Goal: Information Seeking & Learning: Learn about a topic

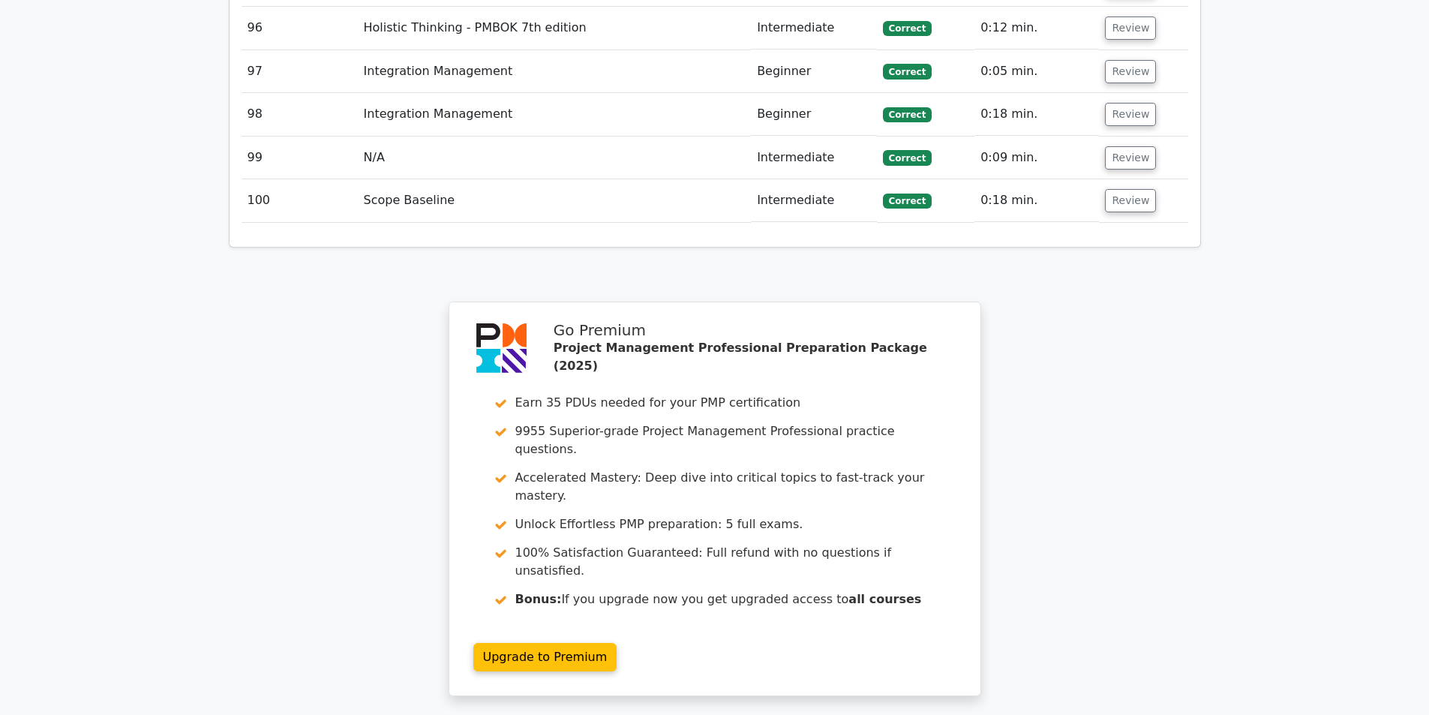
scroll to position [7246, 0]
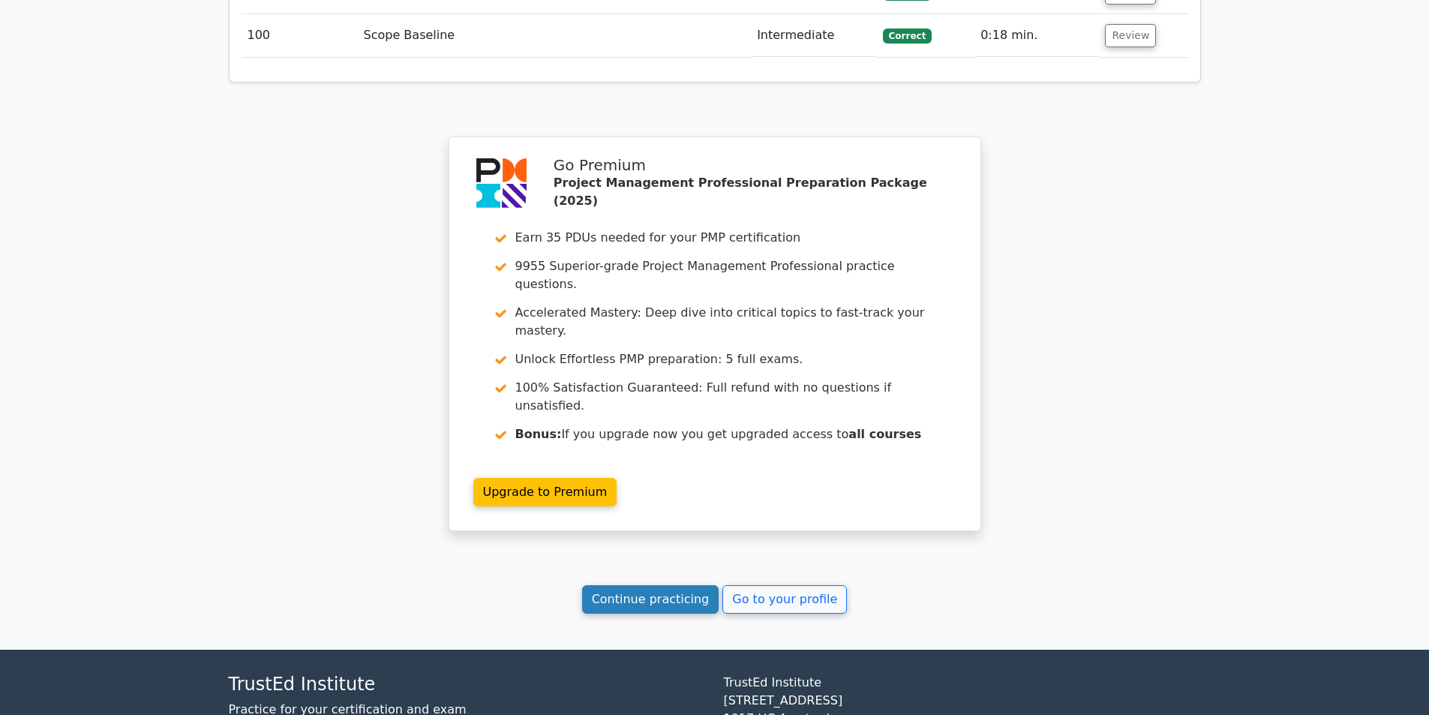
click at [690, 585] on link "Continue practicing" at bounding box center [650, 599] width 137 height 29
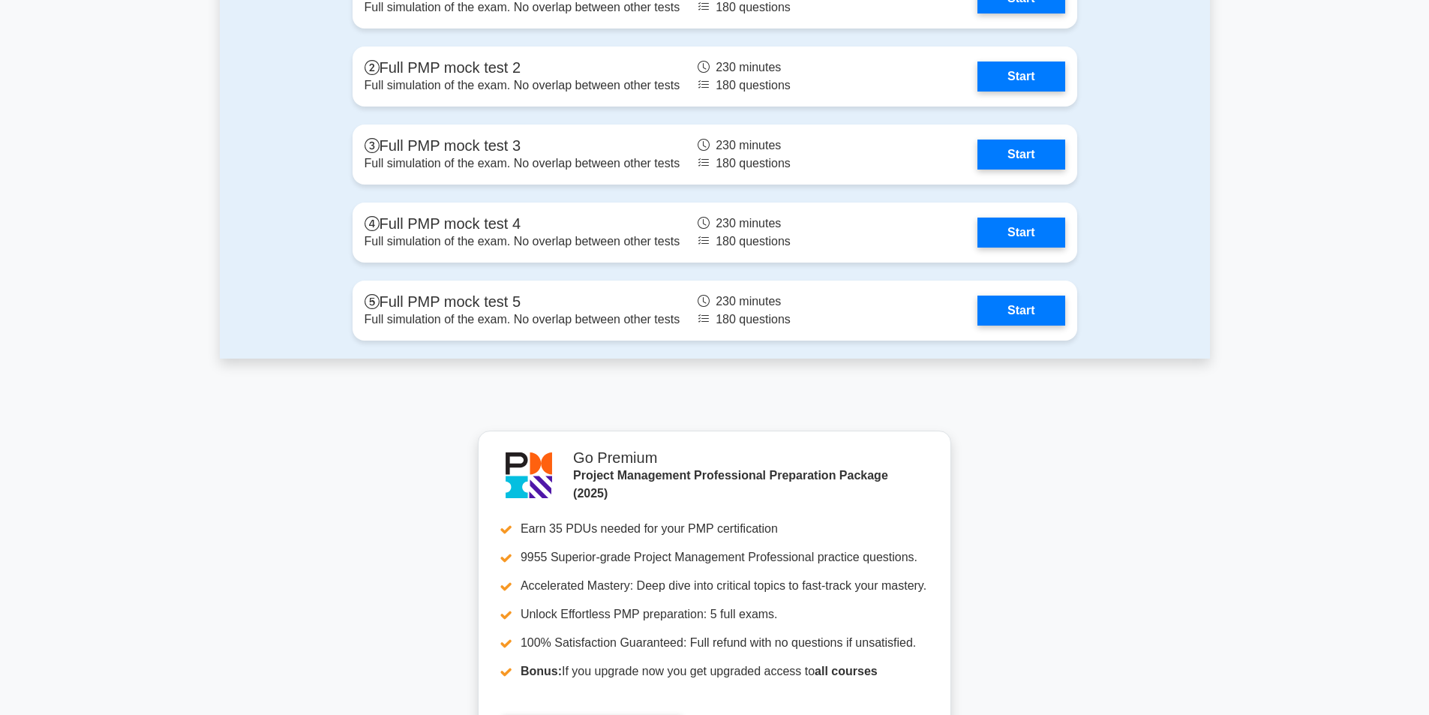
scroll to position [6002, 0]
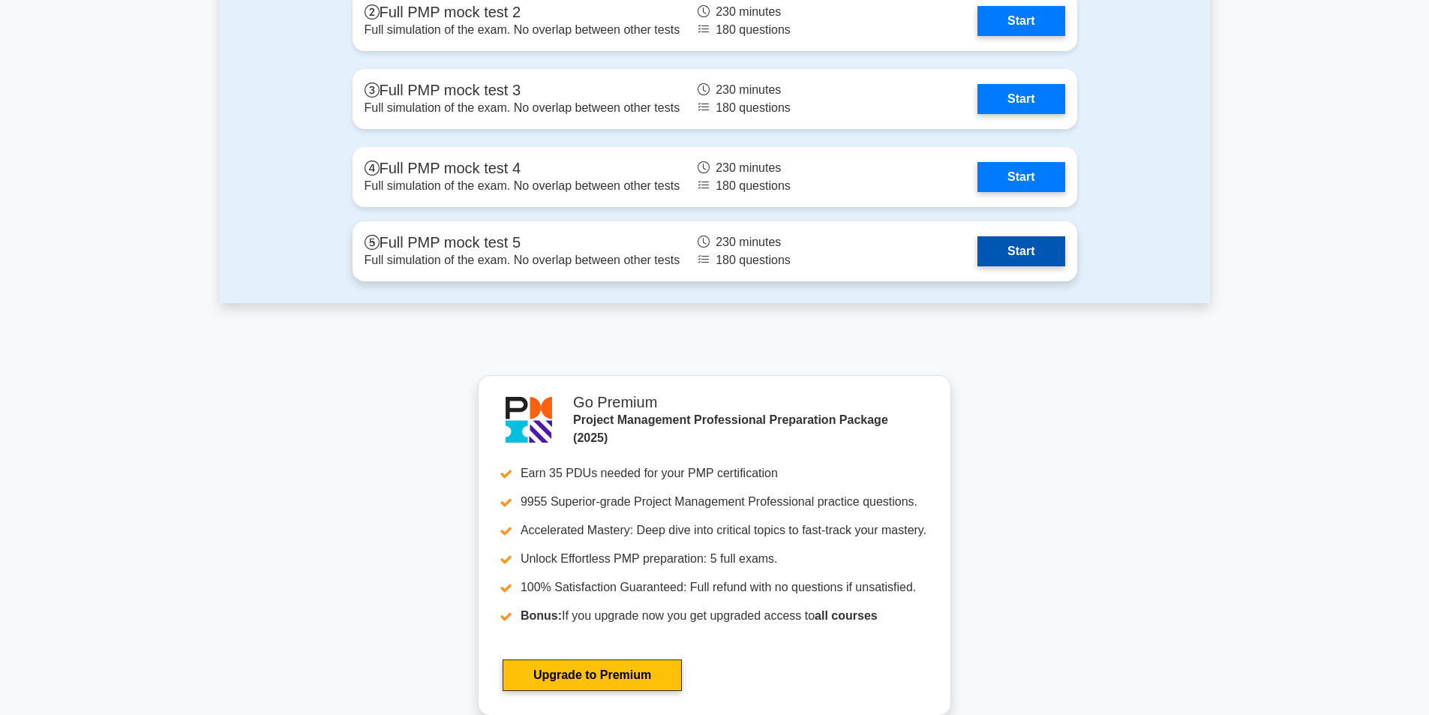
click at [987, 244] on link "Start" at bounding box center [1021, 251] width 87 height 30
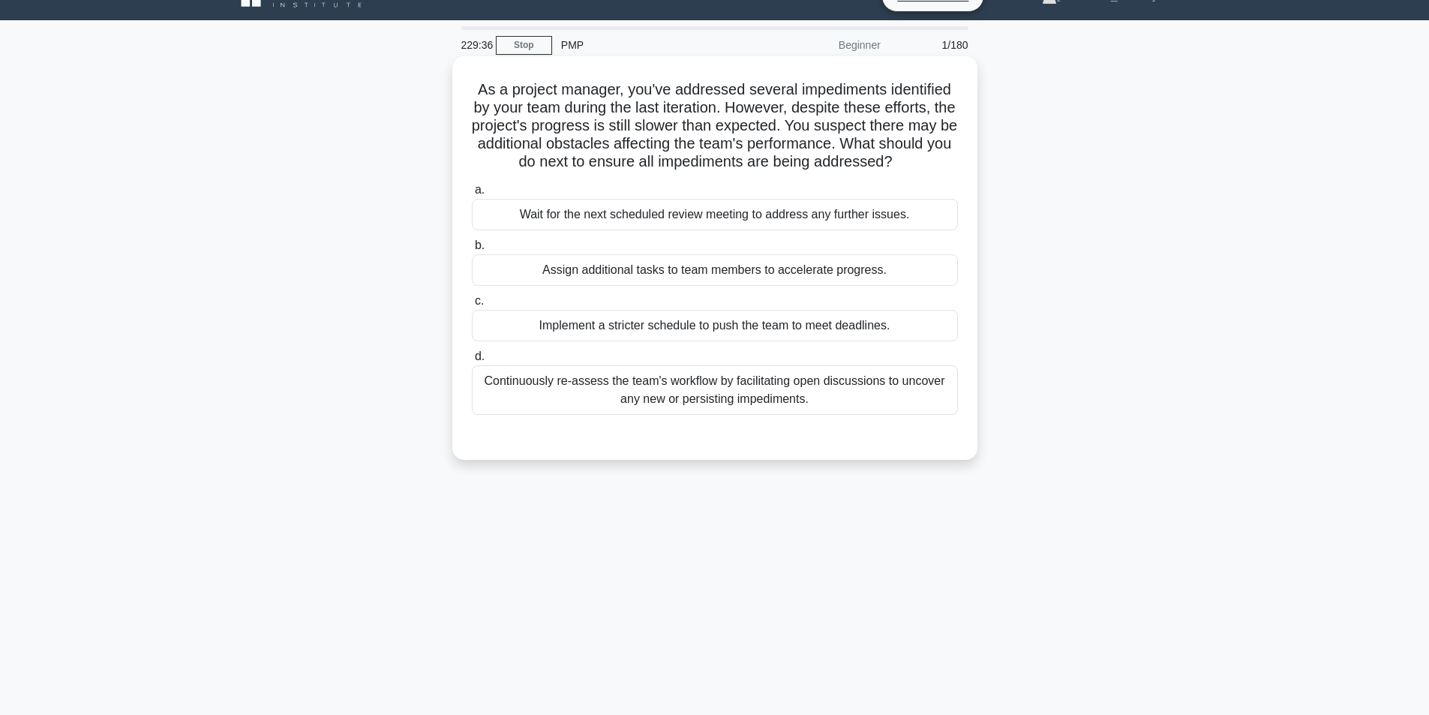
scroll to position [75, 0]
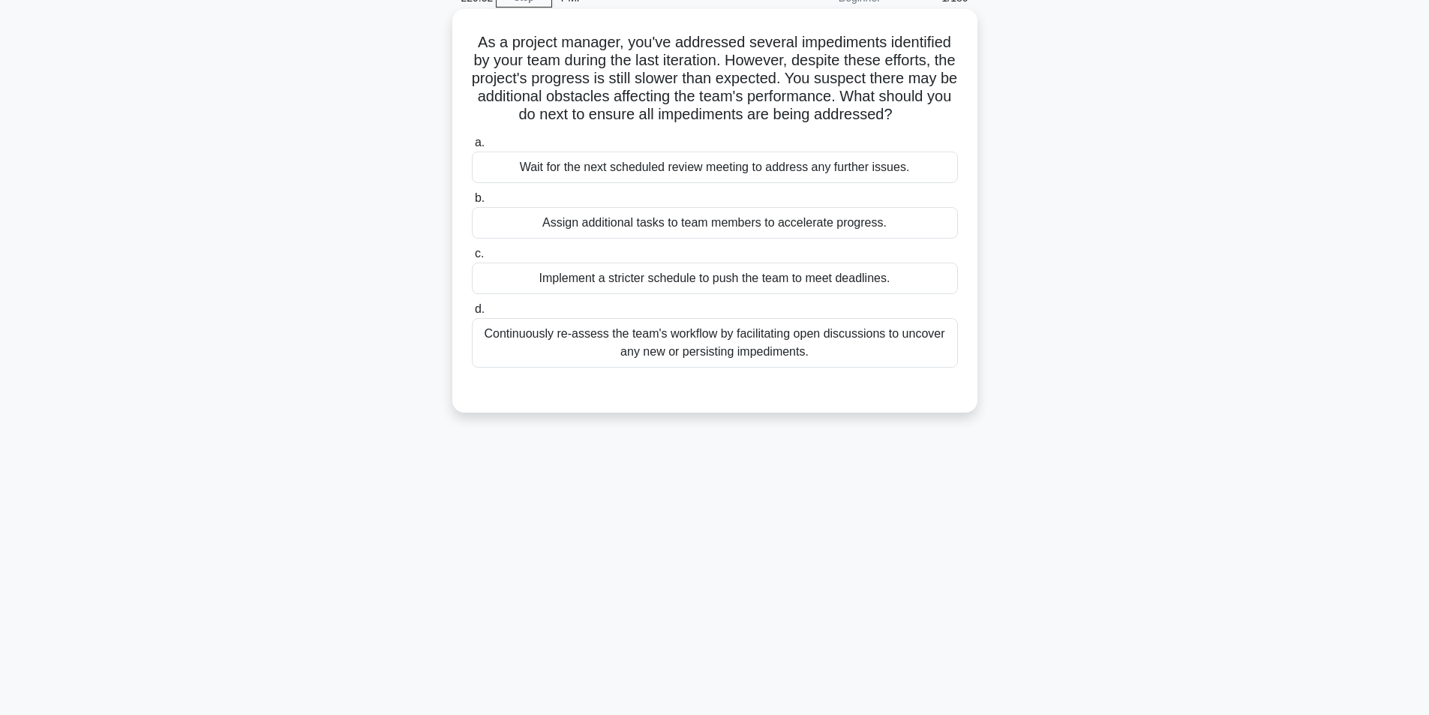
click at [720, 346] on div "Continuously re-assess the team's workflow by facilitating open discussions to …" at bounding box center [715, 343] width 486 height 50
click at [472, 314] on input "d. Continuously re-assess the team's workflow by facilitating open discussions …" at bounding box center [472, 310] width 0 height 10
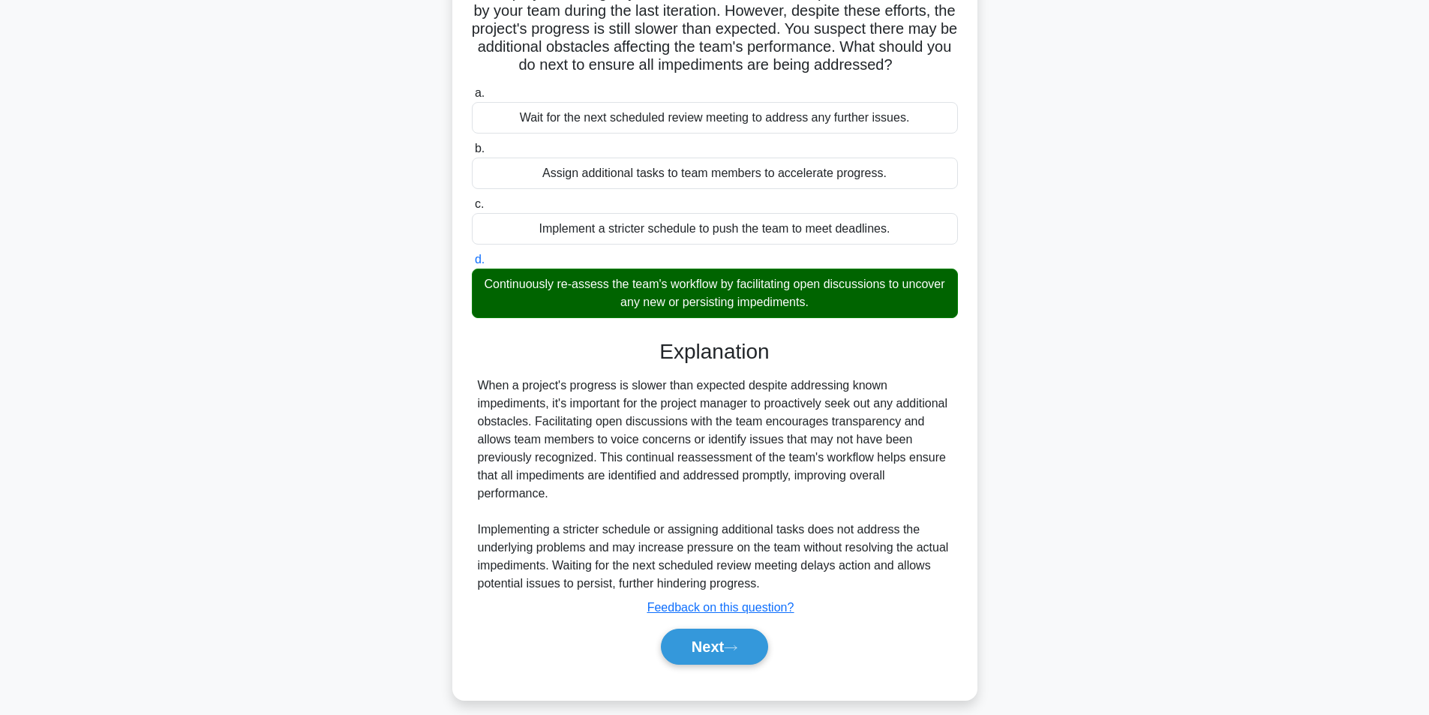
scroll to position [139, 0]
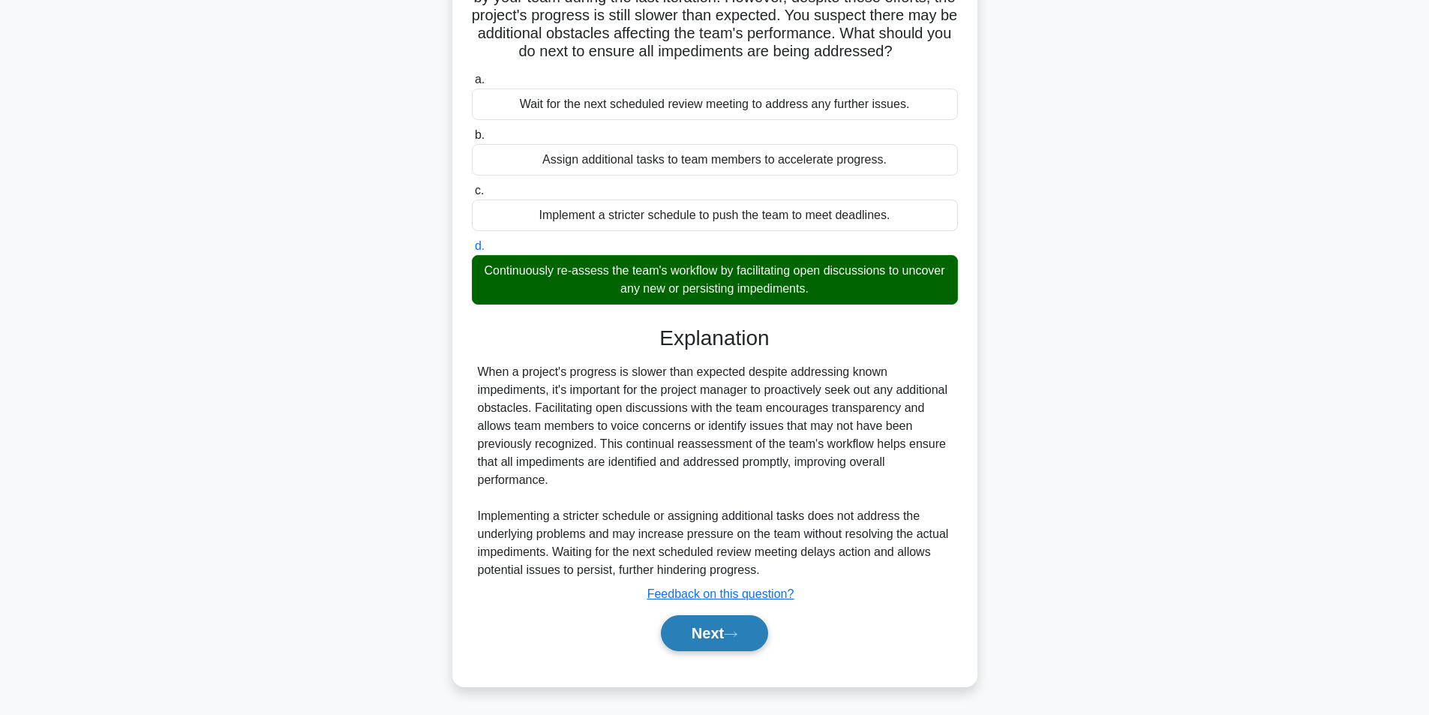
click at [705, 631] on button "Next" at bounding box center [714, 633] width 107 height 36
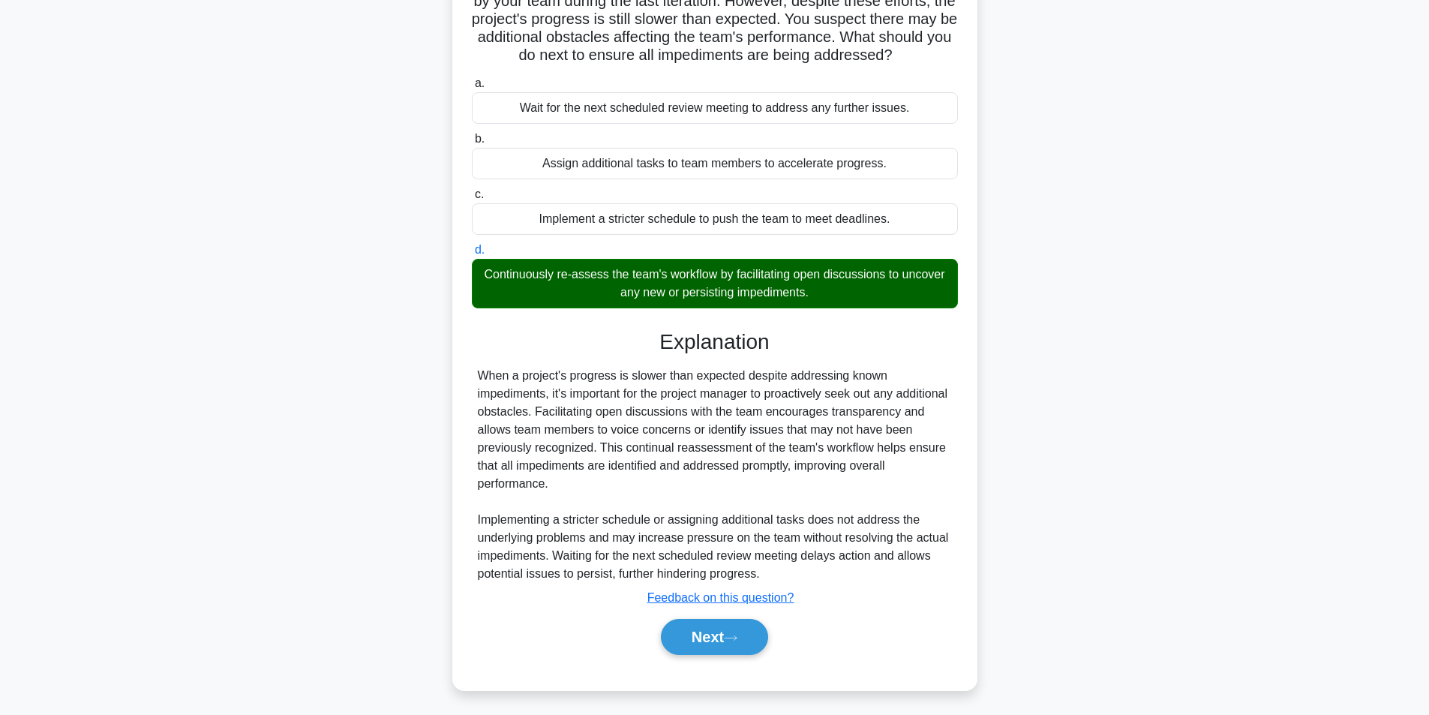
scroll to position [95, 0]
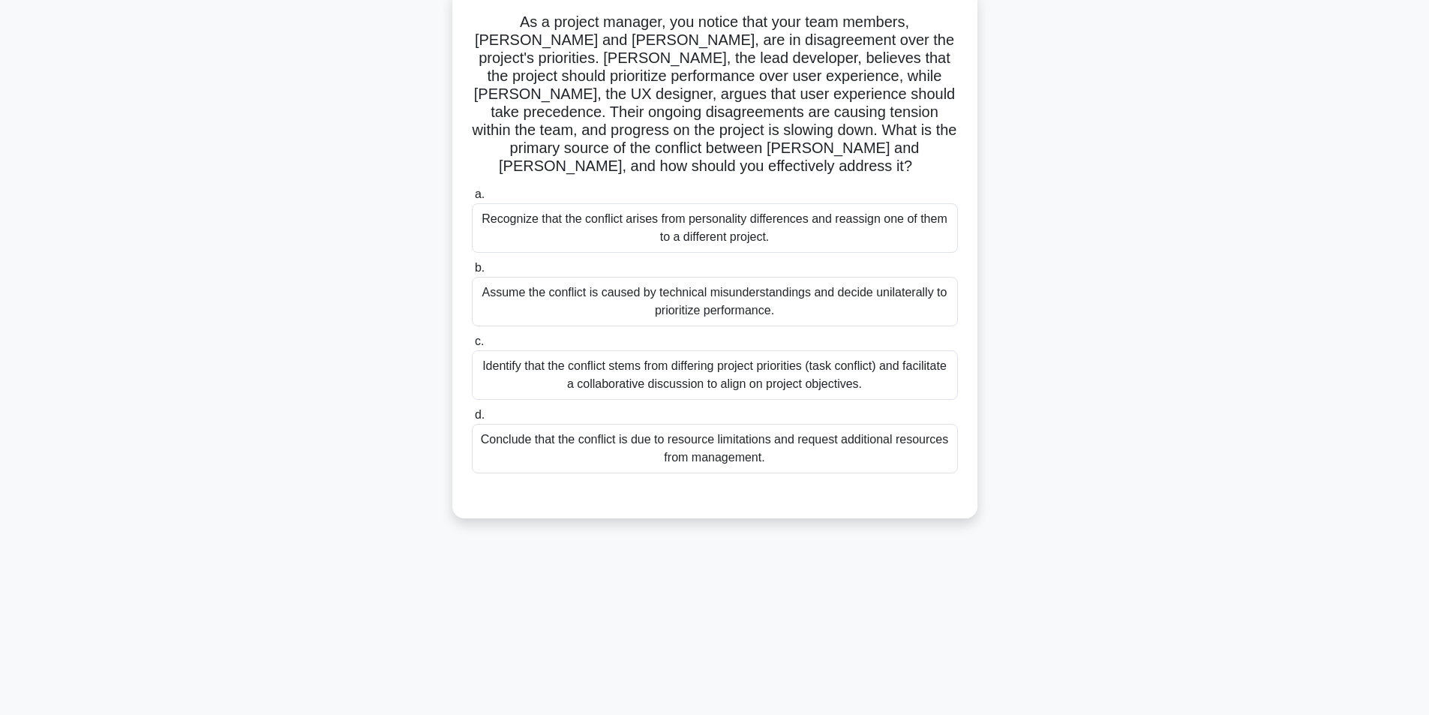
click at [791, 364] on div "Identify that the conflict stems from differing project priorities (task confli…" at bounding box center [715, 375] width 486 height 50
click at [472, 347] on input "c. Identify that the conflict stems from differing project priorities (task con…" at bounding box center [472, 342] width 0 height 10
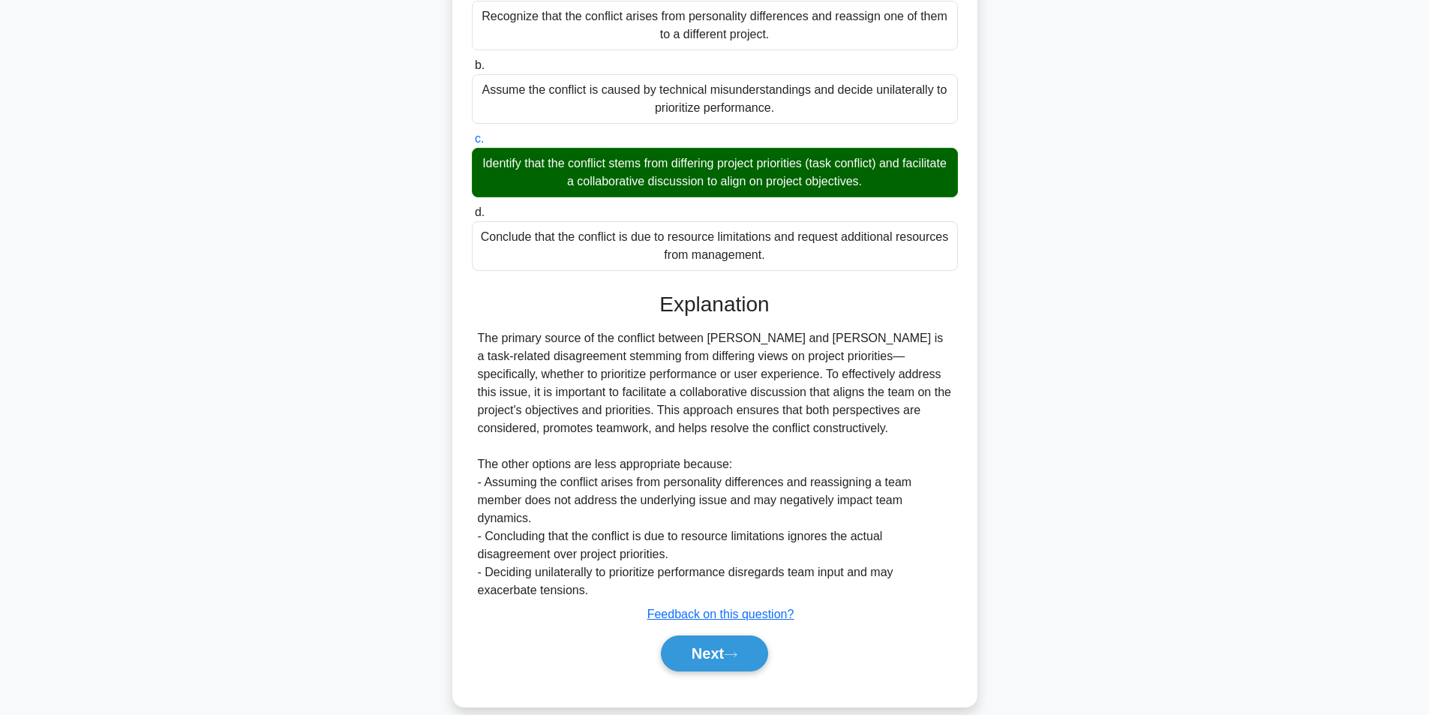
scroll to position [301, 0]
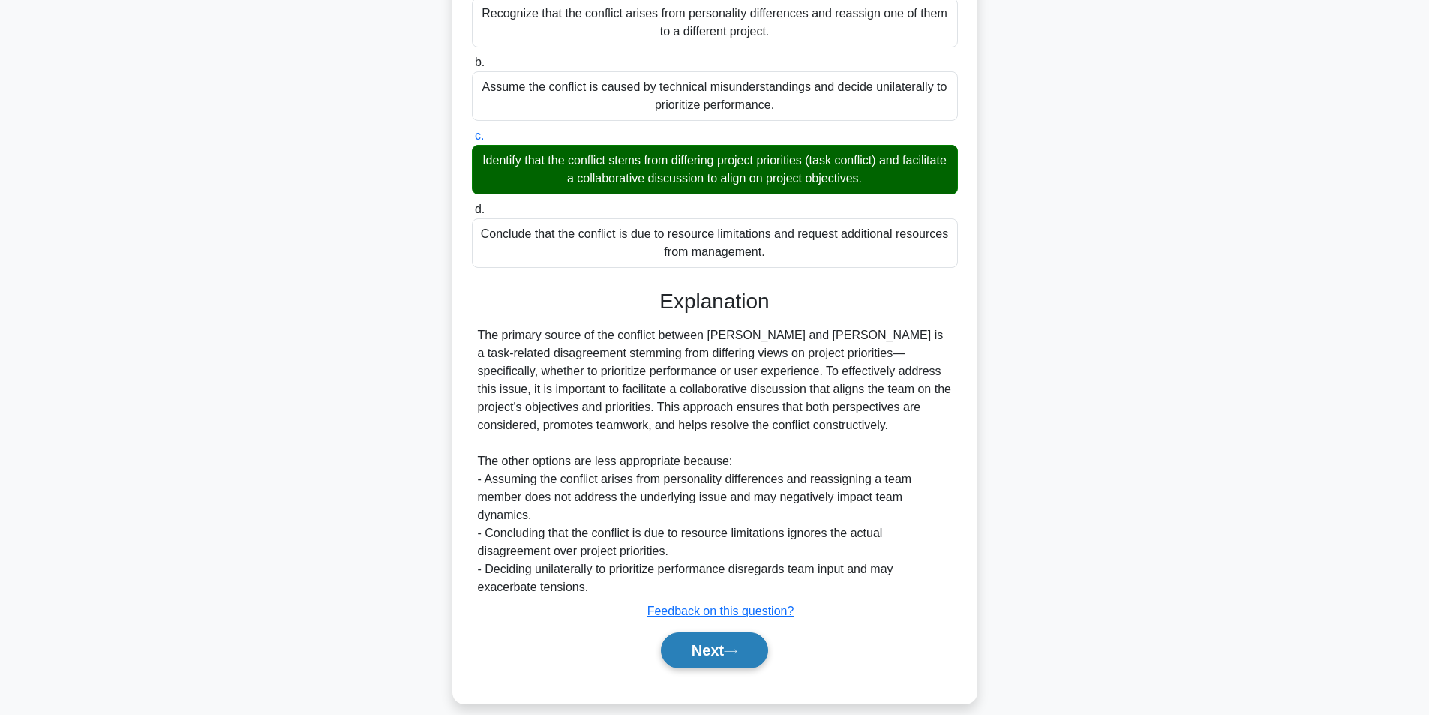
click at [733, 643] on button "Next" at bounding box center [714, 650] width 107 height 36
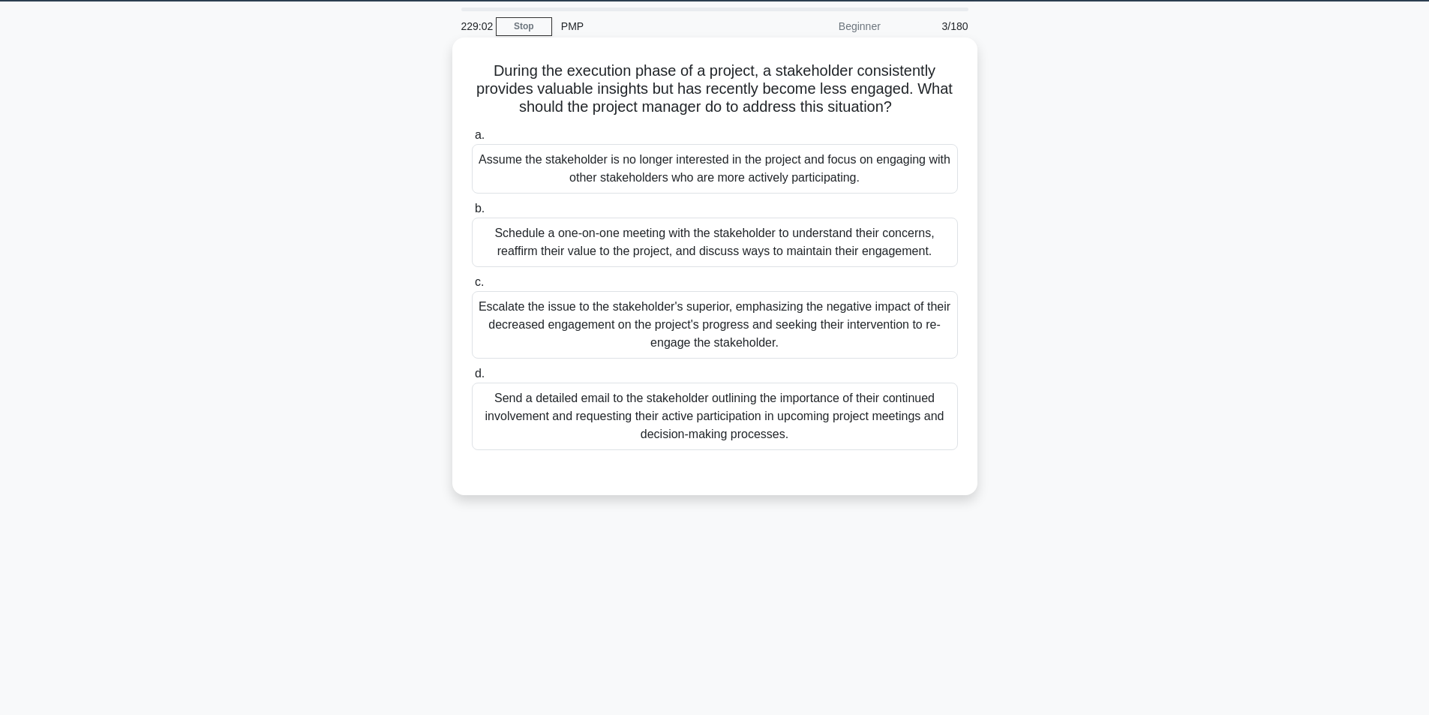
scroll to position [20, 0]
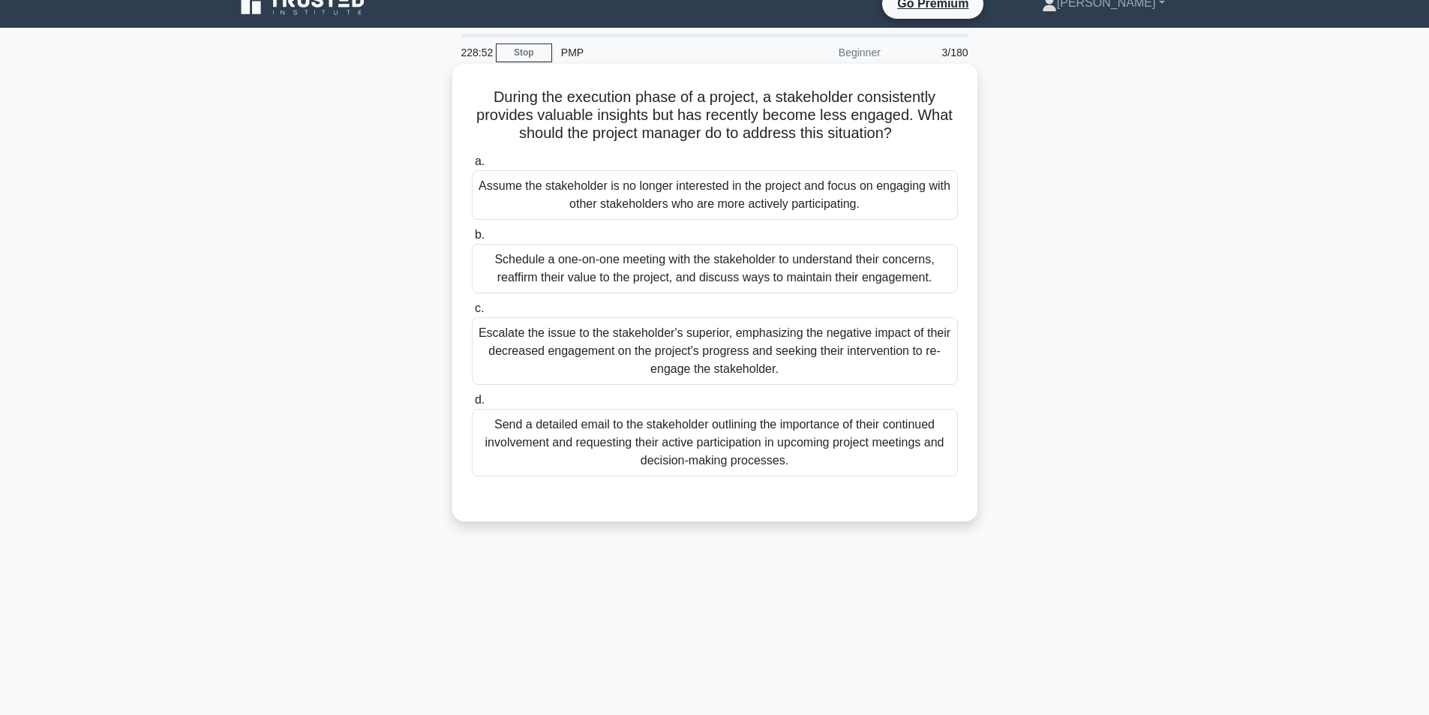
click at [660, 272] on div "Schedule a one-on-one meeting with the stakeholder to understand their concerns…" at bounding box center [715, 269] width 486 height 50
click at [472, 240] on input "b. Schedule a one-on-one meeting with the stakeholder to understand their conce…" at bounding box center [472, 235] width 0 height 10
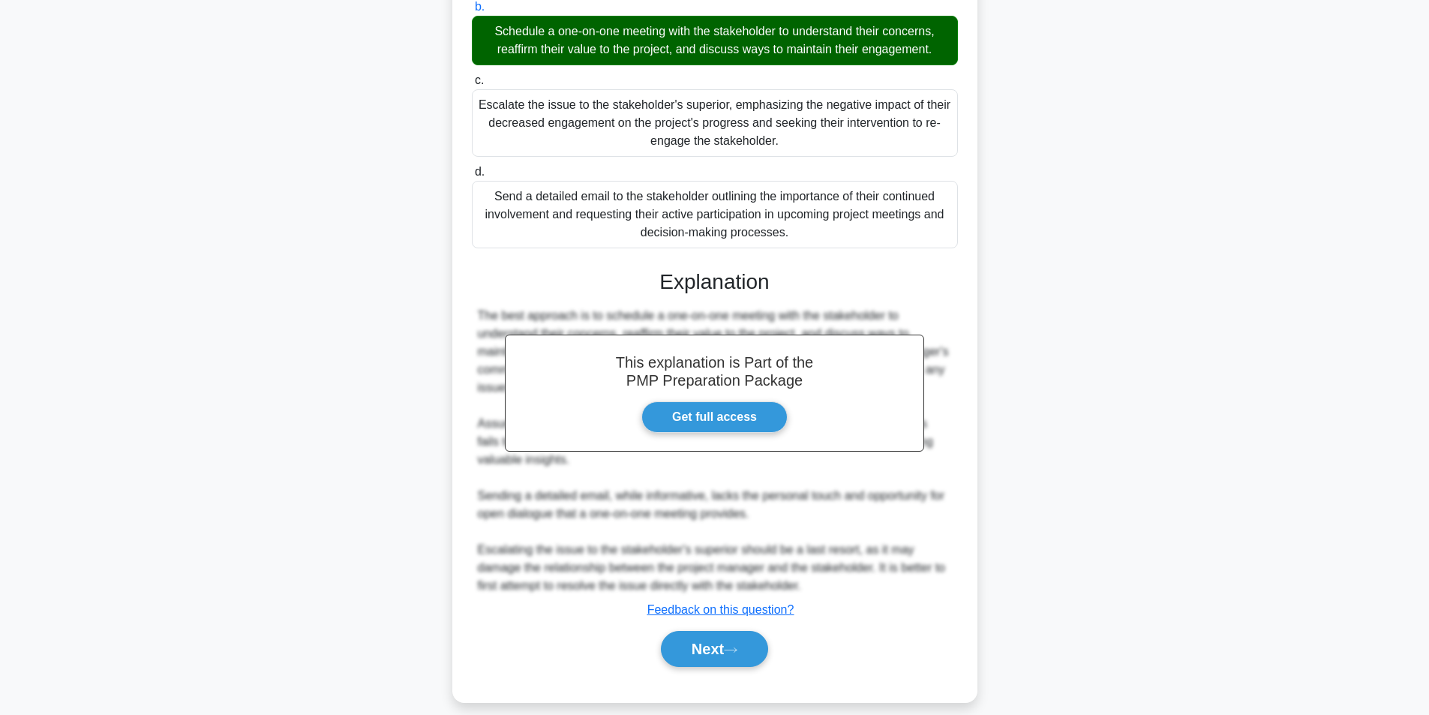
scroll to position [265, 0]
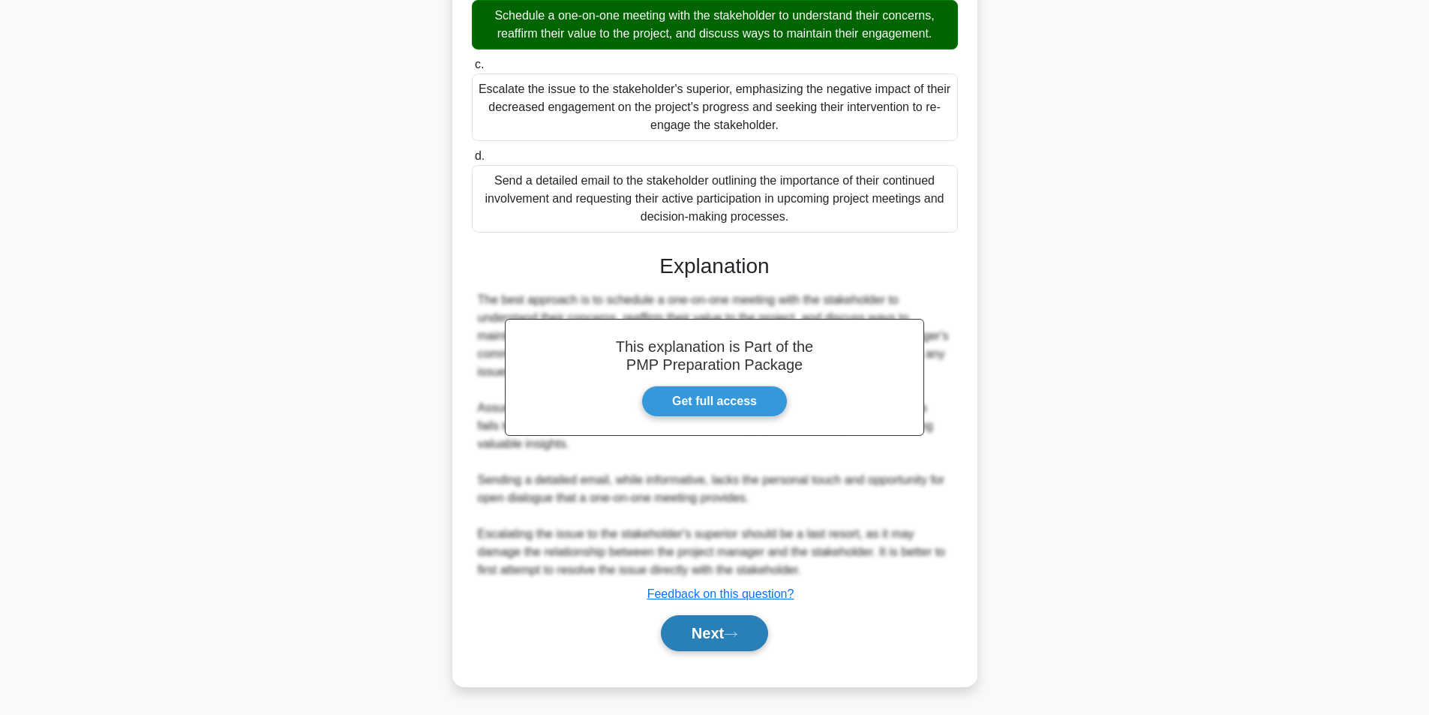
drag, startPoint x: 731, startPoint y: 627, endPoint x: 727, endPoint y: 620, distance: 8.1
click at [730, 626] on button "Next" at bounding box center [714, 633] width 107 height 36
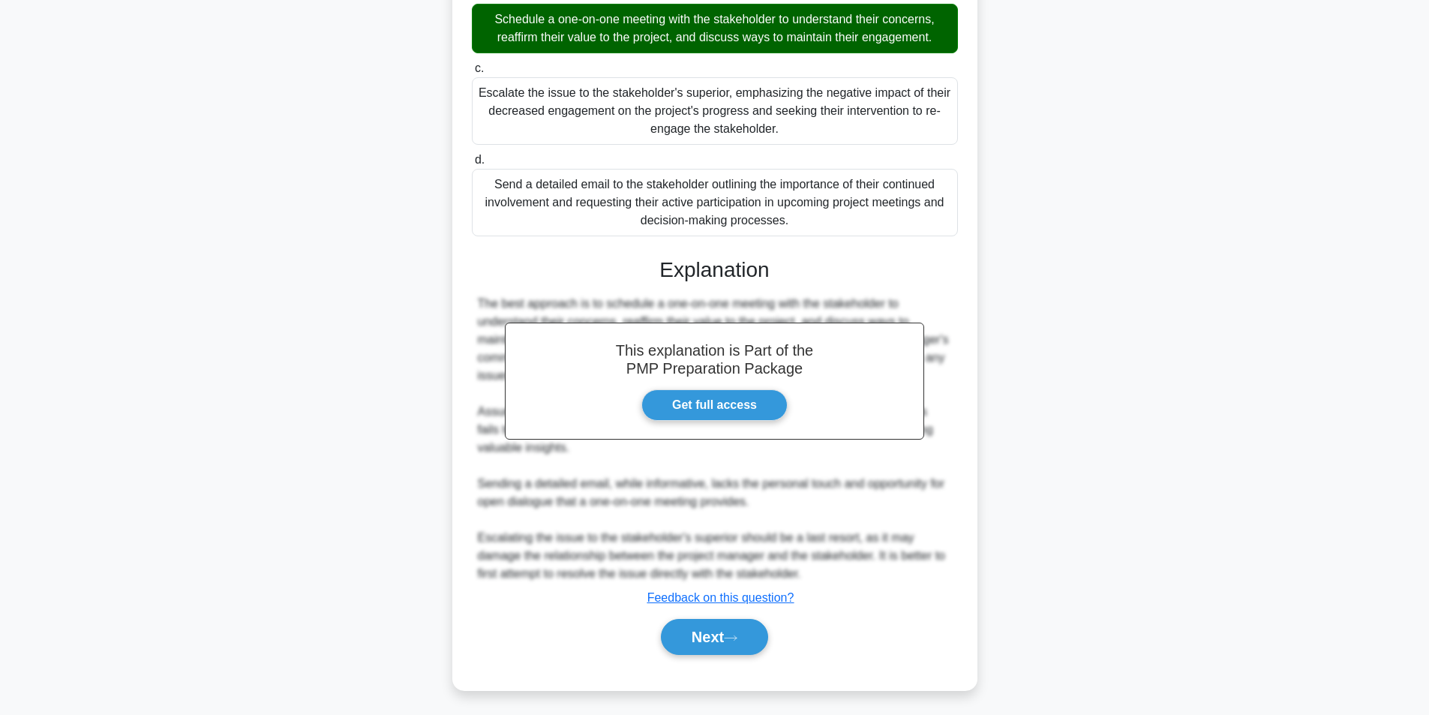
scroll to position [95, 0]
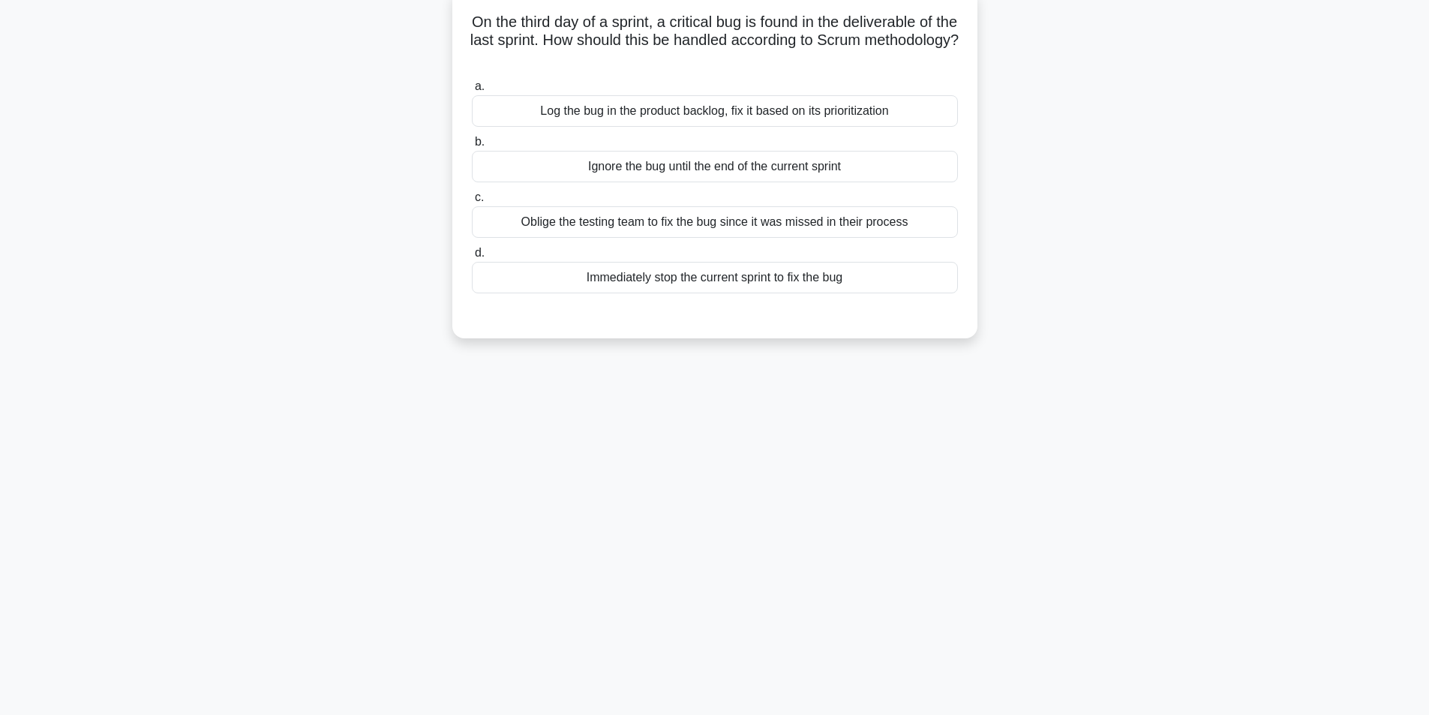
click at [722, 119] on div "Log the bug in the product backlog, fix it based on its prioritization" at bounding box center [715, 111] width 486 height 32
click at [472, 92] on input "a. Log the bug in the product backlog, fix it based on its prioritization" at bounding box center [472, 87] width 0 height 10
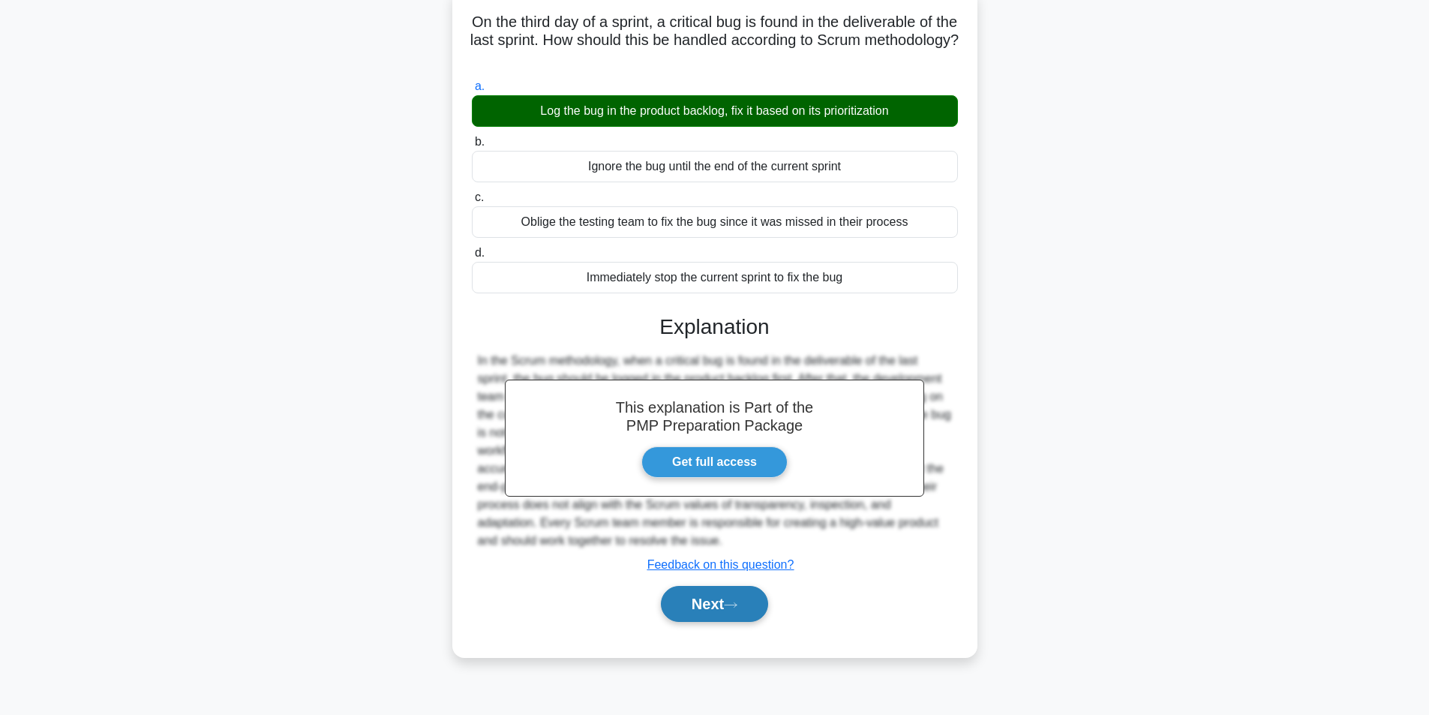
click at [725, 611] on button "Next" at bounding box center [714, 604] width 107 height 36
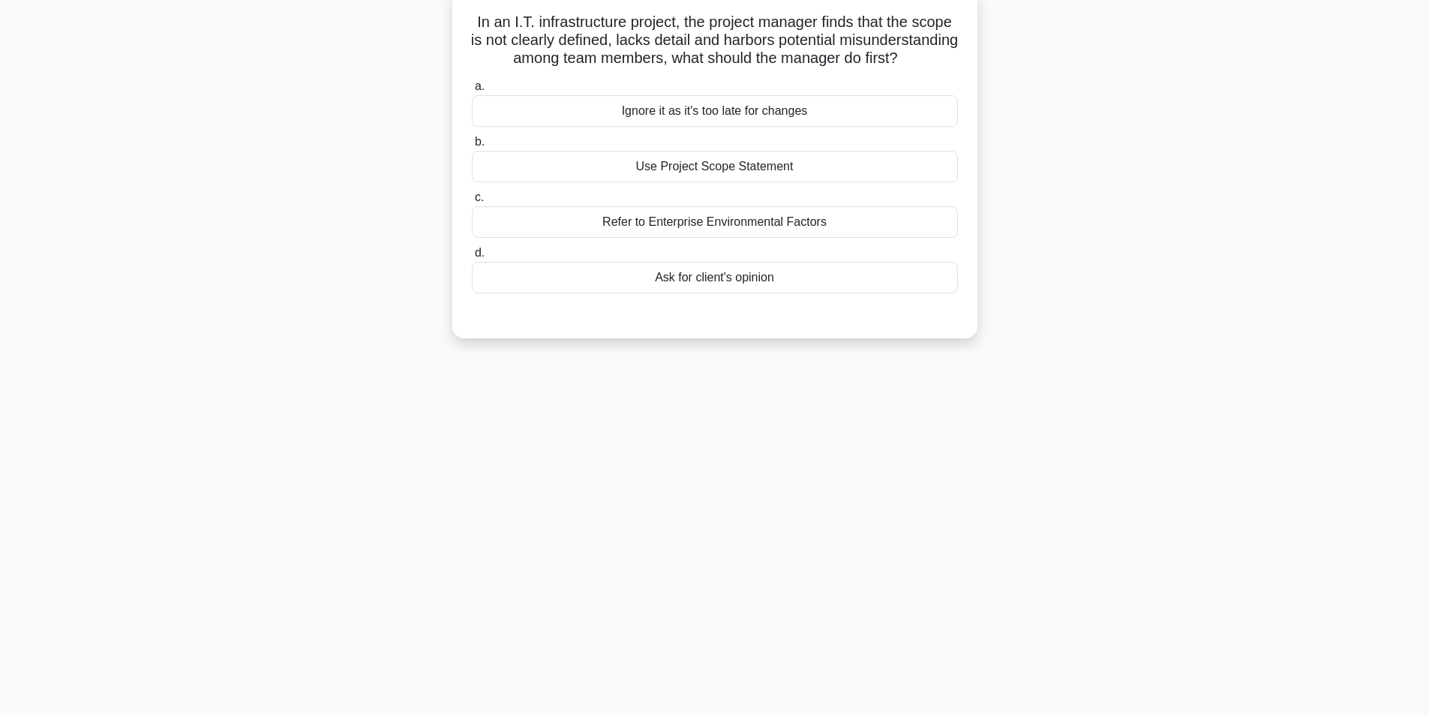
click at [739, 182] on div "Use Project Scope Statement" at bounding box center [715, 167] width 486 height 32
click at [472, 147] on input "b. Use Project Scope Statement" at bounding box center [472, 142] width 0 height 10
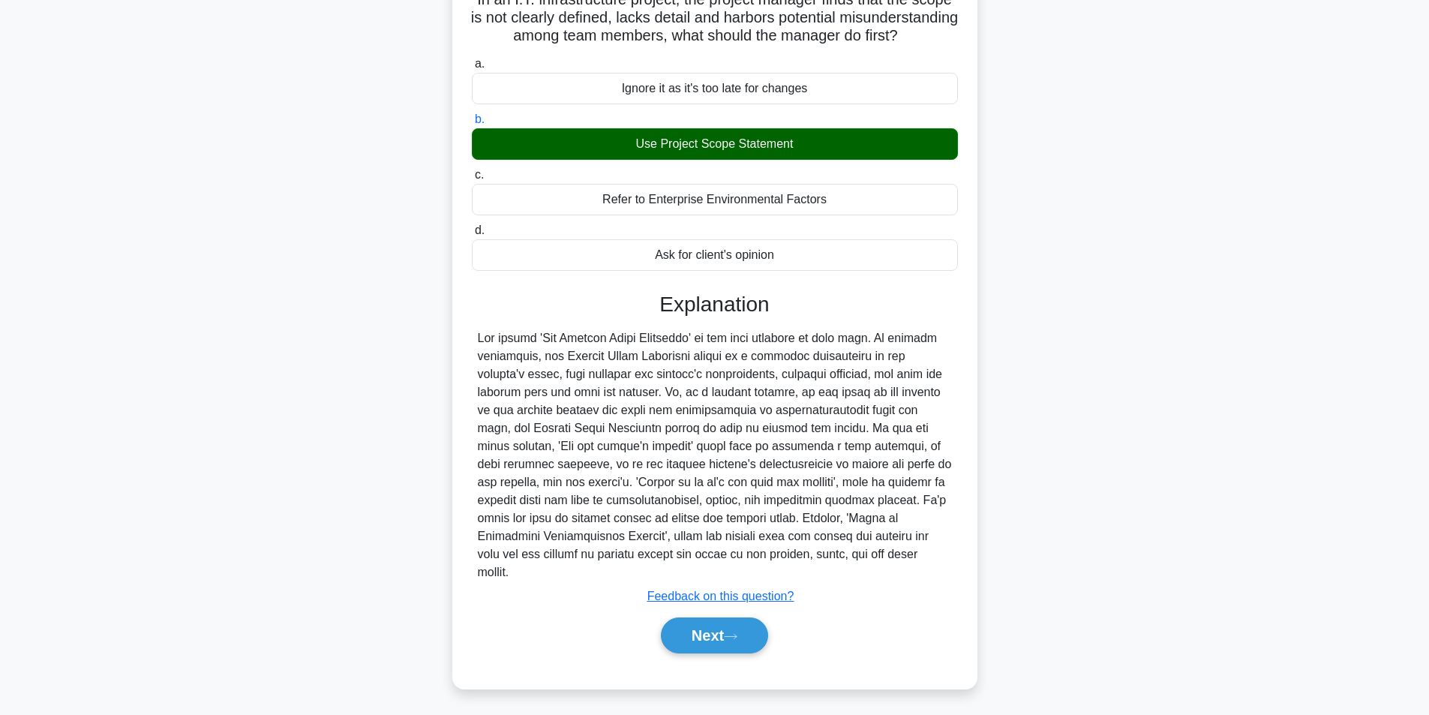
scroll to position [121, 0]
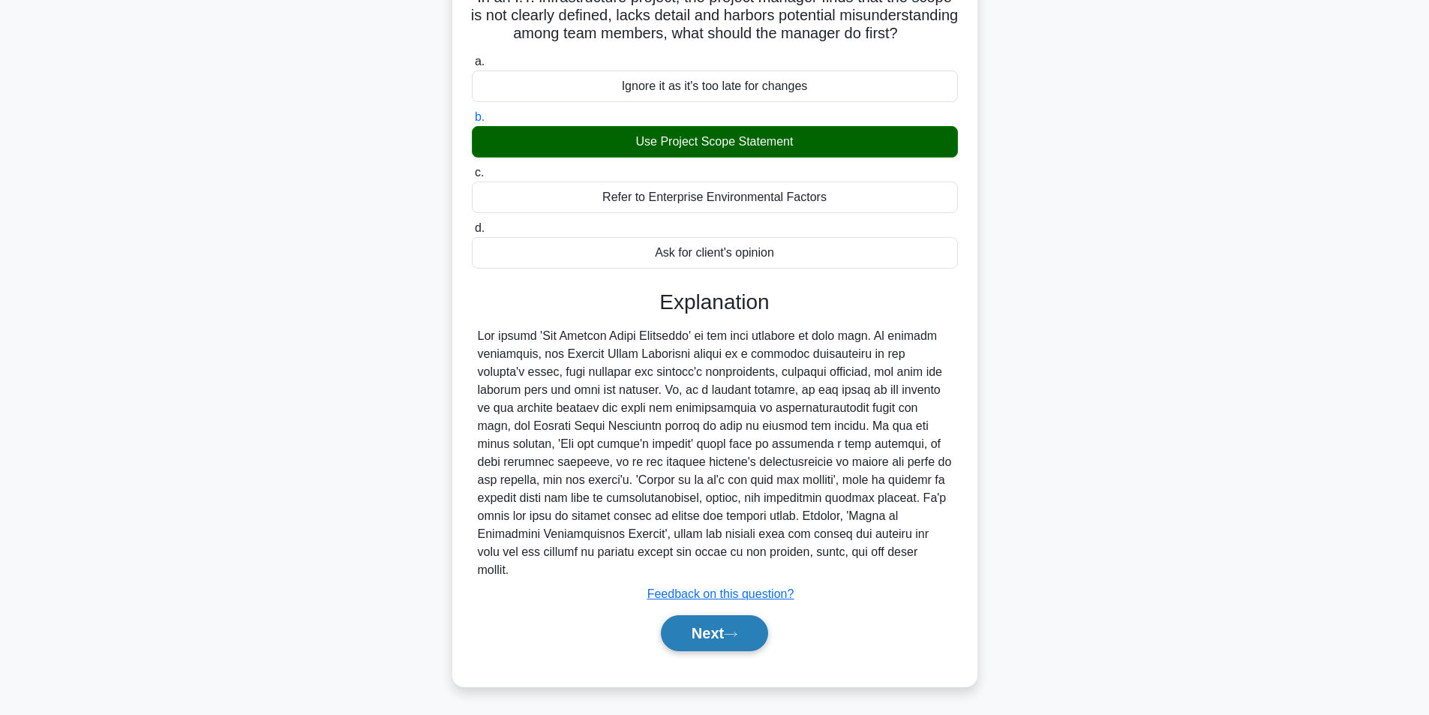
click at [704, 638] on button "Next" at bounding box center [714, 633] width 107 height 36
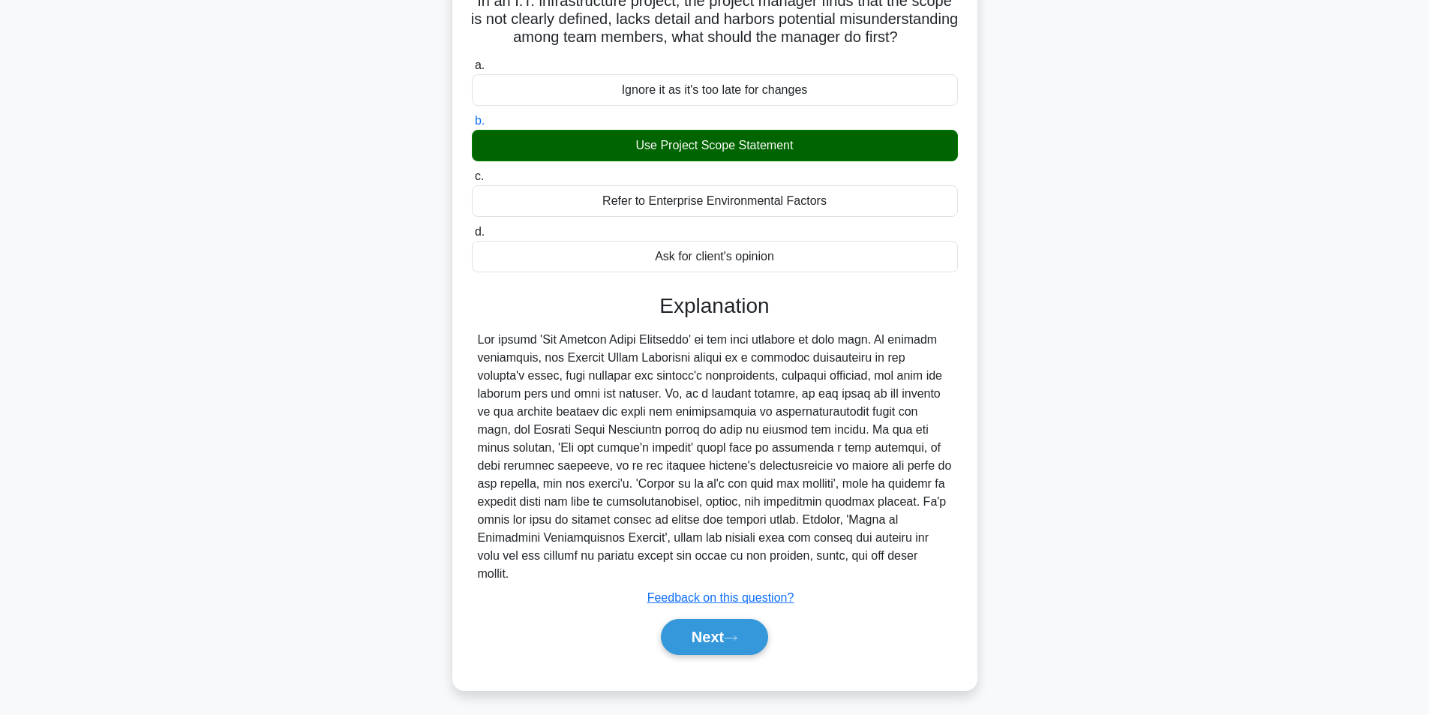
scroll to position [95, 0]
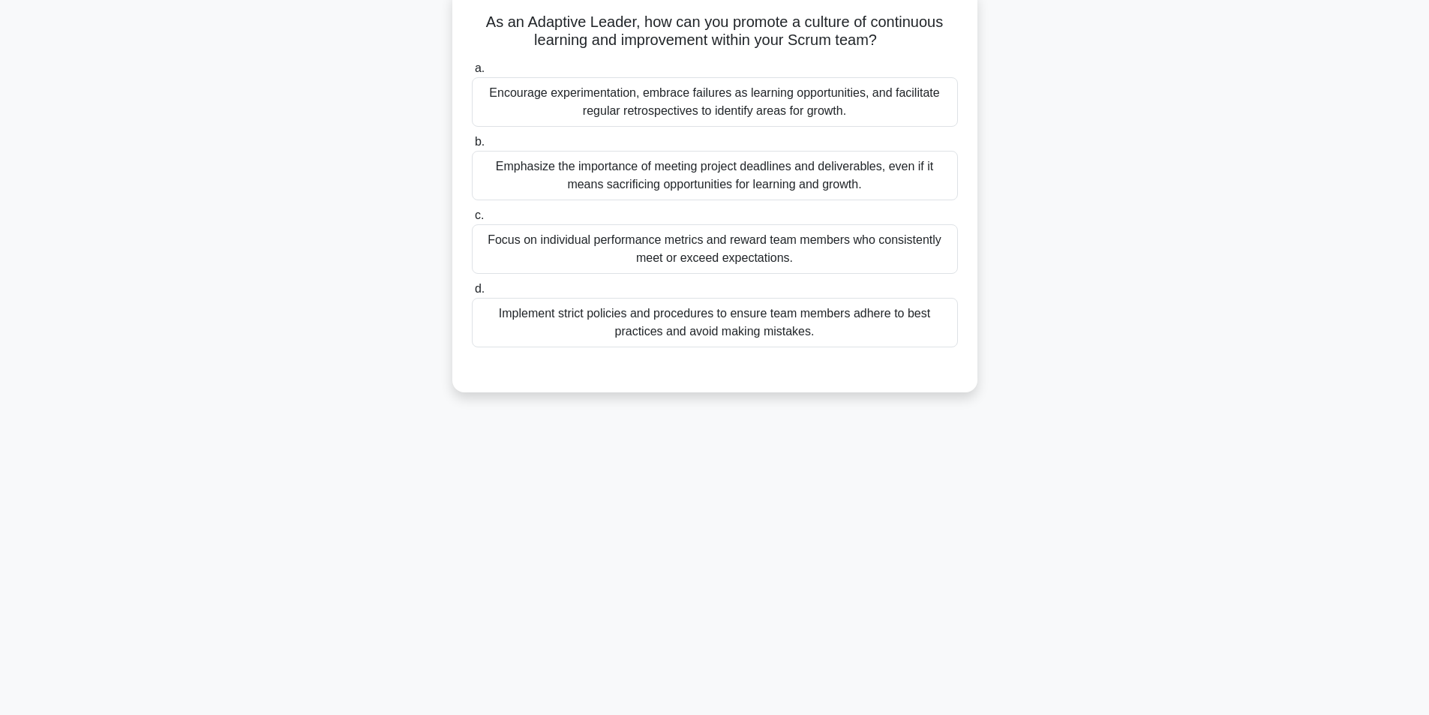
click at [676, 111] on div "Encourage experimentation, embrace failures as learning opportunities, and faci…" at bounding box center [715, 102] width 486 height 50
click at [472, 74] on input "a. Encourage experimentation, embrace failures as learning opportunities, and f…" at bounding box center [472, 69] width 0 height 10
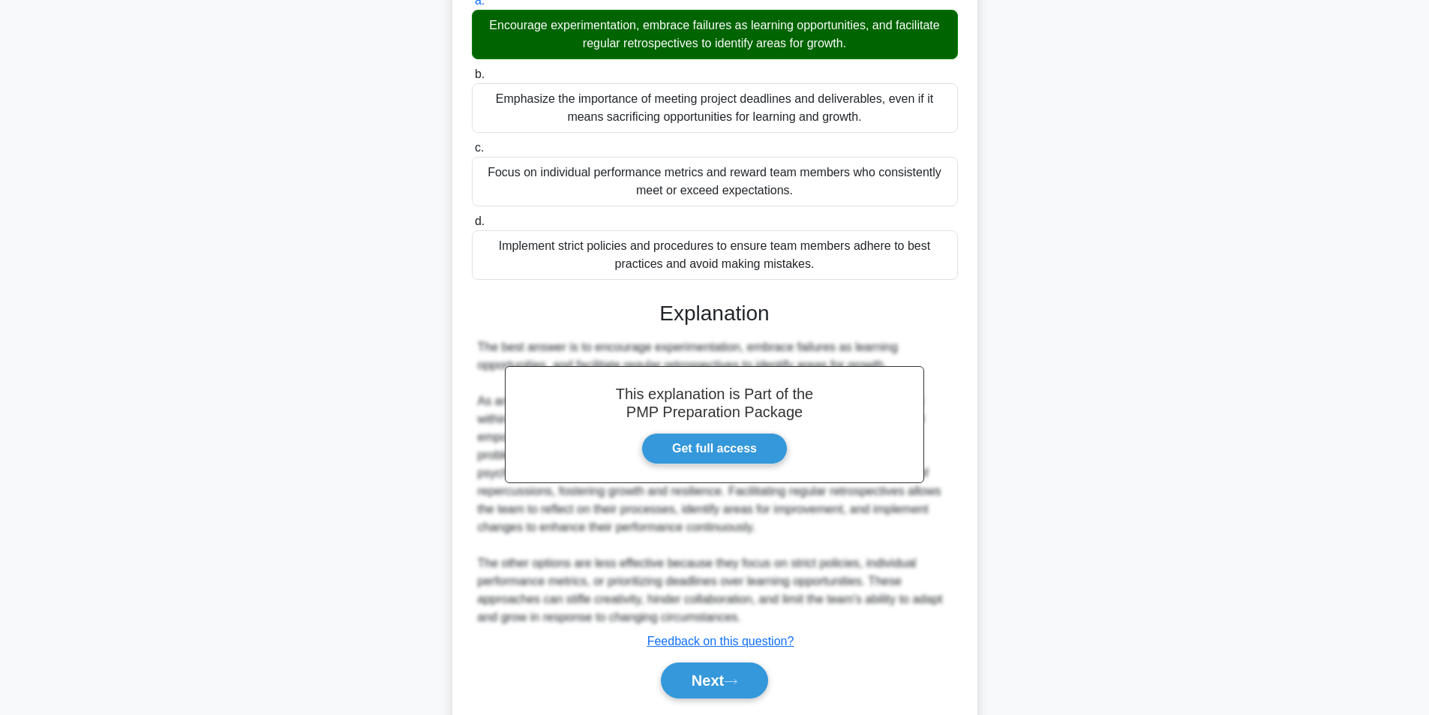
scroll to position [211, 0]
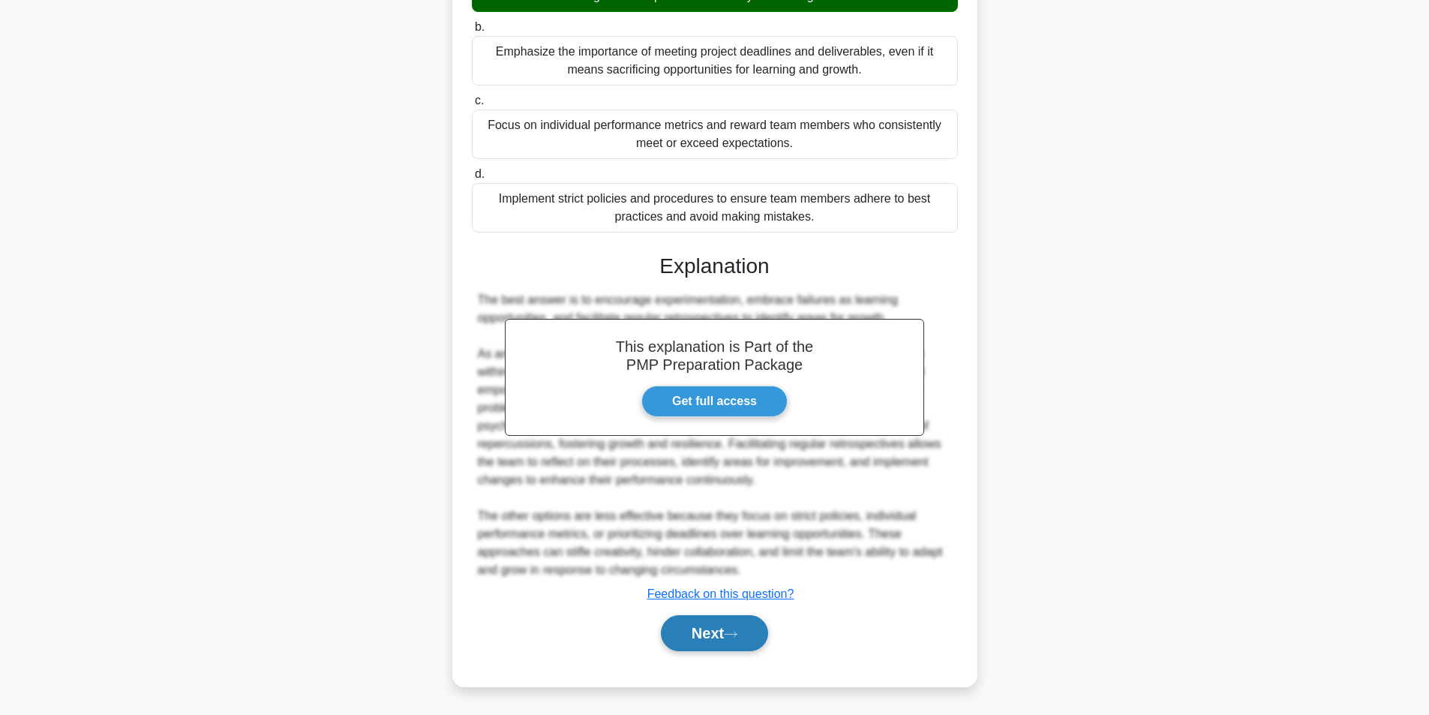
click at [753, 643] on button "Next" at bounding box center [714, 633] width 107 height 36
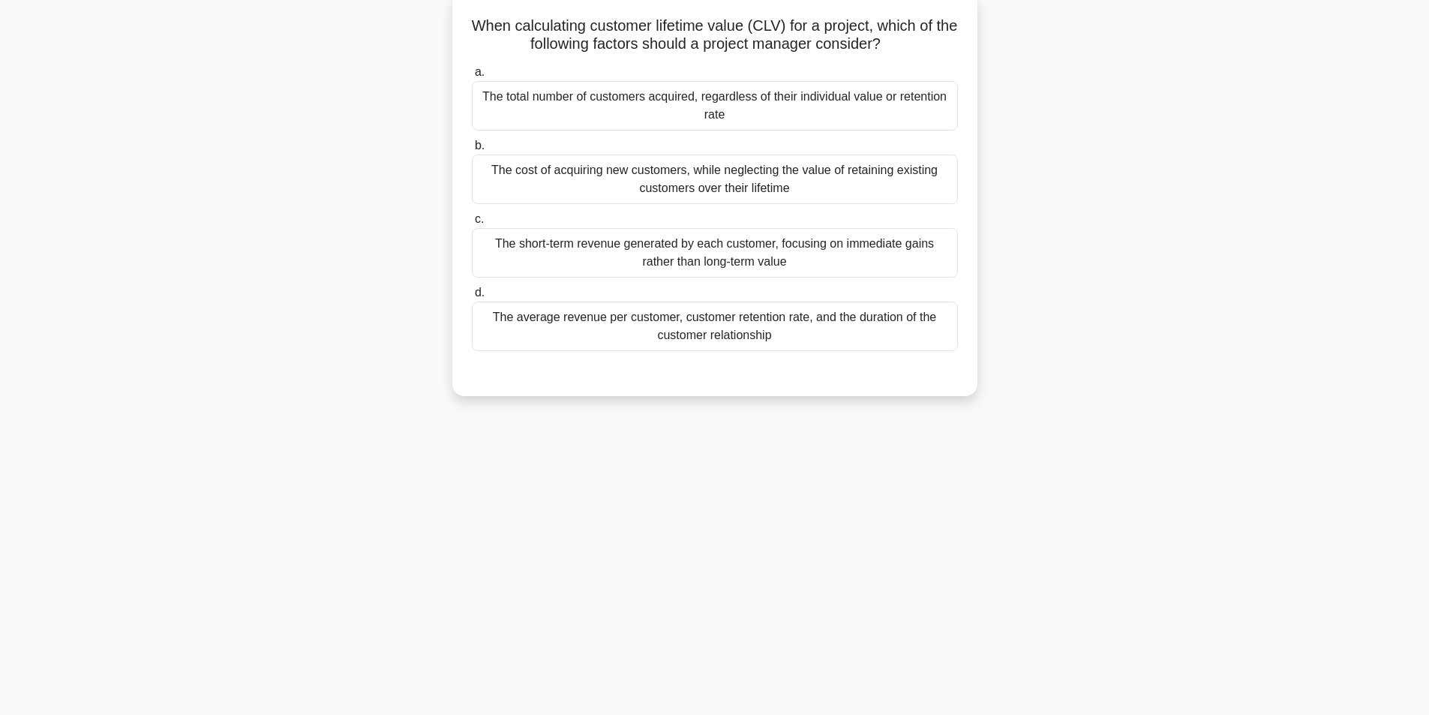
scroll to position [95, 0]
click at [703, 333] on div "The average revenue per customer, customer retention rate, and the duration of …" at bounding box center [715, 323] width 486 height 50
click at [472, 294] on input "d. The average revenue per customer, customer retention rate, and the duration …" at bounding box center [472, 289] width 0 height 10
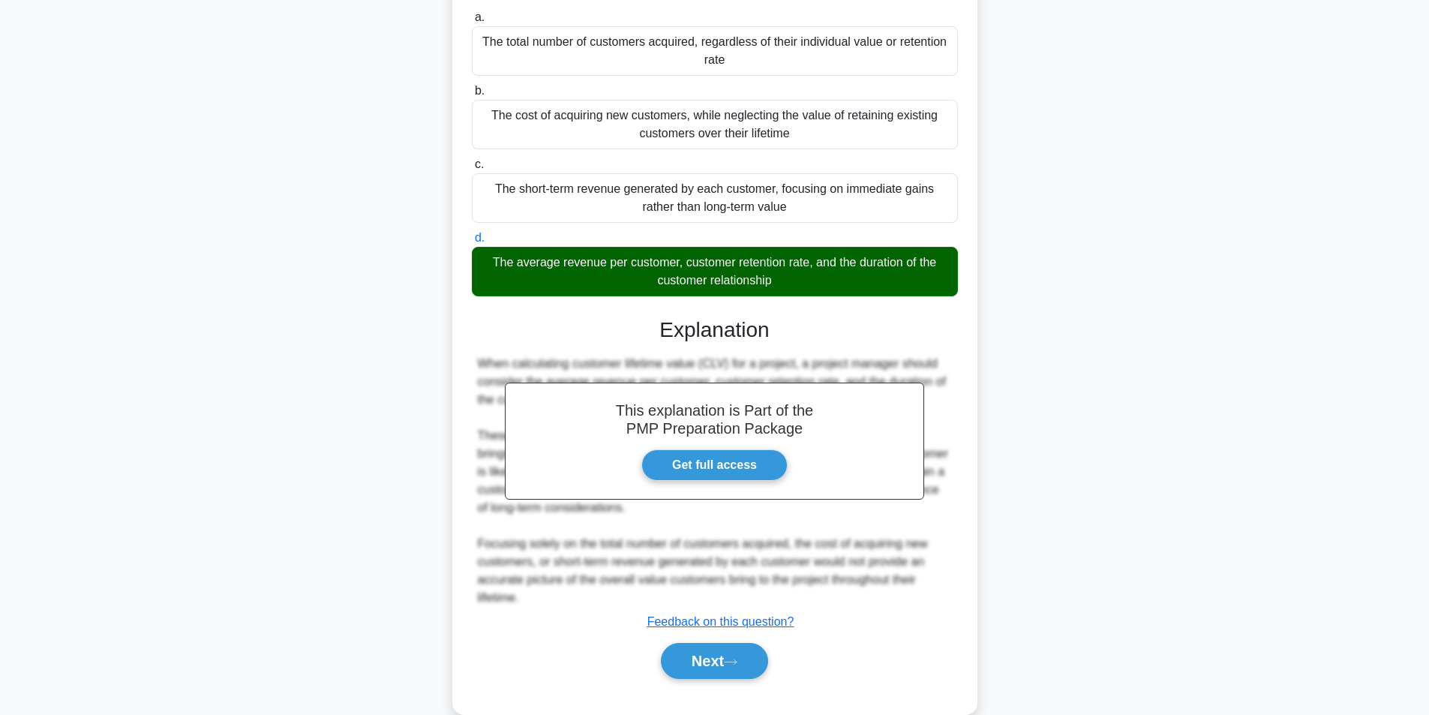
scroll to position [175, 0]
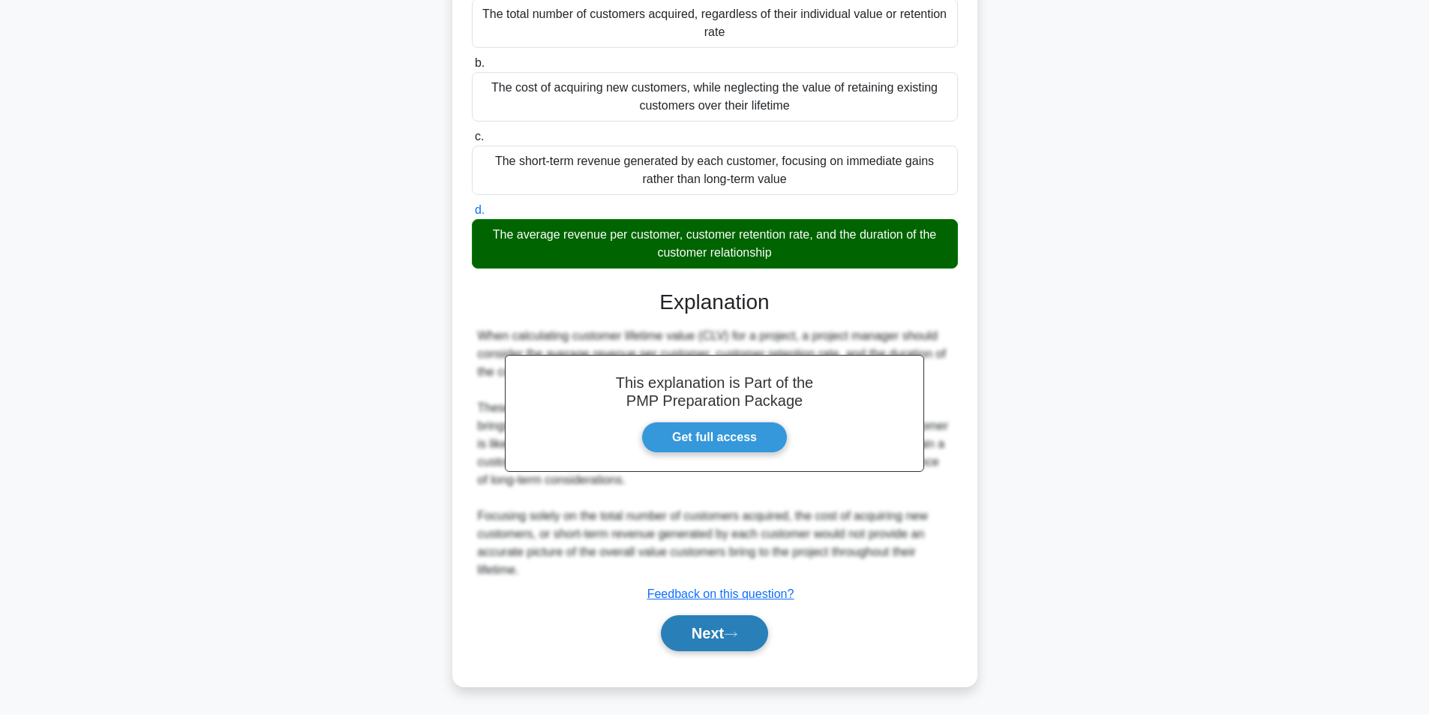
click at [724, 630] on button "Next" at bounding box center [714, 633] width 107 height 36
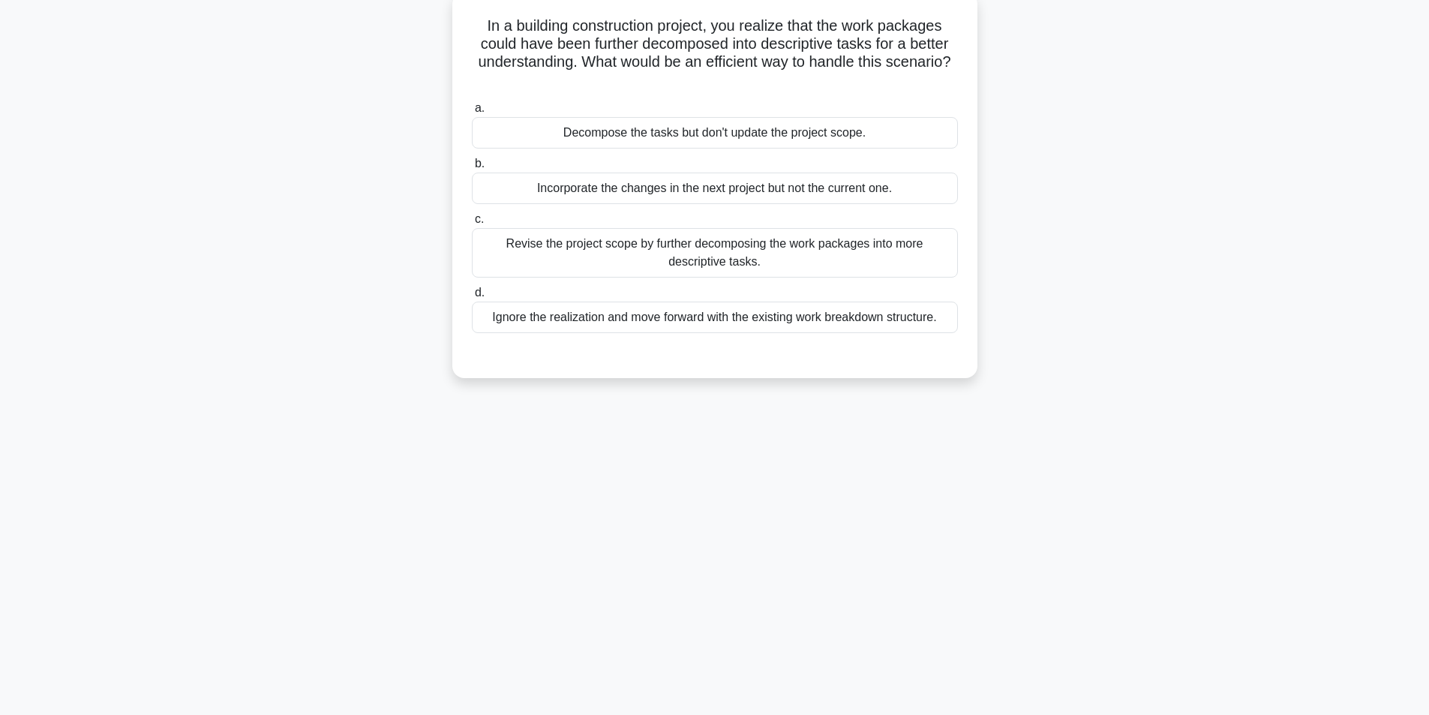
scroll to position [95, 0]
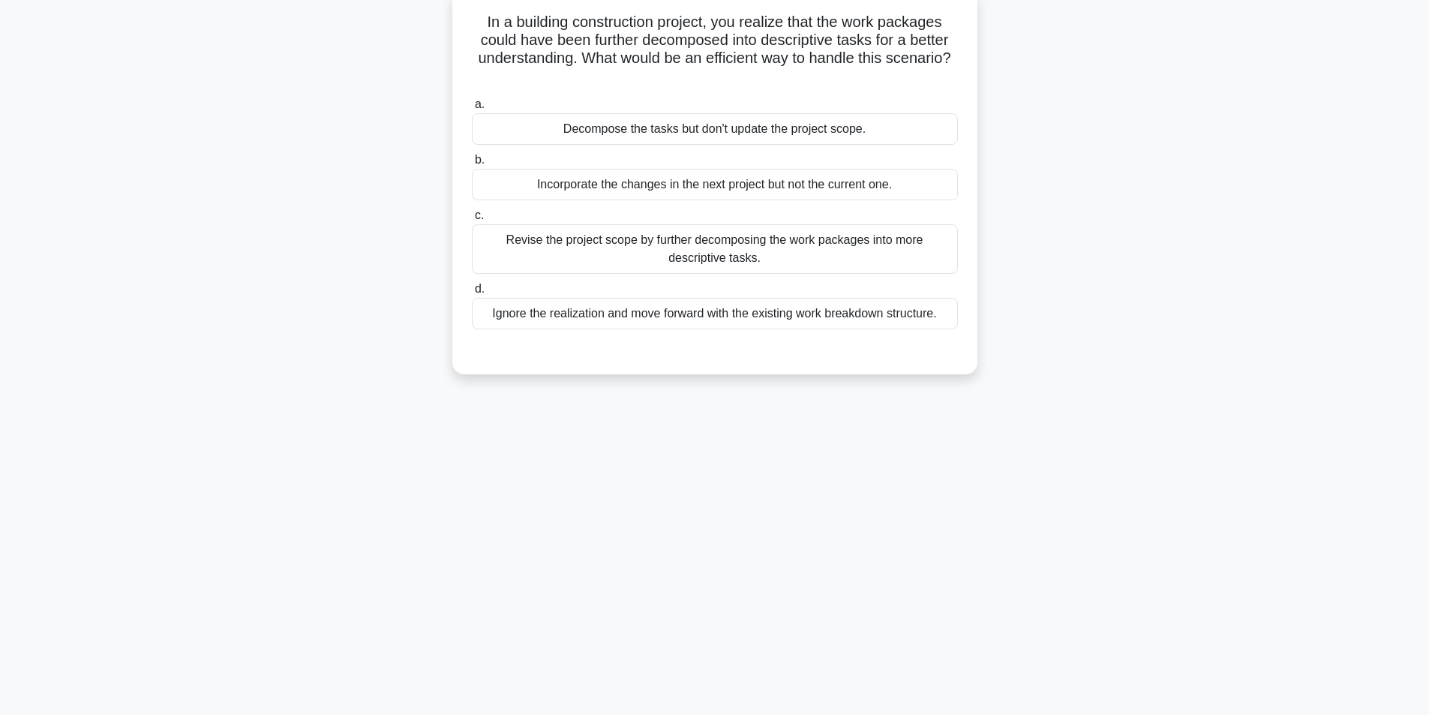
click at [721, 248] on div "Revise the project scope by further decomposing the work packages into more des…" at bounding box center [715, 249] width 486 height 50
click at [472, 221] on input "c. Revise the project scope by further decomposing the work packages into more …" at bounding box center [472, 216] width 0 height 10
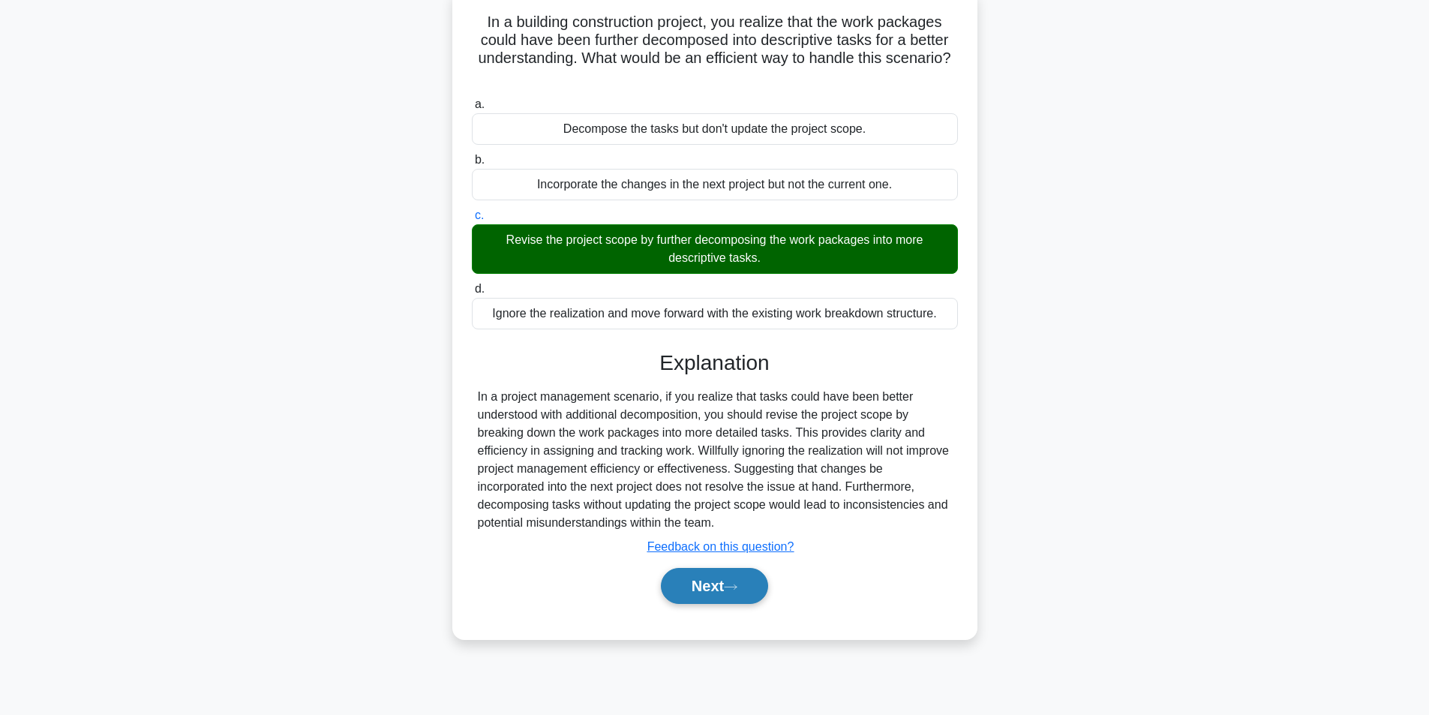
click at [724, 576] on button "Next" at bounding box center [714, 586] width 107 height 36
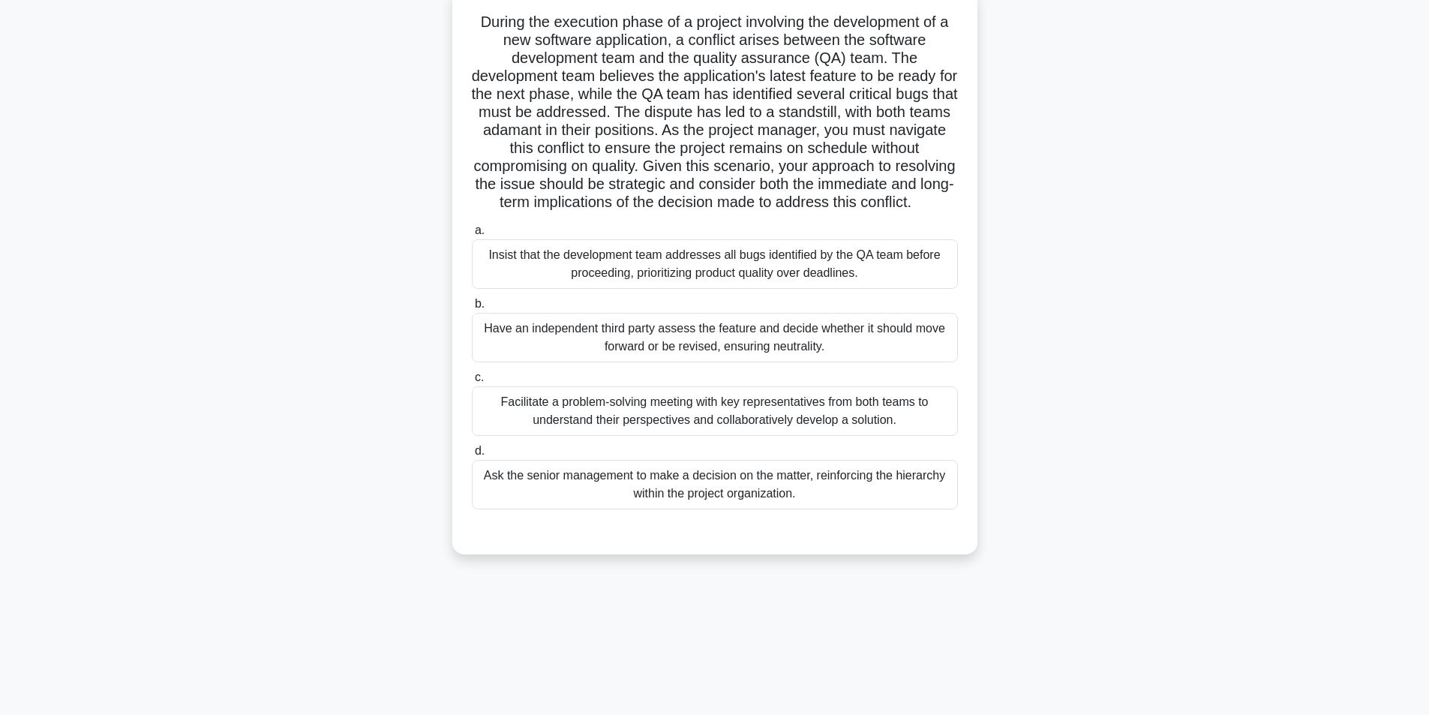
click at [653, 436] on div "Facilitate a problem-solving meeting with key representatives from both teams t…" at bounding box center [715, 411] width 486 height 50
click at [472, 383] on input "c. Facilitate a problem-solving meeting with key representatives from both team…" at bounding box center [472, 378] width 0 height 10
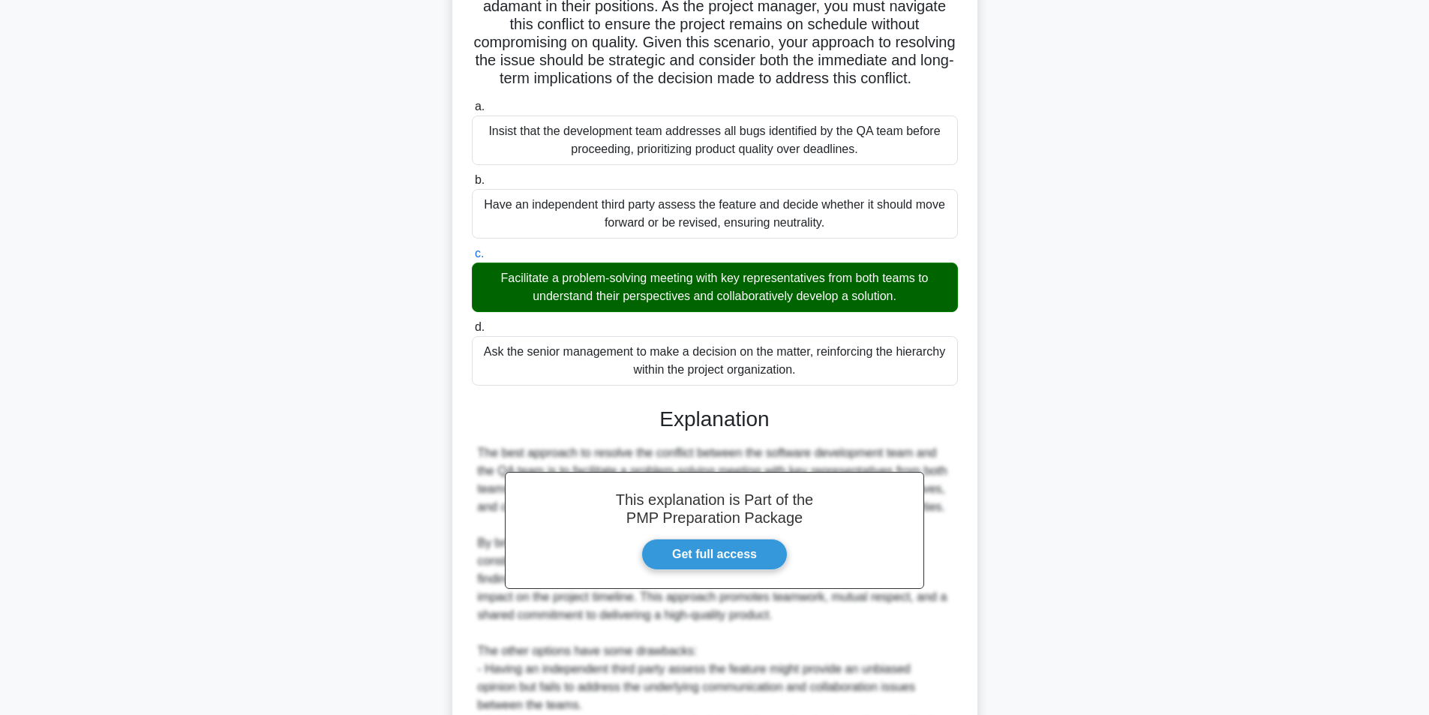
scroll to position [499, 0]
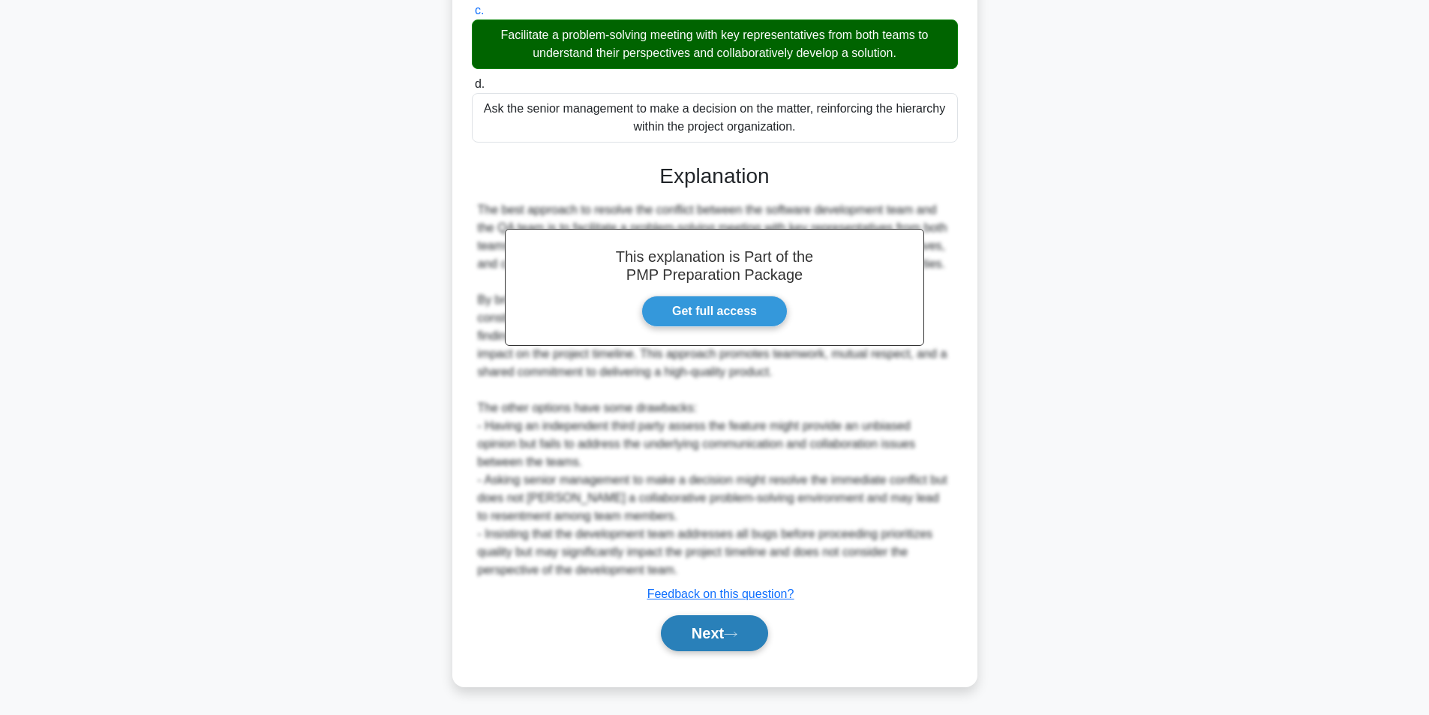
click at [687, 628] on button "Next" at bounding box center [714, 633] width 107 height 36
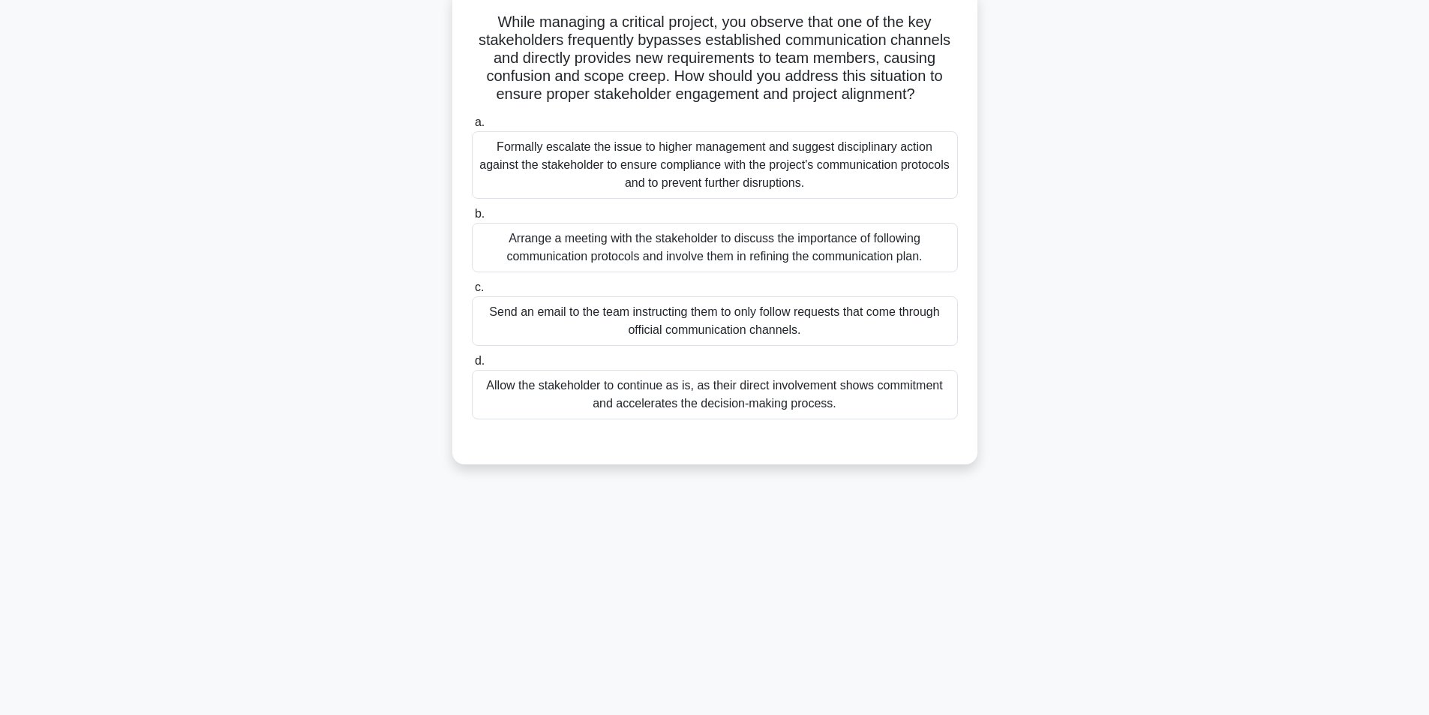
click at [707, 242] on div "Arrange a meeting with the stakeholder to discuss the importance of following c…" at bounding box center [715, 248] width 486 height 50
click at [472, 219] on input "b. Arrange a meeting with the stakeholder to discuss the importance of followin…" at bounding box center [472, 214] width 0 height 10
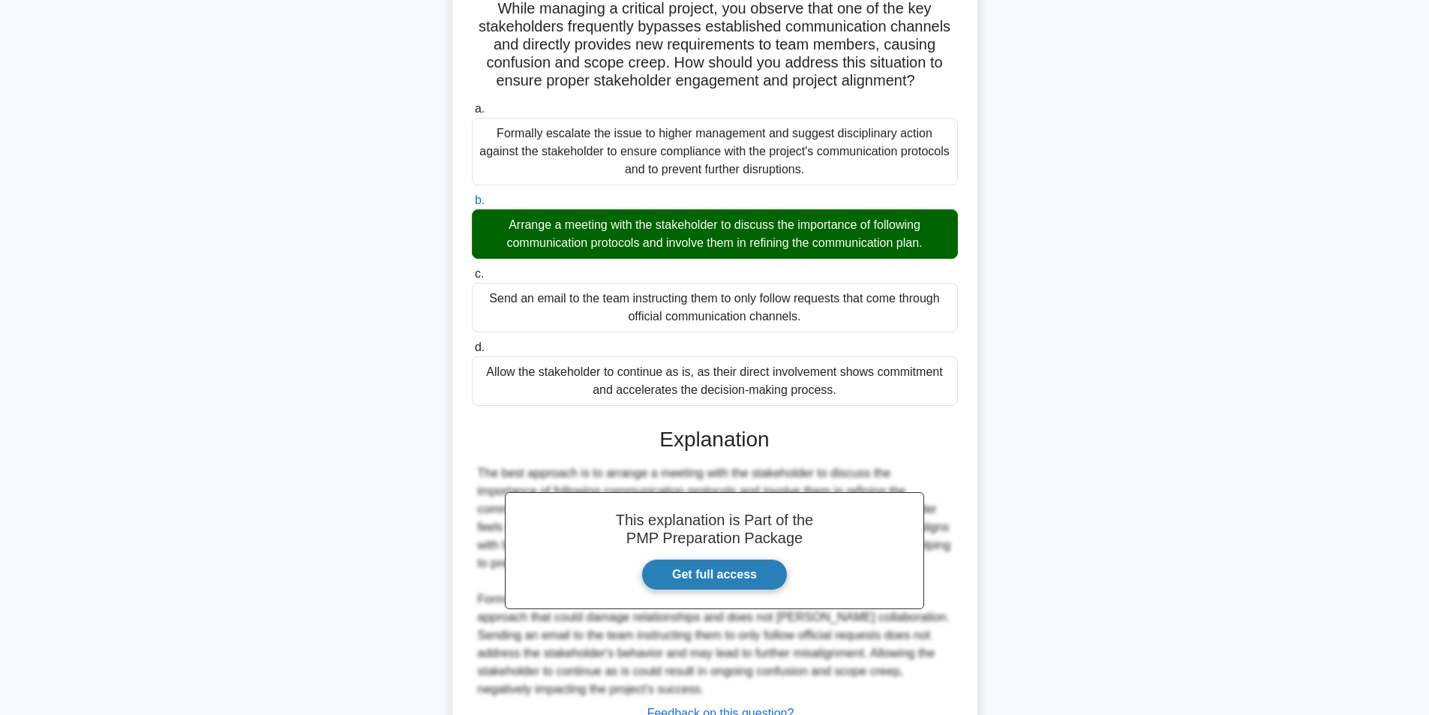
scroll to position [229, 0]
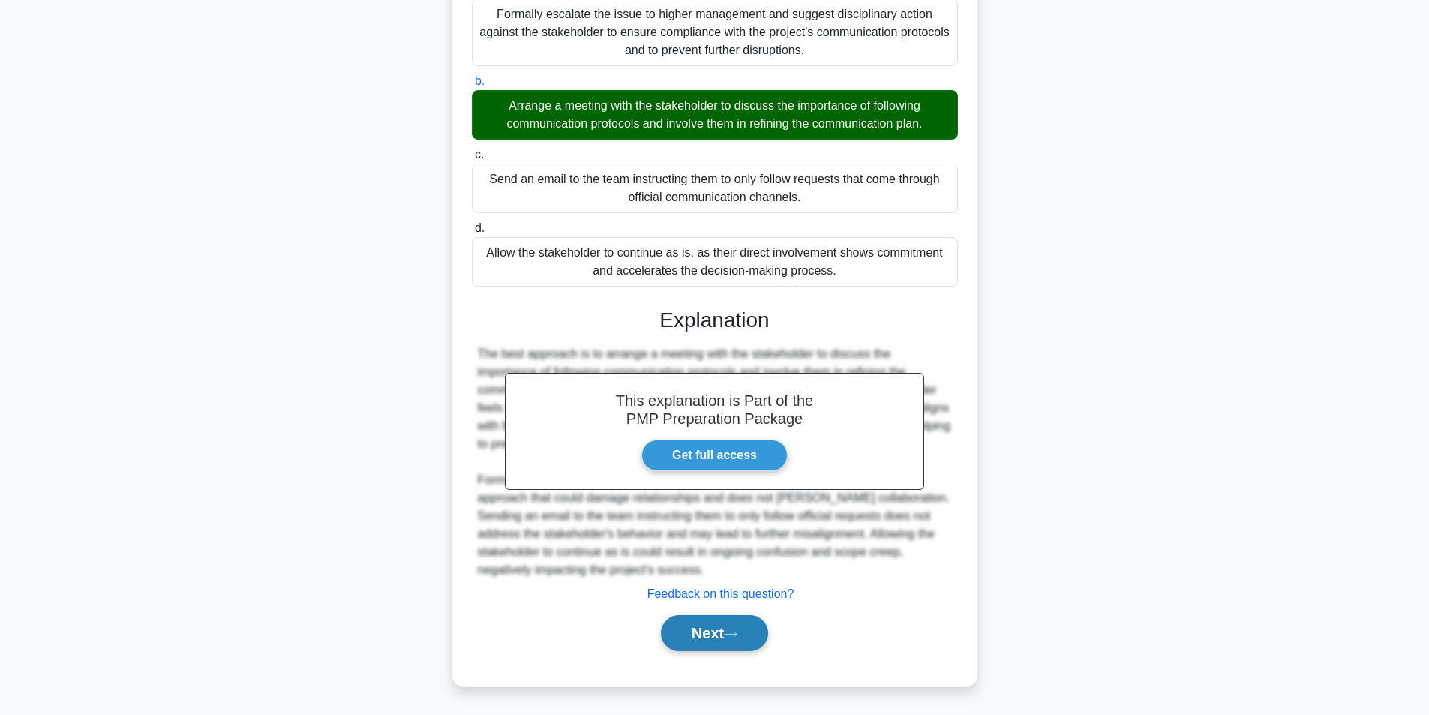
click at [721, 624] on button "Next" at bounding box center [714, 633] width 107 height 36
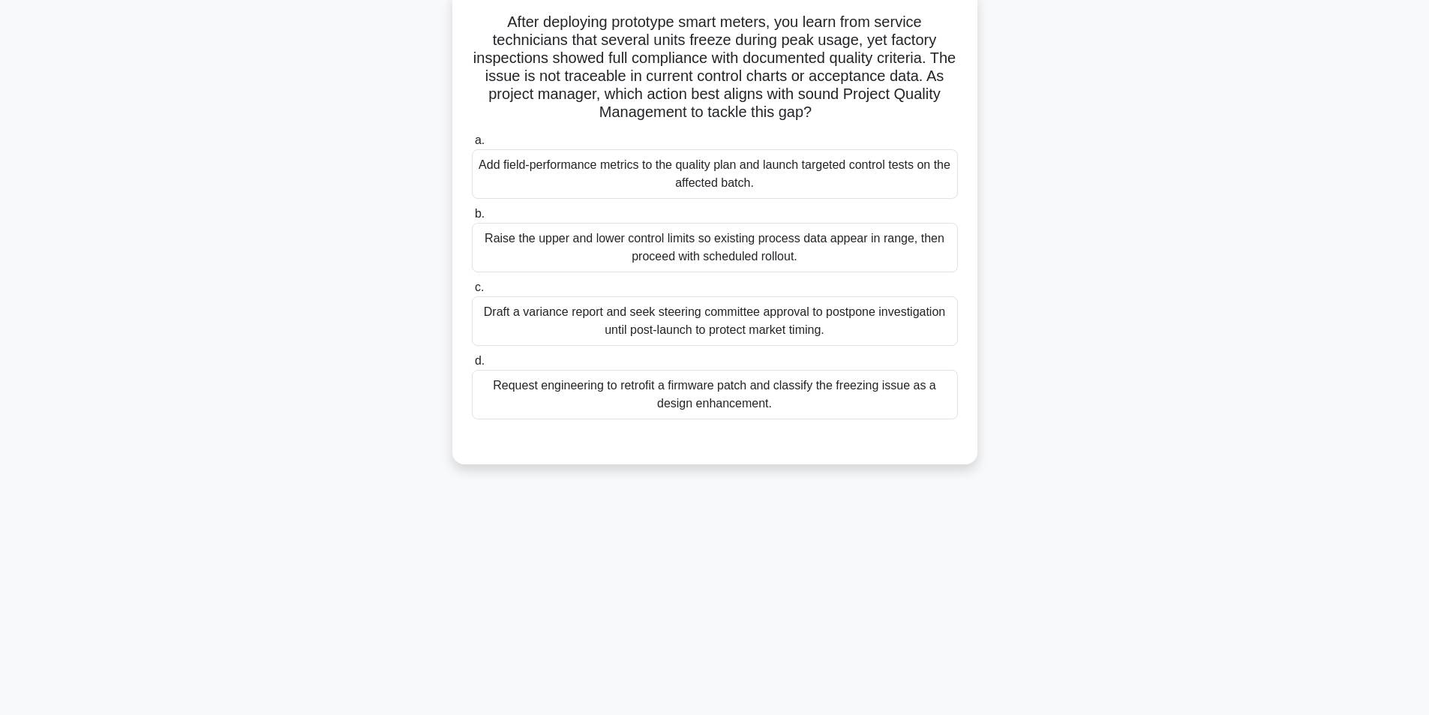
click at [740, 186] on div "Add field-performance metrics to the quality plan and launch targeted control t…" at bounding box center [715, 174] width 486 height 50
click at [472, 146] on input "a. Add field-performance metrics to the quality plan and launch targeted contro…" at bounding box center [472, 141] width 0 height 10
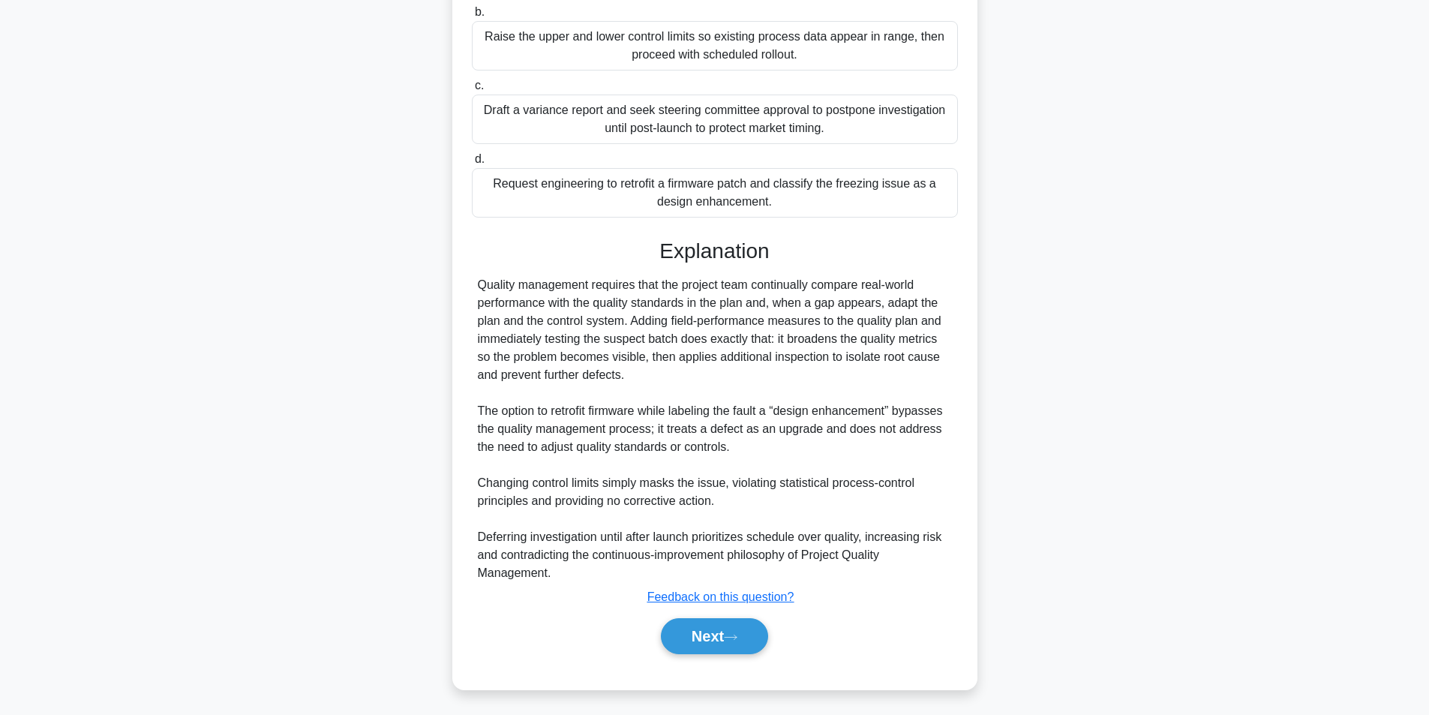
scroll to position [301, 0]
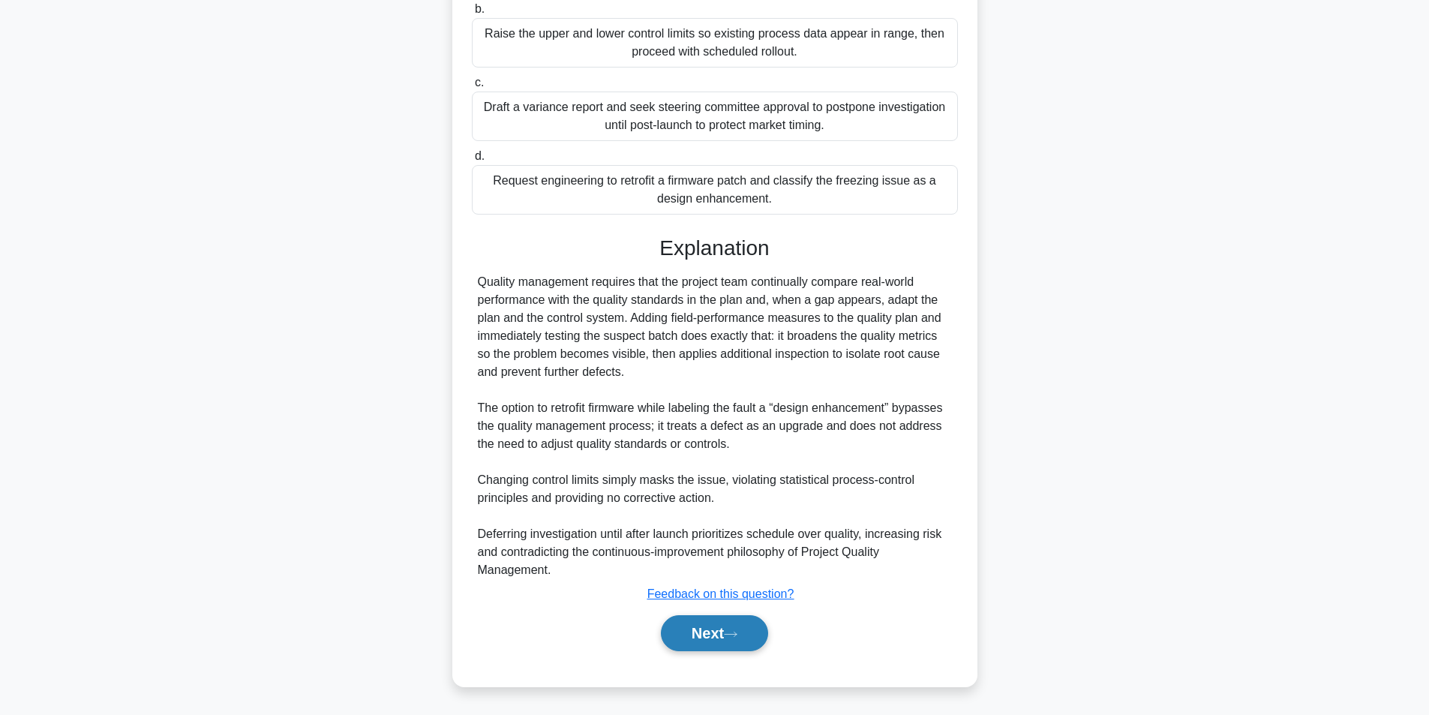
click at [690, 617] on button "Next" at bounding box center [714, 633] width 107 height 36
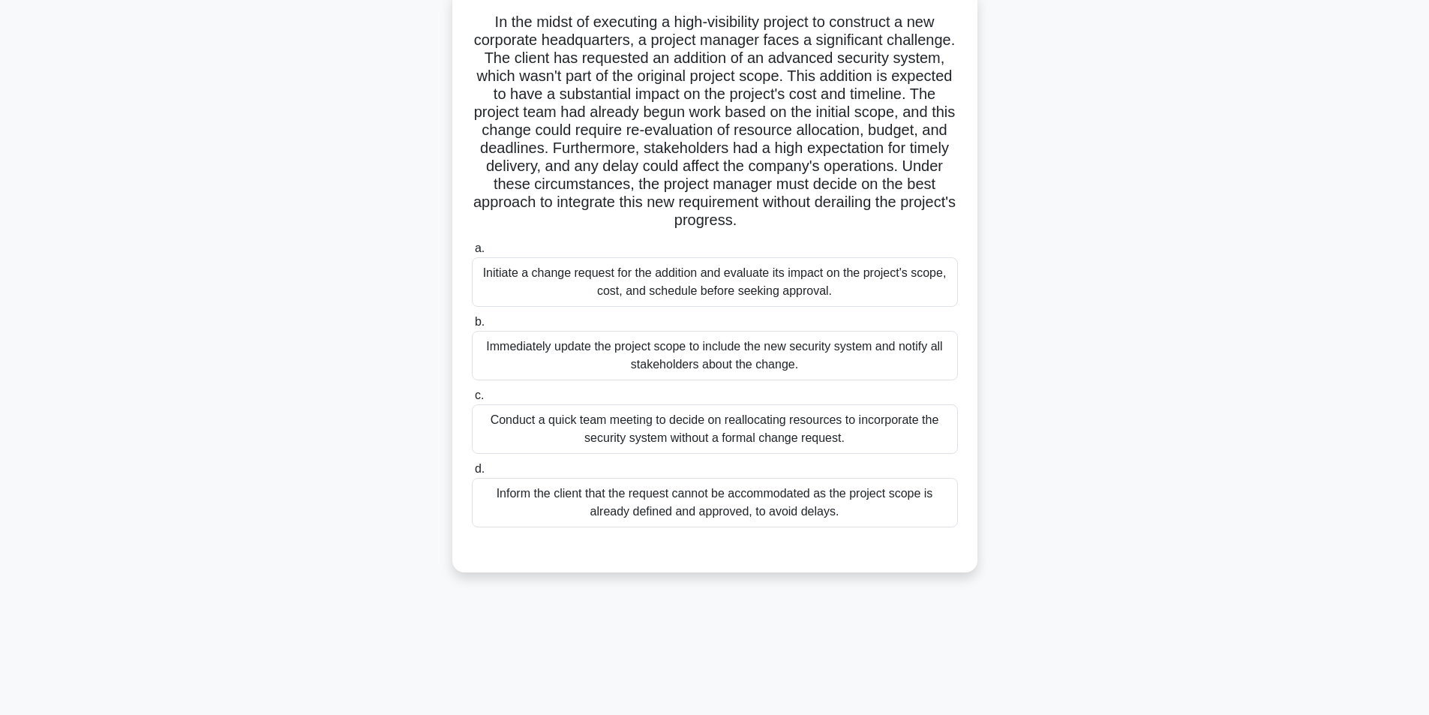
click at [859, 277] on div "Initiate a change request for the addition and evaluate its impact on the proje…" at bounding box center [715, 282] width 486 height 50
click at [472, 254] on input "a. Initiate a change request for the addition and evaluate its impact on the pr…" at bounding box center [472, 249] width 0 height 10
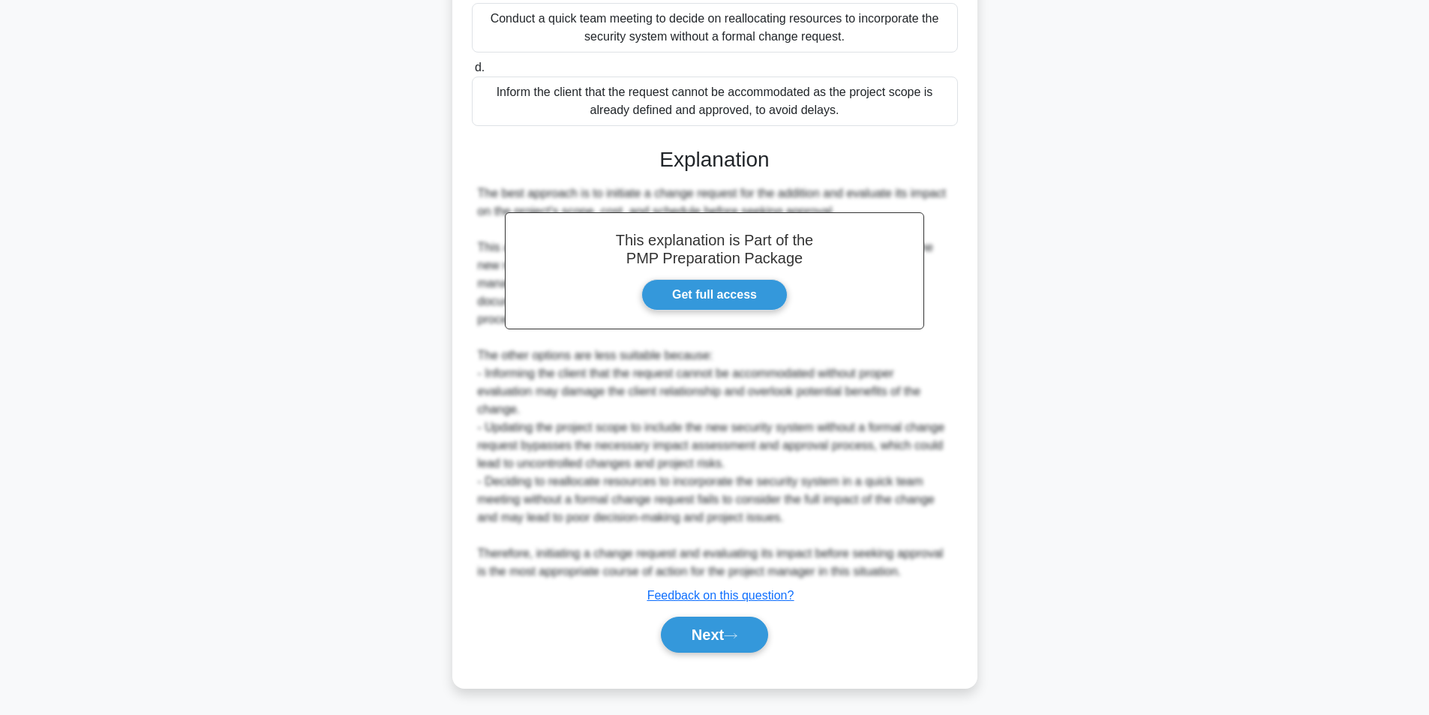
scroll to position [499, 0]
click at [721, 629] on button "Next" at bounding box center [714, 633] width 107 height 36
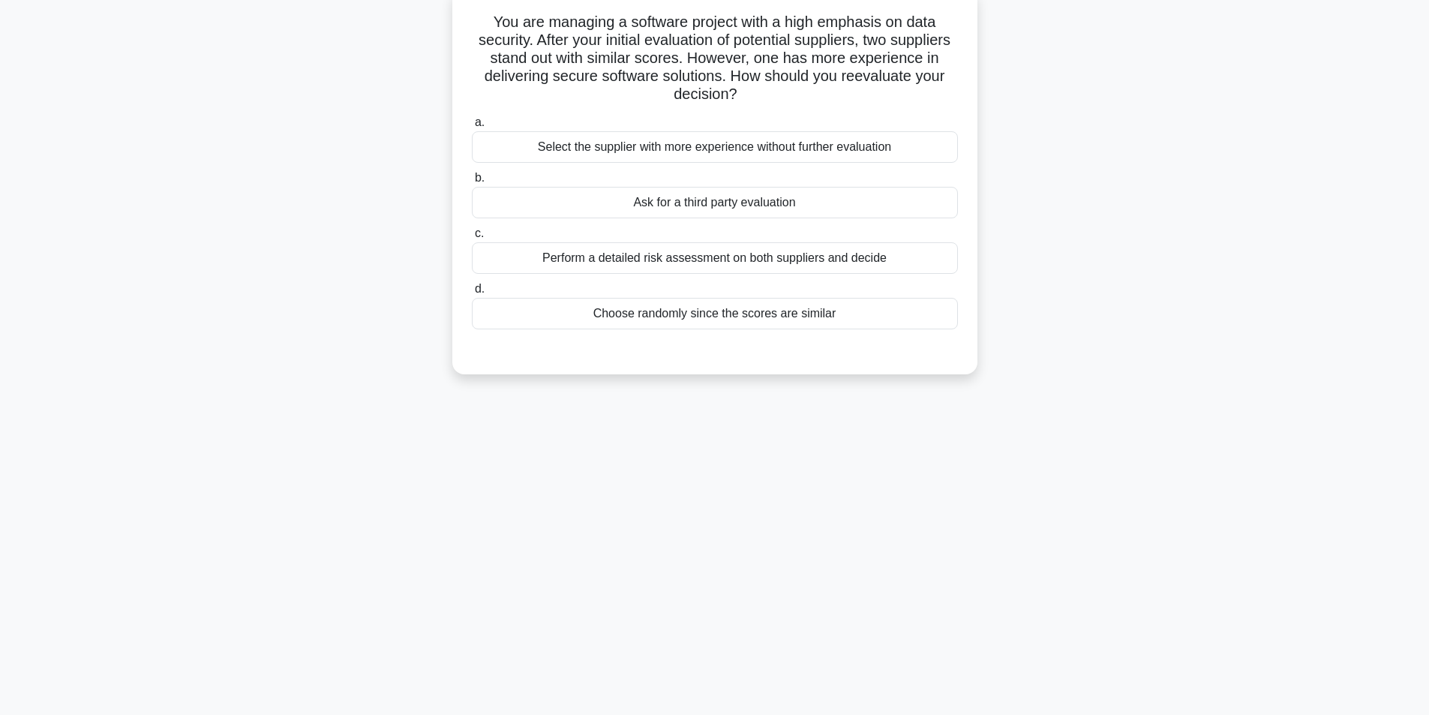
click at [734, 266] on div "Perform a detailed risk assessment on both suppliers and decide" at bounding box center [715, 258] width 486 height 32
click at [472, 239] on input "c. Perform a detailed risk assessment on both suppliers and decide" at bounding box center [472, 234] width 0 height 10
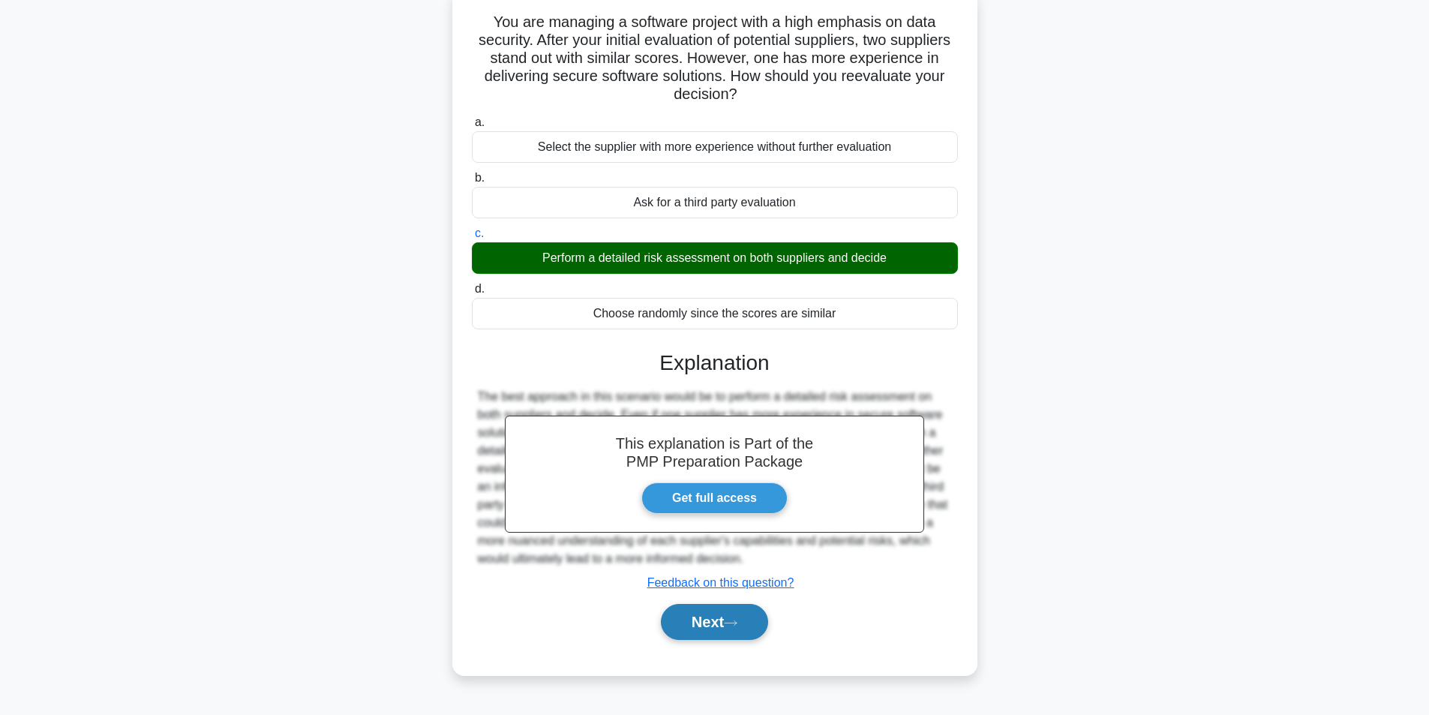
click at [740, 628] on button "Next" at bounding box center [714, 622] width 107 height 36
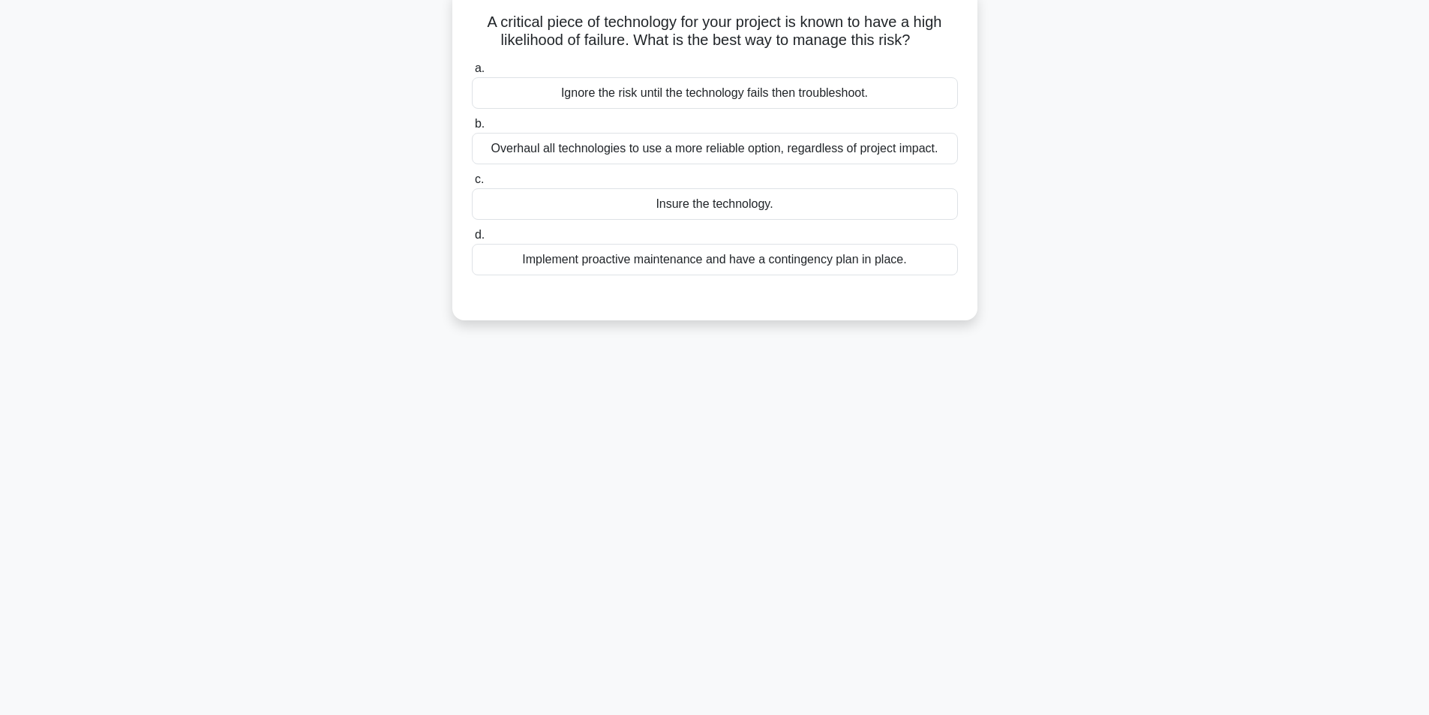
click at [735, 263] on div "Implement proactive maintenance and have a contingency plan in place." at bounding box center [715, 260] width 486 height 32
click at [472, 240] on input "d. Implement proactive maintenance and have a contingency plan in place." at bounding box center [472, 235] width 0 height 10
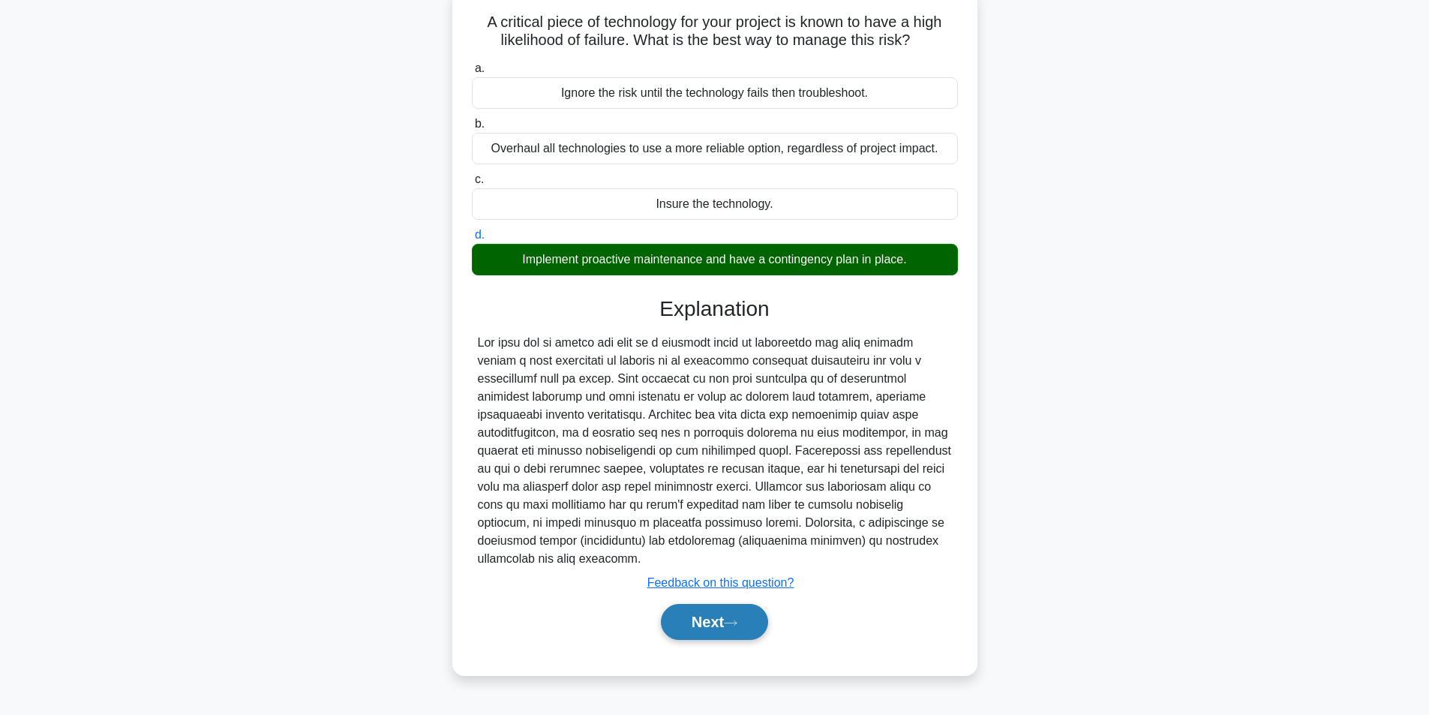
click at [719, 604] on button "Next" at bounding box center [714, 622] width 107 height 36
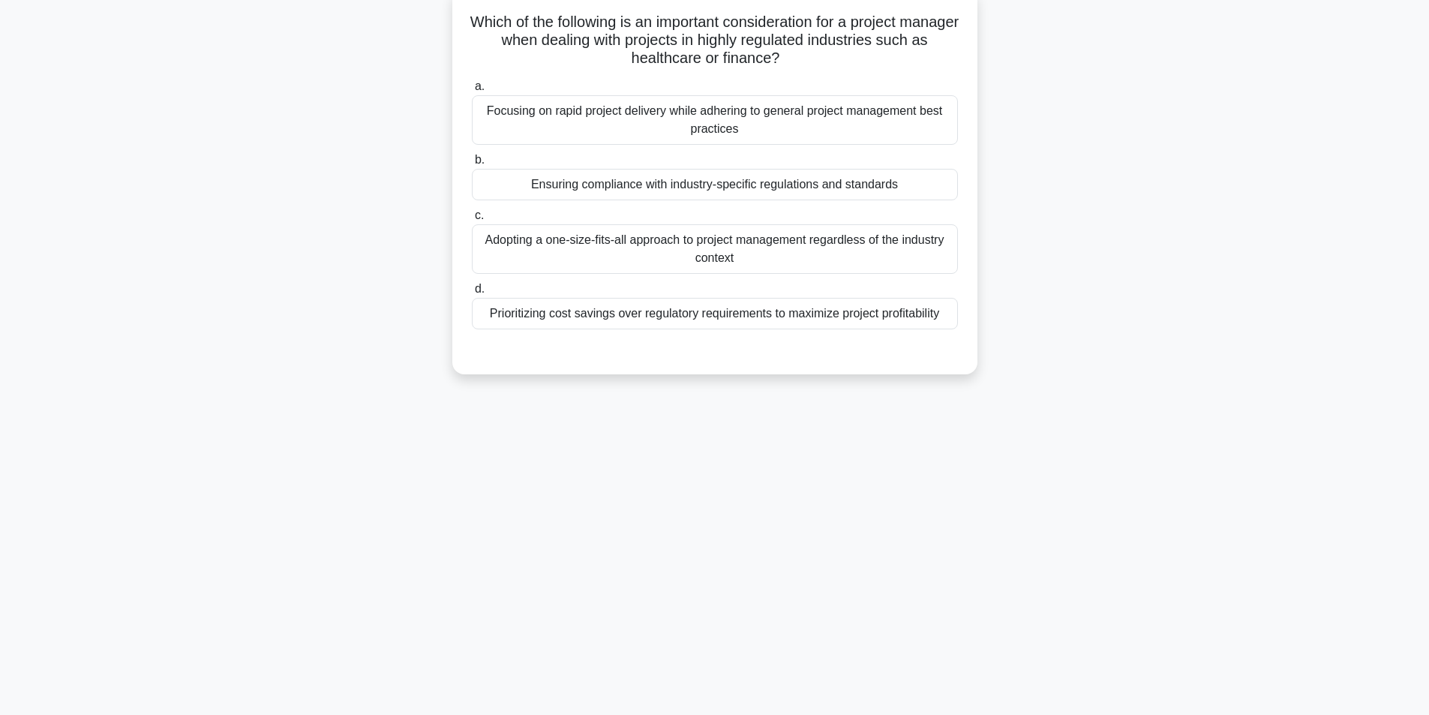
click at [647, 192] on div "Ensuring compliance with industry-specific regulations and standards" at bounding box center [715, 185] width 486 height 32
click at [472, 165] on input "b. Ensuring compliance with industry-specific regulations and standards" at bounding box center [472, 160] width 0 height 10
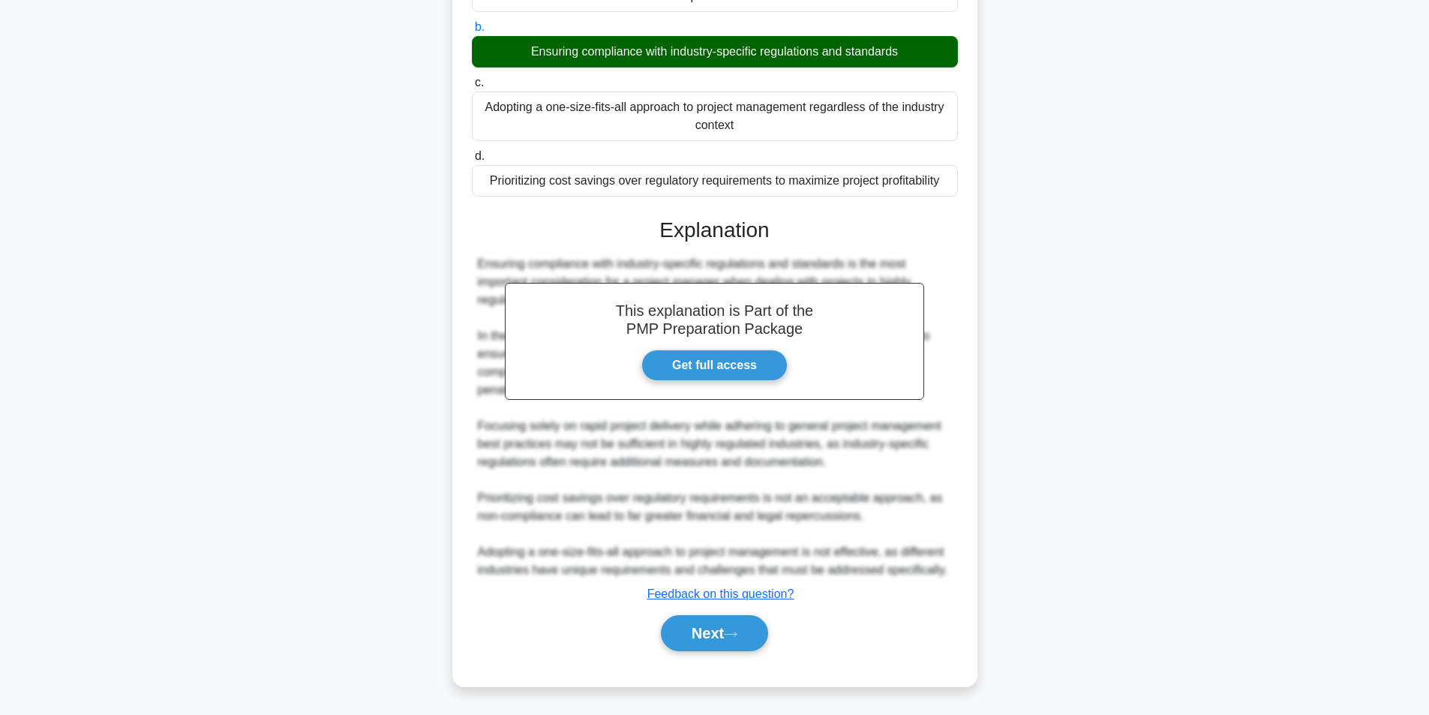
scroll to position [229, 0]
click at [726, 616] on button "Next" at bounding box center [714, 633] width 107 height 36
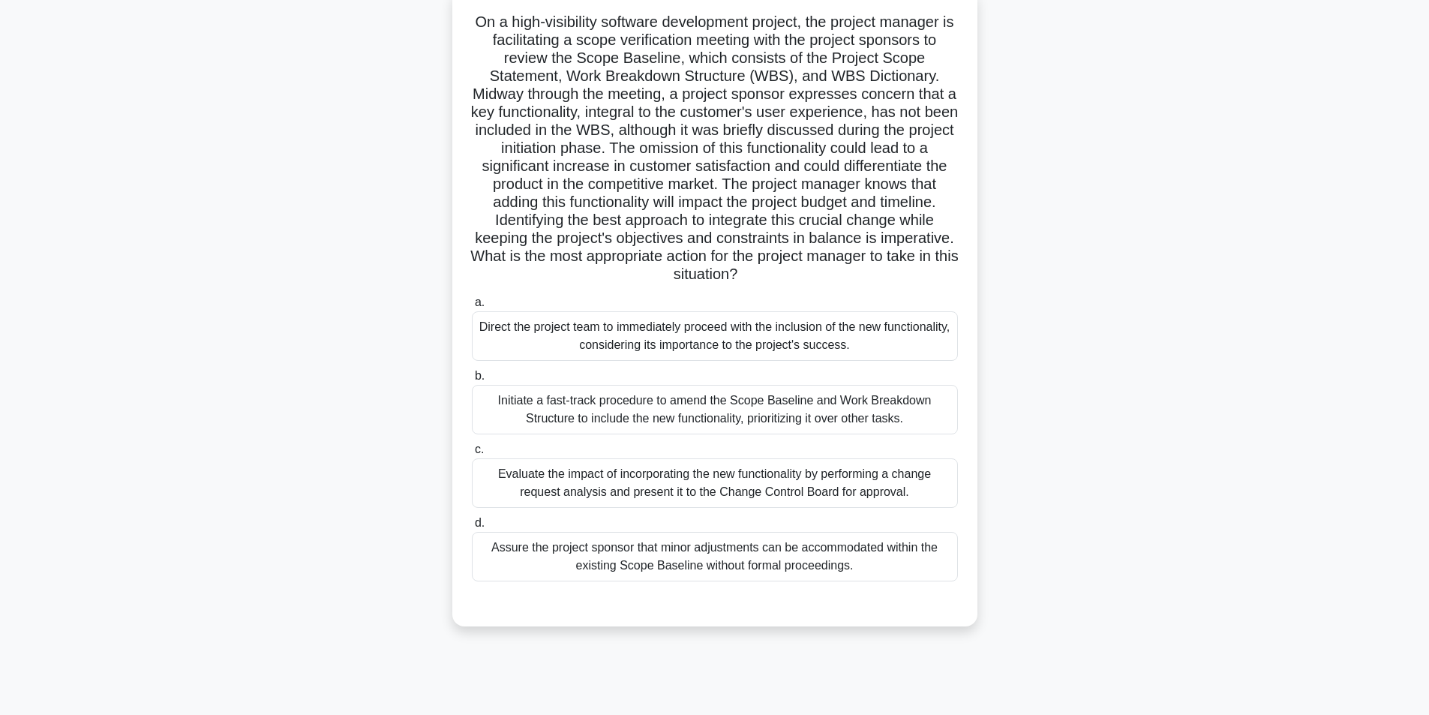
click at [633, 486] on div "Evaluate the impact of incorporating the new functionality by performing a chan…" at bounding box center [715, 483] width 486 height 50
click at [472, 455] on input "c. Evaluate the impact of incorporating the new functionality by performing a c…" at bounding box center [472, 450] width 0 height 10
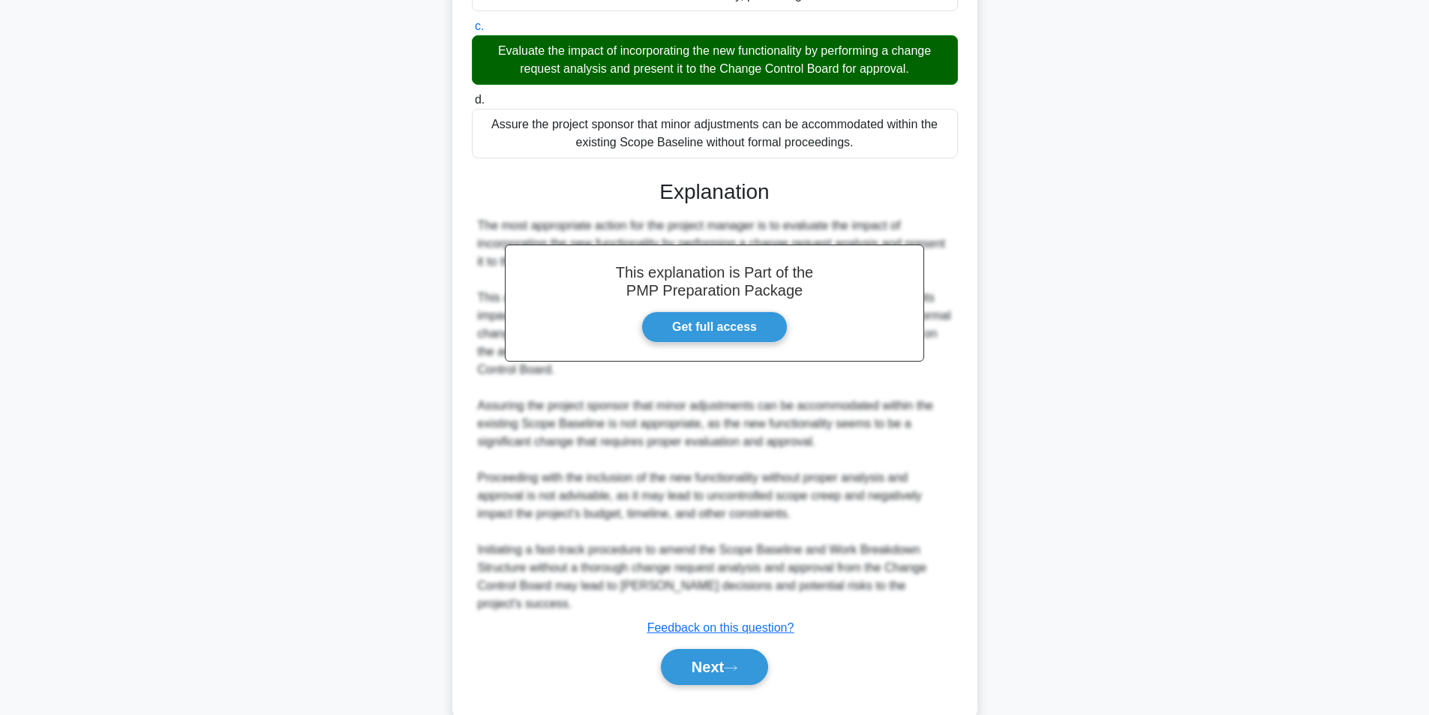
scroll to position [535, 0]
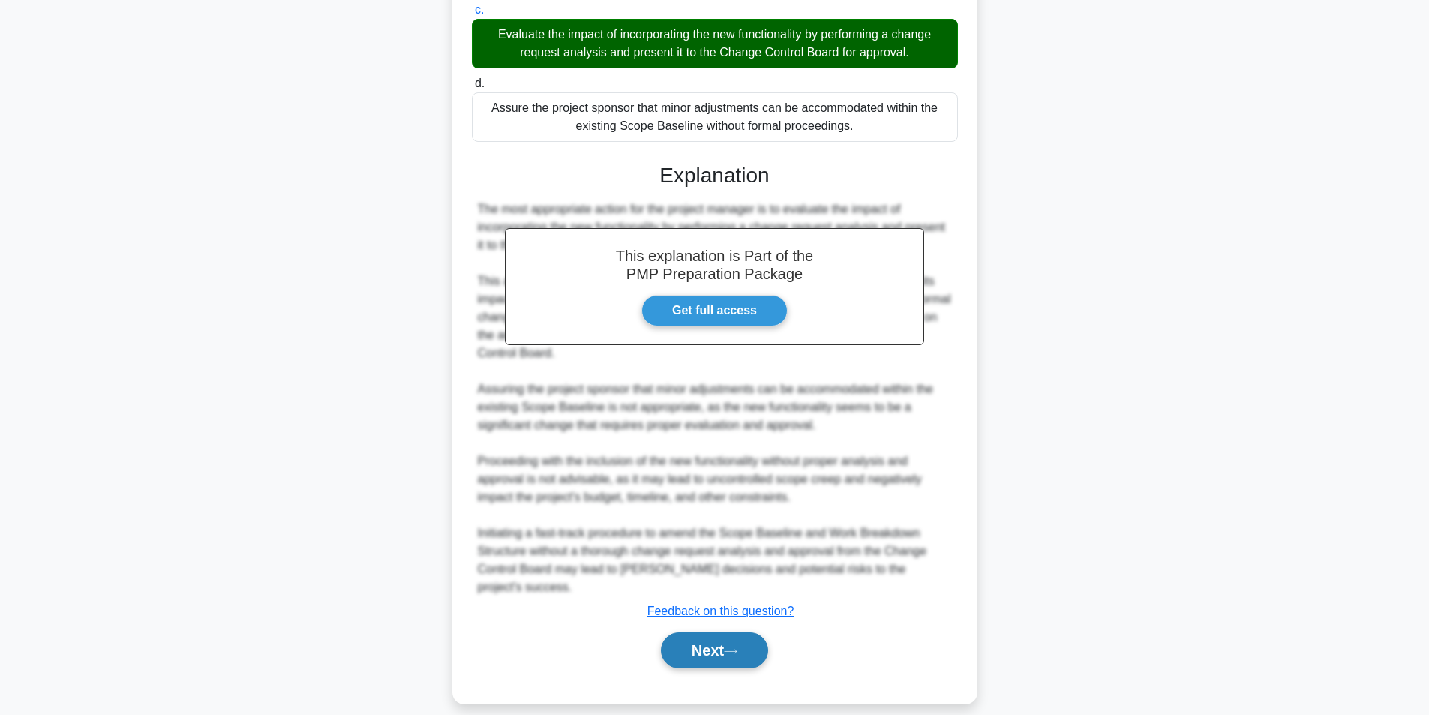
click at [734, 638] on button "Next" at bounding box center [714, 650] width 107 height 36
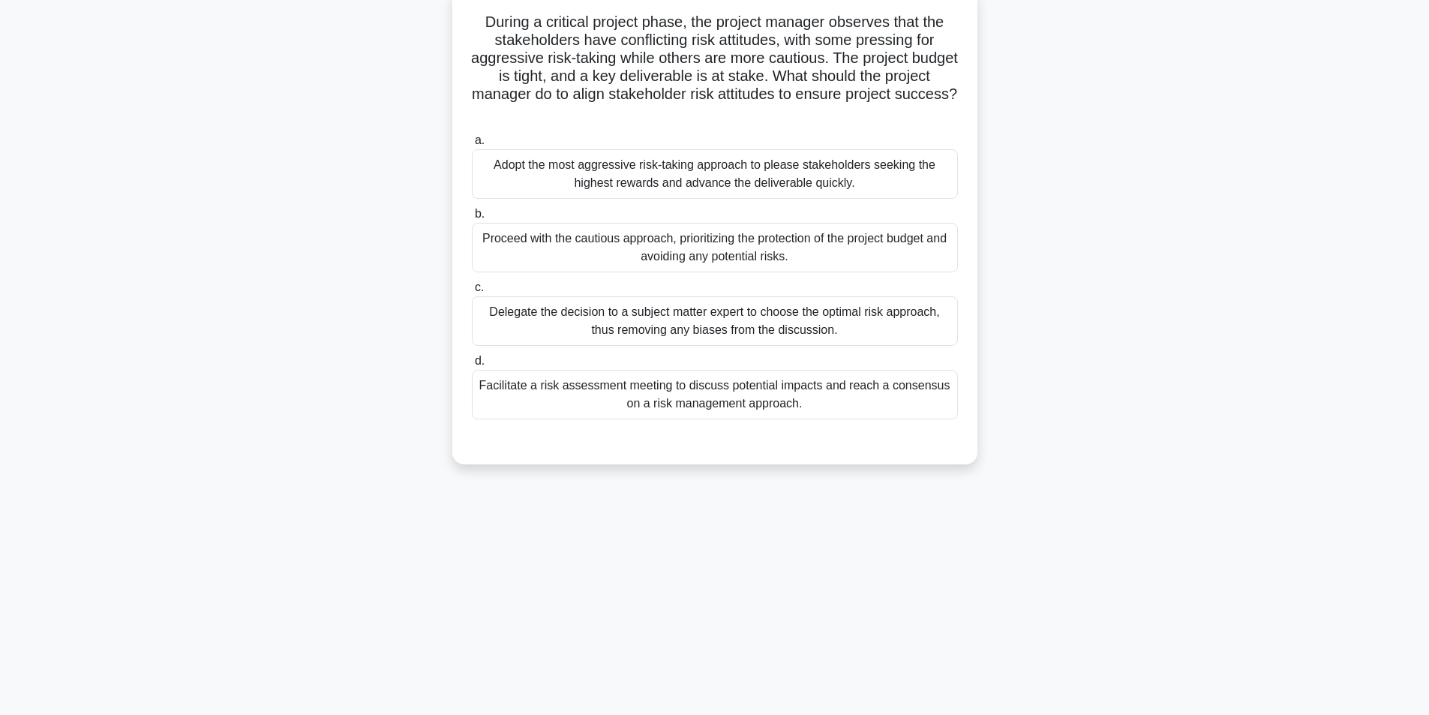
click at [664, 400] on div "Facilitate a risk assessment meeting to discuss potential impacts and reach a c…" at bounding box center [715, 395] width 486 height 50
click at [701, 396] on div "Facilitate a risk assessment meeting to discuss potential impacts and reach a c…" at bounding box center [715, 395] width 486 height 50
click at [472, 366] on input "d. Facilitate a risk assessment meeting to discuss potential impacts and reach …" at bounding box center [472, 361] width 0 height 10
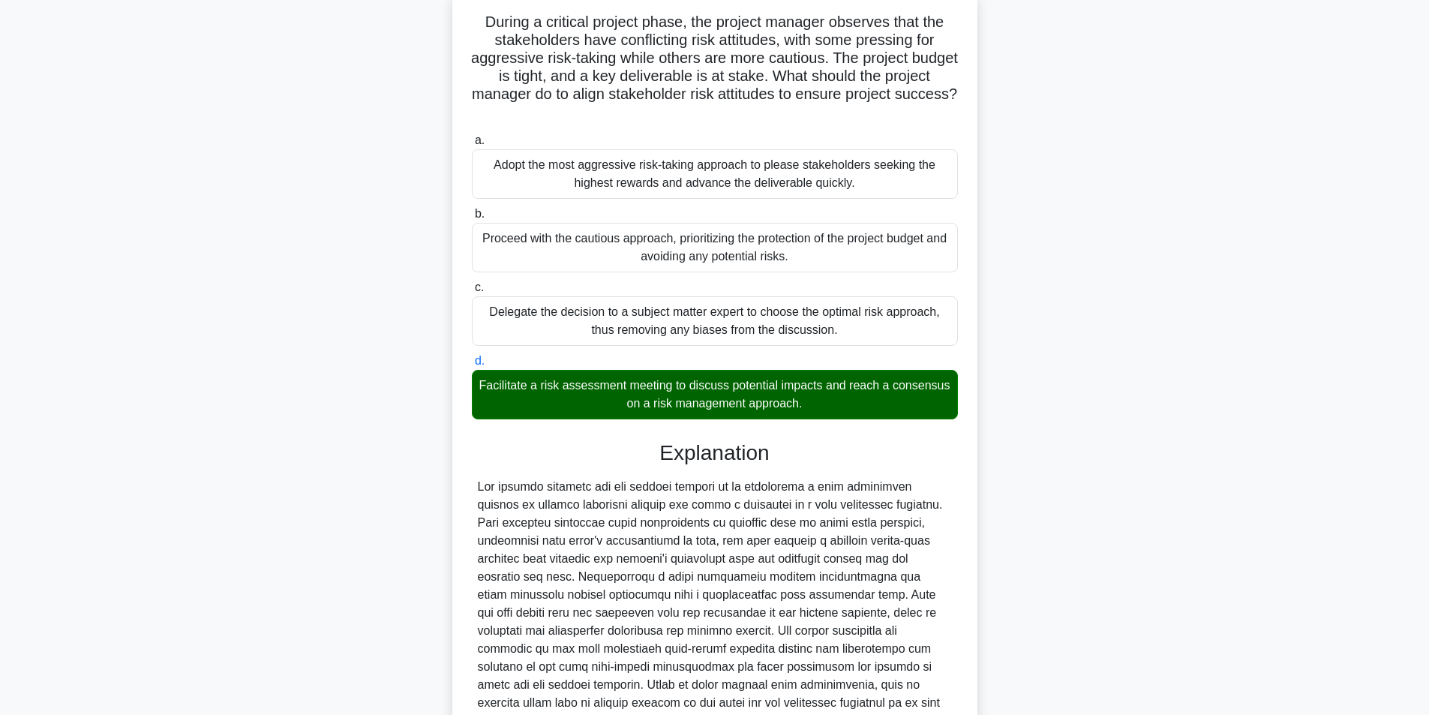
scroll to position [391, 0]
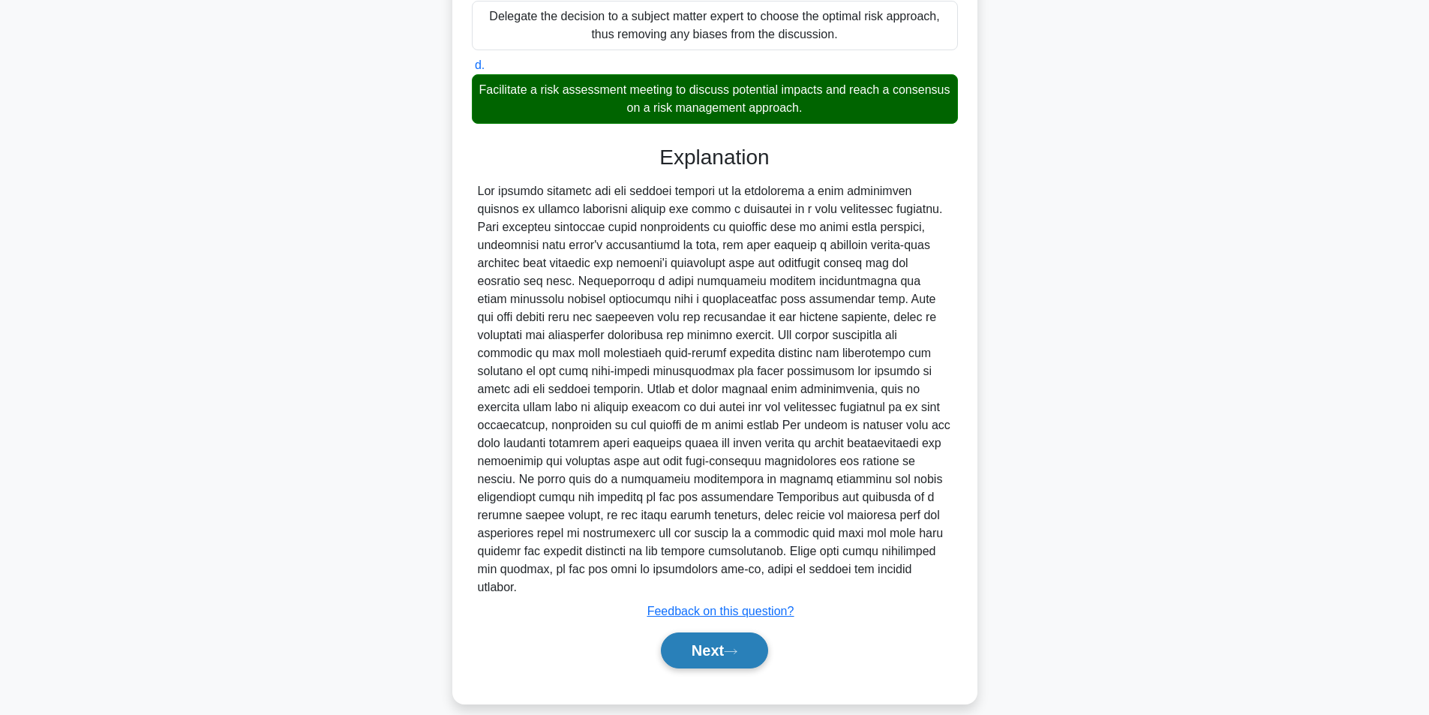
click at [753, 632] on button "Next" at bounding box center [714, 650] width 107 height 36
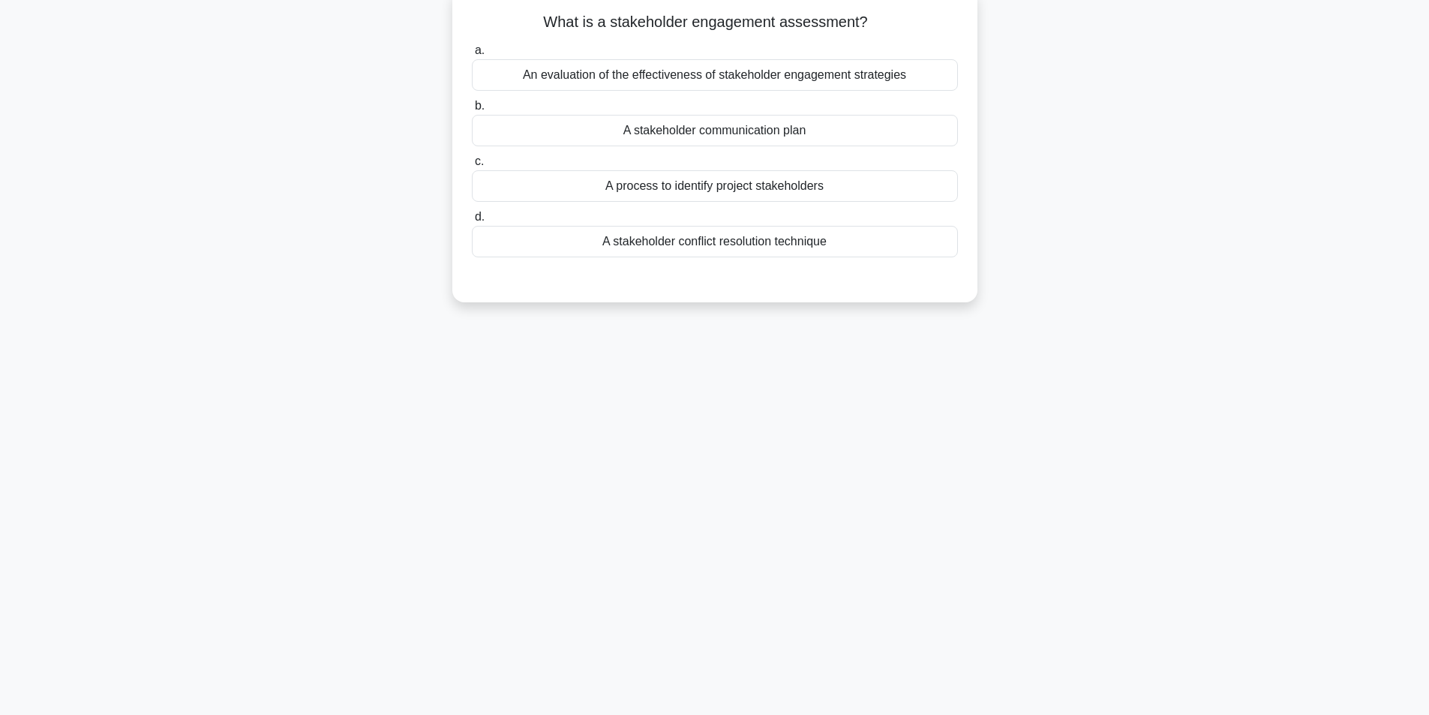
click at [674, 80] on div "An evaluation of the effectiveness of stakeholder engagement strategies" at bounding box center [715, 75] width 486 height 32
click at [472, 56] on input "a. An evaluation of the effectiveness of stakeholder engagement strategies" at bounding box center [472, 51] width 0 height 10
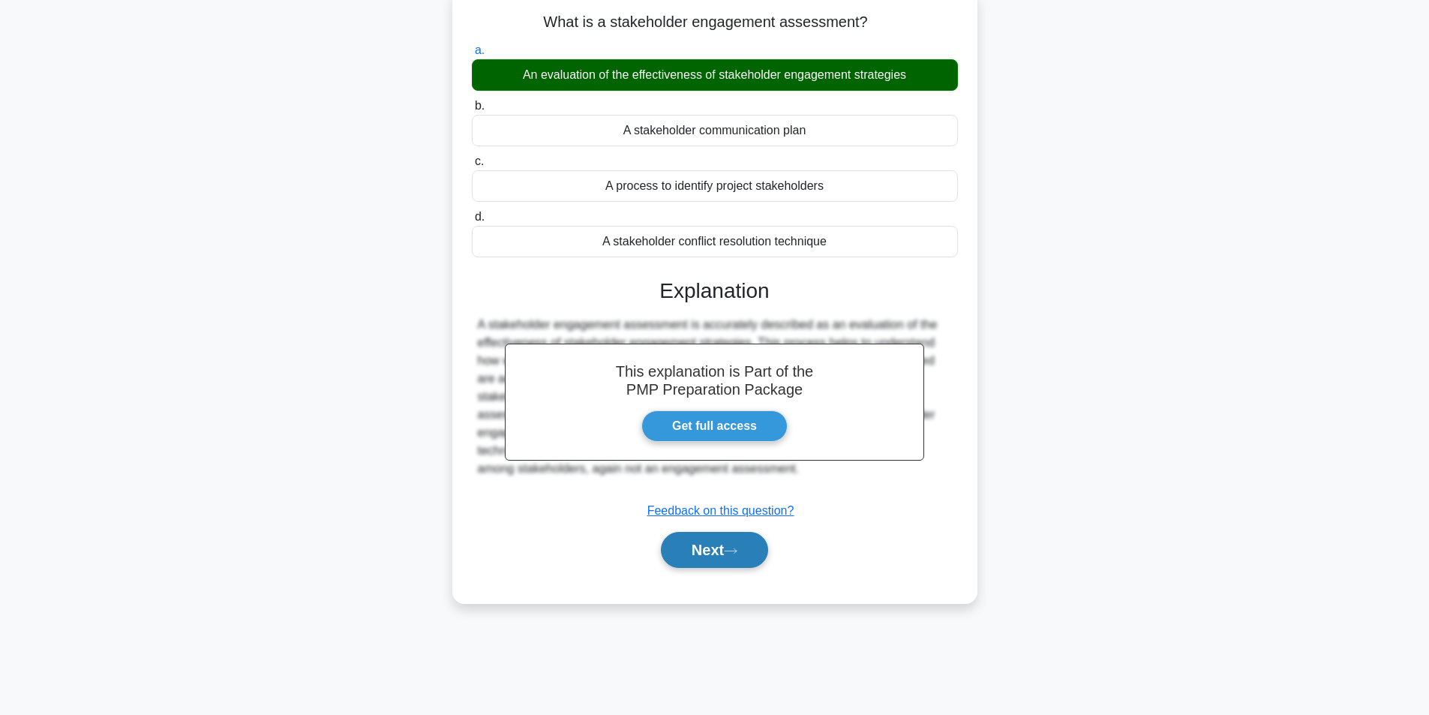
click at [713, 548] on button "Next" at bounding box center [714, 550] width 107 height 36
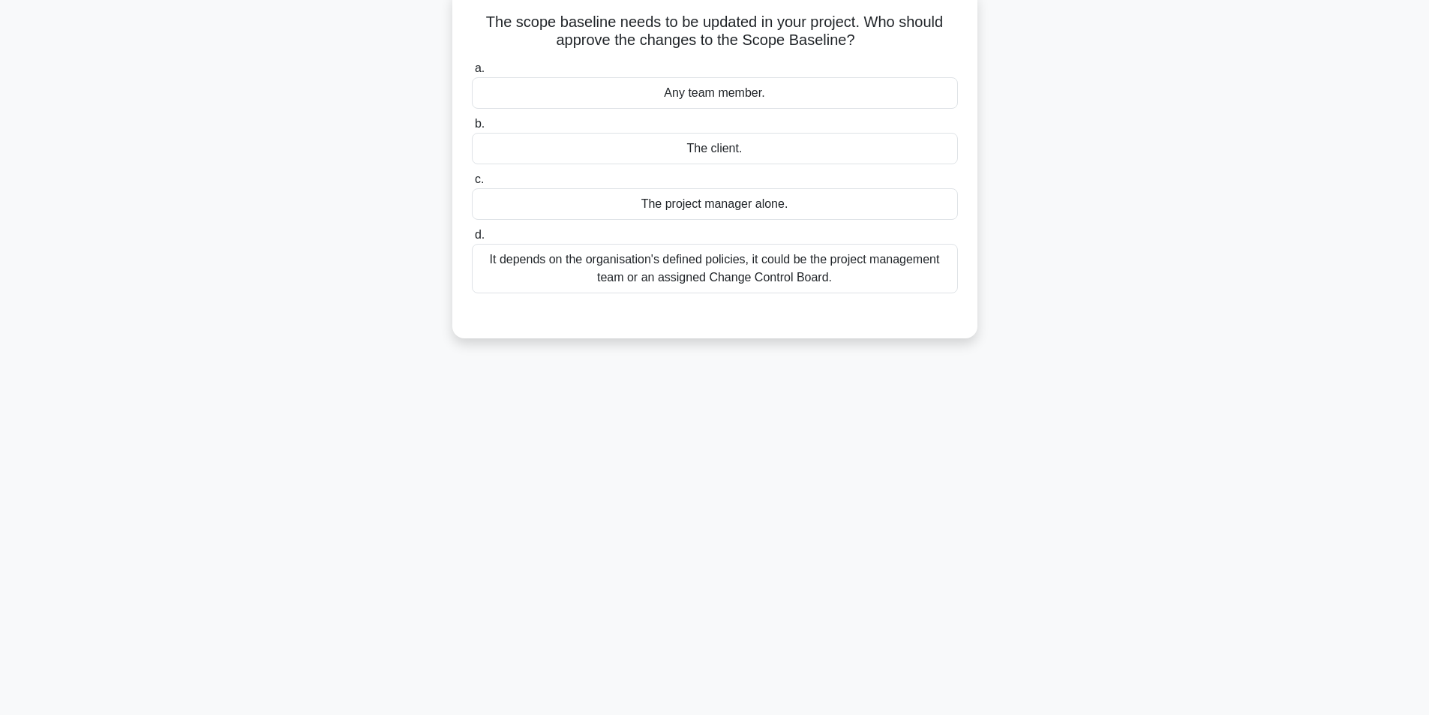
click at [698, 276] on div "It depends on the organisation's defined policies, it could be the project mana…" at bounding box center [715, 269] width 486 height 50
click at [472, 240] on input "d. It depends on the organisation's defined policies, it could be the project m…" at bounding box center [472, 235] width 0 height 10
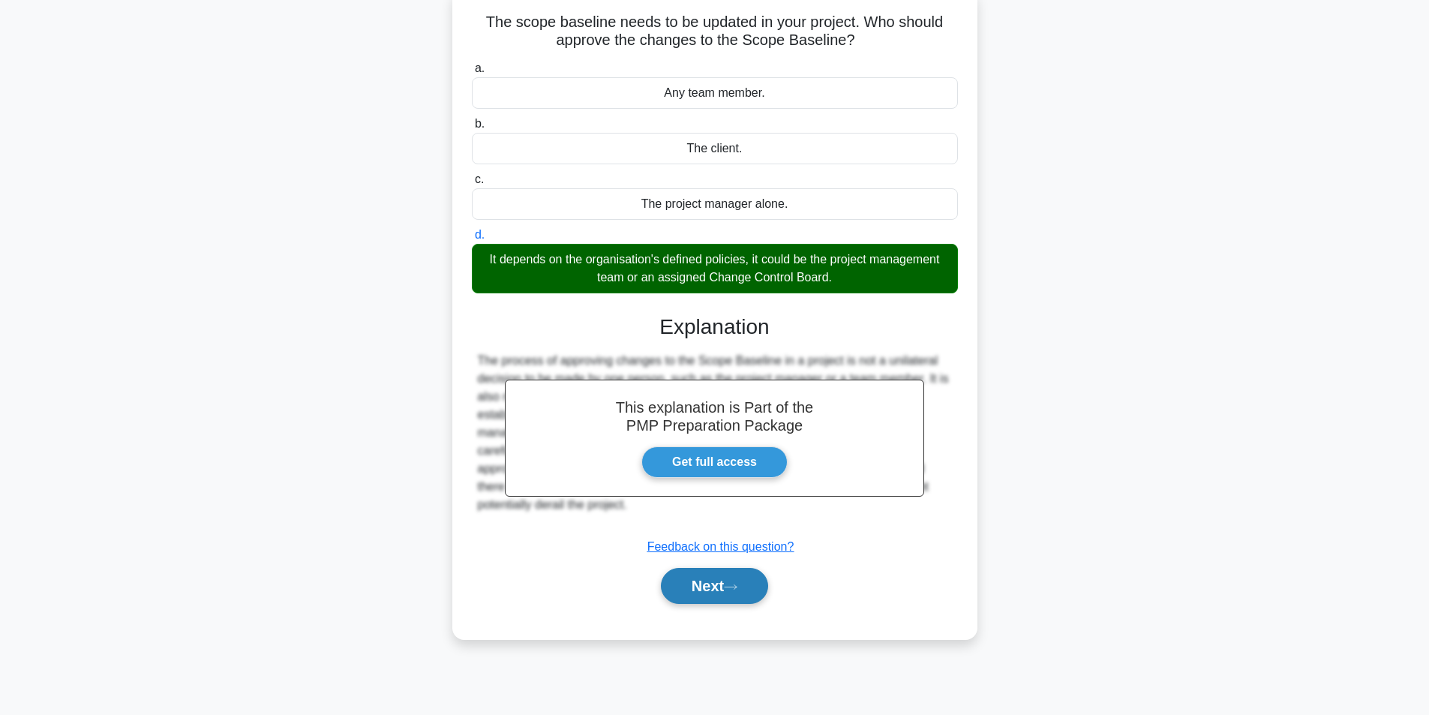
click at [734, 591] on icon at bounding box center [731, 587] width 14 height 8
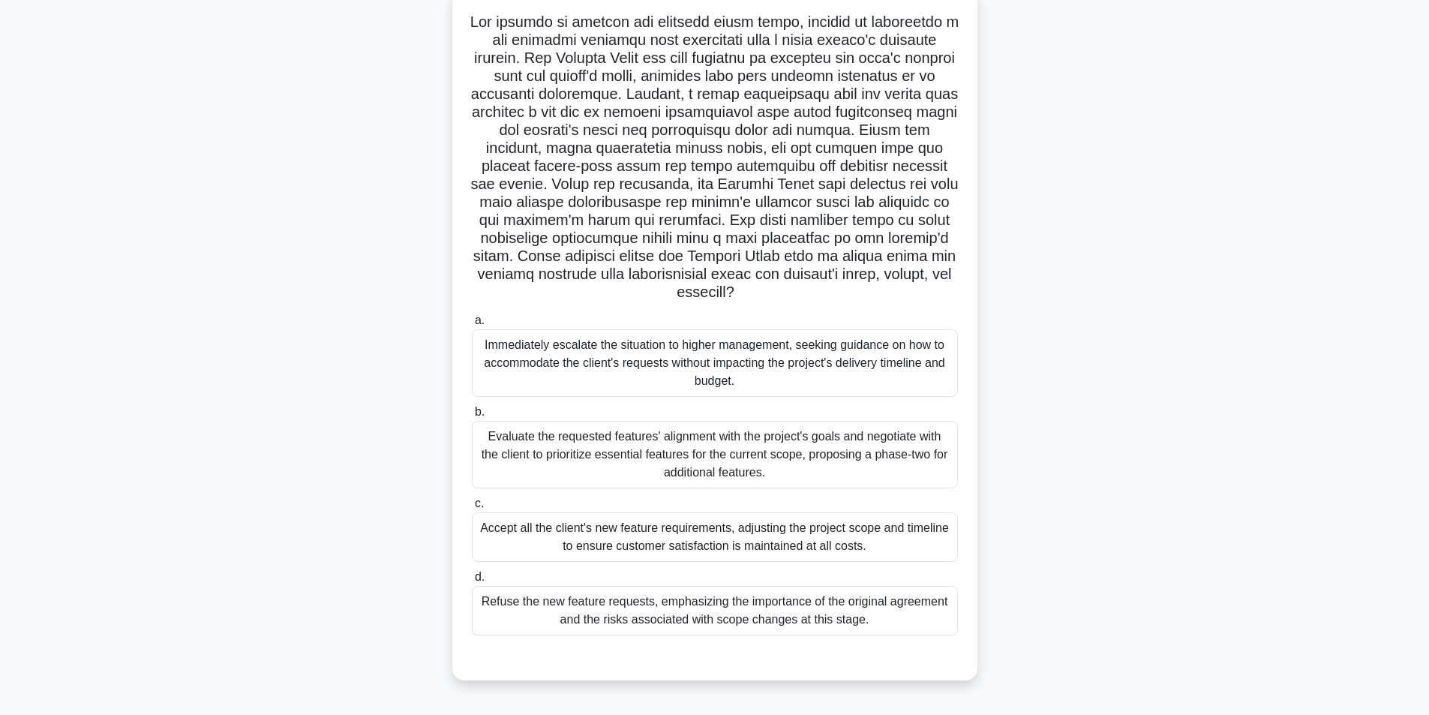
click at [638, 447] on div "Evaluate the requested features' alignment with the project's goals and negotia…" at bounding box center [715, 455] width 486 height 68
click at [472, 417] on input "b. Evaluate the requested features' alignment with the project's goals and nego…" at bounding box center [472, 412] width 0 height 10
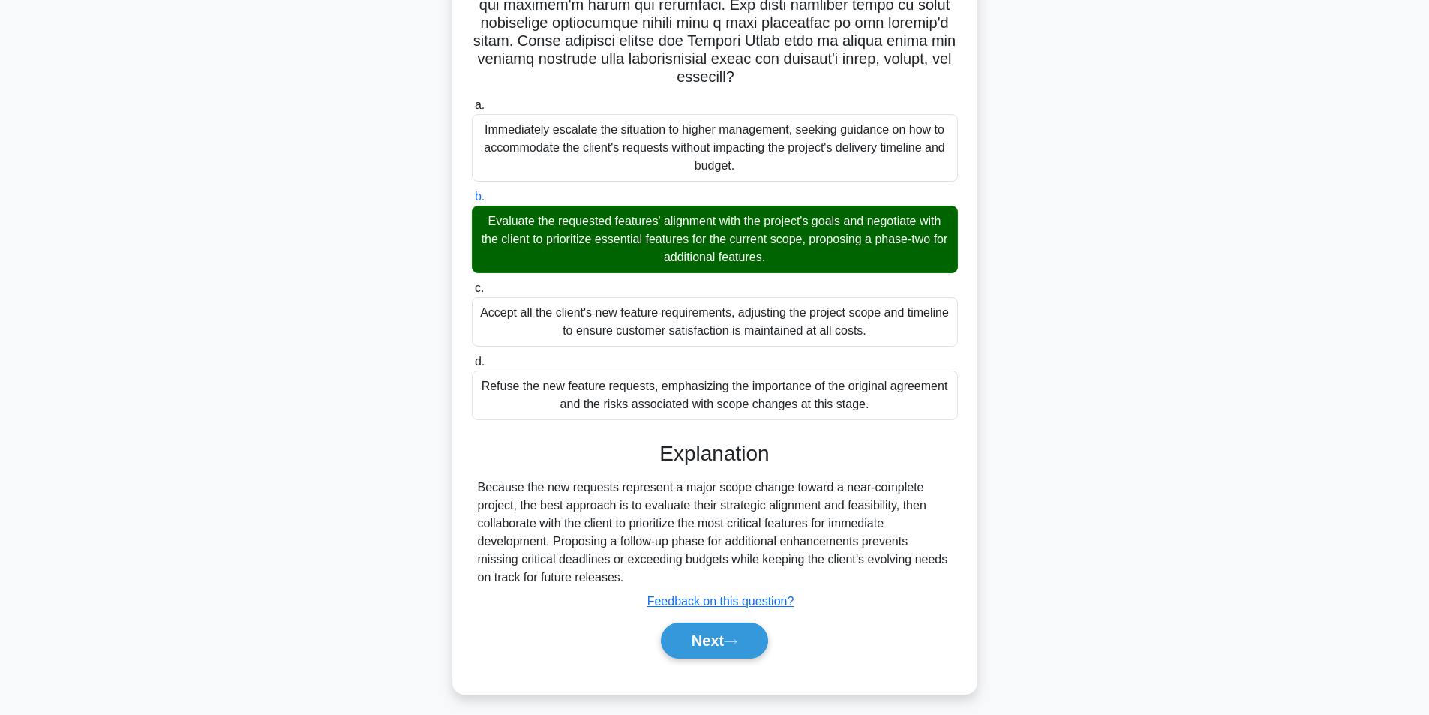
scroll to position [319, 0]
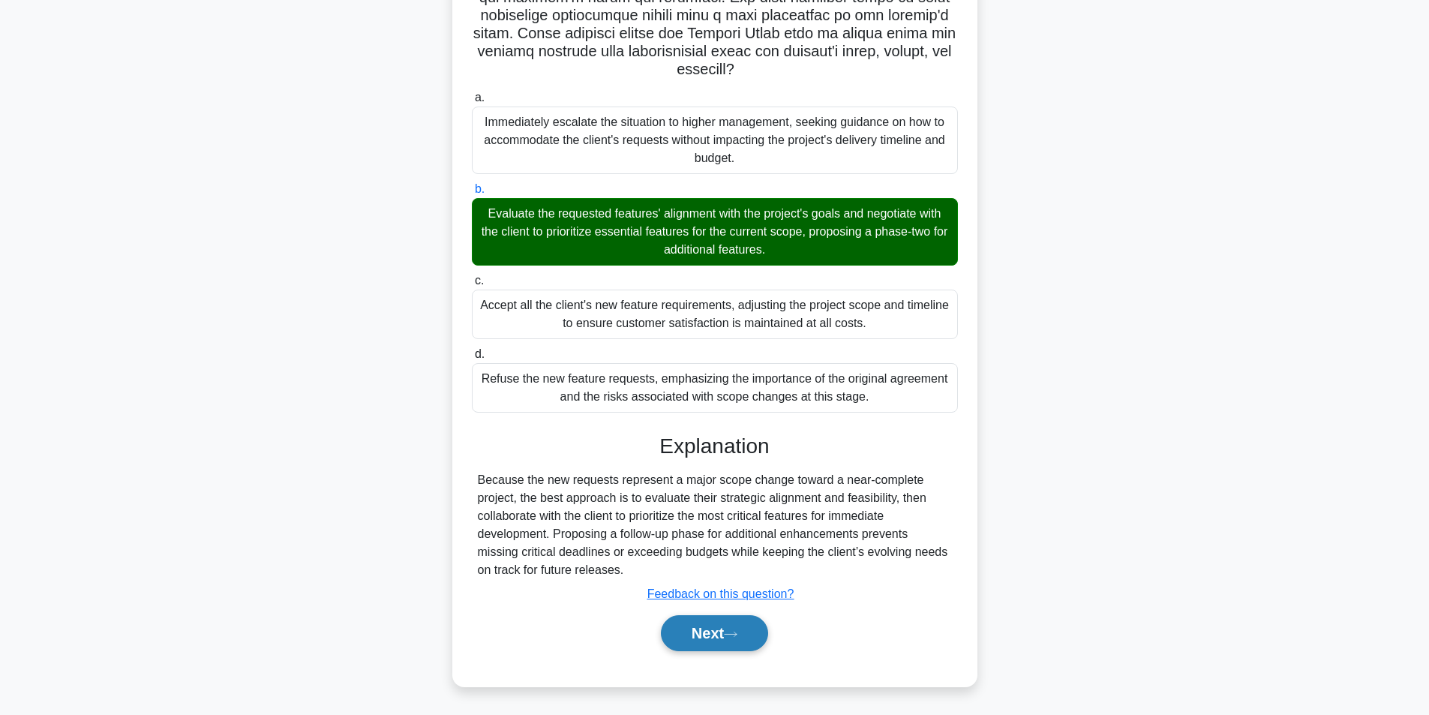
click at [751, 629] on button "Next" at bounding box center [714, 633] width 107 height 36
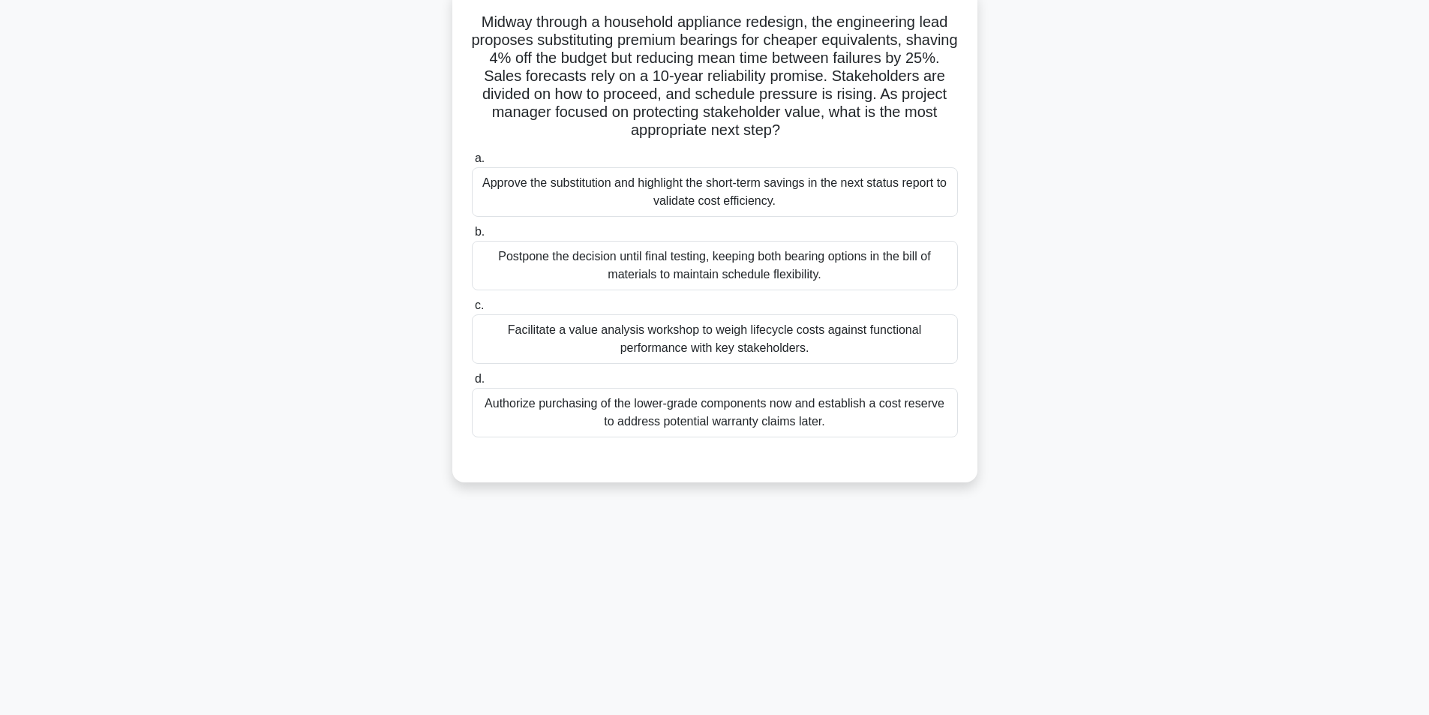
click at [641, 344] on div "Facilitate a value analysis workshop to weigh lifecycle costs against functiona…" at bounding box center [715, 339] width 486 height 50
click at [472, 311] on input "c. Facilitate a value analysis workshop to weigh lifecycle costs against functi…" at bounding box center [472, 306] width 0 height 10
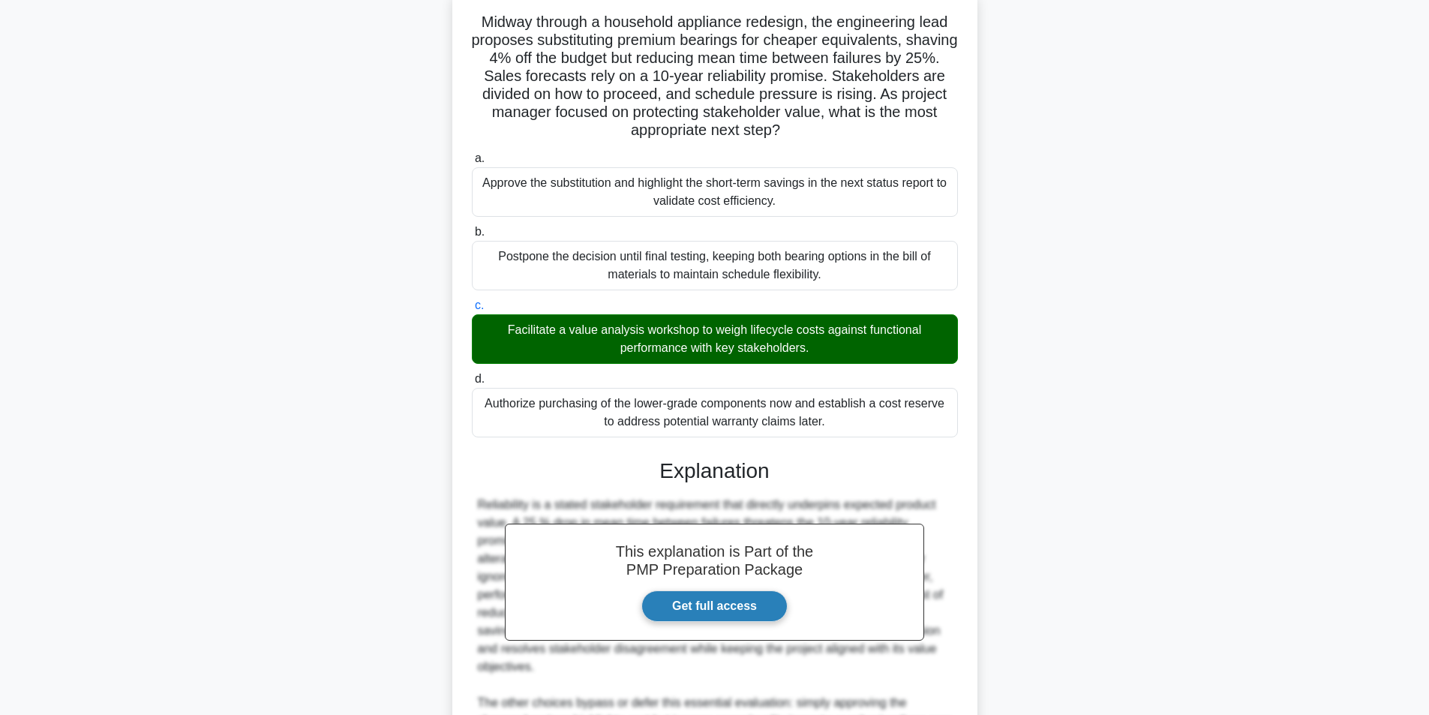
scroll to position [301, 0]
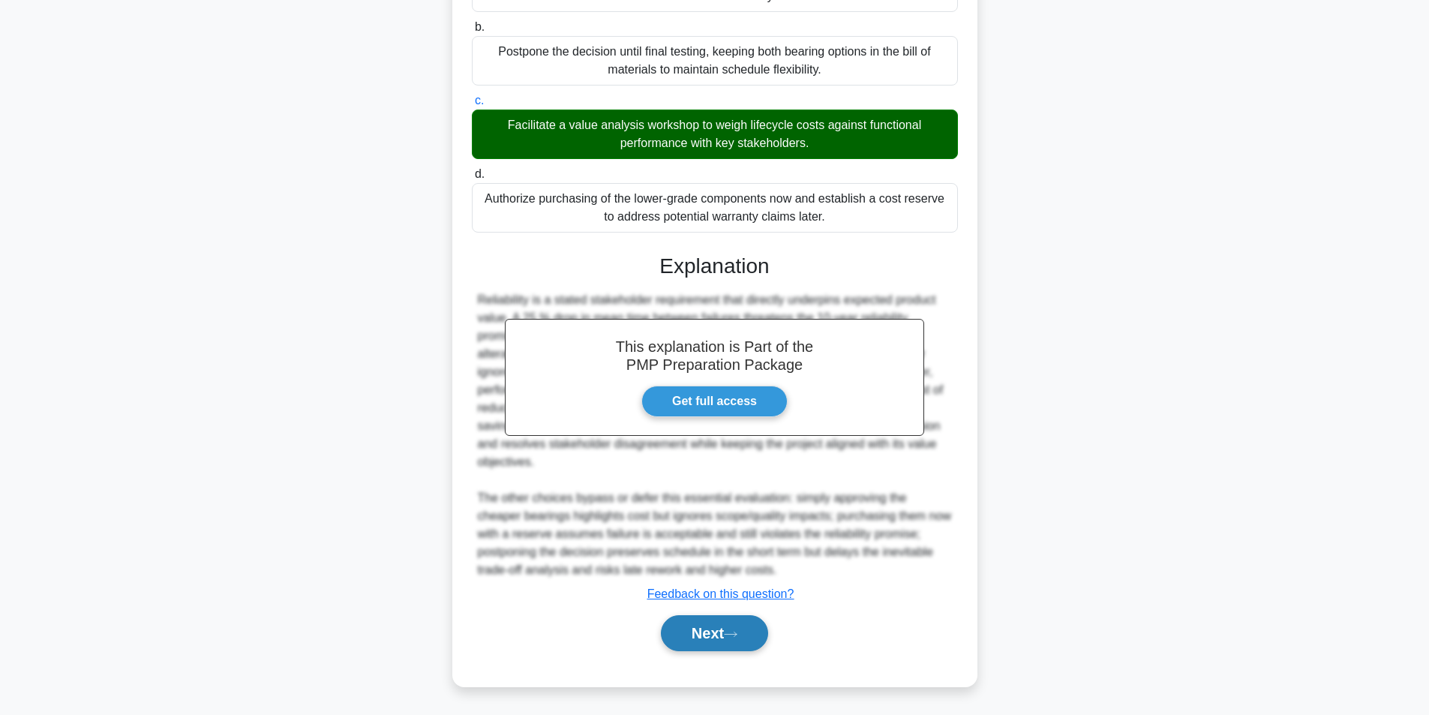
click at [724, 642] on button "Next" at bounding box center [714, 633] width 107 height 36
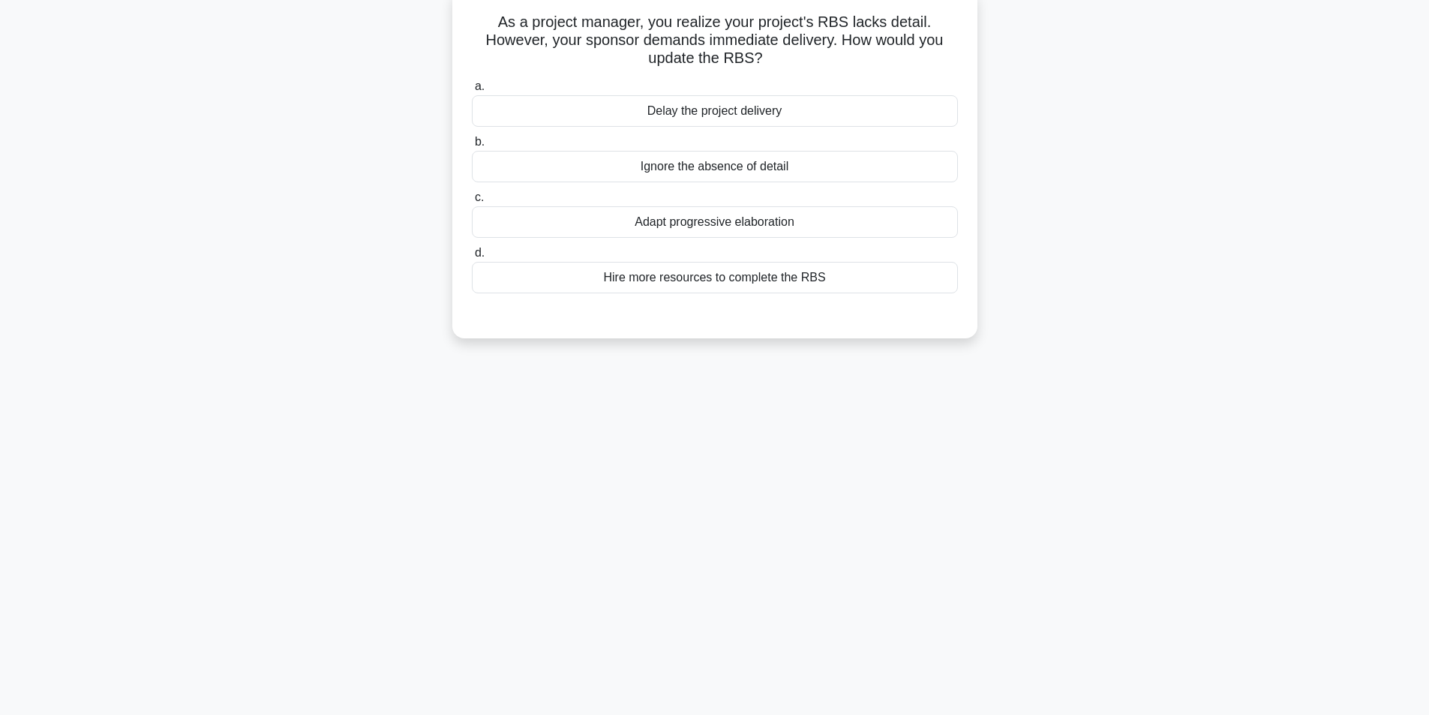
click at [735, 222] on div "Adapt progressive elaboration" at bounding box center [715, 222] width 486 height 32
click at [472, 203] on input "c. Adapt progressive elaboration" at bounding box center [472, 198] width 0 height 10
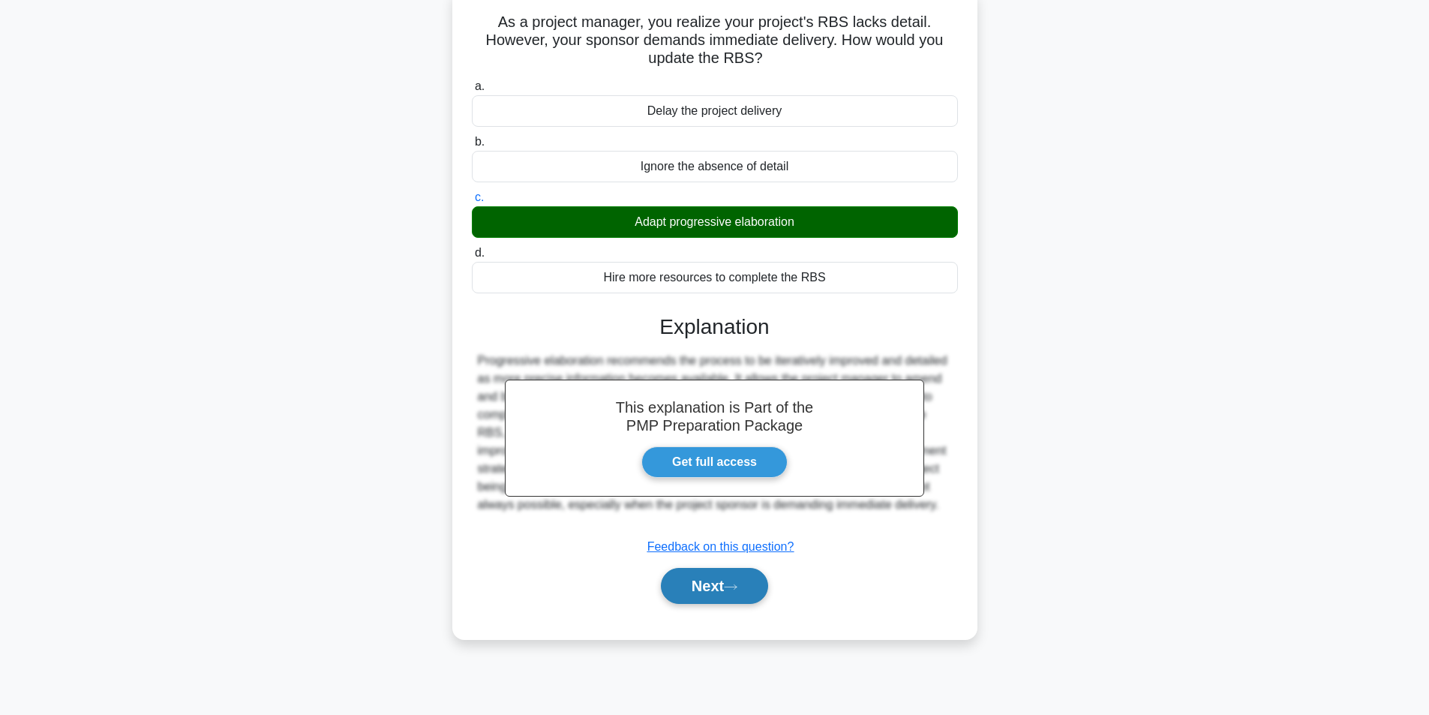
click at [705, 581] on button "Next" at bounding box center [714, 586] width 107 height 36
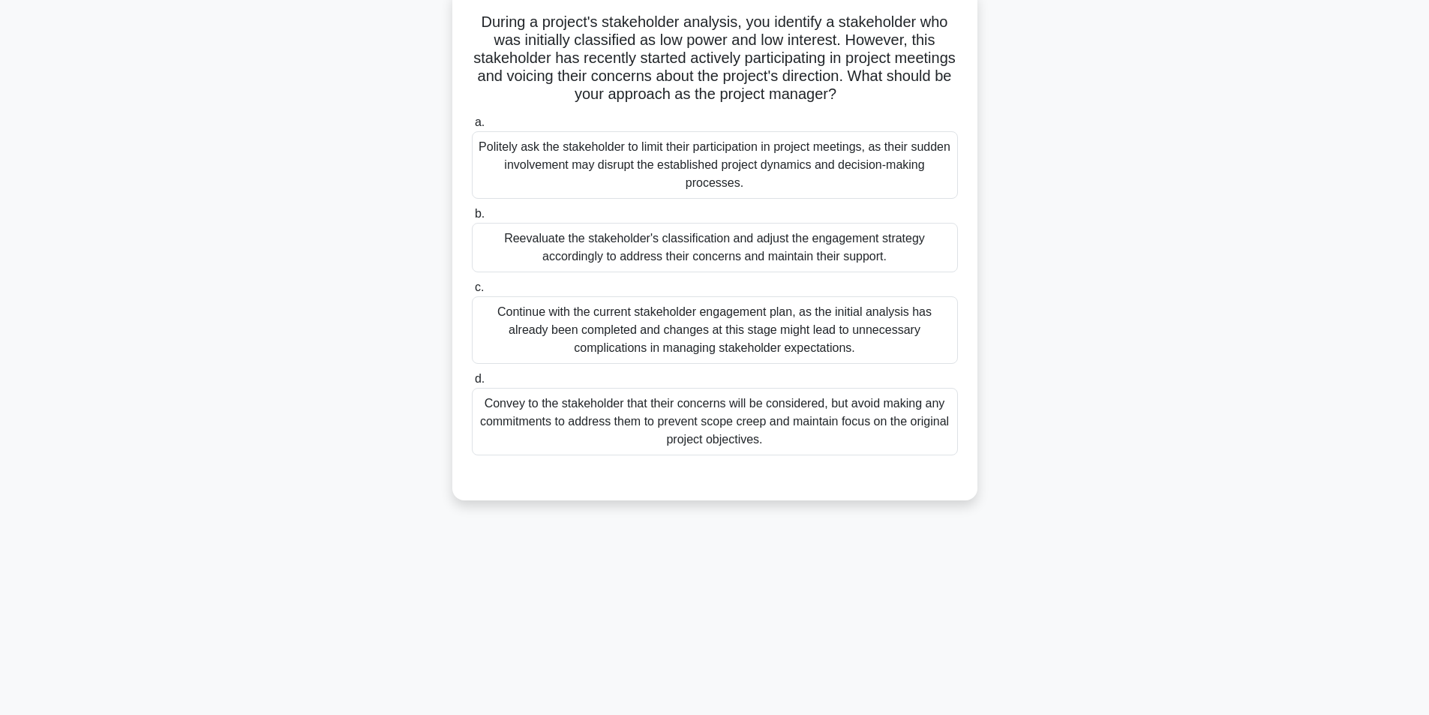
click at [630, 257] on div "Reevaluate the stakeholder's classification and adjust the engagement strategy …" at bounding box center [715, 248] width 486 height 50
click at [472, 219] on input "b. Reevaluate the stakeholder's classification and adjust the engagement strate…" at bounding box center [472, 214] width 0 height 10
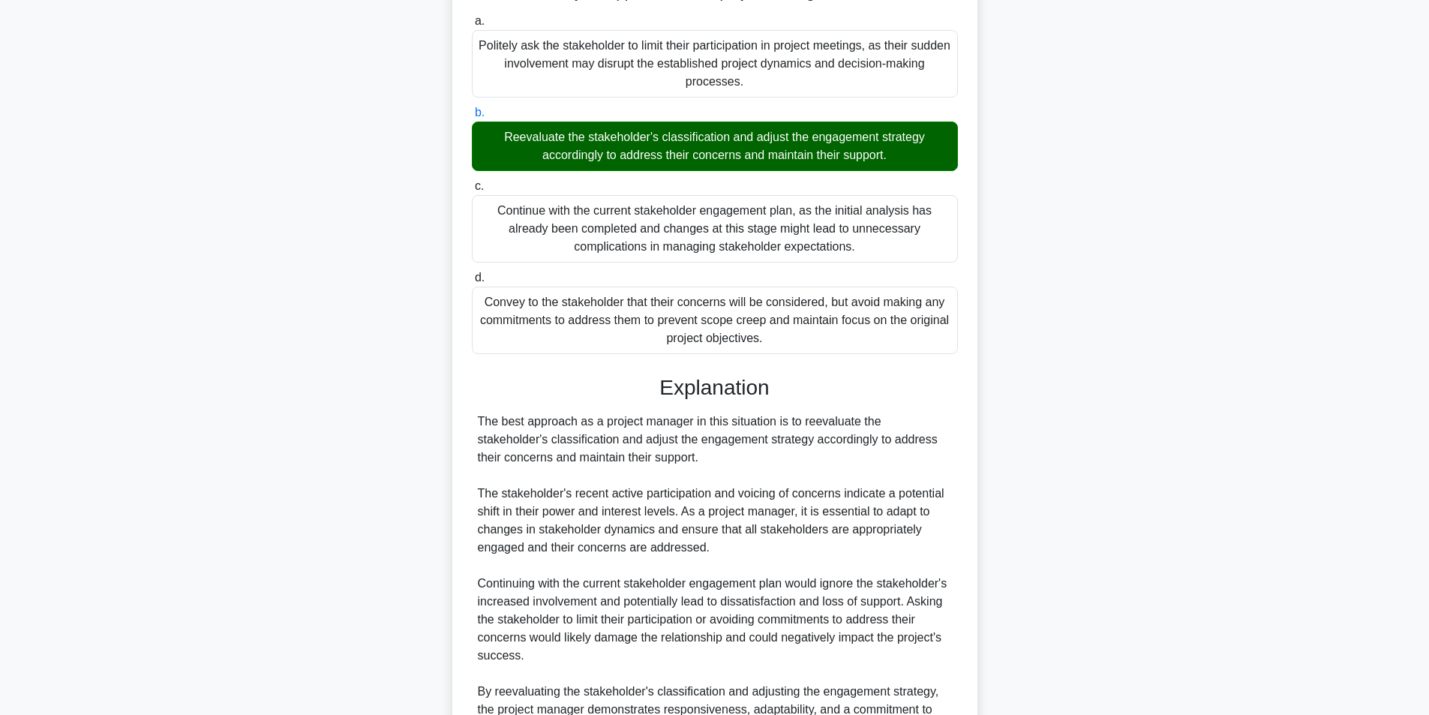
scroll to position [355, 0]
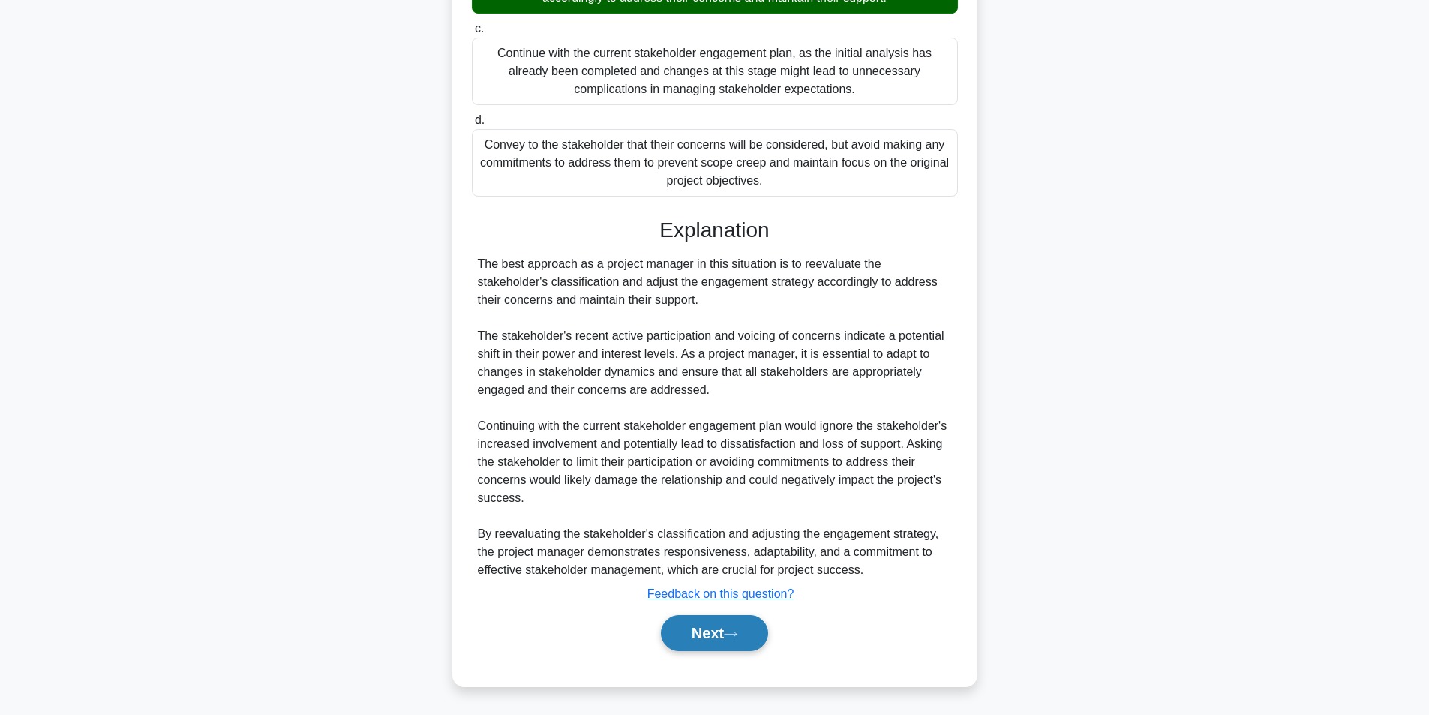
drag, startPoint x: 747, startPoint y: 633, endPoint x: 740, endPoint y: 629, distance: 8.7
click at [743, 632] on button "Next" at bounding box center [714, 633] width 107 height 36
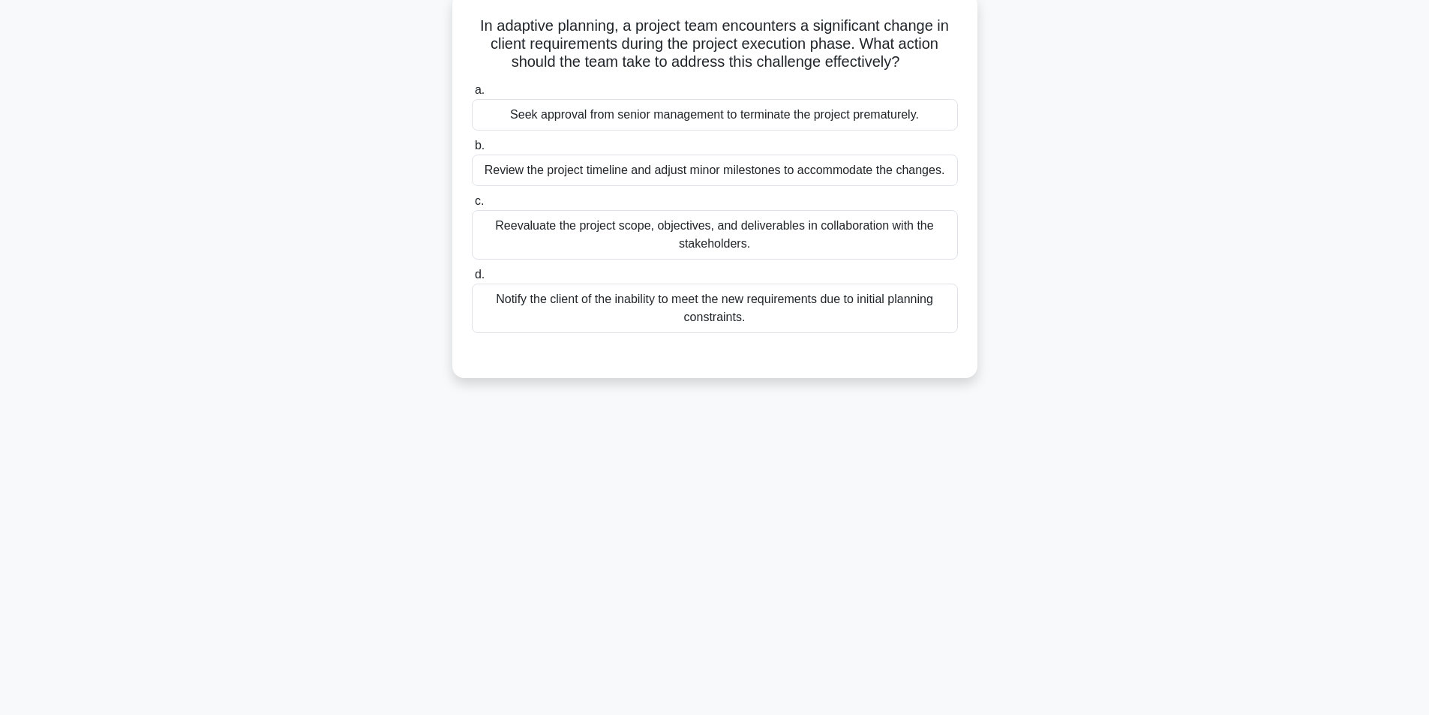
scroll to position [95, 0]
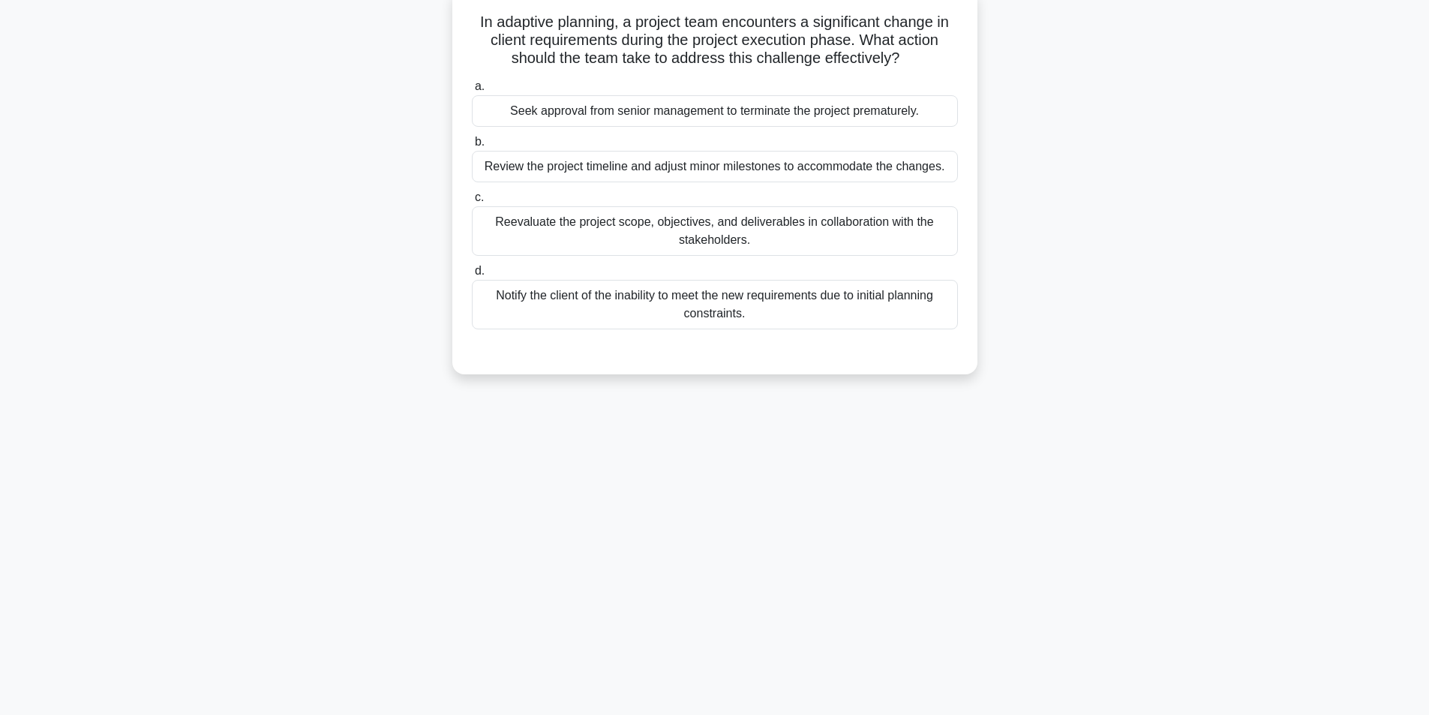
click at [655, 231] on div "Reevaluate the project scope, objectives, and deliverables in collaboration wit…" at bounding box center [715, 231] width 486 height 50
click at [472, 203] on input "c. Reevaluate the project scope, objectives, and deliverables in collaboration …" at bounding box center [472, 198] width 0 height 10
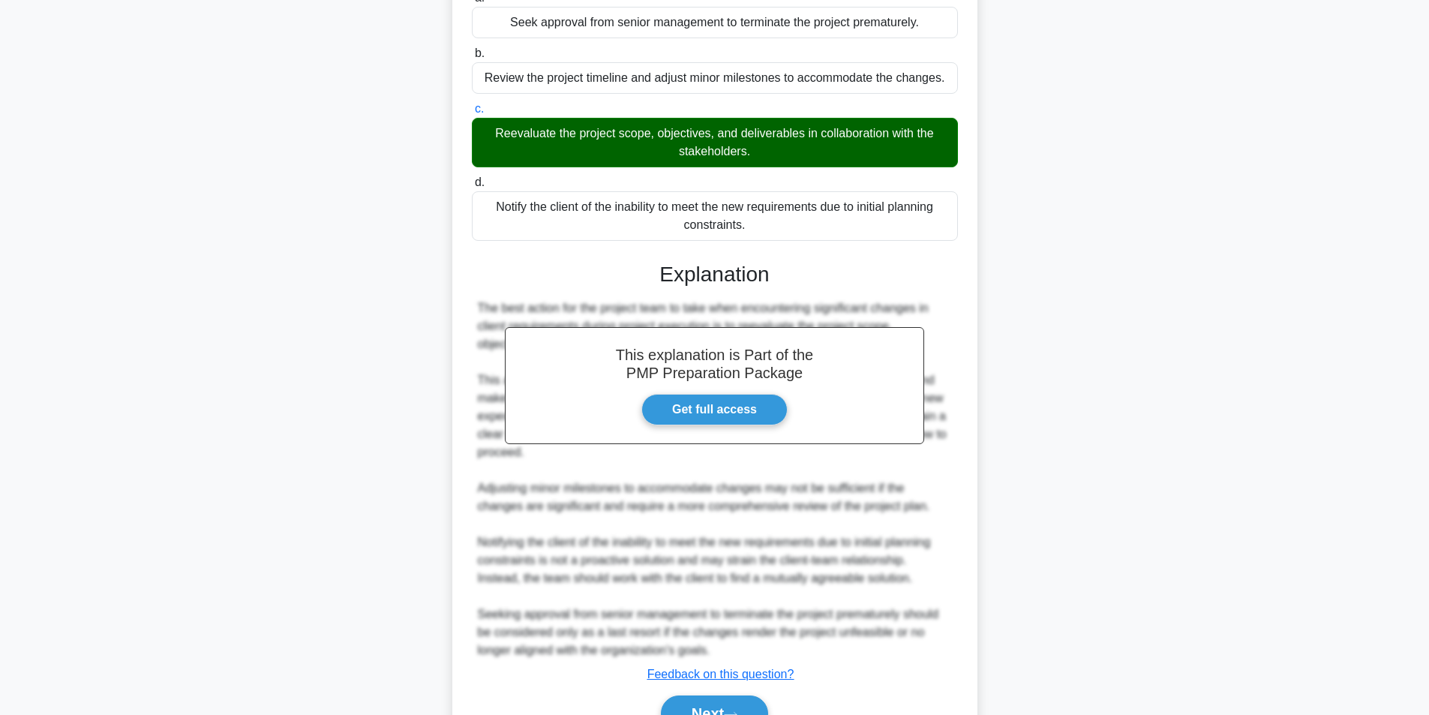
scroll to position [265, 0]
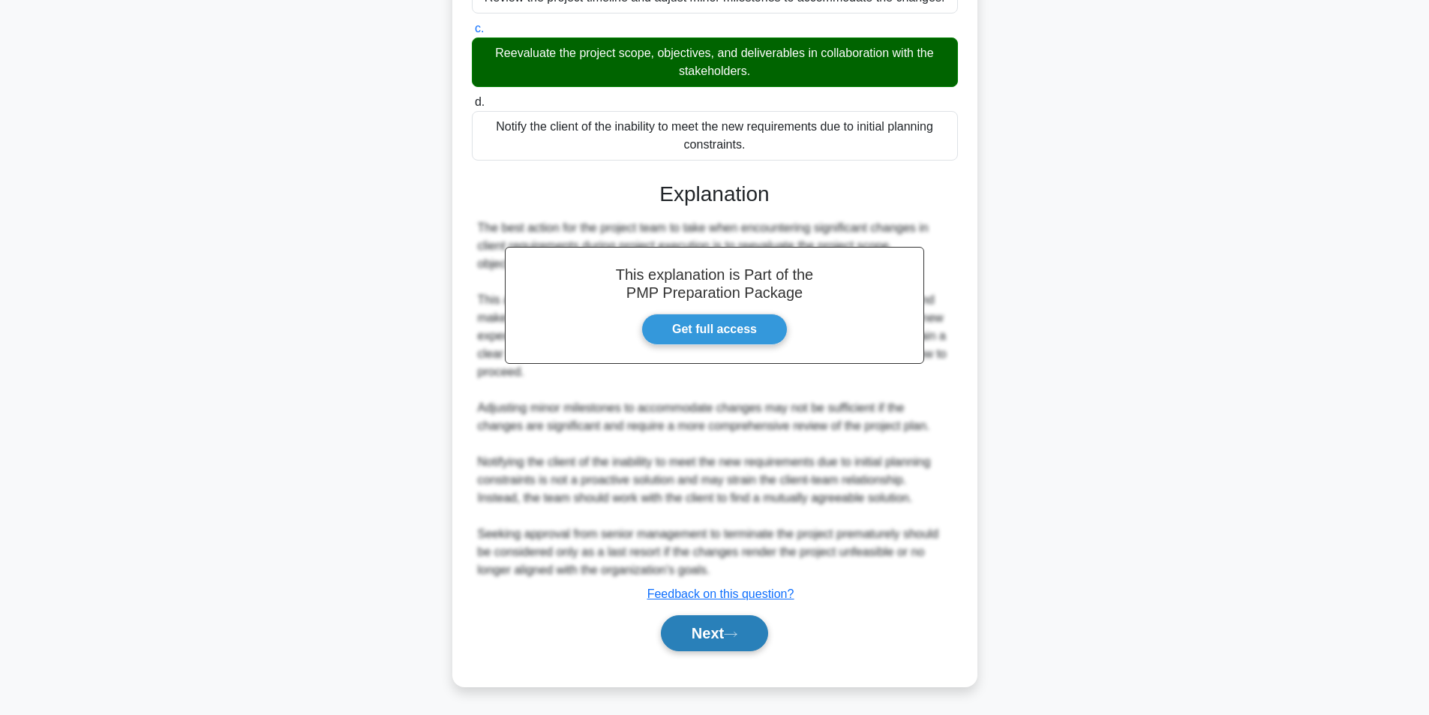
click at [711, 637] on button "Next" at bounding box center [714, 633] width 107 height 36
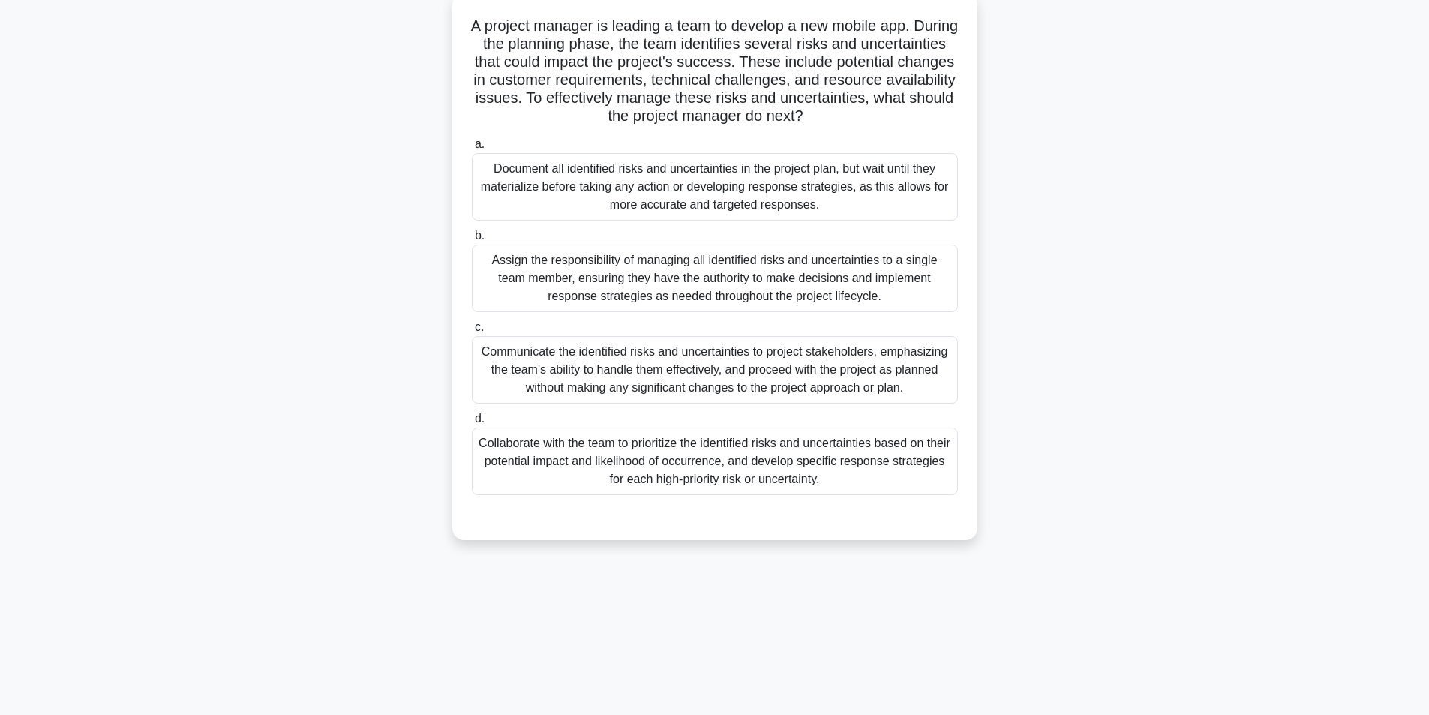
scroll to position [95, 0]
click at [610, 458] on div "Collaborate with the team to prioritize the identified risks and uncertainties …" at bounding box center [715, 458] width 486 height 68
click at [472, 420] on input "d. Collaborate with the team to prioritize the identified risks and uncertainti…" at bounding box center [472, 415] width 0 height 10
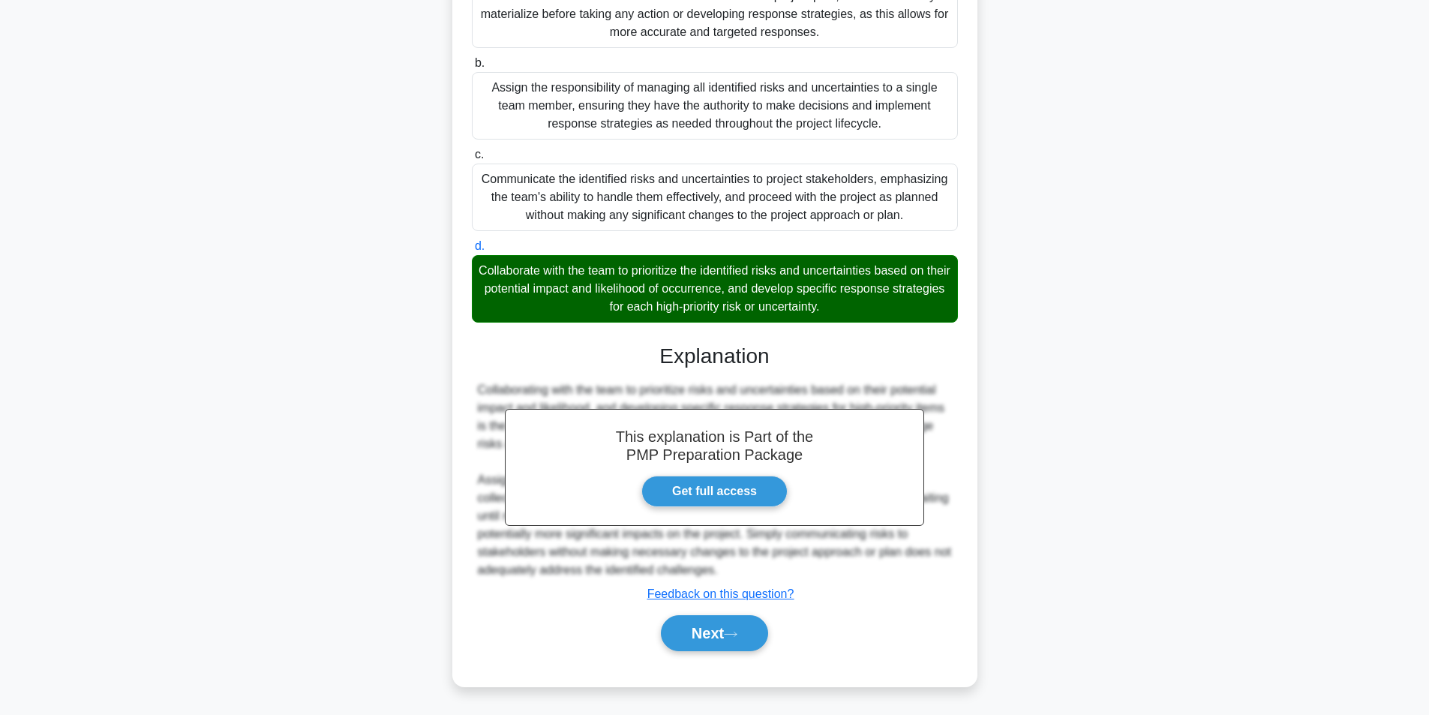
scroll to position [265, 0]
click at [725, 636] on button "Next" at bounding box center [714, 633] width 107 height 36
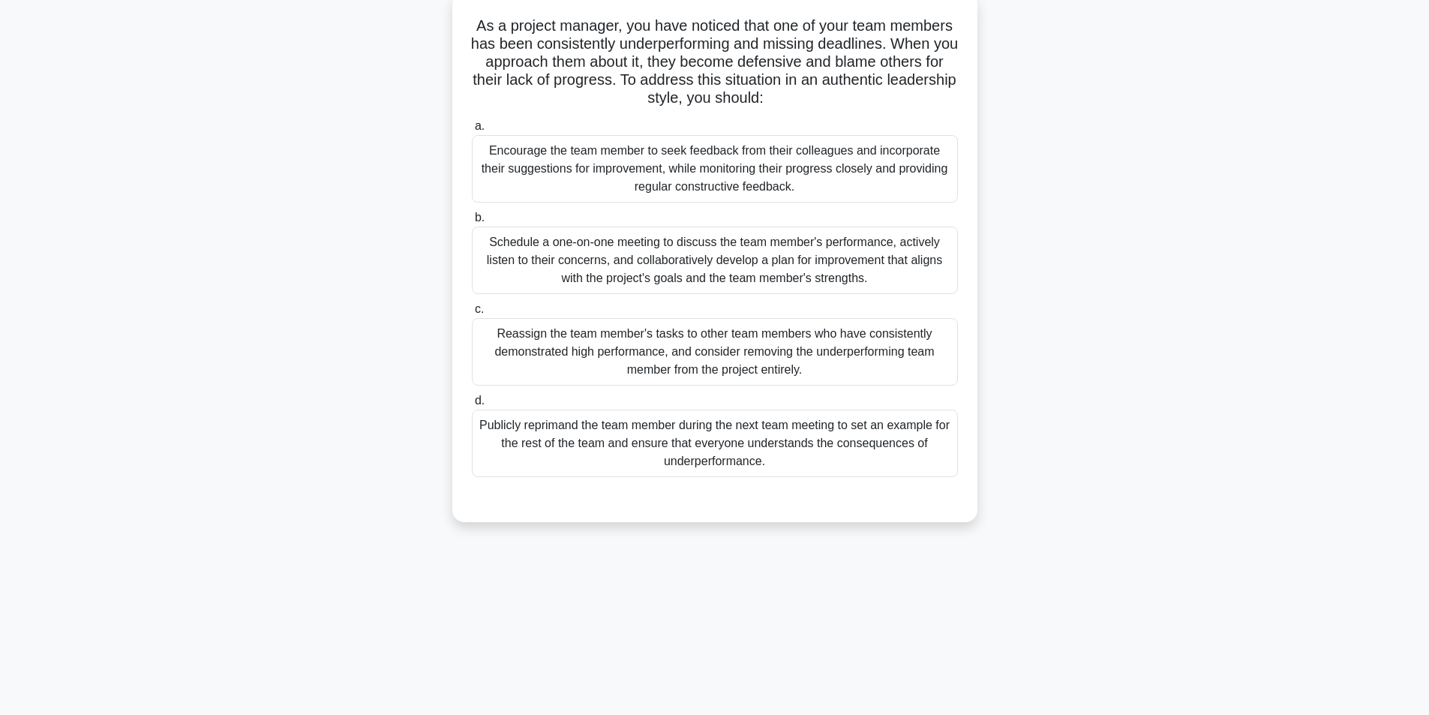
scroll to position [95, 0]
click at [644, 263] on div "Schedule a one-on-one meeting to discuss the team member's performance, activel…" at bounding box center [715, 257] width 486 height 68
click at [472, 219] on input "b. Schedule a one-on-one meeting to discuss the team member's performance, acti…" at bounding box center [472, 214] width 0 height 10
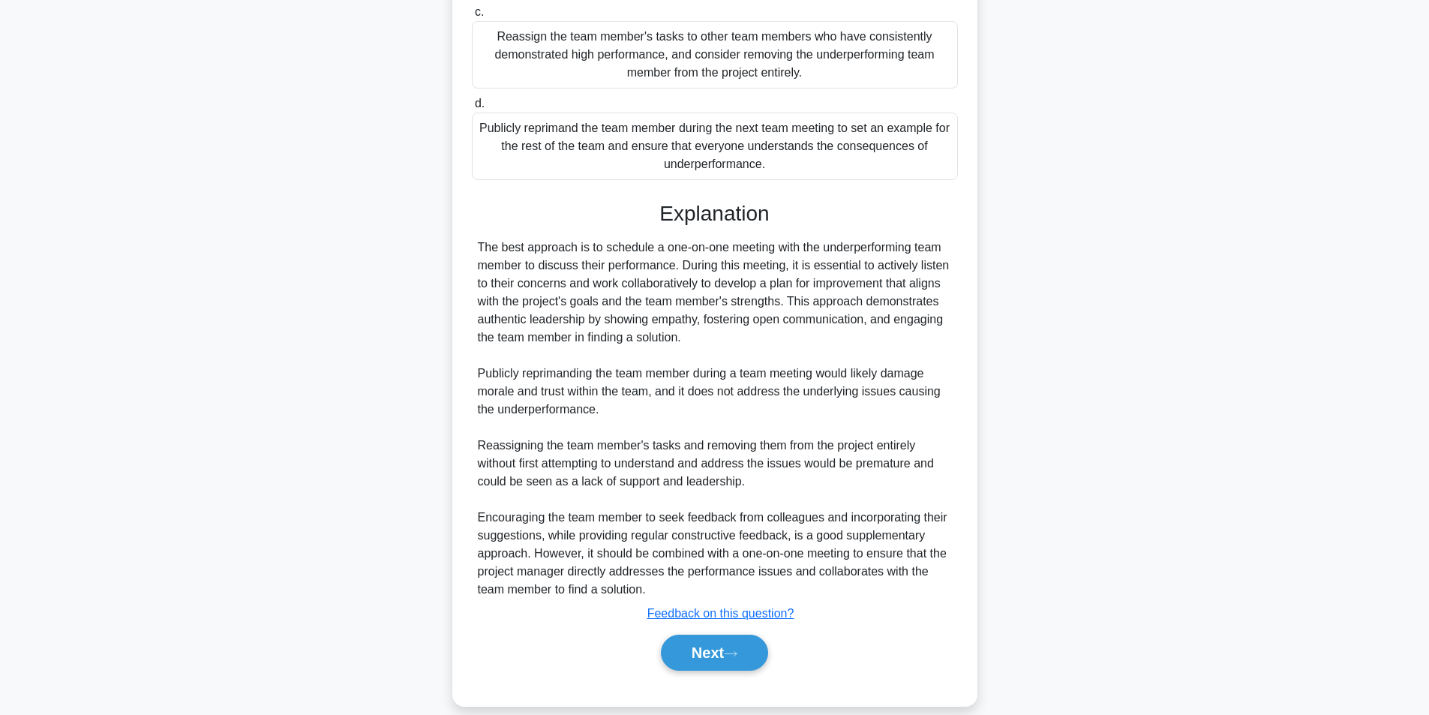
scroll to position [409, 0]
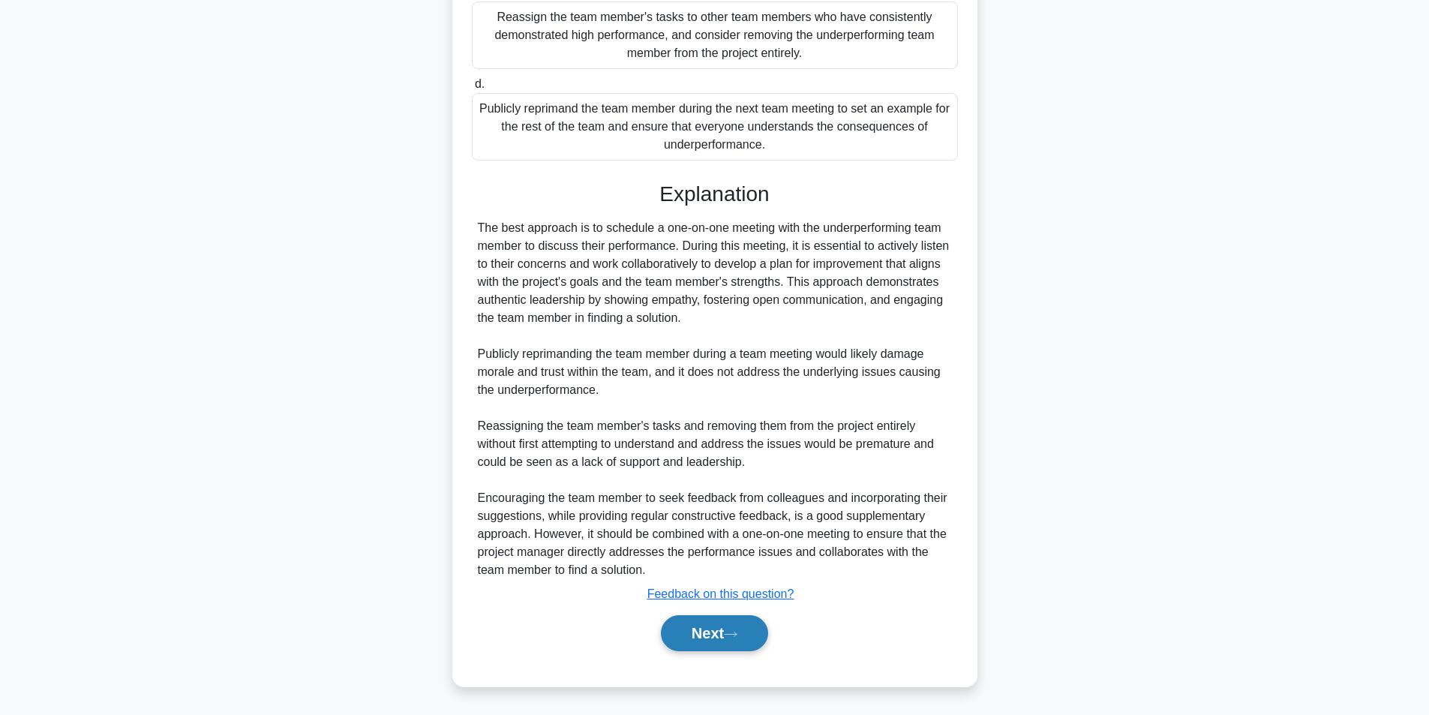
click at [705, 631] on button "Next" at bounding box center [714, 633] width 107 height 36
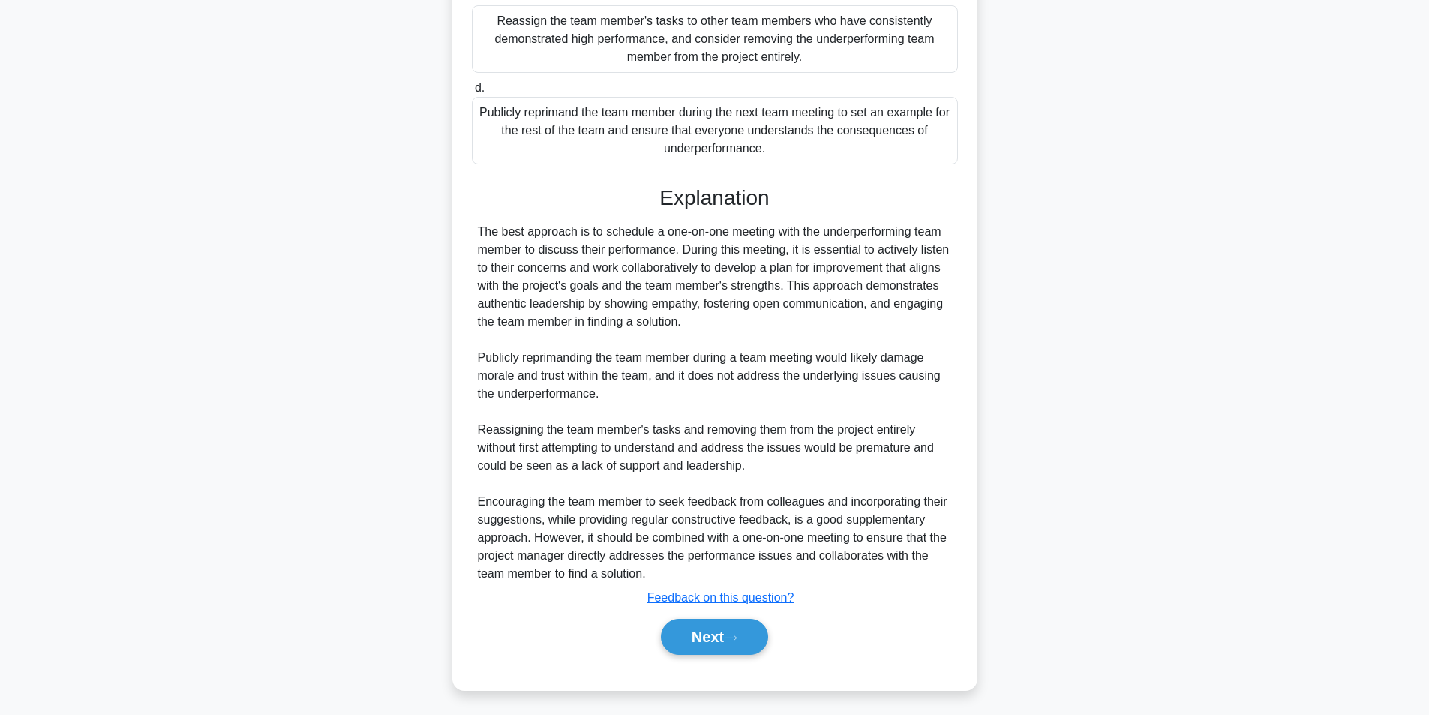
scroll to position [95, 0]
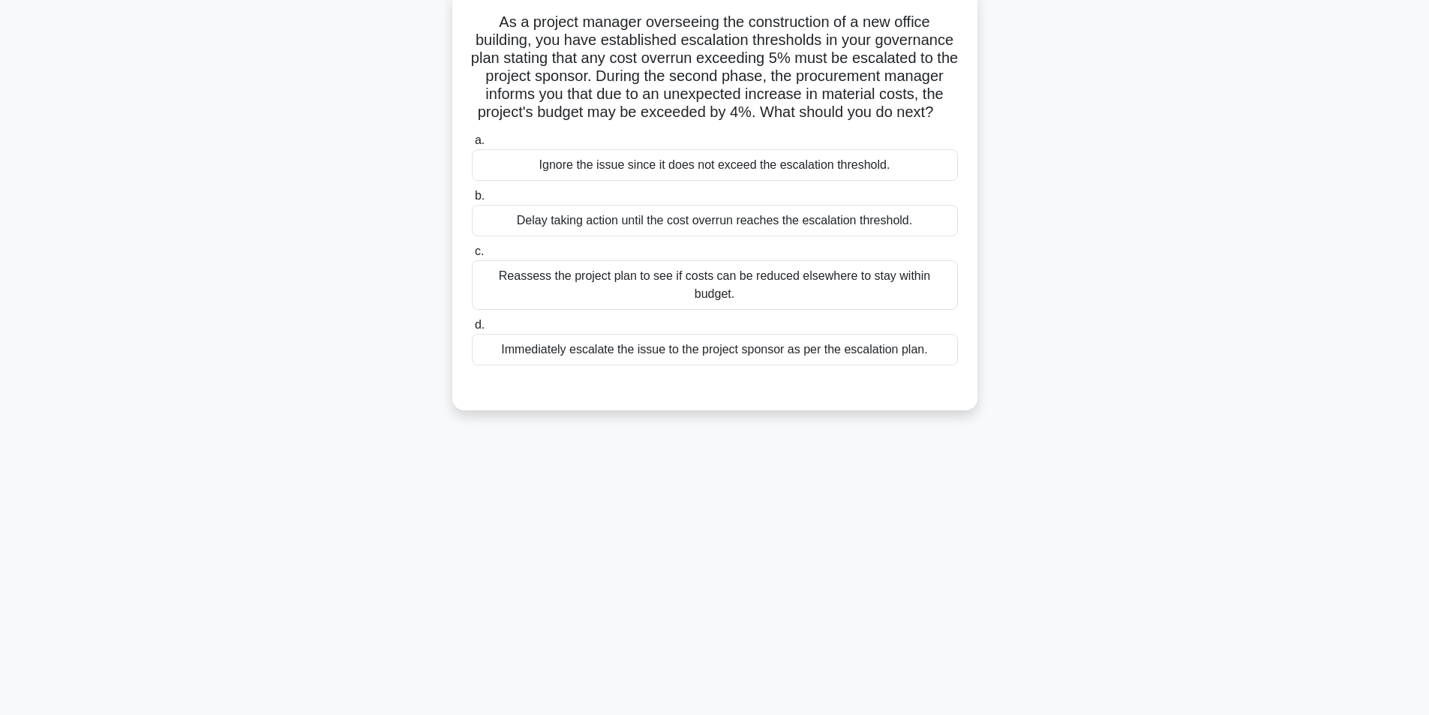
click at [657, 294] on div "Reassess the project plan to see if costs can be reduced elsewhere to stay with…" at bounding box center [715, 285] width 486 height 50
click at [472, 257] on input "c. Reassess the project plan to see if costs can be reduced elsewhere to stay w…" at bounding box center [472, 252] width 0 height 10
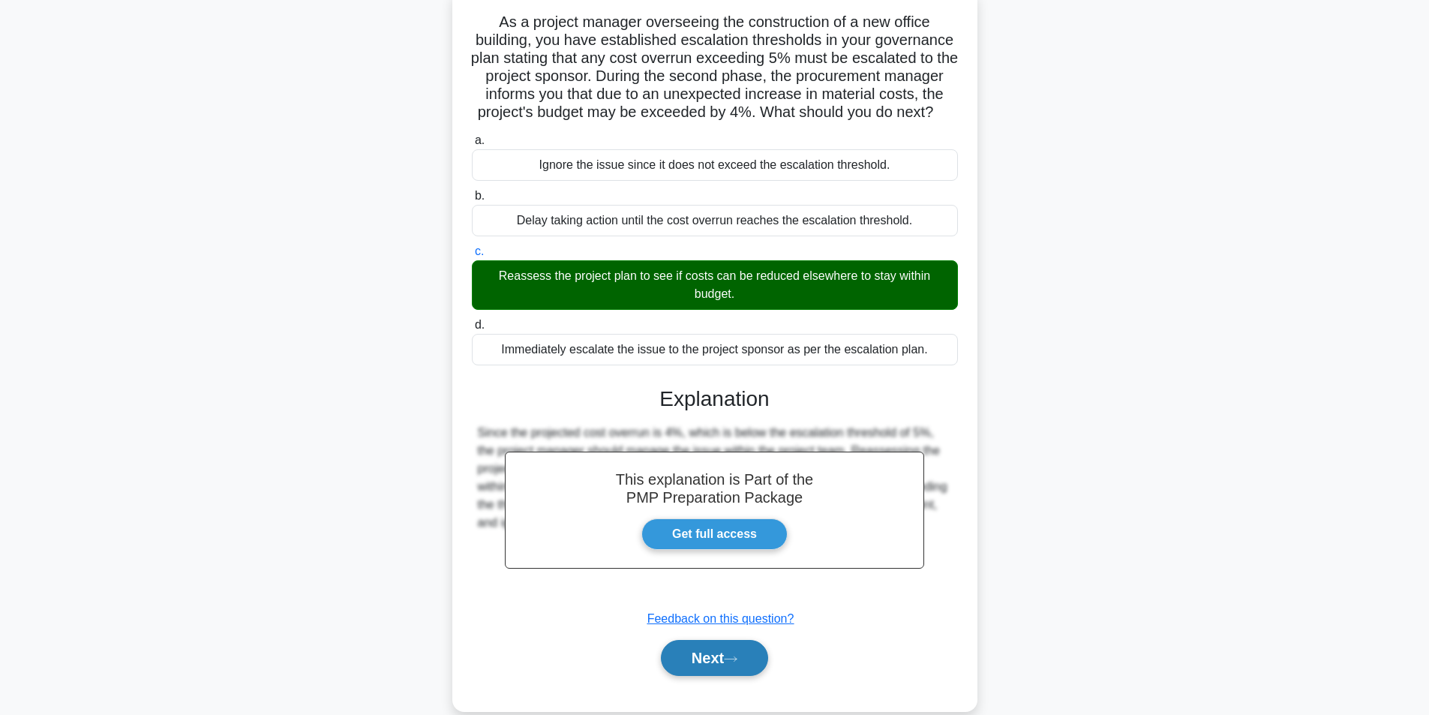
click at [683, 670] on button "Next" at bounding box center [714, 658] width 107 height 36
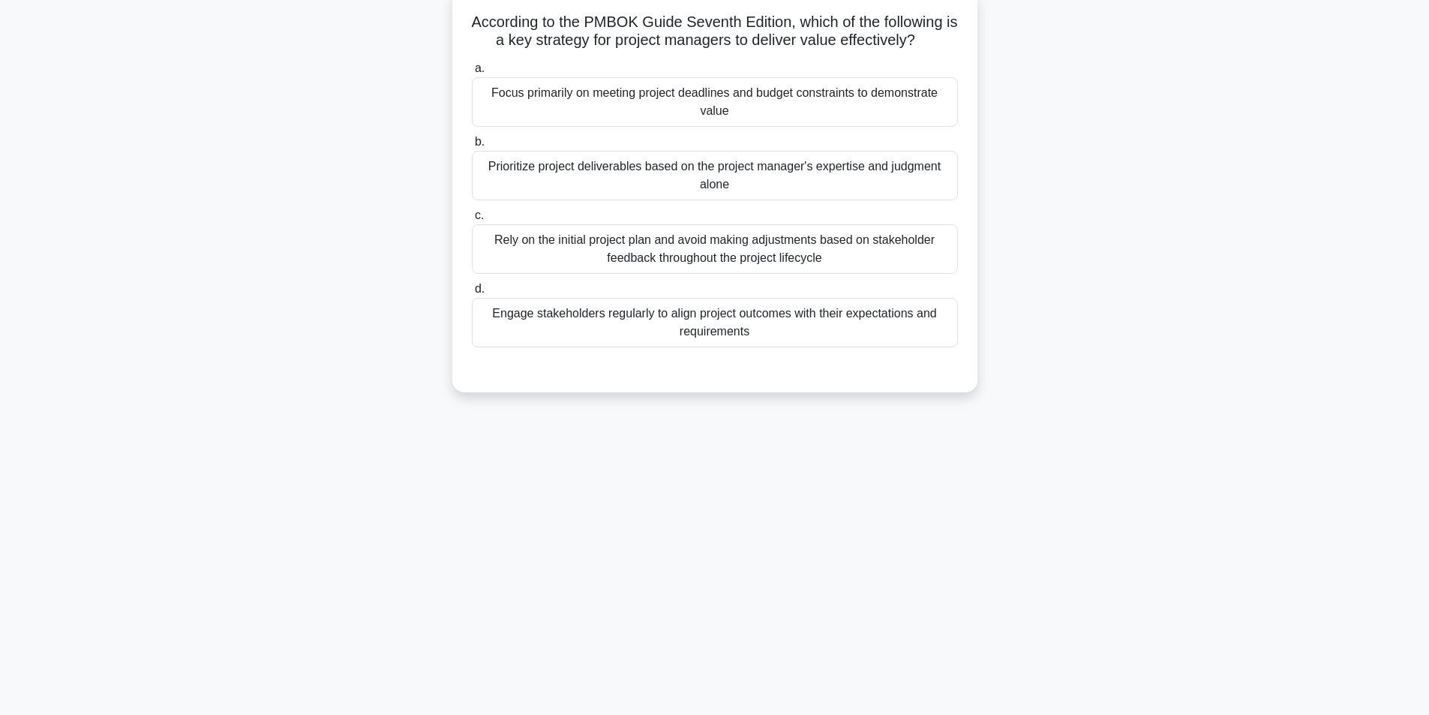
click at [642, 323] on div "Engage stakeholders regularly to align project outcomes with their expectations…" at bounding box center [715, 323] width 486 height 50
click at [472, 294] on input "d. Engage stakeholders regularly to align project outcomes with their expectati…" at bounding box center [472, 289] width 0 height 10
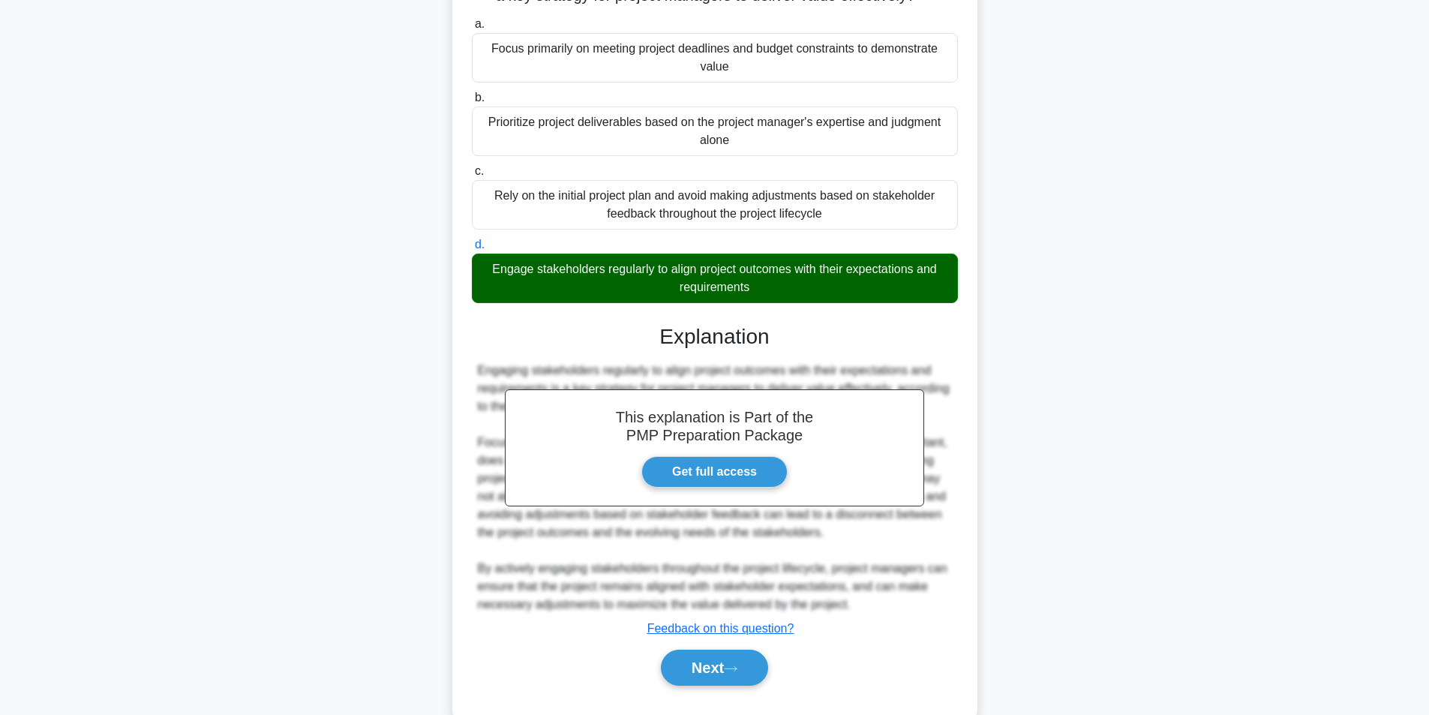
scroll to position [175, 0]
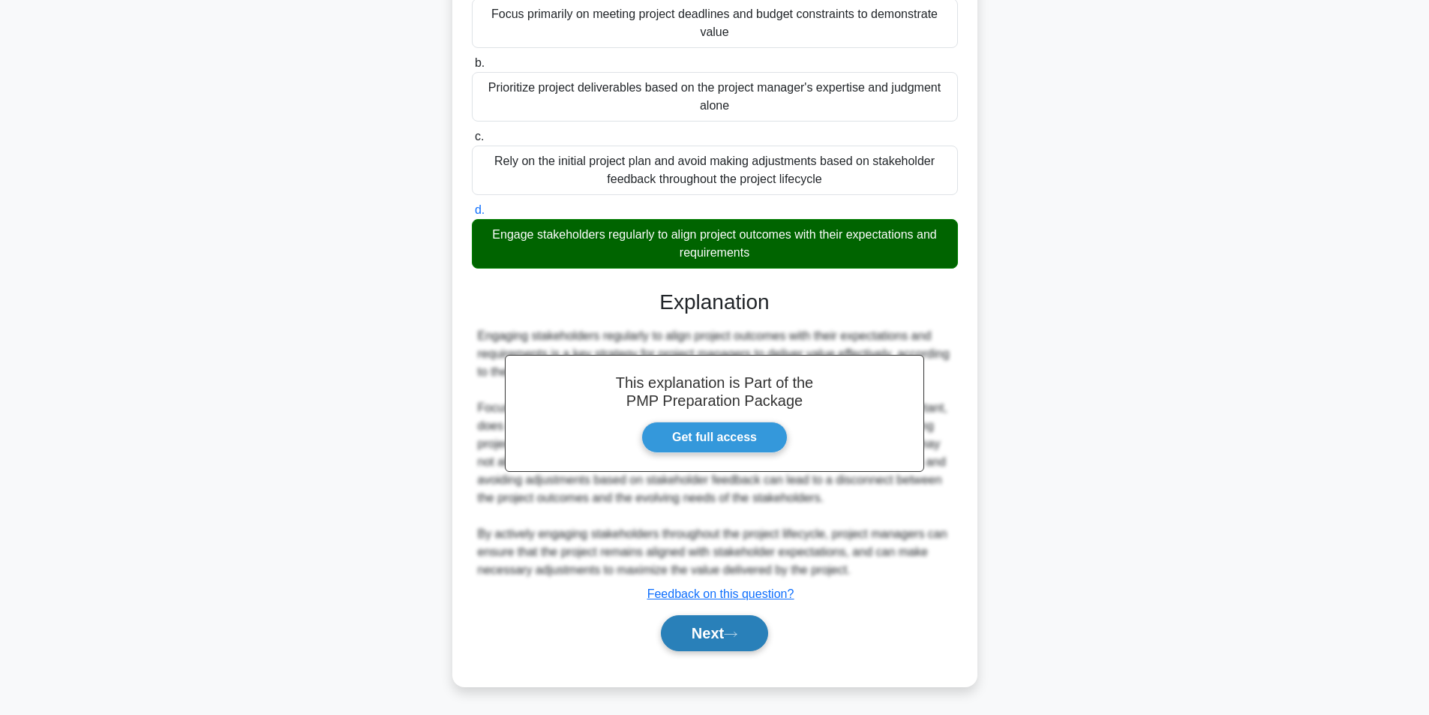
click at [755, 645] on button "Next" at bounding box center [714, 633] width 107 height 36
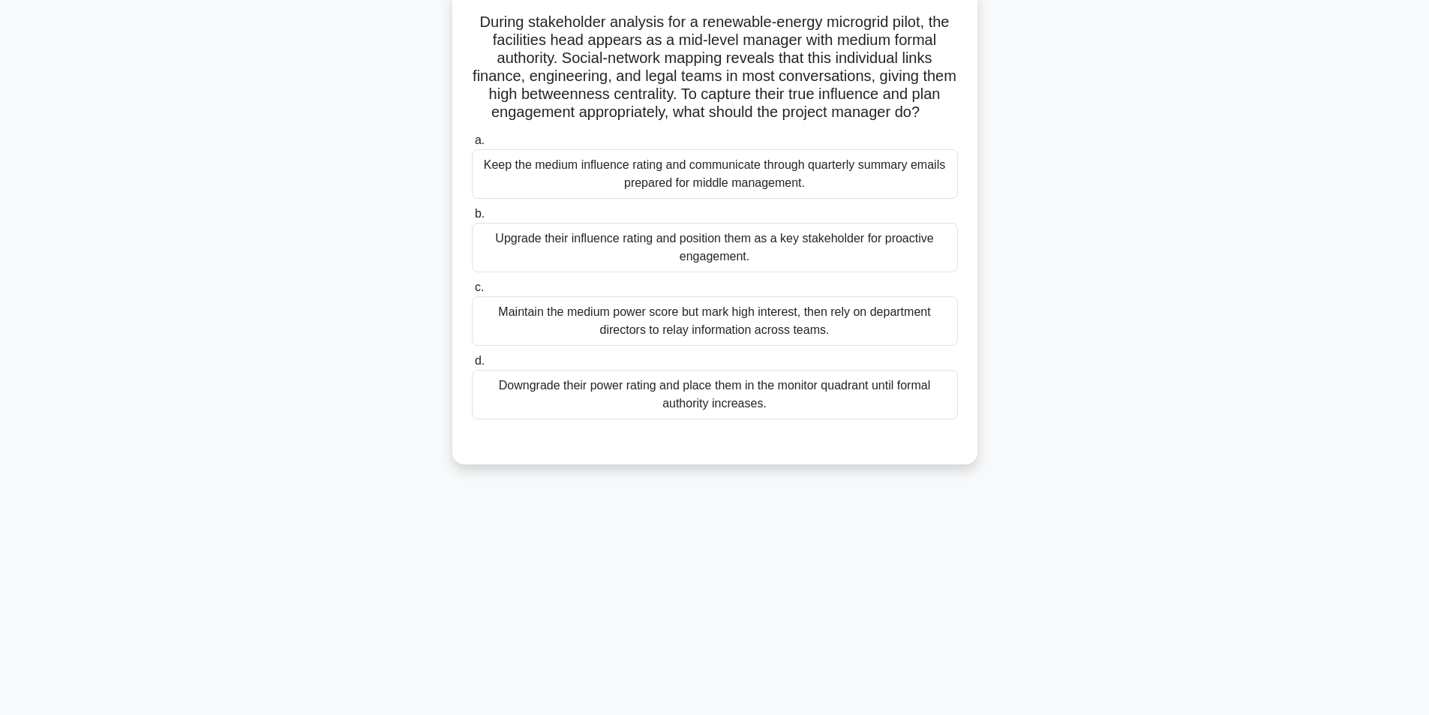
click at [662, 266] on div "Upgrade their influence rating and position them as a key stakeholder for proac…" at bounding box center [715, 248] width 486 height 50
click at [472, 219] on input "b. Upgrade their influence rating and position them as a key stakeholder for pr…" at bounding box center [472, 214] width 0 height 10
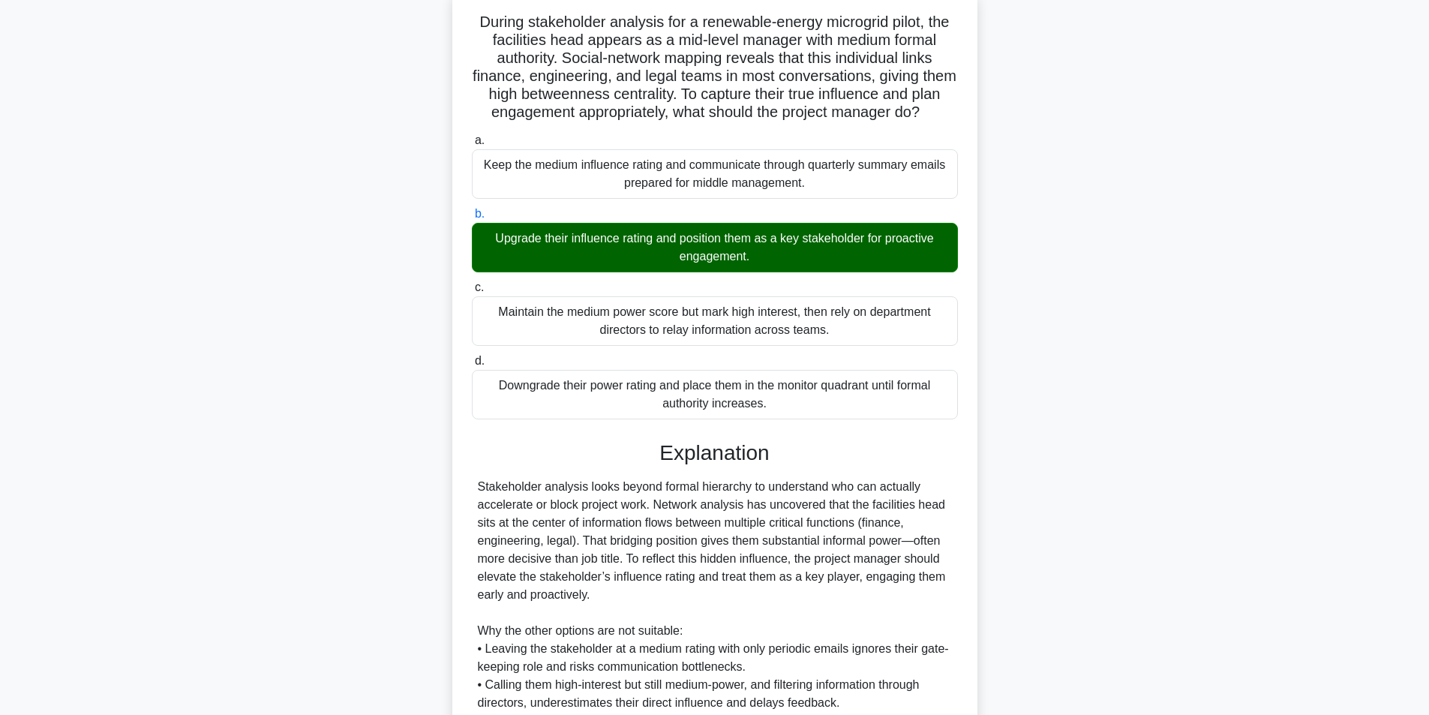
scroll to position [301, 0]
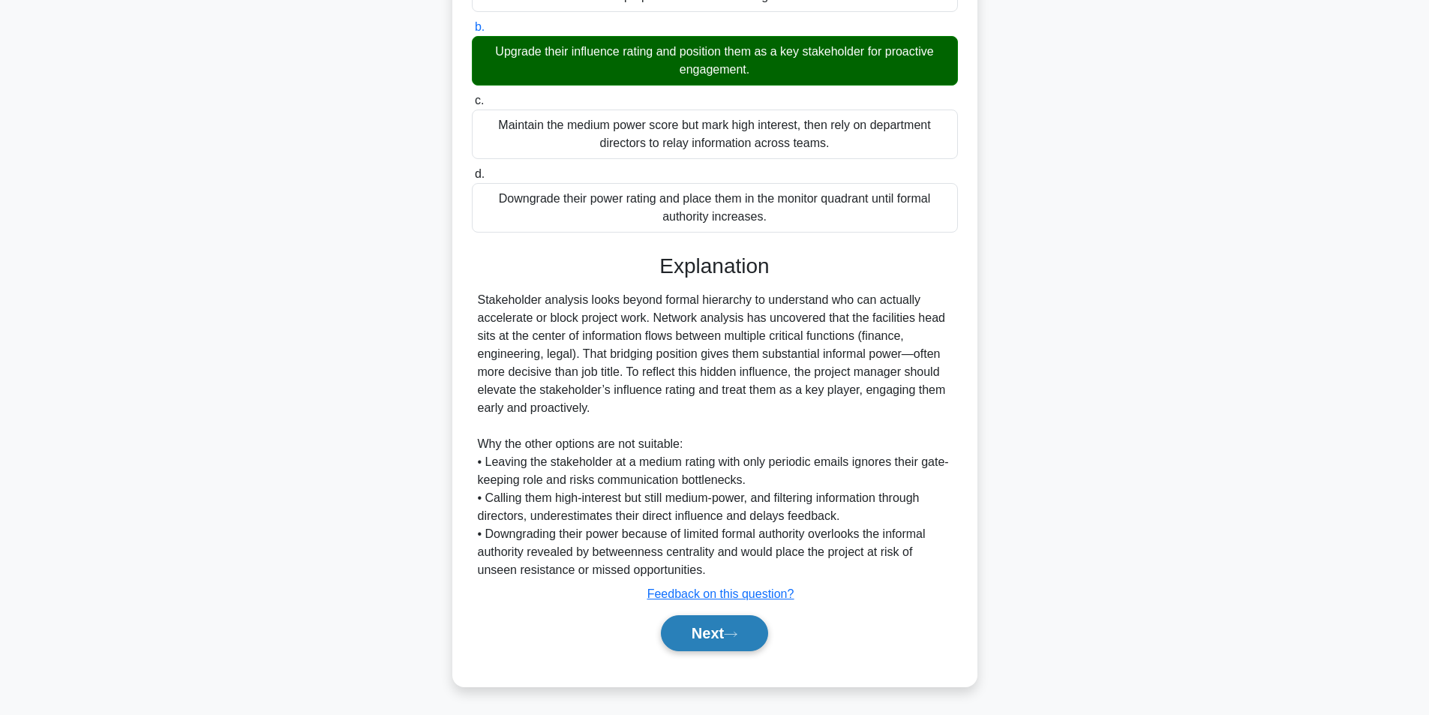
click at [699, 645] on button "Next" at bounding box center [714, 633] width 107 height 36
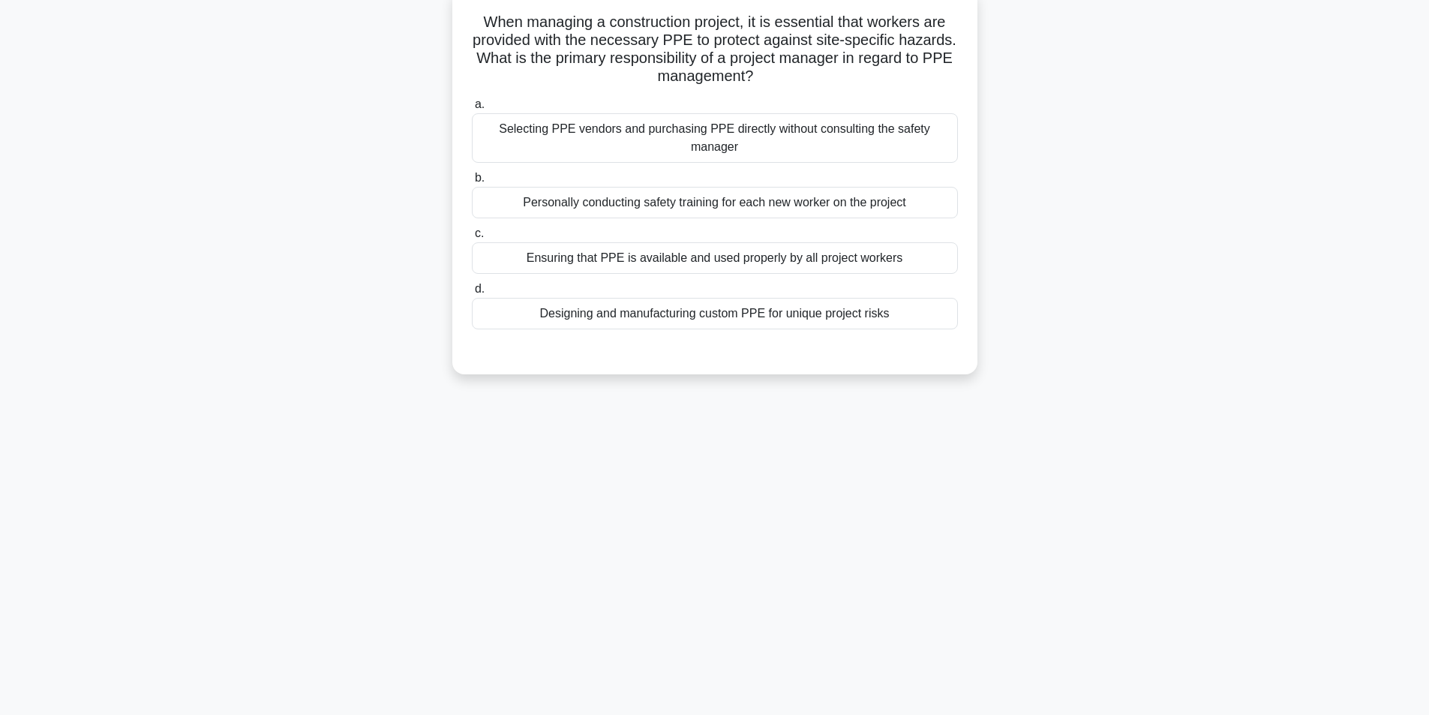
click at [699, 264] on div "Ensuring that PPE is available and used properly by all project workers" at bounding box center [715, 258] width 486 height 32
click at [472, 239] on input "c. Ensuring that PPE is available and used properly by all project workers" at bounding box center [472, 234] width 0 height 10
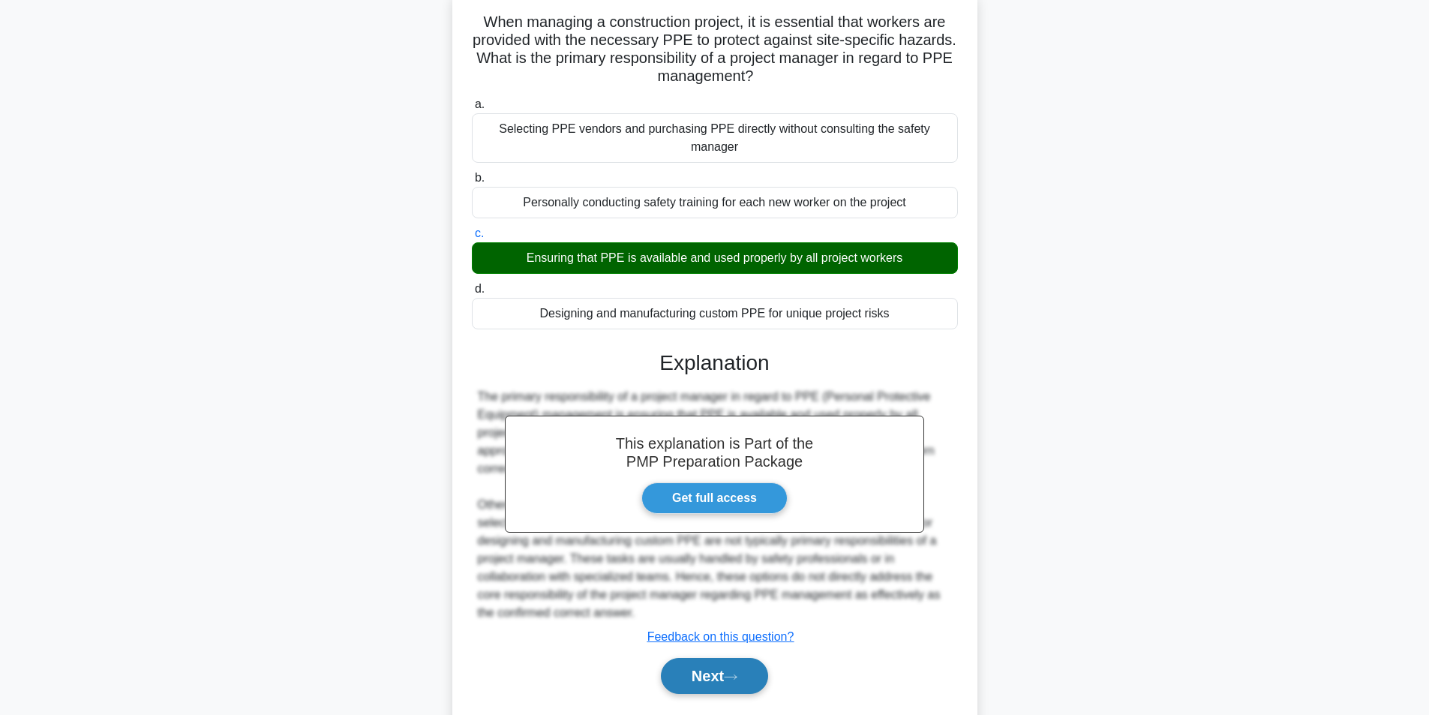
click at [751, 676] on button "Next" at bounding box center [714, 676] width 107 height 36
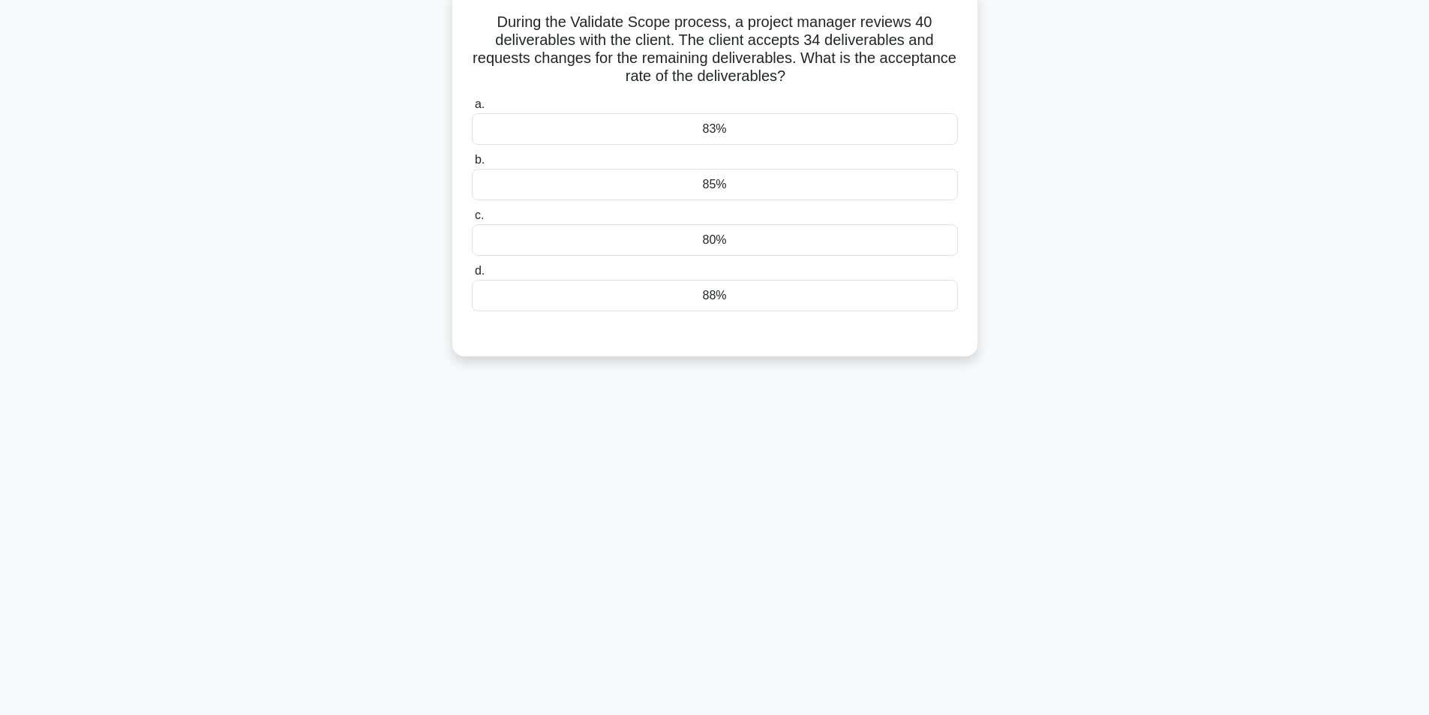
click at [779, 185] on div "85%" at bounding box center [715, 185] width 486 height 32
click at [472, 165] on input "b. 85%" at bounding box center [472, 160] width 0 height 10
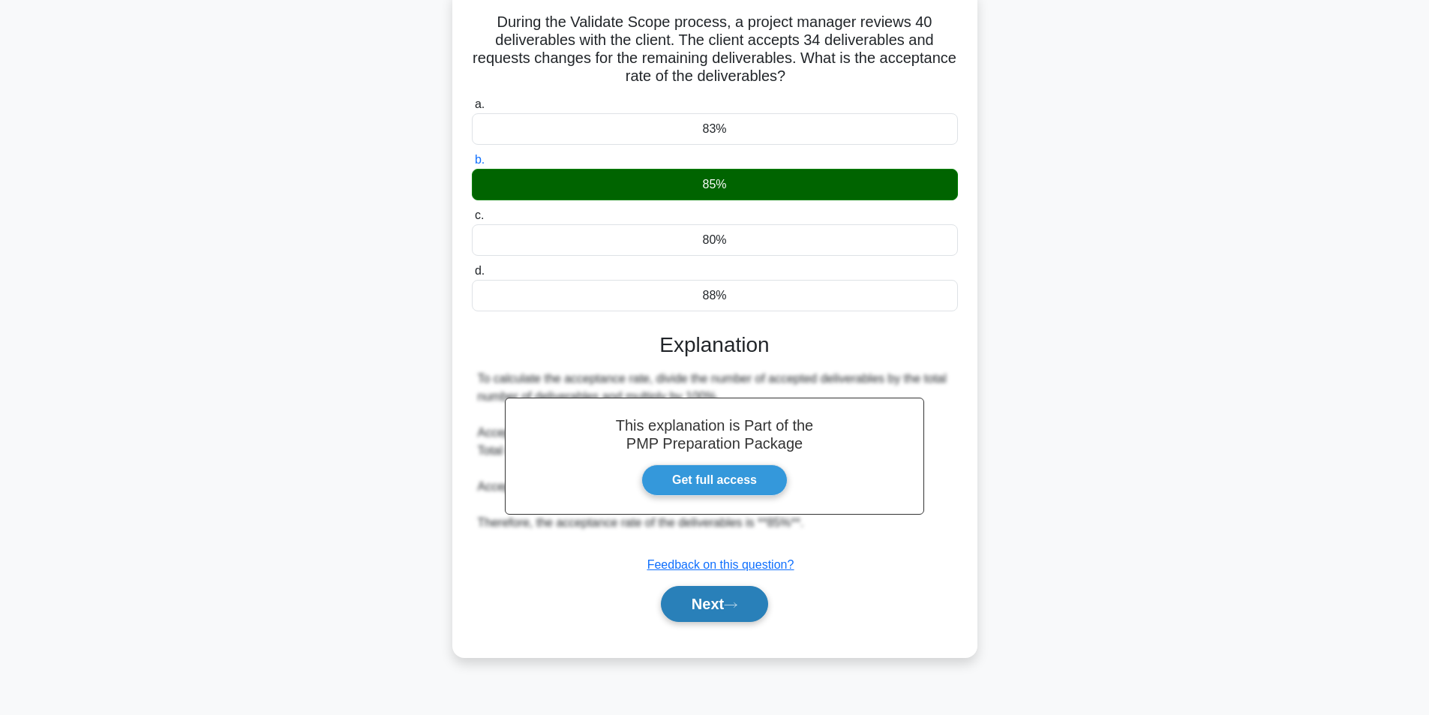
click at [728, 607] on button "Next" at bounding box center [714, 604] width 107 height 36
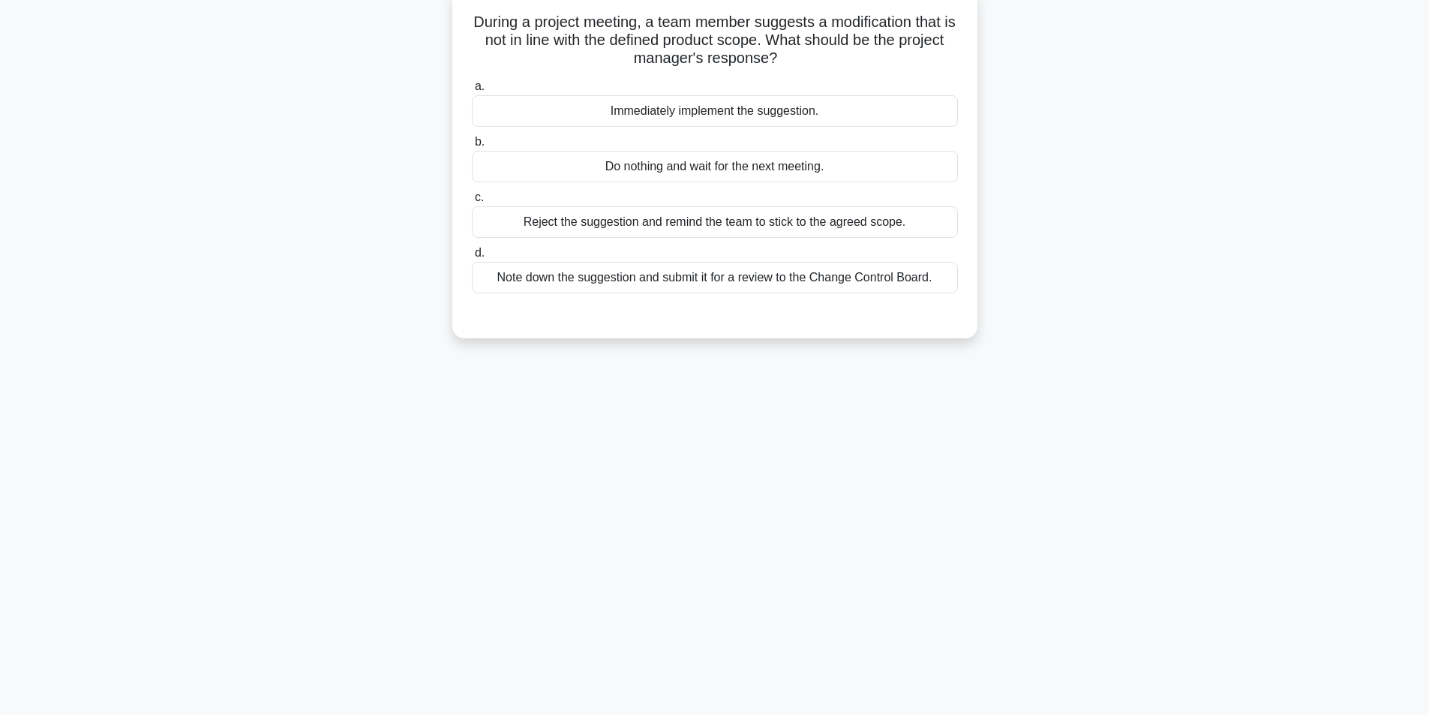
click at [650, 279] on div "Note down the suggestion and submit it for a review to the Change Control Board." at bounding box center [715, 278] width 486 height 32
click at [472, 258] on input "d. Note down the suggestion and submit it for a review to the Change Control Bo…" at bounding box center [472, 253] width 0 height 10
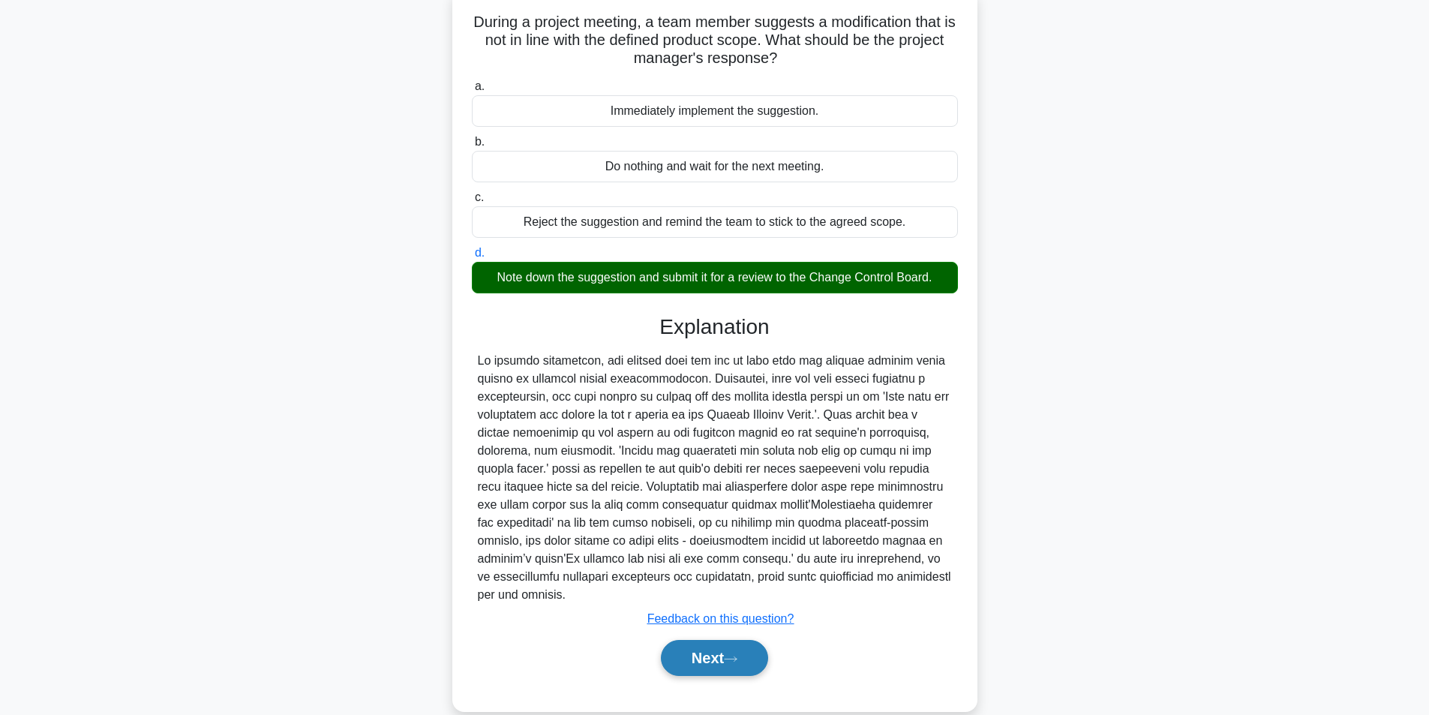
click at [700, 653] on button "Next" at bounding box center [714, 658] width 107 height 36
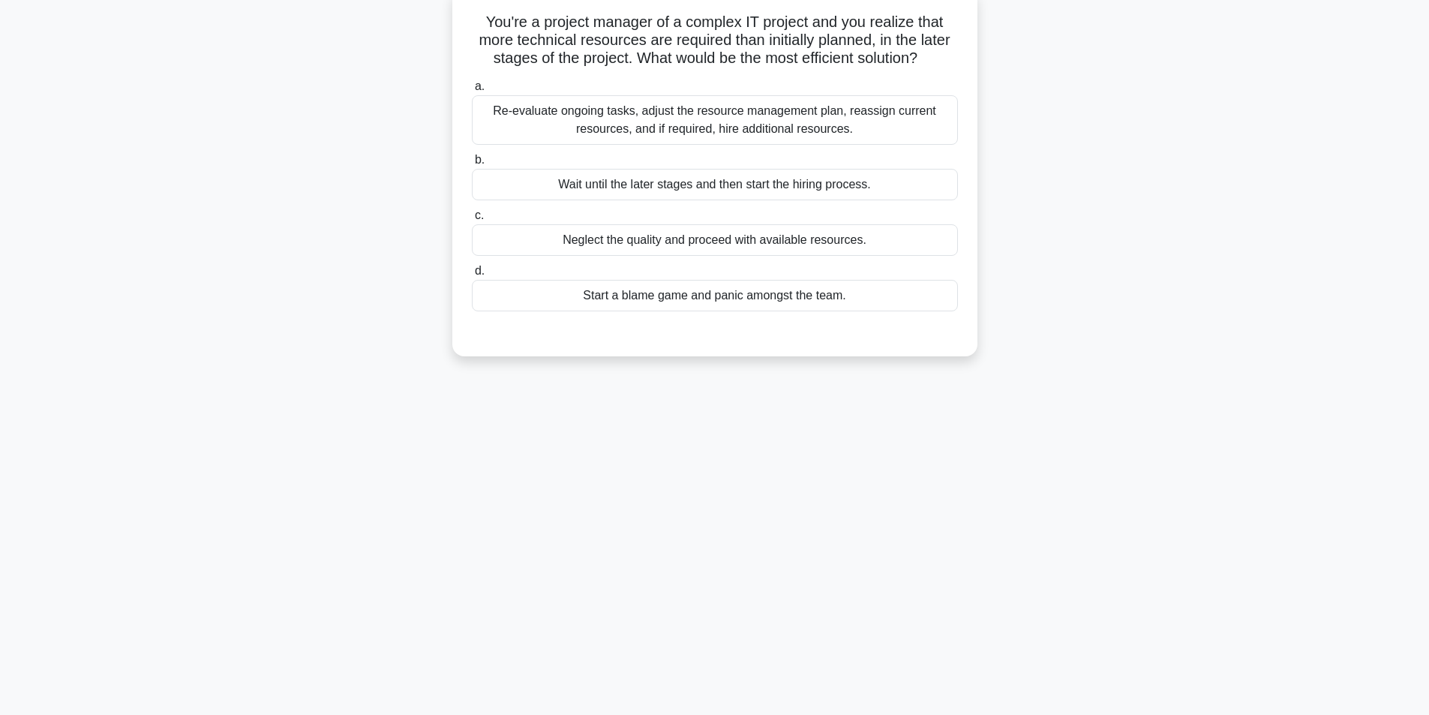
click at [728, 131] on div "Re-evaluate ongoing tasks, adjust the resource management plan, reassign curren…" at bounding box center [715, 120] width 486 height 50
click at [472, 92] on input "a. Re-evaluate ongoing tasks, adjust the resource management plan, reassign cur…" at bounding box center [472, 87] width 0 height 10
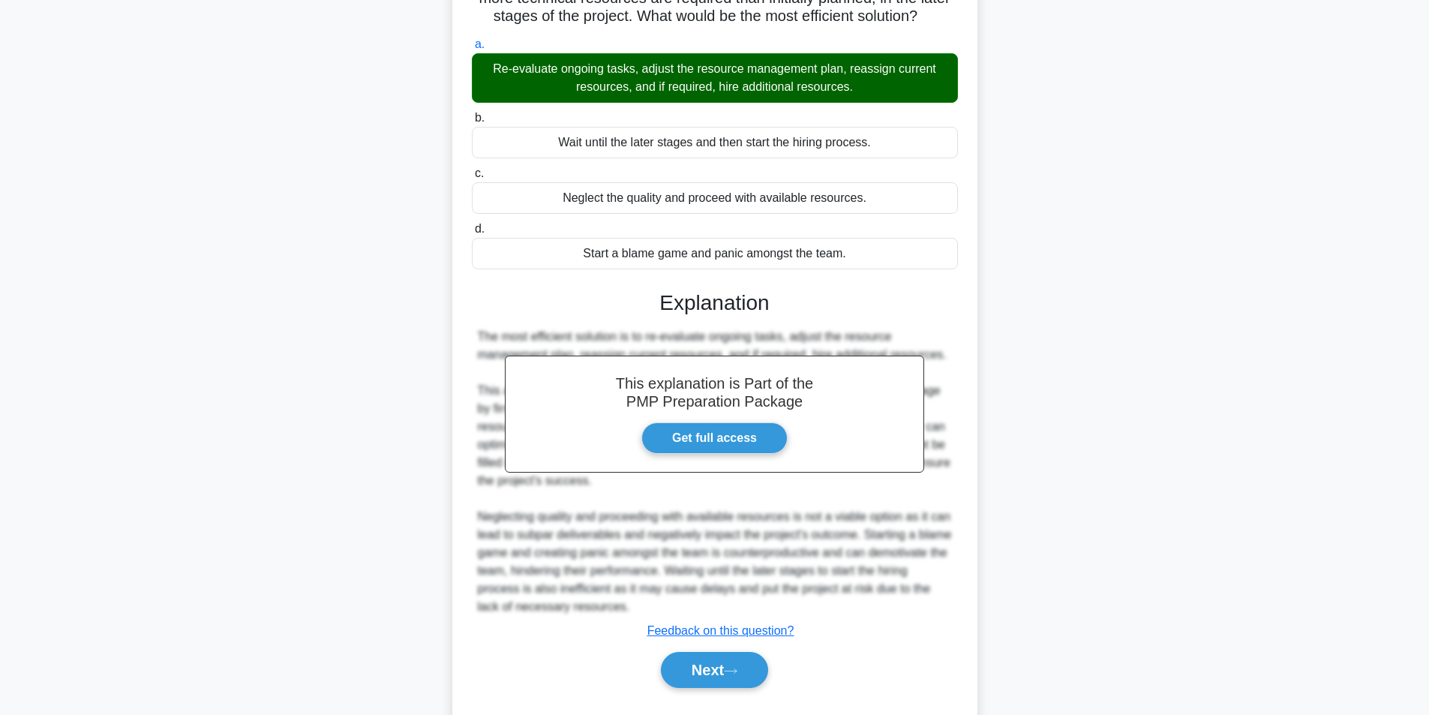
scroll to position [175, 0]
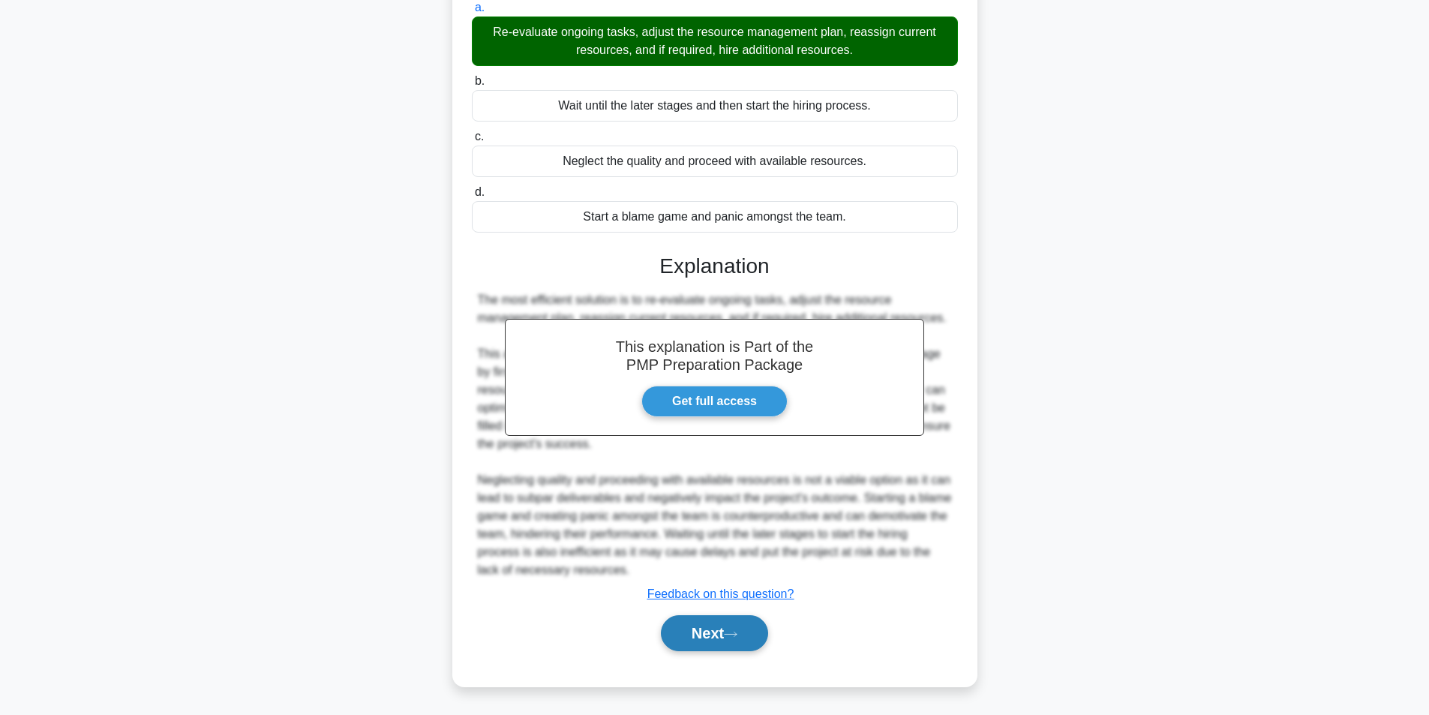
click at [689, 628] on button "Next" at bounding box center [714, 633] width 107 height 36
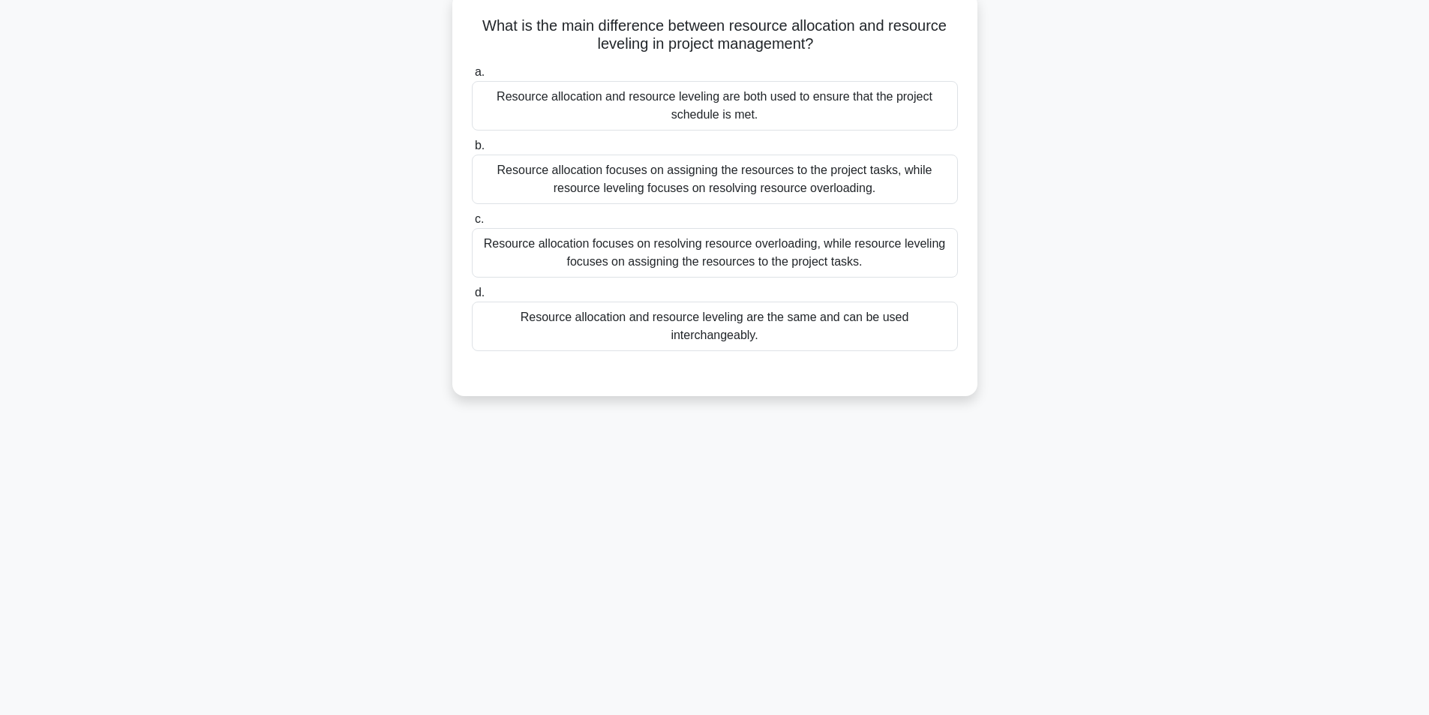
scroll to position [95, 0]
click at [622, 182] on div "Resource allocation focuses on assigning the resources to the project tasks, wh…" at bounding box center [715, 176] width 486 height 50
click at [472, 147] on input "b. Resource allocation focuses on assigning the resources to the project tasks,…" at bounding box center [472, 142] width 0 height 10
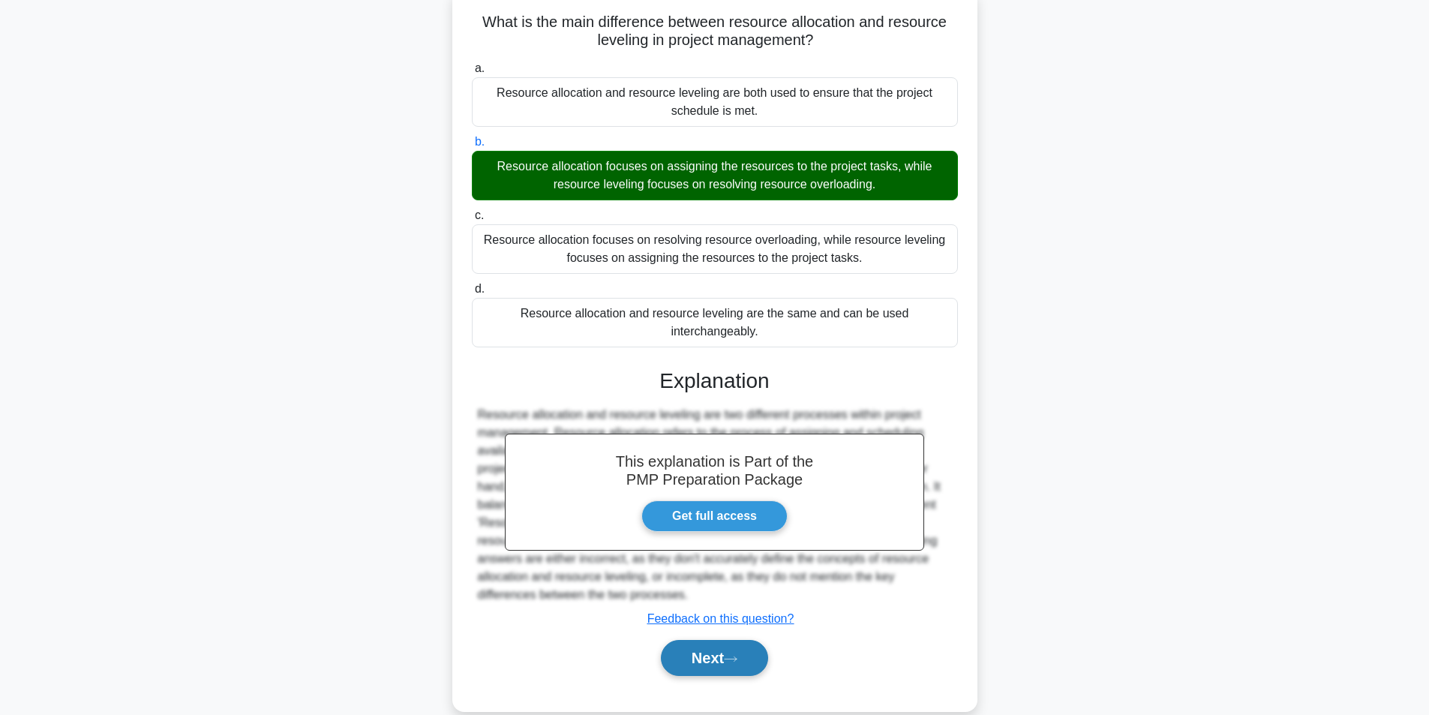
click at [727, 642] on button "Next" at bounding box center [714, 658] width 107 height 36
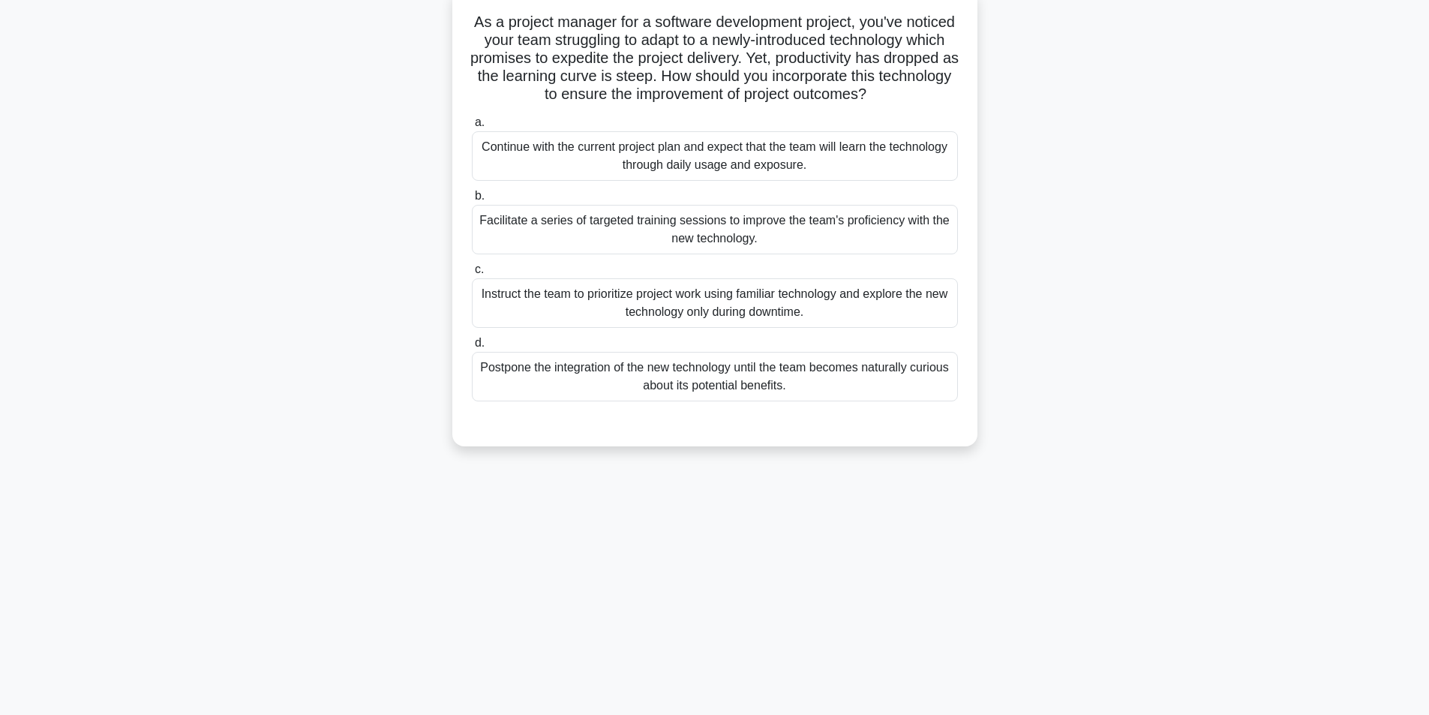
click at [610, 242] on div "Facilitate a series of targeted training sessions to improve the team's profici…" at bounding box center [715, 230] width 486 height 50
click at [472, 201] on input "b. Facilitate a series of targeted training sessions to improve the team's prof…" at bounding box center [472, 196] width 0 height 10
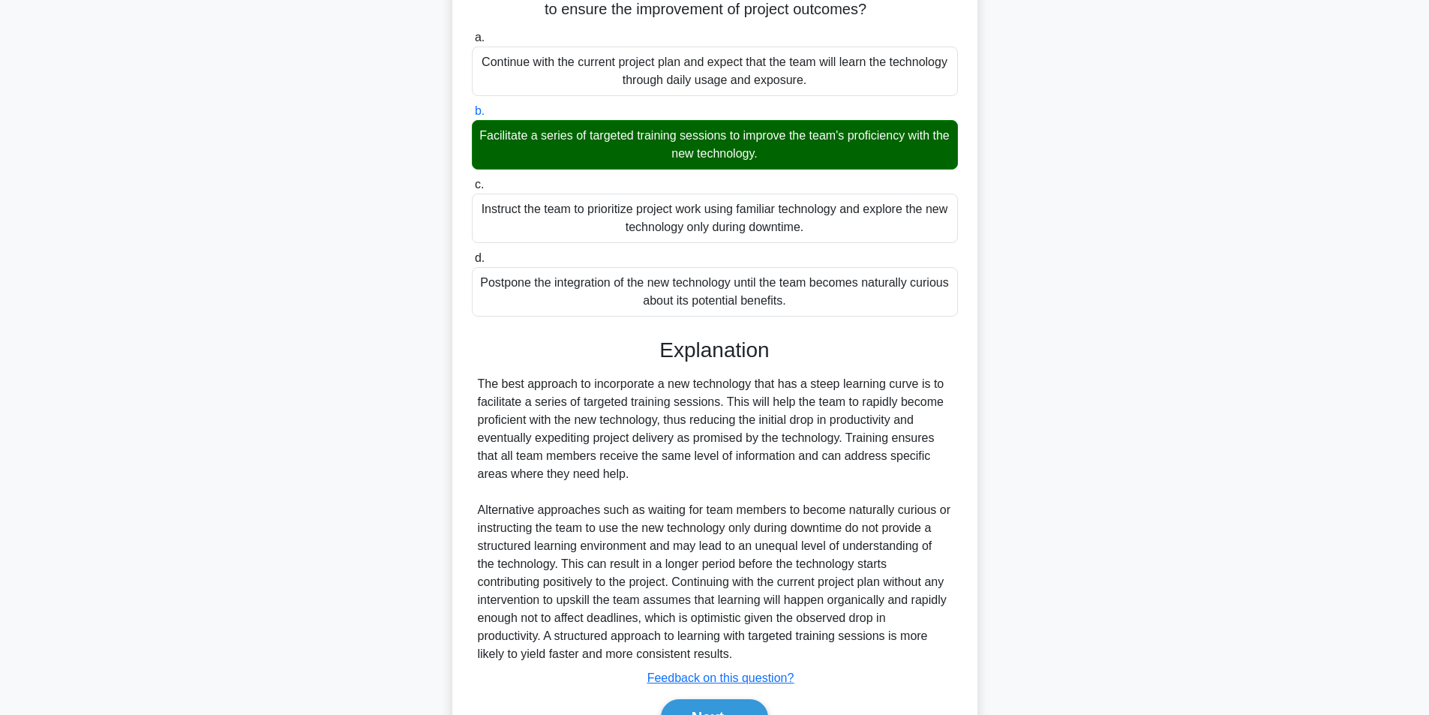
scroll to position [283, 0]
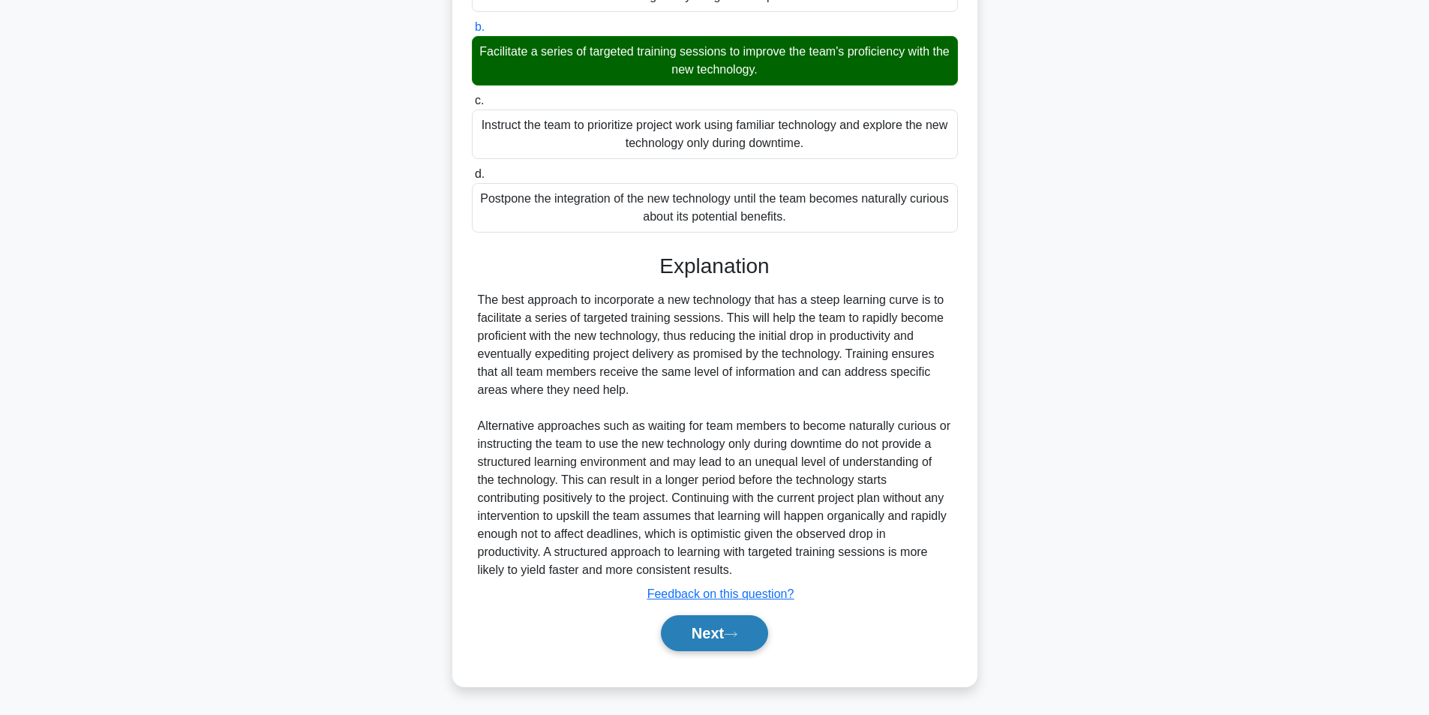
click at [669, 627] on button "Next" at bounding box center [714, 633] width 107 height 36
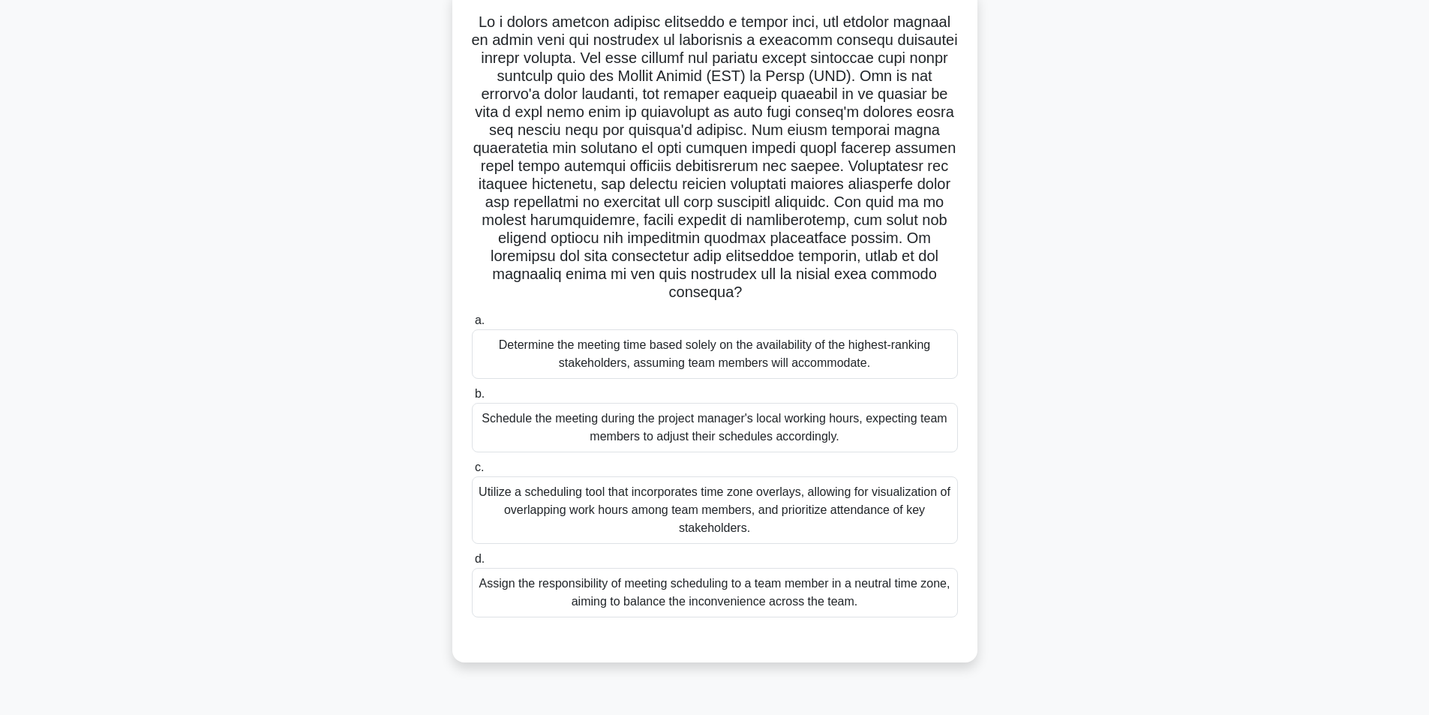
click at [663, 509] on div "Utilize a scheduling tool that incorporates time zone overlays, allowing for vi…" at bounding box center [715, 510] width 486 height 68
click at [472, 473] on input "c. Utilize a scheduling tool that incorporates time zone overlays, allowing for…" at bounding box center [472, 468] width 0 height 10
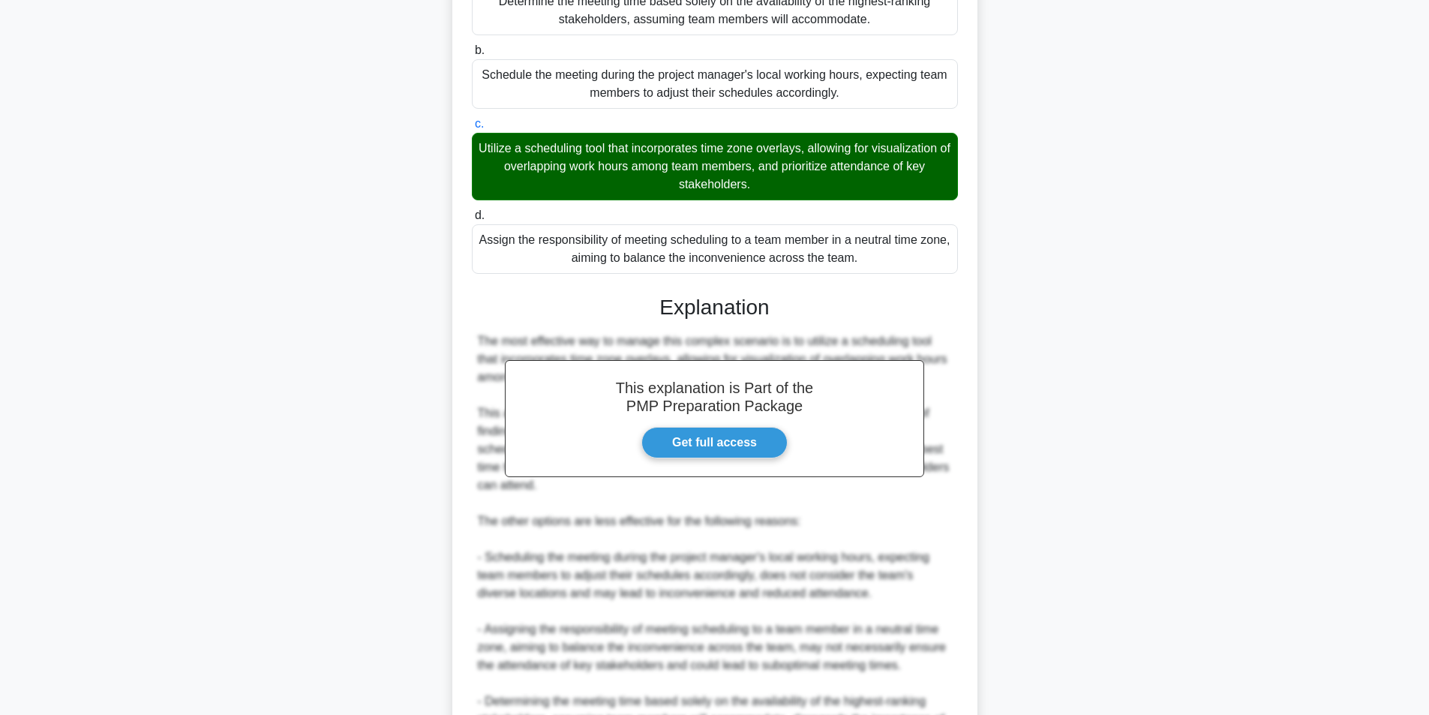
scroll to position [607, 0]
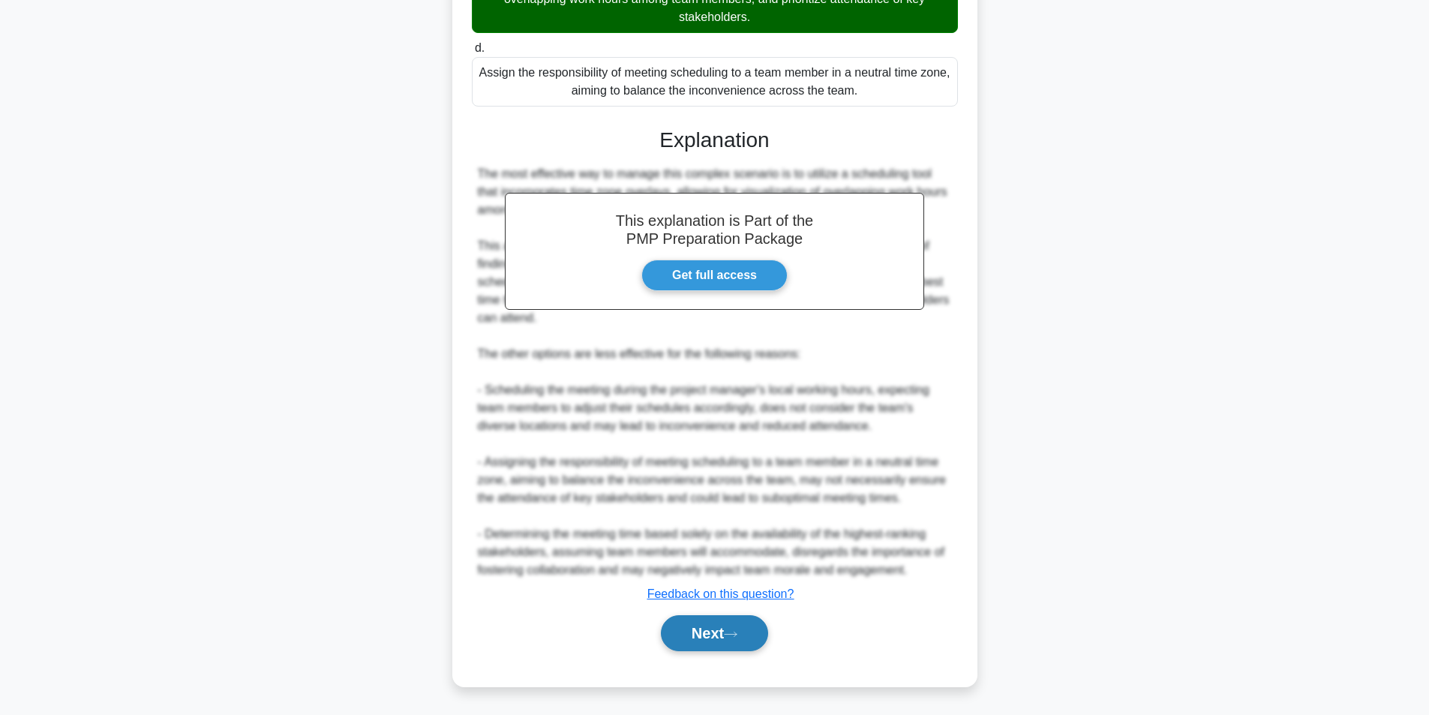
click at [713, 644] on button "Next" at bounding box center [714, 633] width 107 height 36
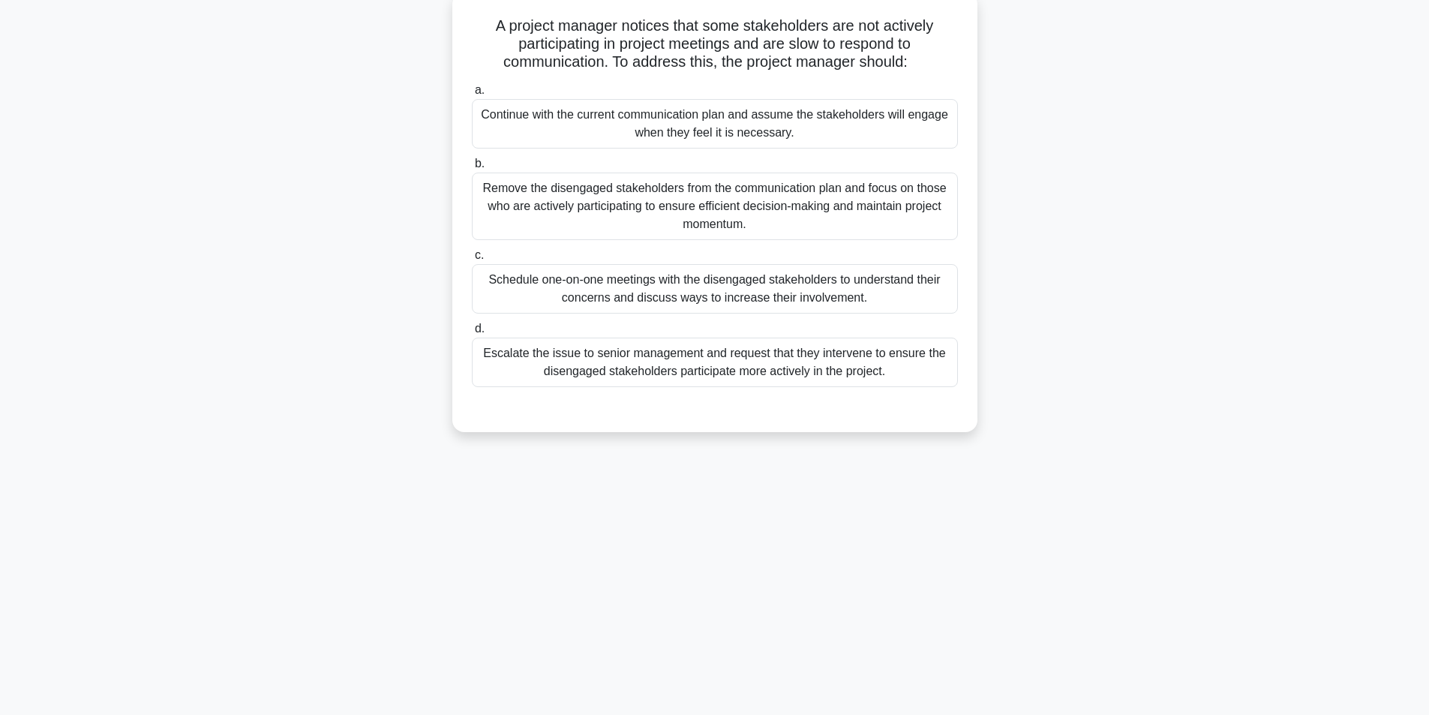
scroll to position [95, 0]
click at [659, 287] on div "Schedule one-on-one meetings with the disengaged stakeholders to understand the…" at bounding box center [715, 285] width 486 height 50
click at [472, 257] on input "c. Schedule one-on-one meetings with the disengaged stakeholders to understand …" at bounding box center [472, 252] width 0 height 10
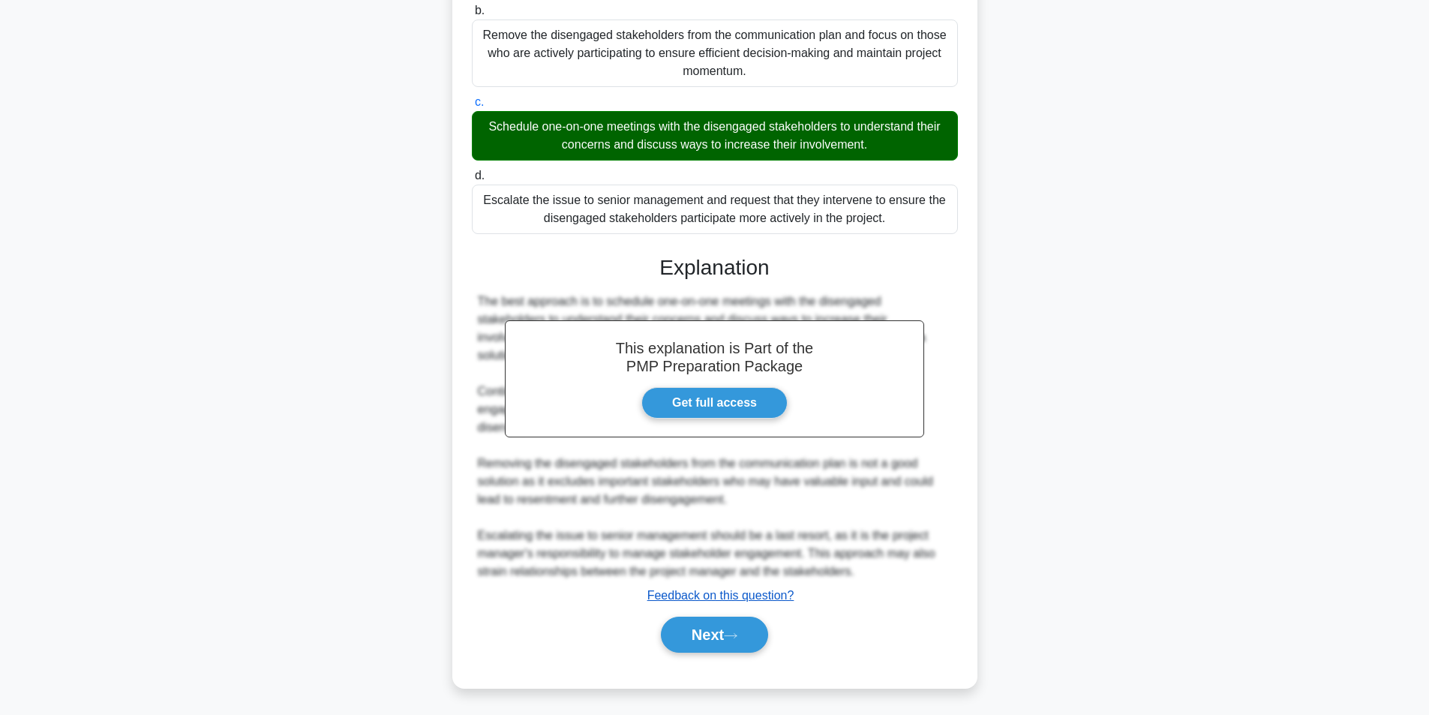
scroll to position [247, 0]
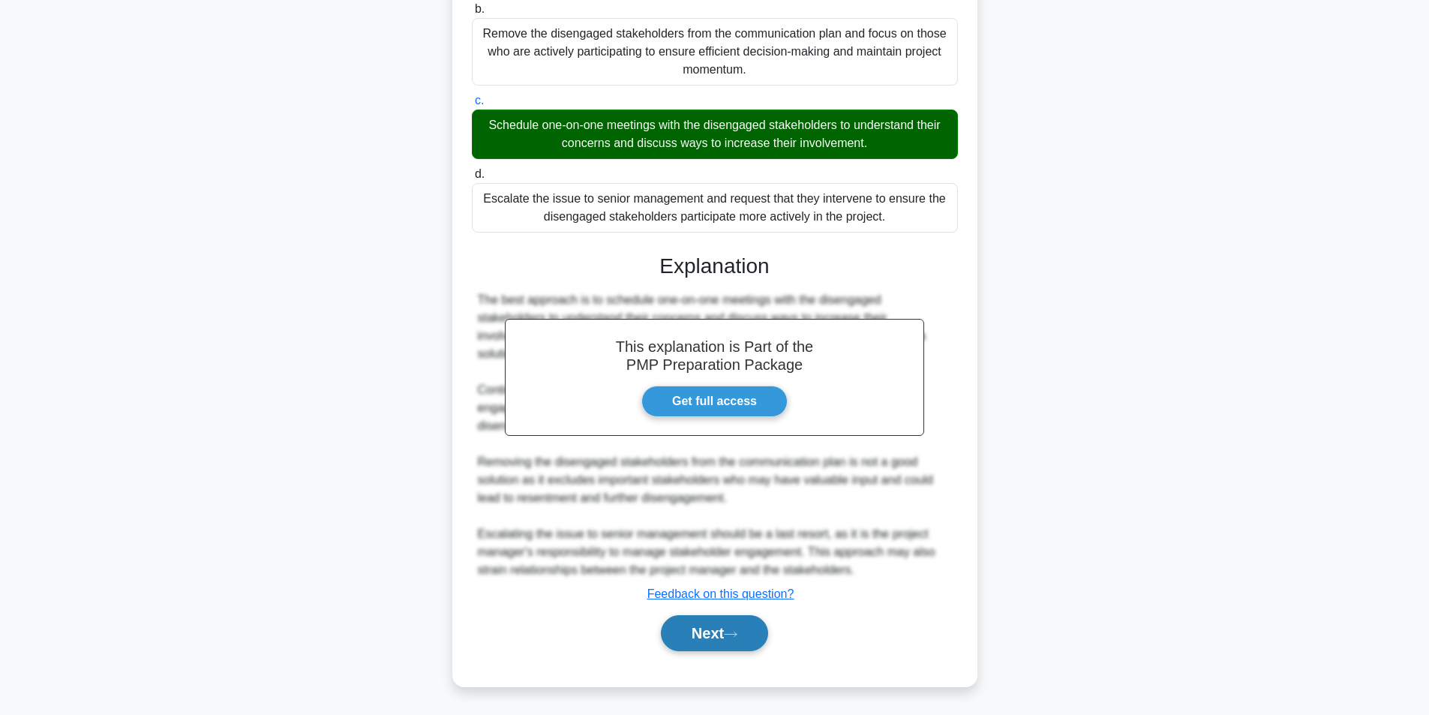
click at [695, 630] on button "Next" at bounding box center [714, 633] width 107 height 36
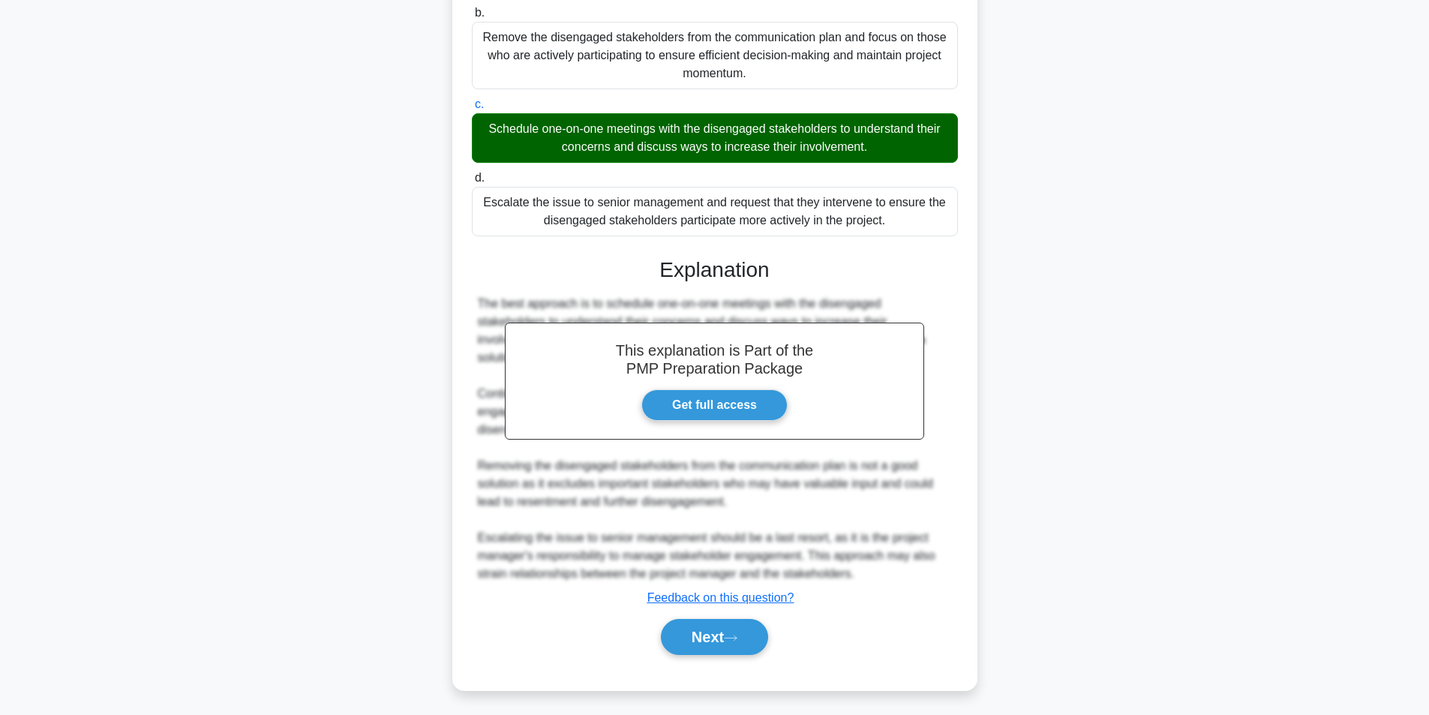
scroll to position [95, 0]
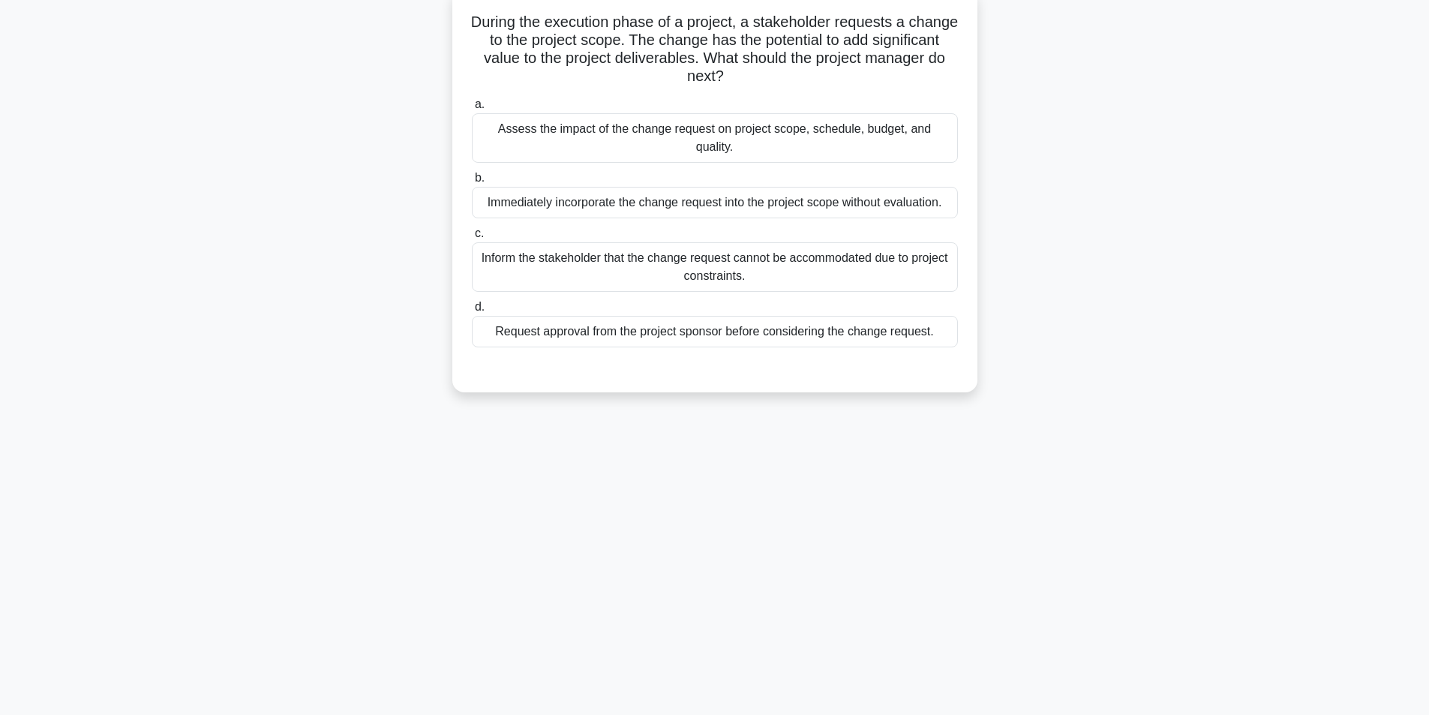
click at [656, 140] on div "Assess the impact of the change request on project scope, schedule, budget, and…" at bounding box center [715, 138] width 486 height 50
click at [472, 110] on input "a. Assess the impact of the change request on project scope, schedule, budget, …" at bounding box center [472, 105] width 0 height 10
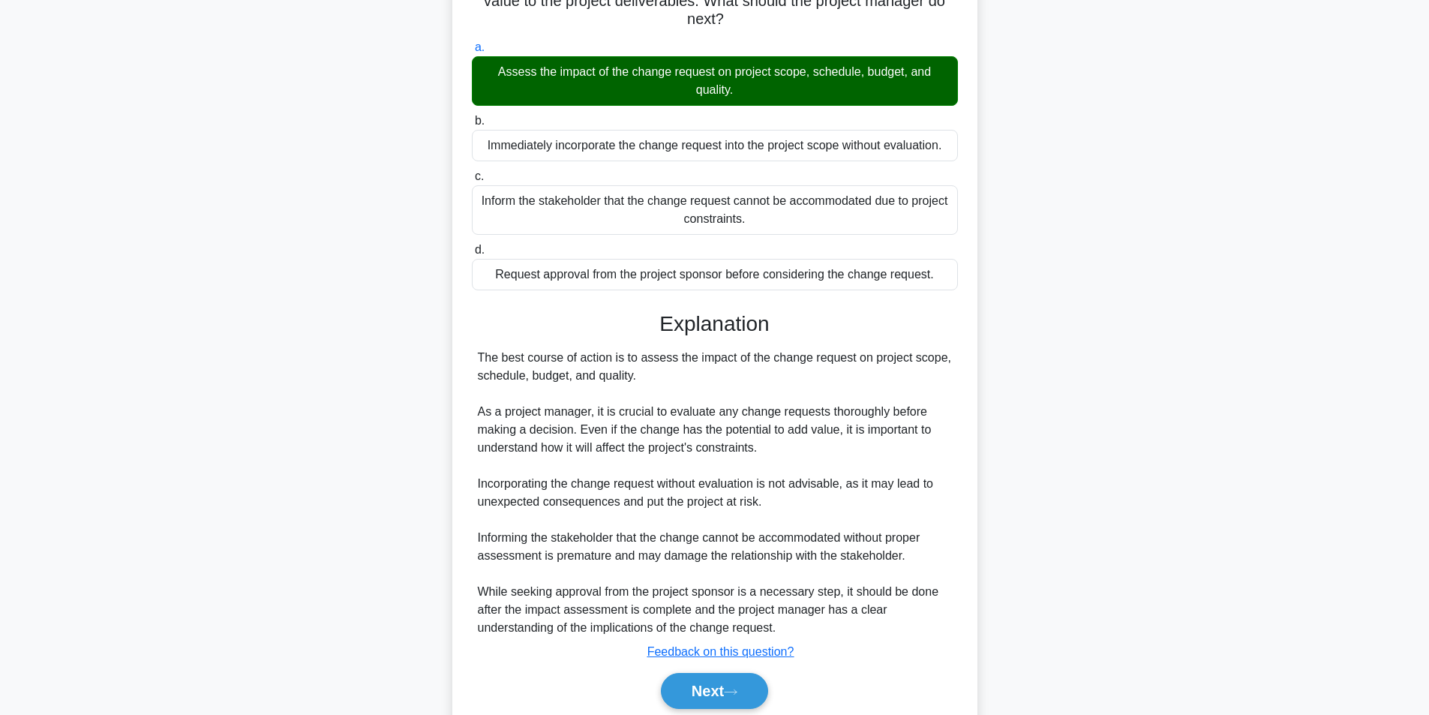
scroll to position [211, 0]
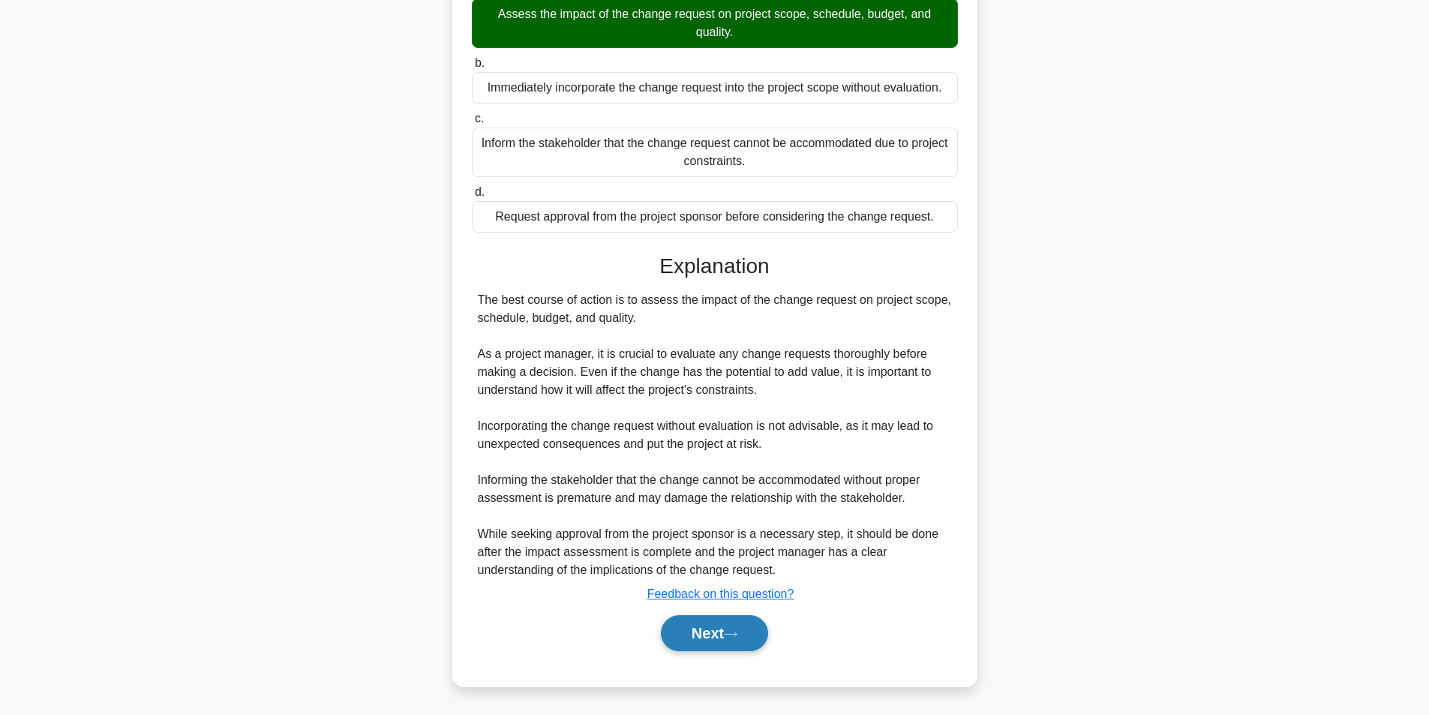
click at [695, 634] on button "Next" at bounding box center [714, 633] width 107 height 36
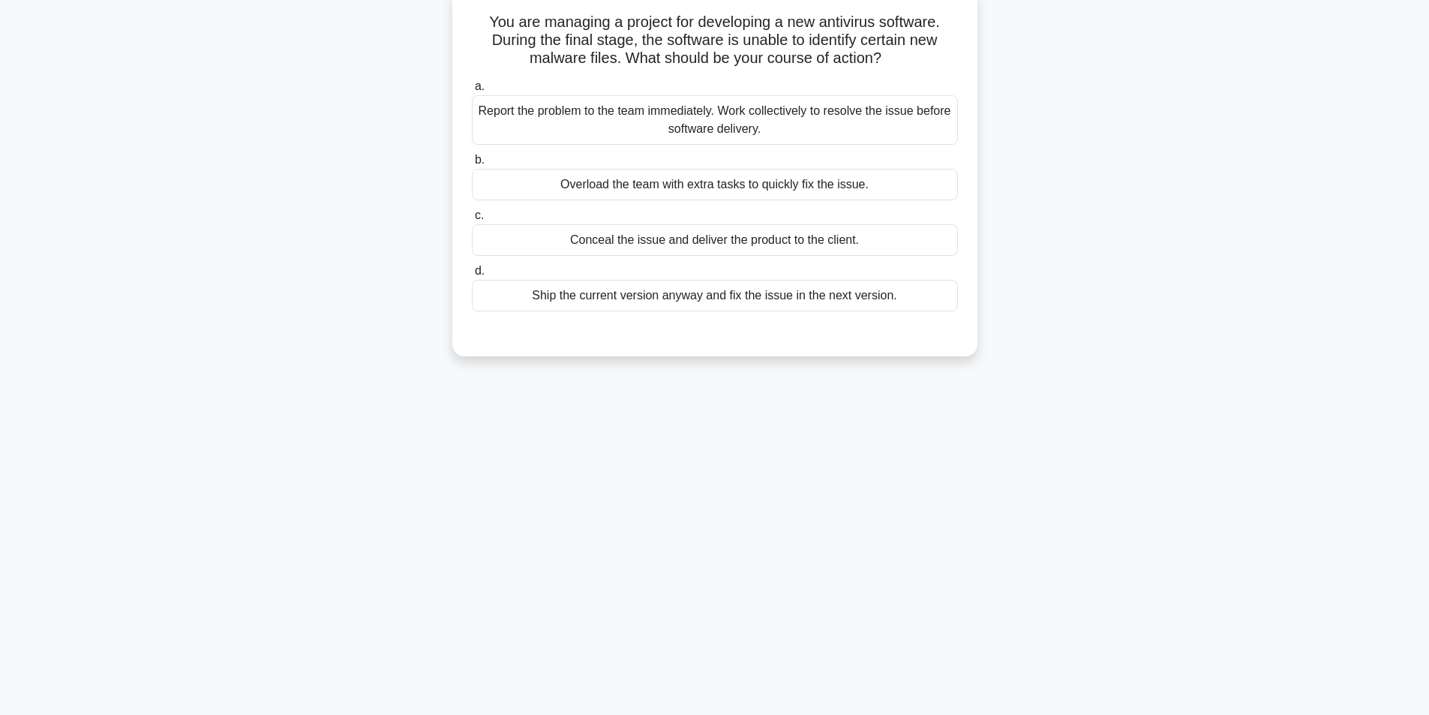
click at [753, 120] on div "Report the problem to the team immediately. Work collectively to resolve the is…" at bounding box center [715, 120] width 486 height 50
click at [472, 92] on input "a. Report the problem to the team immediately. Work collectively to resolve the…" at bounding box center [472, 87] width 0 height 10
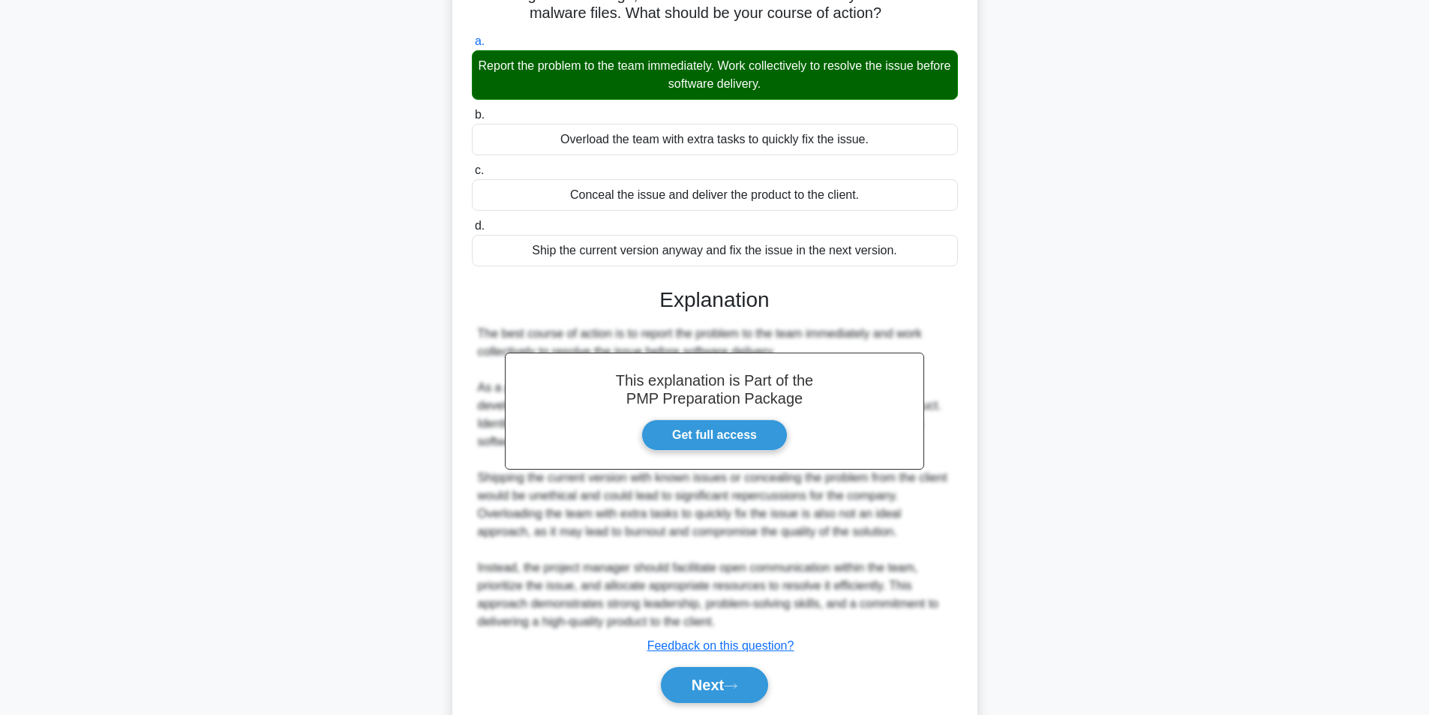
scroll to position [193, 0]
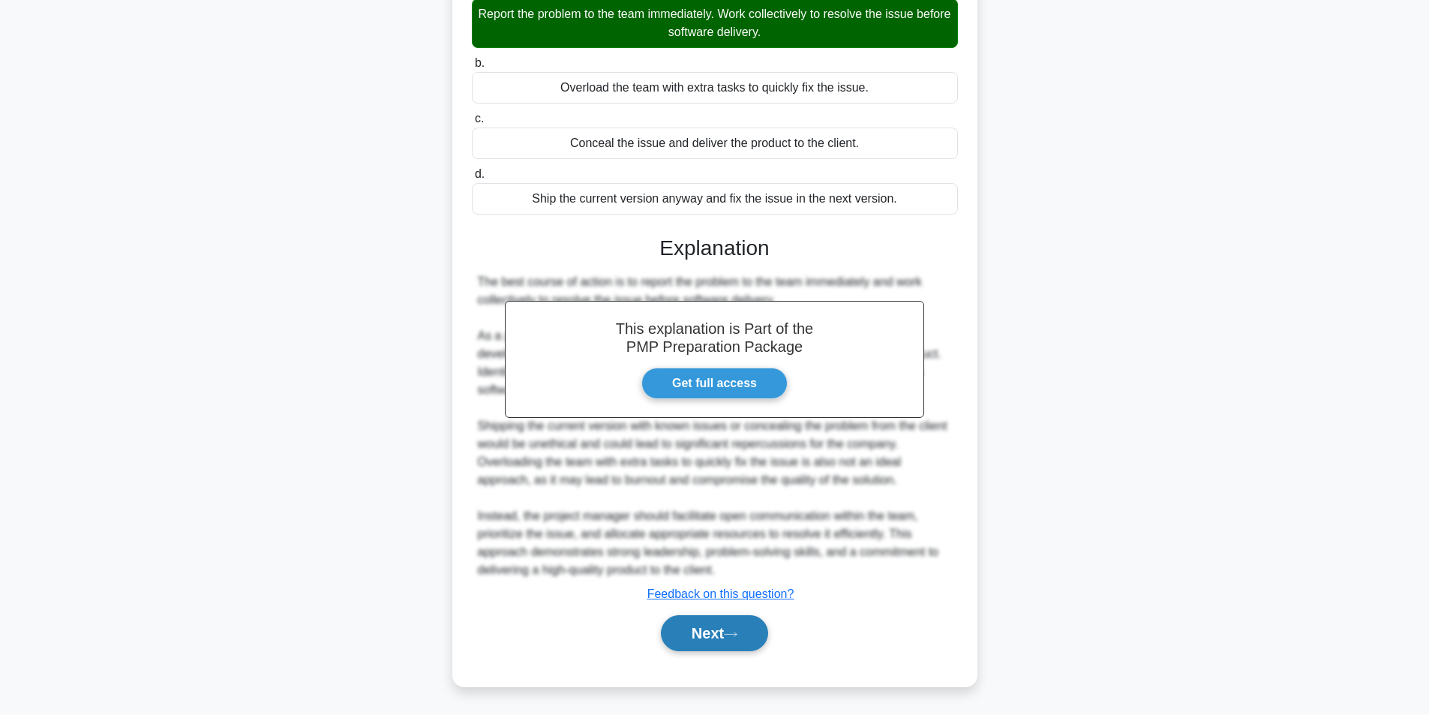
click at [737, 633] on icon at bounding box center [731, 634] width 14 height 8
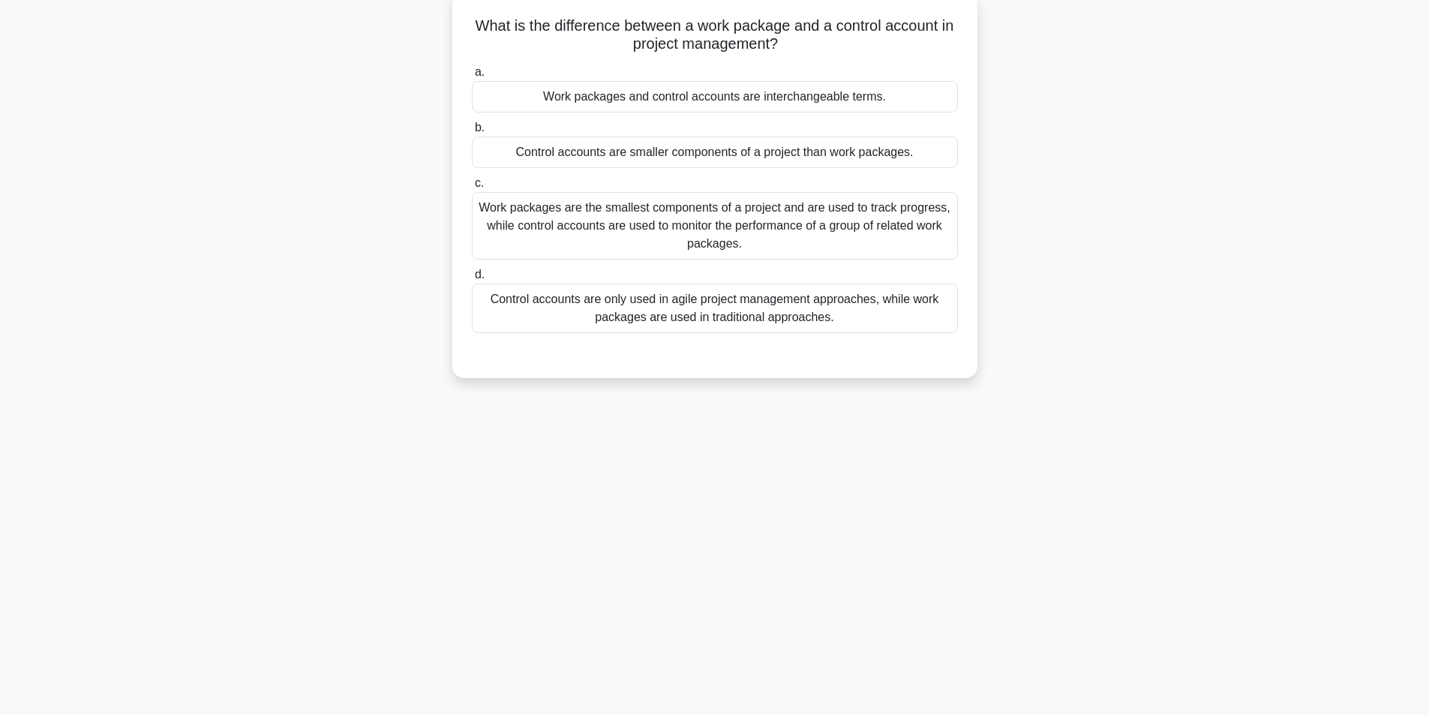
scroll to position [95, 0]
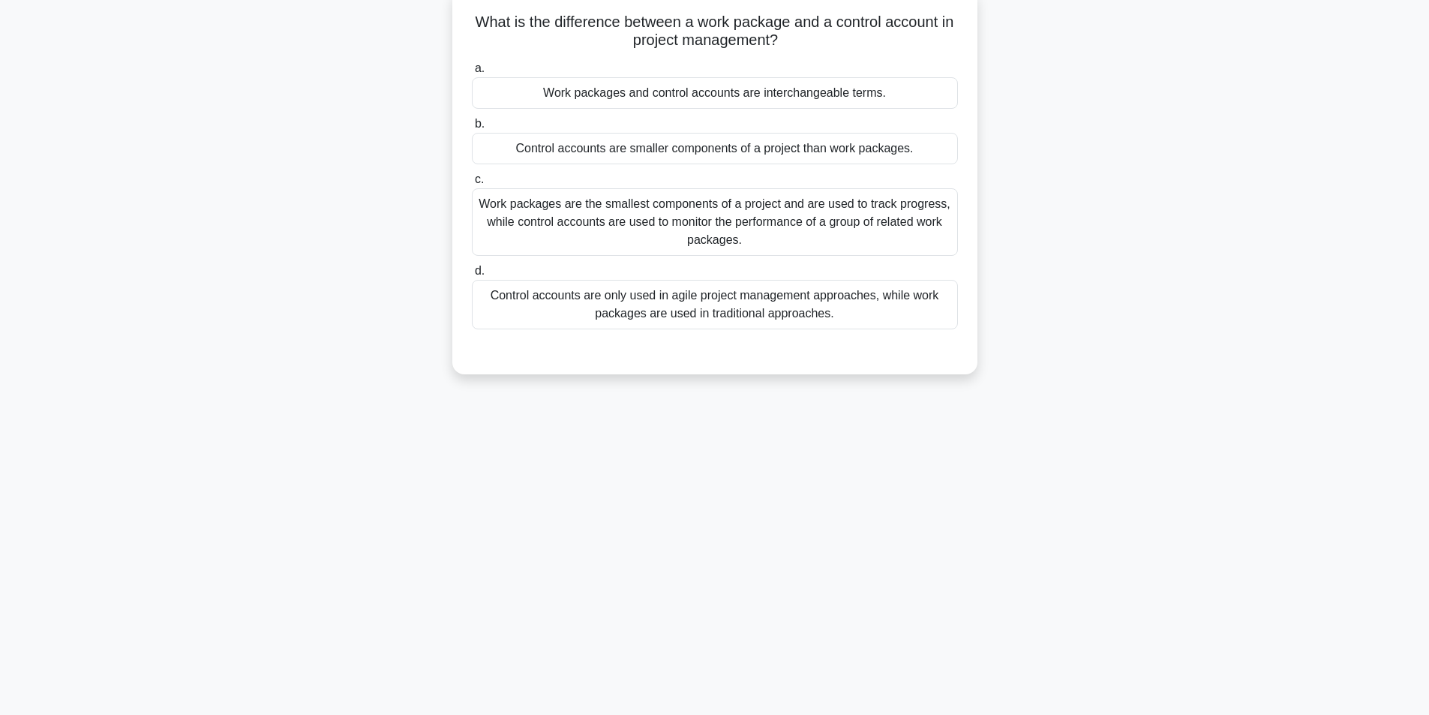
click at [639, 225] on div "Work packages are the smallest components of a project and are used to track pr…" at bounding box center [715, 222] width 486 height 68
click at [472, 185] on input "c. Work packages are the smallest components of a project and are used to track…" at bounding box center [472, 180] width 0 height 10
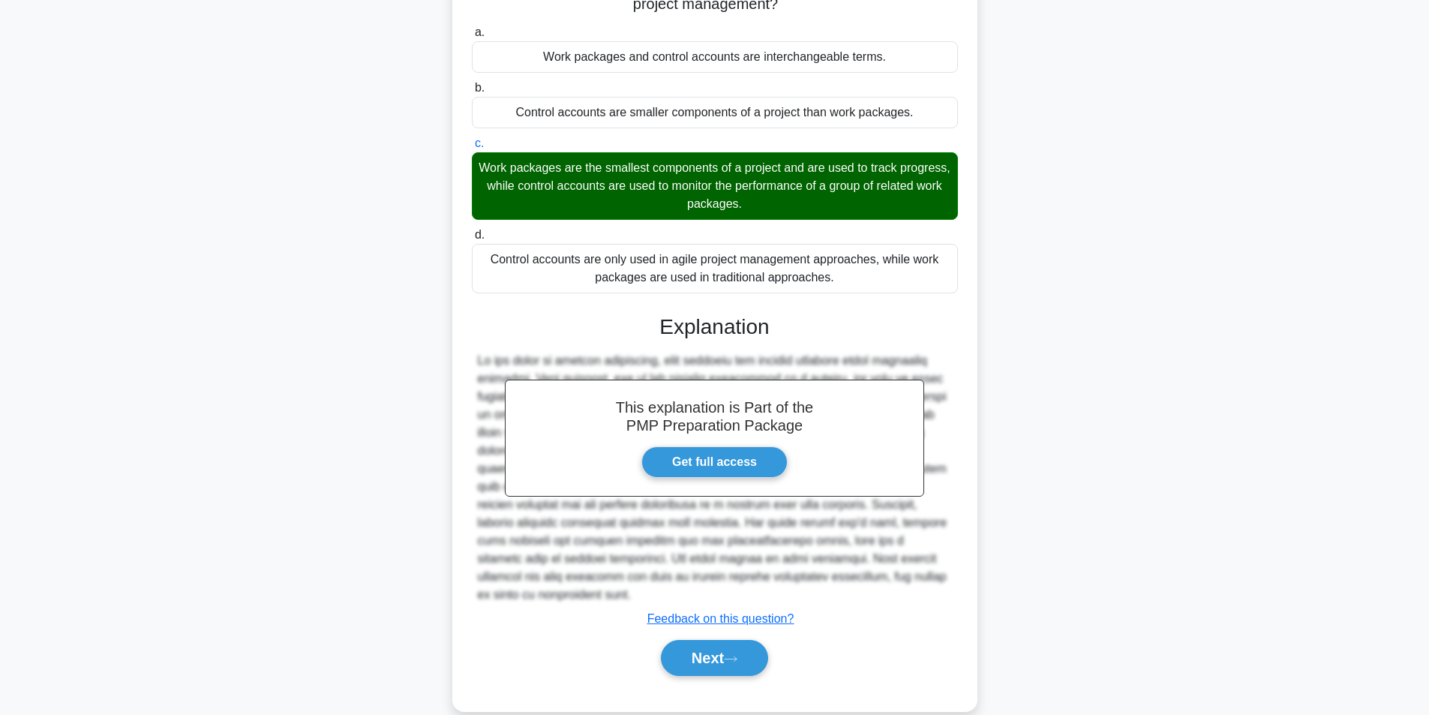
scroll to position [157, 0]
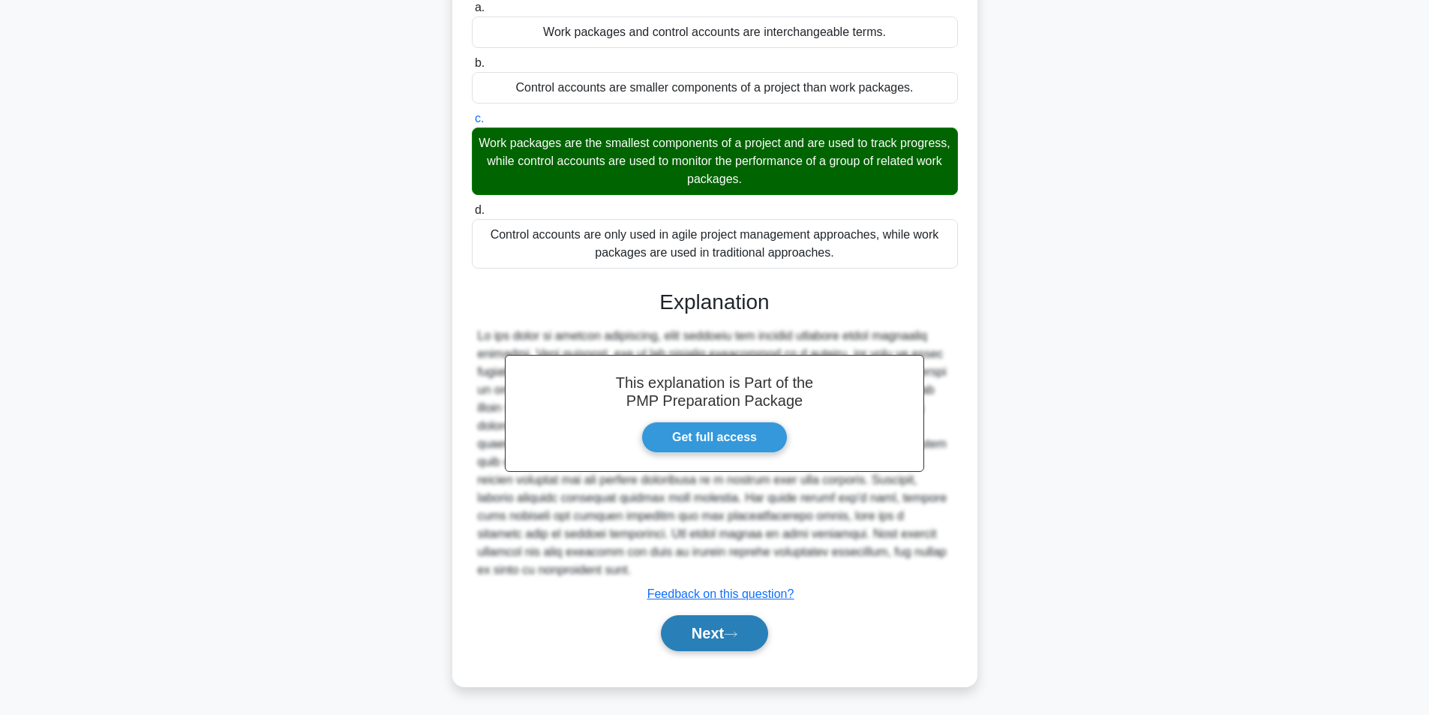
click at [715, 638] on button "Next" at bounding box center [714, 633] width 107 height 36
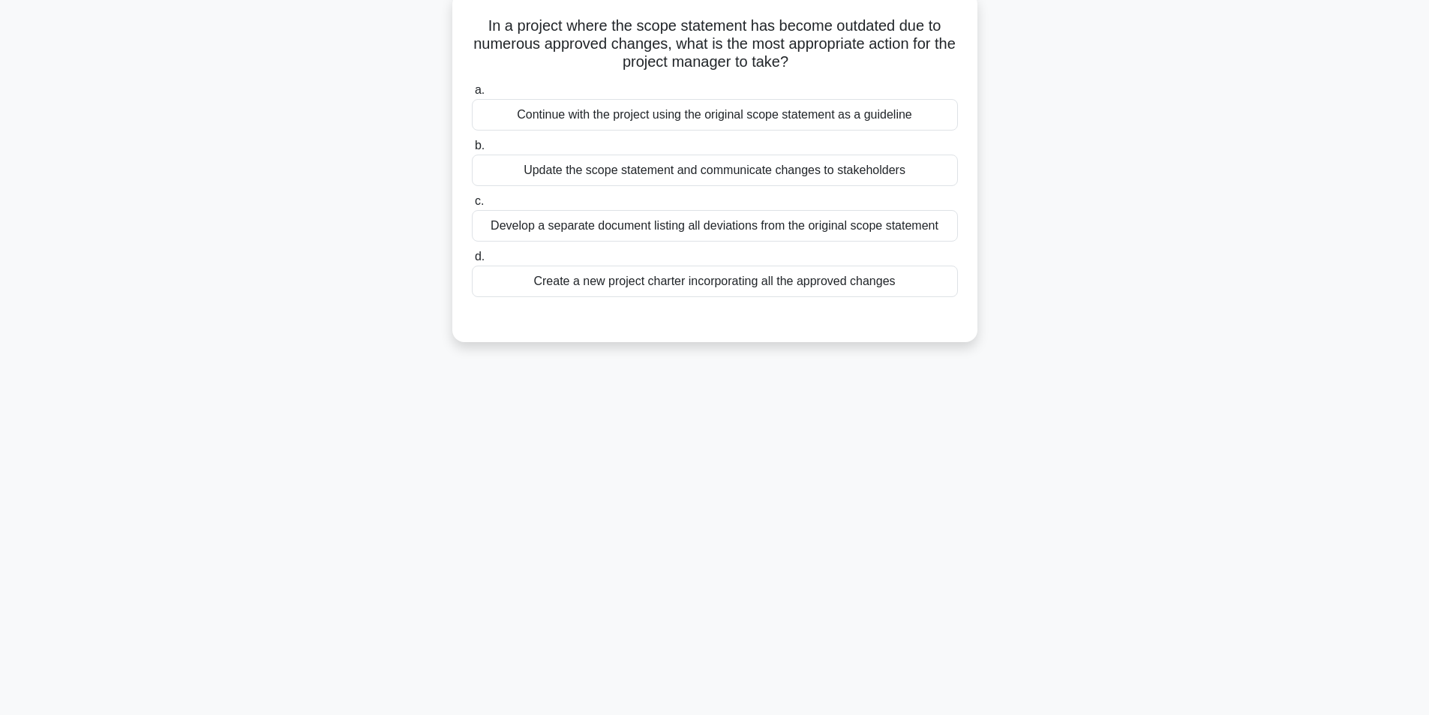
scroll to position [95, 0]
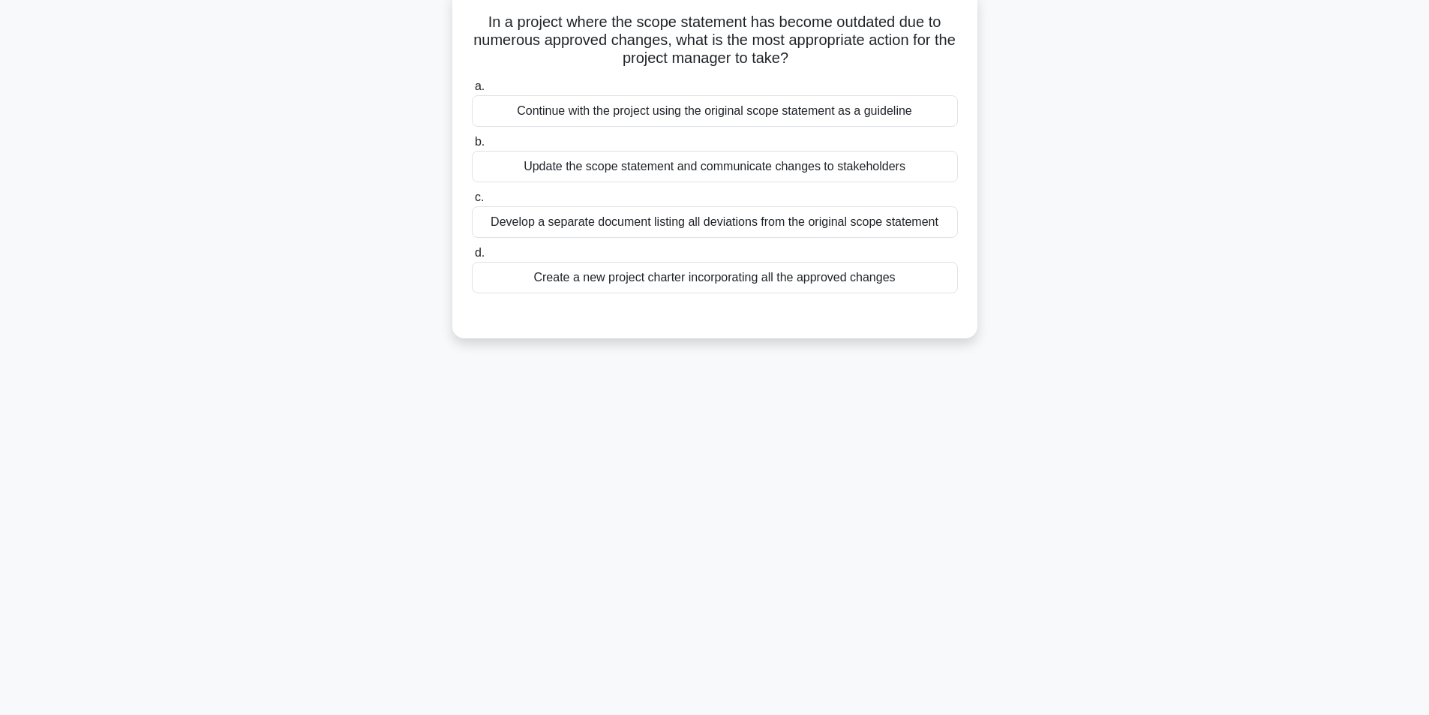
click at [647, 165] on div "Update the scope statement and communicate changes to stakeholders" at bounding box center [715, 167] width 486 height 32
click at [472, 147] on input "b. Update the scope statement and communicate changes to stakeholders" at bounding box center [472, 142] width 0 height 10
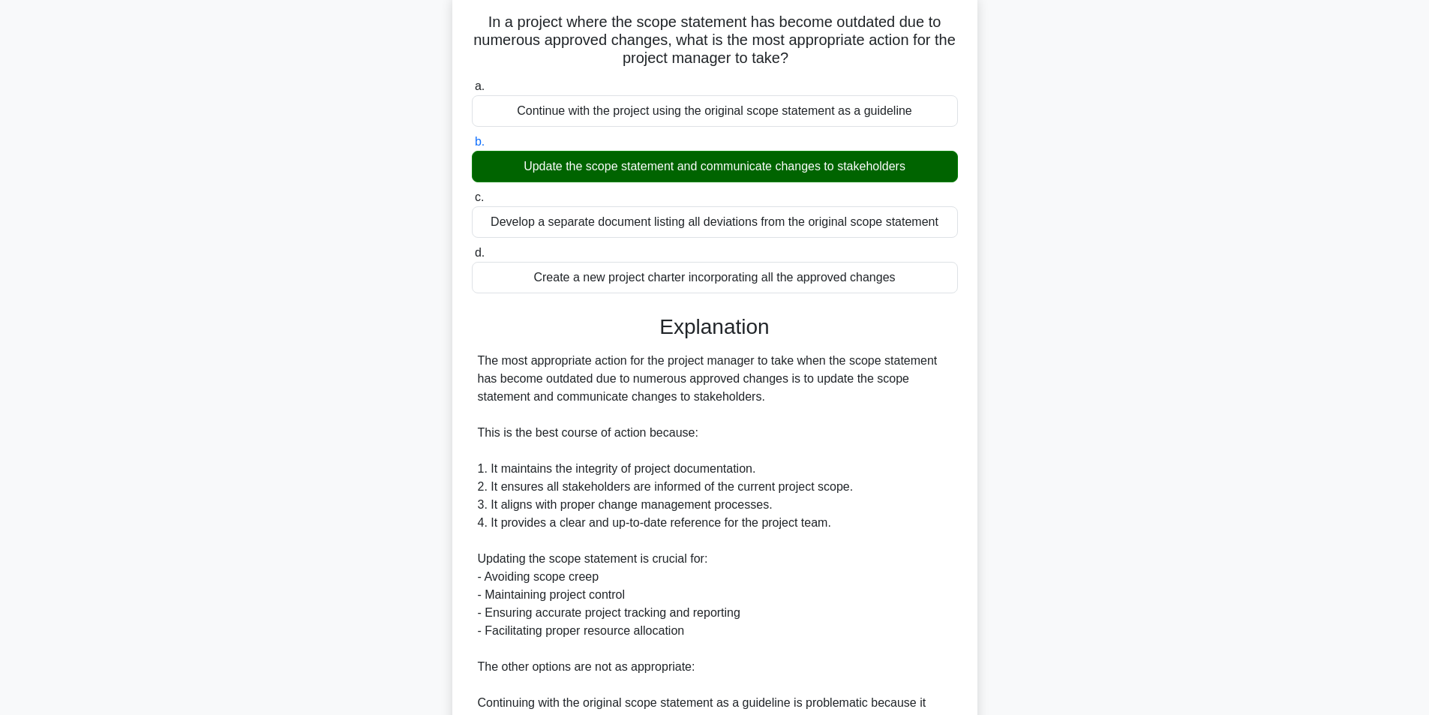
scroll to position [463, 0]
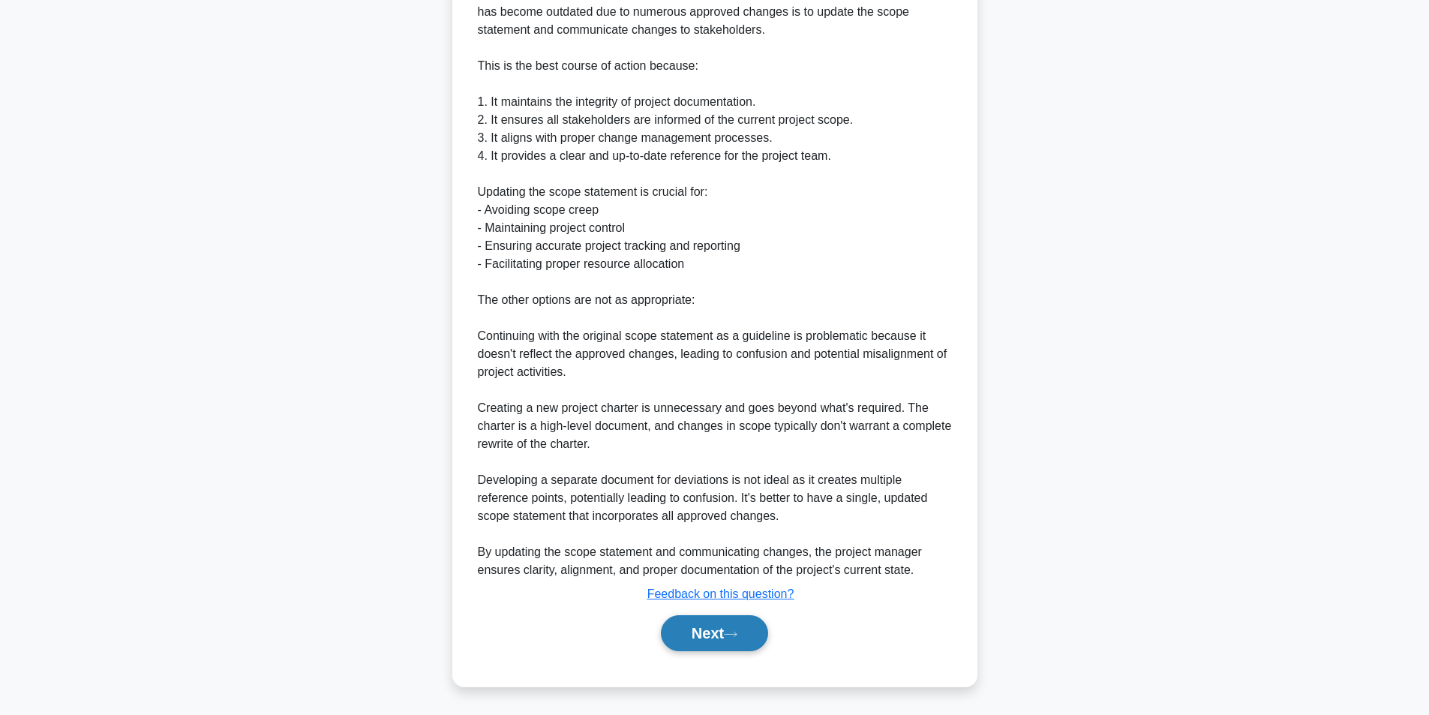
click at [700, 623] on button "Next" at bounding box center [714, 633] width 107 height 36
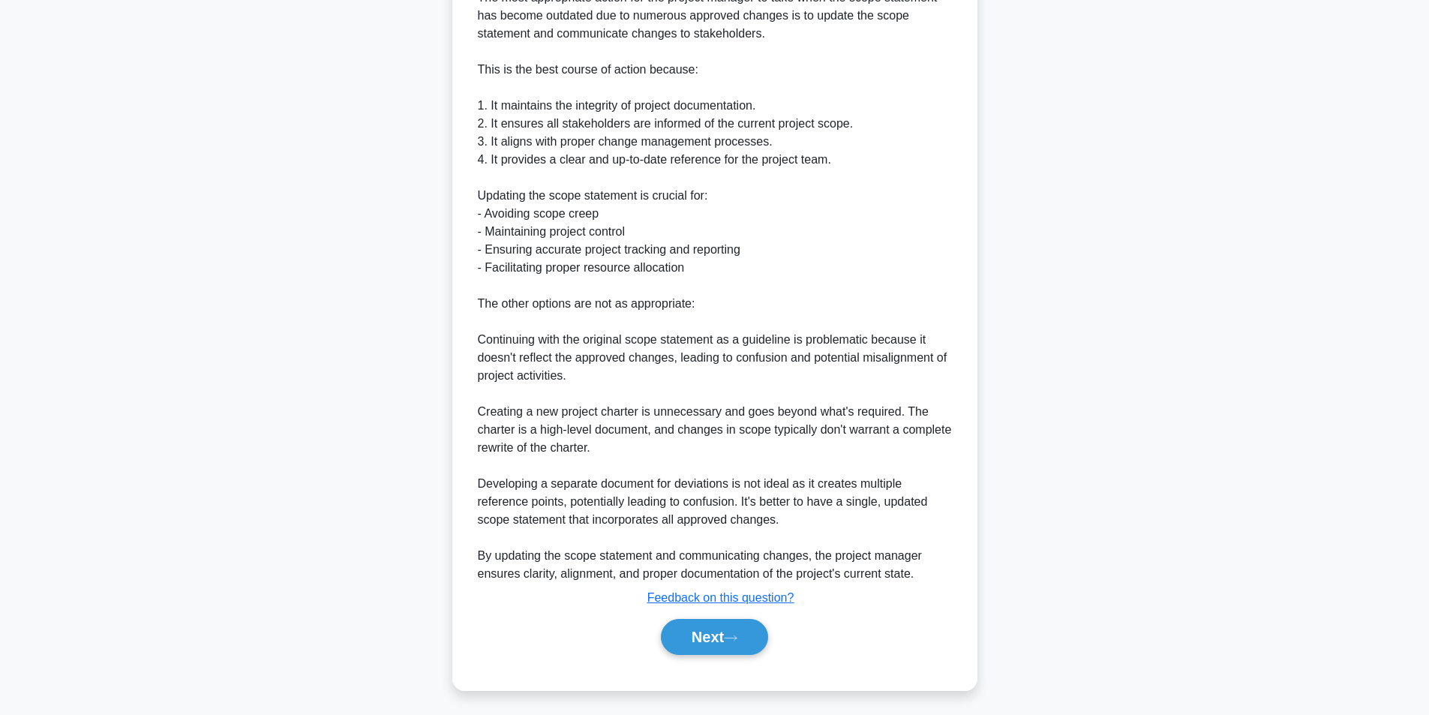
scroll to position [95, 0]
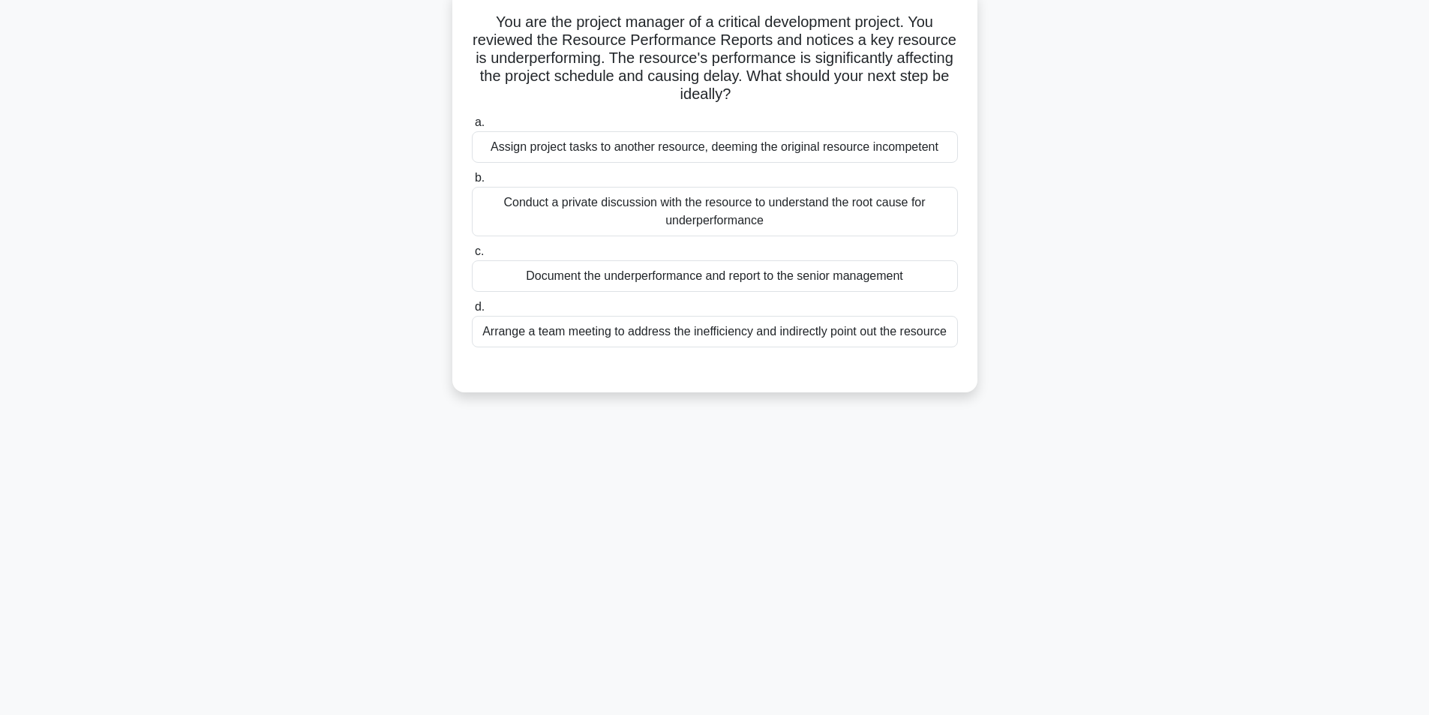
click at [659, 207] on div "Conduct a private discussion with the resource to understand the root cause for…" at bounding box center [715, 212] width 486 height 50
click at [472, 183] on input "b. Conduct a private discussion with the resource to understand the root cause …" at bounding box center [472, 178] width 0 height 10
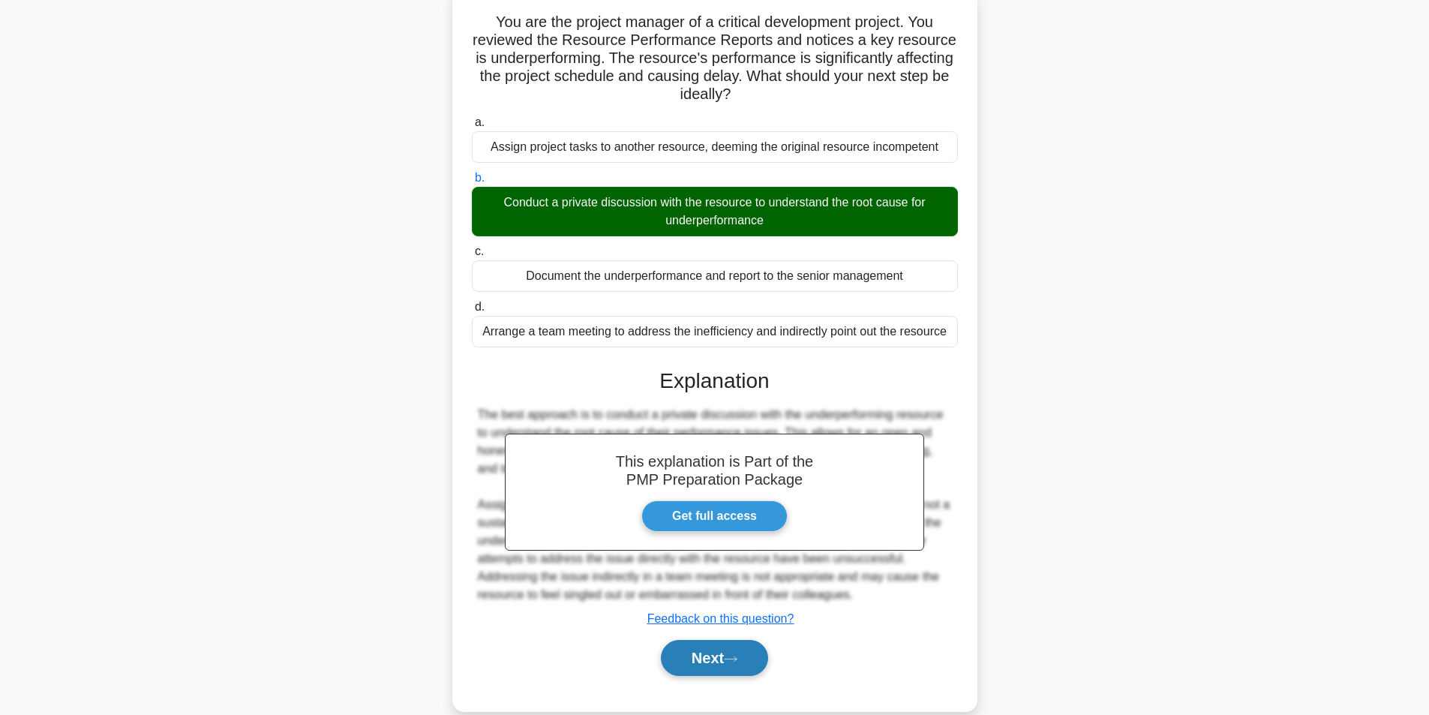
click at [715, 656] on button "Next" at bounding box center [714, 658] width 107 height 36
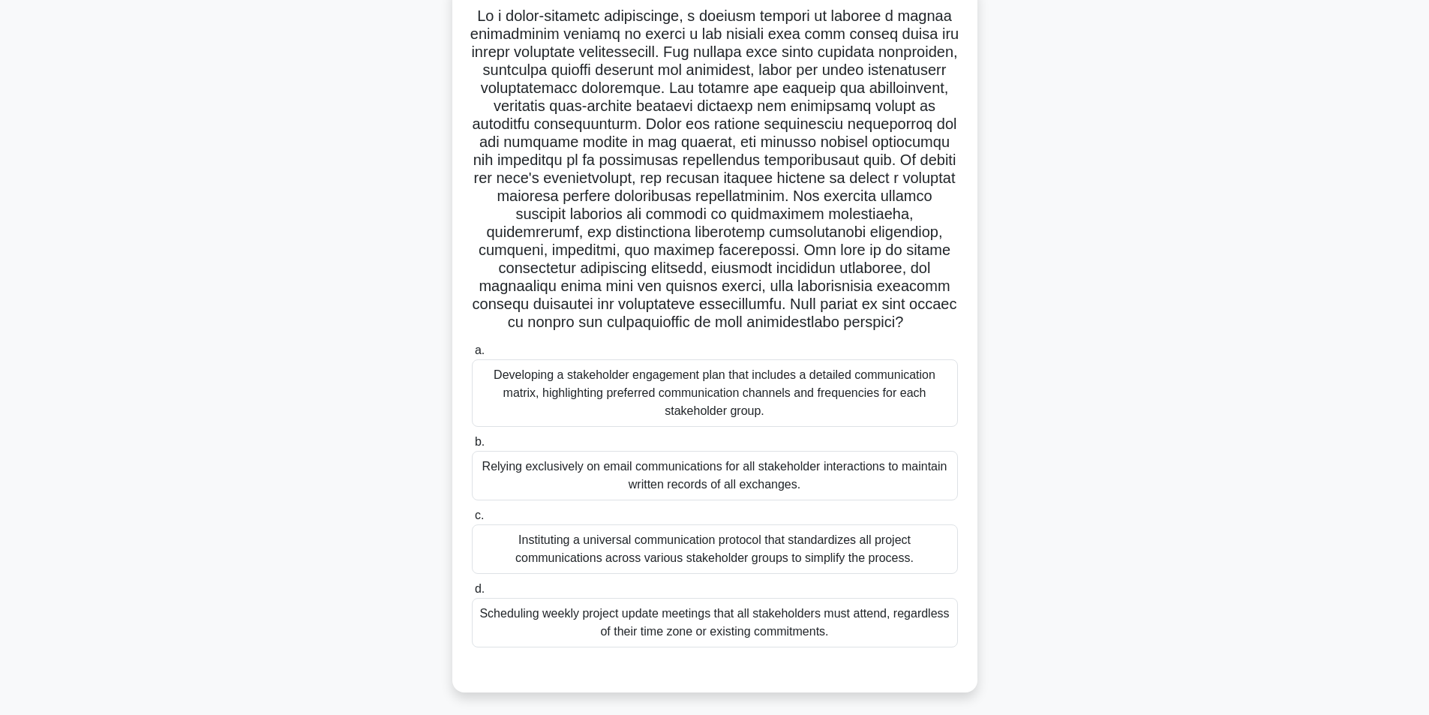
scroll to position [107, 0]
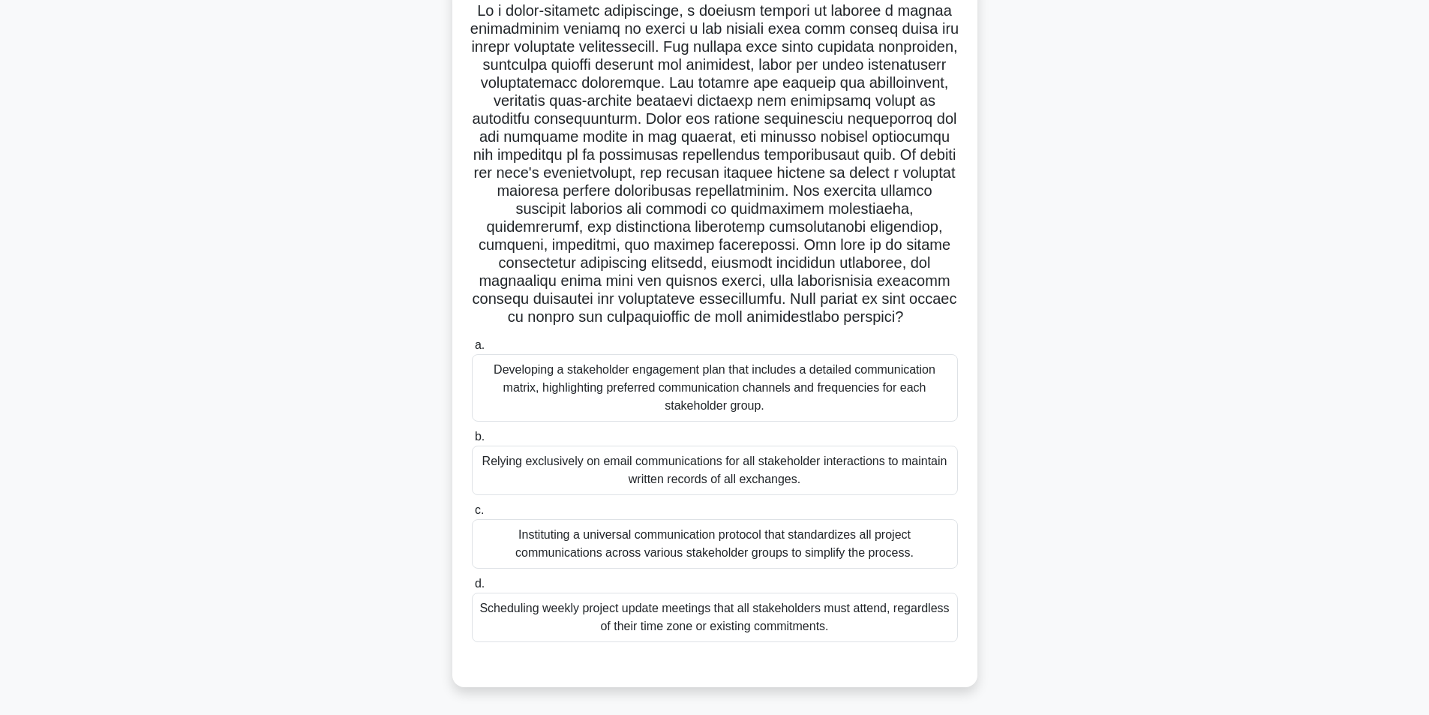
click at [824, 389] on div "Developing a stakeholder engagement plan that includes a detailed communication…" at bounding box center [715, 388] width 486 height 68
click at [472, 350] on input "a. Developing a stakeholder engagement plan that includes a detailed communicat…" at bounding box center [472, 346] width 0 height 10
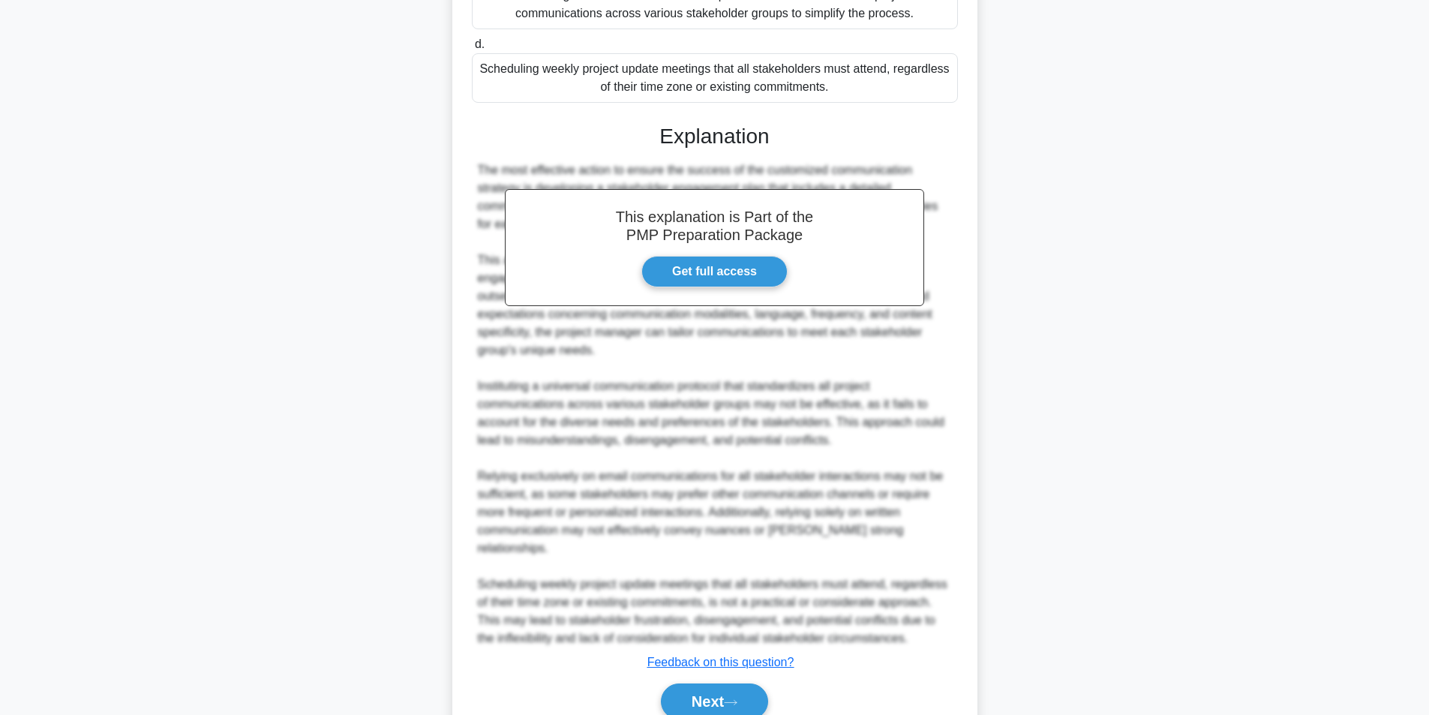
scroll to position [697, 0]
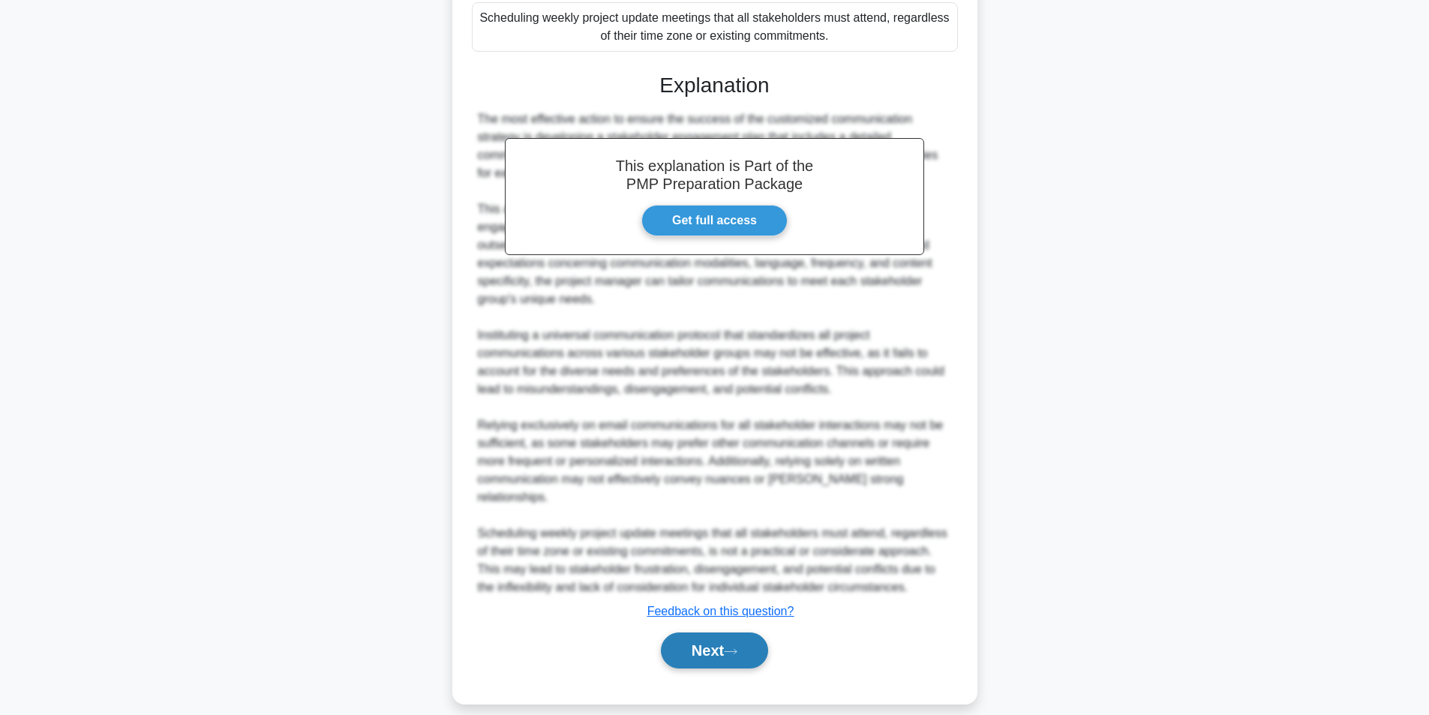
click at [713, 635] on button "Next" at bounding box center [714, 650] width 107 height 36
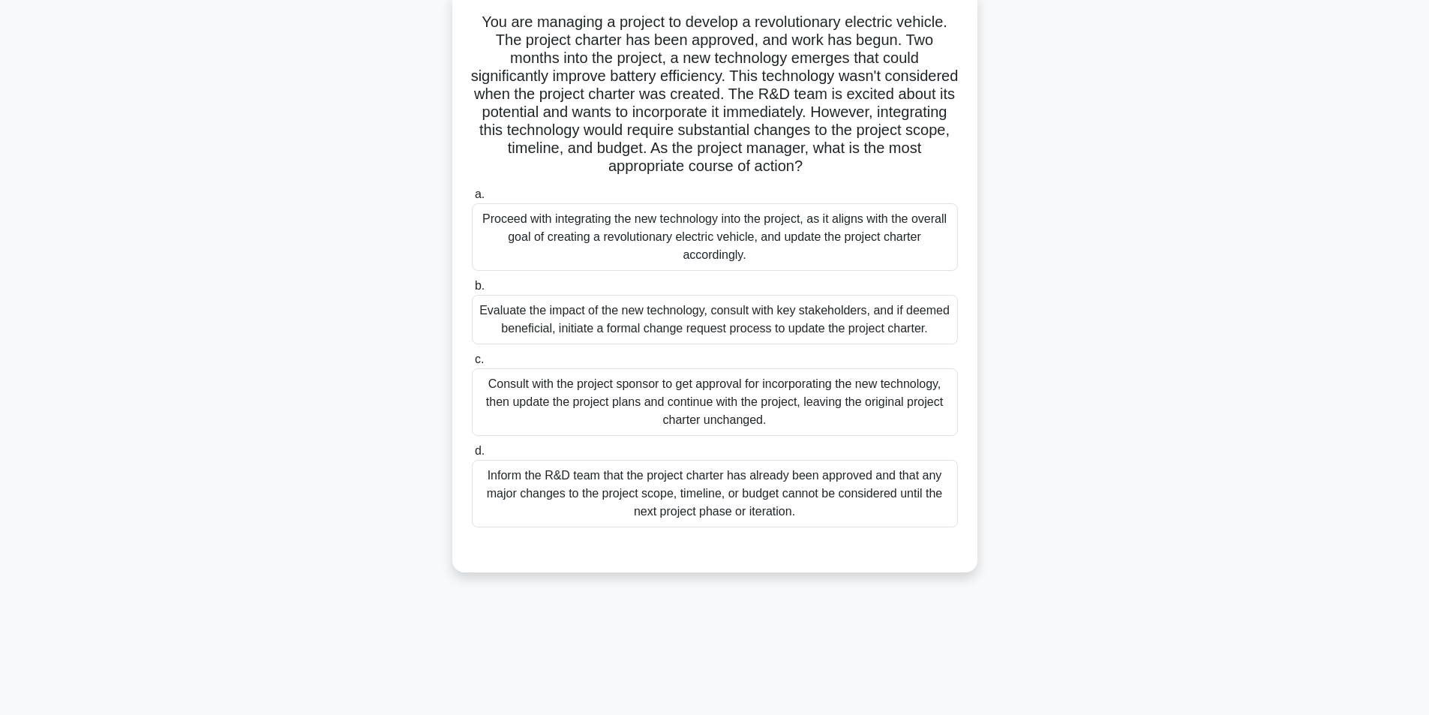
scroll to position [95, 0]
click at [634, 320] on div "Evaluate the impact of the new technology, consult with key stakeholders, and i…" at bounding box center [715, 320] width 486 height 50
click at [472, 291] on input "b. Evaluate the impact of the new technology, consult with key stakeholders, an…" at bounding box center [472, 286] width 0 height 10
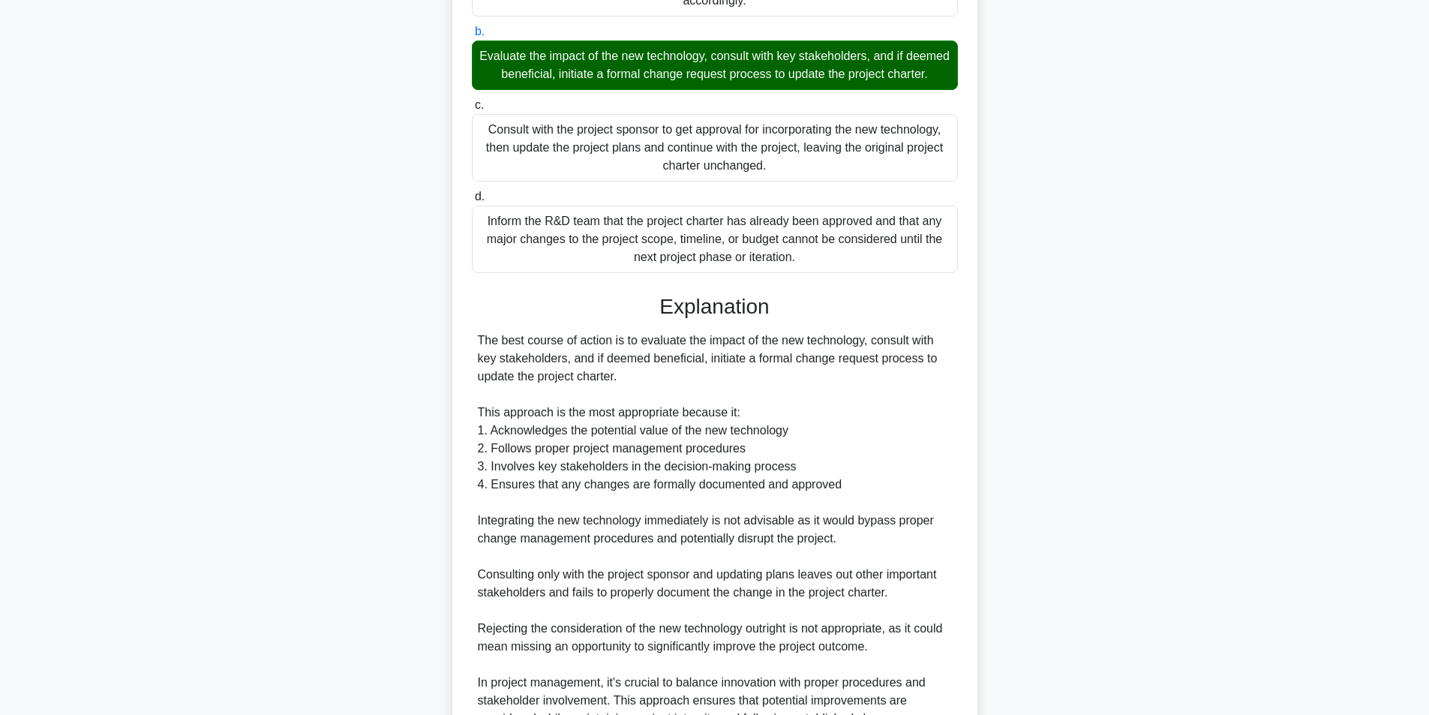
scroll to position [535, 0]
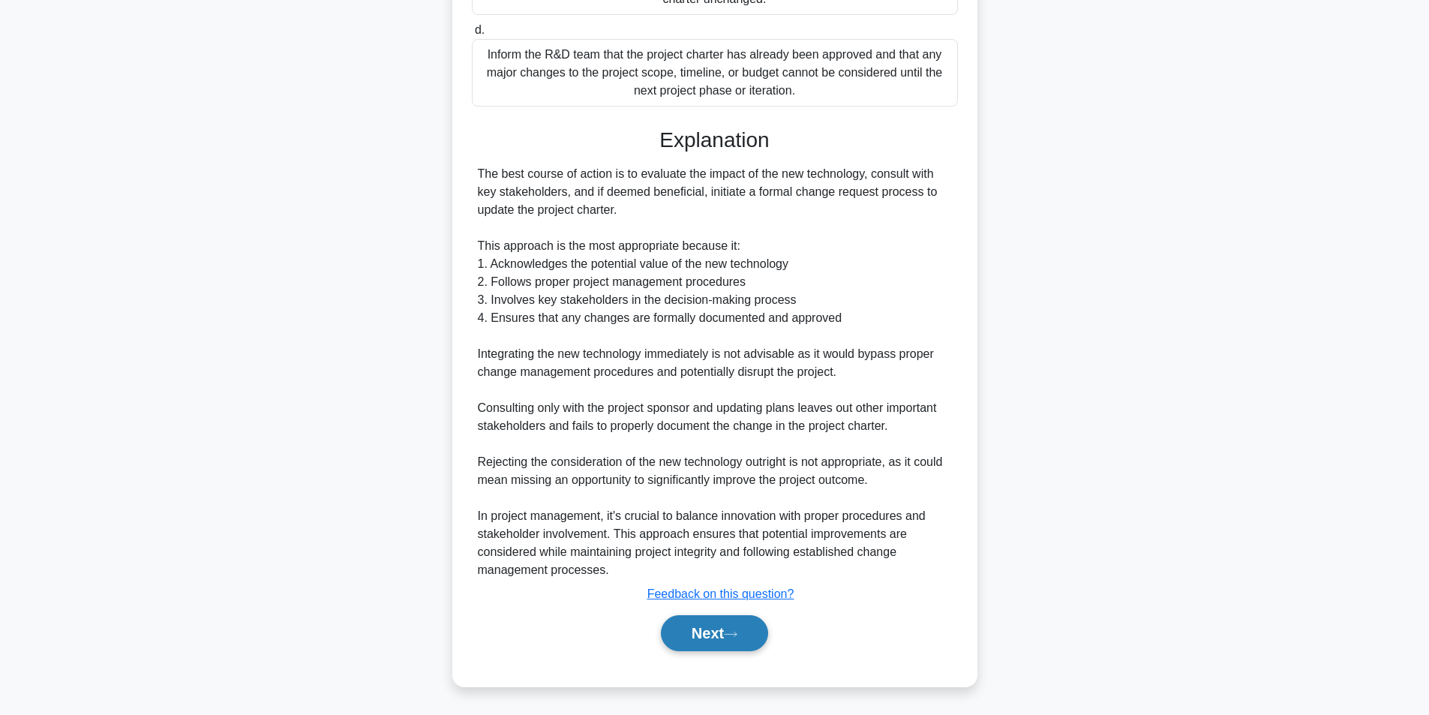
click at [716, 632] on button "Next" at bounding box center [714, 633] width 107 height 36
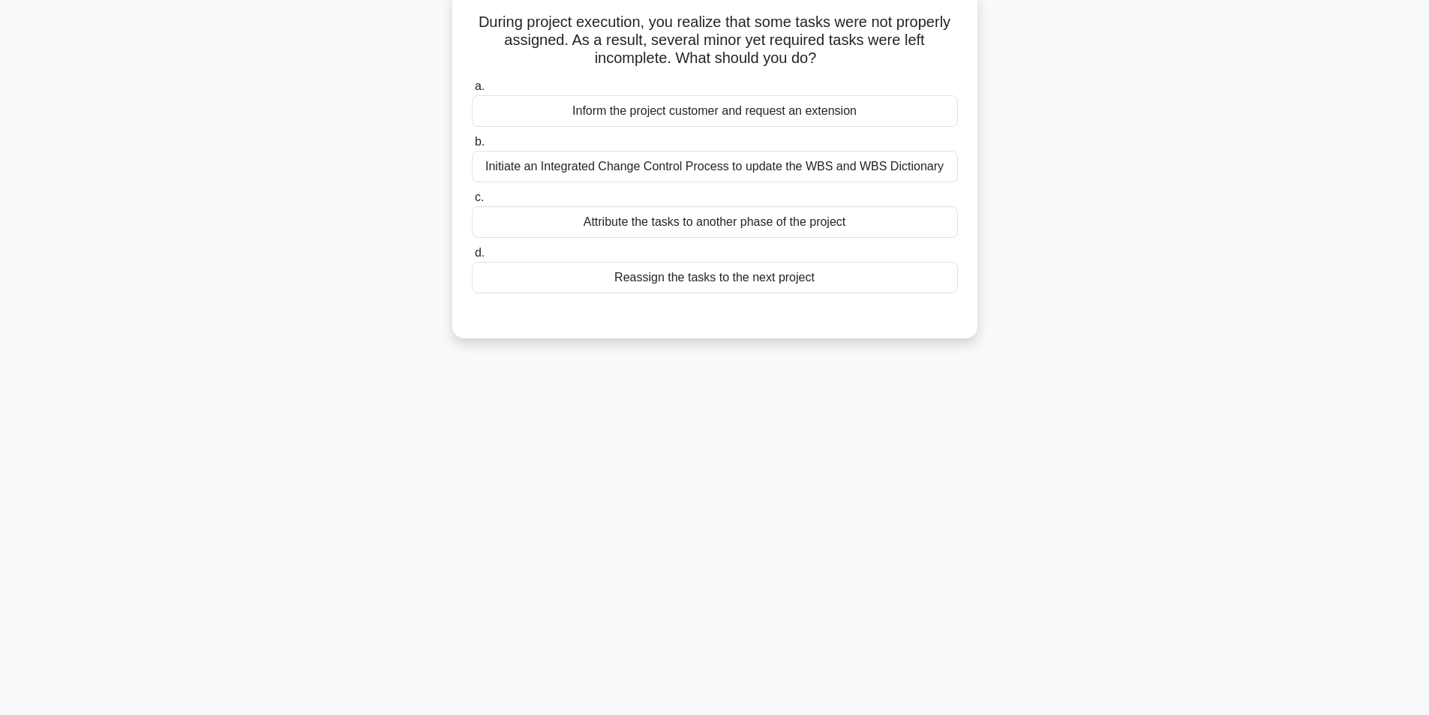
click at [698, 171] on div "Initiate an Integrated Change Control Process to update the WBS and WBS Diction…" at bounding box center [715, 167] width 486 height 32
click at [472, 147] on input "b. Initiate an Integrated Change Control Process to update the WBS and WBS Dict…" at bounding box center [472, 142] width 0 height 10
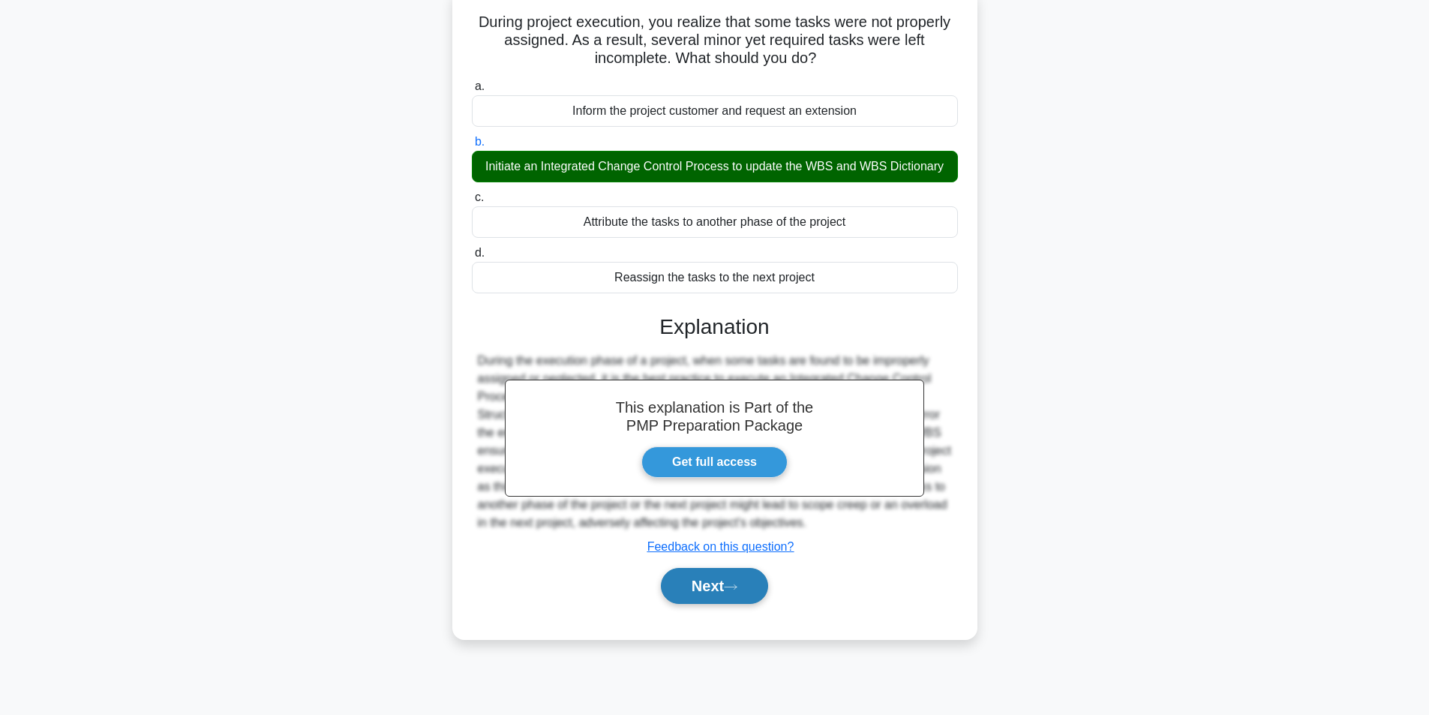
click at [758, 584] on button "Next" at bounding box center [714, 586] width 107 height 36
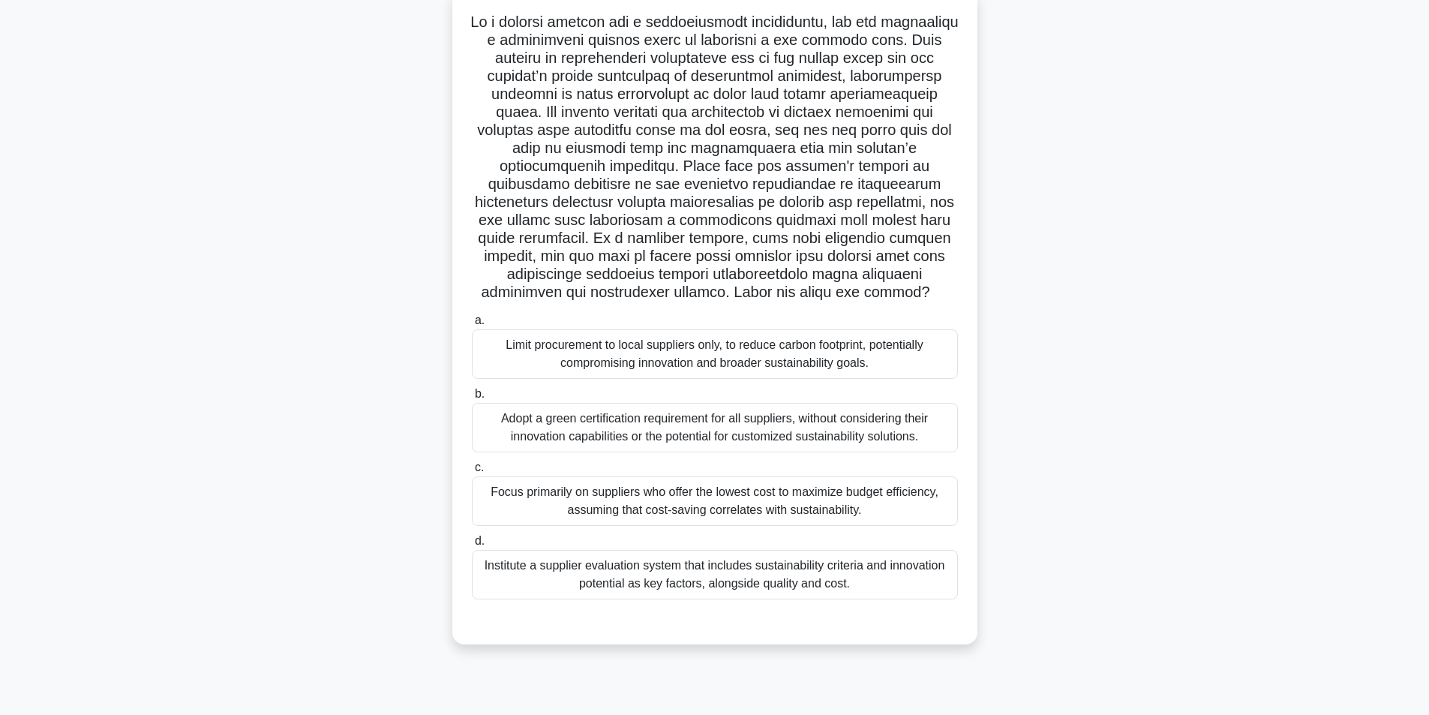
click at [718, 586] on div "Institute a supplier evaluation system that includes sustainability criteria an…" at bounding box center [715, 575] width 486 height 50
click at [472, 546] on input "d. Institute a supplier evaluation system that includes sustainability criteria…" at bounding box center [472, 541] width 0 height 10
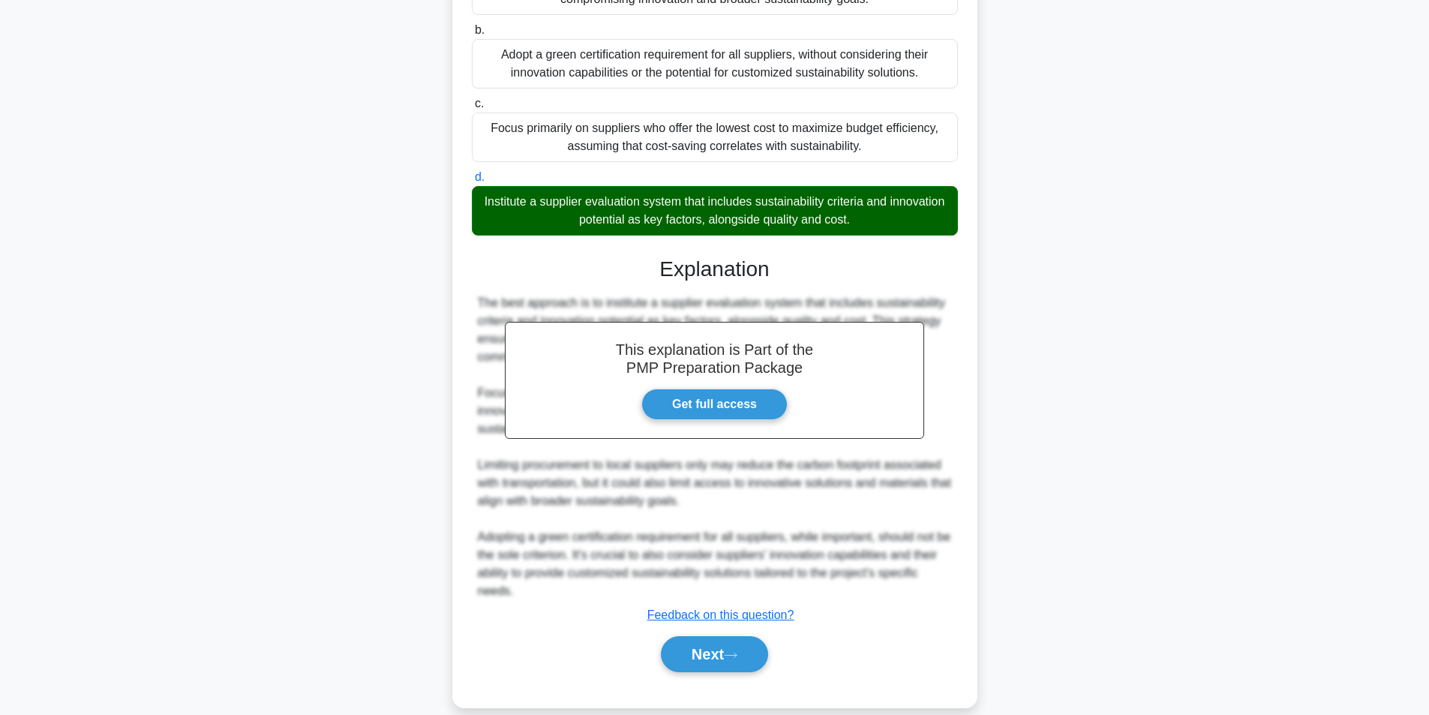
scroll to position [481, 0]
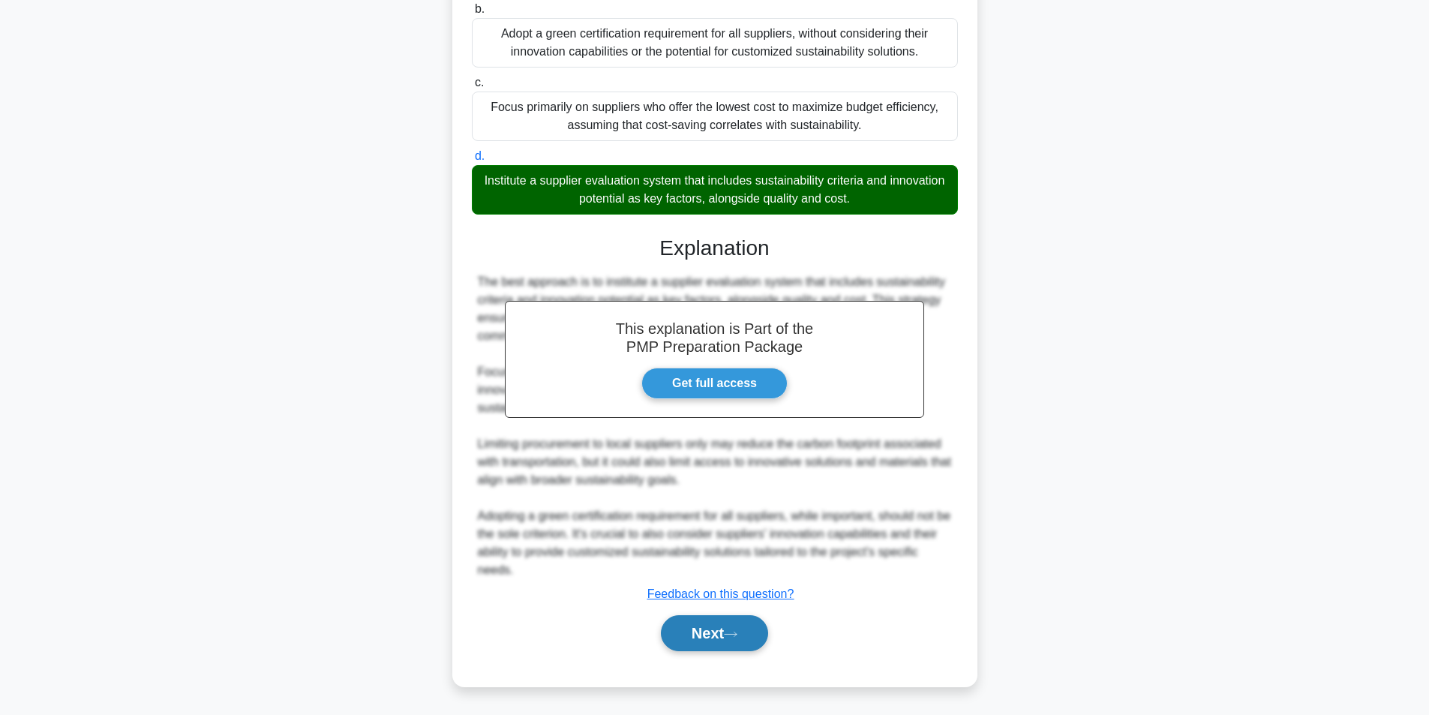
click at [697, 635] on button "Next" at bounding box center [714, 633] width 107 height 36
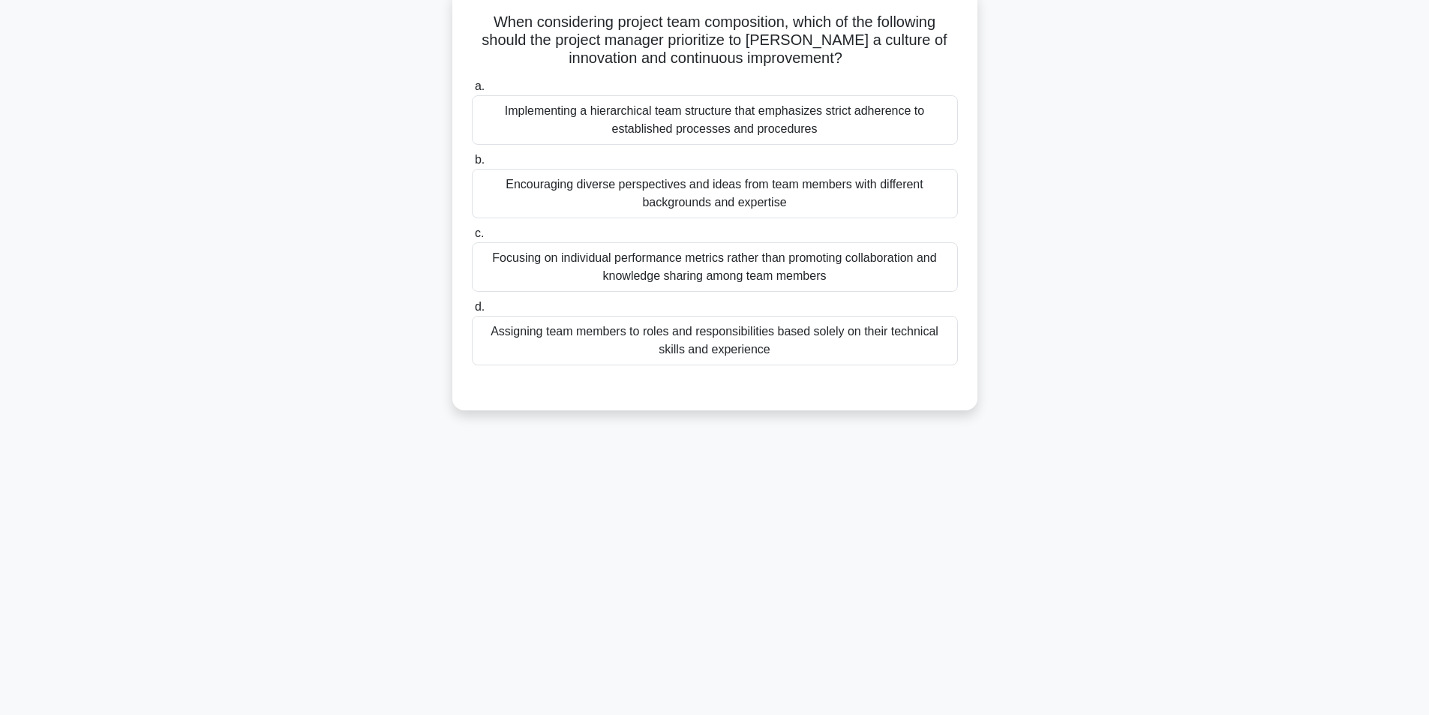
click at [699, 203] on div "Encouraging diverse perspectives and ideas from team members with different bac…" at bounding box center [715, 194] width 486 height 50
click at [472, 165] on input "b. Encouraging diverse perspectives and ideas from team members with different …" at bounding box center [472, 160] width 0 height 10
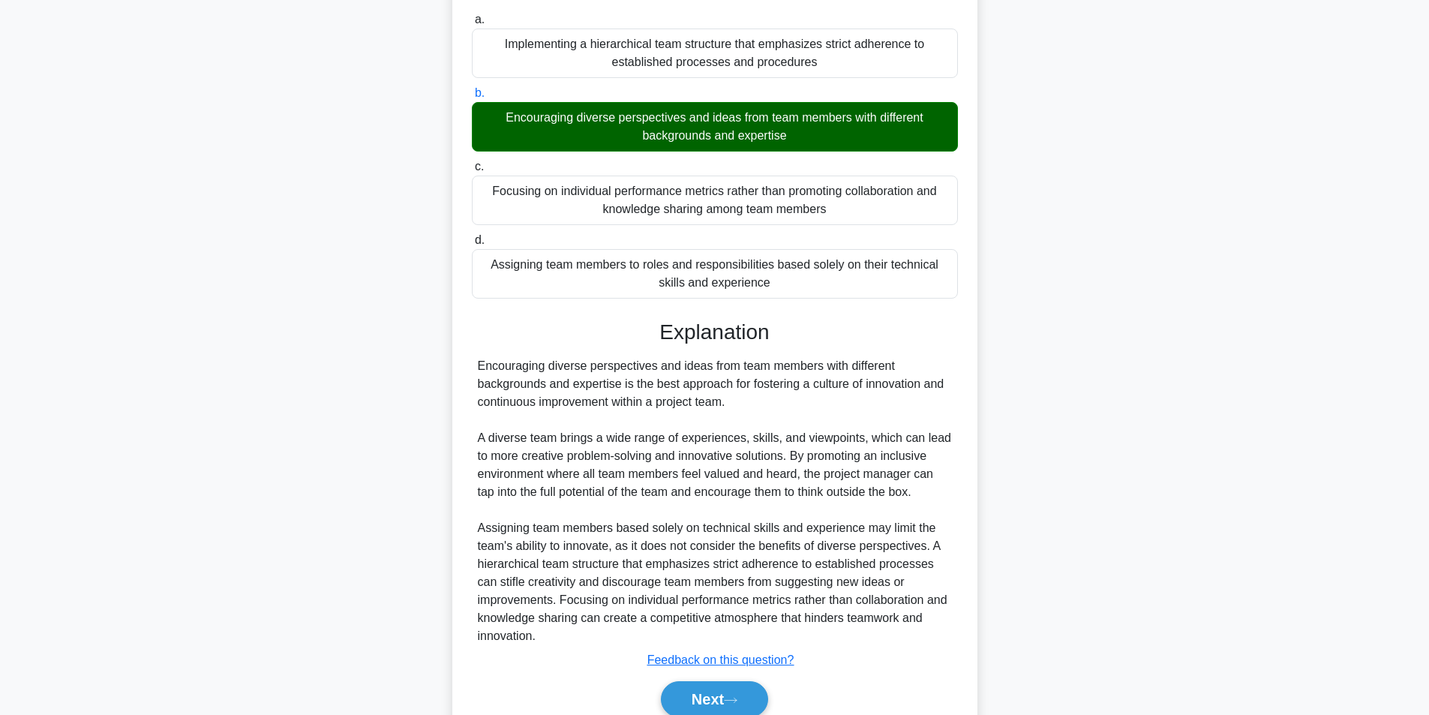
scroll to position [229, 0]
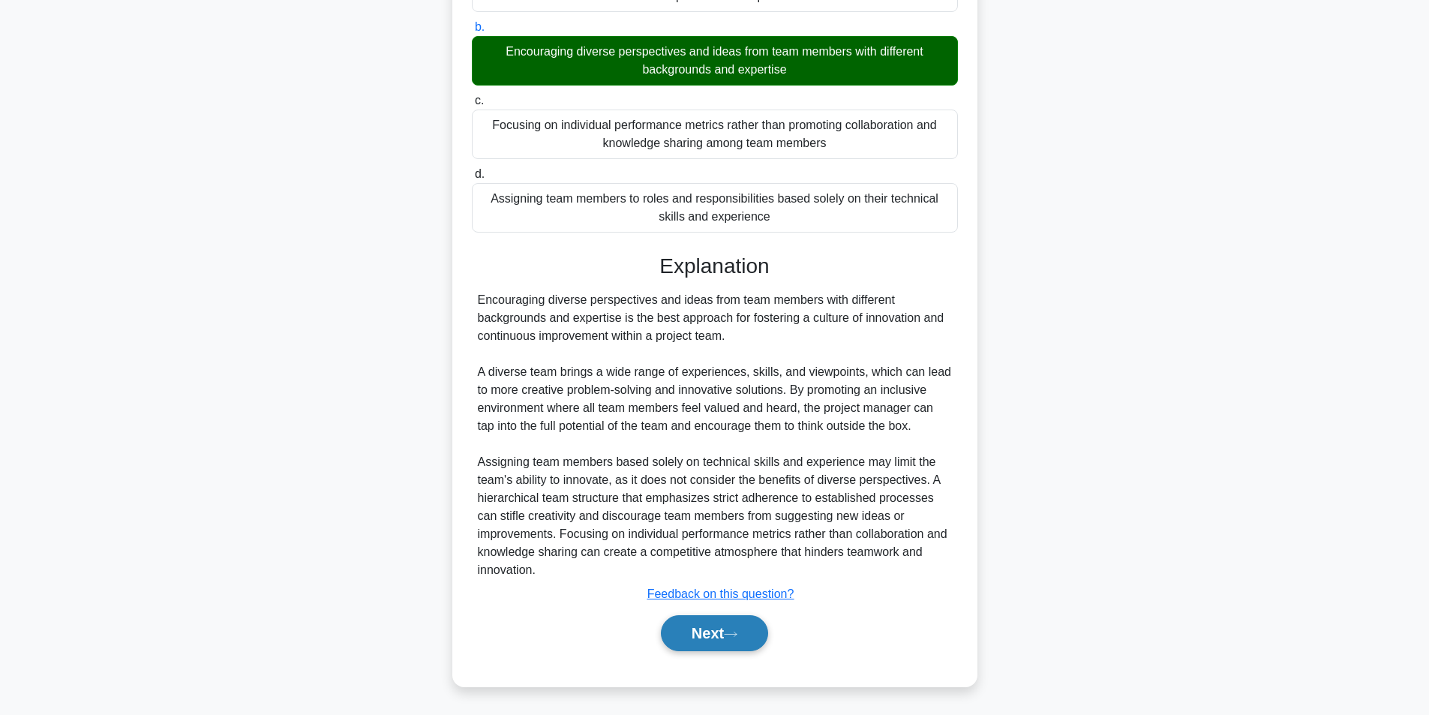
click at [697, 633] on button "Next" at bounding box center [714, 633] width 107 height 36
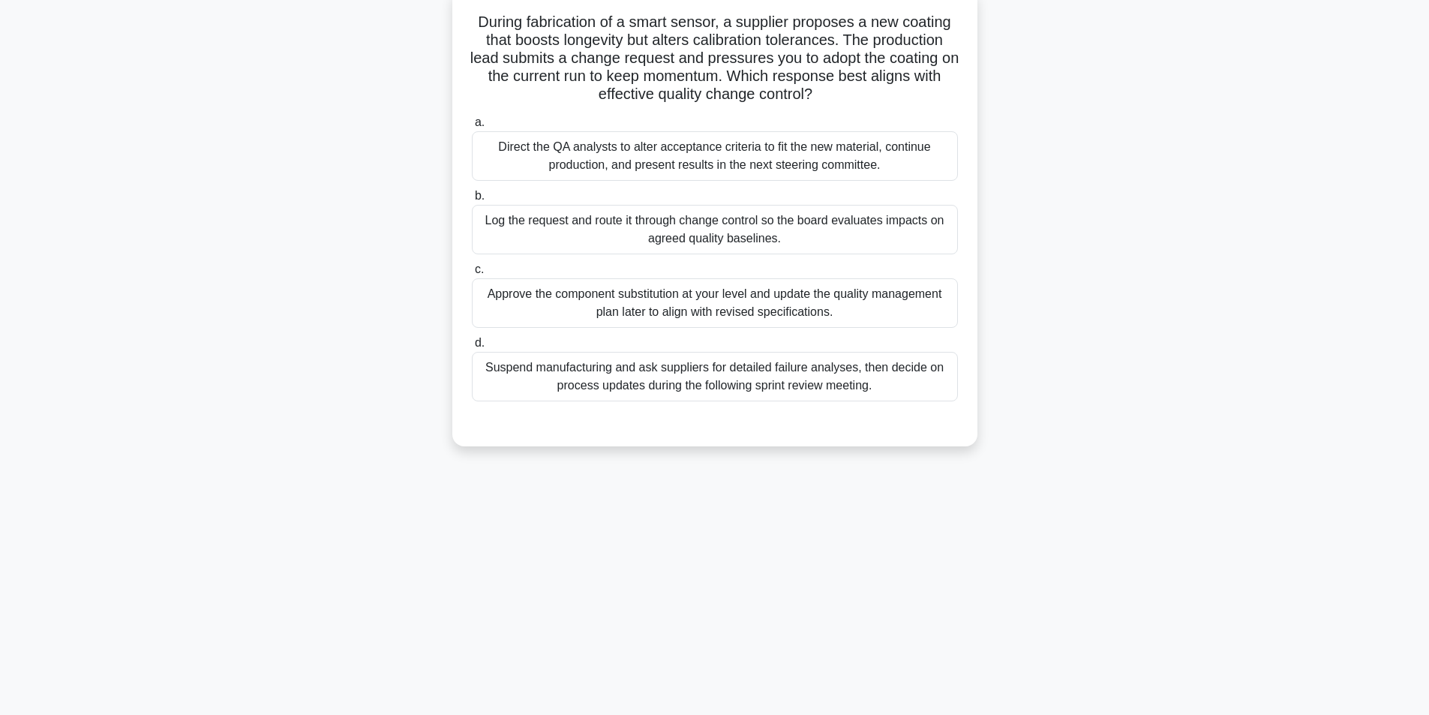
click at [816, 237] on div "Log the request and route it through change control so the board evaluates impa…" at bounding box center [715, 230] width 486 height 50
click at [472, 201] on input "b. Log the request and route it through change control so the board evaluates i…" at bounding box center [472, 196] width 0 height 10
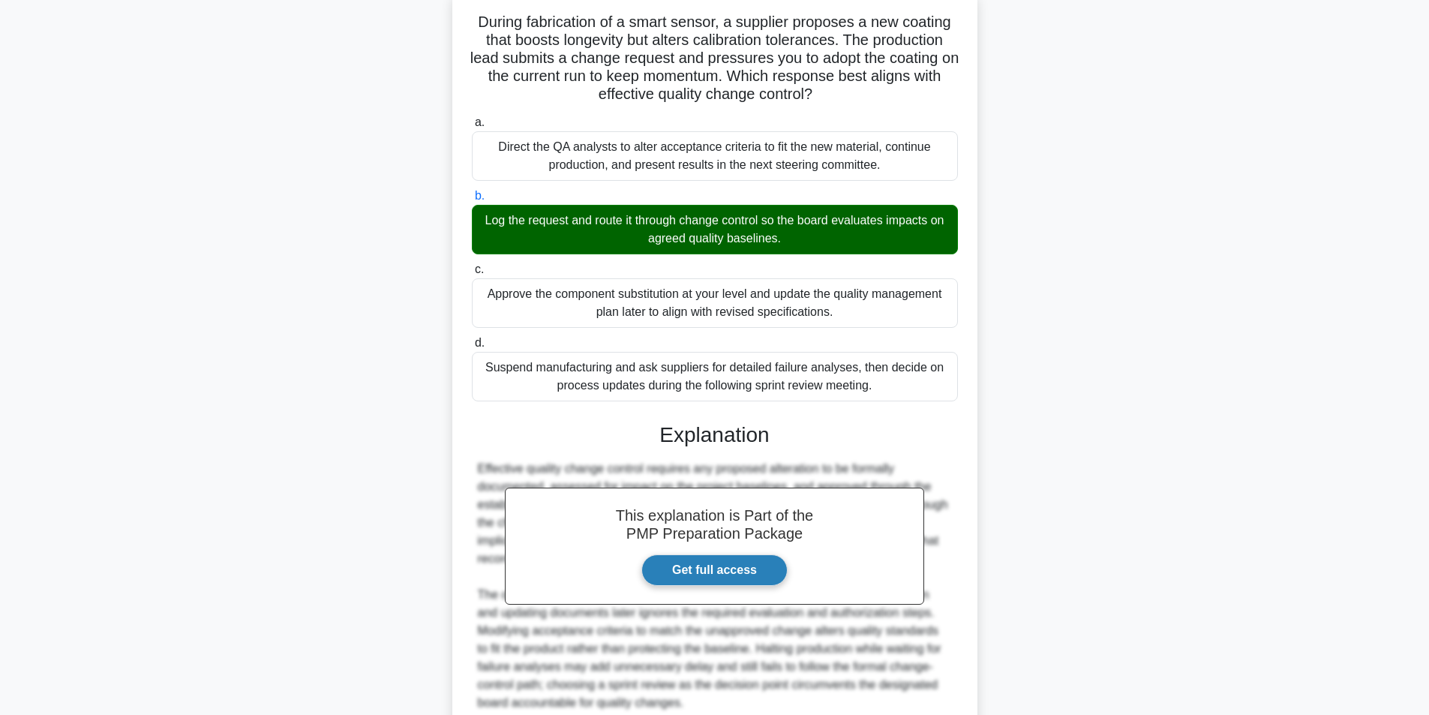
scroll to position [229, 0]
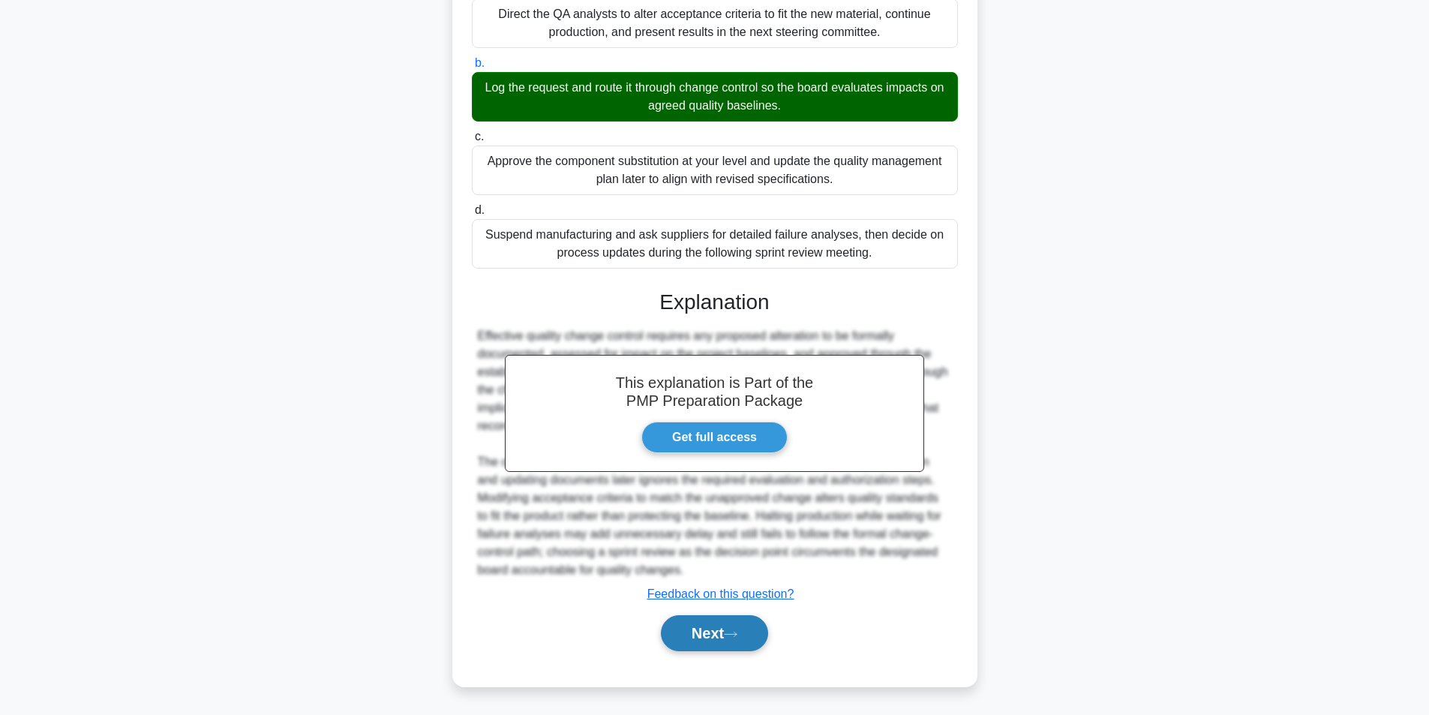
click at [703, 635] on button "Next" at bounding box center [714, 633] width 107 height 36
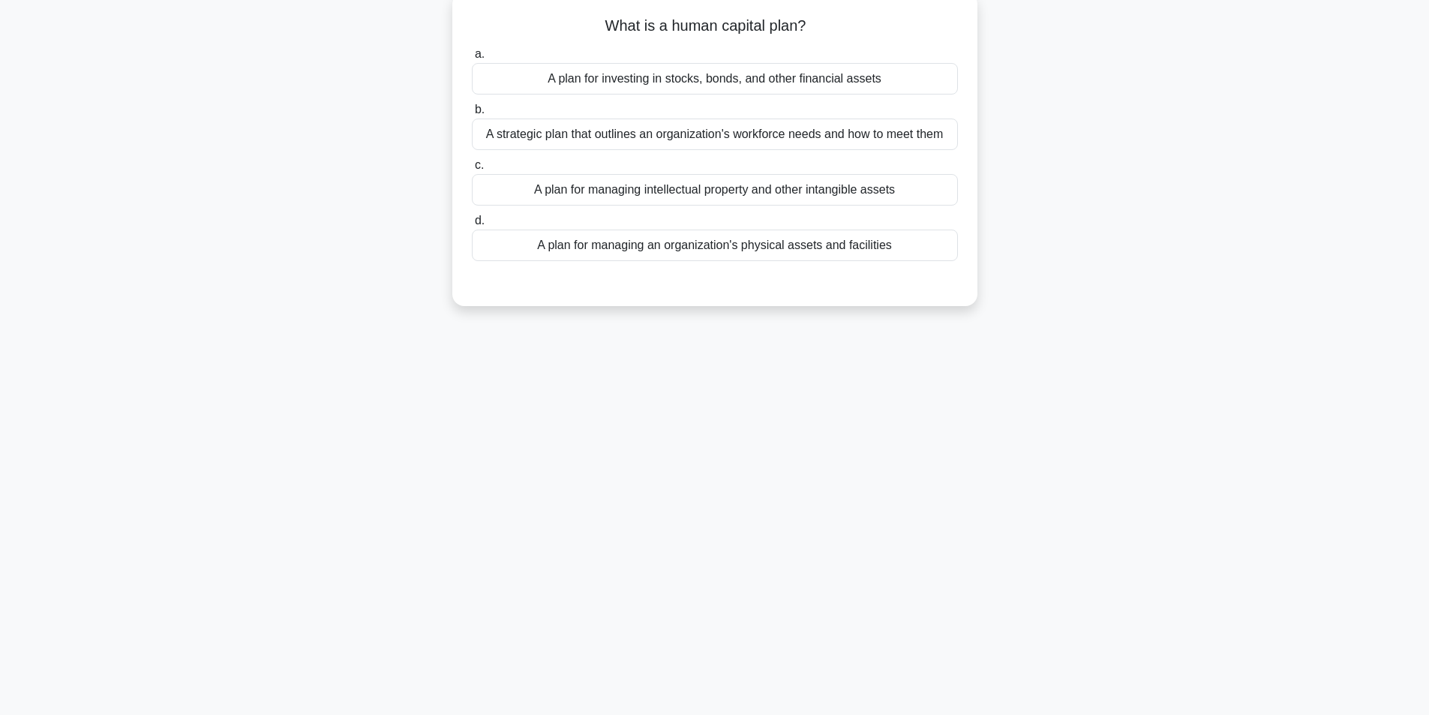
scroll to position [95, 0]
click at [664, 136] on div "A strategic plan that outlines an organization's workforce needs and how to mee…" at bounding box center [715, 131] width 486 height 32
click at [472, 111] on input "b. A strategic plan that outlines an organization's workforce needs and how to …" at bounding box center [472, 106] width 0 height 10
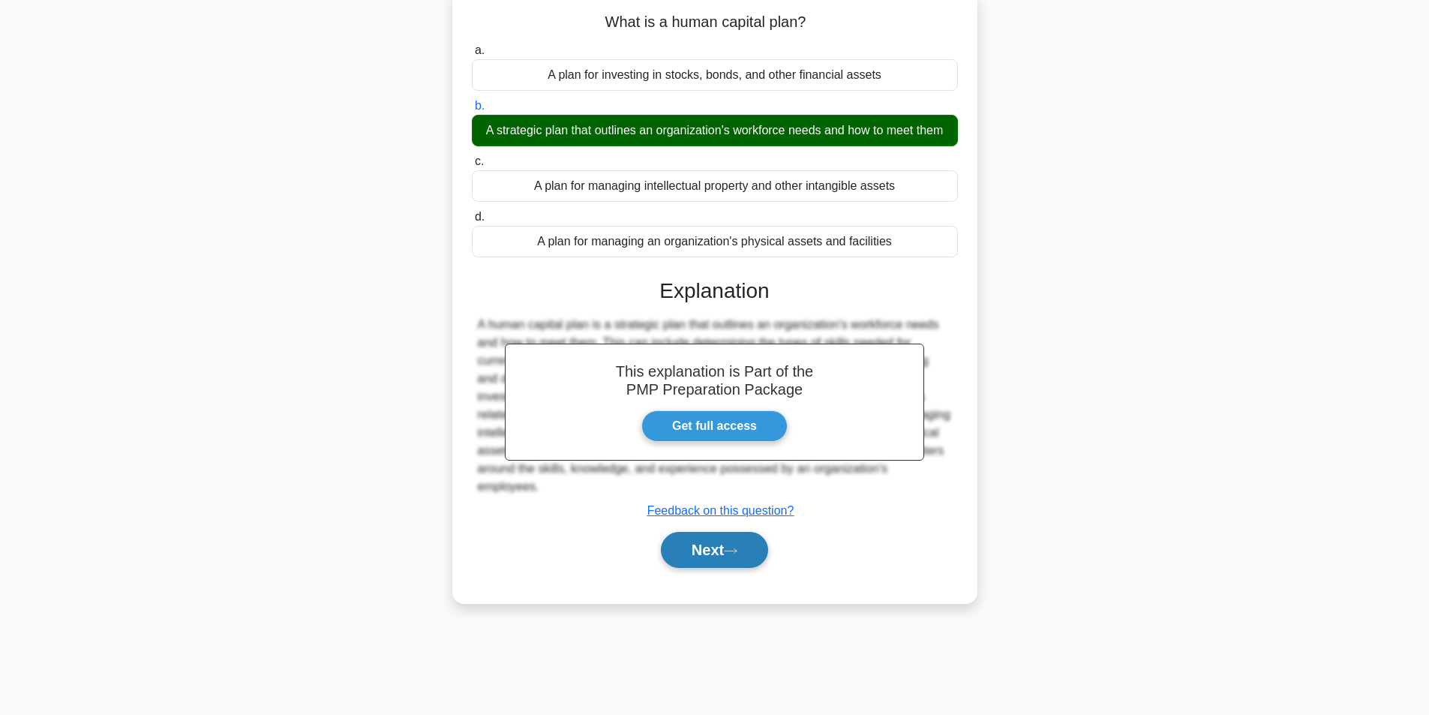
click at [725, 567] on button "Next" at bounding box center [714, 550] width 107 height 36
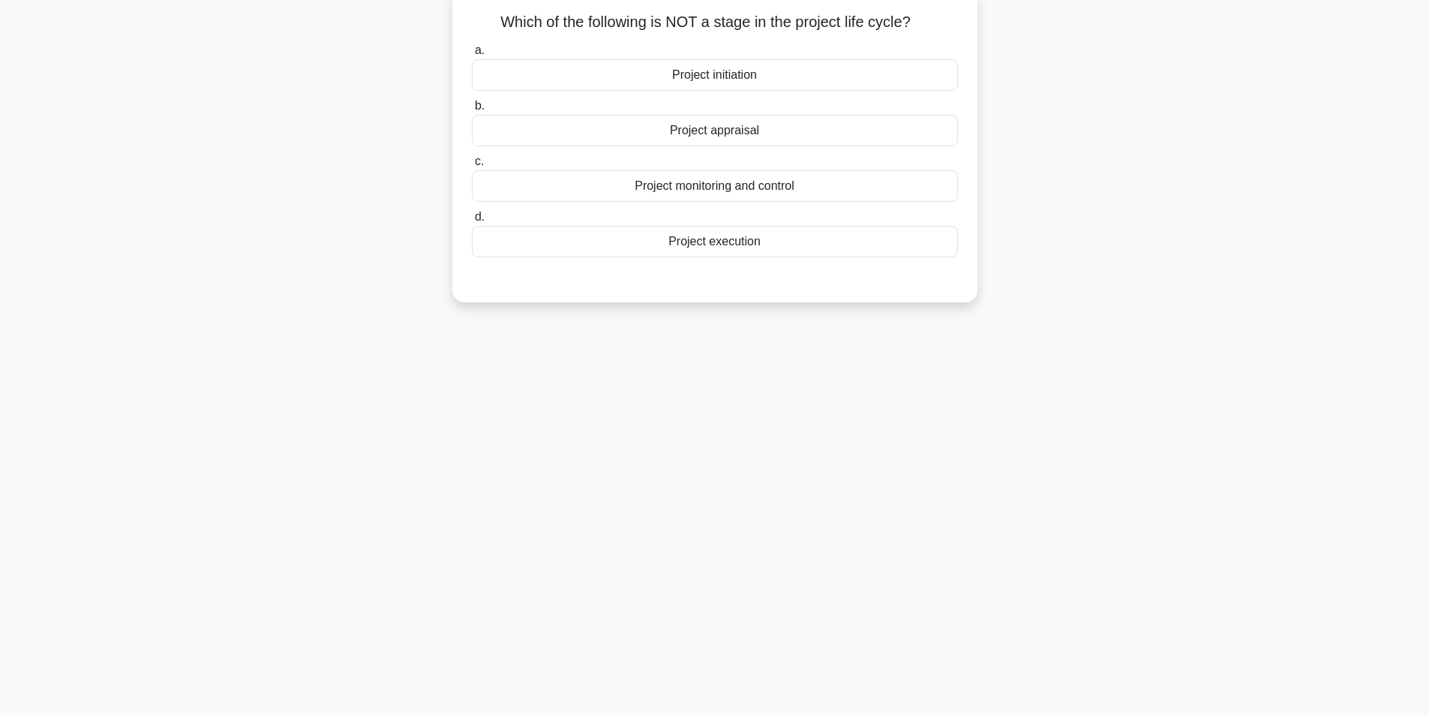
click at [766, 129] on div "Project appraisal" at bounding box center [715, 131] width 486 height 32
click at [472, 111] on input "b. Project appraisal" at bounding box center [472, 106] width 0 height 10
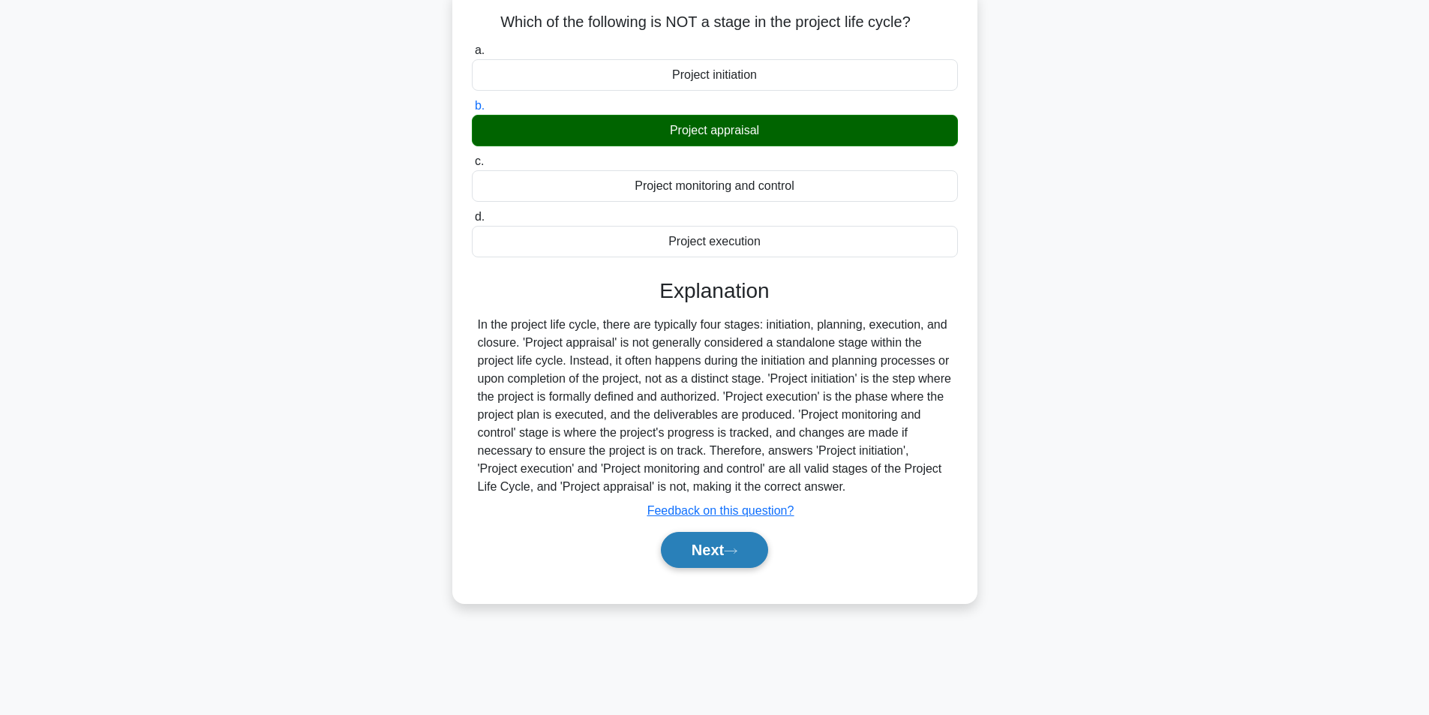
click at [733, 554] on icon at bounding box center [731, 551] width 14 height 8
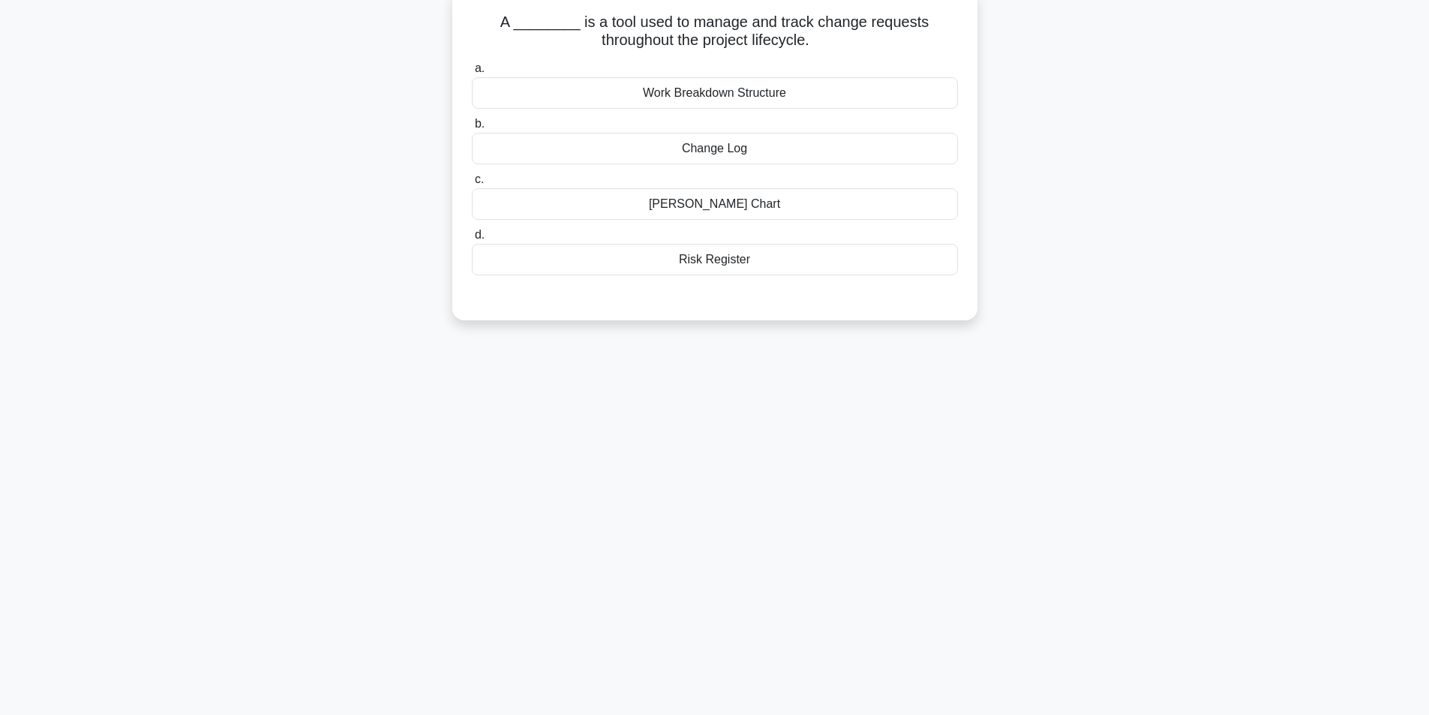
click at [745, 155] on div "Change Log" at bounding box center [715, 149] width 486 height 32
click at [472, 129] on input "b. Change Log" at bounding box center [472, 124] width 0 height 10
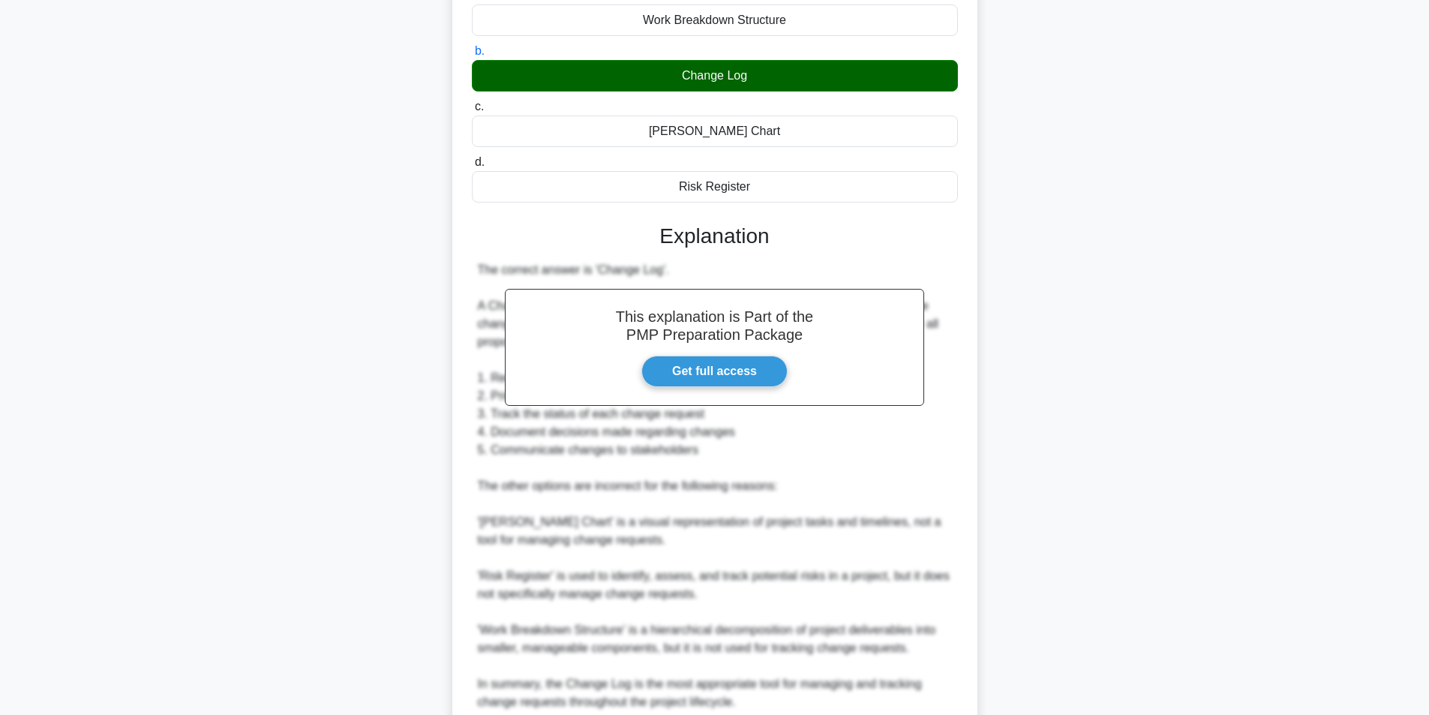
scroll to position [301, 0]
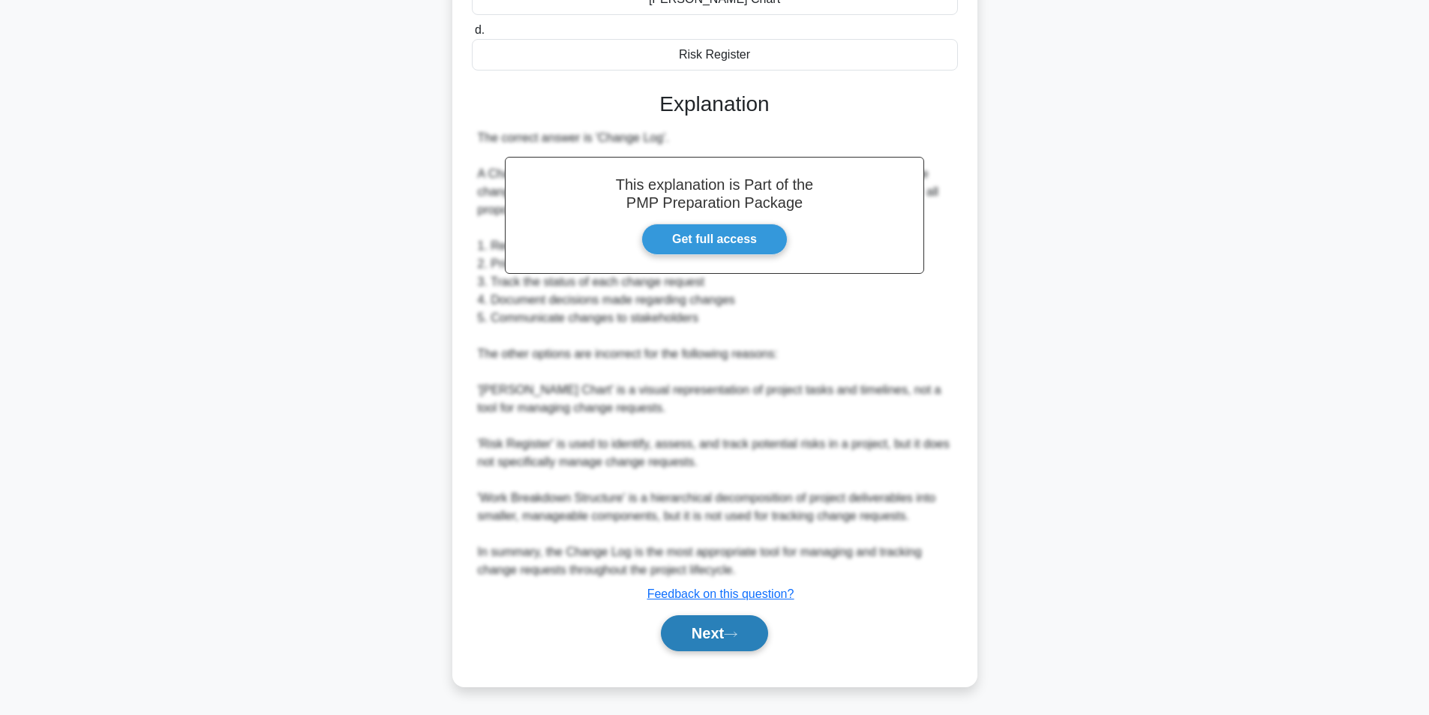
click at [717, 630] on button "Next" at bounding box center [714, 633] width 107 height 36
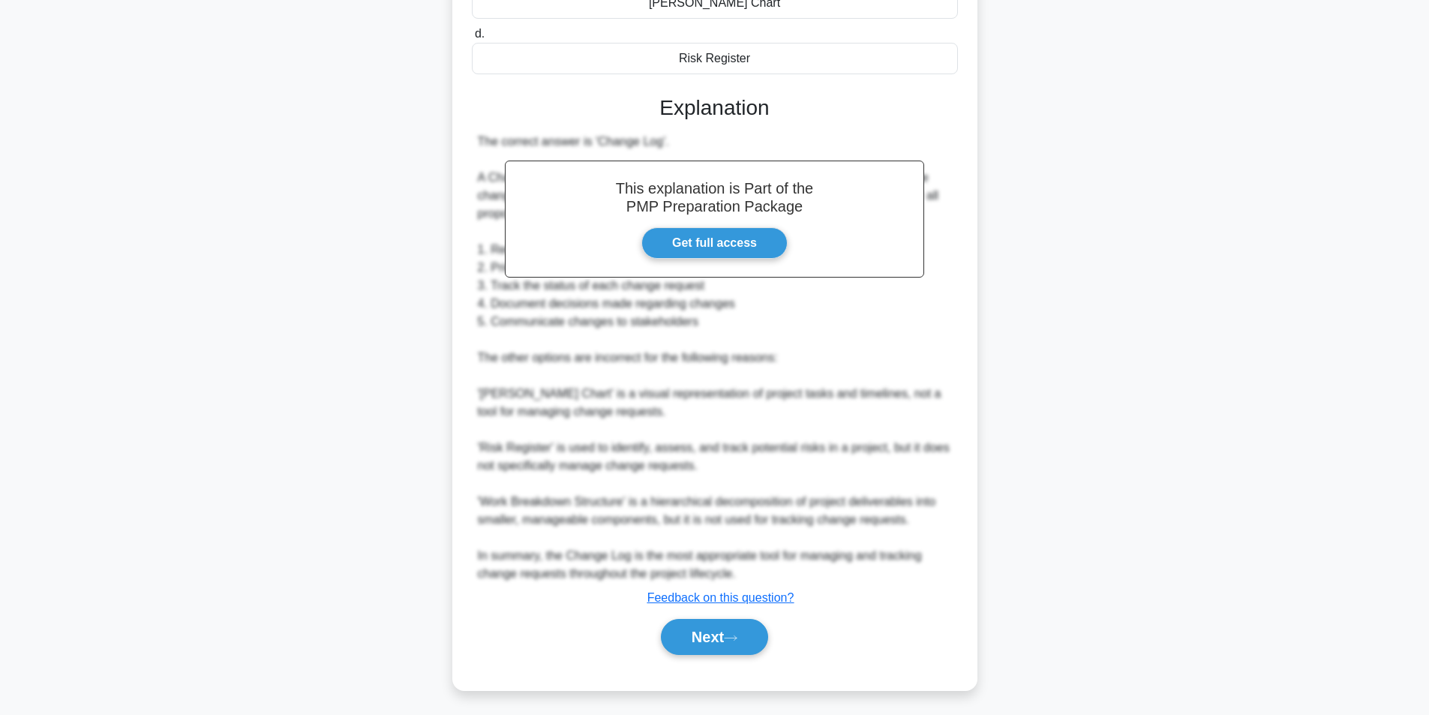
scroll to position [95, 0]
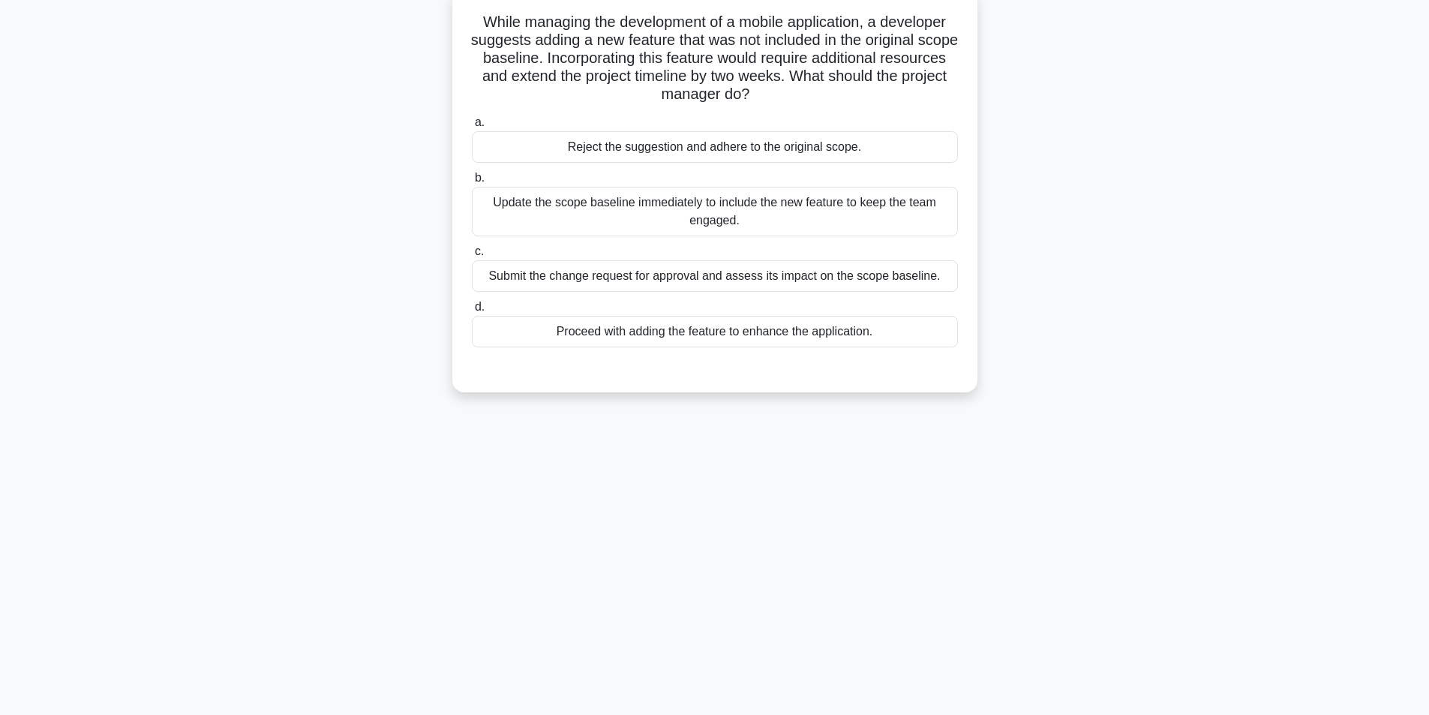
click at [646, 284] on div "Submit the change request for approval and assess its impact on the scope basel…" at bounding box center [715, 276] width 486 height 32
click at [472, 257] on input "c. Submit the change request for approval and assess its impact on the scope ba…" at bounding box center [472, 252] width 0 height 10
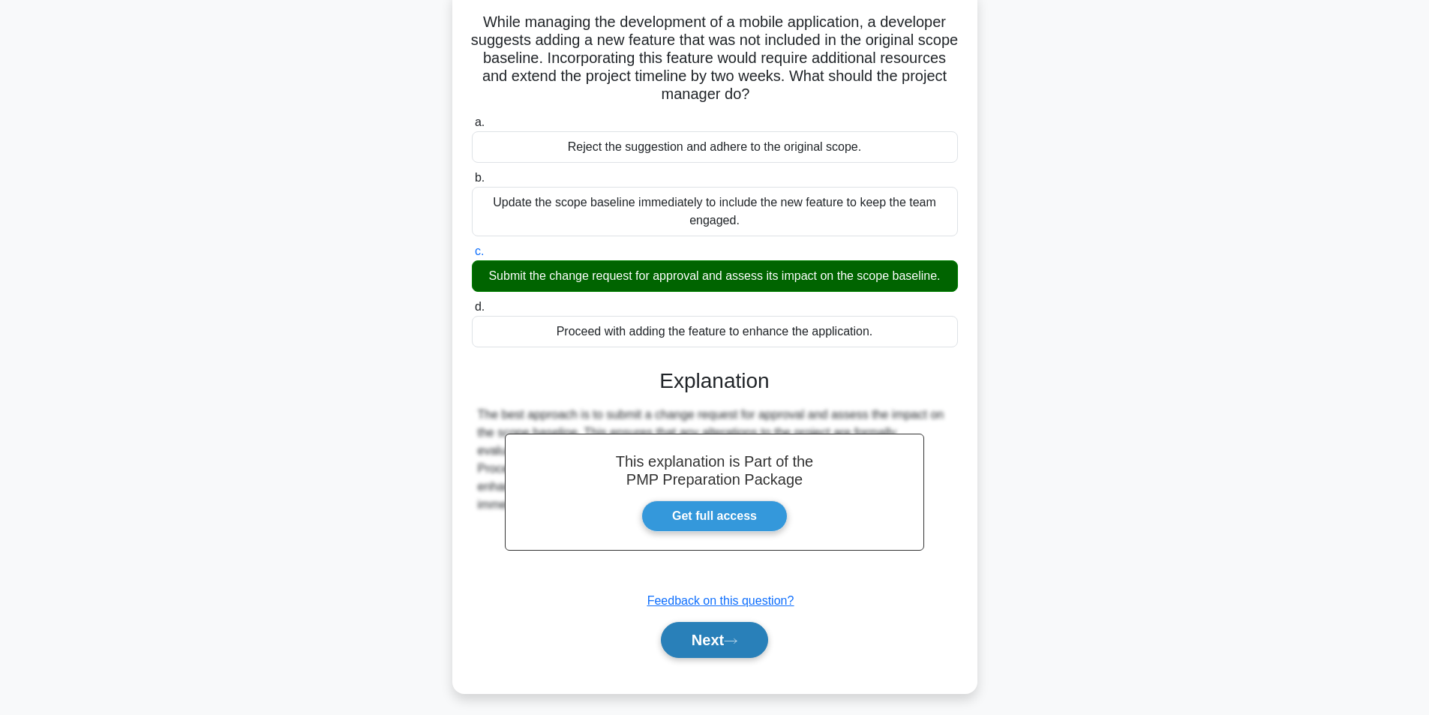
click at [728, 639] on button "Next" at bounding box center [714, 640] width 107 height 36
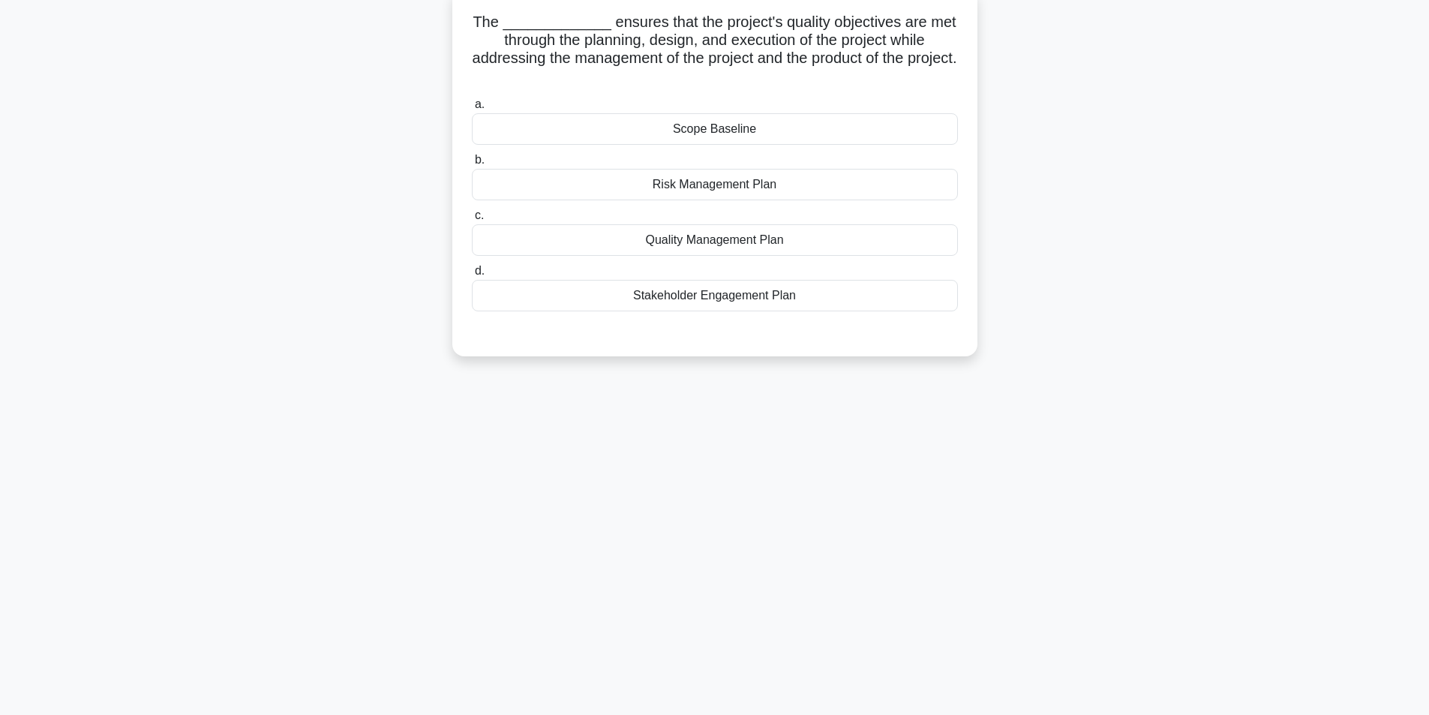
click at [671, 248] on div "Quality Management Plan" at bounding box center [715, 240] width 486 height 32
click at [472, 221] on input "c. Quality Management Plan" at bounding box center [472, 216] width 0 height 10
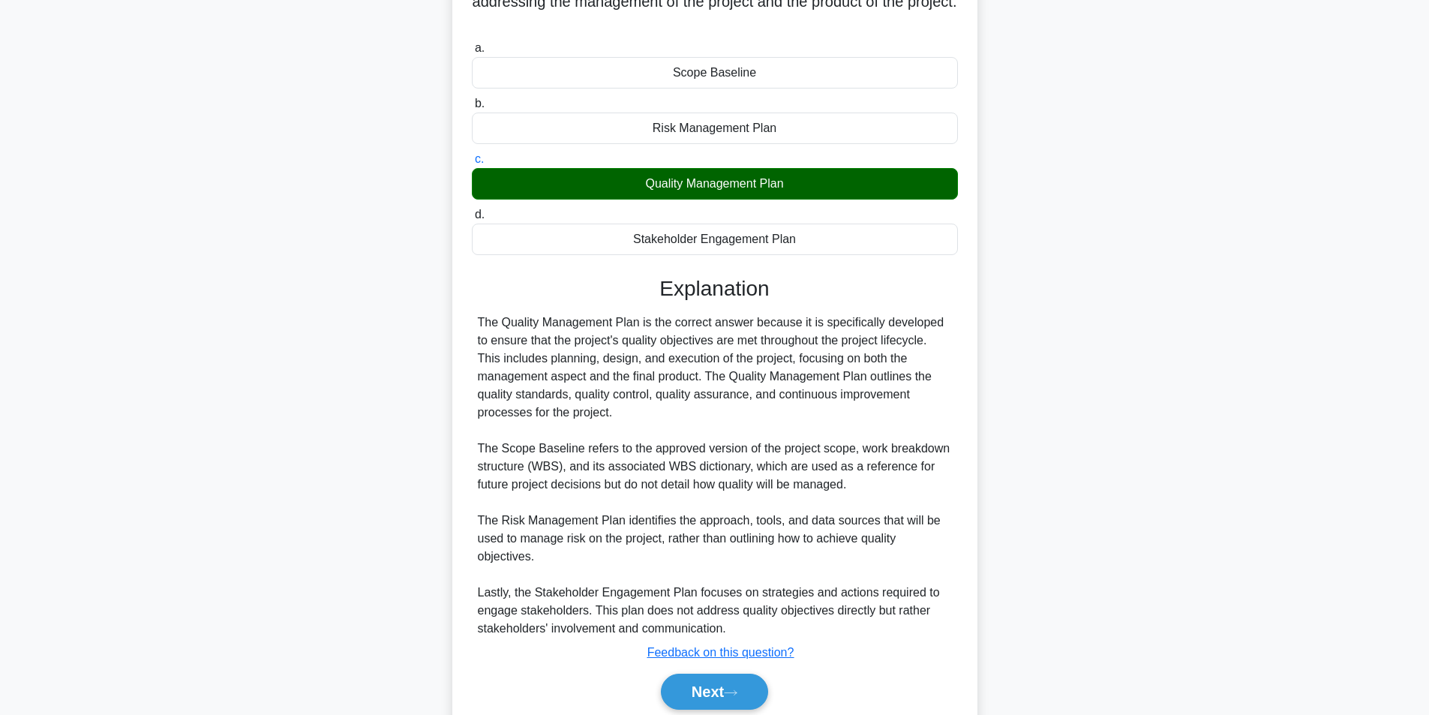
scroll to position [211, 0]
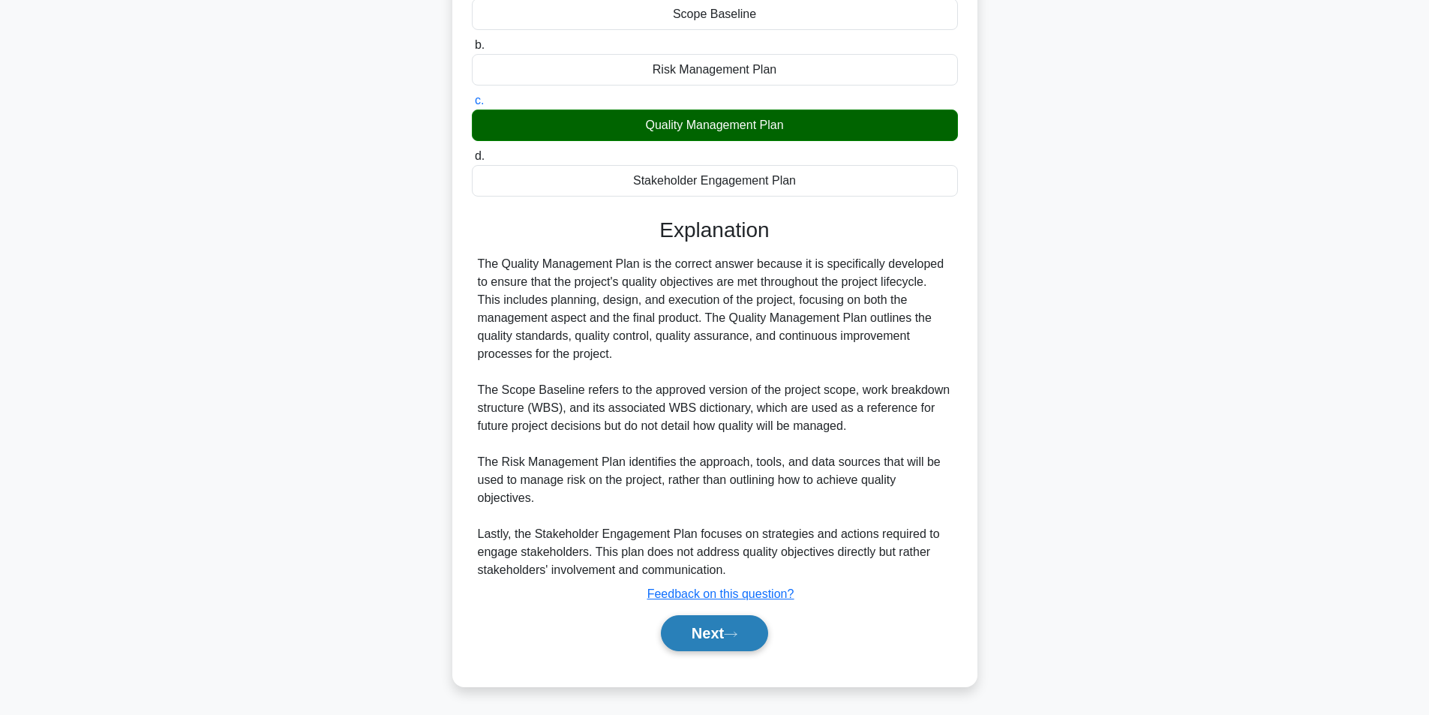
click at [717, 642] on button "Next" at bounding box center [714, 633] width 107 height 36
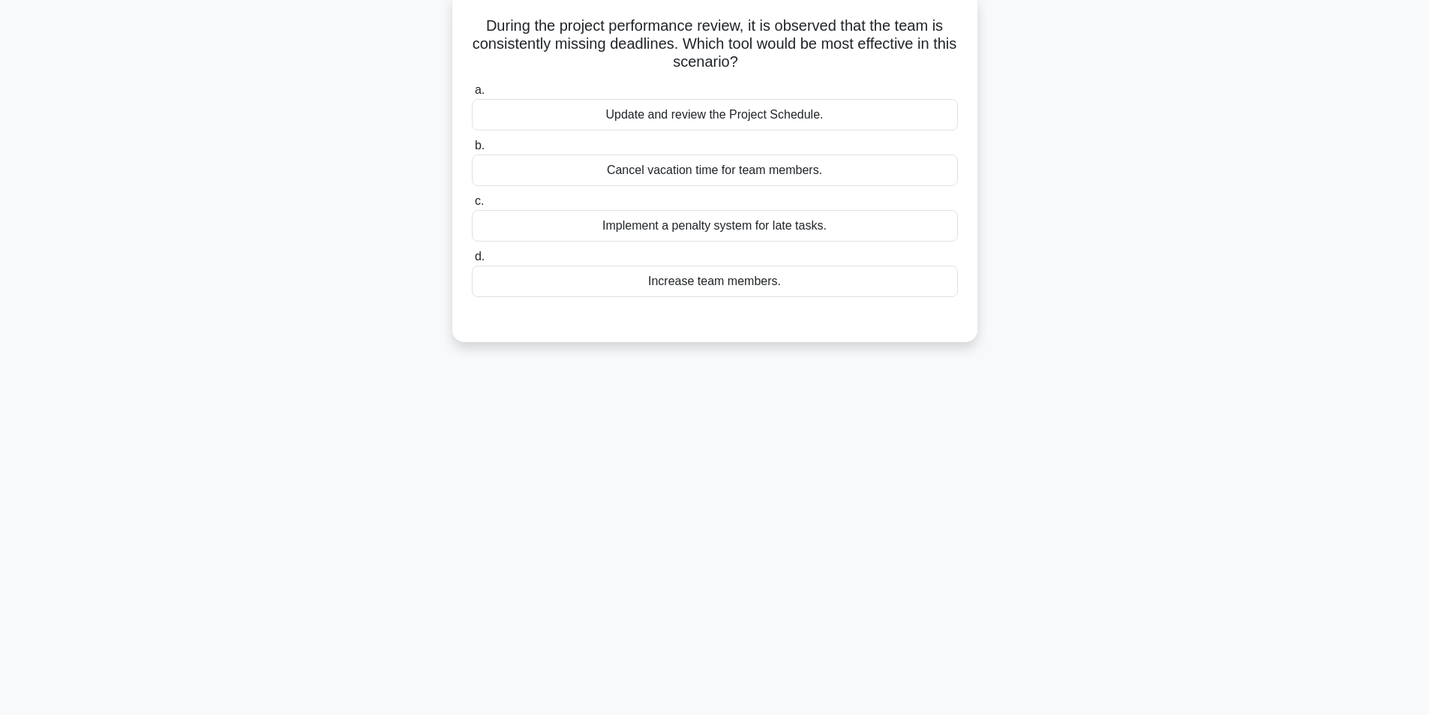
scroll to position [95, 0]
click at [770, 116] on div "Update and review the Project Schedule." at bounding box center [715, 111] width 486 height 32
click at [472, 92] on input "a. Update and review the Project Schedule." at bounding box center [472, 87] width 0 height 10
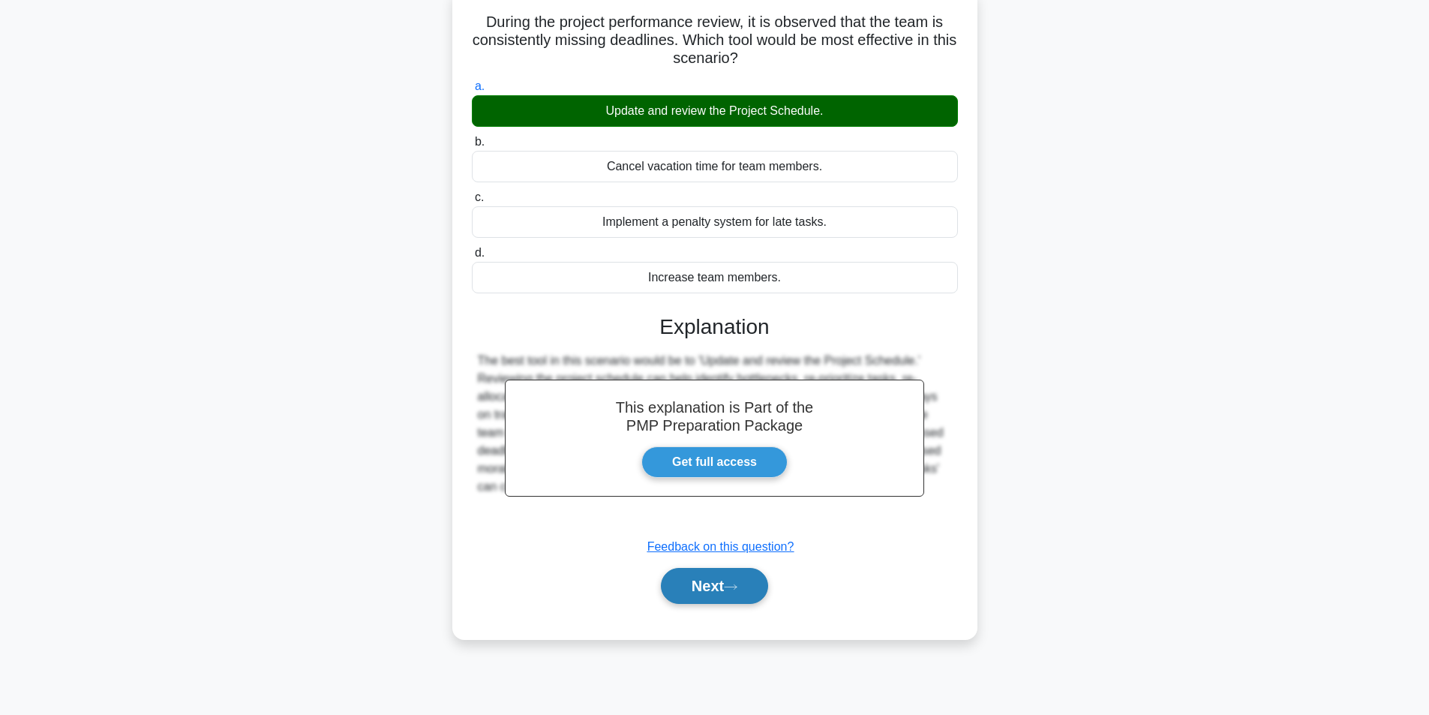
click at [712, 585] on button "Next" at bounding box center [714, 586] width 107 height 36
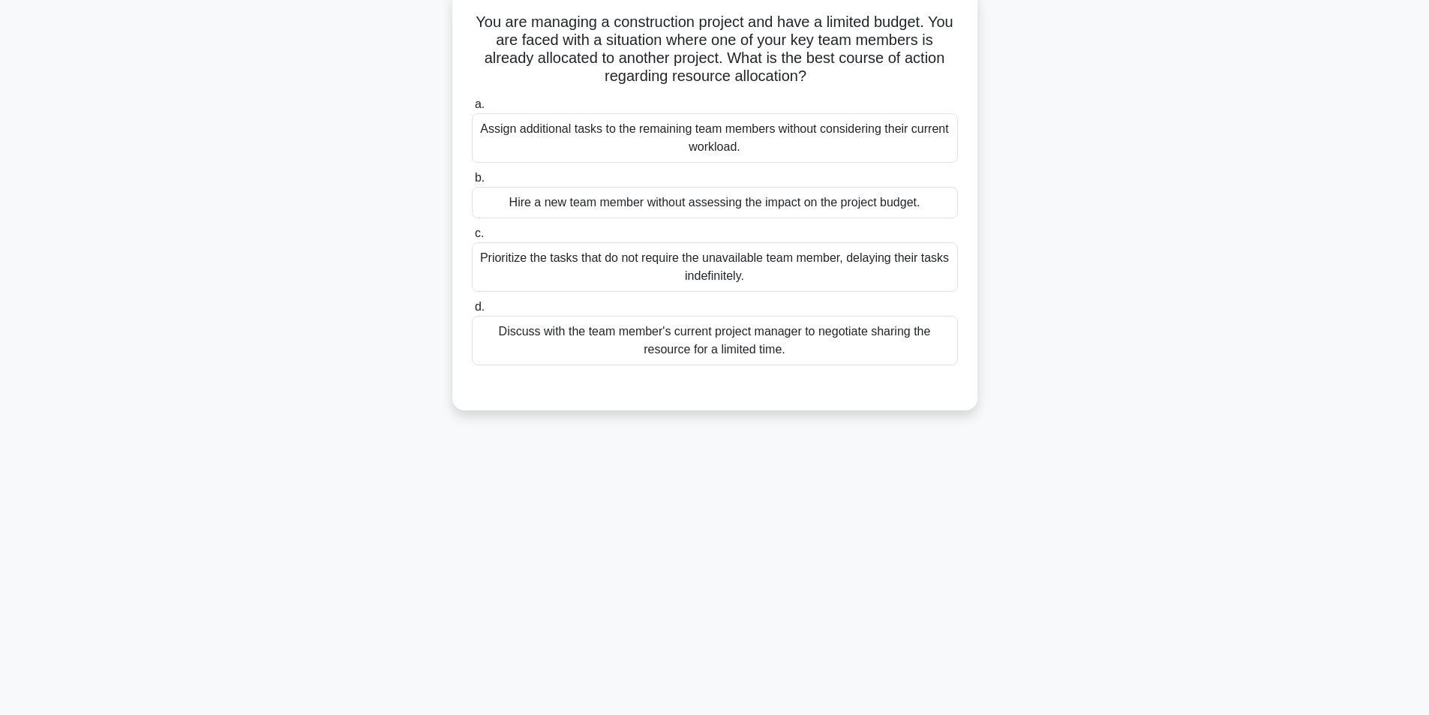
click at [684, 275] on div "Prioritize the tasks that do not require the unavailable team member, delaying …" at bounding box center [715, 267] width 486 height 50
click at [472, 239] on input "c. Prioritize the tasks that do not require the unavailable team member, delayi…" at bounding box center [472, 234] width 0 height 10
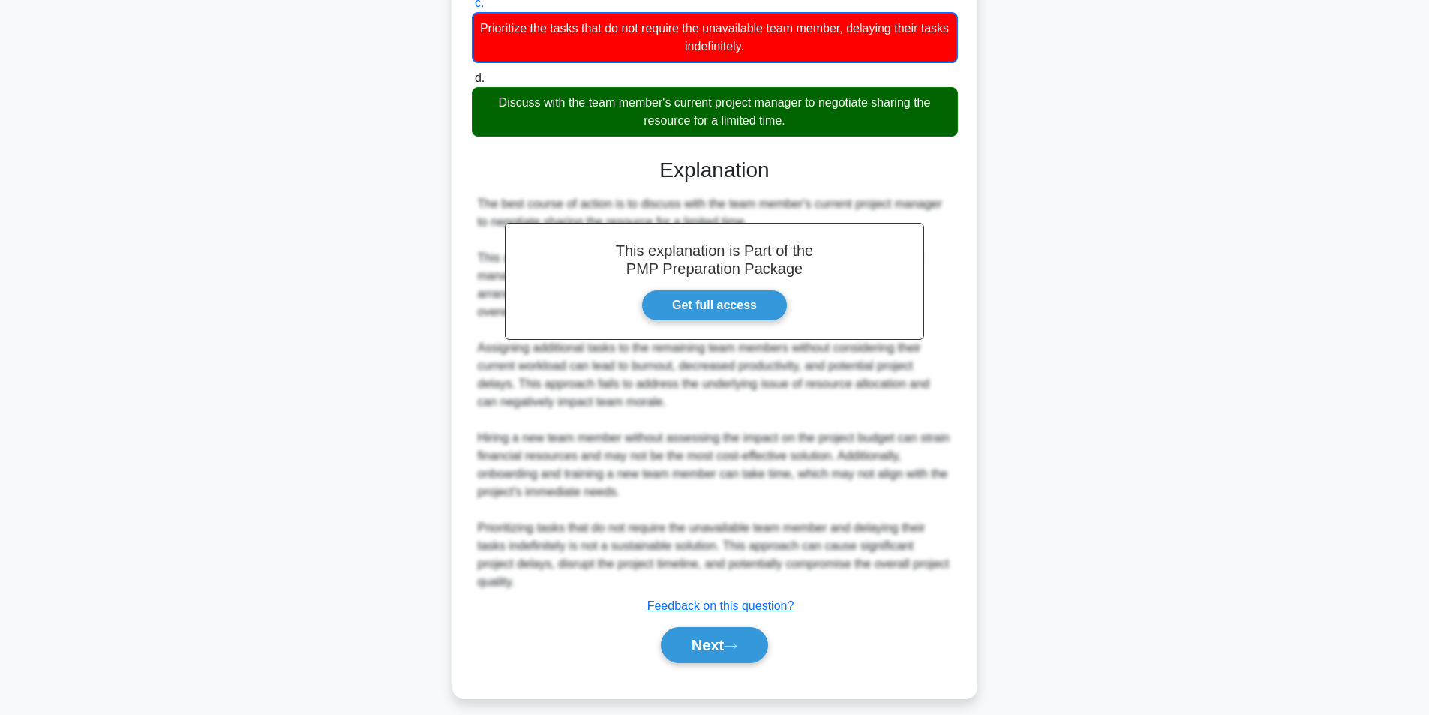
scroll to position [338, 0]
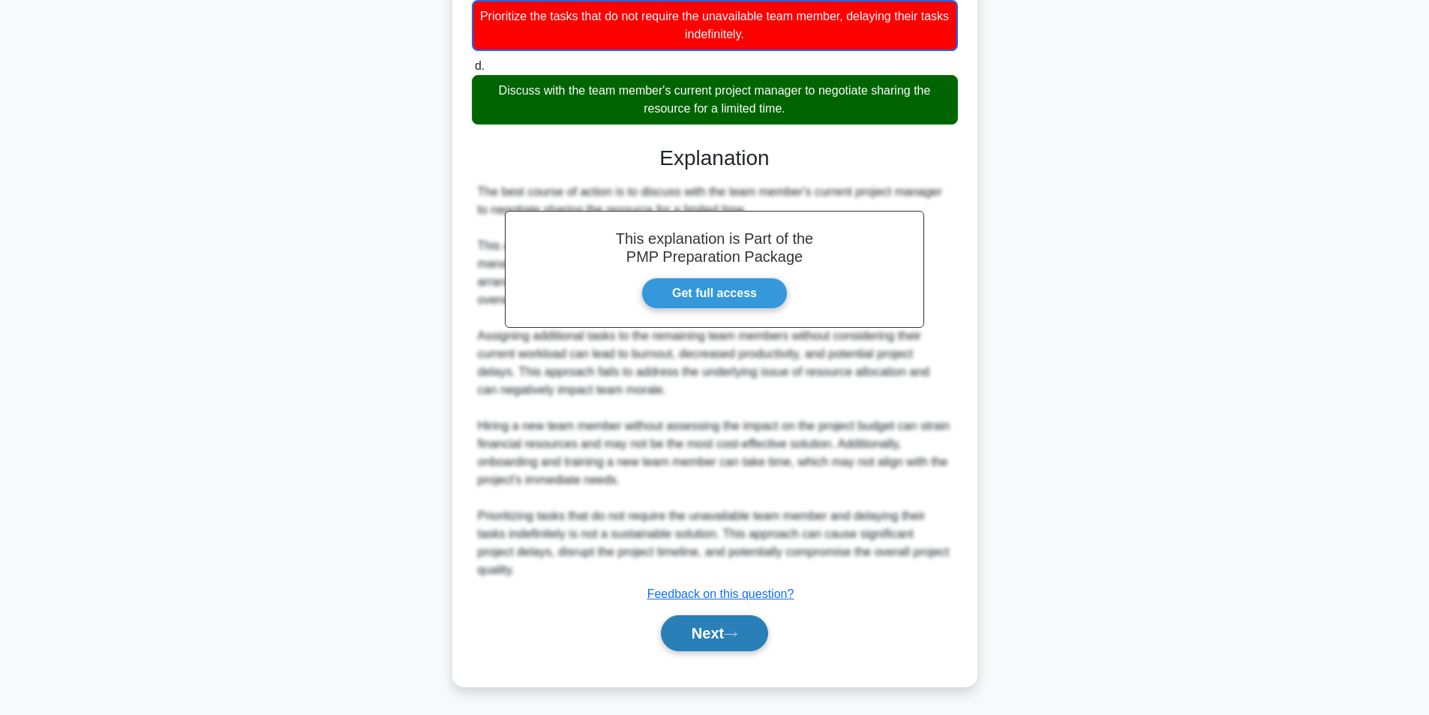
click at [750, 623] on button "Next" at bounding box center [714, 633] width 107 height 36
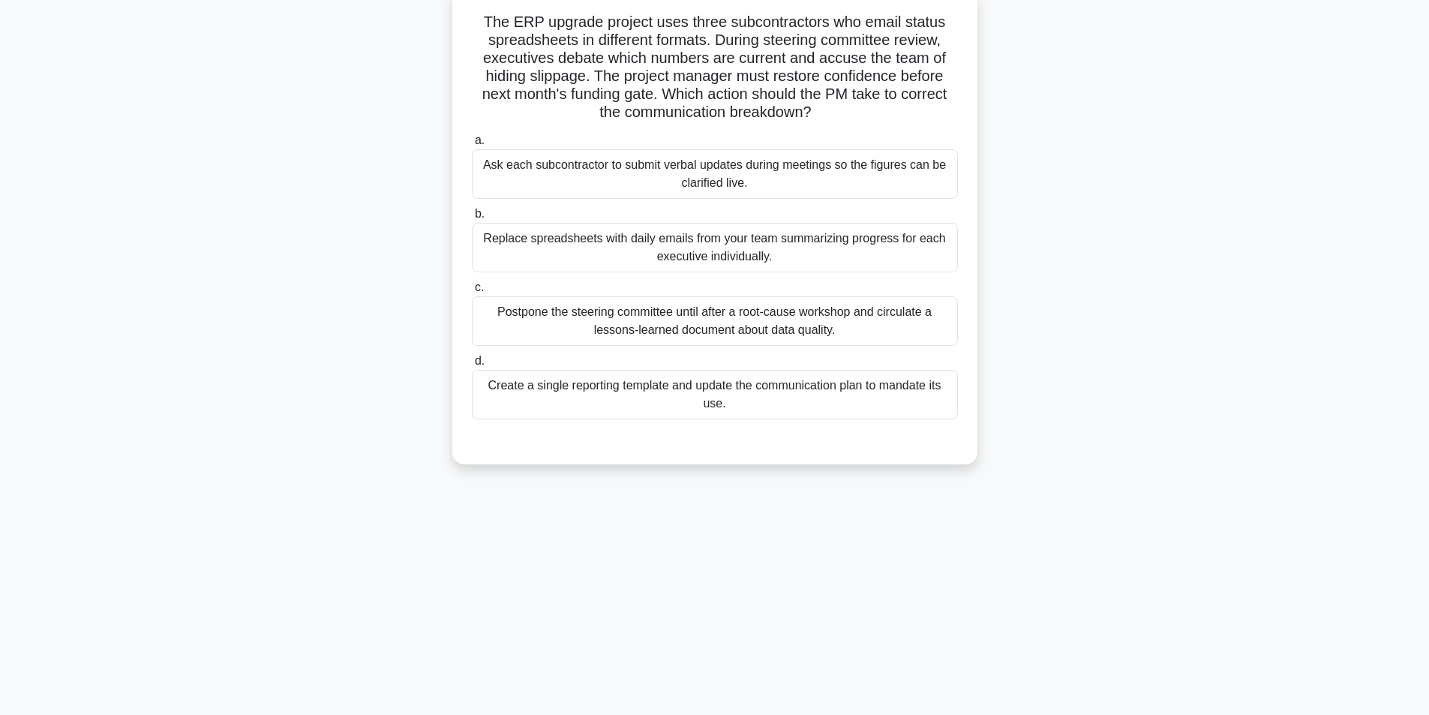
click at [708, 388] on div "Create a single reporting template and update the communication plan to mandate…" at bounding box center [715, 395] width 486 height 50
click at [472, 366] on input "d. Create a single reporting template and update the communication plan to mand…" at bounding box center [472, 361] width 0 height 10
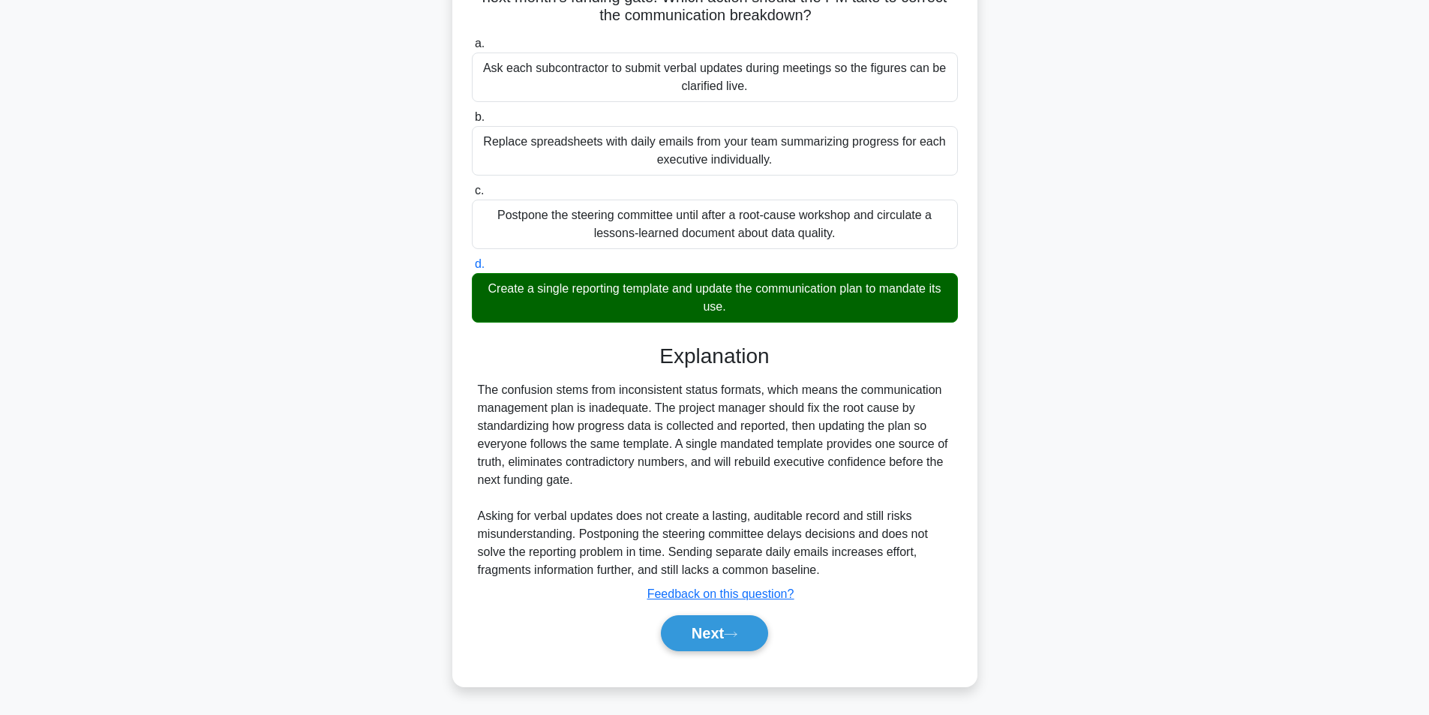
scroll to position [193, 0]
click at [669, 634] on button "Next" at bounding box center [714, 633] width 107 height 36
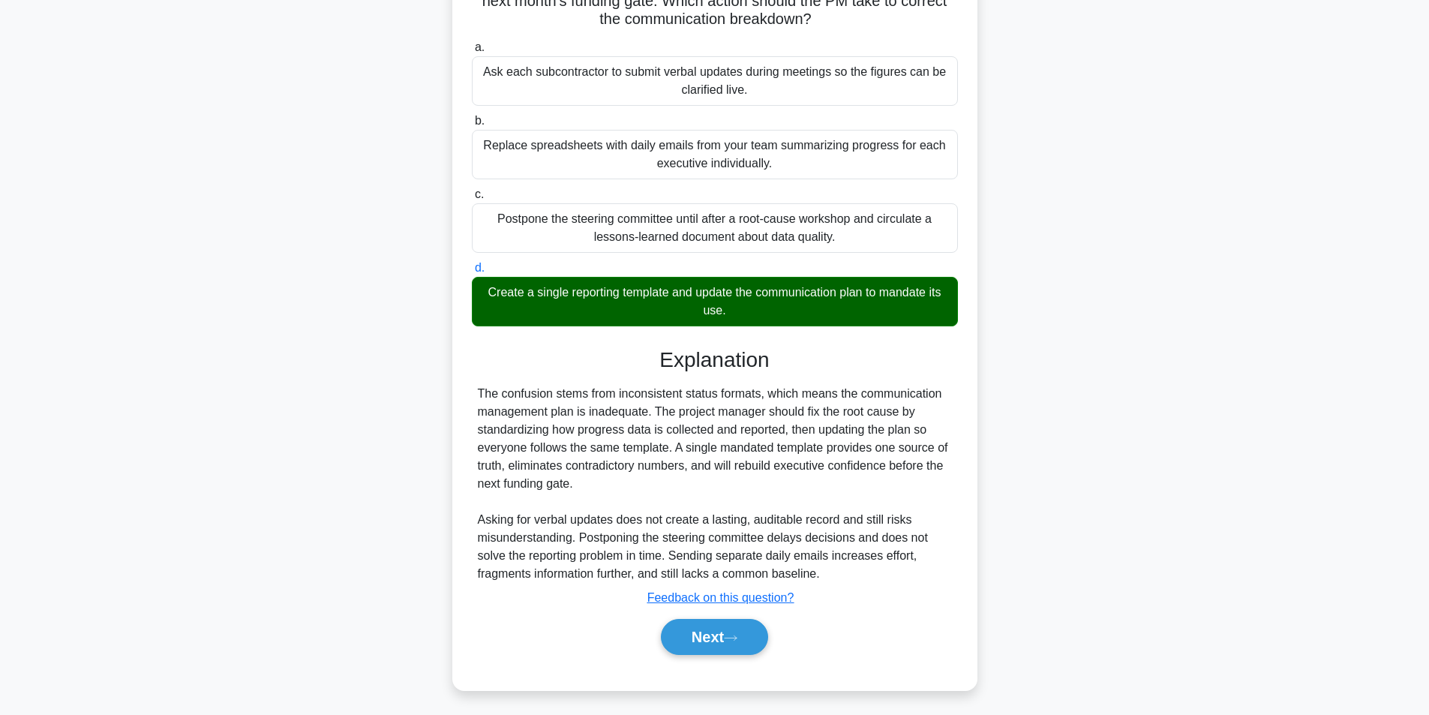
scroll to position [95, 0]
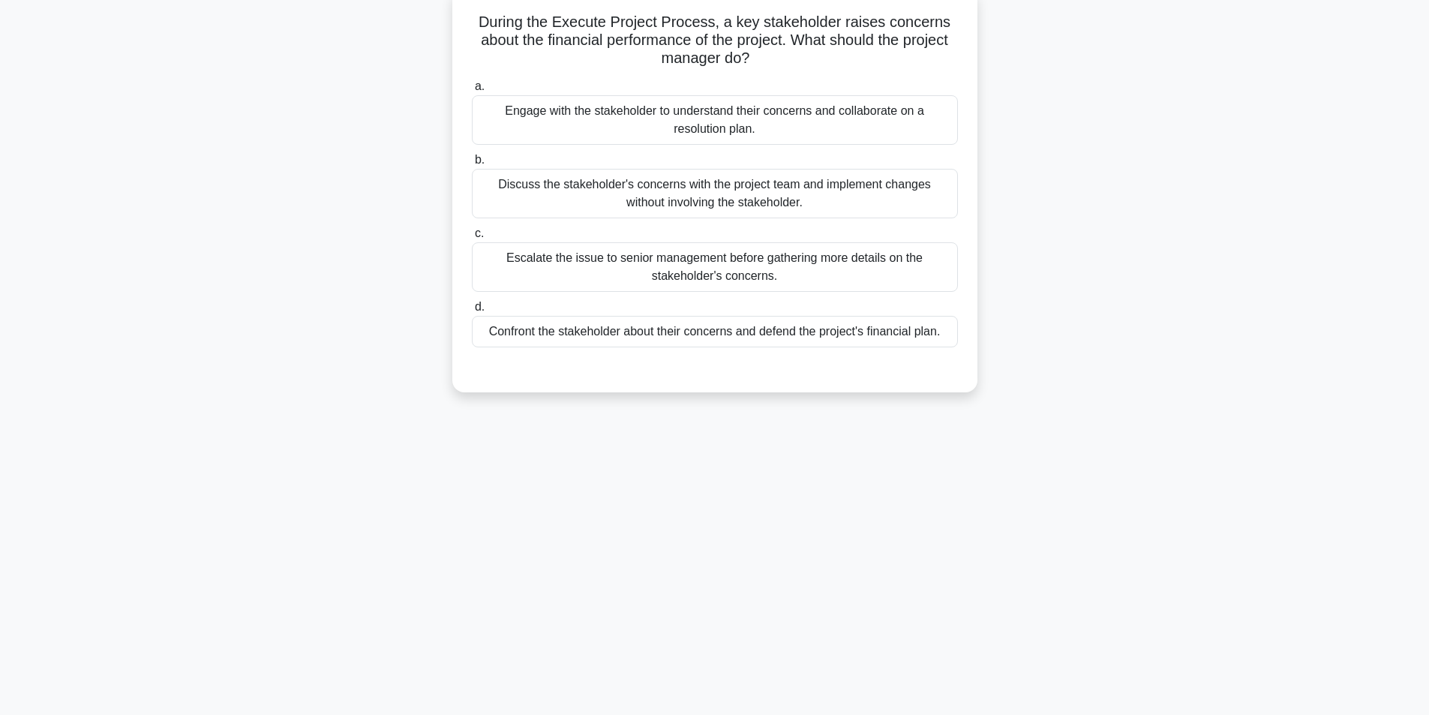
click at [794, 126] on div "Engage with the stakeholder to understand their concerns and collaborate on a r…" at bounding box center [715, 120] width 486 height 50
click at [472, 92] on input "a. Engage with the stakeholder to understand their concerns and collaborate on …" at bounding box center [472, 87] width 0 height 10
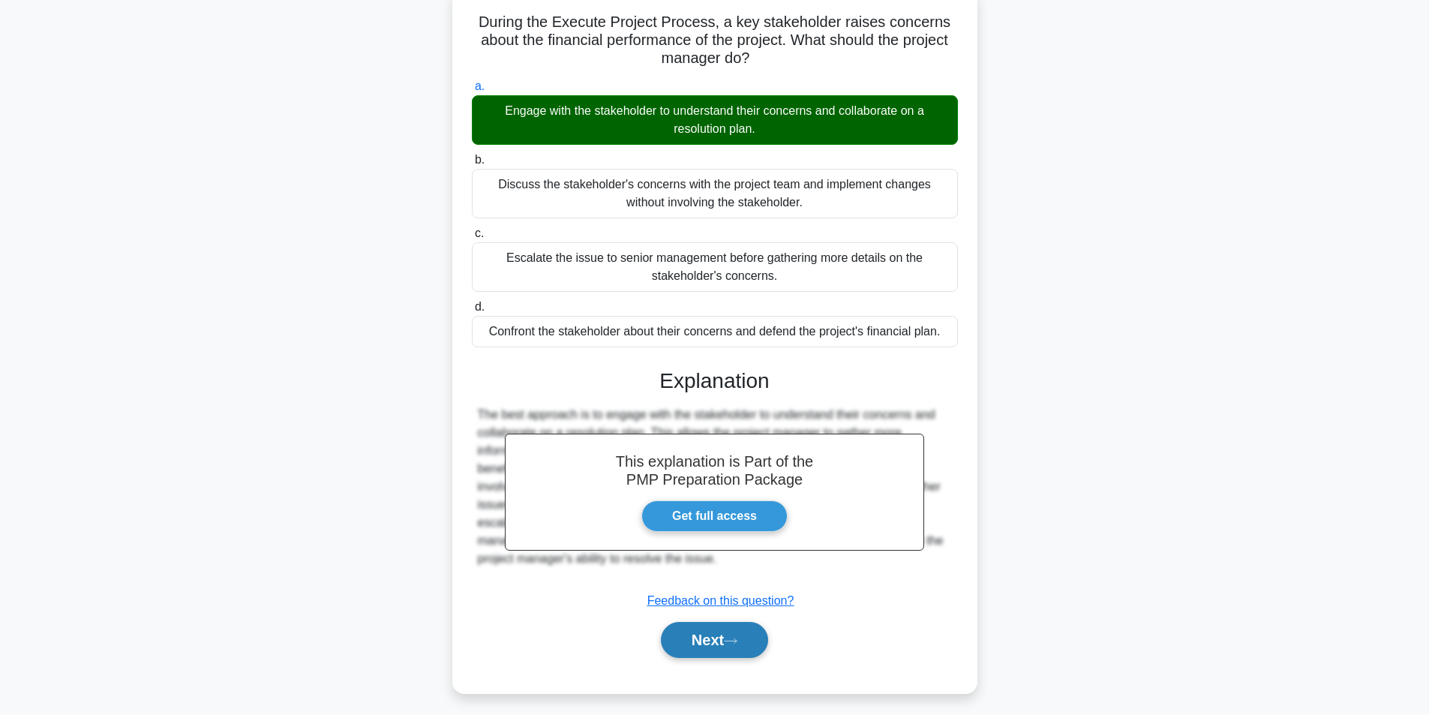
click at [700, 644] on button "Next" at bounding box center [714, 640] width 107 height 36
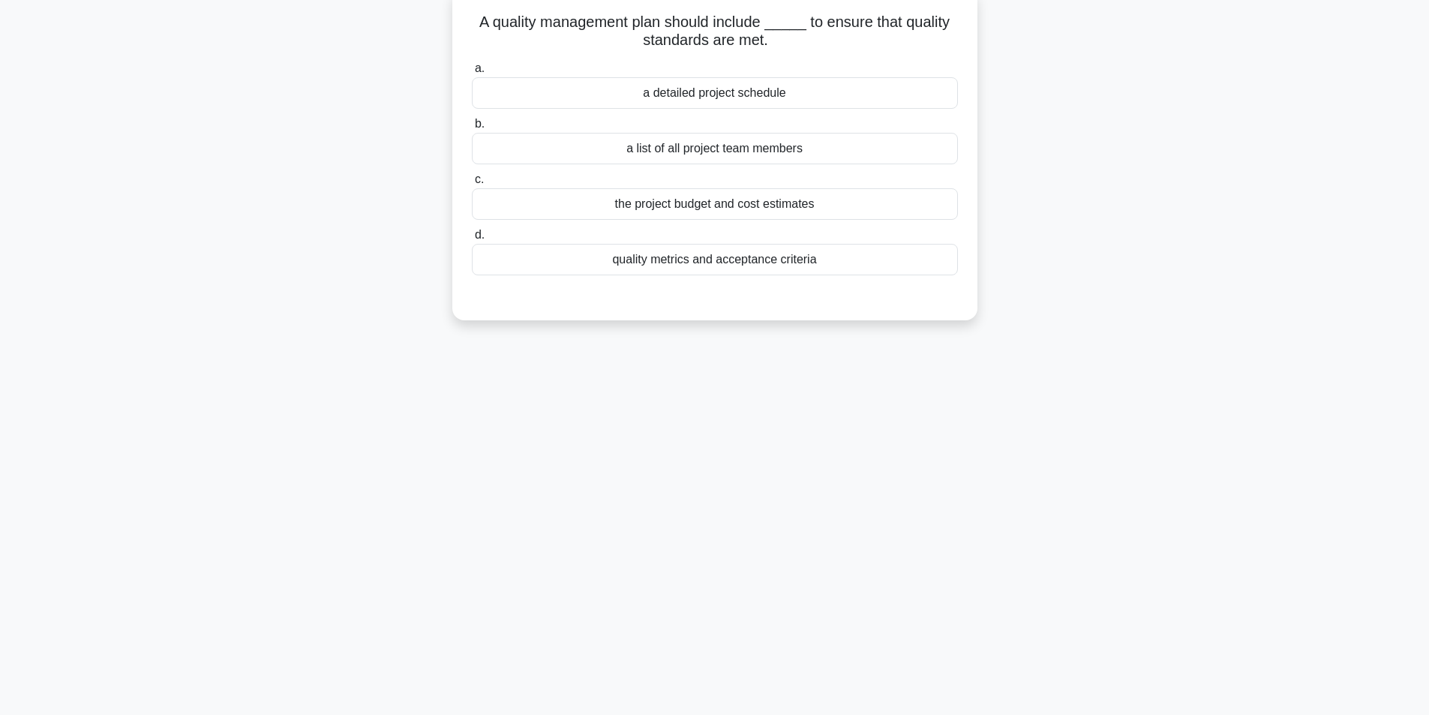
click at [747, 264] on div "quality metrics and acceptance criteria" at bounding box center [715, 260] width 486 height 32
click at [472, 240] on input "d. quality metrics and acceptance criteria" at bounding box center [472, 235] width 0 height 10
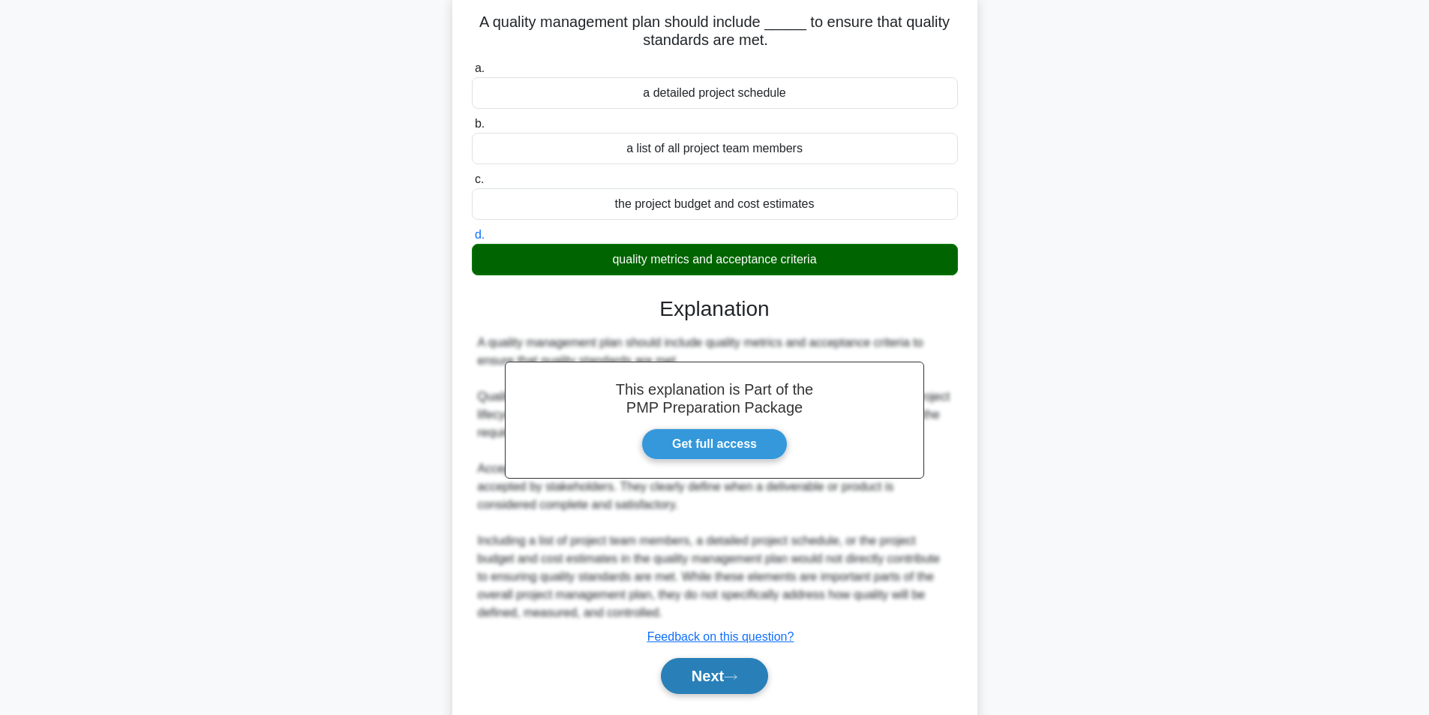
click at [695, 673] on button "Next" at bounding box center [714, 676] width 107 height 36
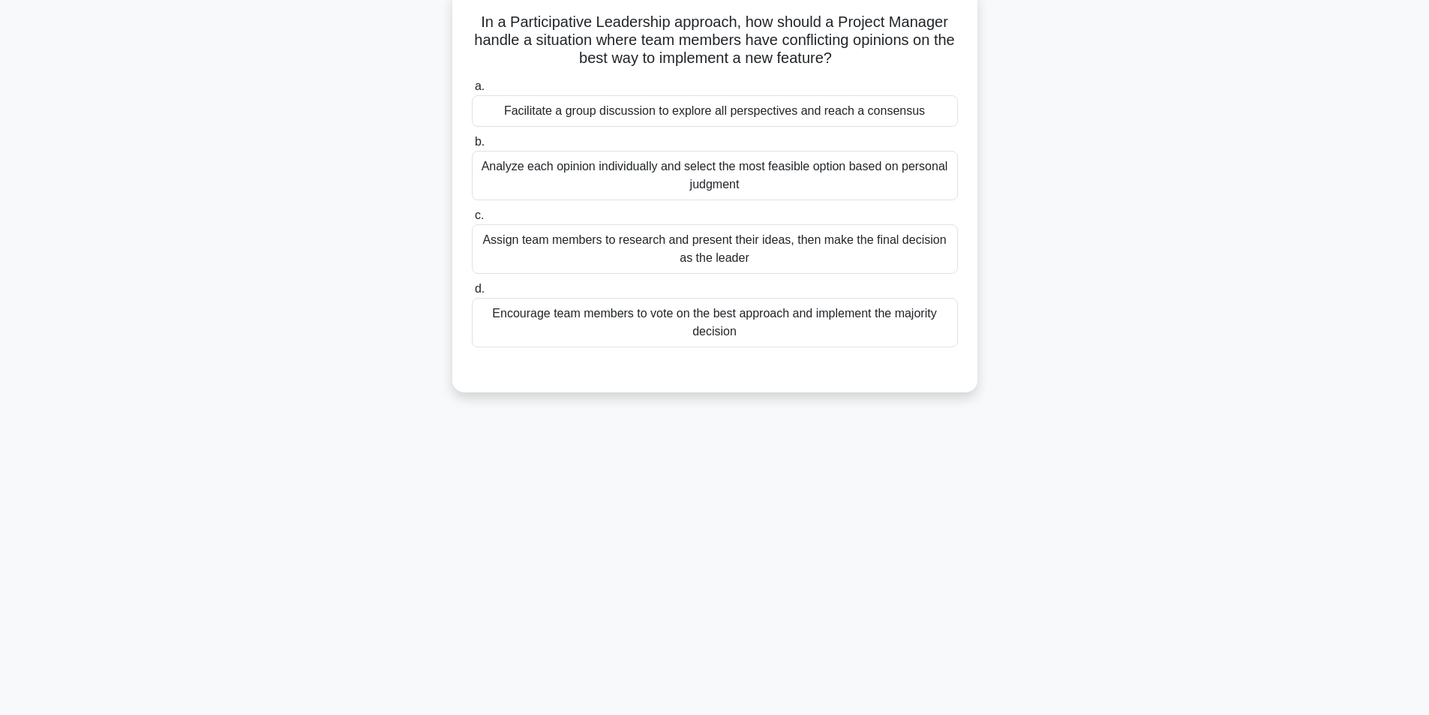
click at [746, 106] on div "Facilitate a group discussion to explore all perspectives and reach a consensus" at bounding box center [715, 111] width 486 height 32
click at [472, 92] on input "a. Facilitate a group discussion to explore all perspectives and reach a consen…" at bounding box center [472, 87] width 0 height 10
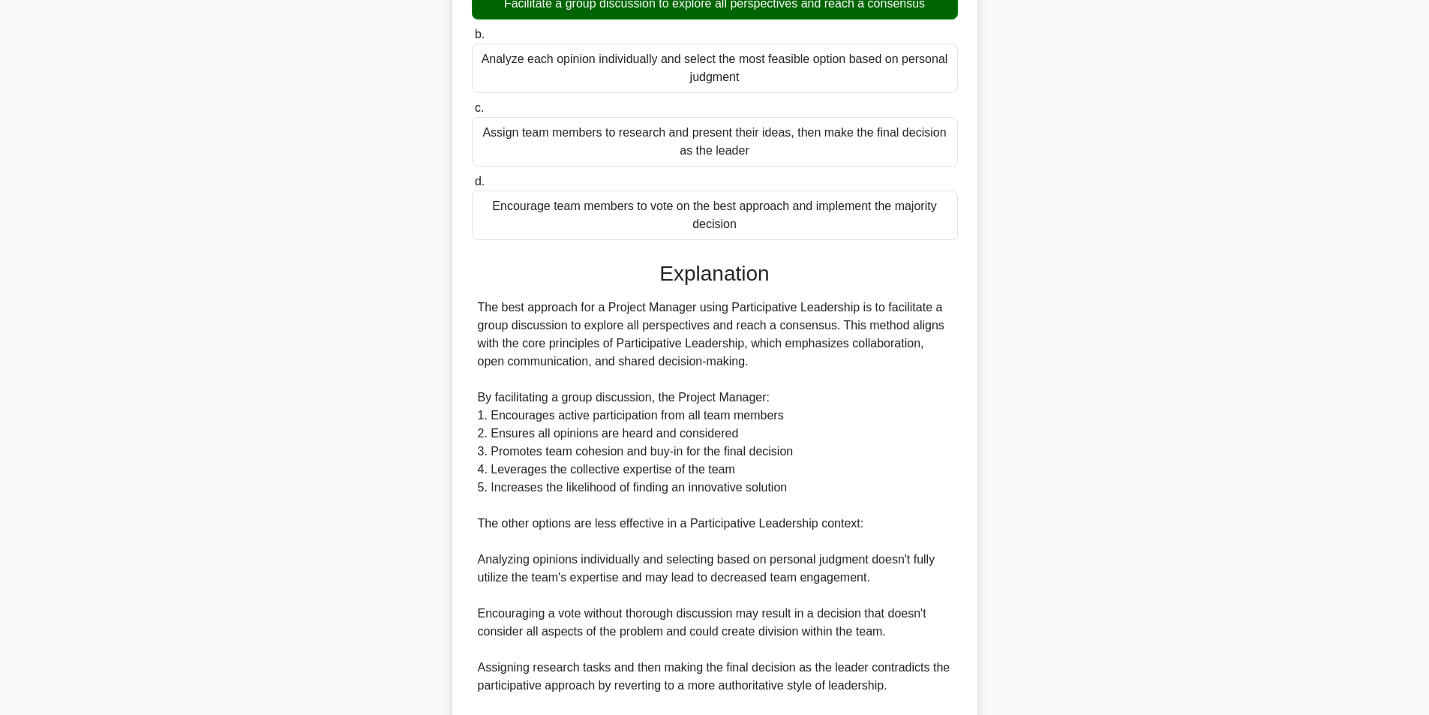
scroll to position [373, 0]
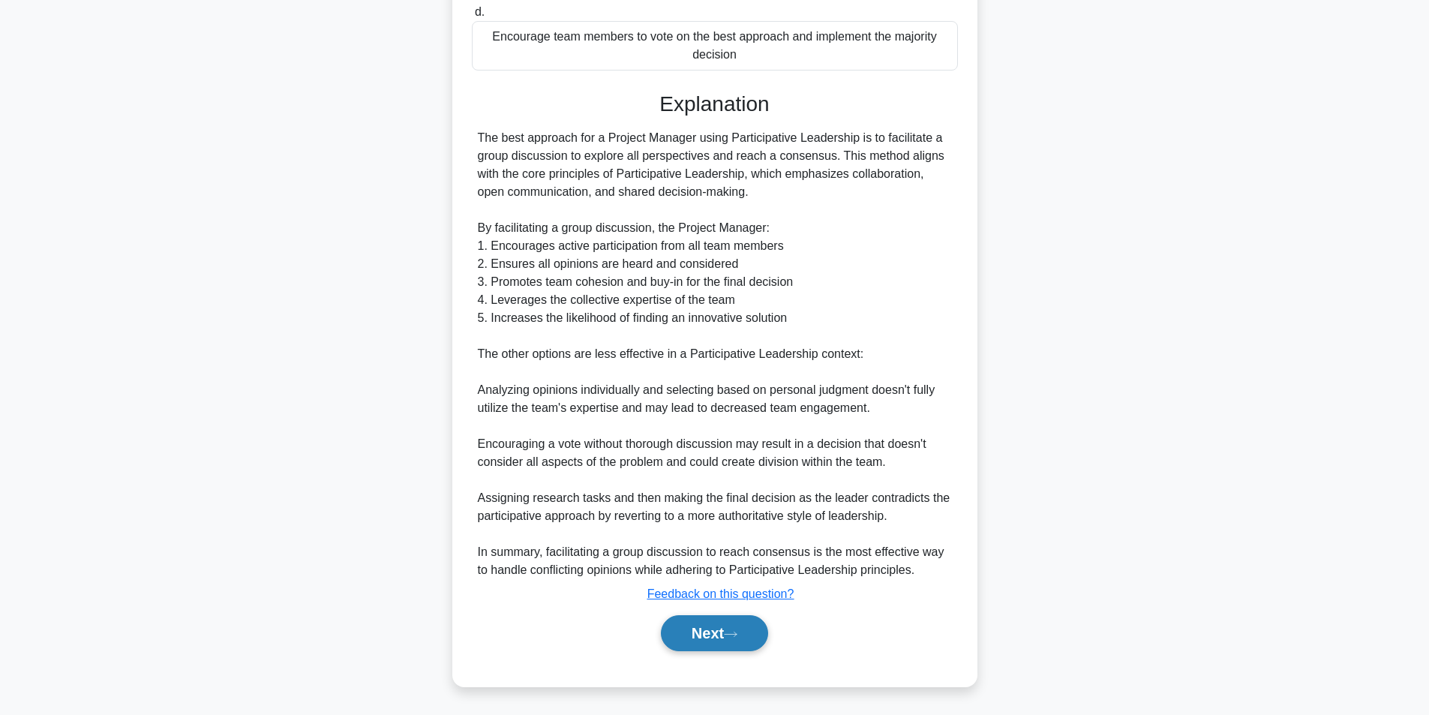
click at [710, 620] on button "Next" at bounding box center [714, 633] width 107 height 36
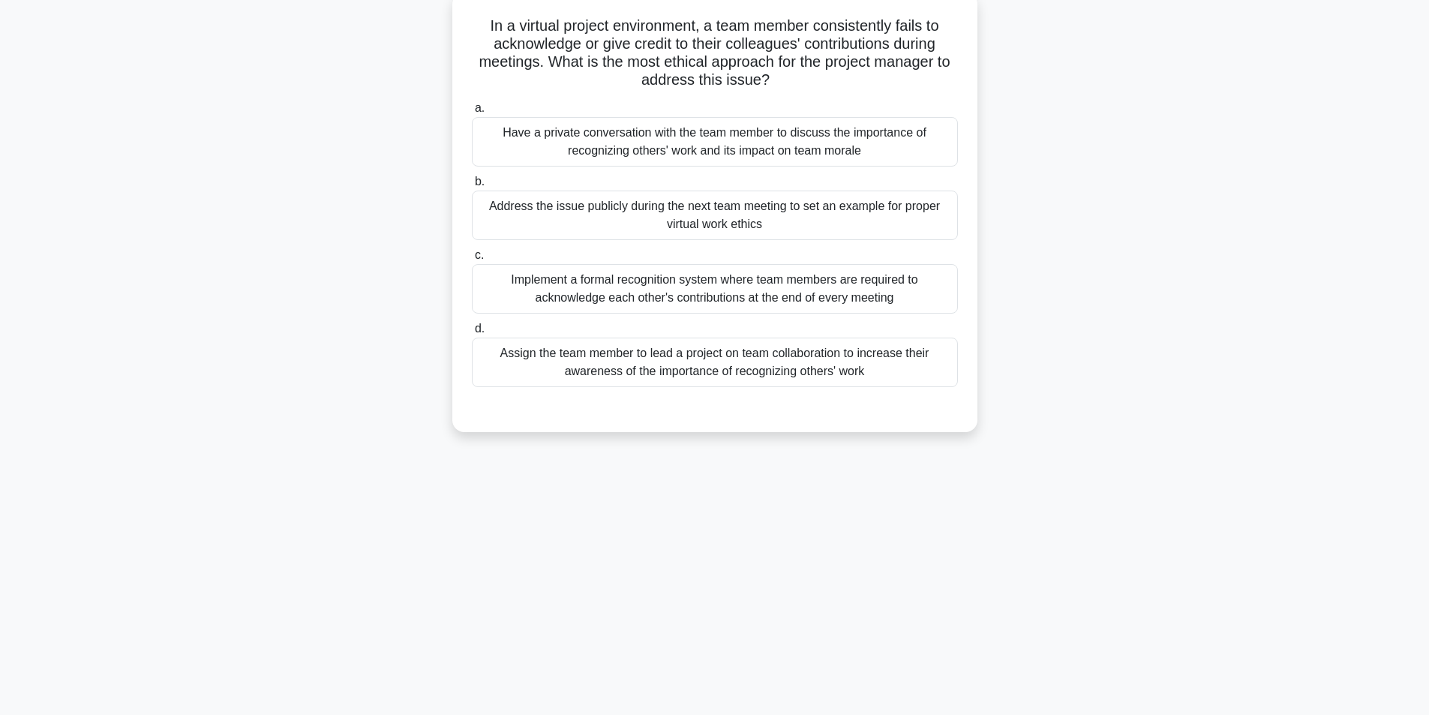
scroll to position [95, 0]
click at [755, 146] on div "Have a private conversation with the team member to discuss the importance of r…" at bounding box center [715, 138] width 486 height 50
click at [472, 110] on input "a. Have a private conversation with the team member to discuss the importance o…" at bounding box center [472, 105] width 0 height 10
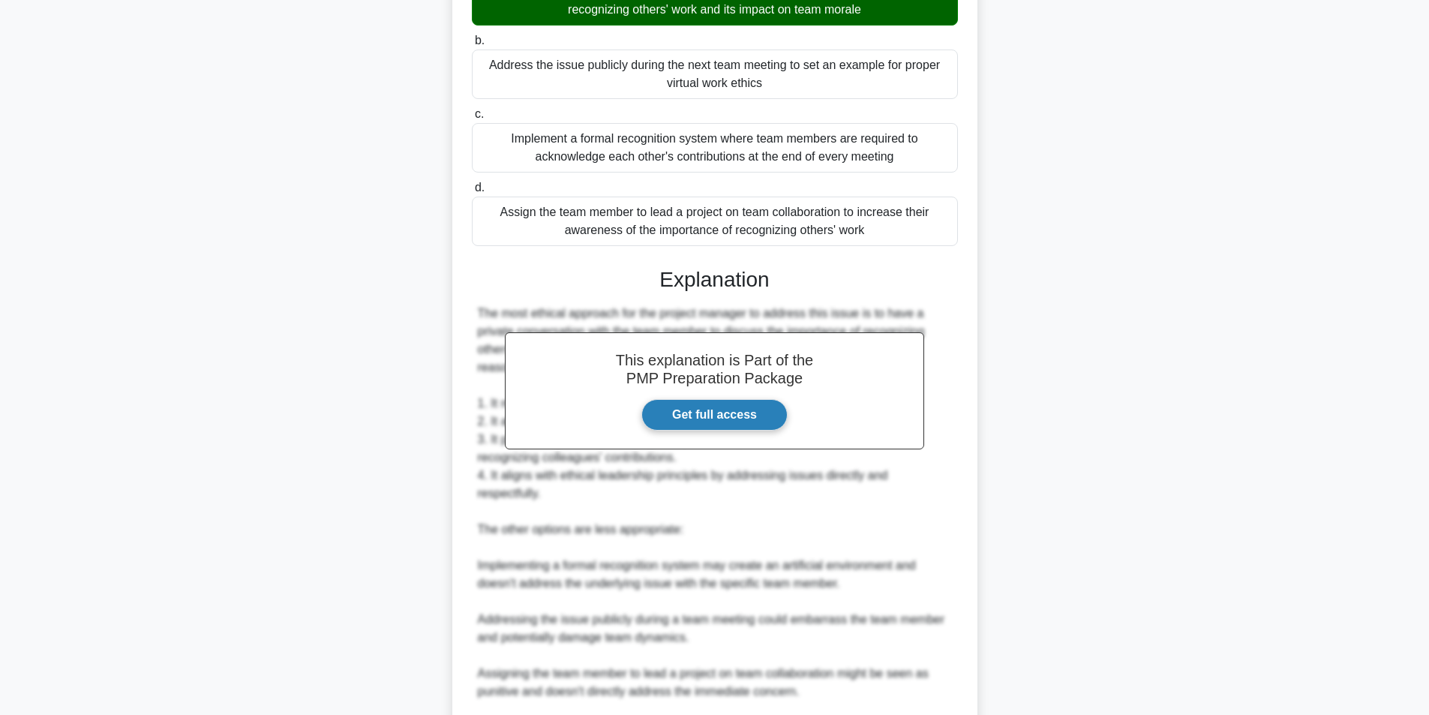
scroll to position [391, 0]
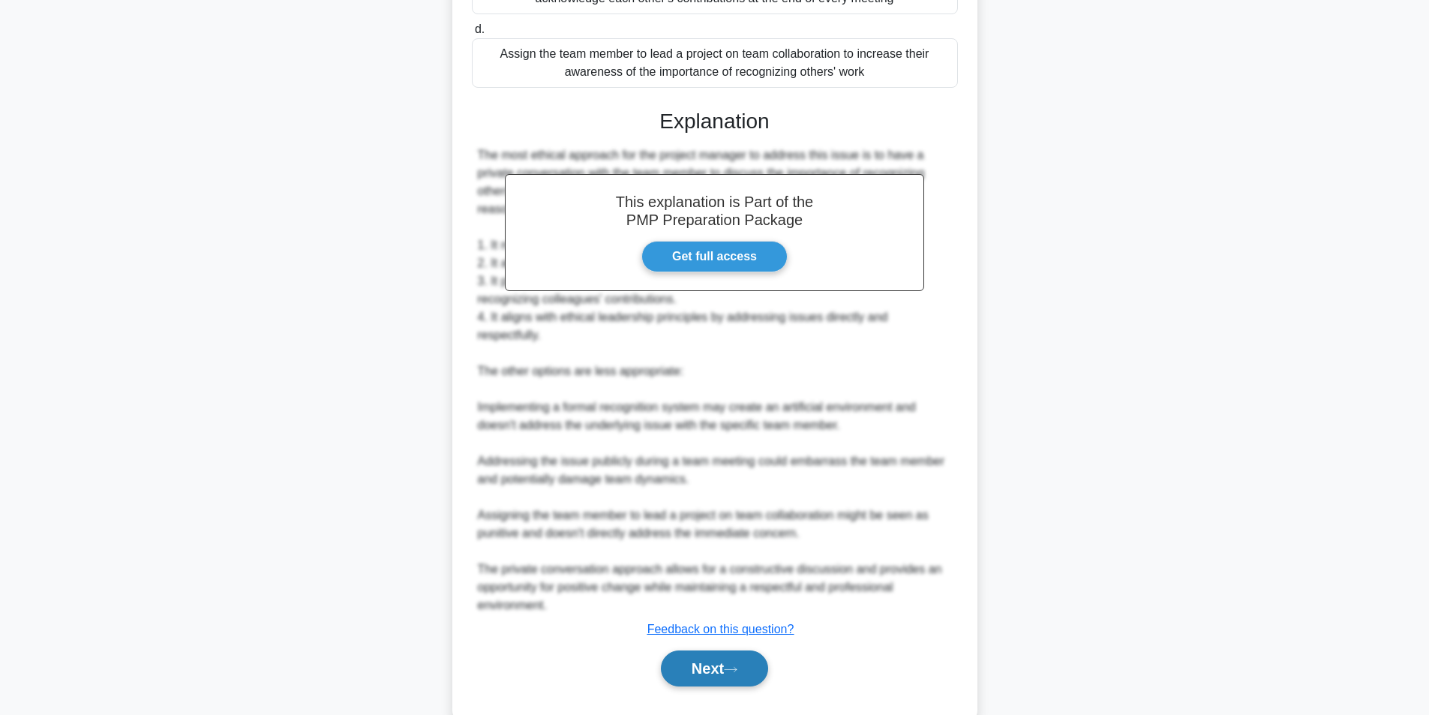
click at [689, 650] on button "Next" at bounding box center [714, 668] width 107 height 36
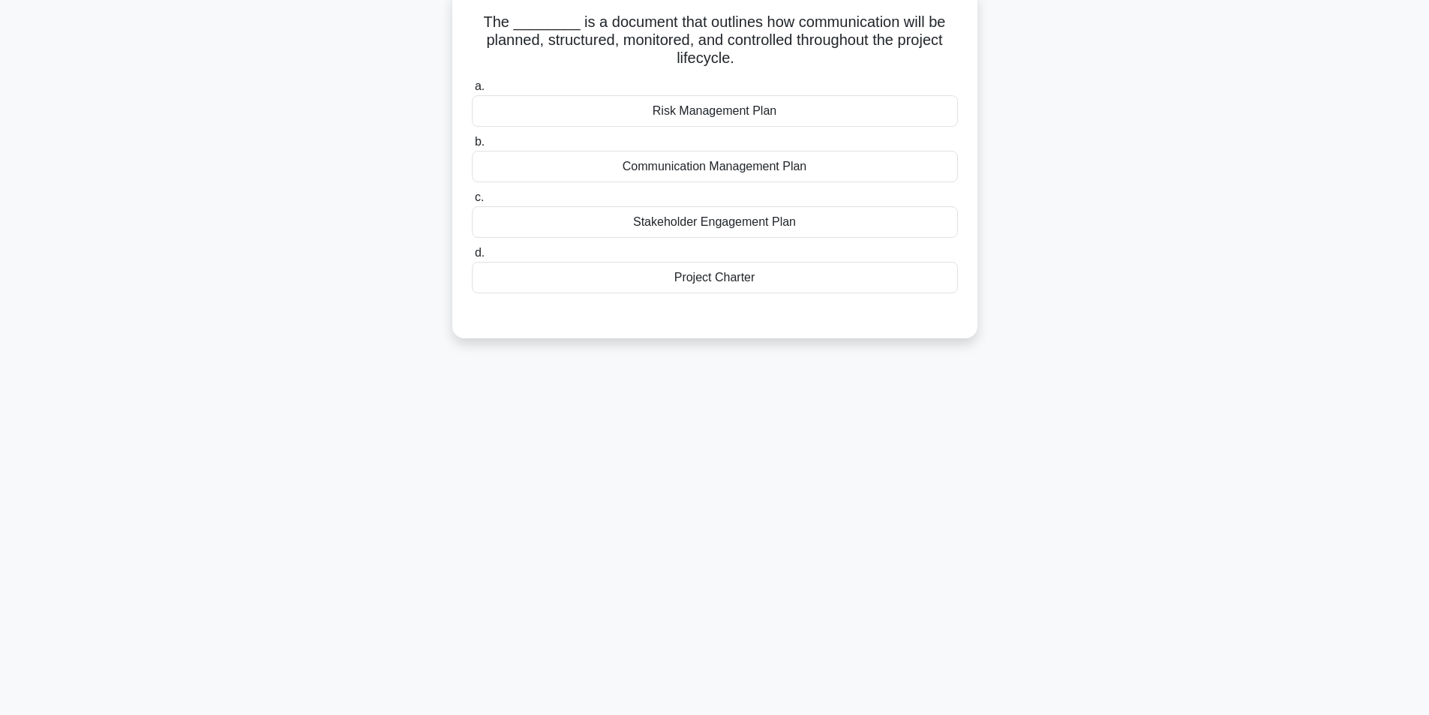
click at [719, 166] on div "Communication Management Plan" at bounding box center [715, 167] width 486 height 32
click at [472, 147] on input "b. Communication Management Plan" at bounding box center [472, 142] width 0 height 10
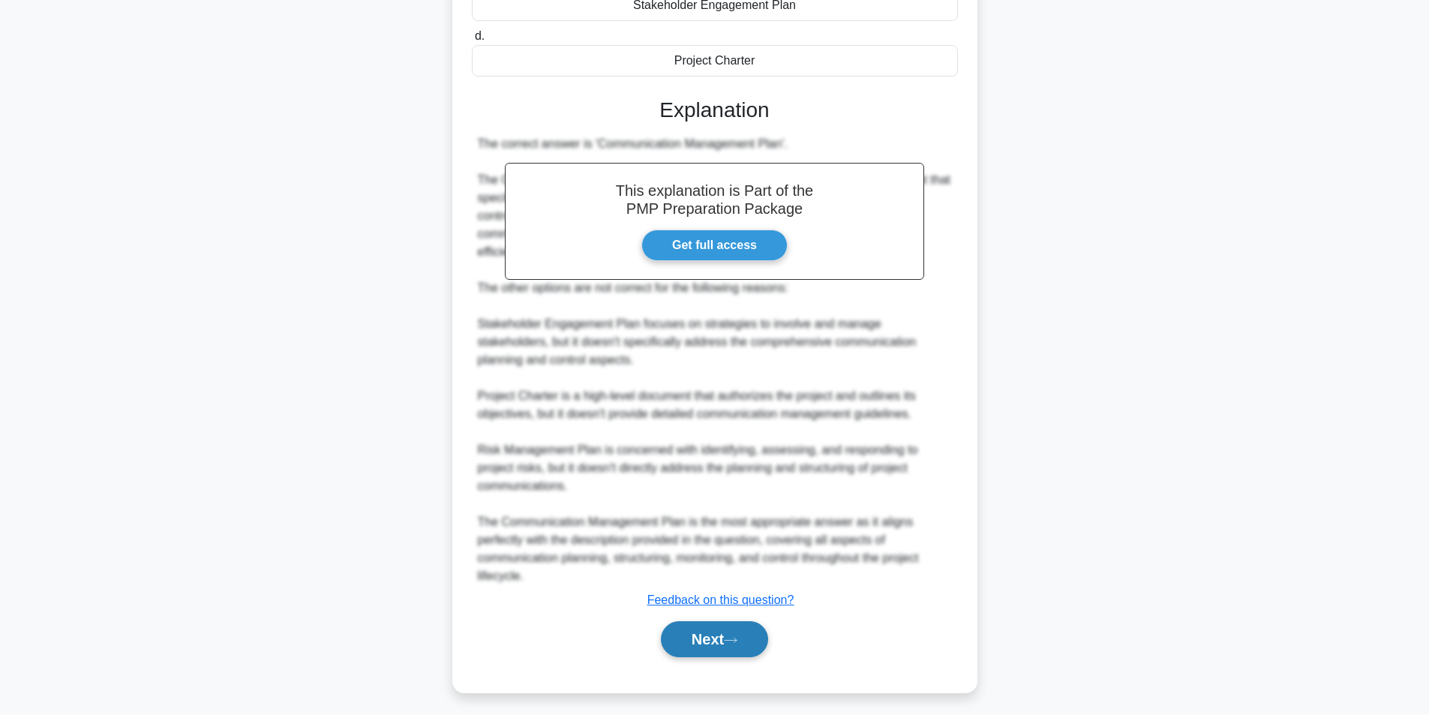
scroll to position [319, 0]
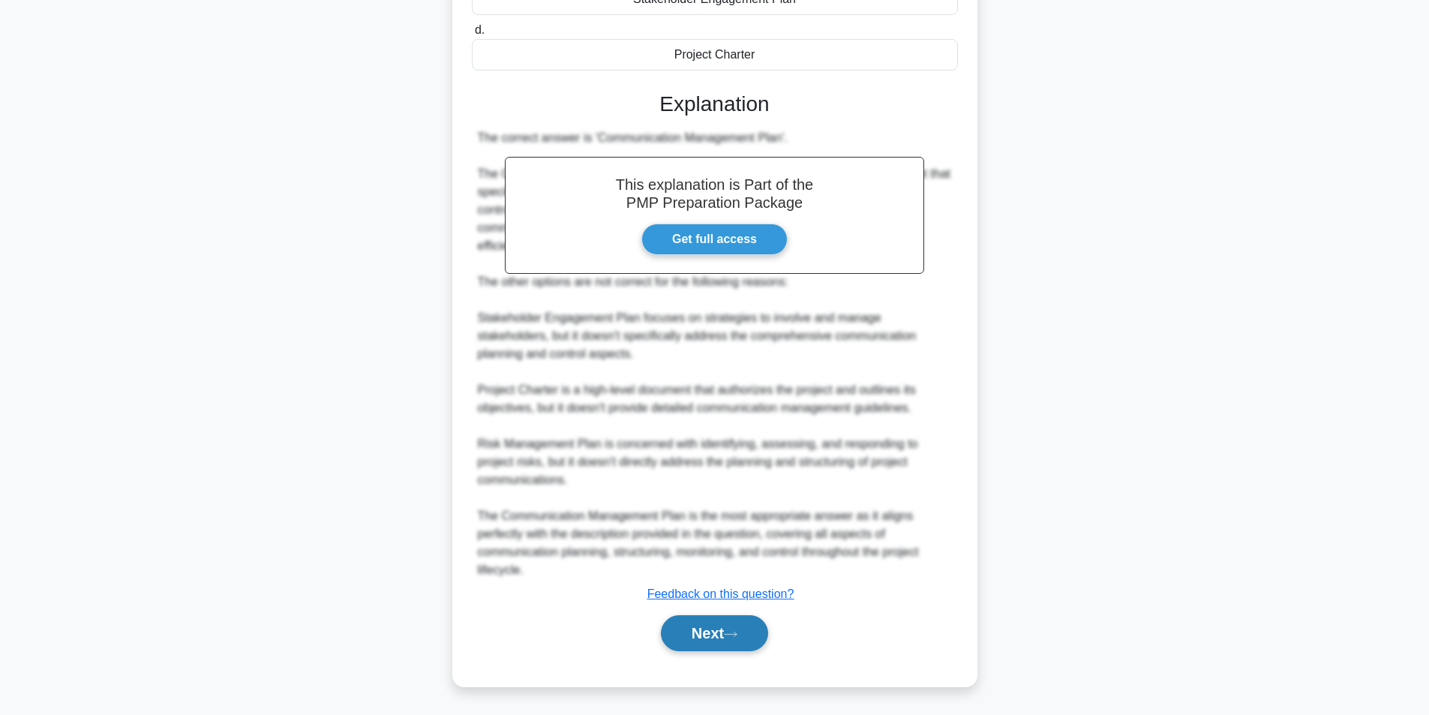
click at [704, 638] on button "Next" at bounding box center [714, 633] width 107 height 36
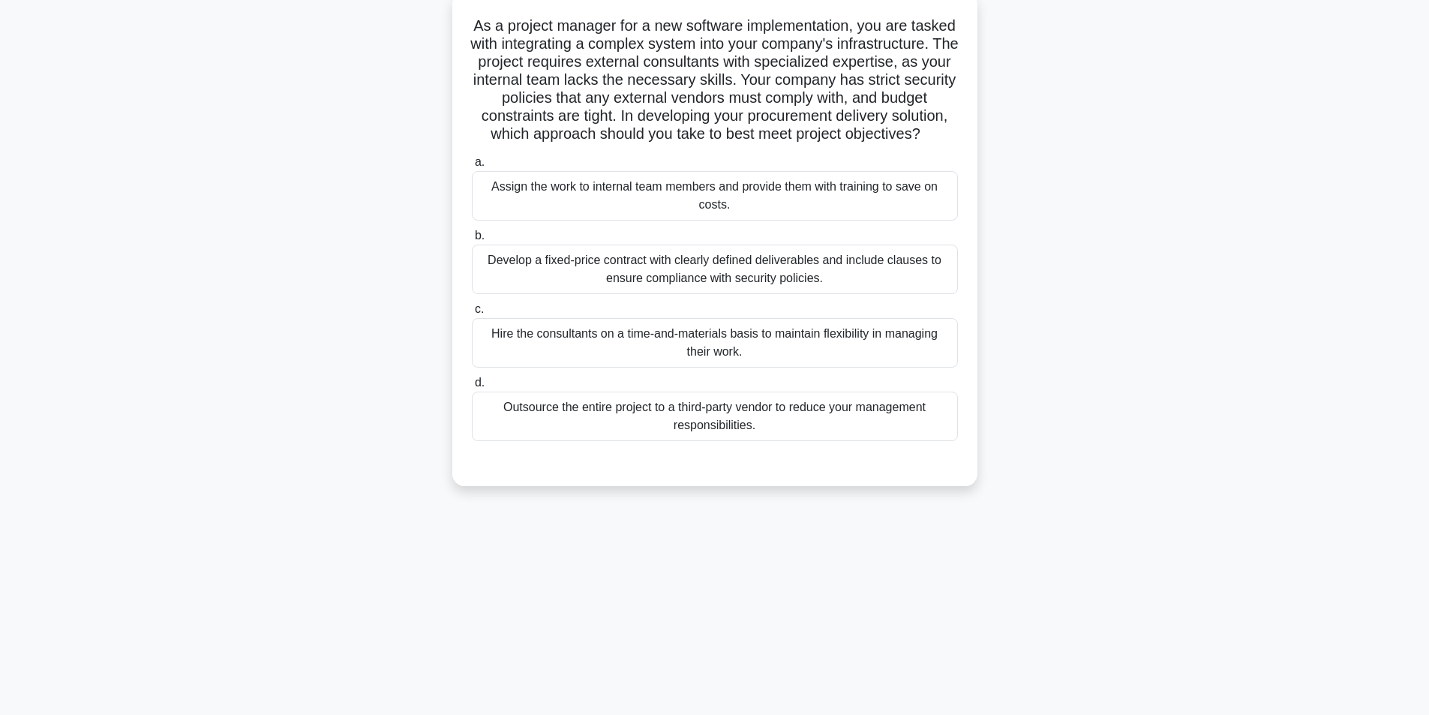
scroll to position [95, 0]
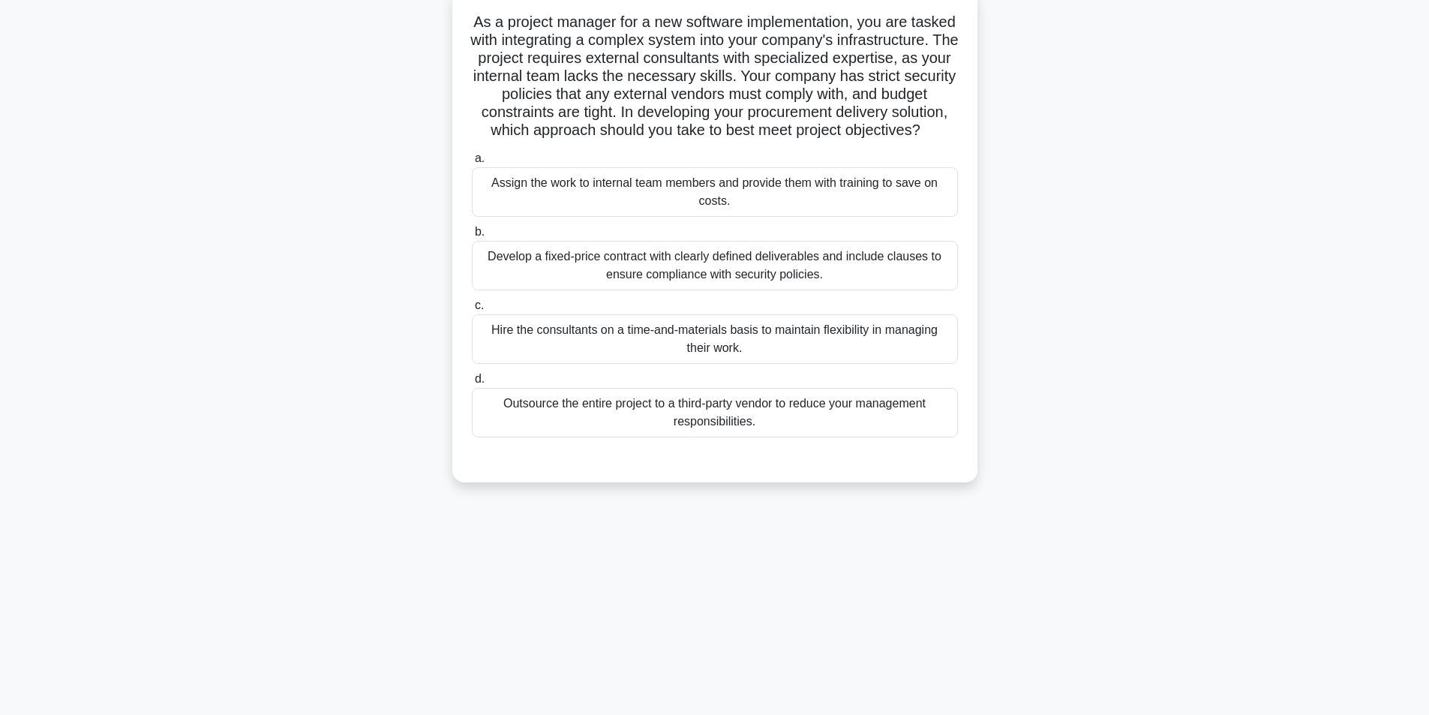
click at [686, 282] on div "Develop a fixed-price contract with clearly defined deliverables and include cl…" at bounding box center [715, 266] width 486 height 50
click at [472, 237] on input "b. Develop a fixed-price contract with clearly defined deliverables and include…" at bounding box center [472, 232] width 0 height 10
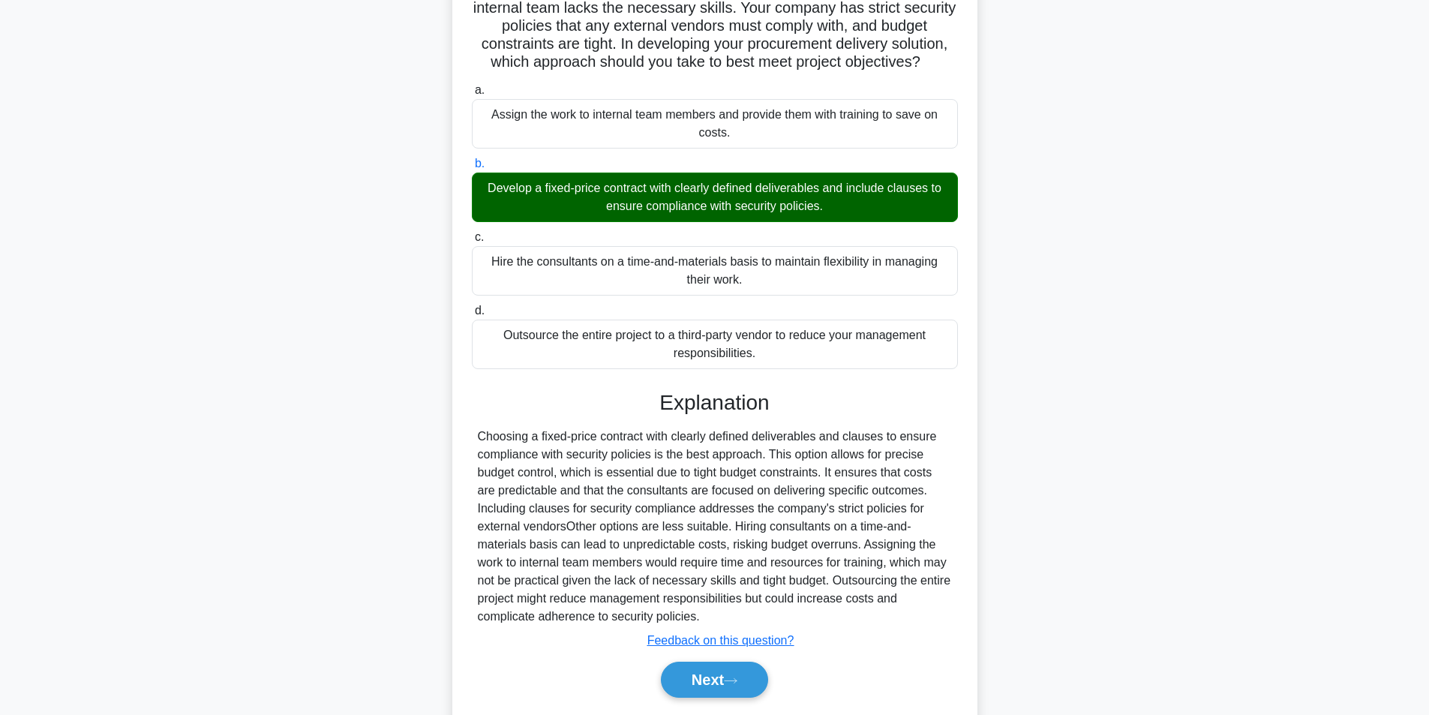
scroll to position [229, 0]
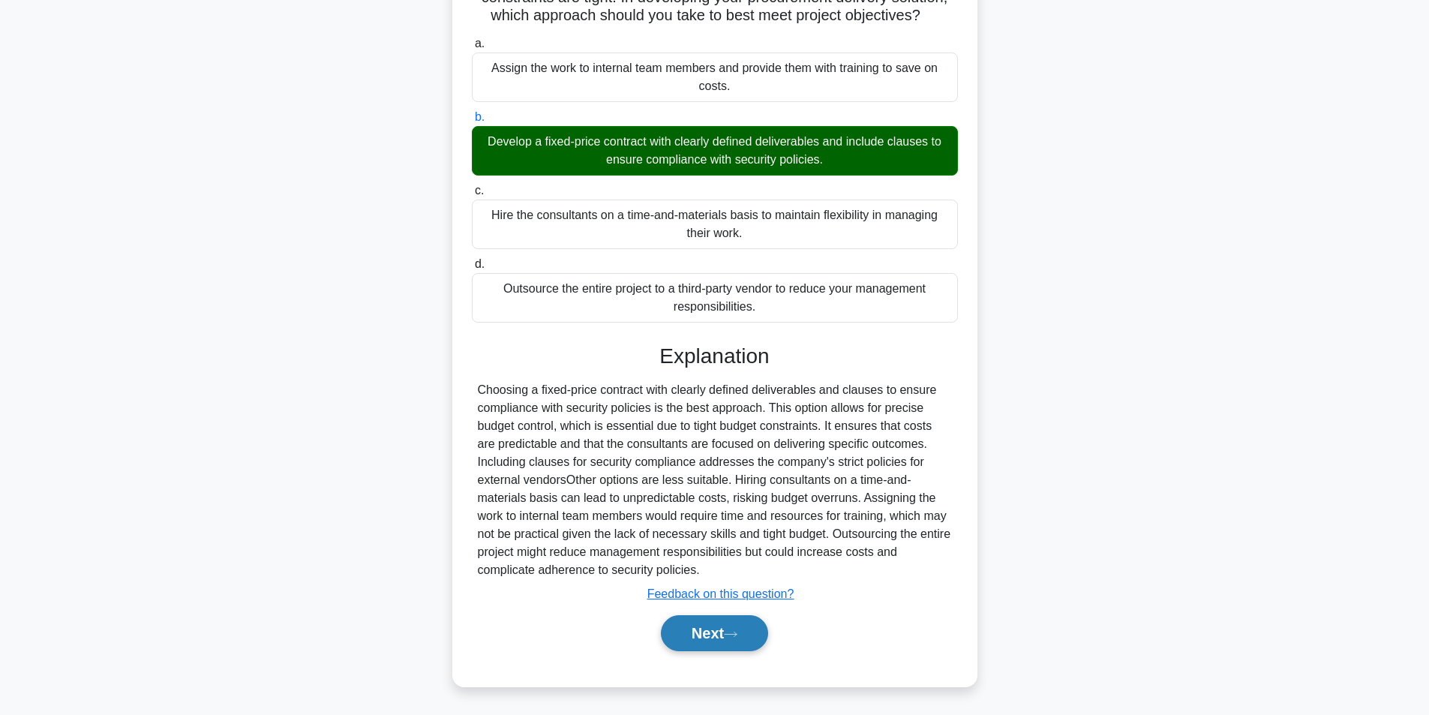
click at [695, 635] on button "Next" at bounding box center [714, 633] width 107 height 36
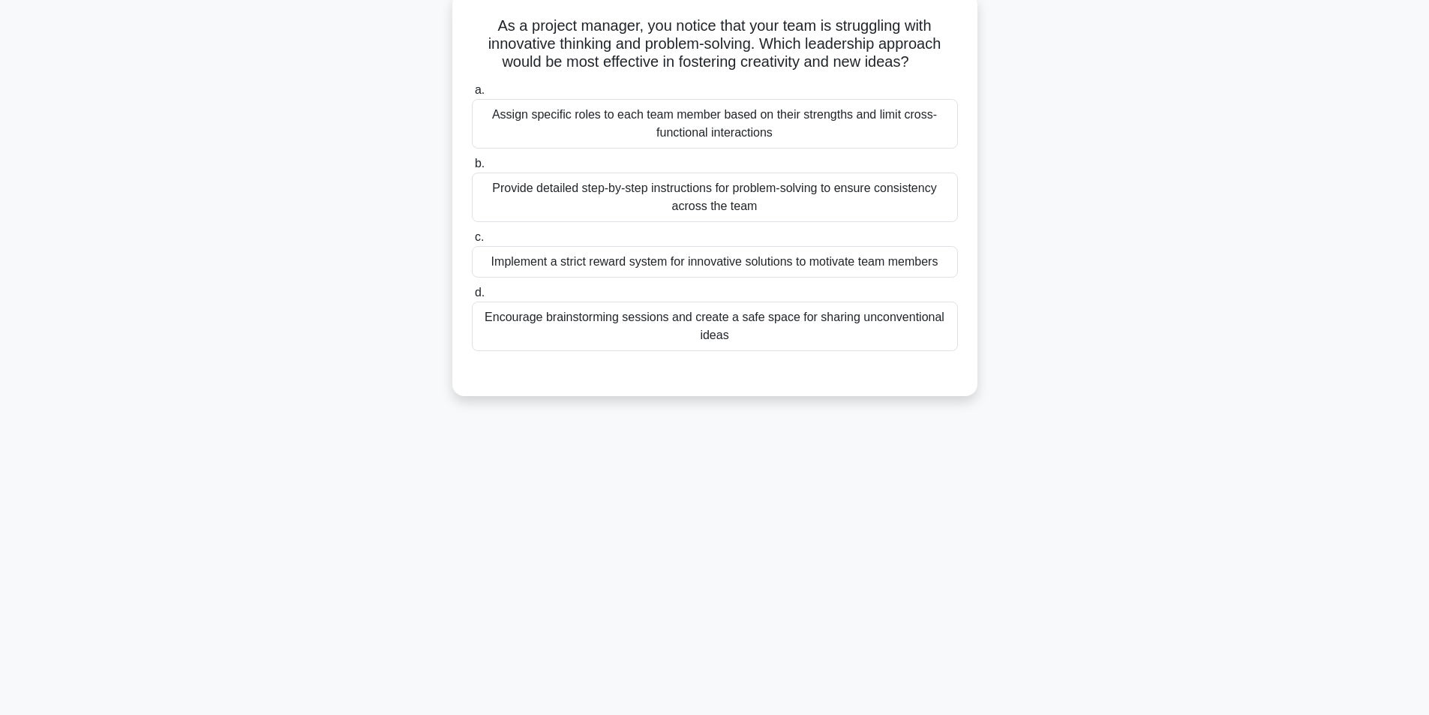
scroll to position [95, 0]
click at [677, 324] on div "Encourage brainstorming sessions and create a safe space for sharing unconventi…" at bounding box center [715, 323] width 486 height 50
click at [472, 294] on input "d. Encourage brainstorming sessions and create a safe space for sharing unconve…" at bounding box center [472, 289] width 0 height 10
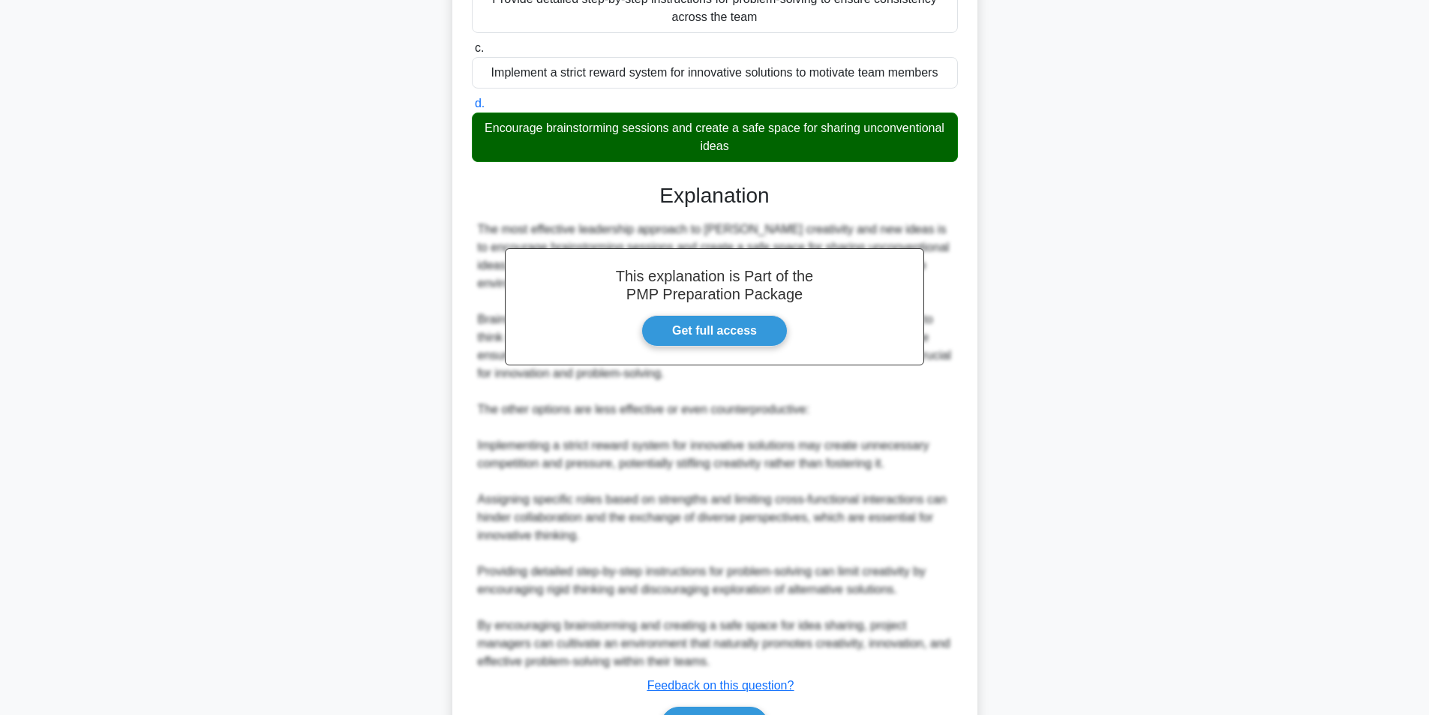
scroll to position [373, 0]
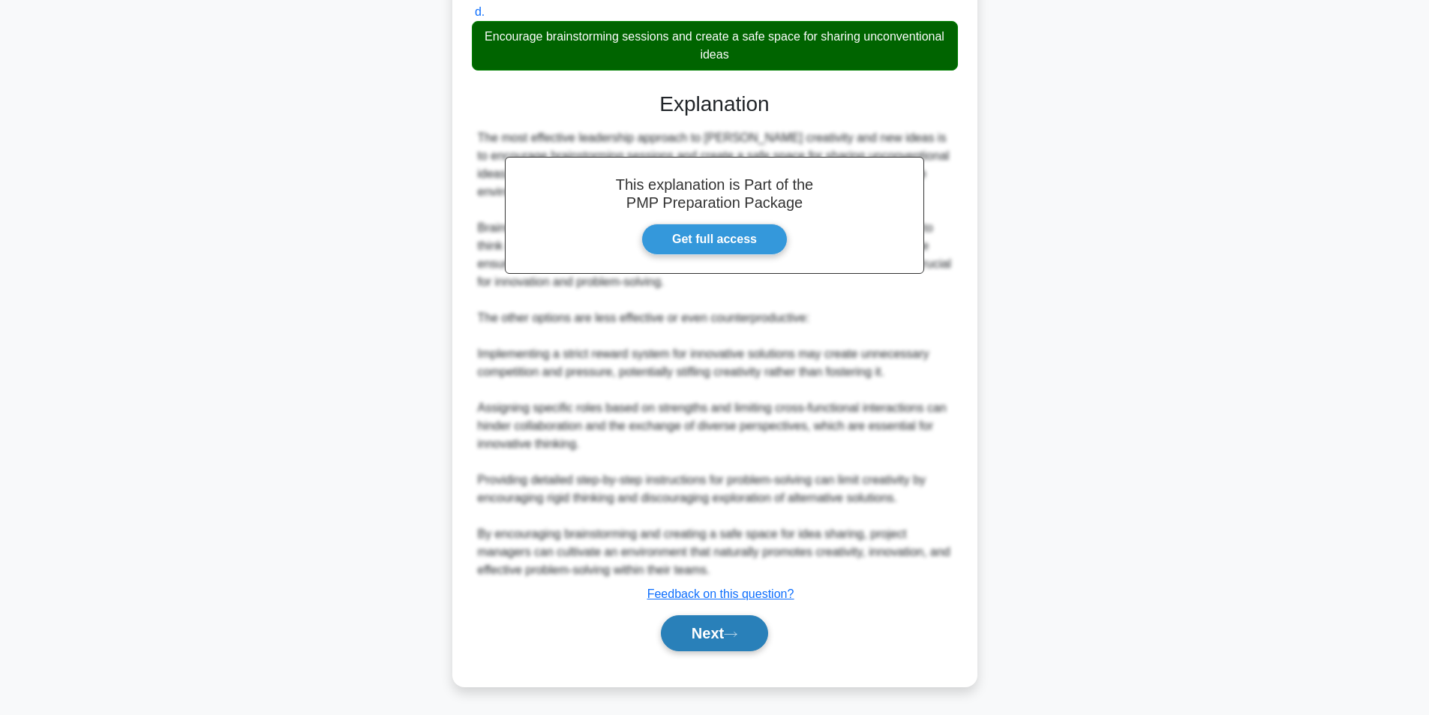
click at [699, 637] on button "Next" at bounding box center [714, 633] width 107 height 36
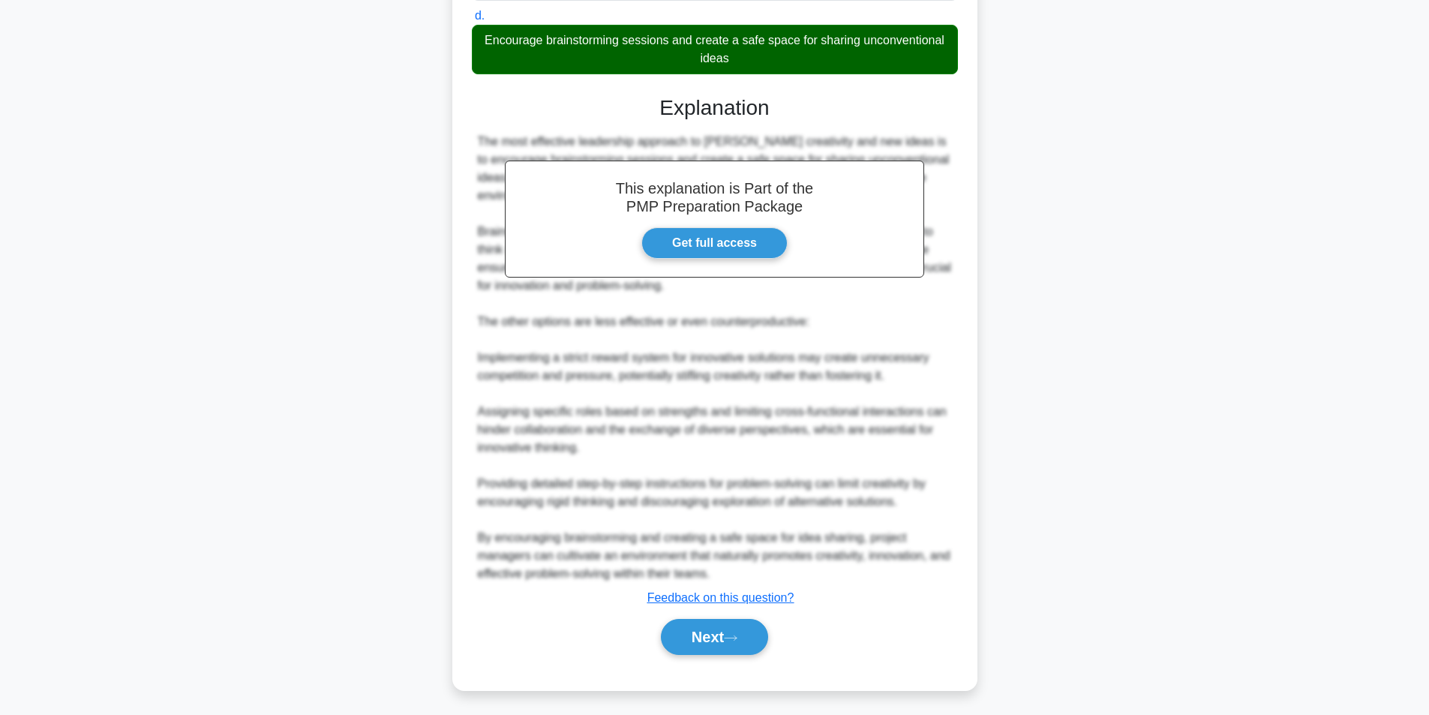
scroll to position [95, 0]
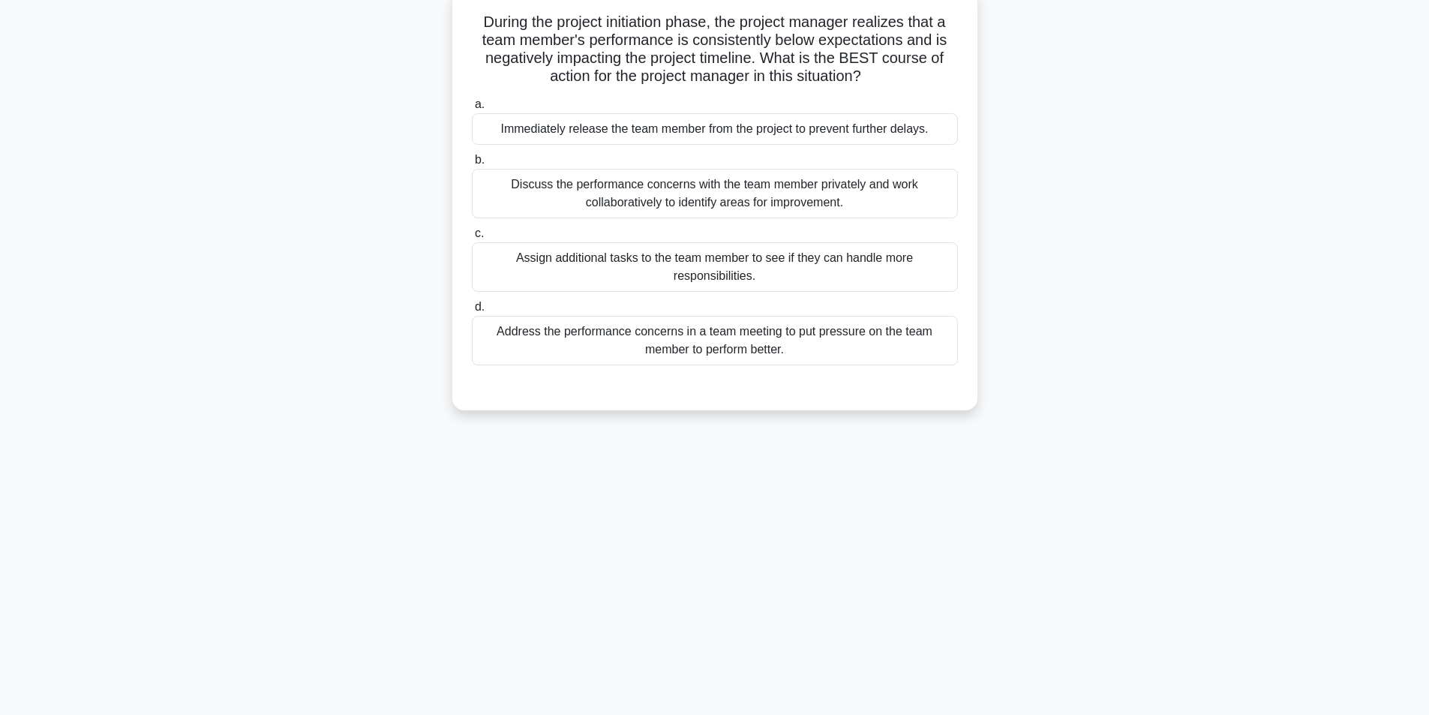
click at [615, 201] on div "Discuss the performance concerns with the team member privately and work collab…" at bounding box center [715, 194] width 486 height 50
click at [472, 165] on input "b. Discuss the performance concerns with the team member privately and work col…" at bounding box center [472, 160] width 0 height 10
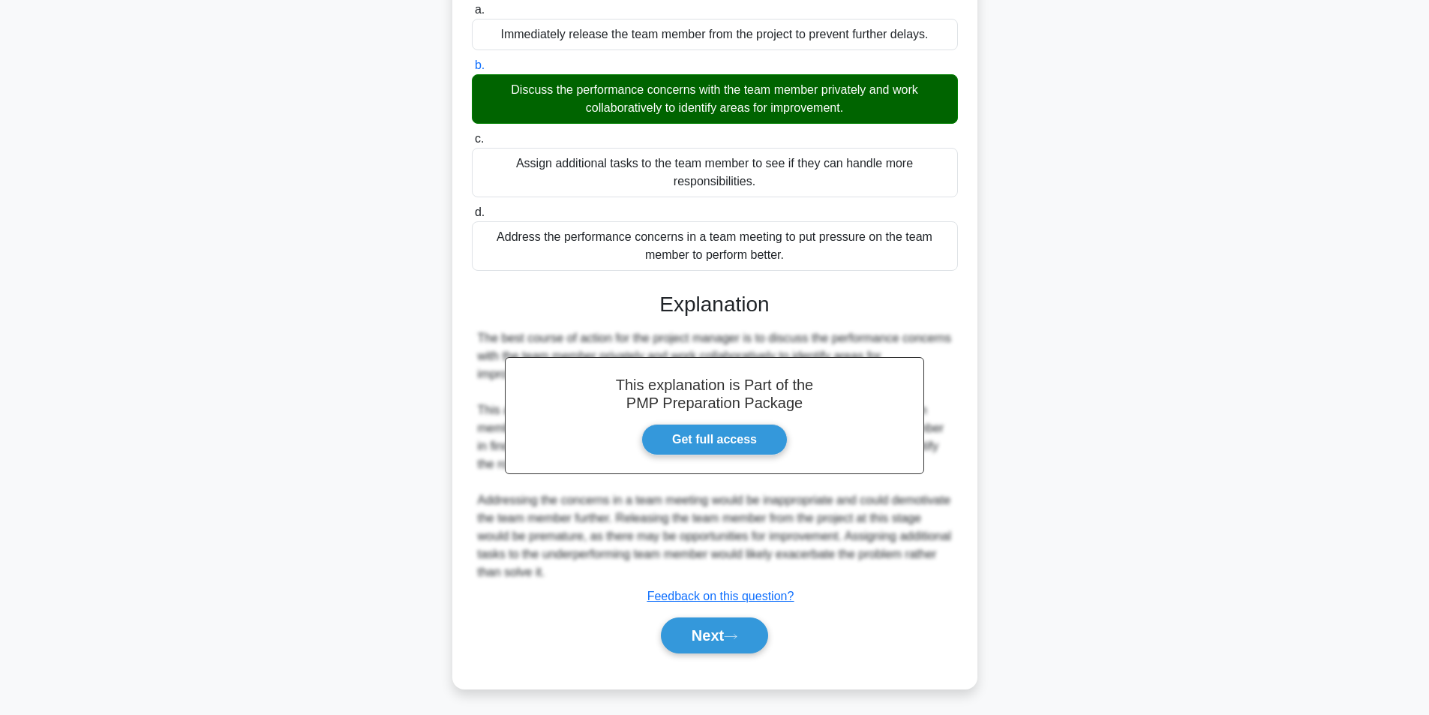
scroll to position [193, 0]
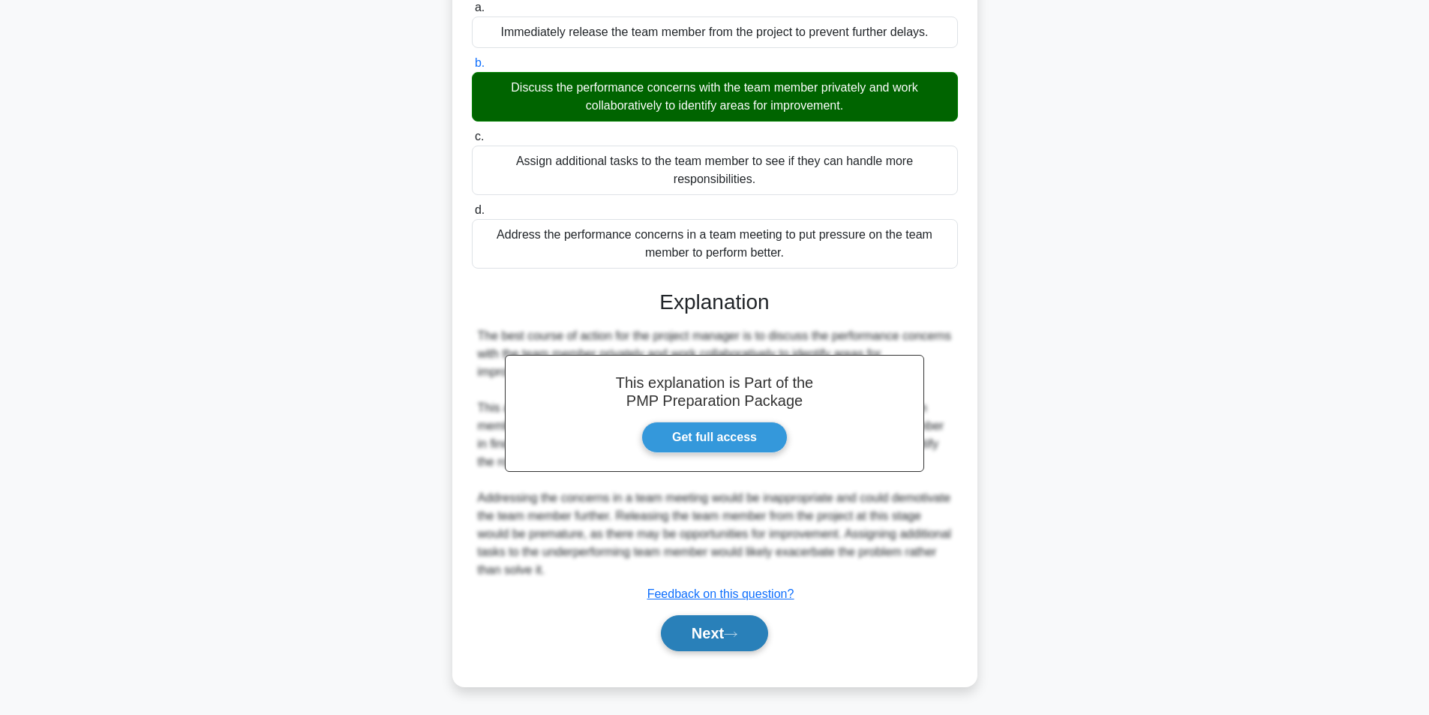
click at [668, 626] on button "Next" at bounding box center [714, 633] width 107 height 36
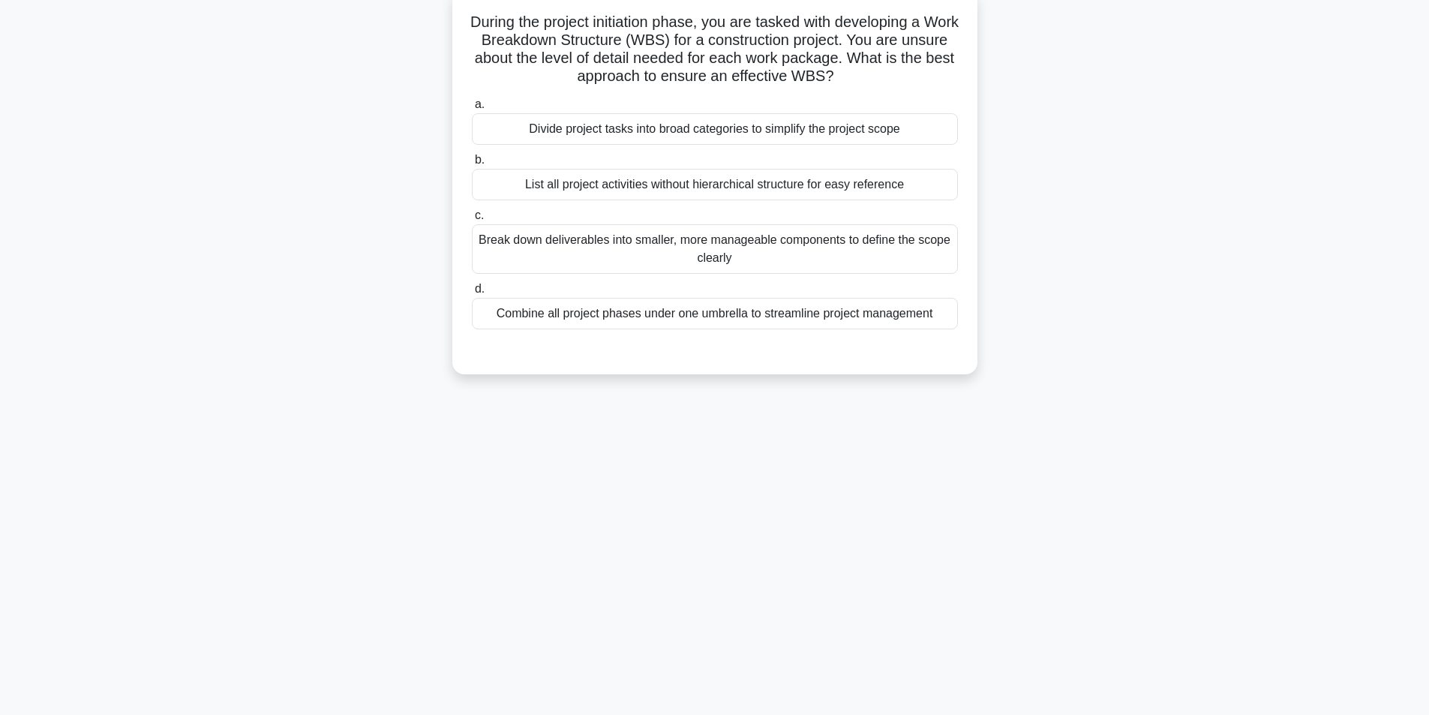
click at [631, 245] on div "Break down deliverables into smaller, more manageable components to define the …" at bounding box center [715, 249] width 486 height 50
click at [472, 221] on input "c. Break down deliverables into smaller, more manageable components to define t…" at bounding box center [472, 216] width 0 height 10
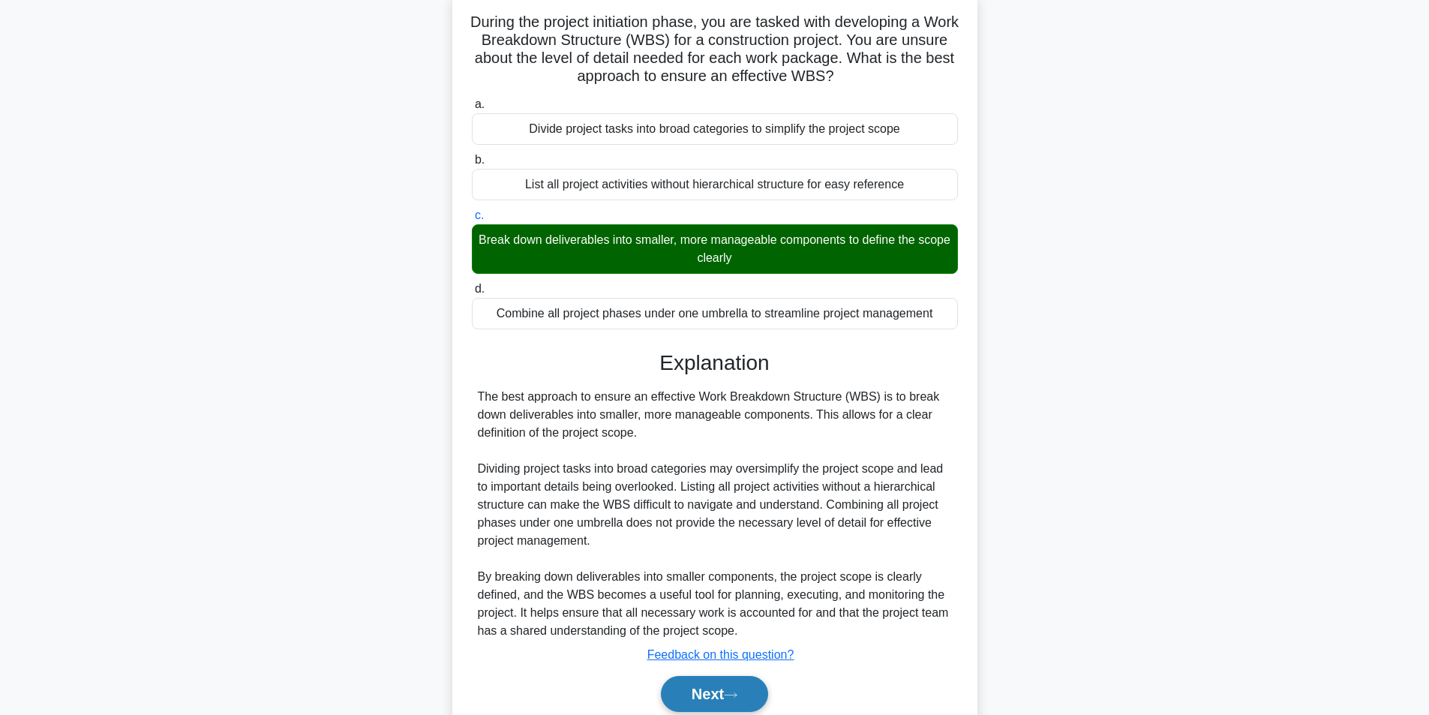
click at [713, 699] on button "Next" at bounding box center [714, 694] width 107 height 36
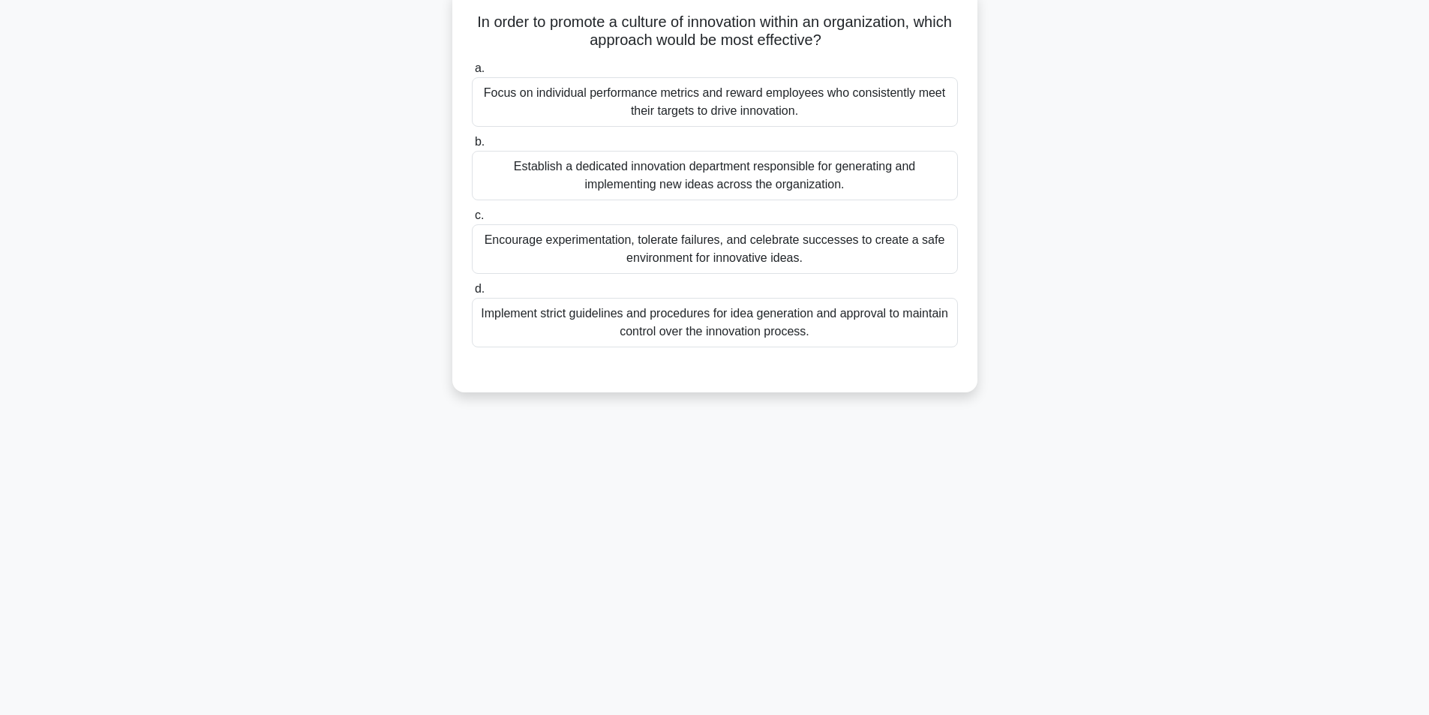
click at [659, 249] on div "Encourage experimentation, tolerate failures, and celebrate successes to create…" at bounding box center [715, 249] width 486 height 50
click at [472, 221] on input "c. Encourage experimentation, tolerate failures, and celebrate successes to cre…" at bounding box center [472, 216] width 0 height 10
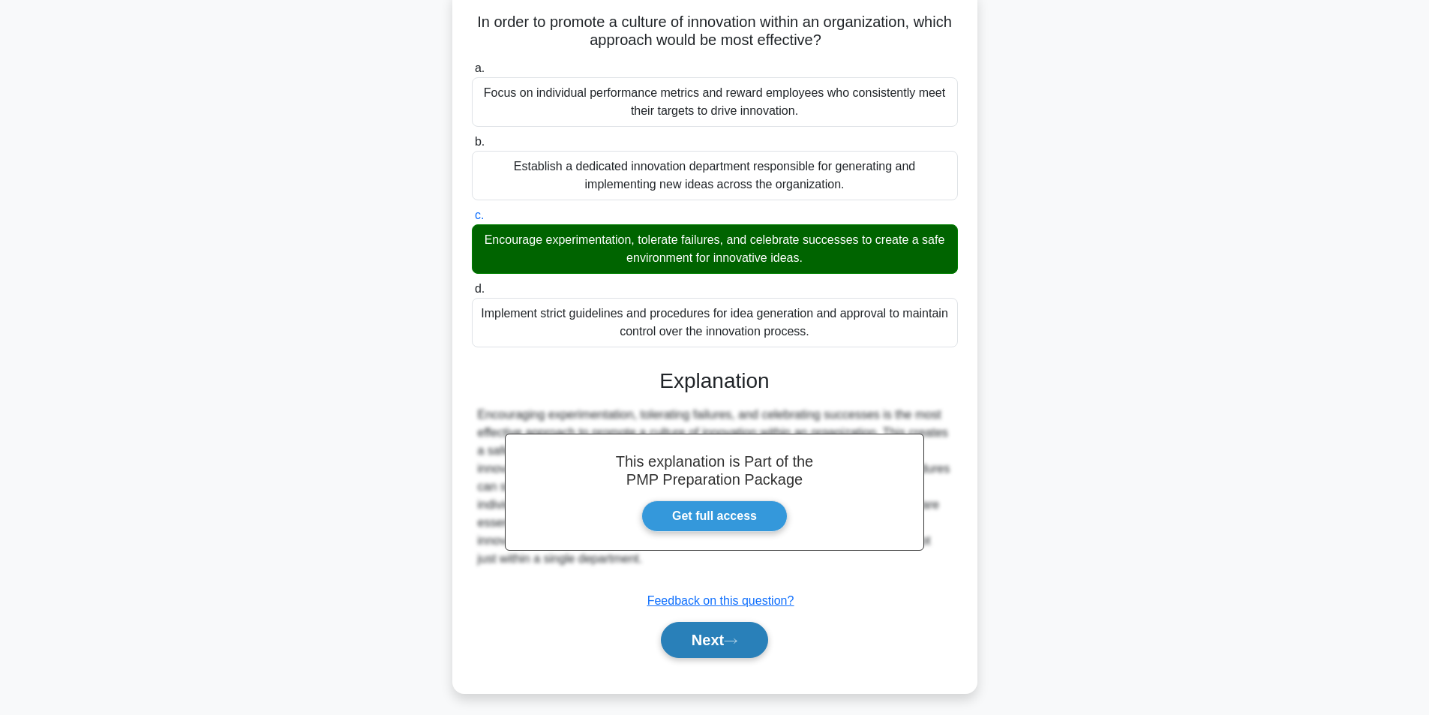
click at [712, 639] on button "Next" at bounding box center [714, 640] width 107 height 36
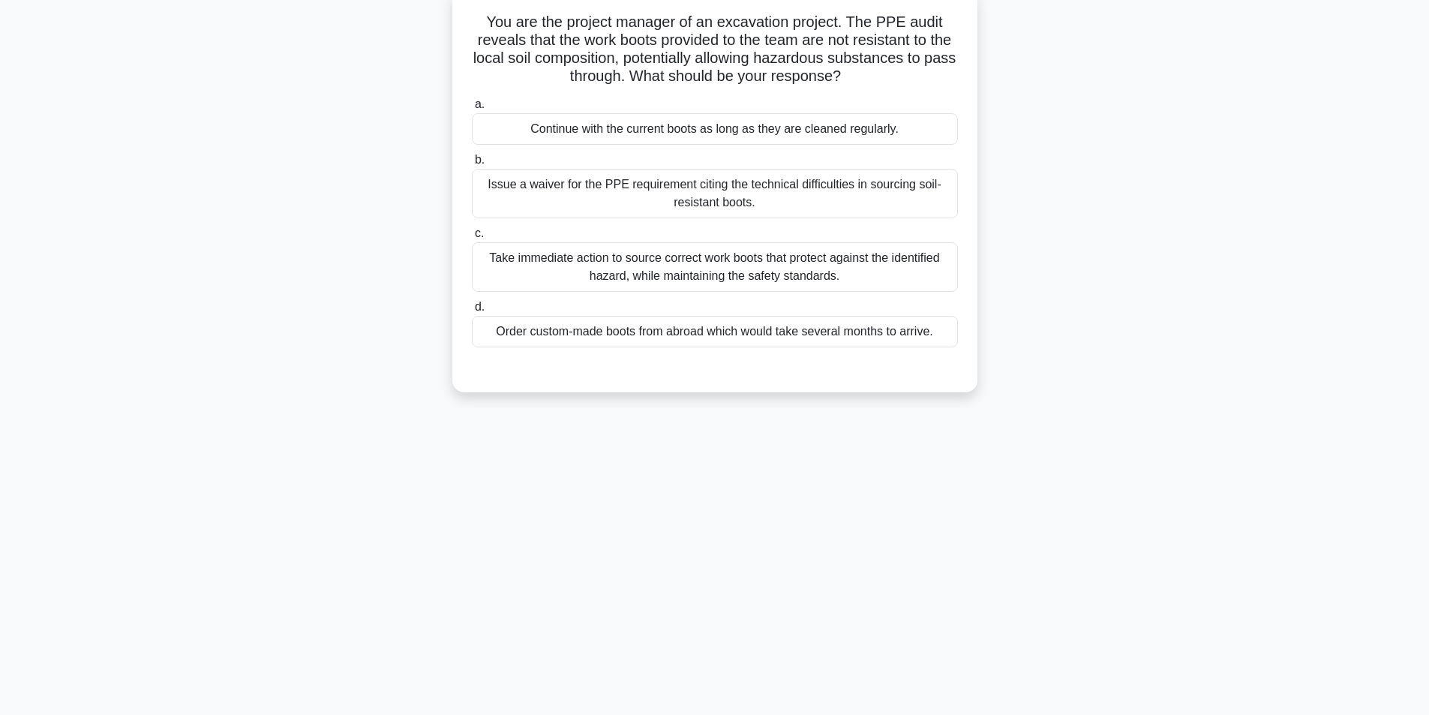
click at [674, 268] on div "Take immediate action to source correct work boots that protect against the ide…" at bounding box center [715, 267] width 486 height 50
click at [472, 239] on input "c. Take immediate action to source correct work boots that protect against the …" at bounding box center [472, 234] width 0 height 10
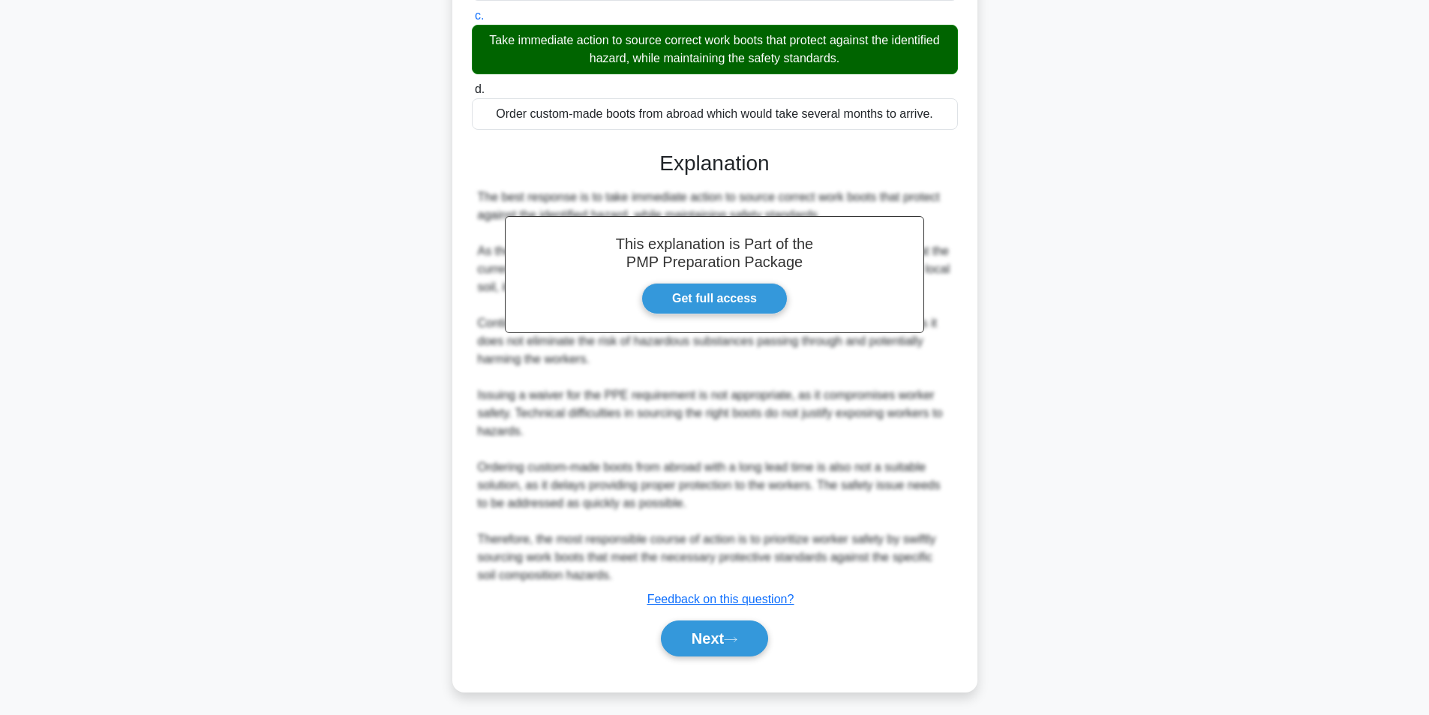
scroll to position [319, 0]
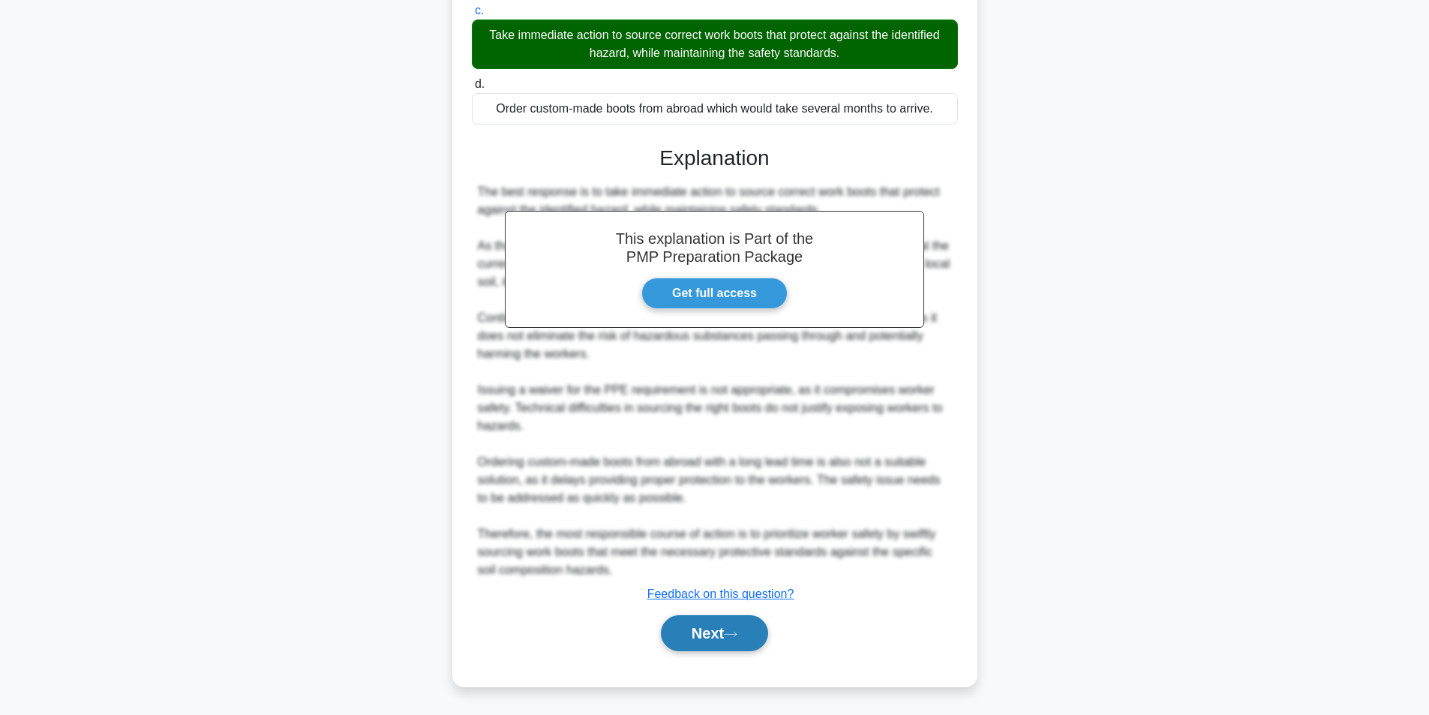
click at [716, 630] on button "Next" at bounding box center [714, 633] width 107 height 36
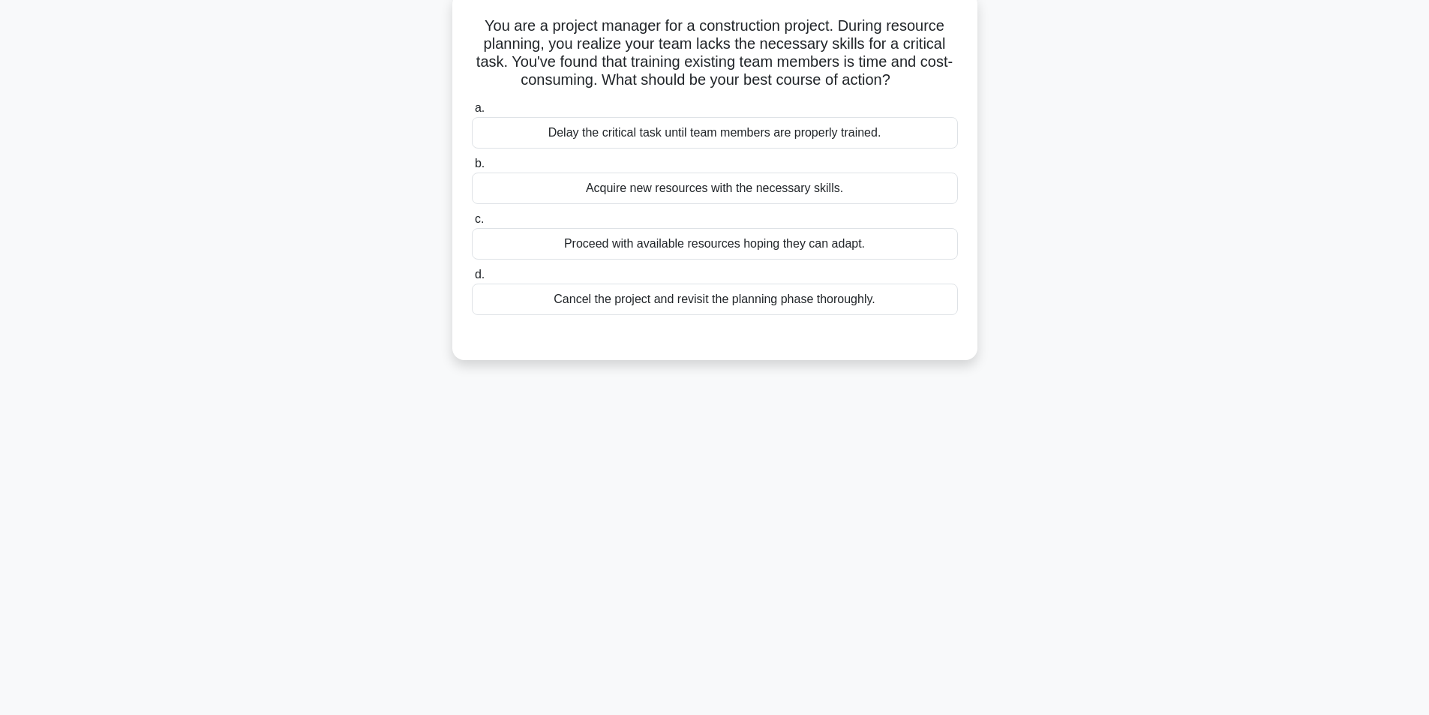
scroll to position [95, 0]
click at [697, 189] on div "Acquire new resources with the necessary skills." at bounding box center [715, 185] width 486 height 32
click at [472, 165] on input "b. Acquire new resources with the necessary skills." at bounding box center [472, 160] width 0 height 10
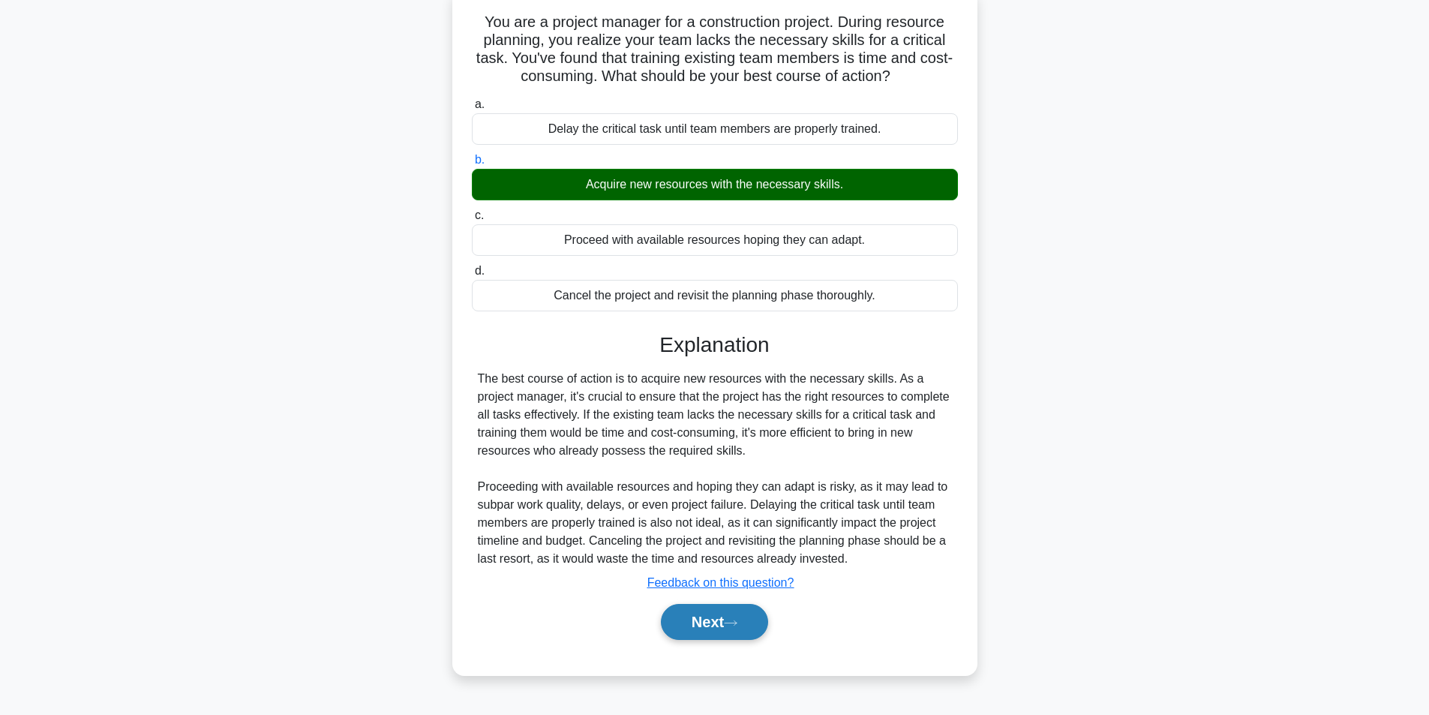
click at [716, 626] on button "Next" at bounding box center [714, 622] width 107 height 36
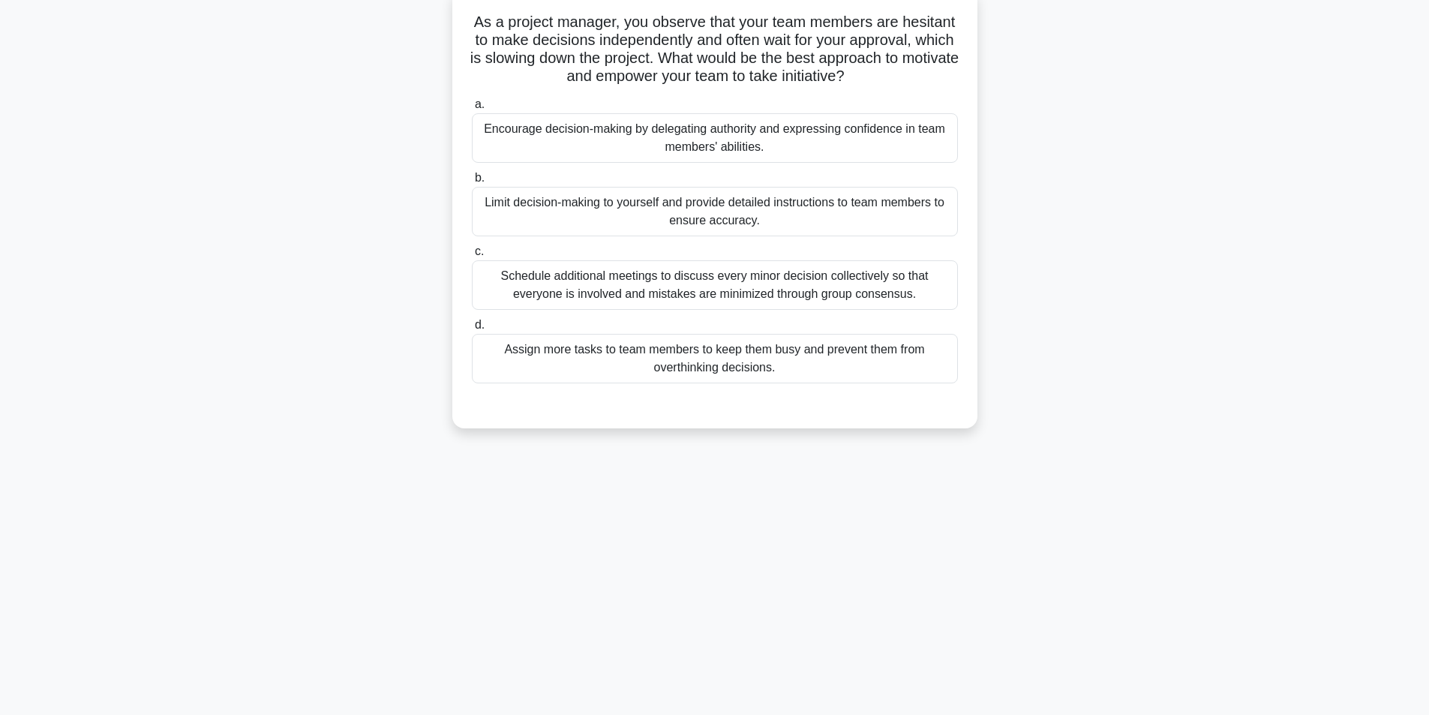
click at [692, 284] on div "Schedule additional meetings to discuss every minor decision collectively so th…" at bounding box center [715, 285] width 486 height 50
click at [472, 257] on input "c. Schedule additional meetings to discuss every minor decision collectively so…" at bounding box center [472, 252] width 0 height 10
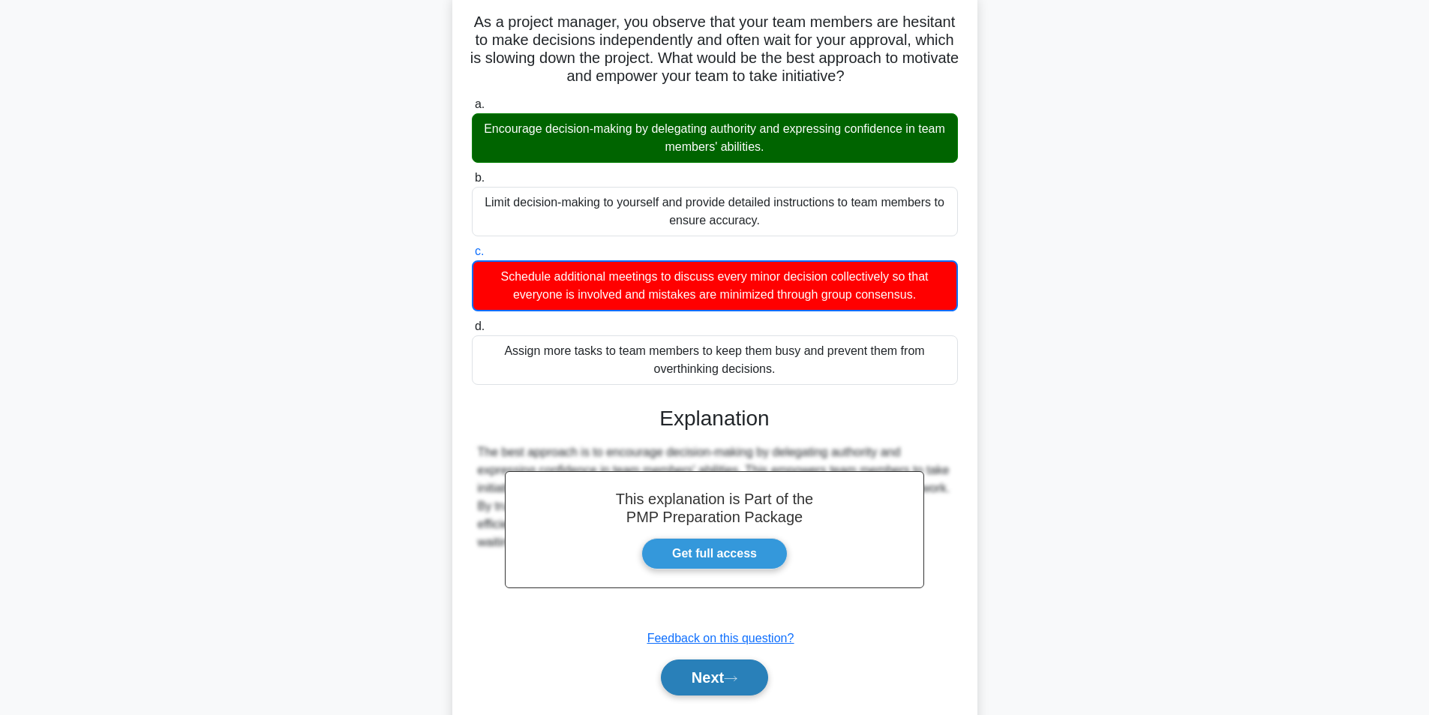
click at [715, 674] on button "Next" at bounding box center [714, 677] width 107 height 36
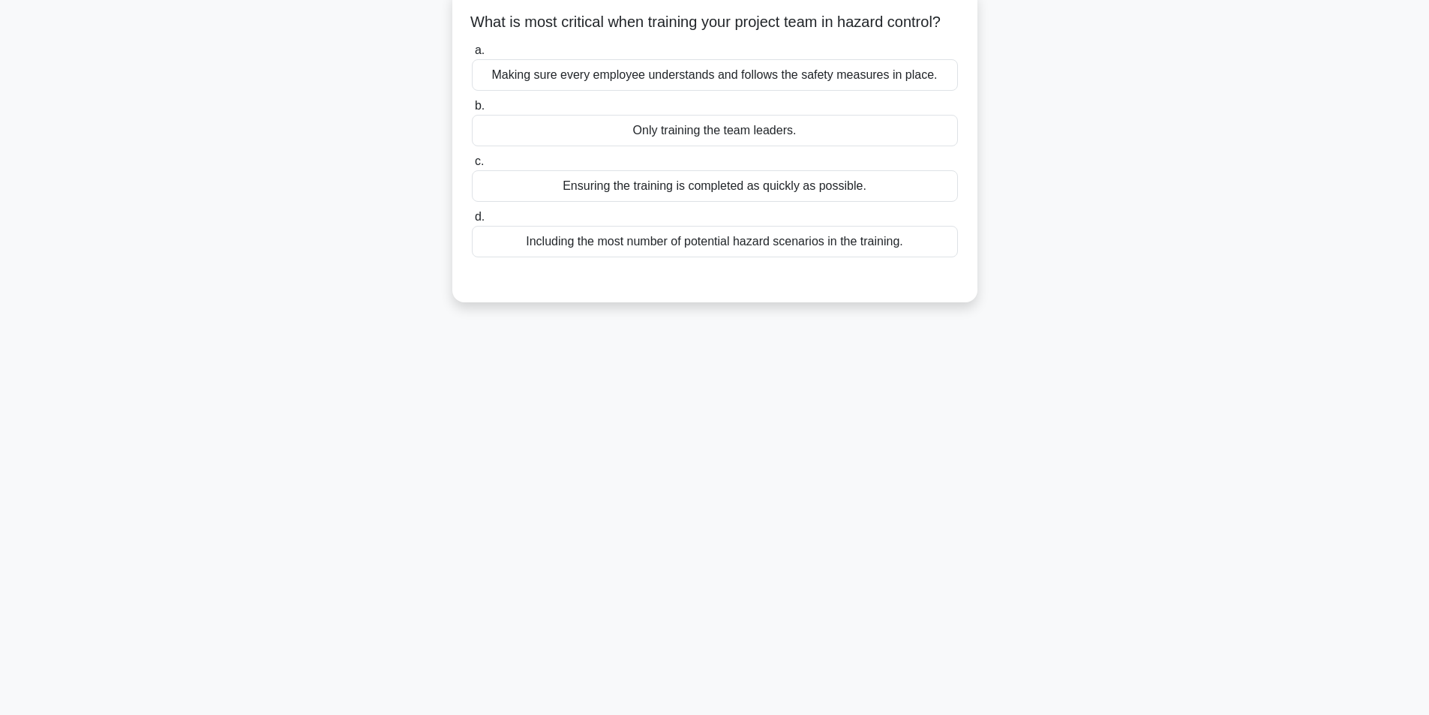
click at [774, 91] on div "Making sure every employee understands and follows the safety measures in place." at bounding box center [715, 75] width 486 height 32
click at [472, 56] on input "a. Making sure every employee understands and follows the safety measures in pl…" at bounding box center [472, 51] width 0 height 10
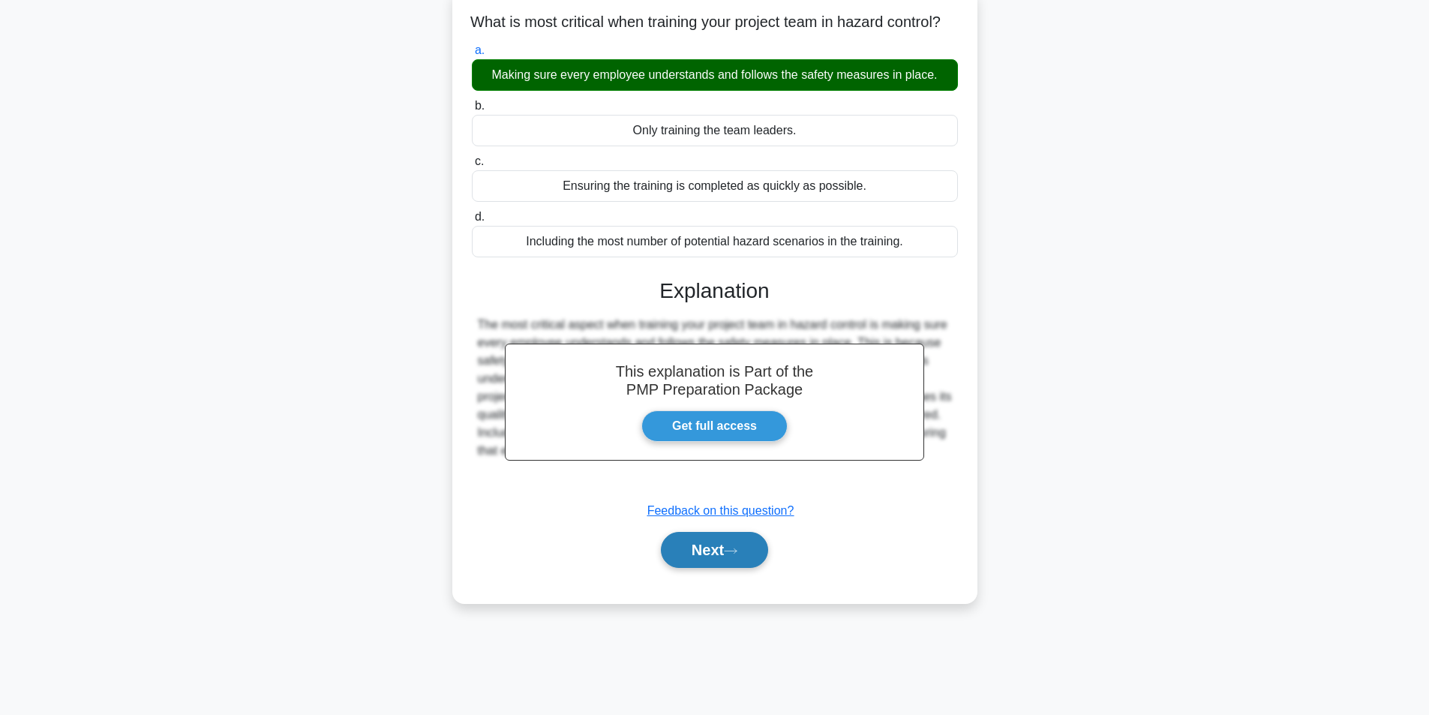
click at [700, 568] on button "Next" at bounding box center [714, 550] width 107 height 36
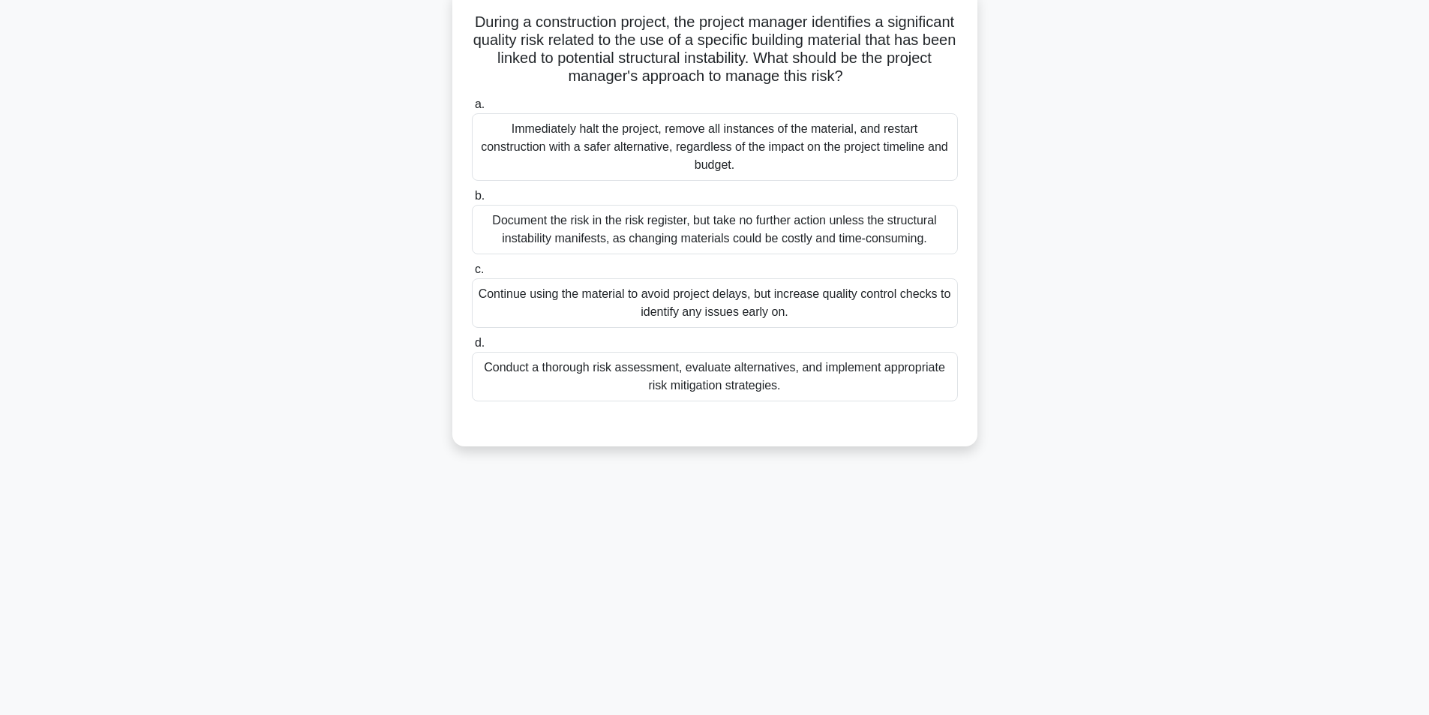
click at [695, 382] on div "Conduct a thorough risk assessment, evaluate alternatives, and implement approp…" at bounding box center [715, 377] width 486 height 50
click at [472, 348] on input "d. Conduct a thorough risk assessment, evaluate alternatives, and implement app…" at bounding box center [472, 343] width 0 height 10
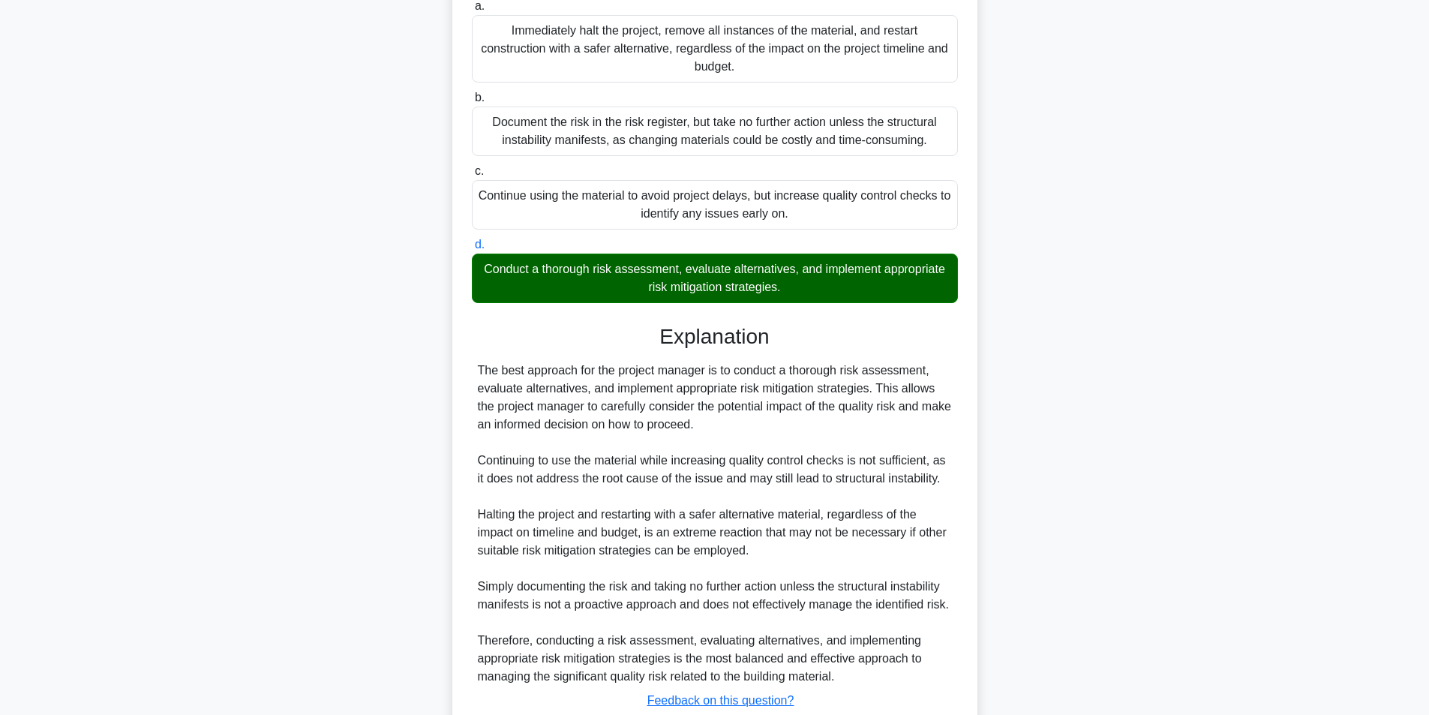
scroll to position [301, 0]
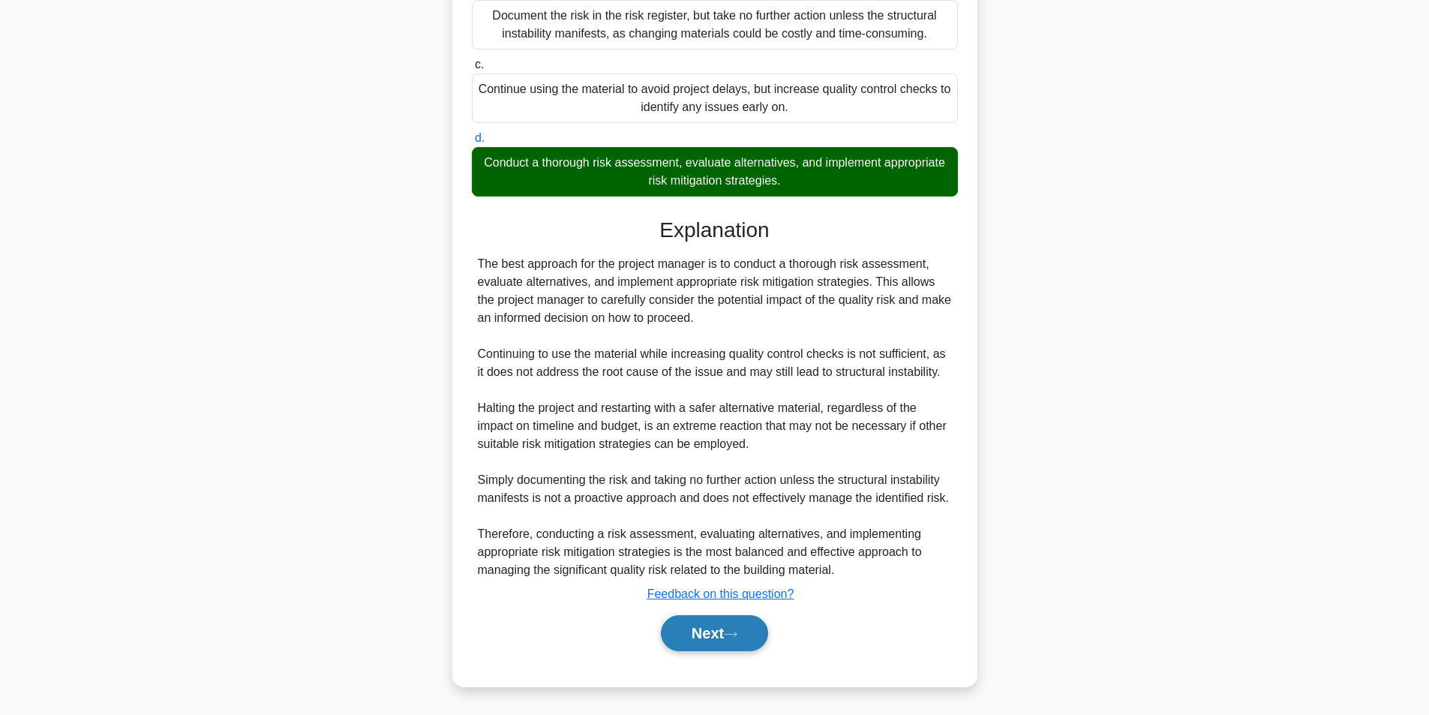
click at [725, 640] on button "Next" at bounding box center [714, 633] width 107 height 36
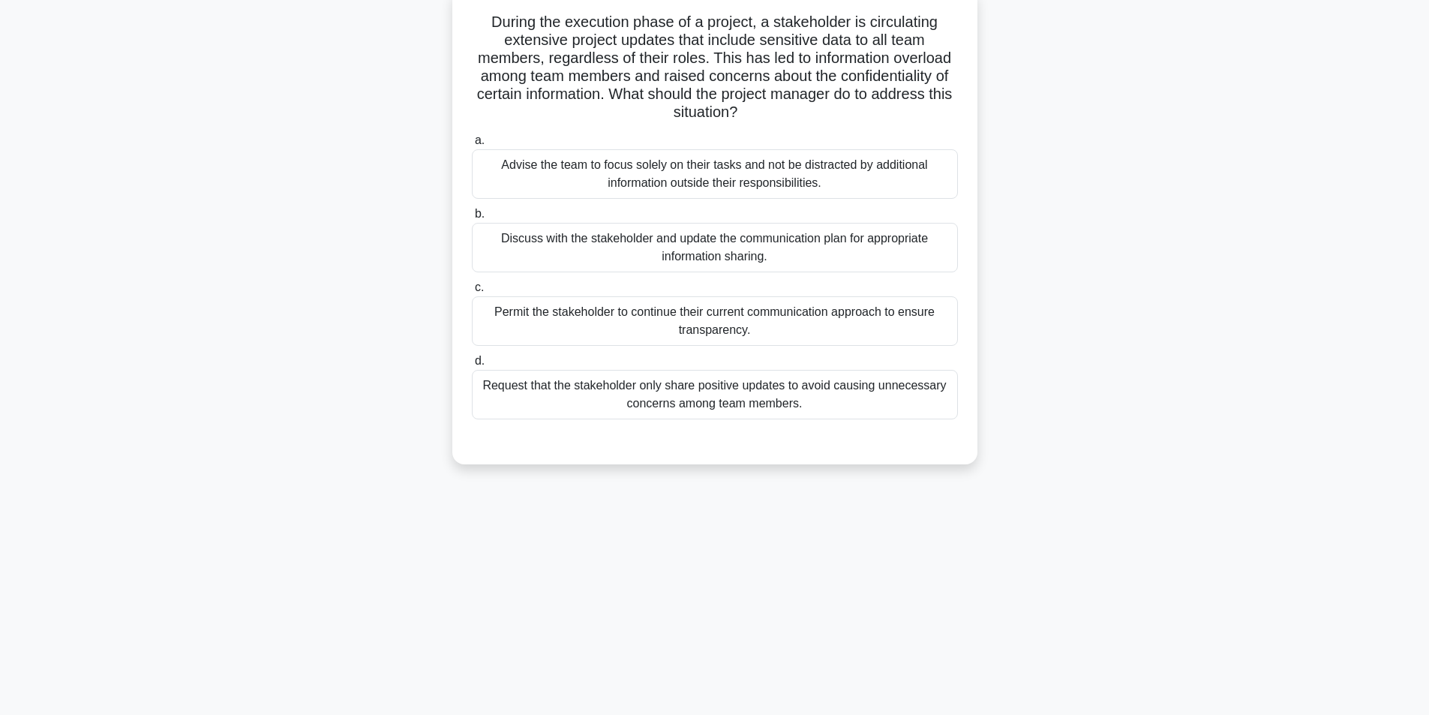
click at [770, 245] on div "Discuss with the stakeholder and update the communication plan for appropriate …" at bounding box center [715, 248] width 486 height 50
click at [472, 219] on input "b. Discuss with the stakeholder and update the communication plan for appropria…" at bounding box center [472, 214] width 0 height 10
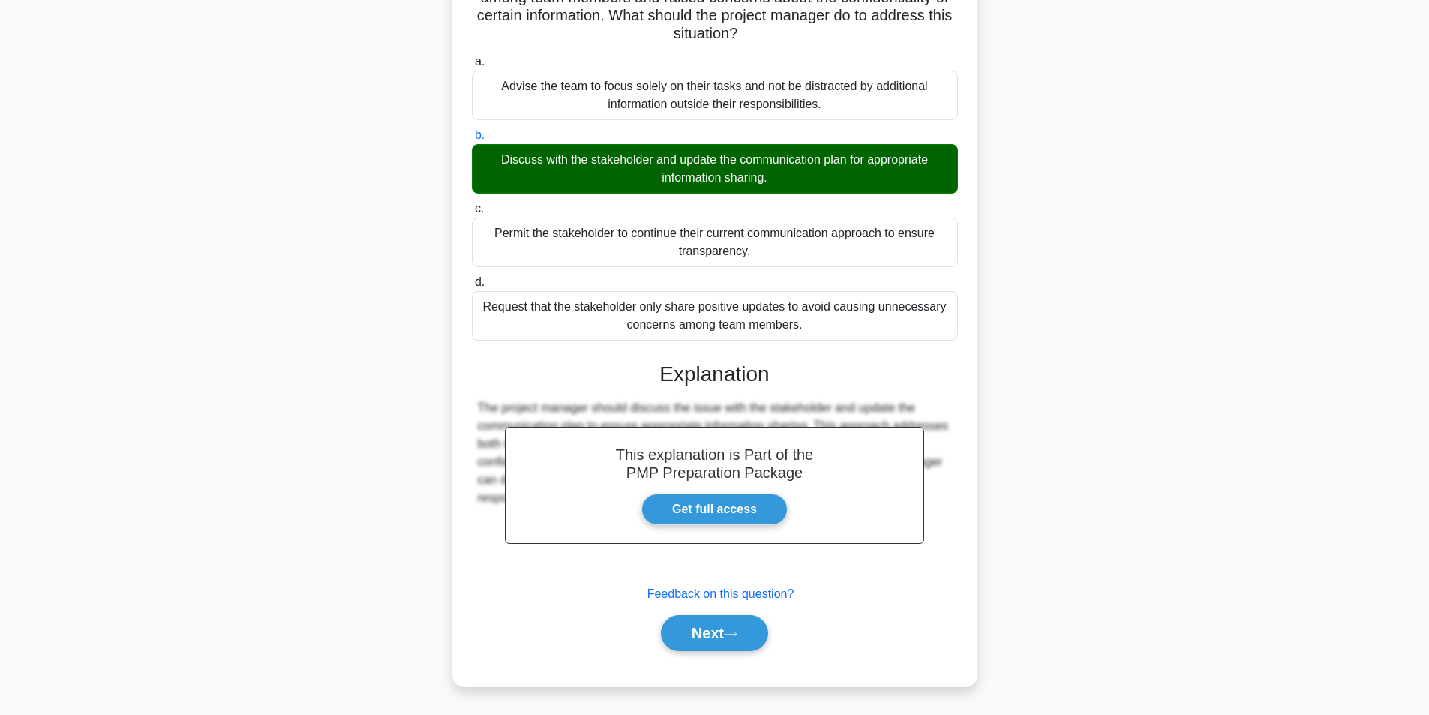
scroll to position [175, 0]
click at [692, 628] on button "Next" at bounding box center [714, 633] width 107 height 36
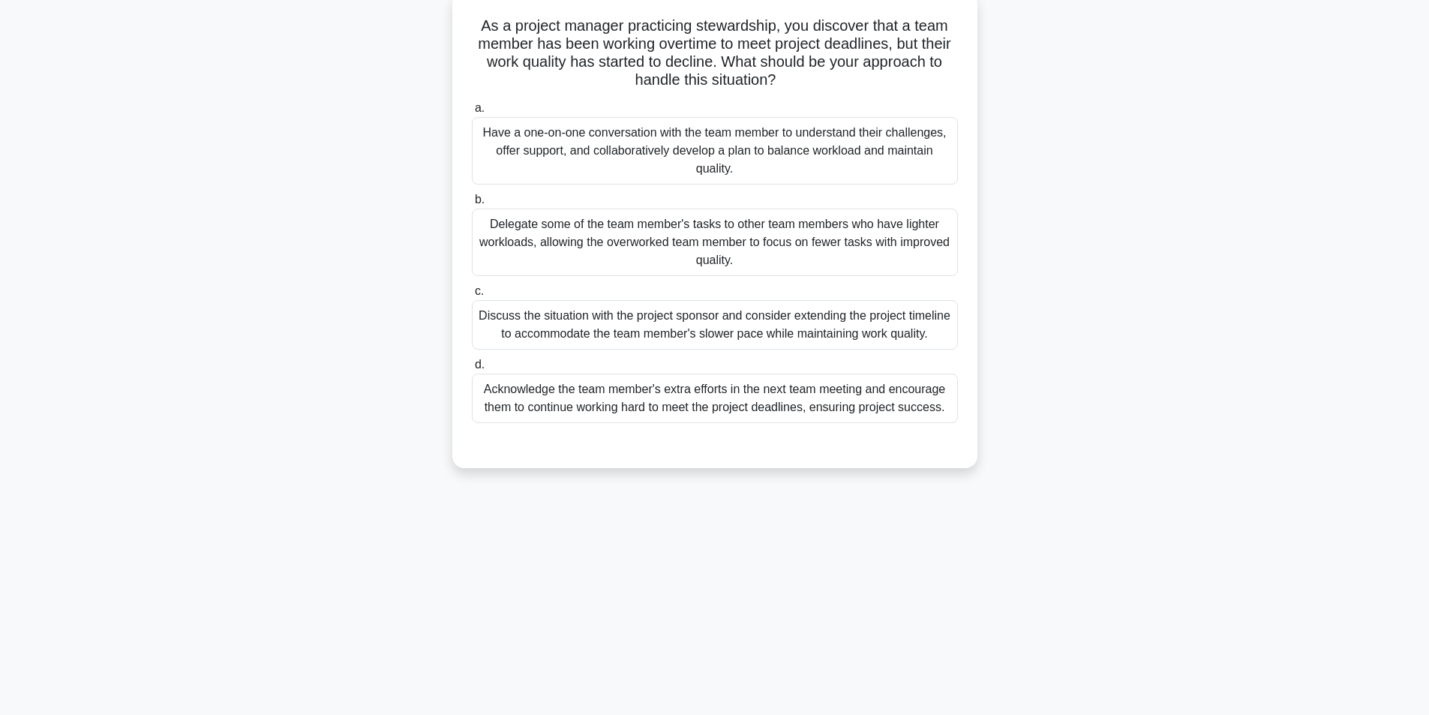
scroll to position [95, 0]
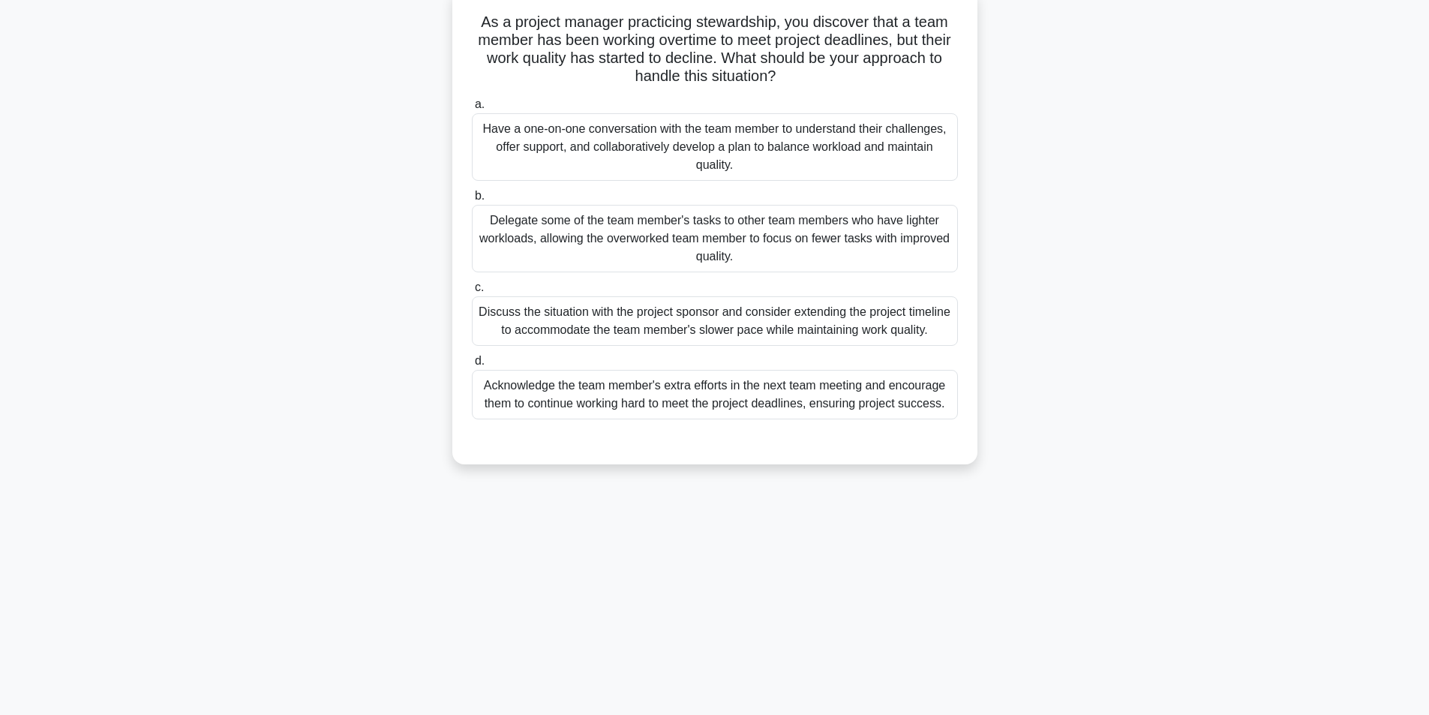
click at [744, 127] on div "Have a one-on-one conversation with the team member to understand their challen…" at bounding box center [715, 147] width 486 height 68
click at [472, 110] on input "a. Have a one-on-one conversation with the team member to understand their chal…" at bounding box center [472, 105] width 0 height 10
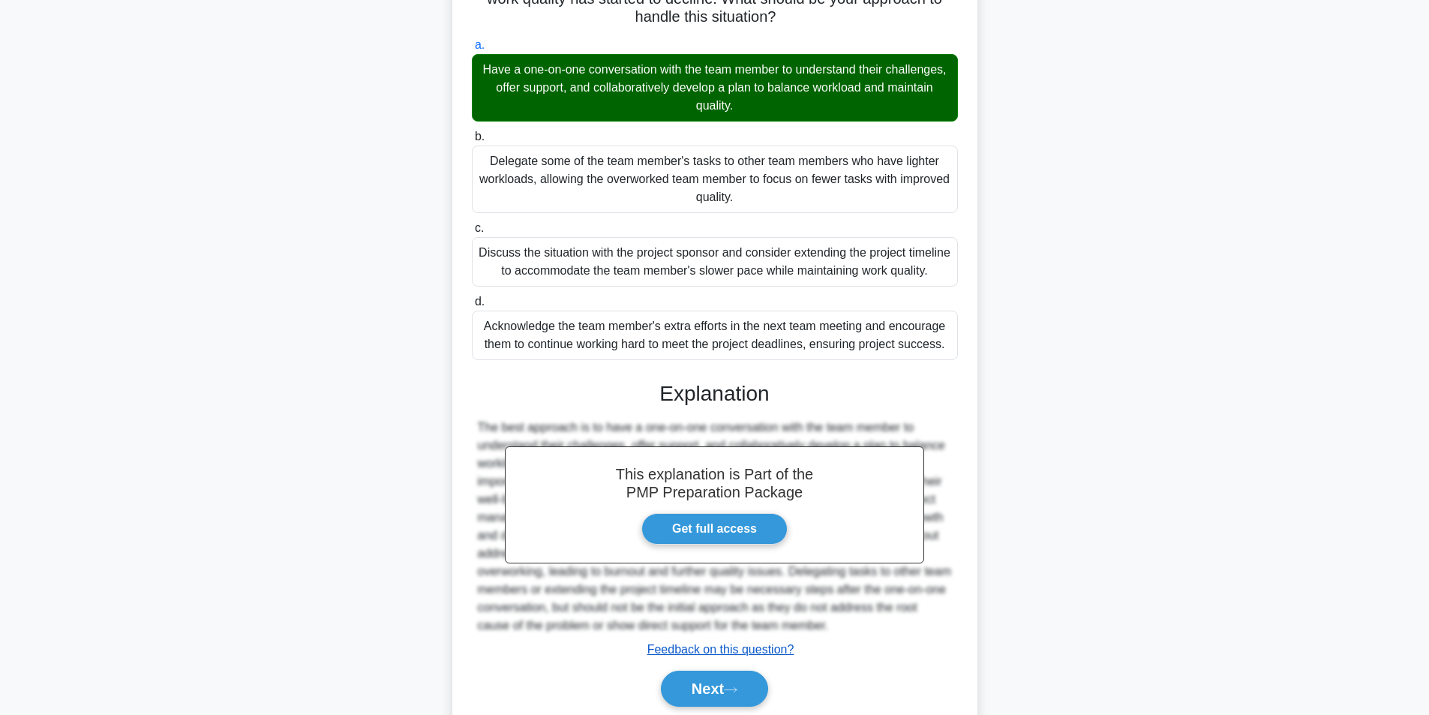
scroll to position [229, 0]
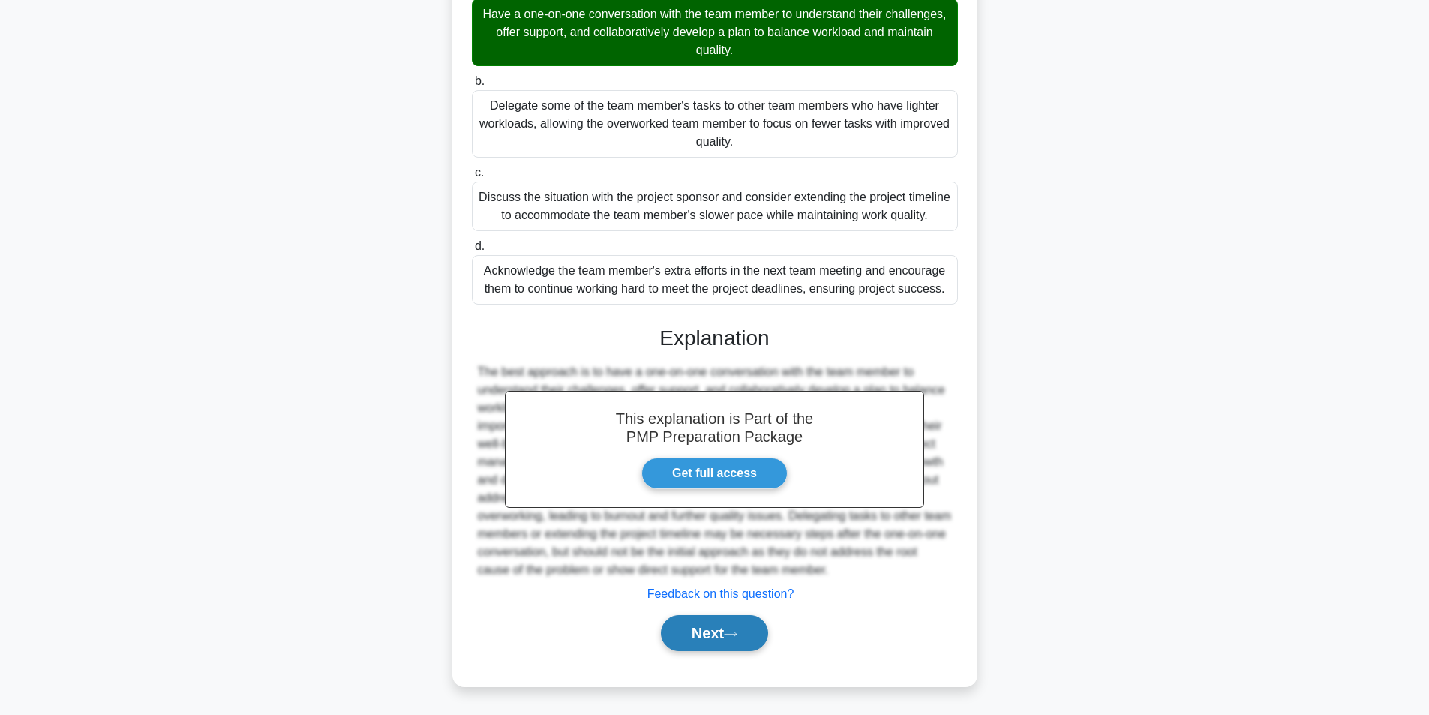
click at [698, 626] on button "Next" at bounding box center [714, 633] width 107 height 36
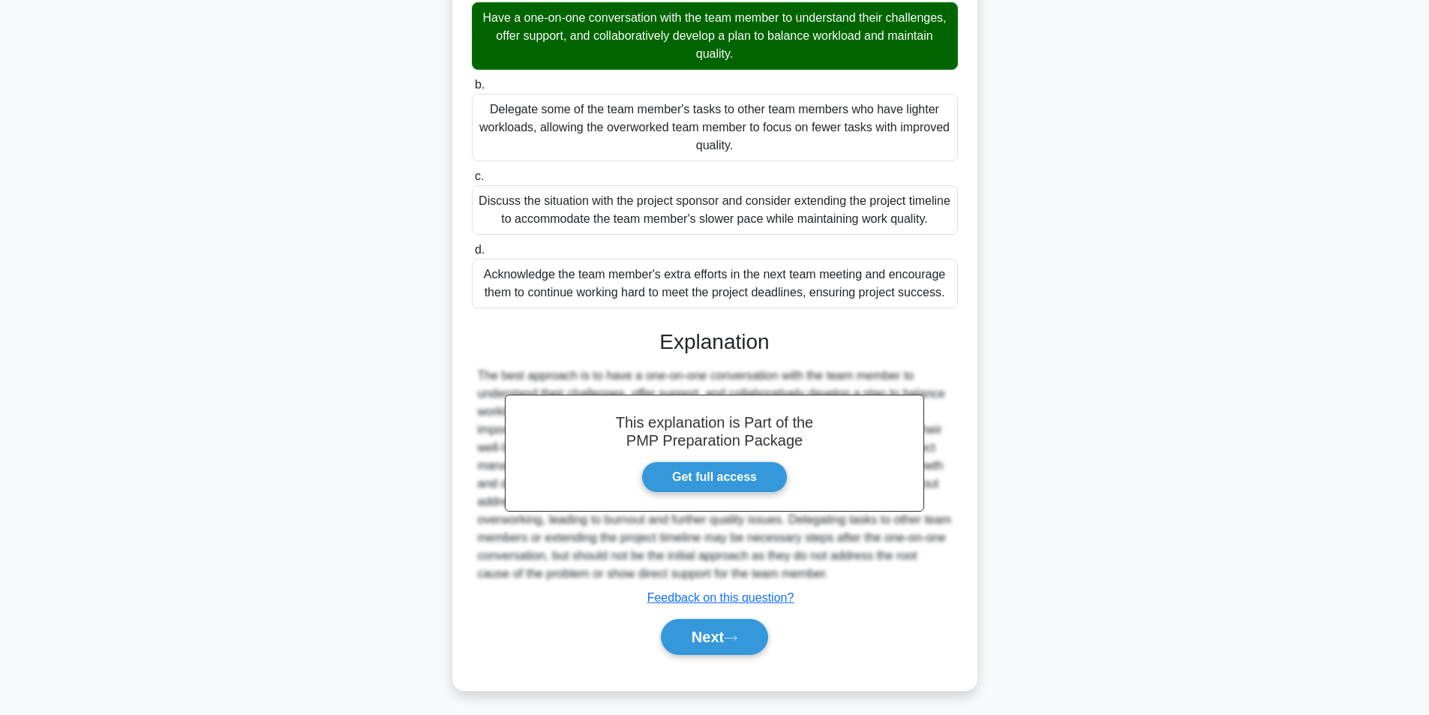
scroll to position [95, 0]
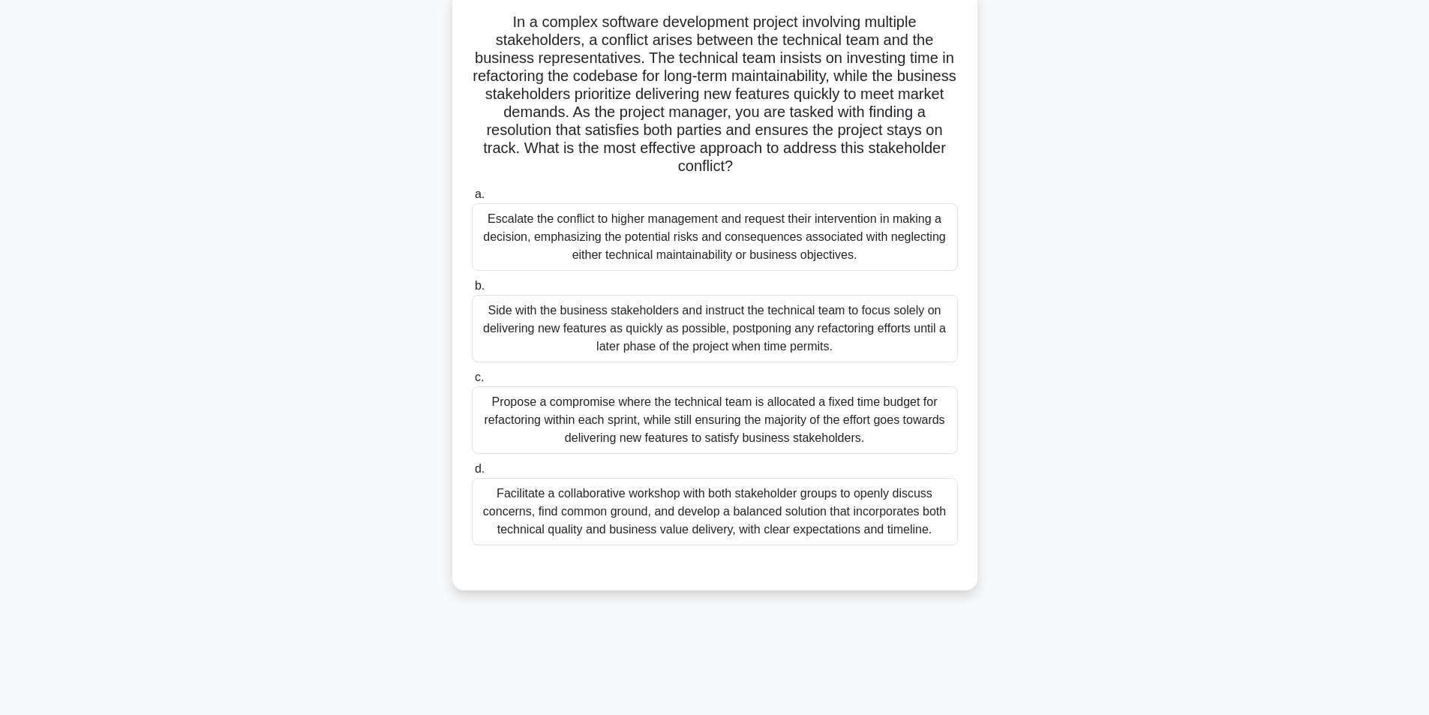
click at [659, 520] on div "Facilitate a collaborative workshop with both stakeholder groups to openly disc…" at bounding box center [715, 512] width 486 height 68
click at [472, 474] on input "d. Facilitate a collaborative workshop with both stakeholder groups to openly d…" at bounding box center [472, 469] width 0 height 10
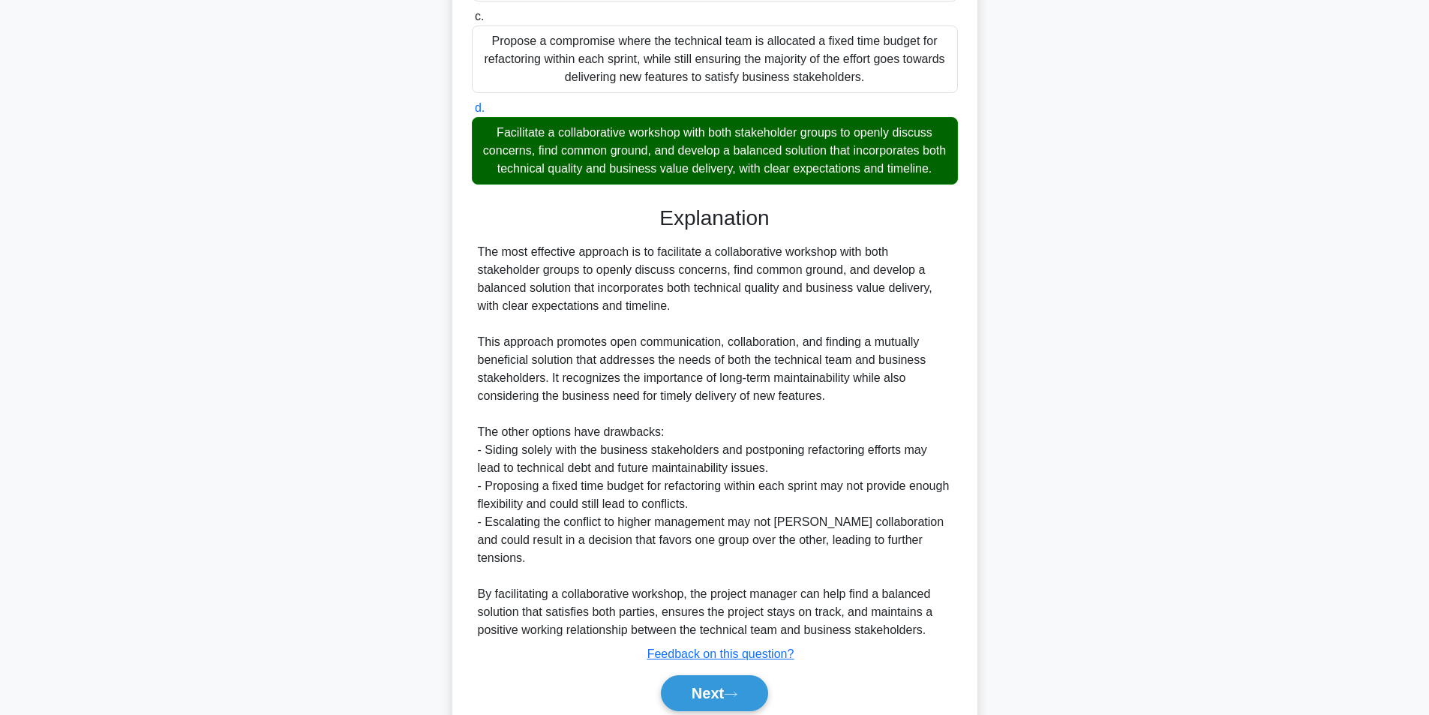
scroll to position [470, 0]
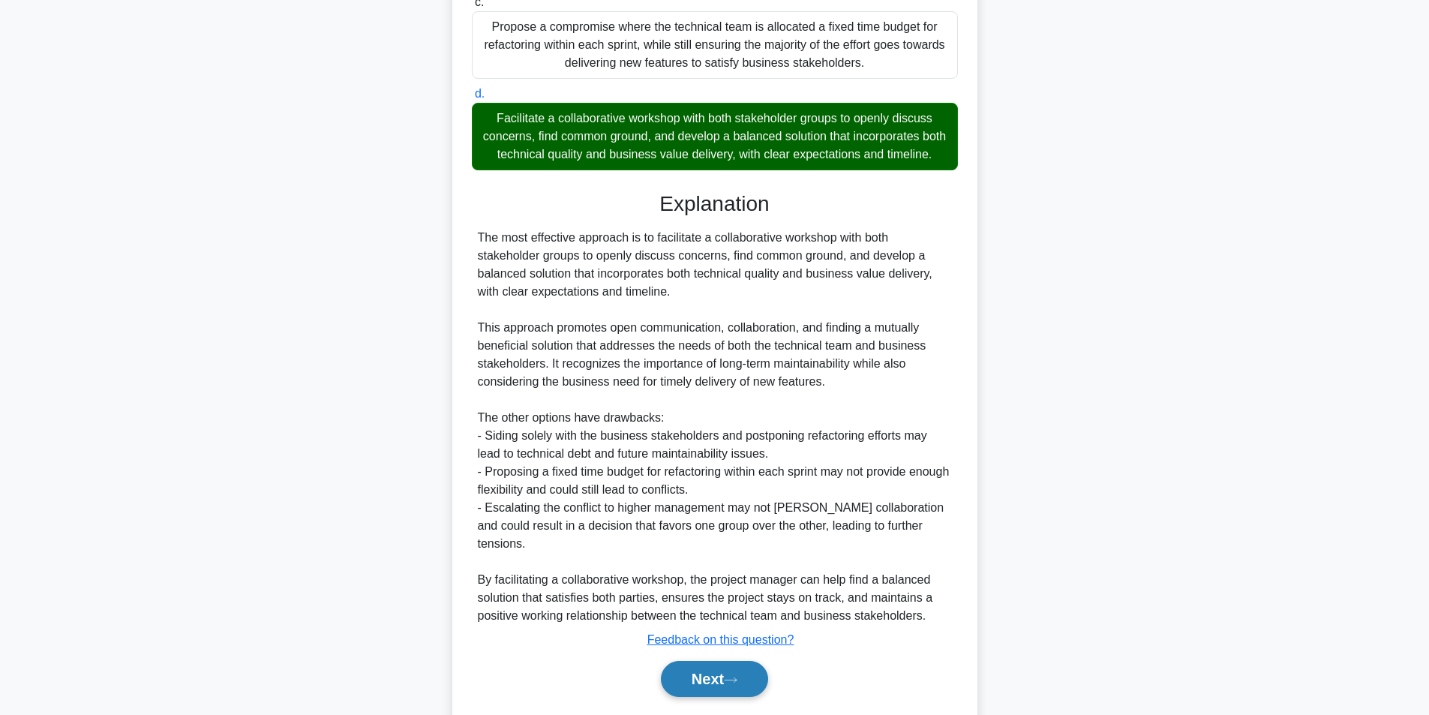
click at [695, 682] on button "Next" at bounding box center [714, 679] width 107 height 36
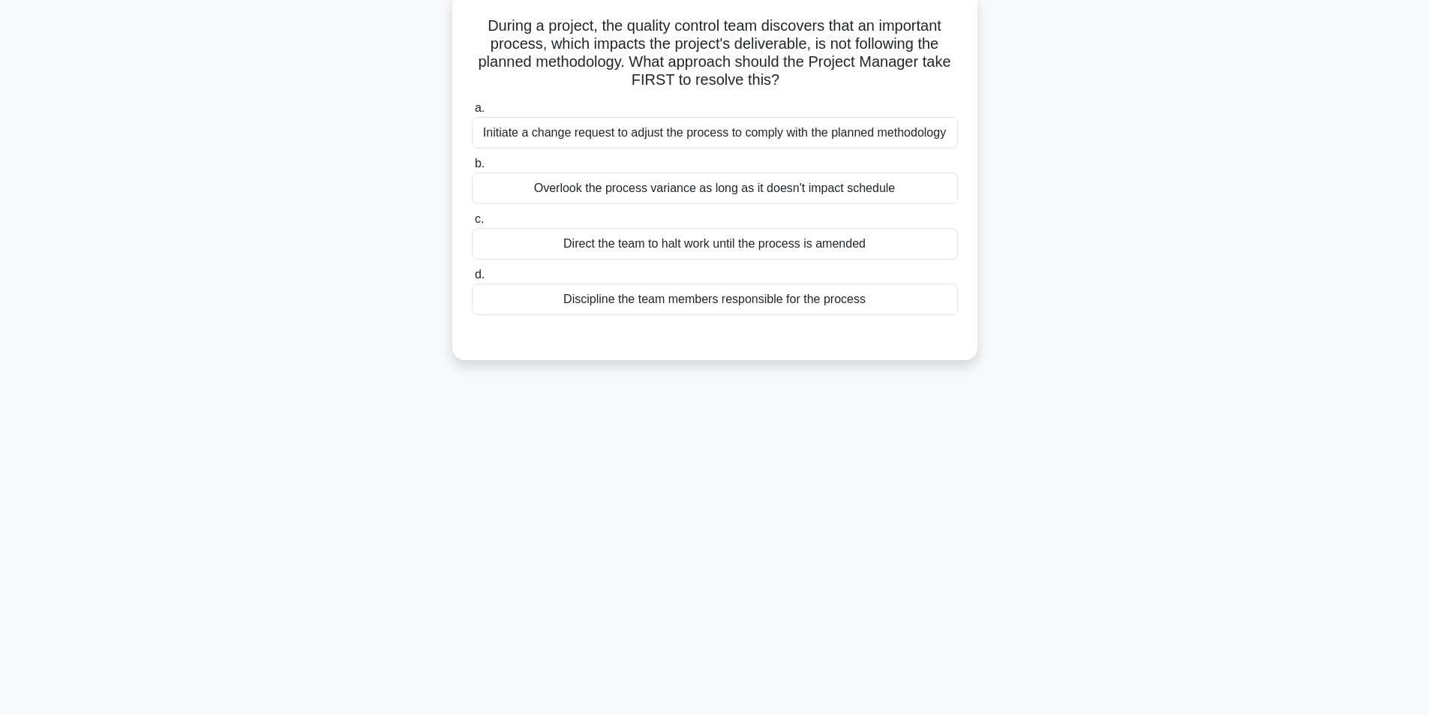
scroll to position [95, 0]
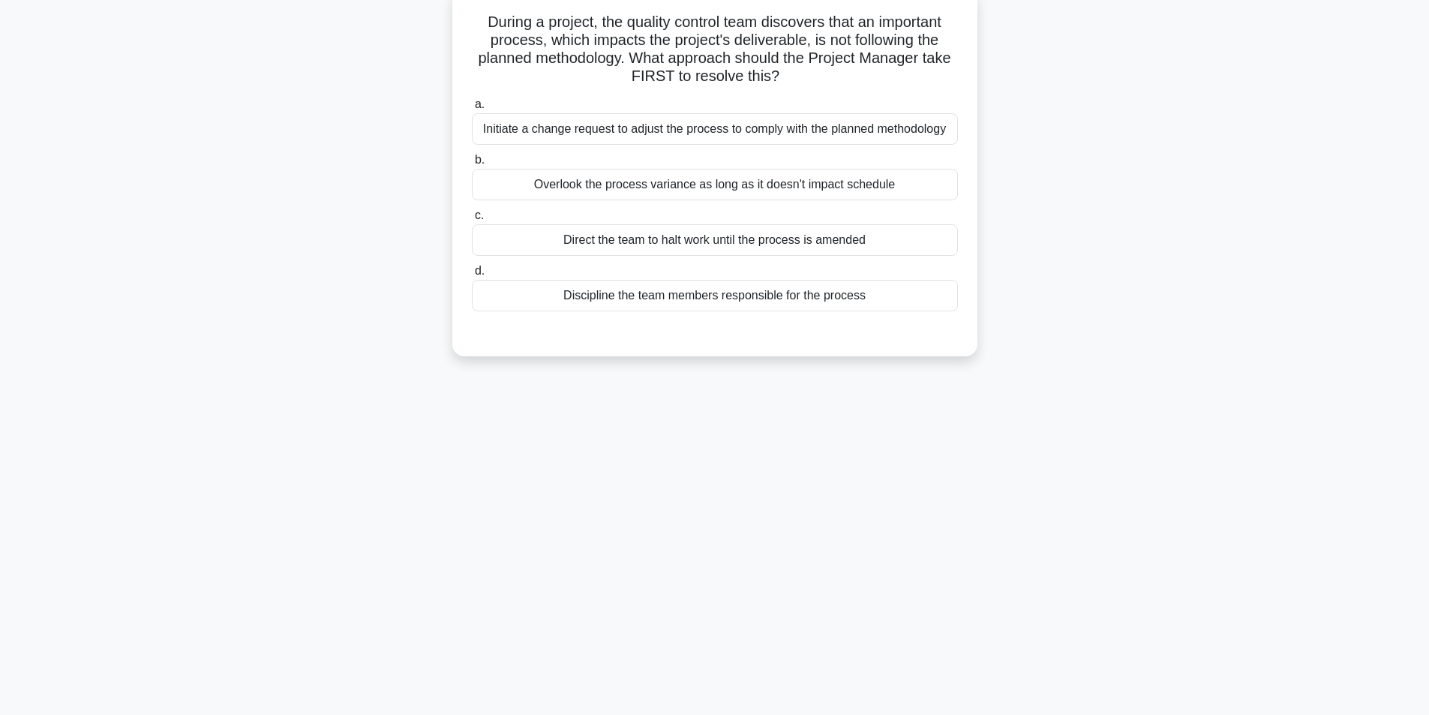
click at [711, 132] on div "Initiate a change request to adjust the process to comply with the planned meth…" at bounding box center [715, 129] width 486 height 32
click at [472, 110] on input "a. Initiate a change request to adjust the process to comply with the planned m…" at bounding box center [472, 105] width 0 height 10
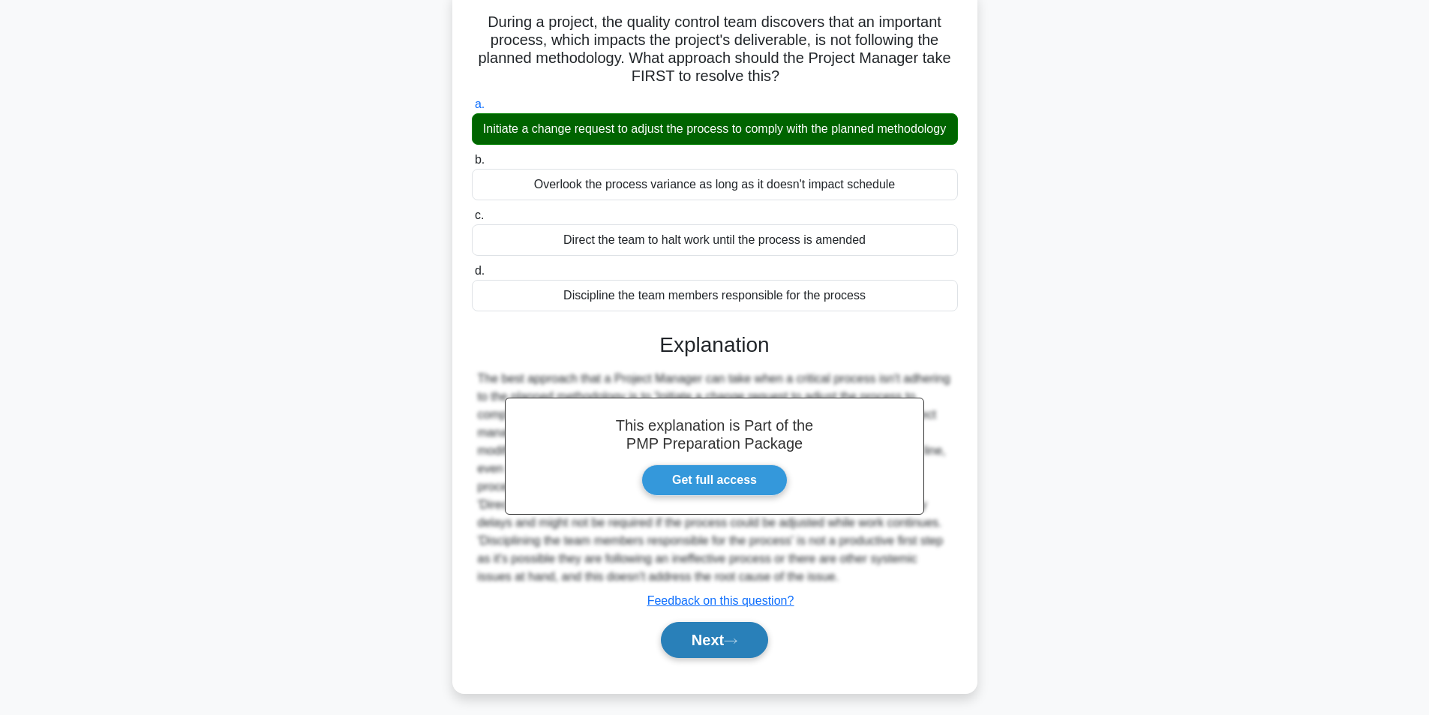
click at [671, 658] on button "Next" at bounding box center [714, 640] width 107 height 36
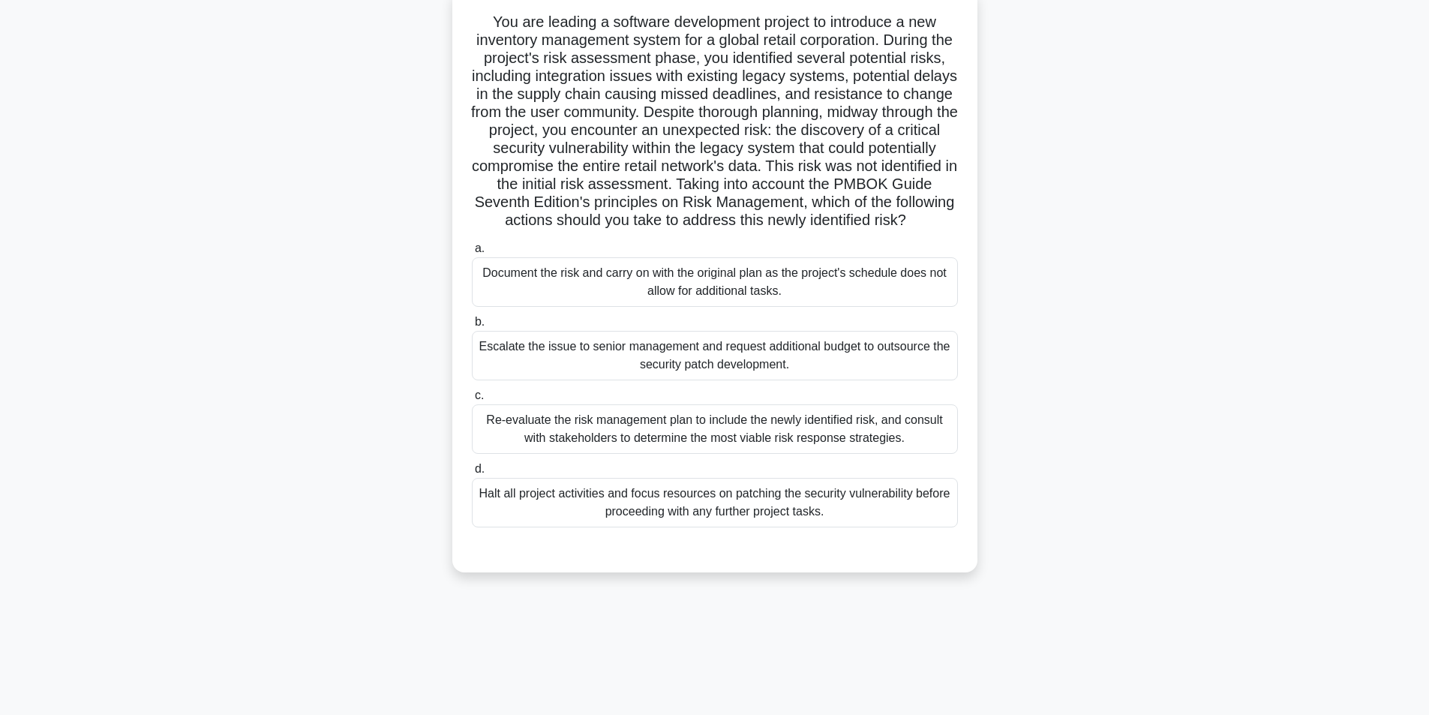
click at [624, 454] on div "Re-evaluate the risk management plan to include the newly identified risk, and …" at bounding box center [715, 429] width 486 height 50
click at [472, 401] on input "c. Re-evaluate the risk management plan to include the newly identified risk, a…" at bounding box center [472, 396] width 0 height 10
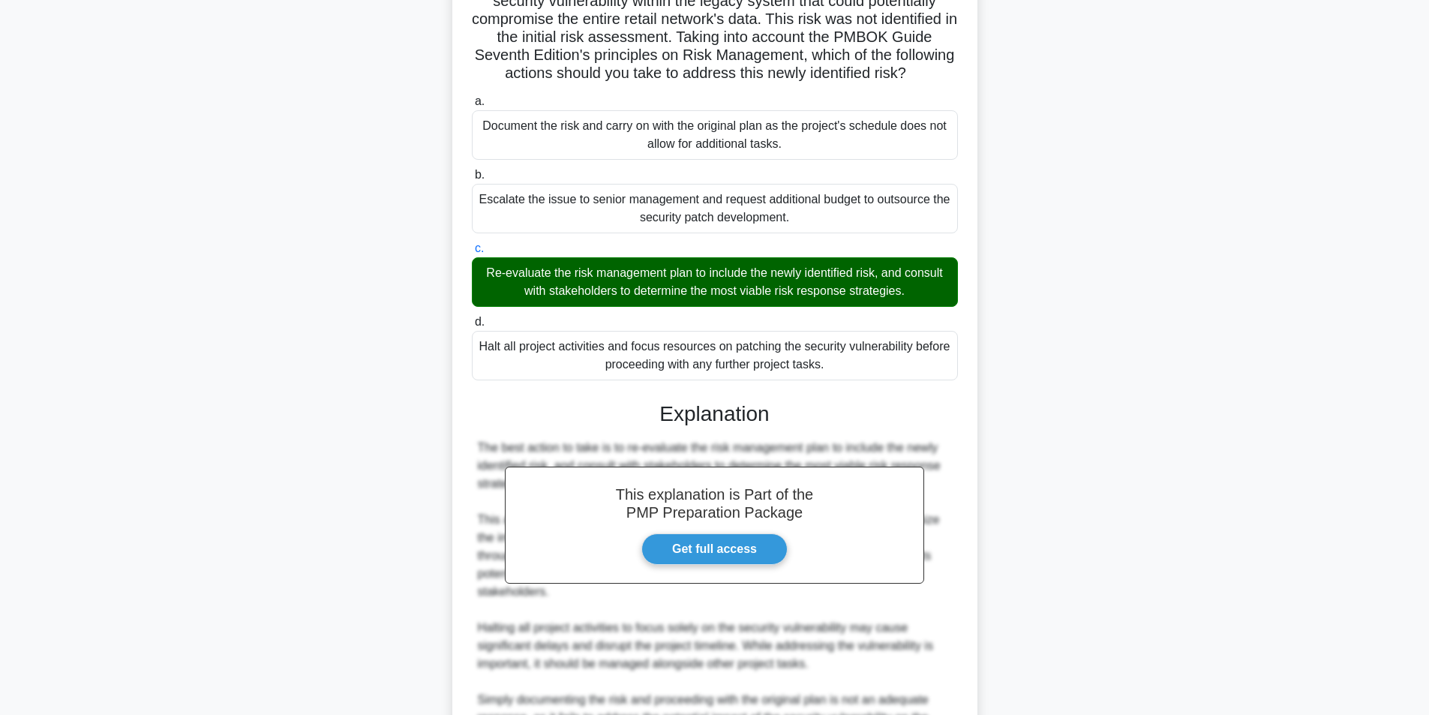
scroll to position [517, 0]
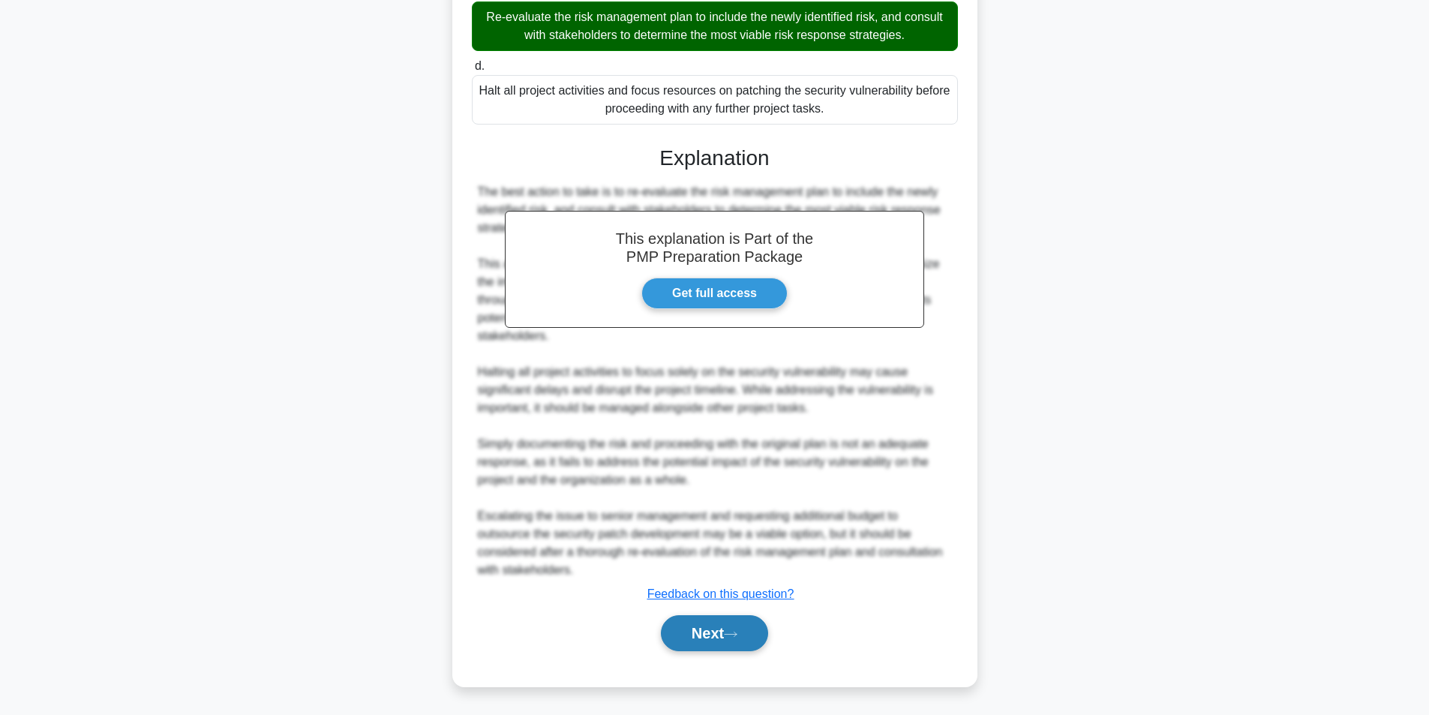
click at [729, 633] on button "Next" at bounding box center [714, 633] width 107 height 36
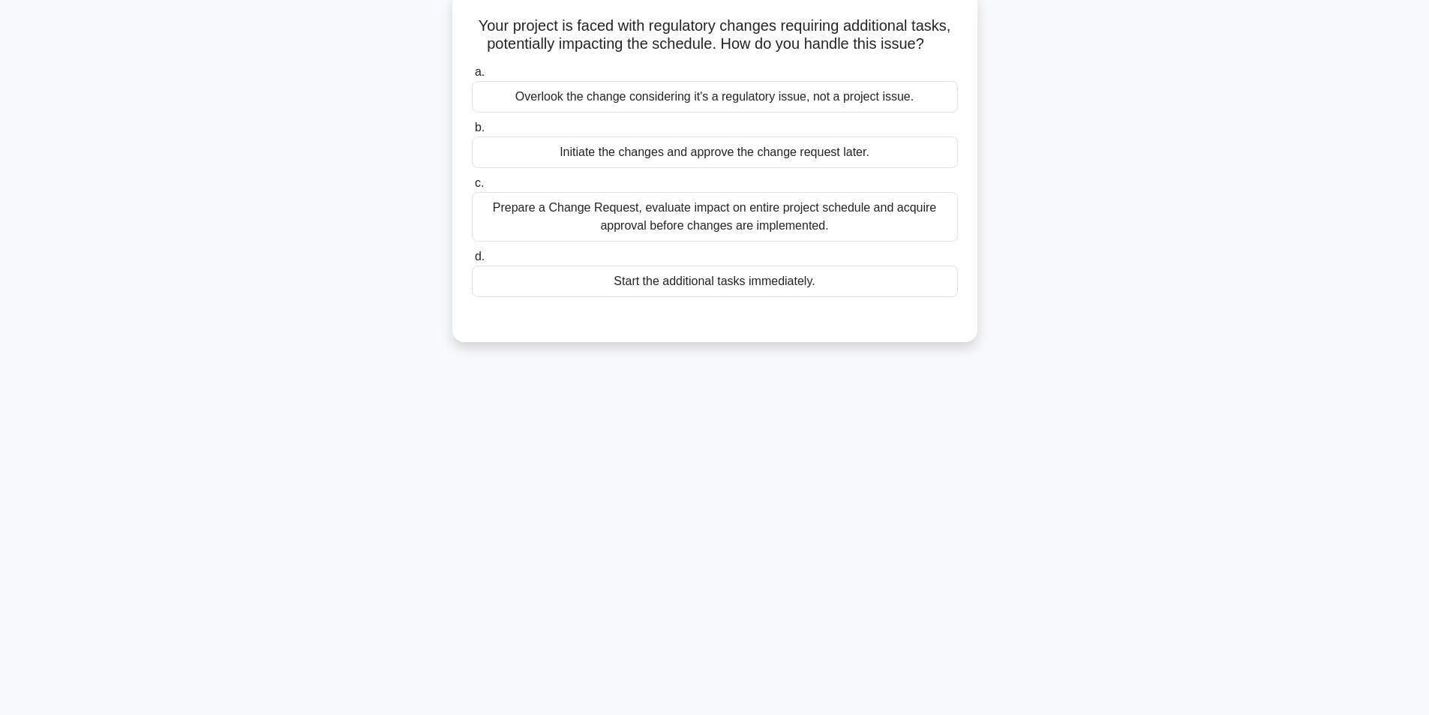
scroll to position [95, 0]
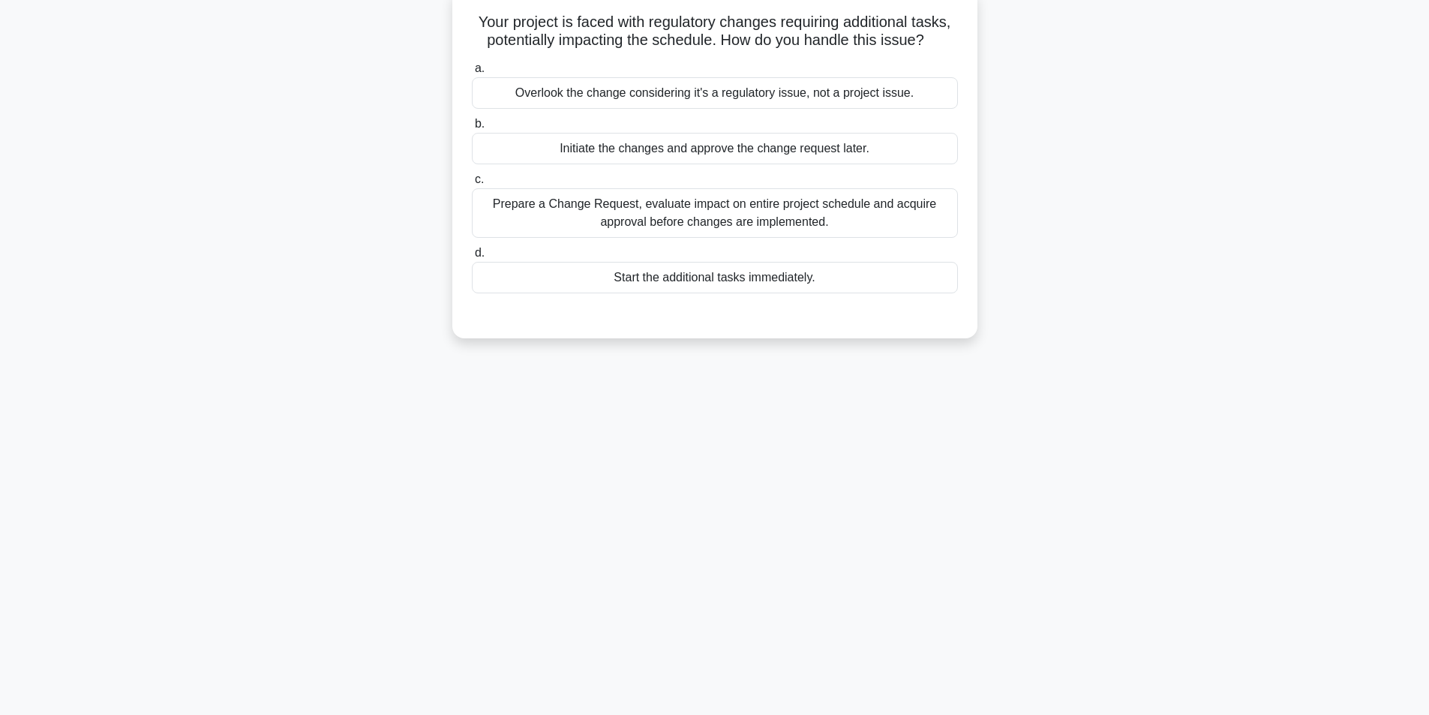
click at [683, 218] on div "Prepare a Change Request, evaluate impact on entire project schedule and acquir…" at bounding box center [715, 213] width 486 height 50
click at [472, 185] on input "c. Prepare a Change Request, evaluate impact on entire project schedule and acq…" at bounding box center [472, 180] width 0 height 10
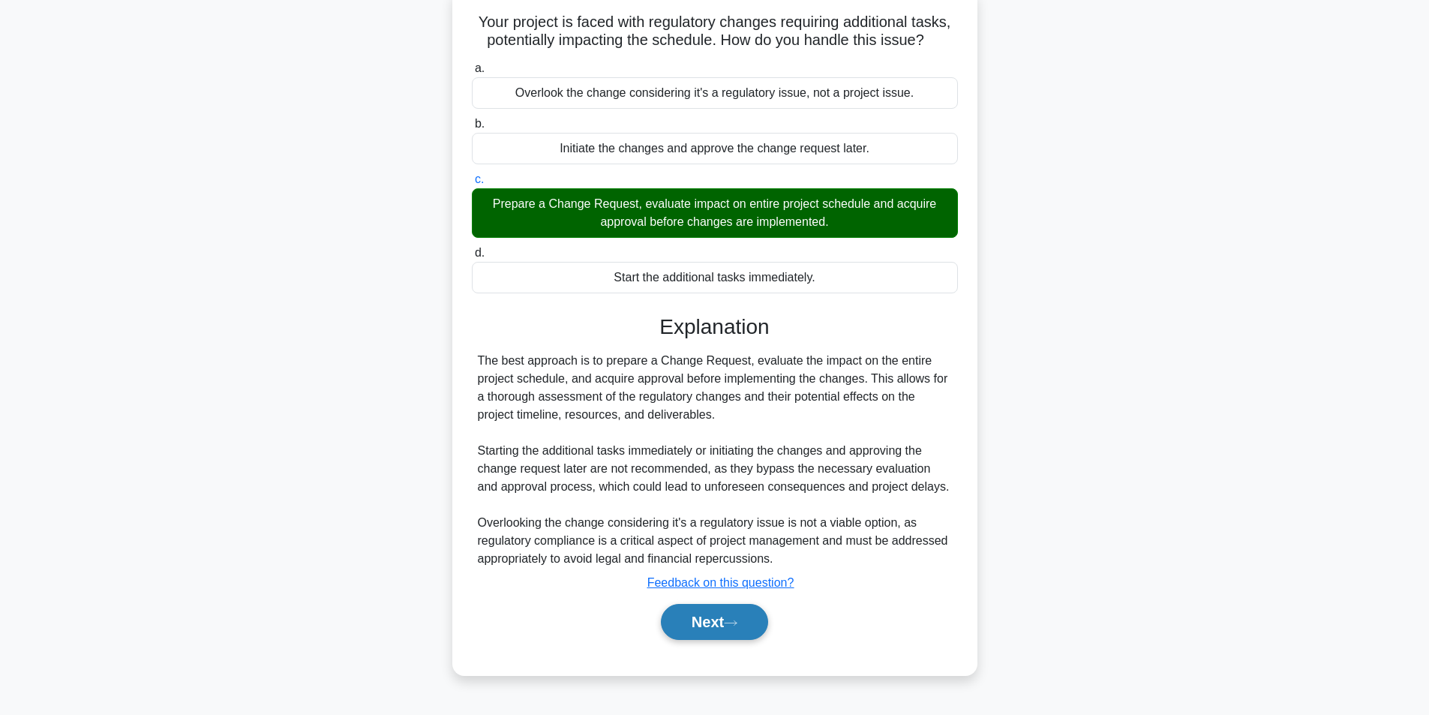
click at [680, 627] on button "Next" at bounding box center [714, 622] width 107 height 36
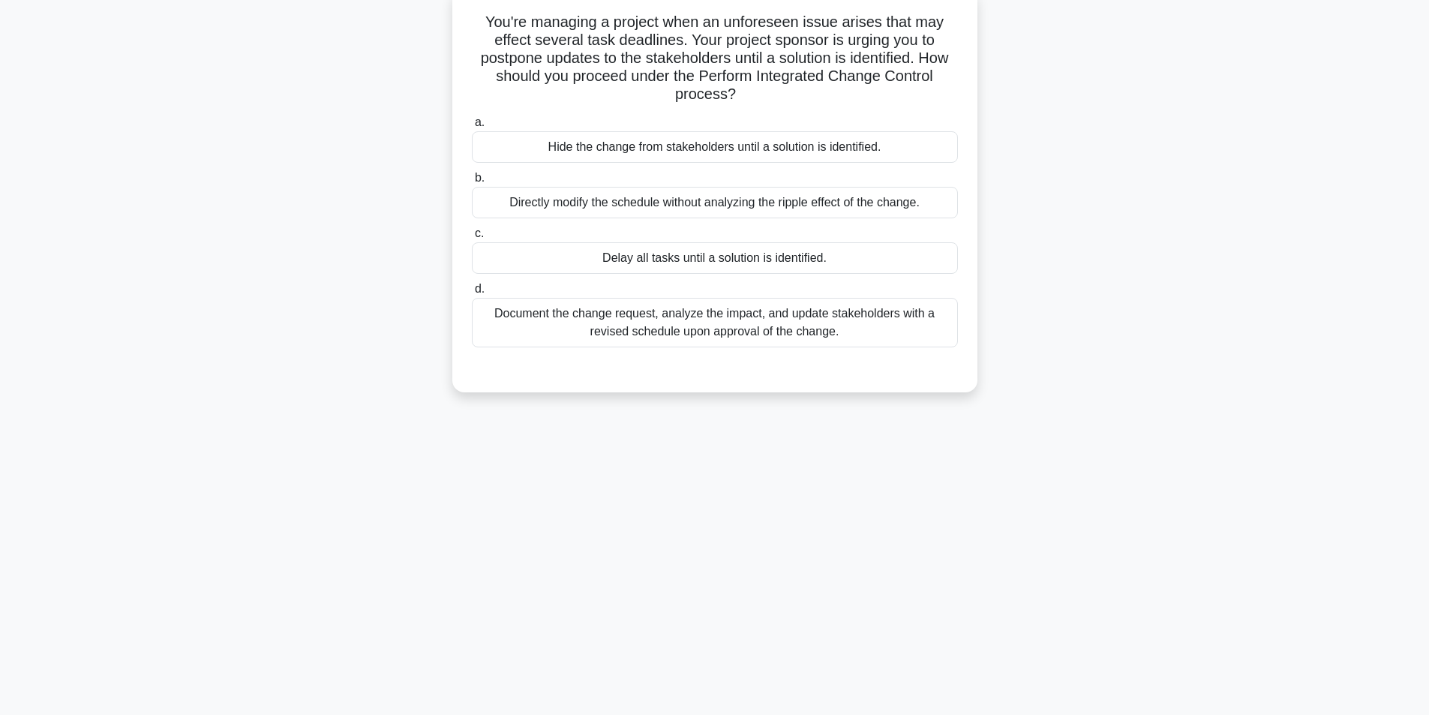
click at [757, 329] on div "Document the change request, analyze the impact, and update stakeholders with a…" at bounding box center [715, 323] width 486 height 50
click at [472, 294] on input "d. Document the change request, analyze the impact, and update stakeholders wit…" at bounding box center [472, 289] width 0 height 10
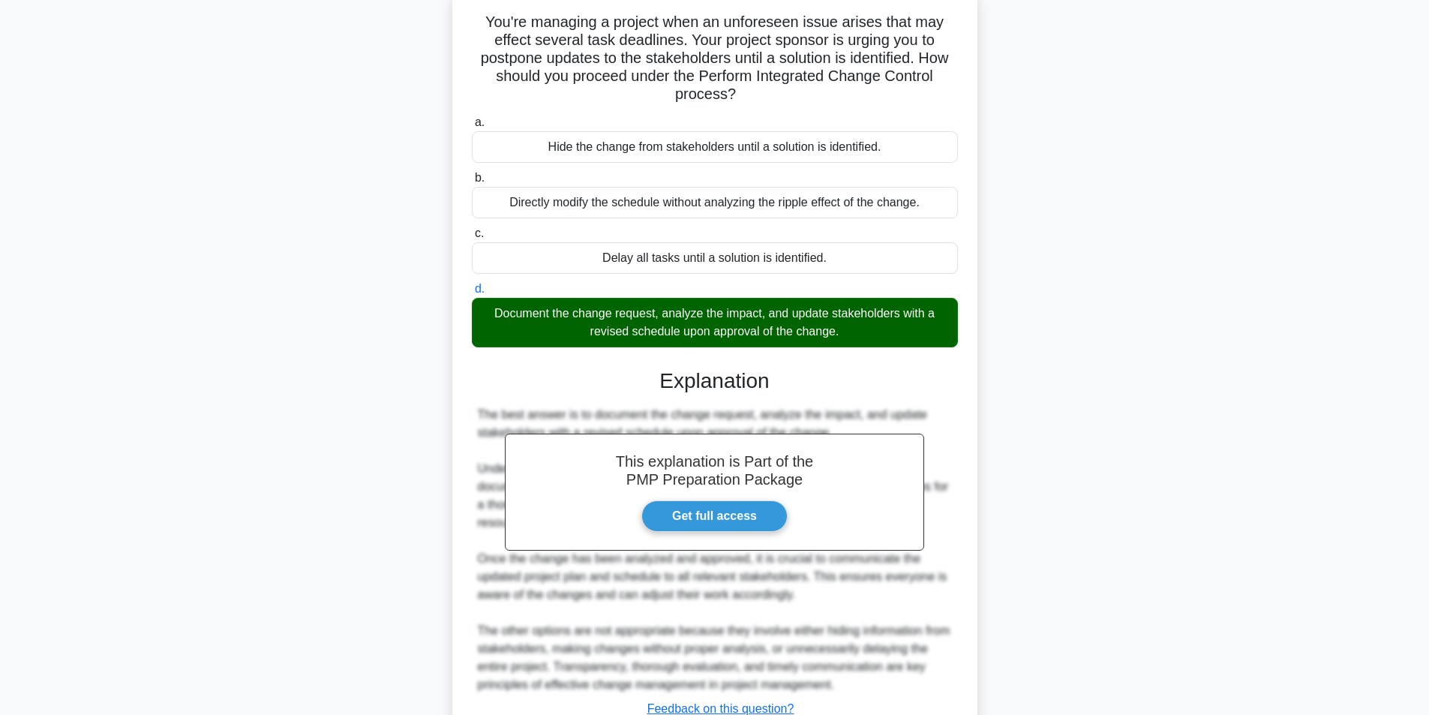
scroll to position [211, 0]
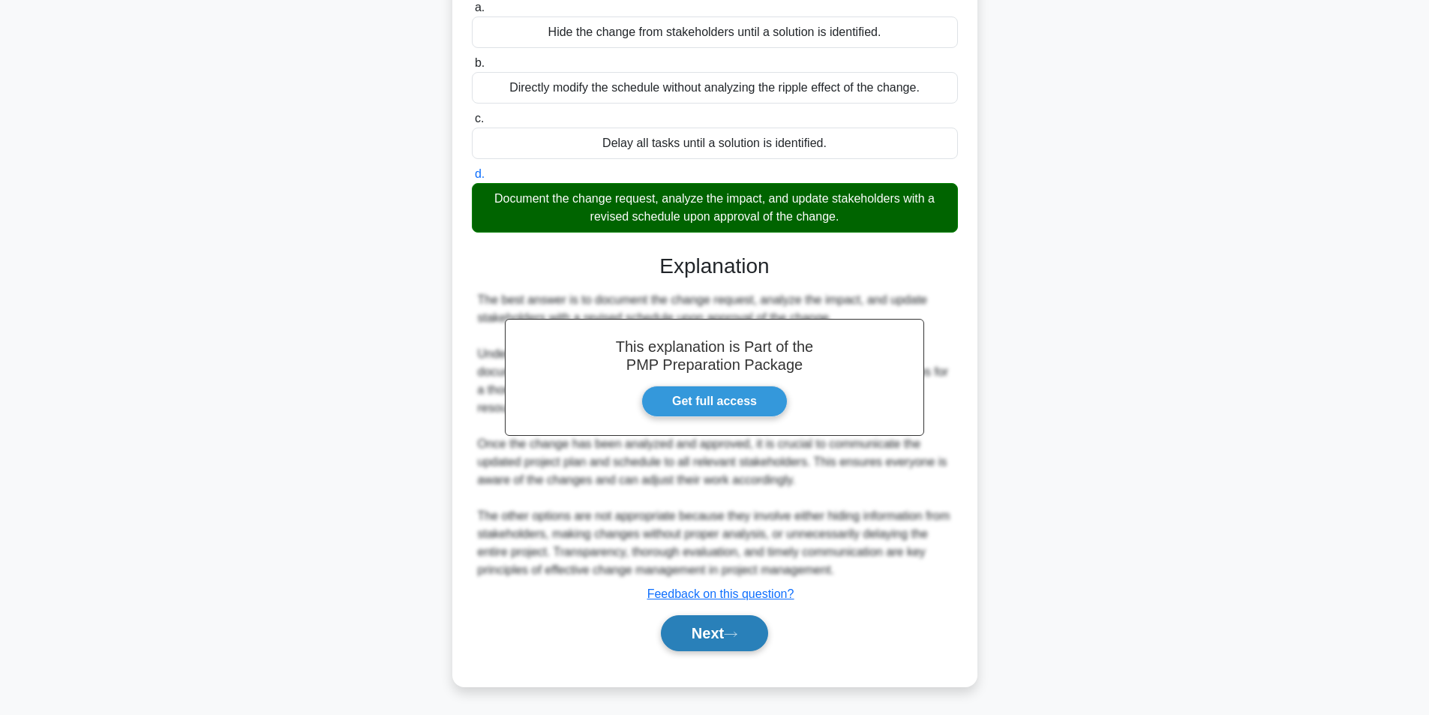
click at [707, 626] on button "Next" at bounding box center [714, 633] width 107 height 36
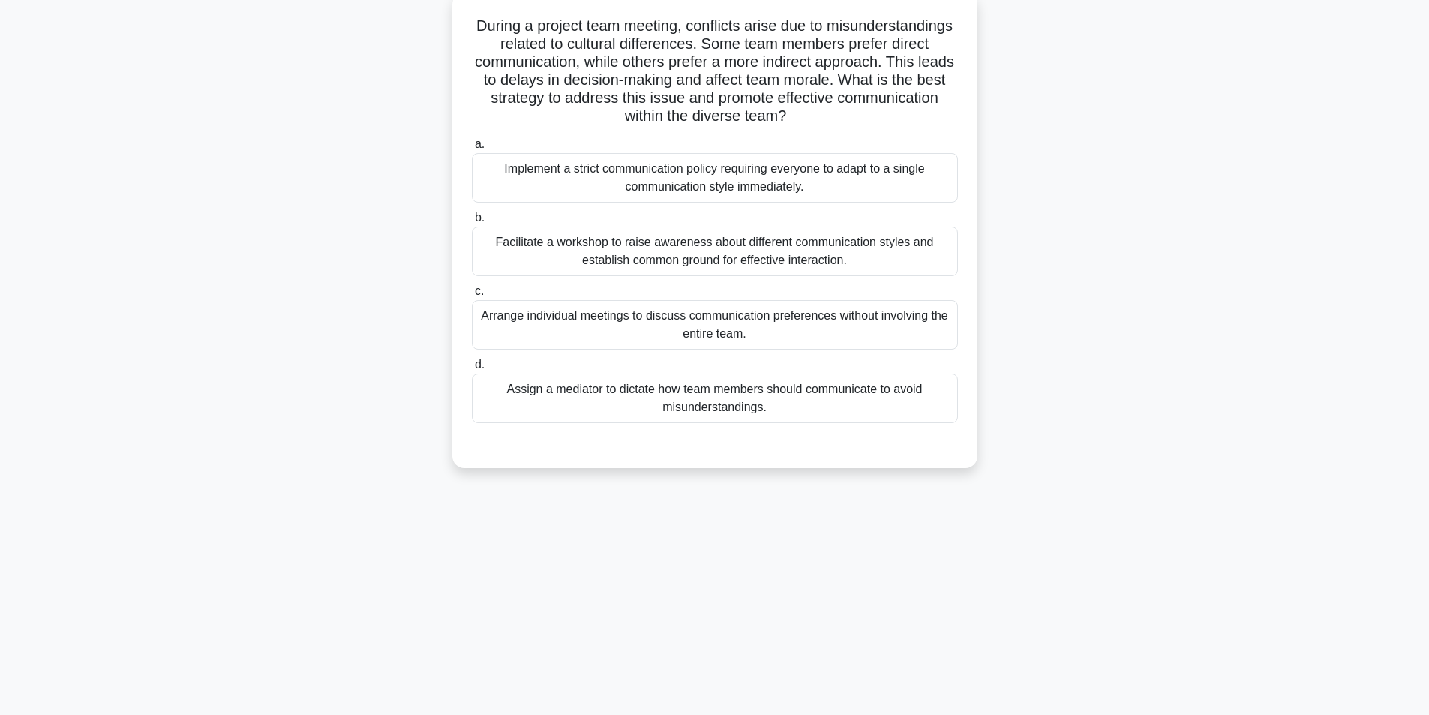
scroll to position [95, 0]
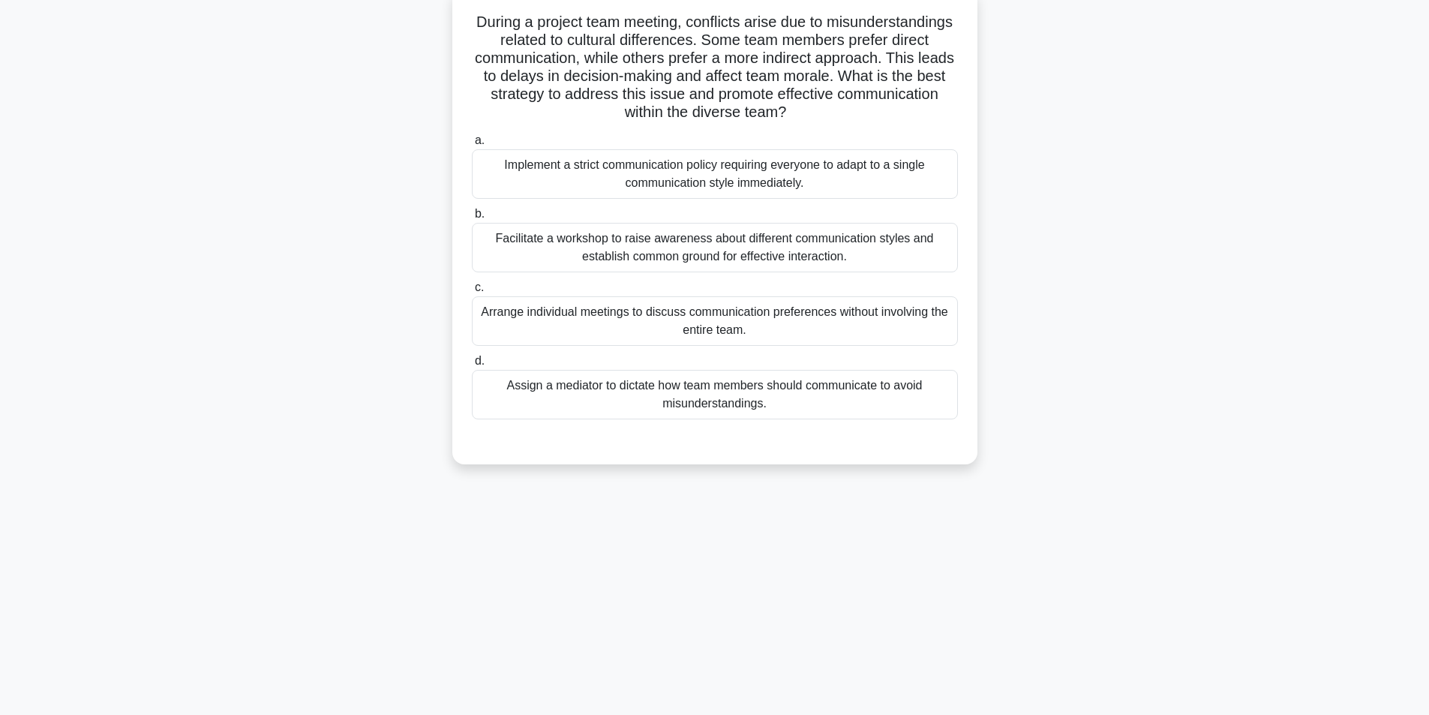
click at [644, 251] on div "Facilitate a workshop to raise awareness about different communication styles a…" at bounding box center [715, 248] width 486 height 50
click at [472, 219] on input "b. Facilitate a workshop to raise awareness about different communication style…" at bounding box center [472, 214] width 0 height 10
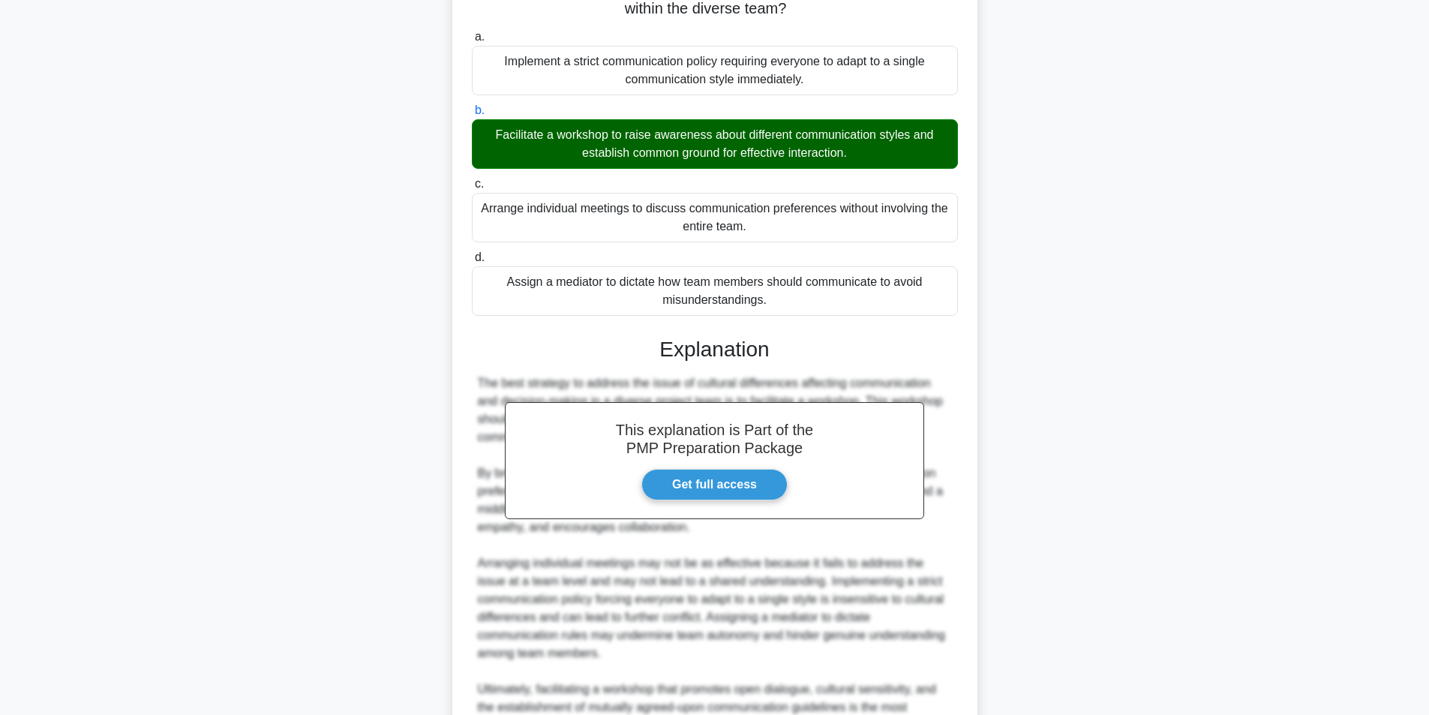
scroll to position [355, 0]
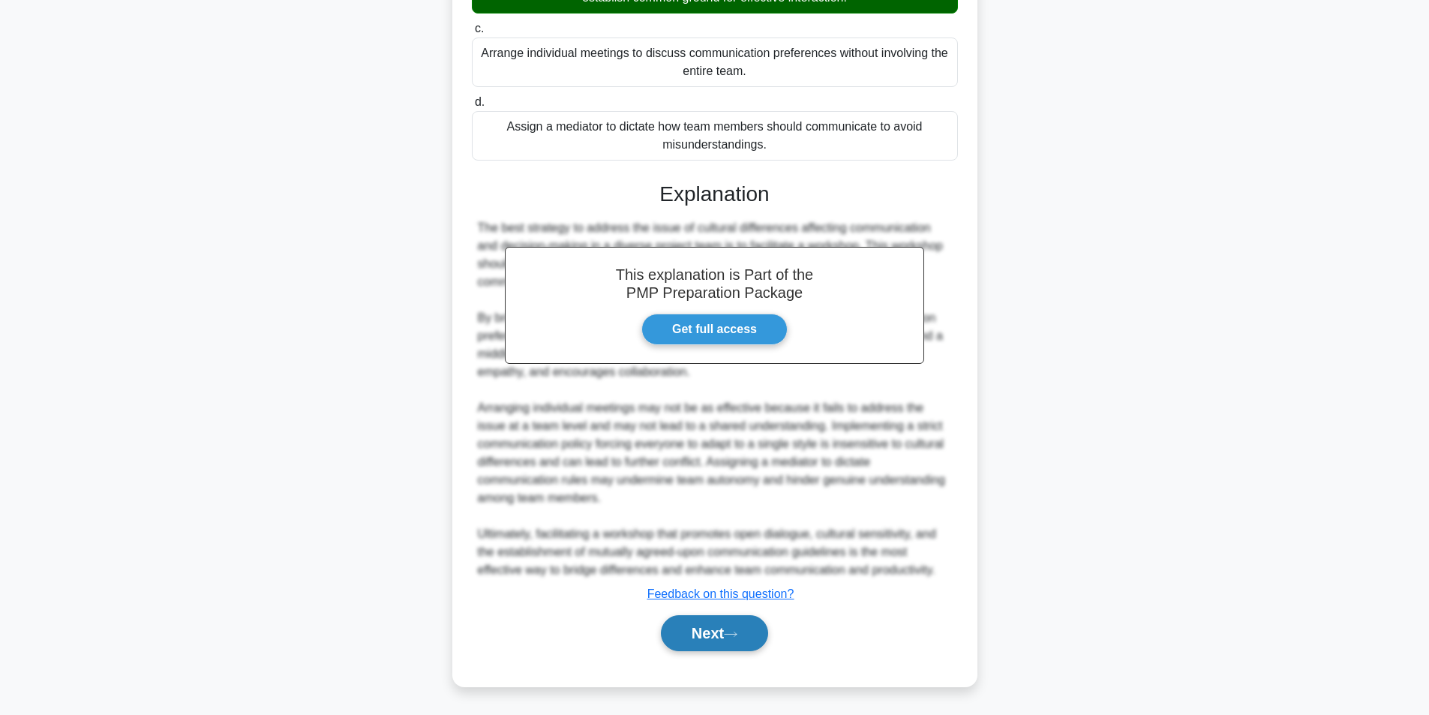
click at [738, 629] on button "Next" at bounding box center [714, 633] width 107 height 36
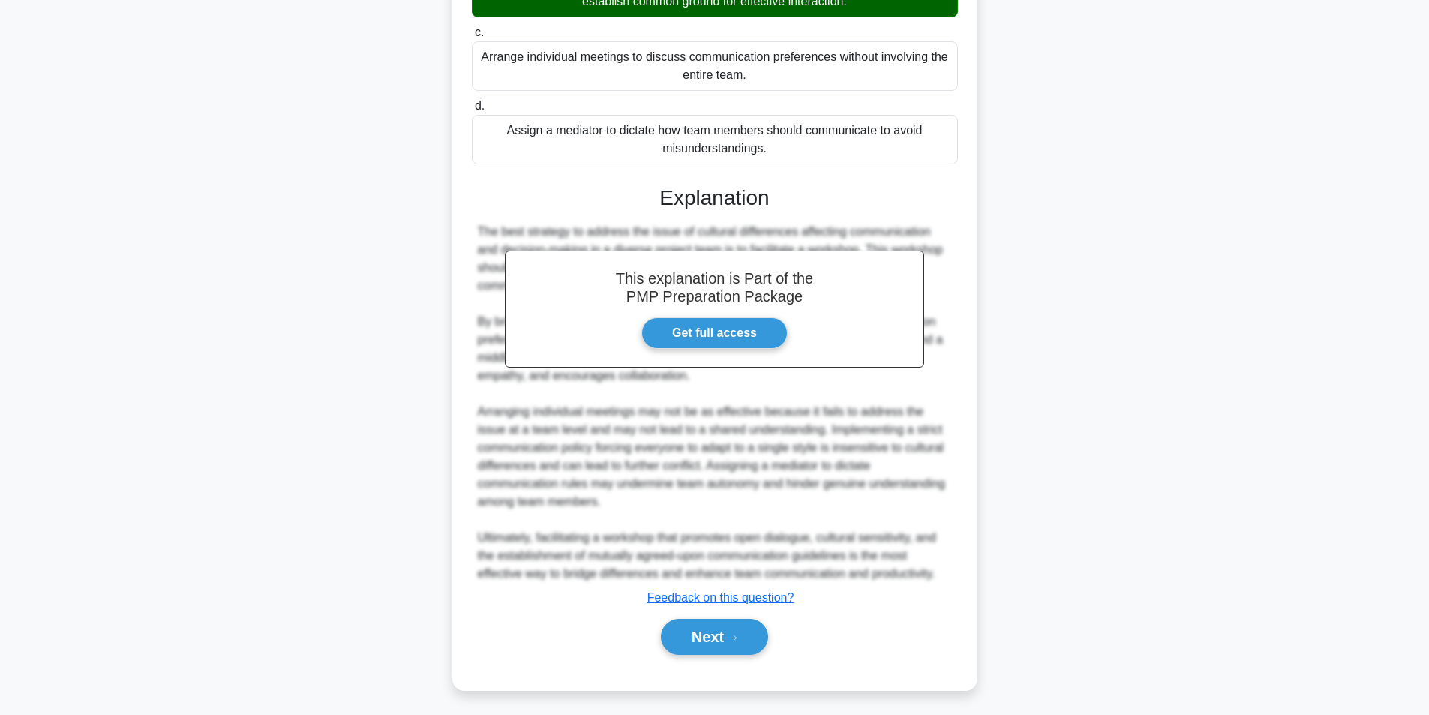
scroll to position [95, 0]
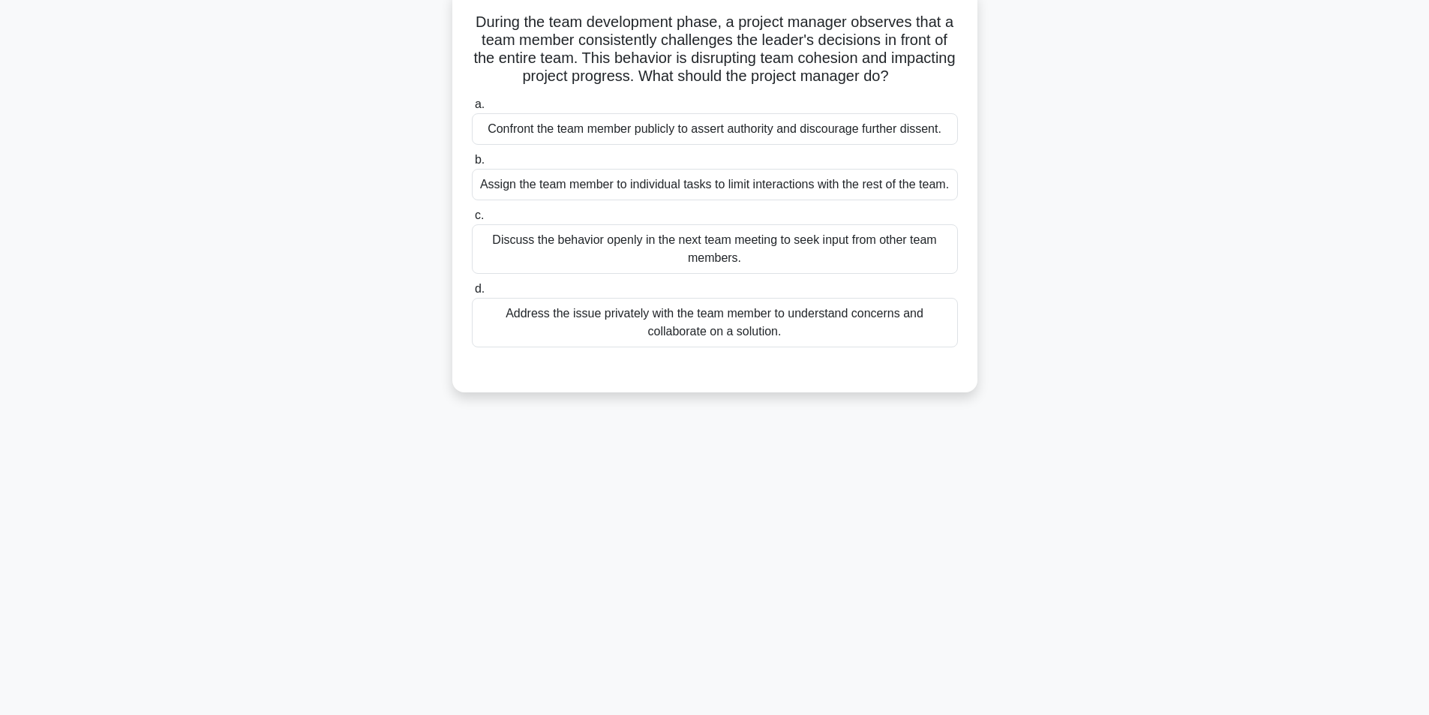
click at [673, 336] on div "Address the issue privately with the team member to understand concerns and col…" at bounding box center [715, 323] width 486 height 50
click at [472, 294] on input "d. Address the issue privately with the team member to understand concerns and …" at bounding box center [472, 289] width 0 height 10
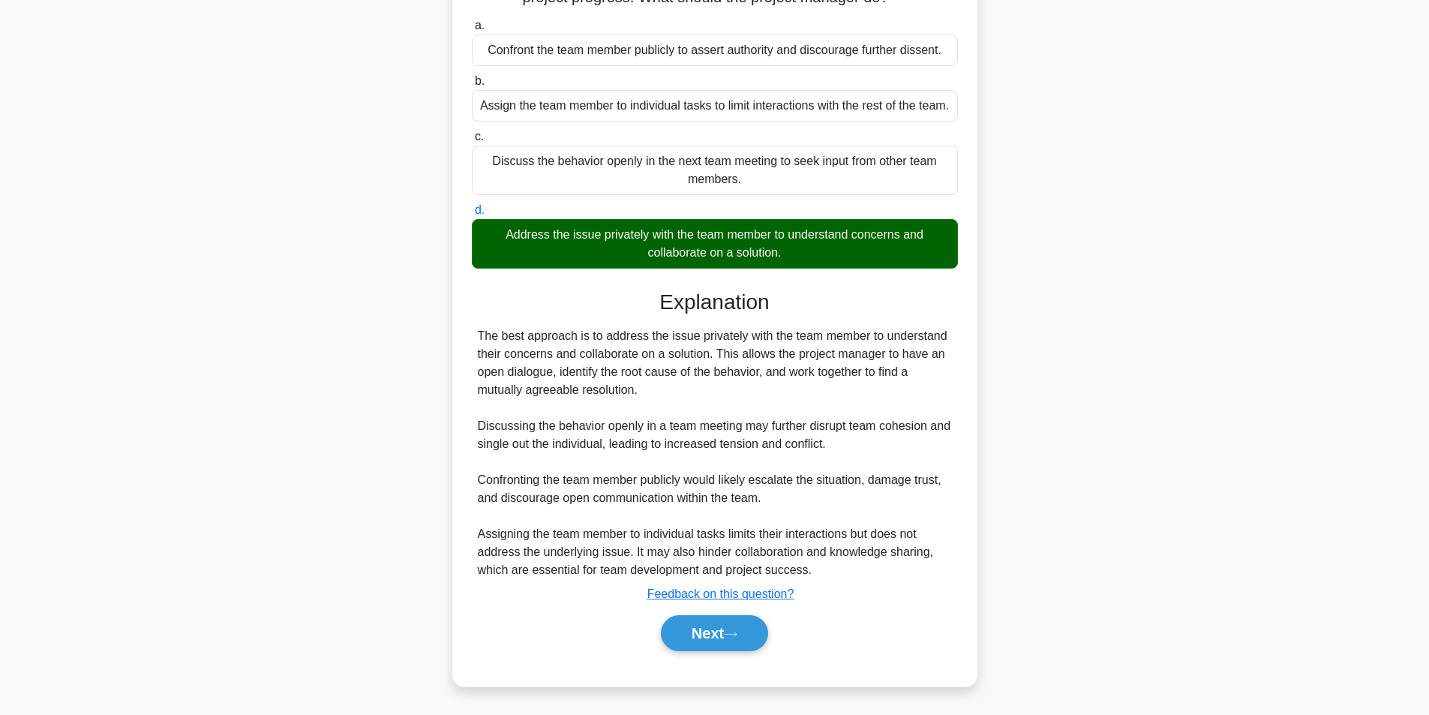
scroll to position [193, 0]
click at [707, 632] on button "Next" at bounding box center [714, 633] width 107 height 36
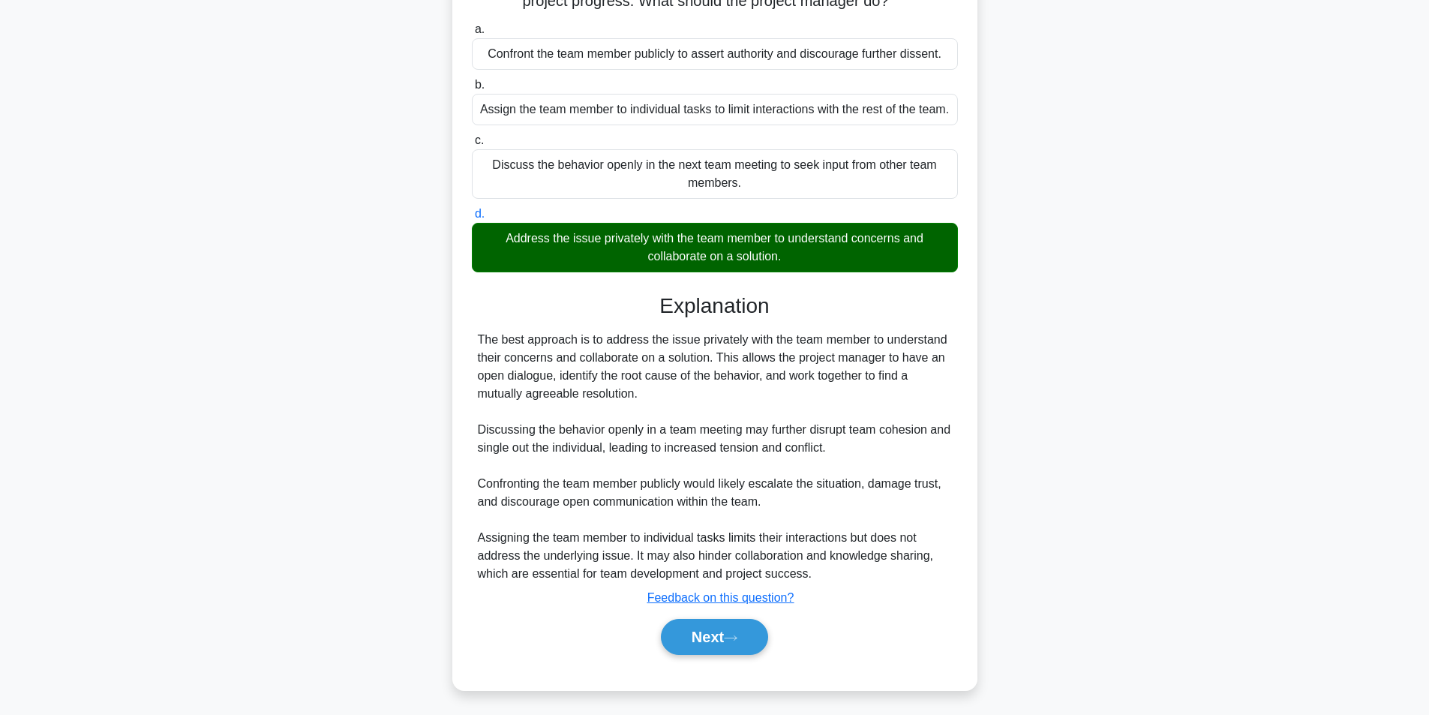
scroll to position [95, 0]
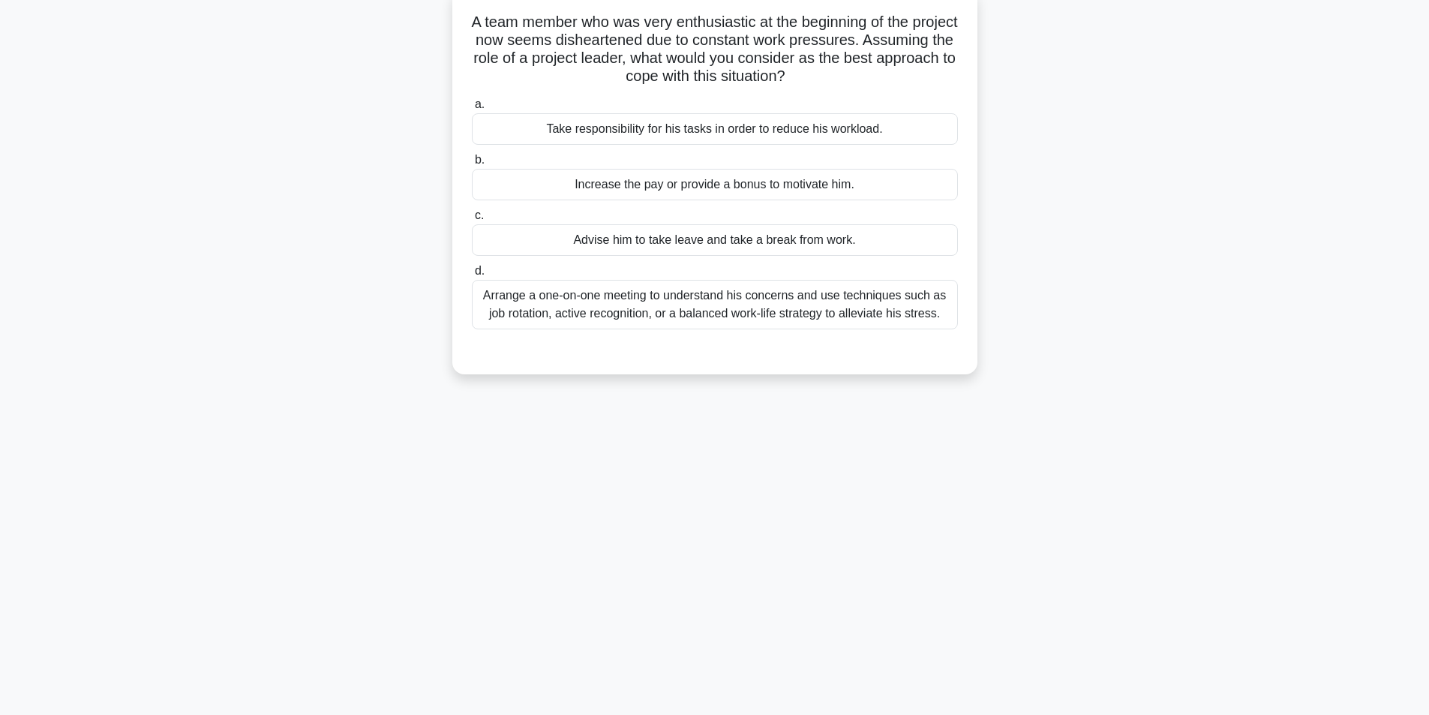
click at [682, 316] on div "Arrange a one-on-one meeting to understand his concerns and use techniques such…" at bounding box center [715, 305] width 486 height 50
click at [472, 276] on input "d. Arrange a one-on-one meeting to understand his concerns and use techniques s…" at bounding box center [472, 271] width 0 height 10
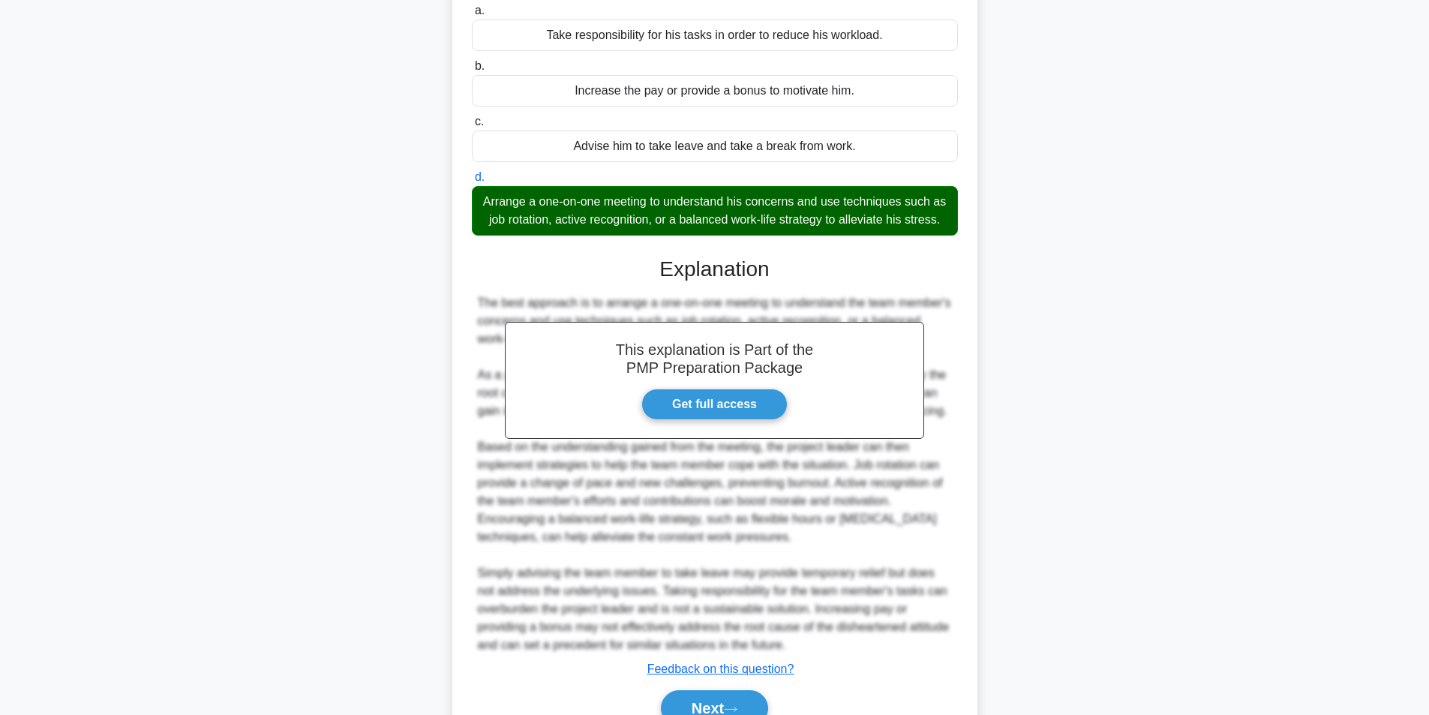
scroll to position [283, 0]
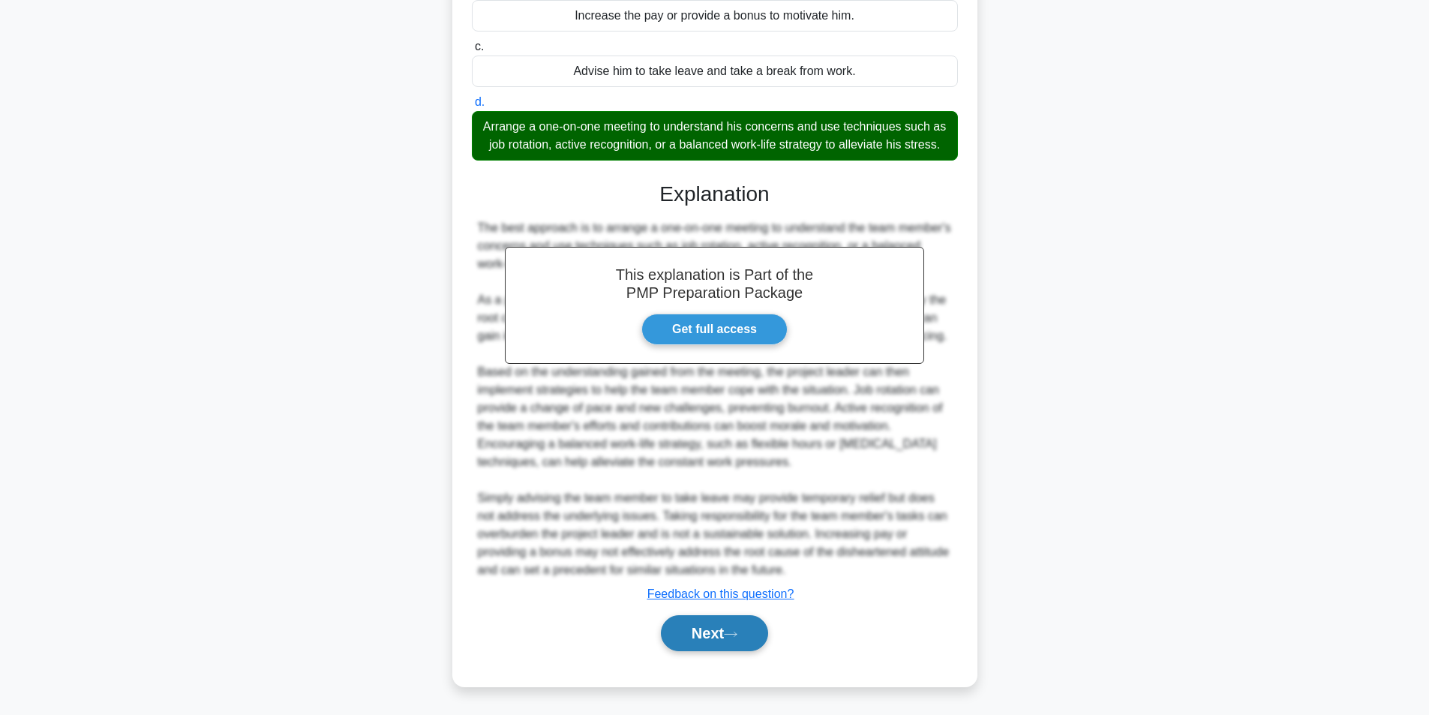
click at [736, 624] on button "Next" at bounding box center [714, 633] width 107 height 36
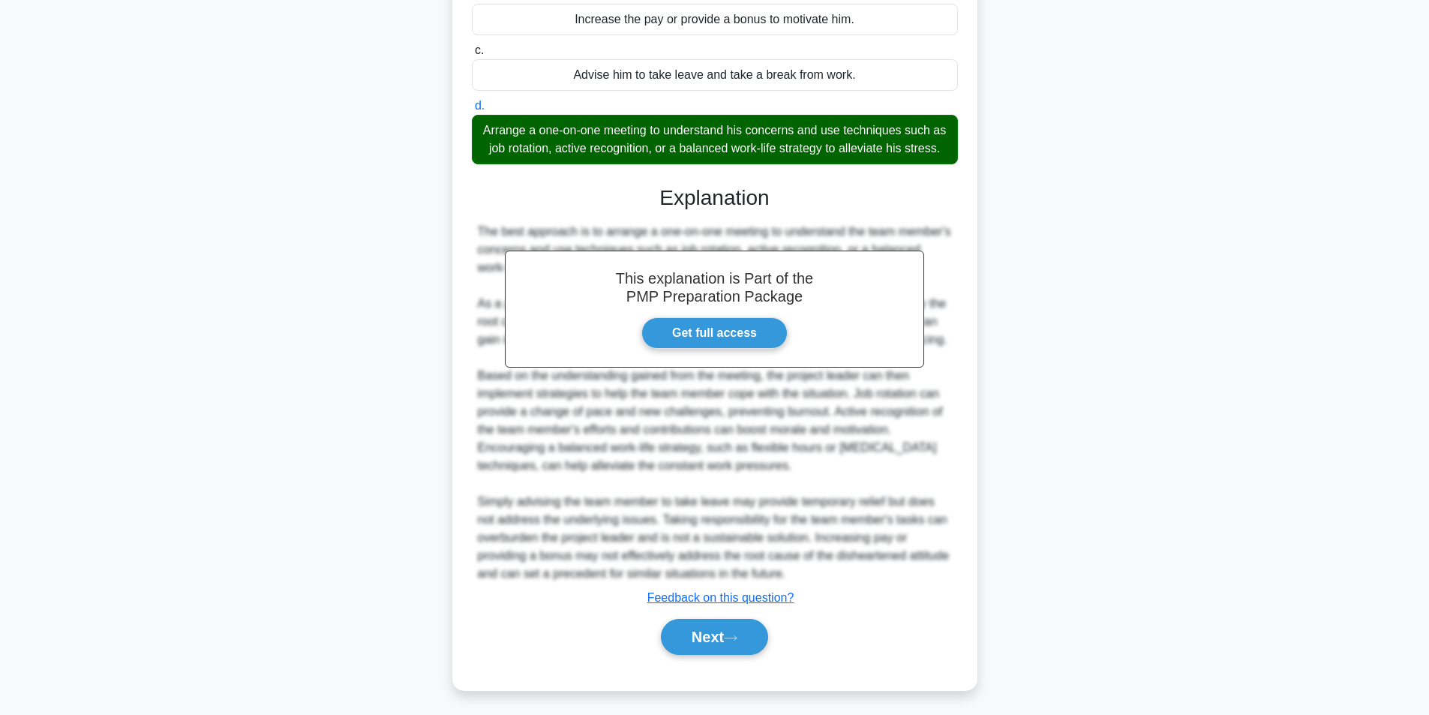
scroll to position [95, 0]
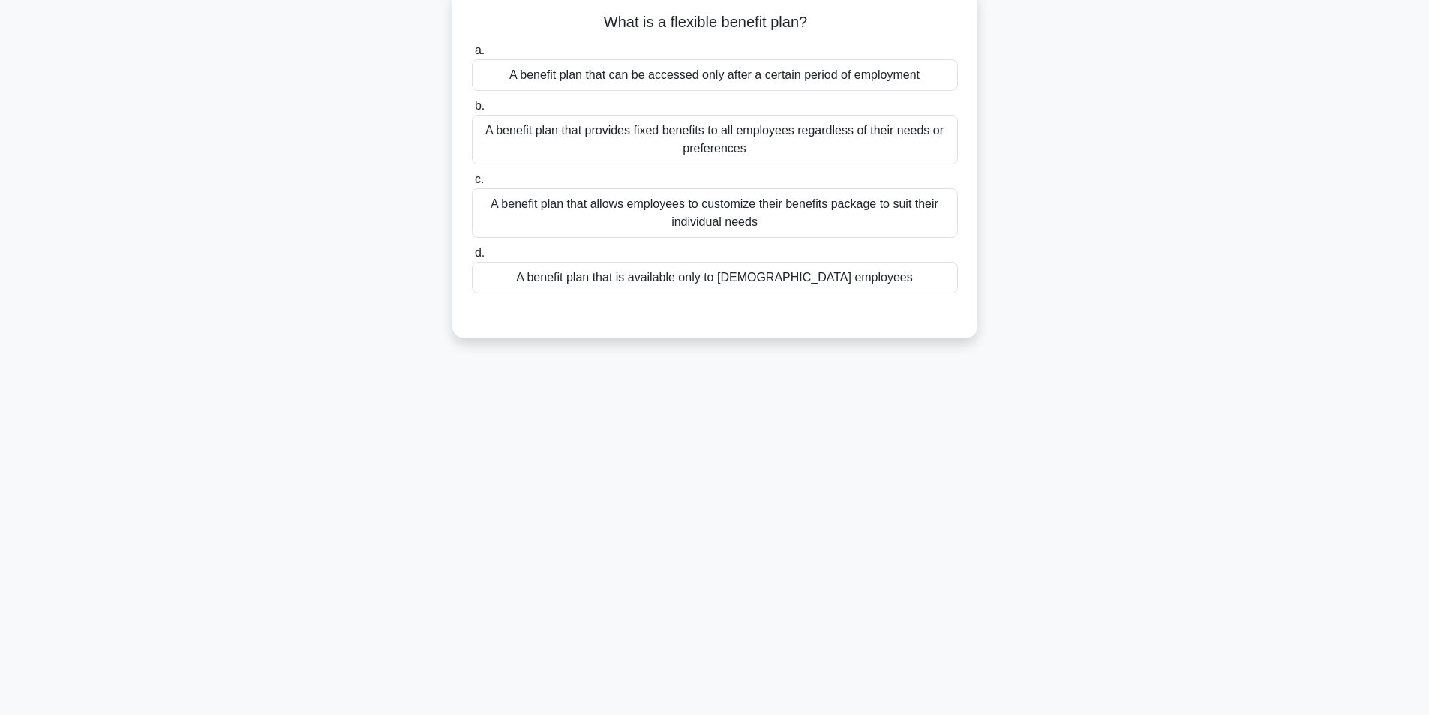
click at [853, 214] on div "A benefit plan that allows employees to customize their benefits package to sui…" at bounding box center [715, 213] width 486 height 50
click at [472, 185] on input "c. A benefit plan that allows employees to customize their benefits package to …" at bounding box center [472, 180] width 0 height 10
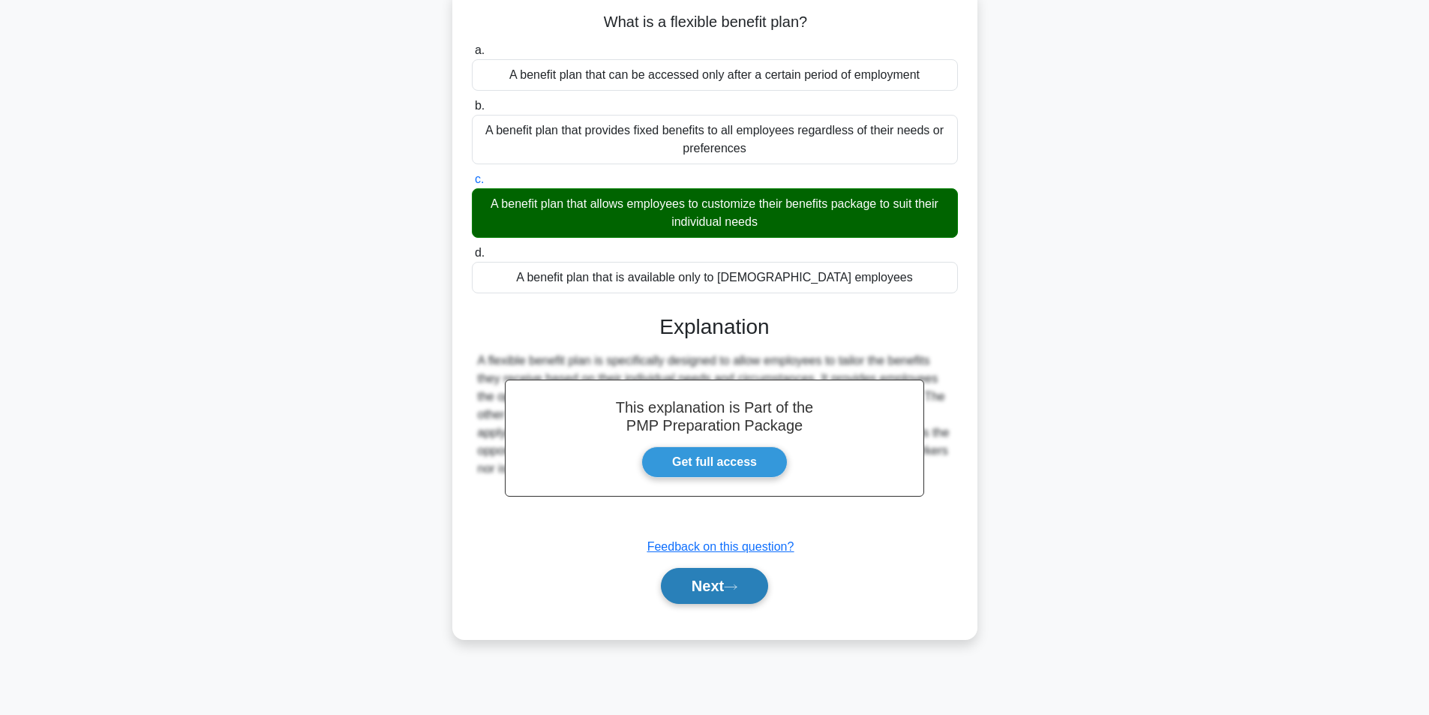
click at [705, 587] on button "Next" at bounding box center [714, 586] width 107 height 36
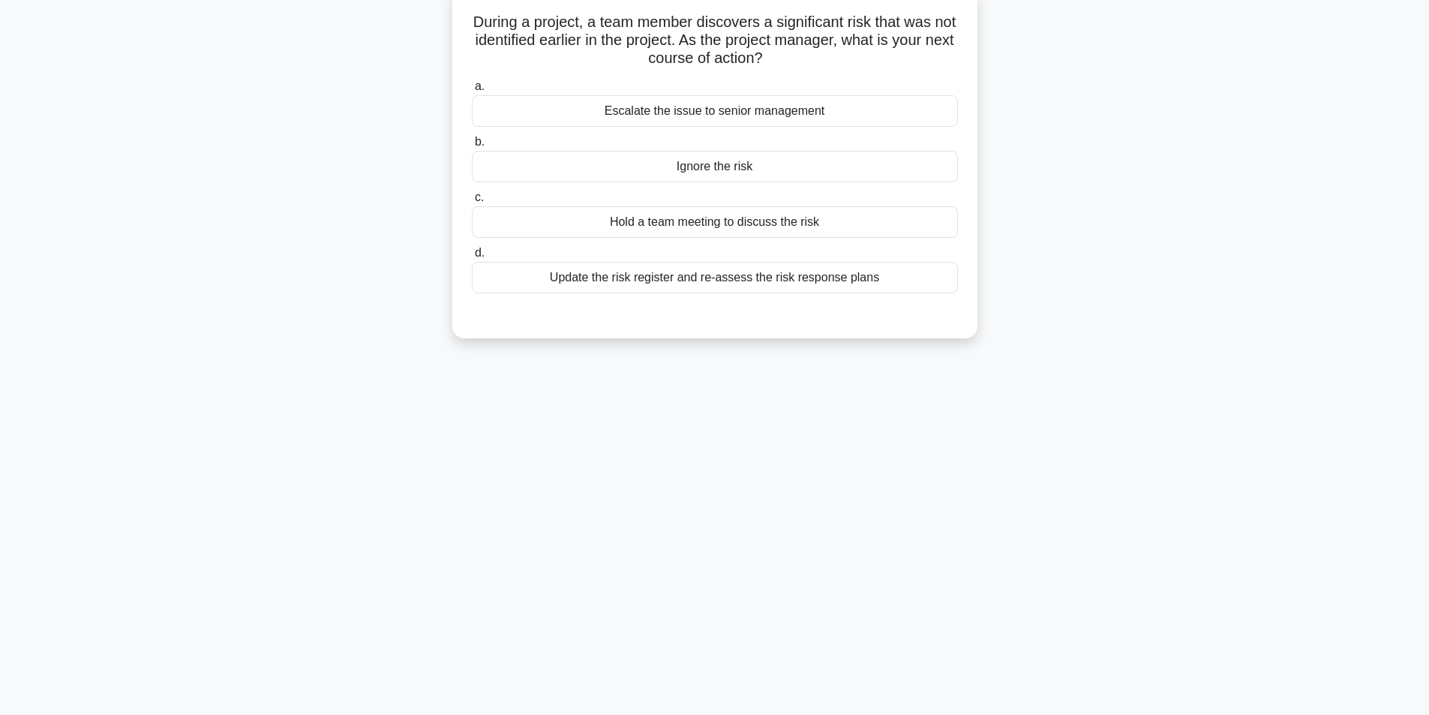
click at [716, 284] on div "Update the risk register and re-assess the risk response plans" at bounding box center [715, 278] width 486 height 32
click at [472, 258] on input "d. Update the risk register and re-assess the risk response plans" at bounding box center [472, 253] width 0 height 10
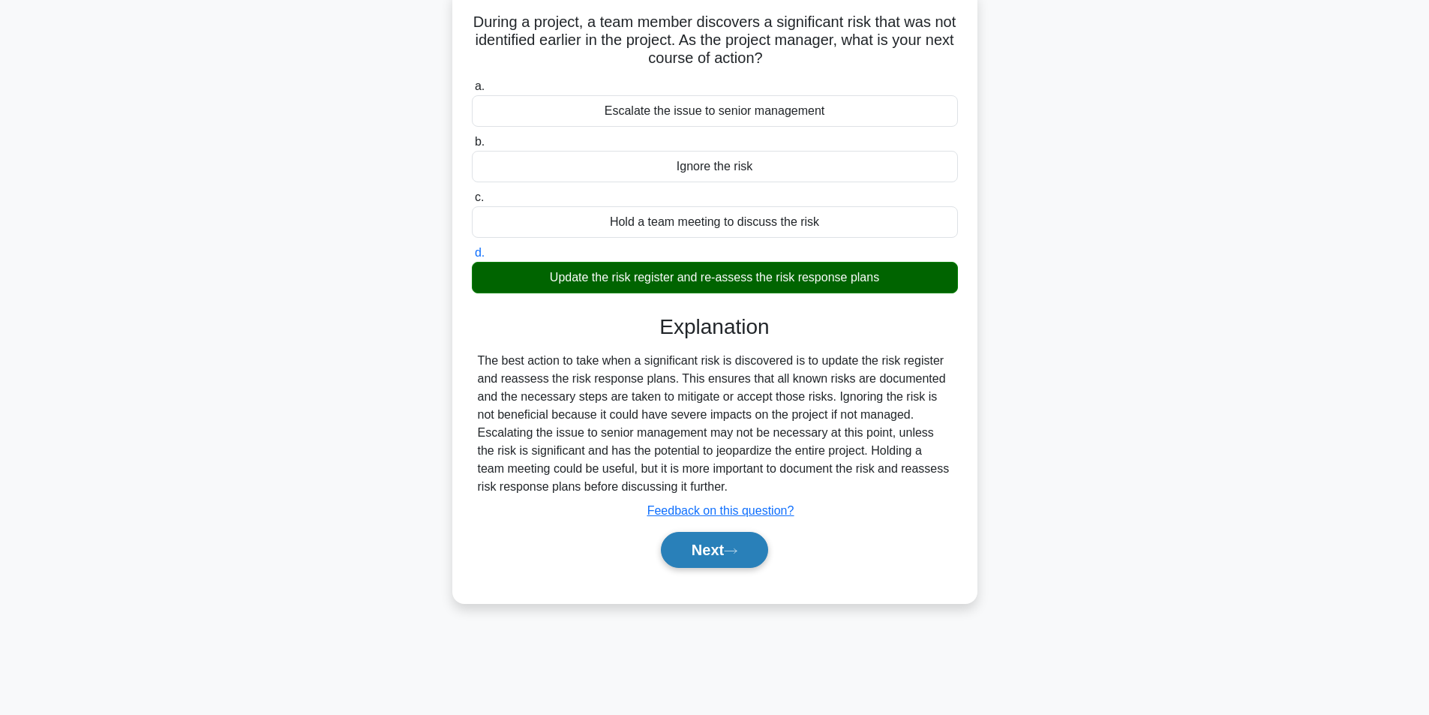
click at [740, 536] on button "Next" at bounding box center [714, 550] width 107 height 36
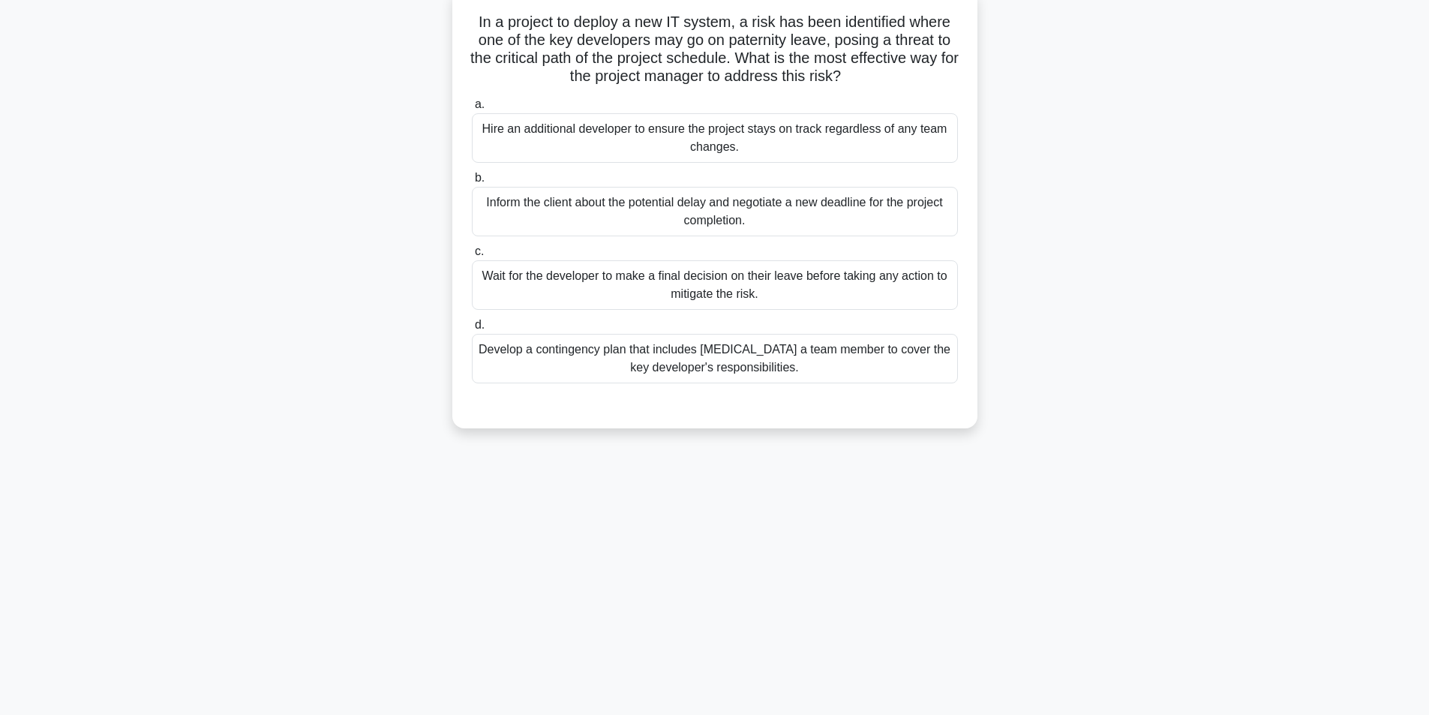
click at [641, 371] on div "Develop a contingency plan that includes cross-training a team member to cover …" at bounding box center [715, 359] width 486 height 50
click at [472, 330] on input "d. Develop a contingency plan that includes cross-training a team member to cov…" at bounding box center [472, 325] width 0 height 10
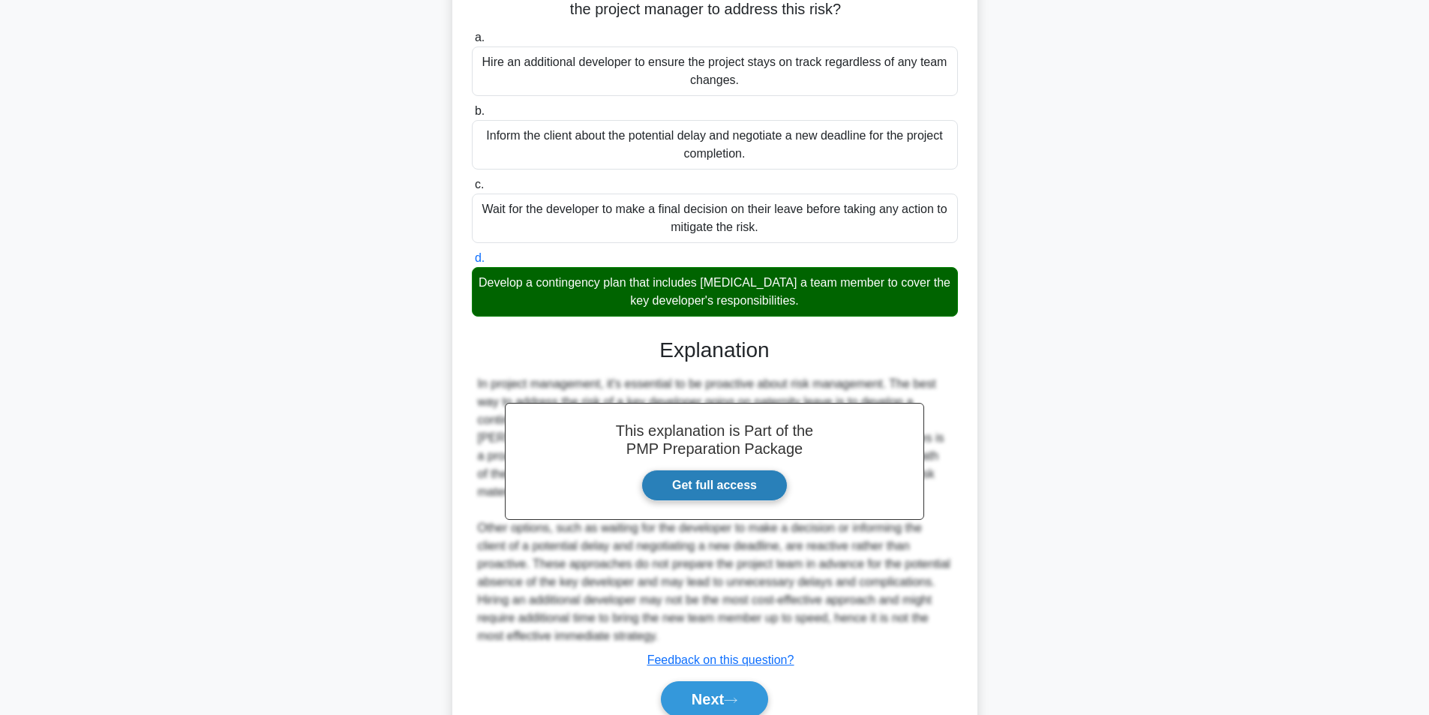
scroll to position [229, 0]
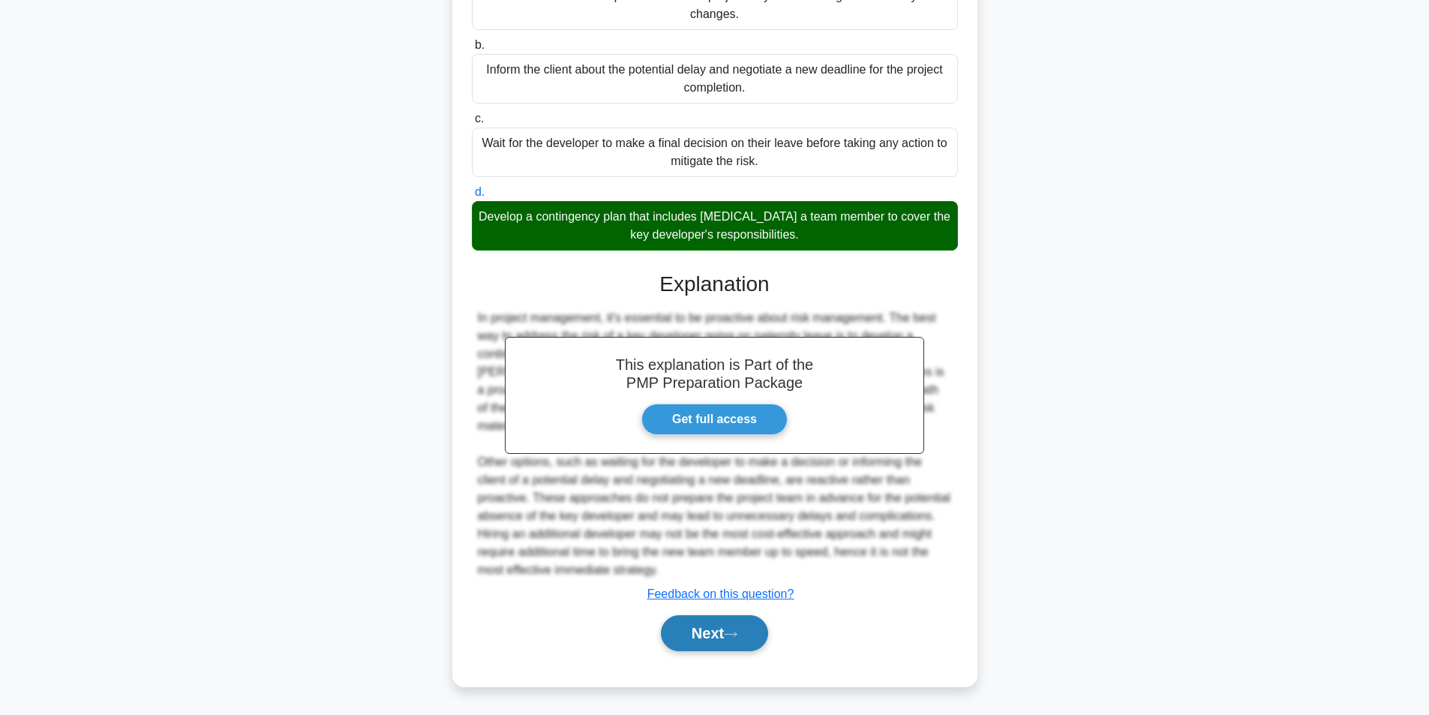
click at [720, 626] on button "Next" at bounding box center [714, 633] width 107 height 36
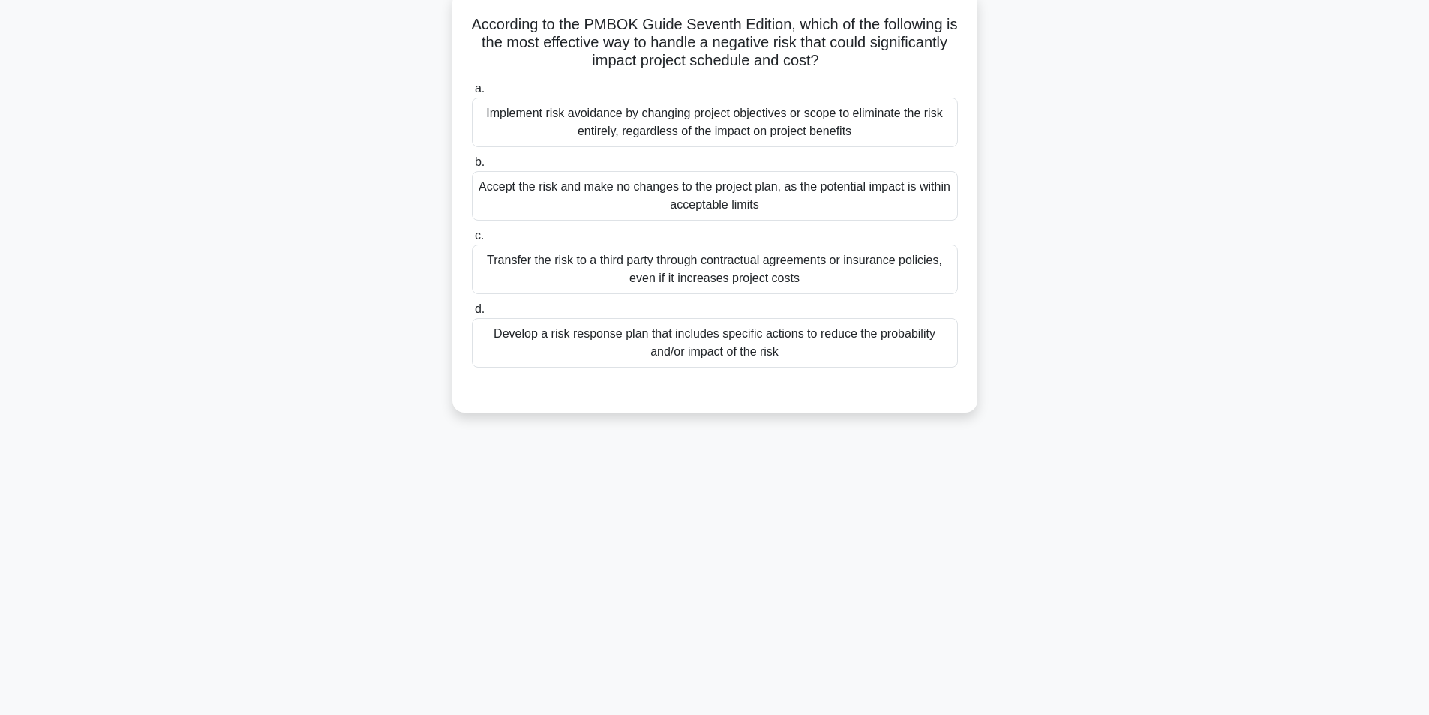
scroll to position [95, 0]
click at [694, 347] on div "Develop a risk response plan that includes specific actions to reduce the proba…" at bounding box center [715, 341] width 486 height 50
click at [472, 312] on input "d. Develop a risk response plan that includes specific actions to reduce the pr…" at bounding box center [472, 307] width 0 height 10
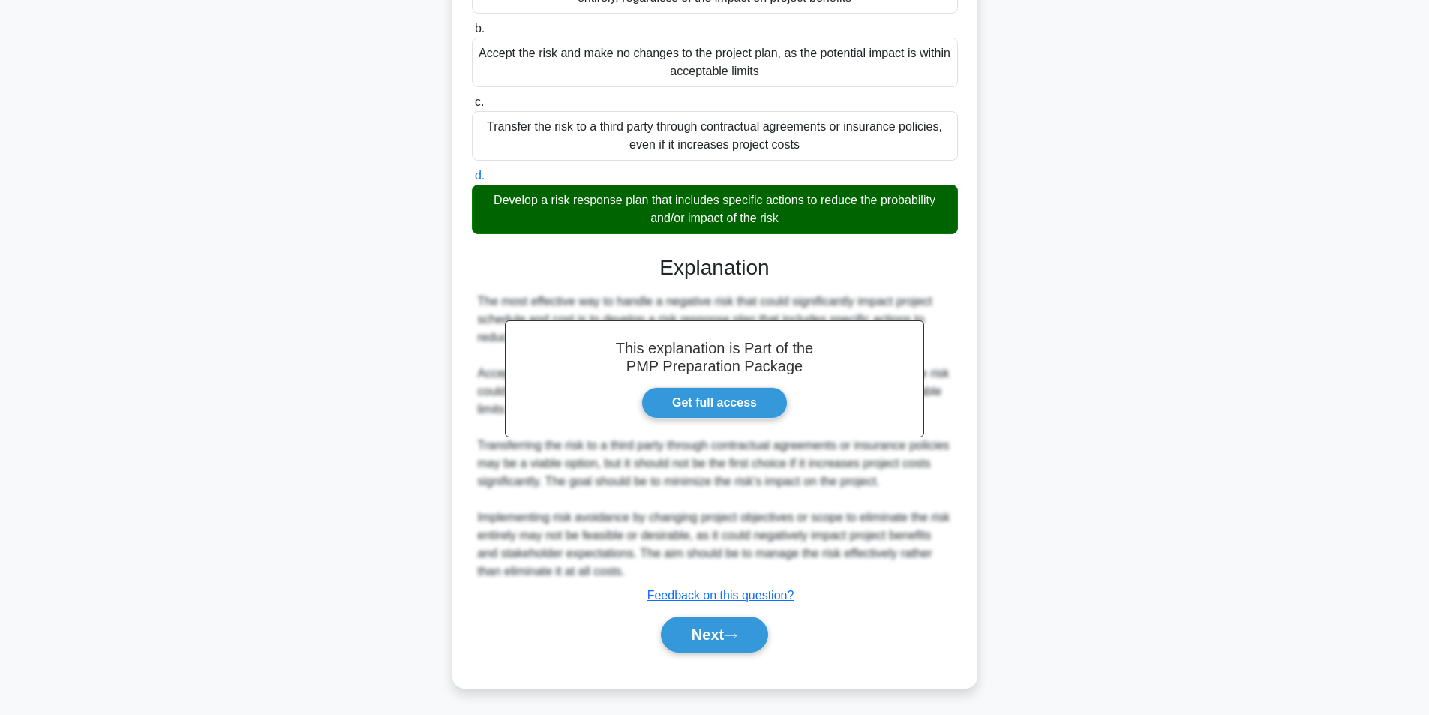
scroll to position [229, 0]
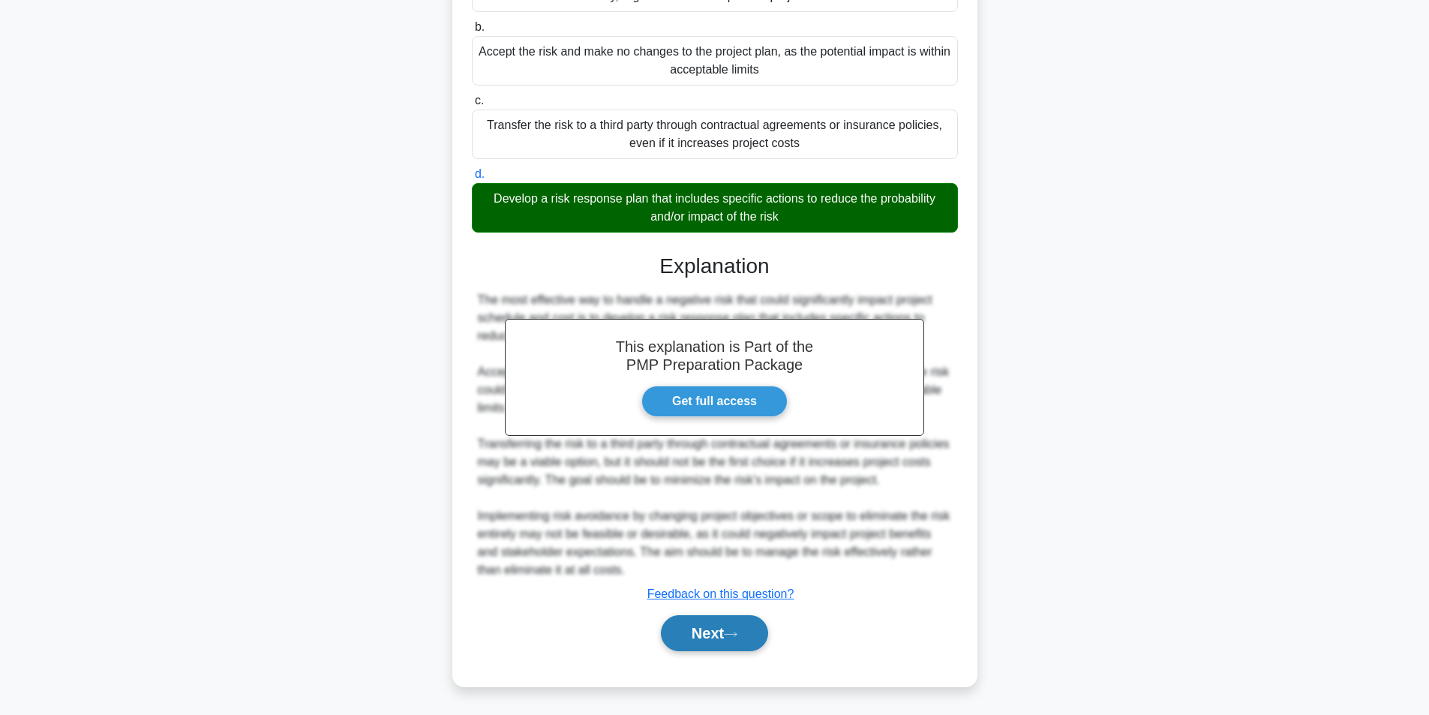
click at [694, 632] on button "Next" at bounding box center [714, 633] width 107 height 36
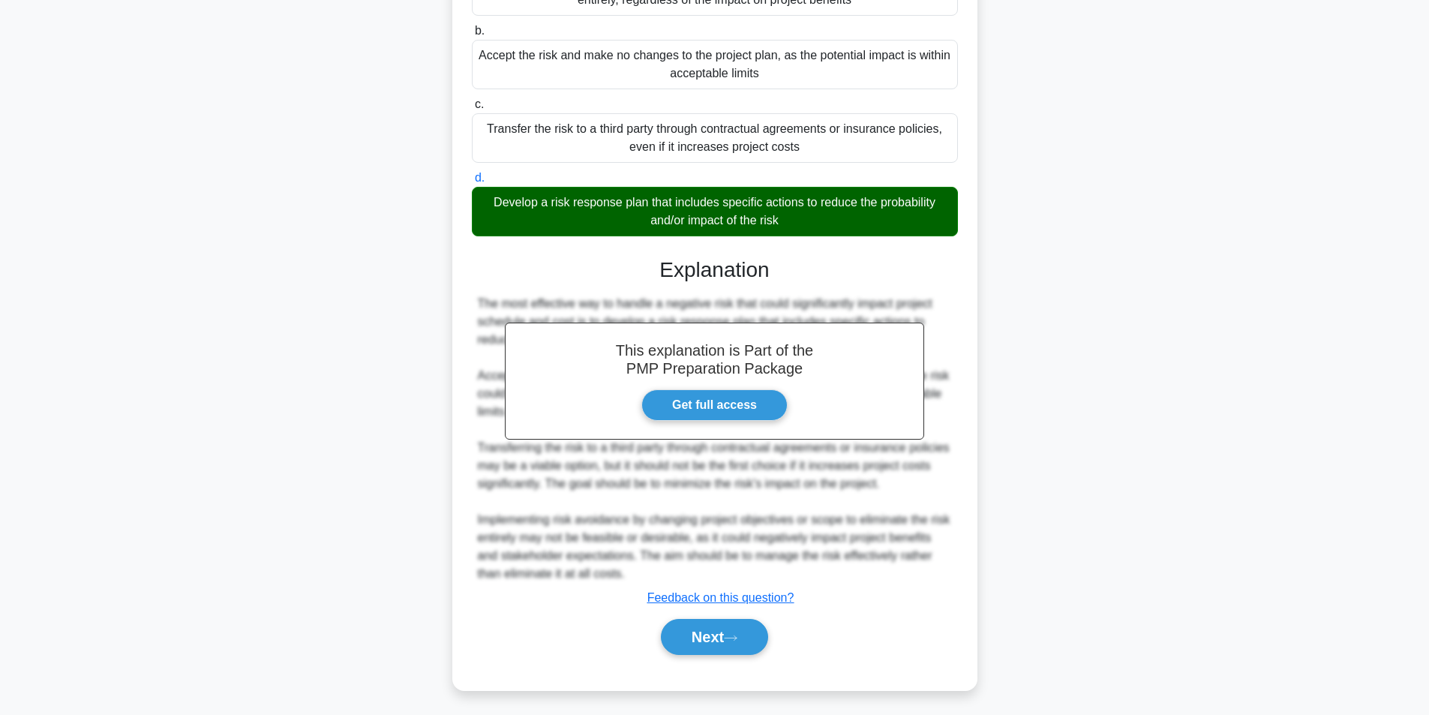
scroll to position [95, 0]
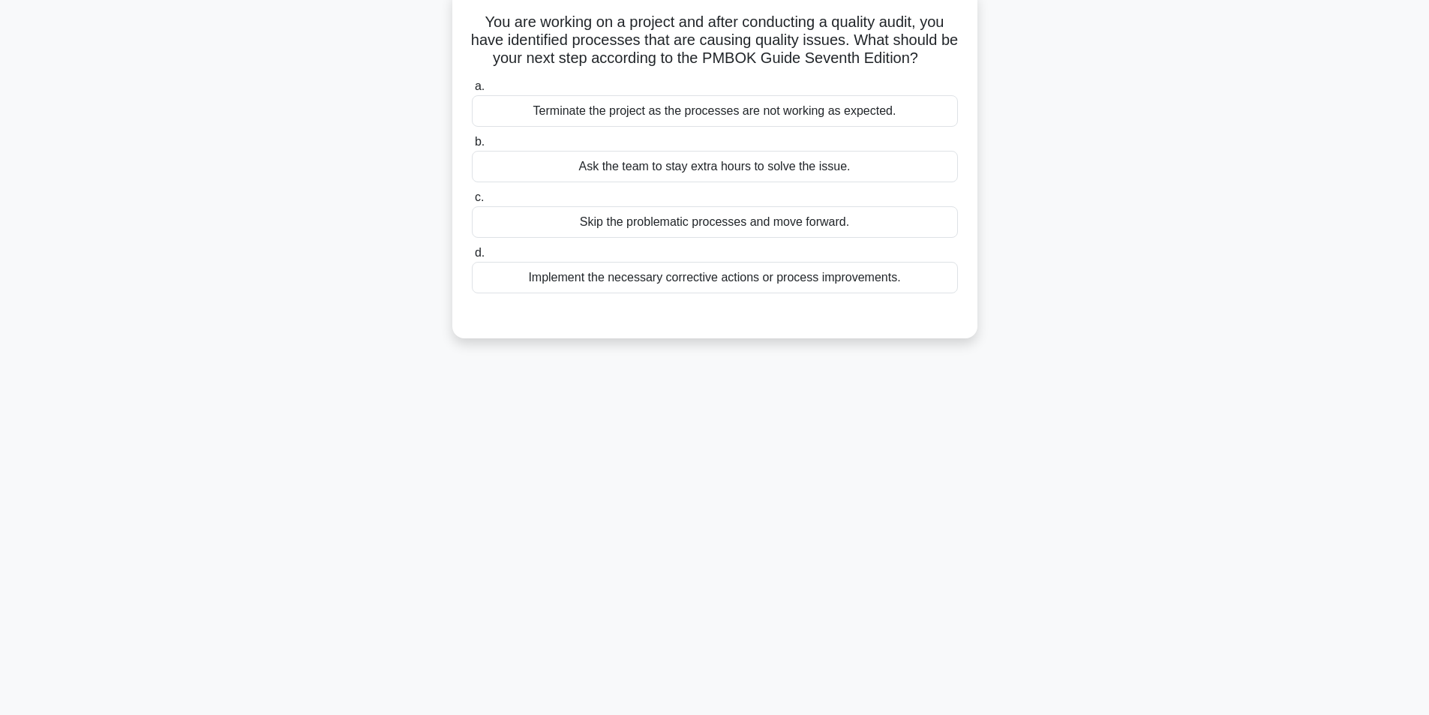
click at [697, 281] on div "Implement the necessary corrective actions or process improvements." at bounding box center [715, 278] width 486 height 32
click at [472, 258] on input "d. Implement the necessary corrective actions or process improvements." at bounding box center [472, 253] width 0 height 10
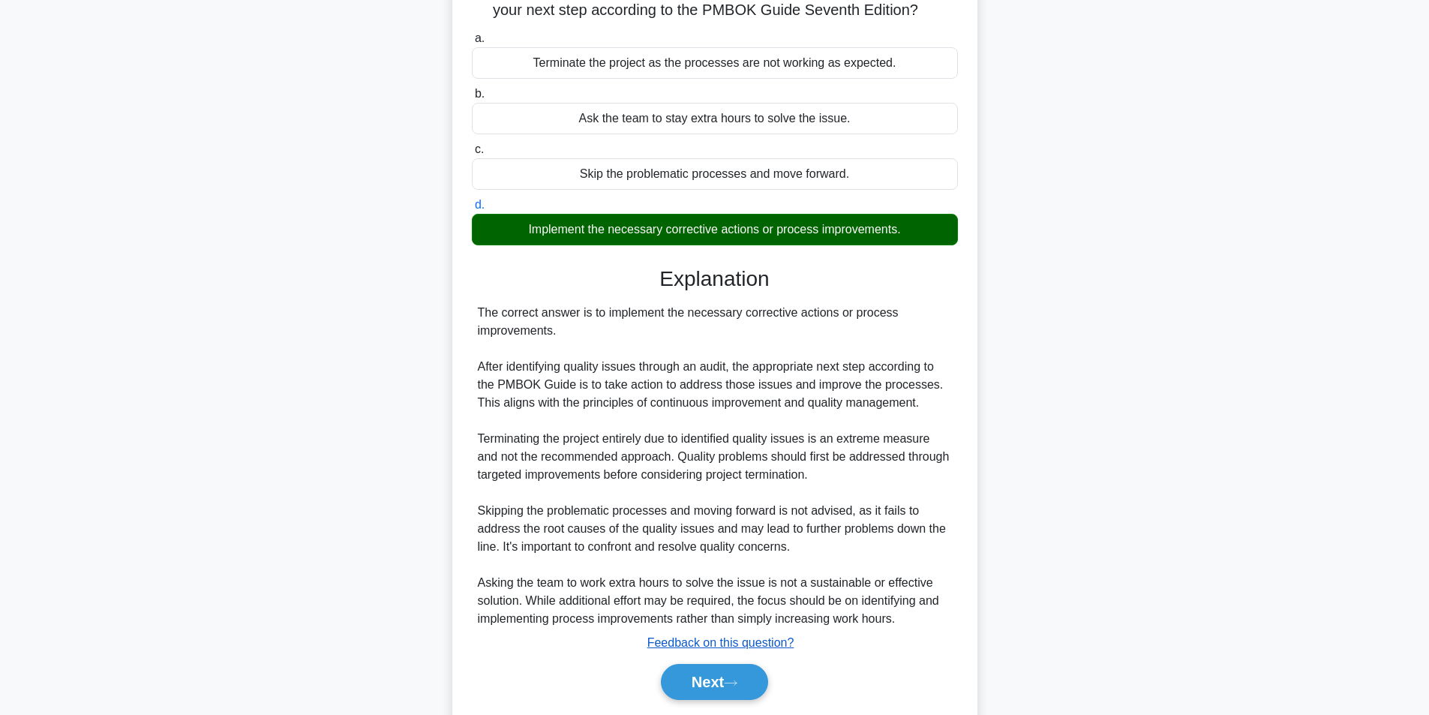
scroll to position [193, 0]
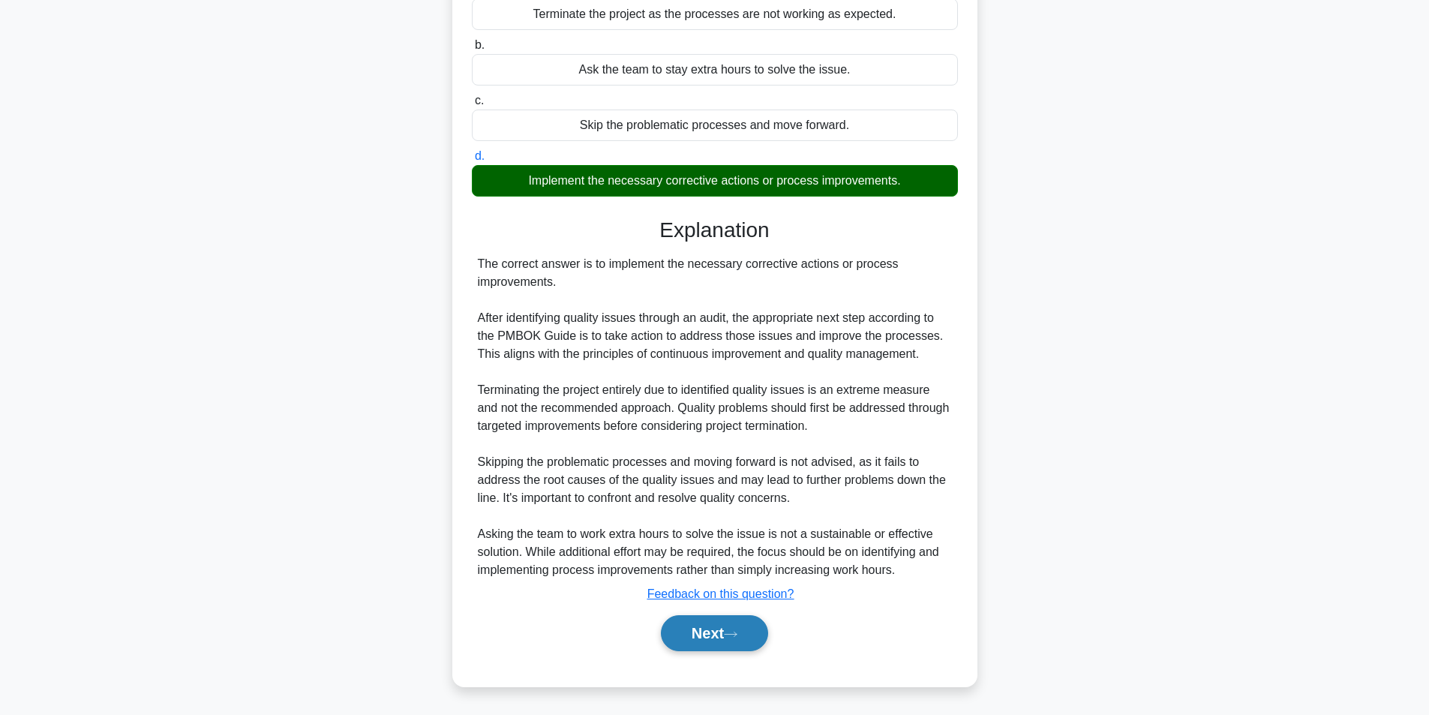
click at [717, 642] on button "Next" at bounding box center [714, 633] width 107 height 36
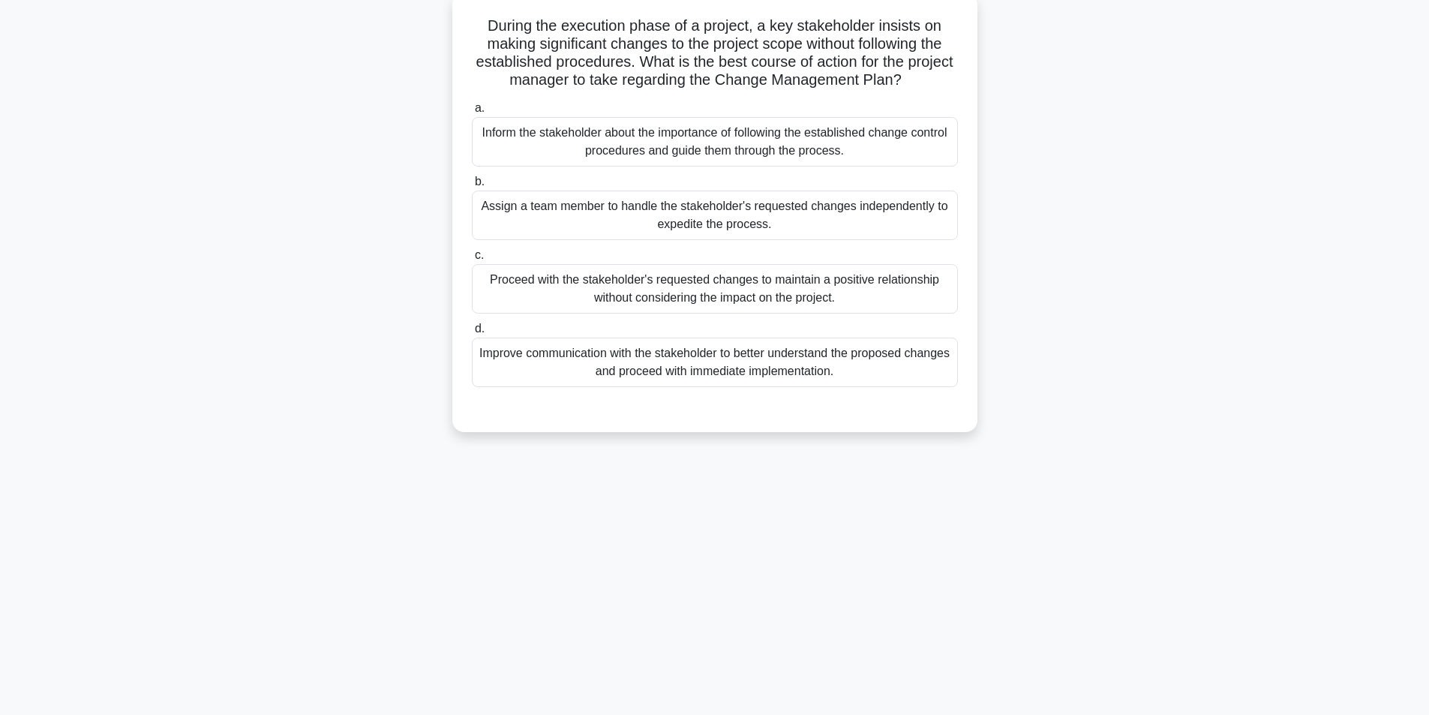
scroll to position [95, 0]
click at [696, 358] on div "Improve communication with the stakeholder to better understand the proposed ch…" at bounding box center [715, 359] width 486 height 50
click at [472, 330] on input "d. Improve communication with the stakeholder to better understand the proposed…" at bounding box center [472, 325] width 0 height 10
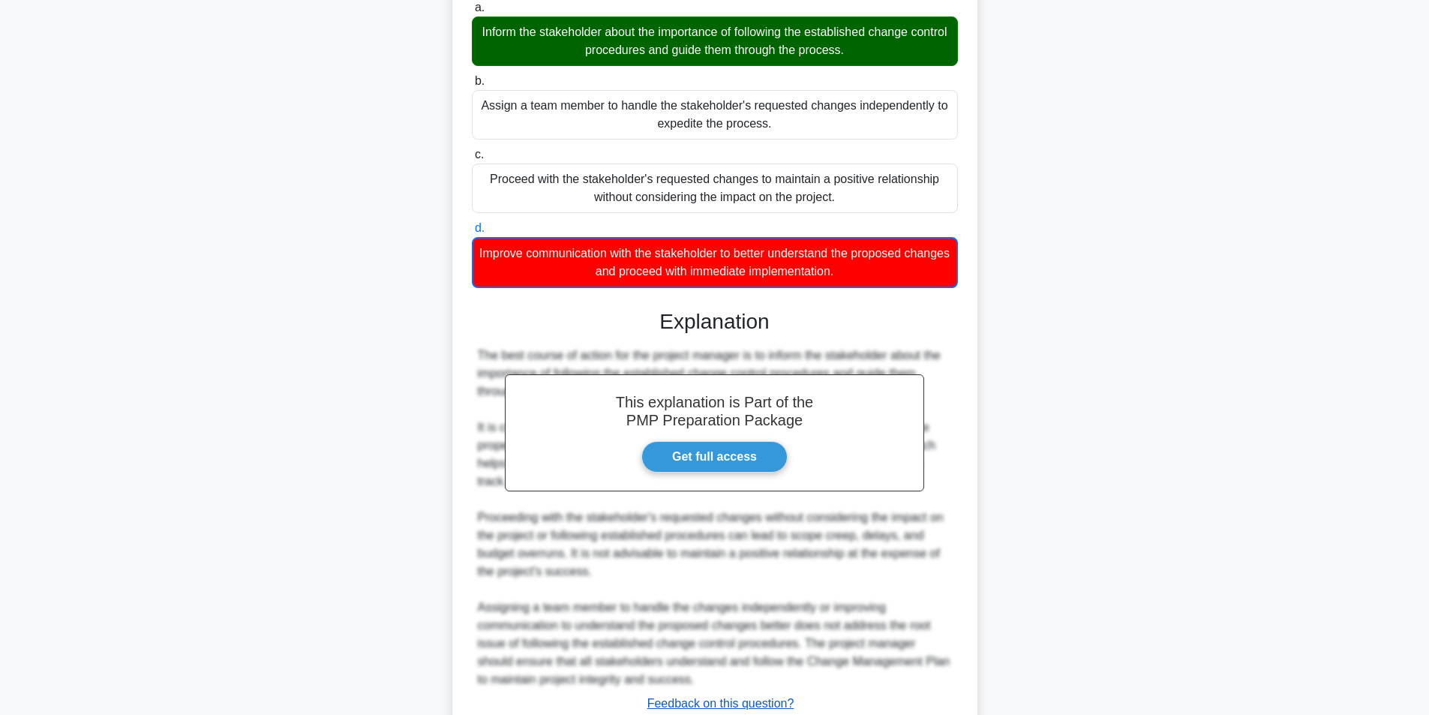
scroll to position [302, 0]
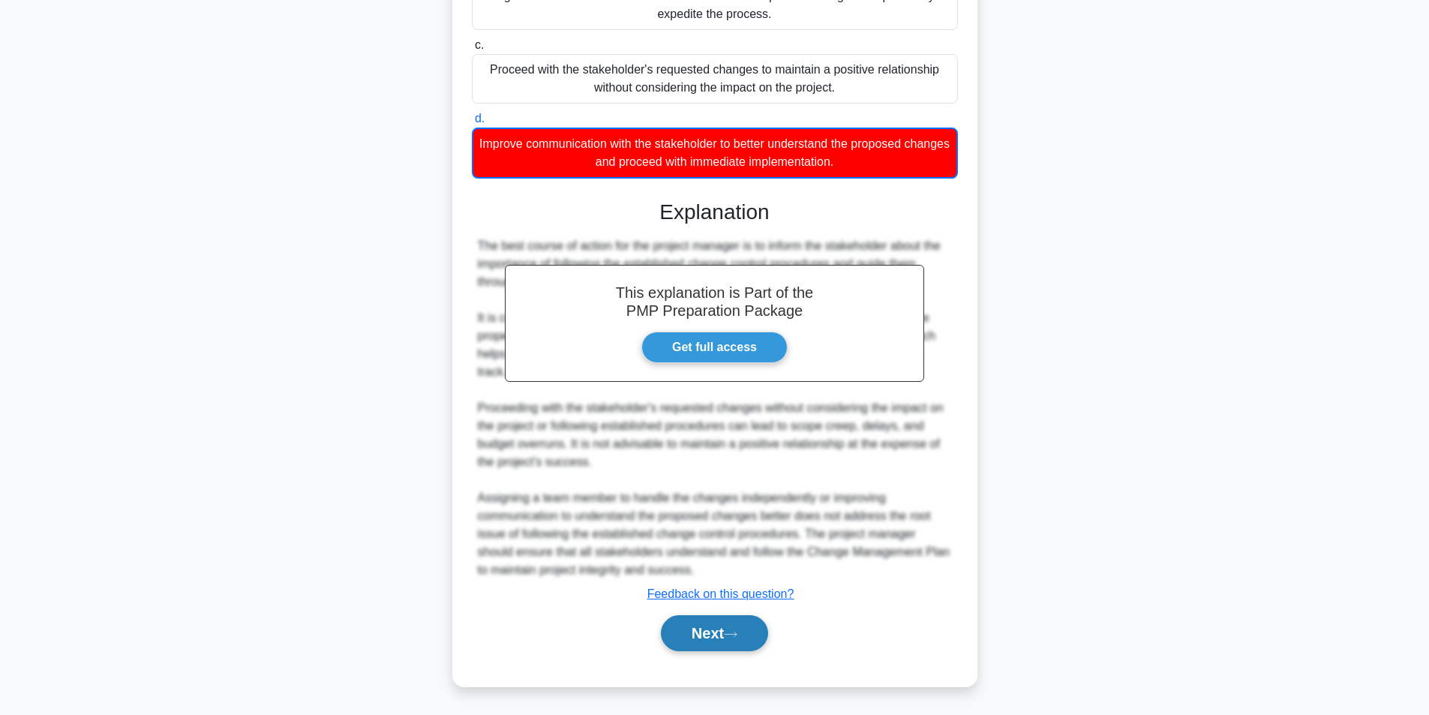
click at [705, 633] on button "Next" at bounding box center [714, 633] width 107 height 36
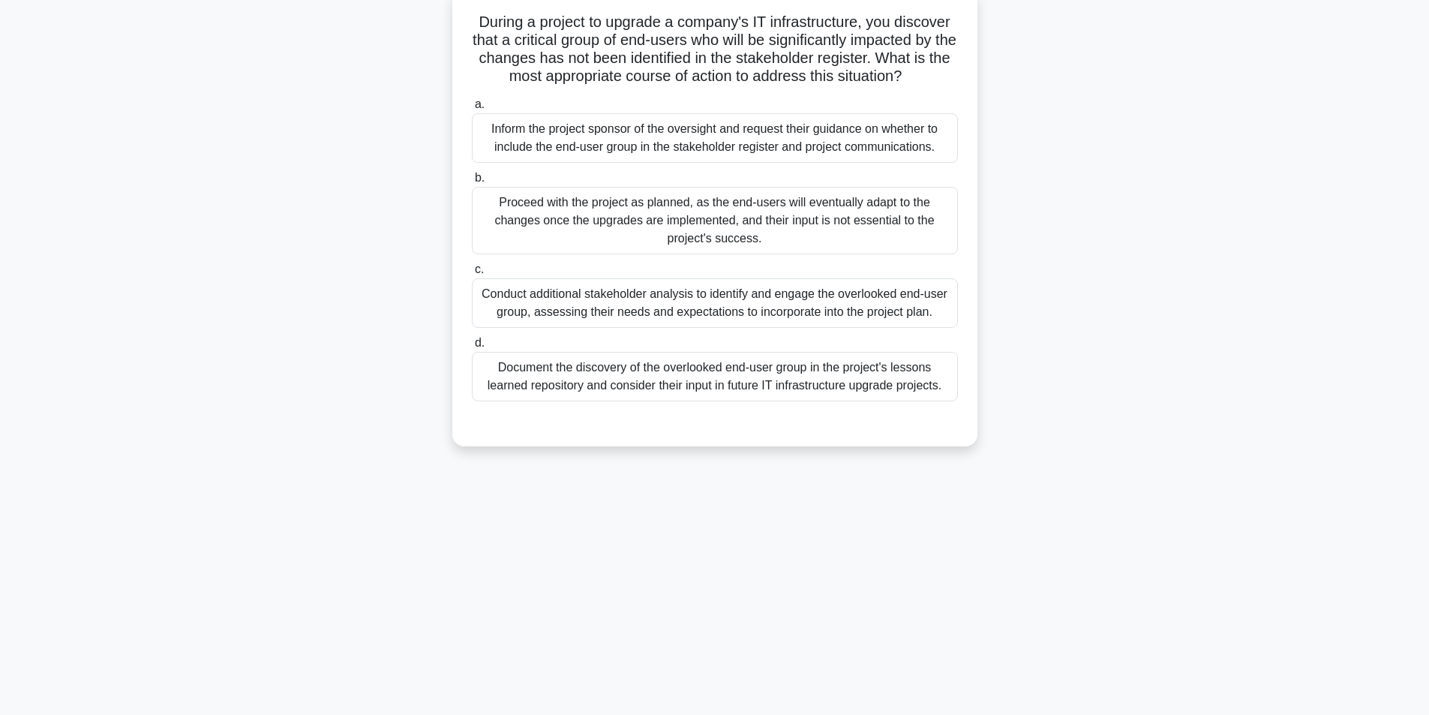
click at [605, 314] on div "Conduct additional stakeholder analysis to identify and engage the overlooked e…" at bounding box center [715, 303] width 486 height 50
click at [472, 275] on input "c. Conduct additional stakeholder analysis to identify and engage the overlooke…" at bounding box center [472, 270] width 0 height 10
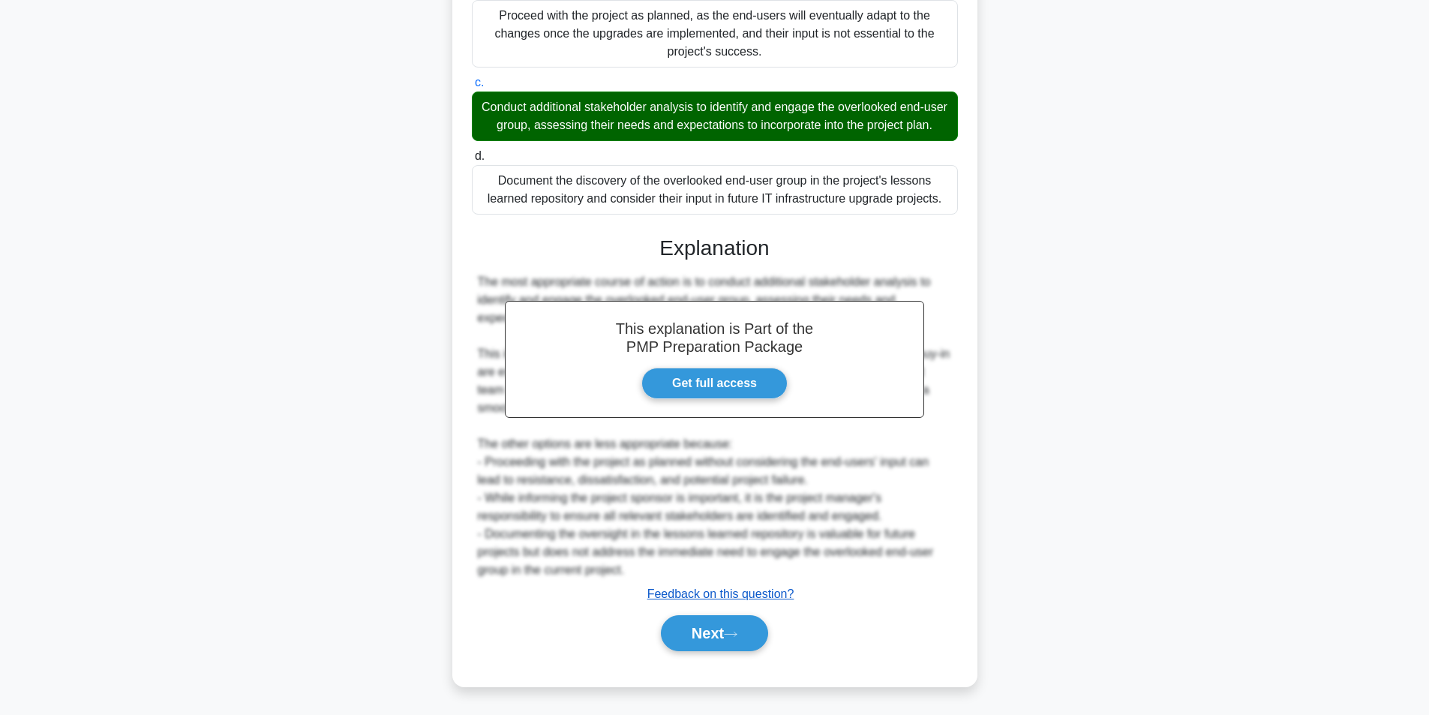
scroll to position [301, 0]
click at [704, 631] on button "Next" at bounding box center [714, 633] width 107 height 36
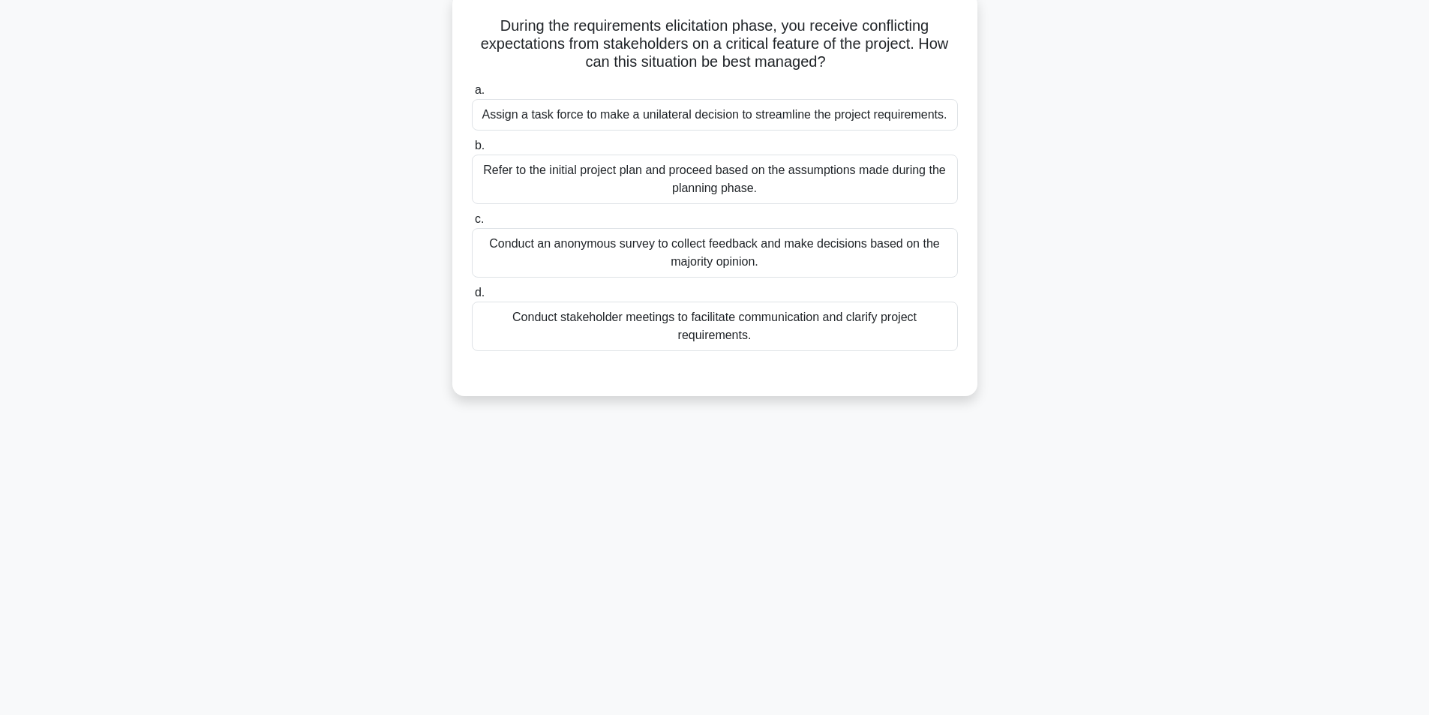
scroll to position [95, 0]
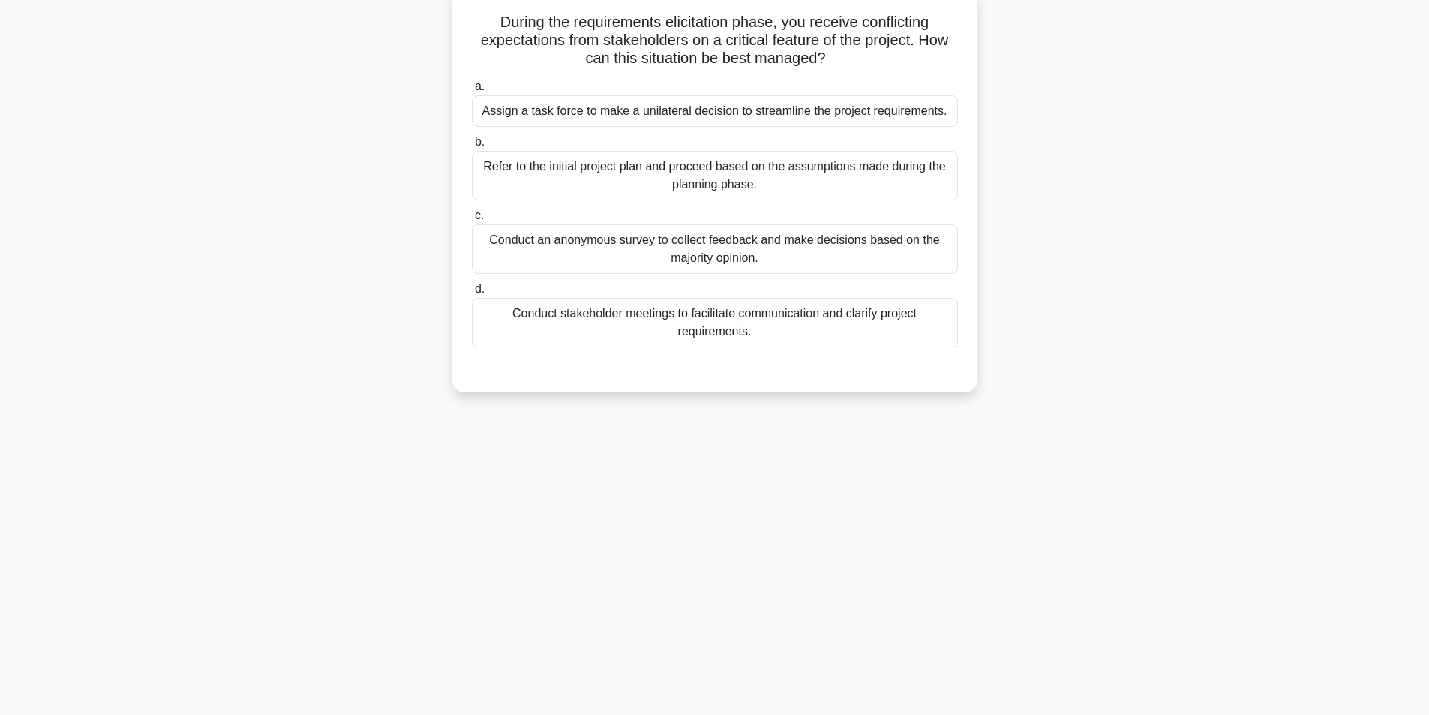
click at [781, 332] on div "Conduct stakeholder meetings to facilitate communication and clarify project re…" at bounding box center [715, 323] width 486 height 50
click at [472, 294] on input "d. Conduct stakeholder meetings to facilitate communication and clarify project…" at bounding box center [472, 289] width 0 height 10
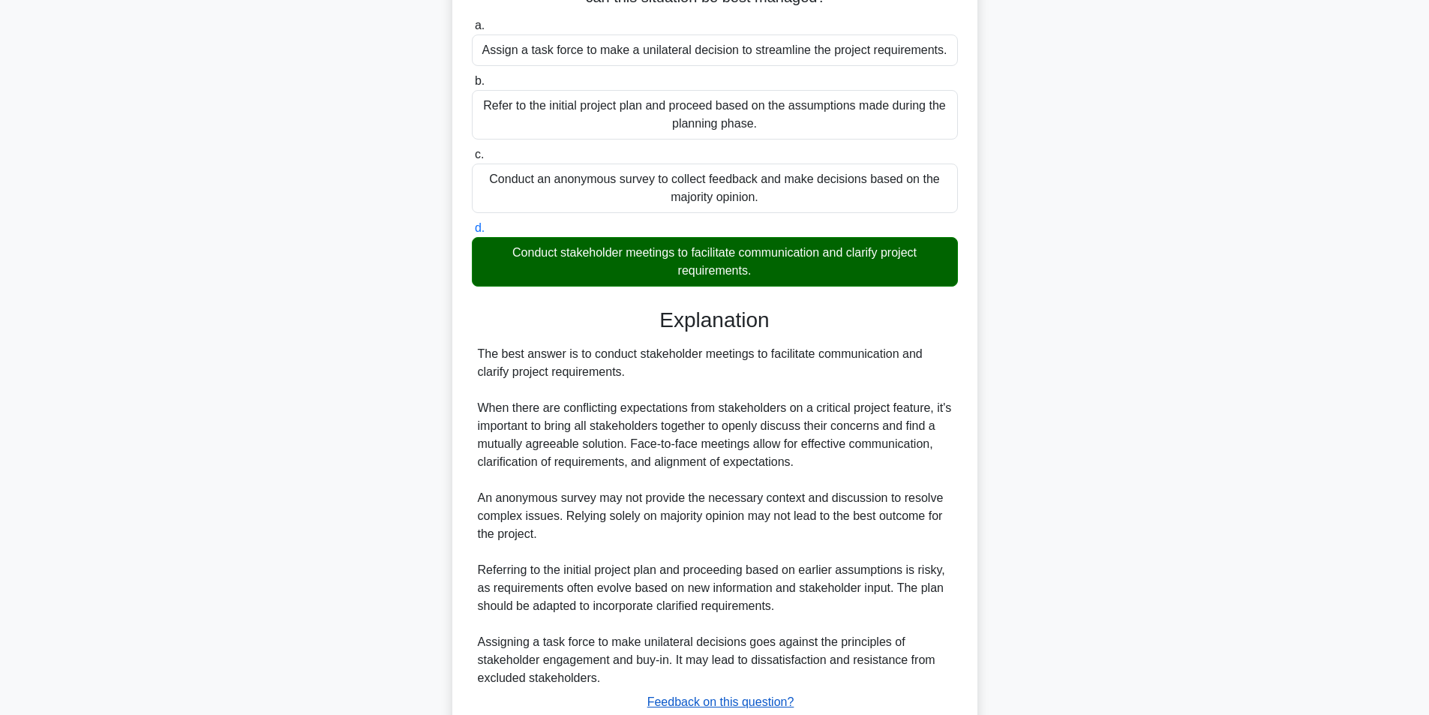
scroll to position [265, 0]
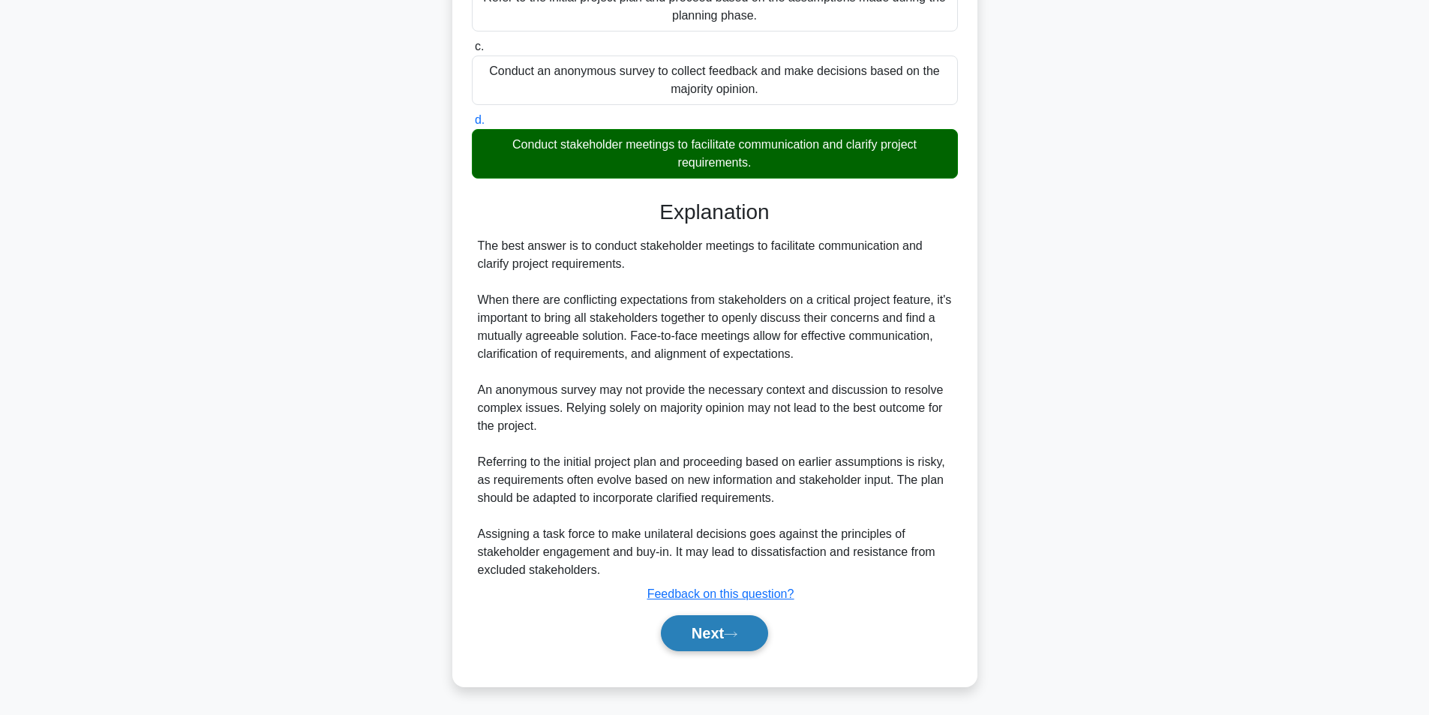
click at [737, 633] on icon at bounding box center [731, 634] width 14 height 8
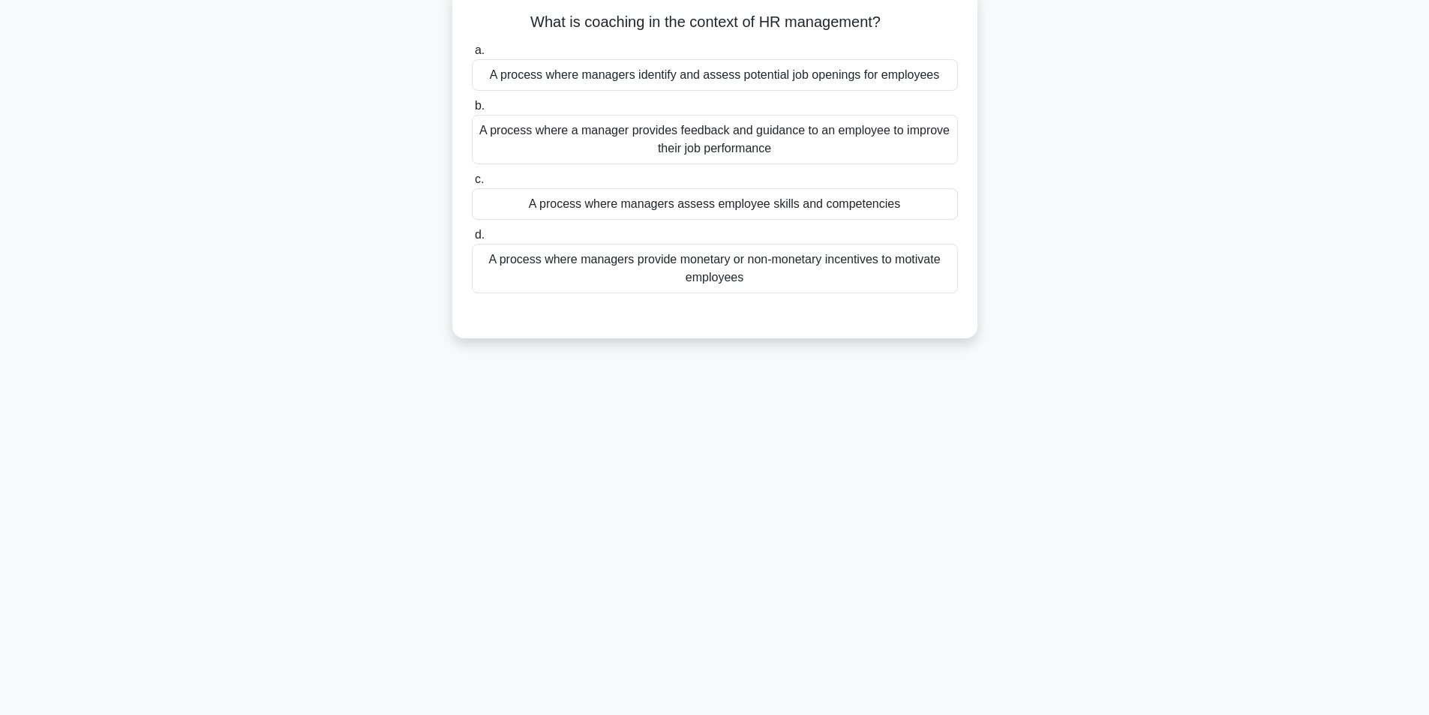
click at [757, 147] on div "A process where a manager provides feedback and guidance to an employee to impr…" at bounding box center [715, 140] width 486 height 50
click at [472, 111] on input "b. A process where a manager provides feedback and guidance to an employee to i…" at bounding box center [472, 106] width 0 height 10
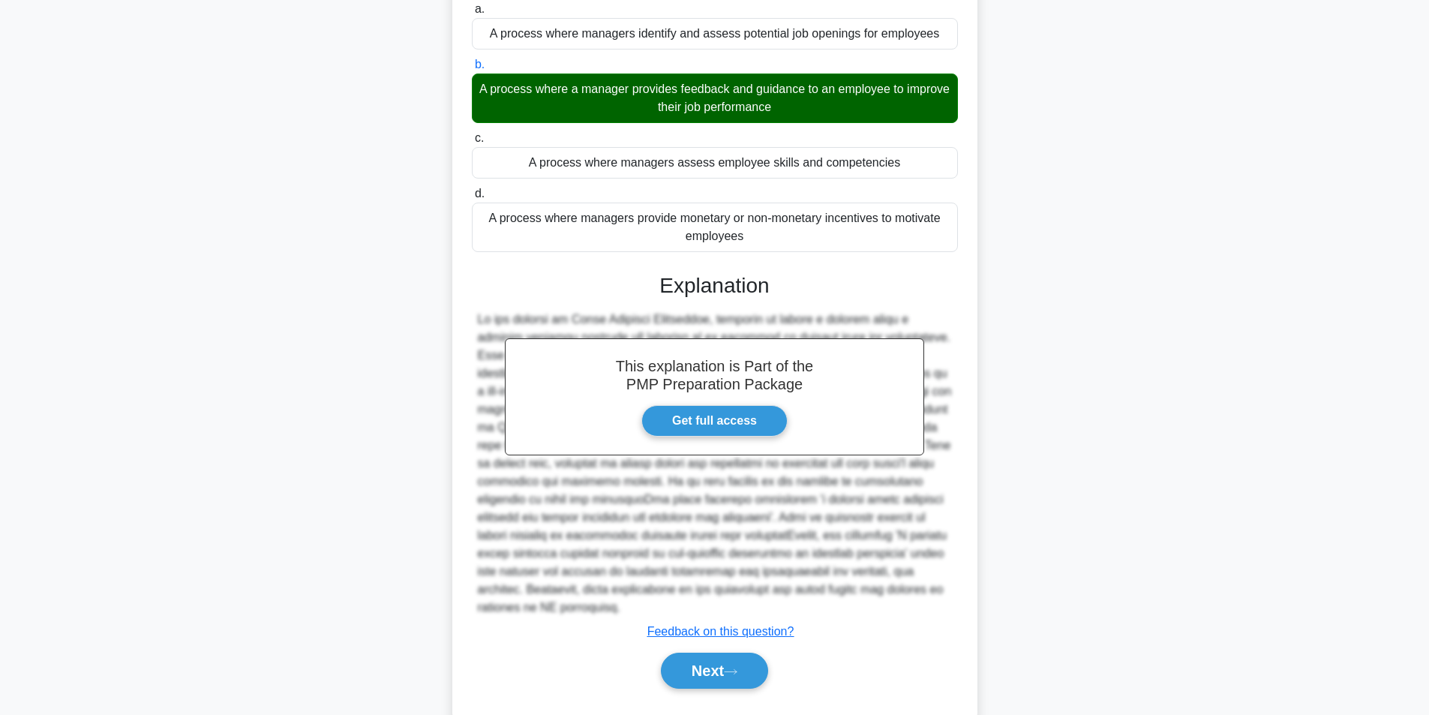
scroll to position [175, 0]
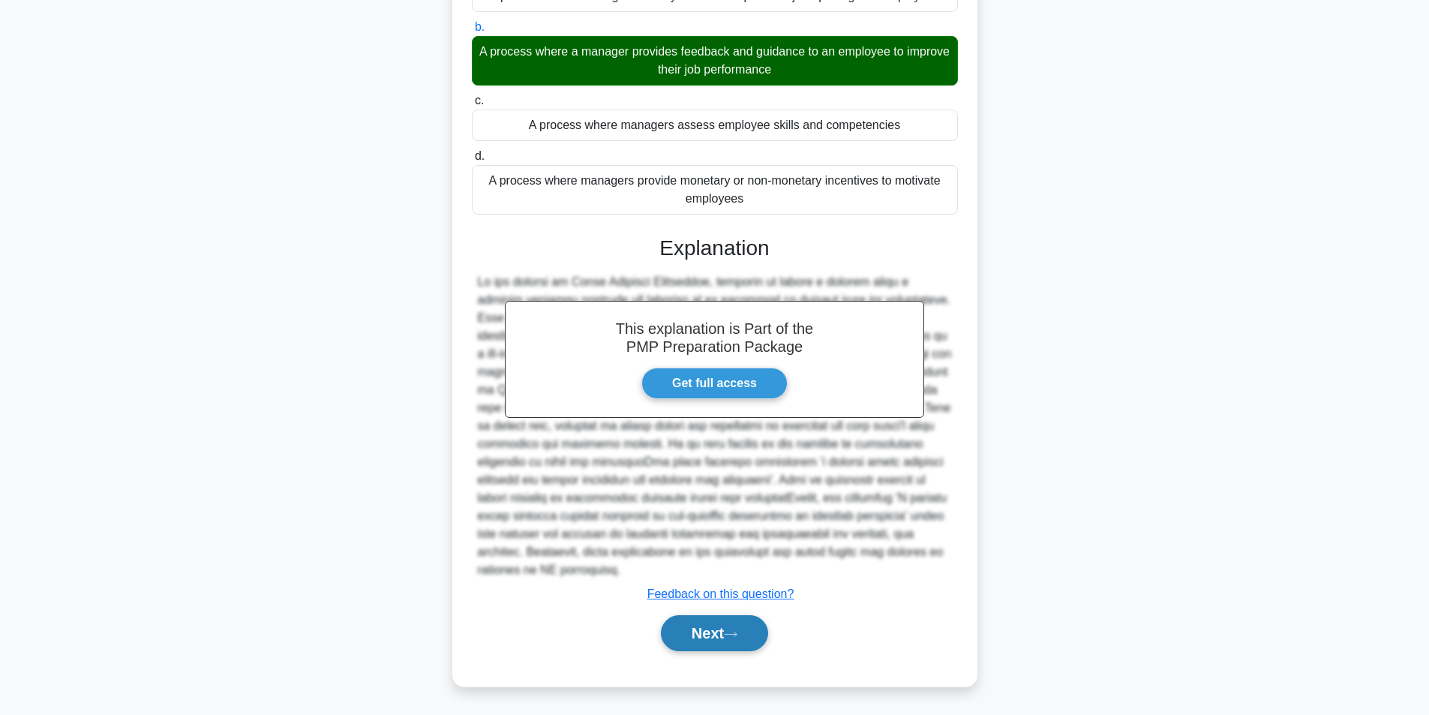
click at [719, 634] on button "Next" at bounding box center [714, 633] width 107 height 36
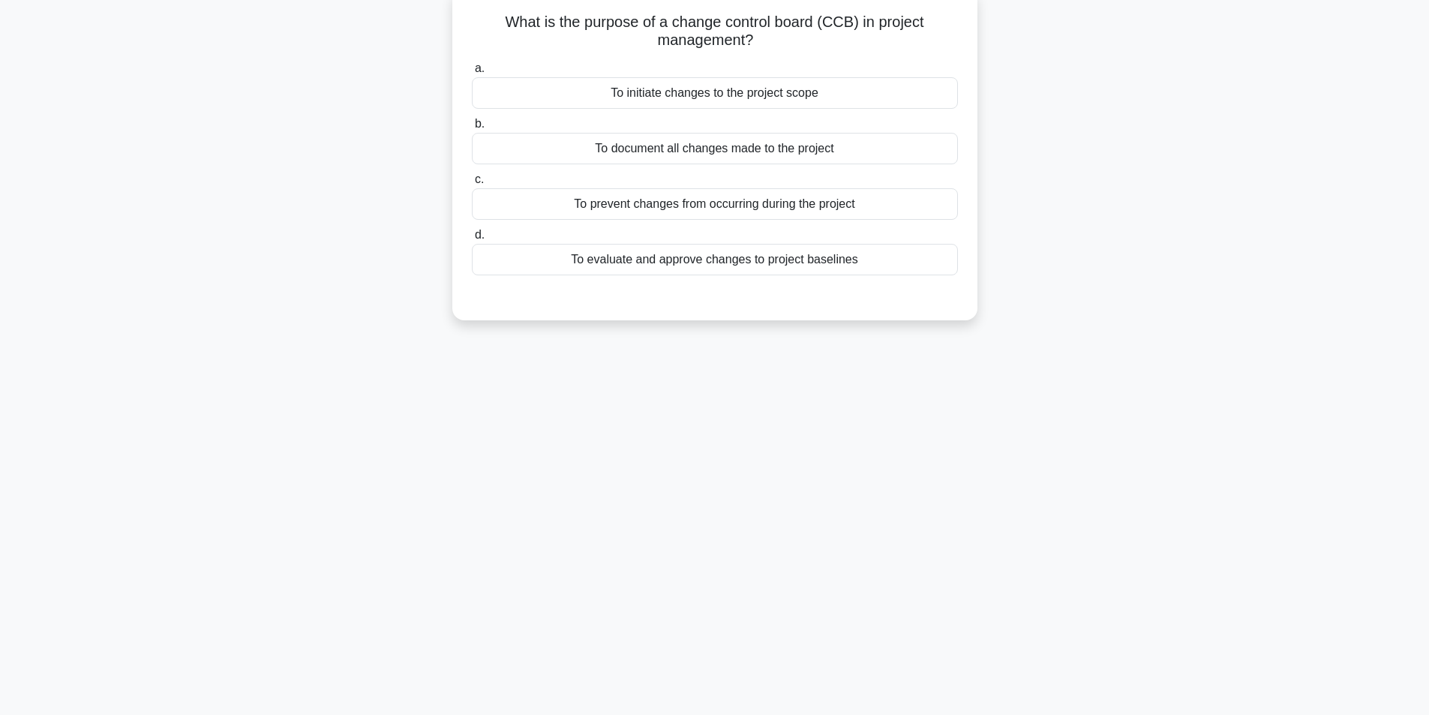
click at [719, 257] on div "To evaluate and approve changes to project baselines" at bounding box center [715, 260] width 486 height 32
click at [472, 240] on input "d. To evaluate and approve changes to project baselines" at bounding box center [472, 235] width 0 height 10
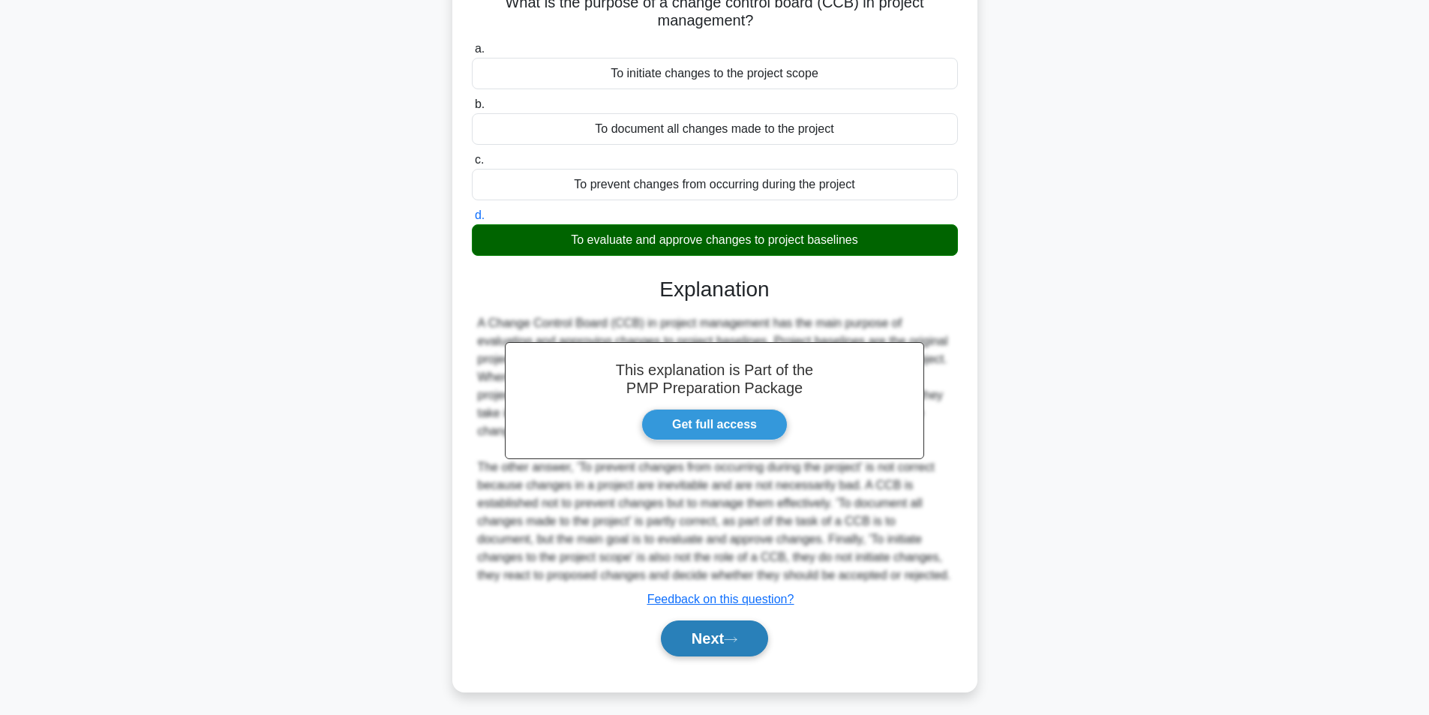
scroll to position [121, 0]
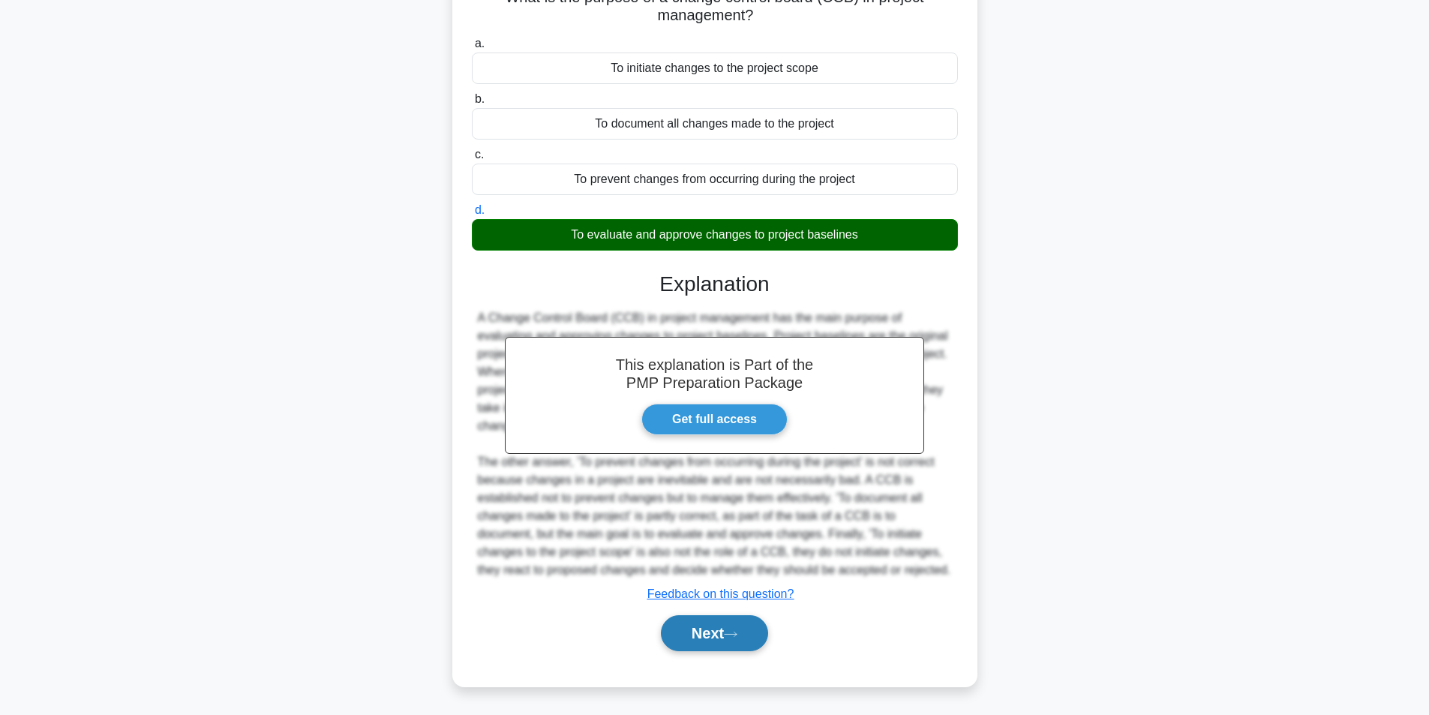
click at [703, 627] on button "Next" at bounding box center [714, 633] width 107 height 36
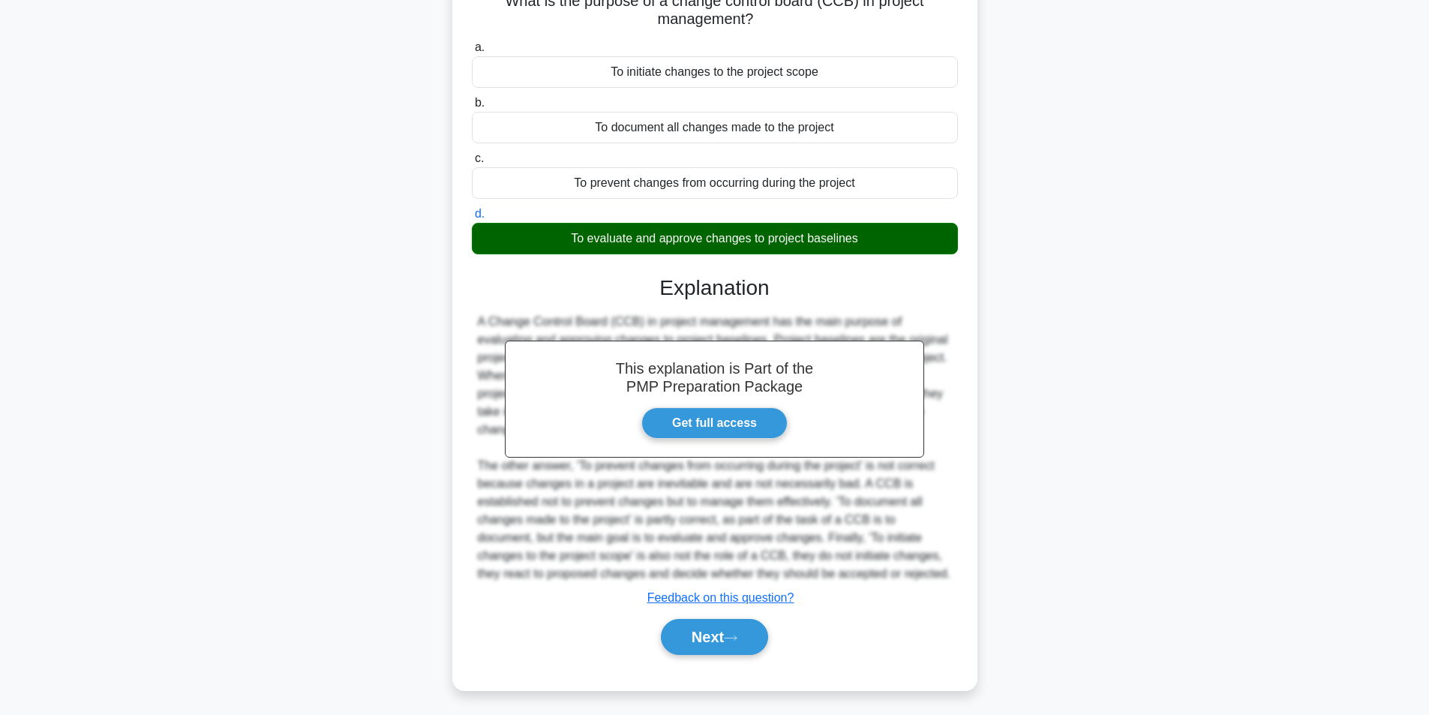
scroll to position [95, 0]
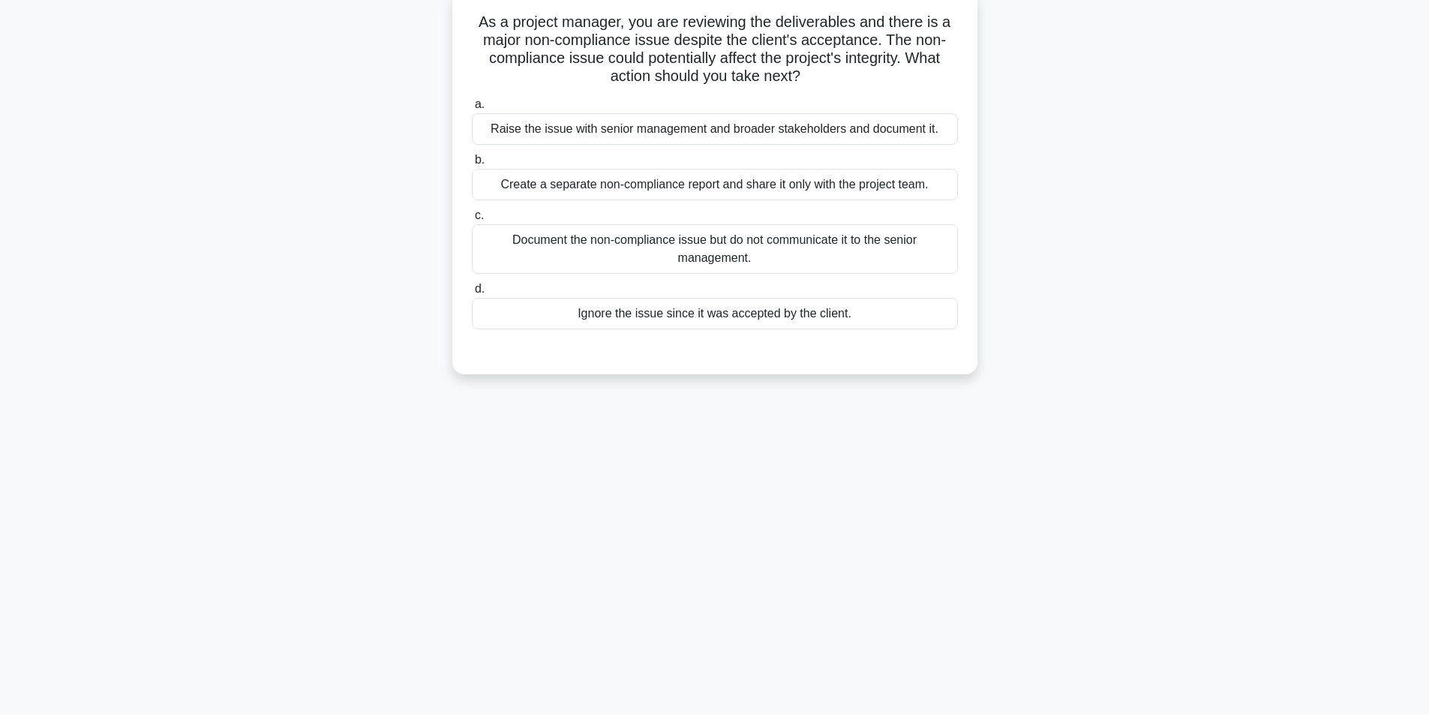
click at [663, 128] on div "Raise the issue with senior management and broader stakeholders and document it." at bounding box center [715, 129] width 486 height 32
click at [472, 110] on input "a. Raise the issue with senior management and broader stakeholders and document…" at bounding box center [472, 105] width 0 height 10
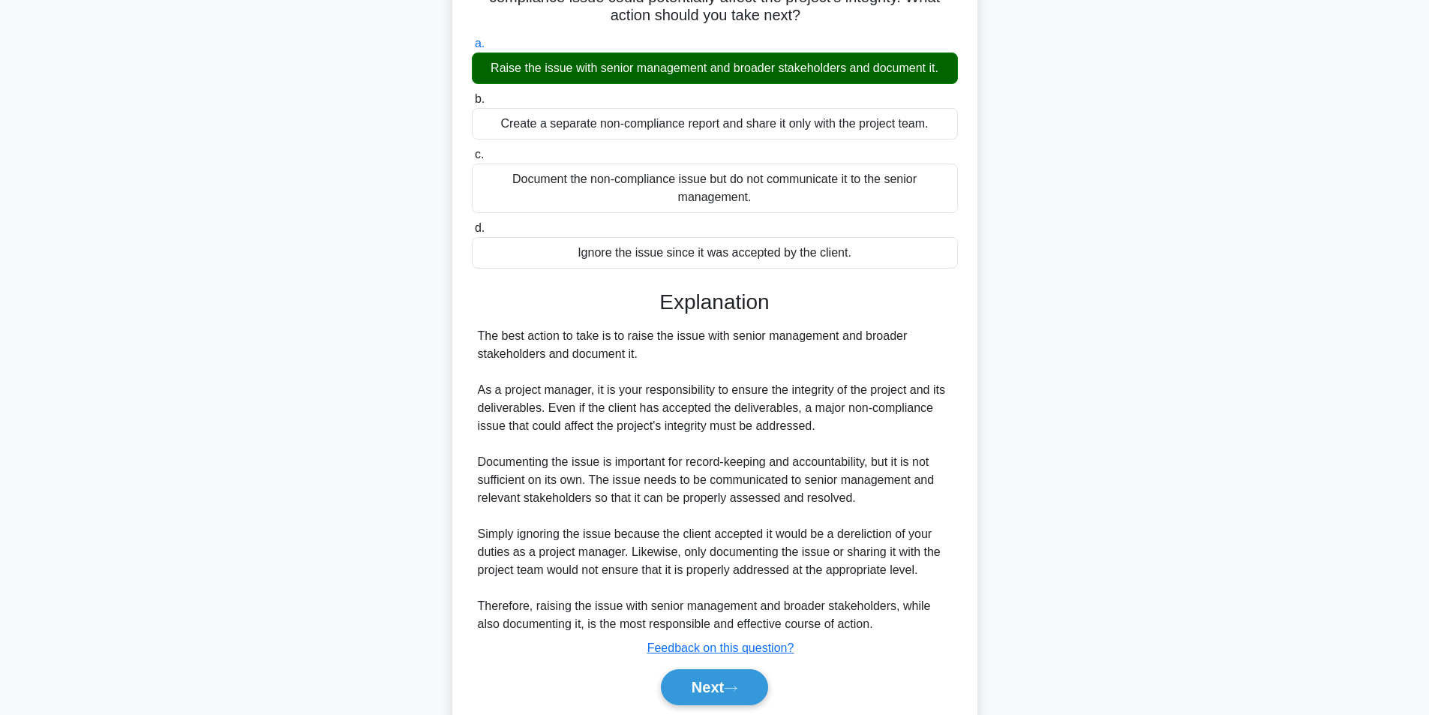
scroll to position [211, 0]
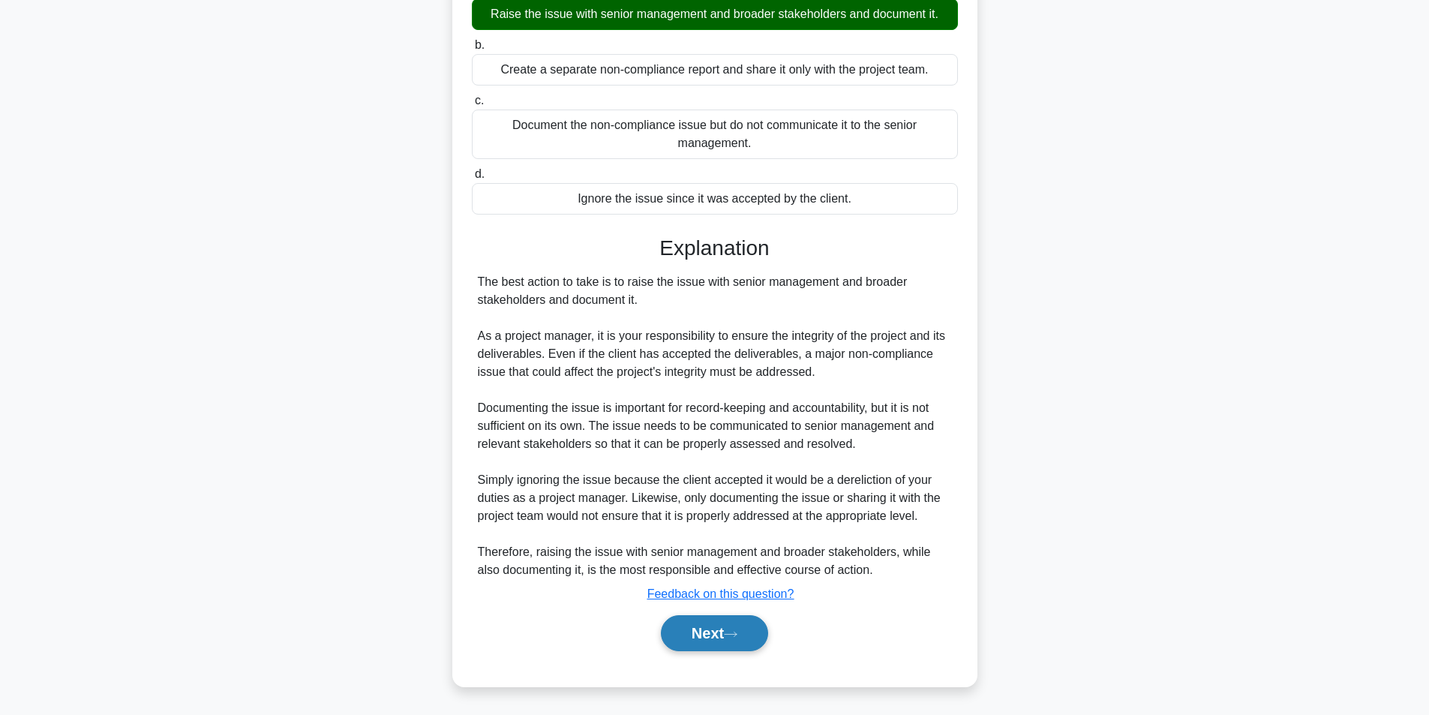
click at [718, 639] on button "Next" at bounding box center [714, 633] width 107 height 36
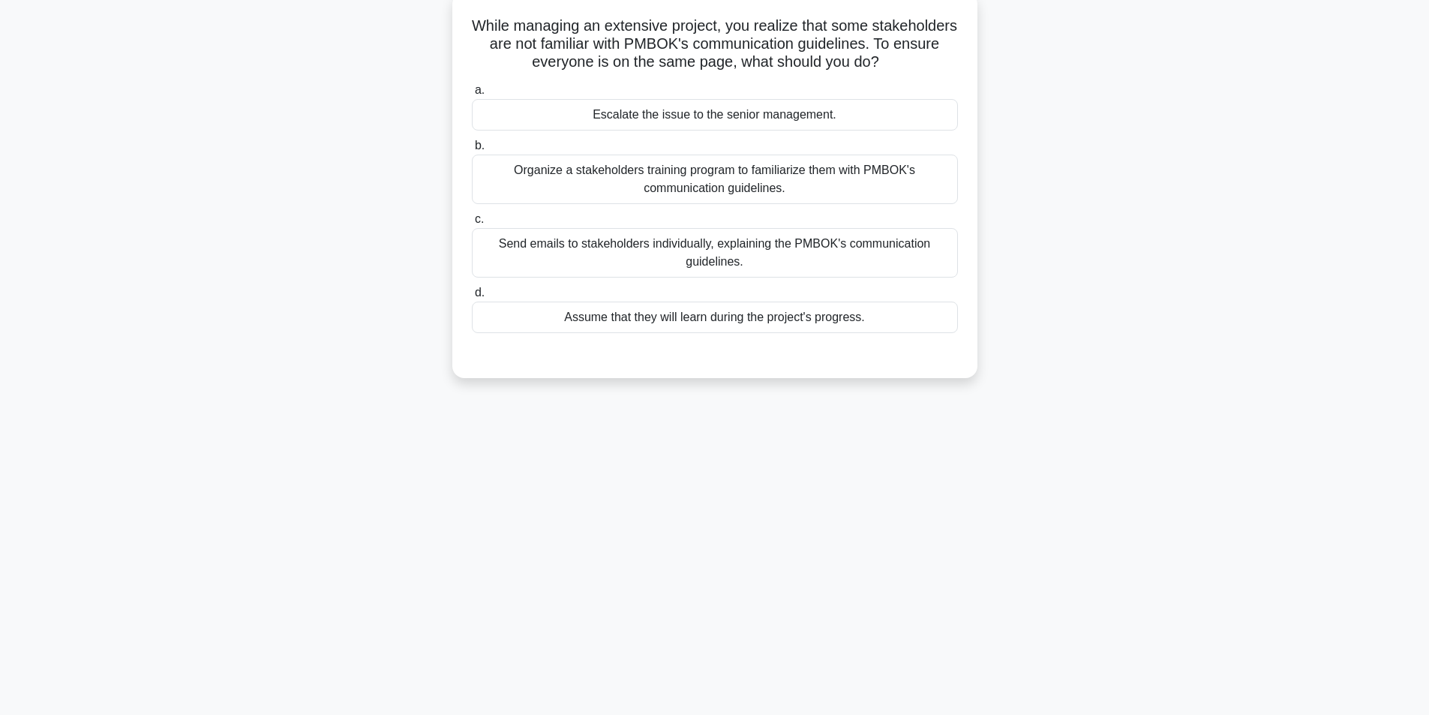
scroll to position [95, 0]
click at [695, 176] on div "Organize a stakeholders training program to familiarize them with PMBOK's commu…" at bounding box center [715, 176] width 486 height 50
click at [472, 147] on input "b. Organize a stakeholders training program to familiarize them with PMBOK's co…" at bounding box center [472, 142] width 0 height 10
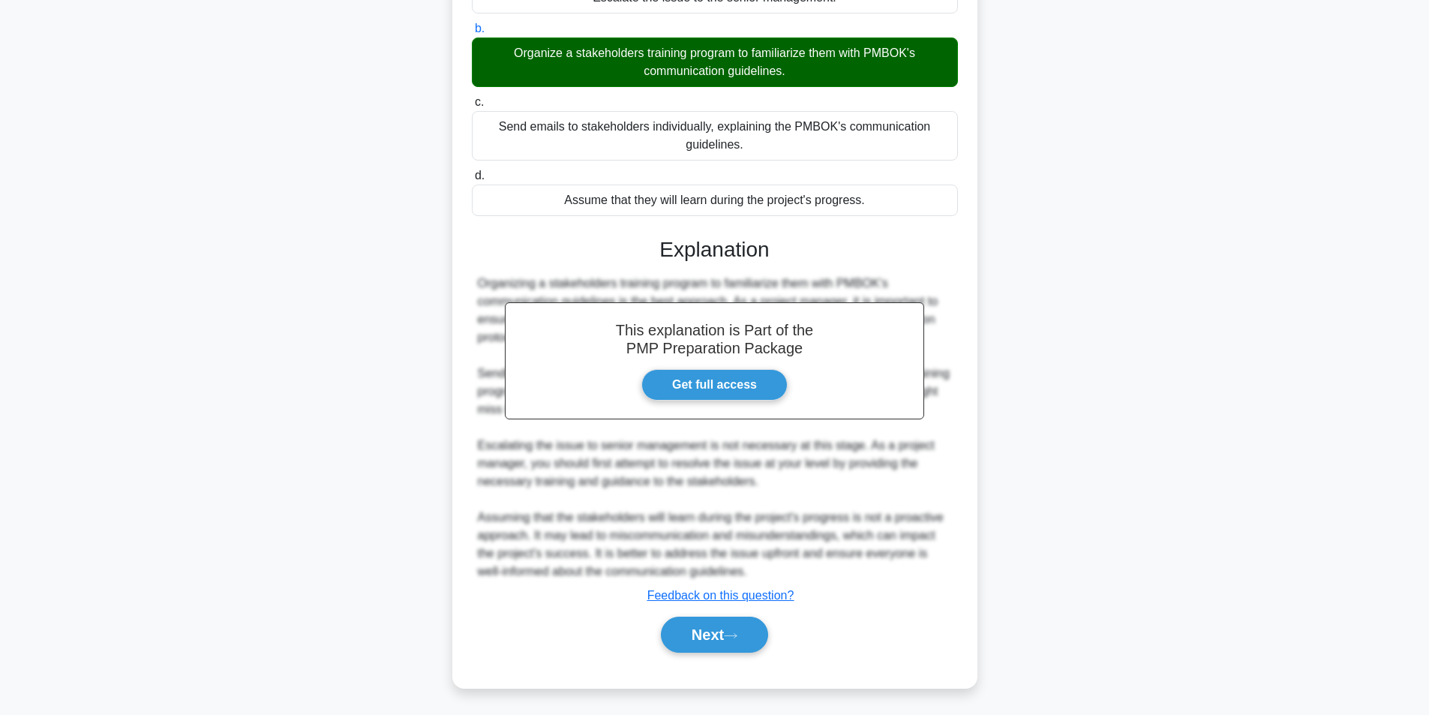
scroll to position [211, 0]
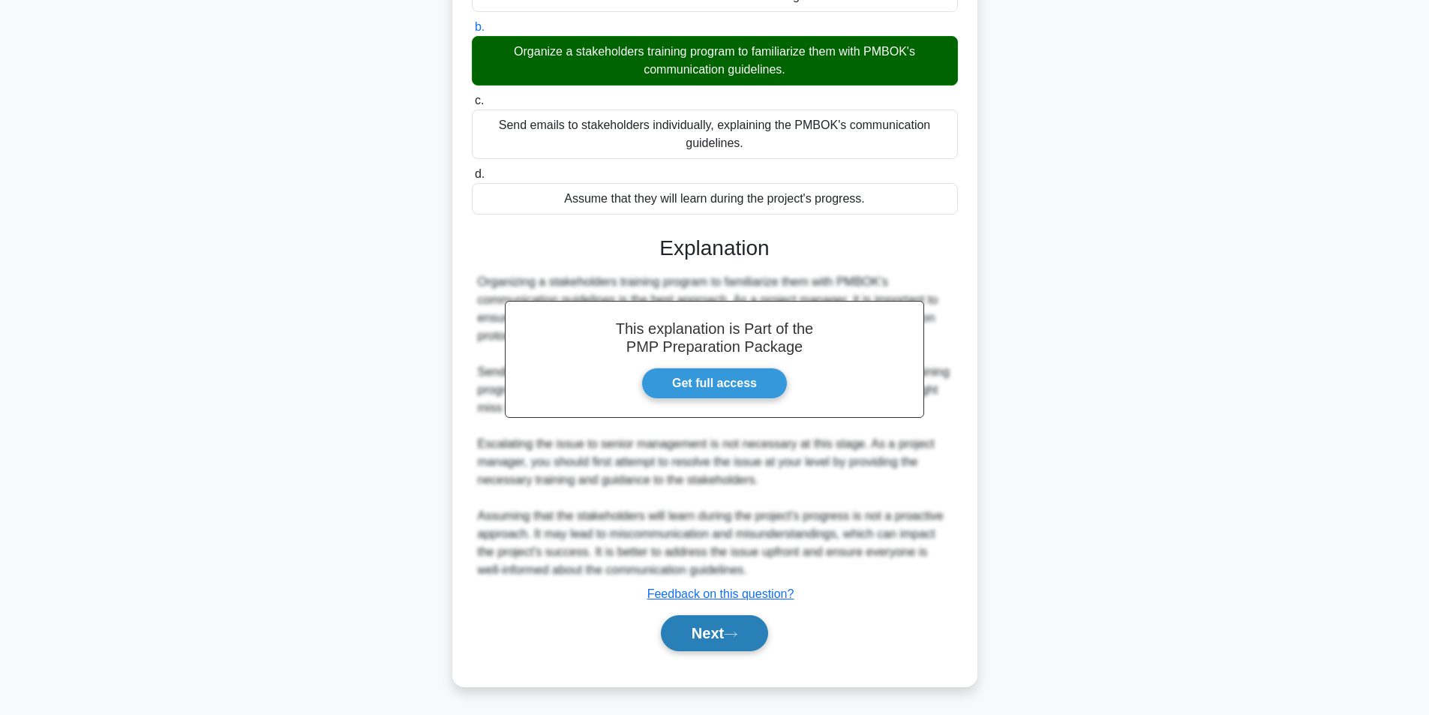
click at [683, 641] on button "Next" at bounding box center [714, 633] width 107 height 36
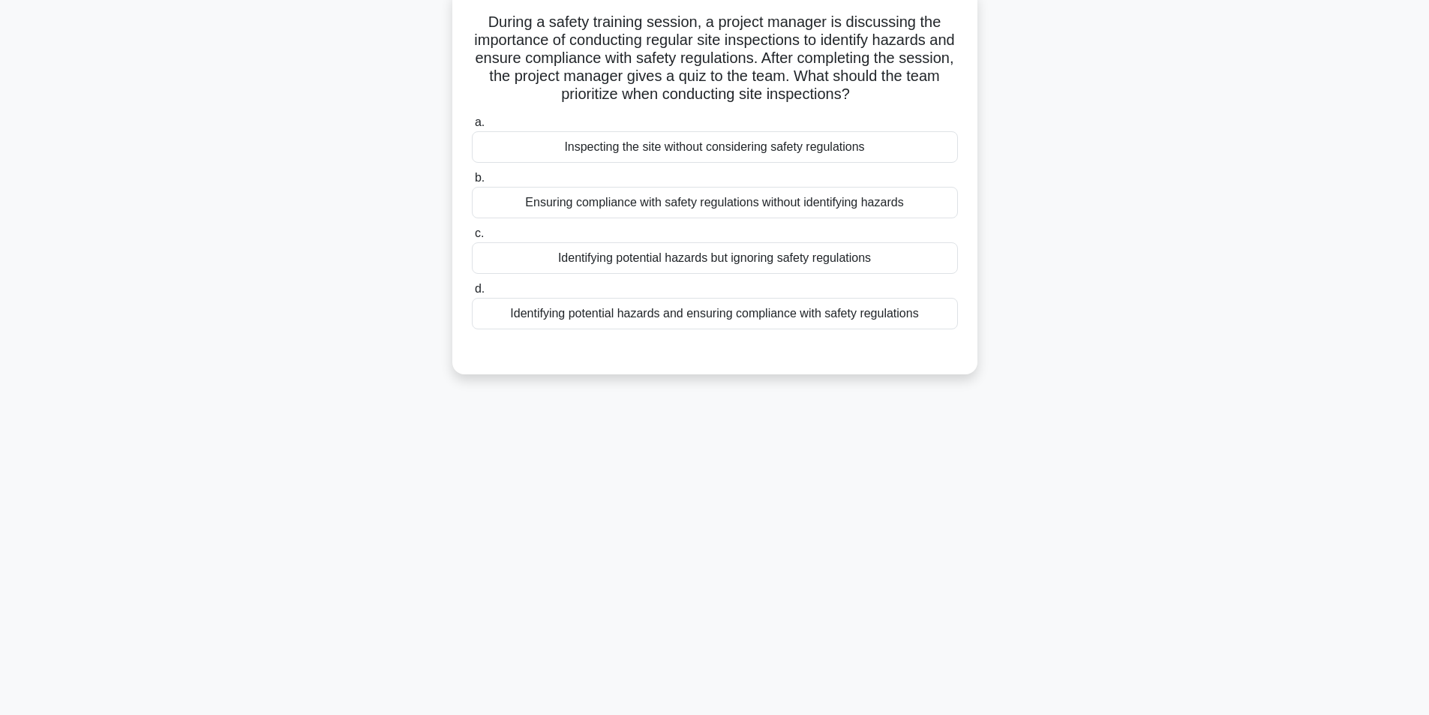
click at [613, 266] on div "Identifying potential hazards but ignoring safety regulations" at bounding box center [715, 258] width 486 height 32
click at [472, 239] on input "c. Identifying potential hazards but ignoring safety regulations" at bounding box center [472, 234] width 0 height 10
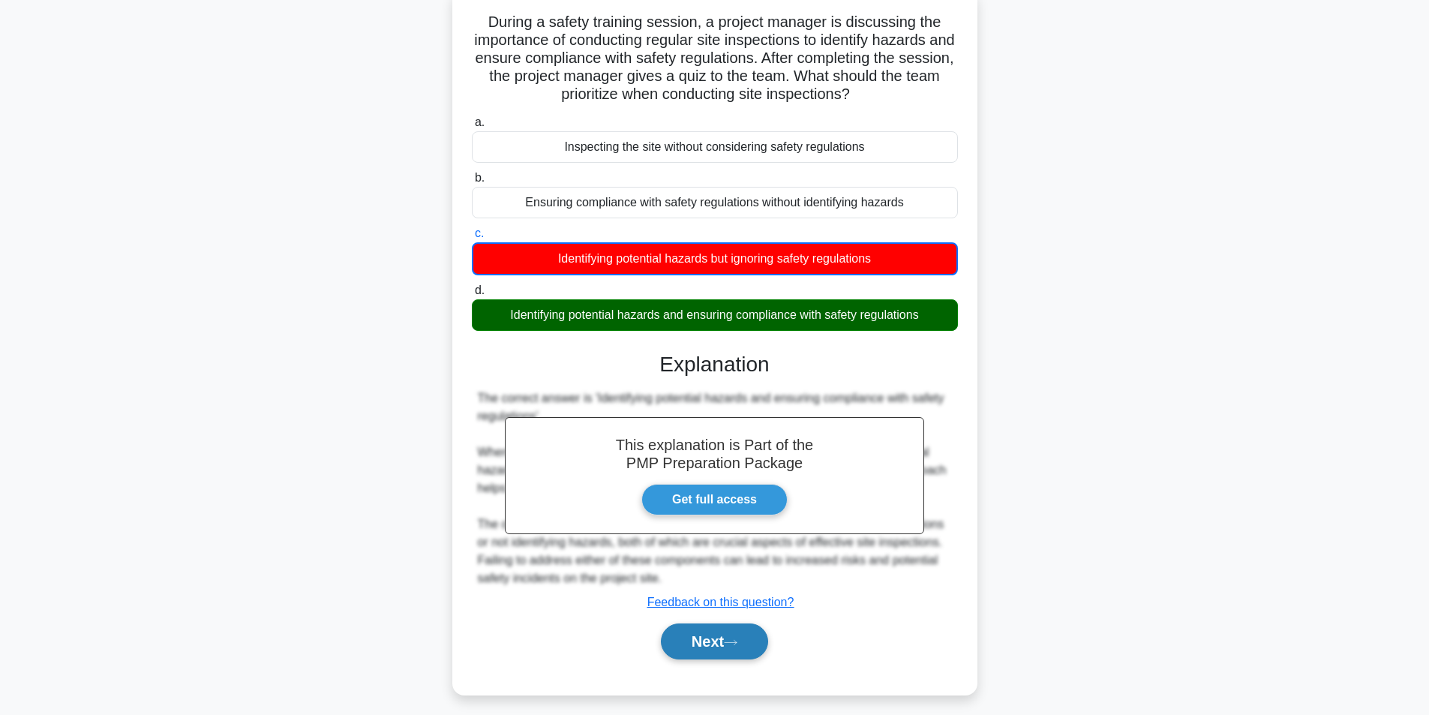
click at [695, 651] on button "Next" at bounding box center [714, 641] width 107 height 36
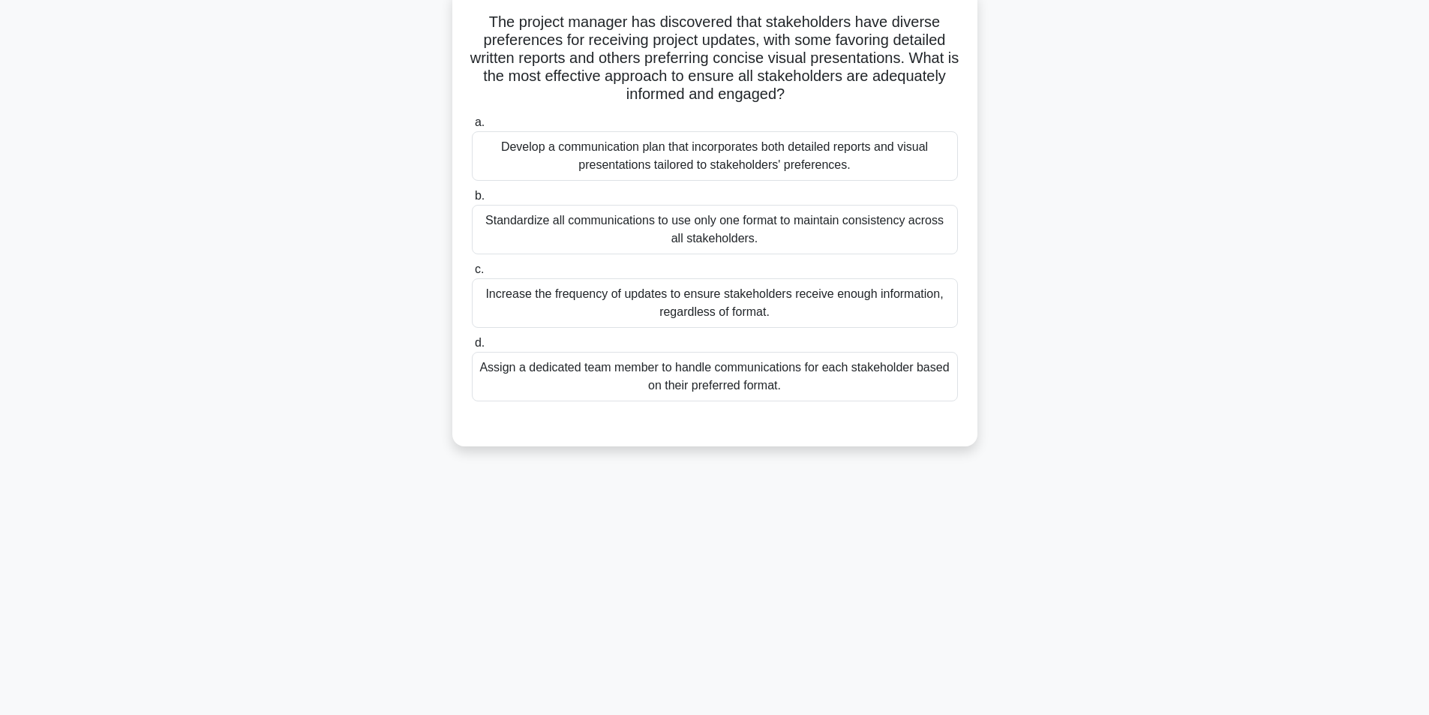
drag, startPoint x: 737, startPoint y: 170, endPoint x: 730, endPoint y: 183, distance: 15.4
click at [737, 170] on div "Develop a communication plan that incorporates both detailed reports and visual…" at bounding box center [715, 156] width 486 height 50
click at [472, 128] on input "a. Develop a communication plan that incorporates both detailed reports and vis…" at bounding box center [472, 123] width 0 height 10
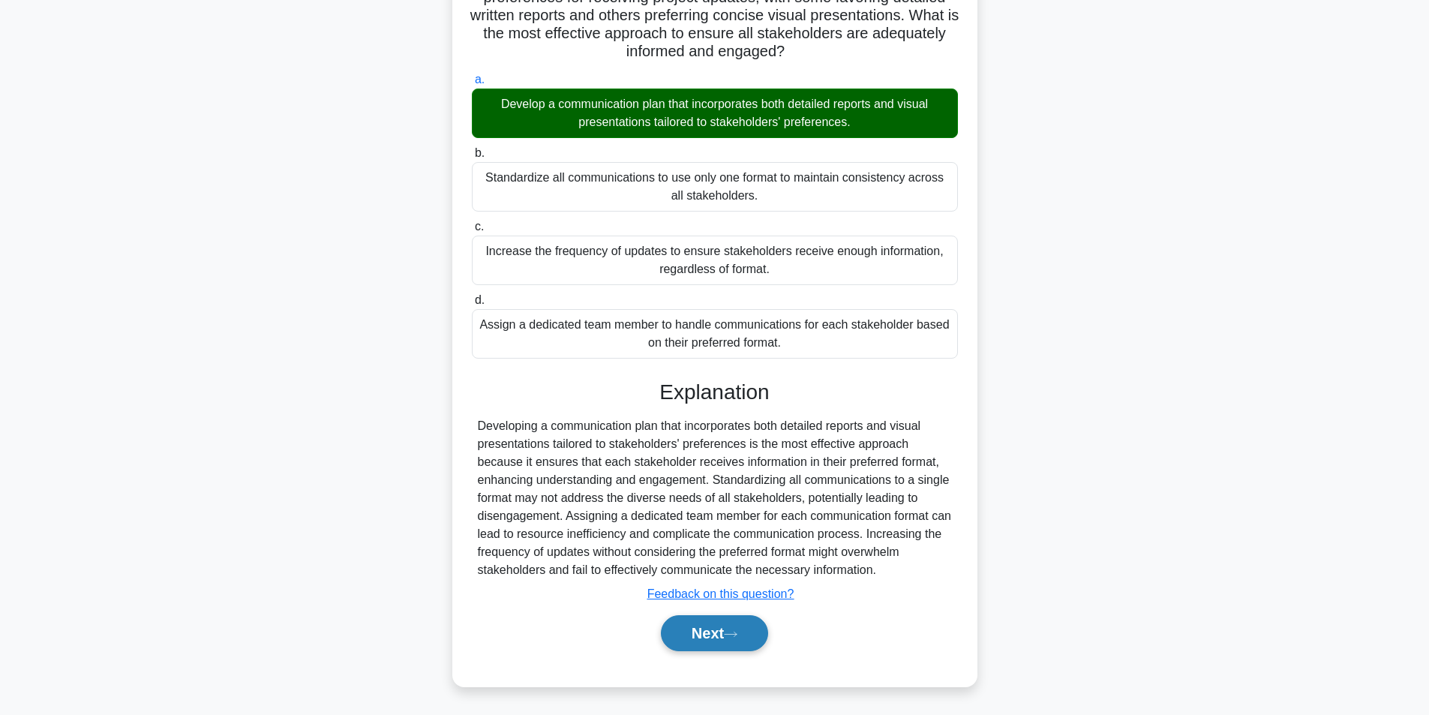
scroll to position [139, 0]
click at [681, 634] on button "Next" at bounding box center [714, 633] width 107 height 36
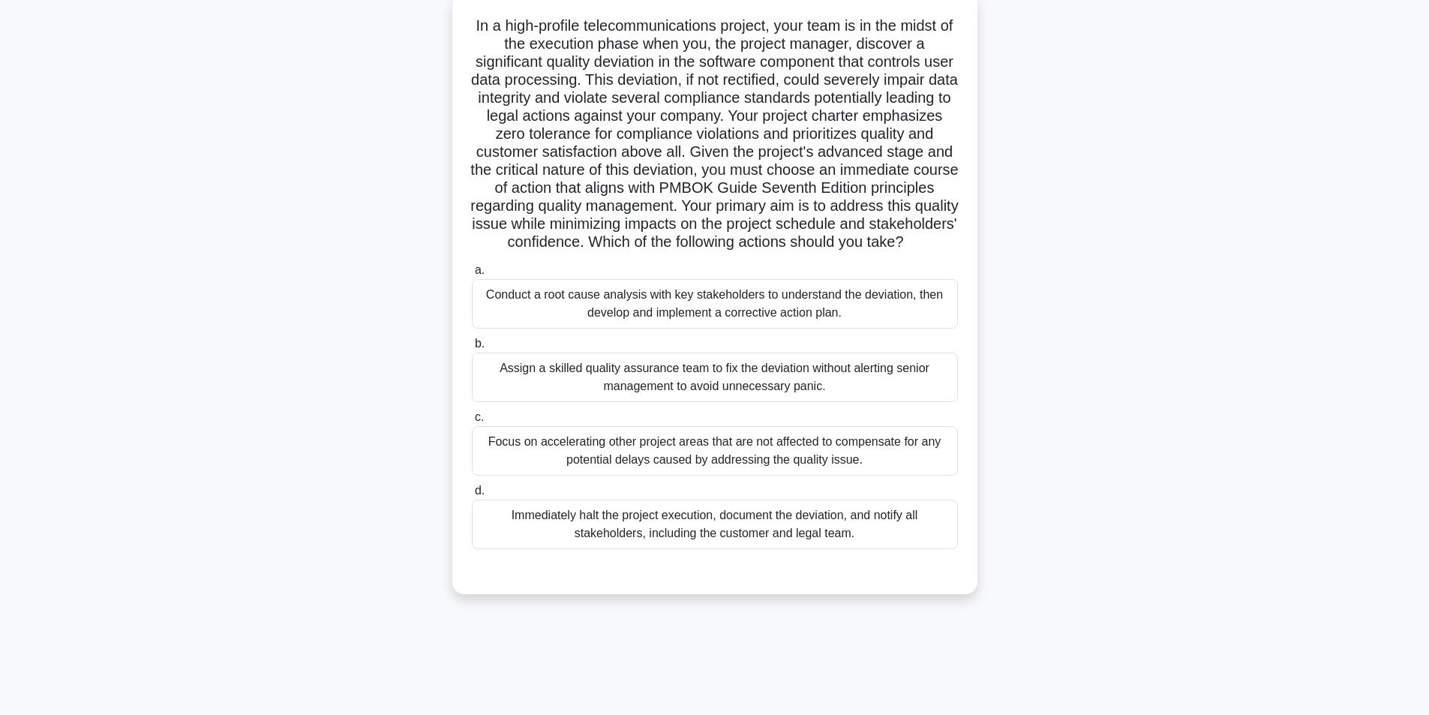
scroll to position [95, 0]
click at [681, 325] on div "Conduct a root cause analysis with key stakeholders to understand the deviation…" at bounding box center [715, 300] width 486 height 50
click at [472, 272] on input "a. Conduct a root cause analysis with key stakeholders to understand the deviat…" at bounding box center [472, 267] width 0 height 10
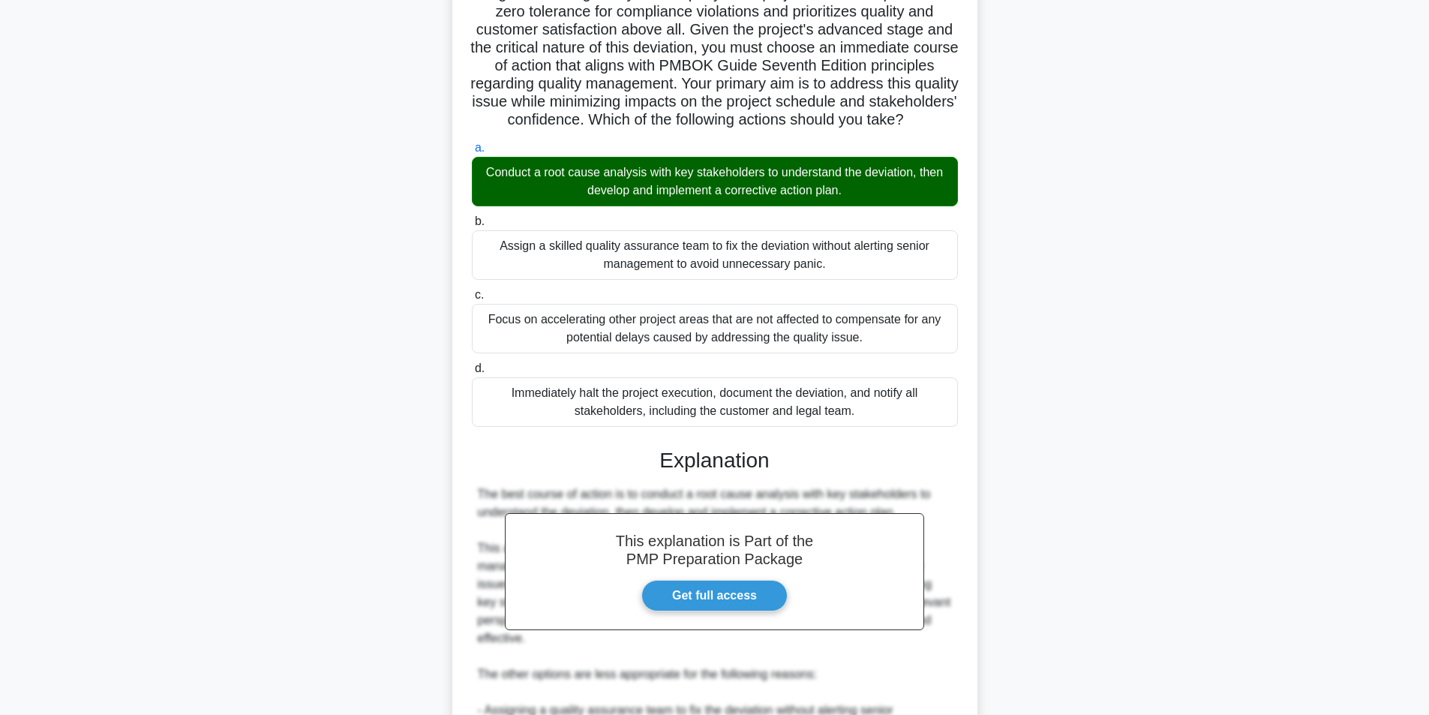
scroll to position [545, 0]
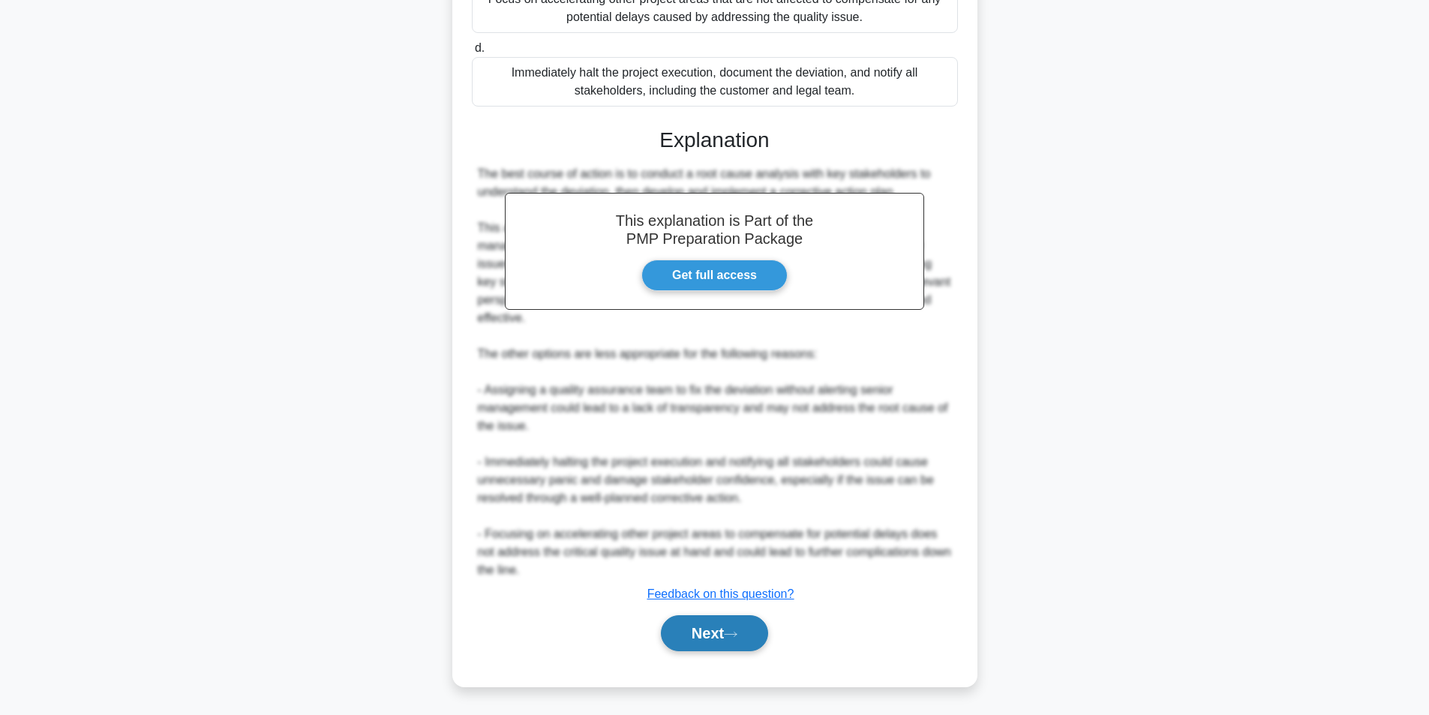
click at [698, 651] on button "Next" at bounding box center [714, 633] width 107 height 36
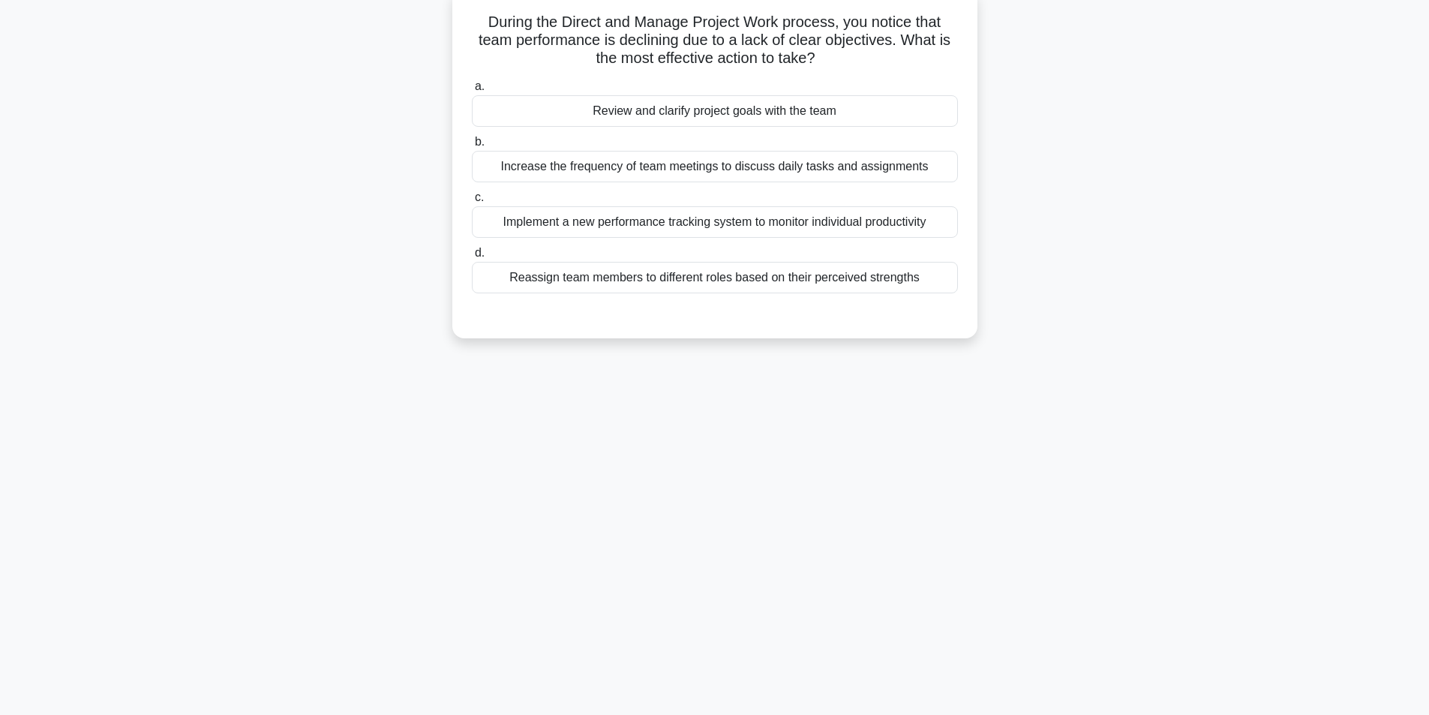
click at [734, 114] on div "Review and clarify project goals with the team" at bounding box center [715, 111] width 486 height 32
click at [472, 92] on input "a. Review and clarify project goals with the team" at bounding box center [472, 87] width 0 height 10
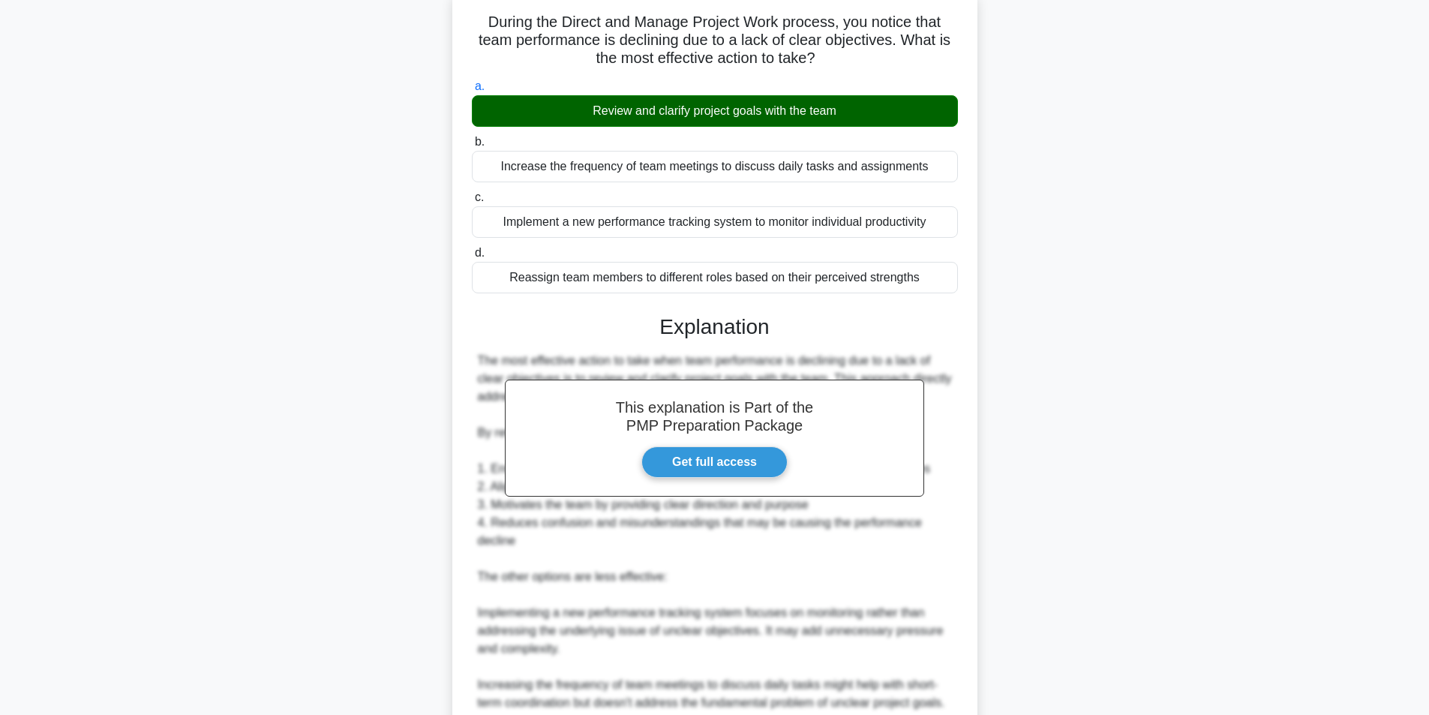
scroll to position [355, 0]
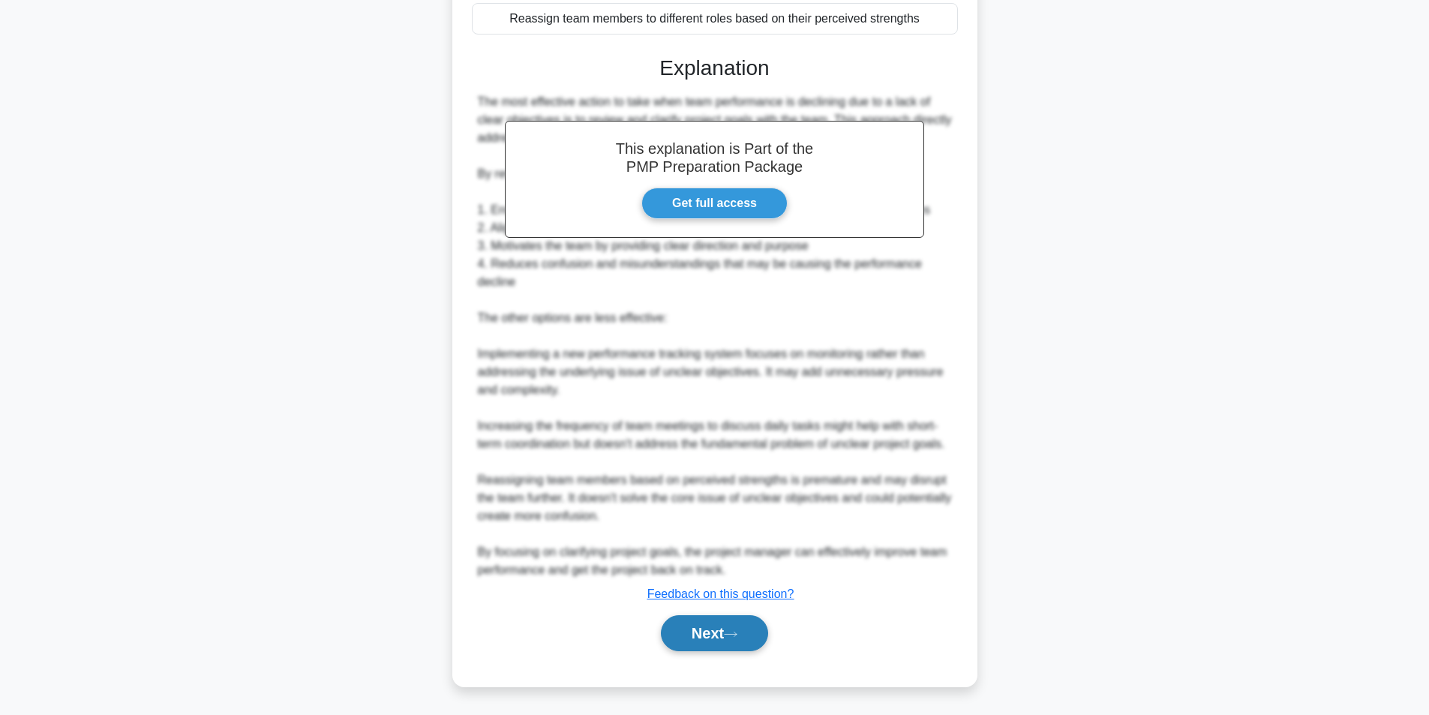
click at [693, 632] on button "Next" at bounding box center [714, 633] width 107 height 36
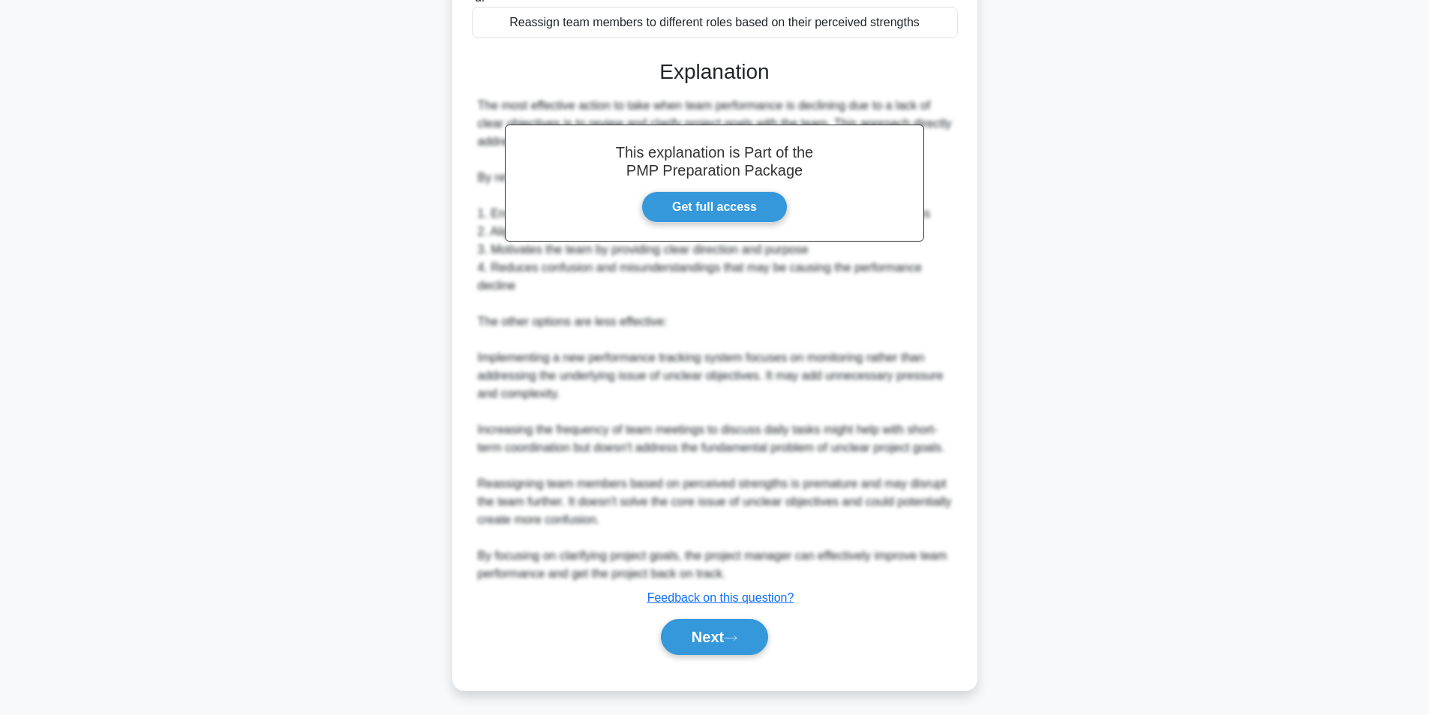
scroll to position [95, 0]
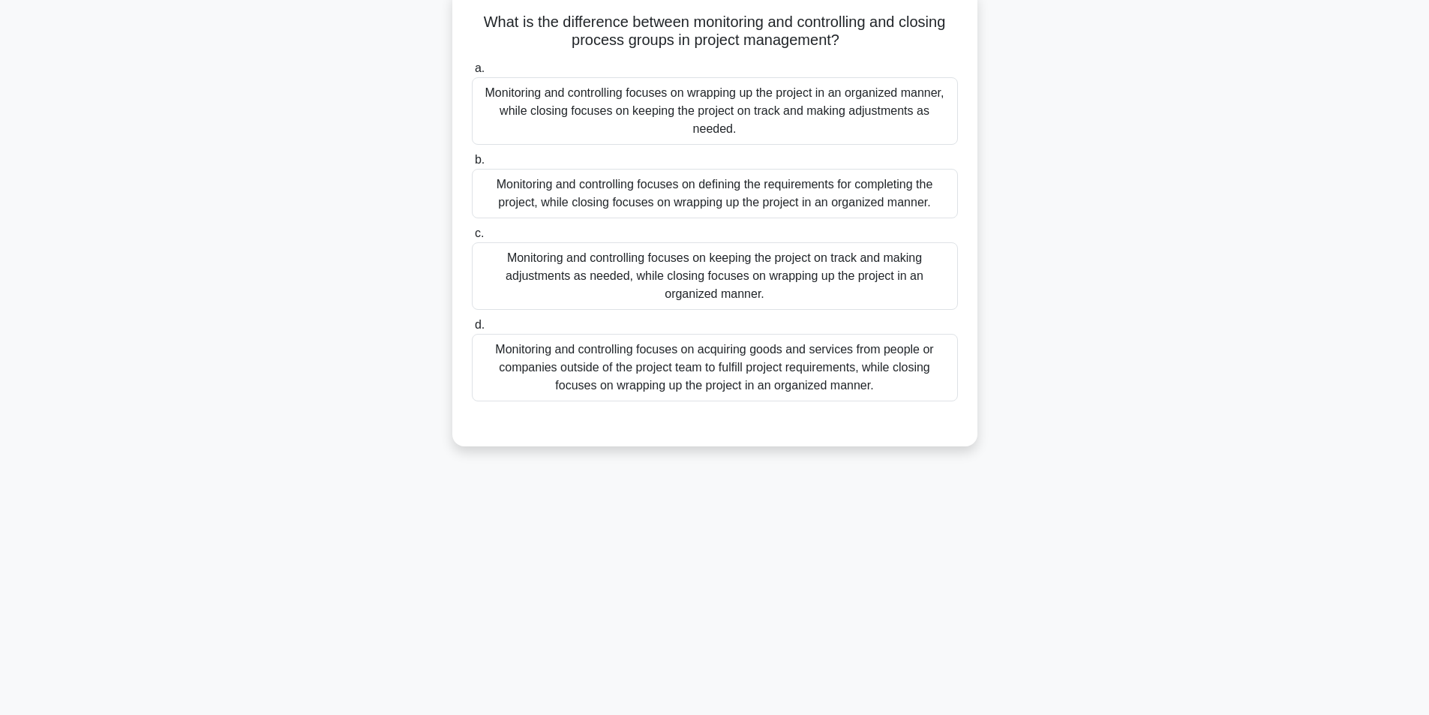
click at [776, 278] on div "Monitoring and controlling focuses on keeping the project on track and making a…" at bounding box center [715, 276] width 486 height 68
click at [472, 239] on input "c. Monitoring and controlling focuses on keeping the project on track and makin…" at bounding box center [472, 234] width 0 height 10
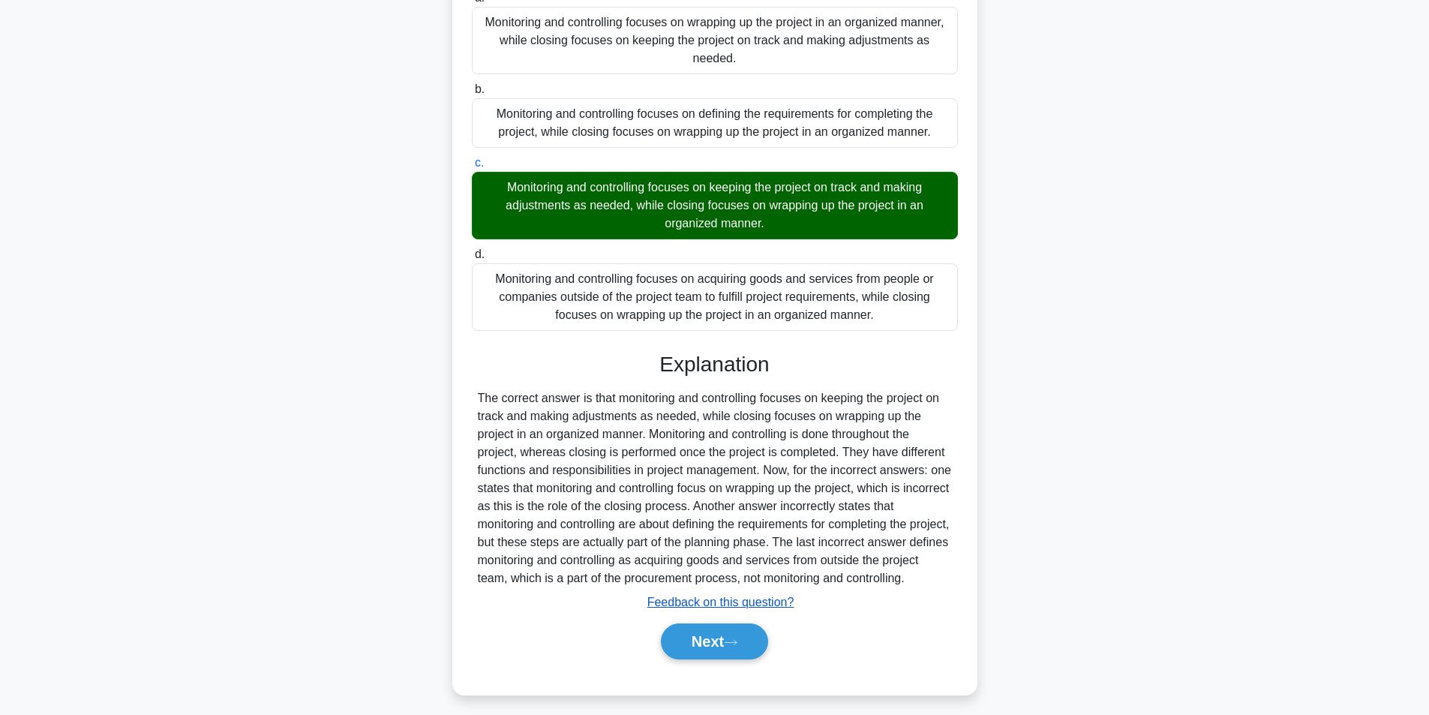
scroll to position [175, 0]
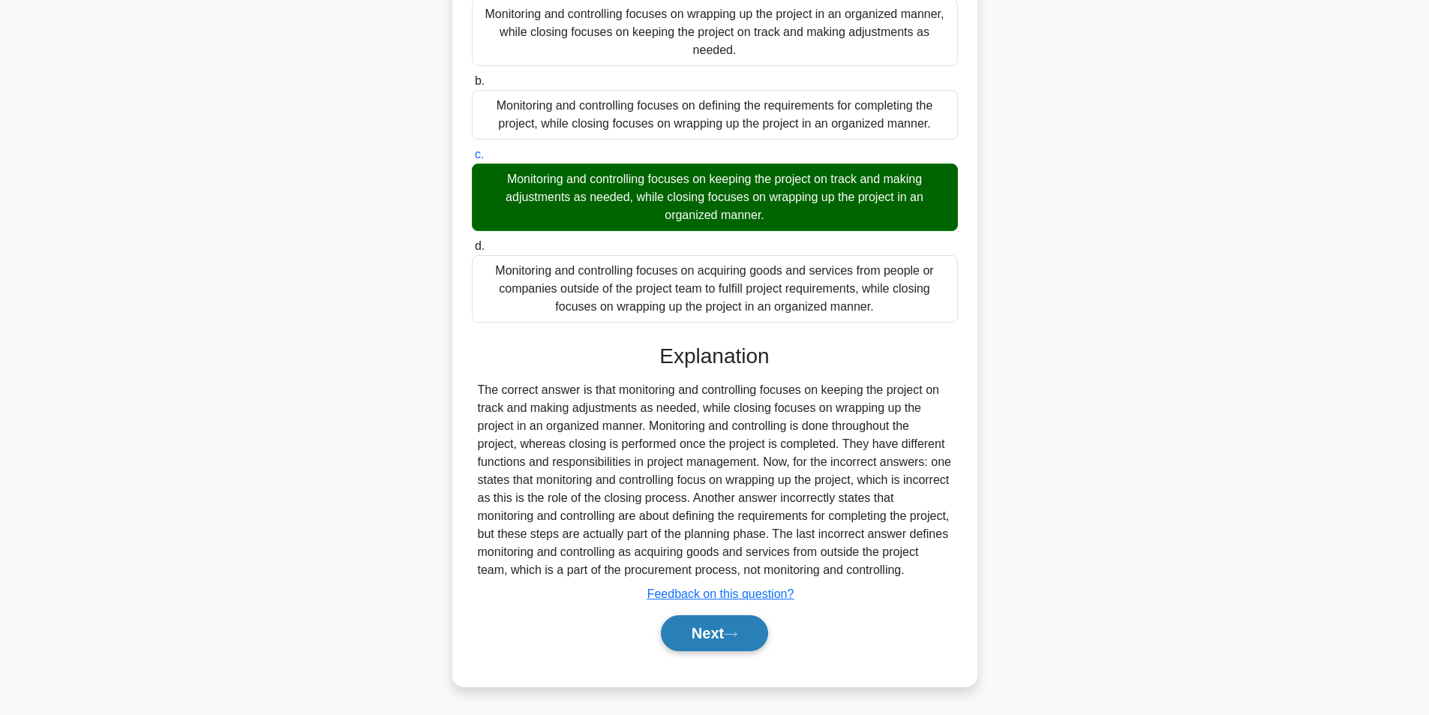
click at [716, 626] on button "Next" at bounding box center [714, 633] width 107 height 36
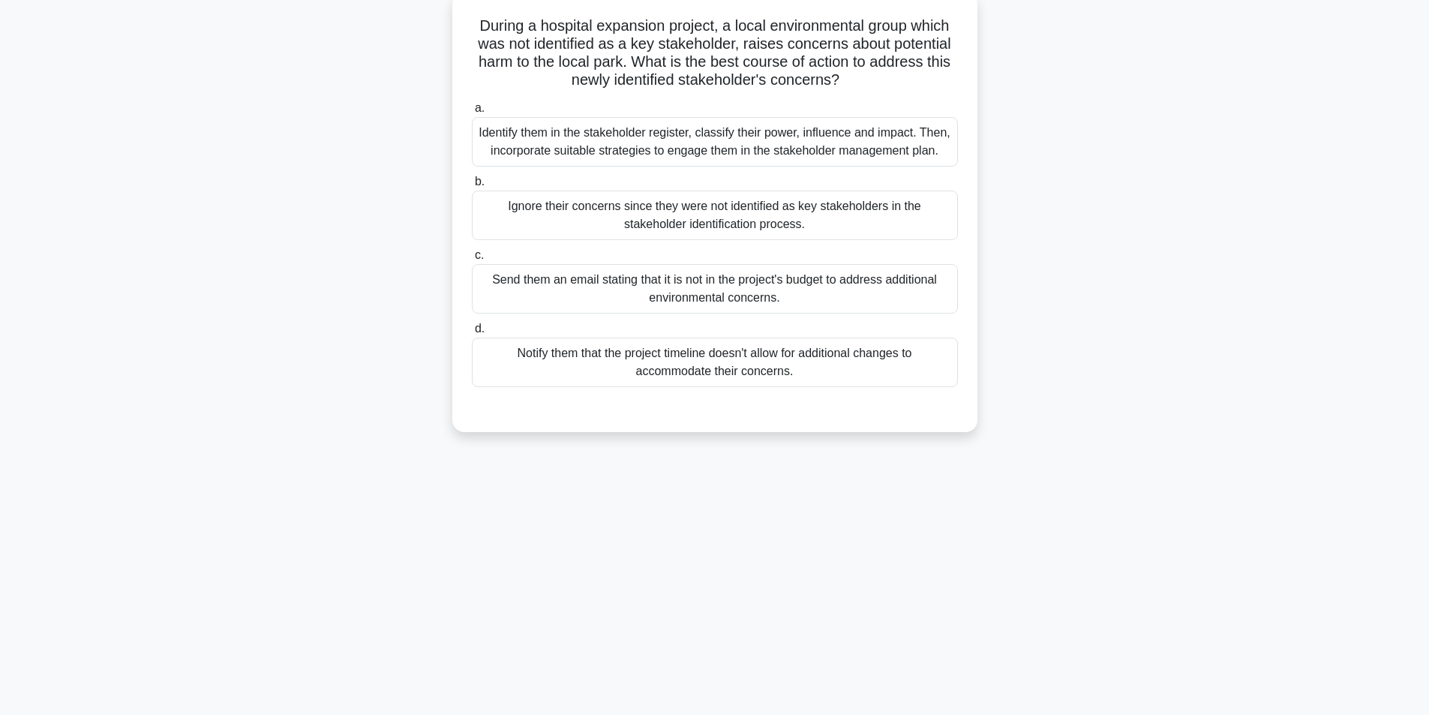
scroll to position [95, 0]
click at [764, 142] on div "Identify them in the stakeholder register, classify their power, influence and …" at bounding box center [715, 138] width 486 height 50
click at [472, 110] on input "a. Identify them in the stakeholder register, classify their power, influence a…" at bounding box center [472, 105] width 0 height 10
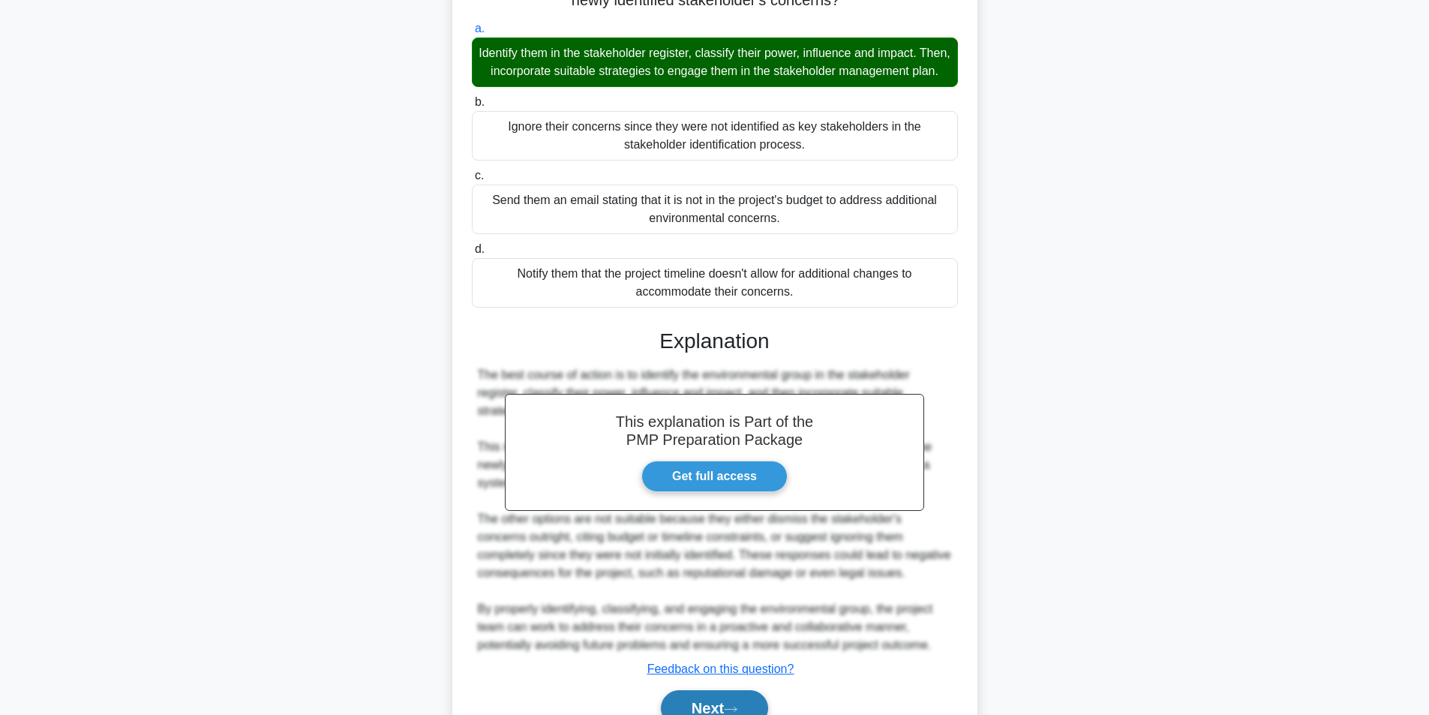
scroll to position [265, 0]
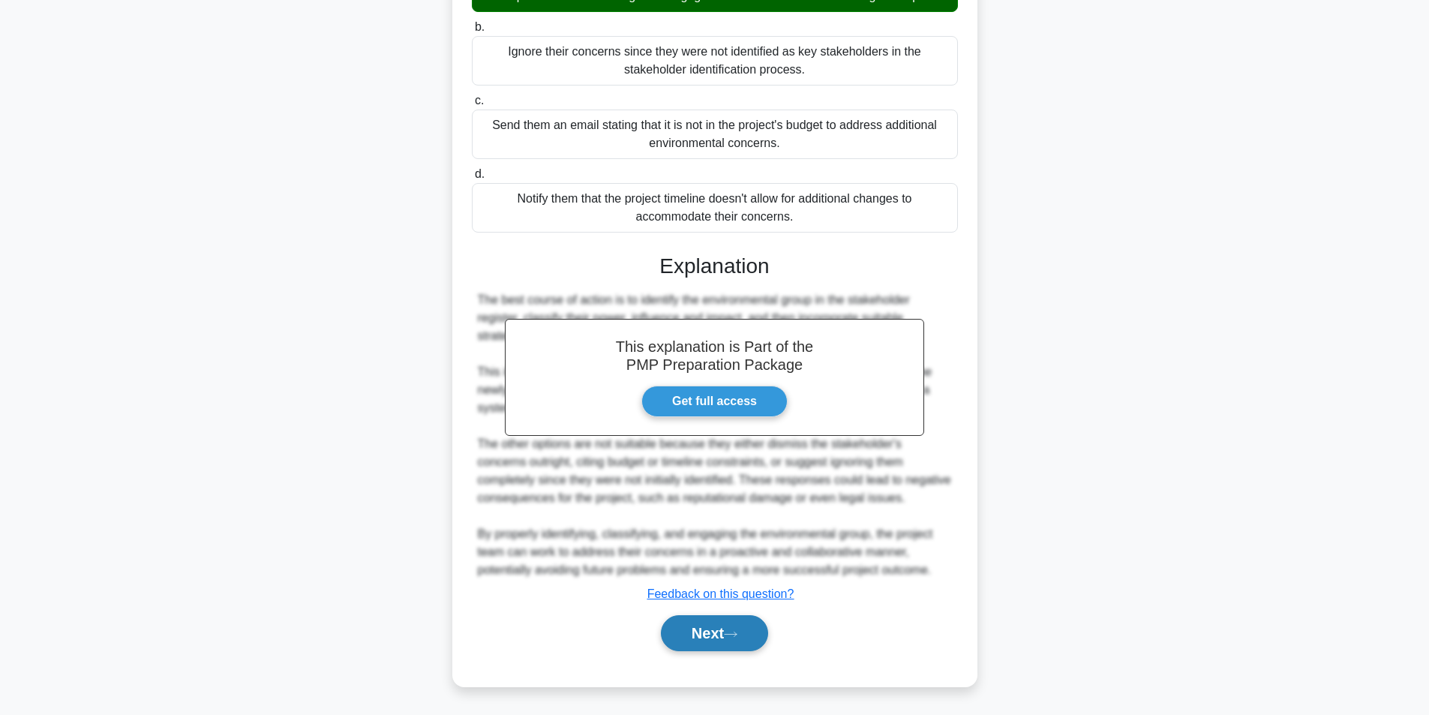
click at [707, 632] on button "Next" at bounding box center [714, 633] width 107 height 36
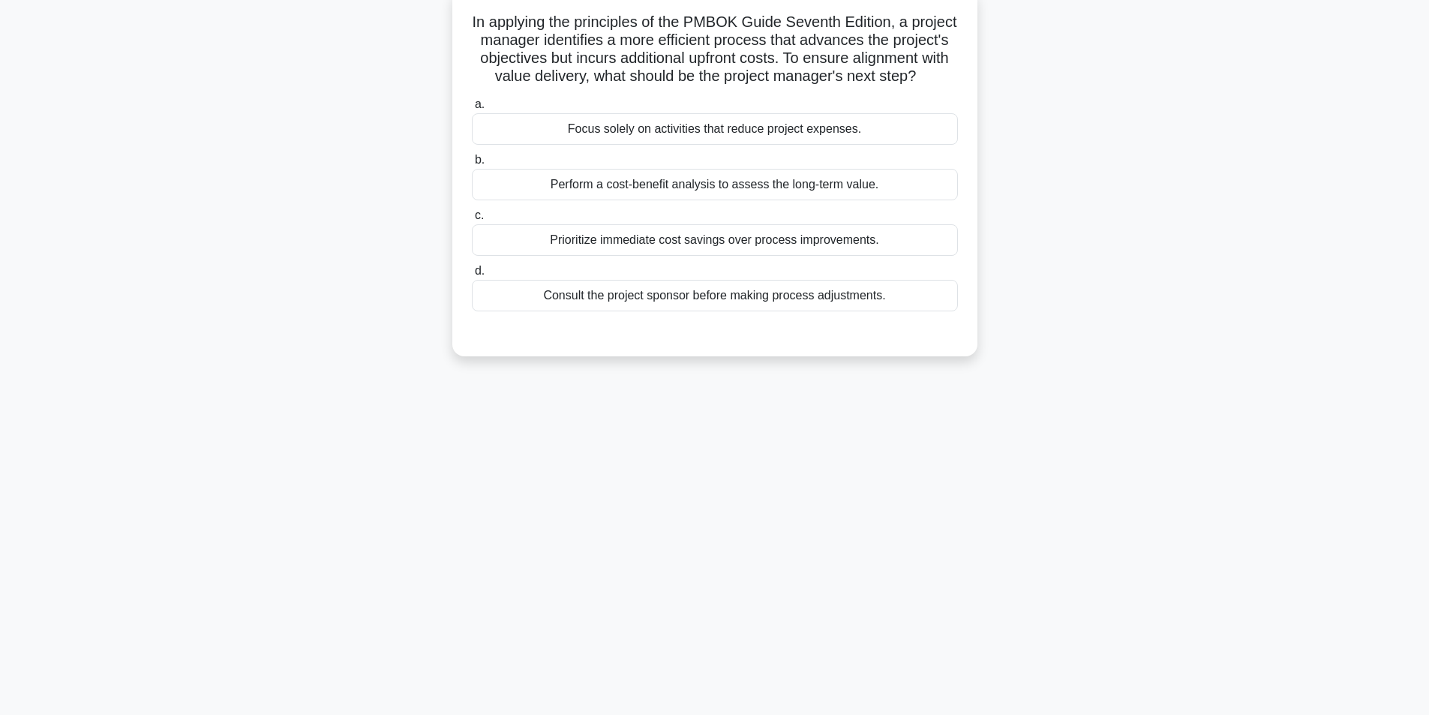
click at [722, 200] on div "Perform a cost-benefit analysis to assess the long-term value." at bounding box center [715, 185] width 486 height 32
click at [472, 165] on input "b. Perform a cost-benefit analysis to assess the long-term value." at bounding box center [472, 160] width 0 height 10
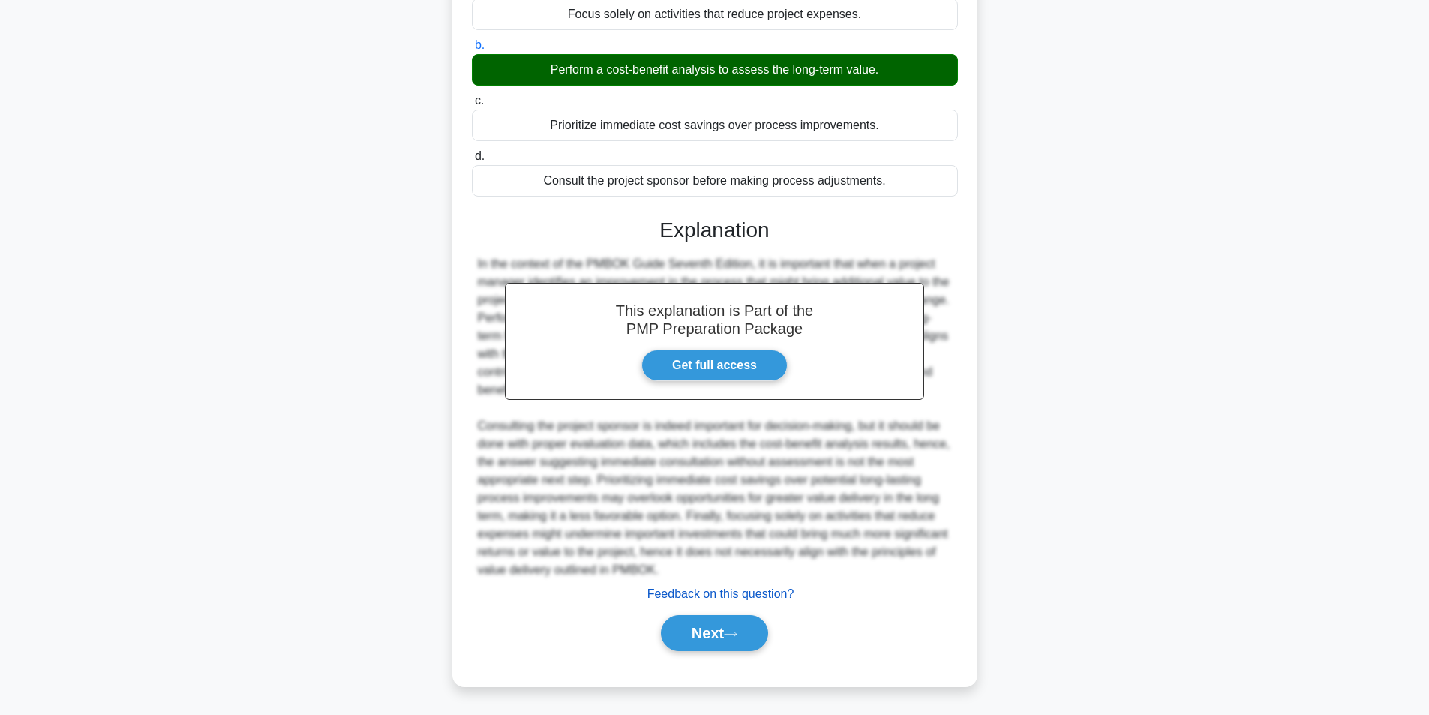
scroll to position [229, 0]
click at [703, 625] on button "Next" at bounding box center [714, 633] width 107 height 36
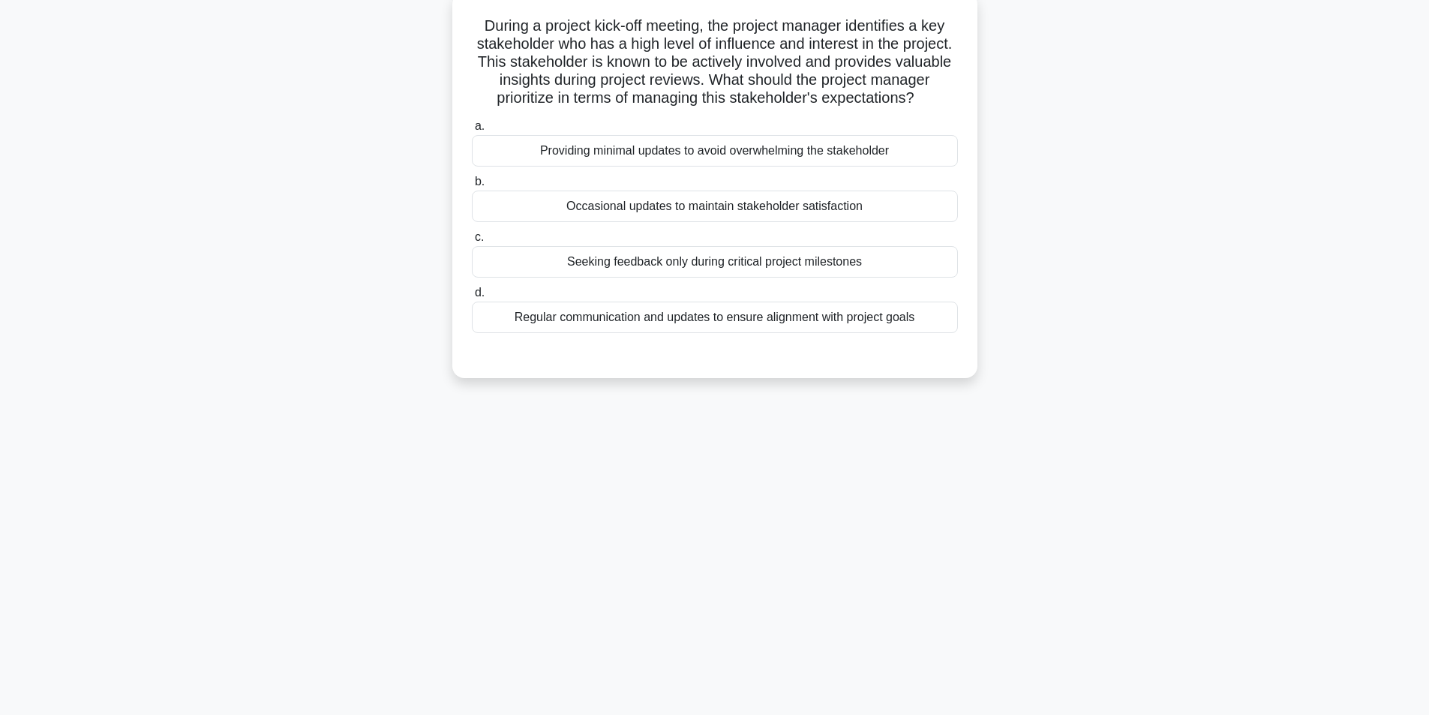
scroll to position [95, 0]
click at [674, 329] on div "Regular communication and updates to ensure alignment with project goals" at bounding box center [715, 314] width 486 height 32
click at [472, 294] on input "d. Regular communication and updates to ensure alignment with project goals" at bounding box center [472, 289] width 0 height 10
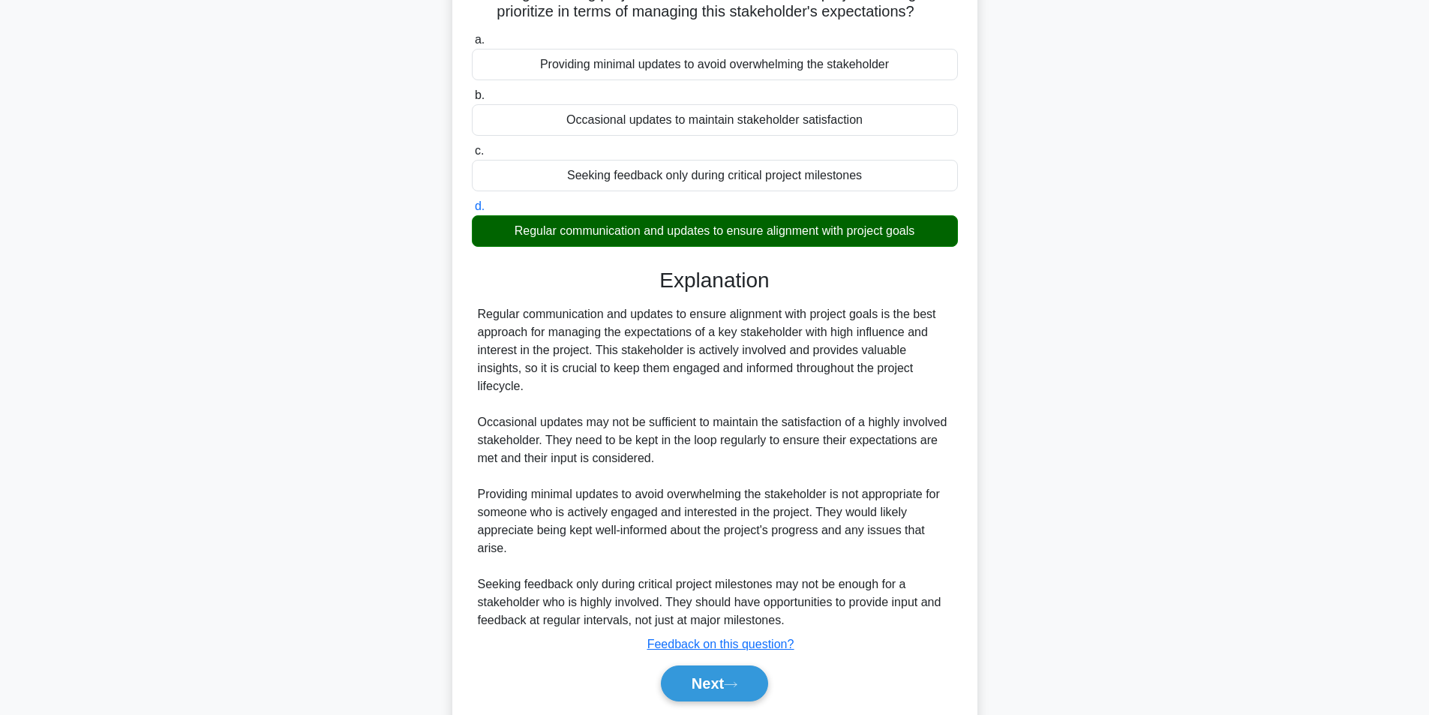
scroll to position [229, 0]
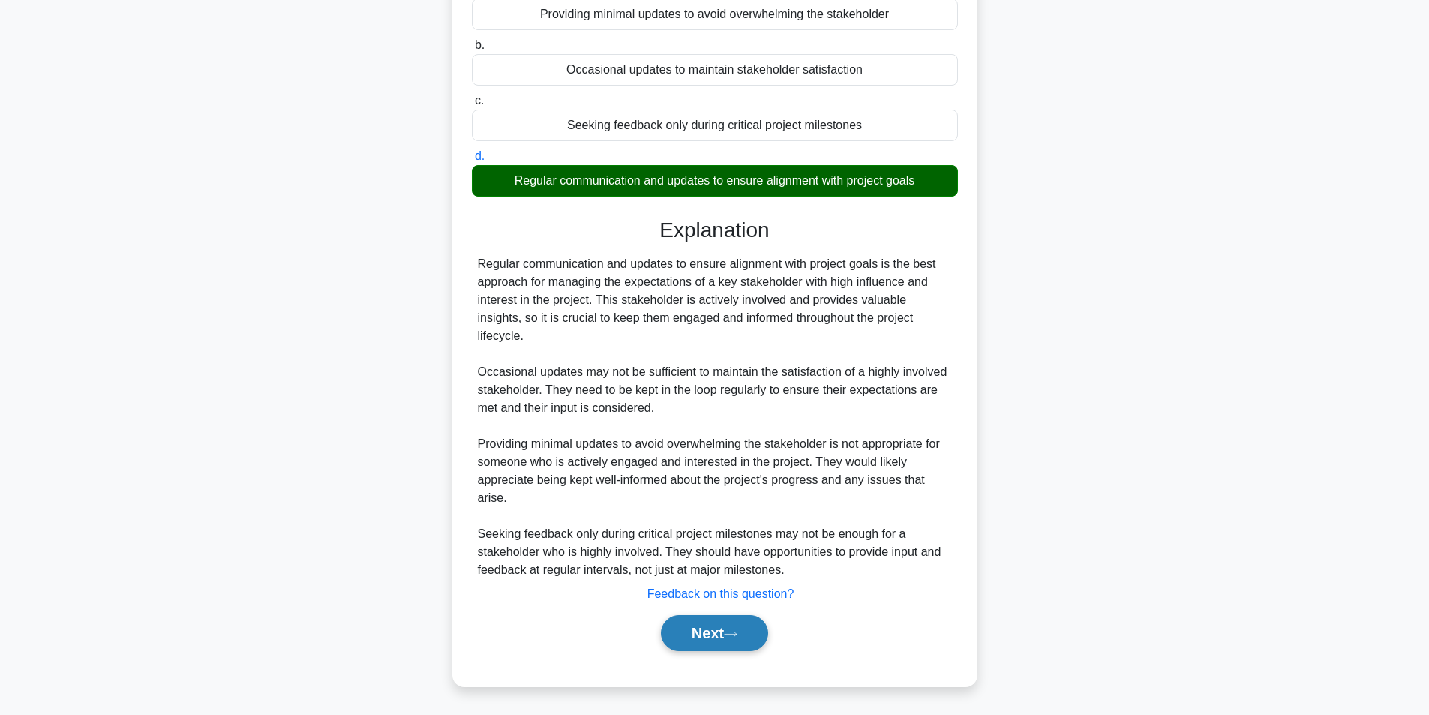
click at [717, 636] on button "Next" at bounding box center [714, 633] width 107 height 36
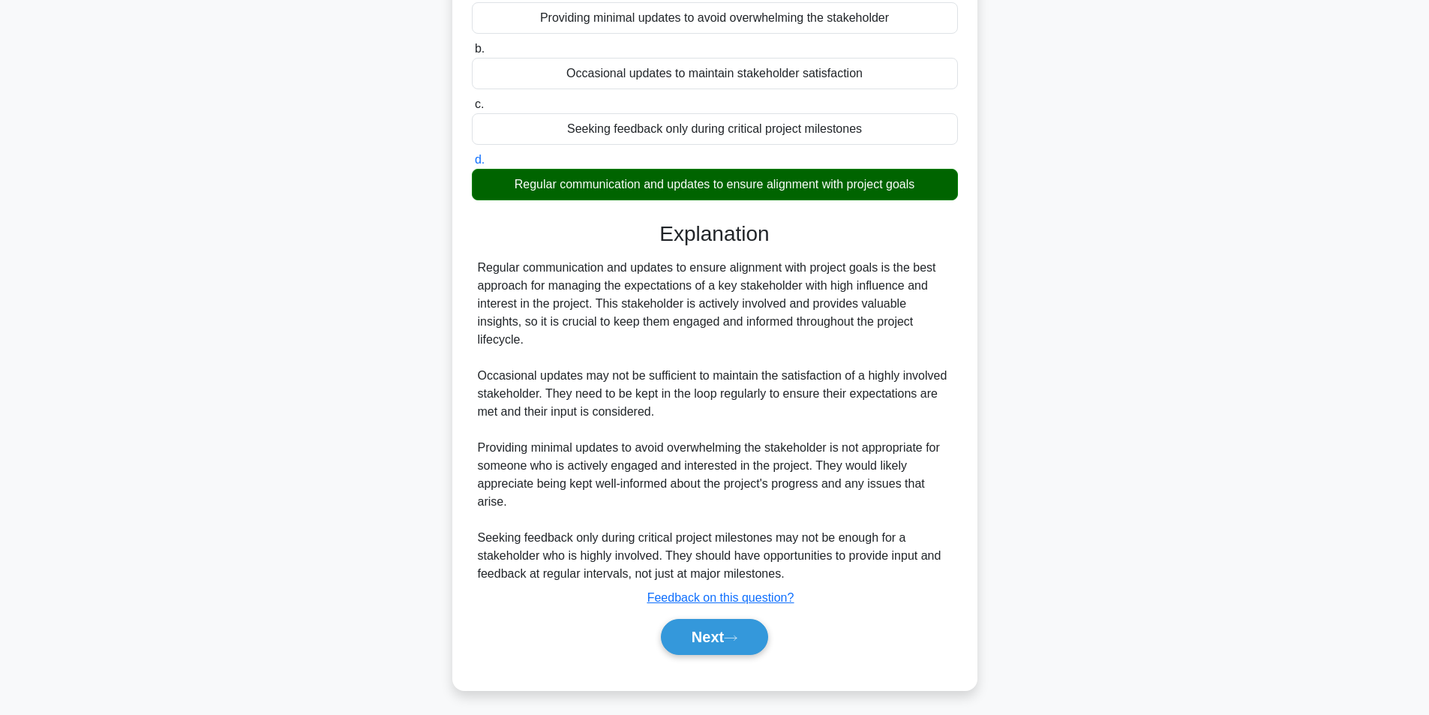
scroll to position [95, 0]
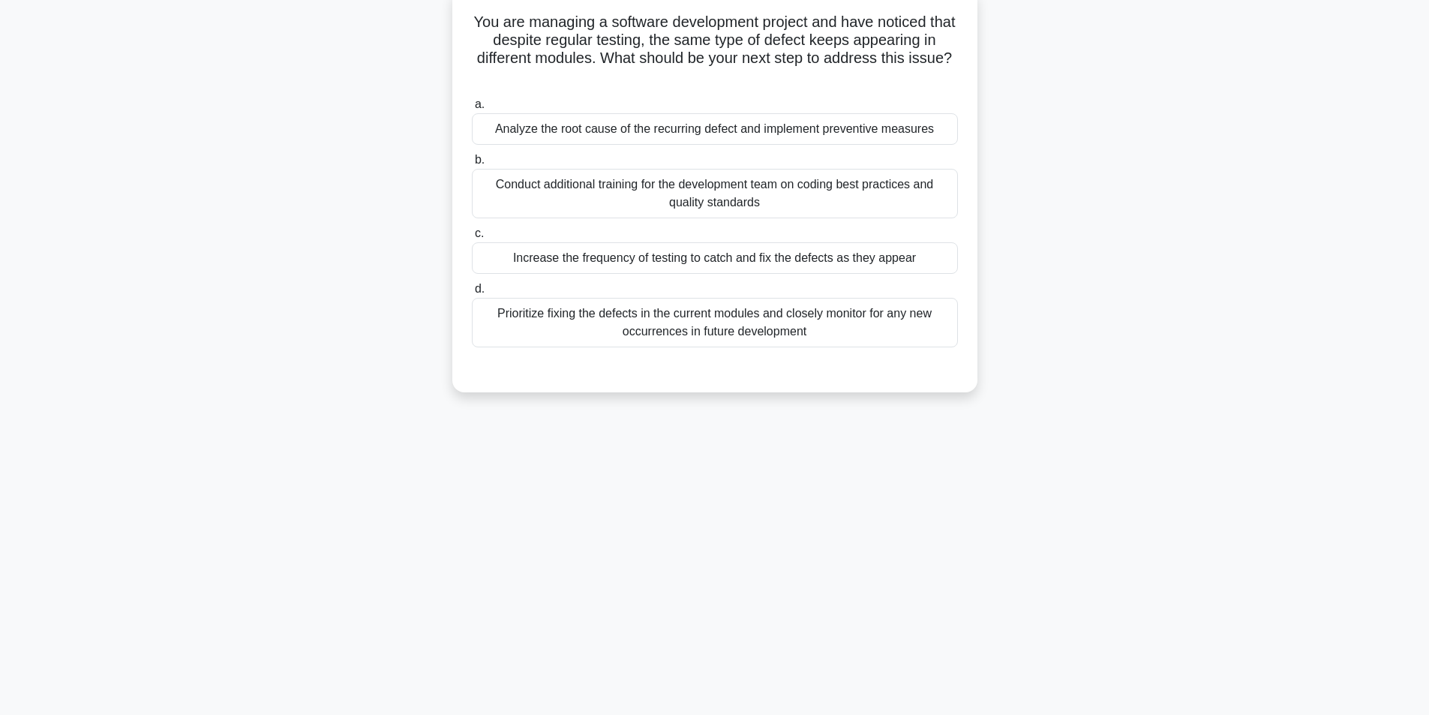
click at [706, 133] on div "Analyze the root cause of the recurring defect and implement preventive measures" at bounding box center [715, 129] width 486 height 32
click at [472, 110] on input "a. Analyze the root cause of the recurring defect and implement preventive meas…" at bounding box center [472, 105] width 0 height 10
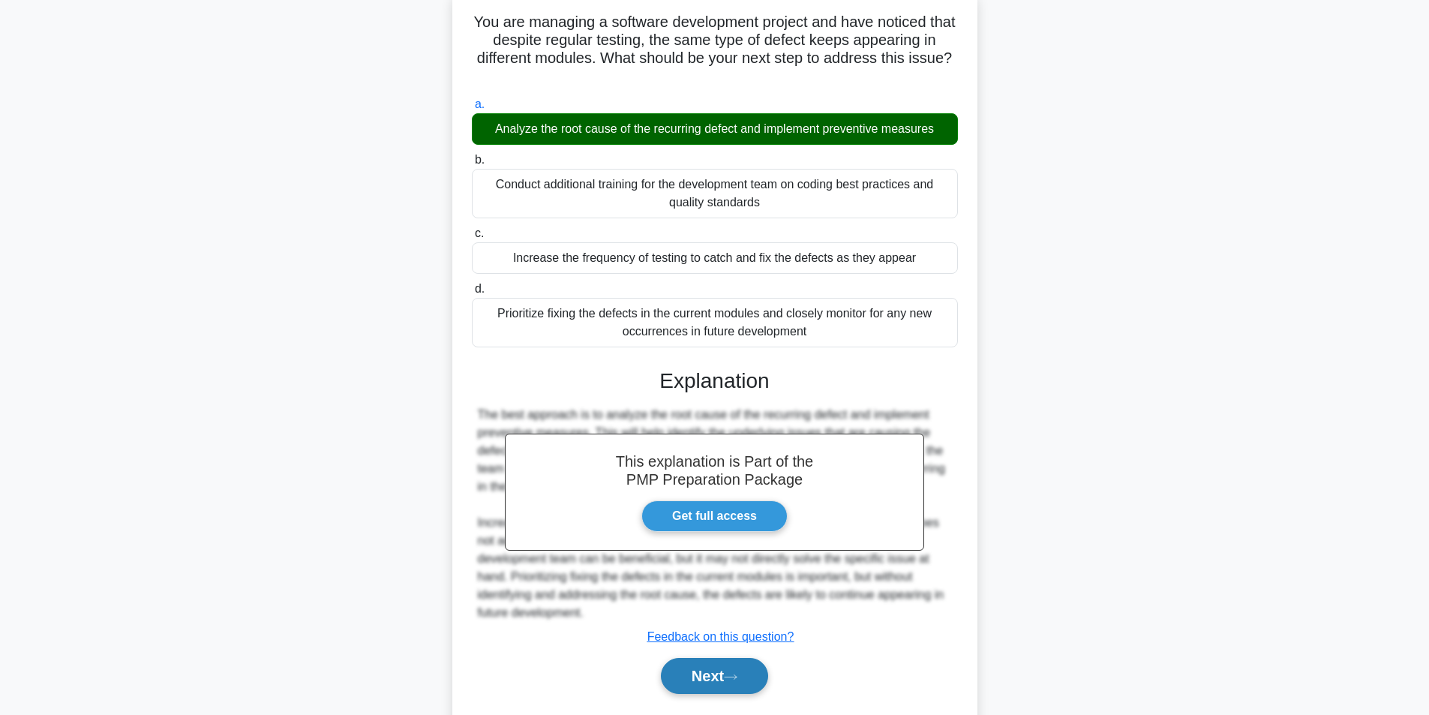
click at [728, 679] on button "Next" at bounding box center [714, 676] width 107 height 36
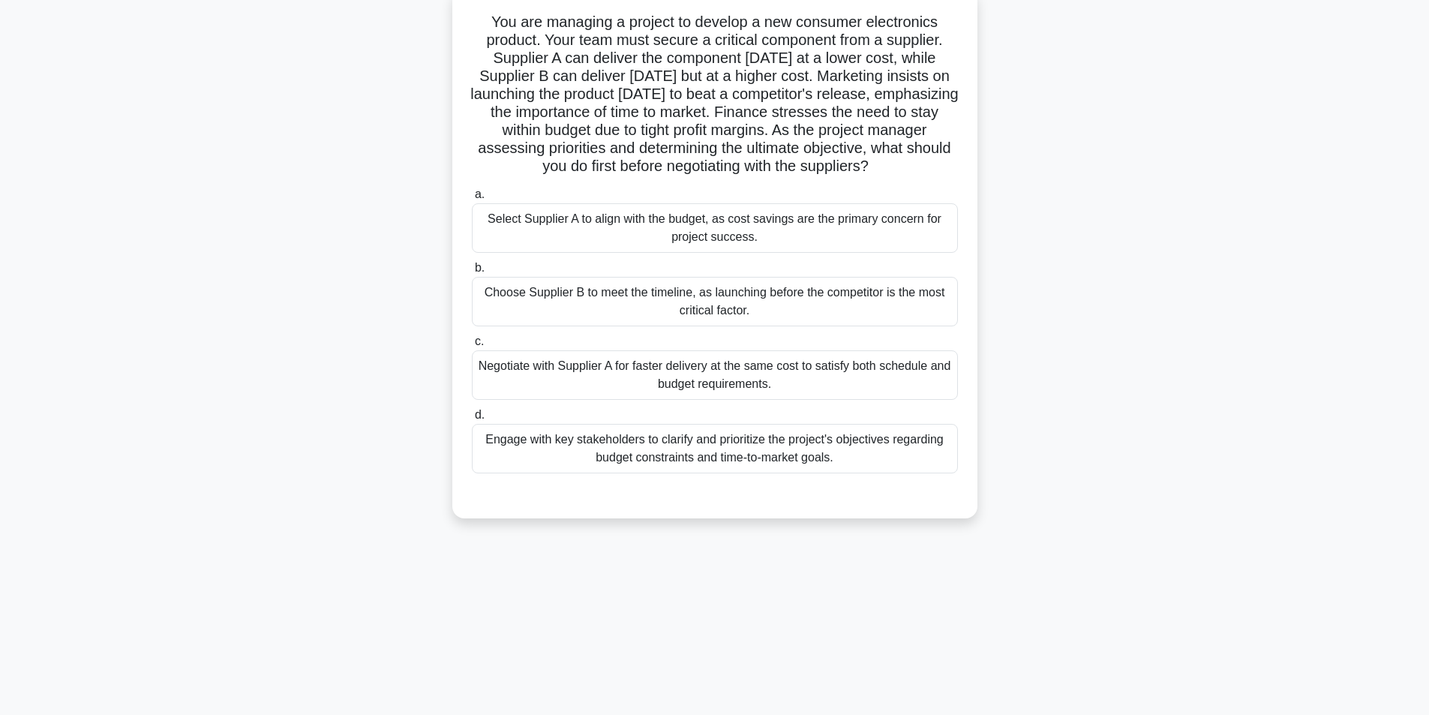
click at [725, 449] on div "Engage with key stakeholders to clarify and prioritize the project's objectives…" at bounding box center [715, 449] width 486 height 50
click at [614, 447] on div "Engage with key stakeholders to clarify and prioritize the project's objectives…" at bounding box center [715, 449] width 486 height 50
click at [472, 420] on input "d. Engage with key stakeholders to clarify and prioritize the project's objecti…" at bounding box center [472, 415] width 0 height 10
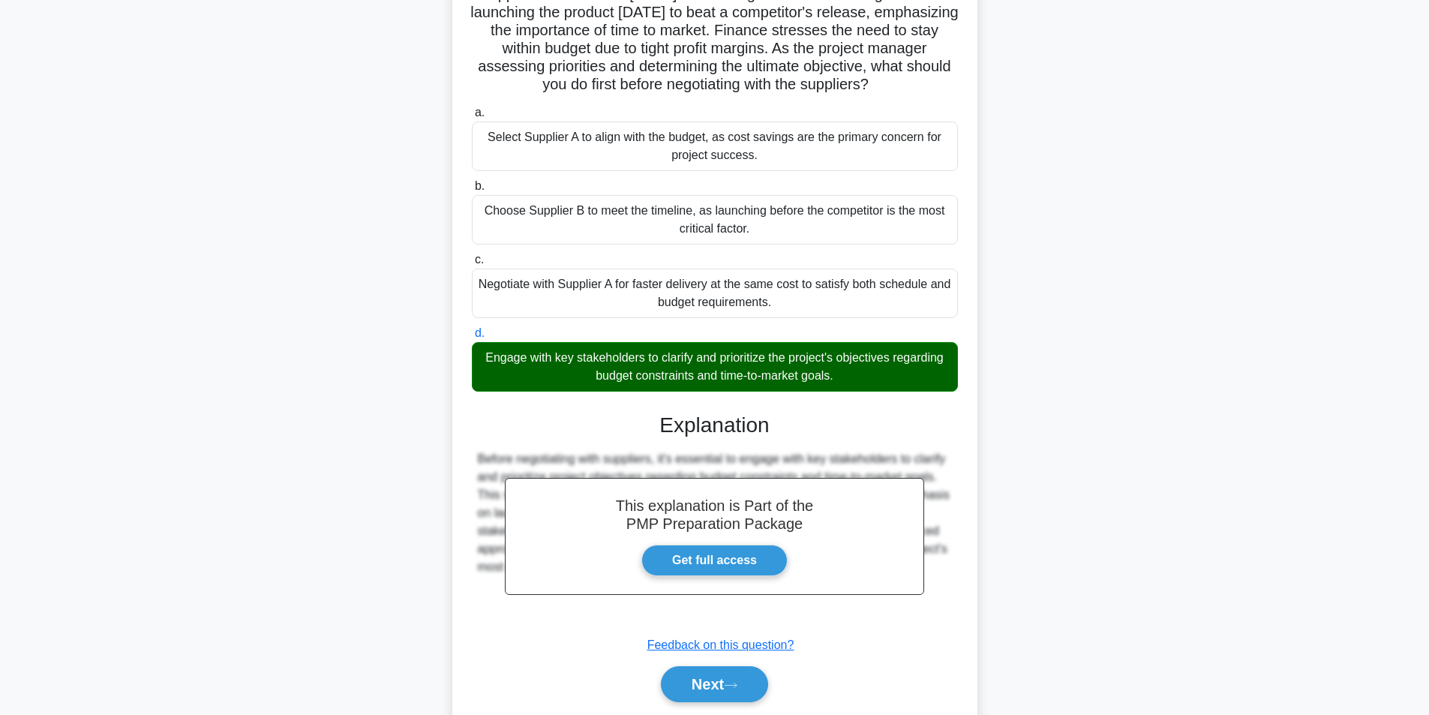
scroll to position [229, 0]
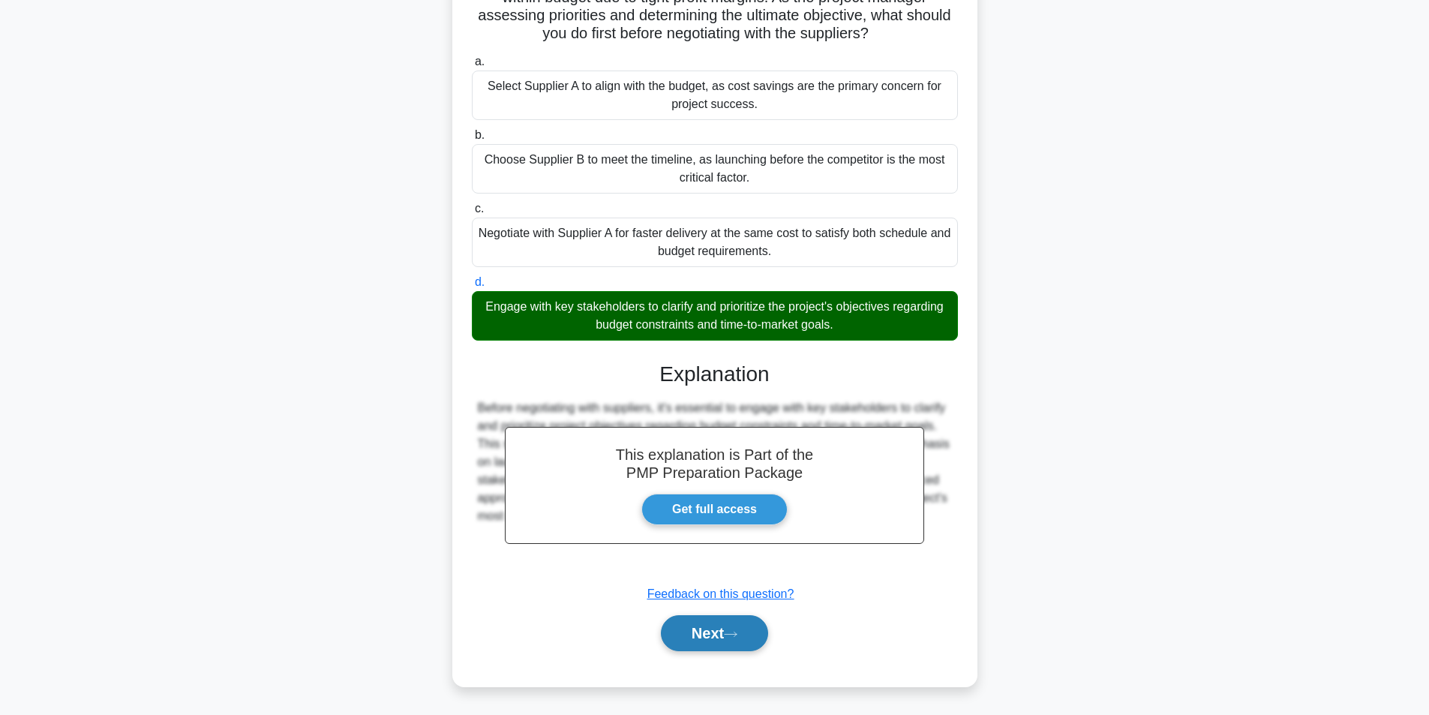
click at [689, 643] on button "Next" at bounding box center [714, 633] width 107 height 36
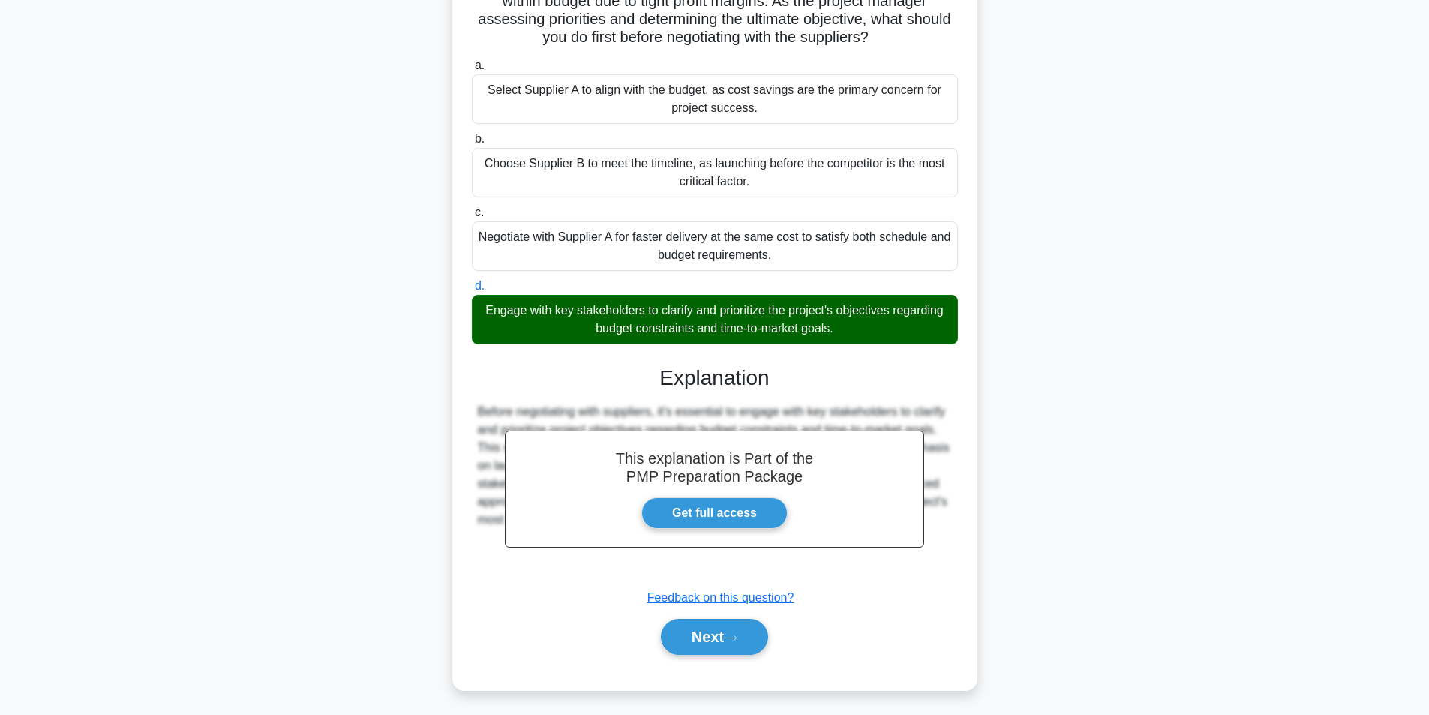
scroll to position [95, 0]
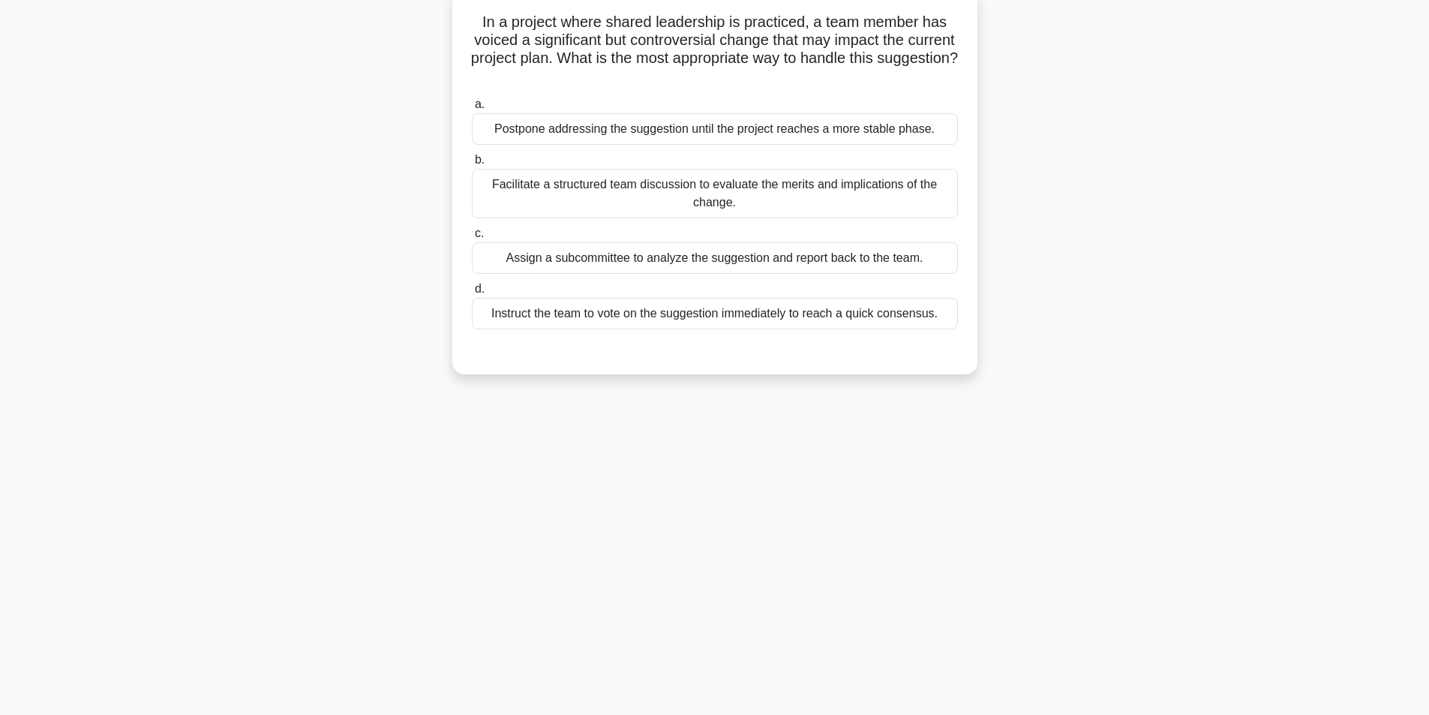
click at [656, 188] on div "Facilitate a structured team discussion to evaluate the merits and implications…" at bounding box center [715, 194] width 486 height 50
click at [472, 165] on input "b. Facilitate a structured team discussion to evaluate the merits and implicati…" at bounding box center [472, 160] width 0 height 10
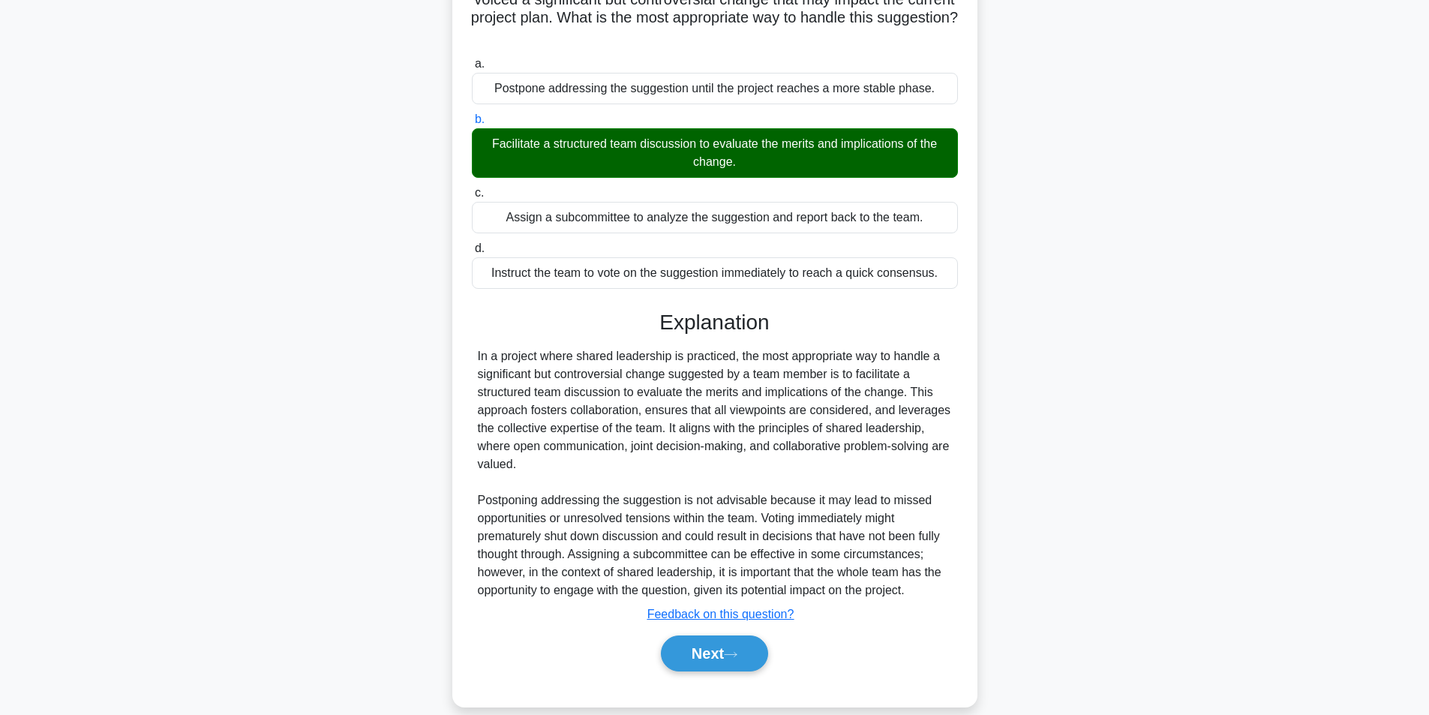
scroll to position [157, 0]
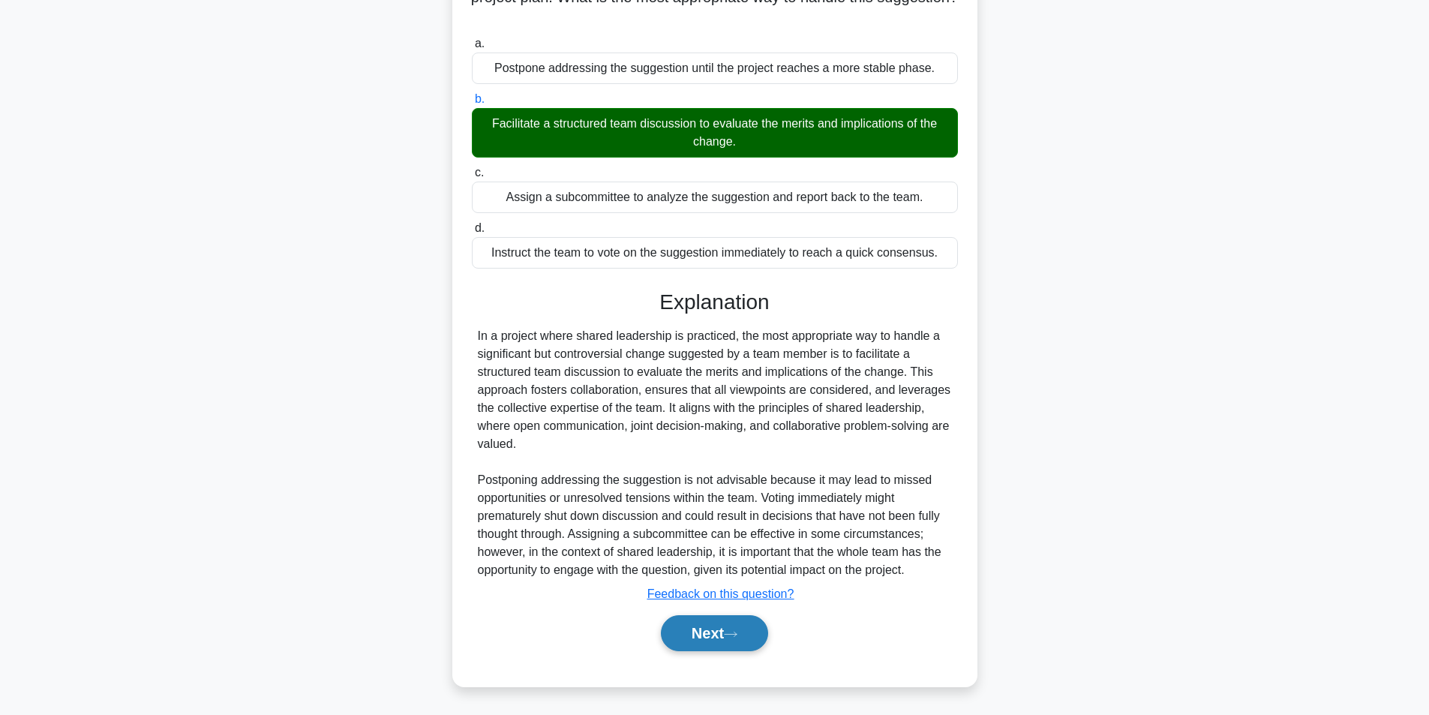
click at [684, 627] on button "Next" at bounding box center [714, 633] width 107 height 36
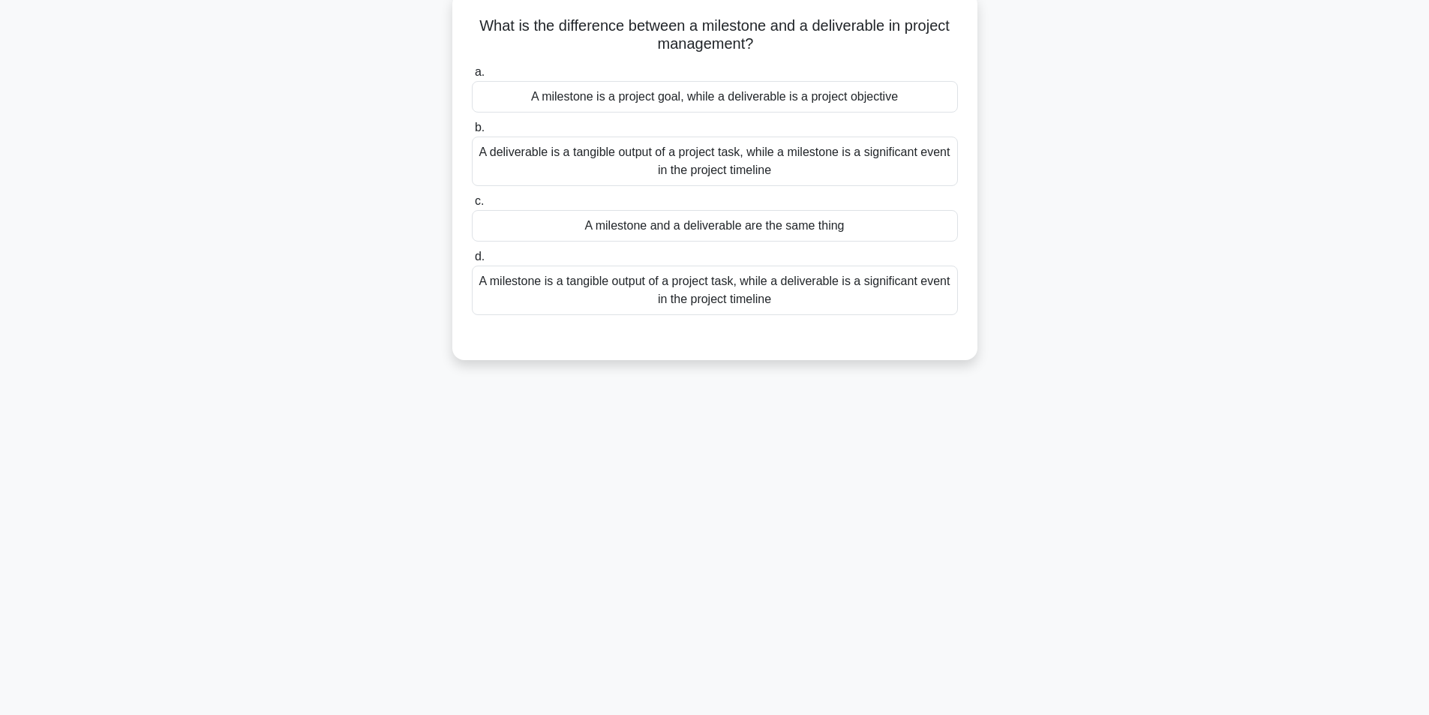
scroll to position [95, 0]
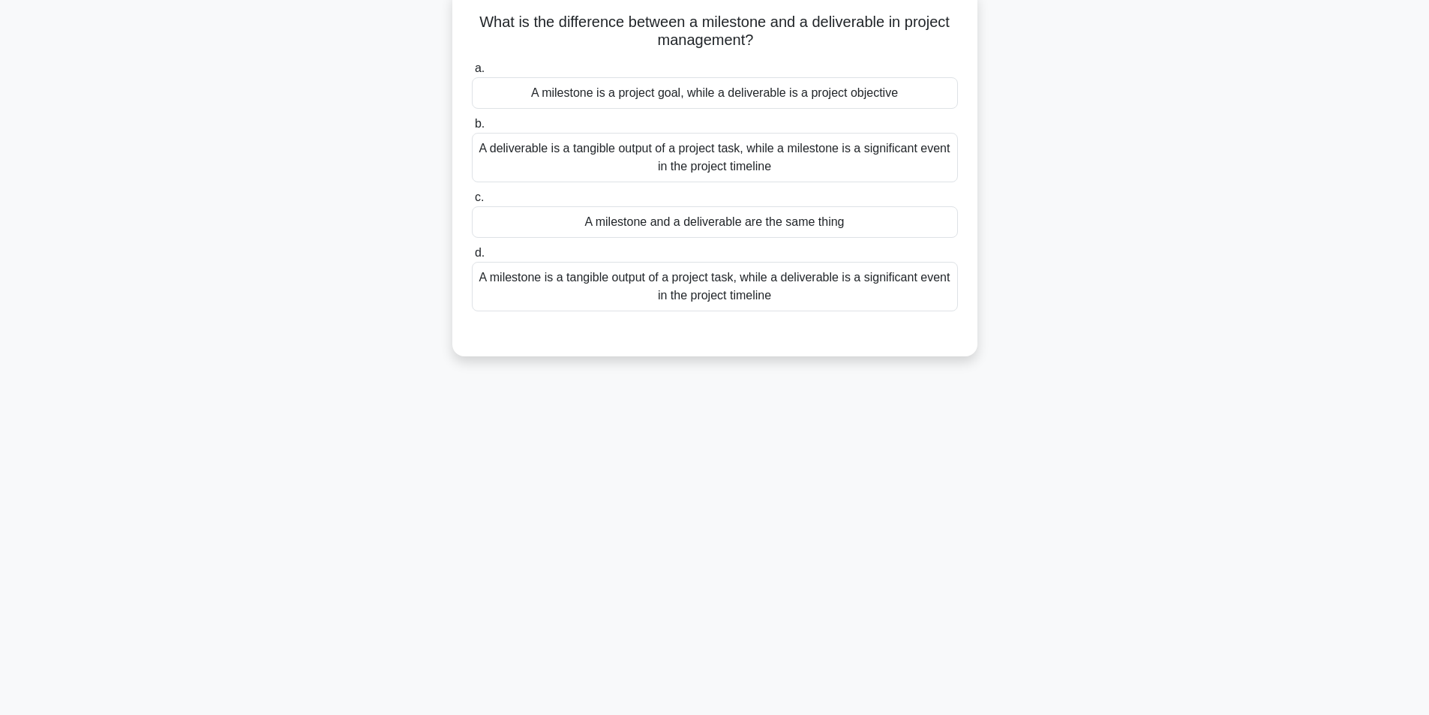
click at [763, 158] on div "A deliverable is a tangible output of a project task, while a milestone is a si…" at bounding box center [715, 158] width 486 height 50
click at [472, 129] on input "b. A deliverable is a tangible output of a project task, while a milestone is a…" at bounding box center [472, 124] width 0 height 10
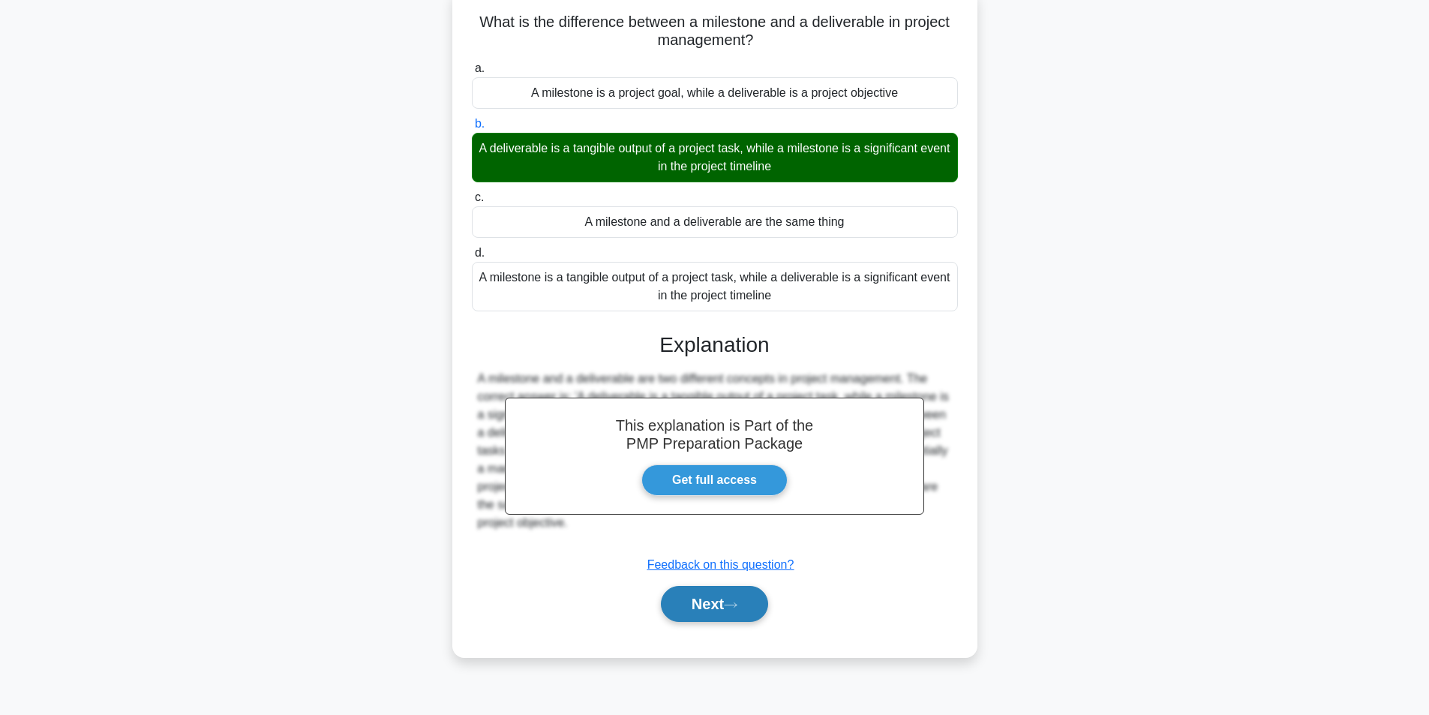
click at [695, 611] on button "Next" at bounding box center [714, 604] width 107 height 36
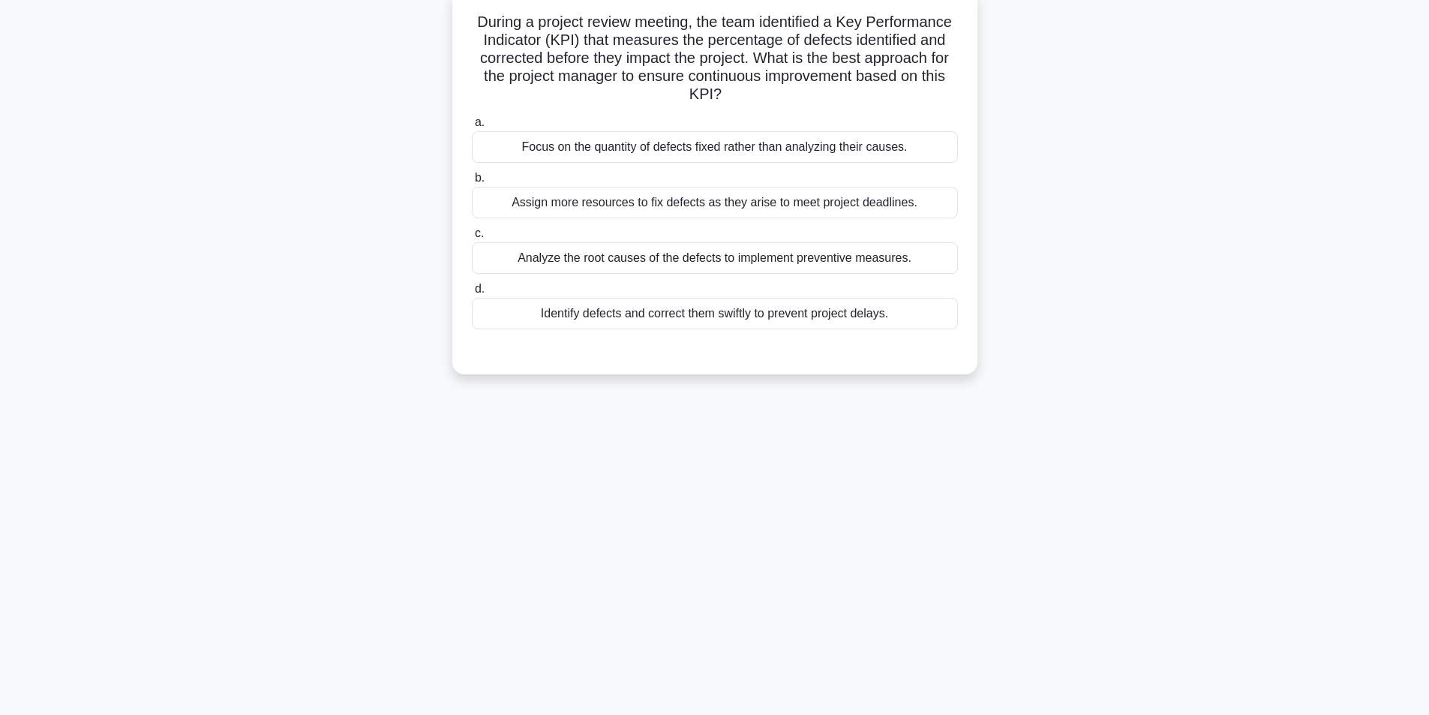
click at [635, 262] on div "Analyze the root causes of the defects to implement preventive measures." at bounding box center [715, 258] width 486 height 32
click at [472, 239] on input "c. Analyze the root causes of the defects to implement preventive measures." at bounding box center [472, 234] width 0 height 10
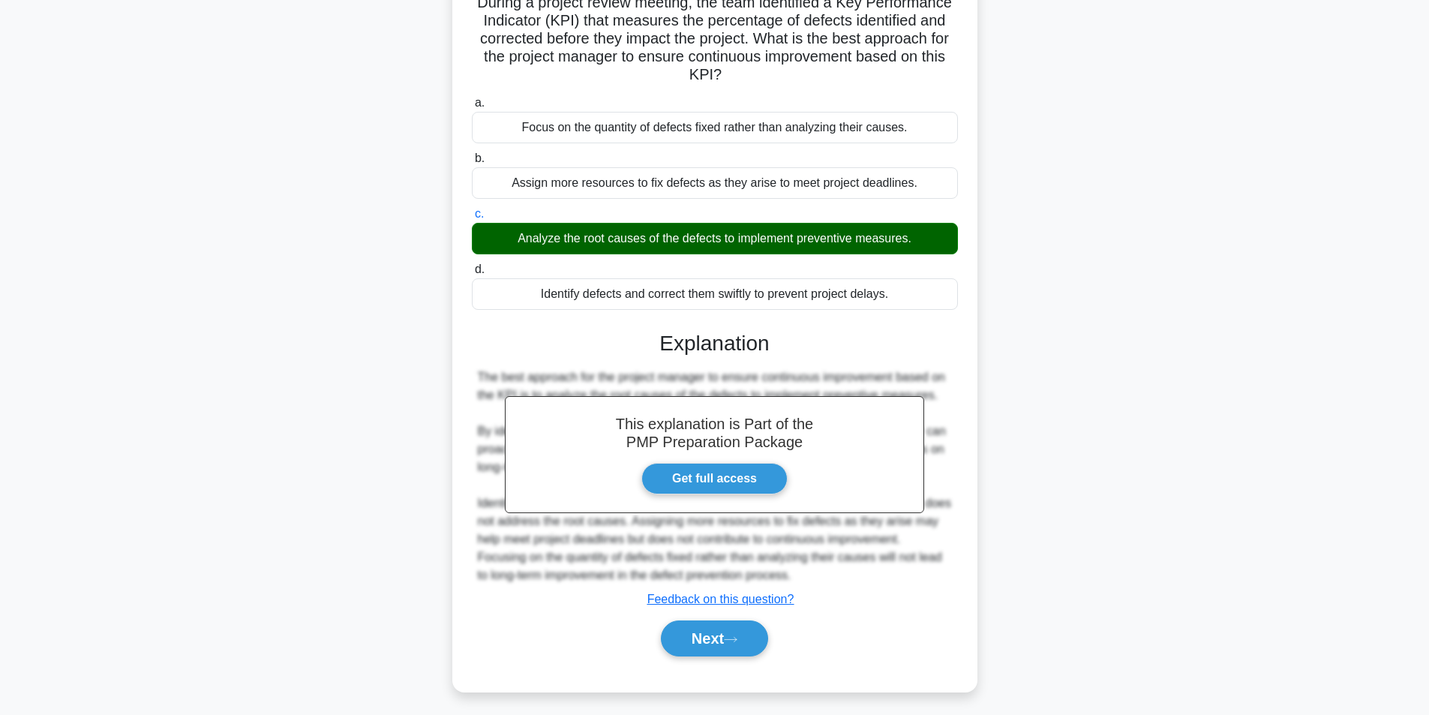
scroll to position [121, 0]
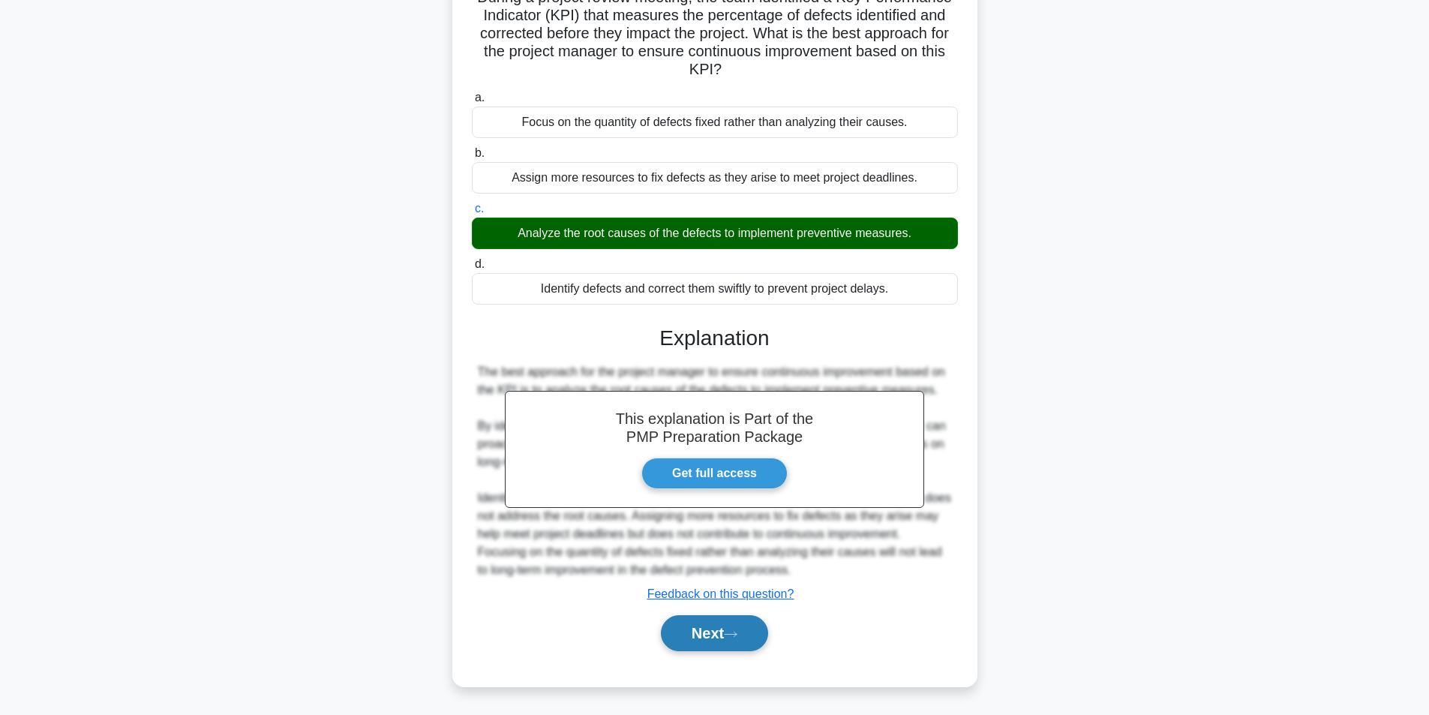
click at [690, 631] on button "Next" at bounding box center [714, 633] width 107 height 36
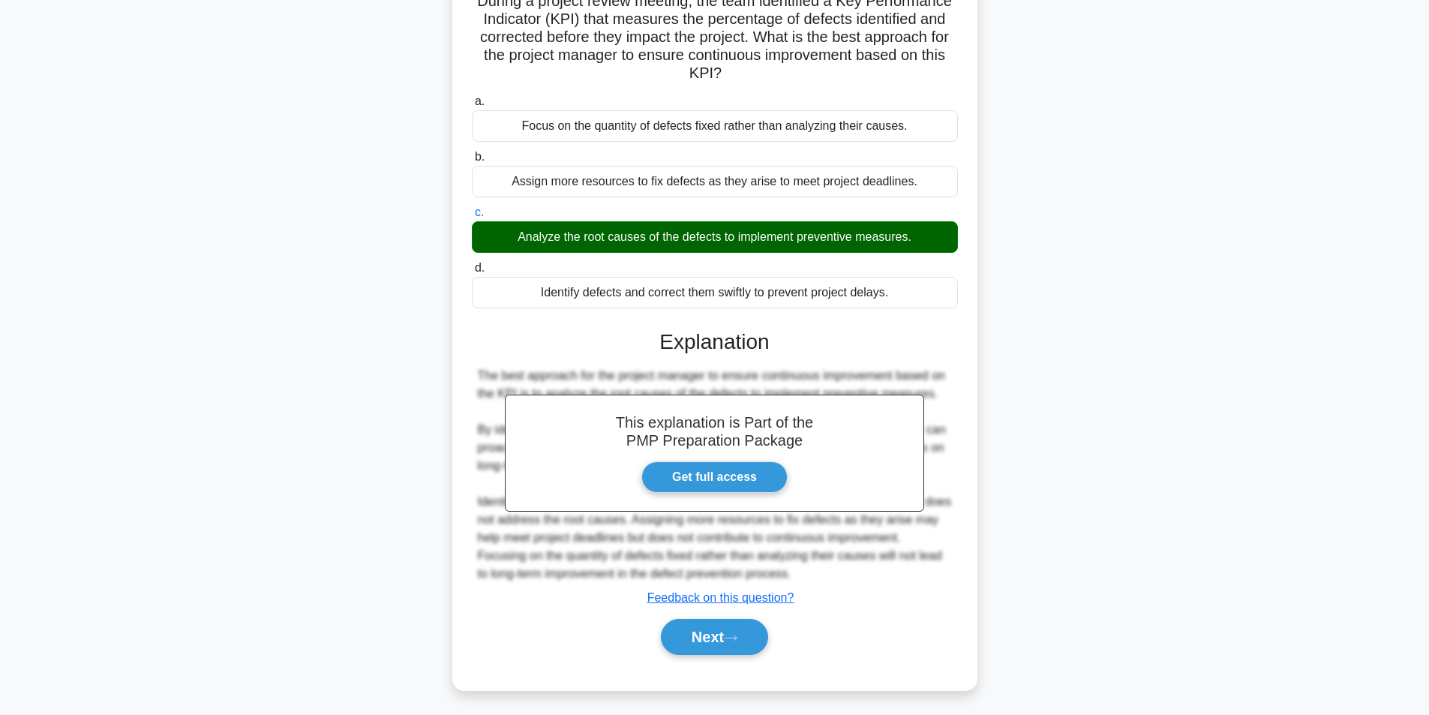
scroll to position [95, 0]
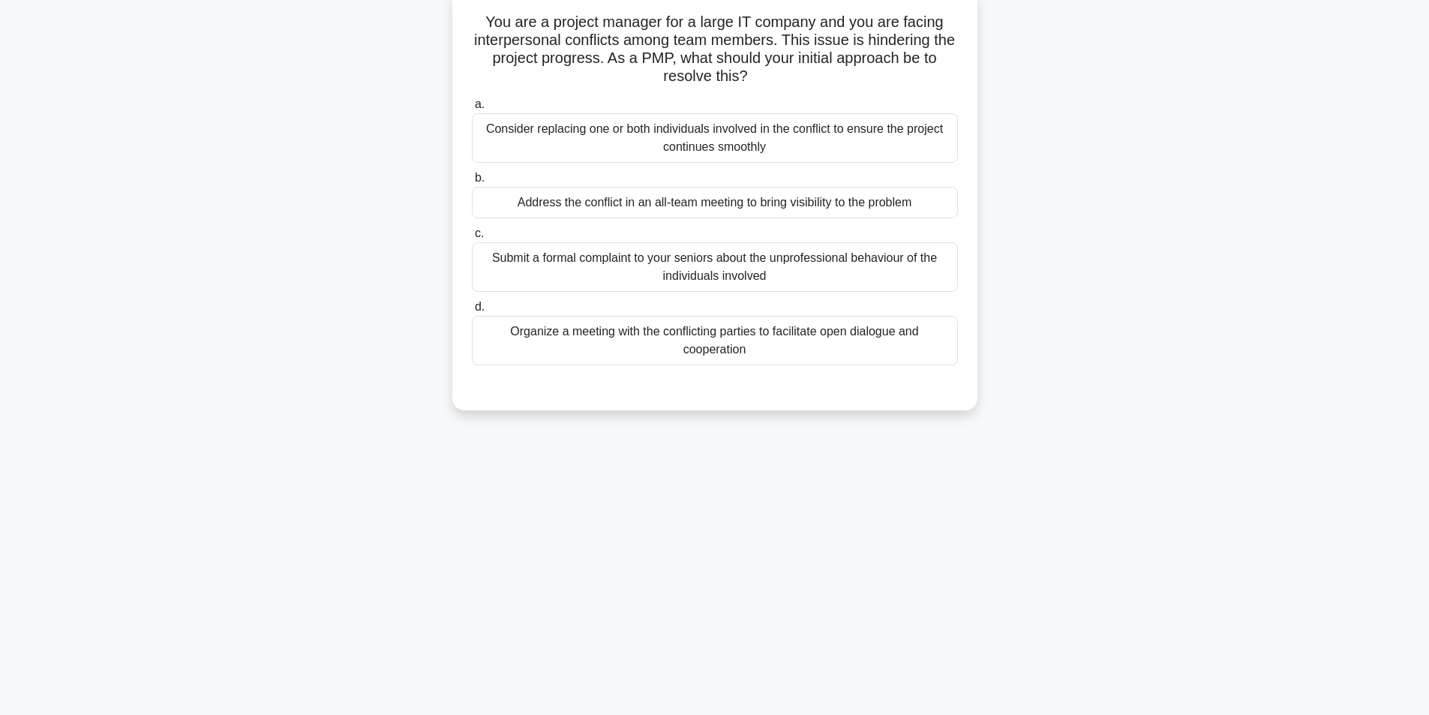
click at [762, 335] on div "Organize a meeting with the conflicting parties to facilitate open dialogue and…" at bounding box center [715, 341] width 486 height 50
click at [472, 312] on input "d. Organize a meeting with the conflicting parties to facilitate open dialogue …" at bounding box center [472, 307] width 0 height 10
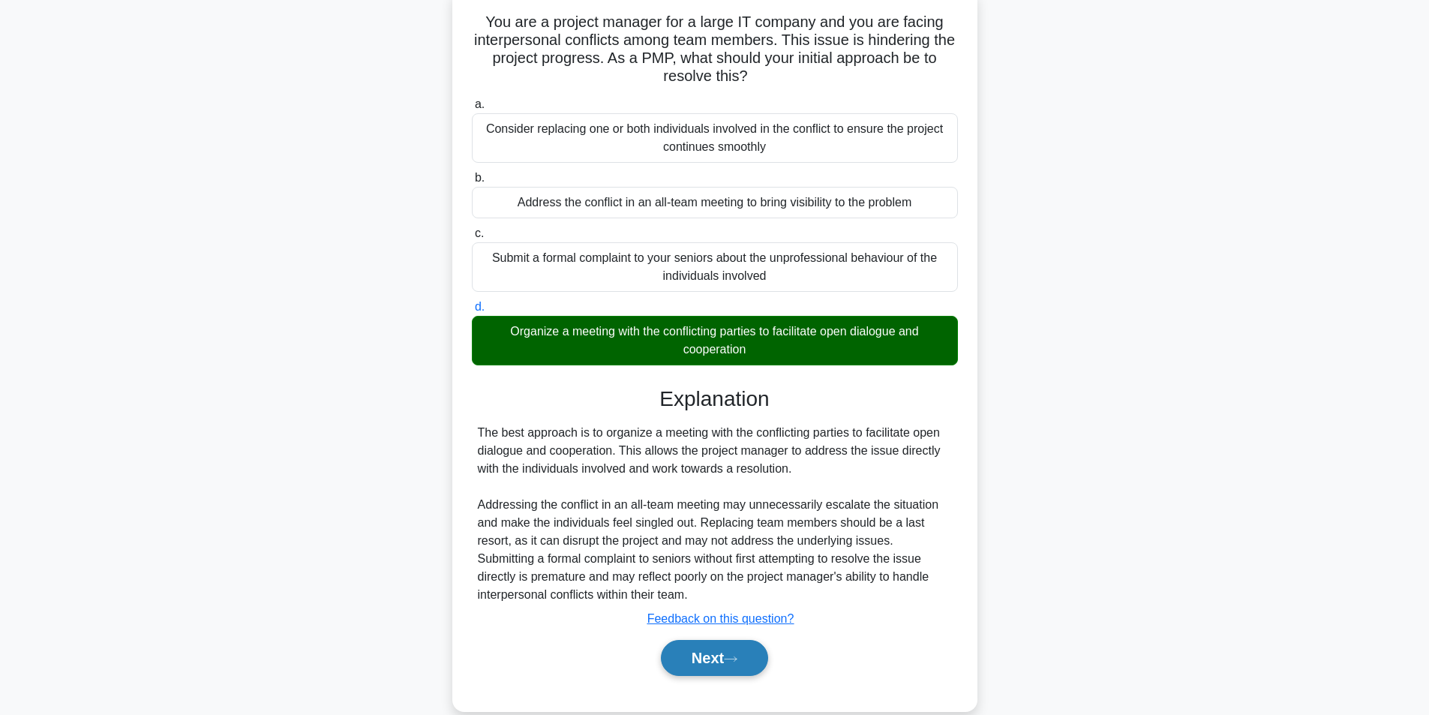
click at [734, 670] on button "Next" at bounding box center [714, 658] width 107 height 36
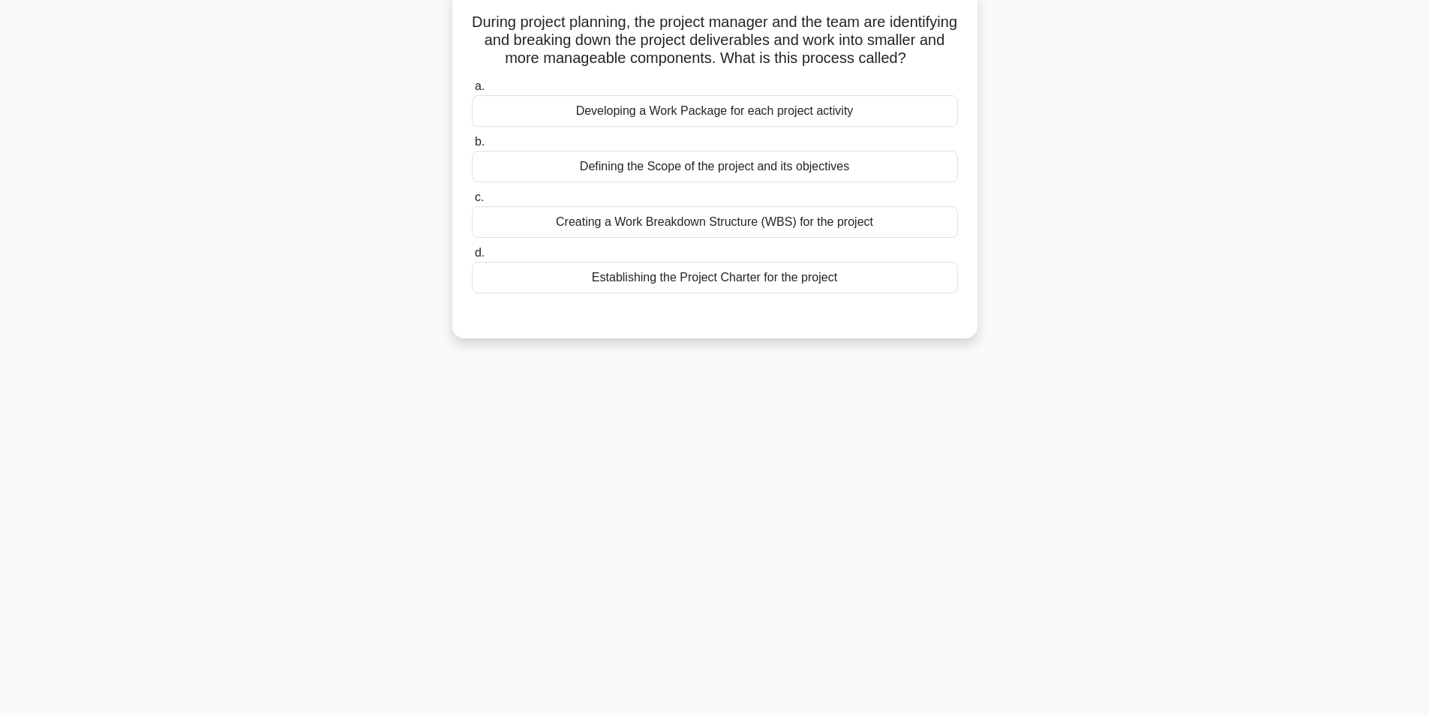
click at [723, 238] on div "Creating a Work Breakdown Structure (WBS) for the project" at bounding box center [715, 222] width 486 height 32
click at [472, 203] on input "c. Creating a Work Breakdown Structure (WBS) for the project" at bounding box center [472, 198] width 0 height 10
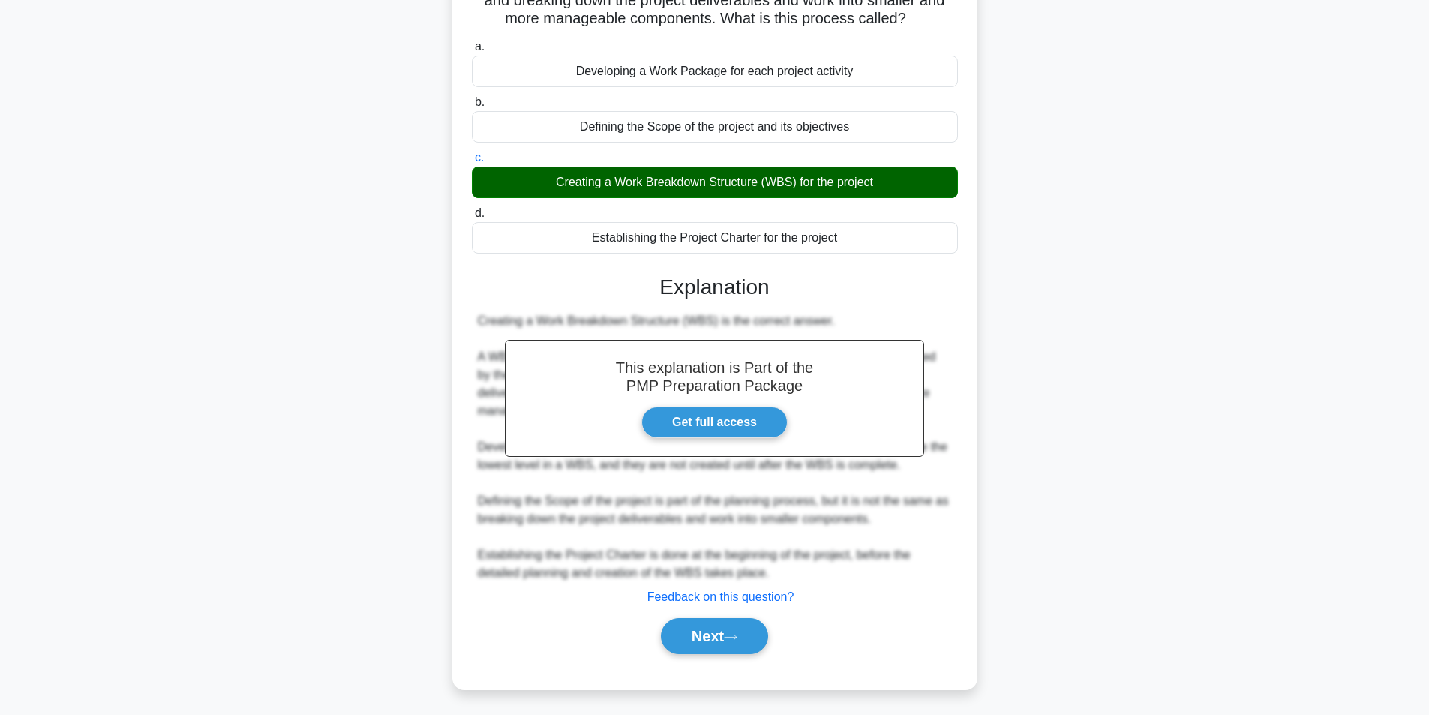
scroll to position [157, 0]
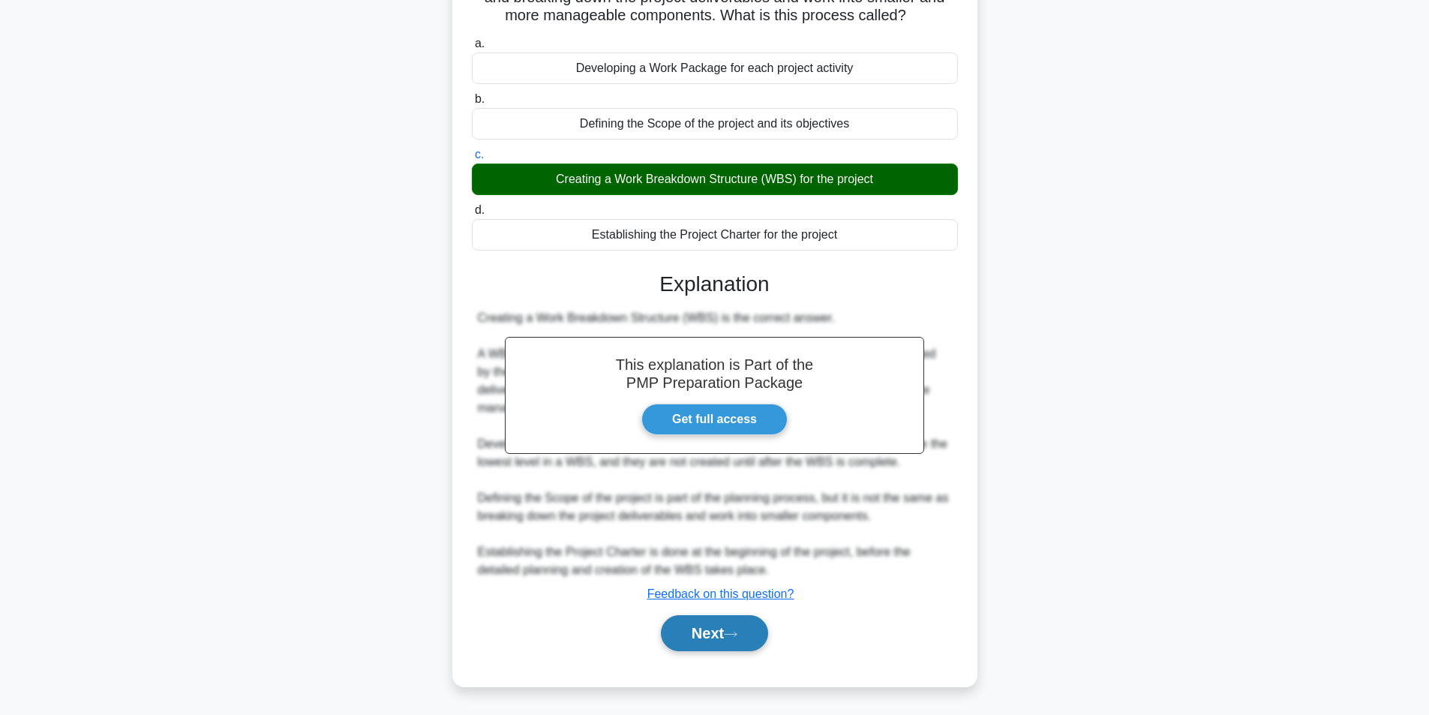
click at [710, 639] on button "Next" at bounding box center [714, 633] width 107 height 36
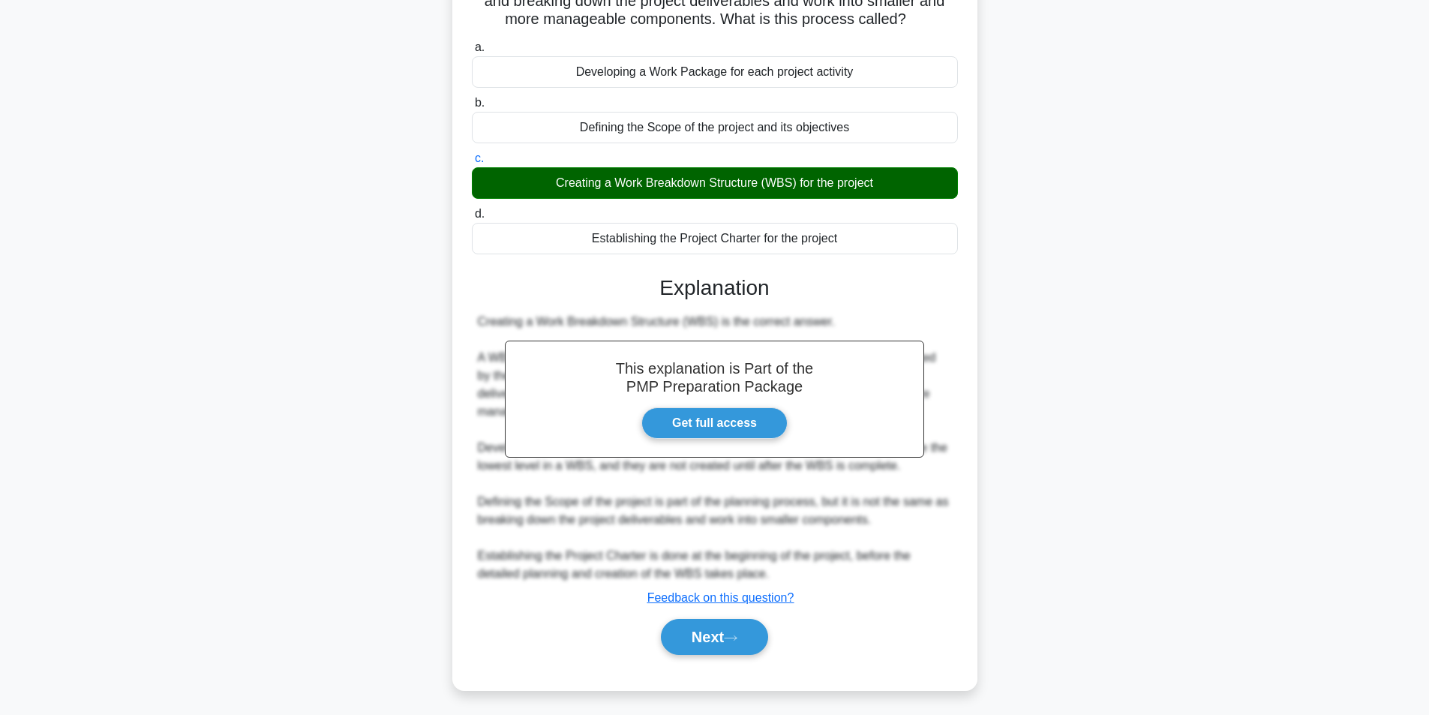
scroll to position [95, 0]
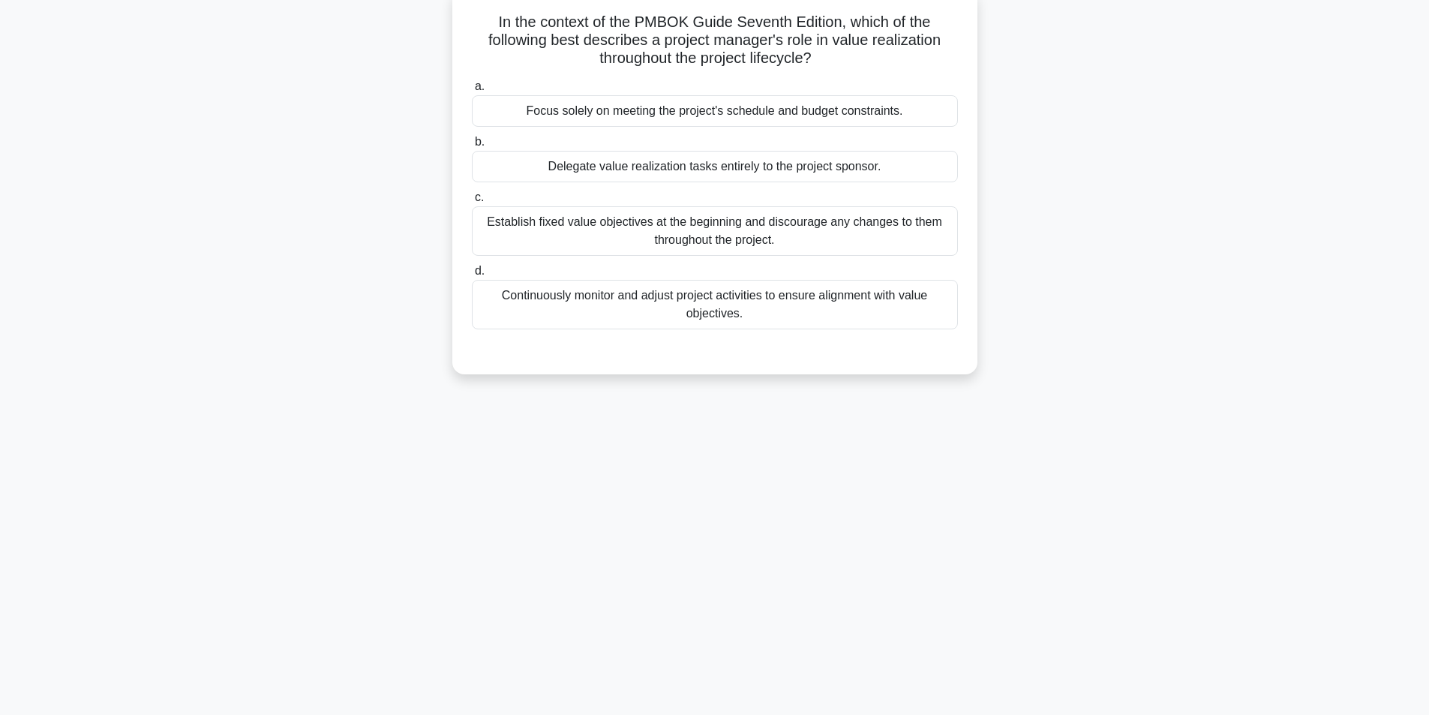
click at [670, 307] on div "Continuously monitor and adjust project activities to ensure alignment with val…" at bounding box center [715, 305] width 486 height 50
click at [472, 276] on input "d. Continuously monitor and adjust project activities to ensure alignment with …" at bounding box center [472, 271] width 0 height 10
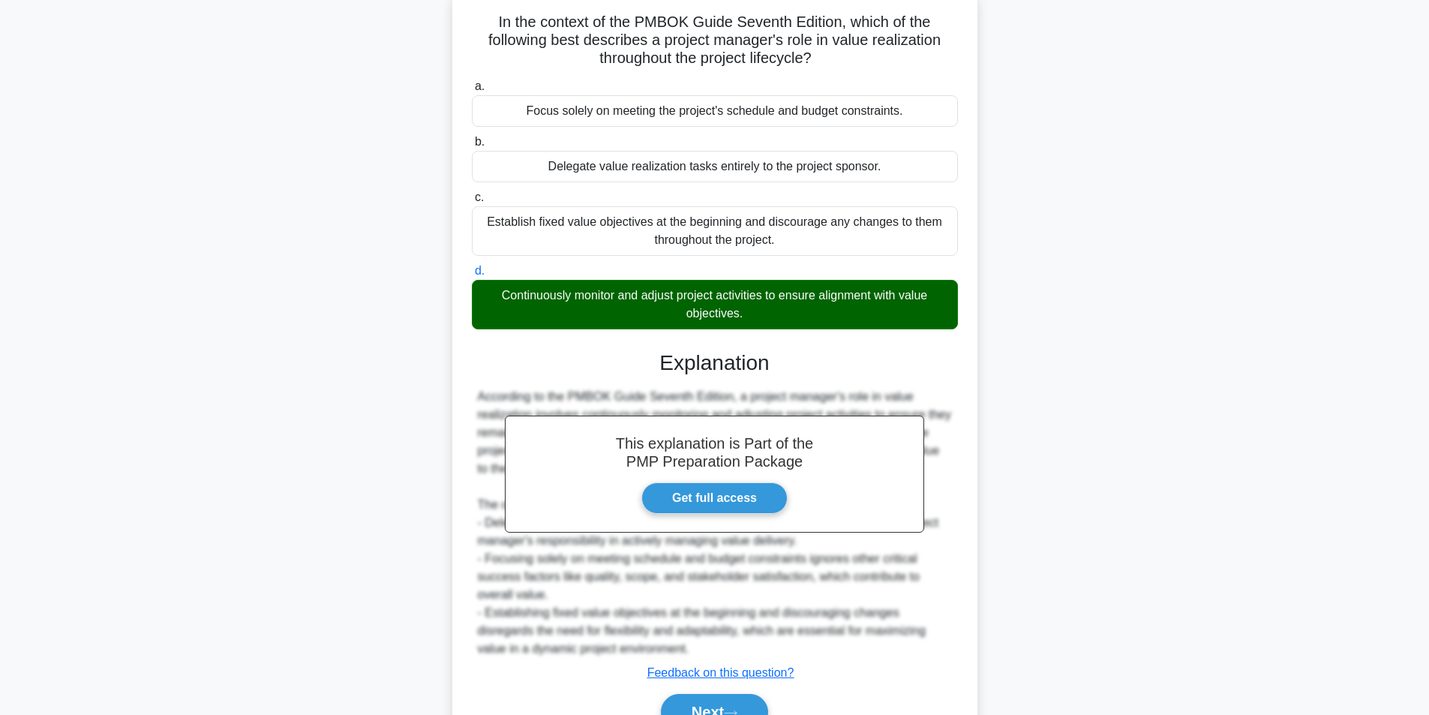
scroll to position [175, 0]
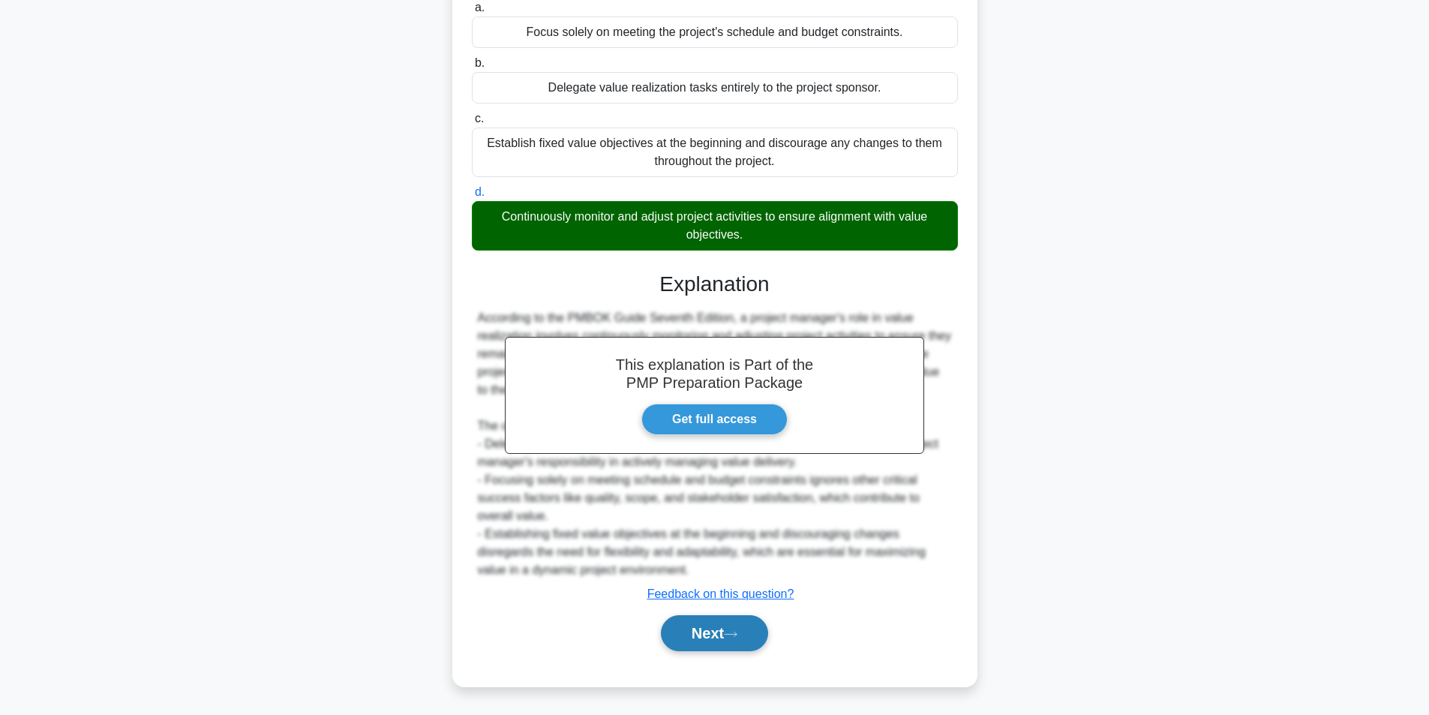
click at [712, 638] on button "Next" at bounding box center [714, 633] width 107 height 36
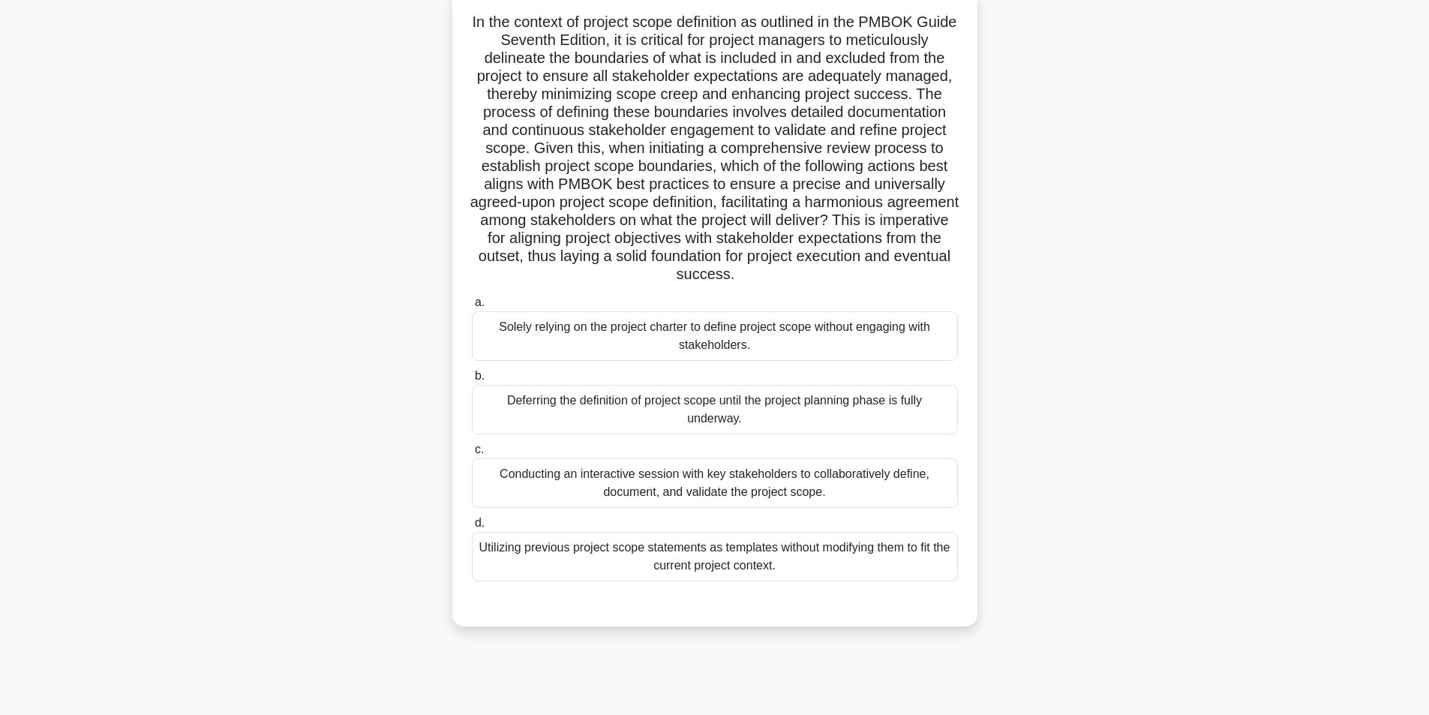
click at [677, 487] on div "Conducting an interactive session with key stakeholders to collaboratively defi…" at bounding box center [715, 483] width 486 height 50
click at [472, 455] on input "c. Conducting an interactive session with key stakeholders to collaboratively d…" at bounding box center [472, 450] width 0 height 10
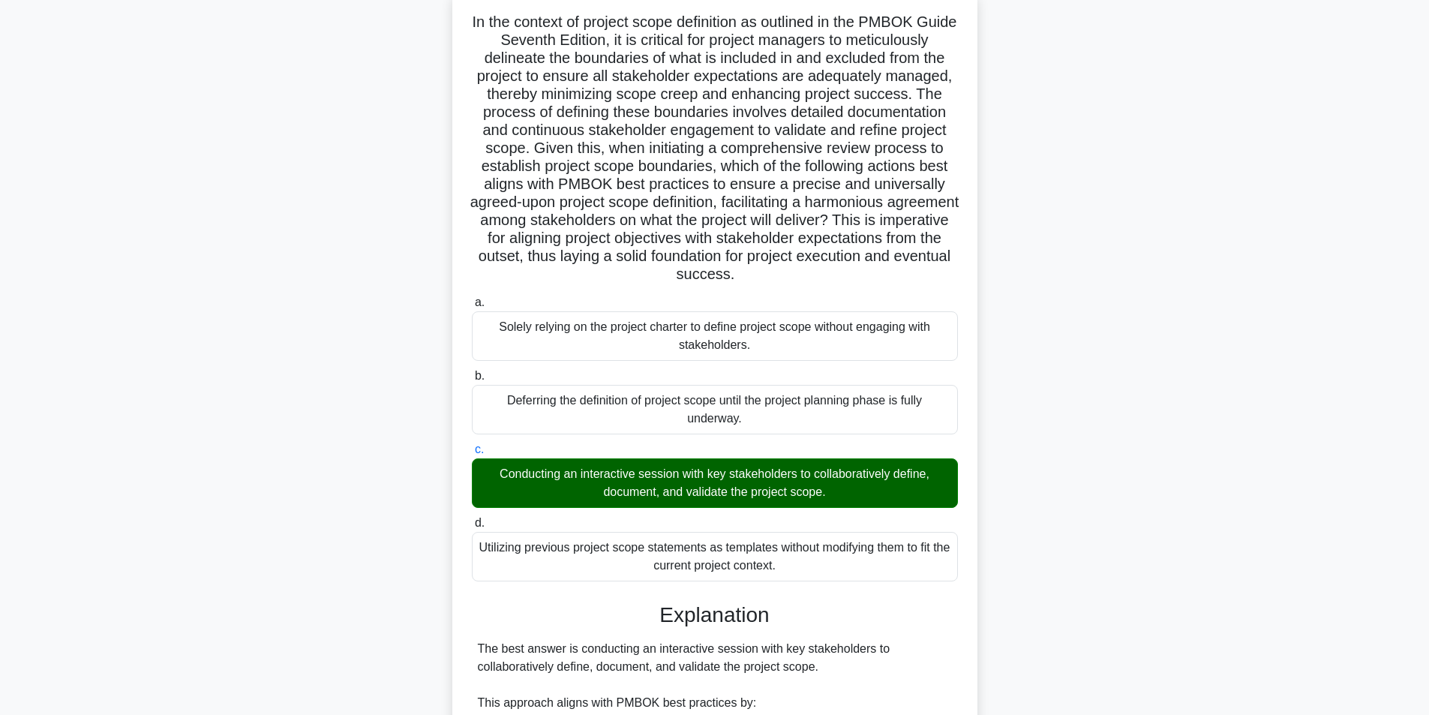
scroll to position [445, 0]
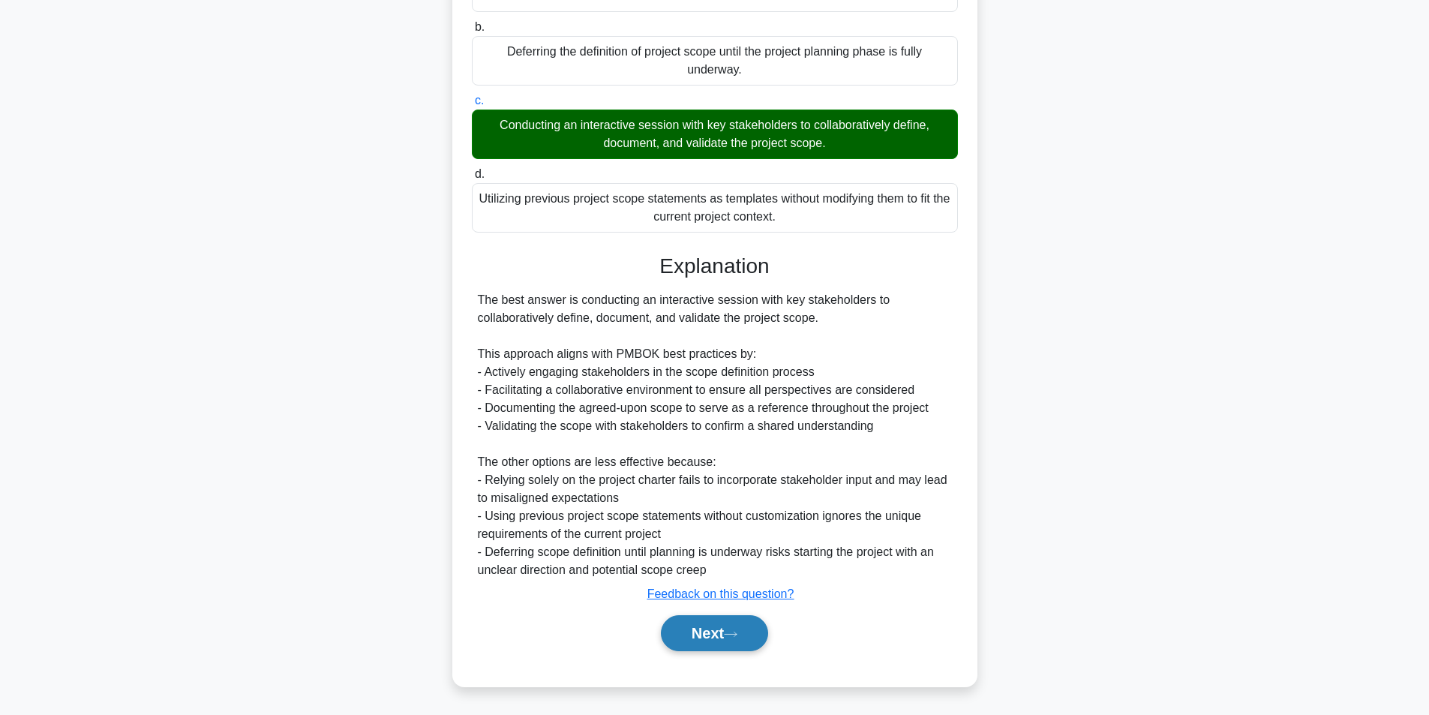
click at [710, 627] on button "Next" at bounding box center [714, 633] width 107 height 36
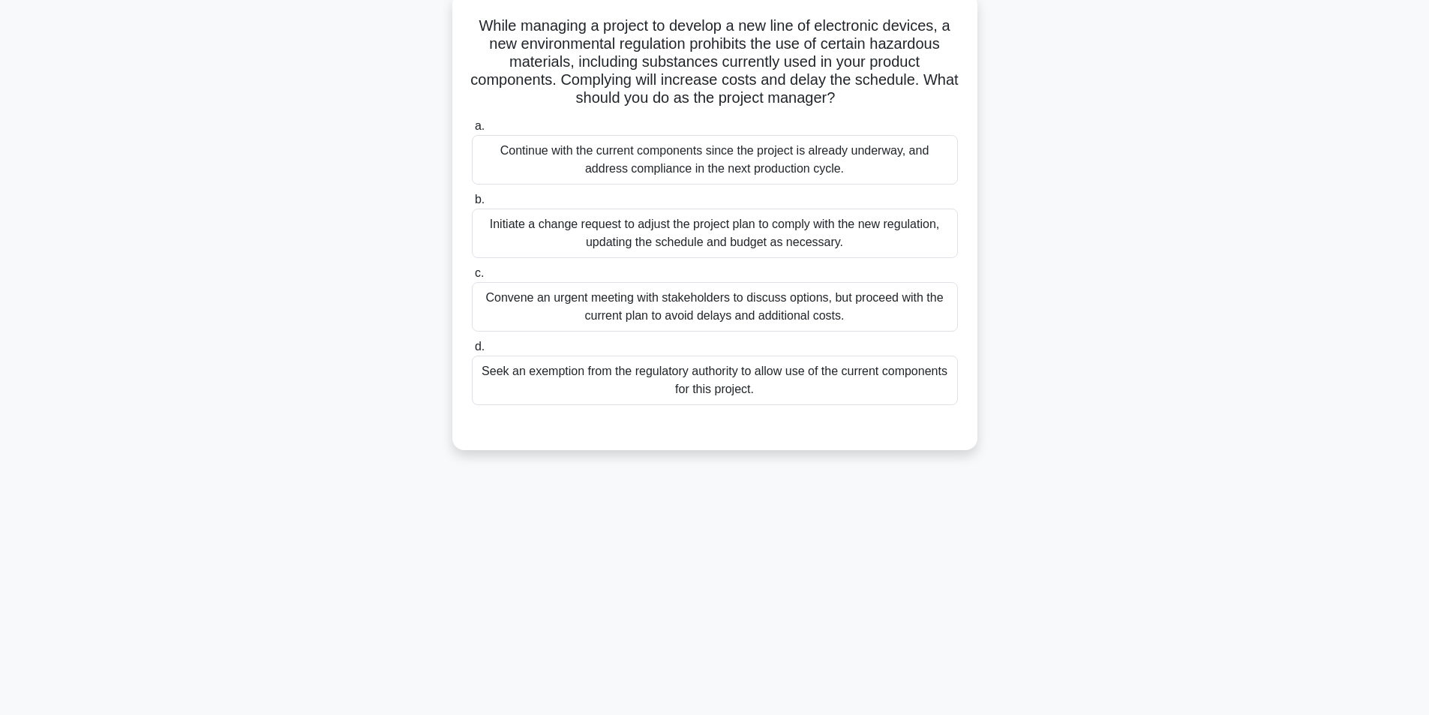
scroll to position [95, 0]
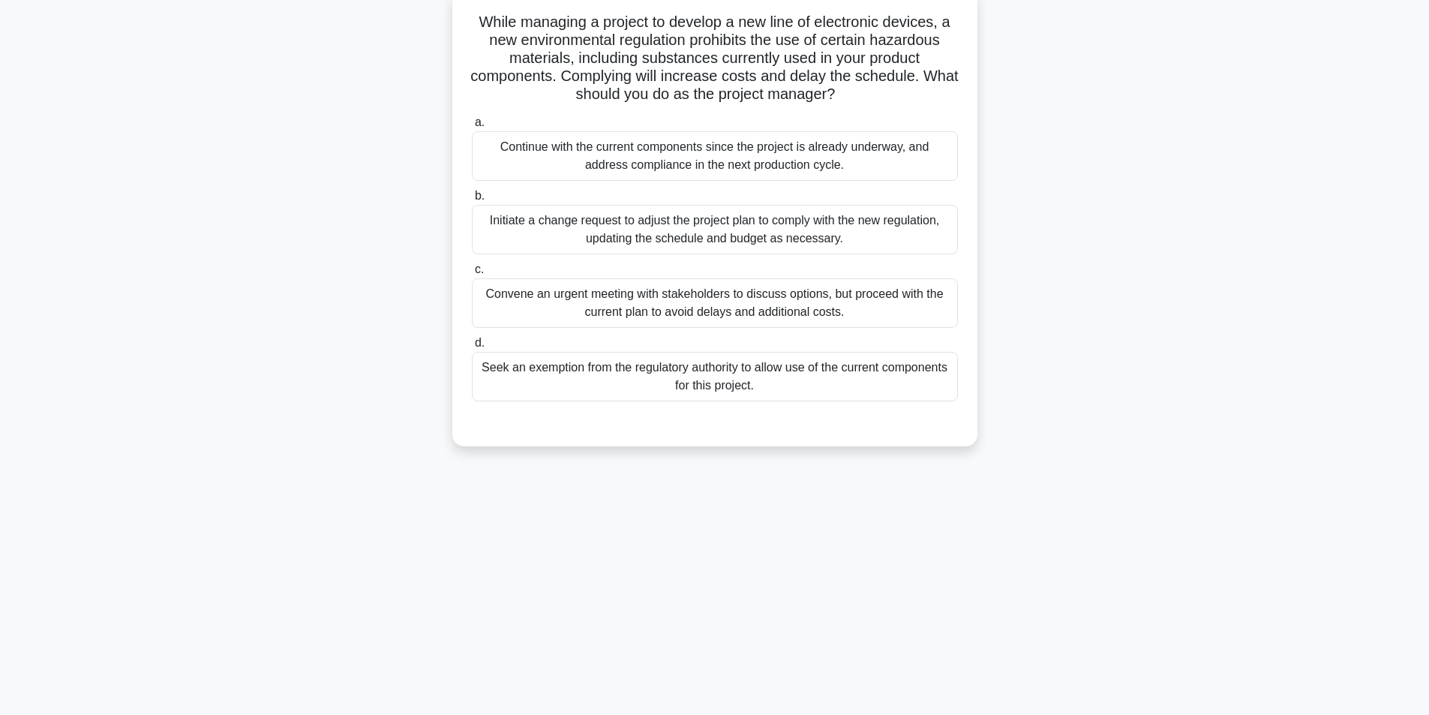
click at [665, 229] on div "Initiate a change request to adjust the project plan to comply with the new reg…" at bounding box center [715, 230] width 486 height 50
click at [472, 201] on input "b. Initiate a change request to adjust the project plan to comply with the new …" at bounding box center [472, 196] width 0 height 10
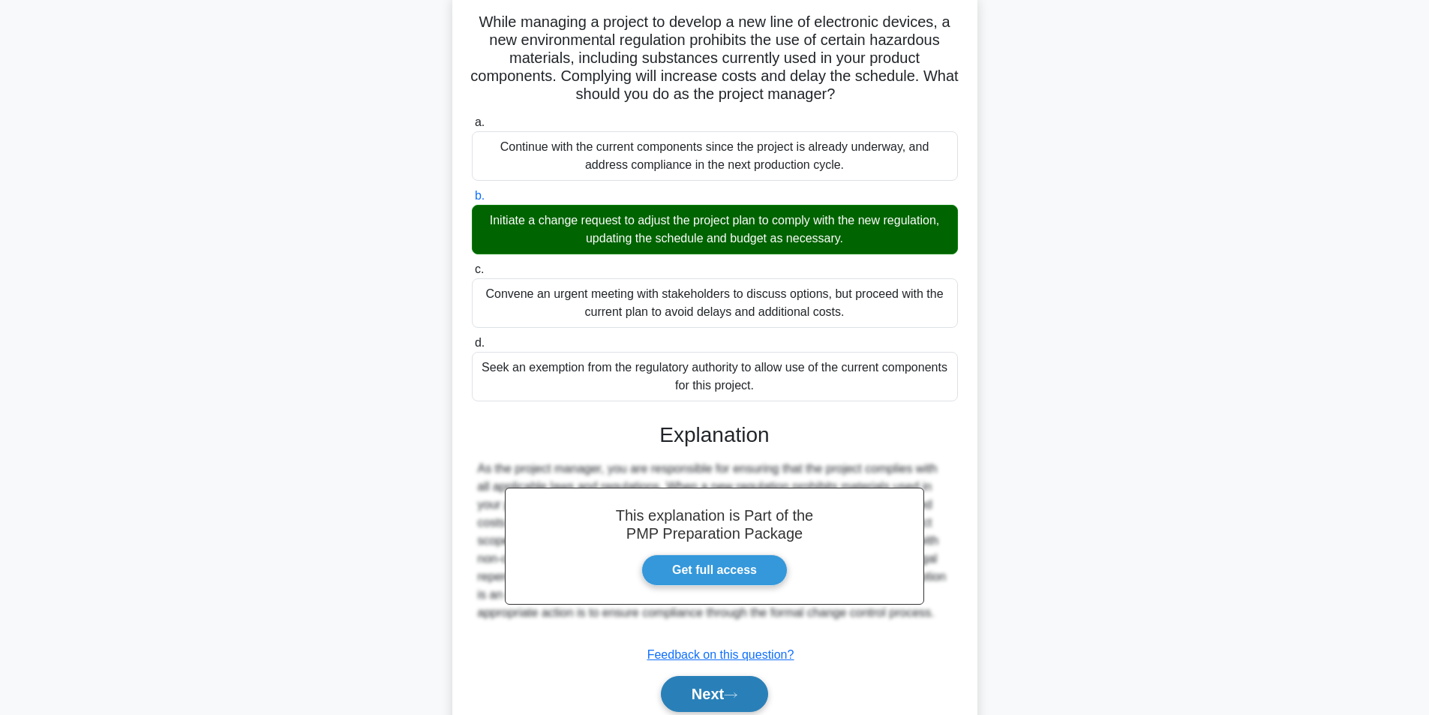
click at [741, 703] on button "Next" at bounding box center [714, 694] width 107 height 36
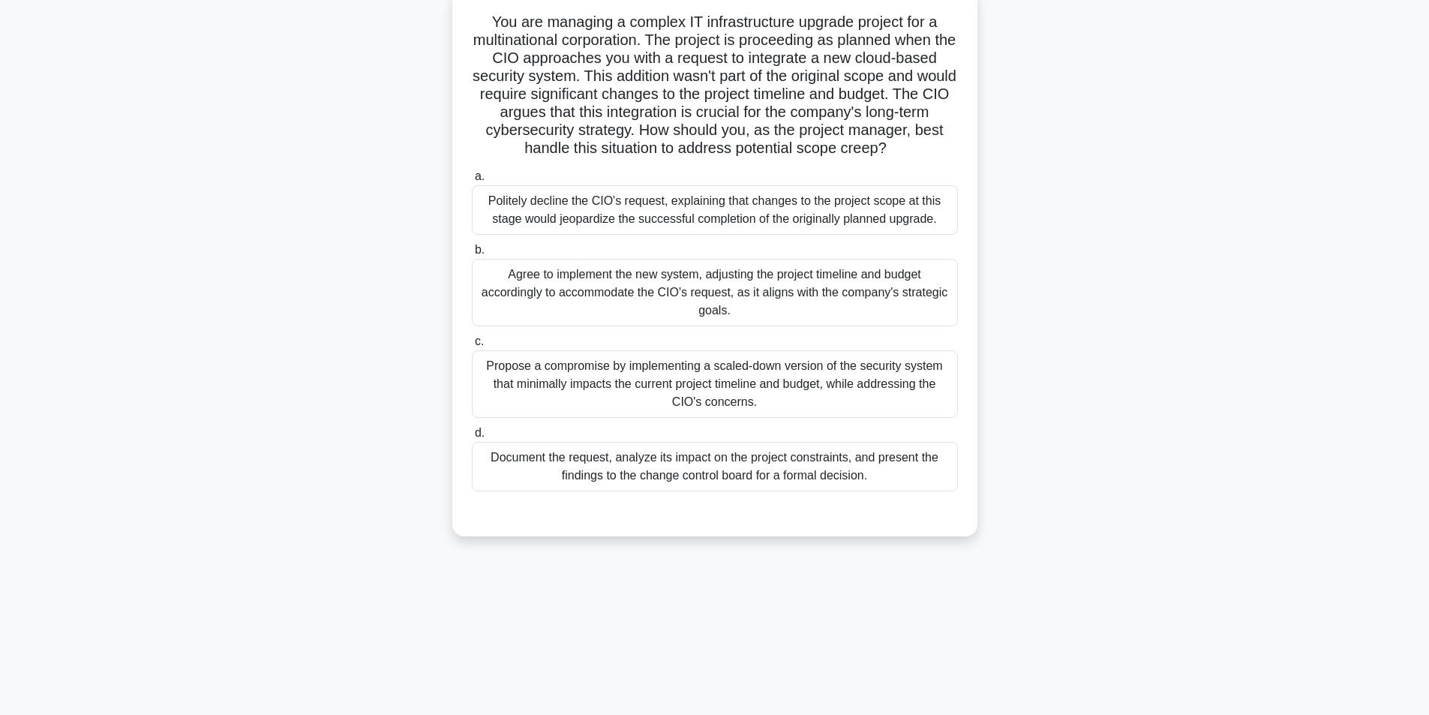
click at [656, 470] on div "Document the request, analyze its impact on the project constraints, and presen…" at bounding box center [715, 467] width 486 height 50
click at [472, 438] on input "d. Document the request, analyze its impact on the project constraints, and pre…" at bounding box center [472, 433] width 0 height 10
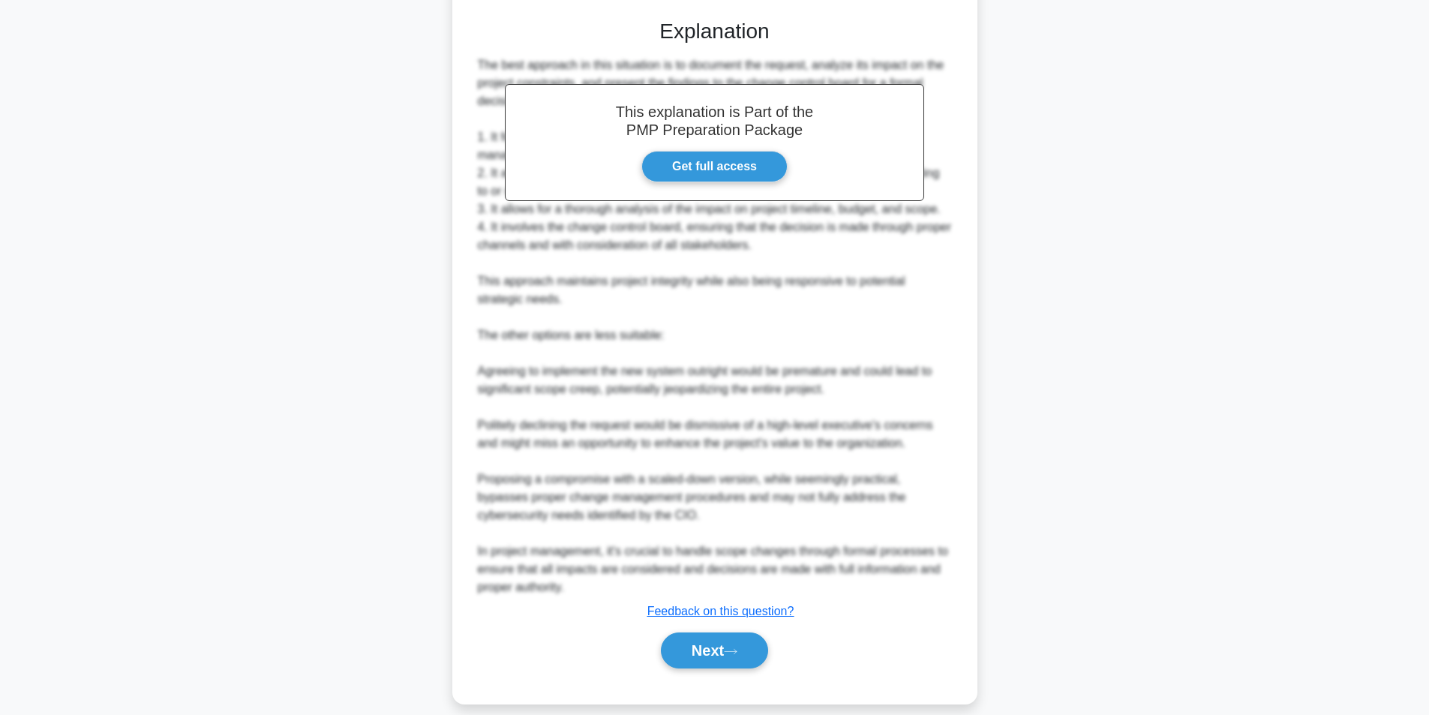
scroll to position [607, 0]
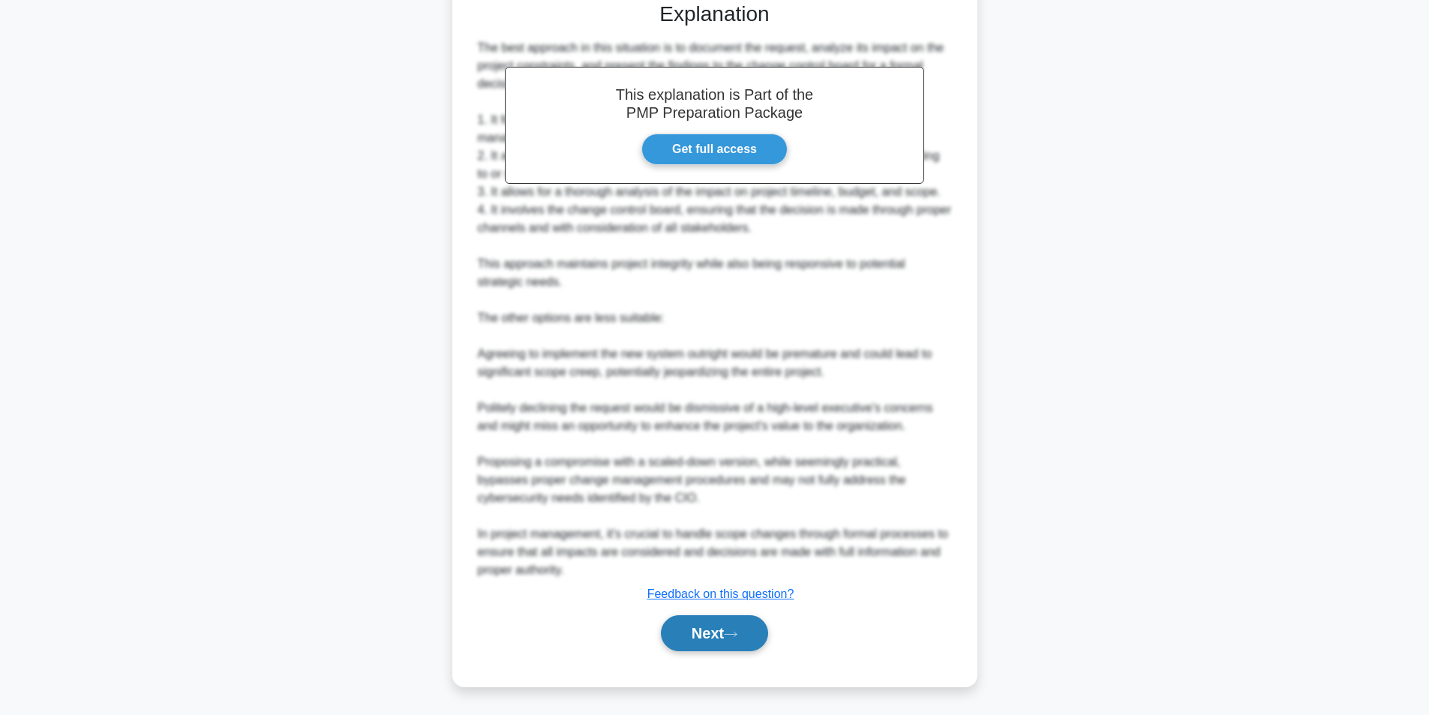
click at [702, 633] on button "Next" at bounding box center [714, 633] width 107 height 36
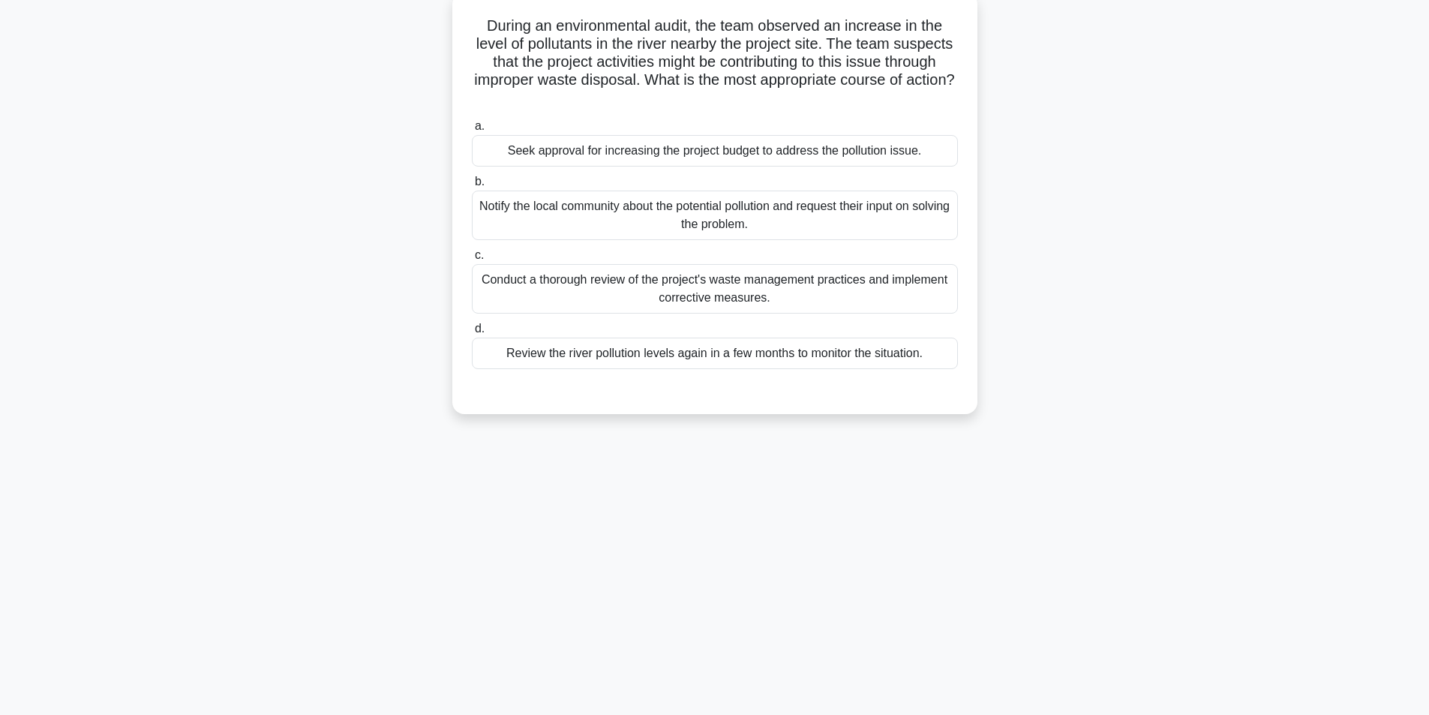
scroll to position [95, 0]
click at [604, 281] on div "Conduct a thorough review of the project's waste management practices and imple…" at bounding box center [715, 285] width 486 height 50
click at [472, 257] on input "c. Conduct a thorough review of the project's waste management practices and im…" at bounding box center [472, 252] width 0 height 10
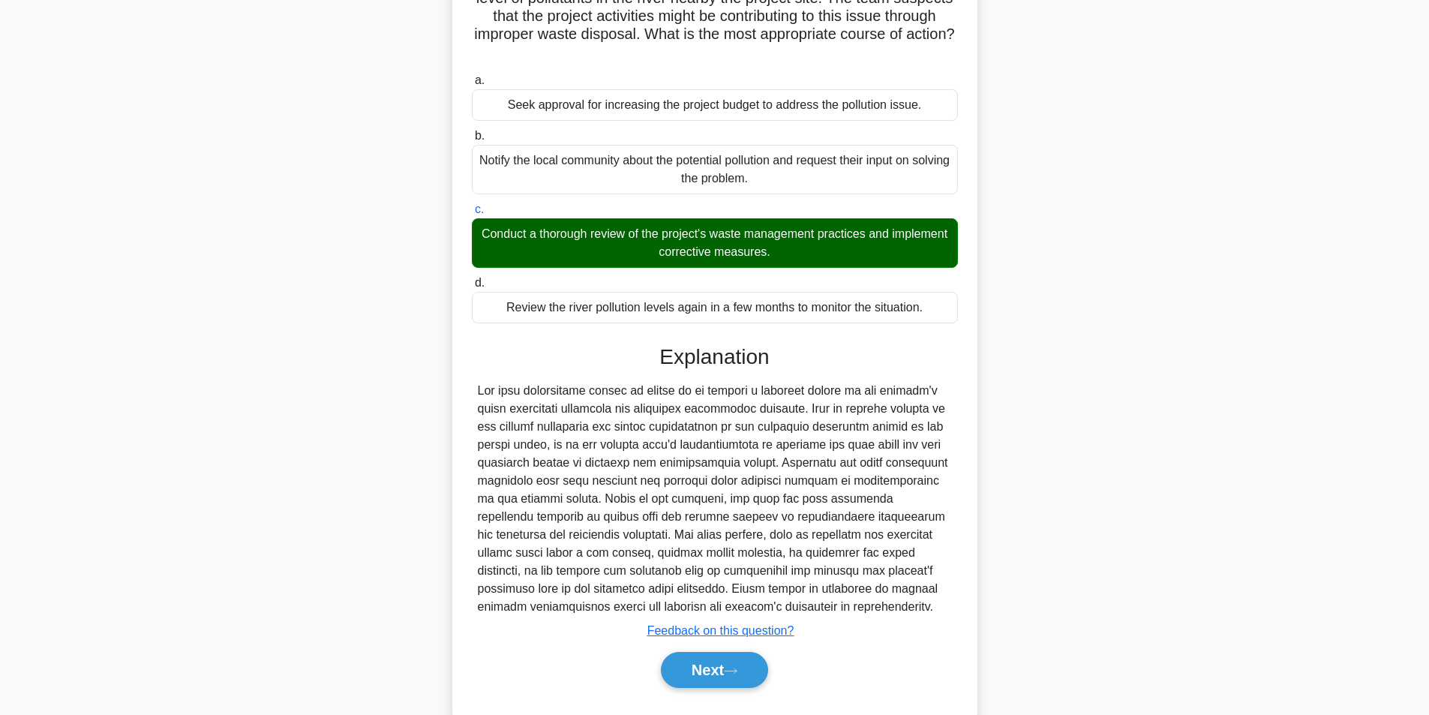
scroll to position [175, 0]
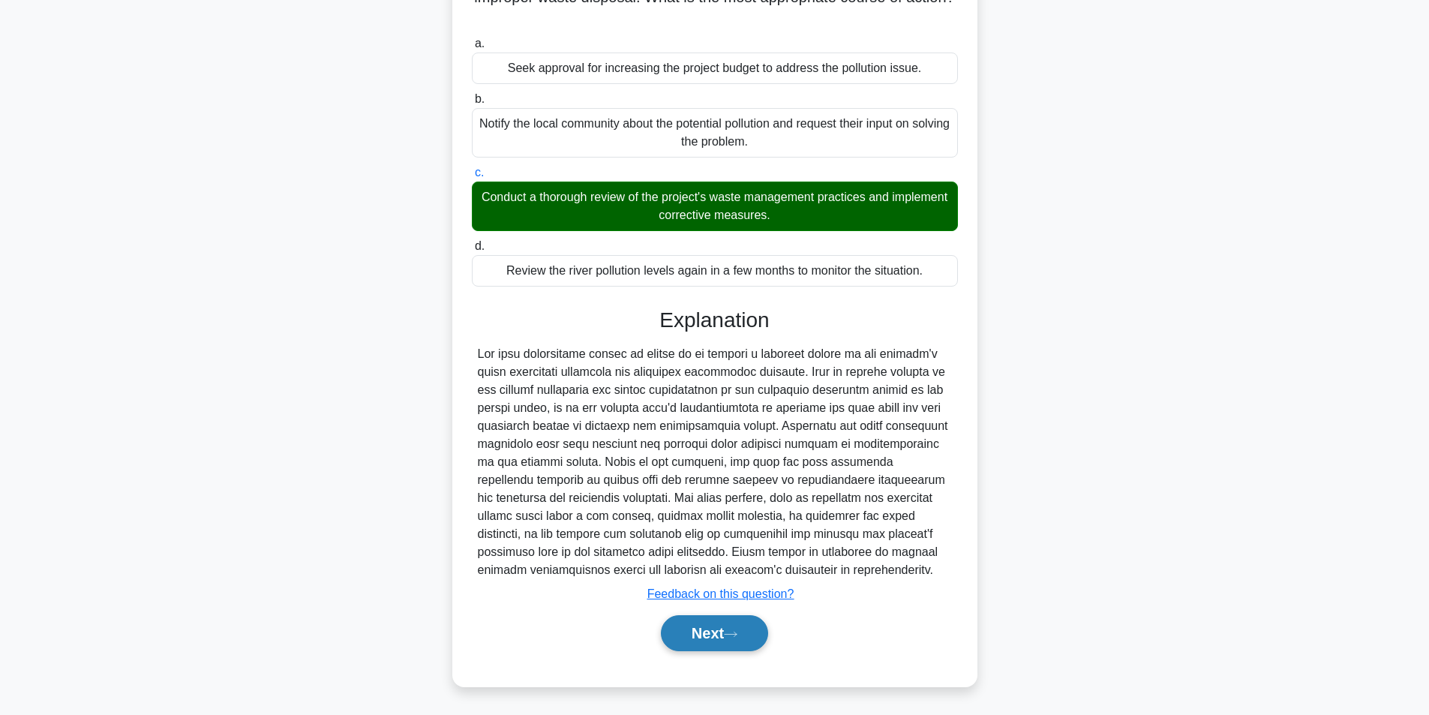
click at [703, 629] on button "Next" at bounding box center [714, 633] width 107 height 36
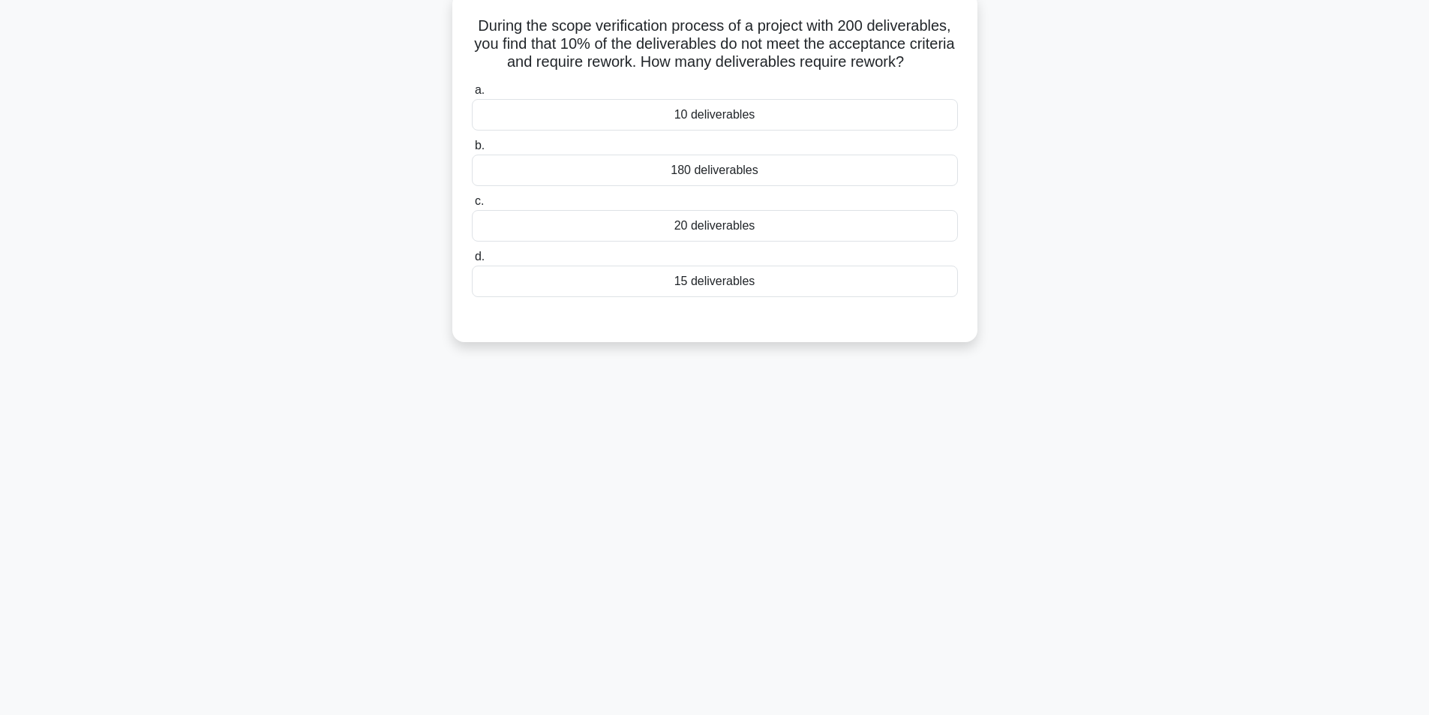
scroll to position [95, 0]
click at [742, 230] on div "20 deliverables" at bounding box center [715, 222] width 486 height 32
click at [472, 203] on input "c. 20 deliverables" at bounding box center [472, 198] width 0 height 10
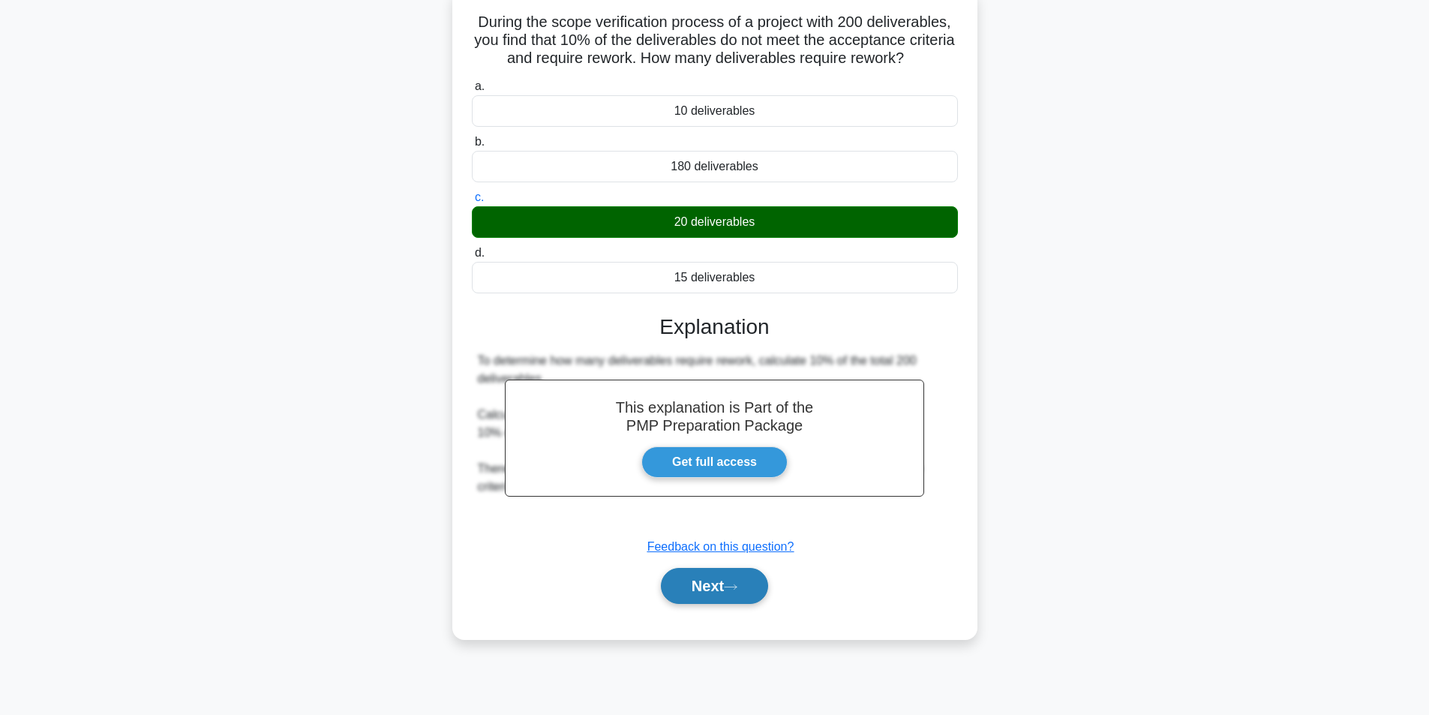
click at [705, 591] on button "Next" at bounding box center [714, 586] width 107 height 36
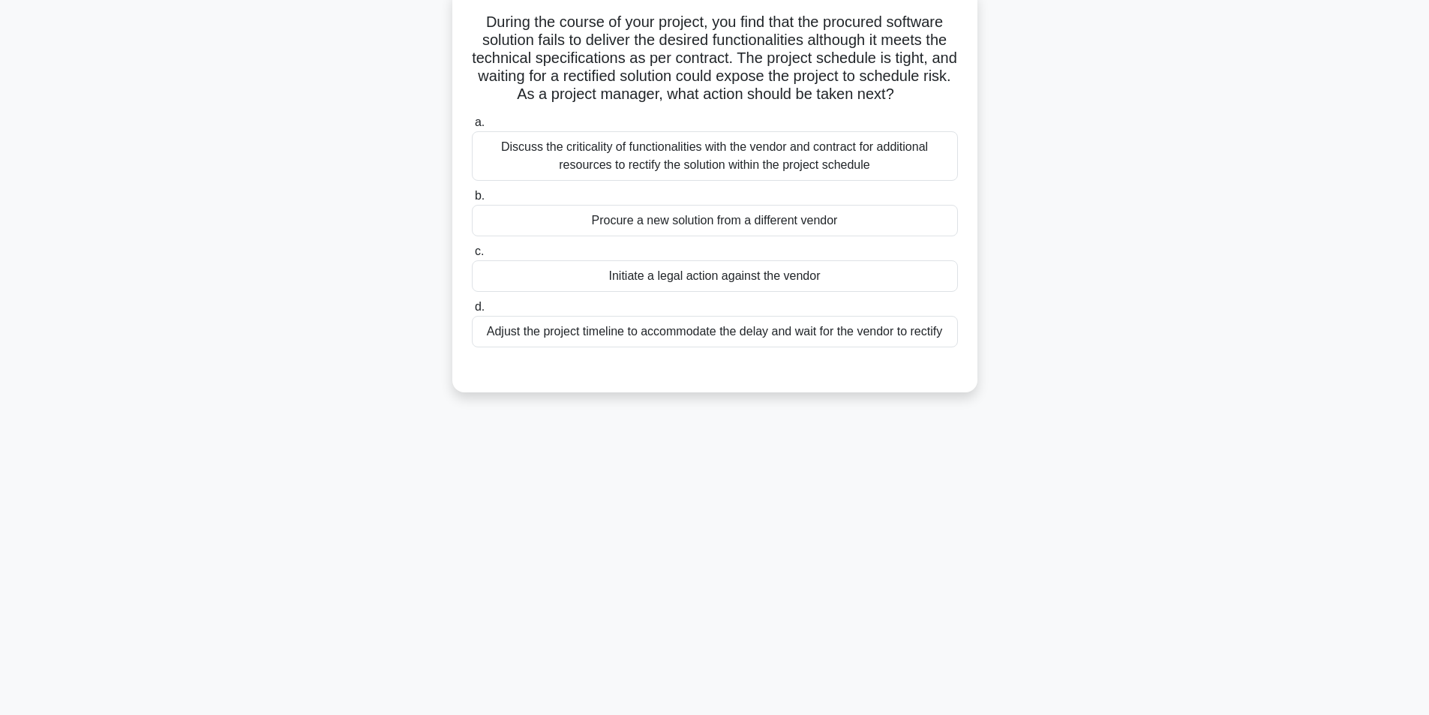
click at [665, 181] on div "Discuss the criticality of functionalities with the vendor and contract for add…" at bounding box center [715, 156] width 486 height 50
click at [696, 178] on div "Discuss the criticality of functionalities with the vendor and contract for add…" at bounding box center [715, 156] width 486 height 50
click at [725, 173] on div "Discuss the criticality of functionalities with the vendor and contract for add…" at bounding box center [715, 156] width 486 height 50
click at [472, 128] on input "a. Discuss the criticality of functionalities with the vendor and contract for …" at bounding box center [472, 123] width 0 height 10
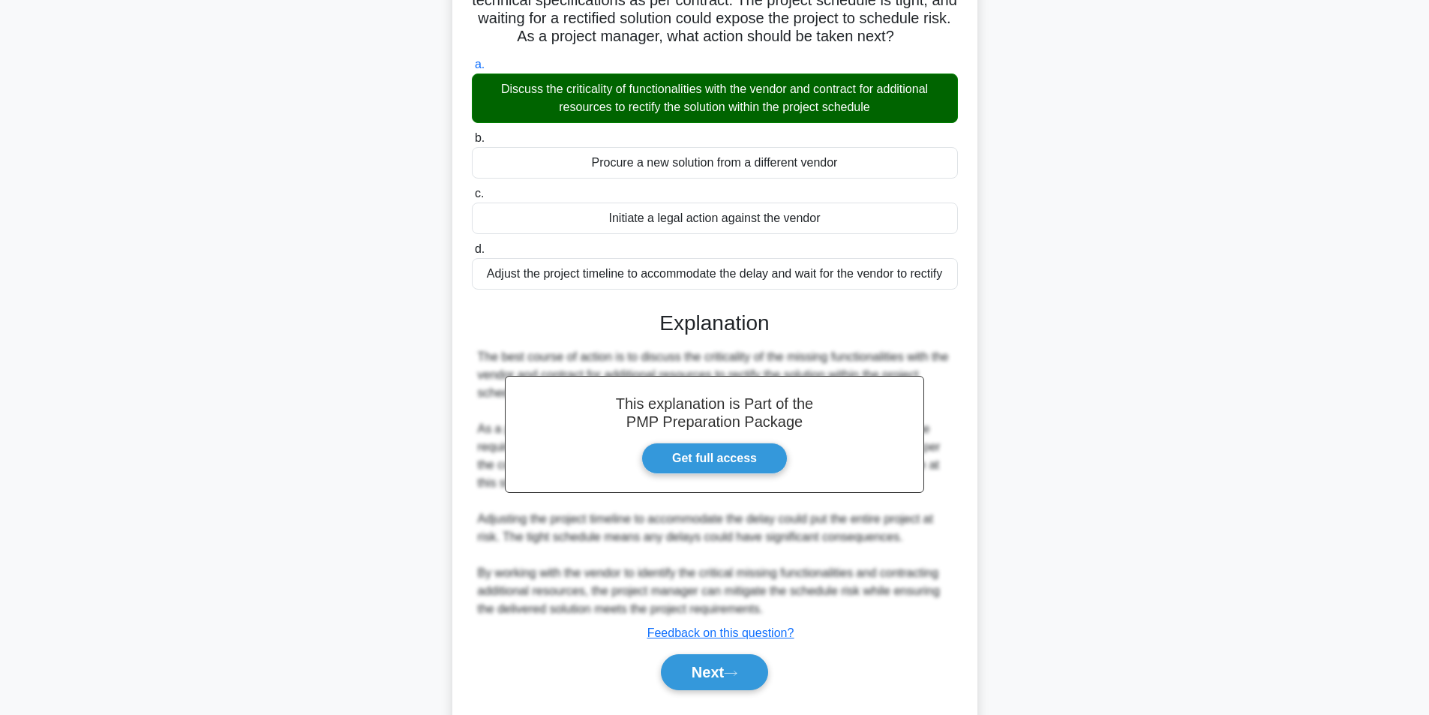
scroll to position [211, 0]
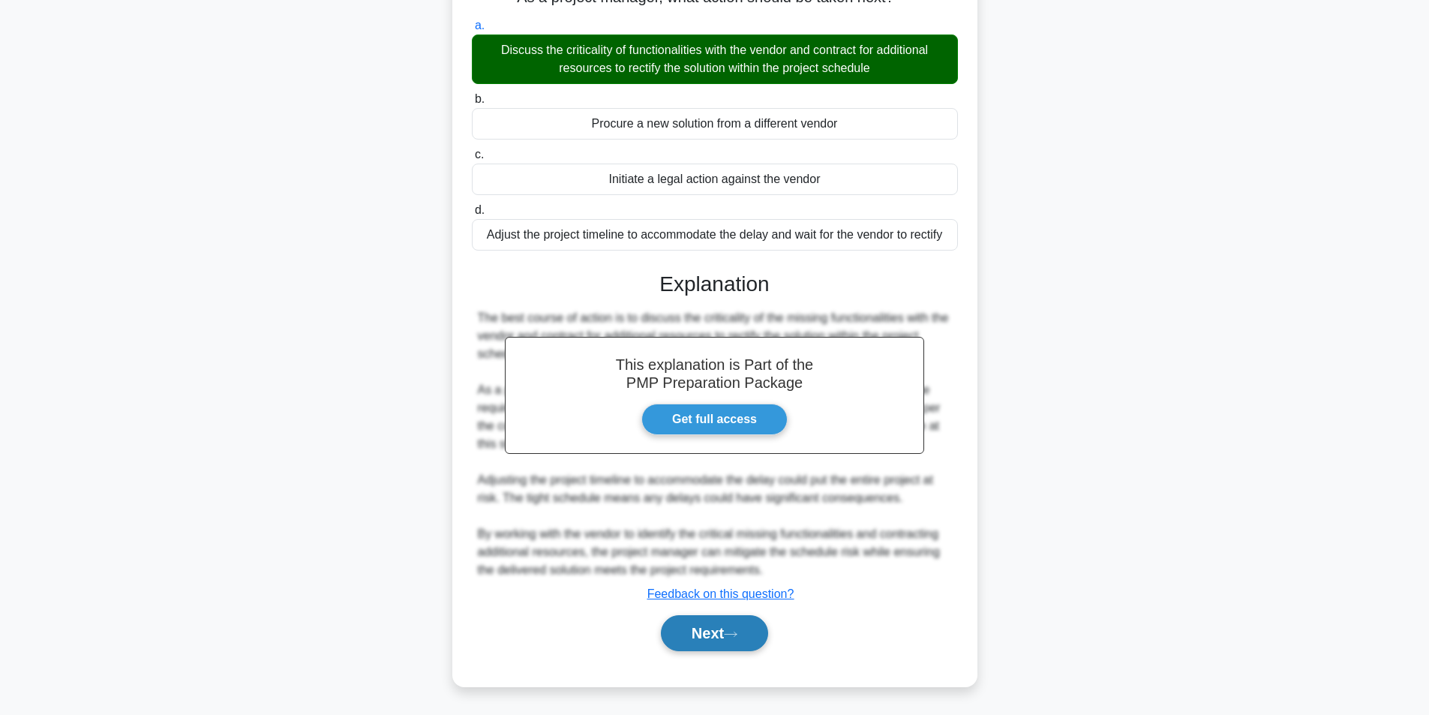
click at [716, 635] on button "Next" at bounding box center [714, 633] width 107 height 36
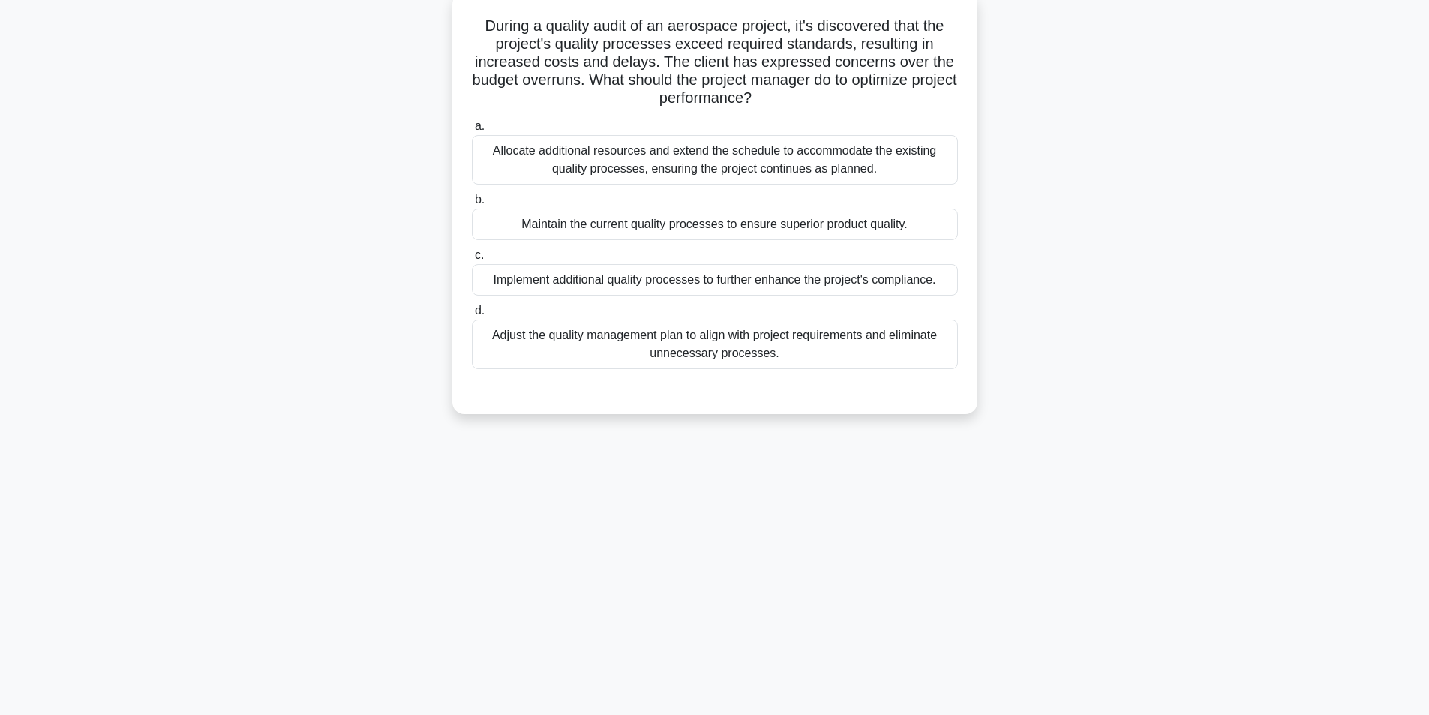
scroll to position [95, 0]
click at [710, 345] on div "Adjust the quality management plan to align with project requirements and elimi…" at bounding box center [715, 341] width 486 height 50
click at [472, 312] on input "d. Adjust the quality management plan to align with project requirements and el…" at bounding box center [472, 307] width 0 height 10
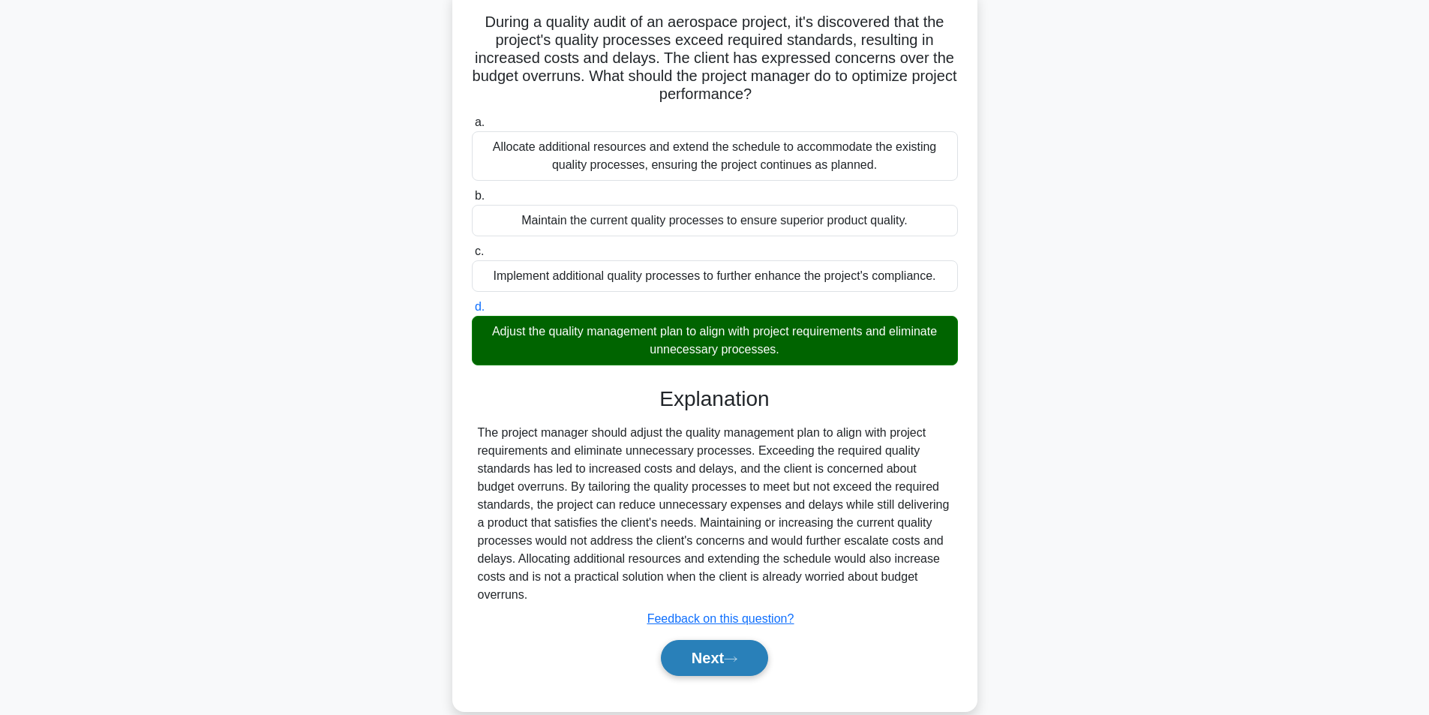
click at [718, 657] on button "Next" at bounding box center [714, 658] width 107 height 36
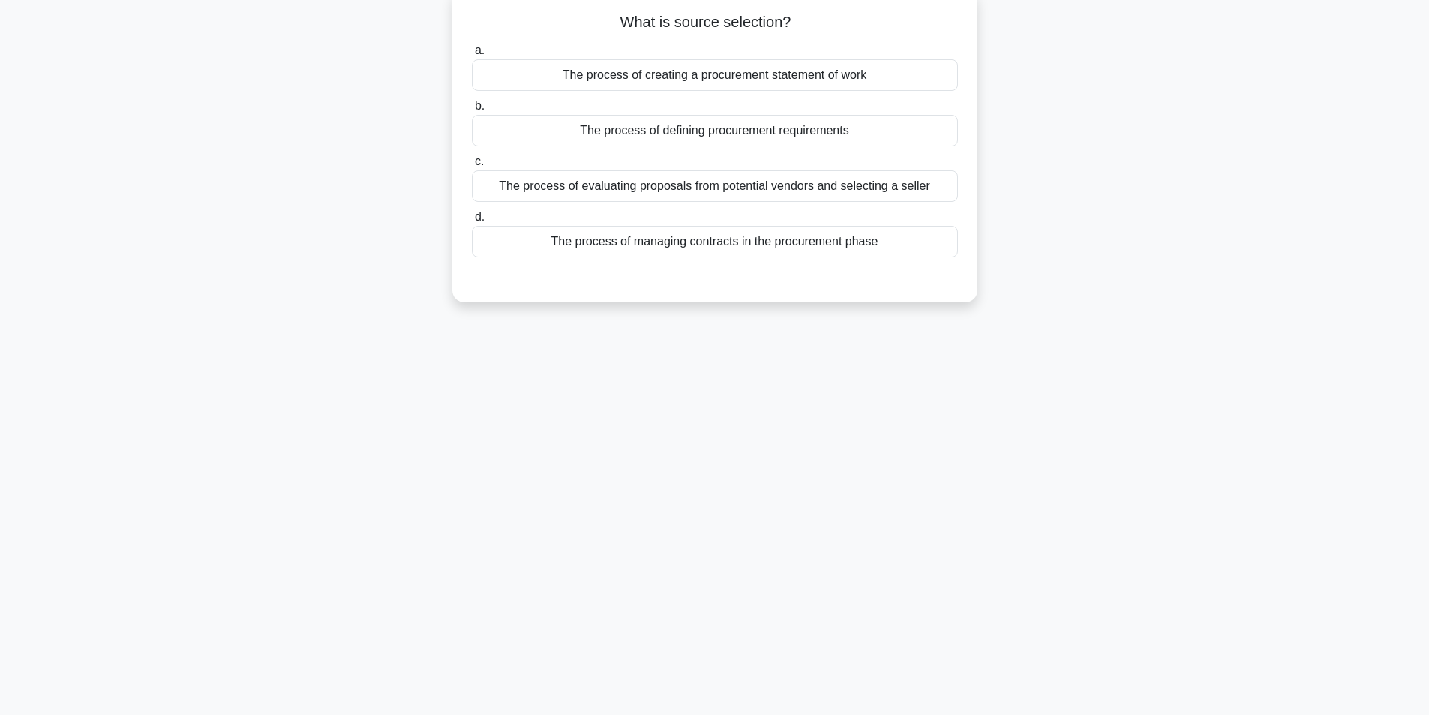
click at [716, 188] on div "The process of evaluating proposals from potential vendors and selecting a sell…" at bounding box center [715, 186] width 486 height 32
click at [472, 167] on input "c. The process of evaluating proposals from potential vendors and selecting a s…" at bounding box center [472, 162] width 0 height 10
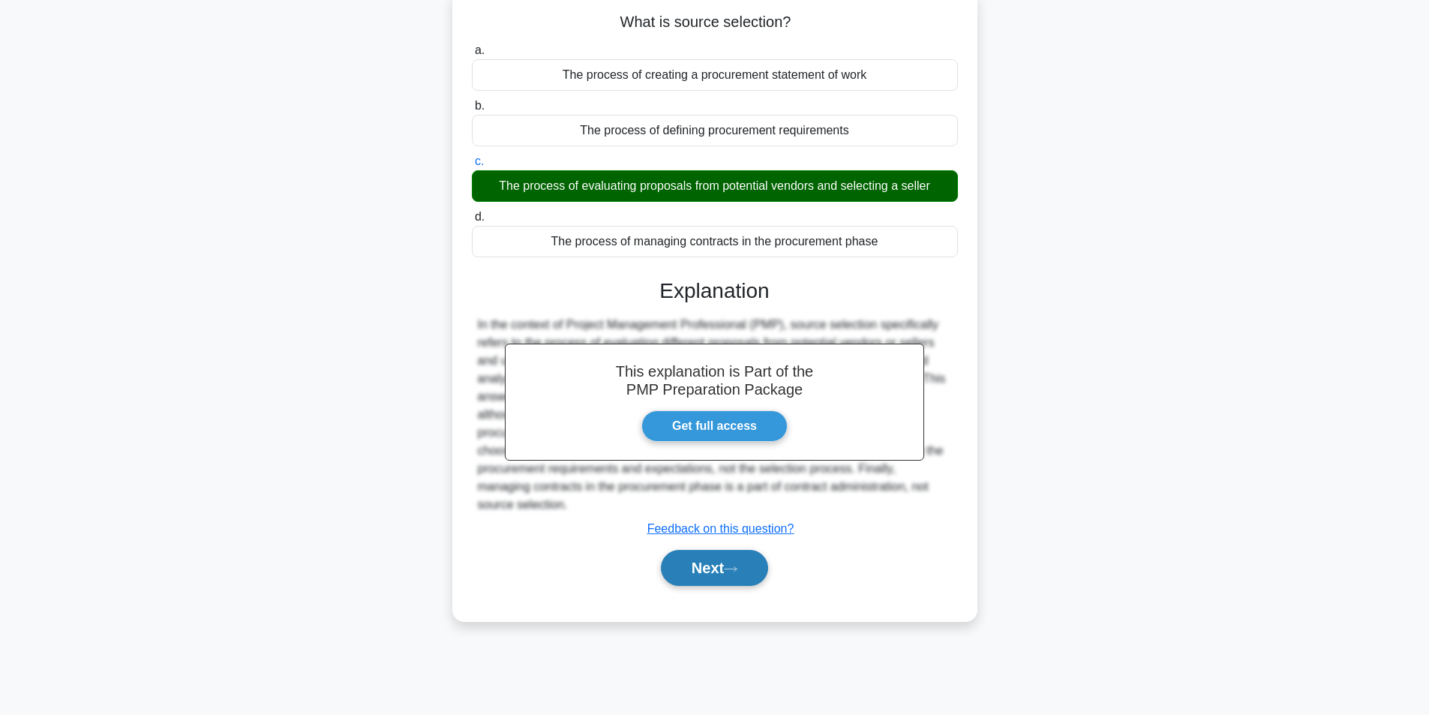
click at [713, 572] on button "Next" at bounding box center [714, 568] width 107 height 36
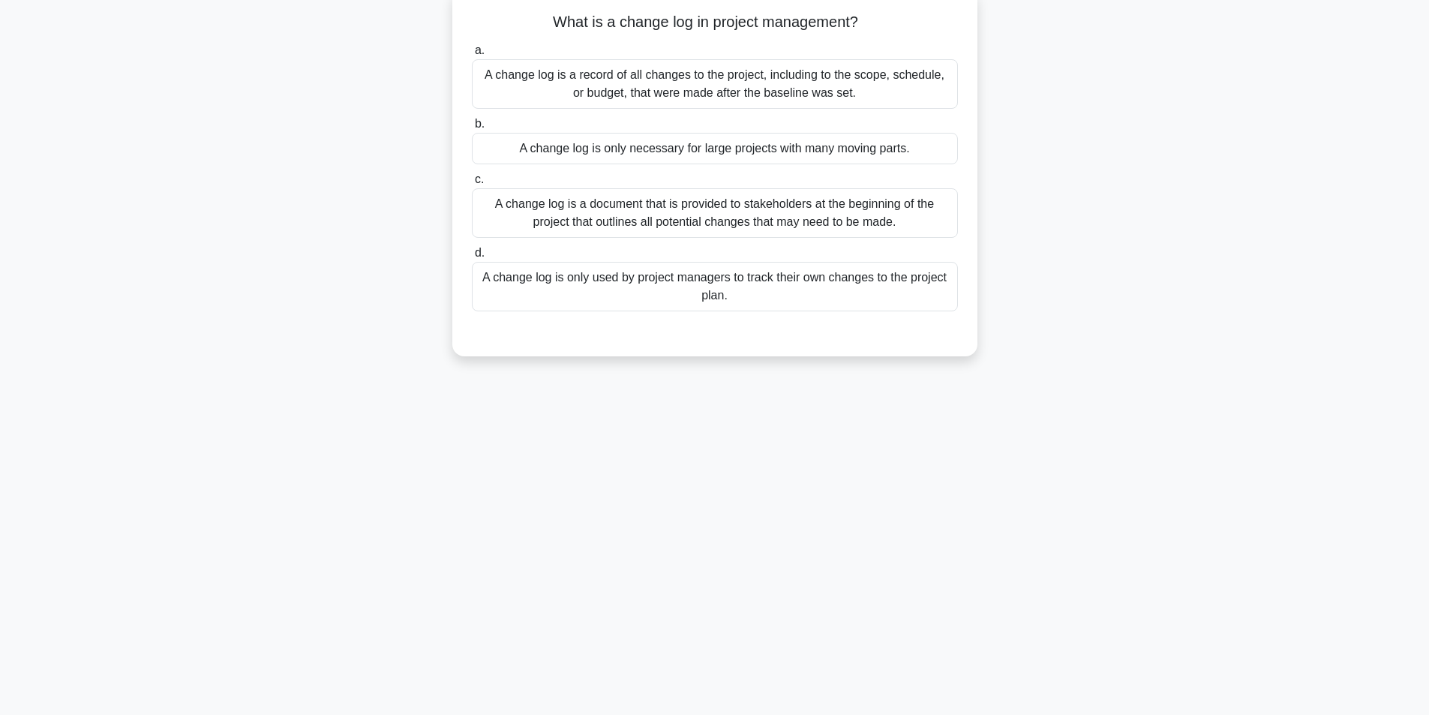
click at [761, 87] on div "A change log is a record of all changes to the project, including to the scope,…" at bounding box center [715, 84] width 486 height 50
click at [472, 56] on input "a. A change log is a record of all changes to the project, including to the sco…" at bounding box center [472, 51] width 0 height 10
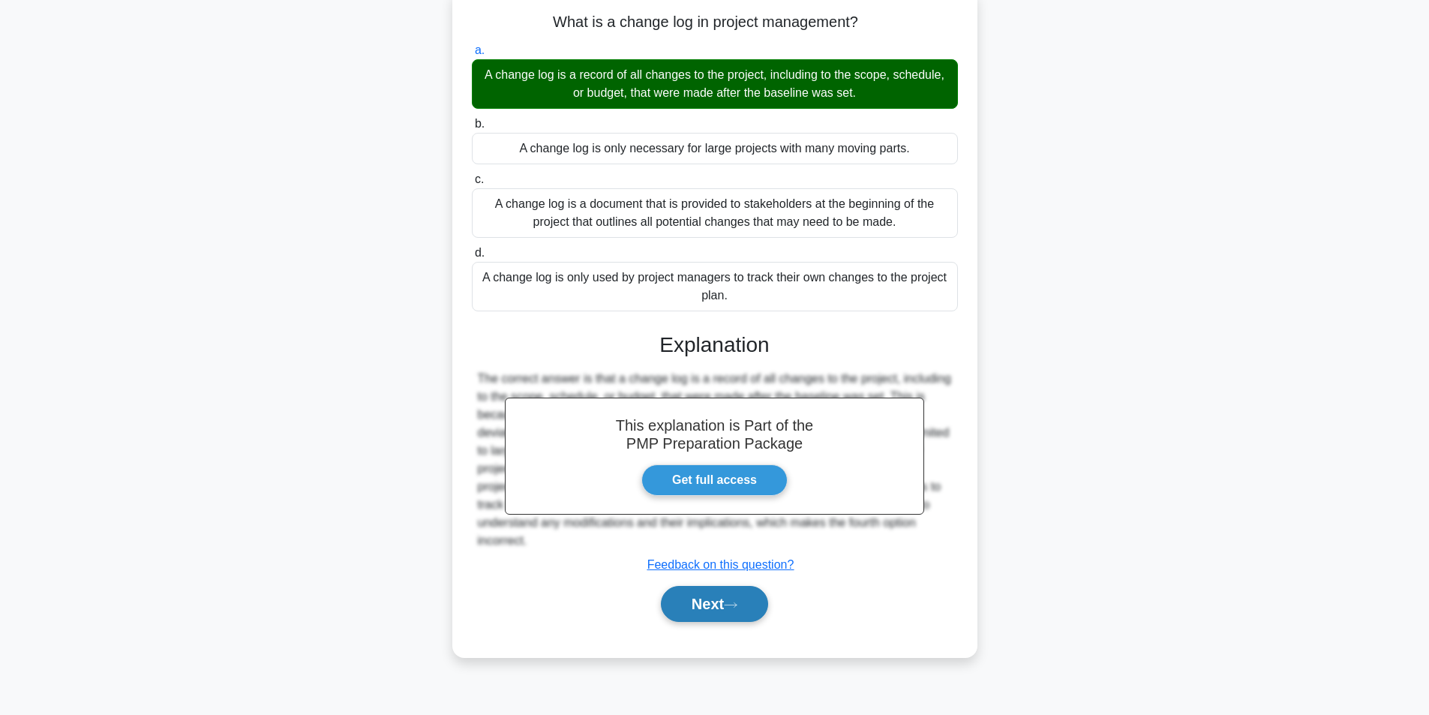
click at [722, 611] on button "Next" at bounding box center [714, 604] width 107 height 36
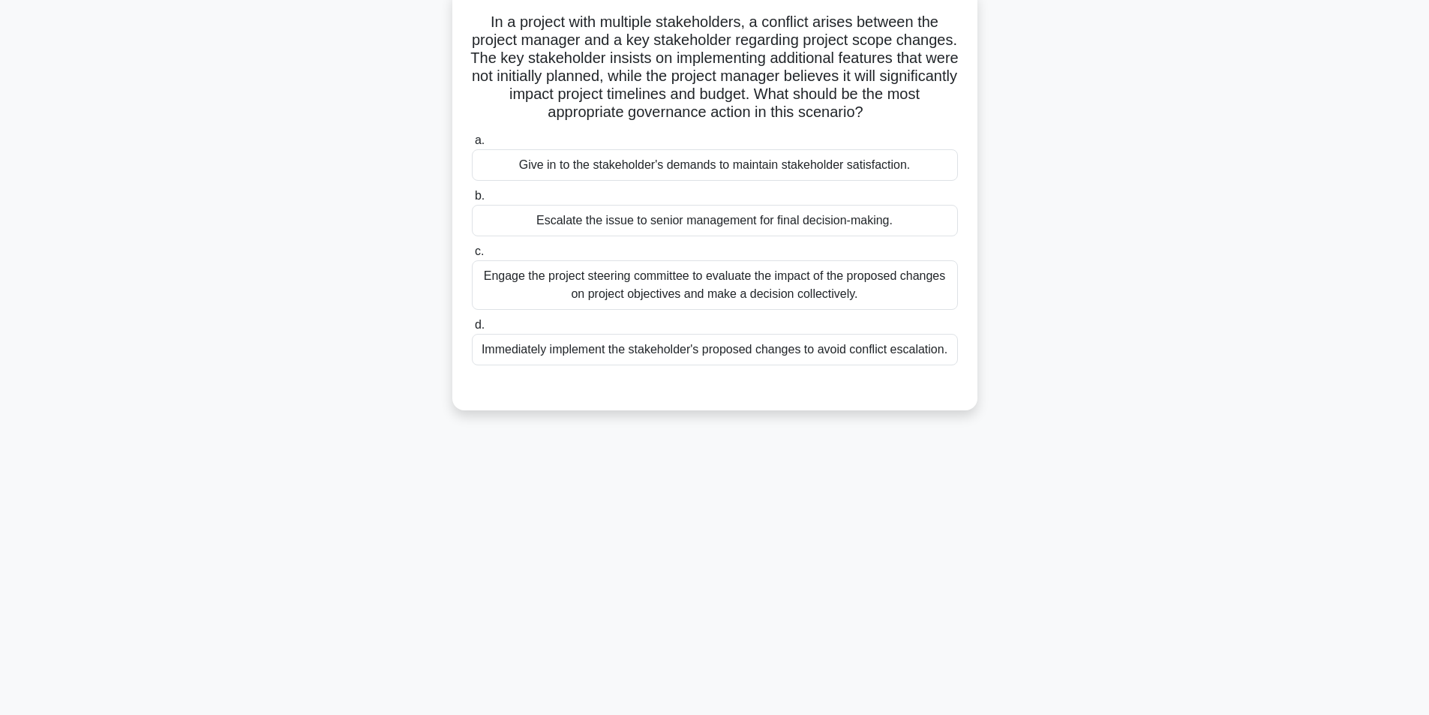
click at [756, 287] on div "Engage the project steering committee to evaluate the impact of the proposed ch…" at bounding box center [715, 285] width 486 height 50
click at [472, 257] on input "c. Engage the project steering committee to evaluate the impact of the proposed…" at bounding box center [472, 252] width 0 height 10
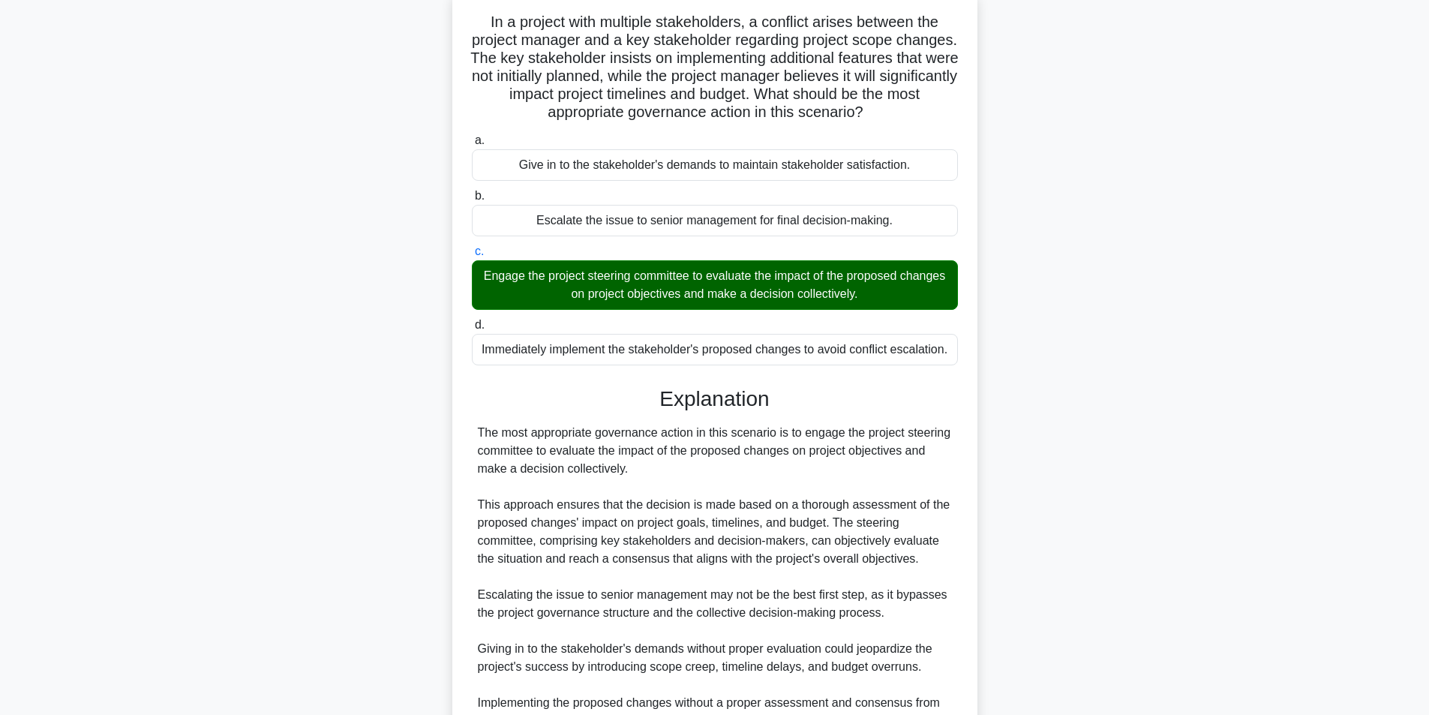
scroll to position [265, 0]
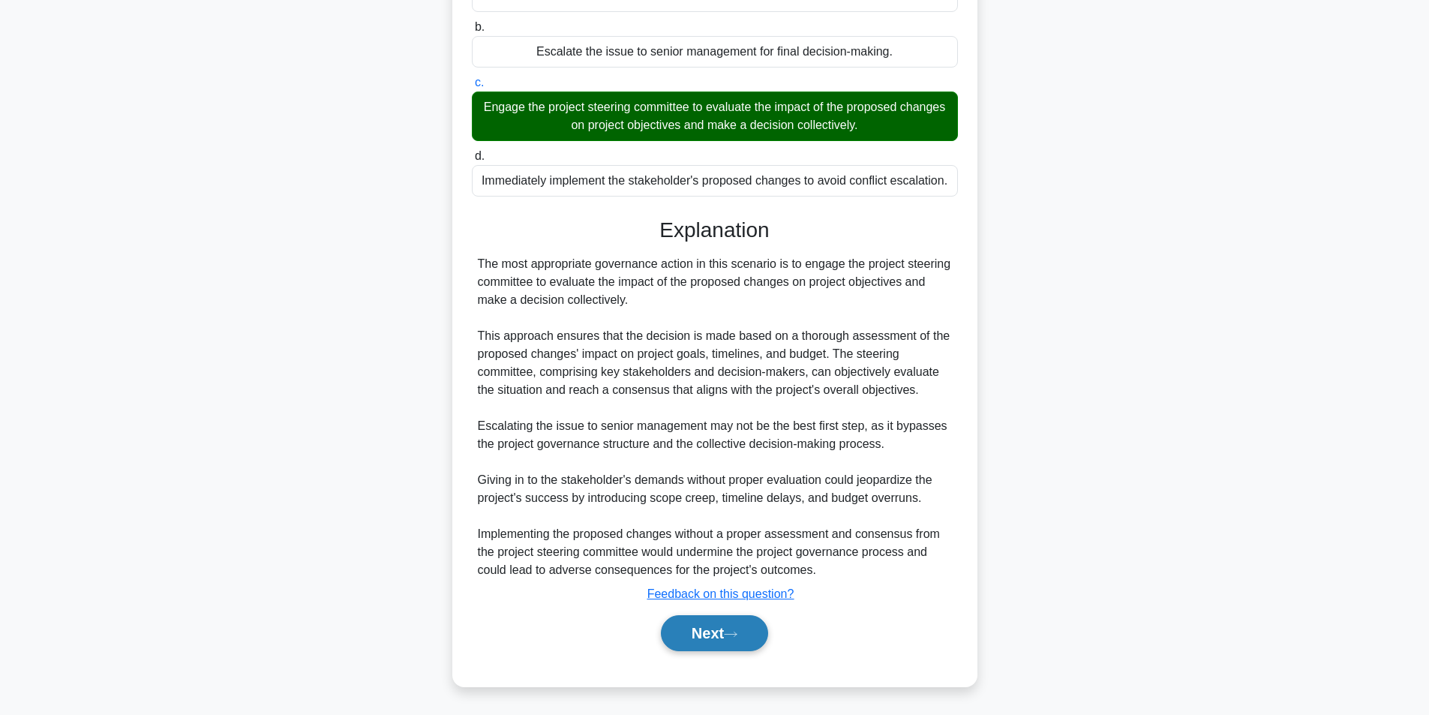
click at [662, 635] on button "Next" at bounding box center [714, 633] width 107 height 36
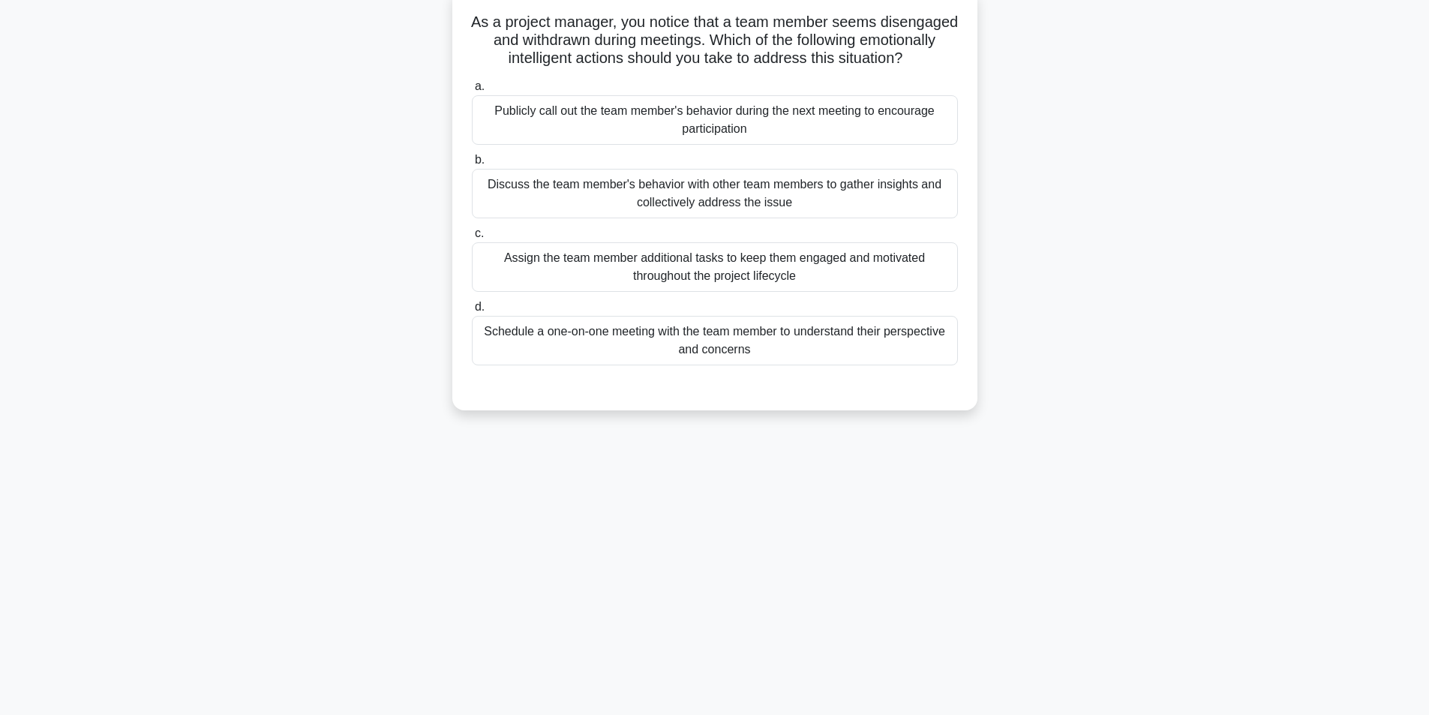
click at [773, 218] on div "Discuss the team member's behavior with other team members to gather insights a…" at bounding box center [715, 194] width 486 height 50
click at [472, 165] on input "b. Discuss the team member's behavior with other team members to gather insight…" at bounding box center [472, 160] width 0 height 10
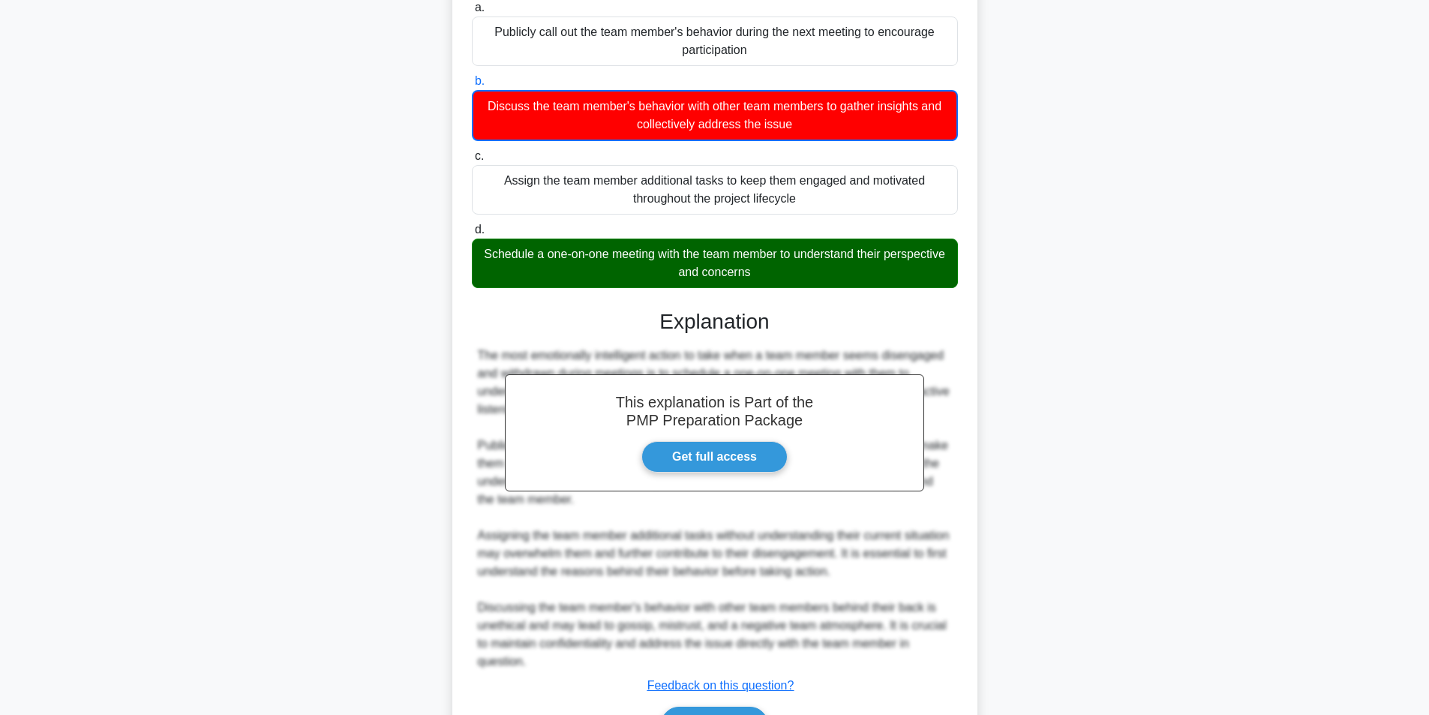
scroll to position [284, 0]
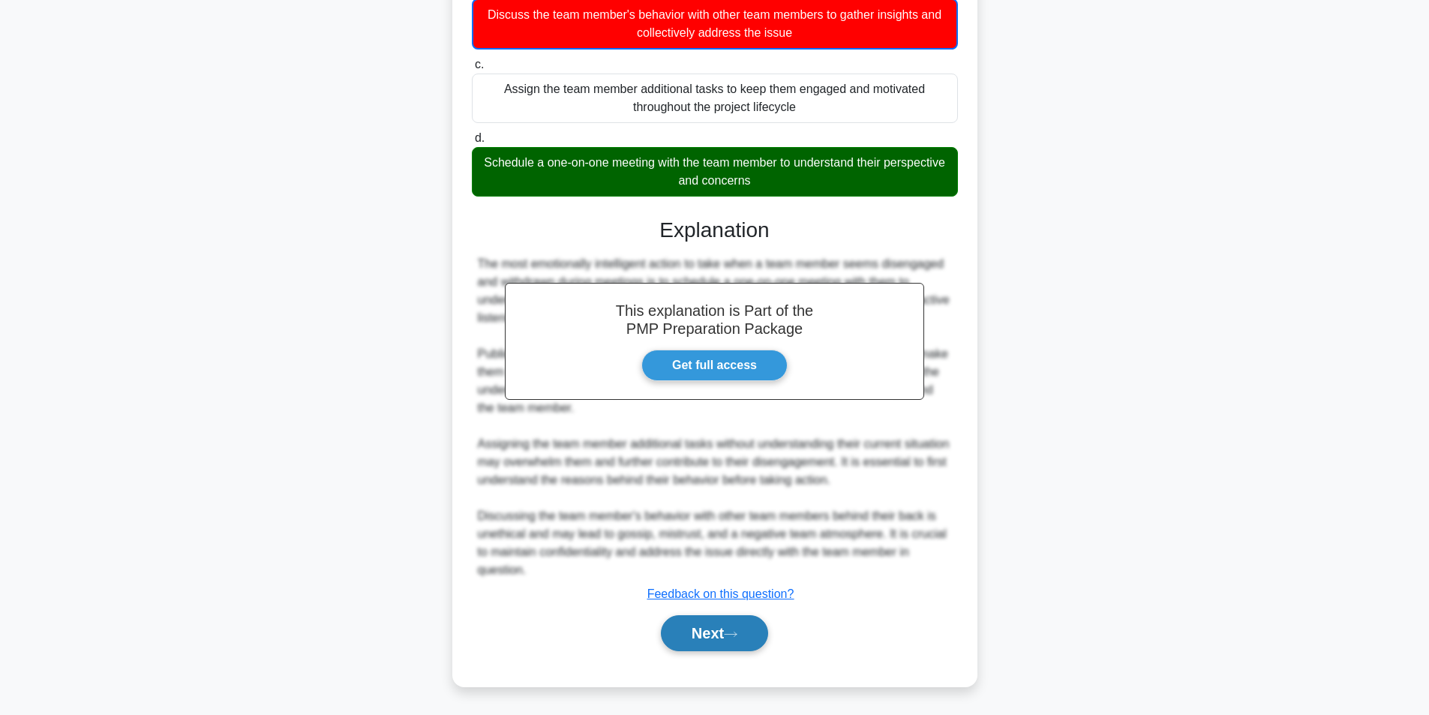
click at [716, 633] on button "Next" at bounding box center [714, 633] width 107 height 36
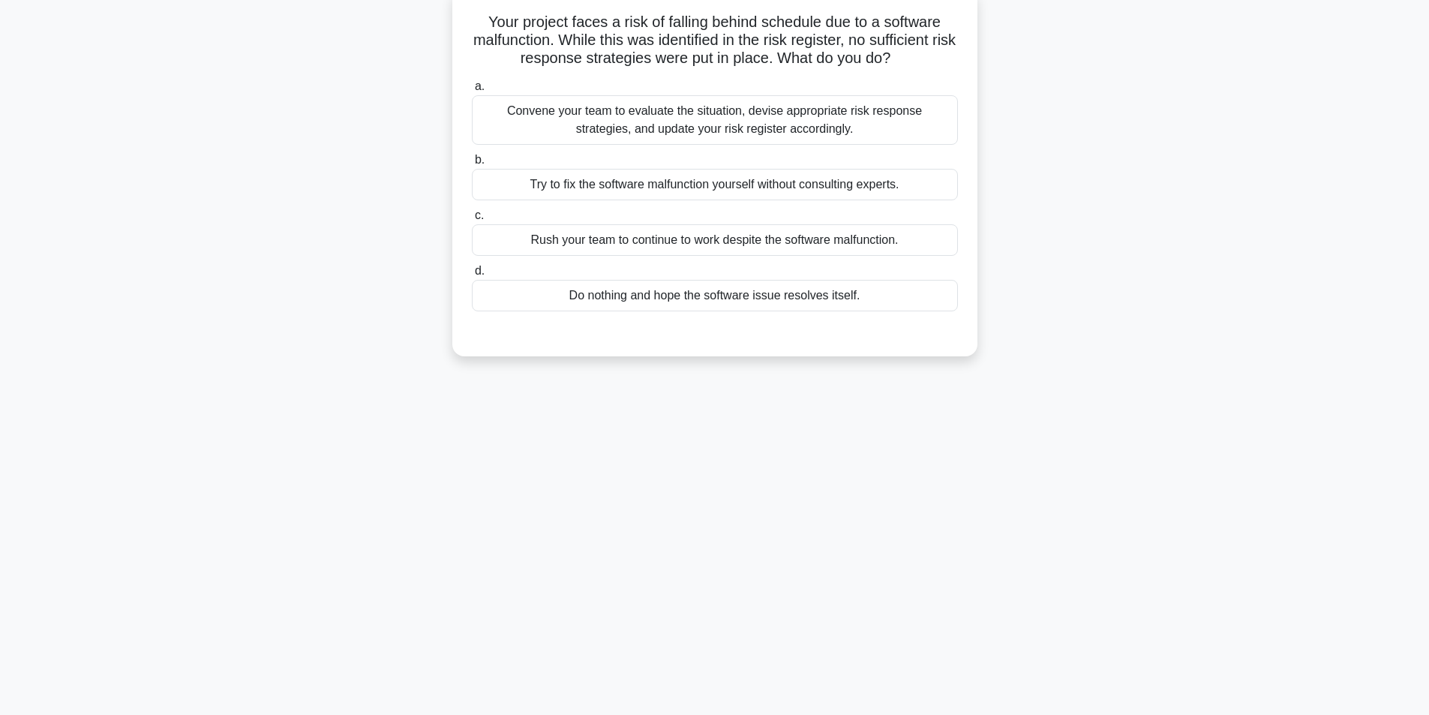
click at [731, 128] on div "Convene your team to evaluate the situation, devise appropriate risk response s…" at bounding box center [715, 120] width 486 height 50
click at [472, 92] on input "a. Convene your team to evaluate the situation, devise appropriate risk respons…" at bounding box center [472, 87] width 0 height 10
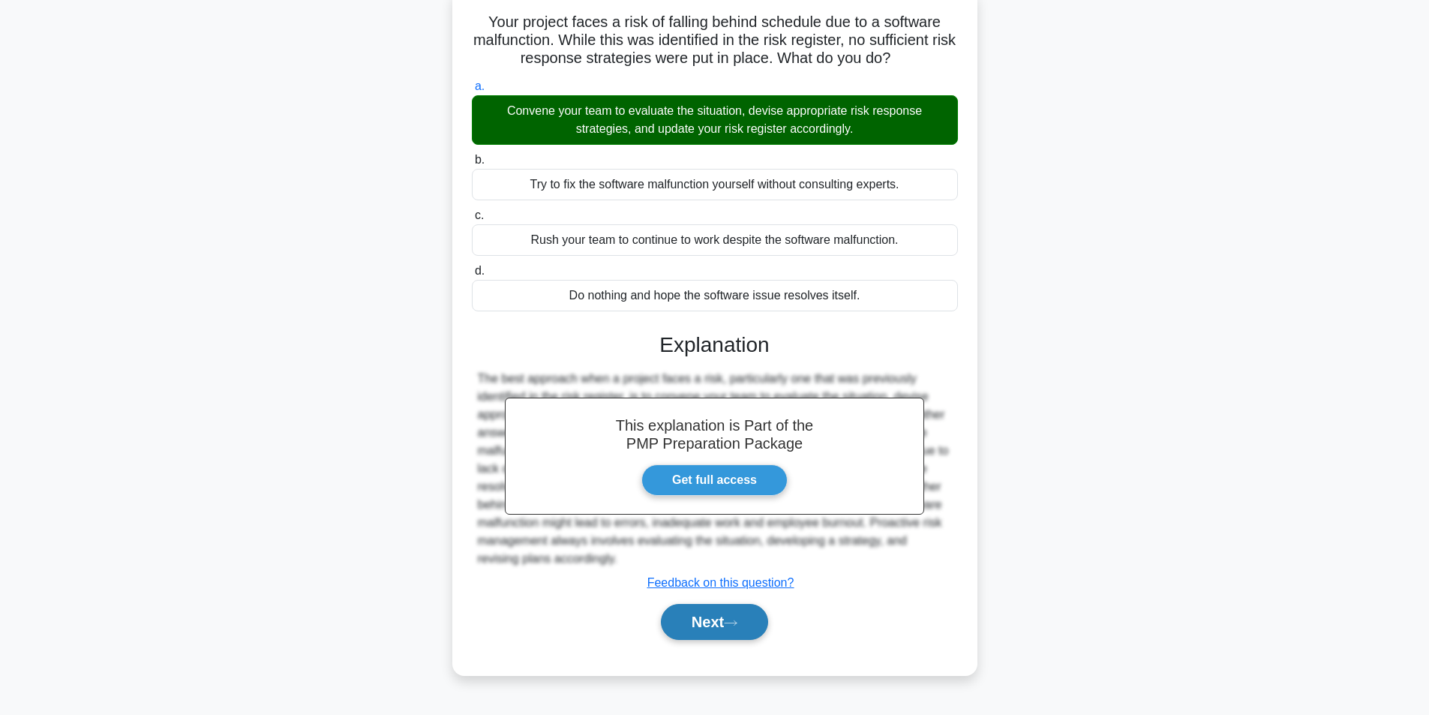
click at [728, 626] on button "Next" at bounding box center [714, 622] width 107 height 36
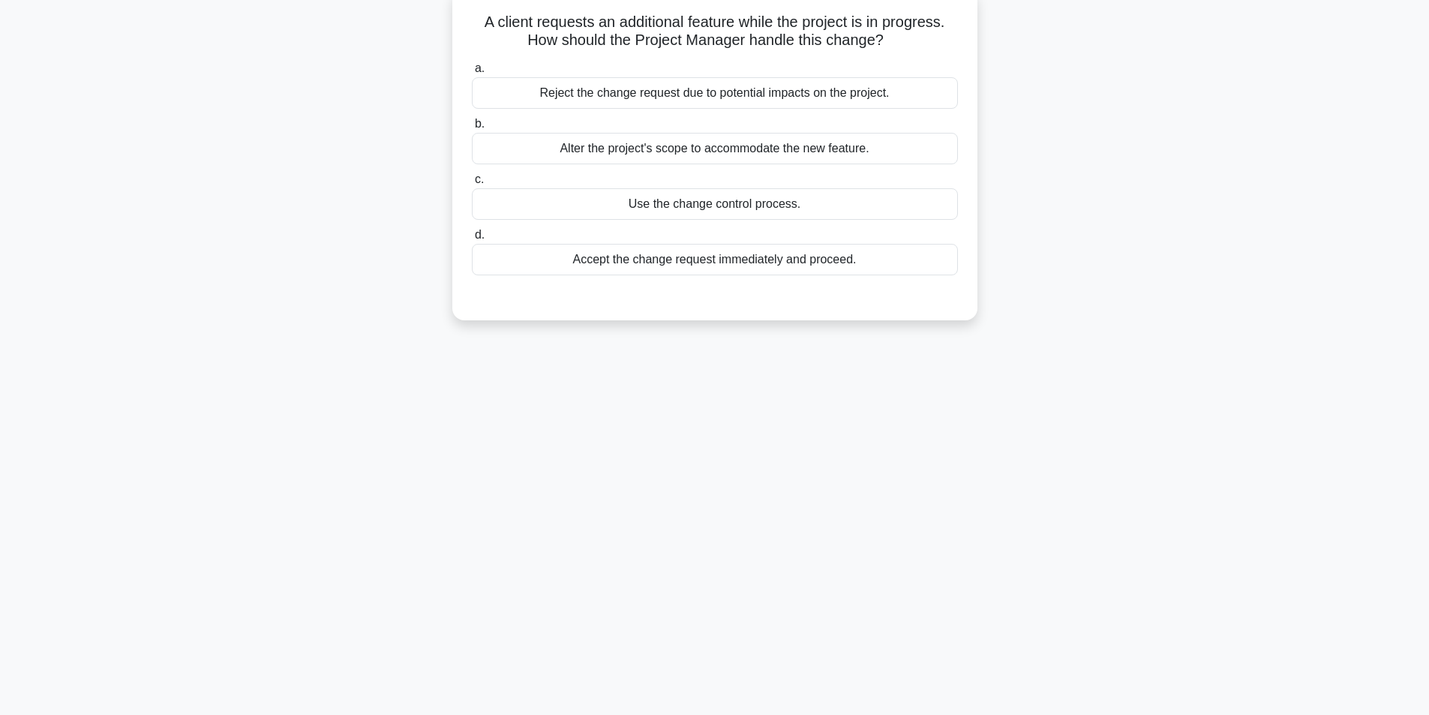
click at [733, 206] on div "Use the change control process." at bounding box center [715, 204] width 486 height 32
click at [472, 185] on input "c. Use the change control process." at bounding box center [472, 180] width 0 height 10
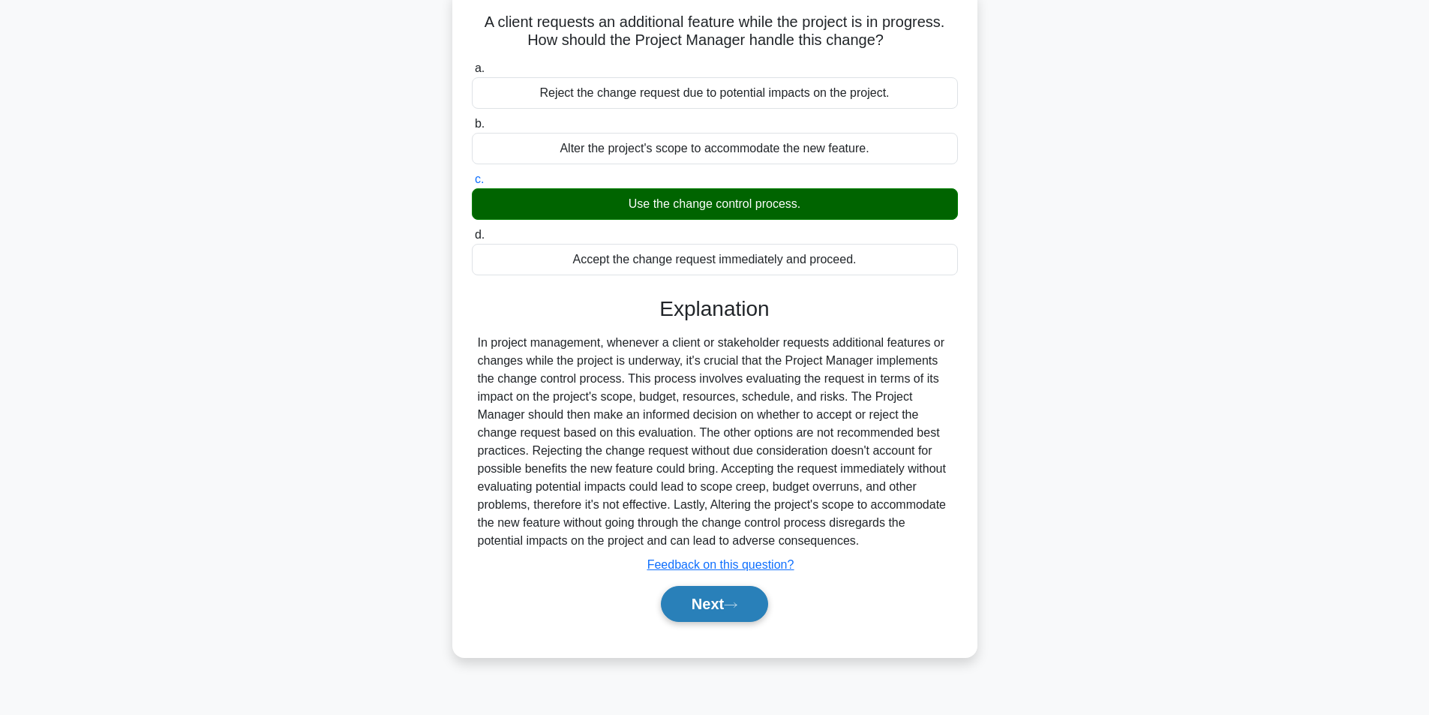
click at [687, 607] on button "Next" at bounding box center [714, 604] width 107 height 36
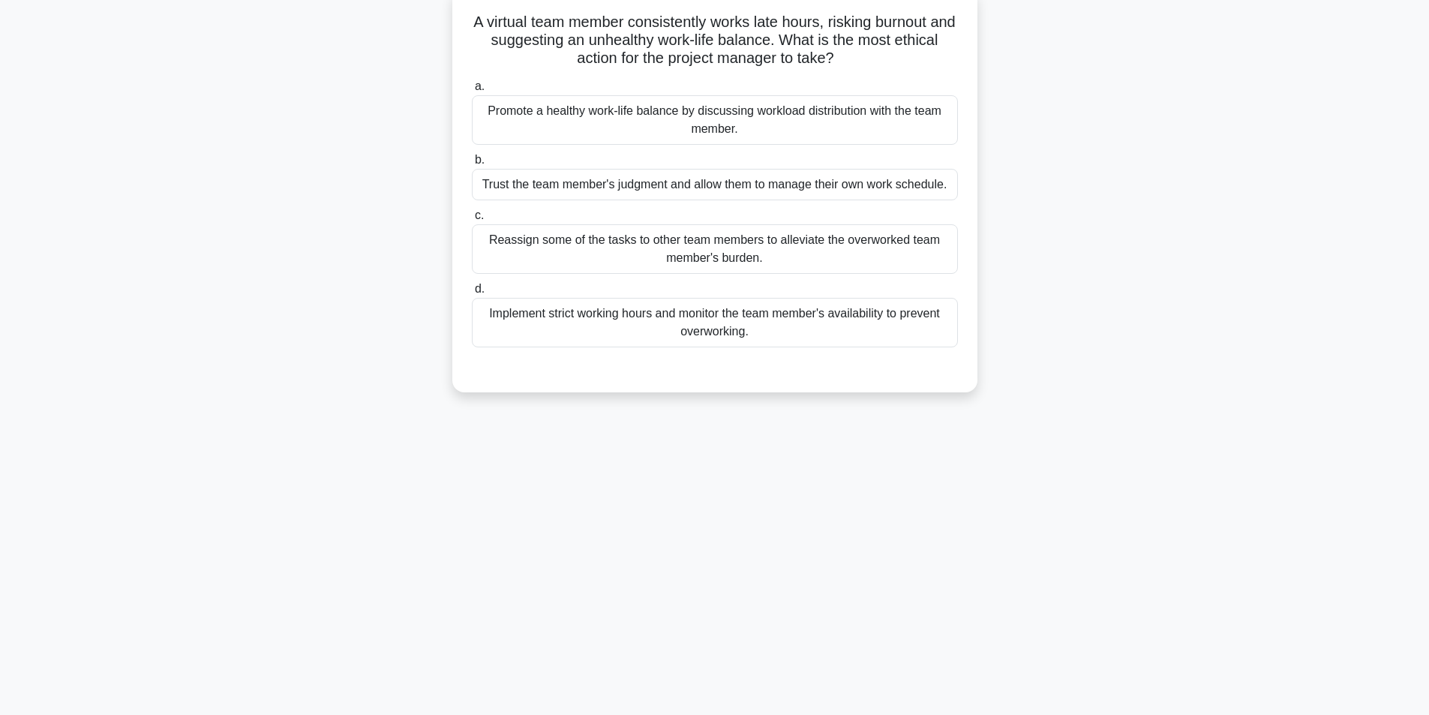
click at [788, 121] on div "Promote a healthy work-life balance by discussing workload distribution with th…" at bounding box center [715, 120] width 486 height 50
click at [472, 92] on input "a. Promote a healthy work-life balance by discussing workload distribution with…" at bounding box center [472, 87] width 0 height 10
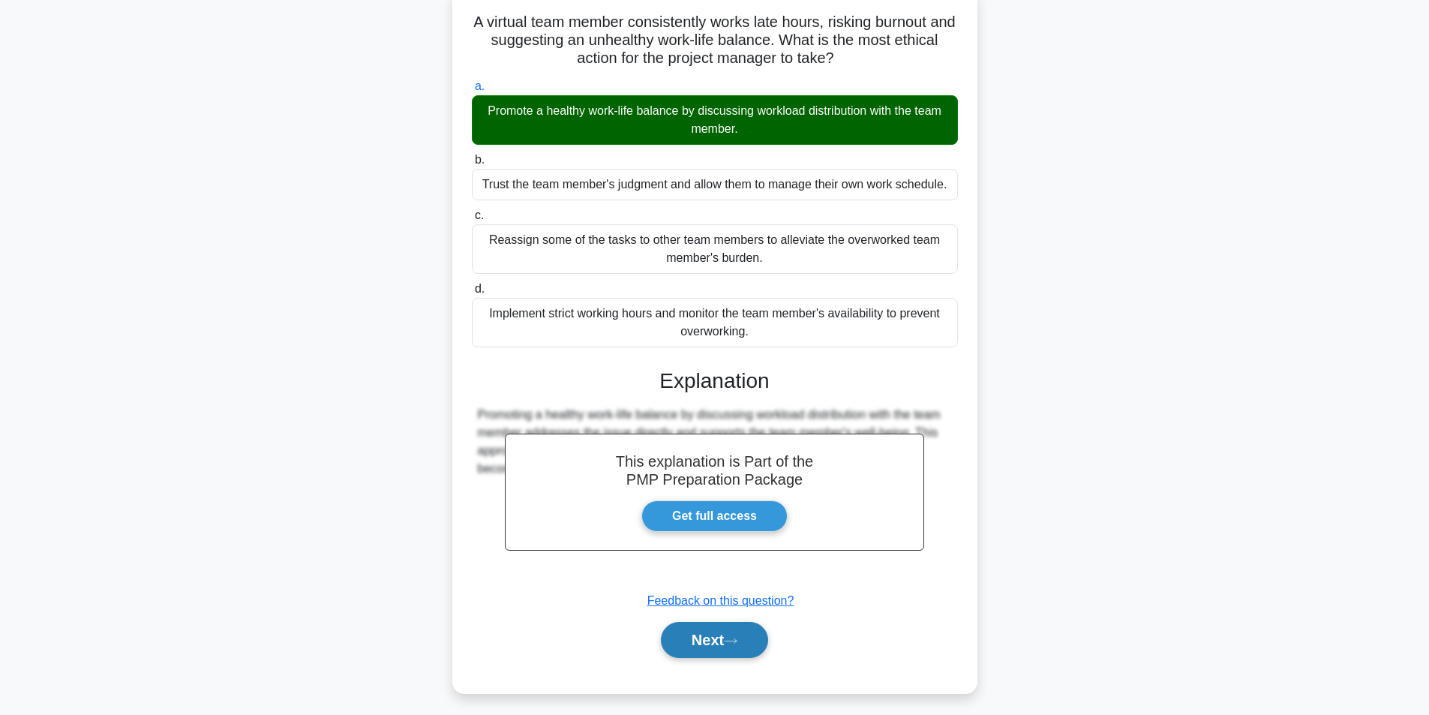
click at [715, 651] on button "Next" at bounding box center [714, 640] width 107 height 36
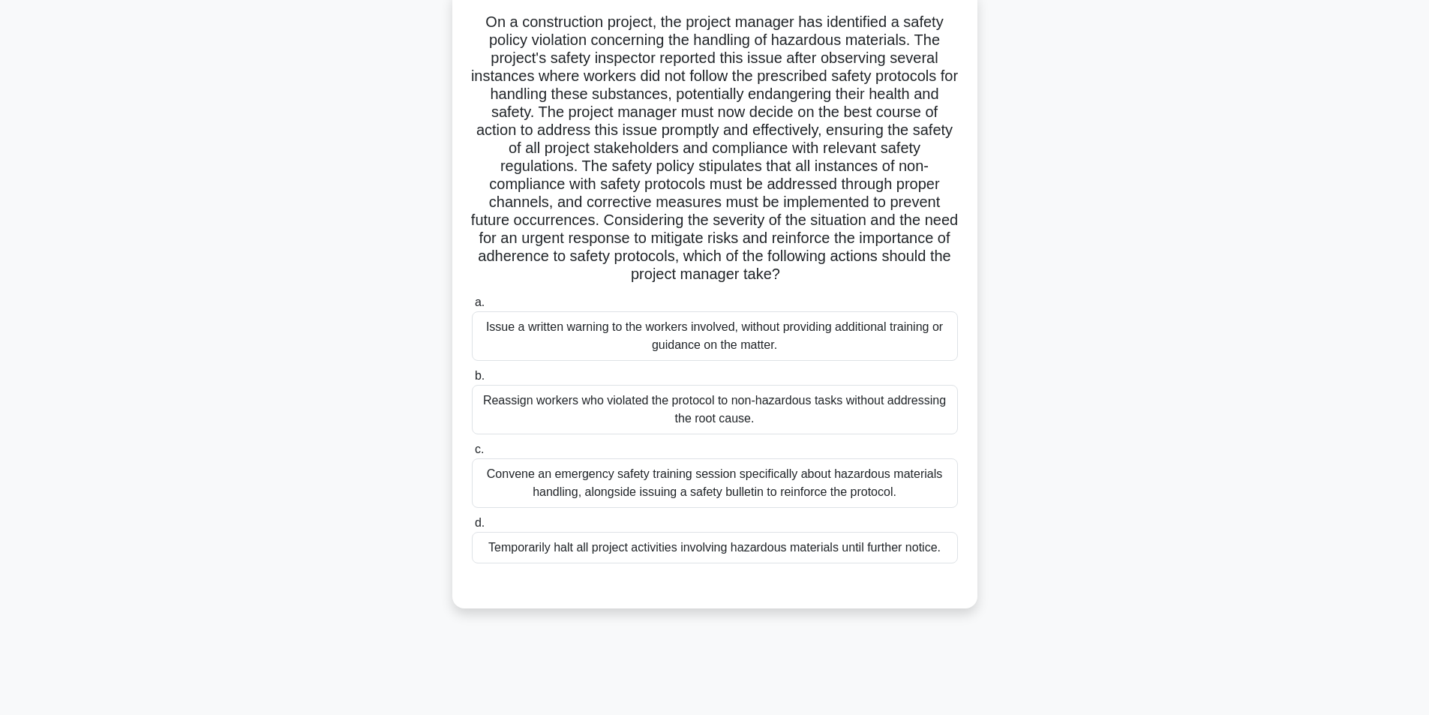
click at [620, 547] on div "Temporarily halt all project activities involving hazardous materials until fur…" at bounding box center [715, 548] width 486 height 32
click at [472, 528] on input "d. Temporarily halt all project activities involving hazardous materials until …" at bounding box center [472, 523] width 0 height 10
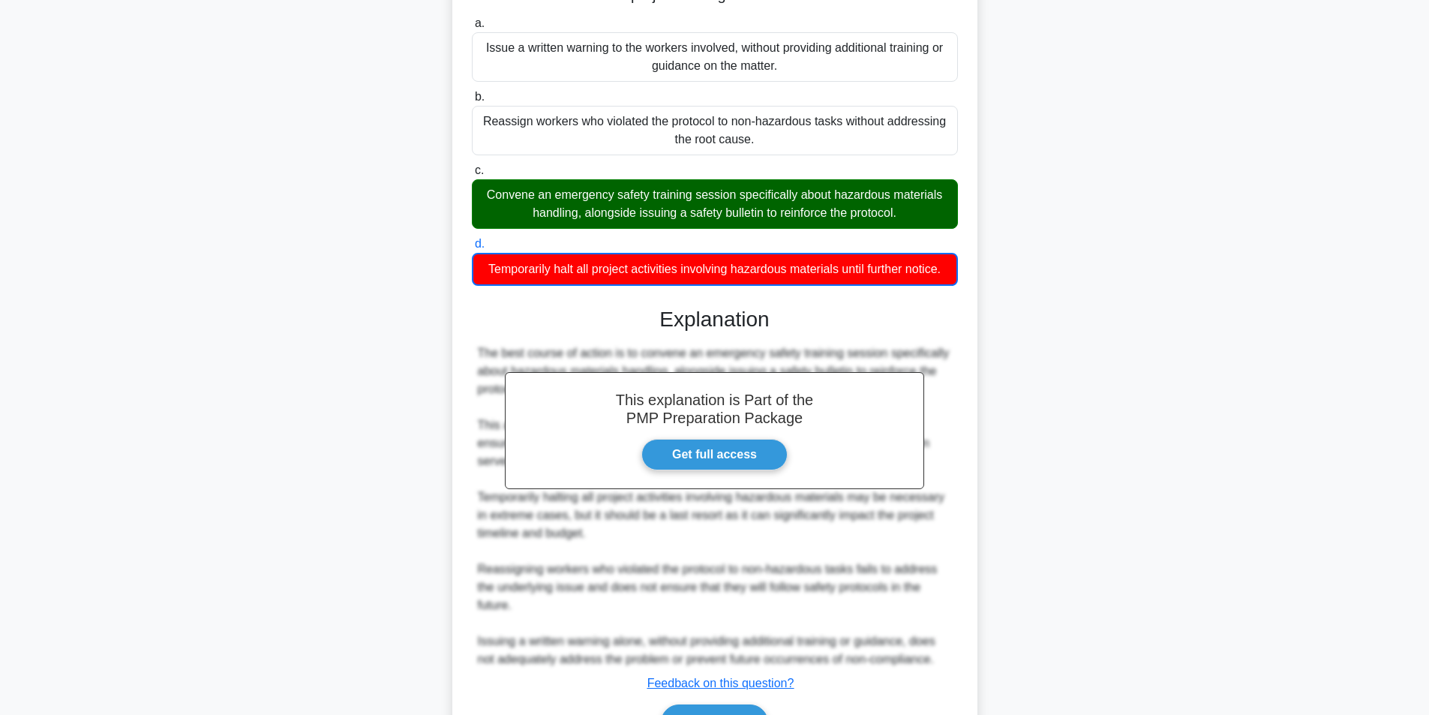
scroll to position [482, 0]
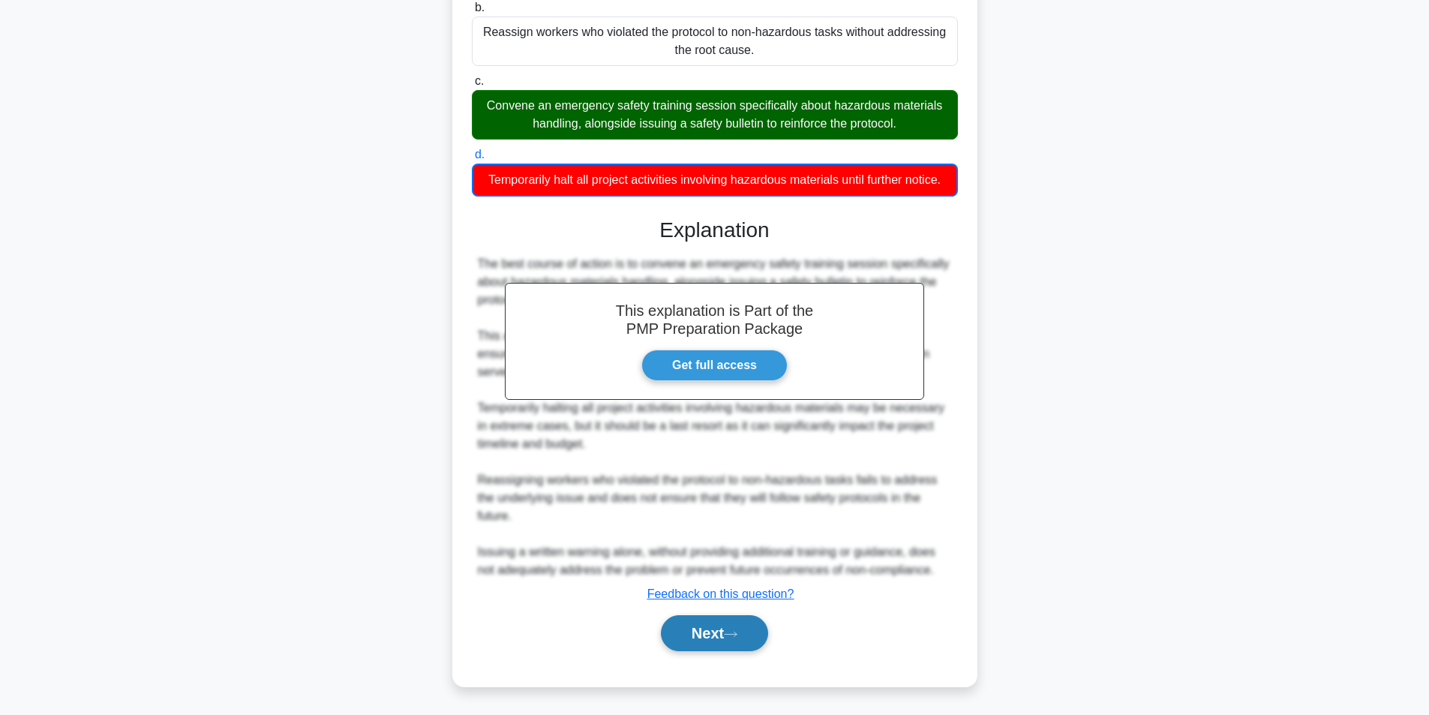
click at [704, 635] on button "Next" at bounding box center [714, 633] width 107 height 36
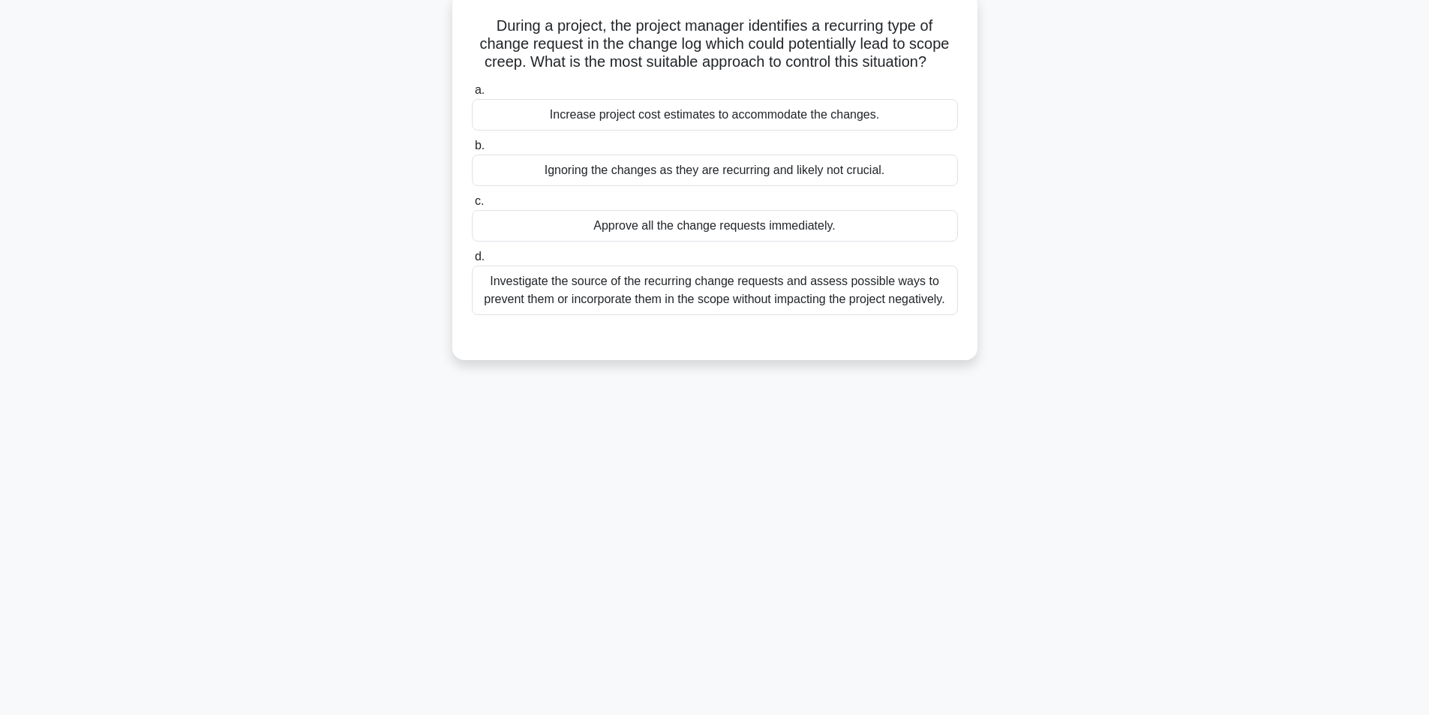
scroll to position [95, 0]
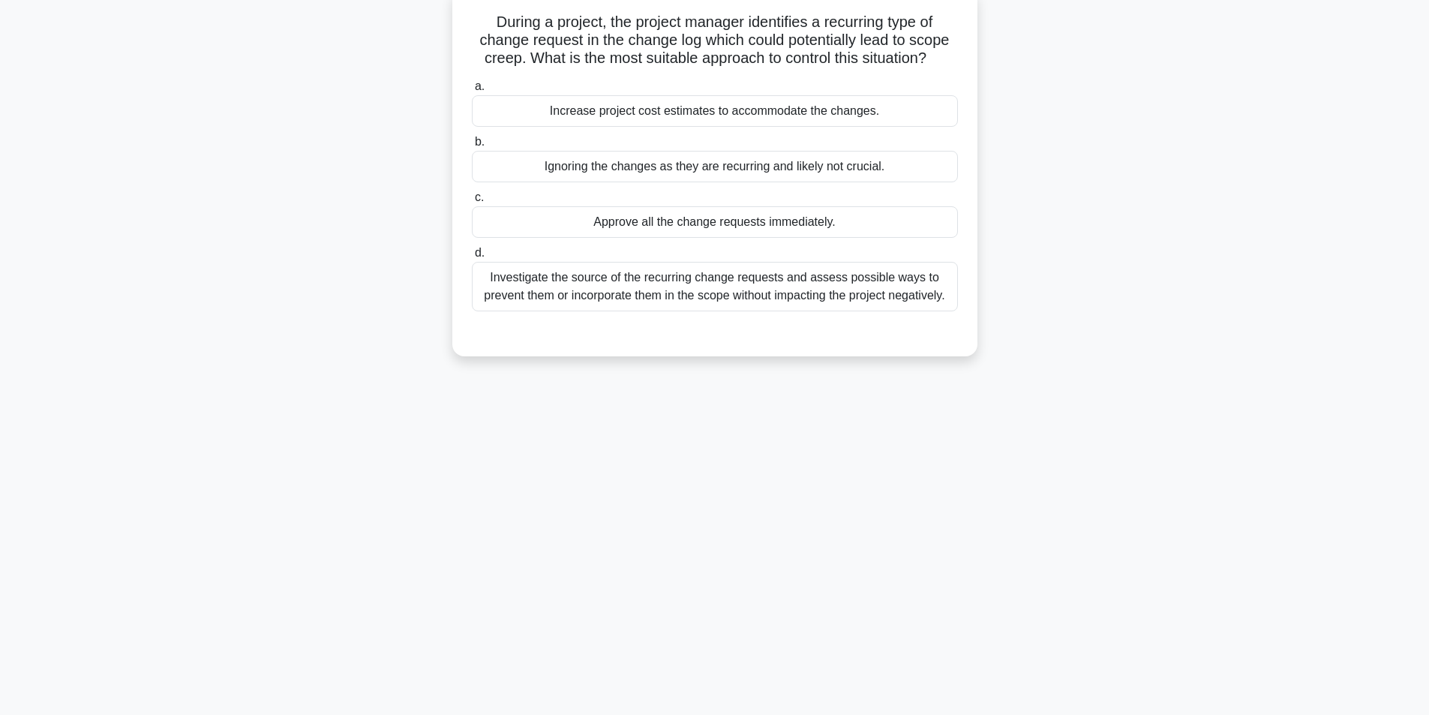
click at [677, 302] on div "Investigate the source of the recurring change requests and assess possible way…" at bounding box center [715, 287] width 486 height 50
click at [472, 258] on input "d. Investigate the source of the recurring change requests and assess possible …" at bounding box center [472, 253] width 0 height 10
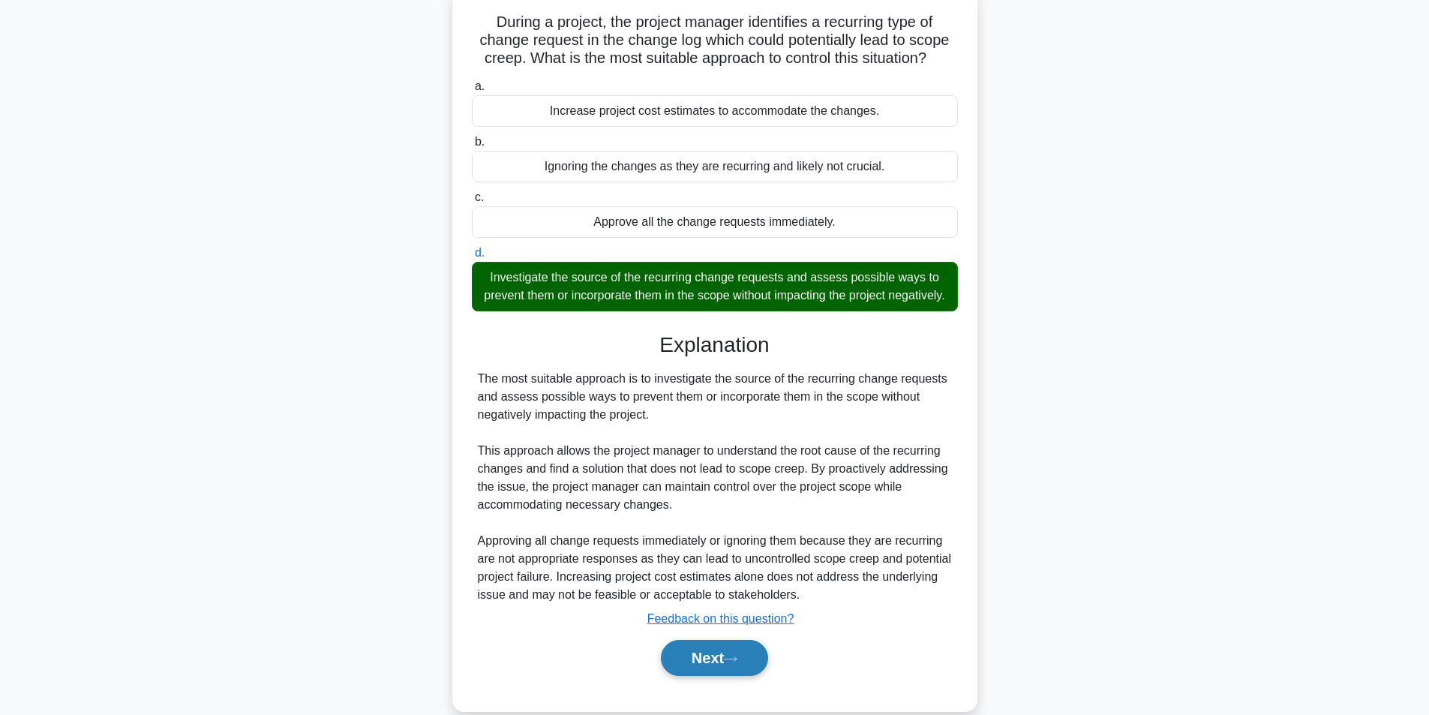
click at [668, 671] on button "Next" at bounding box center [714, 658] width 107 height 36
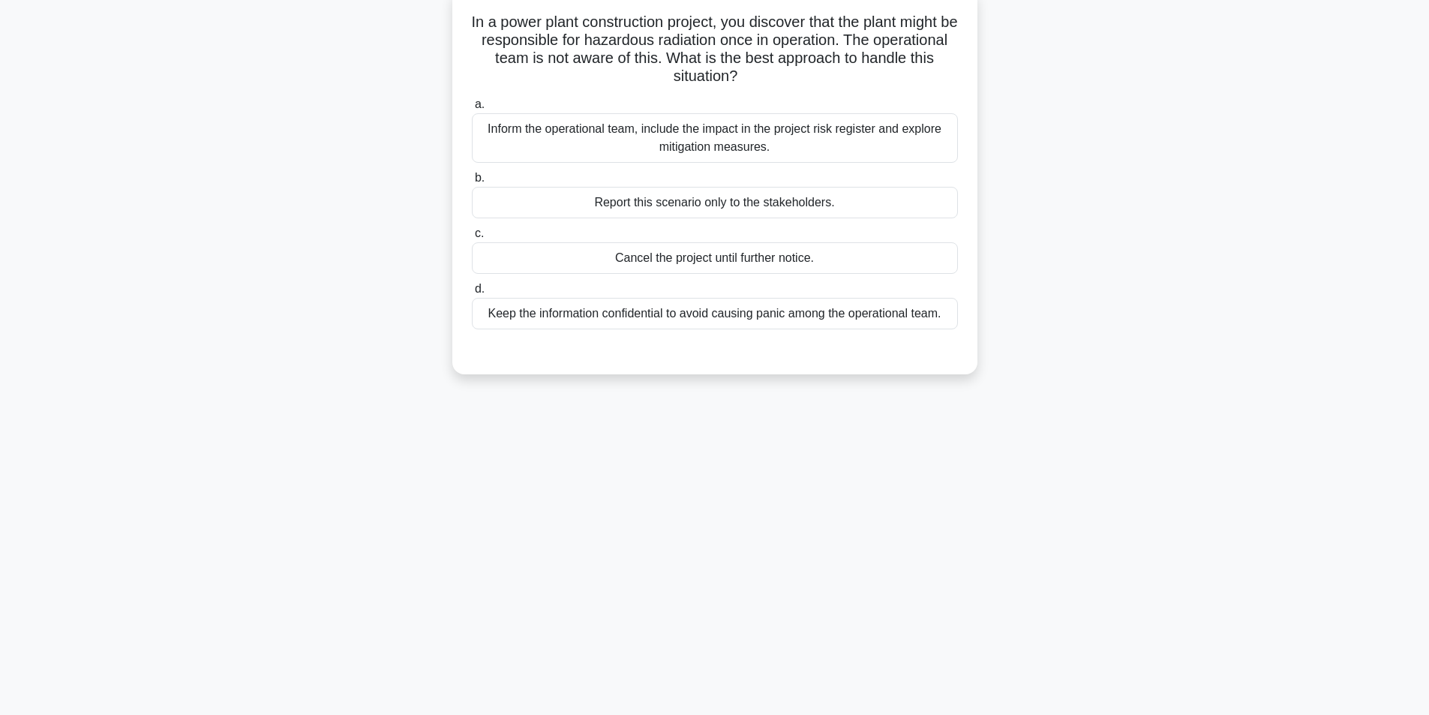
click at [834, 138] on div "Inform the operational team, include the impact in the project risk register an…" at bounding box center [715, 138] width 486 height 50
click at [472, 110] on input "a. Inform the operational team, include the impact in the project risk register…" at bounding box center [472, 105] width 0 height 10
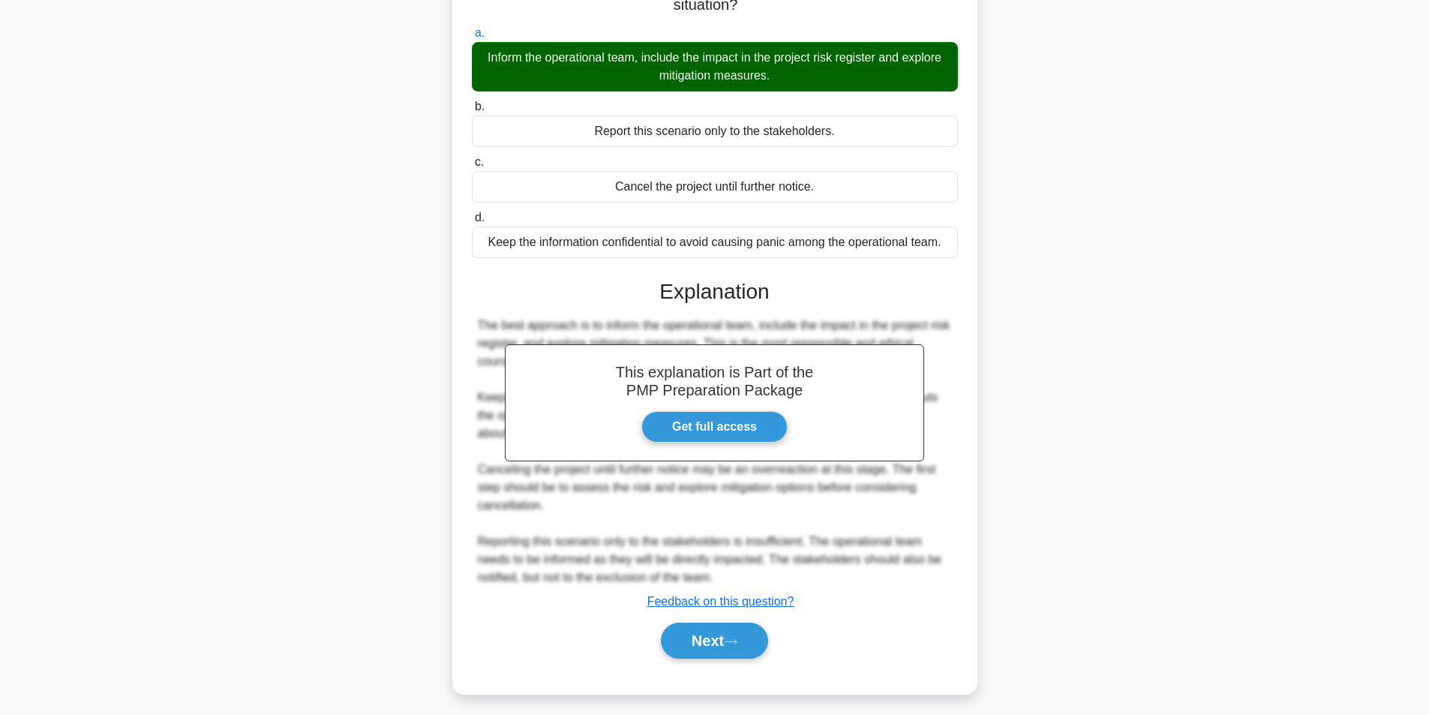
scroll to position [175, 0]
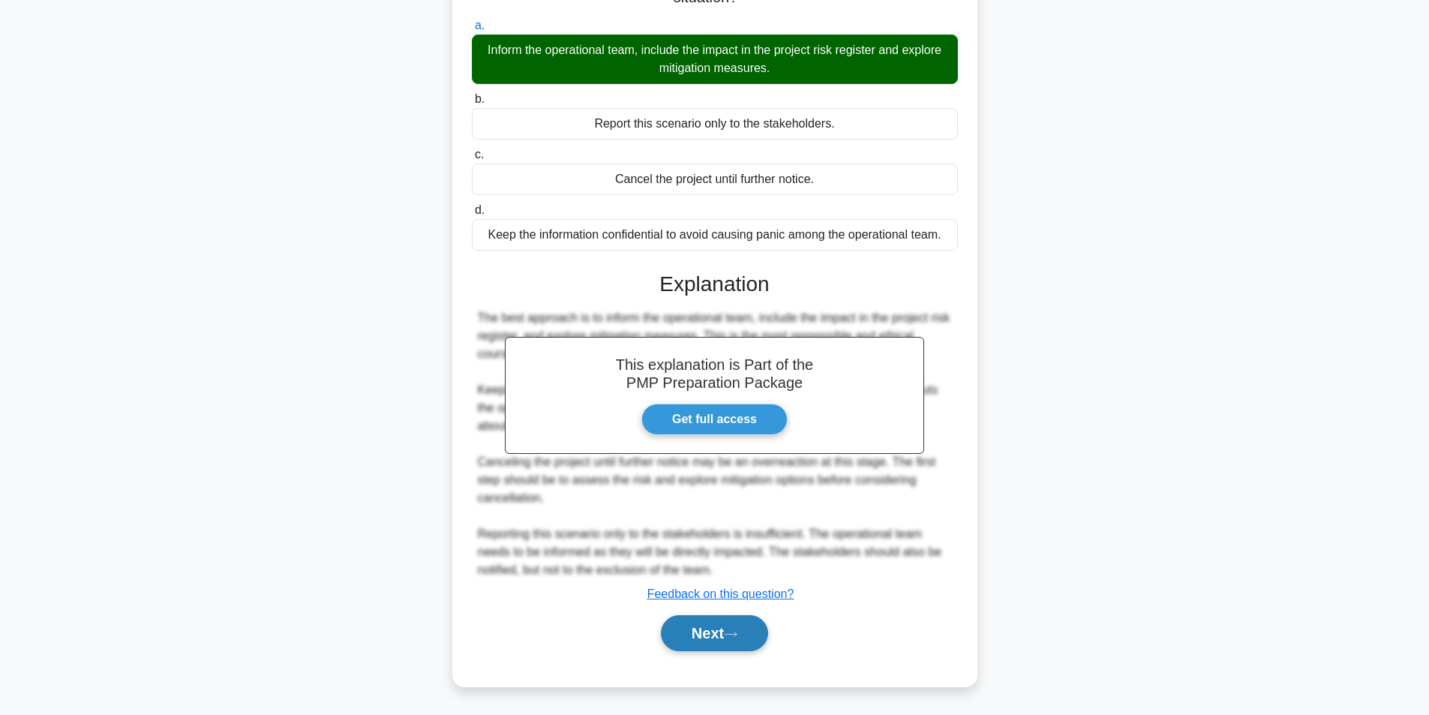
click at [694, 632] on button "Next" at bounding box center [714, 633] width 107 height 36
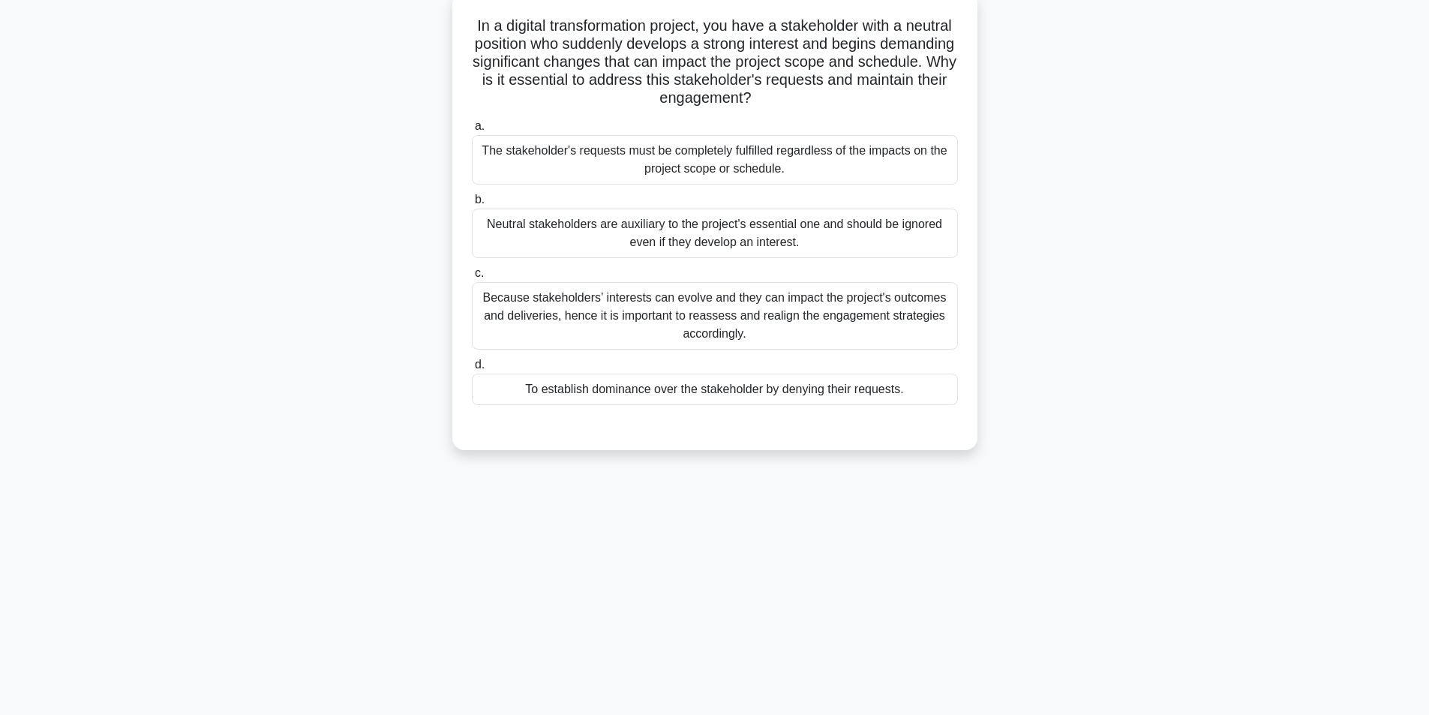
scroll to position [95, 0]
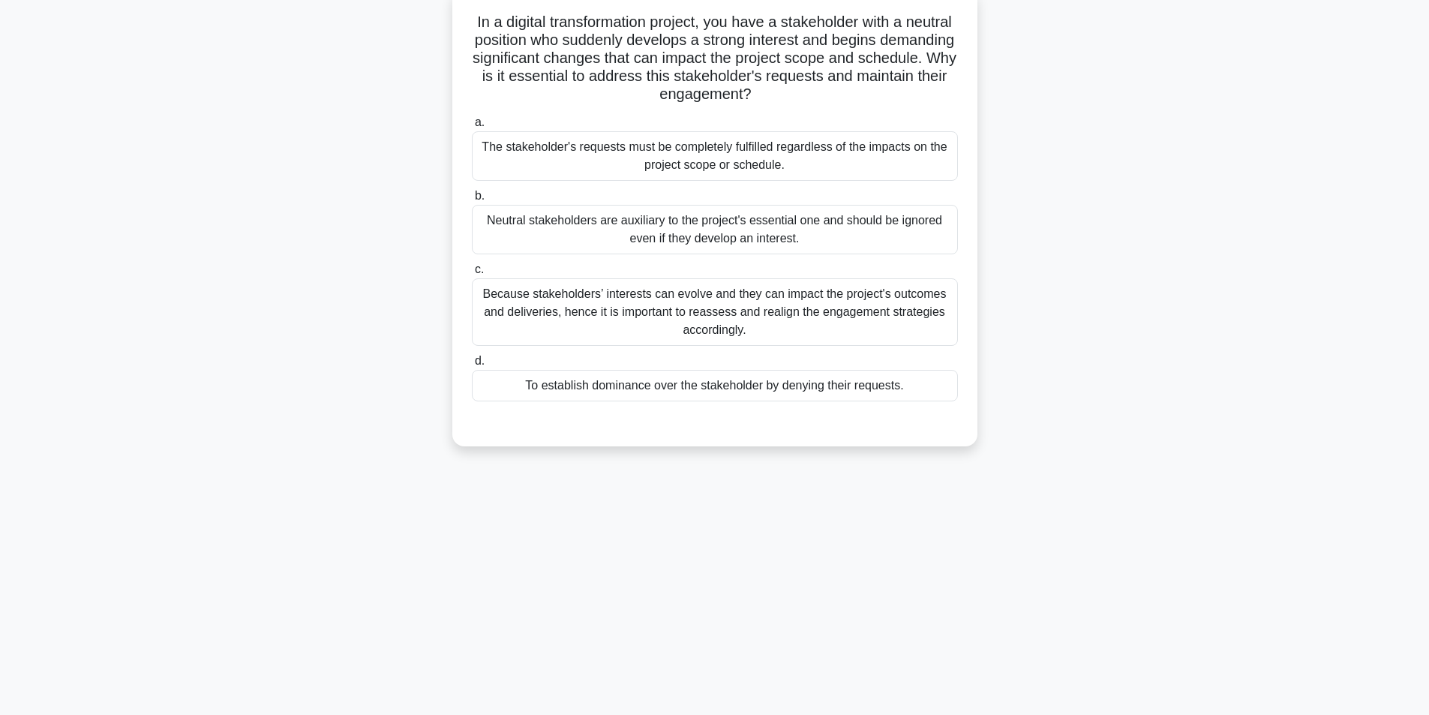
click at [735, 308] on div "Because stakeholders’ interests can evolve and they can impact the project's ou…" at bounding box center [715, 312] width 486 height 68
click at [472, 275] on input "c. Because stakeholders’ interests can evolve and they can impact the project's…" at bounding box center [472, 270] width 0 height 10
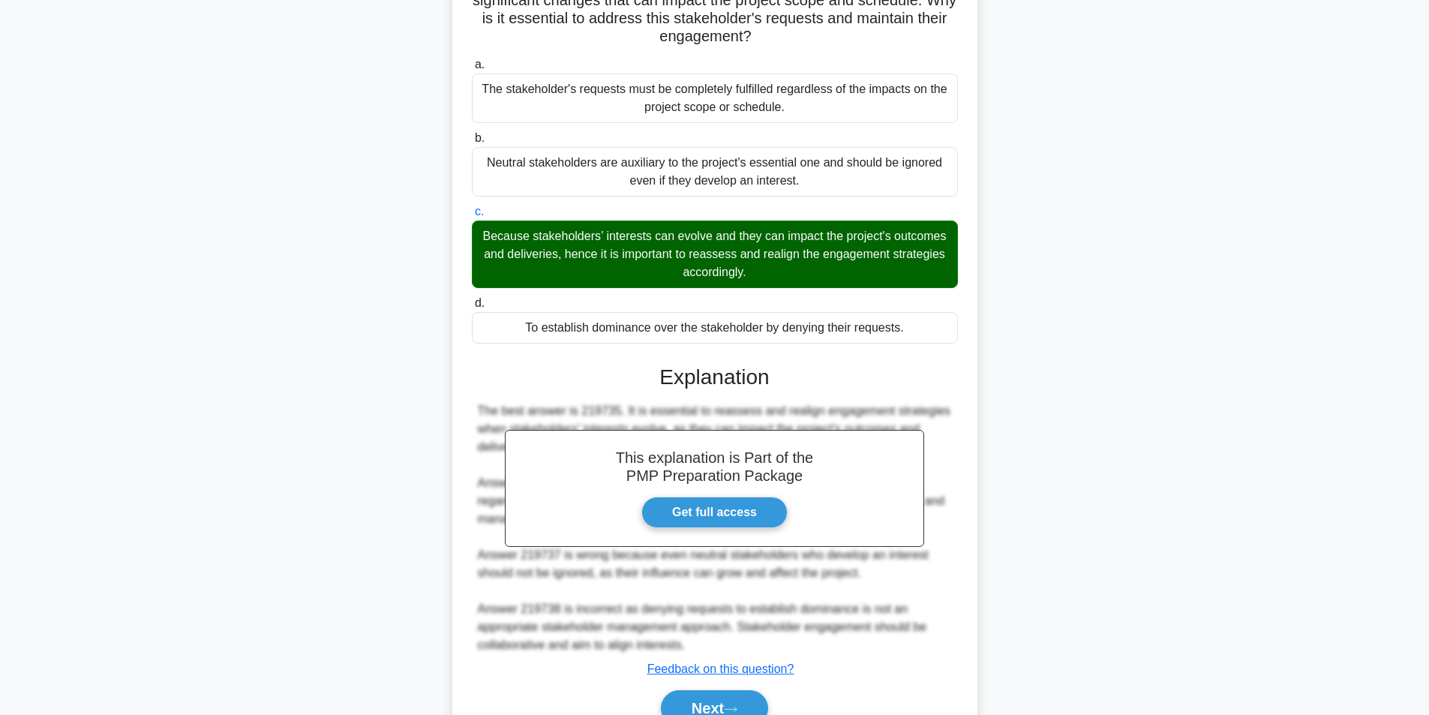
scroll to position [229, 0]
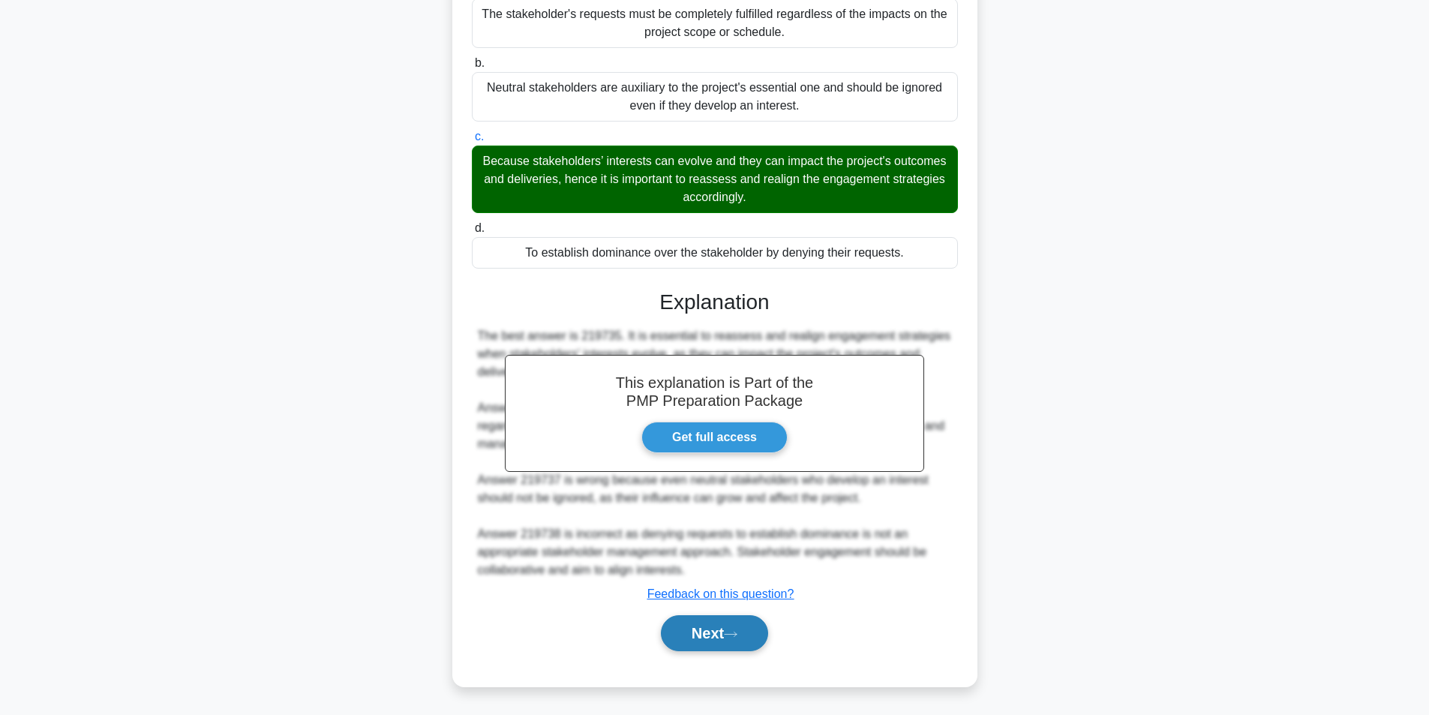
click at [734, 625] on button "Next" at bounding box center [714, 633] width 107 height 36
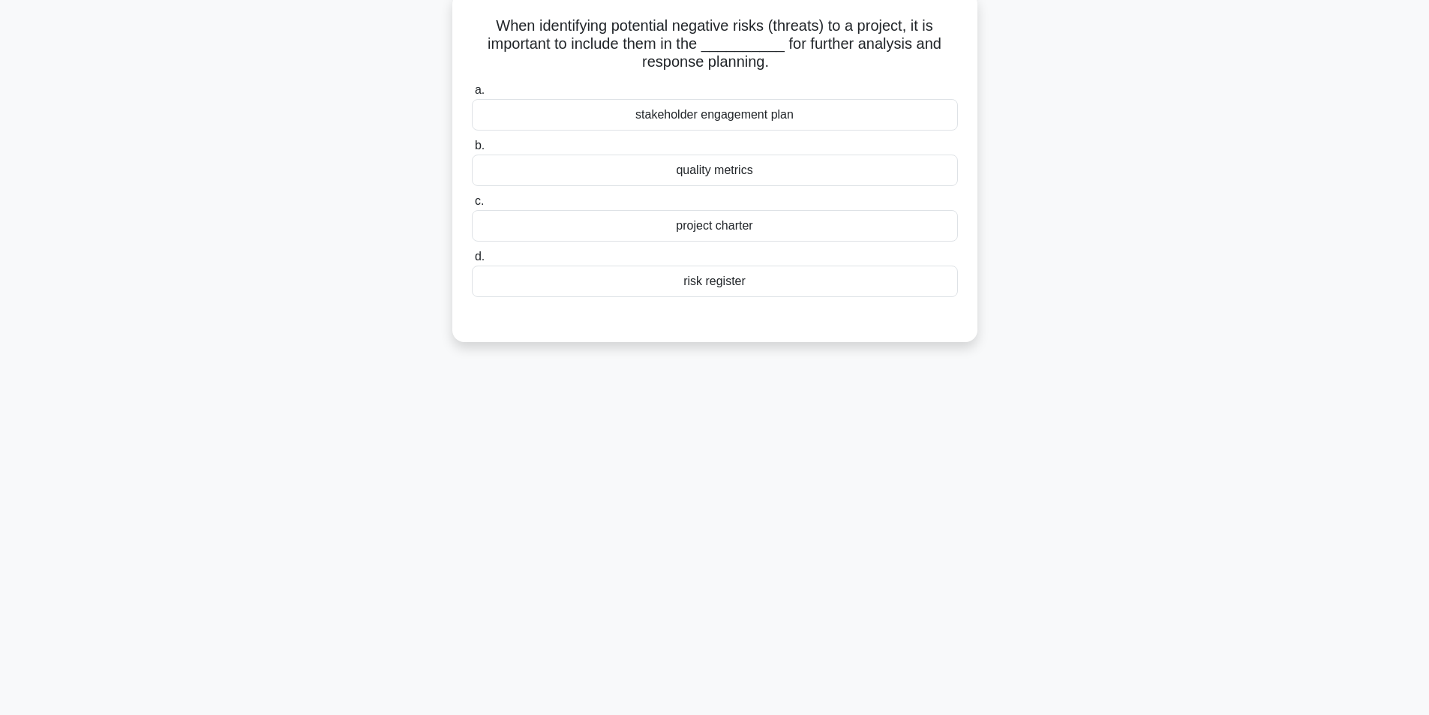
scroll to position [95, 0]
click at [719, 278] on div "risk register" at bounding box center [715, 278] width 486 height 32
click at [472, 258] on input "d. risk register" at bounding box center [472, 253] width 0 height 10
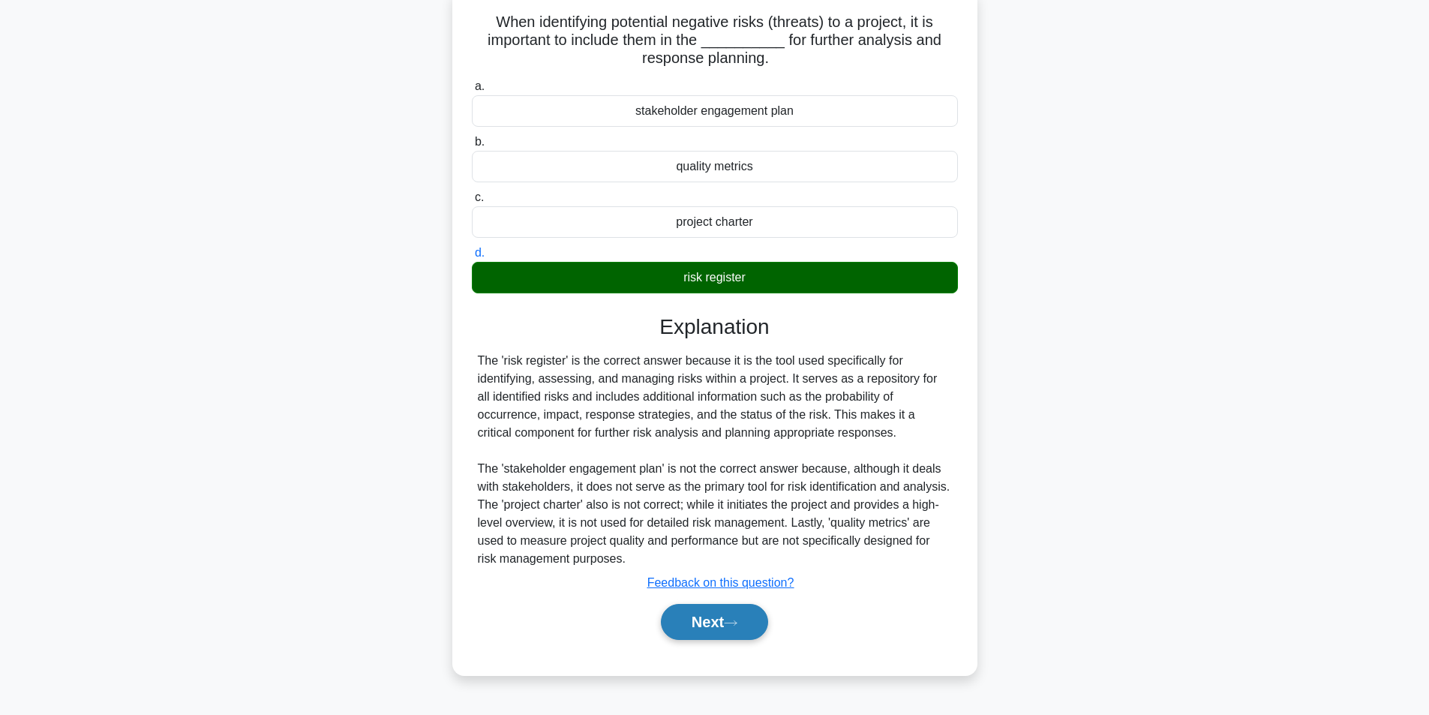
click at [707, 609] on button "Next" at bounding box center [714, 622] width 107 height 36
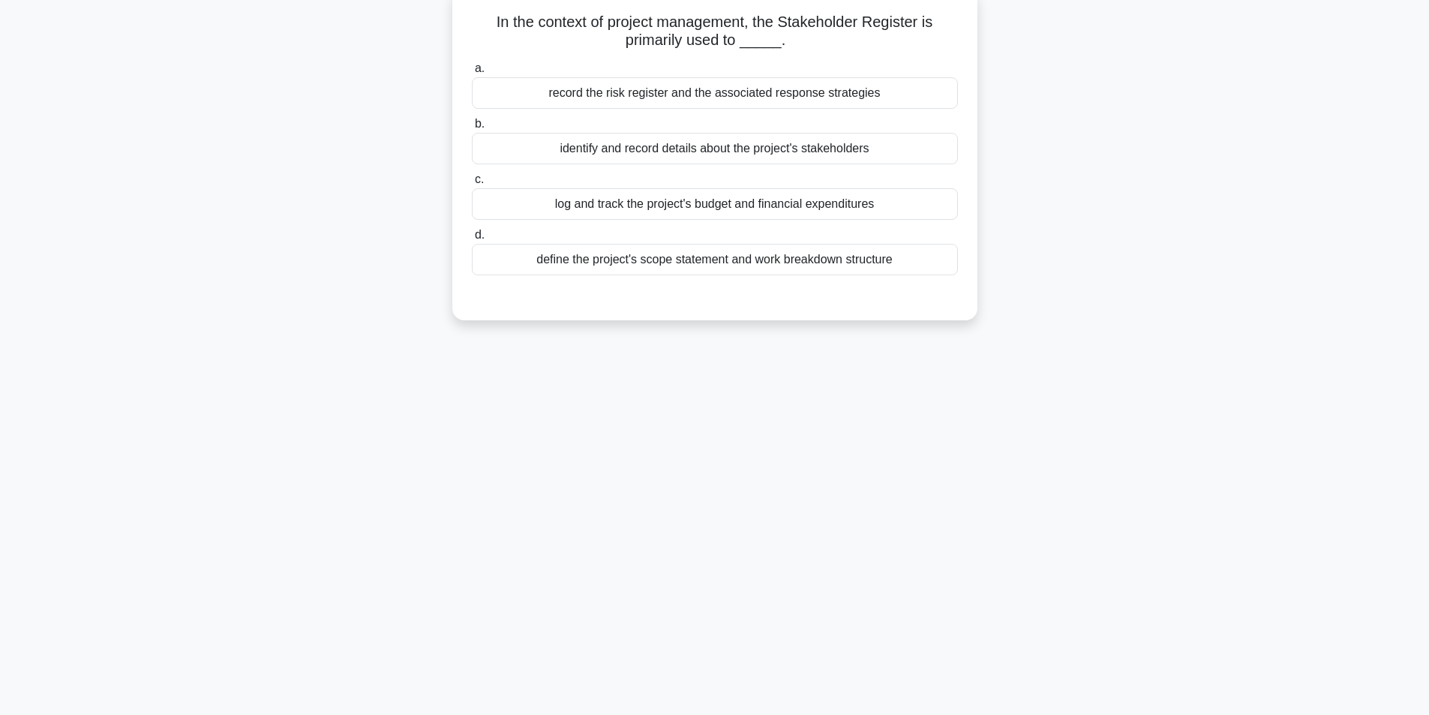
click at [695, 154] on div "identify and record details about the project's stakeholders" at bounding box center [715, 149] width 486 height 32
click at [472, 129] on input "b. identify and record details about the project's stakeholders" at bounding box center [472, 124] width 0 height 10
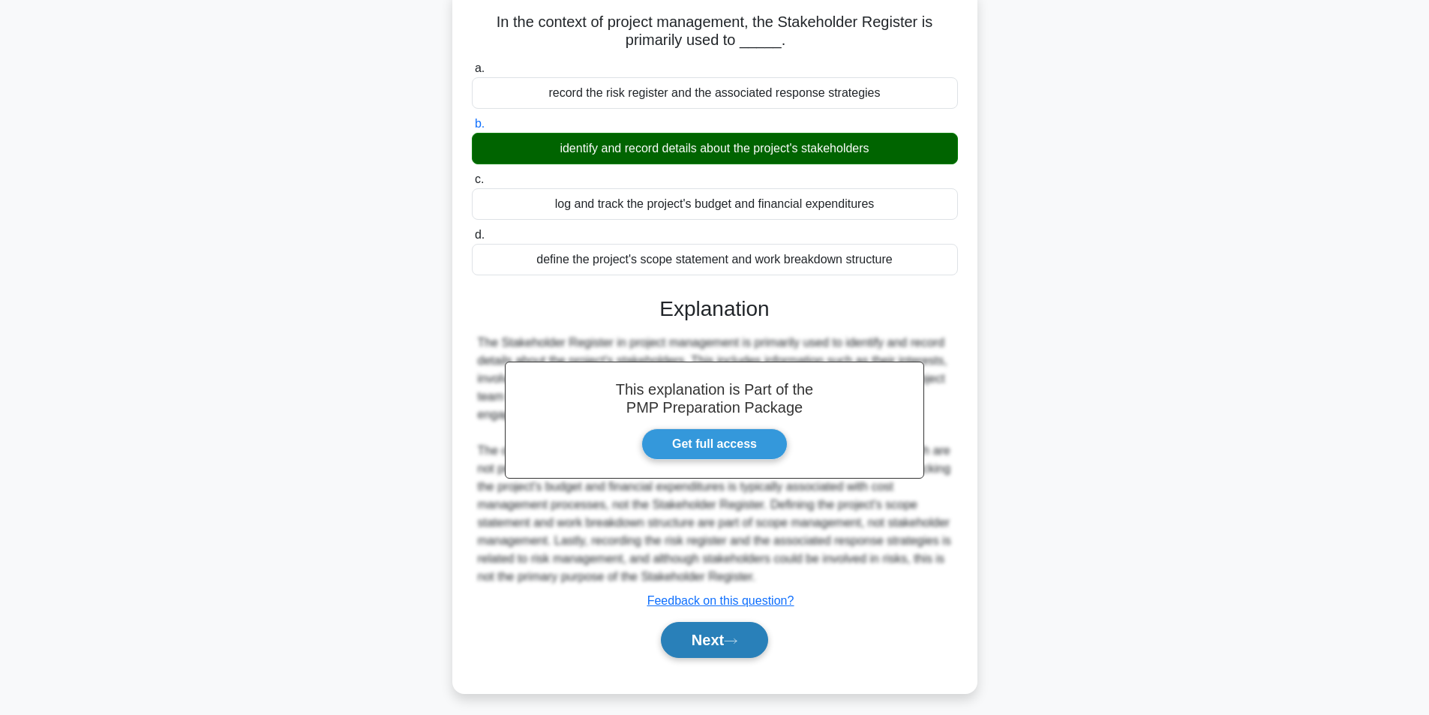
click at [764, 645] on button "Next" at bounding box center [714, 640] width 107 height 36
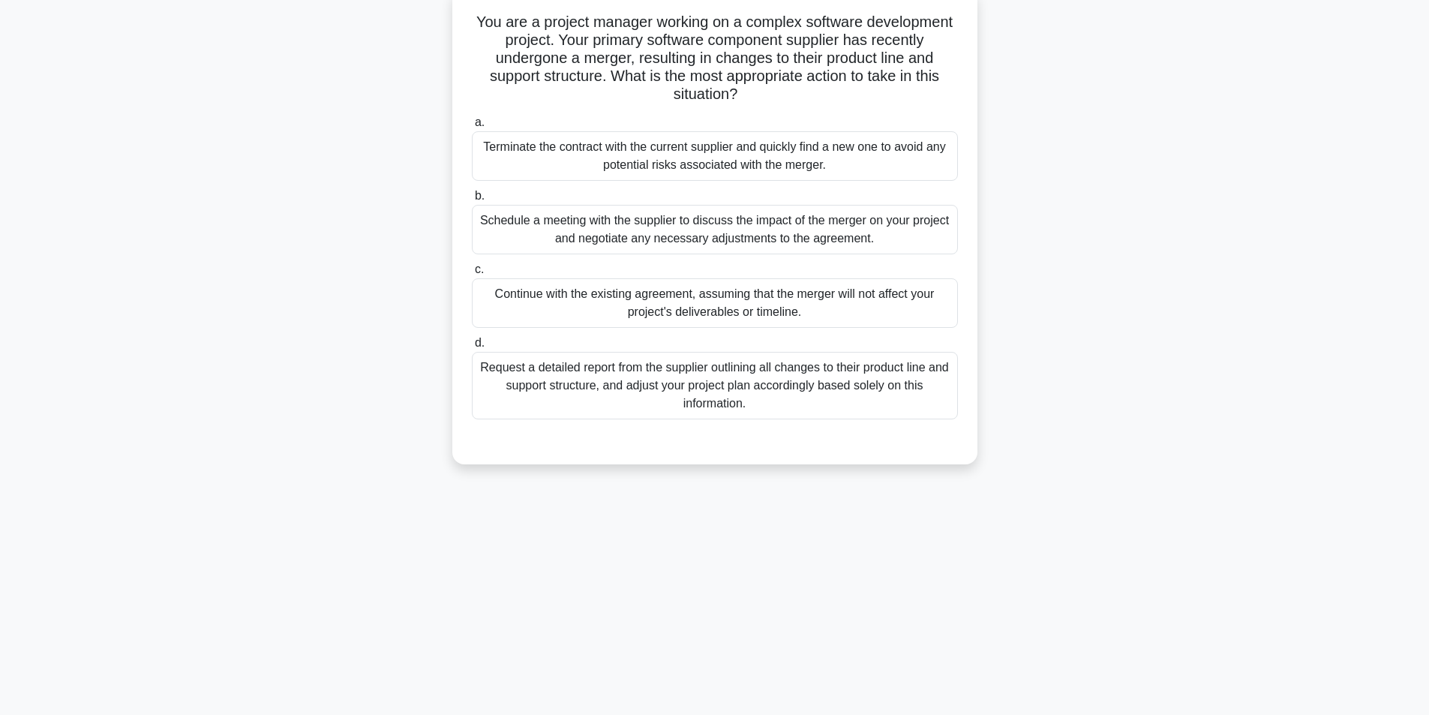
click at [656, 235] on div "Schedule a meeting with the supplier to discuss the impact of the merger on you…" at bounding box center [715, 230] width 486 height 50
click at [472, 201] on input "b. Schedule a meeting with the supplier to discuss the impact of the merger on …" at bounding box center [472, 196] width 0 height 10
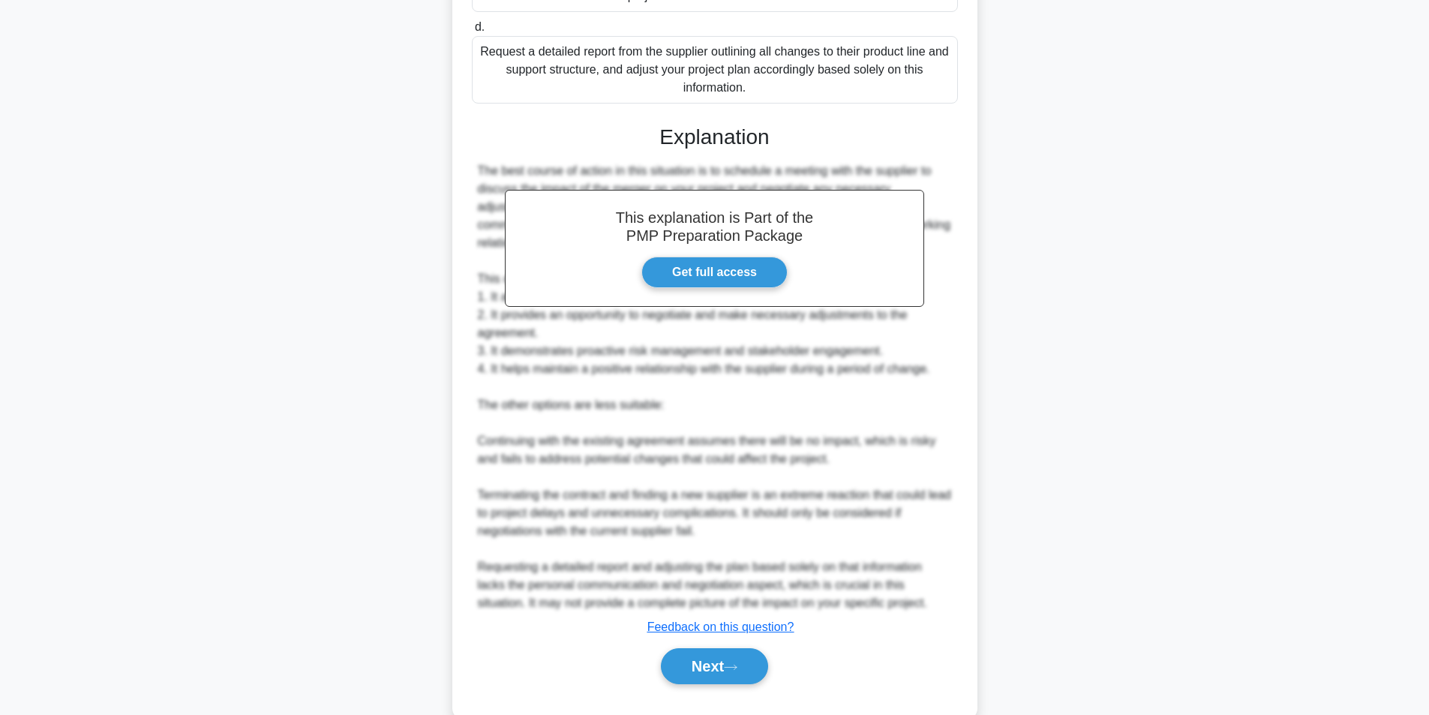
scroll to position [445, 0]
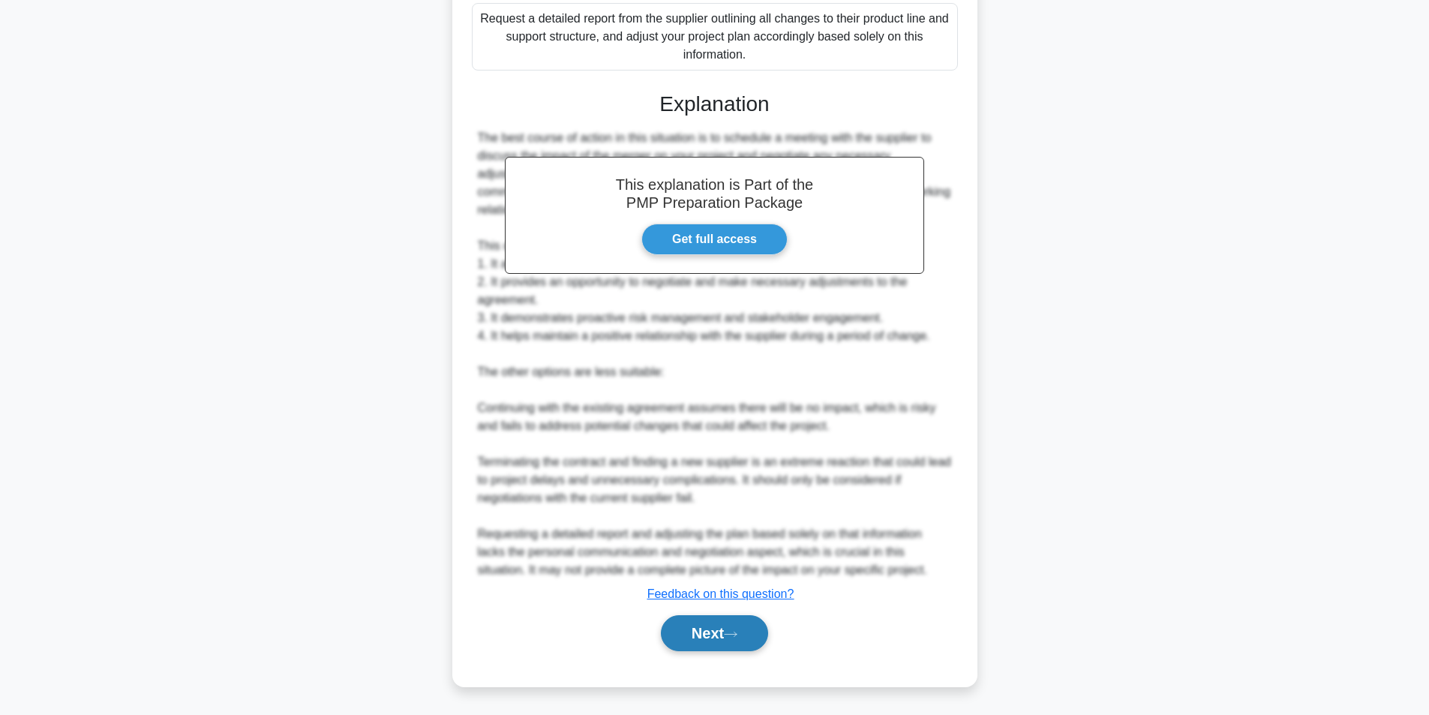
click at [691, 629] on button "Next" at bounding box center [714, 633] width 107 height 36
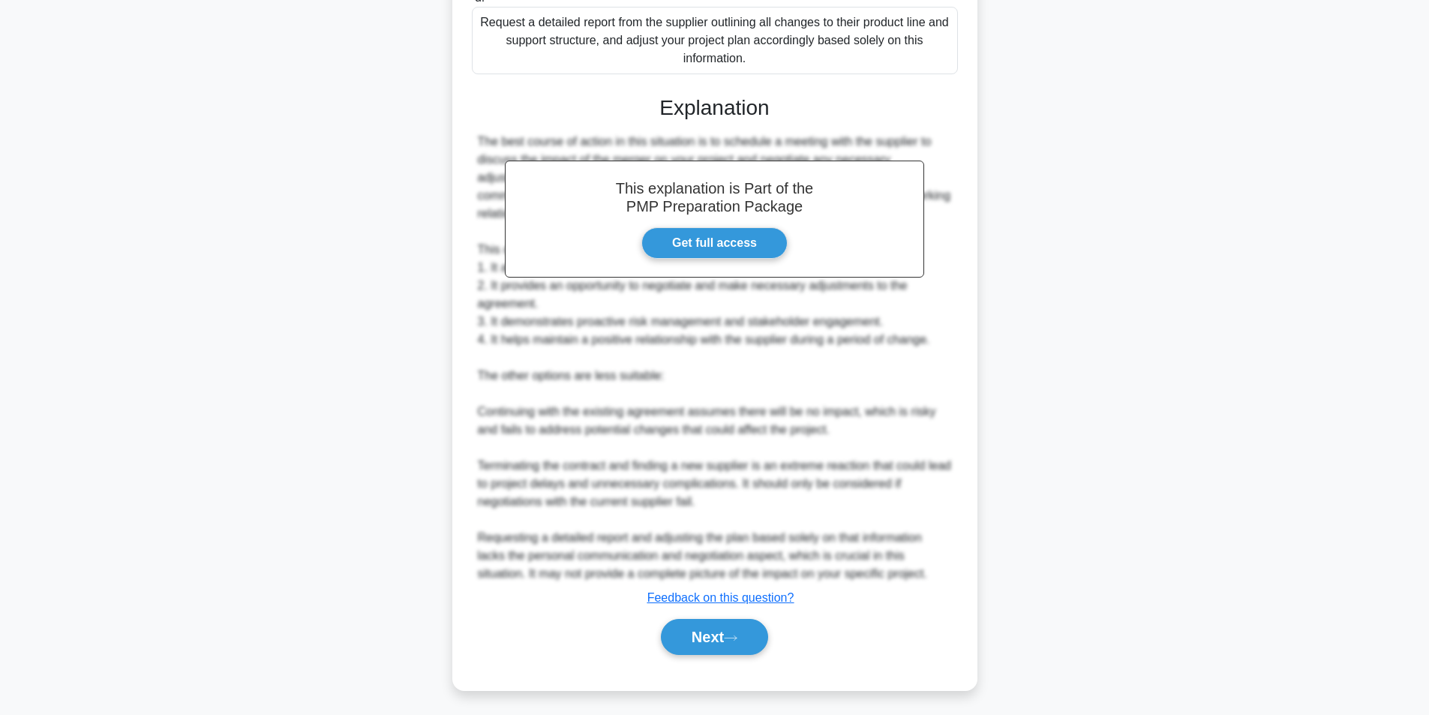
scroll to position [95, 0]
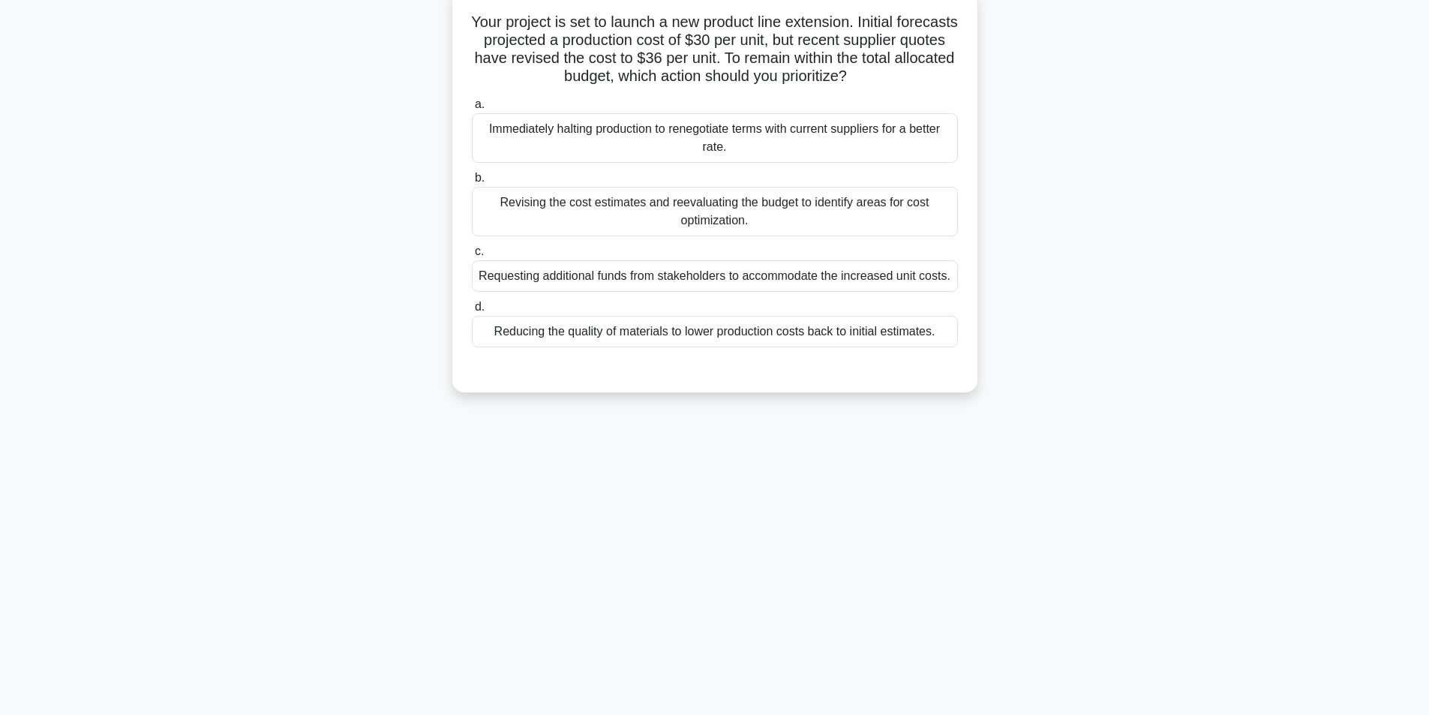
click at [626, 209] on div "Revising the cost estimates and reevaluating the budget to identify areas for c…" at bounding box center [715, 212] width 486 height 50
click at [472, 183] on input "b. Revising the cost estimates and reevaluating the budget to identify areas fo…" at bounding box center [472, 178] width 0 height 10
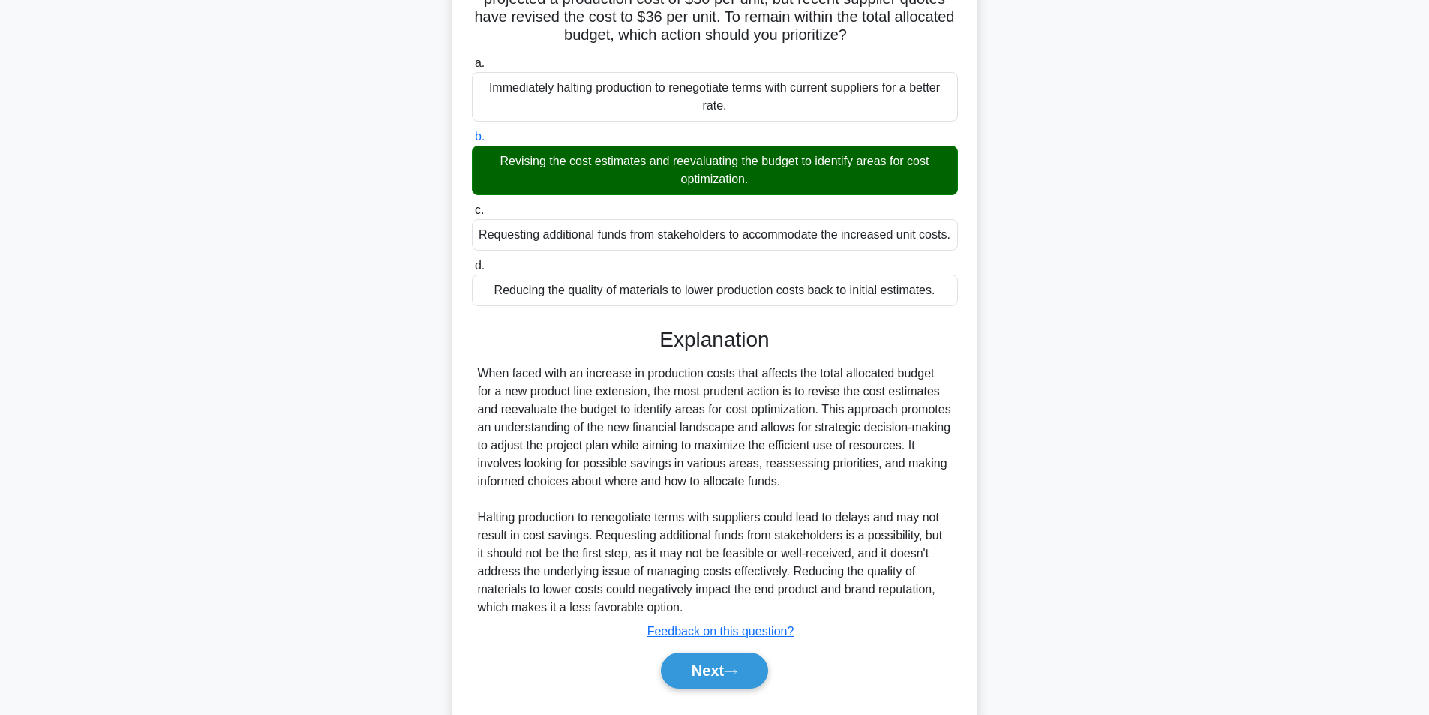
scroll to position [175, 0]
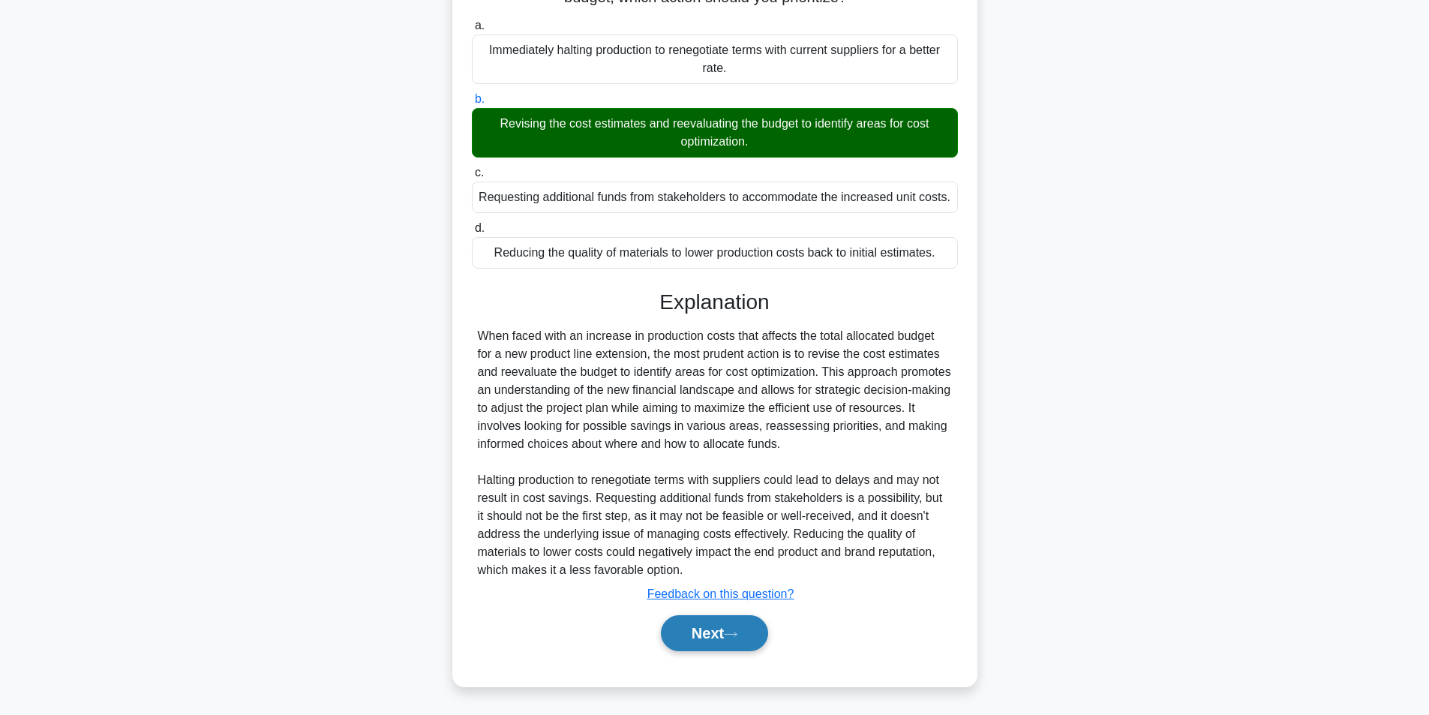
click at [723, 620] on button "Next" at bounding box center [714, 633] width 107 height 36
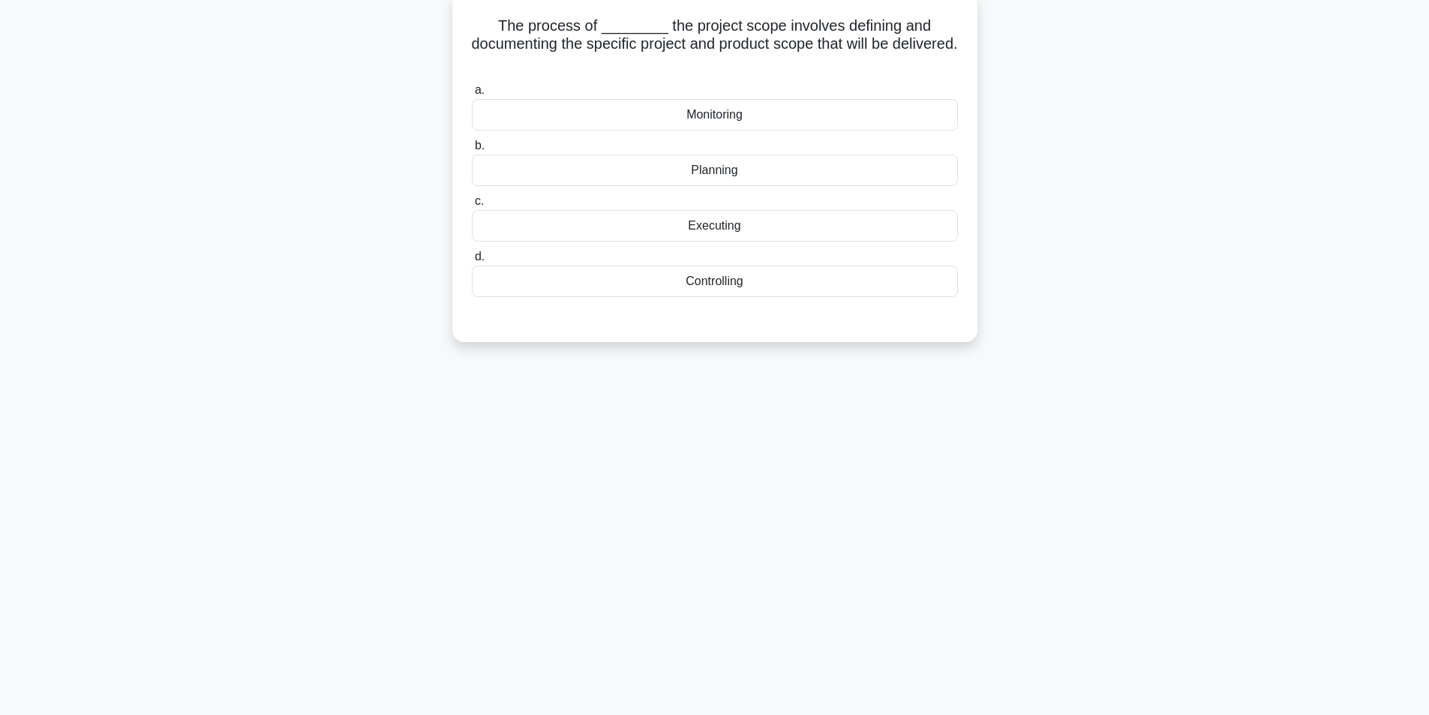
scroll to position [95, 0]
click at [728, 171] on div "Planning" at bounding box center [715, 167] width 486 height 32
click at [472, 147] on input "b. Planning" at bounding box center [472, 142] width 0 height 10
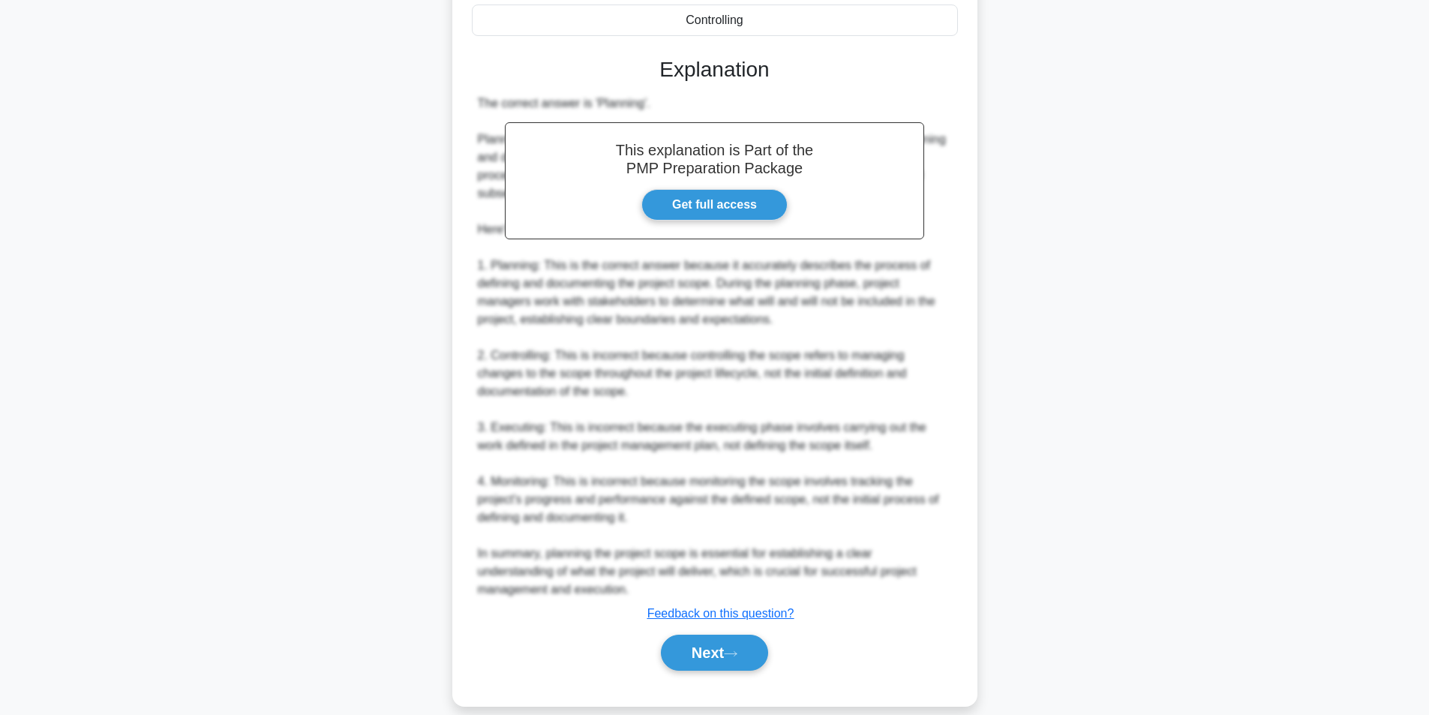
scroll to position [373, 0]
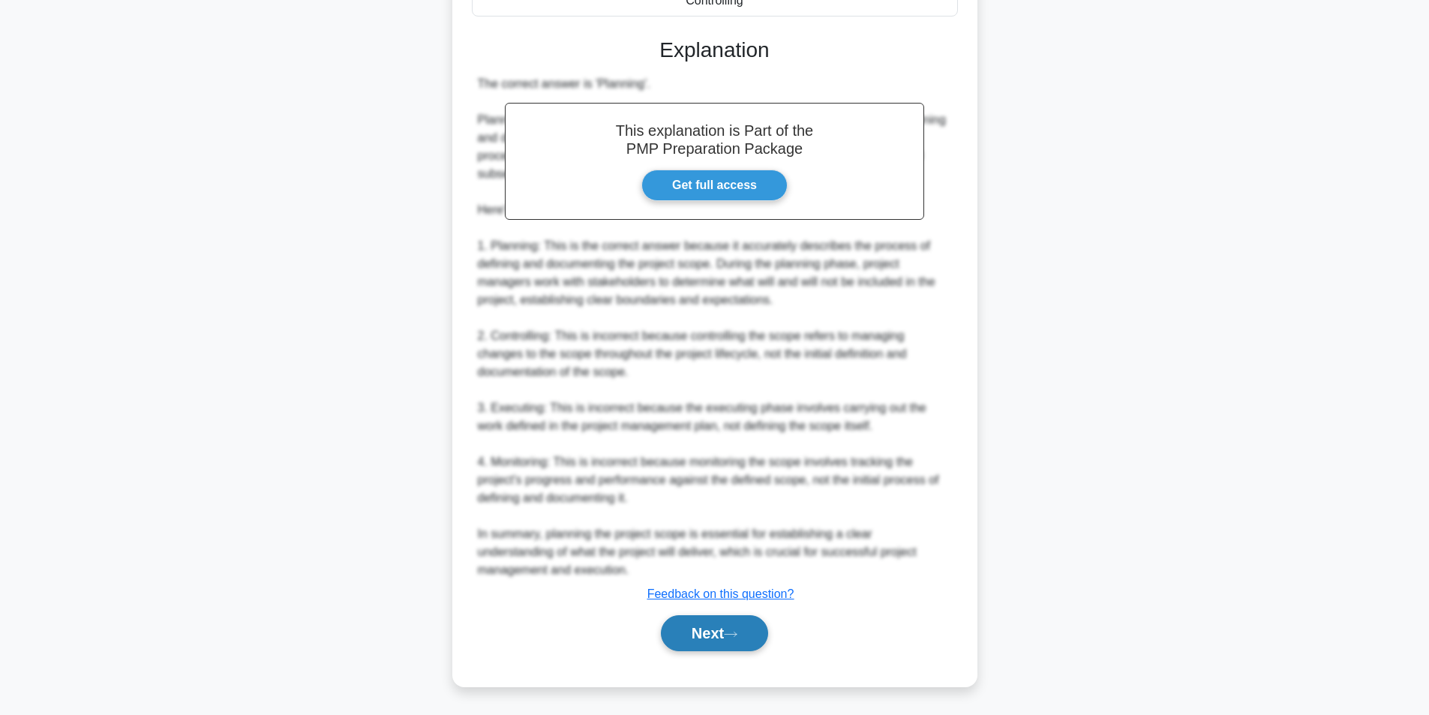
click at [724, 626] on button "Next" at bounding box center [714, 633] width 107 height 36
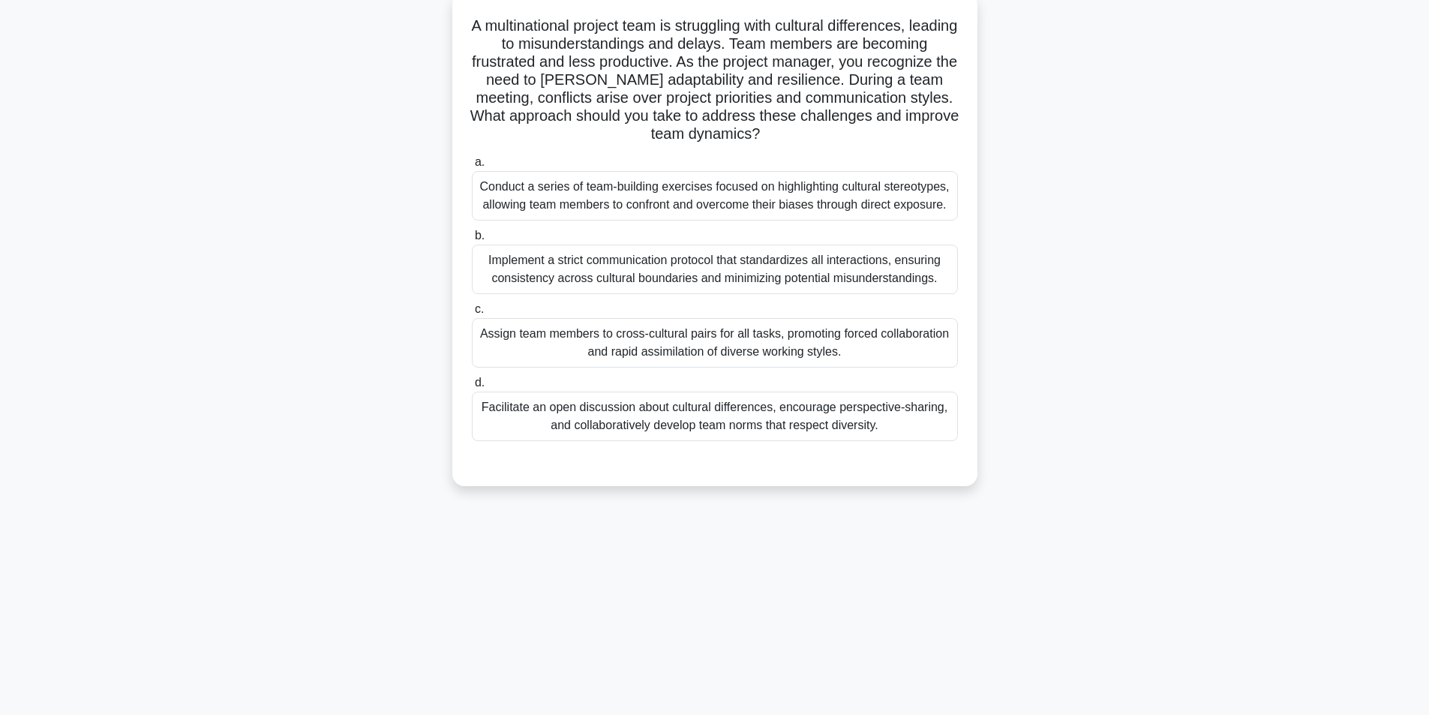
scroll to position [95, 0]
click at [617, 416] on div "Facilitate an open discussion about cultural differences, encourage perspective…" at bounding box center [715, 413] width 486 height 50
click at [472, 384] on input "d. Facilitate an open discussion about cultural differences, encourage perspect…" at bounding box center [472, 379] width 0 height 10
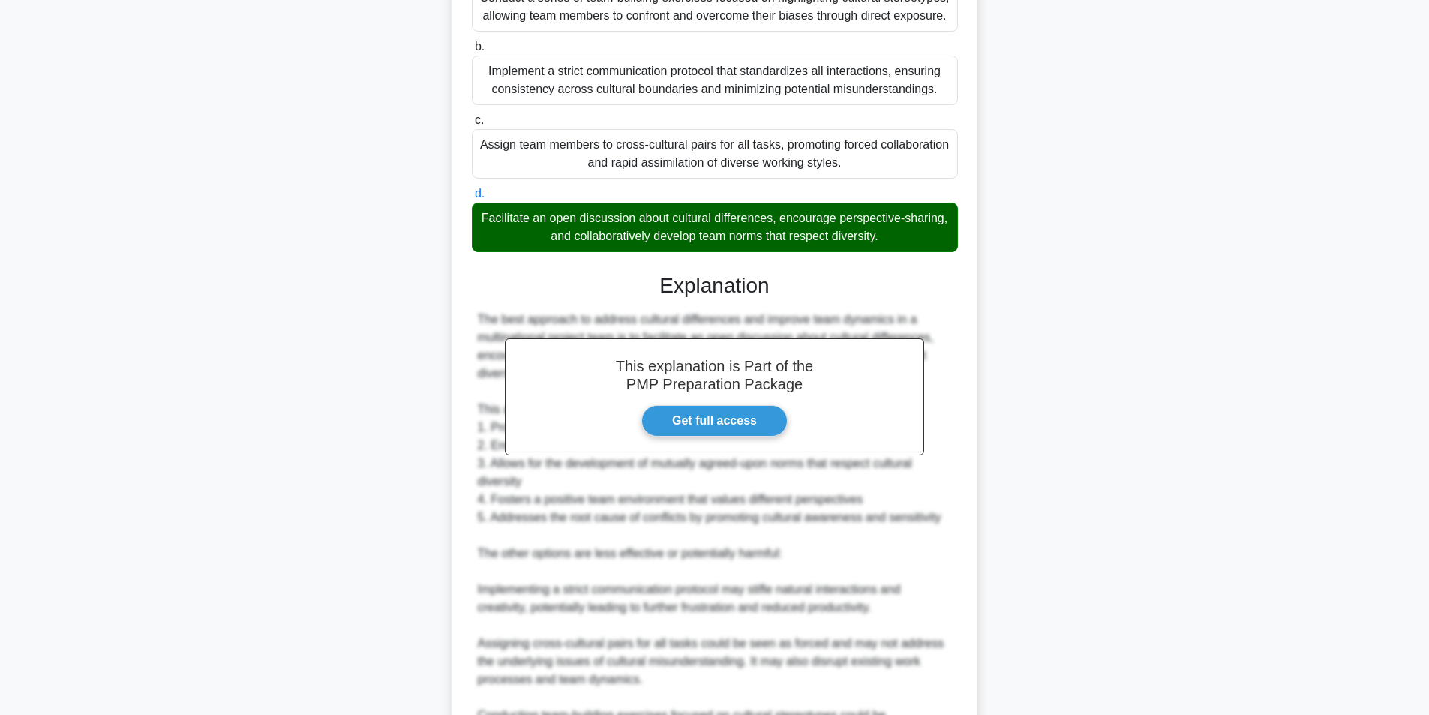
scroll to position [535, 0]
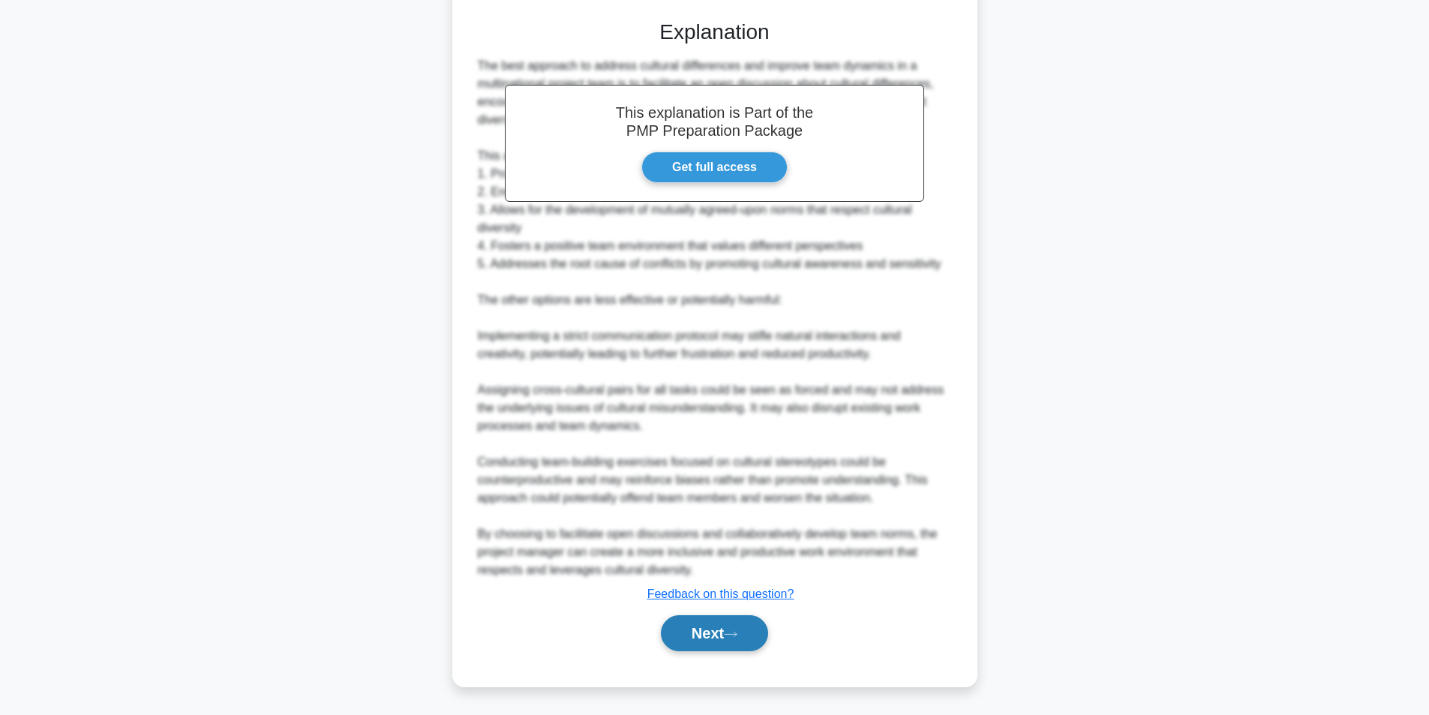
click at [707, 634] on button "Next" at bounding box center [714, 633] width 107 height 36
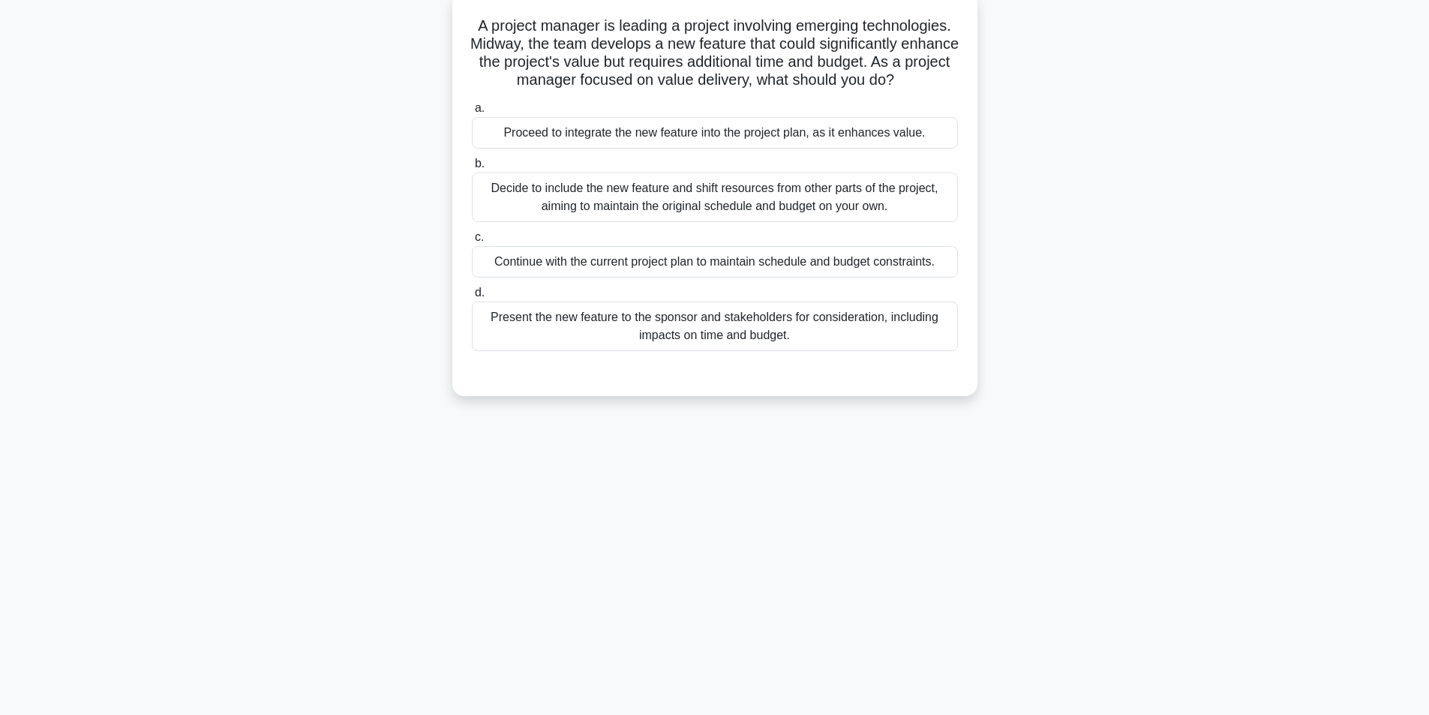
scroll to position [95, 0]
click at [749, 347] on div "Present the new feature to the sponsor and stakeholders for consideration, incl…" at bounding box center [715, 323] width 486 height 50
click at [472, 294] on input "d. Present the new feature to the sponsor and stakeholders for consideration, i…" at bounding box center [472, 289] width 0 height 10
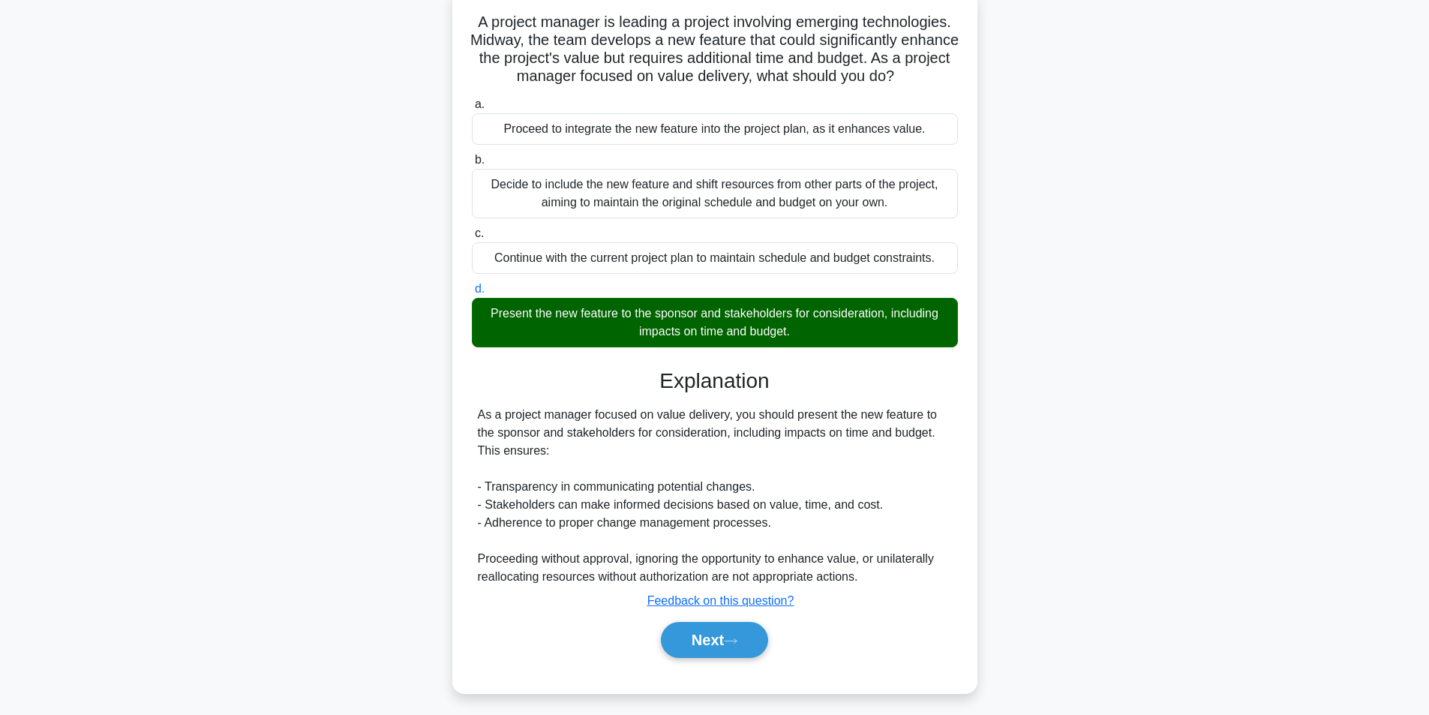
scroll to position [121, 0]
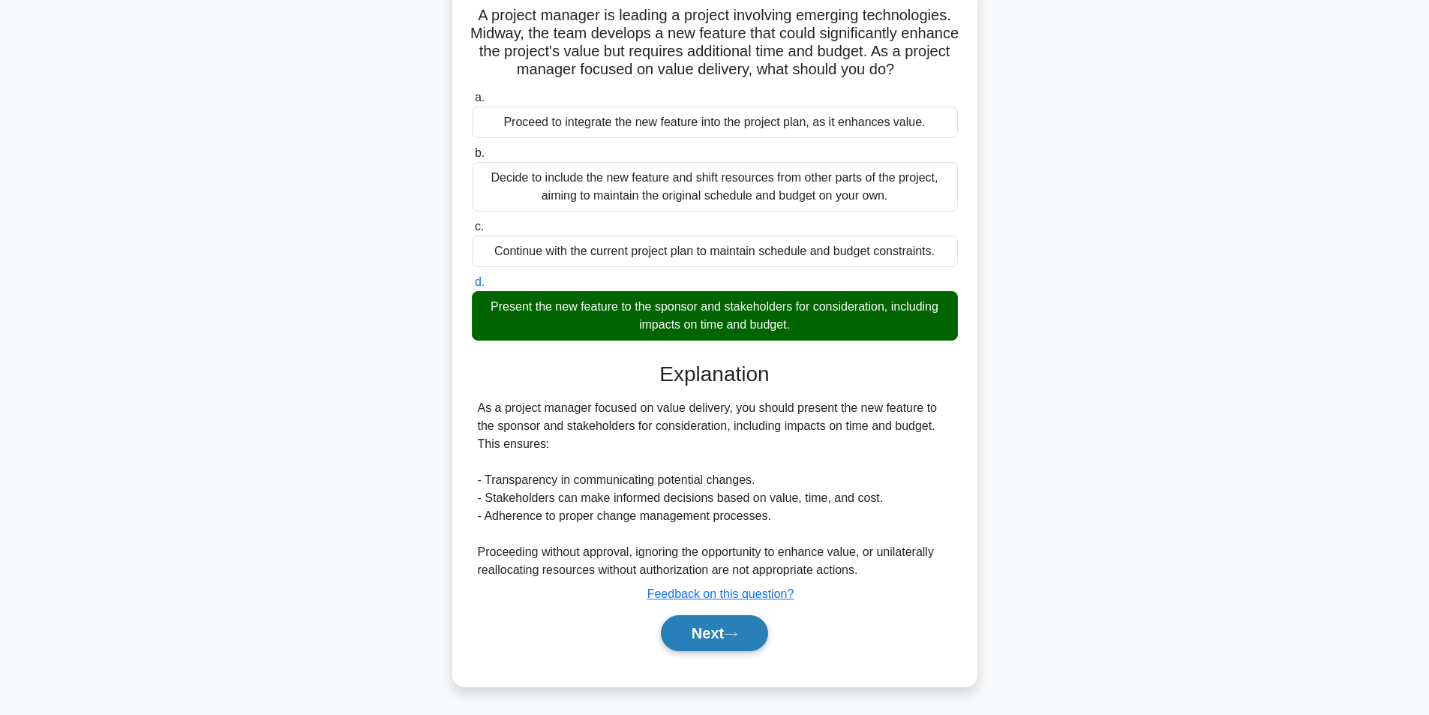
click at [683, 629] on button "Next" at bounding box center [714, 633] width 107 height 36
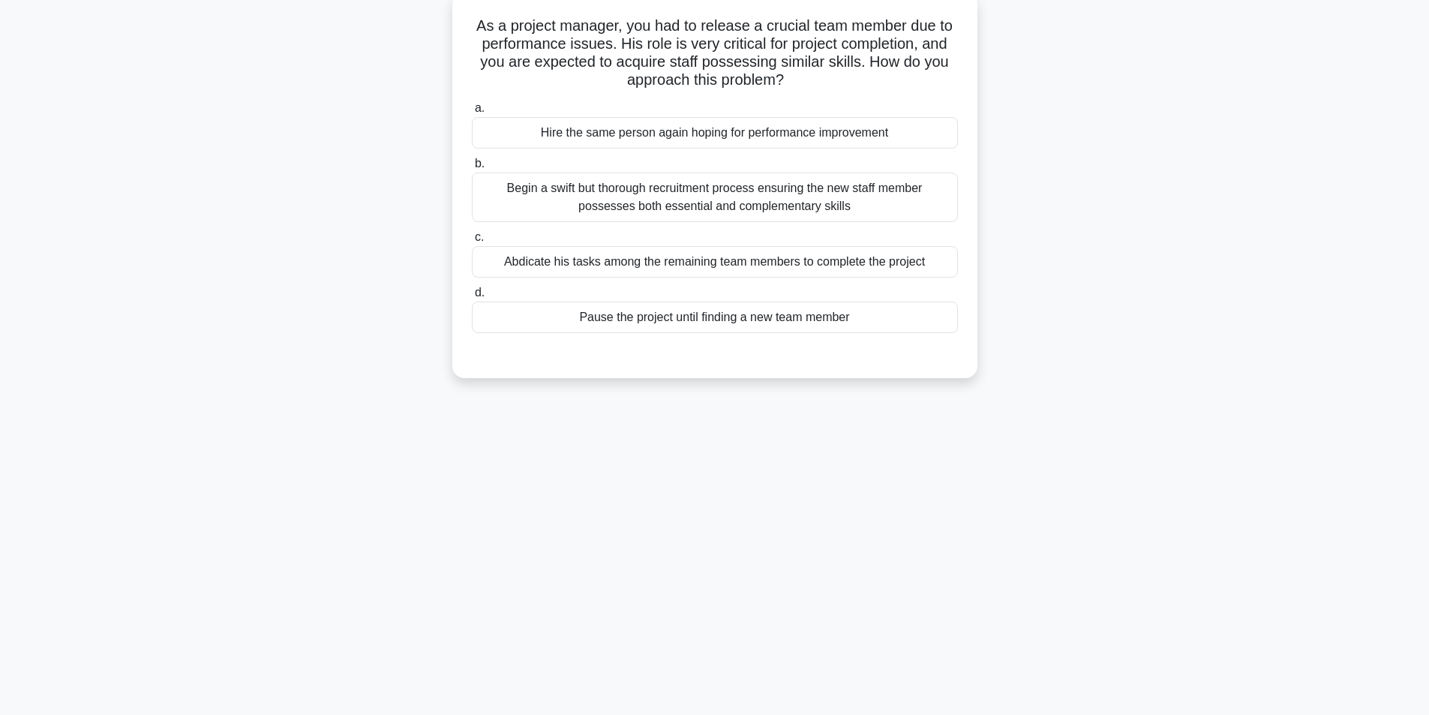
scroll to position [95, 0]
click at [699, 204] on div "Begin a swift but thorough recruitment process ensuring the new staff member po…" at bounding box center [715, 194] width 486 height 50
click at [472, 165] on input "b. Begin a swift but thorough recruitment process ensuring the new staff member…" at bounding box center [472, 160] width 0 height 10
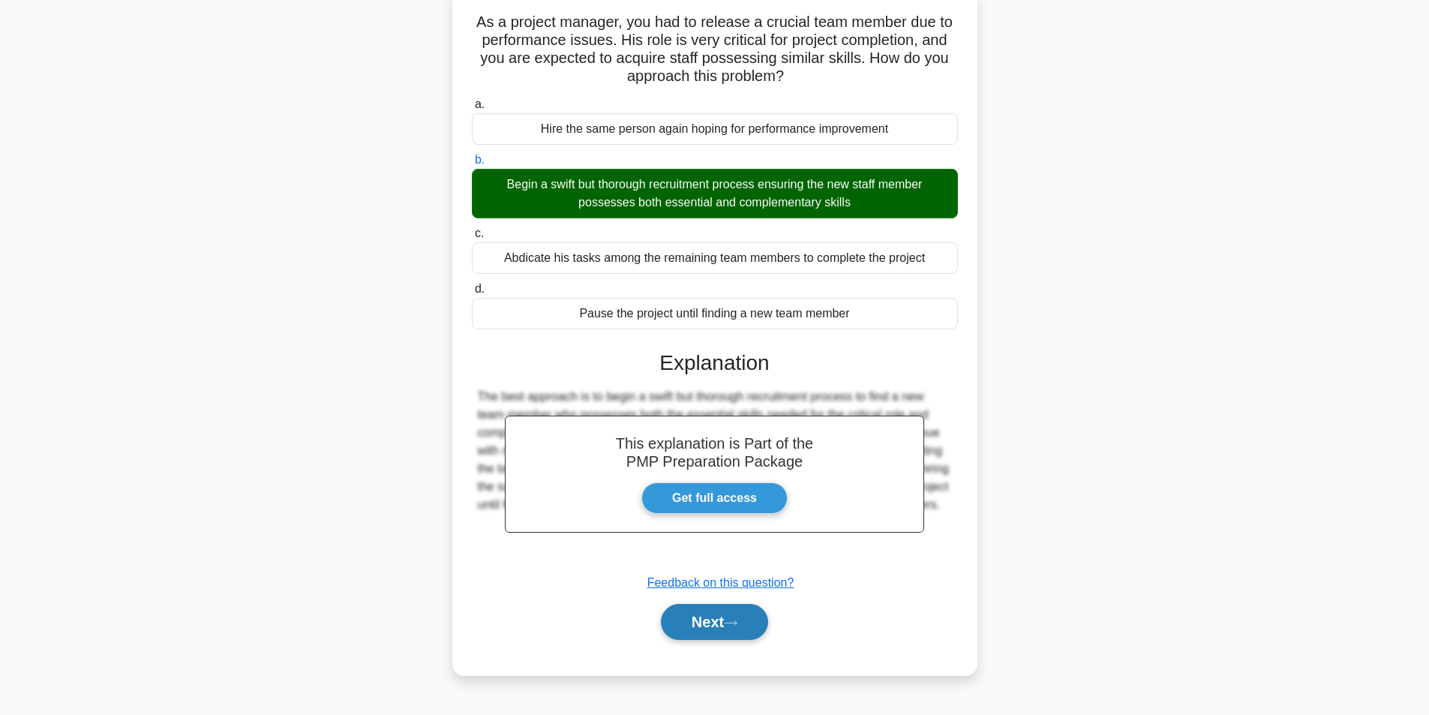
click at [742, 616] on button "Next" at bounding box center [714, 622] width 107 height 36
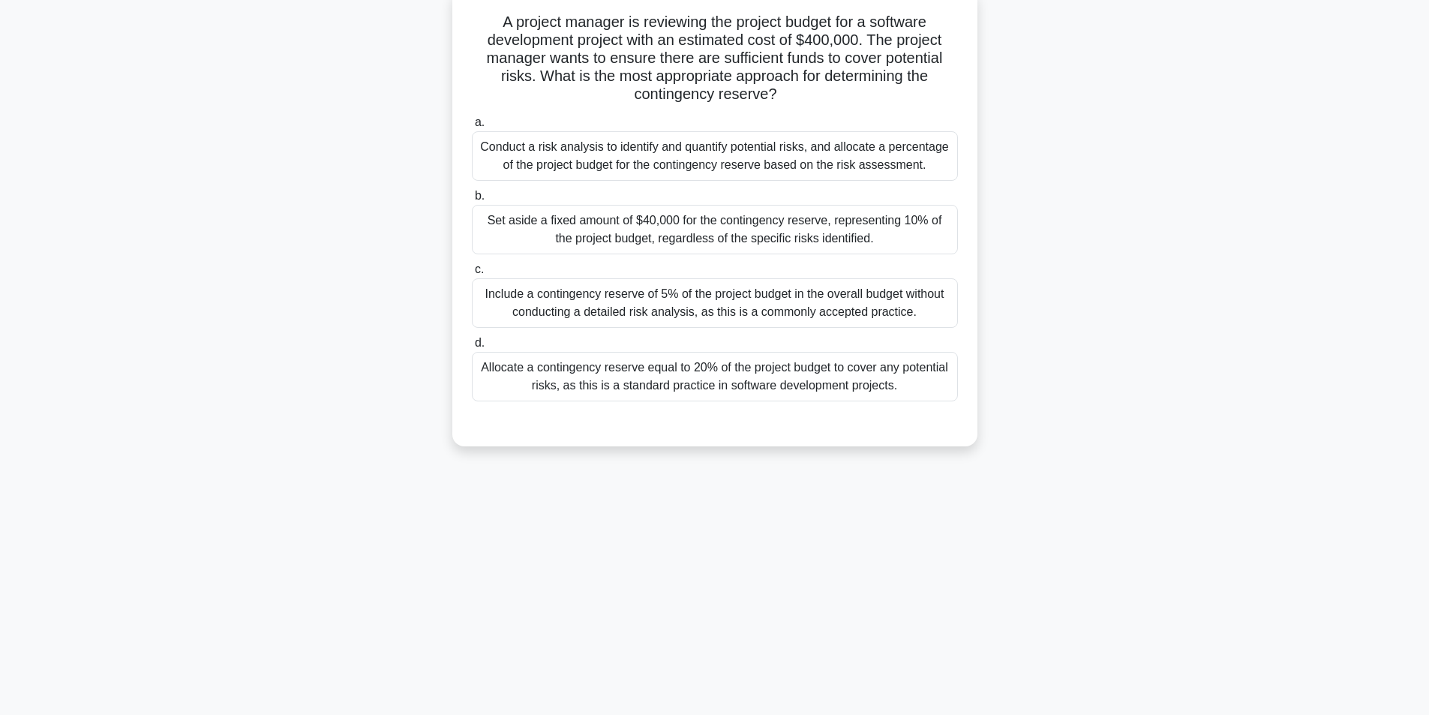
click at [649, 152] on div "Conduct a risk analysis to identify and quantify potential risks, and allocate …" at bounding box center [715, 156] width 486 height 50
click at [472, 128] on input "a. Conduct a risk analysis to identify and quantify potential risks, and alloca…" at bounding box center [472, 123] width 0 height 10
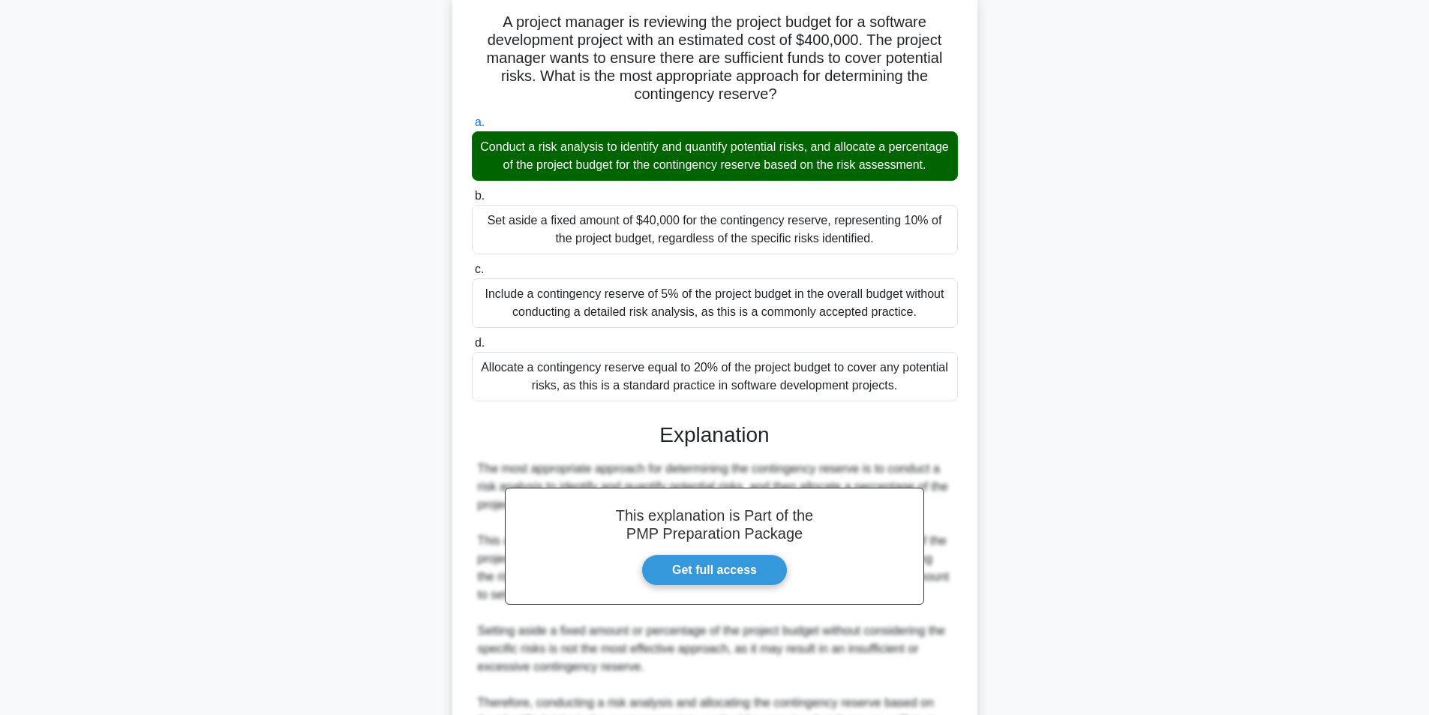
scroll to position [245, 0]
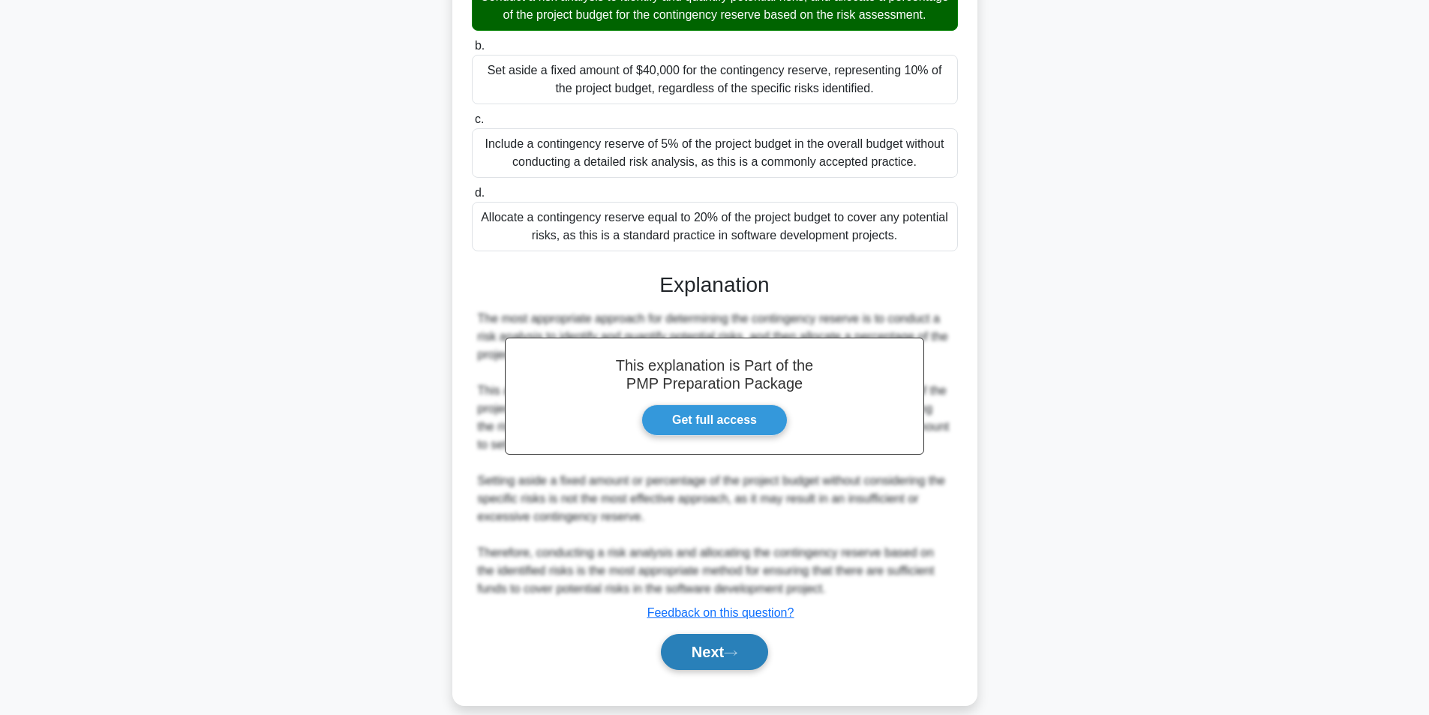
click at [679, 670] on button "Next" at bounding box center [714, 652] width 107 height 36
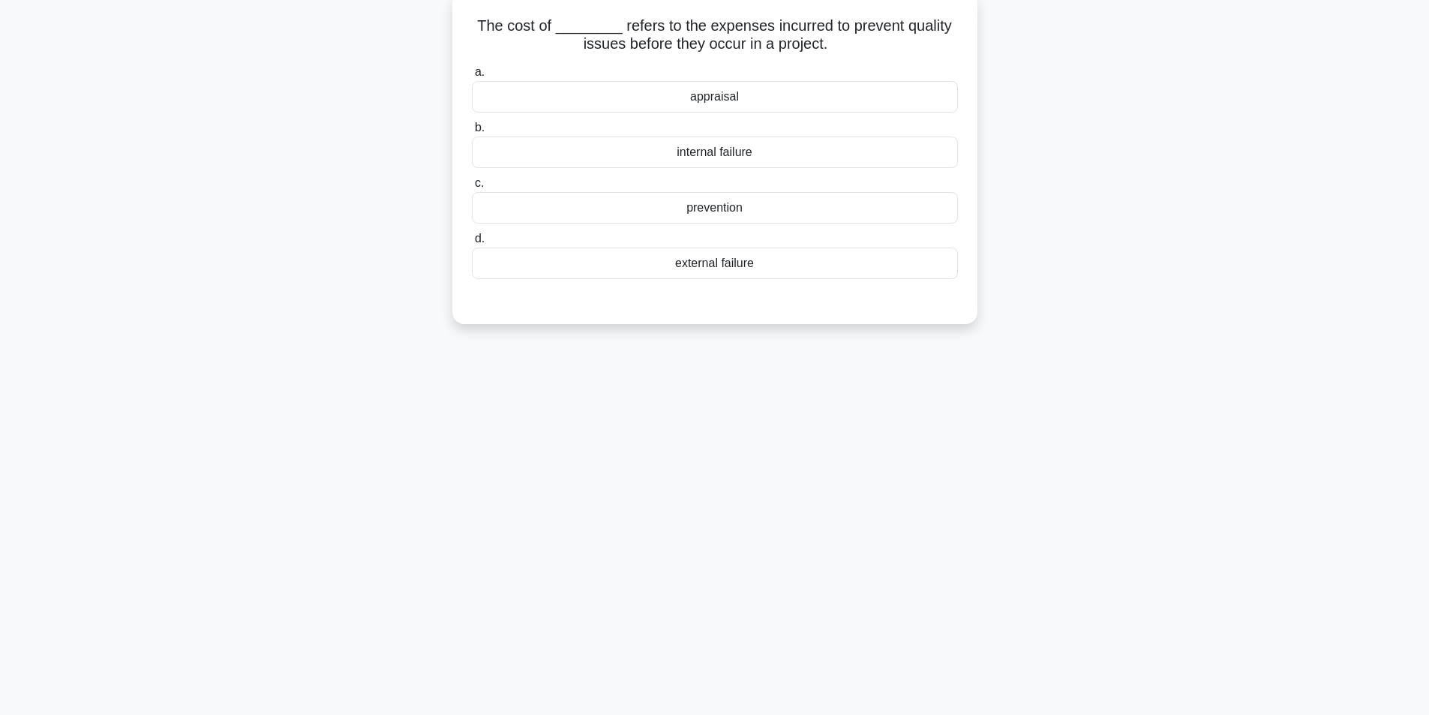
scroll to position [95, 0]
click at [747, 200] on div "prevention" at bounding box center [715, 204] width 486 height 32
click at [472, 185] on input "c. prevention" at bounding box center [472, 180] width 0 height 10
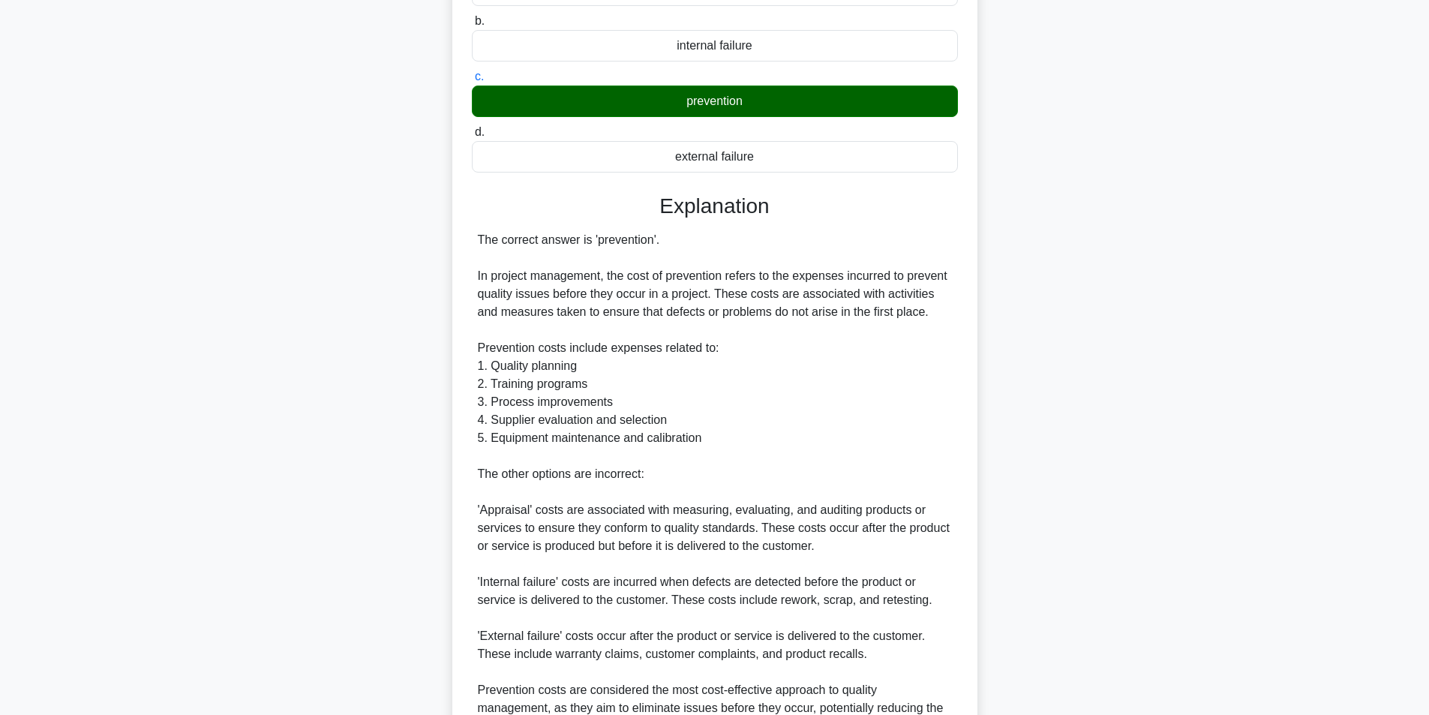
scroll to position [355, 0]
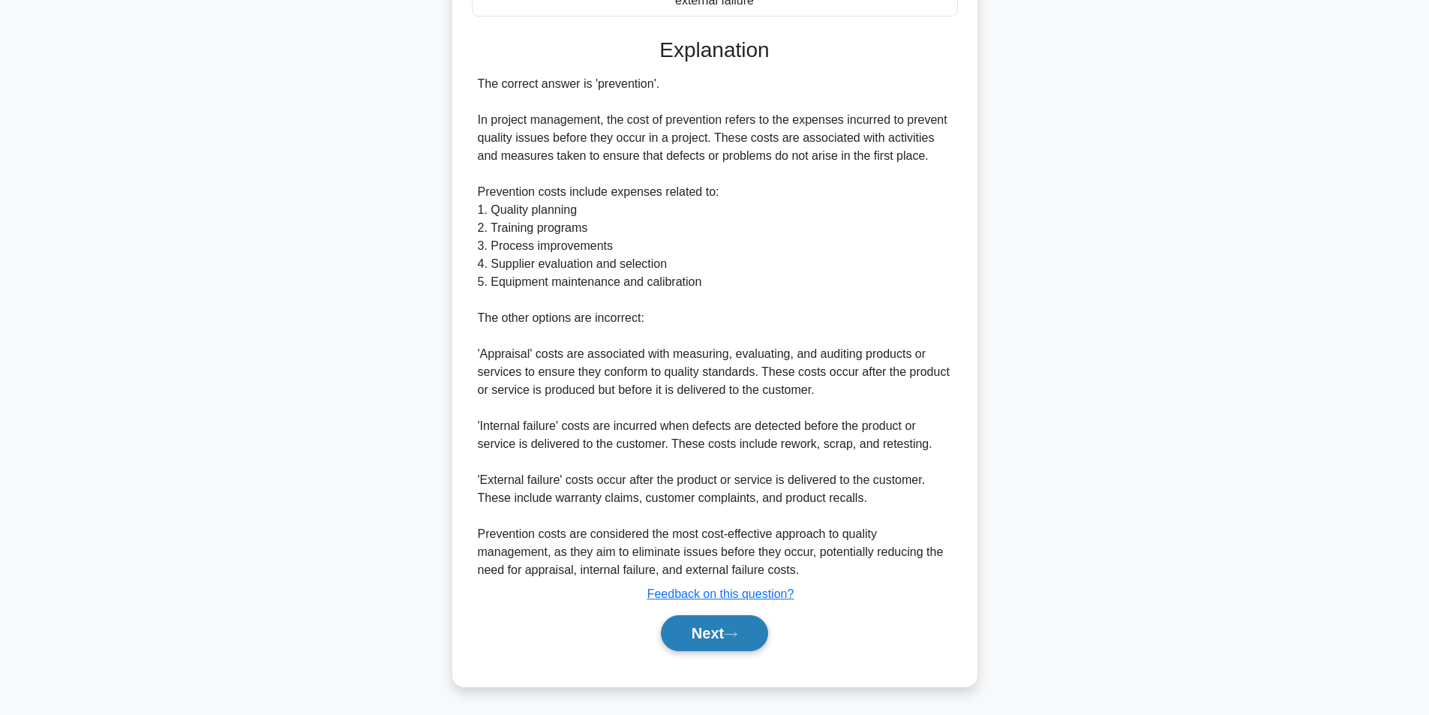
click at [695, 636] on button "Next" at bounding box center [714, 633] width 107 height 36
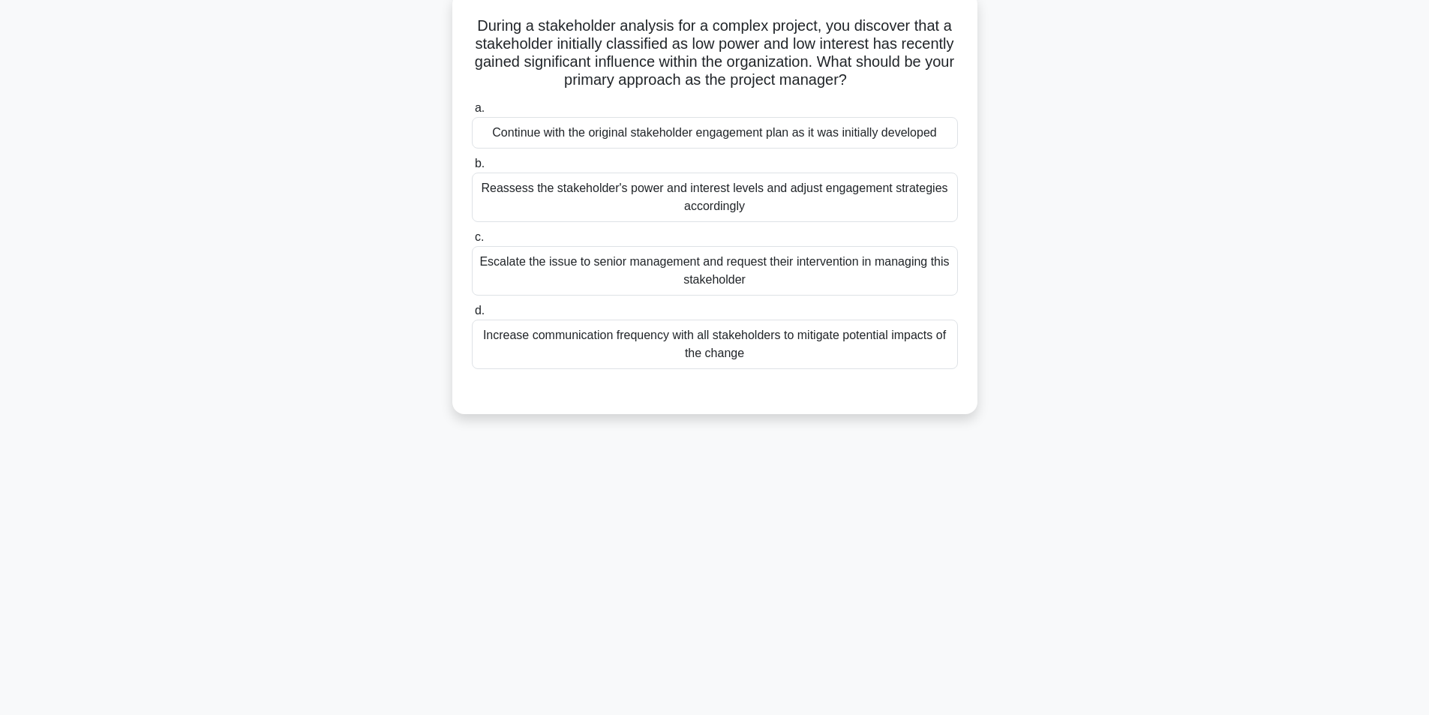
scroll to position [95, 0]
click at [629, 184] on div "Reassess the stakeholder's power and interest levels and adjust engagement stra…" at bounding box center [715, 194] width 486 height 50
click at [472, 165] on input "b. Reassess the stakeholder's power and interest levels and adjust engagement s…" at bounding box center [472, 160] width 0 height 10
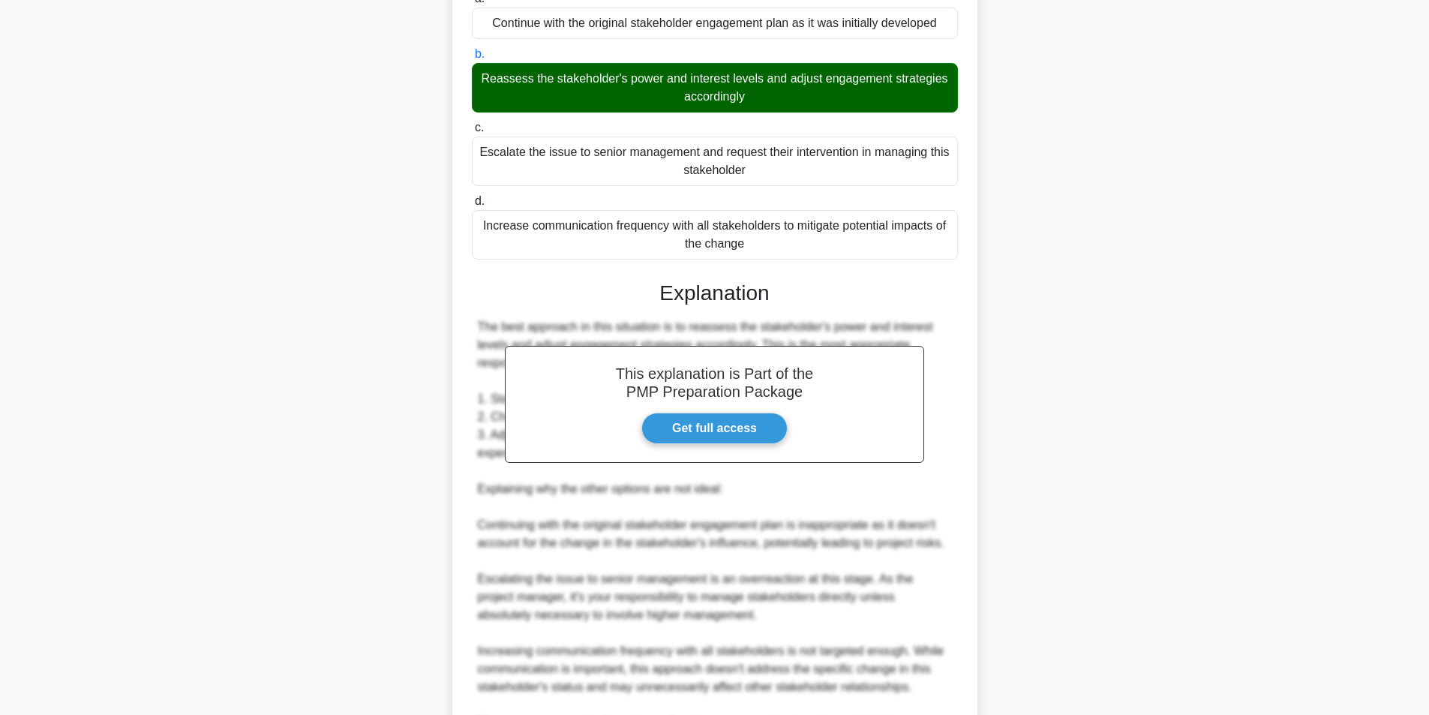
scroll to position [391, 0]
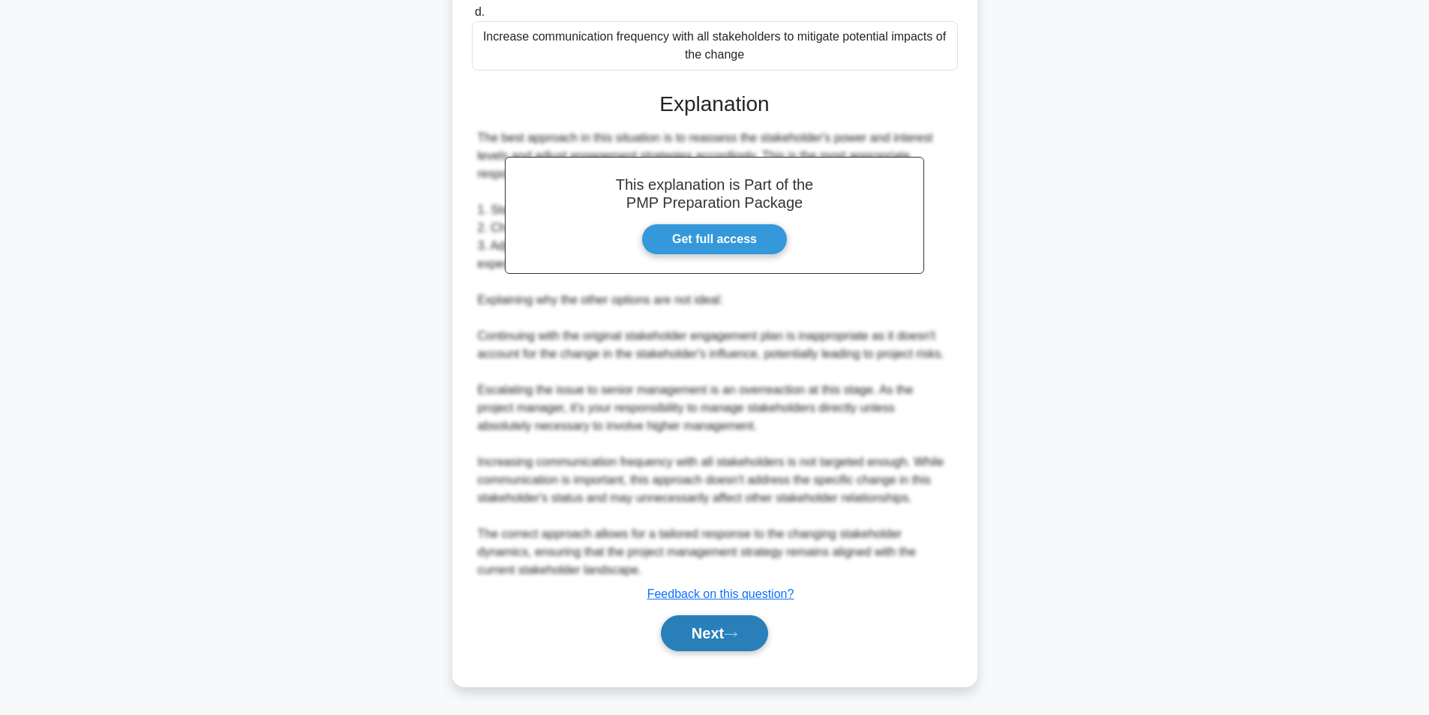
click at [738, 630] on button "Next" at bounding box center [714, 633] width 107 height 36
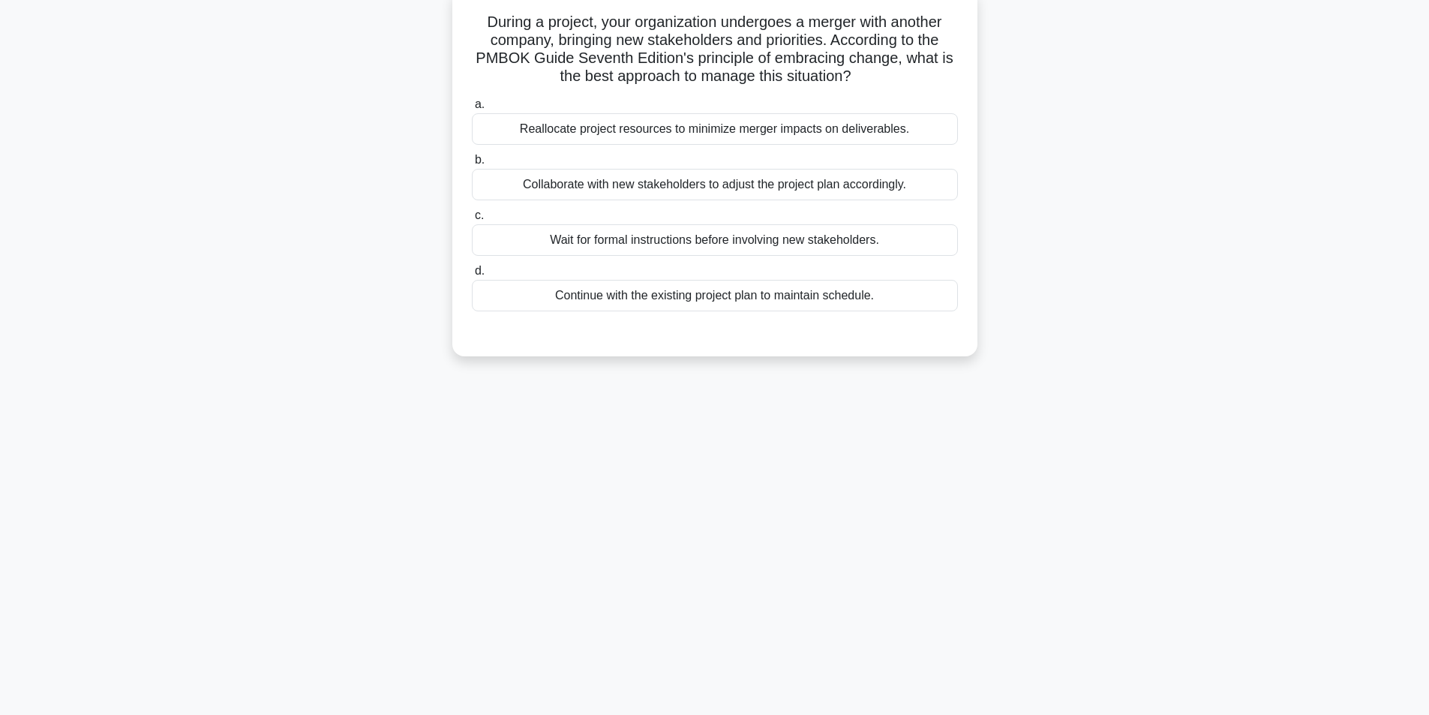
click at [661, 188] on div "Collaborate with new stakeholders to adjust the project plan accordingly." at bounding box center [715, 185] width 486 height 32
click at [472, 165] on input "b. Collaborate with new stakeholders to adjust the project plan accordingly." at bounding box center [472, 160] width 0 height 10
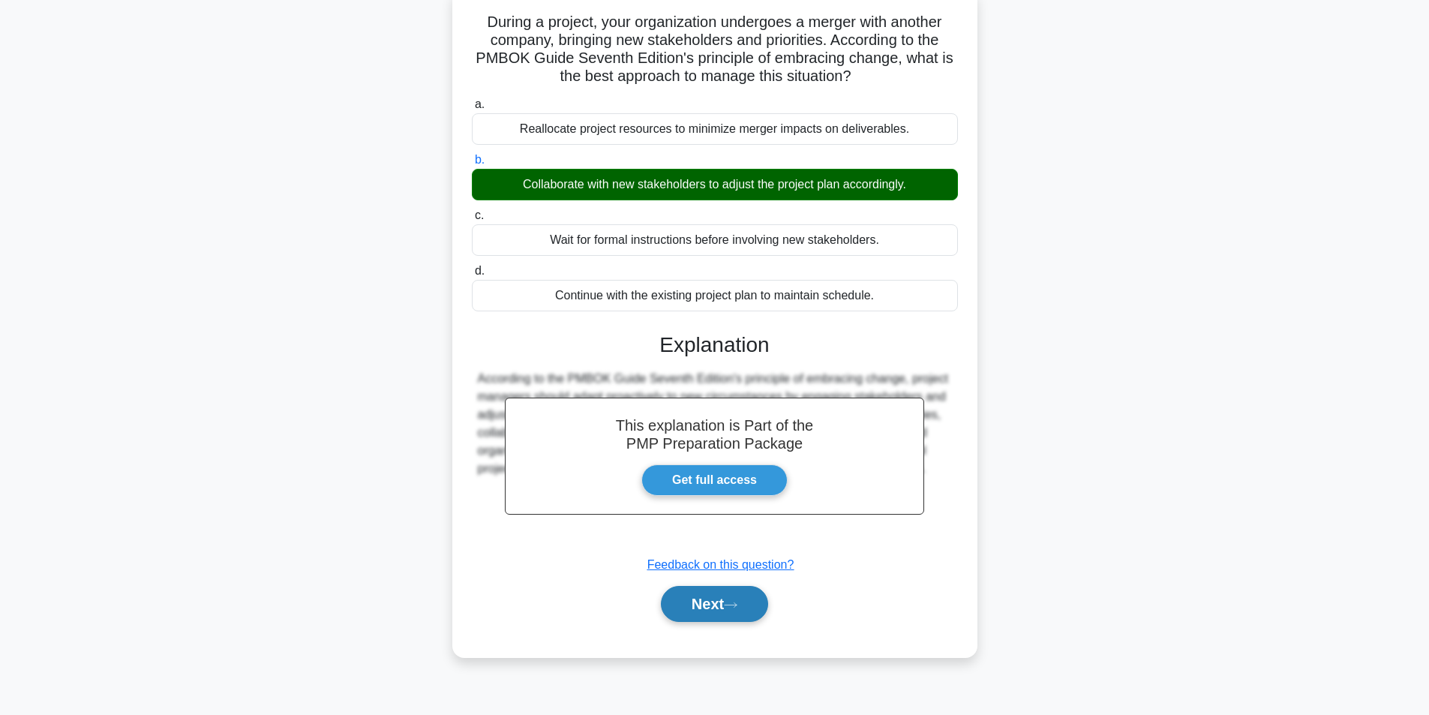
click at [700, 611] on button "Next" at bounding box center [714, 604] width 107 height 36
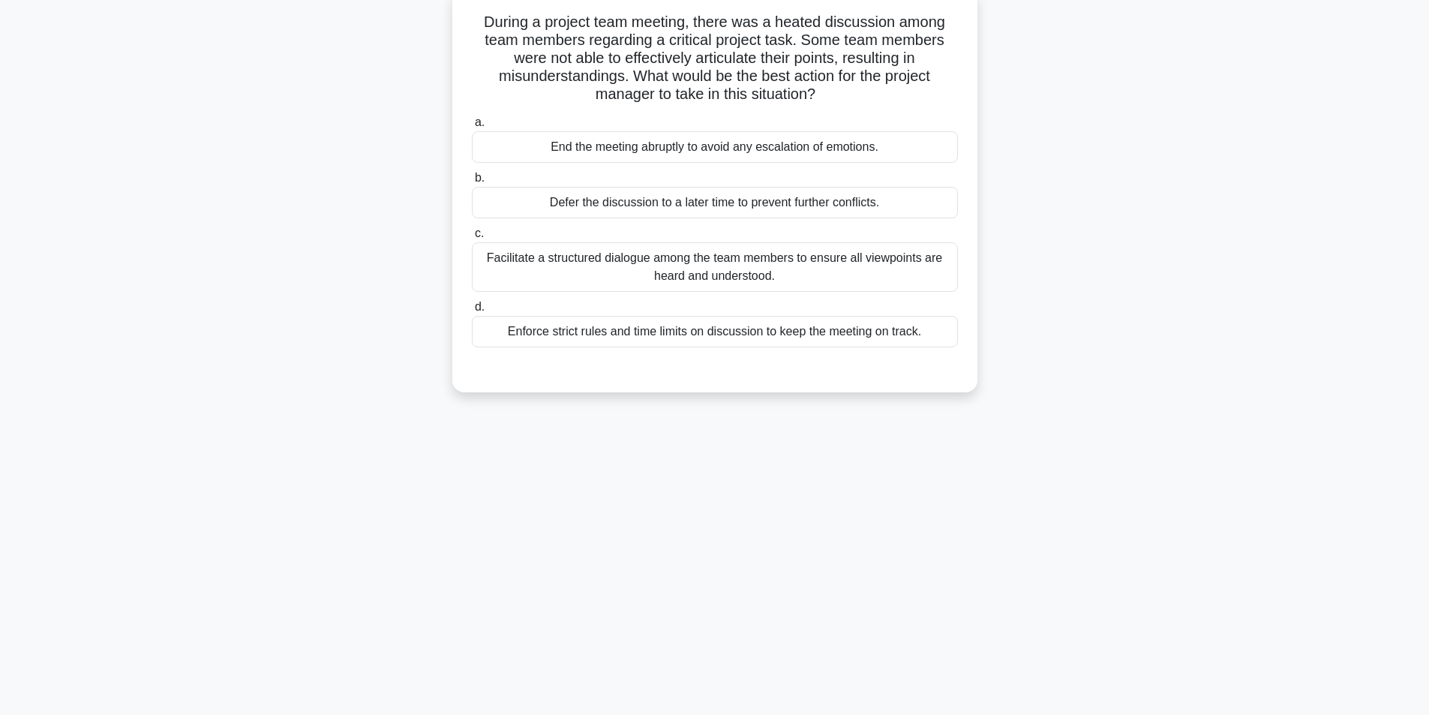
click at [620, 263] on div "Facilitate a structured dialogue among the team members to ensure all viewpoint…" at bounding box center [715, 267] width 486 height 50
click at [472, 239] on input "c. Facilitate a structured dialogue among the team members to ensure all viewpo…" at bounding box center [472, 234] width 0 height 10
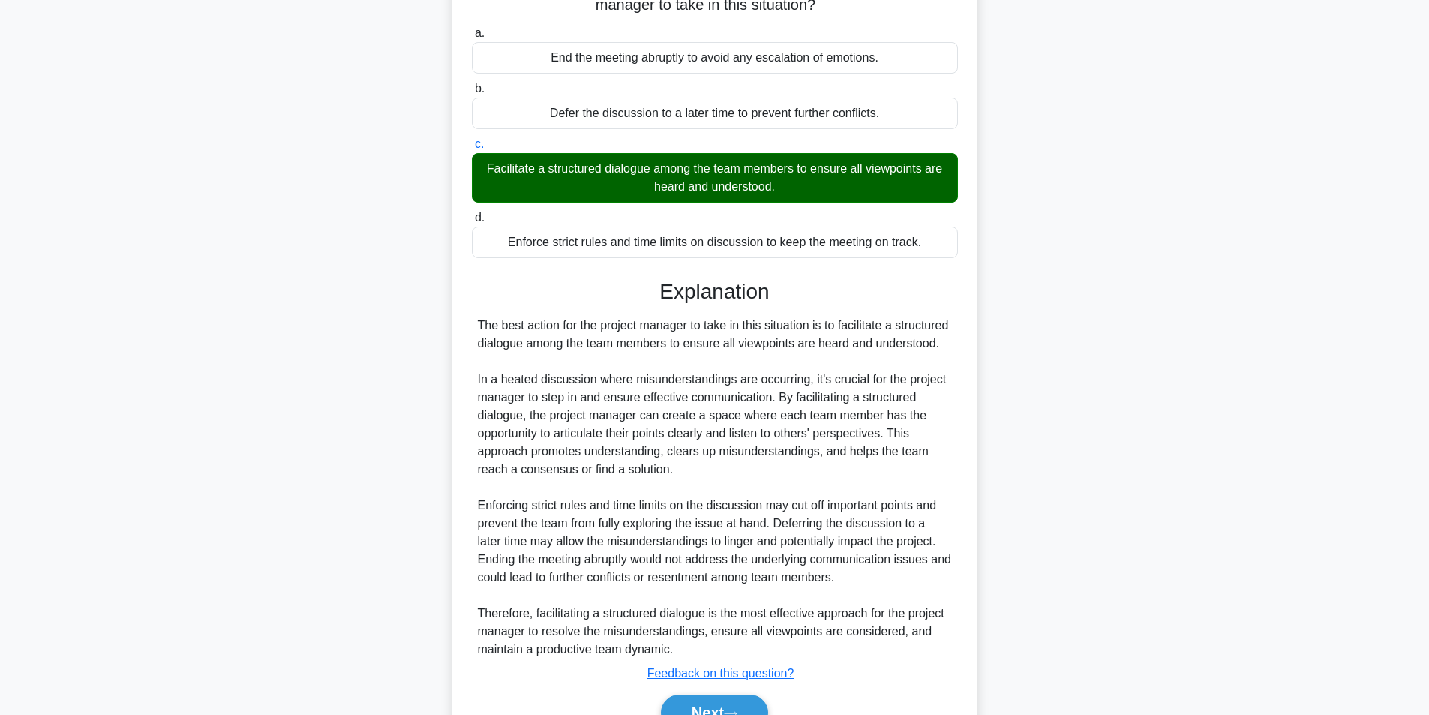
scroll to position [283, 0]
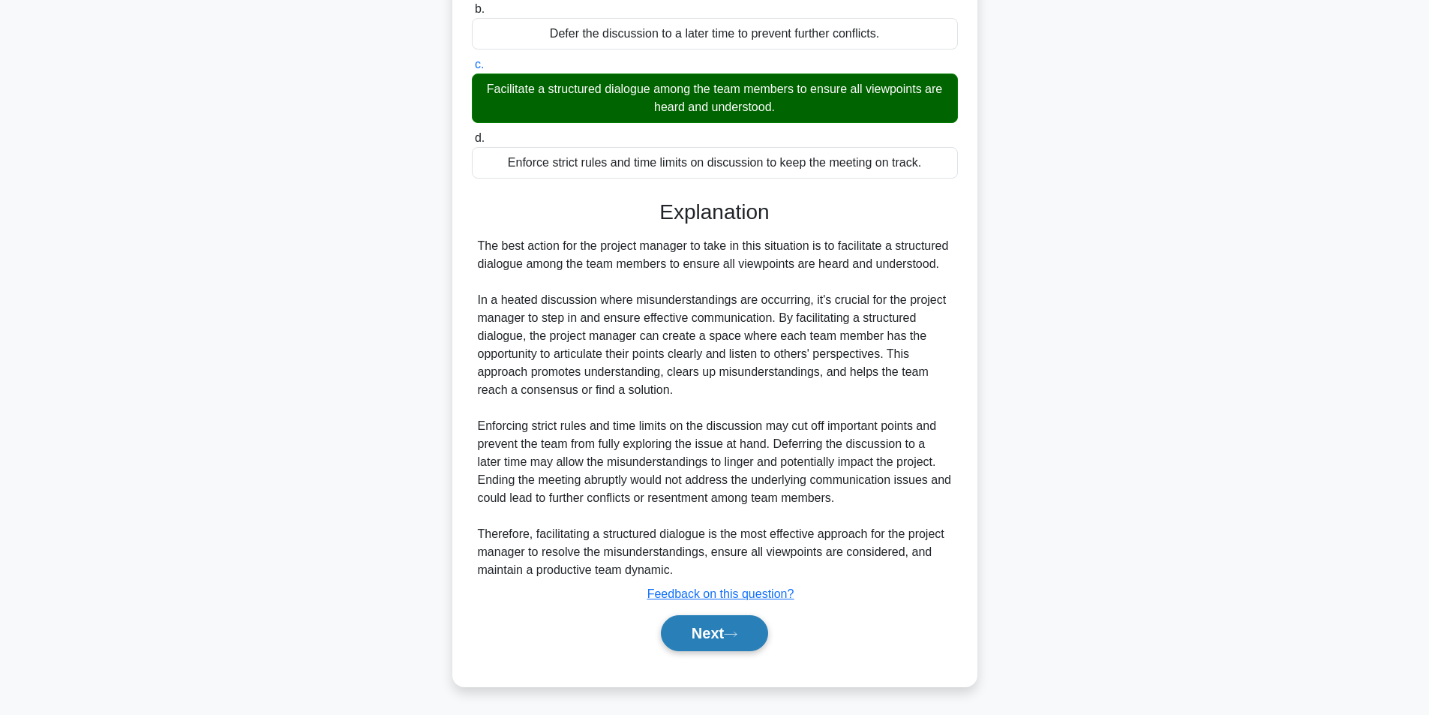
click at [697, 634] on button "Next" at bounding box center [714, 633] width 107 height 36
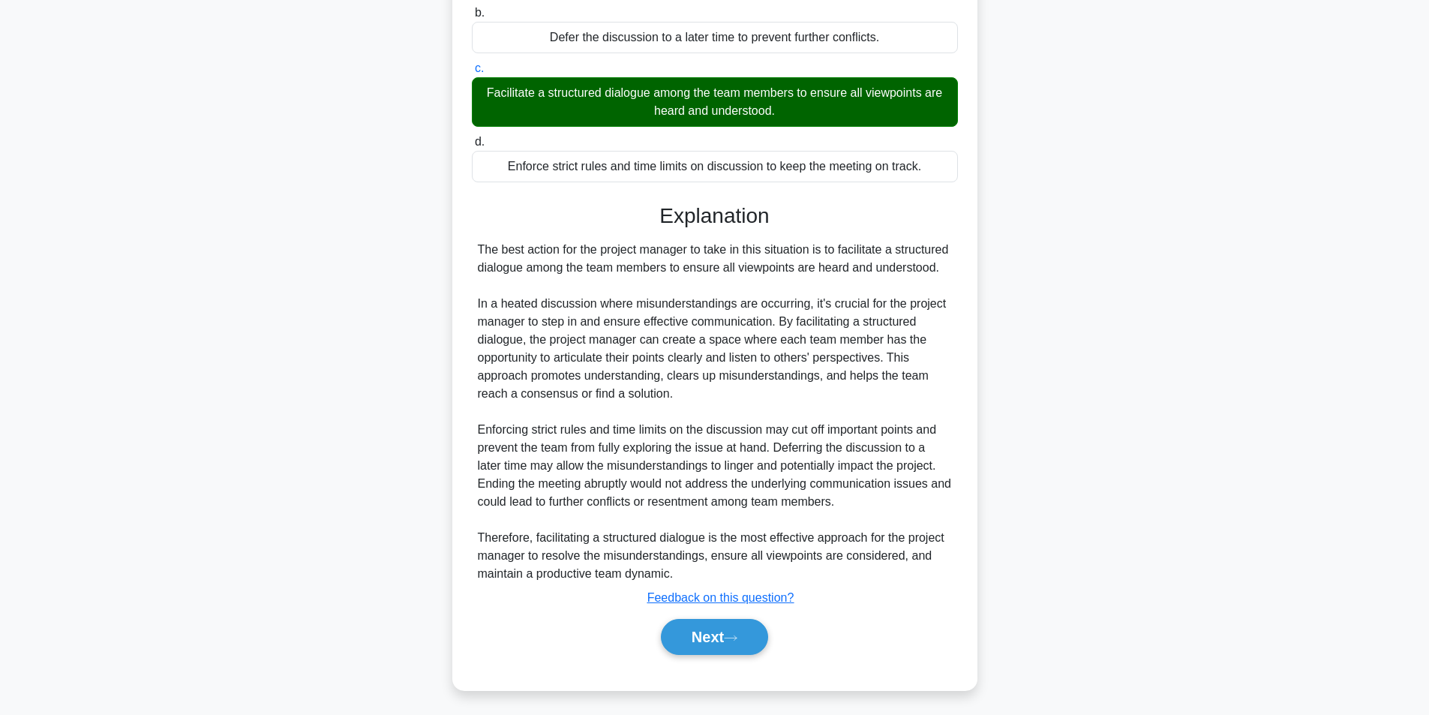
scroll to position [95, 0]
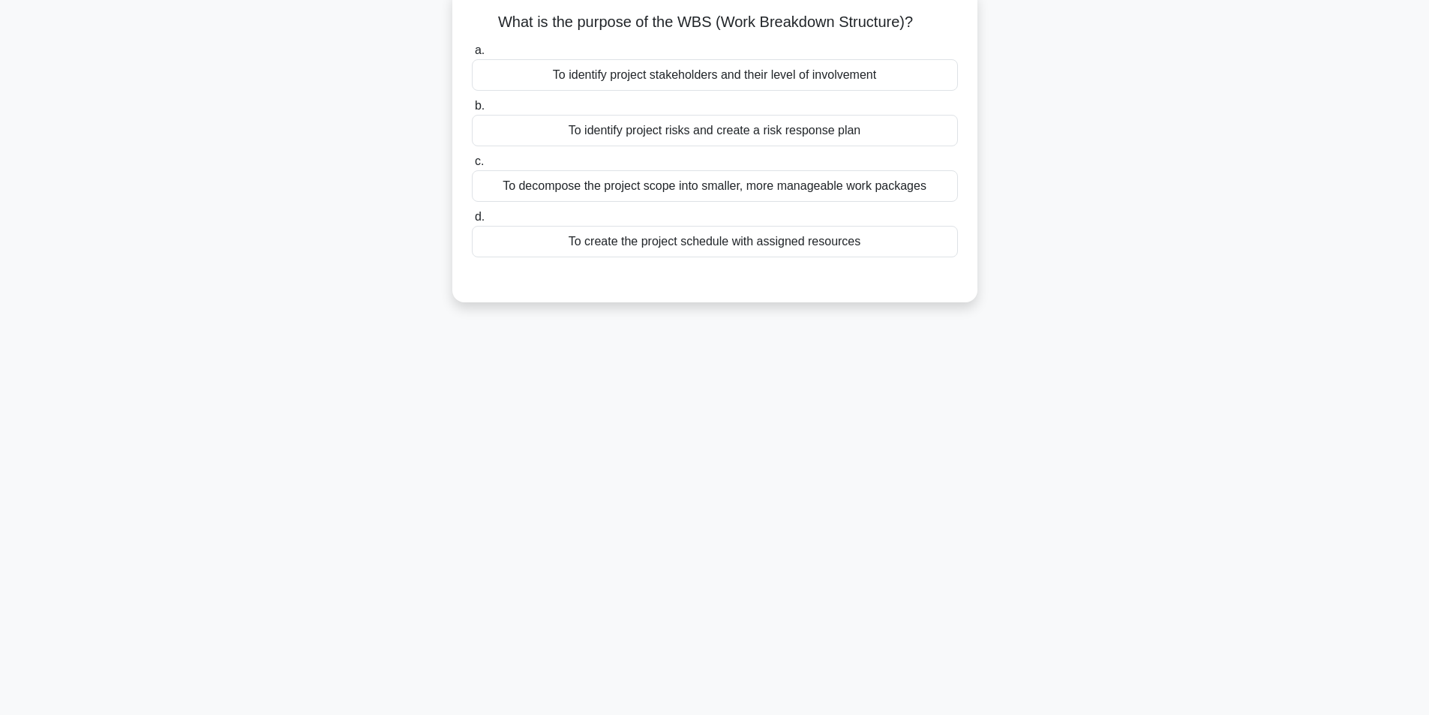
click at [621, 190] on div "To decompose the project scope into smaller, more manageable work packages" at bounding box center [715, 186] width 486 height 32
click at [472, 167] on input "c. To decompose the project scope into smaller, more manageable work packages" at bounding box center [472, 162] width 0 height 10
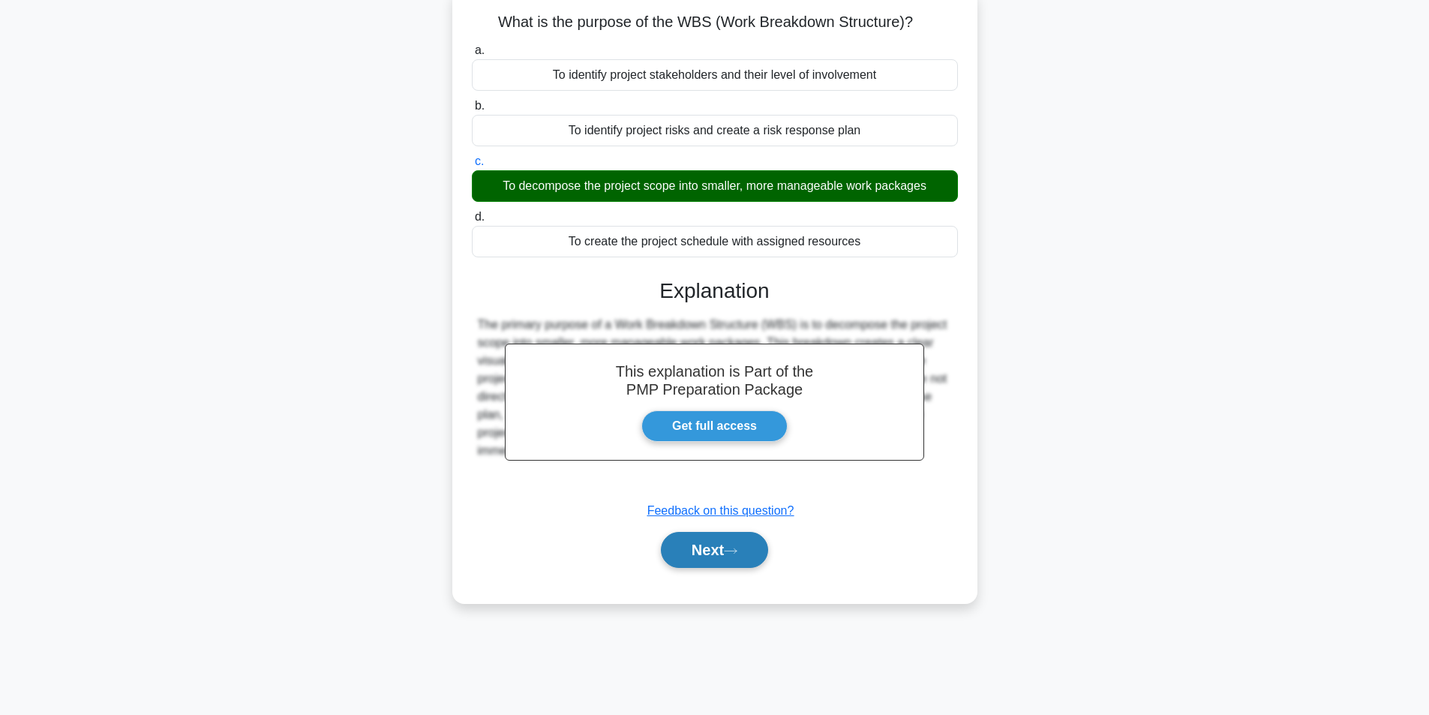
click at [723, 548] on button "Next" at bounding box center [714, 550] width 107 height 36
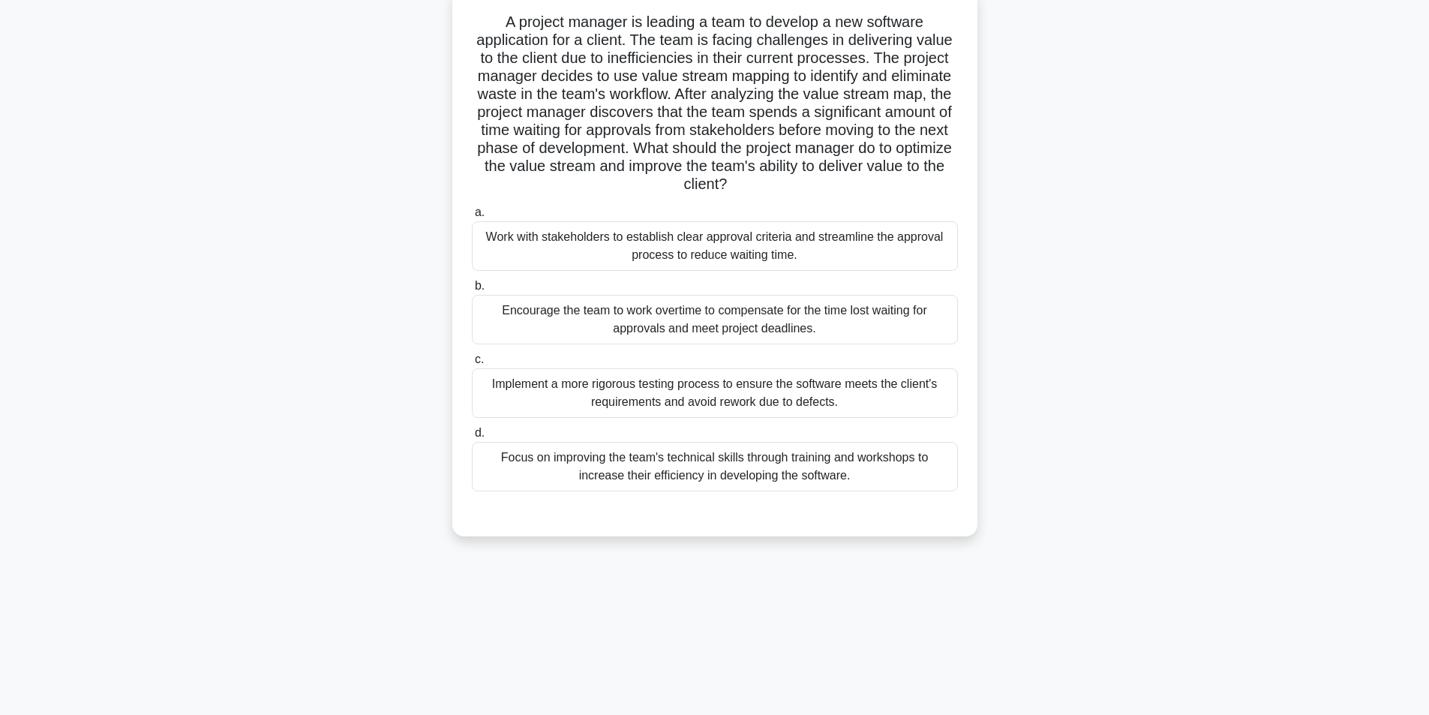
click at [690, 245] on div "Work with stakeholders to establish clear approval criteria and streamline the …" at bounding box center [715, 246] width 486 height 50
click at [472, 218] on input "a. Work with stakeholders to establish clear approval criteria and streamline t…" at bounding box center [472, 213] width 0 height 10
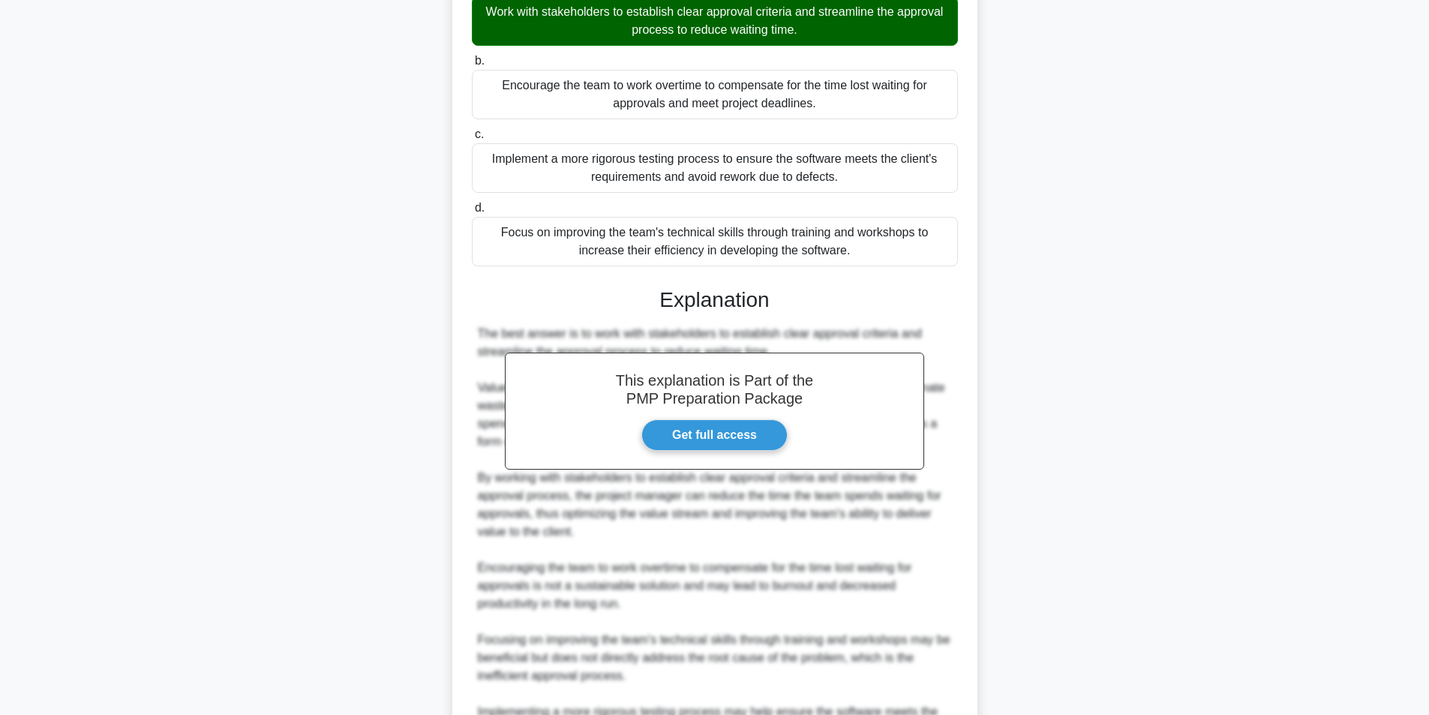
scroll to position [499, 0]
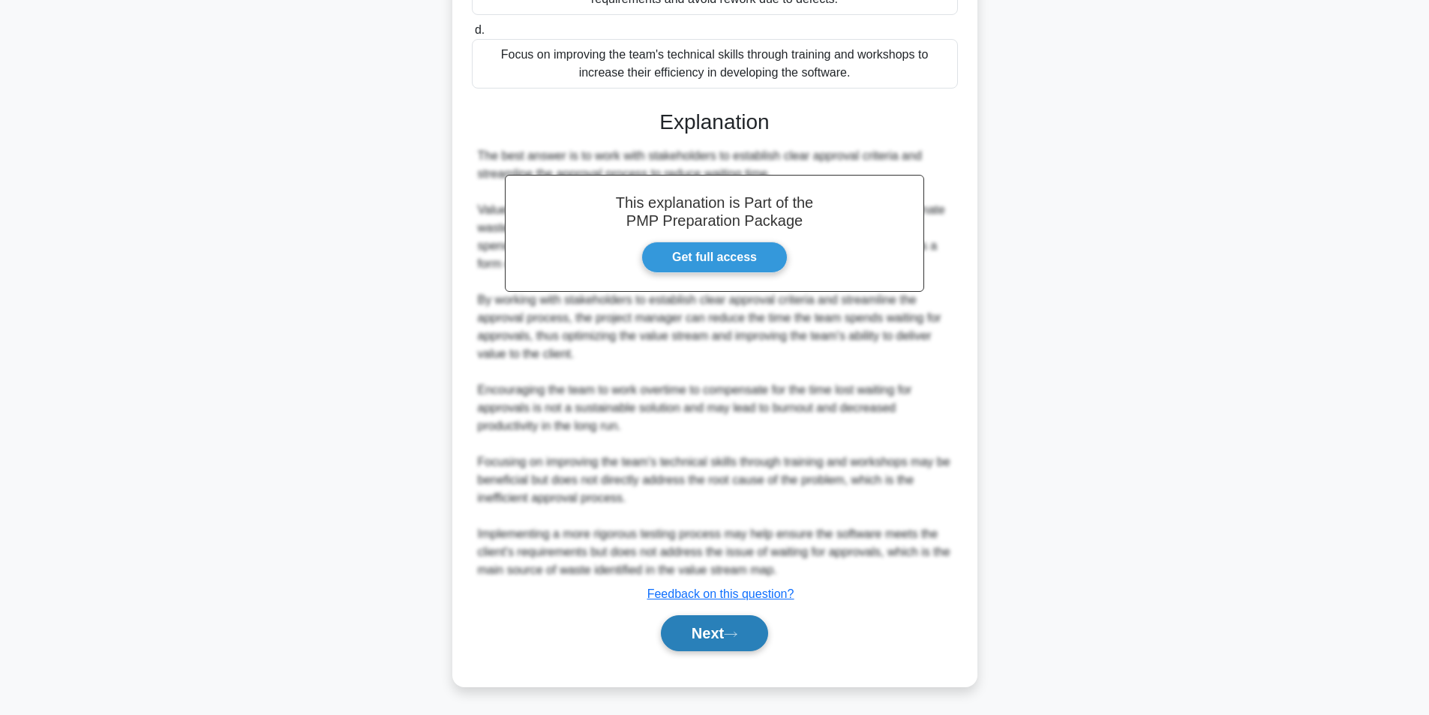
click at [712, 648] on button "Next" at bounding box center [714, 633] width 107 height 36
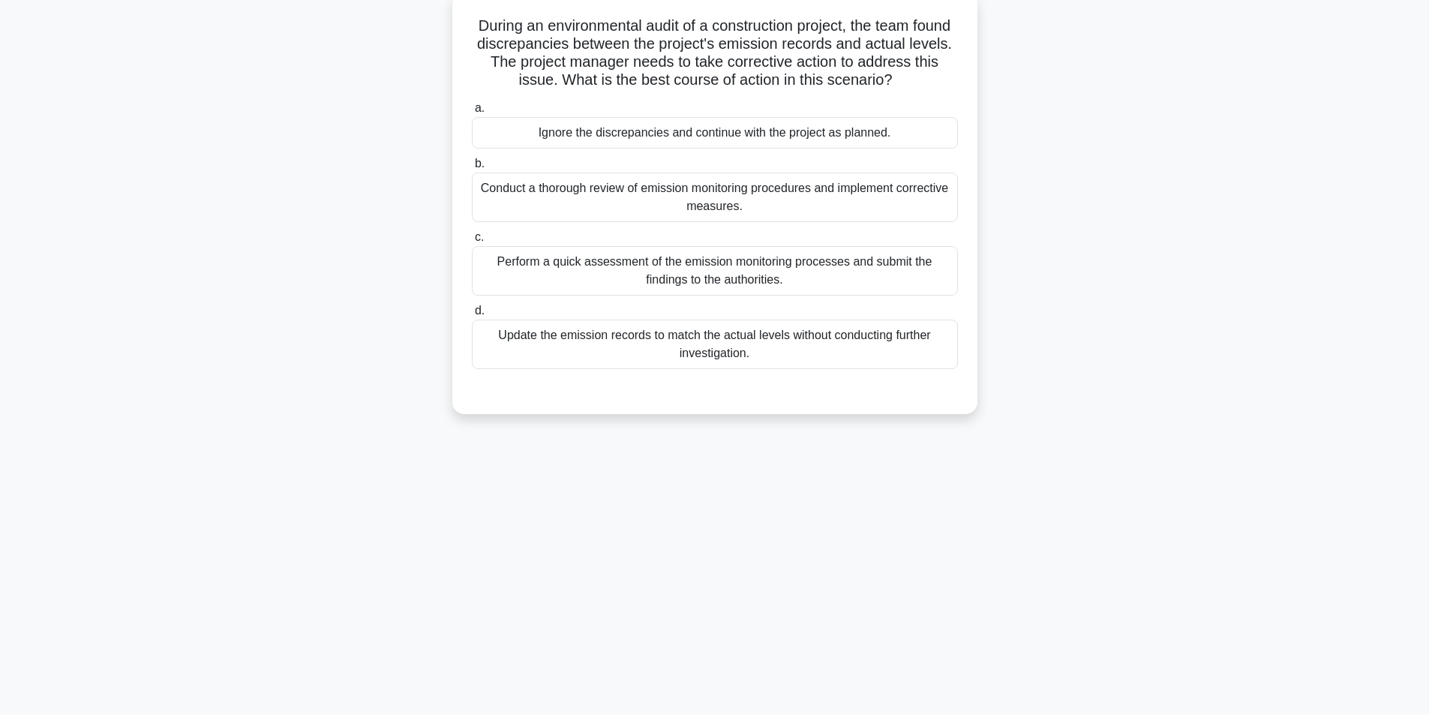
scroll to position [95, 0]
click at [613, 191] on div "Conduct a thorough review of emission monitoring procedures and implement corre…" at bounding box center [715, 194] width 486 height 50
click at [472, 165] on input "b. Conduct a thorough review of emission monitoring procedures and implement co…" at bounding box center [472, 160] width 0 height 10
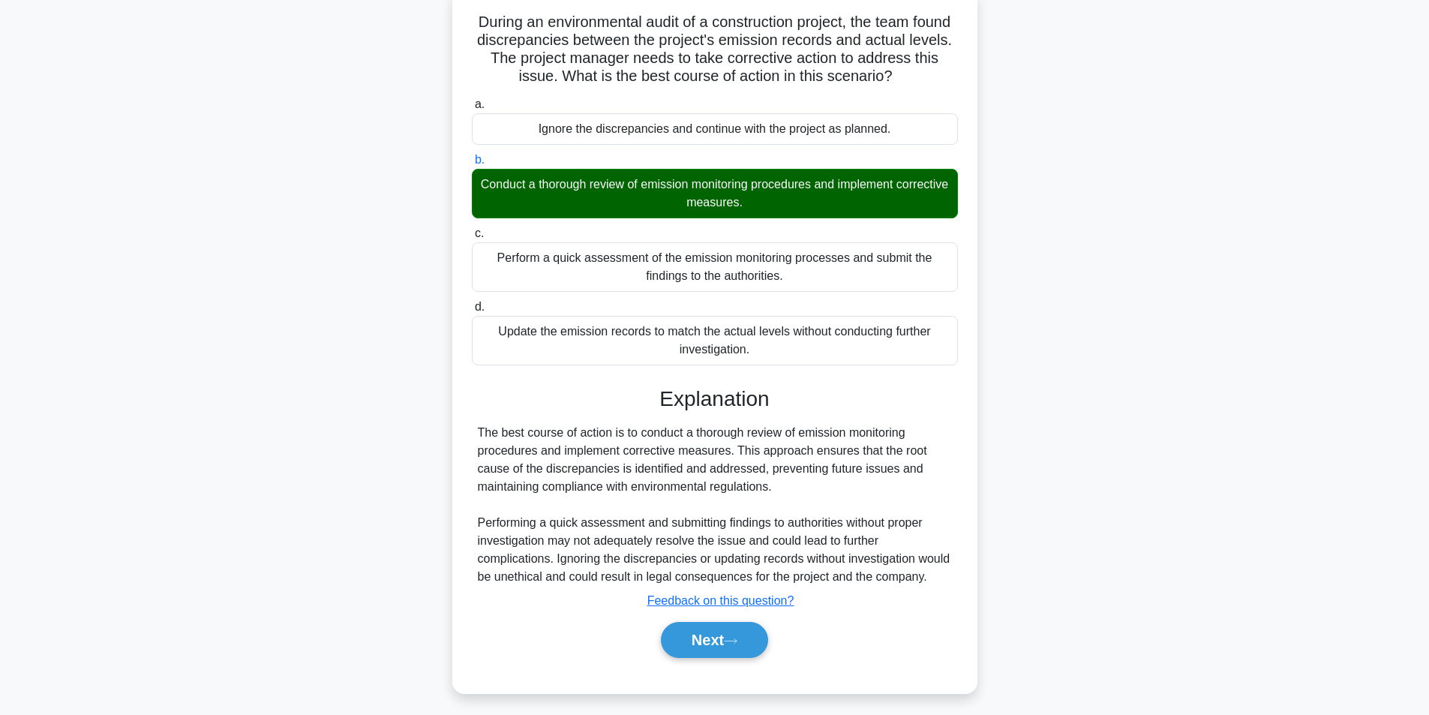
click at [741, 638] on div "Next" at bounding box center [715, 640] width 486 height 48
click at [742, 655] on button "Next" at bounding box center [714, 640] width 107 height 36
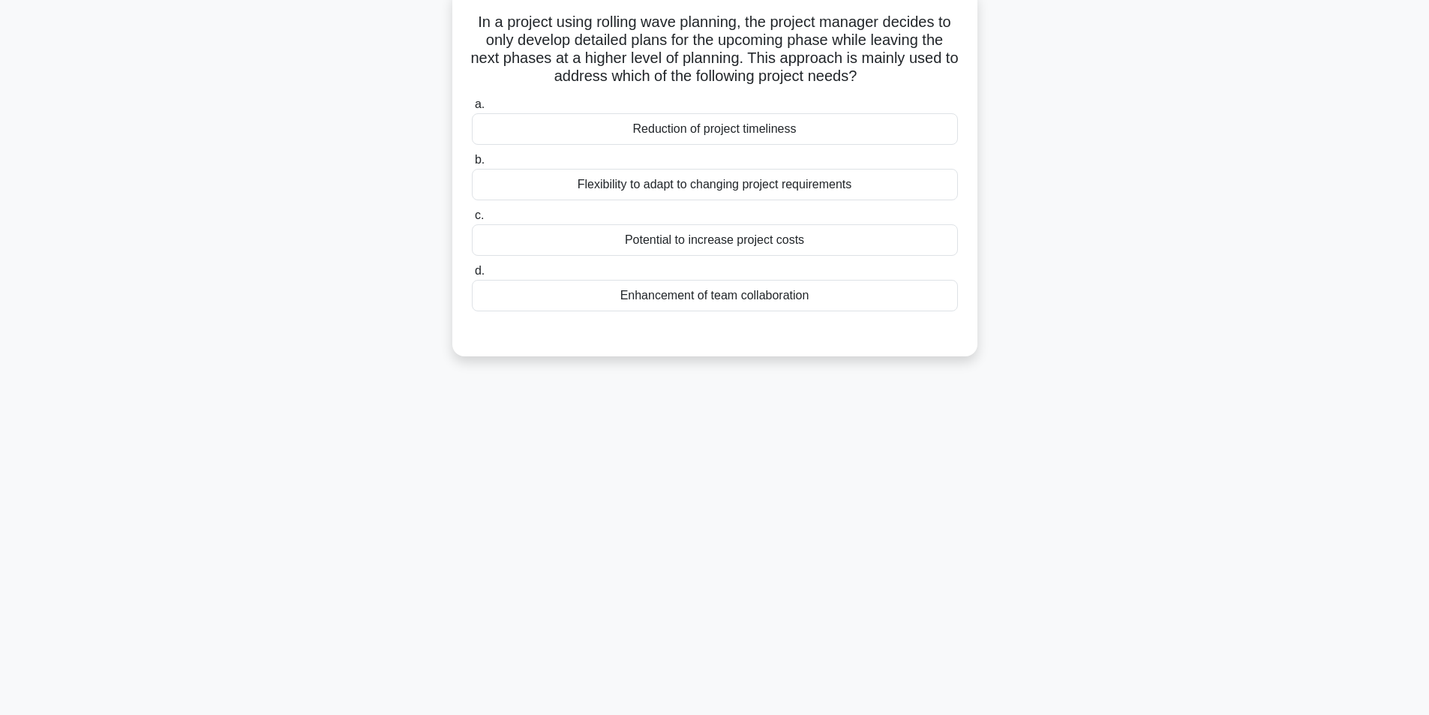
click at [742, 190] on div "Flexibility to adapt to changing project requirements" at bounding box center [715, 185] width 486 height 32
click at [472, 165] on input "b. Flexibility to adapt to changing project requirements" at bounding box center [472, 160] width 0 height 10
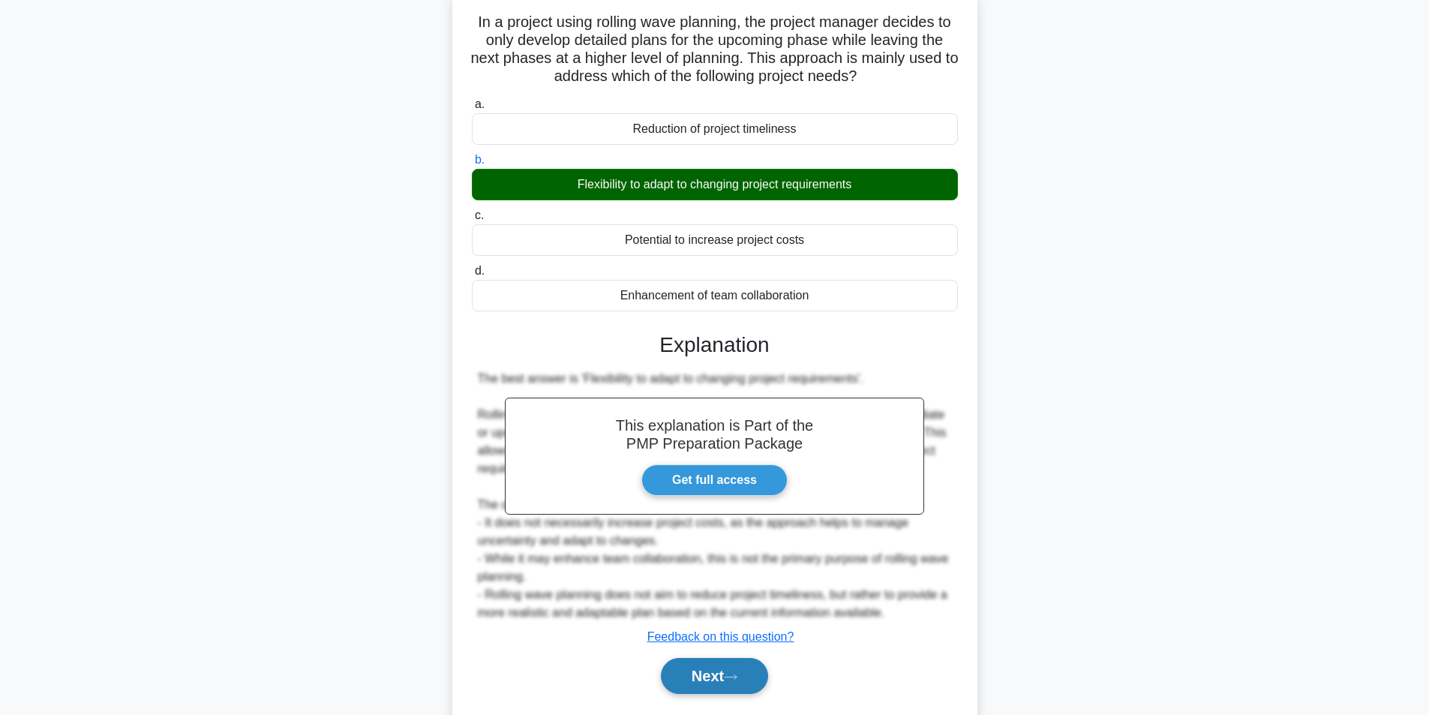
click at [737, 682] on button "Next" at bounding box center [714, 676] width 107 height 36
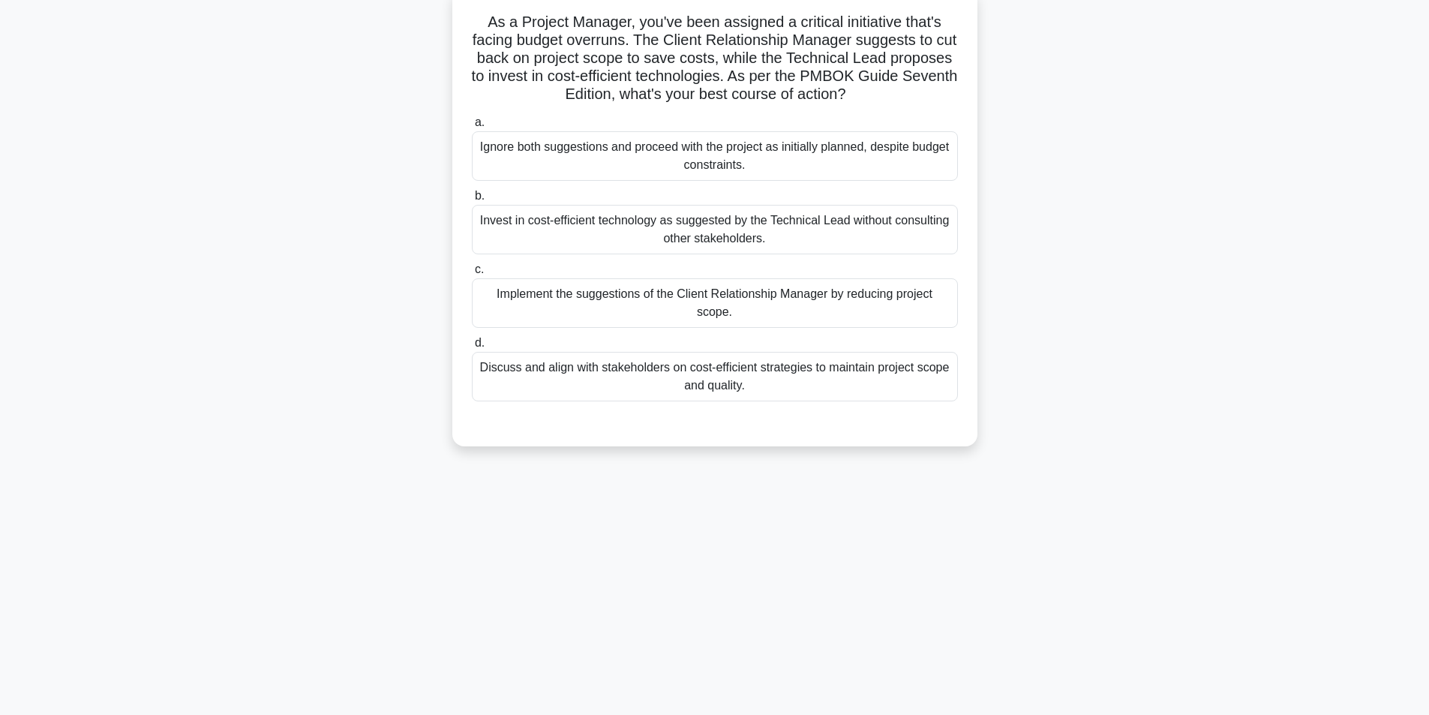
click at [788, 376] on div "Discuss and align with stakeholders on cost-efficient strategies to maintain pr…" at bounding box center [715, 377] width 486 height 50
click at [472, 348] on input "d. Discuss and align with stakeholders on cost-efficient strategies to maintain…" at bounding box center [472, 343] width 0 height 10
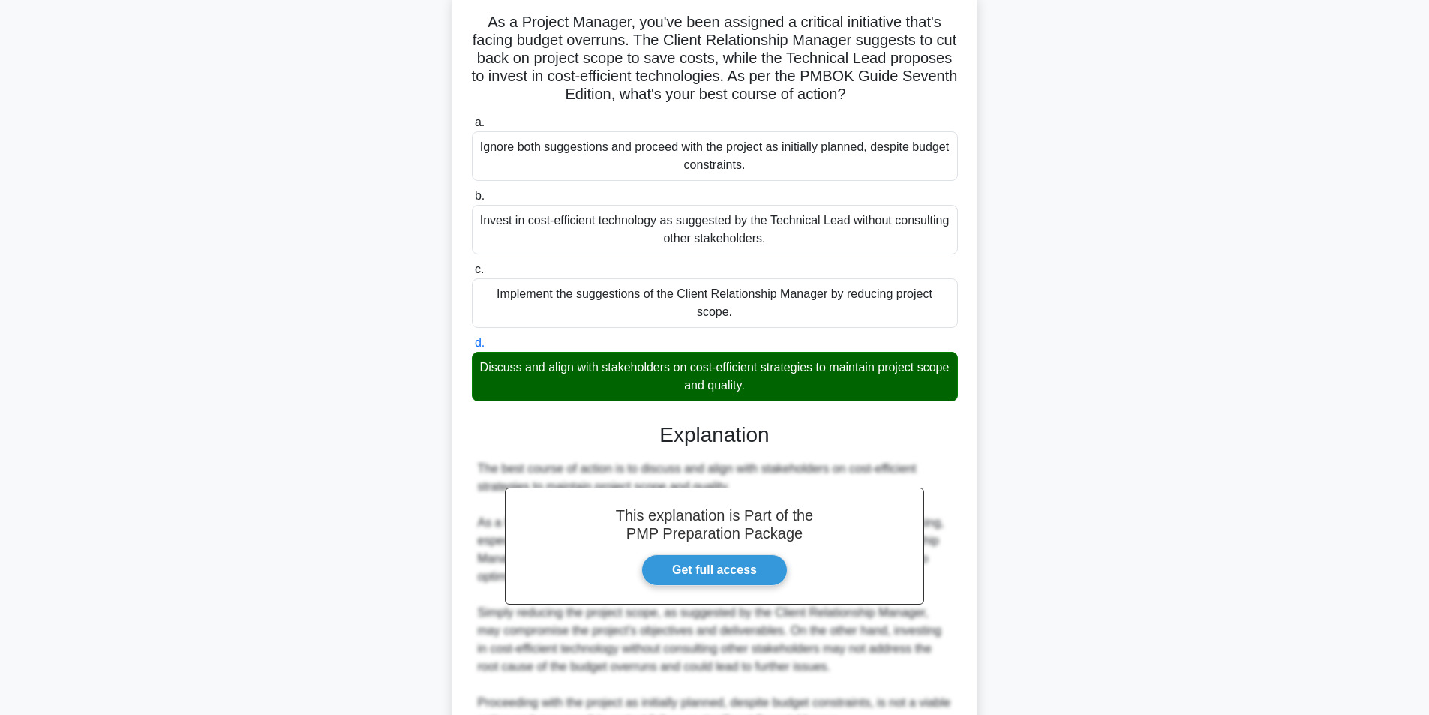
scroll to position [319, 0]
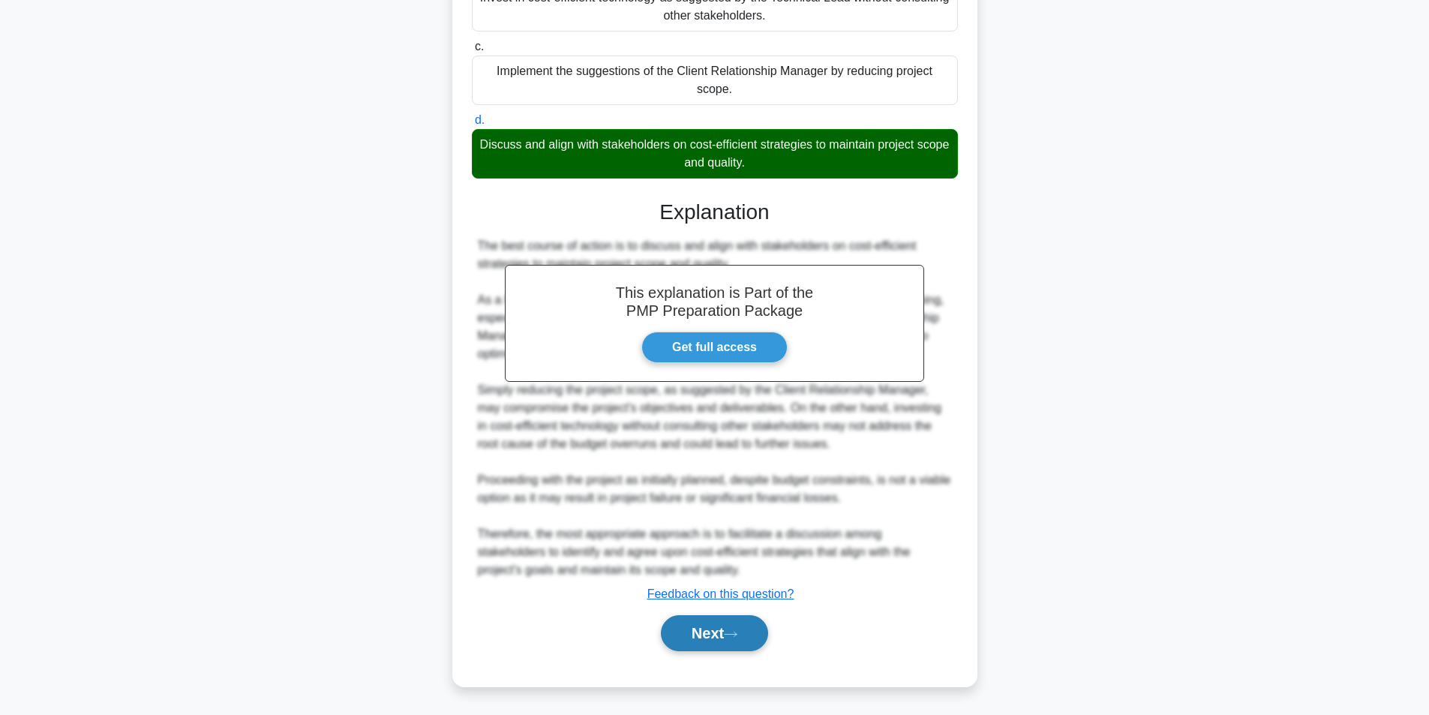
click at [752, 644] on button "Next" at bounding box center [714, 633] width 107 height 36
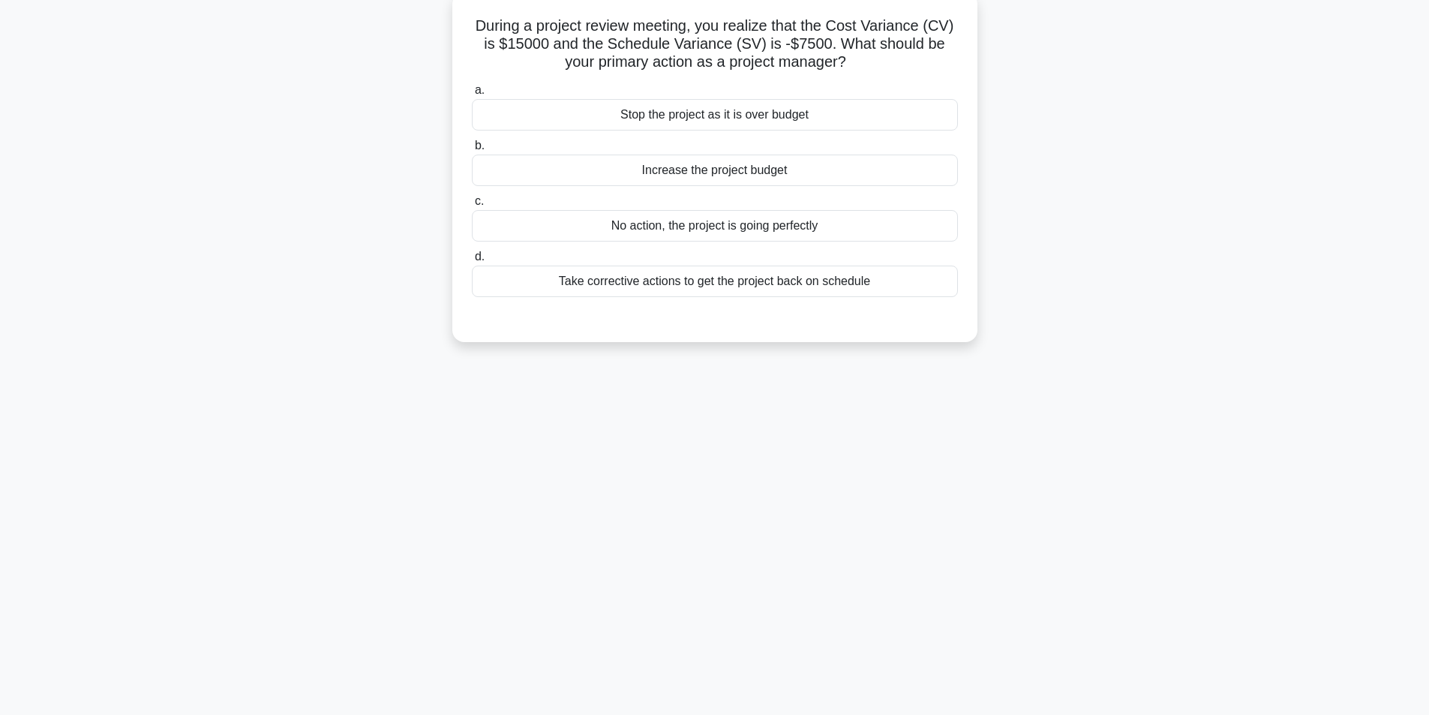
scroll to position [95, 0]
click at [701, 286] on div "Take corrective actions to get the project back on schedule" at bounding box center [715, 278] width 486 height 32
click at [472, 258] on input "d. Take corrective actions to get the project back on schedule" at bounding box center [472, 253] width 0 height 10
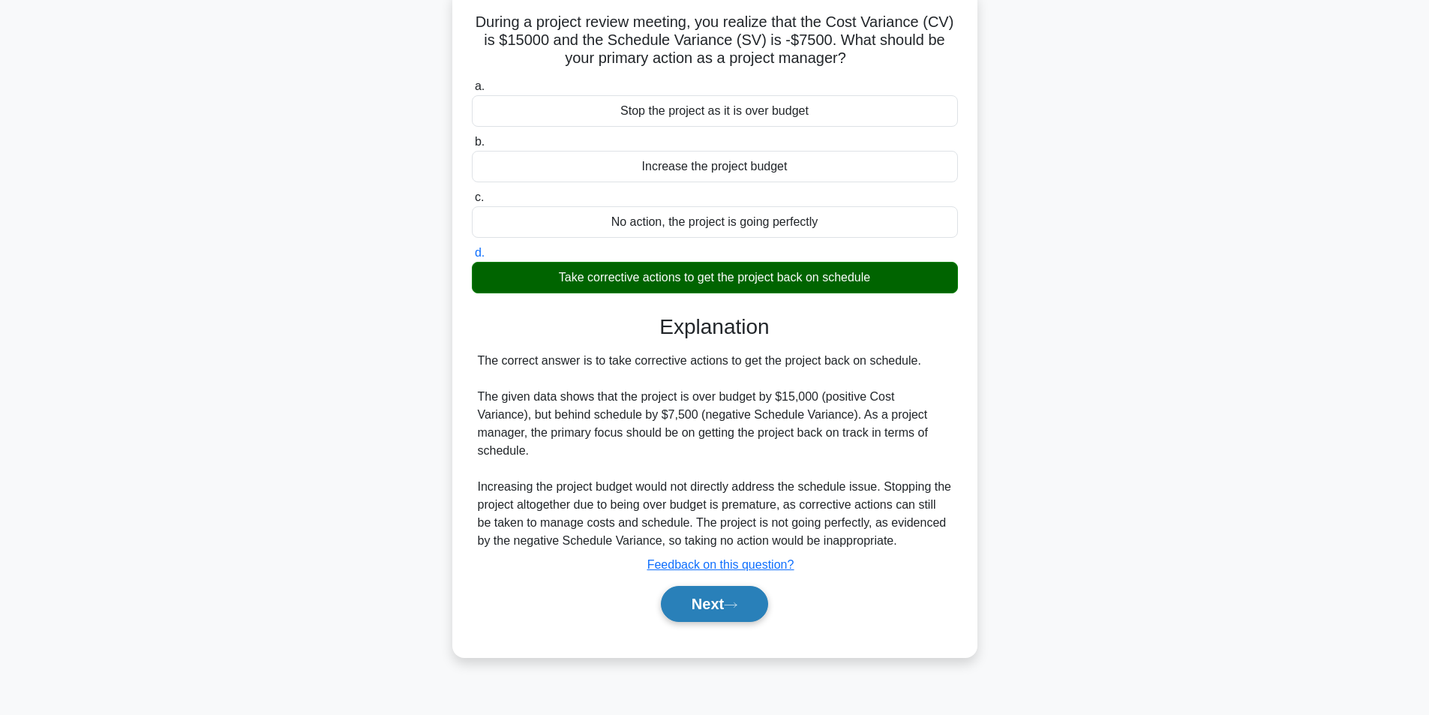
click at [746, 586] on button "Next" at bounding box center [714, 604] width 107 height 36
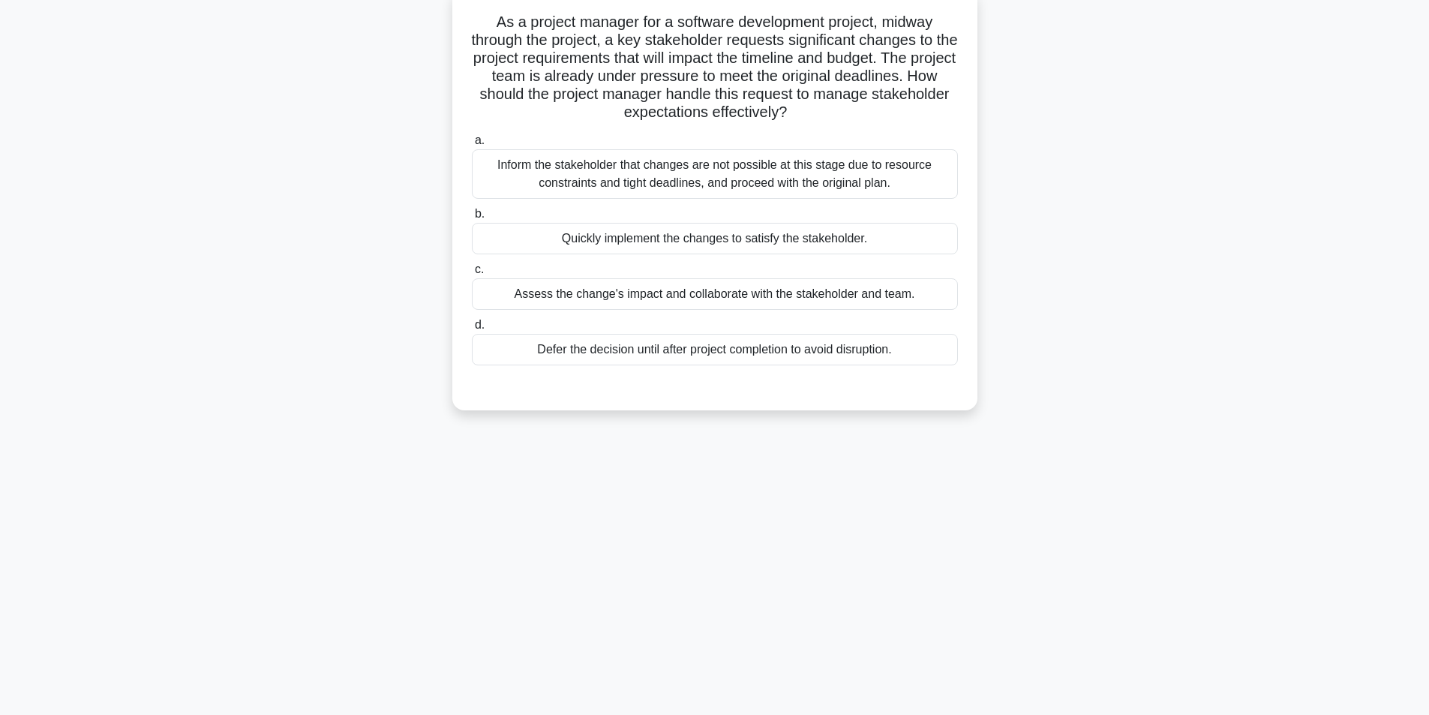
click at [624, 300] on div "Assess the change's impact and collaborate with the stakeholder and team." at bounding box center [715, 294] width 486 height 32
click at [472, 275] on input "c. Assess the change's impact and collaborate with the stakeholder and team." at bounding box center [472, 270] width 0 height 10
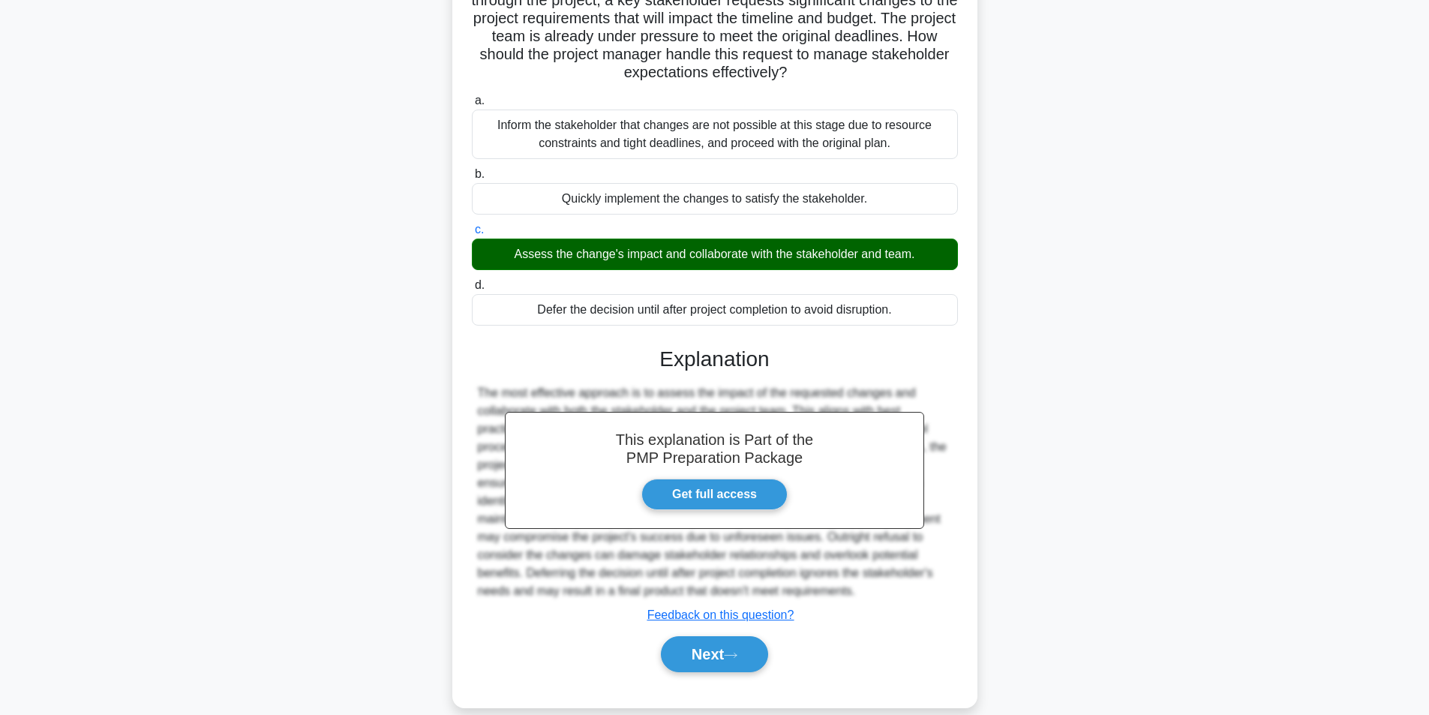
scroll to position [157, 0]
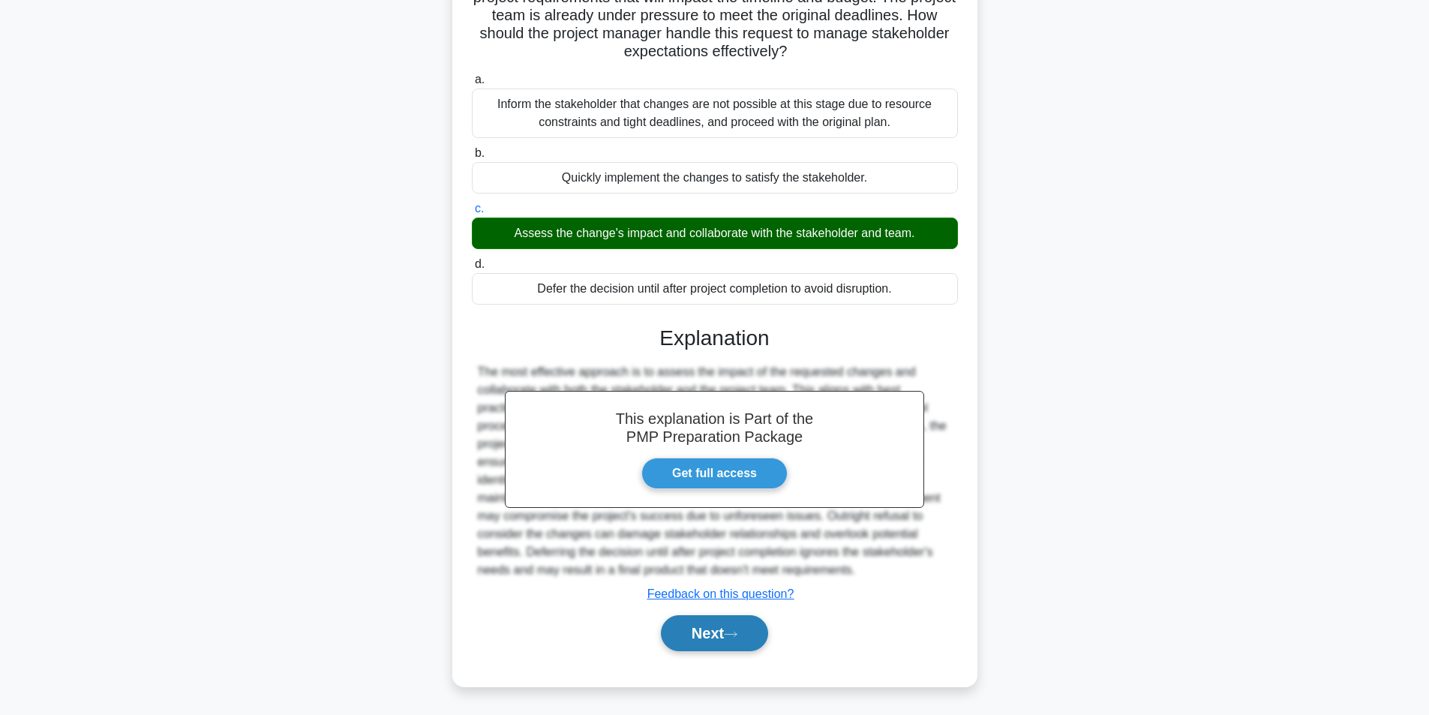
click at [749, 631] on button "Next" at bounding box center [714, 633] width 107 height 36
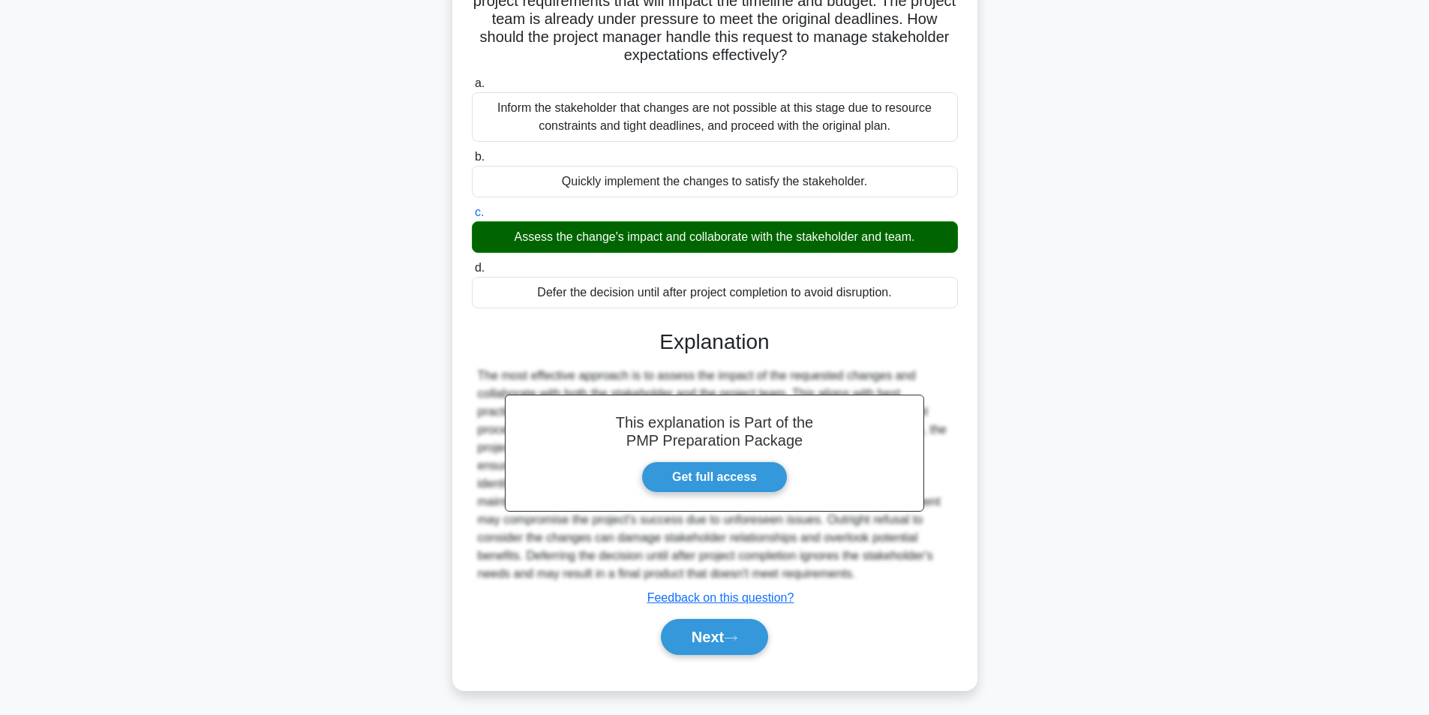
scroll to position [95, 0]
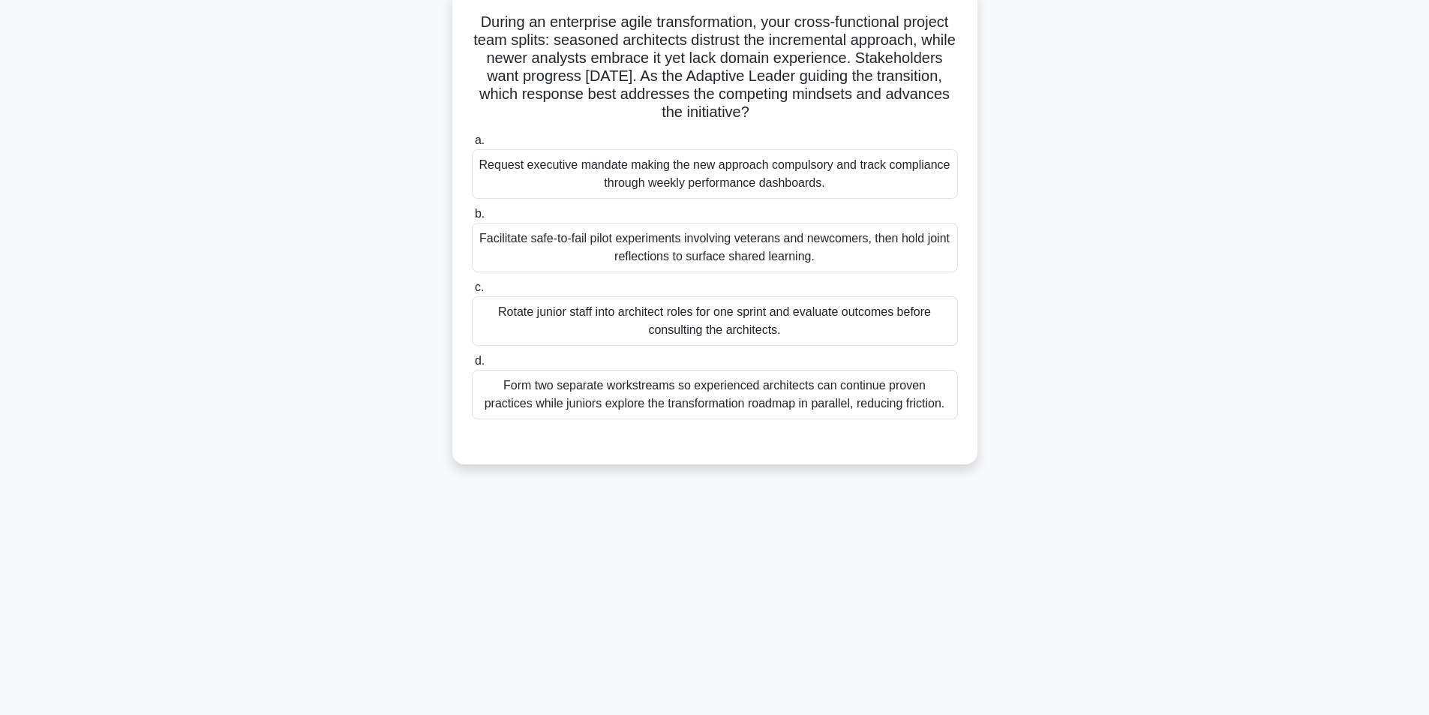
click at [620, 246] on div "Facilitate safe-to-fail pilot experiments involving veterans and newcomers, the…" at bounding box center [715, 248] width 486 height 50
click at [472, 219] on input "b. Facilitate safe-to-fail pilot experiments involving veterans and newcomers, …" at bounding box center [472, 214] width 0 height 10
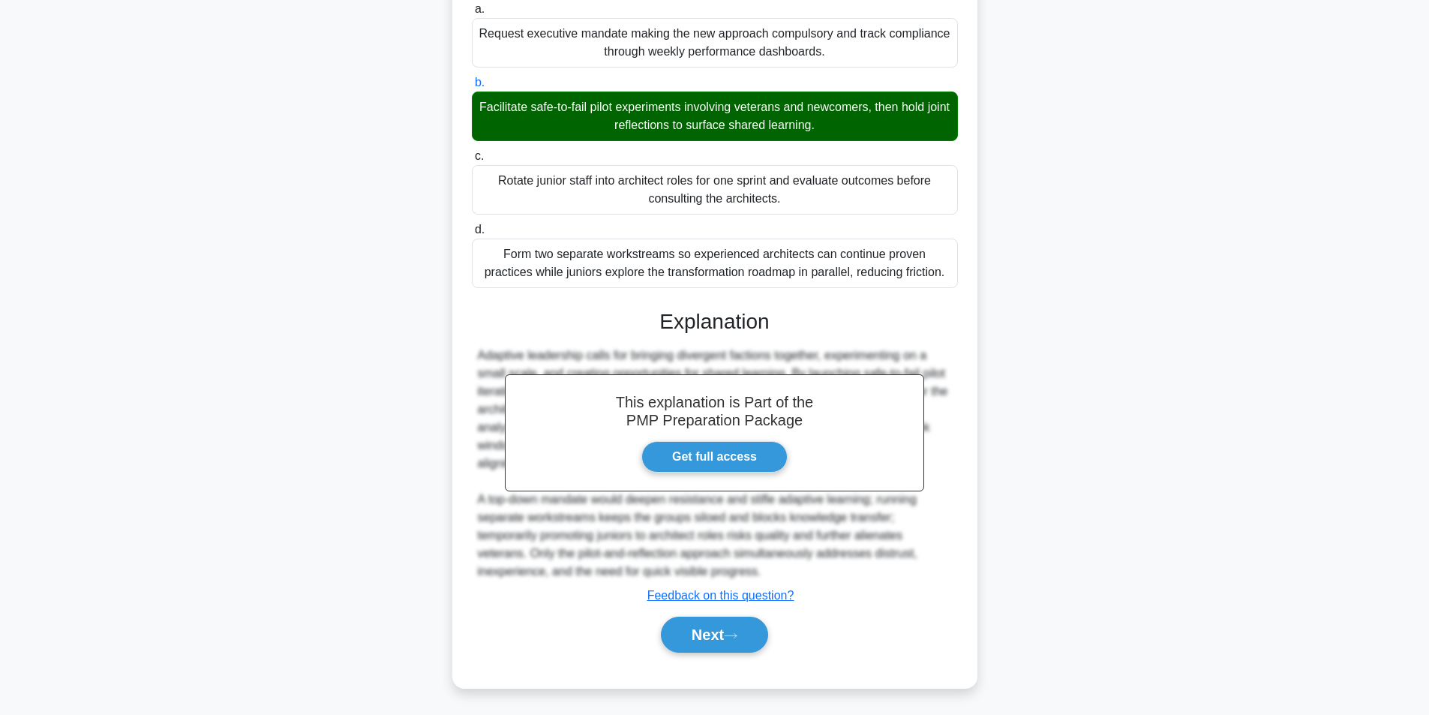
scroll to position [229, 0]
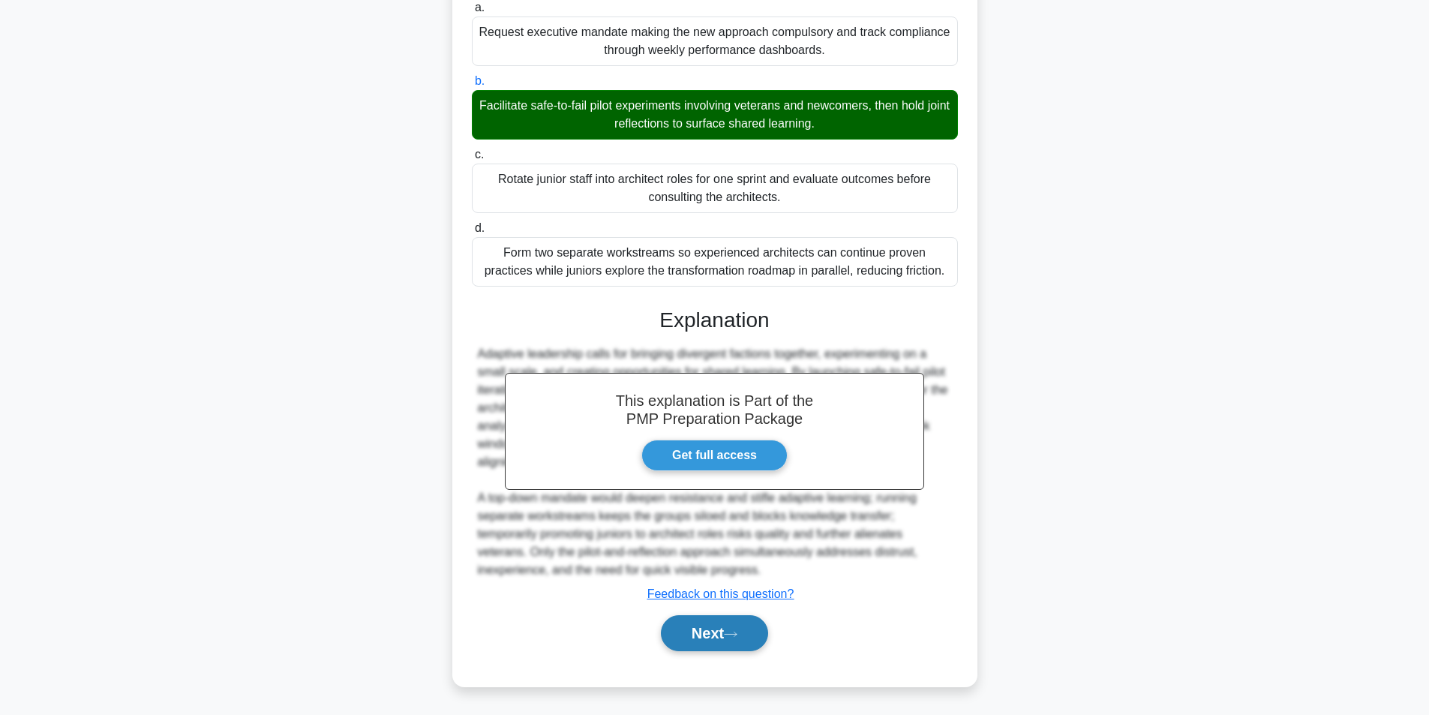
click at [731, 637] on button "Next" at bounding box center [714, 633] width 107 height 36
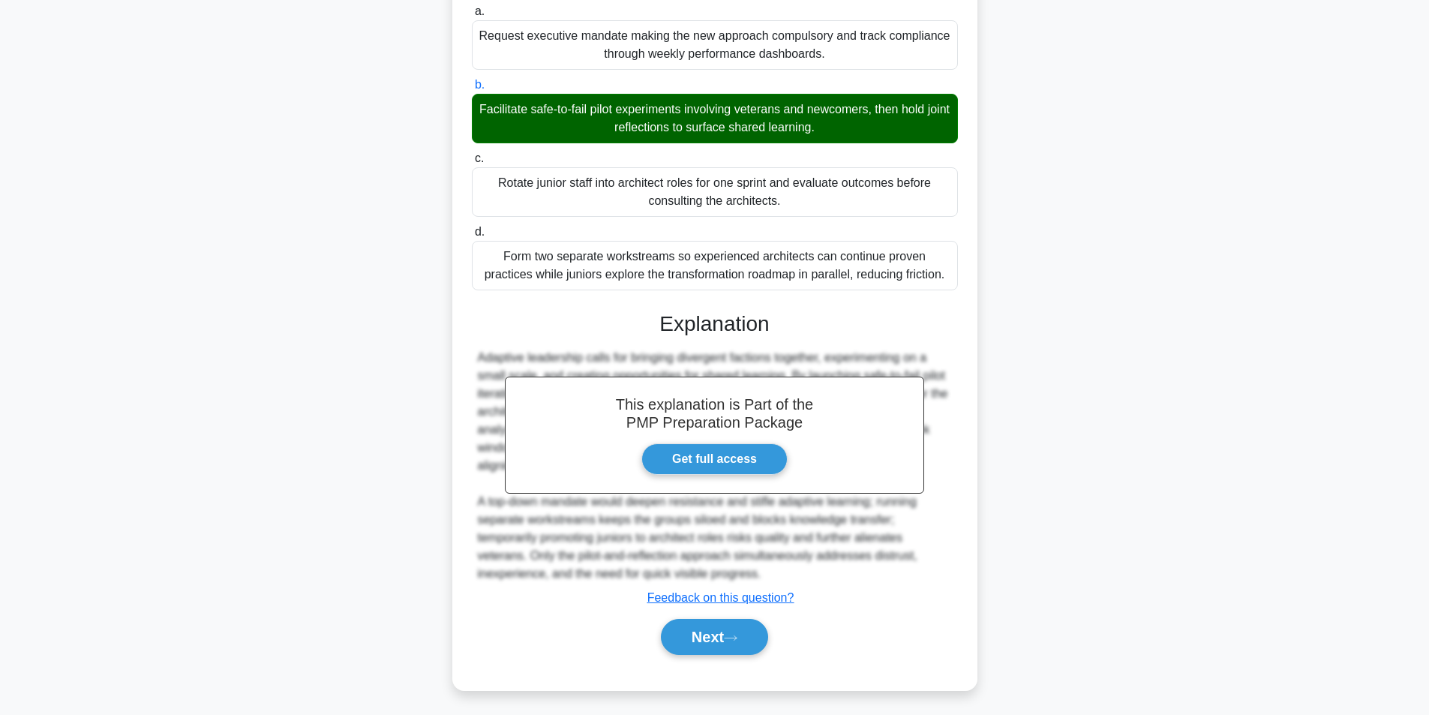
scroll to position [95, 0]
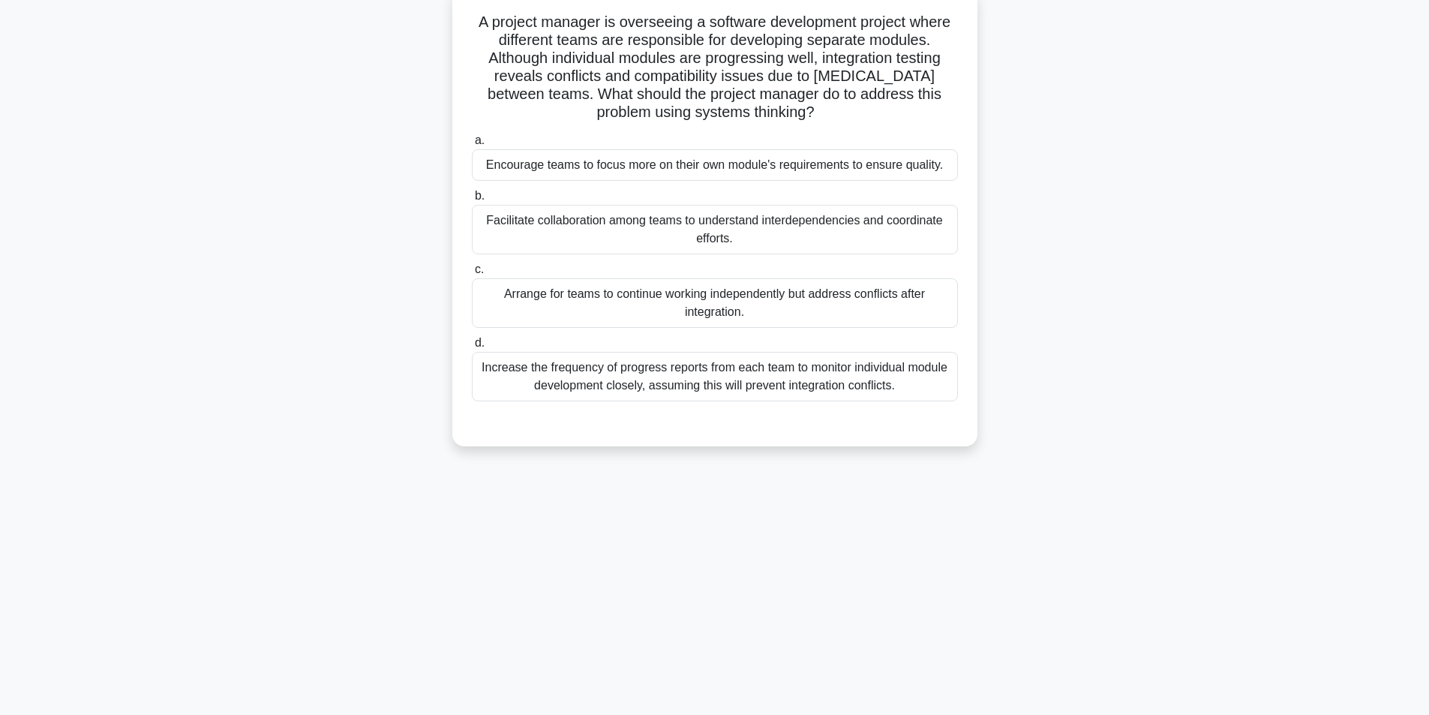
click at [650, 224] on div "Facilitate collaboration among teams to understand interdependencies and coordi…" at bounding box center [715, 230] width 486 height 50
click at [472, 201] on input "b. Facilitate collaboration among teams to understand interdependencies and coo…" at bounding box center [472, 196] width 0 height 10
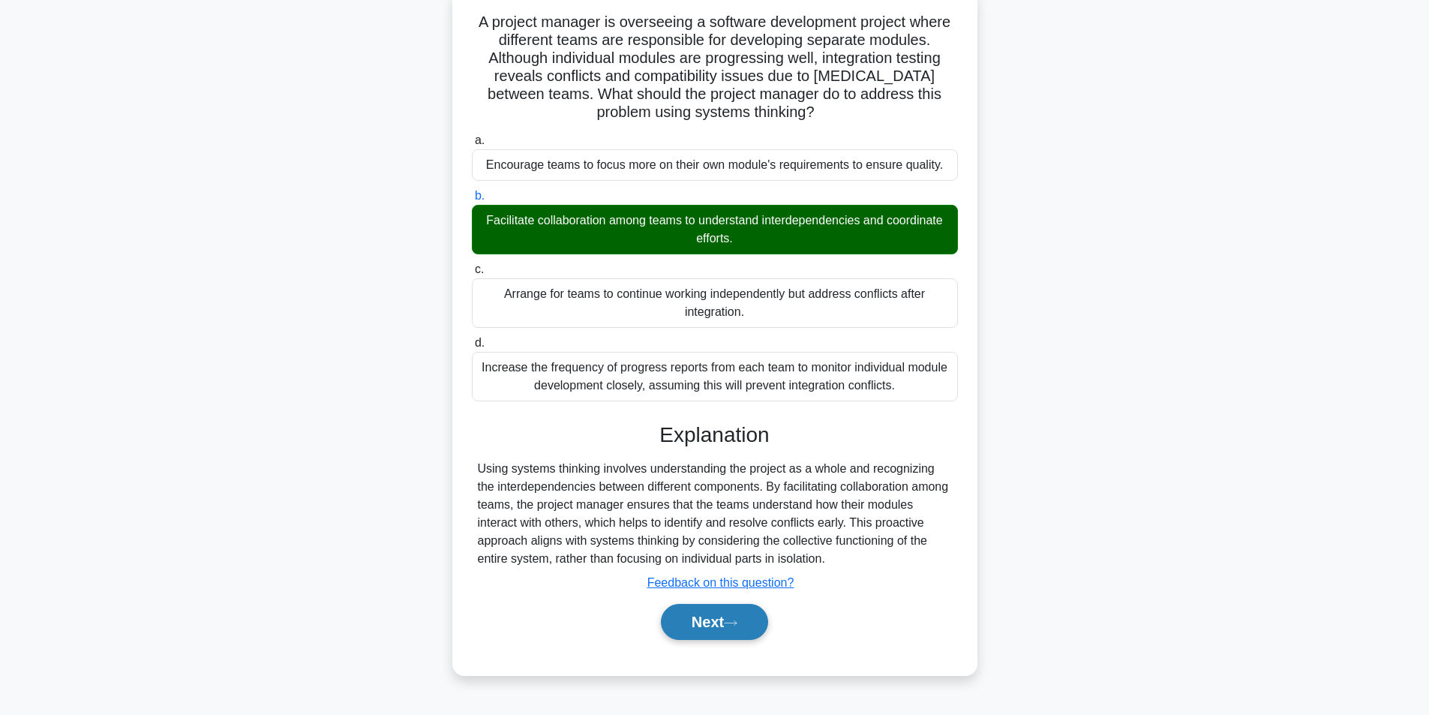
click at [745, 616] on button "Next" at bounding box center [714, 622] width 107 height 36
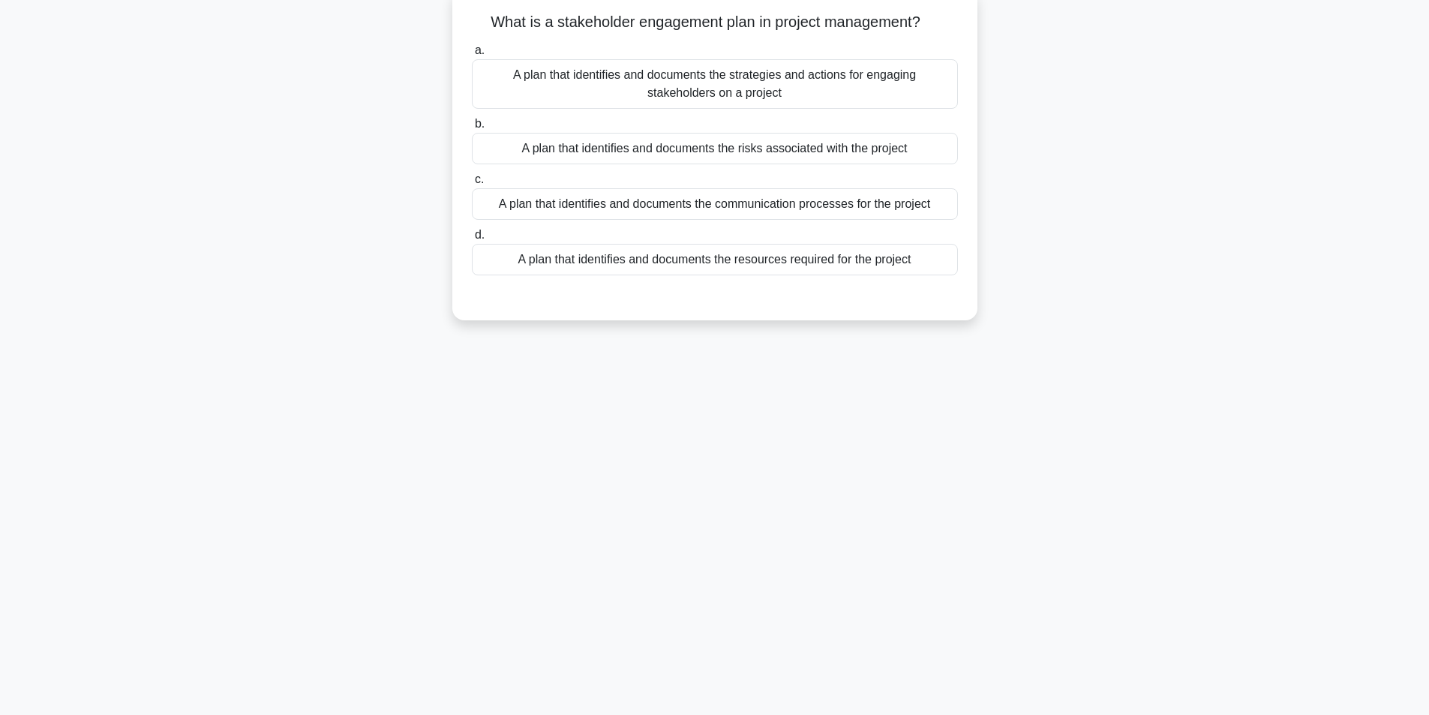
click at [821, 88] on div "A plan that identifies and documents the strategies and actions for engaging st…" at bounding box center [715, 84] width 486 height 50
click at [472, 56] on input "a. A plan that identifies and documents the strategies and actions for engaging…" at bounding box center [472, 51] width 0 height 10
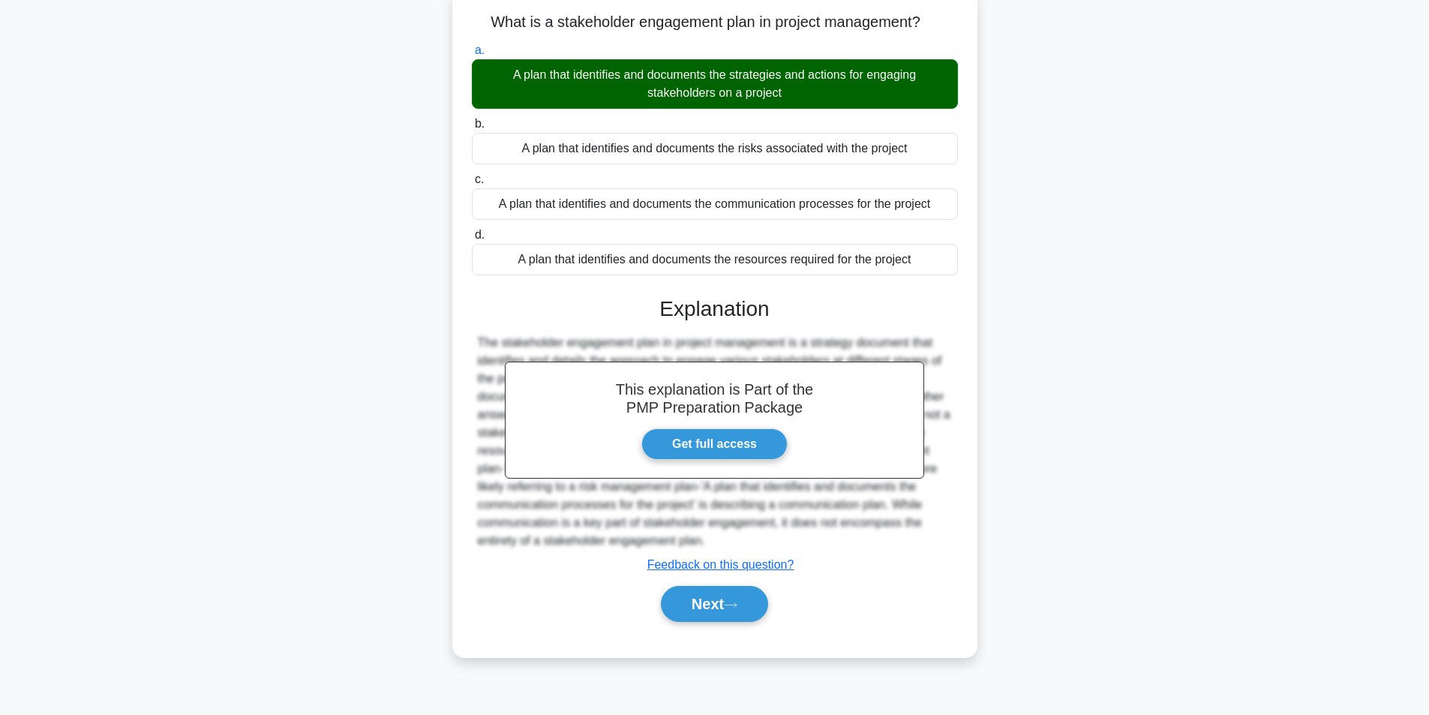
click at [746, 634] on div "a. A plan that identifies and documents the strategies and actions for engaging…" at bounding box center [714, 339] width 489 height 602
click at [742, 611] on button "Next" at bounding box center [714, 604] width 107 height 36
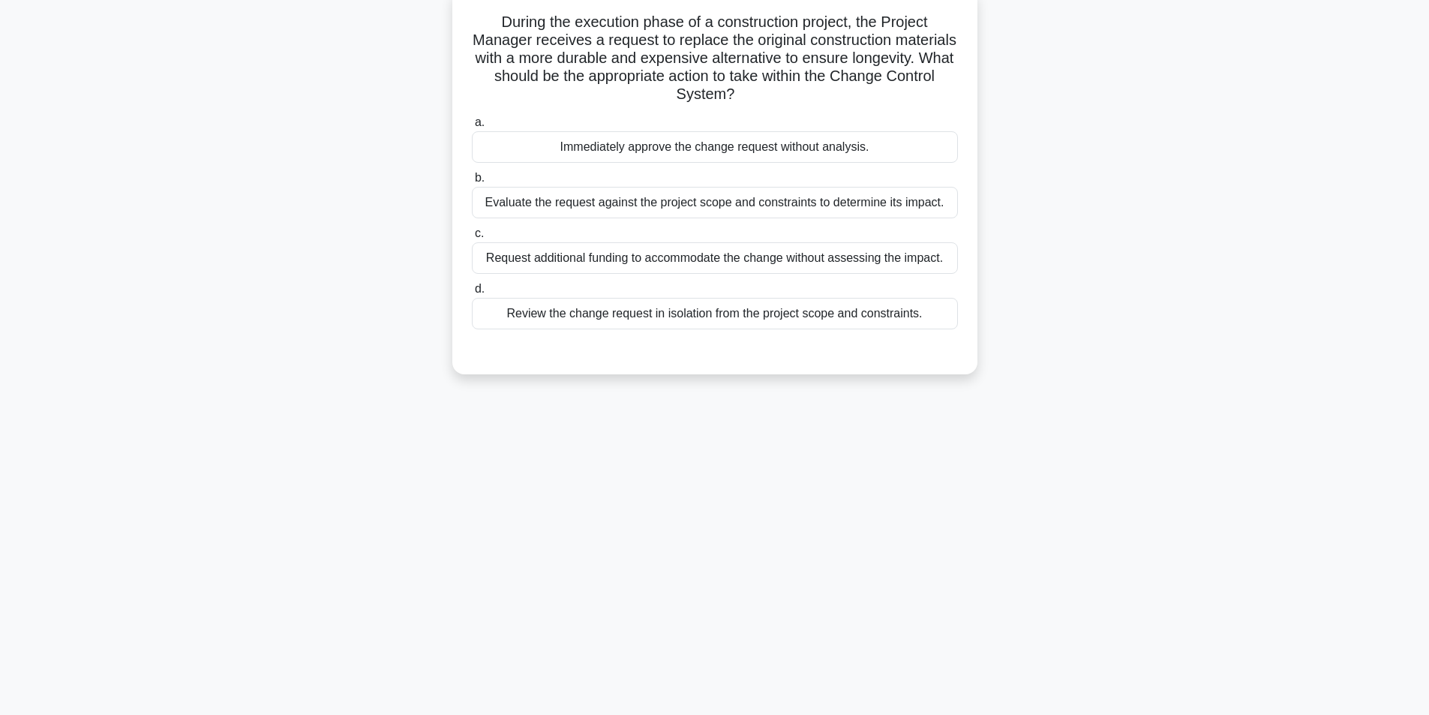
click at [644, 203] on div "Evaluate the request against the project scope and constraints to determine its…" at bounding box center [715, 203] width 486 height 32
click at [472, 183] on input "b. Evaluate the request against the project scope and constraints to determine …" at bounding box center [472, 178] width 0 height 10
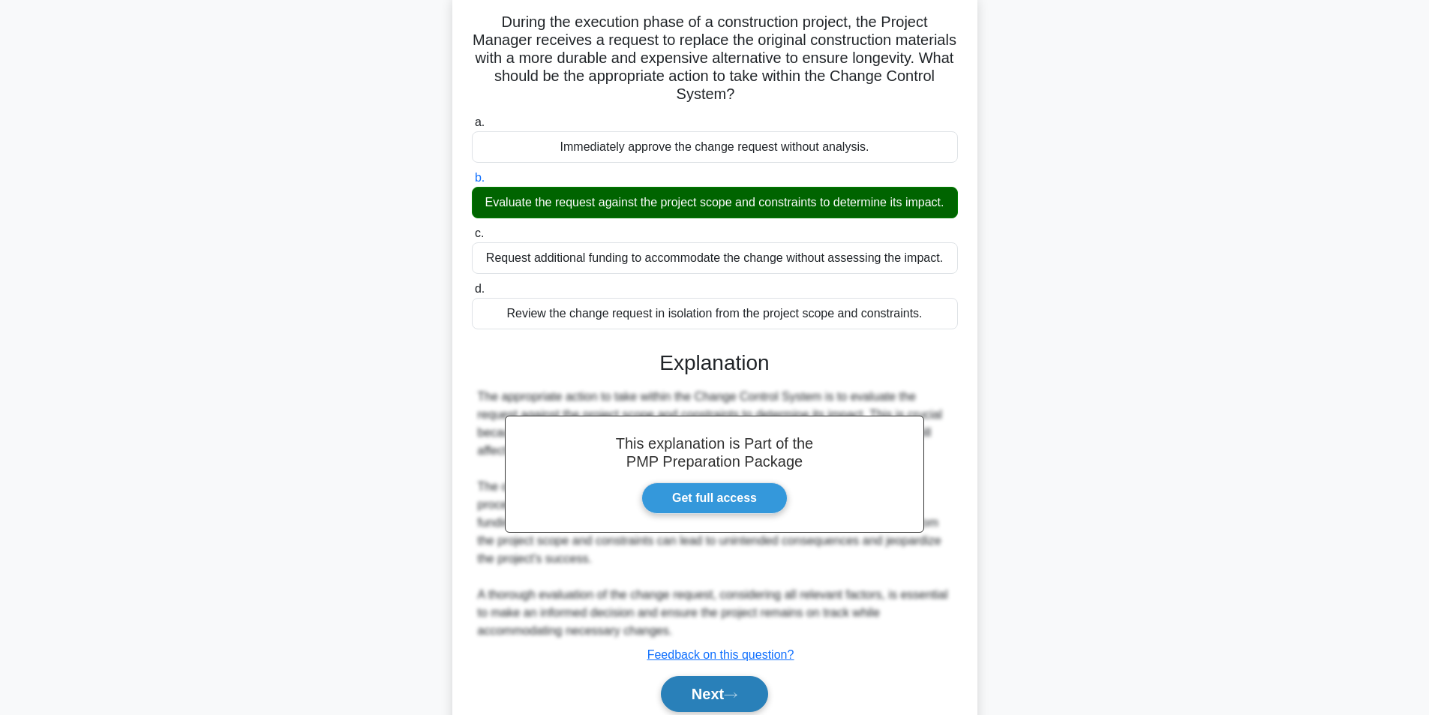
click at [719, 704] on button "Next" at bounding box center [714, 694] width 107 height 36
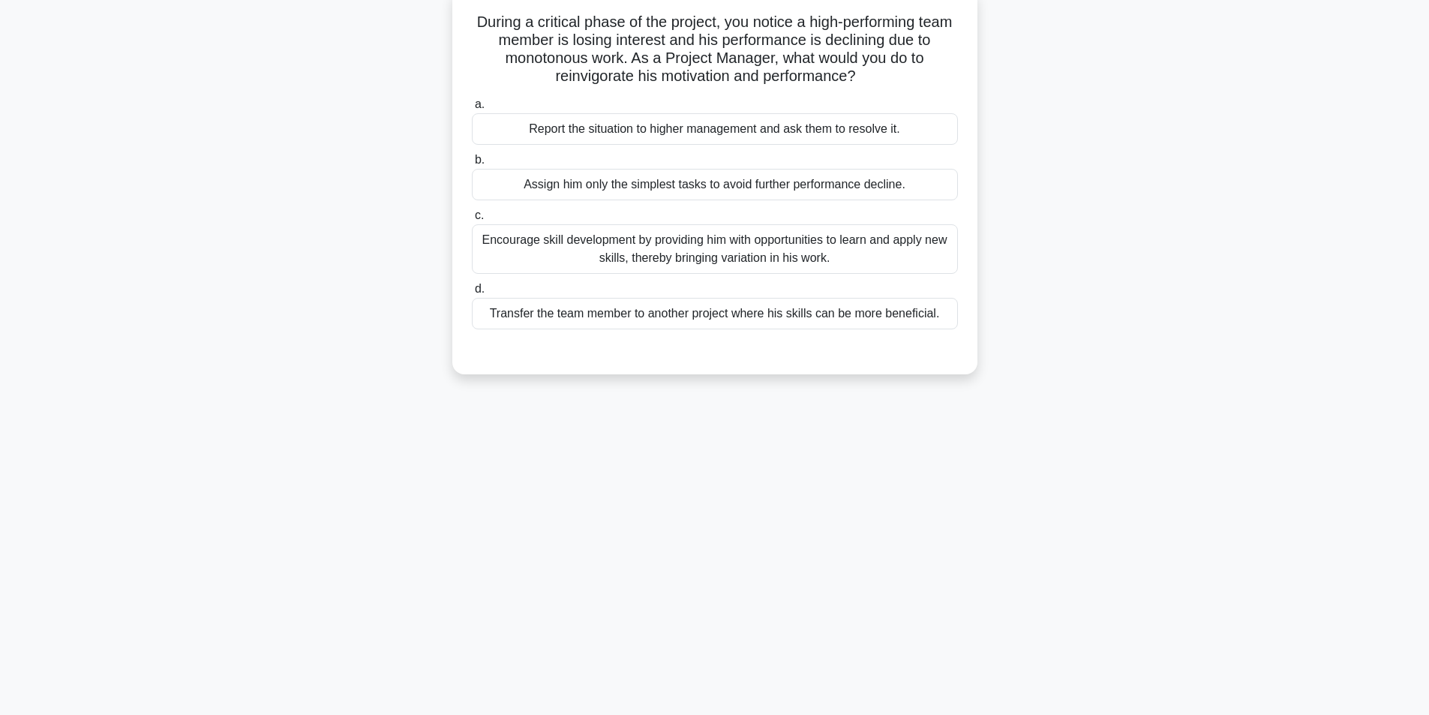
click at [736, 255] on div "Encourage skill development by providing him with opportunities to learn and ap…" at bounding box center [715, 249] width 486 height 50
click at [472, 221] on input "c. Encourage skill development by providing him with opportunities to learn and…" at bounding box center [472, 216] width 0 height 10
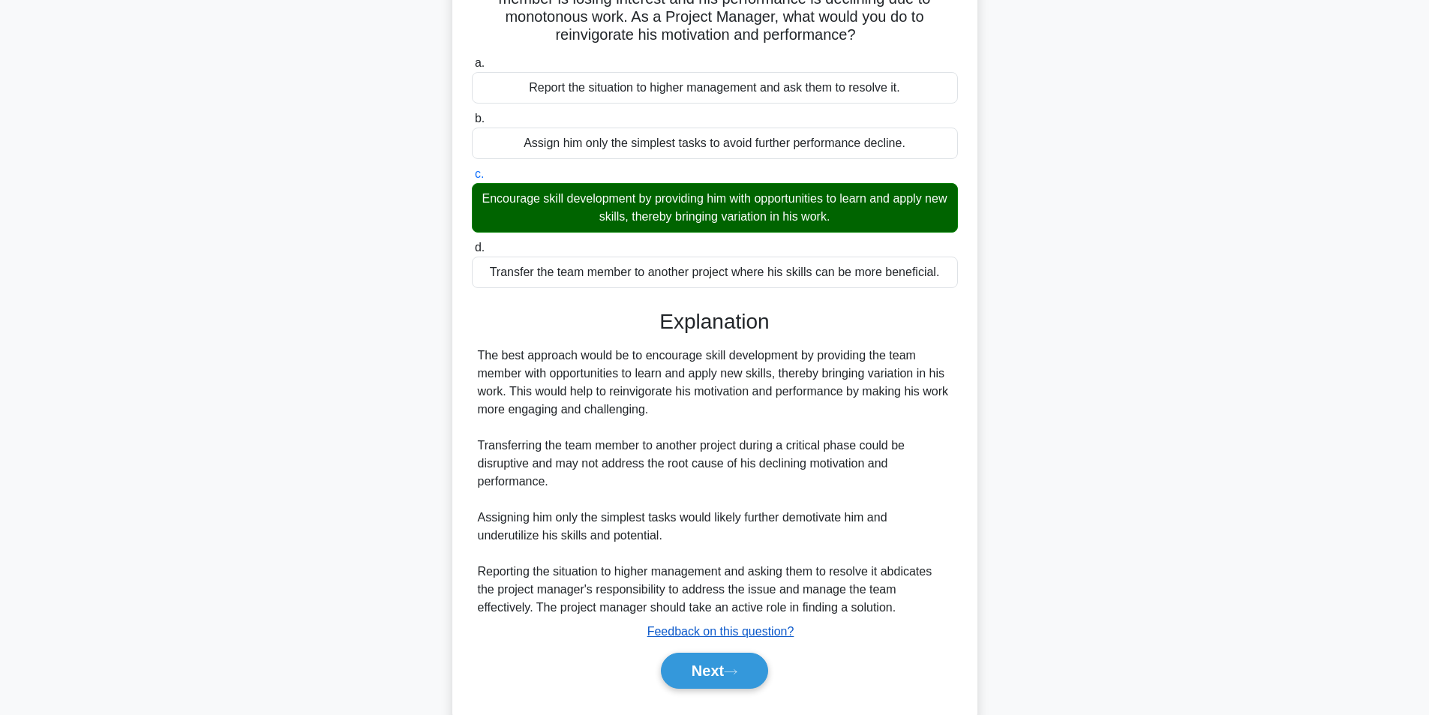
scroll to position [175, 0]
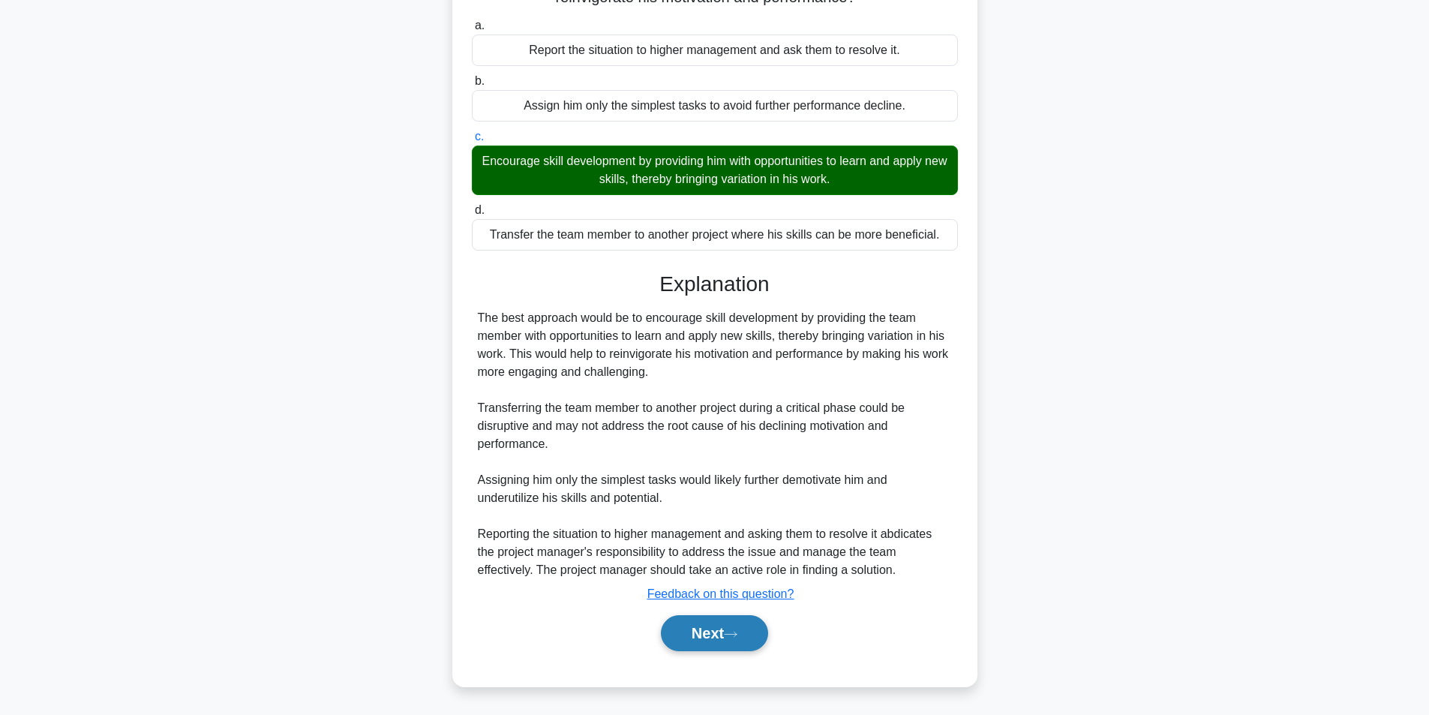
click at [735, 623] on button "Next" at bounding box center [714, 633] width 107 height 36
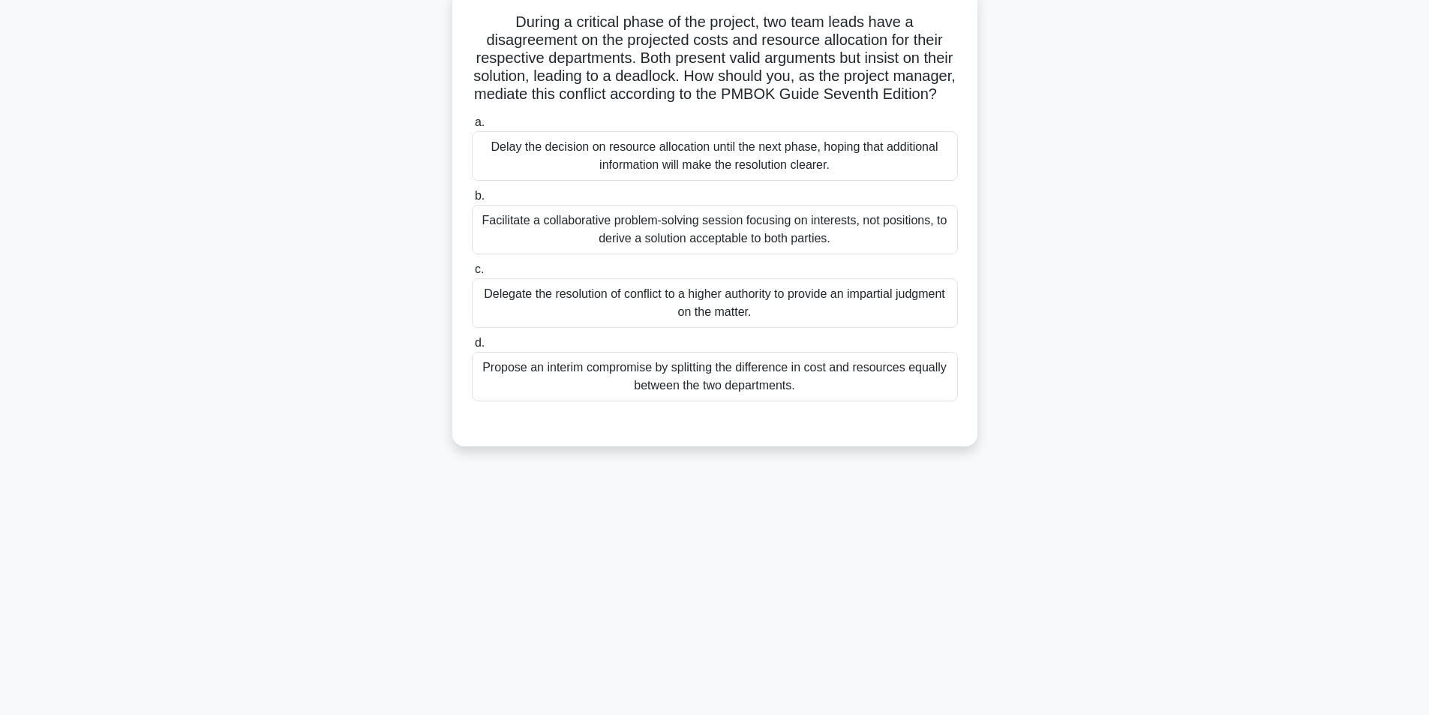
click at [641, 251] on div "Facilitate a collaborative problem-solving session focusing on interests, not p…" at bounding box center [715, 230] width 486 height 50
click at [472, 201] on input "b. Facilitate a collaborative problem-solving session focusing on interests, no…" at bounding box center [472, 196] width 0 height 10
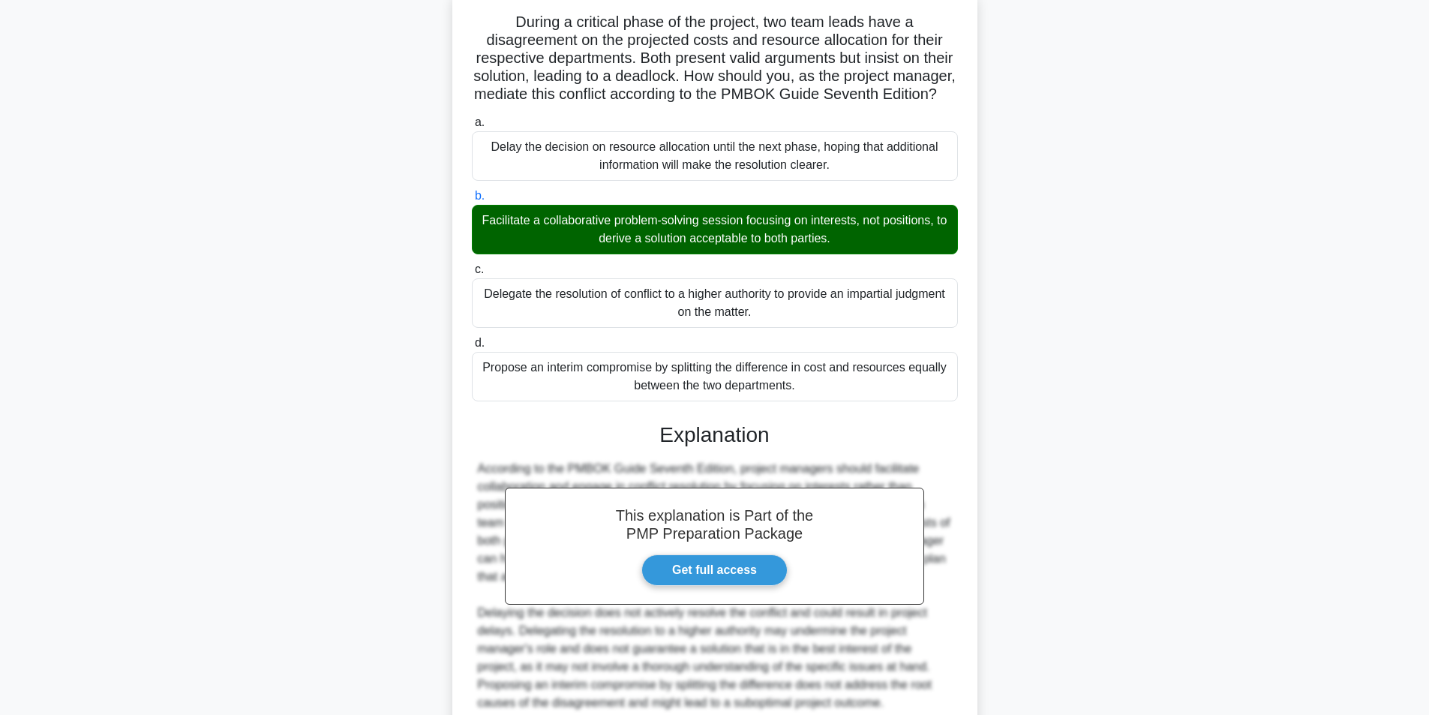
scroll to position [247, 0]
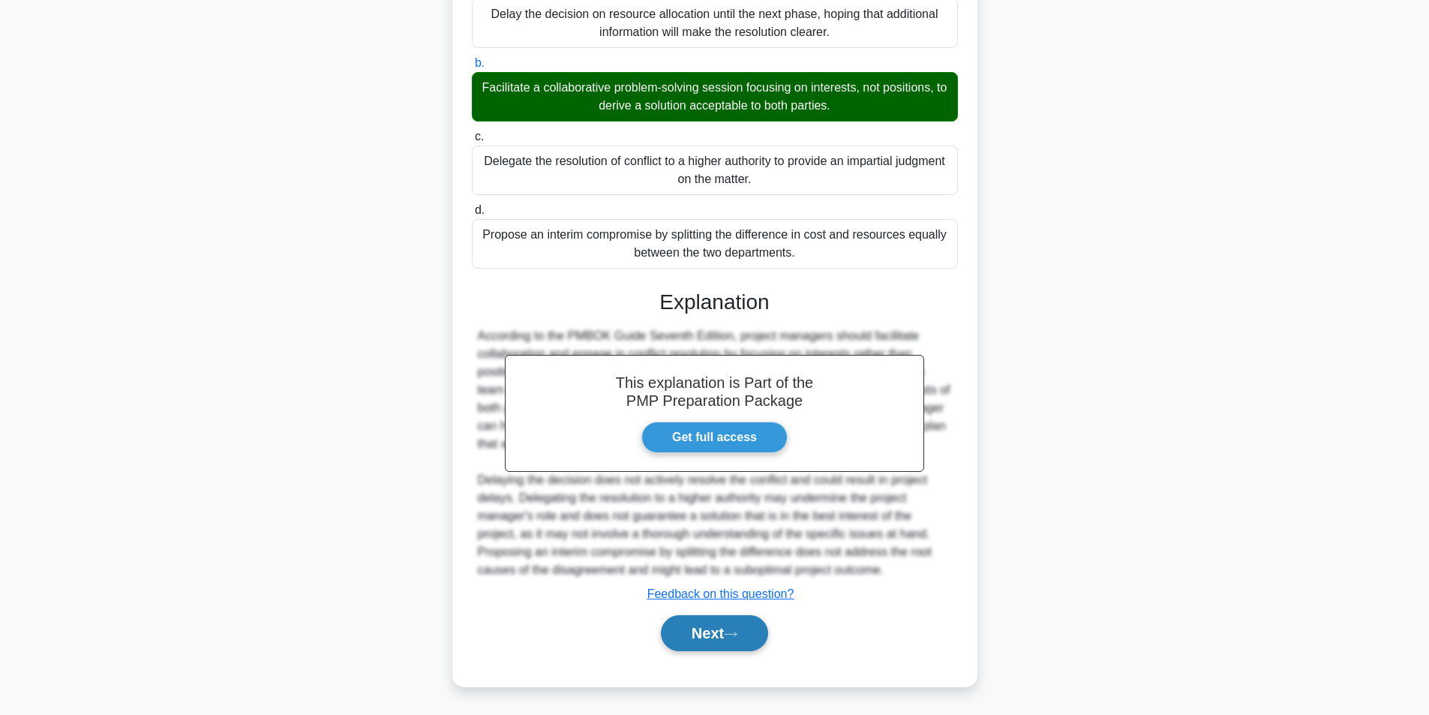
click at [740, 630] on button "Next" at bounding box center [714, 633] width 107 height 36
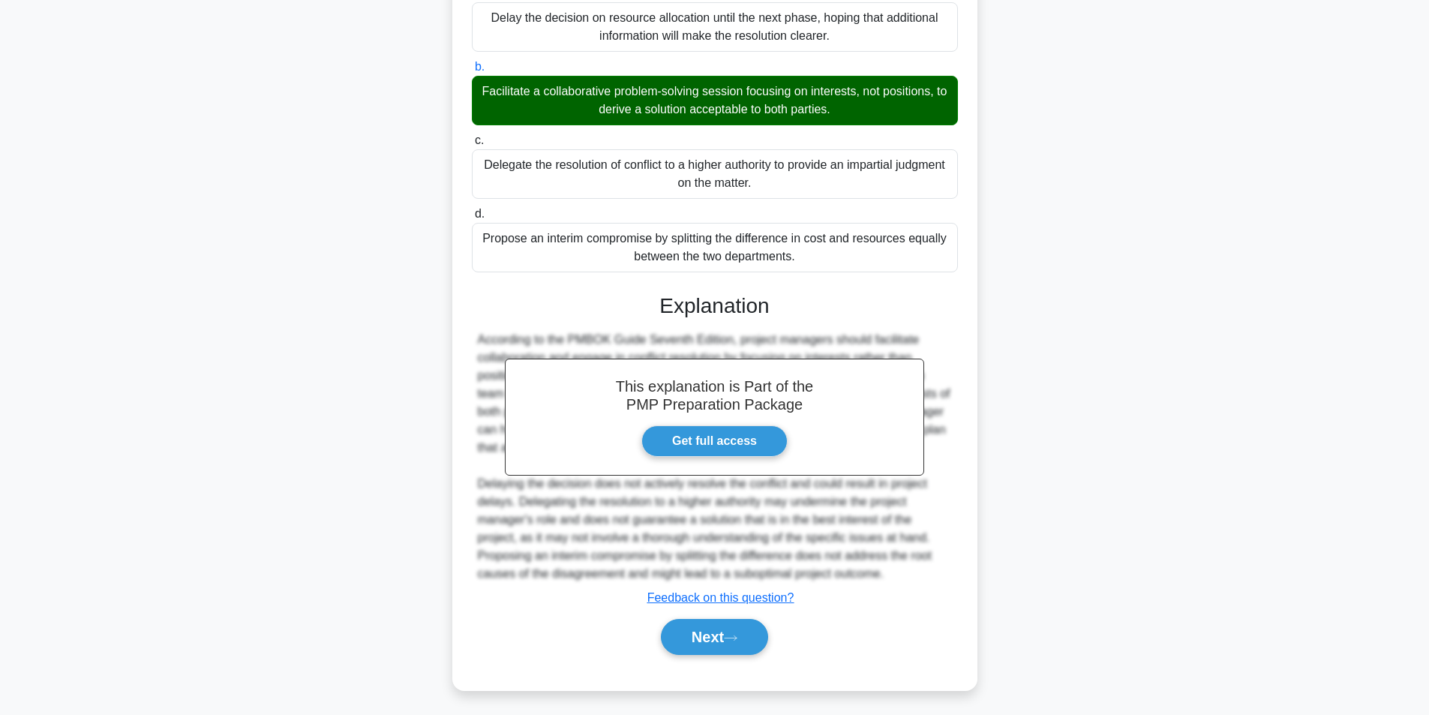
scroll to position [95, 0]
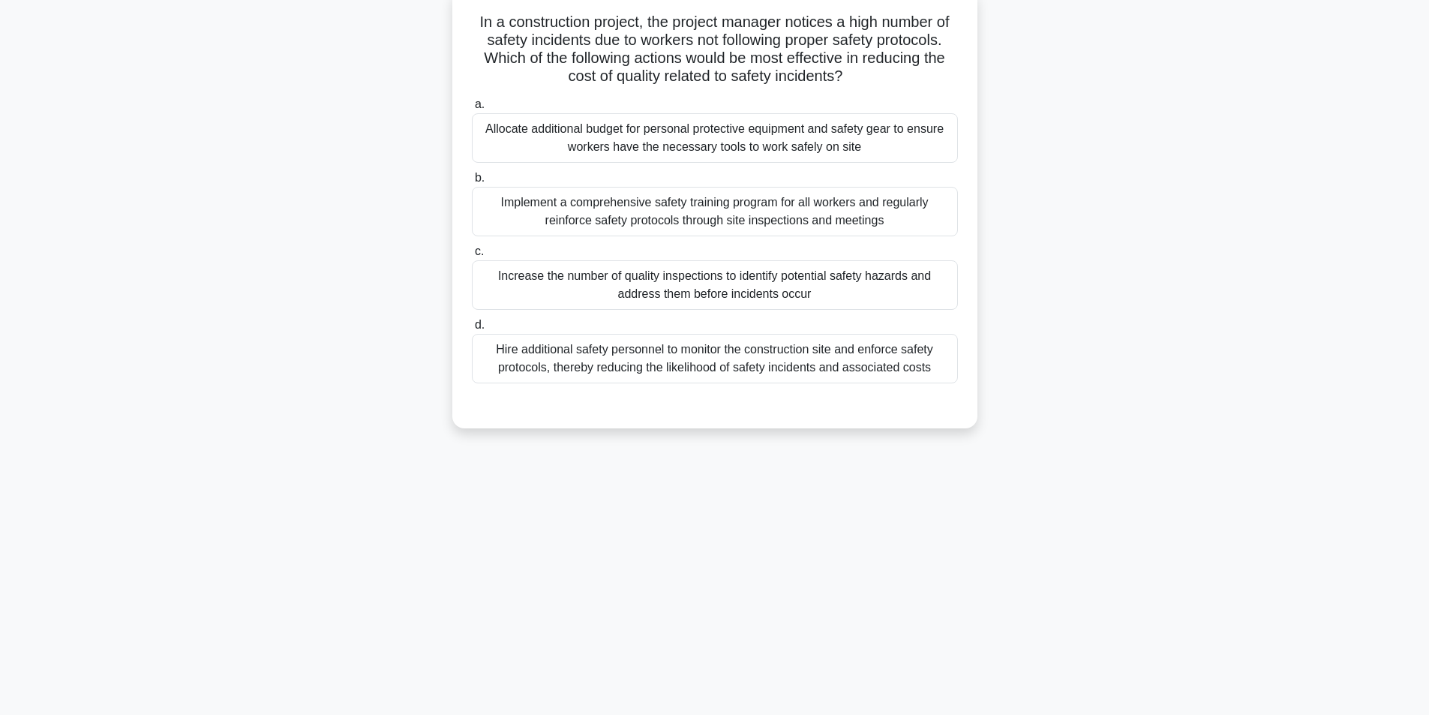
click at [713, 224] on div "Implement a comprehensive safety training program for all workers and regularly…" at bounding box center [715, 212] width 486 height 50
click at [472, 183] on input "b. Implement a comprehensive safety training program for all workers and regula…" at bounding box center [472, 178] width 0 height 10
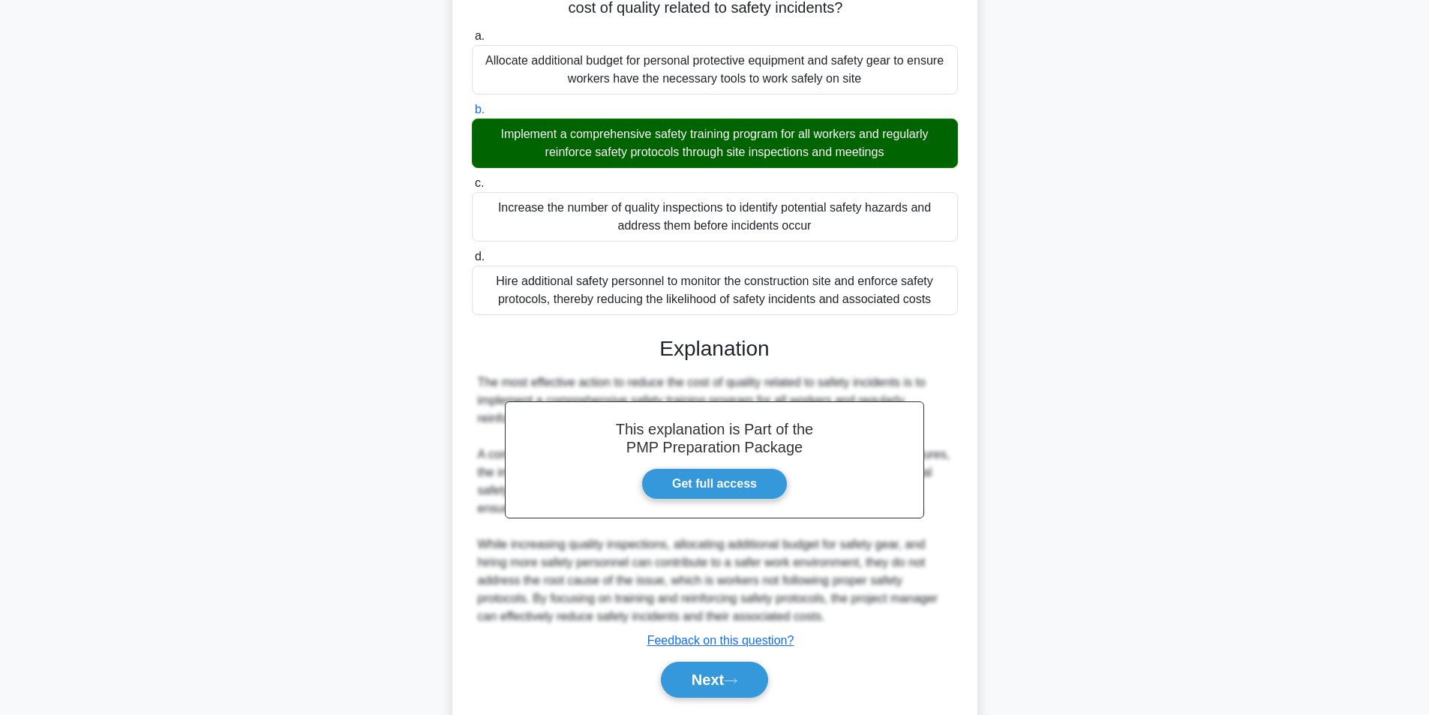
scroll to position [211, 0]
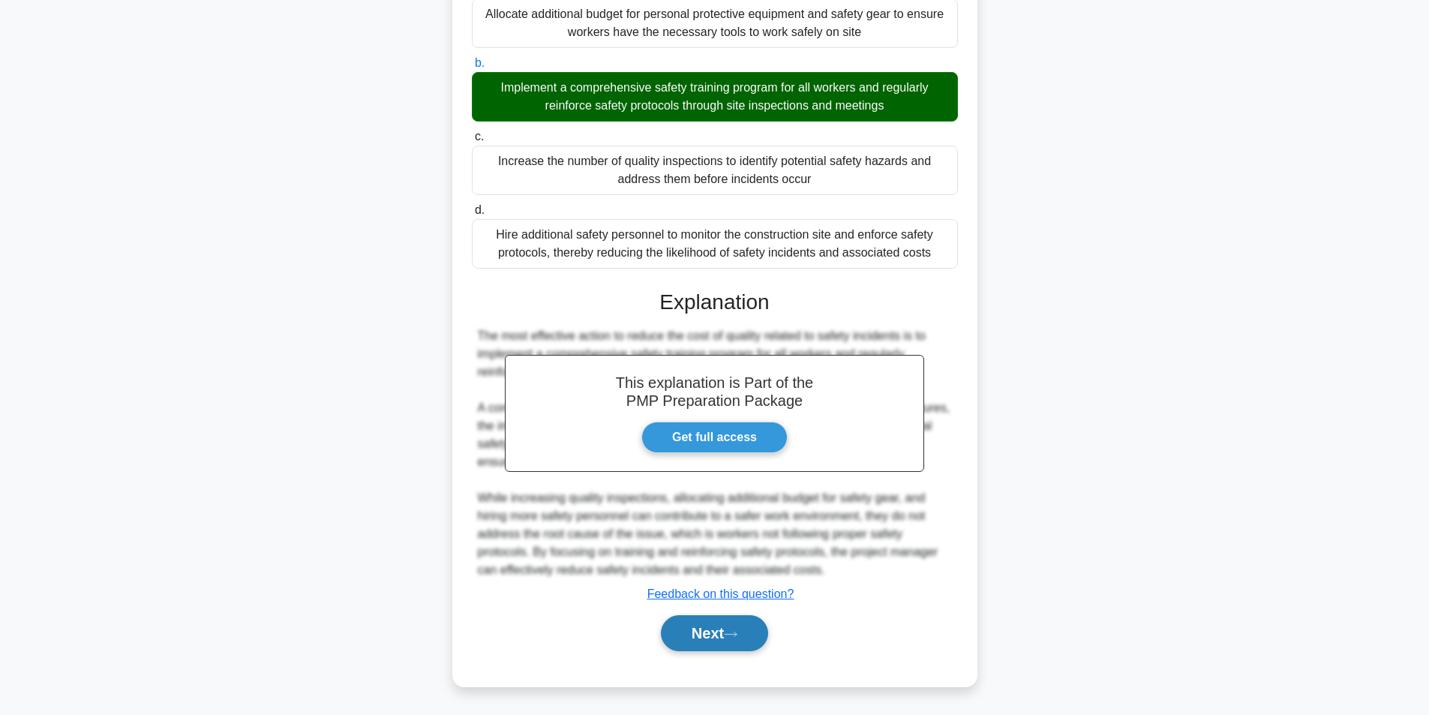
click at [718, 632] on button "Next" at bounding box center [714, 633] width 107 height 36
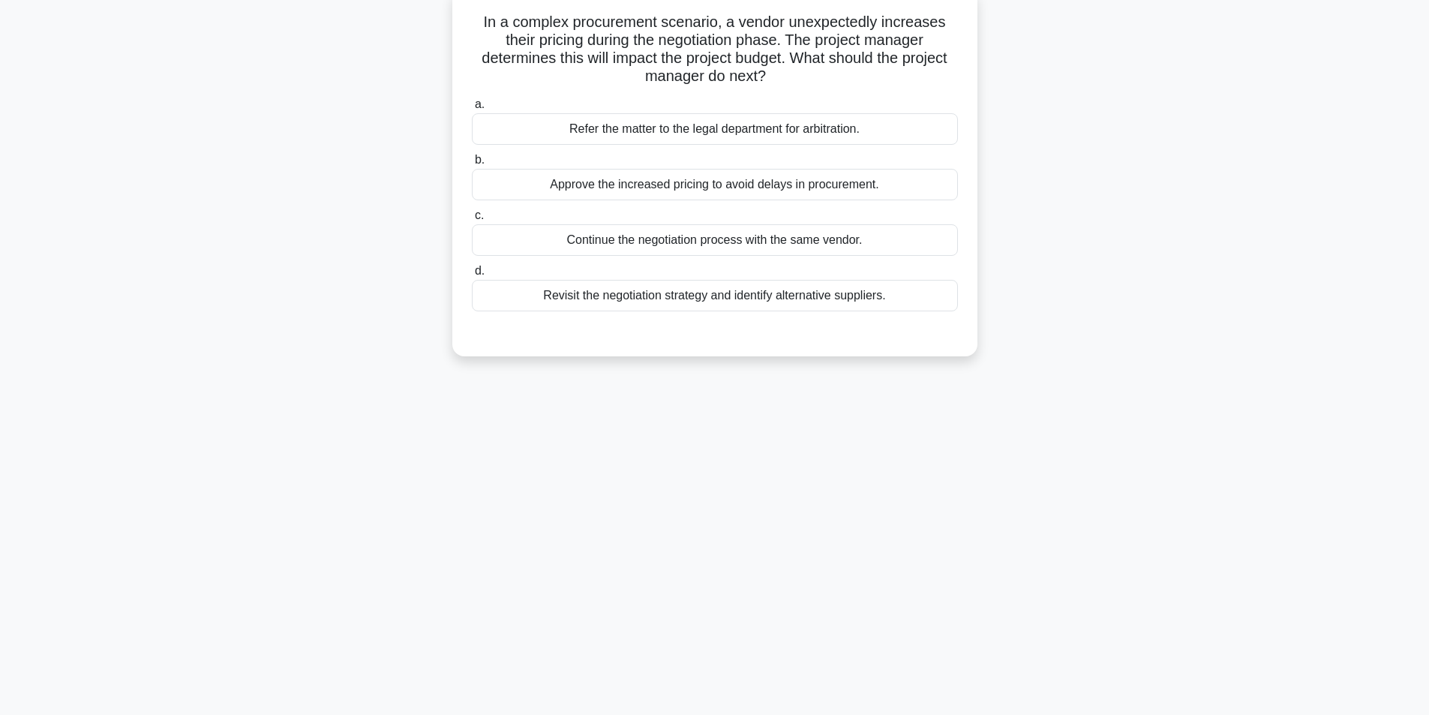
click at [646, 299] on div "Revisit the negotiation strategy and identify alternative suppliers." at bounding box center [715, 296] width 486 height 32
click at [626, 296] on div "Revisit the negotiation strategy and identify alternative suppliers." at bounding box center [715, 296] width 486 height 32
click at [615, 296] on div "Revisit the negotiation strategy and identify alternative suppliers." at bounding box center [715, 296] width 486 height 32
click at [472, 276] on input "d. Revisit the negotiation strategy and identify alternative suppliers." at bounding box center [472, 271] width 0 height 10
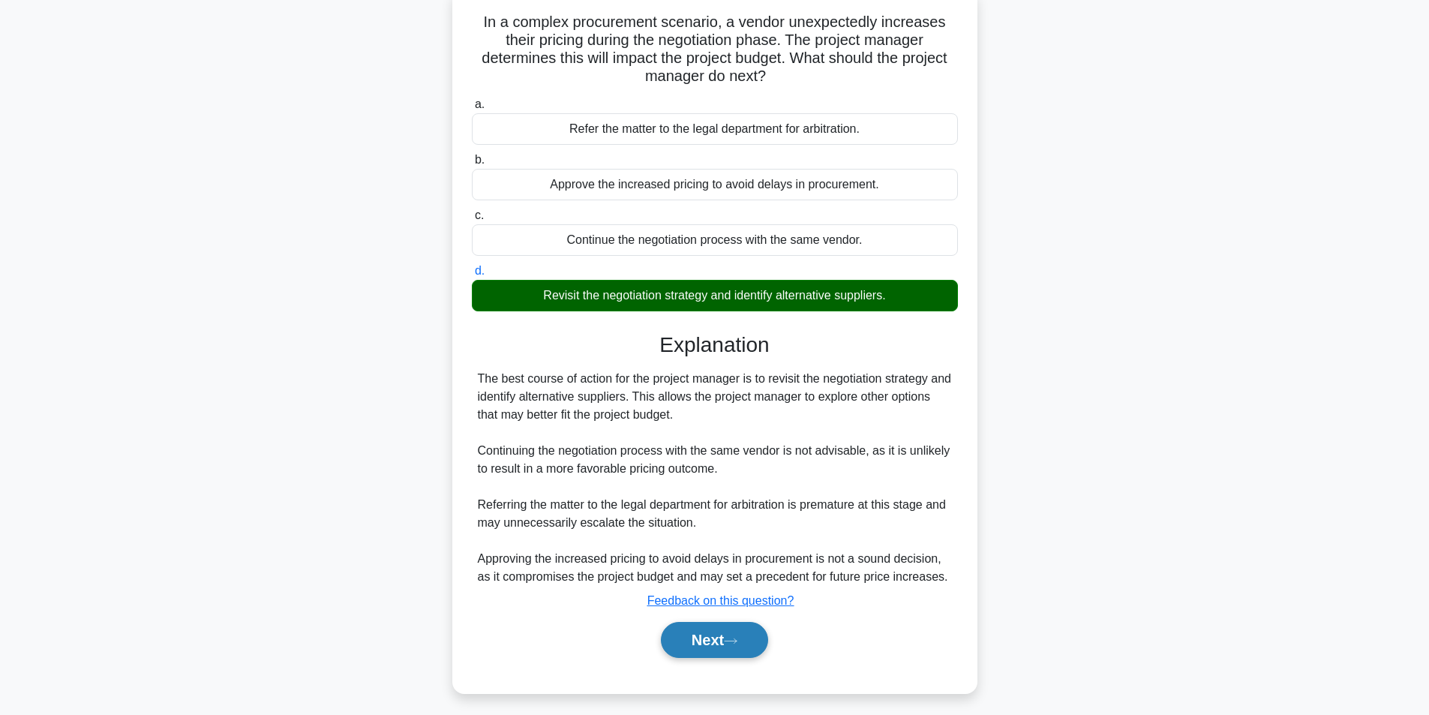
click at [733, 647] on button "Next" at bounding box center [714, 640] width 107 height 36
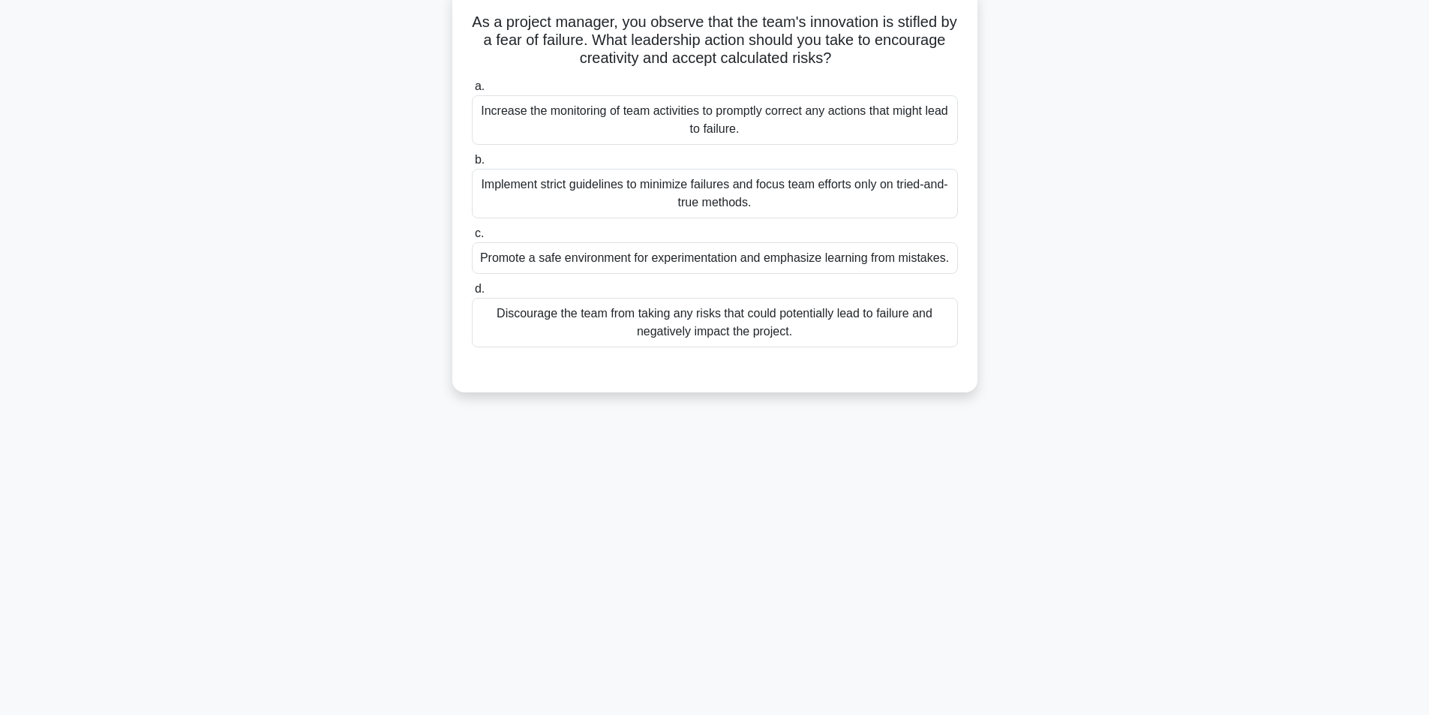
click at [583, 260] on div "Promote a safe environment for experimentation and emphasize learning from mist…" at bounding box center [715, 258] width 486 height 32
click at [472, 239] on input "c. Promote a safe environment for experimentation and emphasize learning from m…" at bounding box center [472, 234] width 0 height 10
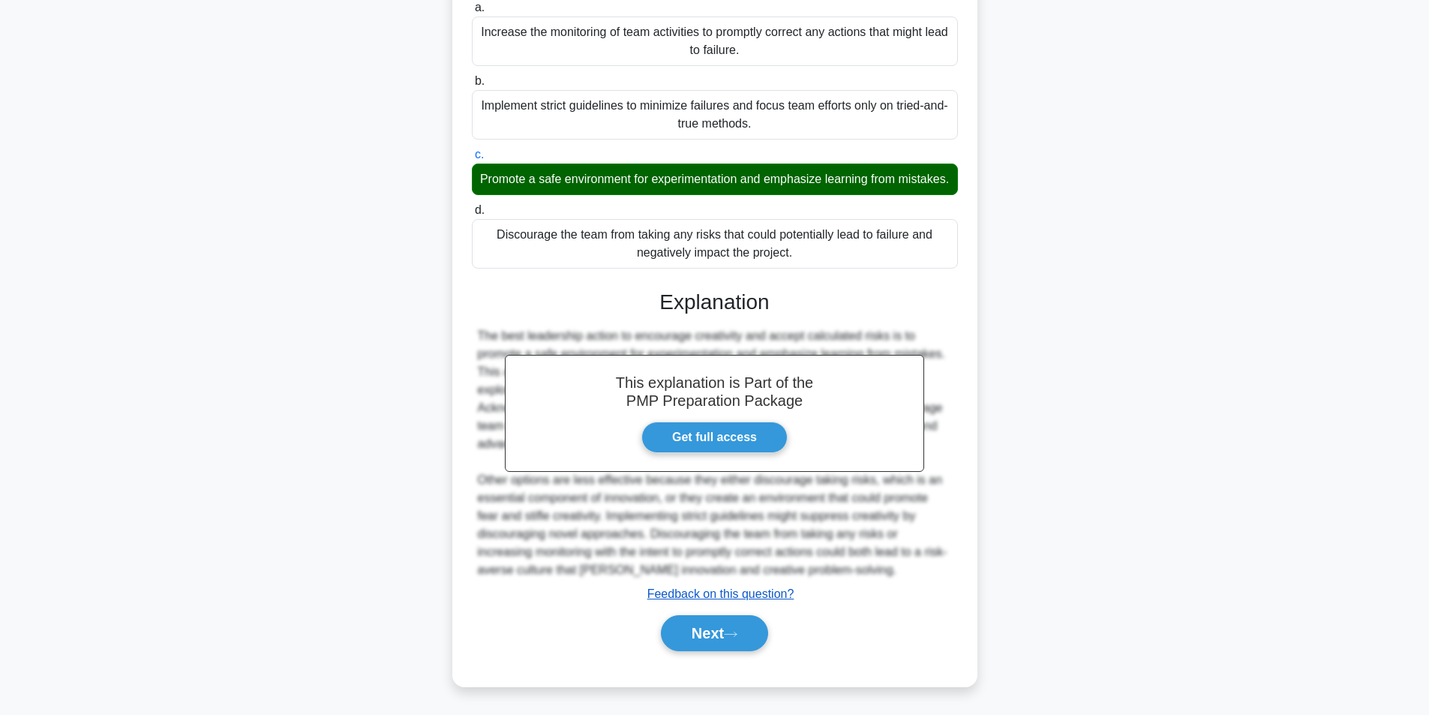
scroll to position [193, 0]
click at [737, 638] on icon at bounding box center [731, 634] width 14 height 8
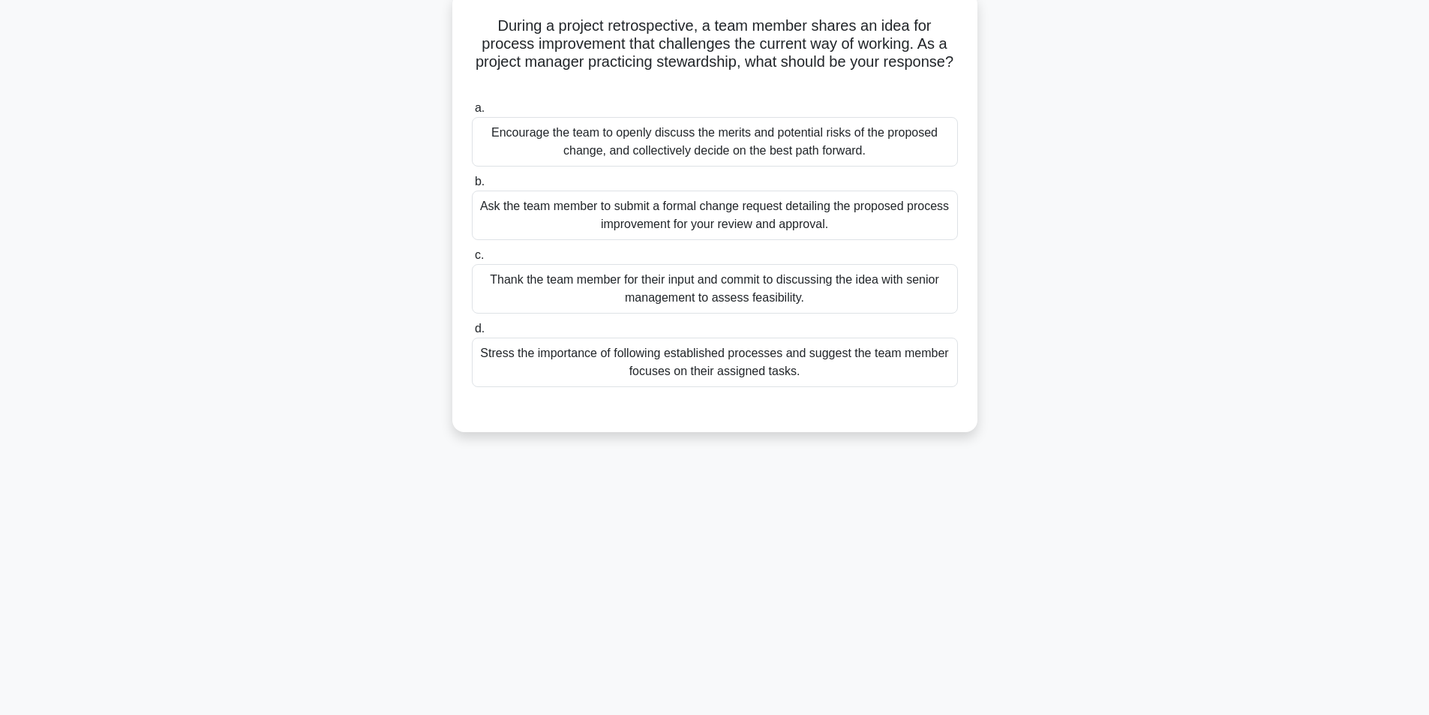
scroll to position [95, 0]
click at [788, 136] on div "Encourage the team to openly discuss the merits and potential risks of the prop…" at bounding box center [715, 138] width 486 height 50
click at [472, 110] on input "a. Encourage the team to openly discuss the merits and potential risks of the p…" at bounding box center [472, 105] width 0 height 10
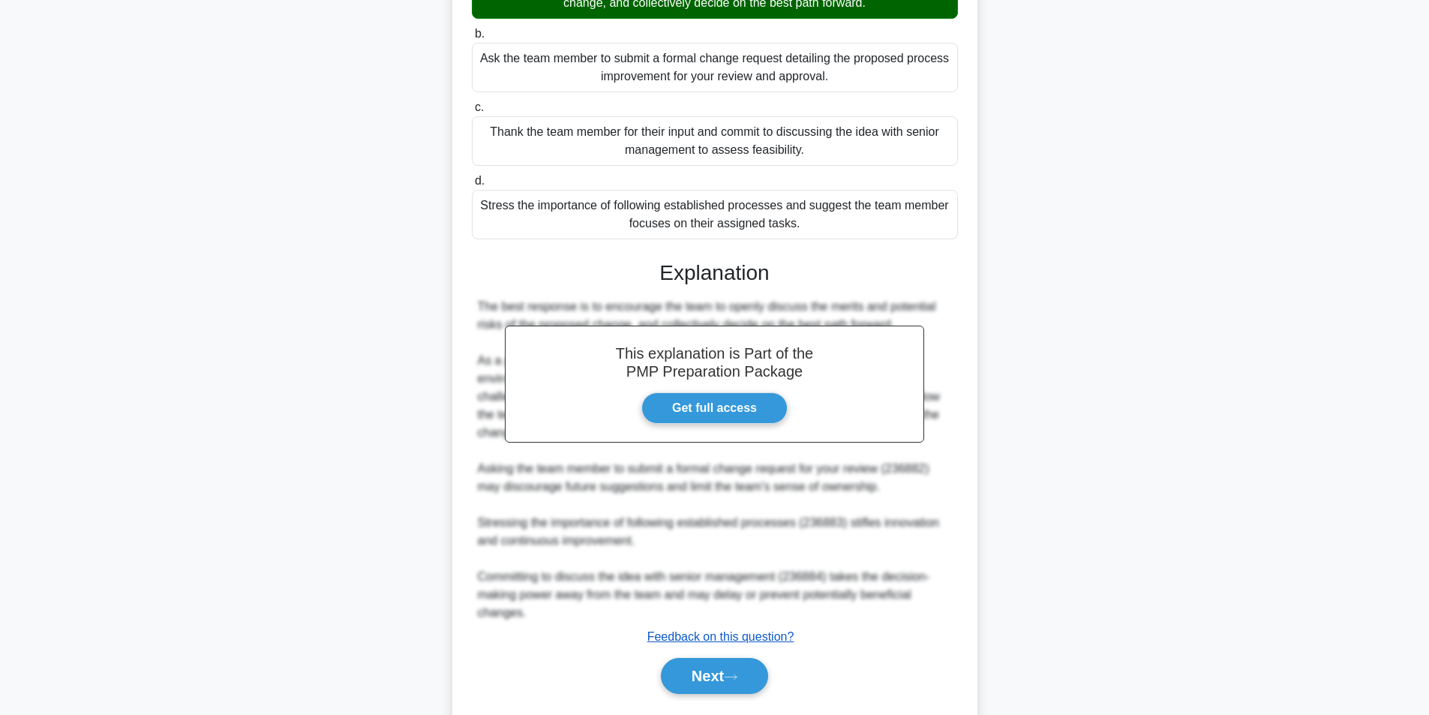
scroll to position [265, 0]
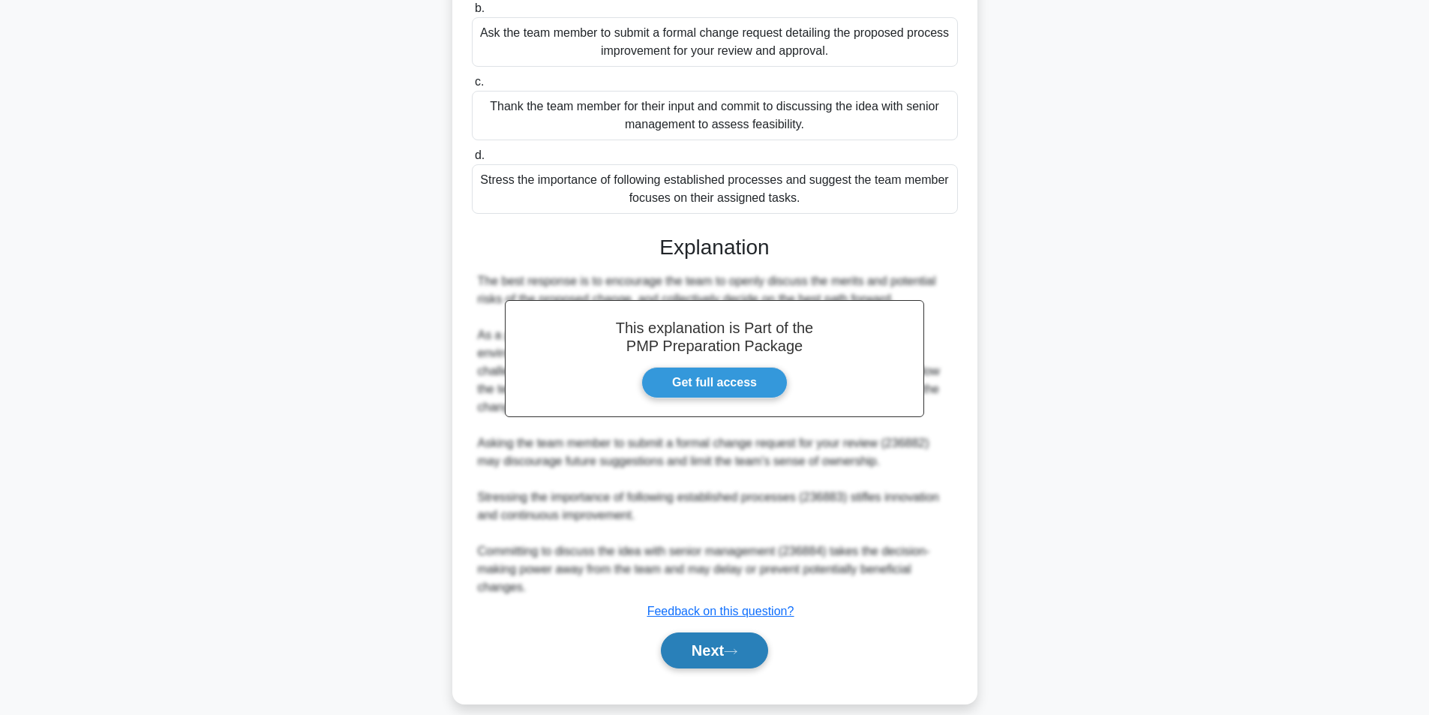
click at [737, 647] on icon at bounding box center [731, 651] width 14 height 8
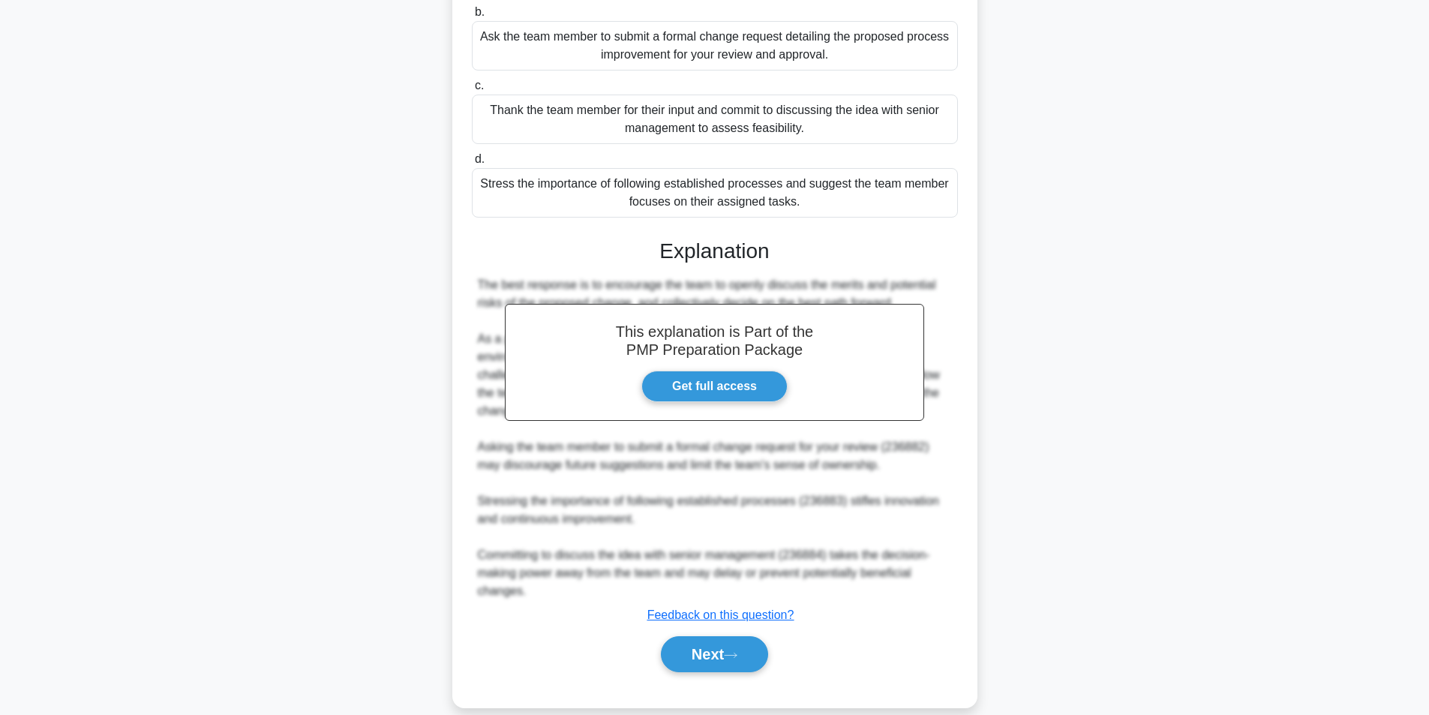
scroll to position [95, 0]
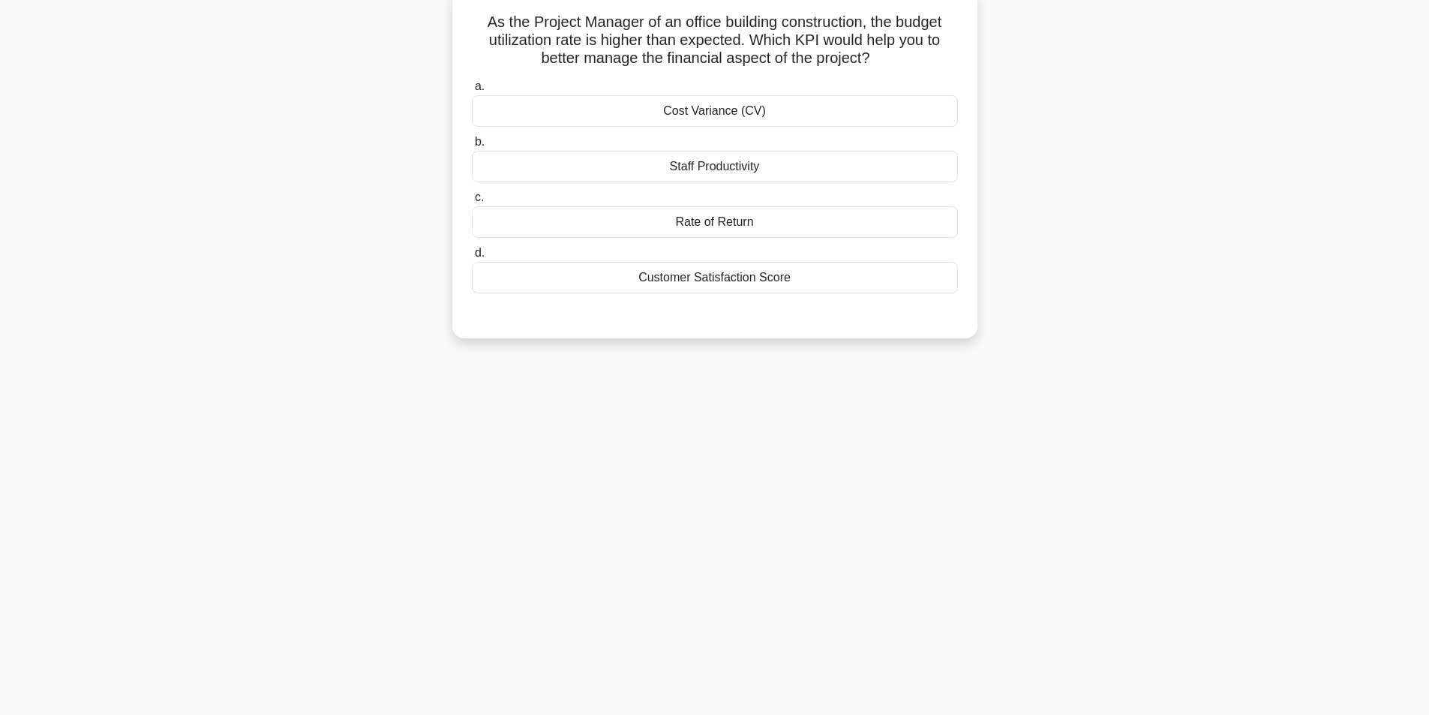
click at [759, 117] on div "Cost Variance (CV)" at bounding box center [715, 111] width 486 height 32
click at [472, 92] on input "a. Cost Variance (CV)" at bounding box center [472, 87] width 0 height 10
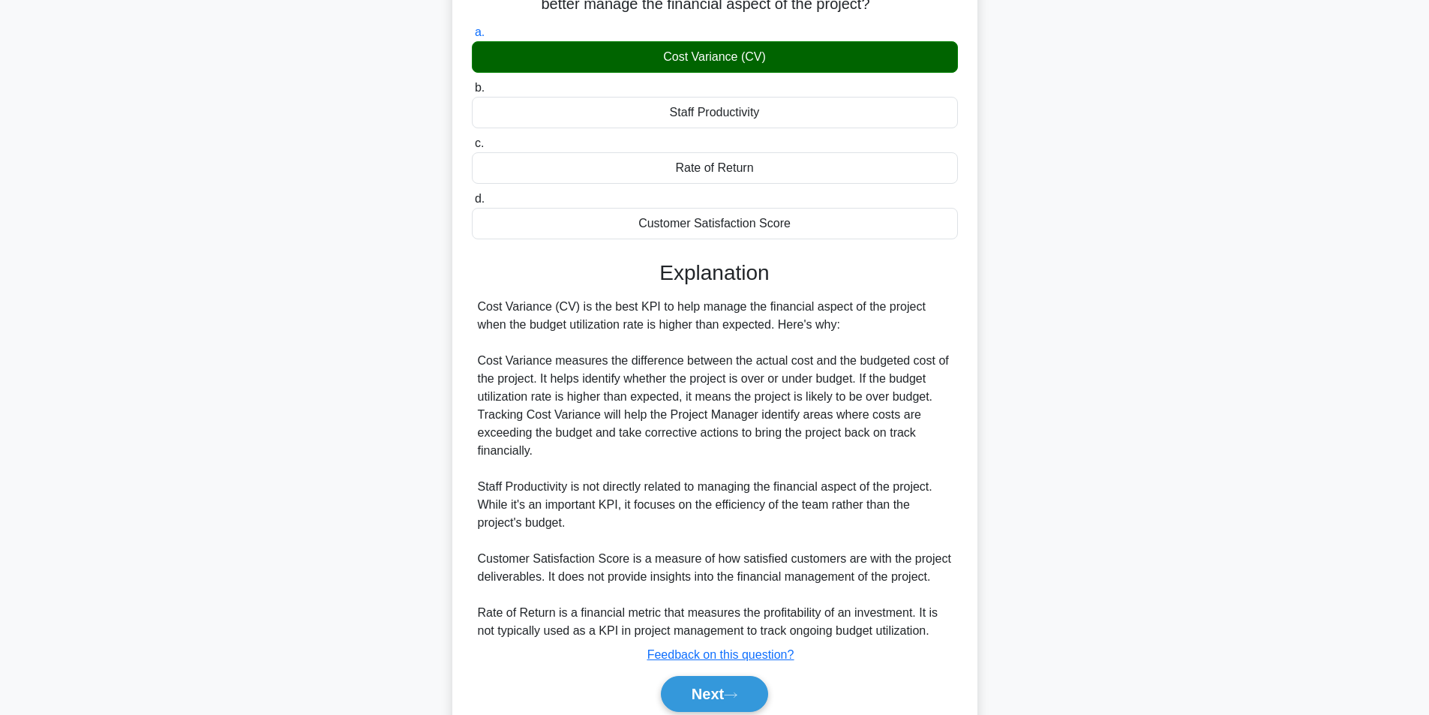
scroll to position [211, 0]
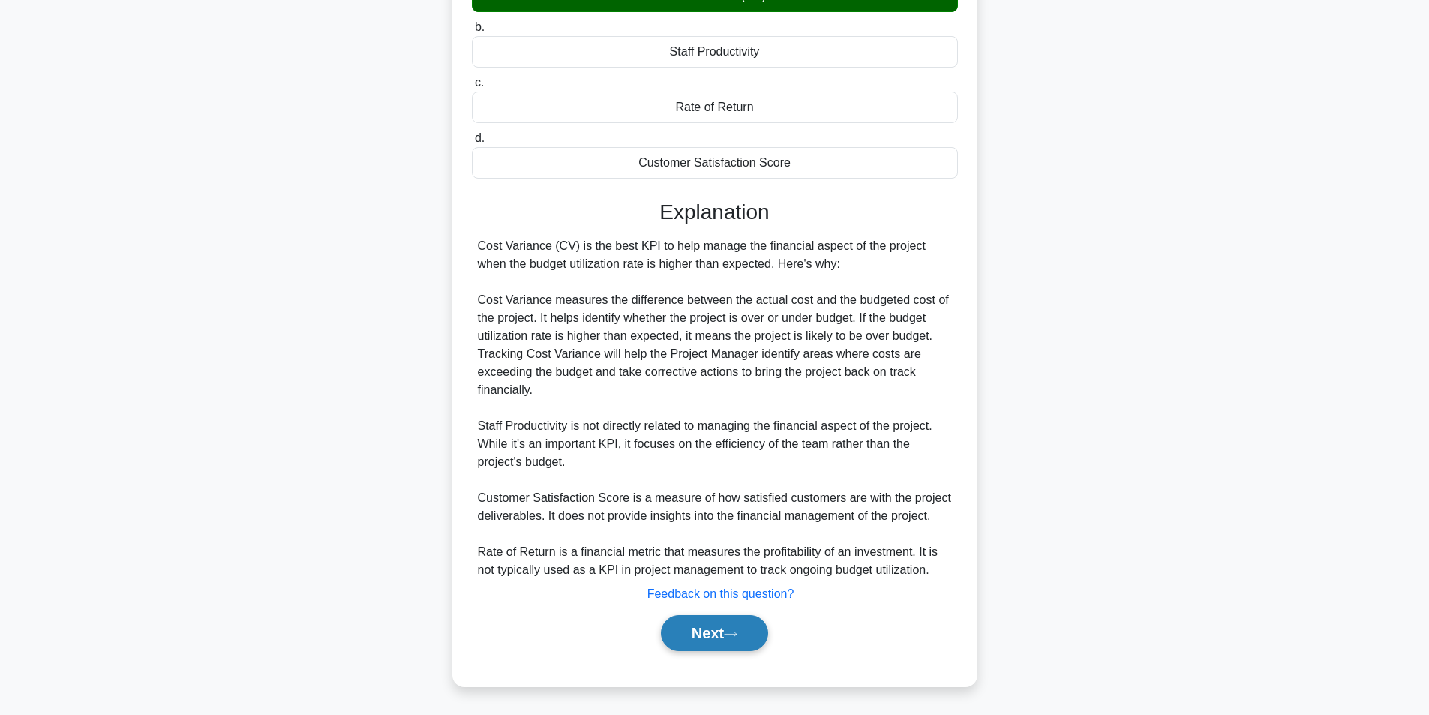
click at [687, 635] on button "Next" at bounding box center [714, 633] width 107 height 36
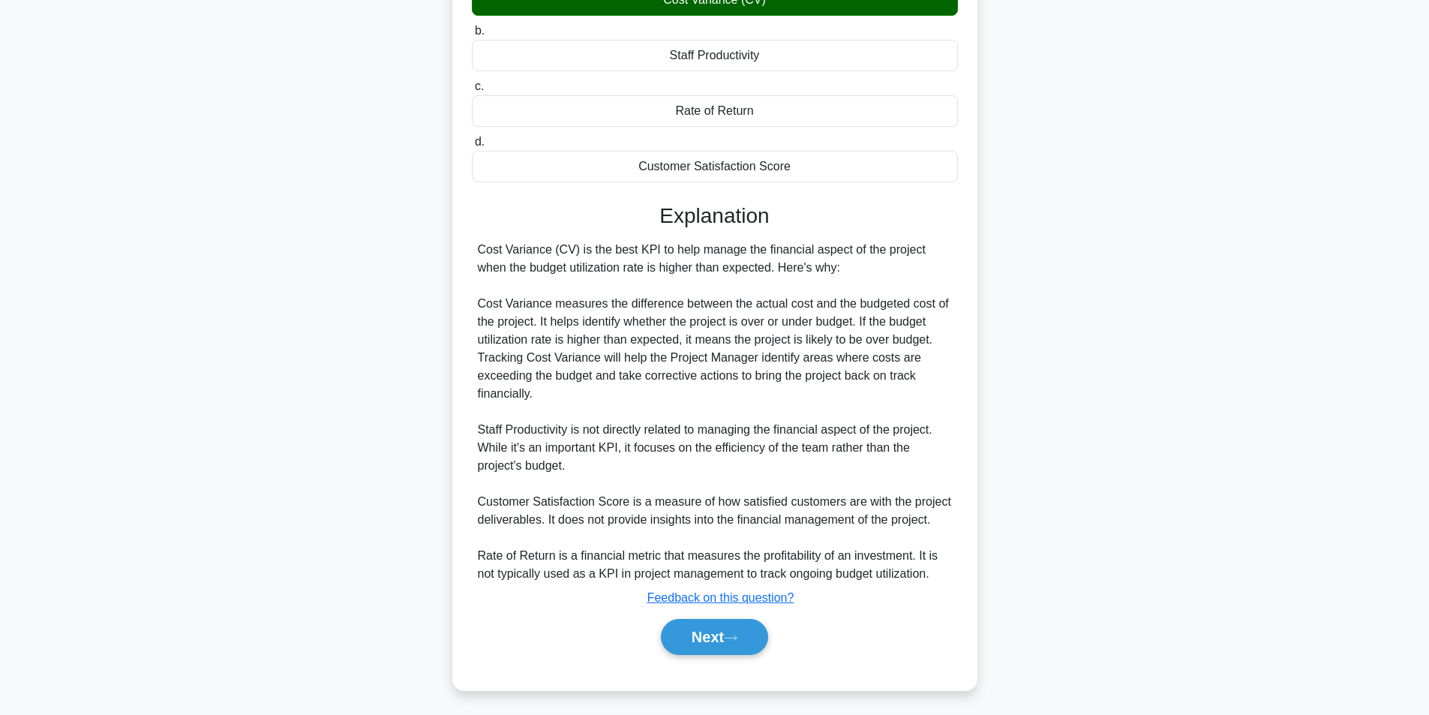
scroll to position [95, 0]
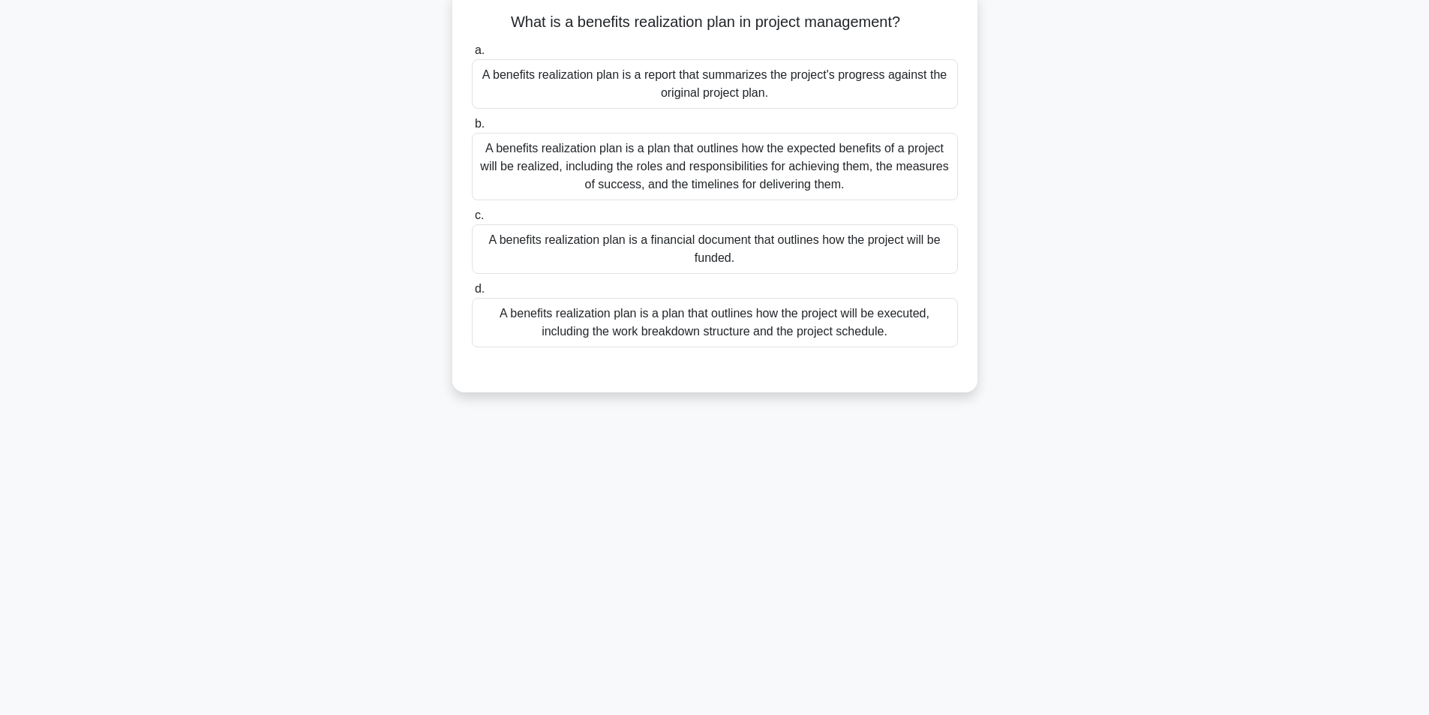
click at [734, 182] on div "A benefits realization plan is a plan that outlines how the expected benefits o…" at bounding box center [715, 167] width 486 height 68
click at [472, 129] on input "b. A benefits realization plan is a plan that outlines how the expected benefit…" at bounding box center [472, 124] width 0 height 10
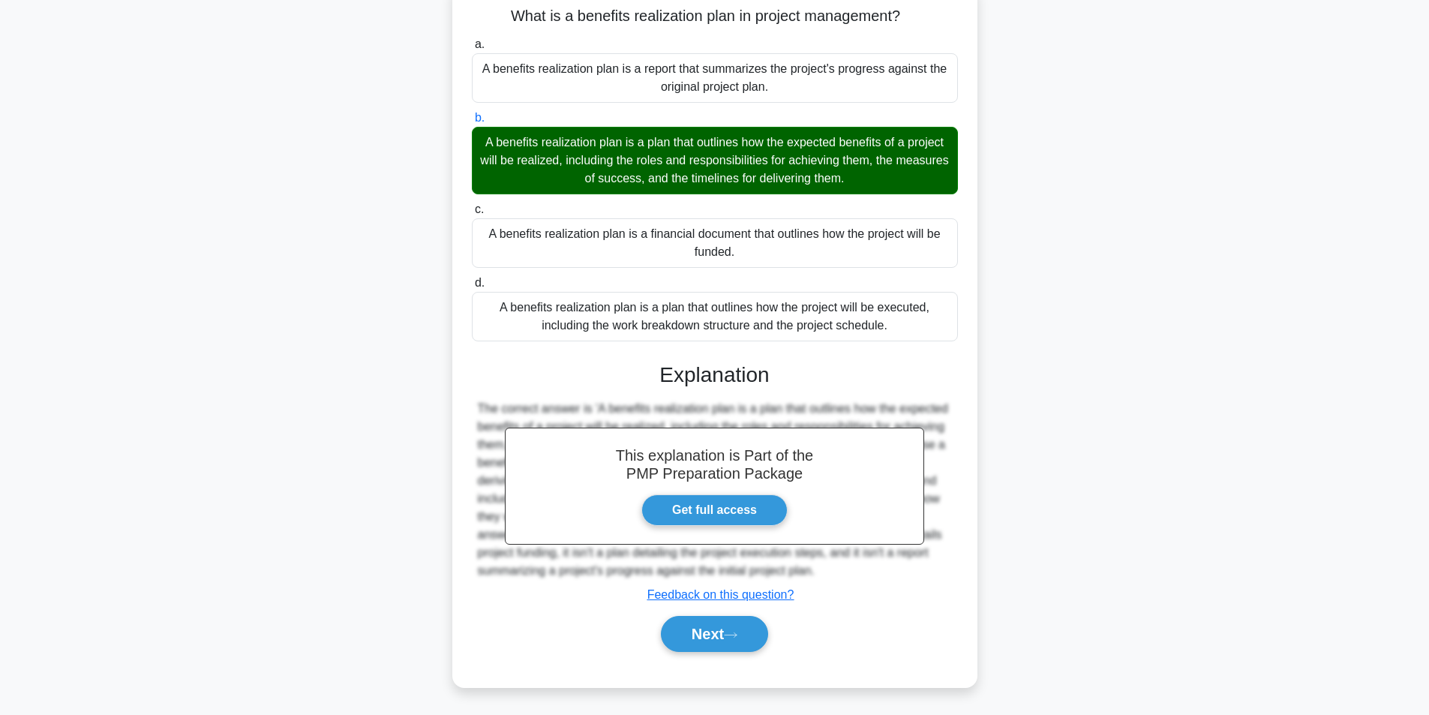
scroll to position [103, 0]
click at [719, 632] on button "Next" at bounding box center [714, 633] width 107 height 36
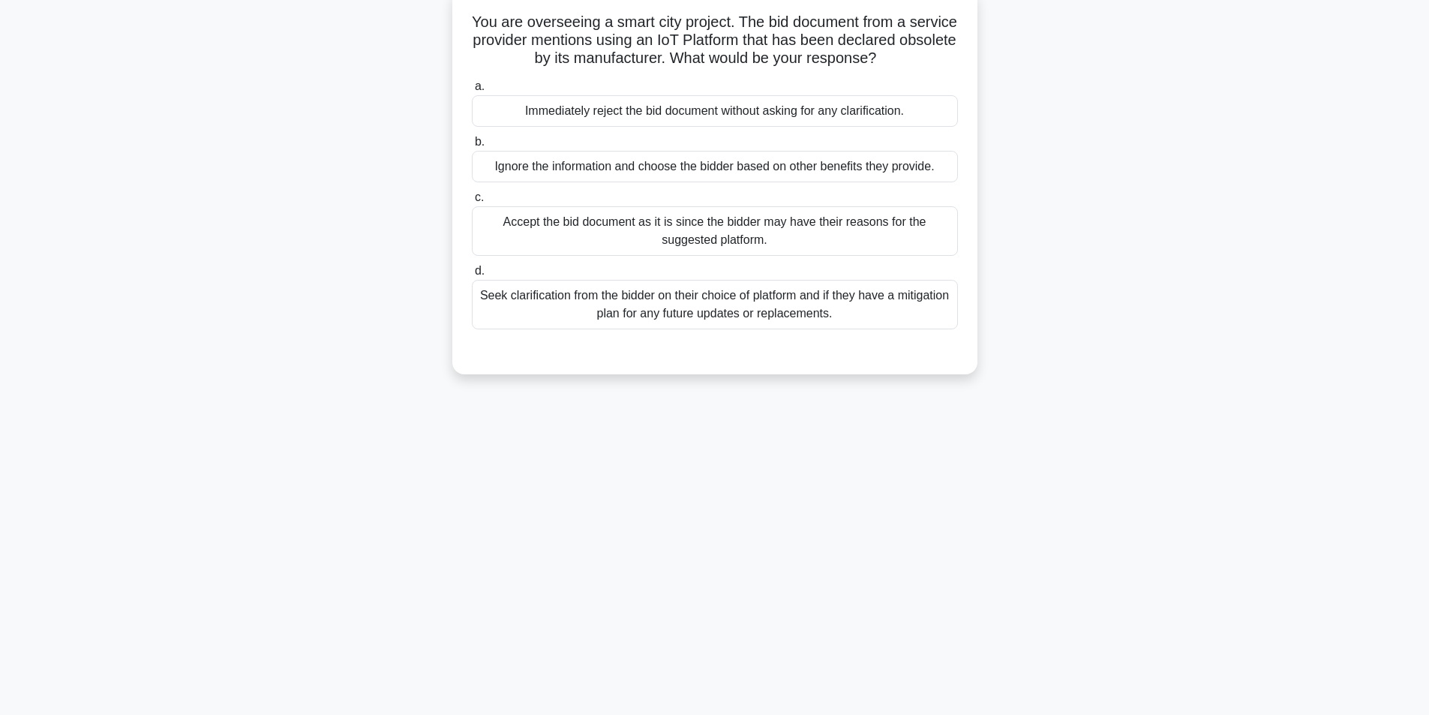
click at [629, 309] on div "Seek clarification from the bidder on their choice of platform and if they have…" at bounding box center [715, 305] width 486 height 50
click at [472, 276] on input "d. Seek clarification from the bidder on their choice of platform and if they h…" at bounding box center [472, 271] width 0 height 10
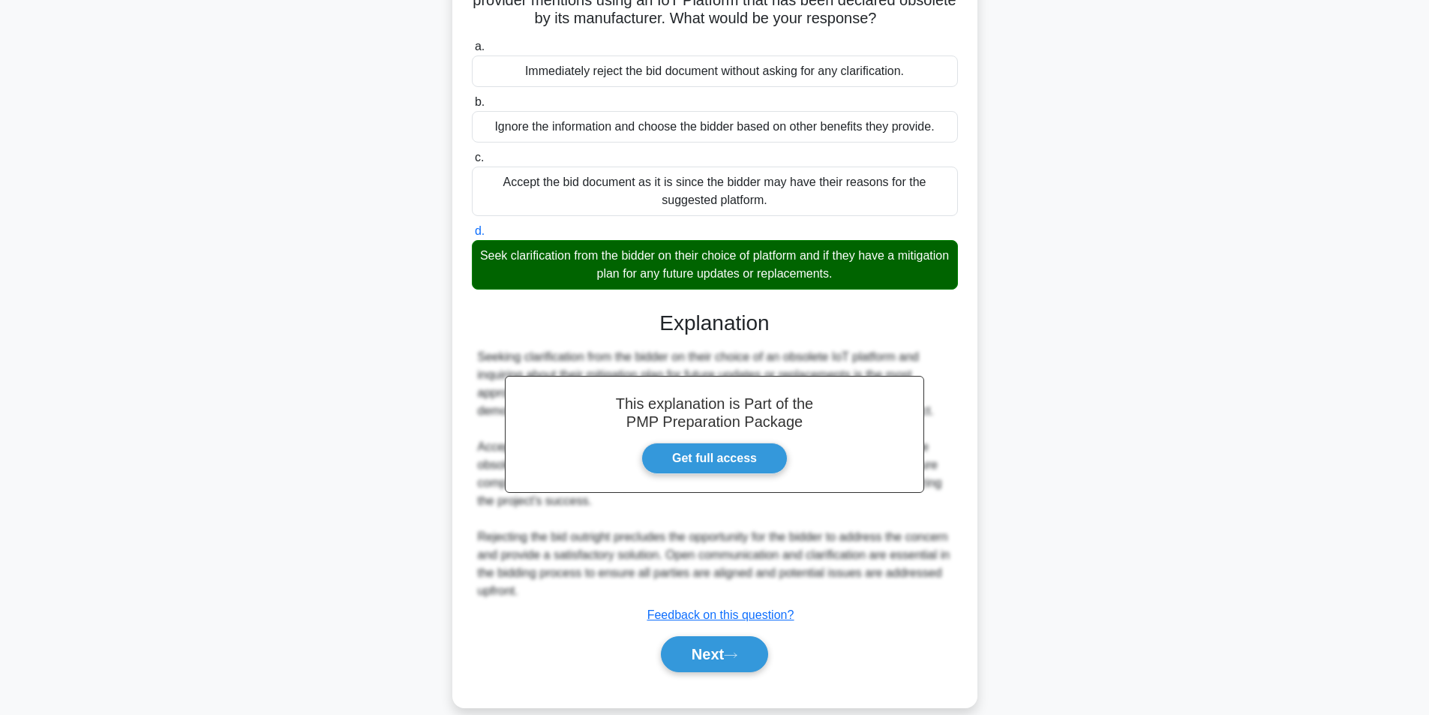
scroll to position [157, 0]
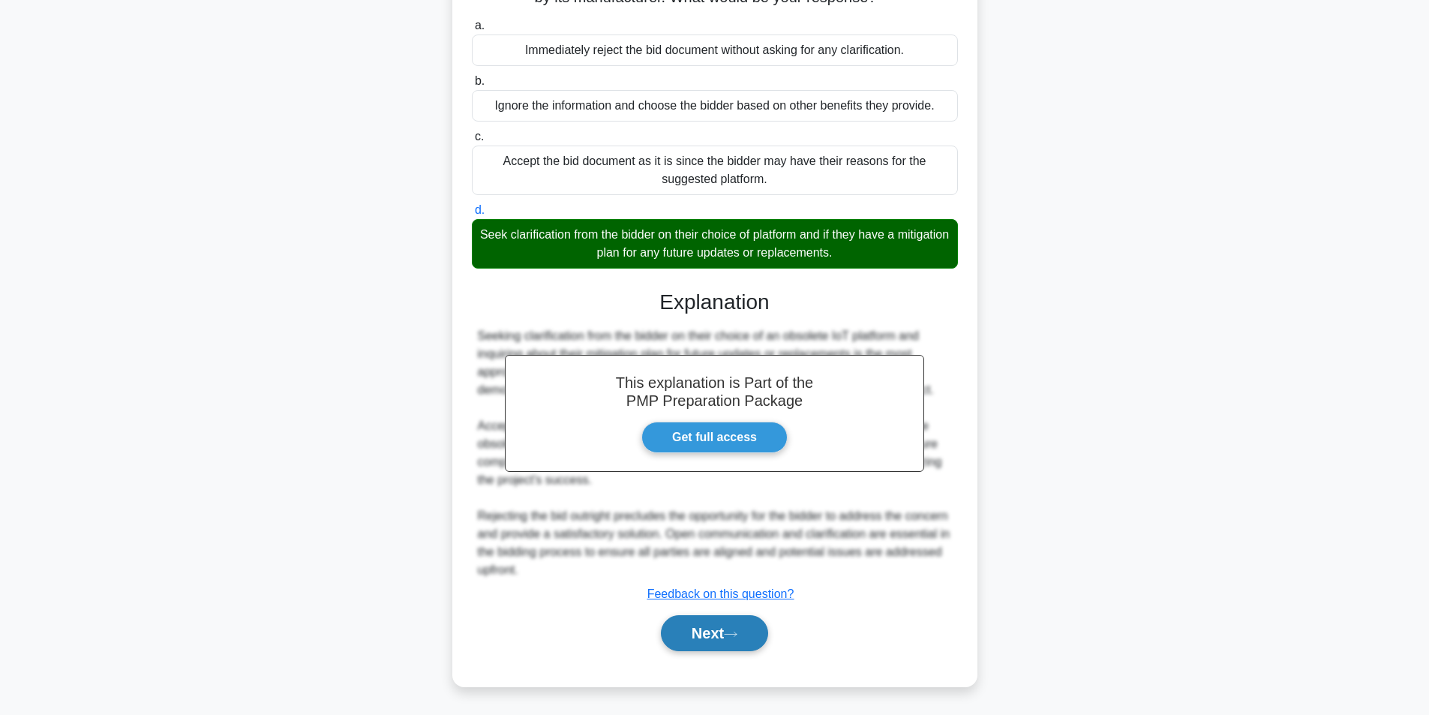
click at [706, 634] on button "Next" at bounding box center [714, 633] width 107 height 36
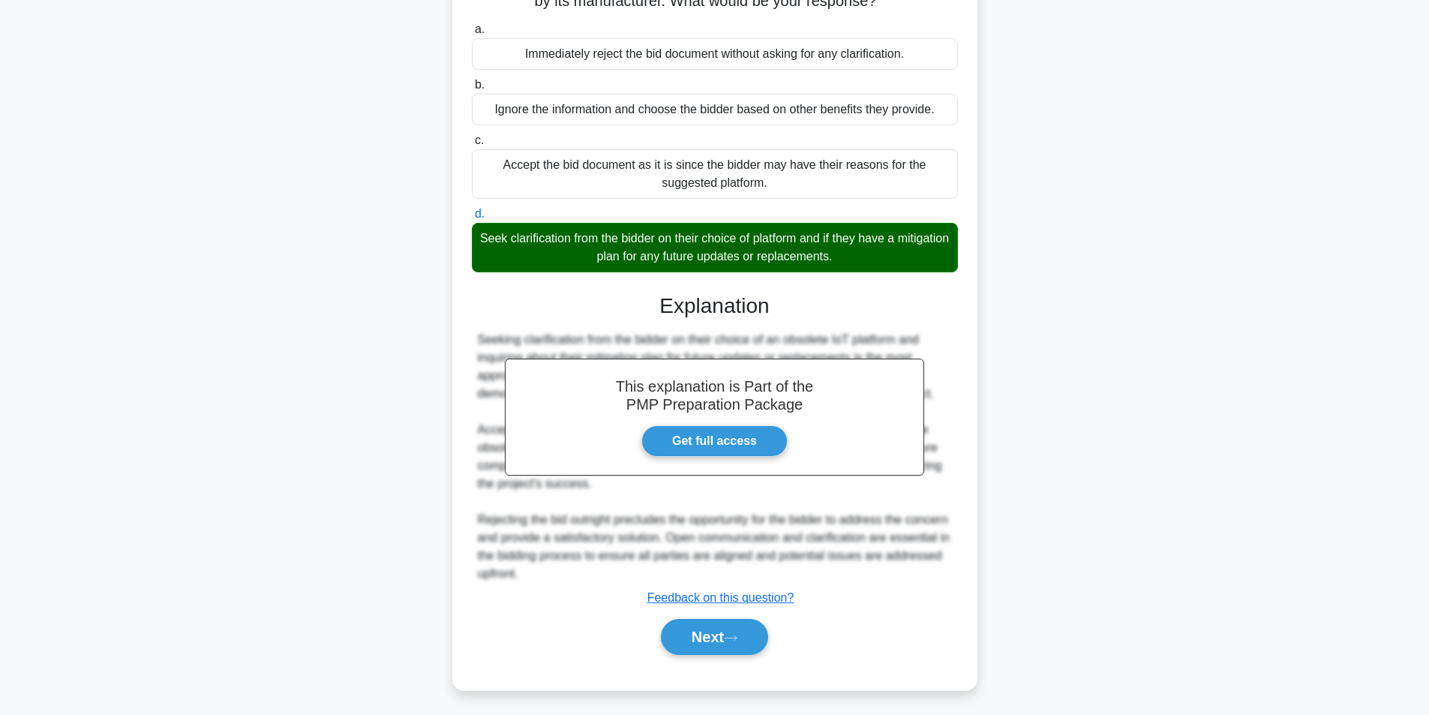
scroll to position [95, 0]
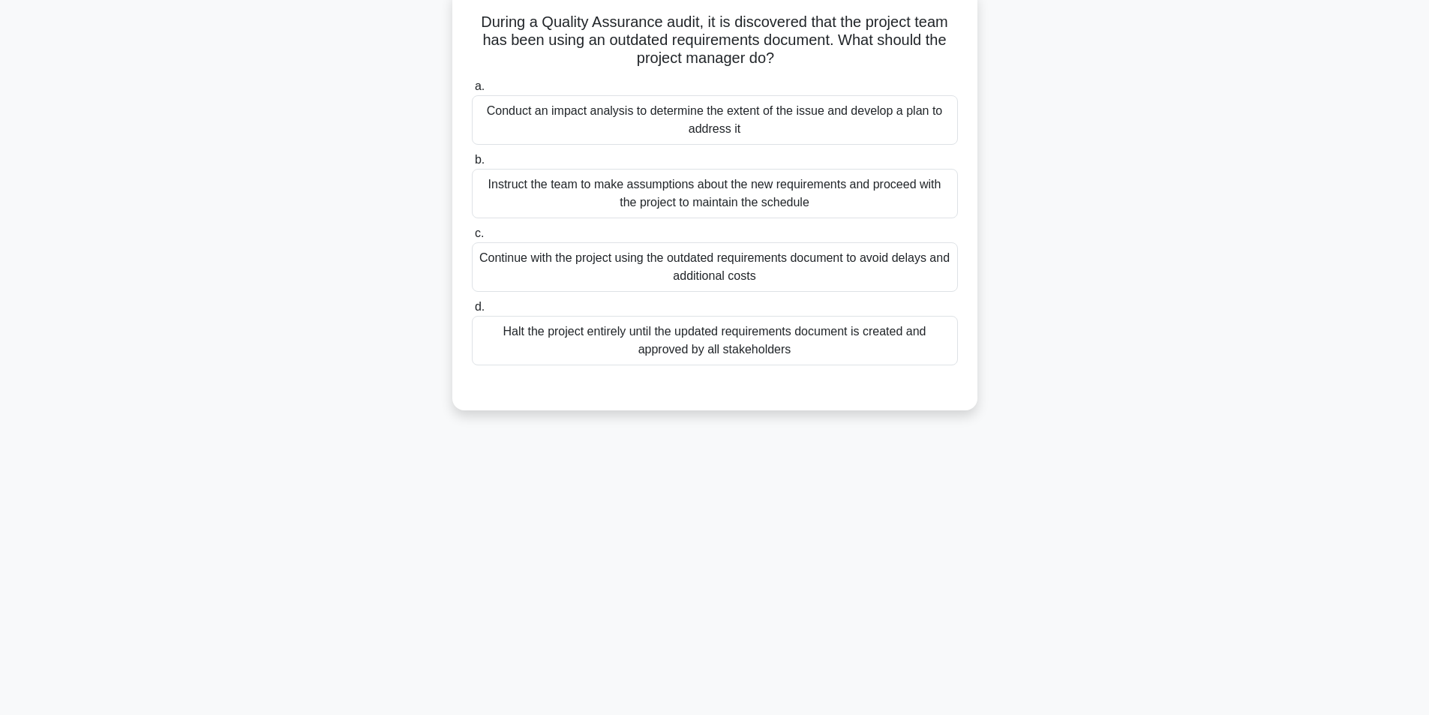
click at [615, 113] on div "Conduct an impact analysis to determine the extent of the issue and develop a p…" at bounding box center [715, 120] width 486 height 50
click at [472, 92] on input "a. Conduct an impact analysis to determine the extent of the issue and develop …" at bounding box center [472, 87] width 0 height 10
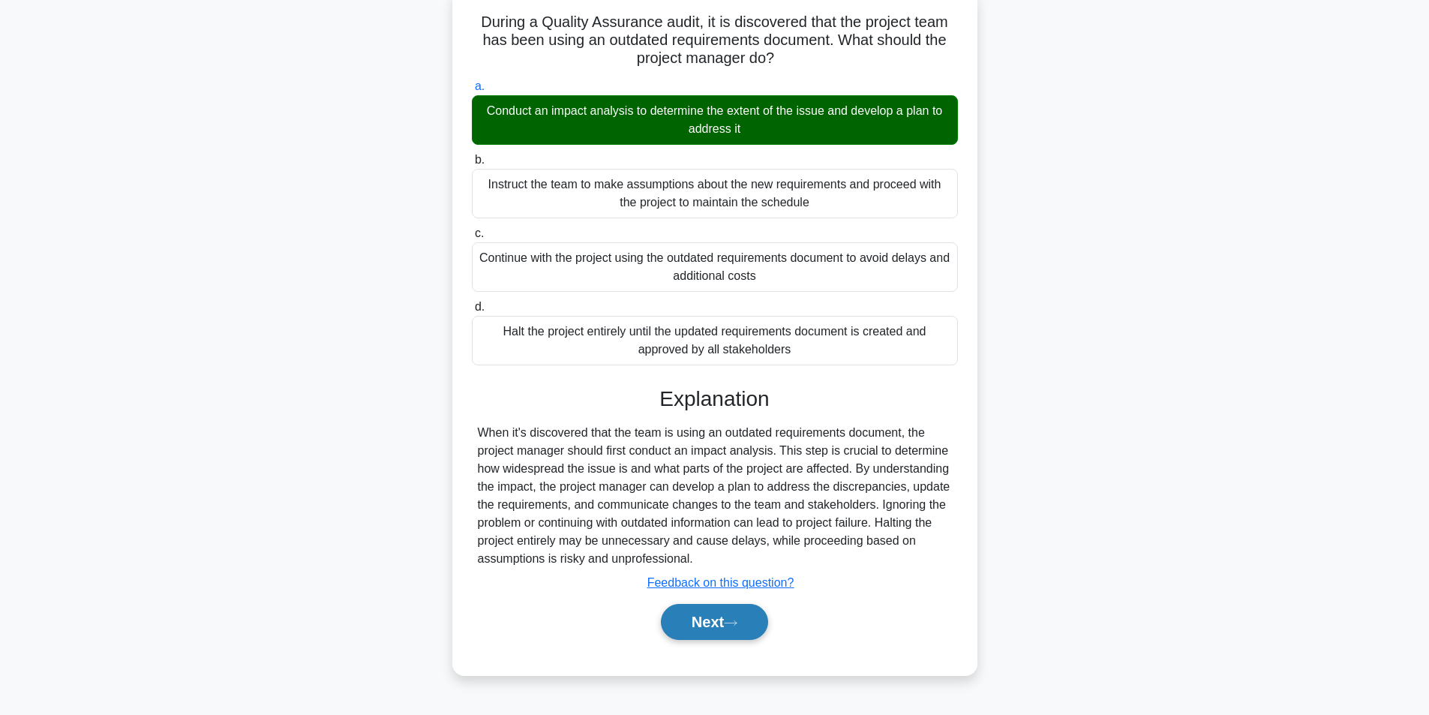
click at [677, 614] on button "Next" at bounding box center [714, 622] width 107 height 36
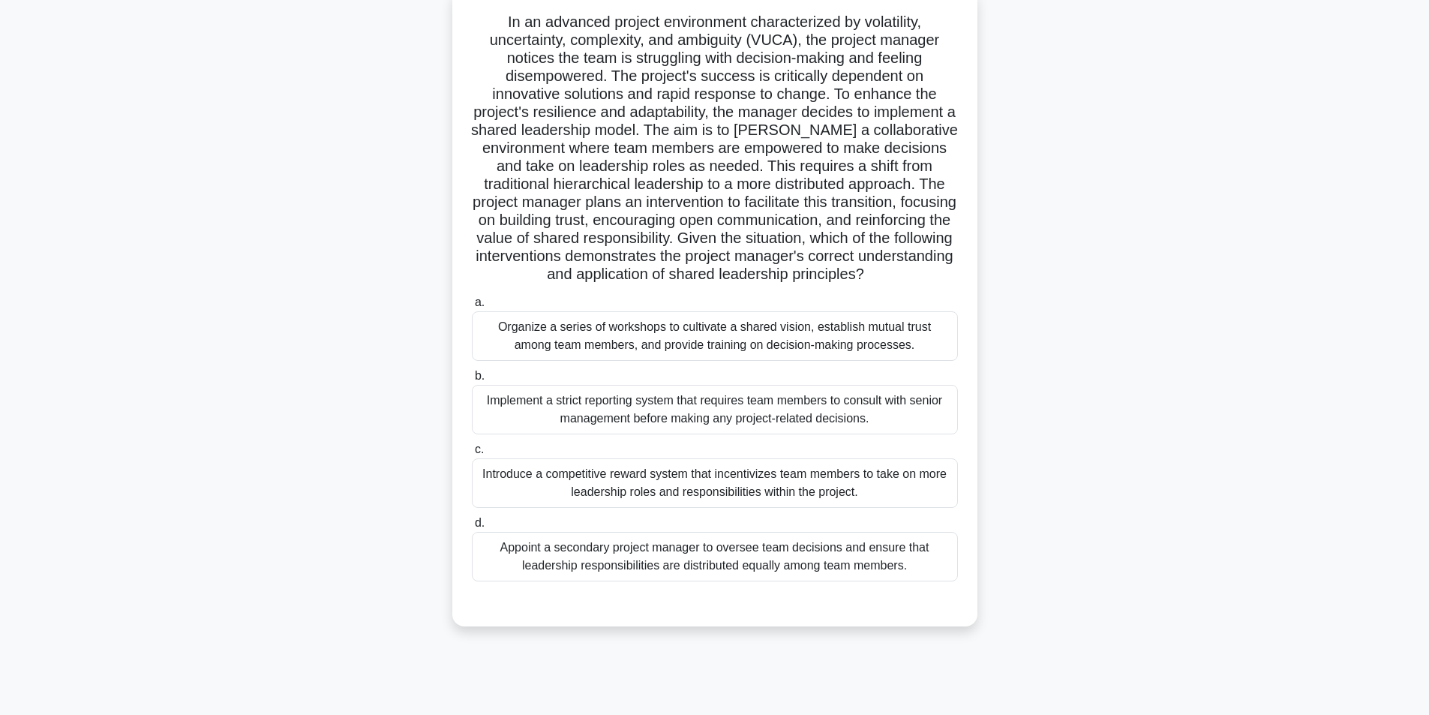
click at [779, 353] on div "Organize a series of workshops to cultivate a shared vision, establish mutual t…" at bounding box center [715, 336] width 486 height 50
click at [472, 308] on input "a. Organize a series of workshops to cultivate a shared vision, establish mutua…" at bounding box center [472, 303] width 0 height 10
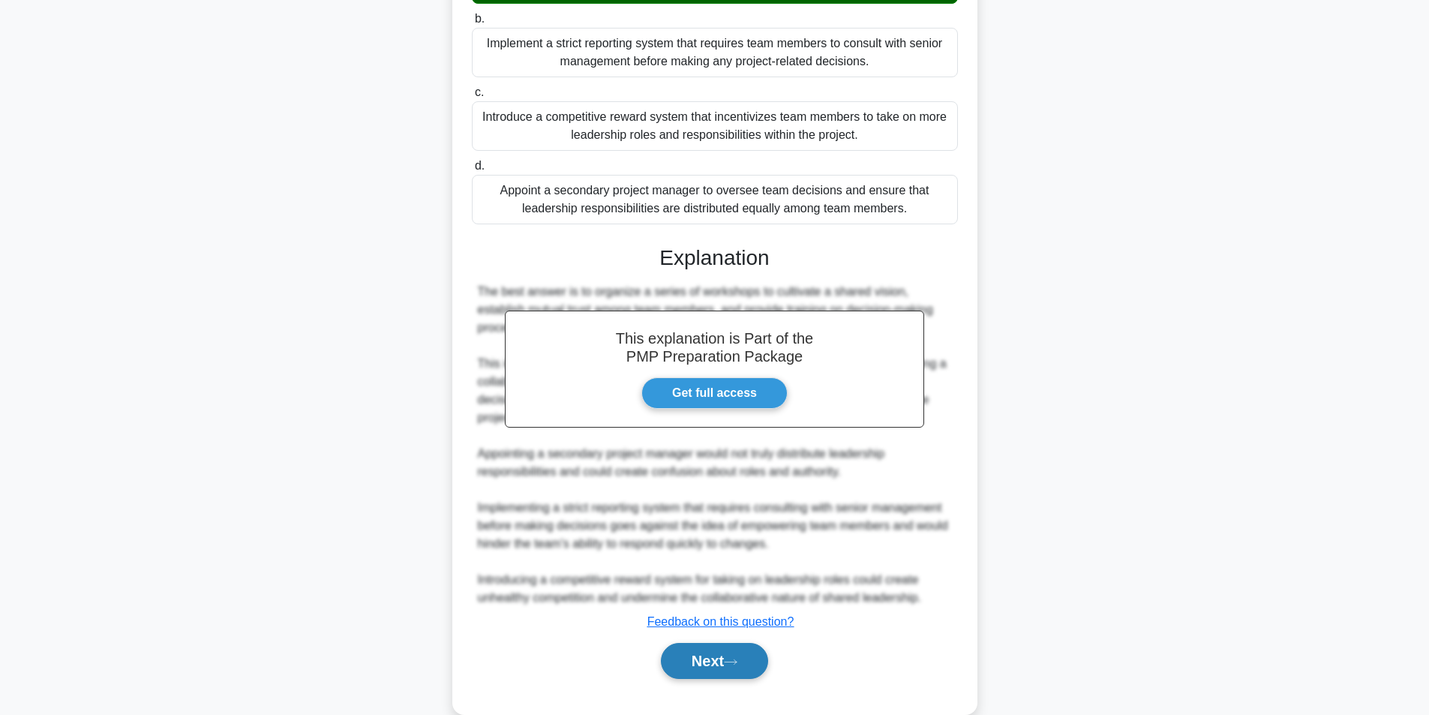
scroll to position [470, 0]
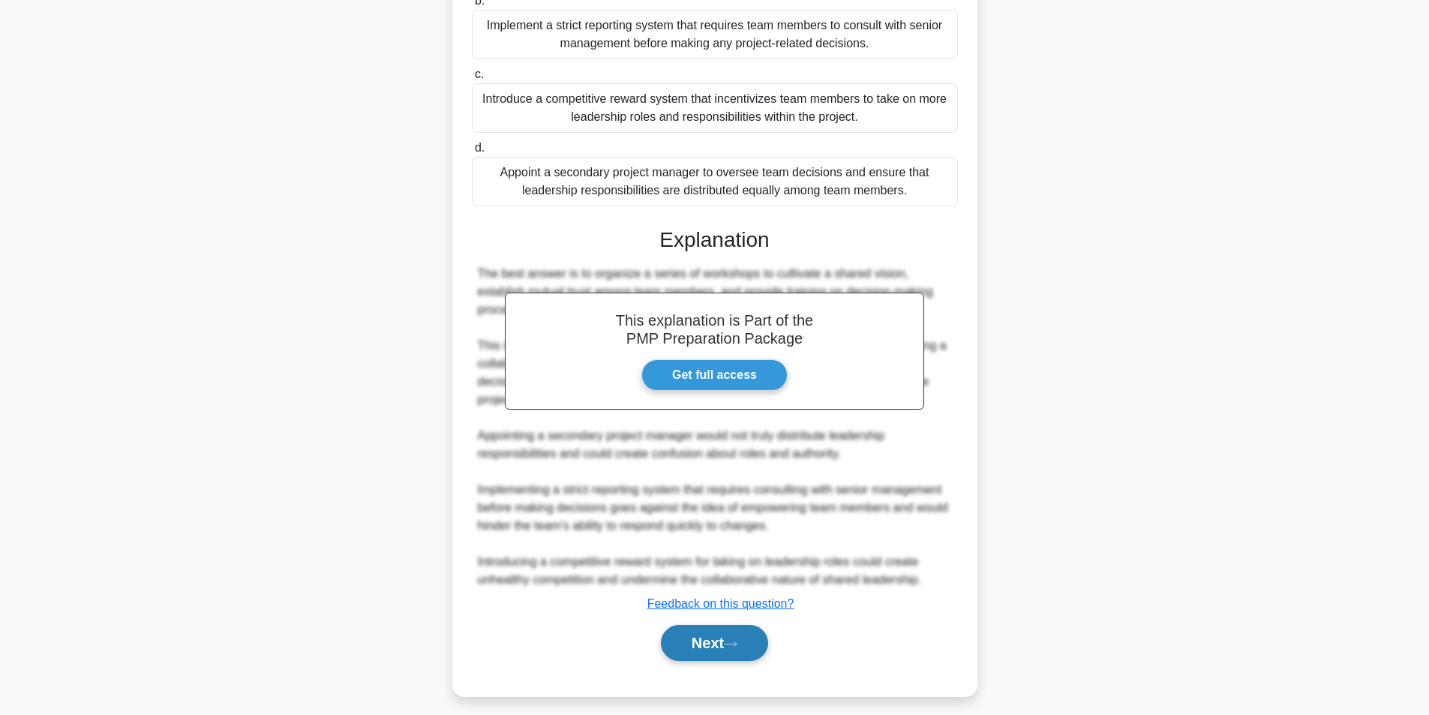
click at [713, 638] on button "Next" at bounding box center [714, 643] width 107 height 36
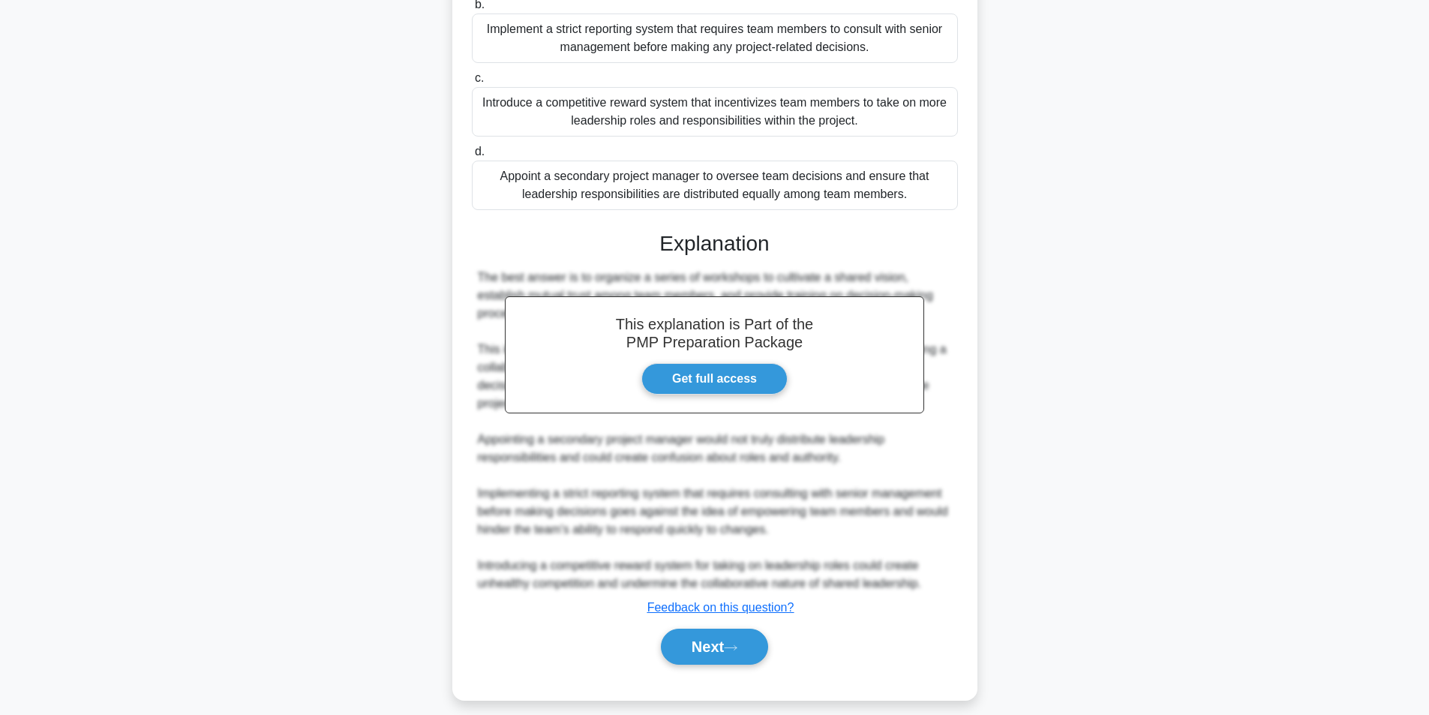
scroll to position [95, 0]
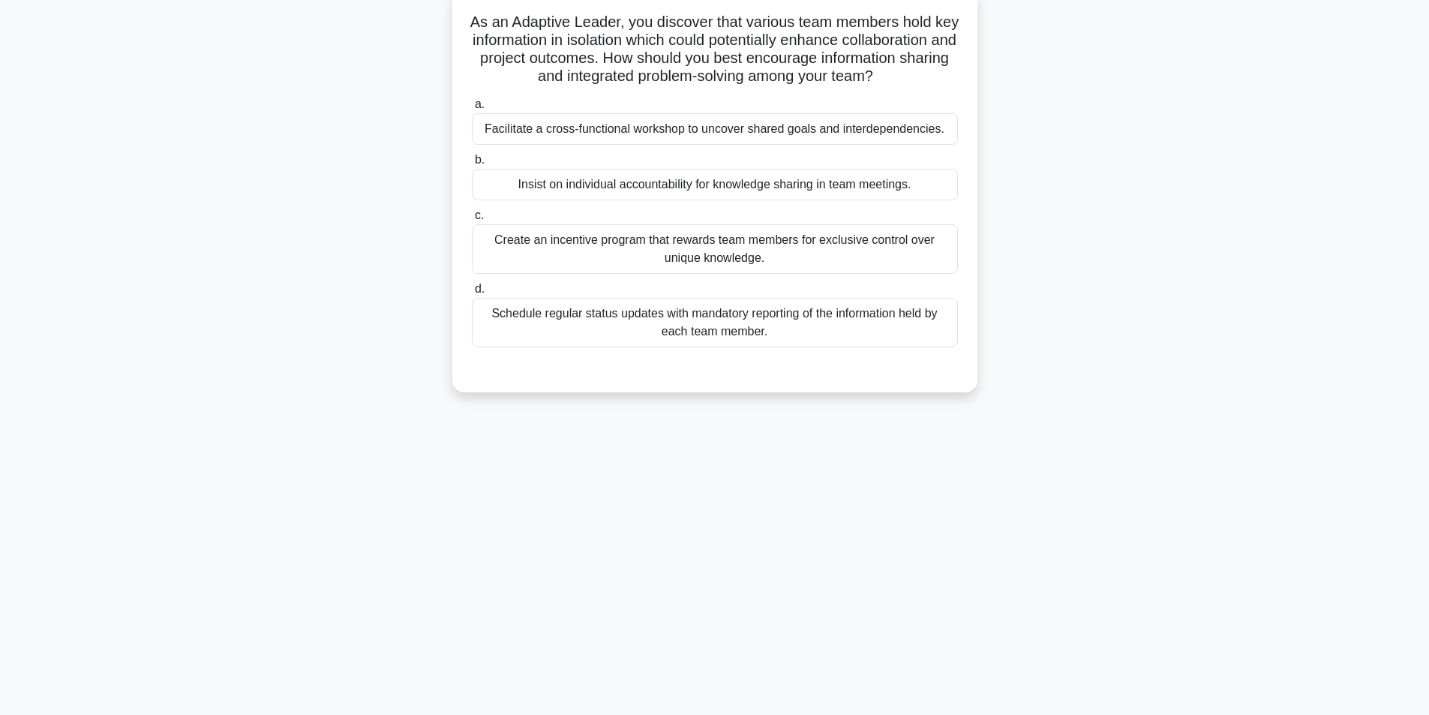
click at [622, 145] on div "Facilitate a cross-functional workshop to uncover shared goals and interdepende…" at bounding box center [715, 129] width 486 height 32
click at [472, 110] on input "a. Facilitate a cross-functional workshop to uncover shared goals and interdepe…" at bounding box center [472, 105] width 0 height 10
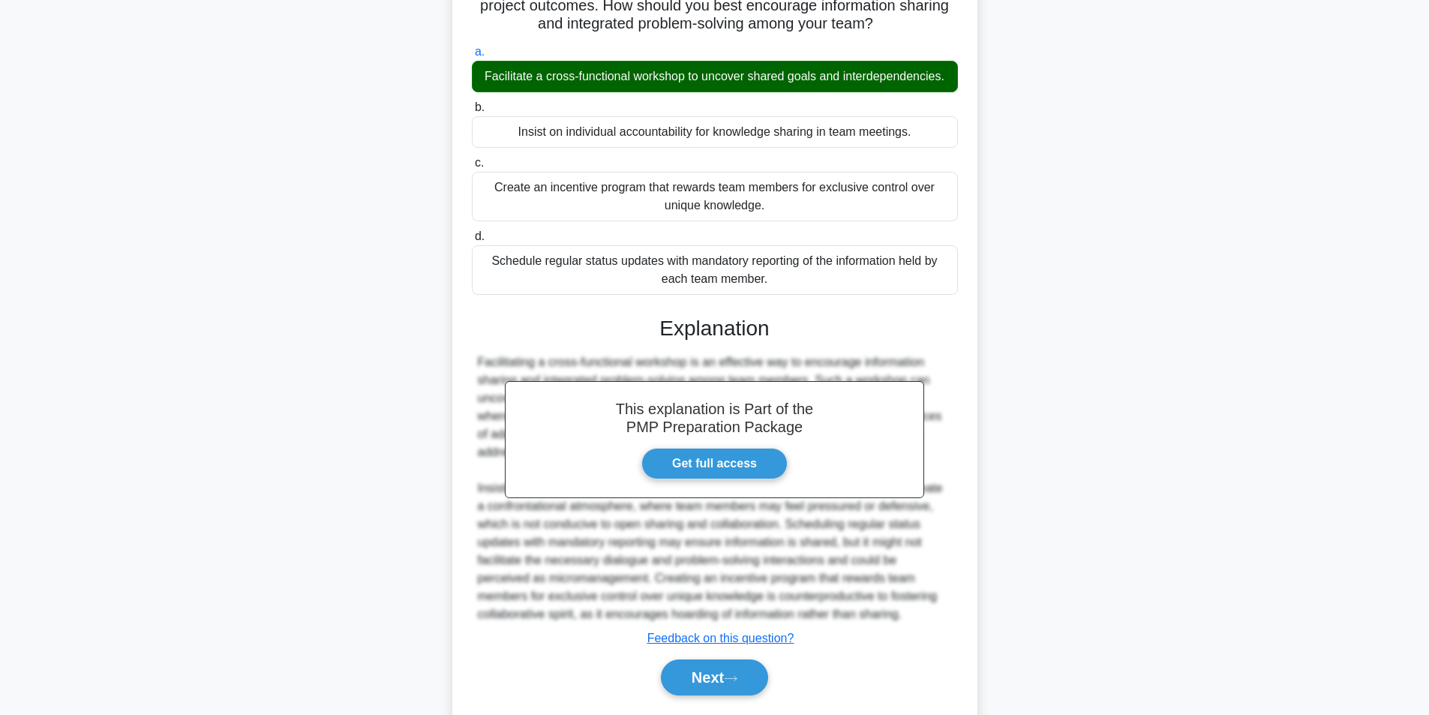
scroll to position [211, 0]
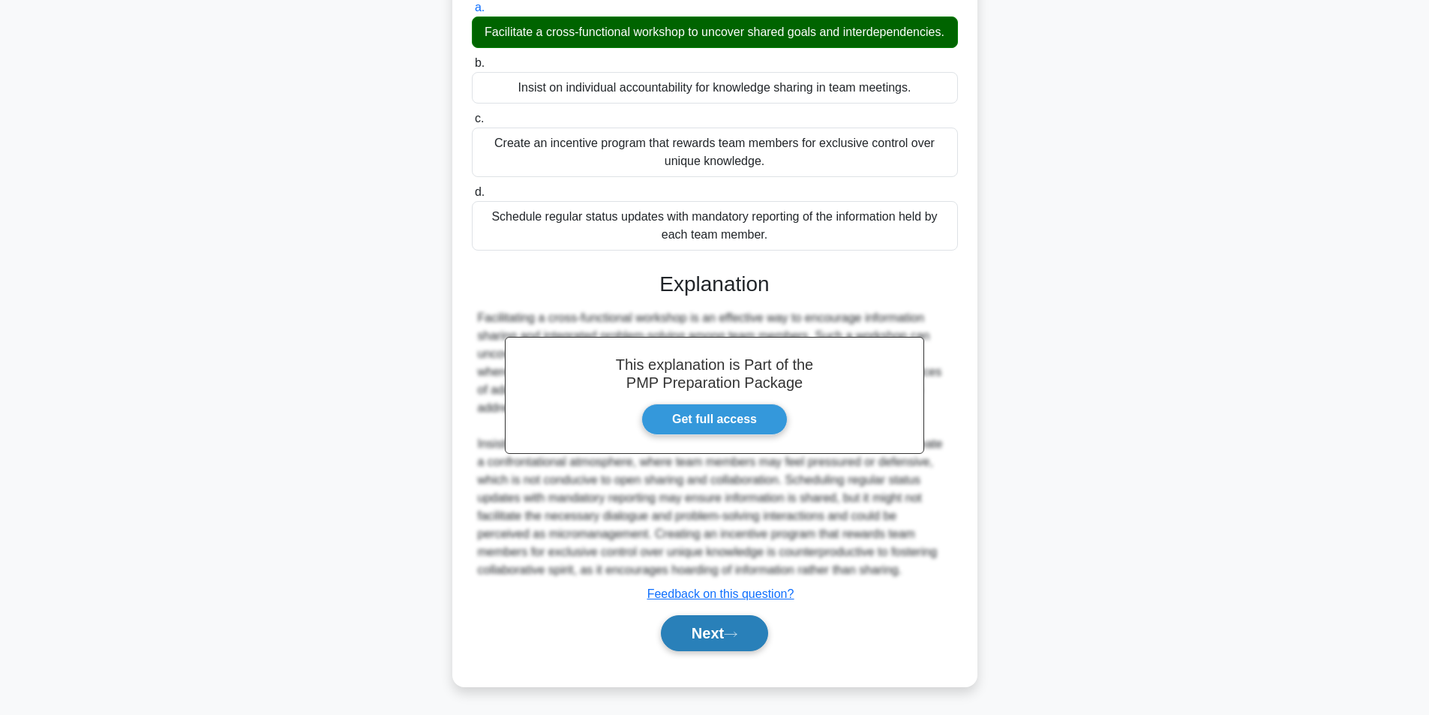
click at [712, 638] on button "Next" at bounding box center [714, 633] width 107 height 36
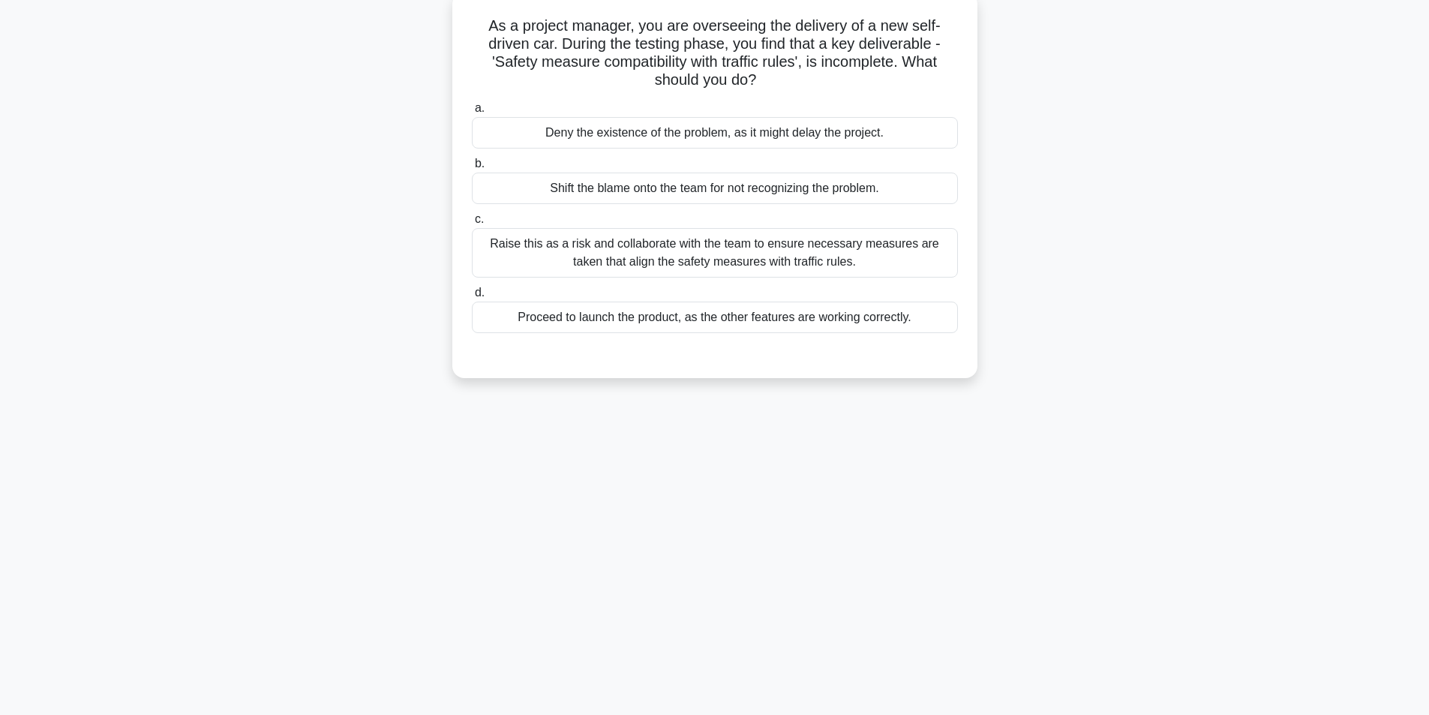
scroll to position [95, 0]
click at [638, 251] on div "Raise this as a risk and collaborate with the team to ensure necessary measures…" at bounding box center [715, 249] width 486 height 50
click at [472, 221] on input "c. Raise this as a risk and collaborate with the team to ensure necessary measu…" at bounding box center [472, 216] width 0 height 10
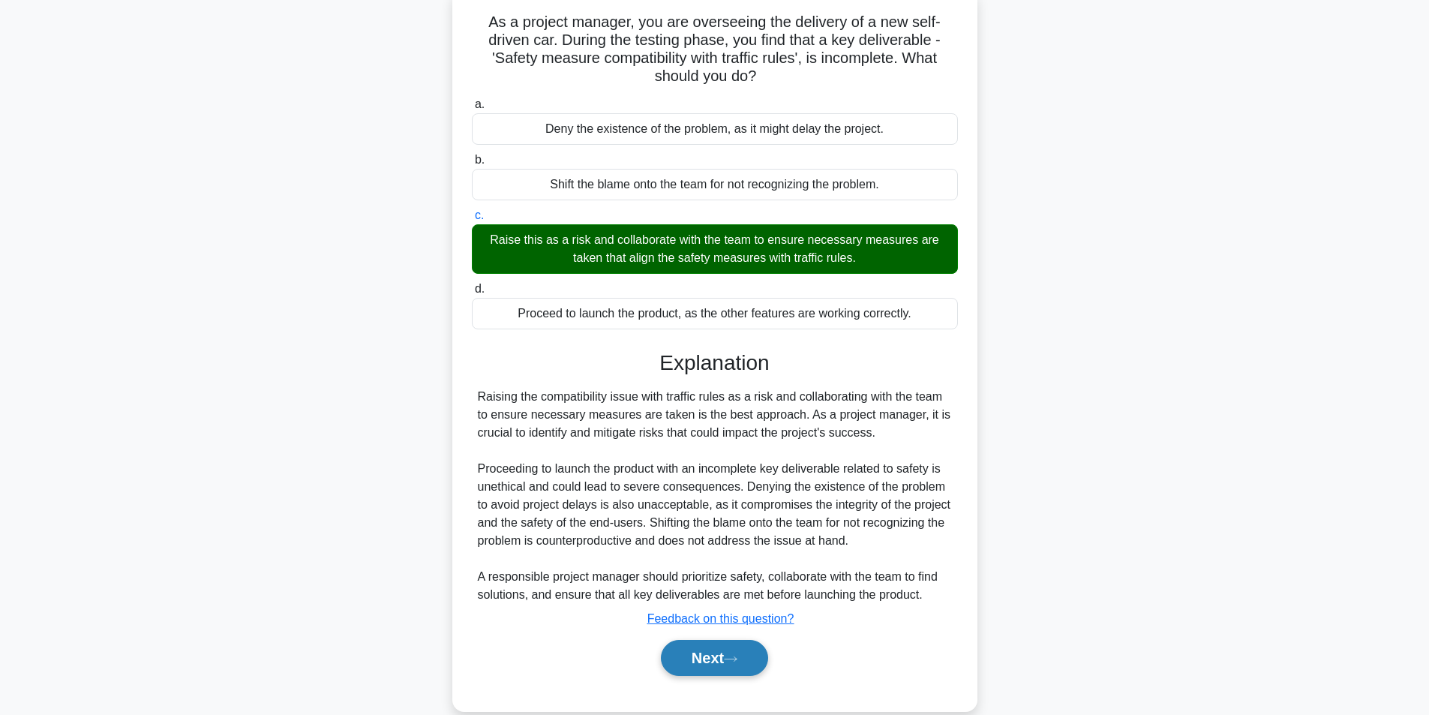
click at [718, 655] on button "Next" at bounding box center [714, 658] width 107 height 36
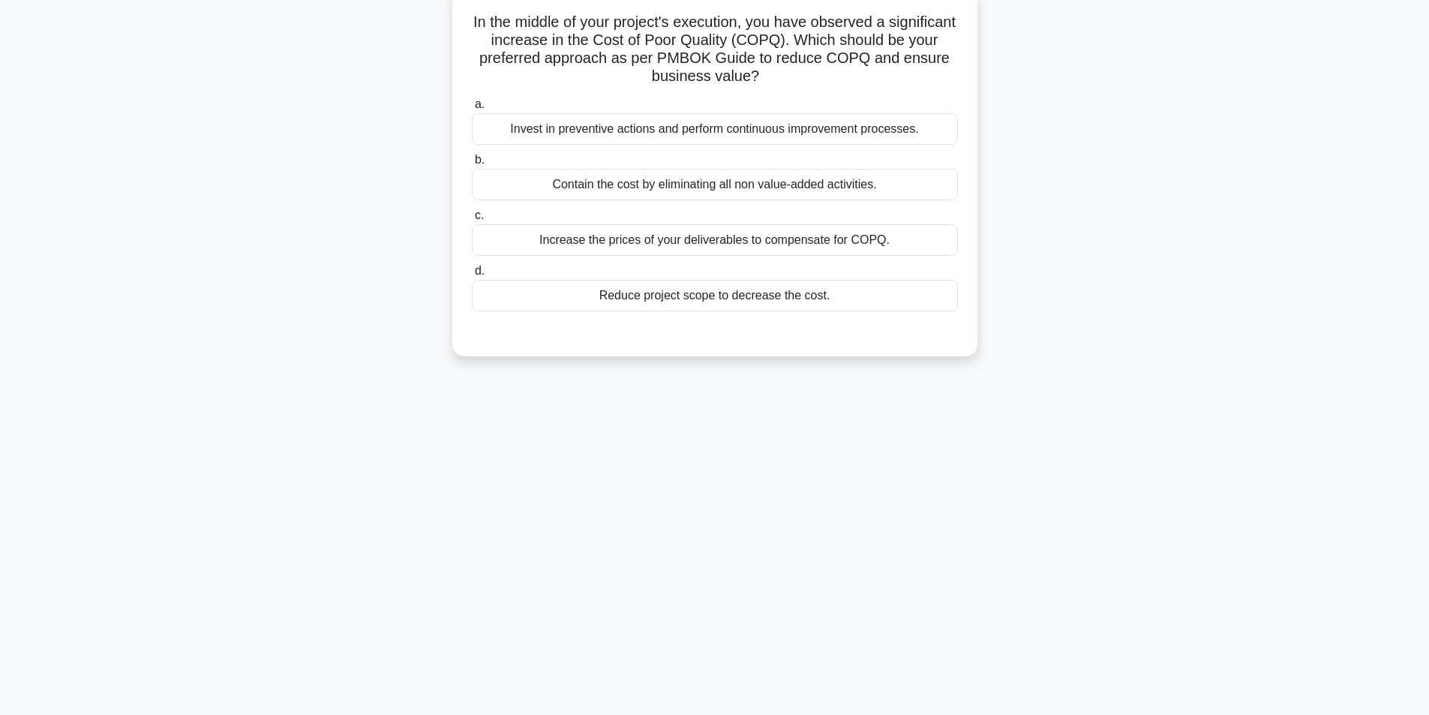
click at [658, 138] on div "Invest in preventive actions and perform continuous improvement processes." at bounding box center [715, 129] width 486 height 32
click at [472, 110] on input "a. Invest in preventive actions and perform continuous improvement processes." at bounding box center [472, 105] width 0 height 10
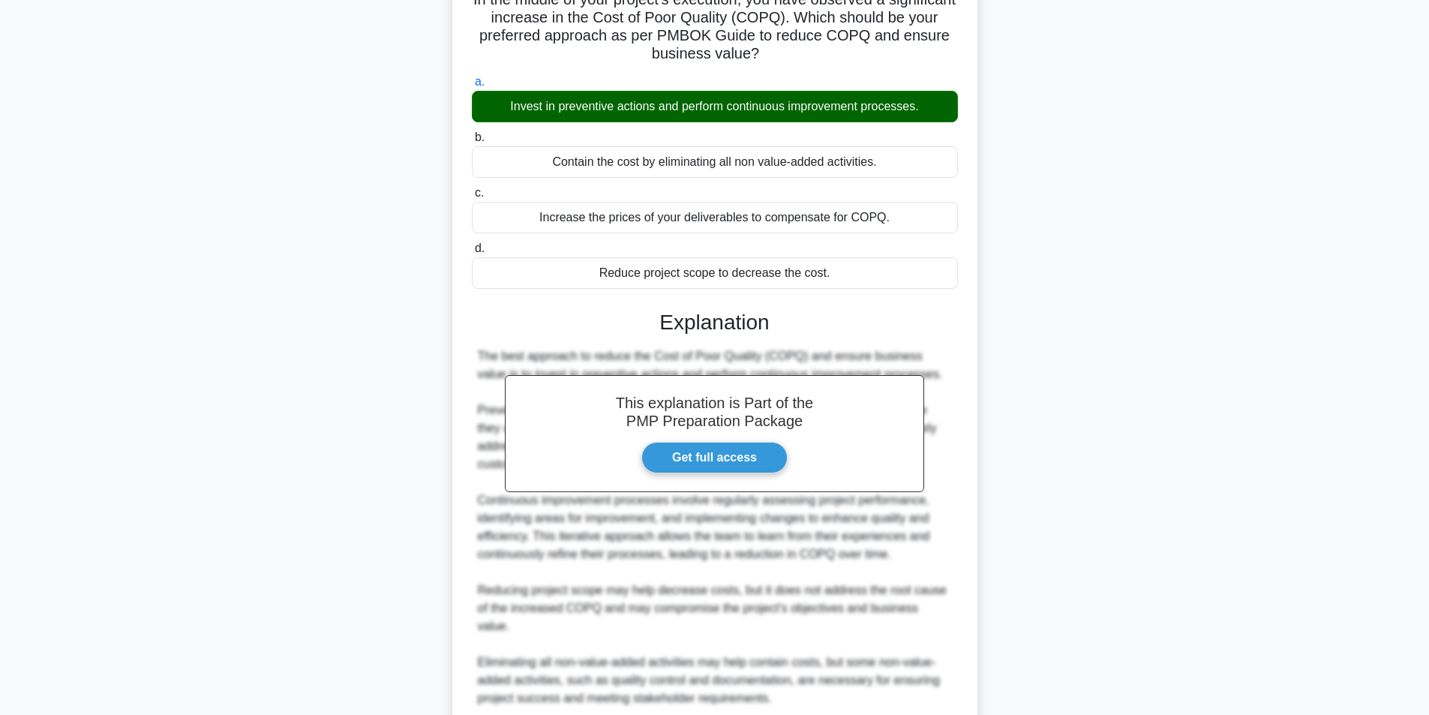
scroll to position [301, 0]
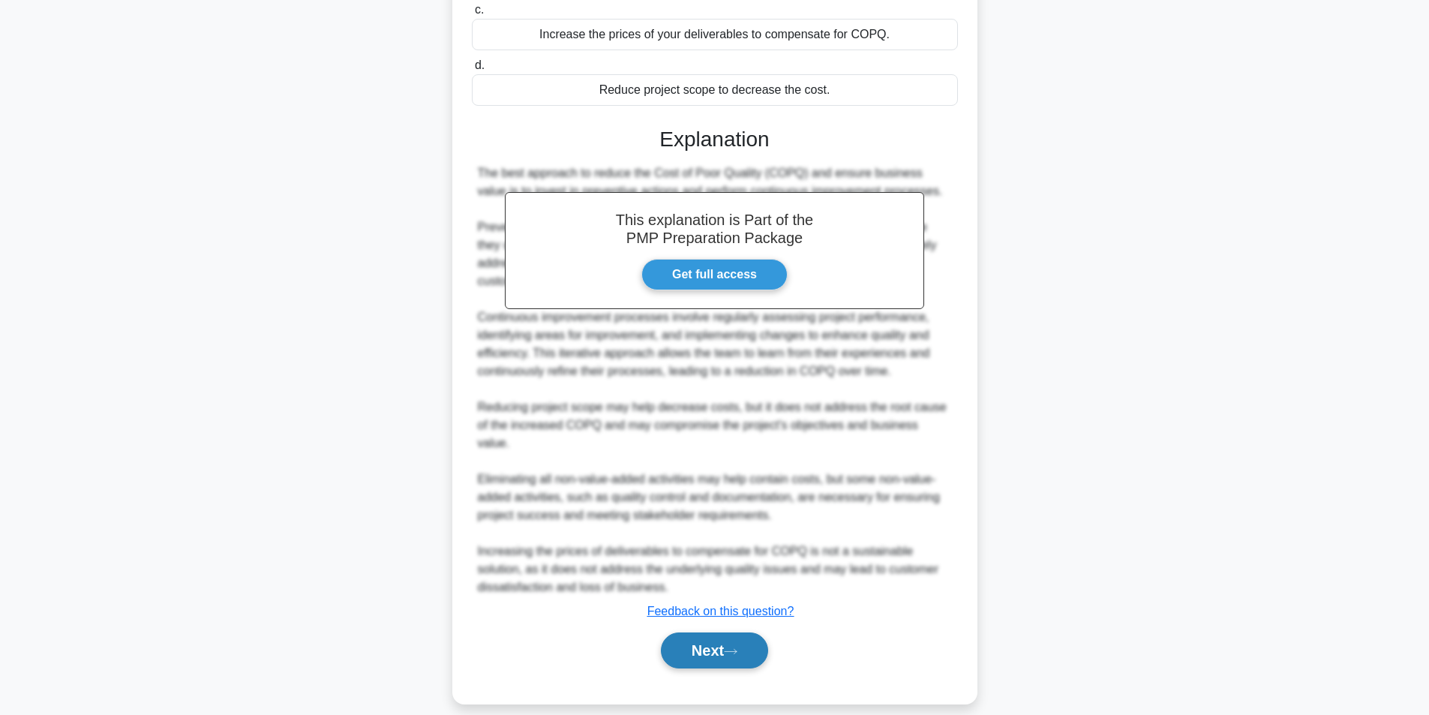
click at [725, 632] on button "Next" at bounding box center [714, 650] width 107 height 36
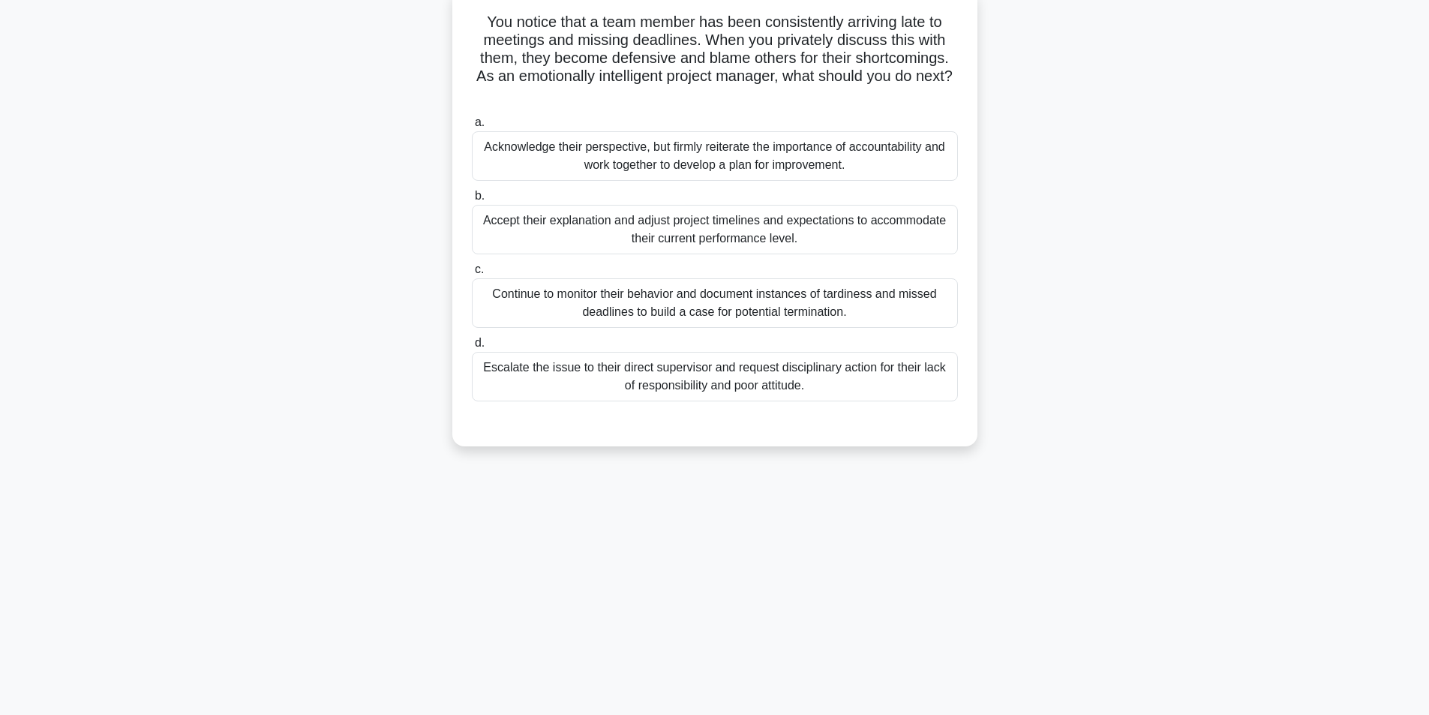
click at [680, 159] on div "Acknowledge their perspective, but firmly reiterate the importance of accountab…" at bounding box center [715, 156] width 486 height 50
click at [472, 128] on input "a. Acknowledge their perspective, but firmly reiterate the importance of accoun…" at bounding box center [472, 123] width 0 height 10
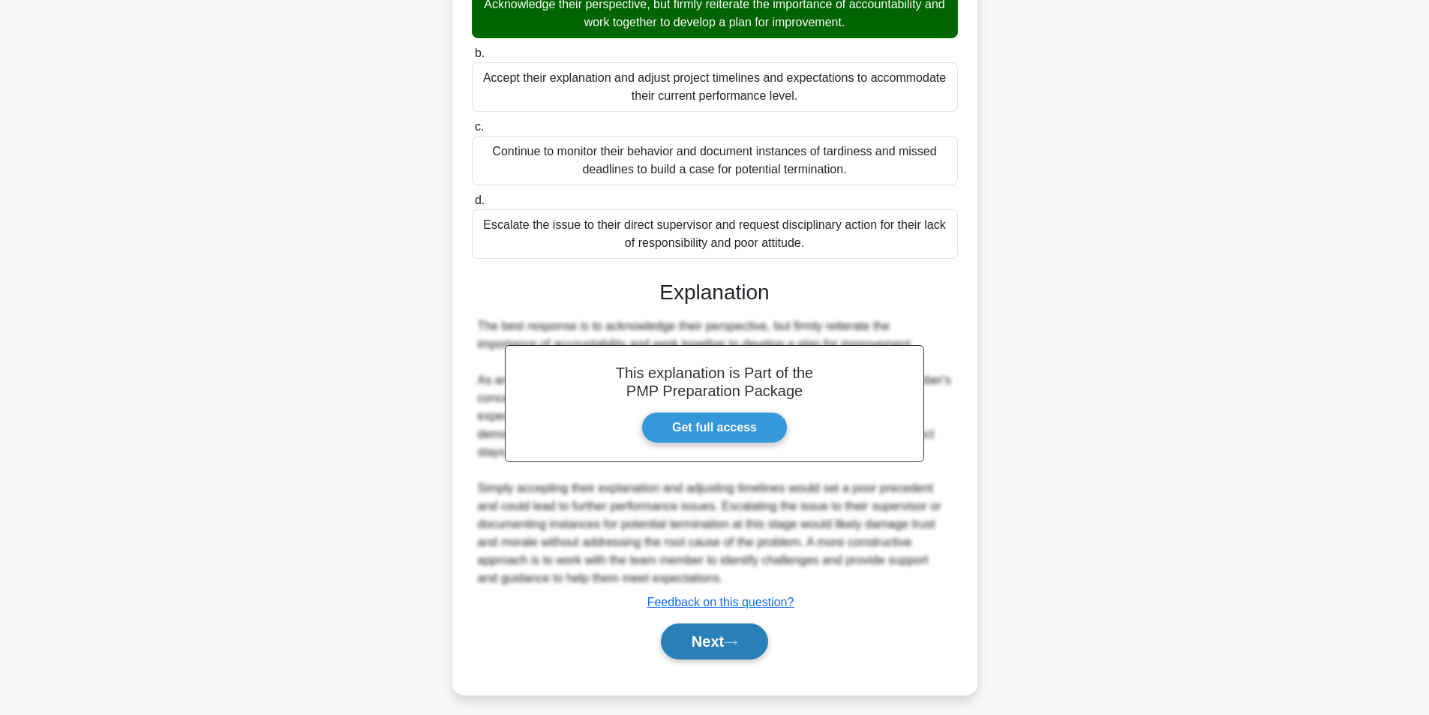
scroll to position [247, 0]
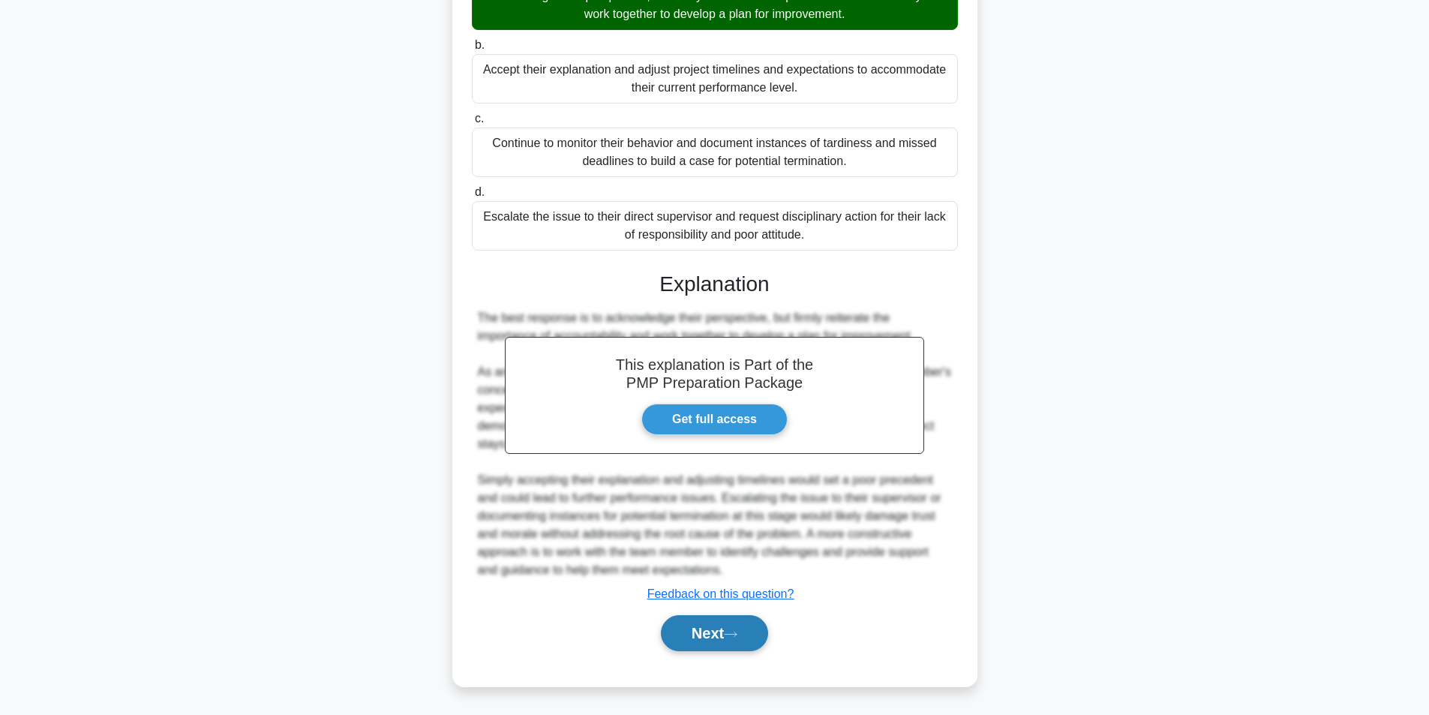
click at [701, 631] on button "Next" at bounding box center [714, 633] width 107 height 36
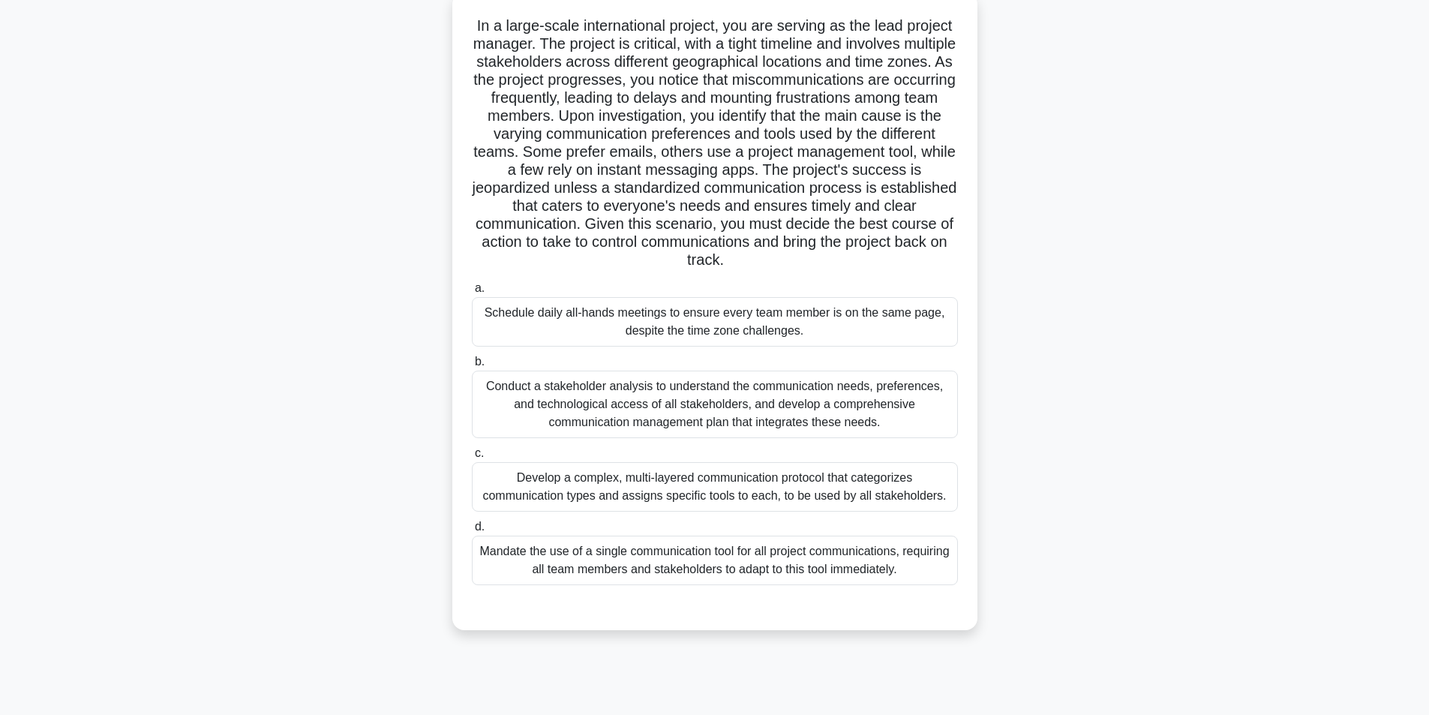
scroll to position [95, 0]
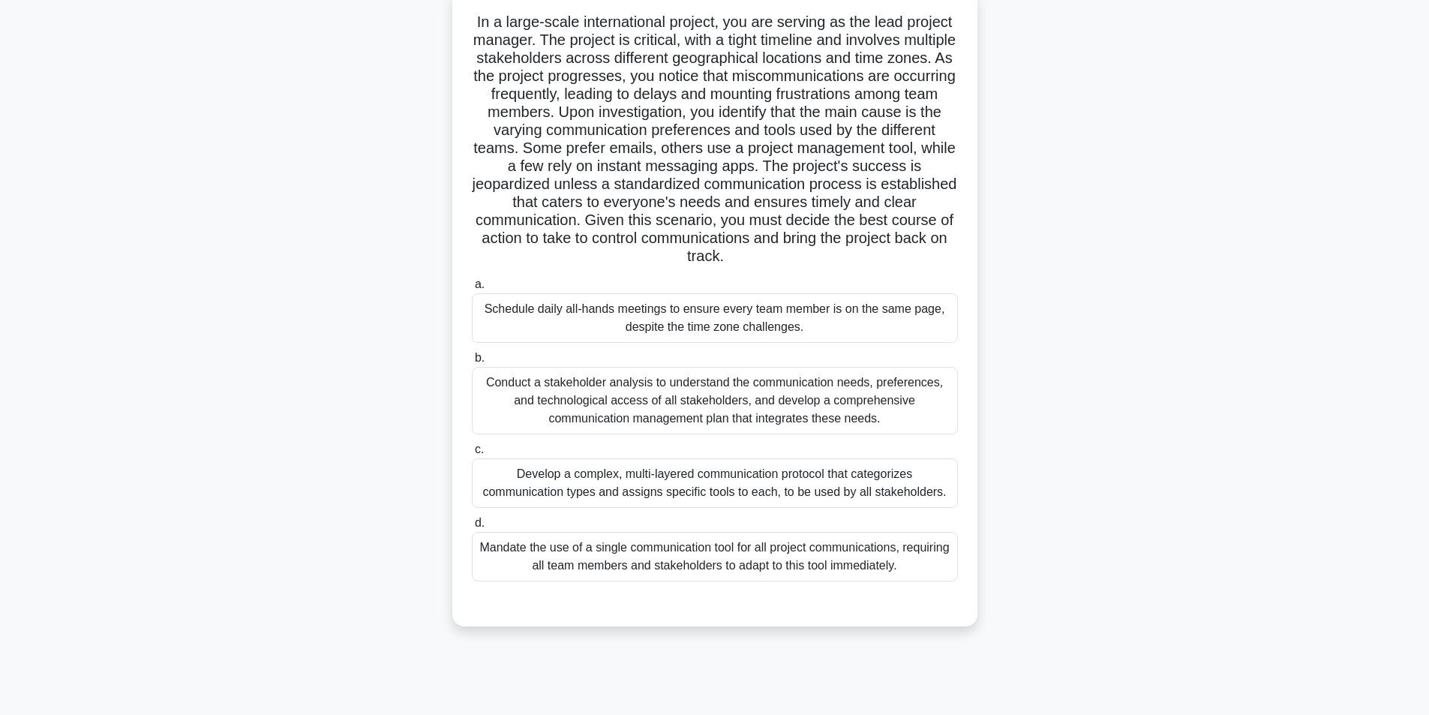
click at [673, 413] on div "Conduct a stakeholder analysis to understand the communication needs, preferenc…" at bounding box center [715, 401] width 486 height 68
click at [472, 363] on input "b. Conduct a stakeholder analysis to understand the communication needs, prefer…" at bounding box center [472, 358] width 0 height 10
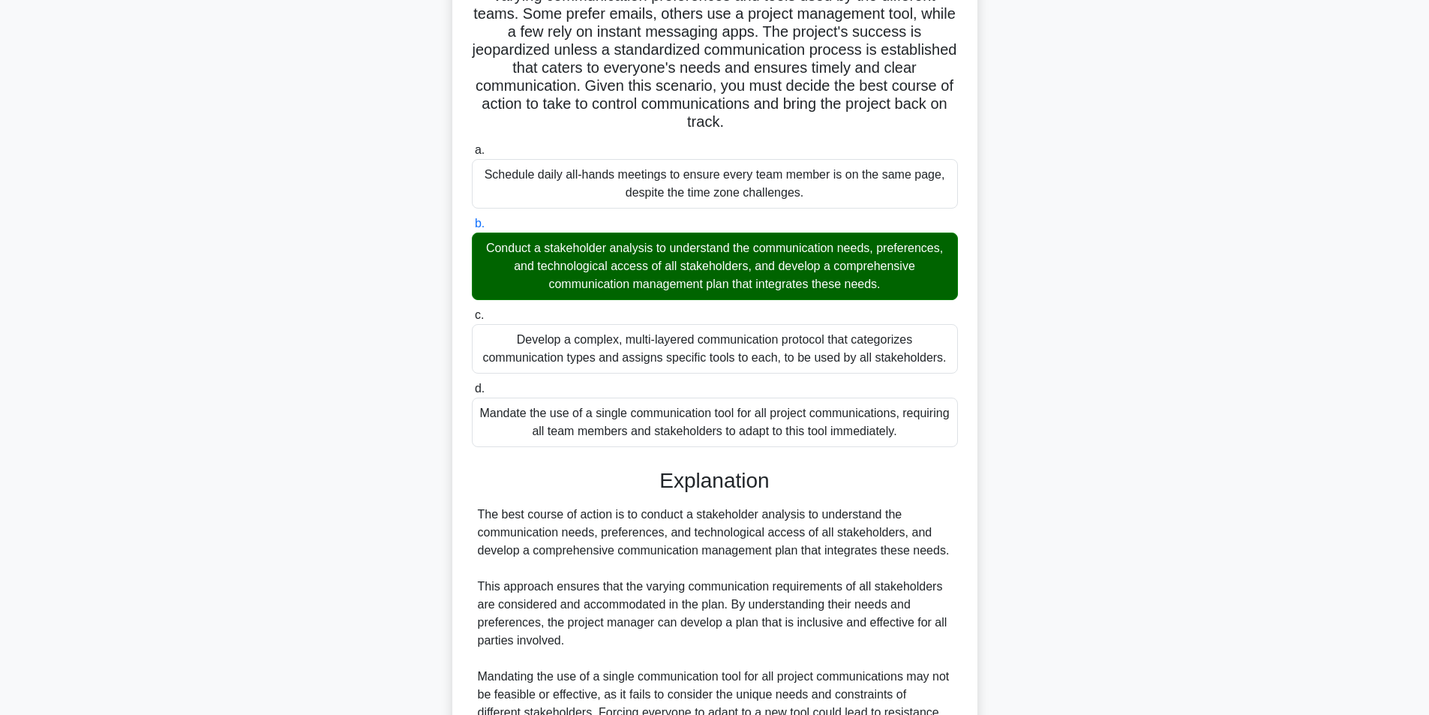
scroll to position [620, 0]
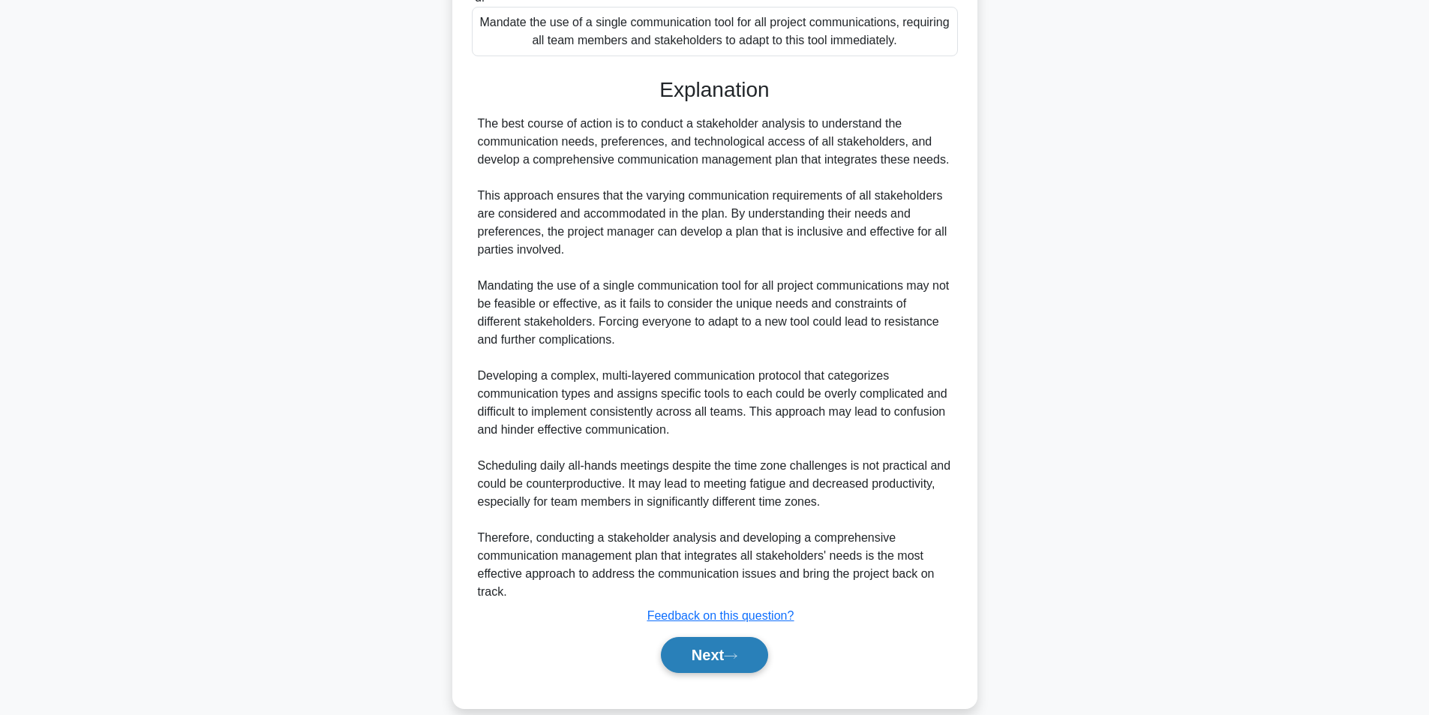
click at [699, 659] on button "Next" at bounding box center [714, 655] width 107 height 36
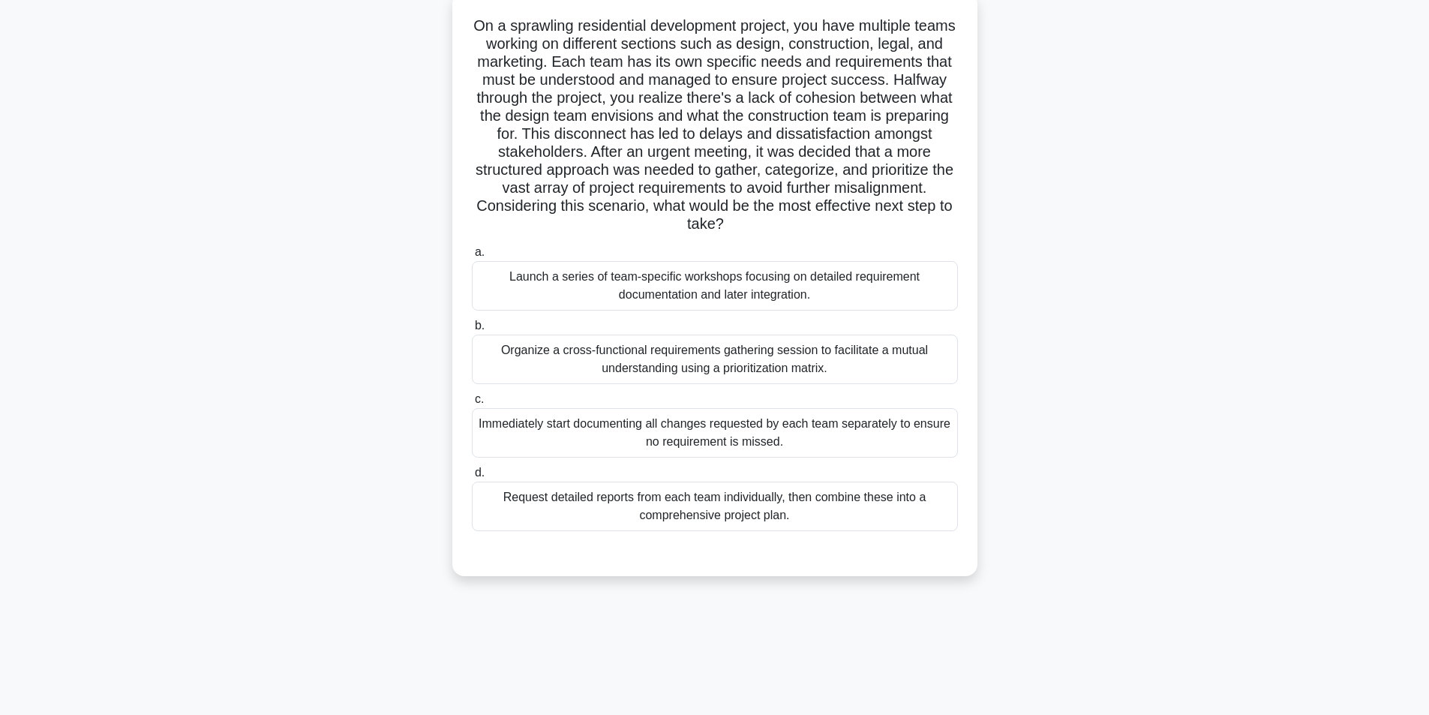
scroll to position [95, 0]
click at [700, 355] on div "Organize a cross-functional requirements gathering session to facilitate a mutu…" at bounding box center [715, 356] width 486 height 50
click at [472, 327] on input "b. Organize a cross-functional requirements gathering session to facilitate a m…" at bounding box center [472, 322] width 0 height 10
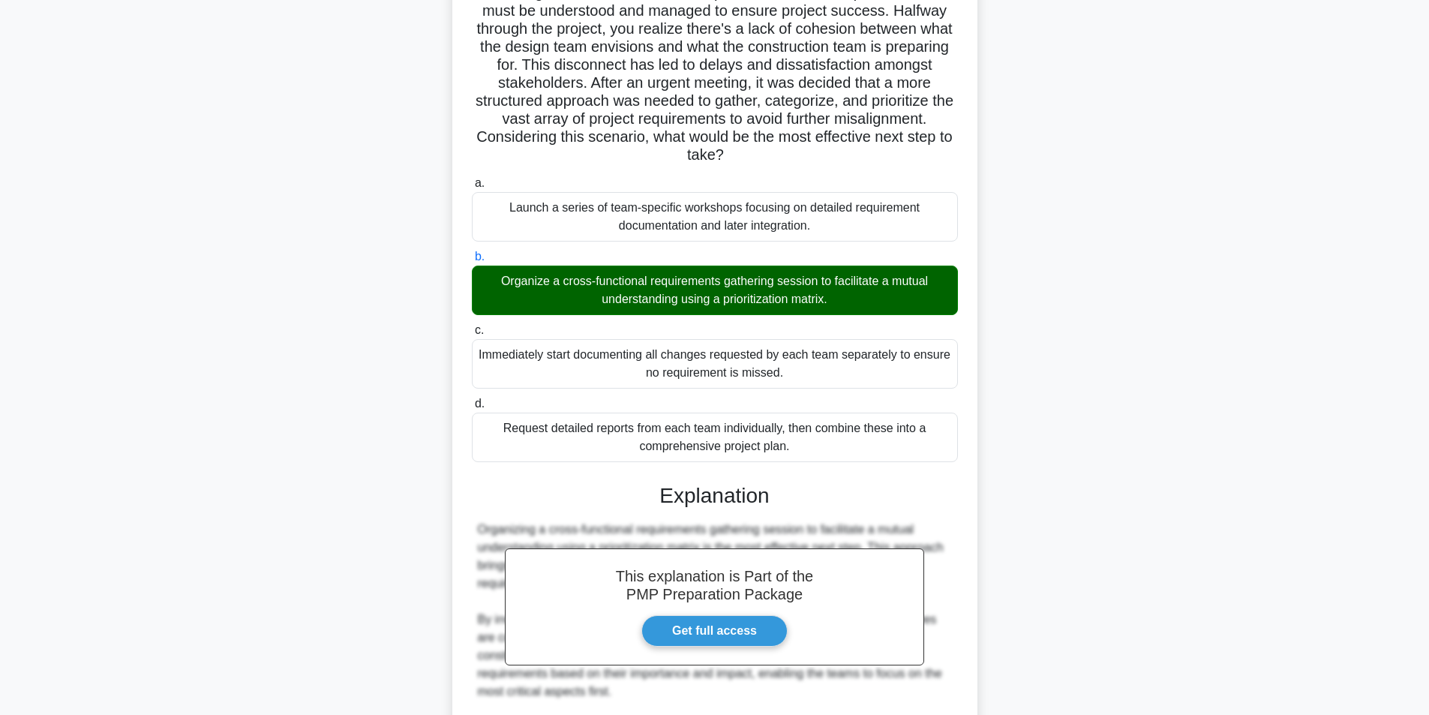
scroll to position [470, 0]
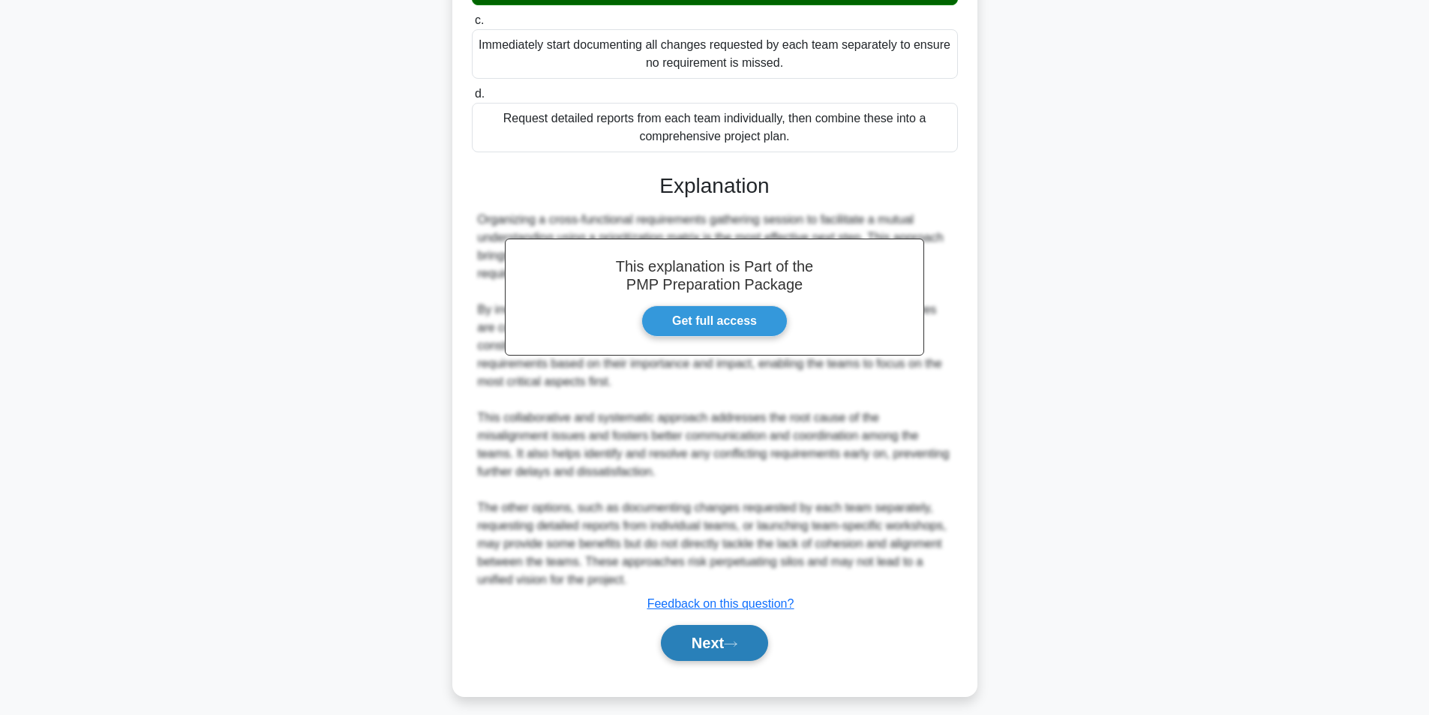
click at [702, 629] on button "Next" at bounding box center [714, 643] width 107 height 36
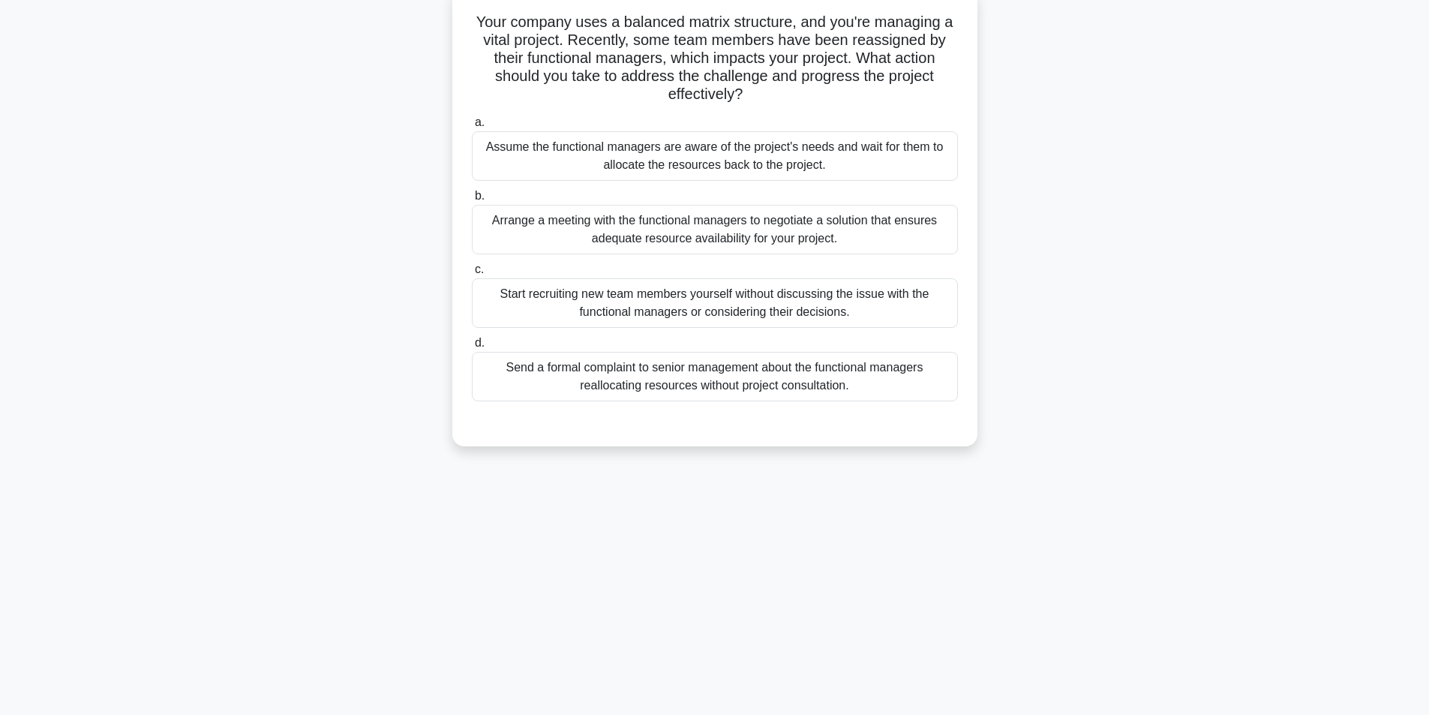
click at [640, 236] on div "Arrange a meeting with the functional managers to negotiate a solution that ens…" at bounding box center [715, 230] width 486 height 50
click at [472, 201] on input "b. Arrange a meeting with the functional managers to negotiate a solution that …" at bounding box center [472, 196] width 0 height 10
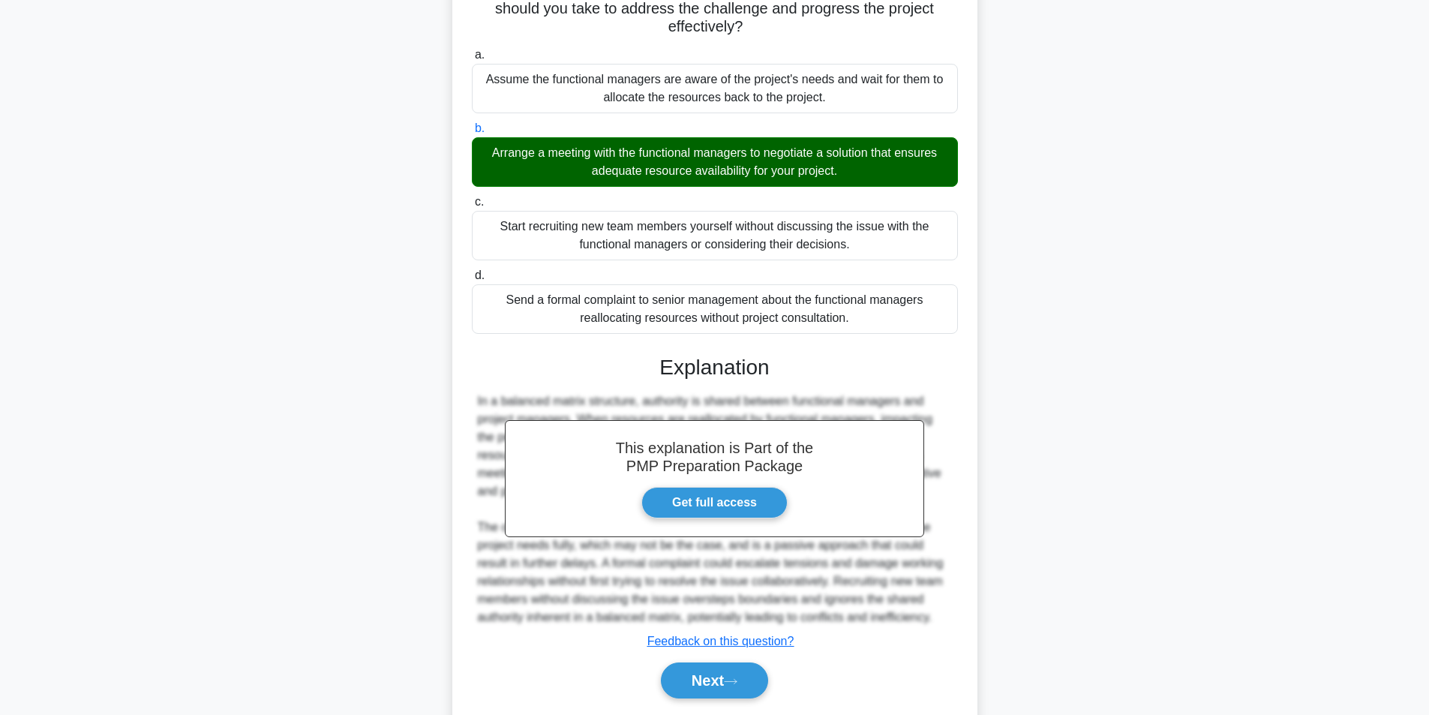
scroll to position [211, 0]
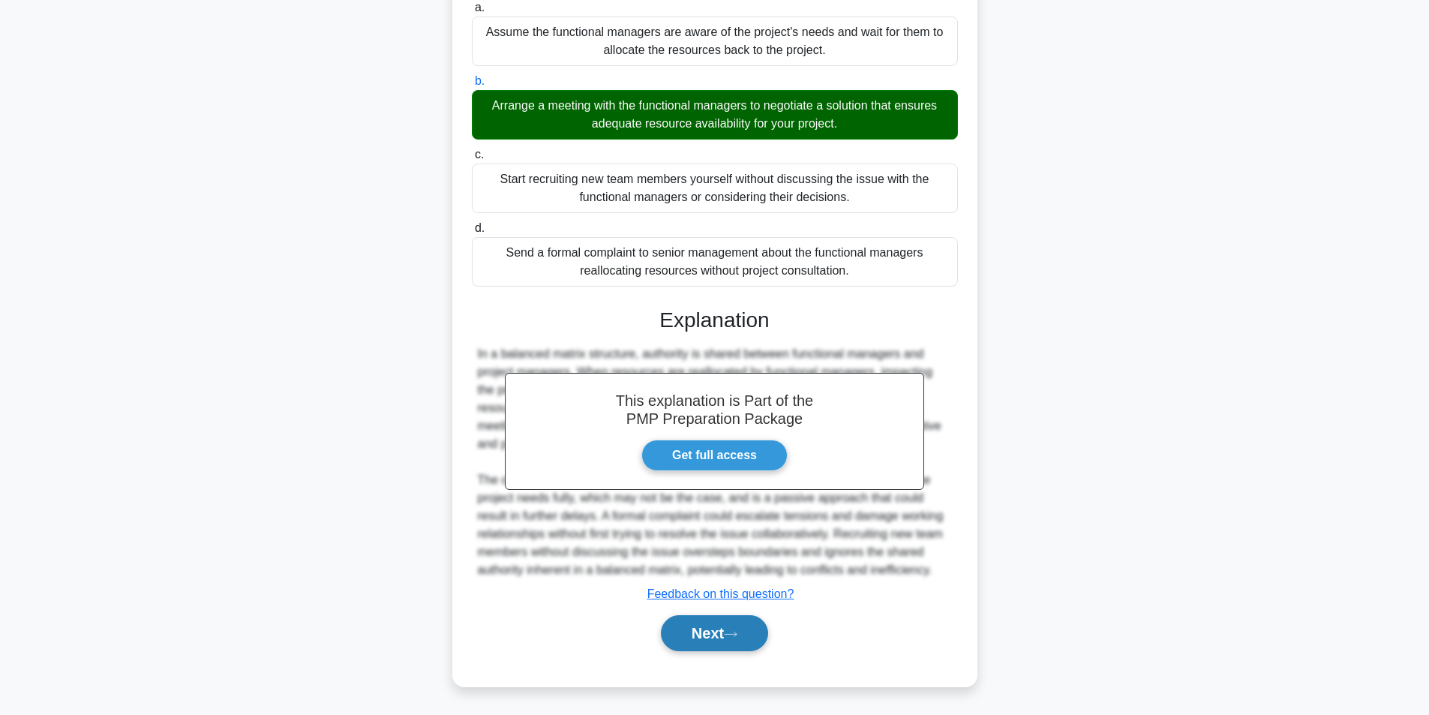
click at [708, 634] on button "Next" at bounding box center [714, 633] width 107 height 36
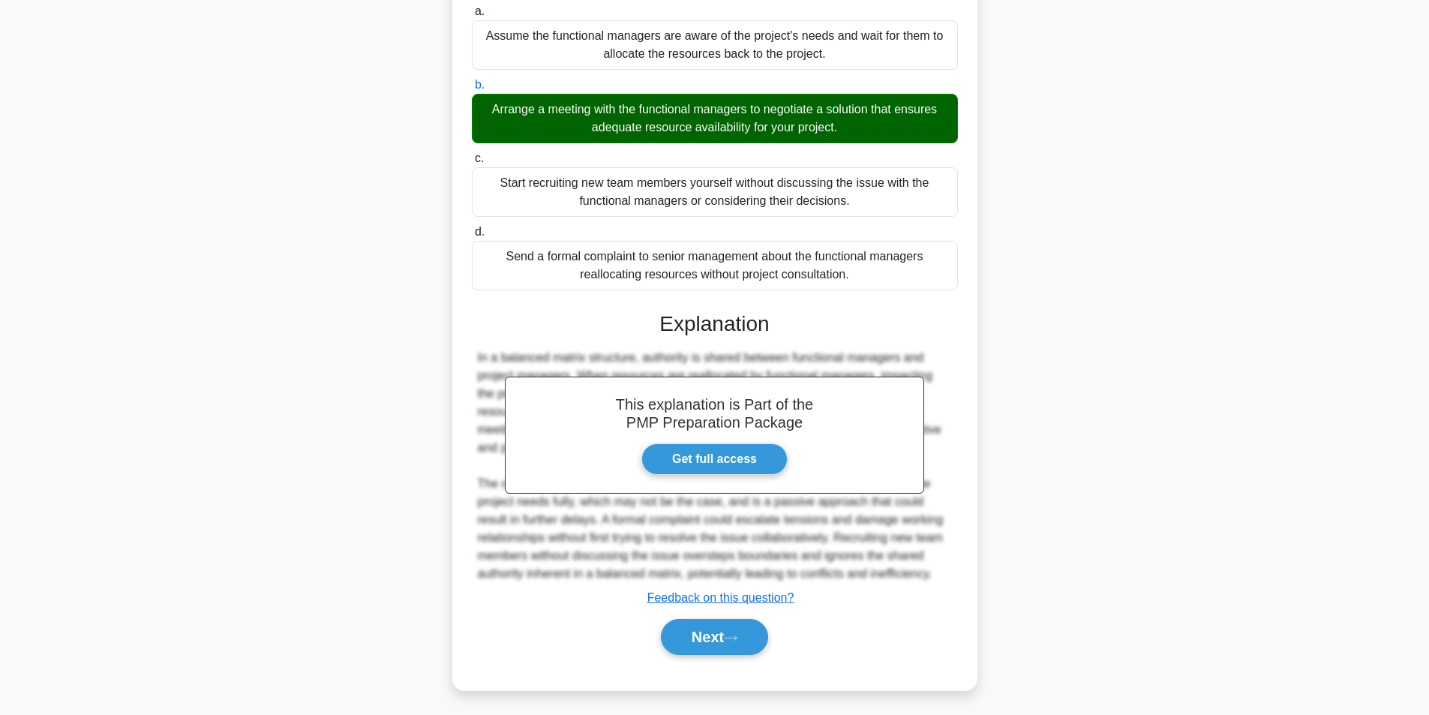
scroll to position [95, 0]
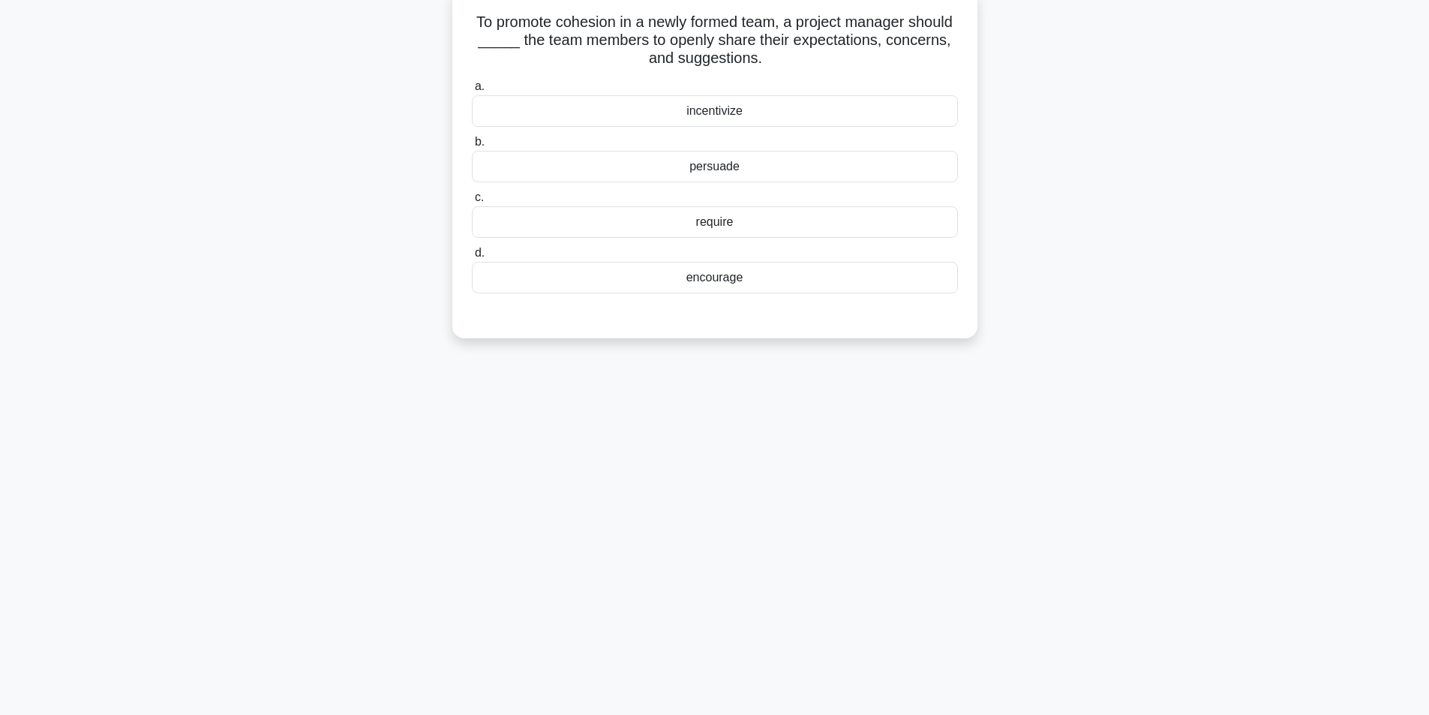
click at [722, 283] on div "encourage" at bounding box center [715, 278] width 486 height 32
click at [472, 258] on input "d. encourage" at bounding box center [472, 253] width 0 height 10
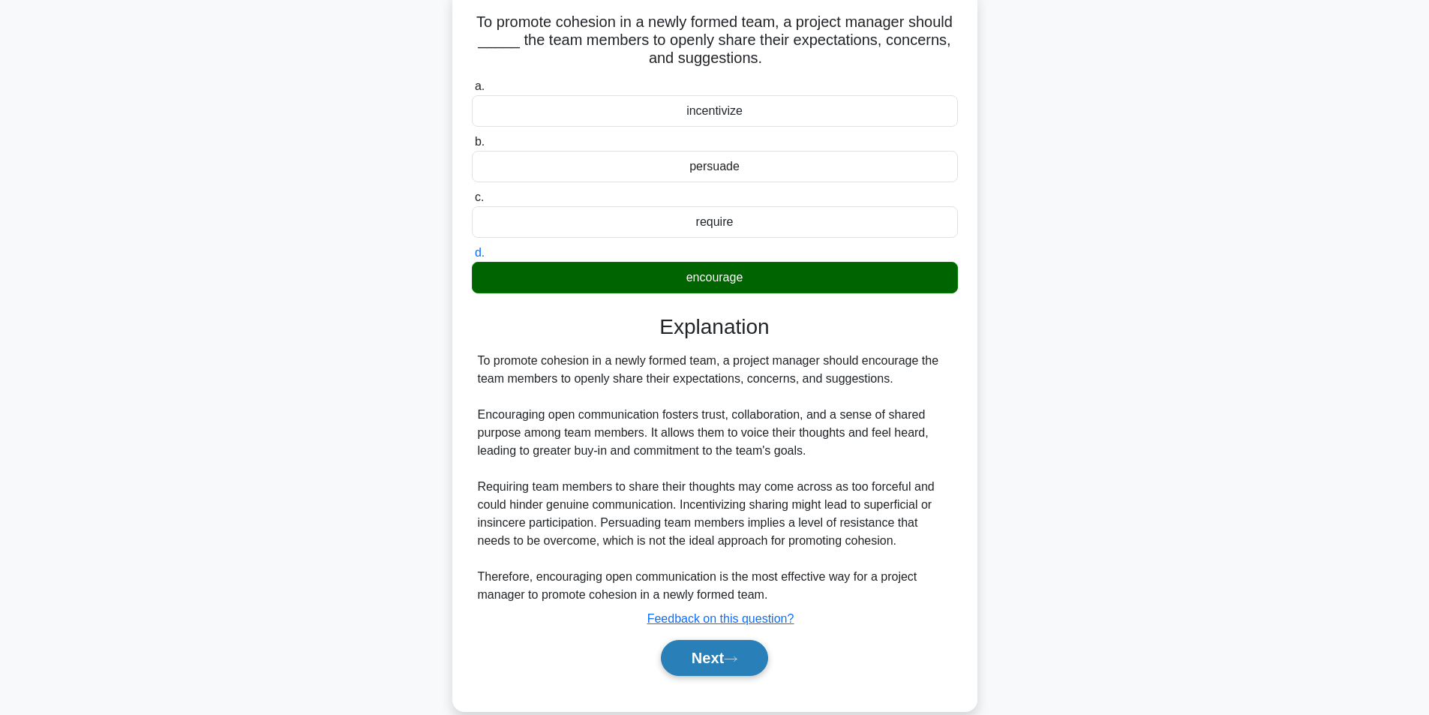
click at [709, 654] on button "Next" at bounding box center [714, 658] width 107 height 36
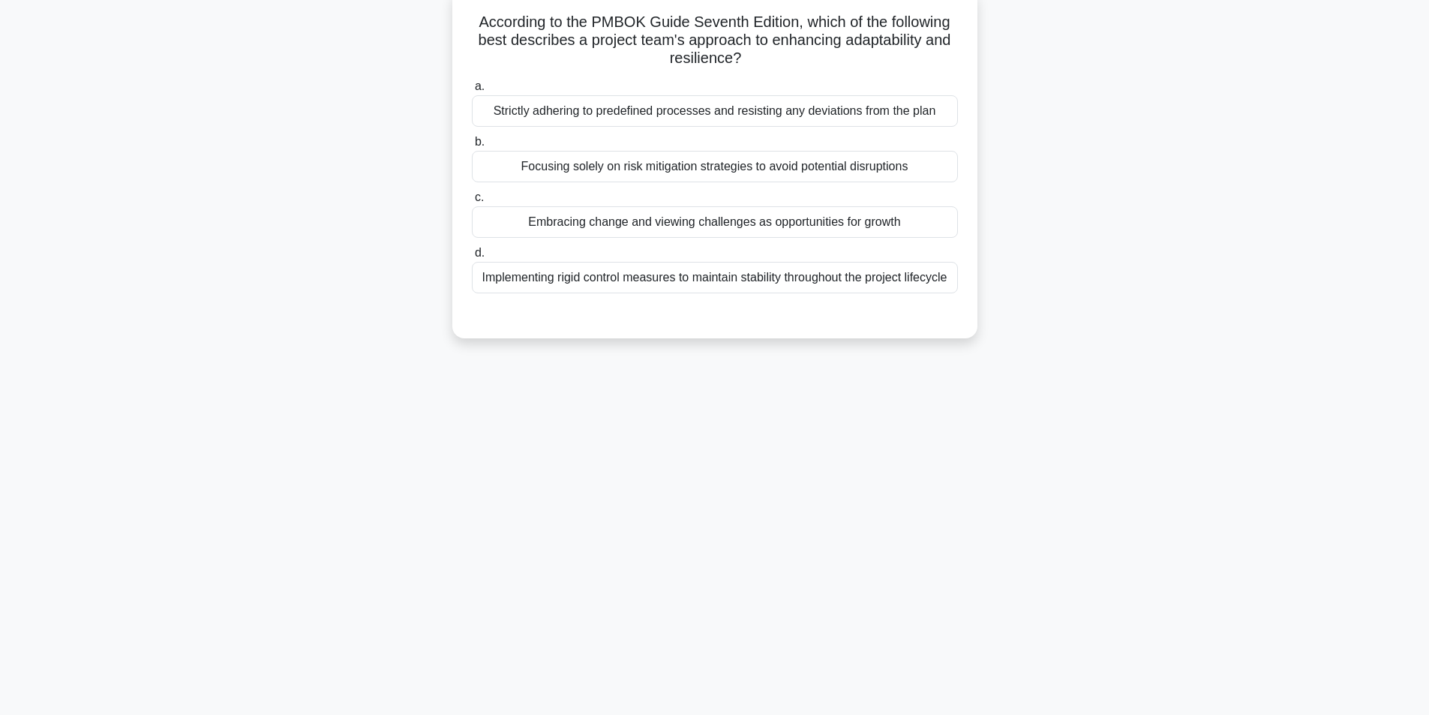
click at [593, 227] on div "Embracing change and viewing challenges as opportunities for growth" at bounding box center [715, 222] width 486 height 32
click at [472, 203] on input "c. Embracing change and viewing challenges as opportunities for growth" at bounding box center [472, 198] width 0 height 10
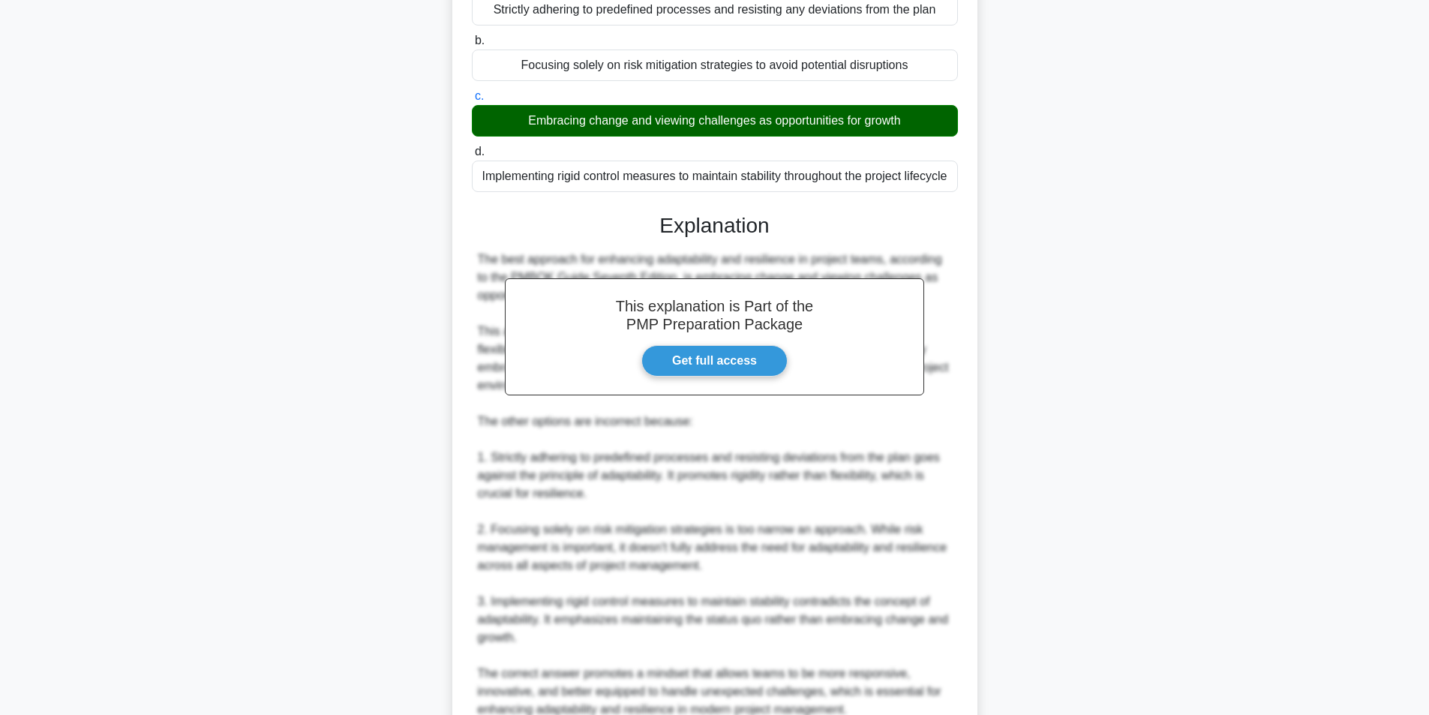
scroll to position [355, 0]
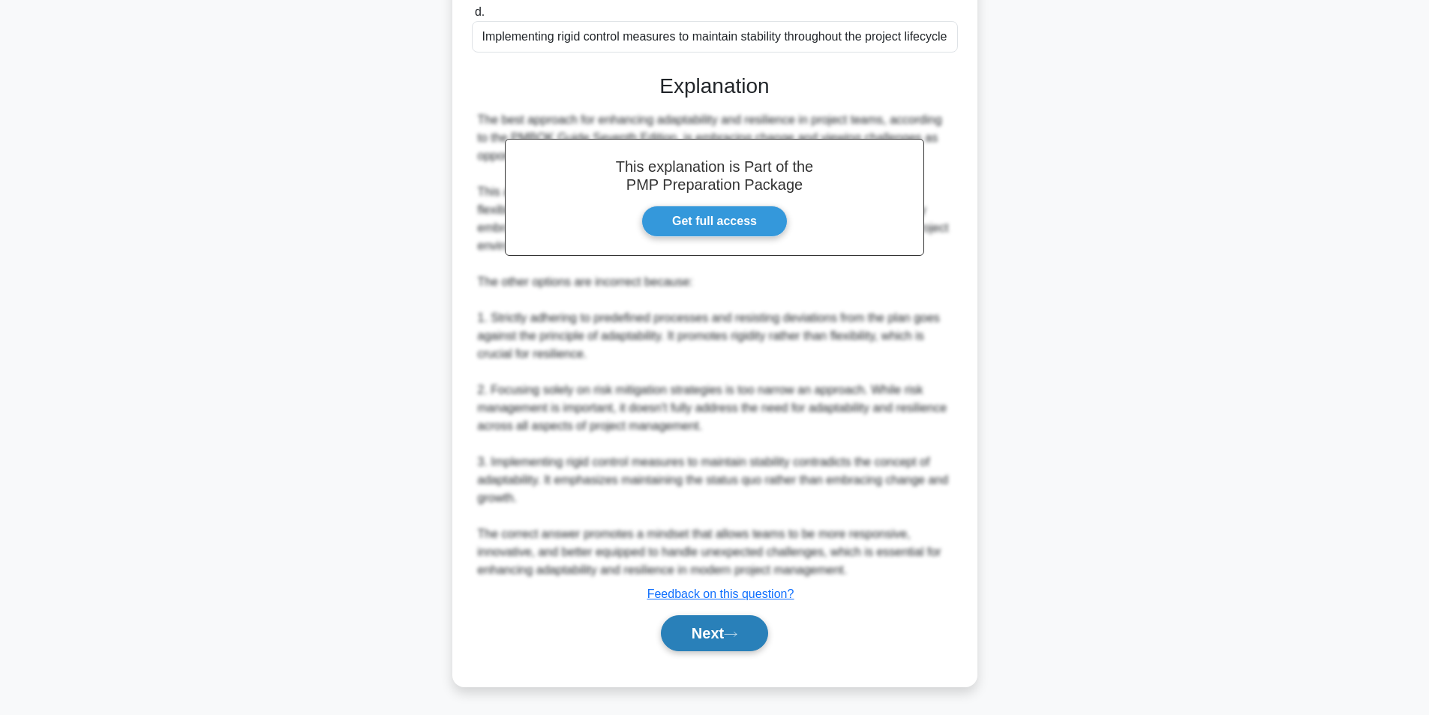
click at [717, 620] on button "Next" at bounding box center [714, 633] width 107 height 36
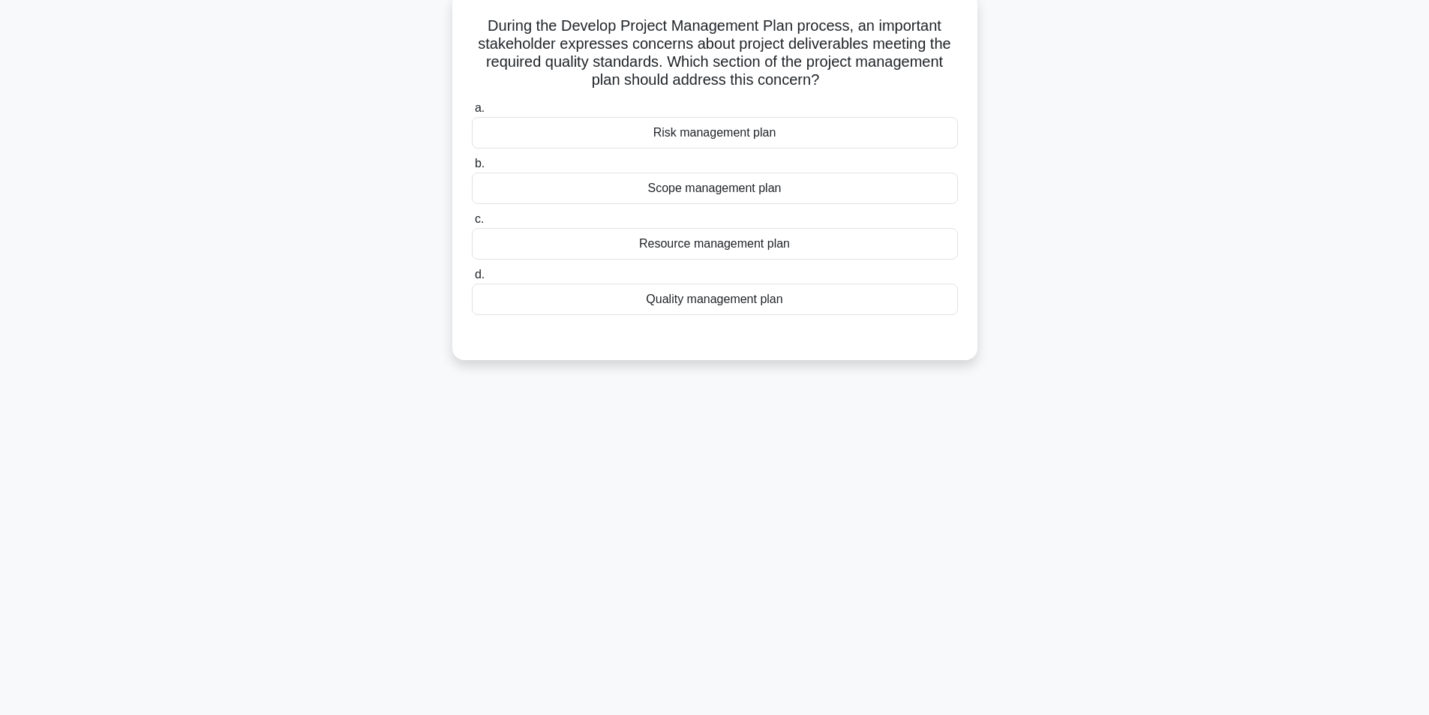
scroll to position [95, 0]
click at [743, 185] on div "Scope management plan" at bounding box center [715, 185] width 486 height 32
click at [472, 165] on input "b. Scope management plan" at bounding box center [472, 160] width 0 height 10
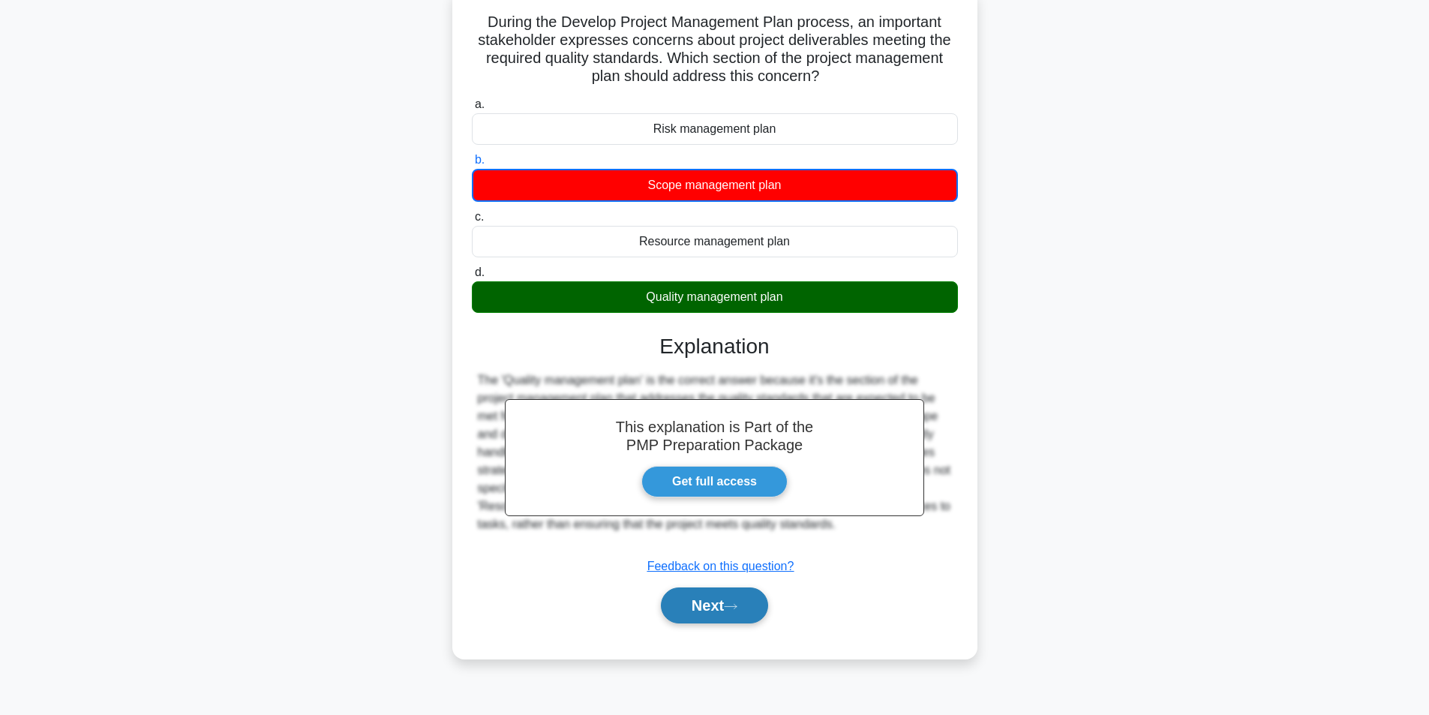
click at [737, 612] on button "Next" at bounding box center [714, 605] width 107 height 36
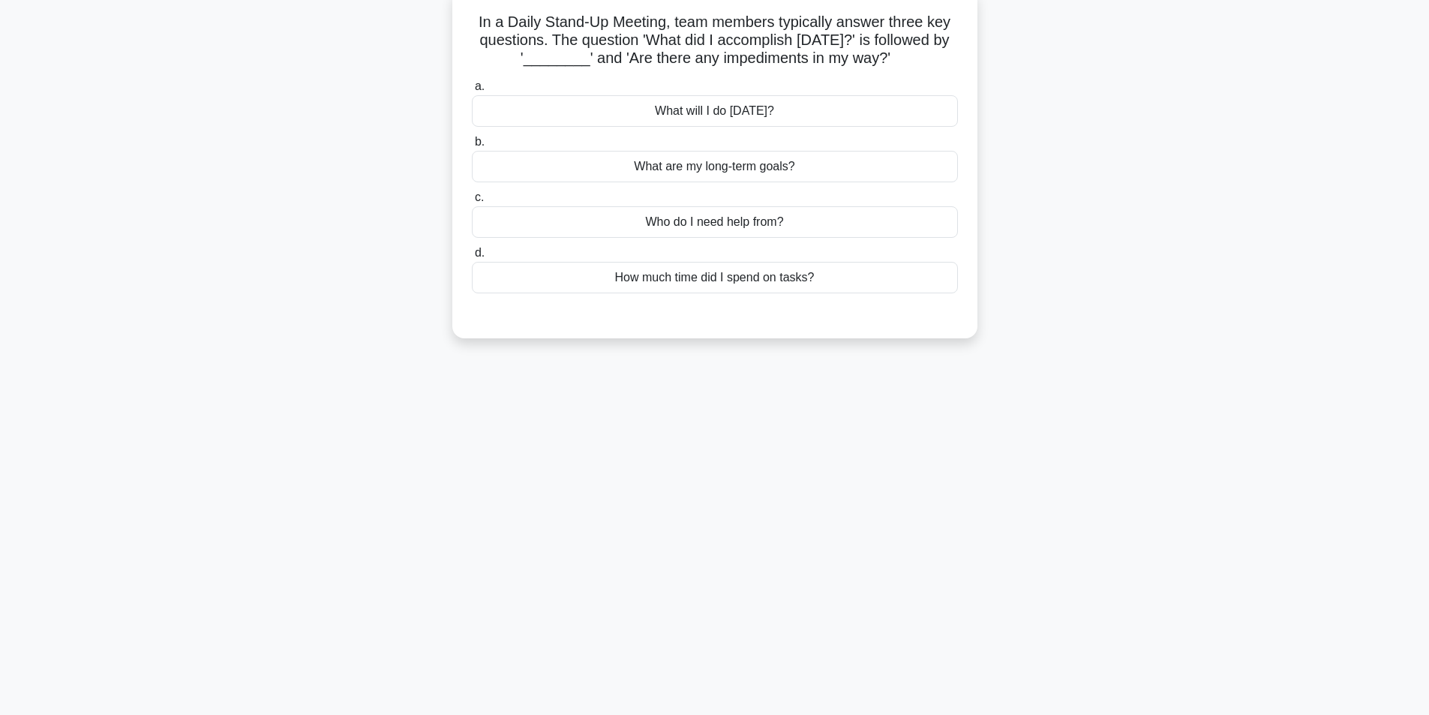
click at [725, 118] on div "What will I do today?" at bounding box center [715, 111] width 486 height 32
click at [472, 92] on input "a. What will I do today?" at bounding box center [472, 87] width 0 height 10
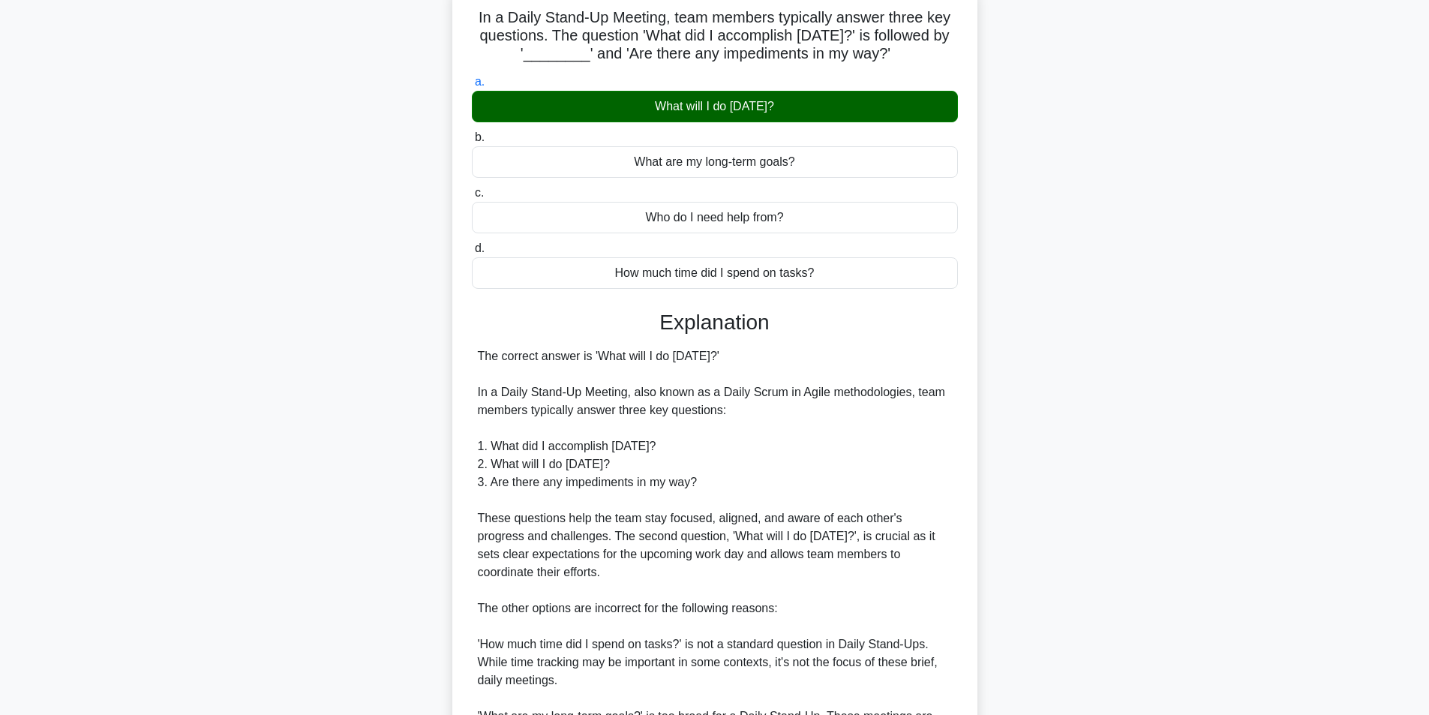
scroll to position [355, 0]
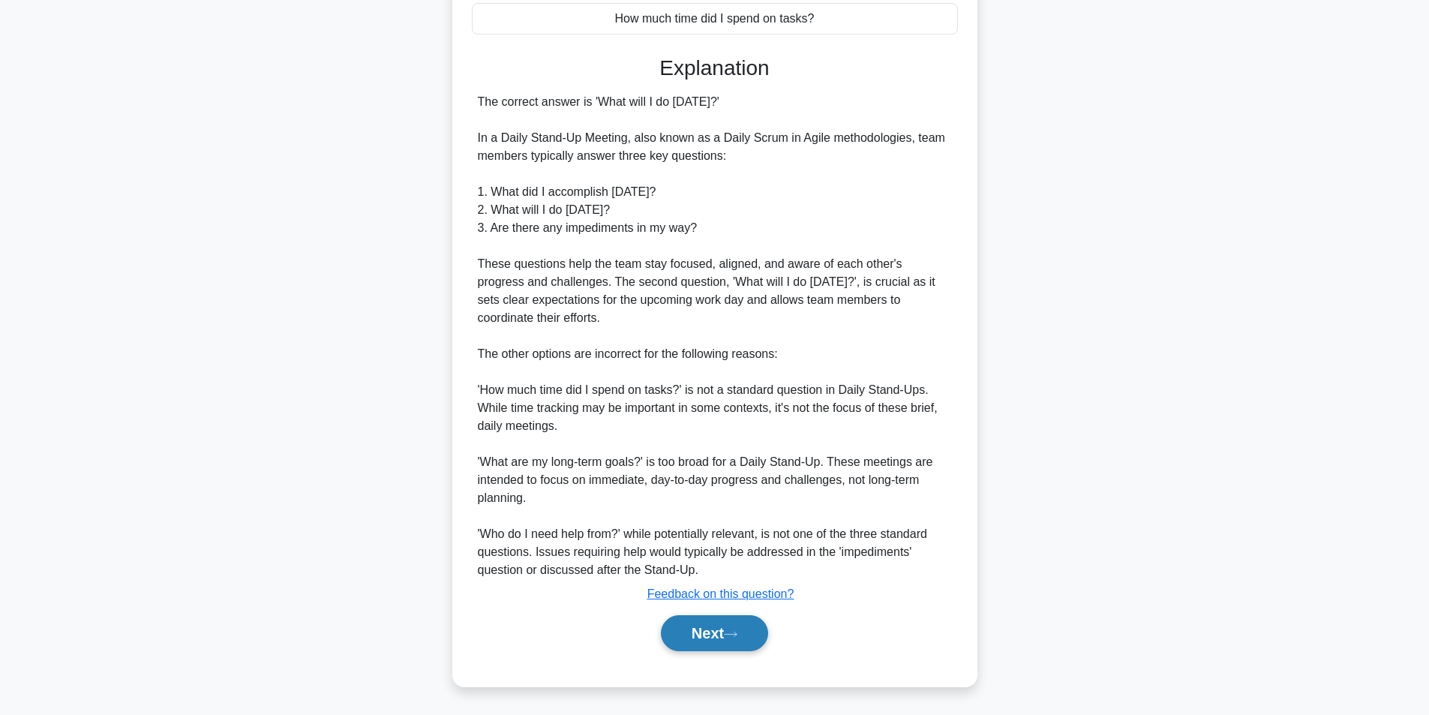
click at [677, 635] on button "Next" at bounding box center [714, 633] width 107 height 36
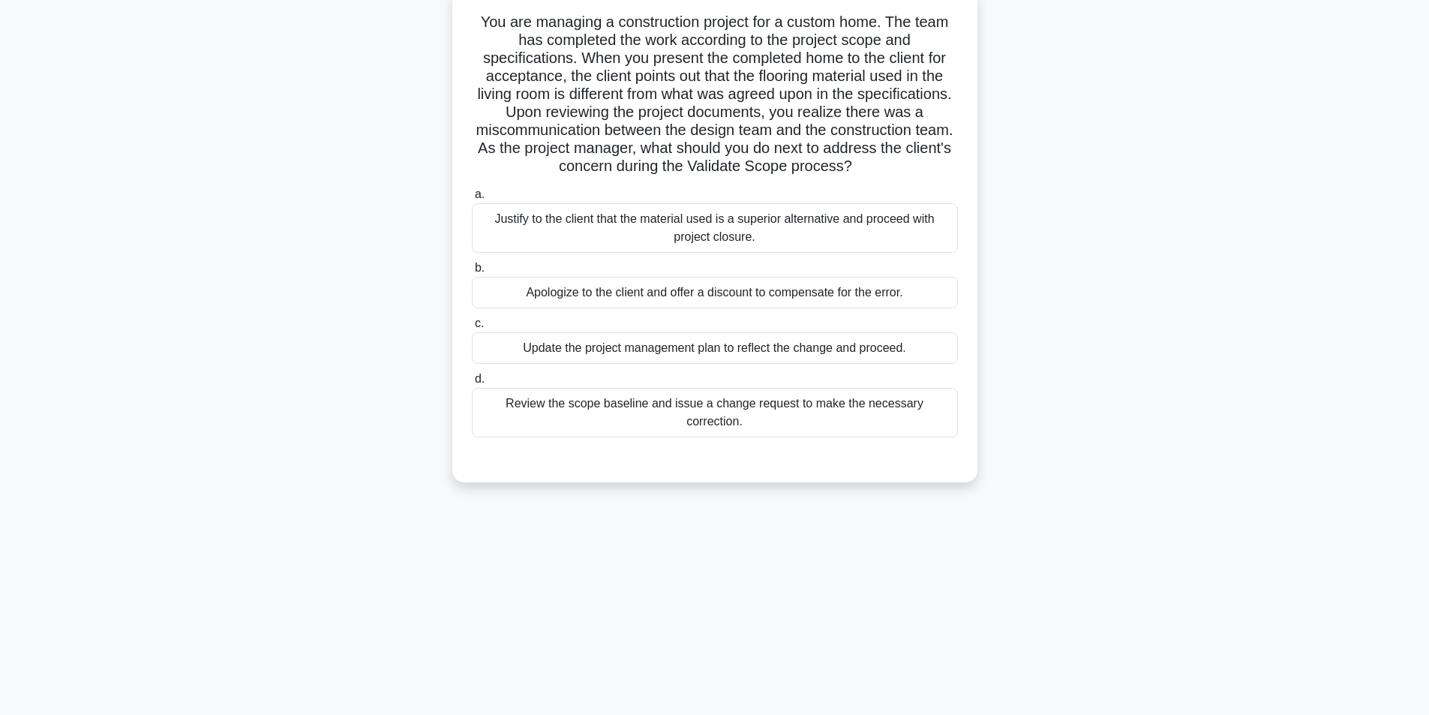
scroll to position [95, 0]
click at [815, 408] on div "Review the scope baseline and issue a change request to make the necessary corr…" at bounding box center [715, 413] width 486 height 50
click at [472, 384] on input "d. Review the scope baseline and issue a change request to make the necessary c…" at bounding box center [472, 379] width 0 height 10
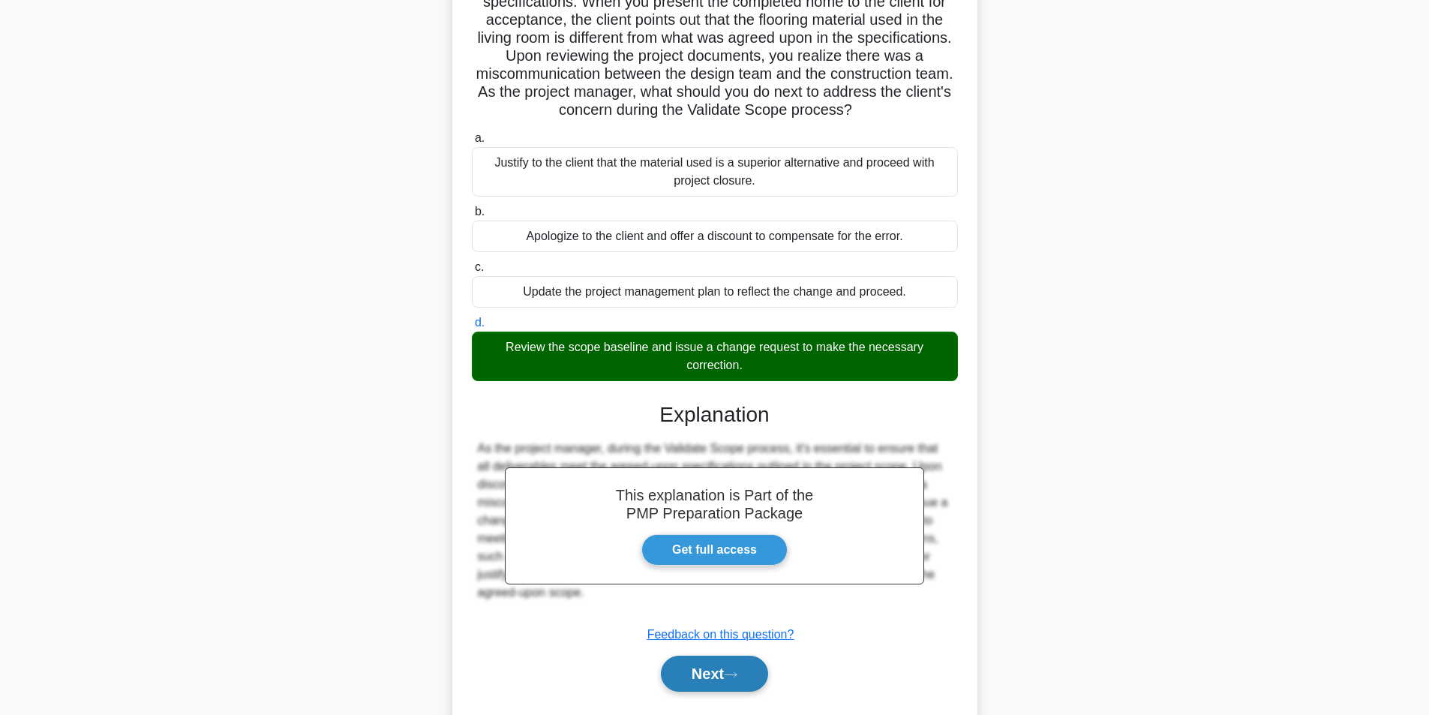
scroll to position [193, 0]
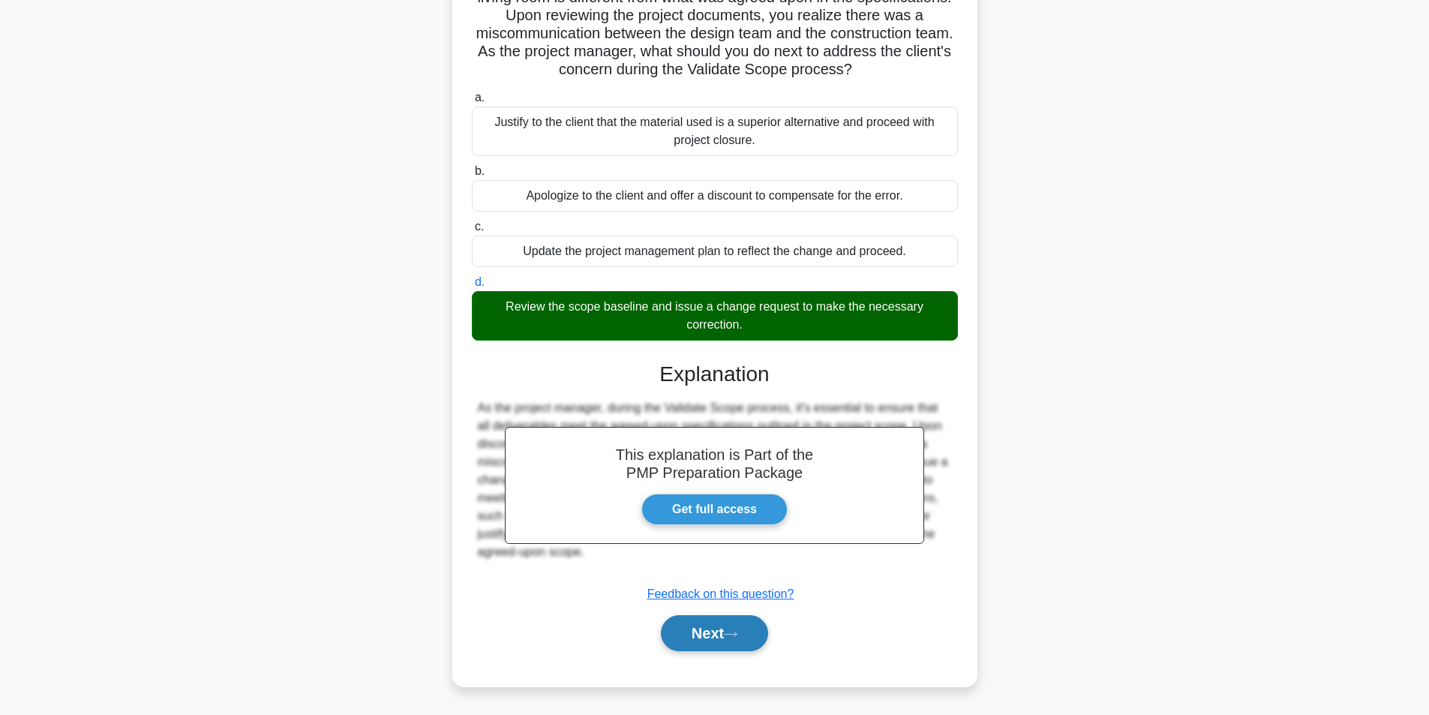
click at [739, 647] on button "Next" at bounding box center [714, 633] width 107 height 36
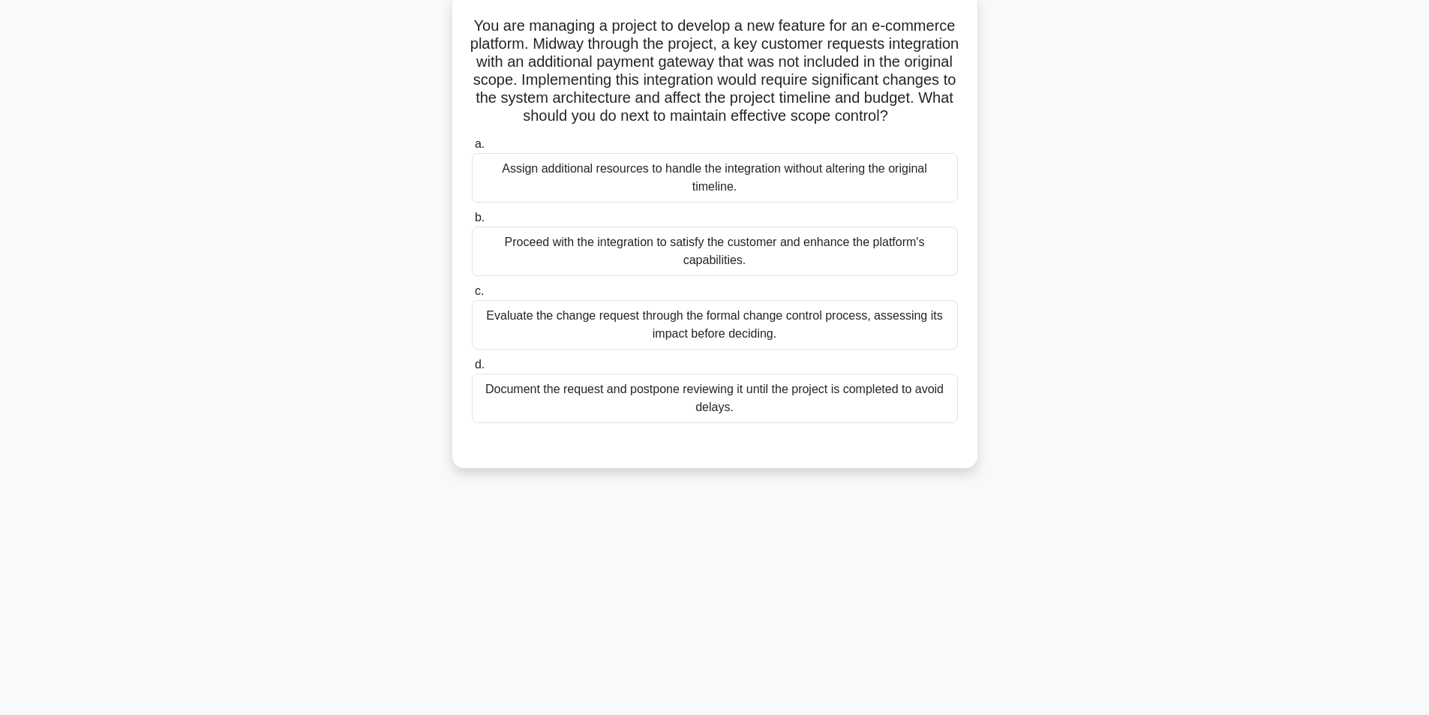
scroll to position [95, 0]
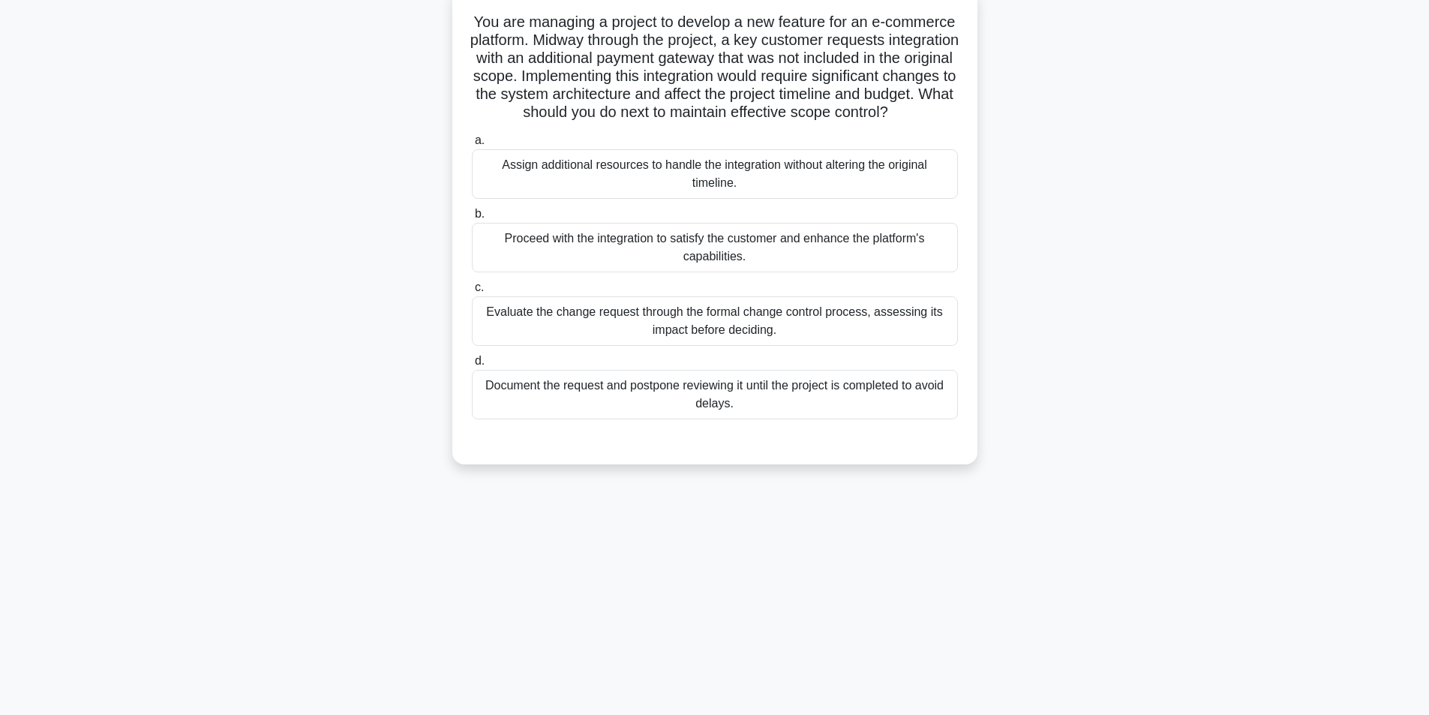
click at [657, 332] on div "Evaluate the change request through the formal change control process, assessin…" at bounding box center [715, 321] width 486 height 50
click at [472, 293] on input "c. Evaluate the change request through the formal change control process, asses…" at bounding box center [472, 288] width 0 height 10
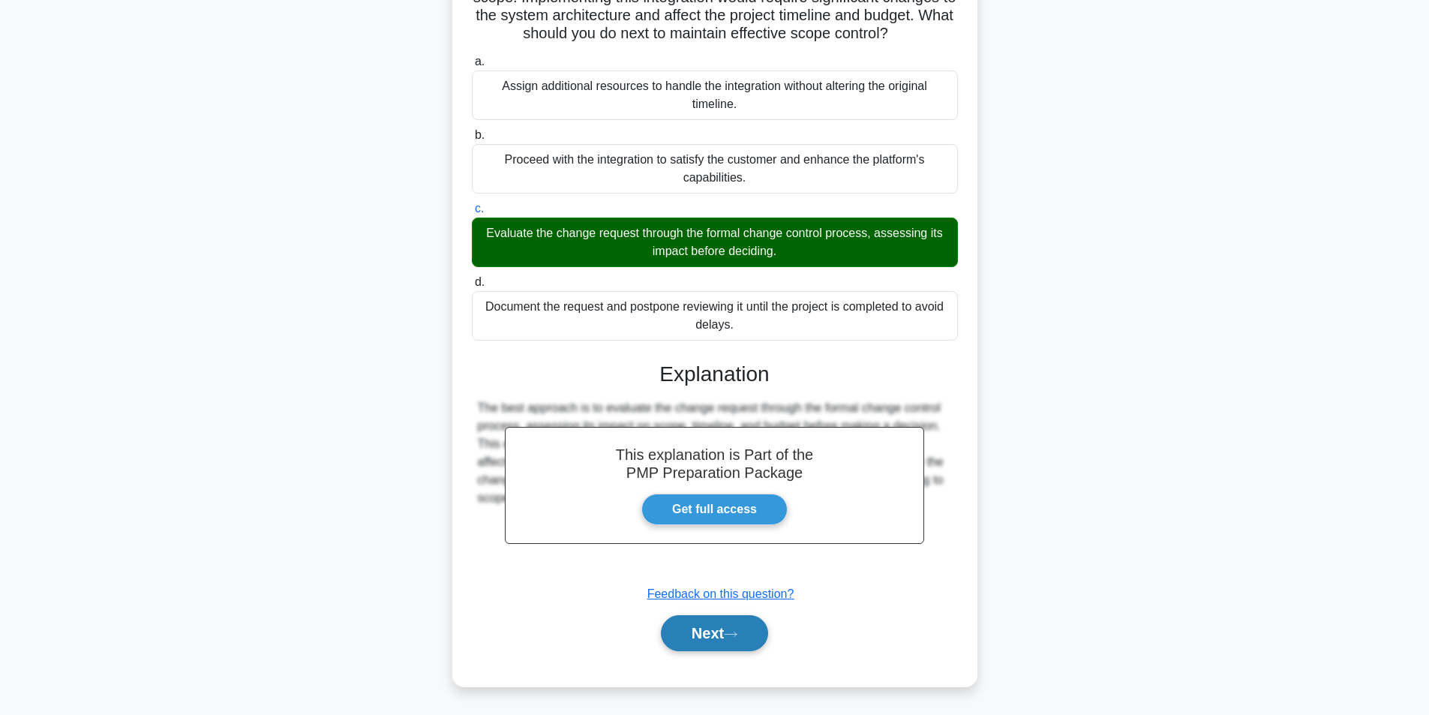
scroll to position [193, 0]
click at [696, 642] on button "Next" at bounding box center [714, 633] width 107 height 36
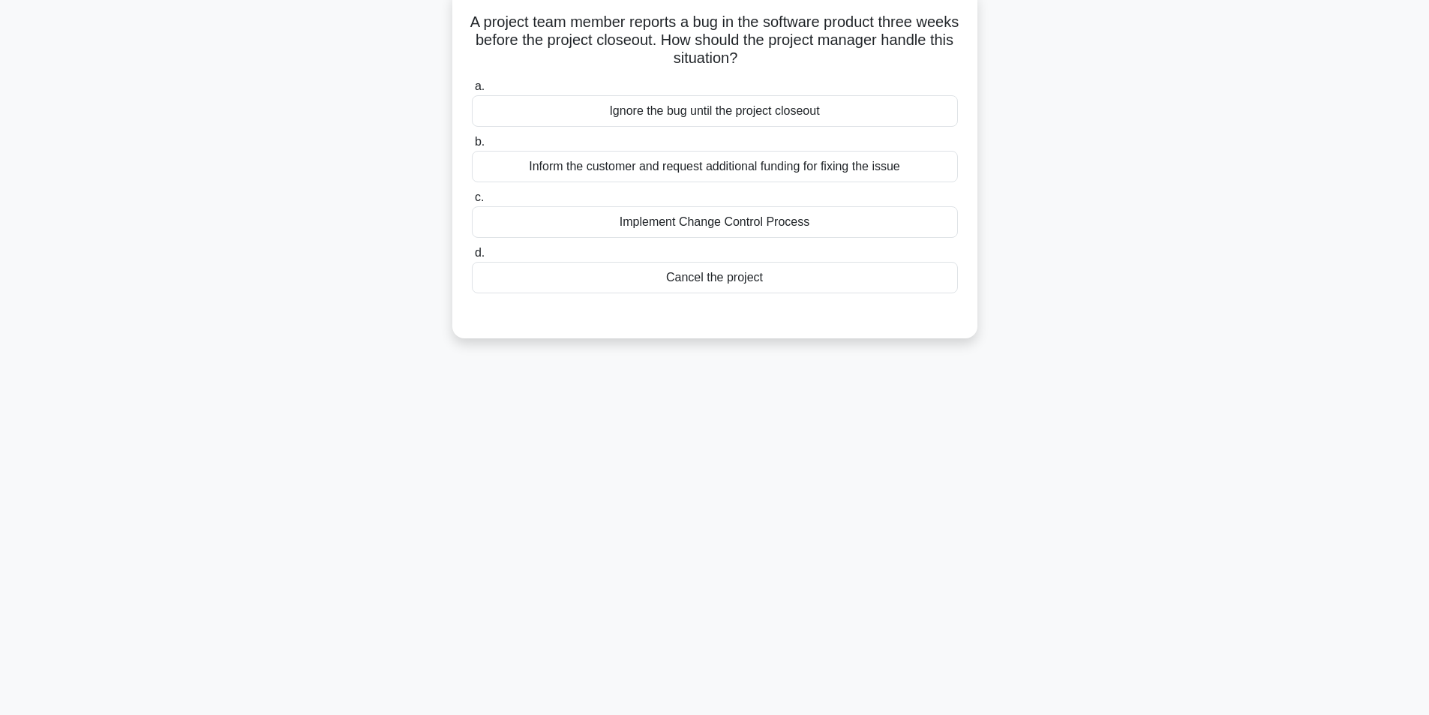
click at [729, 224] on div "Implement Change Control Process" at bounding box center [715, 222] width 486 height 32
click at [472, 203] on input "c. Implement Change Control Process" at bounding box center [472, 198] width 0 height 10
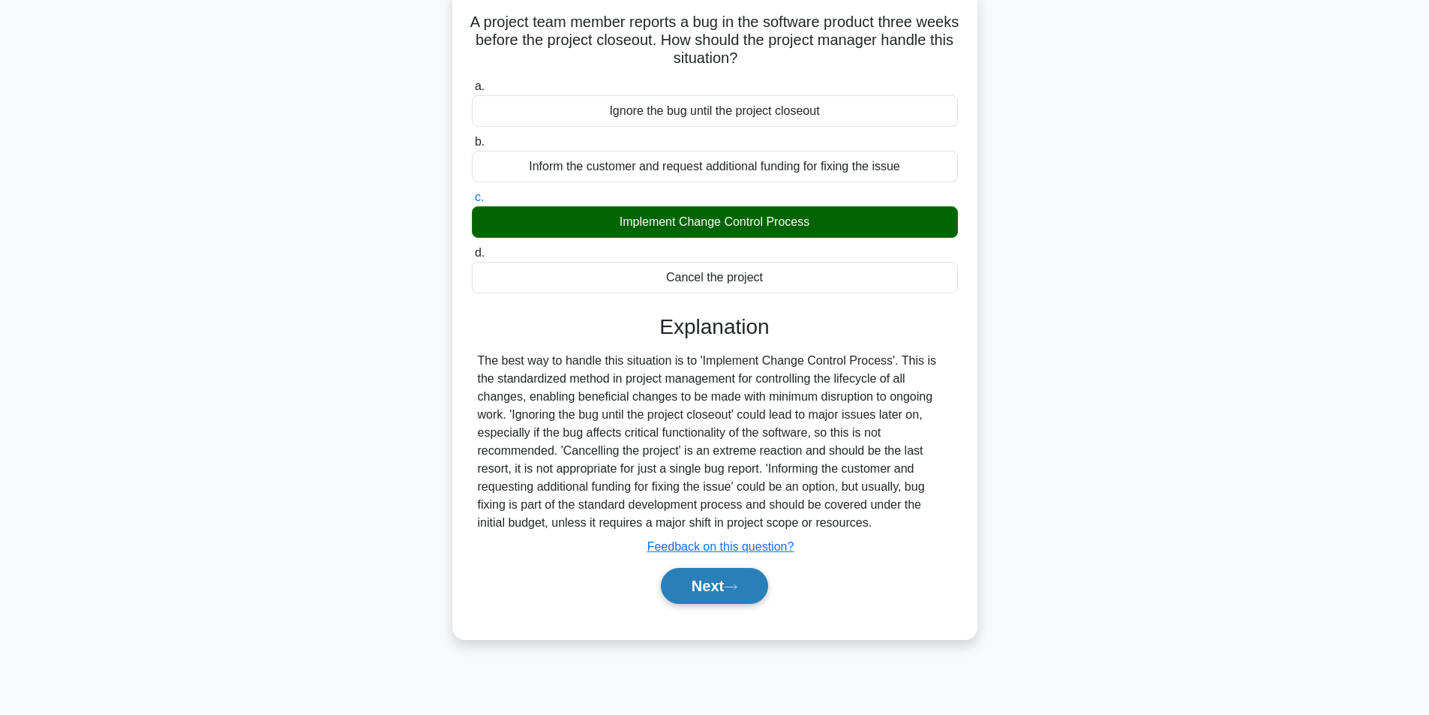
click at [701, 595] on button "Next" at bounding box center [714, 586] width 107 height 36
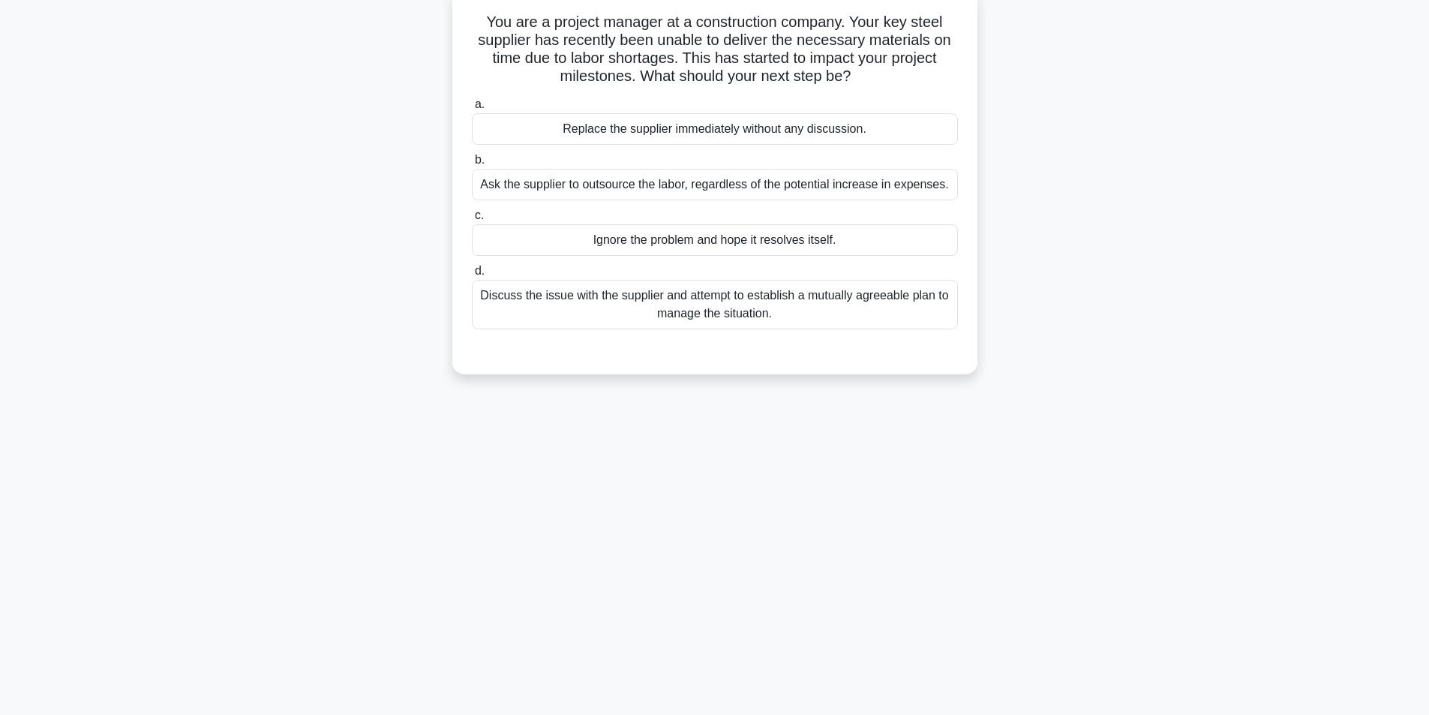
click at [626, 310] on div "Discuss the issue with the supplier and attempt to establish a mutually agreeab…" at bounding box center [715, 305] width 486 height 50
click at [472, 276] on input "d. Discuss the issue with the supplier and attempt to establish a mutually agre…" at bounding box center [472, 271] width 0 height 10
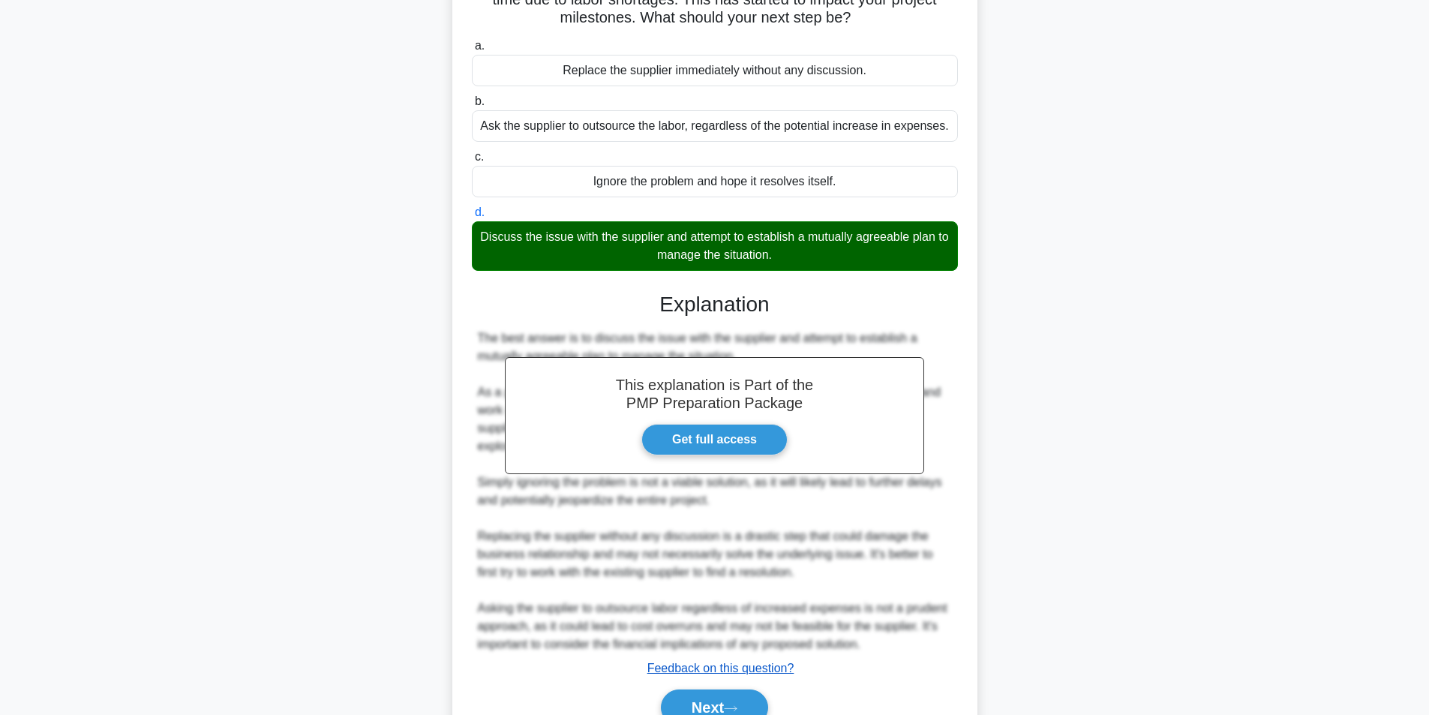
scroll to position [229, 0]
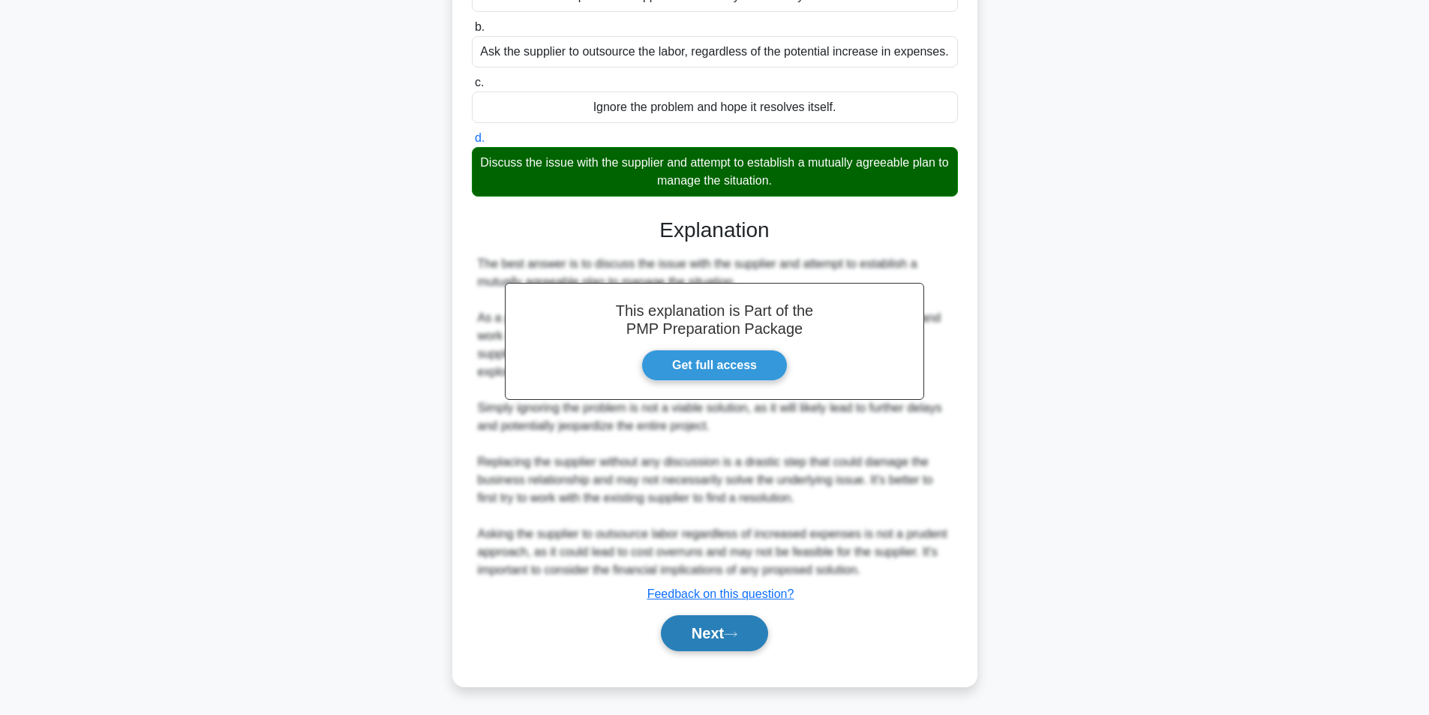
click at [708, 619] on button "Next" at bounding box center [714, 633] width 107 height 36
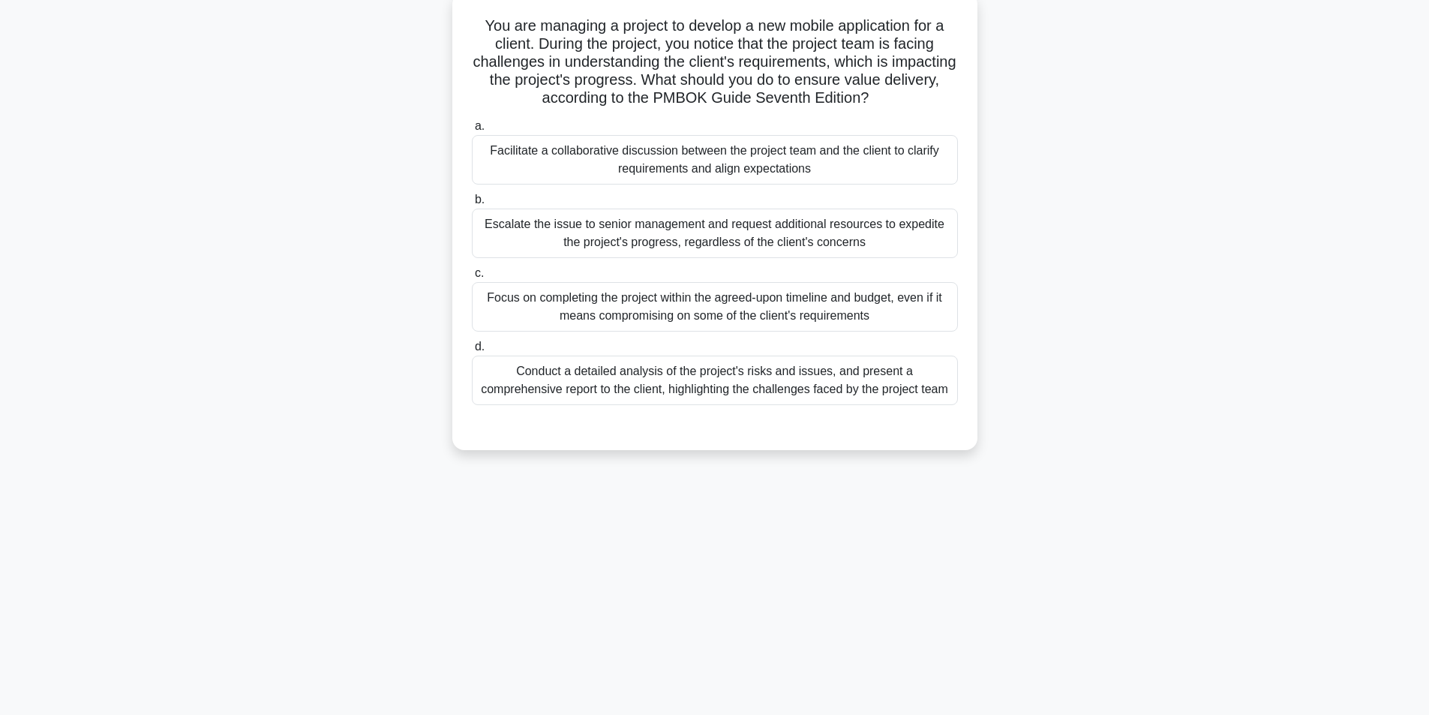
scroll to position [95, 0]
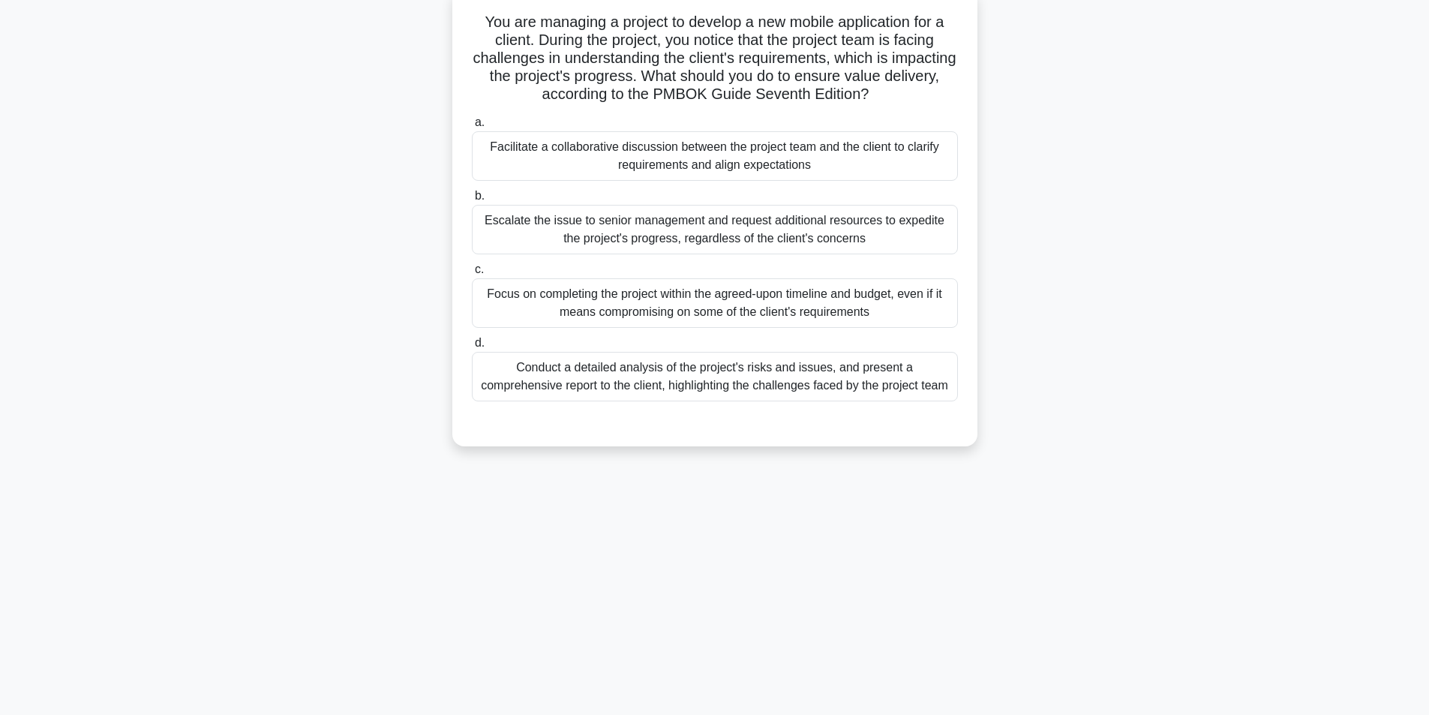
click at [671, 159] on div "Facilitate a collaborative discussion between the project team and the client t…" at bounding box center [715, 156] width 486 height 50
click at [472, 128] on input "a. Facilitate a collaborative discussion between the project team and the clien…" at bounding box center [472, 123] width 0 height 10
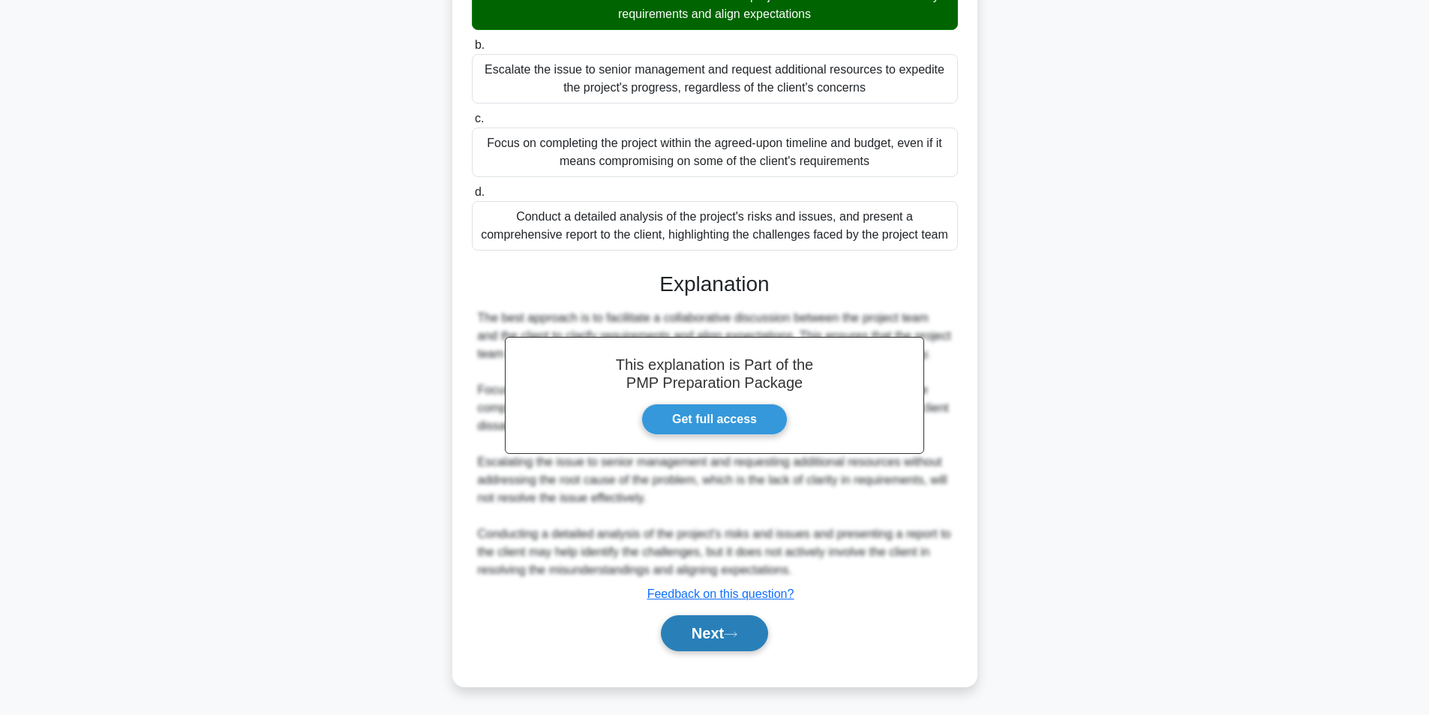
scroll to position [247, 0]
click at [704, 627] on button "Next" at bounding box center [714, 633] width 107 height 36
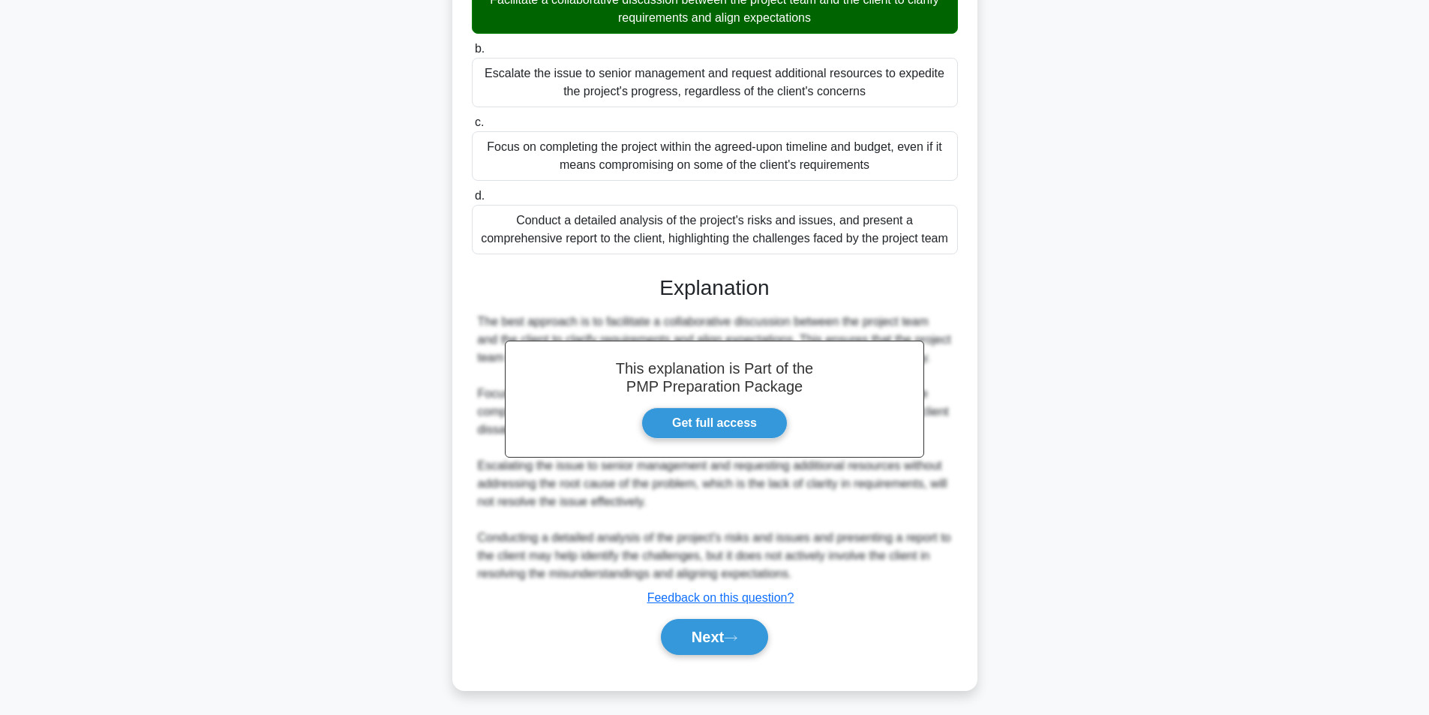
scroll to position [95, 0]
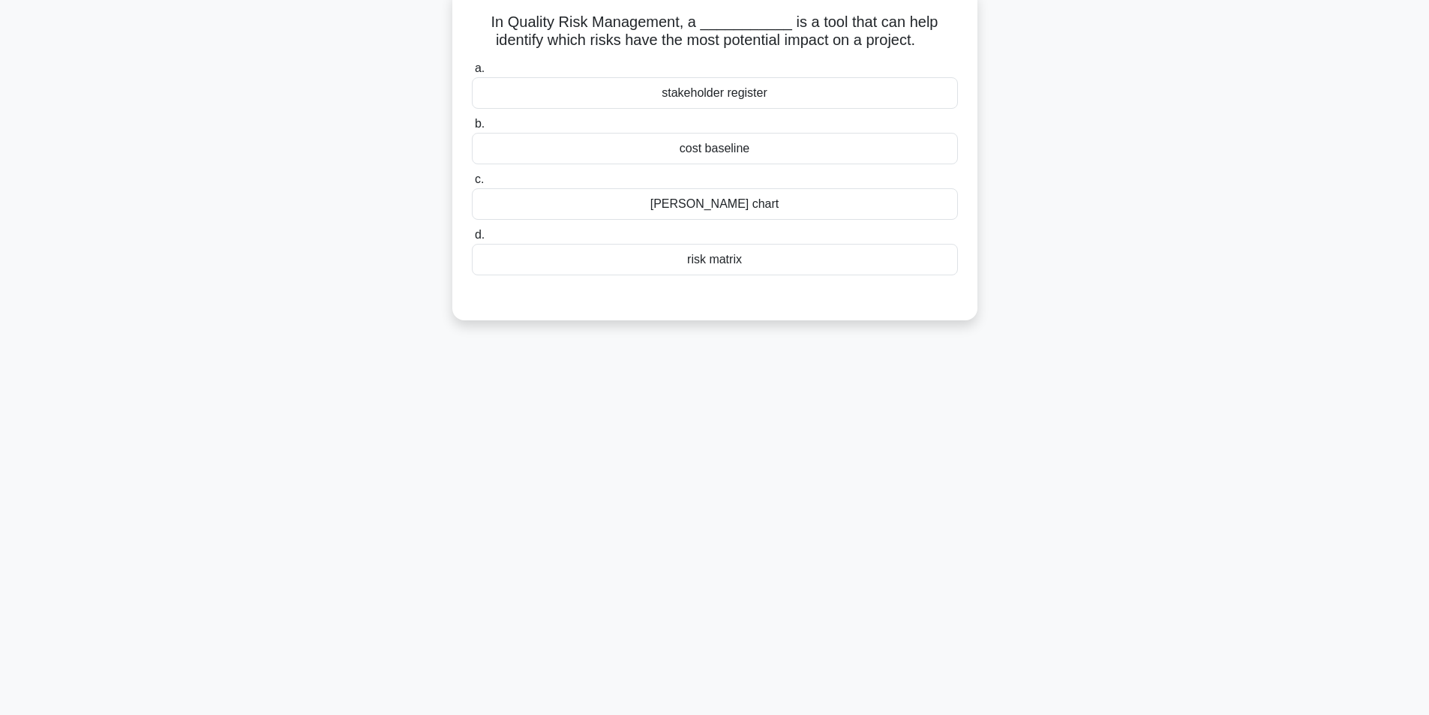
click at [735, 265] on div "risk matrix" at bounding box center [715, 260] width 486 height 32
click at [472, 240] on input "d. risk matrix" at bounding box center [472, 235] width 0 height 10
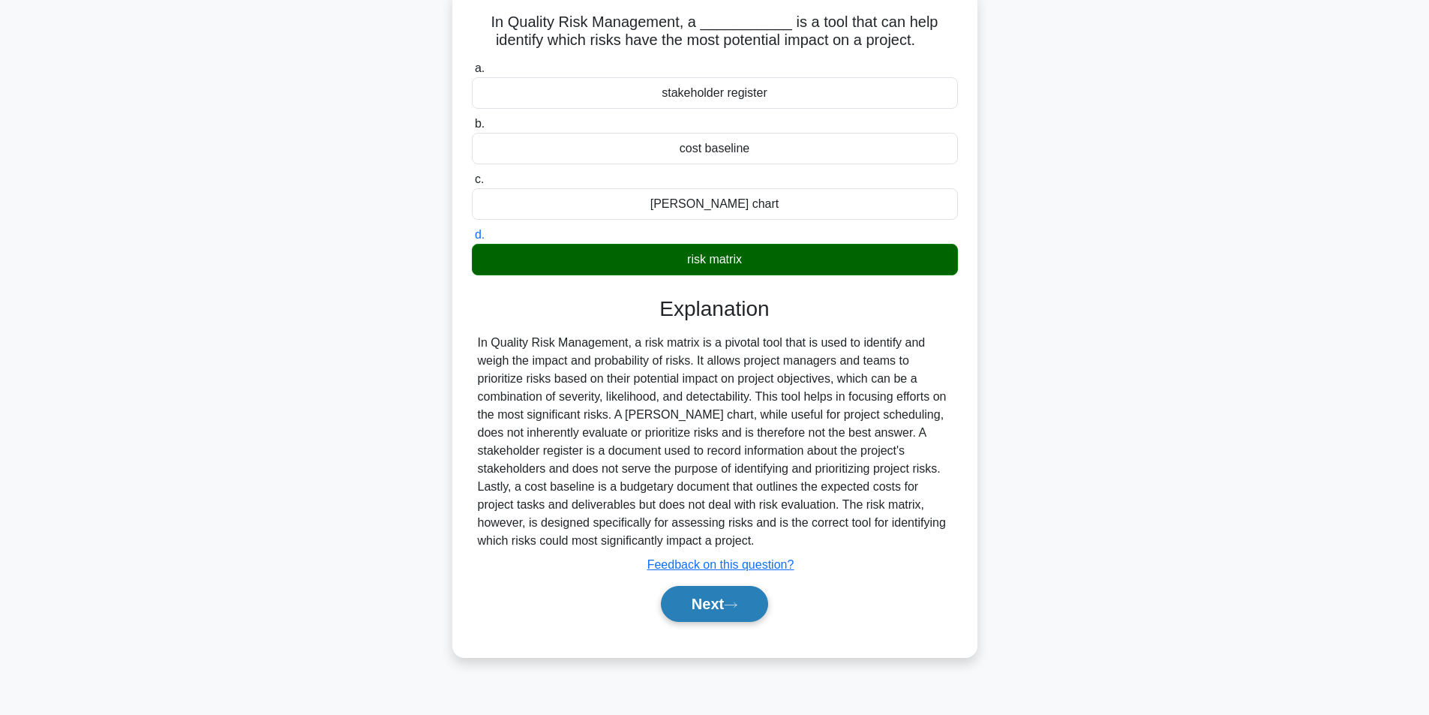
click at [722, 590] on button "Next" at bounding box center [714, 604] width 107 height 36
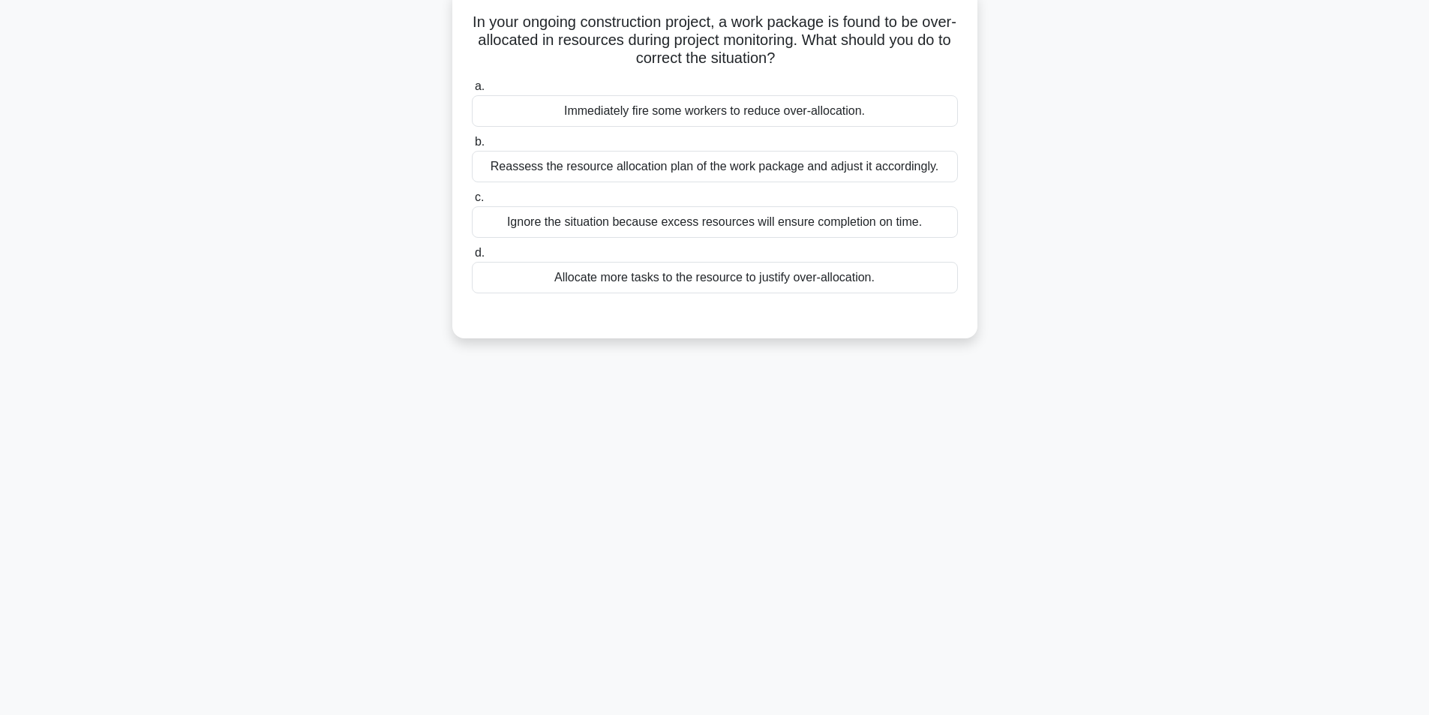
click at [618, 171] on div "Reassess the resource allocation plan of the work package and adjust it accordi…" at bounding box center [715, 167] width 486 height 32
click at [472, 147] on input "b. Reassess the resource allocation plan of the work package and adjust it acco…" at bounding box center [472, 142] width 0 height 10
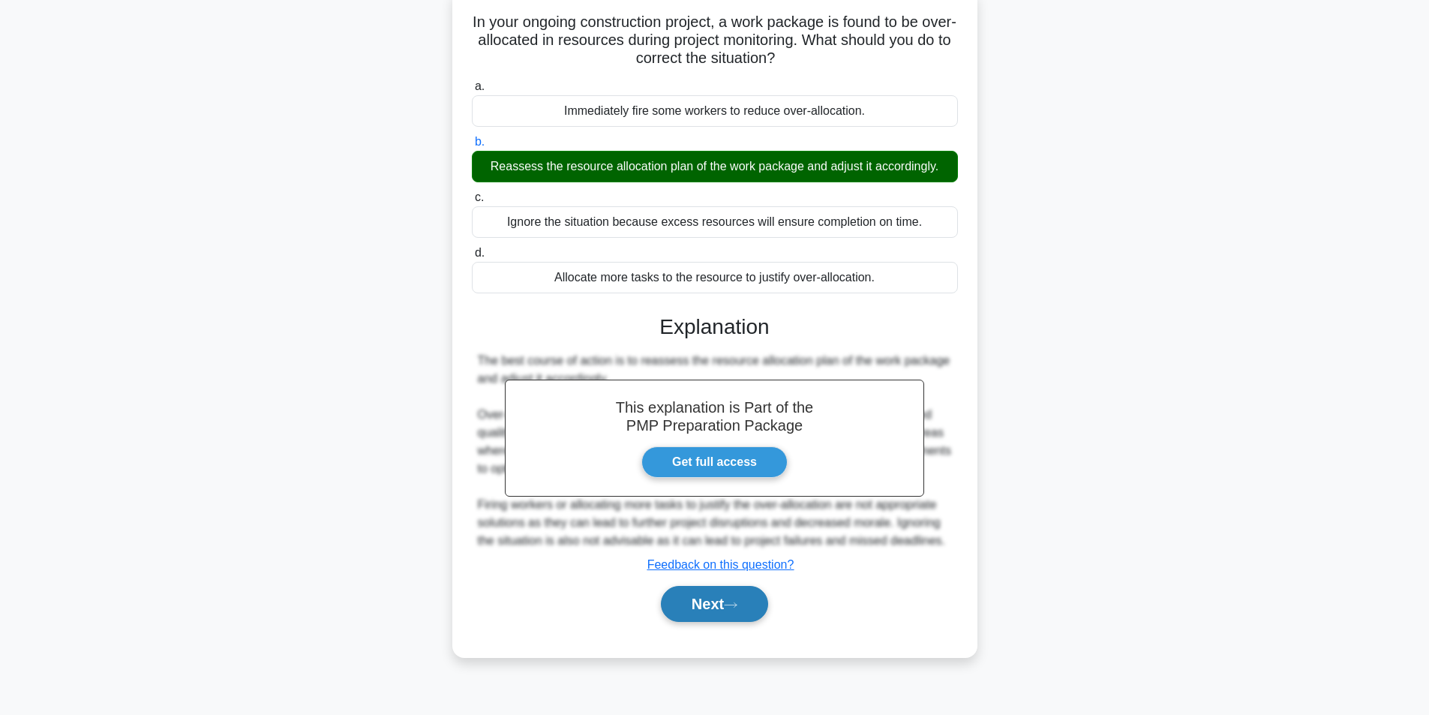
click at [728, 599] on button "Next" at bounding box center [714, 604] width 107 height 36
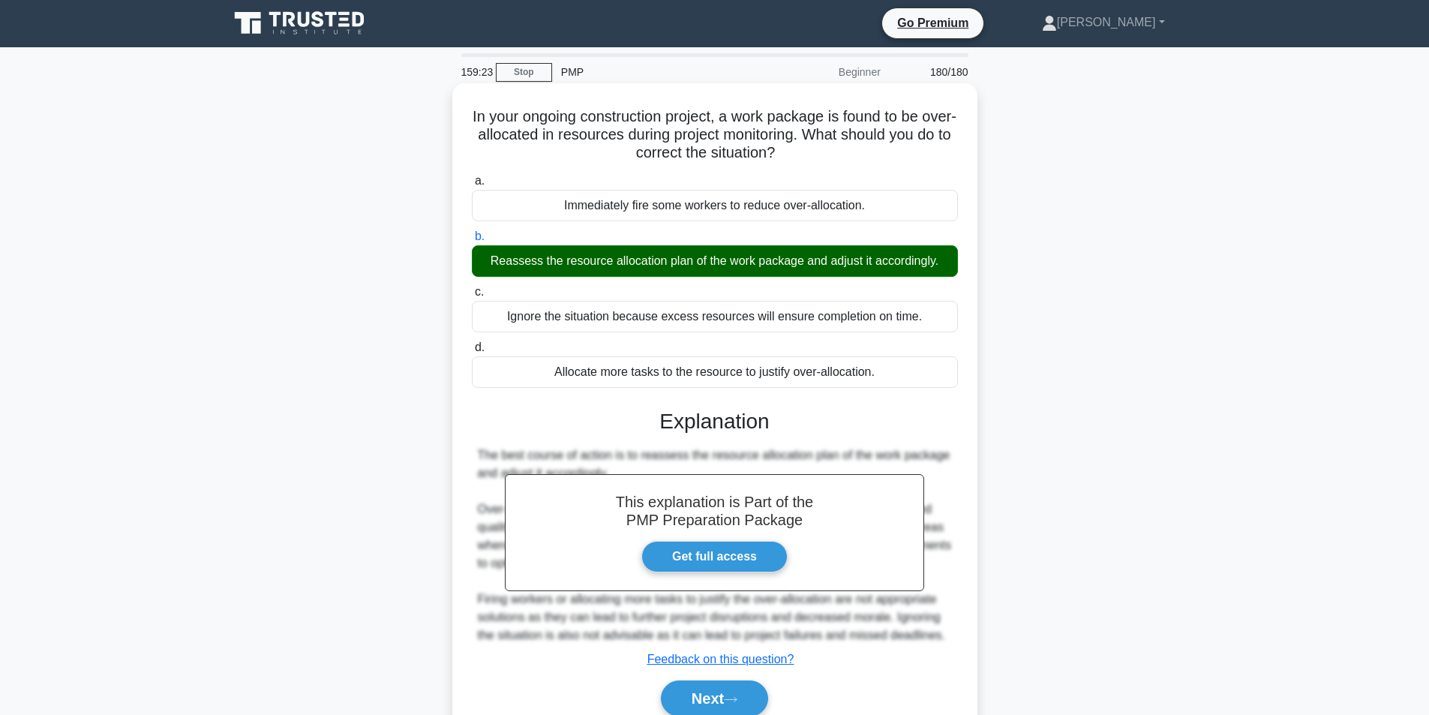
scroll to position [0, 0]
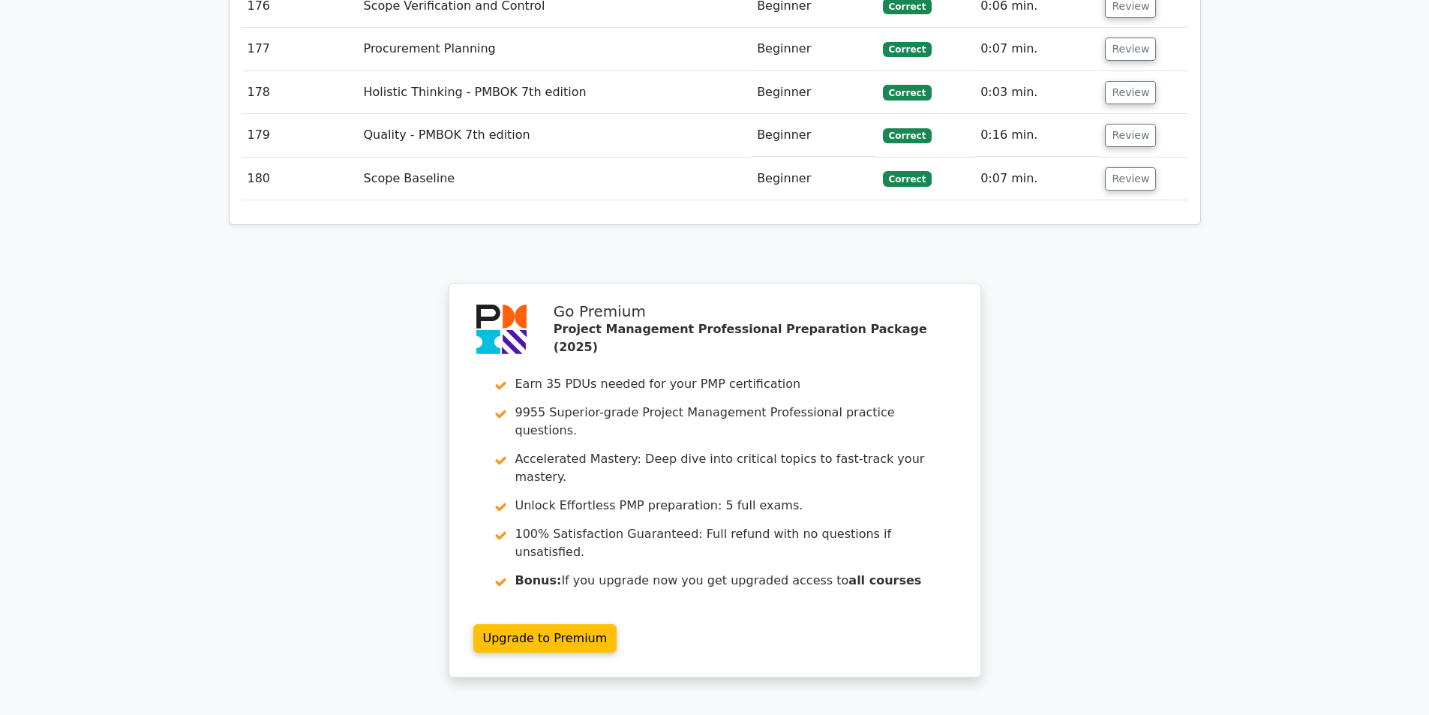
scroll to position [10503, 0]
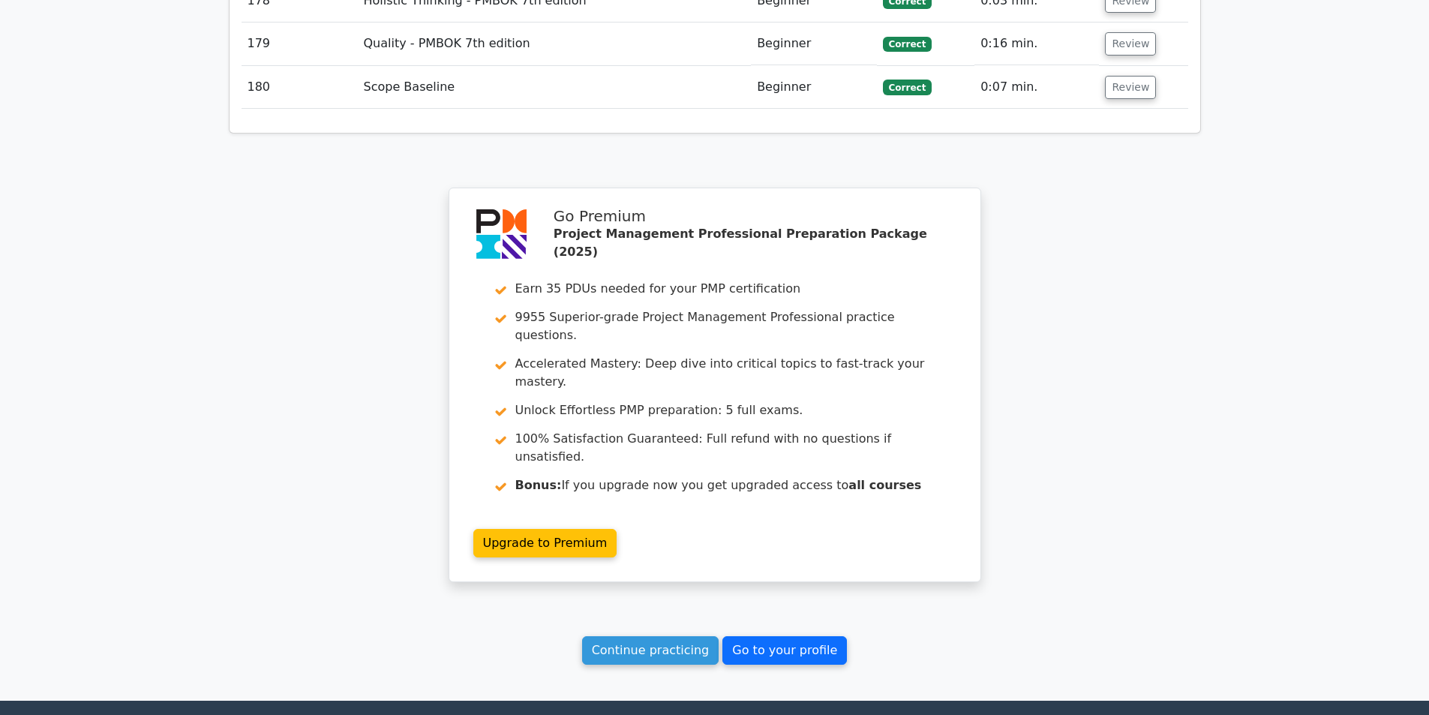
click at [779, 636] on link "Go to your profile" at bounding box center [784, 650] width 125 height 29
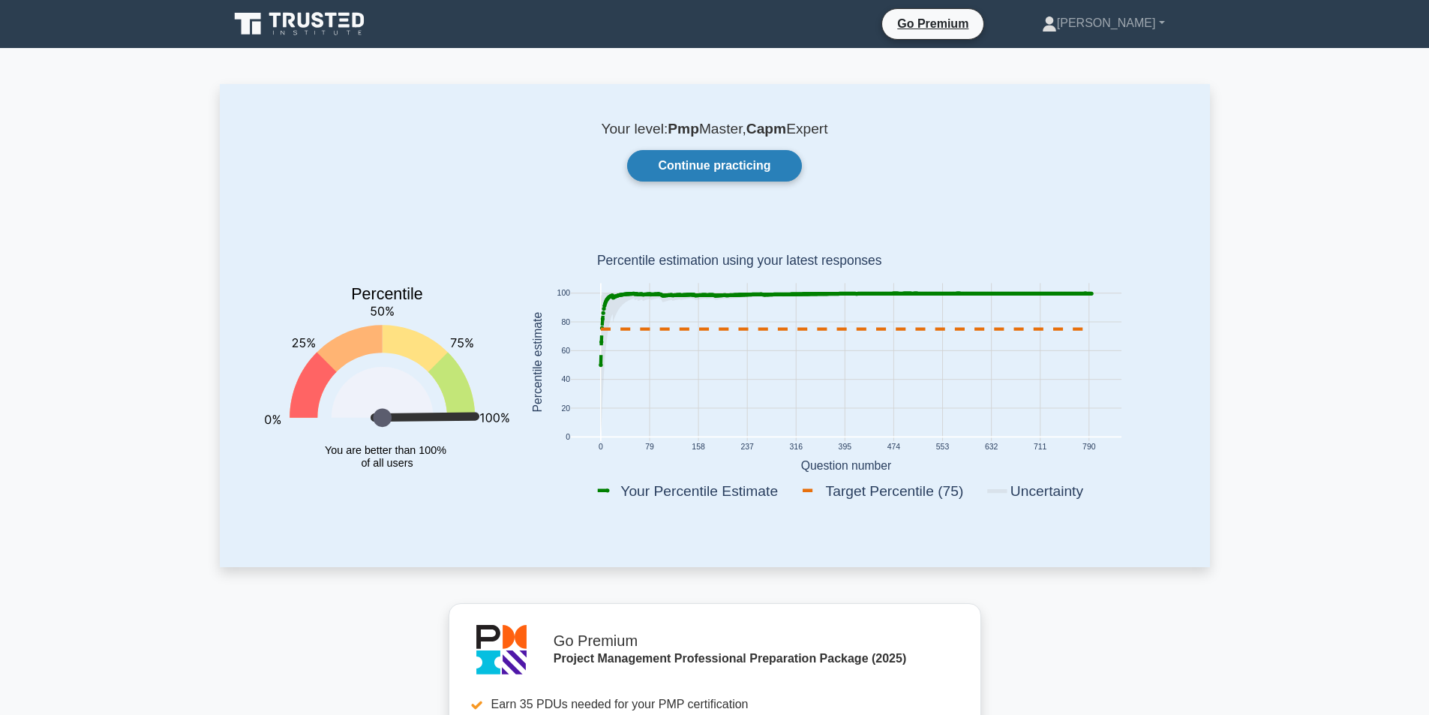
click at [674, 163] on link "Continue practicing" at bounding box center [714, 166] width 174 height 32
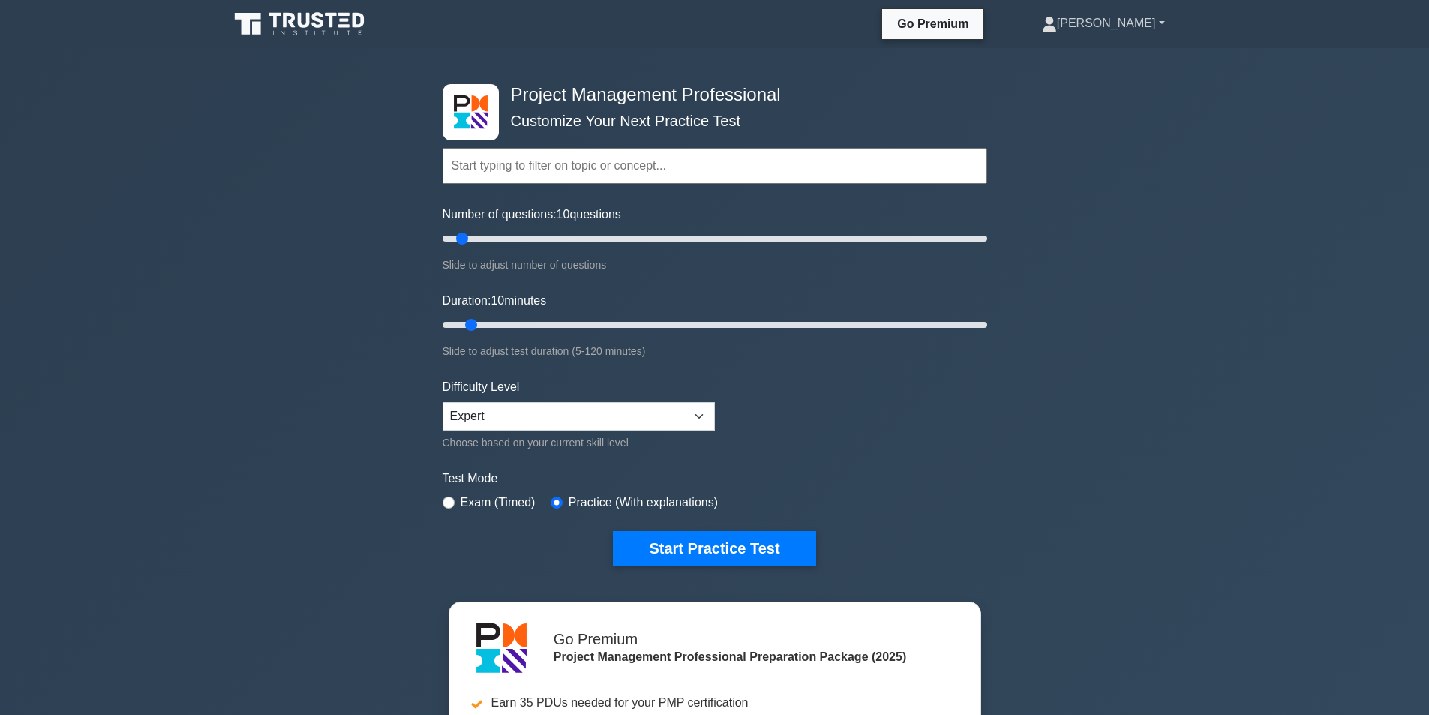
click at [1151, 23] on link "[PERSON_NAME]" at bounding box center [1103, 23] width 195 height 30
click at [1098, 61] on link "Profile" at bounding box center [1066, 59] width 119 height 24
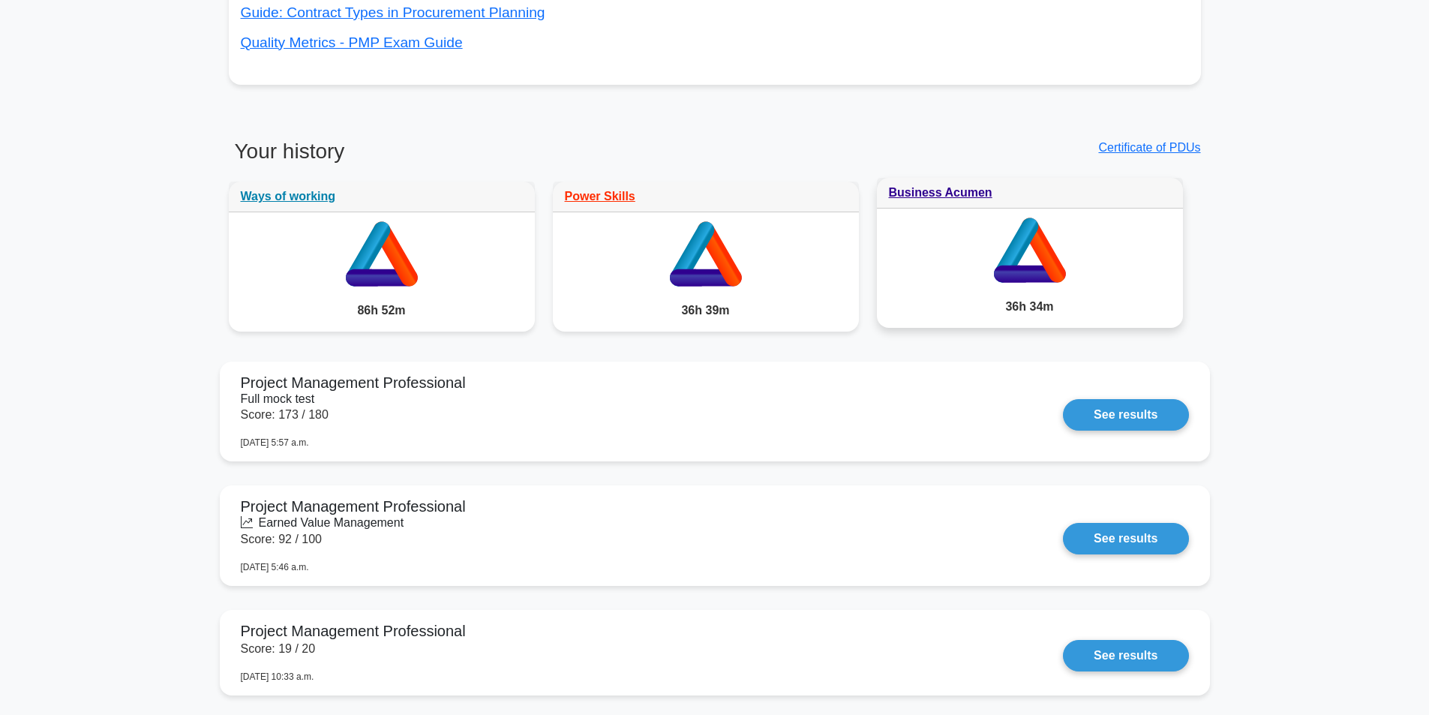
scroll to position [1050, 0]
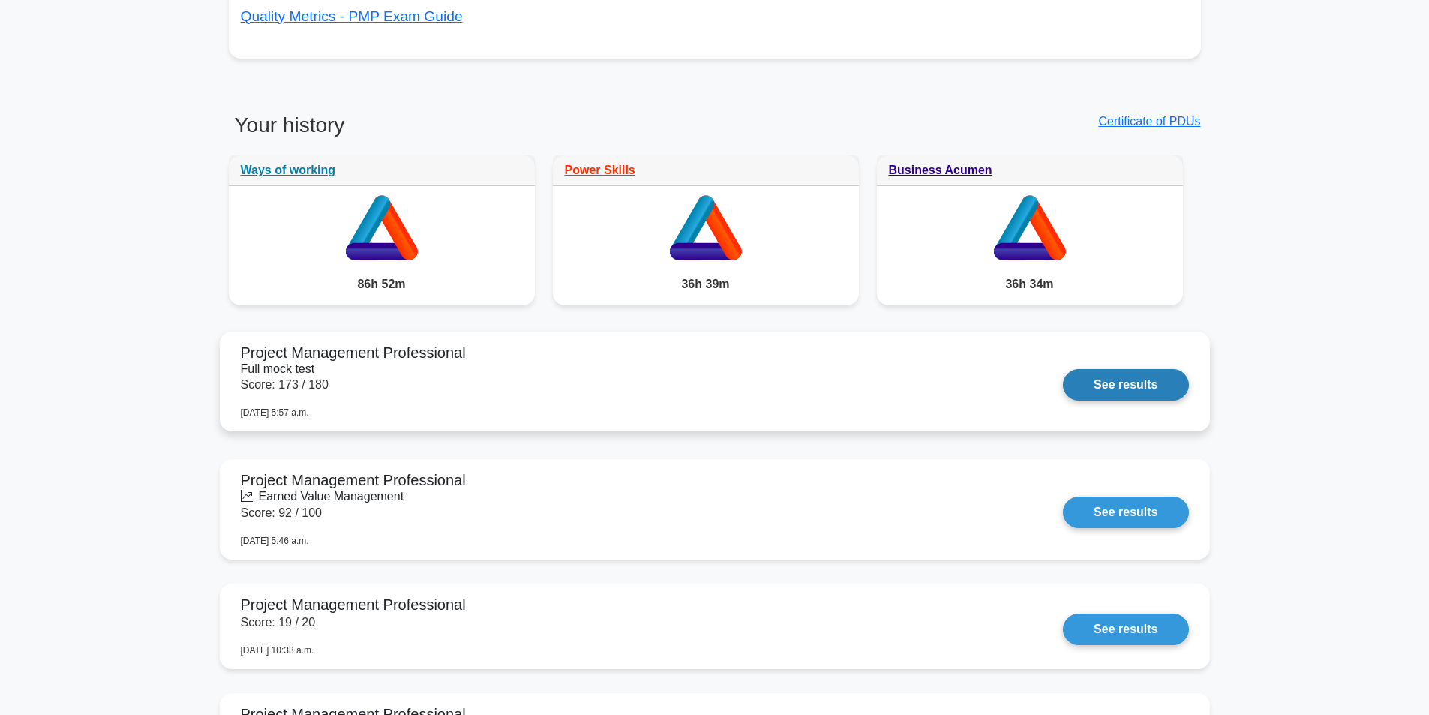
click at [1126, 380] on link "See results" at bounding box center [1125, 385] width 125 height 32
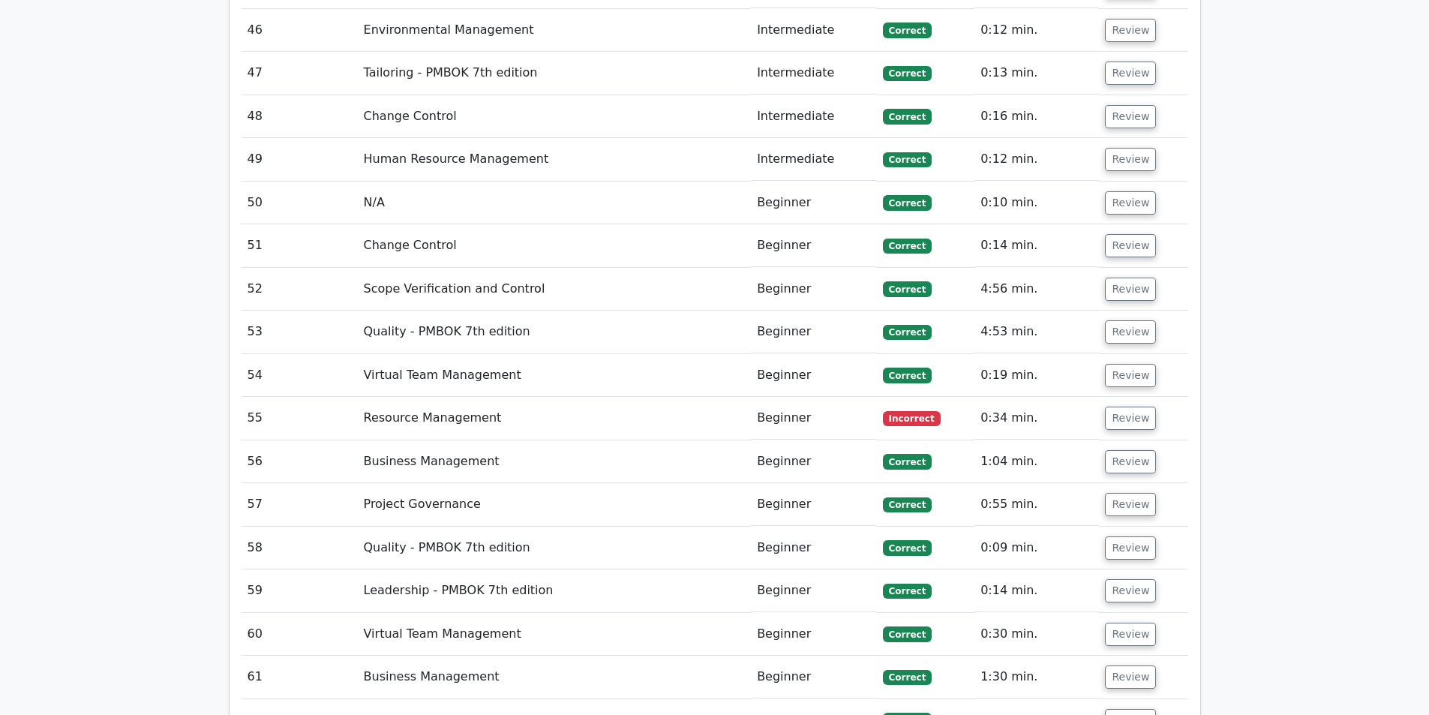
scroll to position [4801, 0]
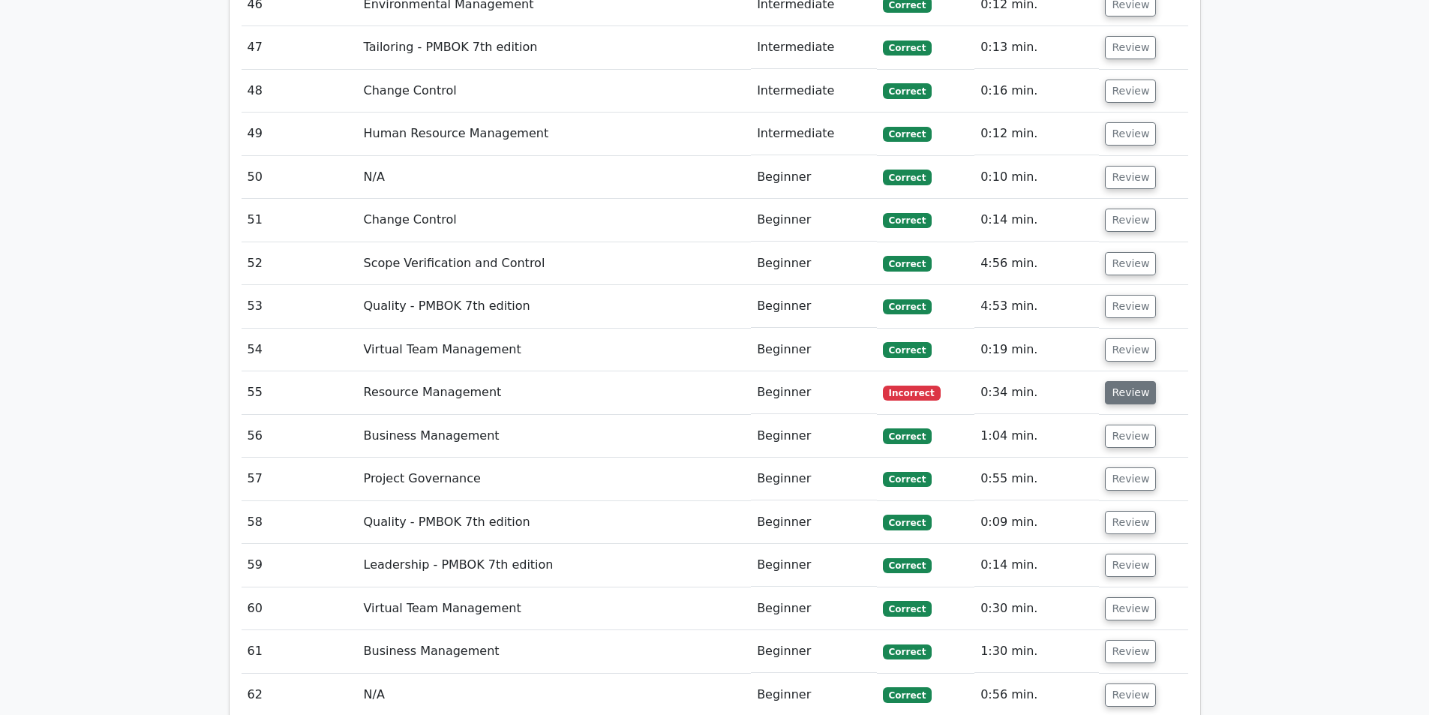
click at [1131, 381] on button "Review" at bounding box center [1130, 392] width 51 height 23
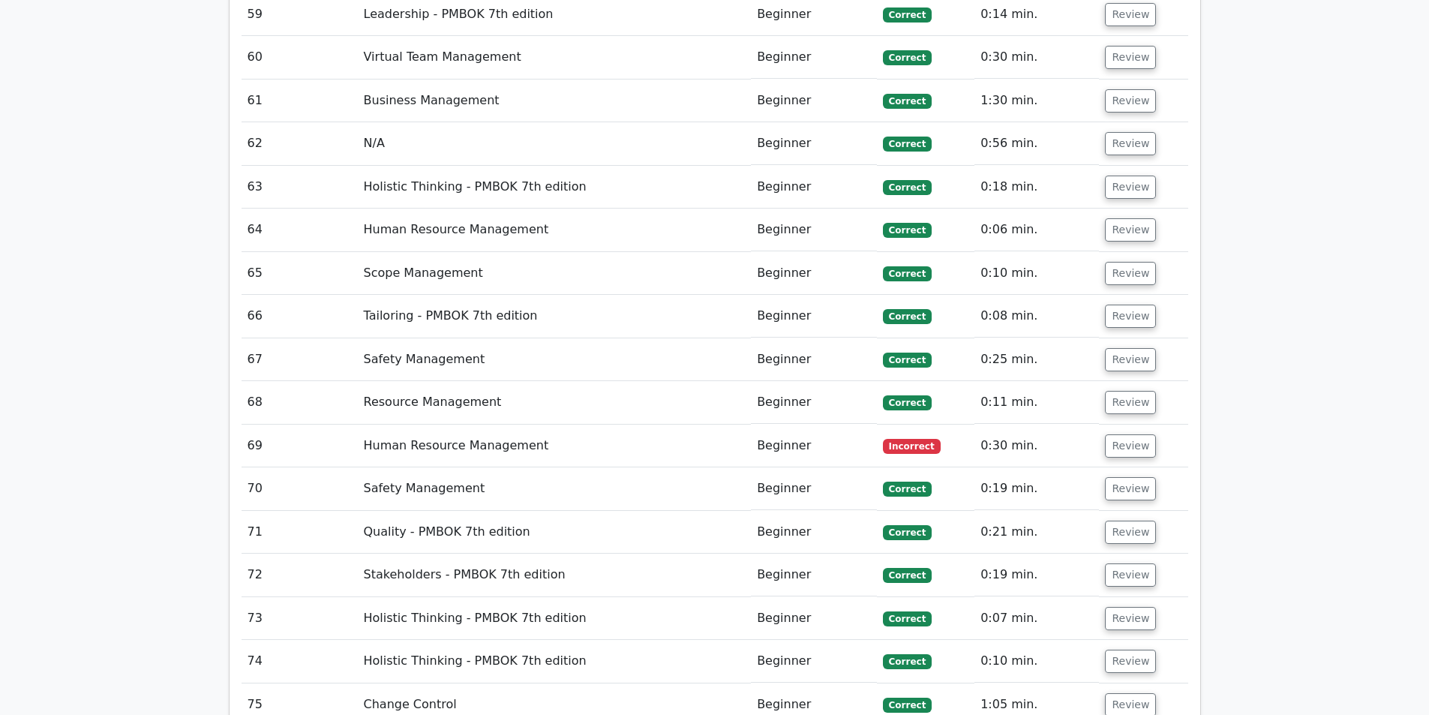
scroll to position [6302, 0]
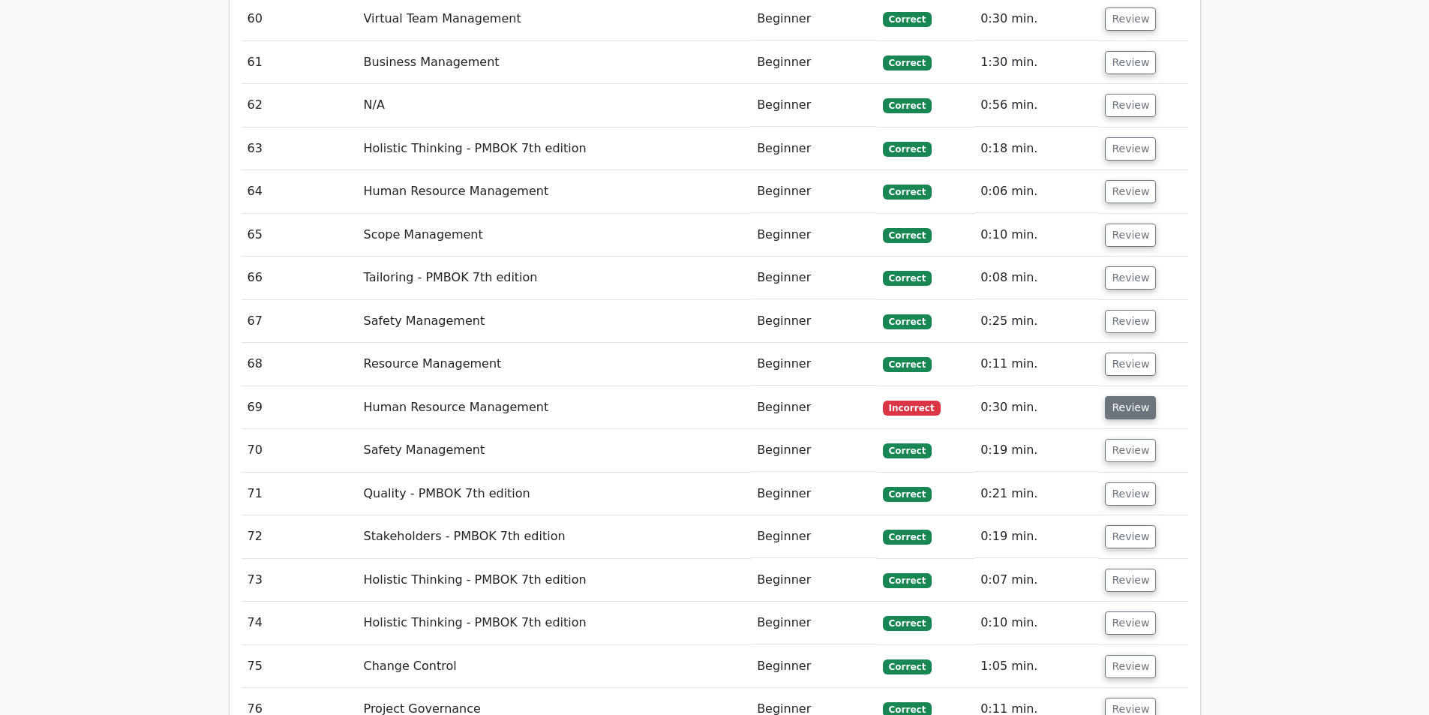
click at [1111, 396] on button "Review" at bounding box center [1130, 407] width 51 height 23
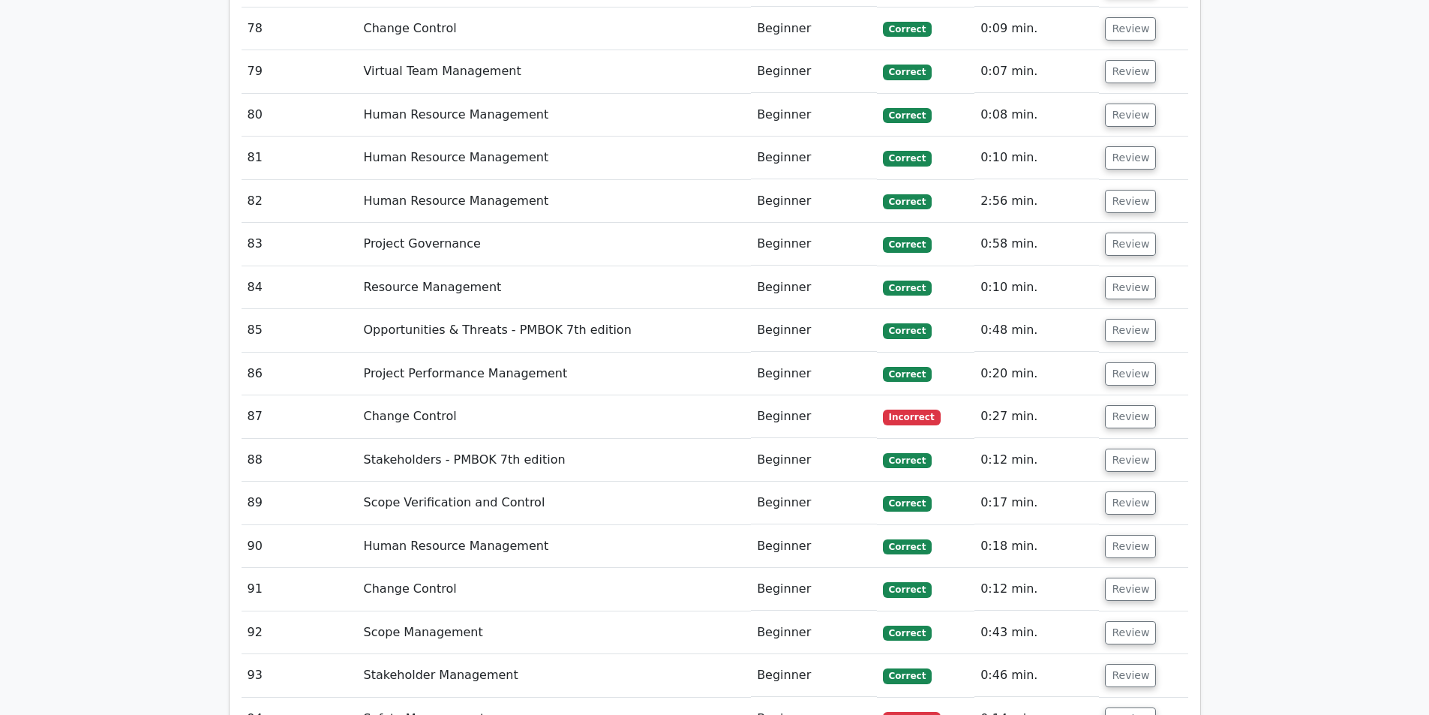
scroll to position [7802, 0]
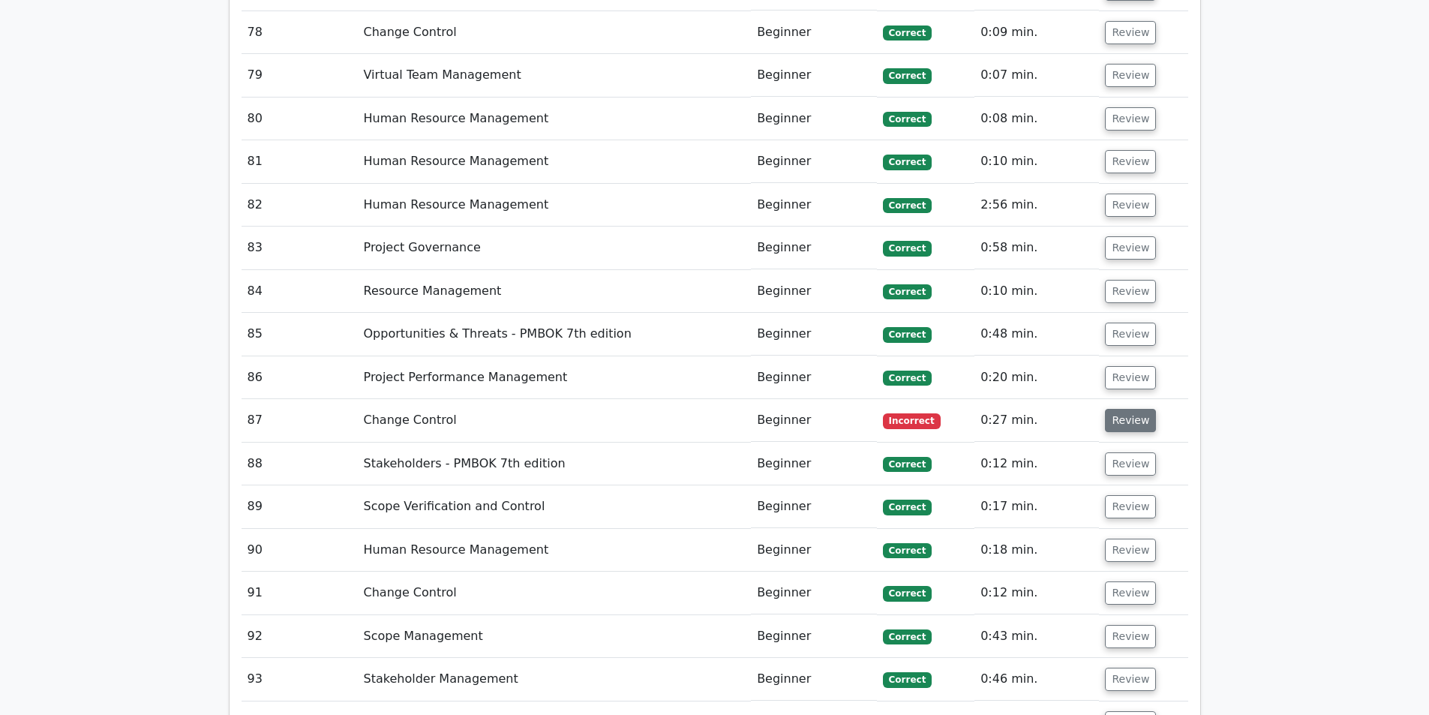
click at [1120, 409] on button "Review" at bounding box center [1130, 420] width 51 height 23
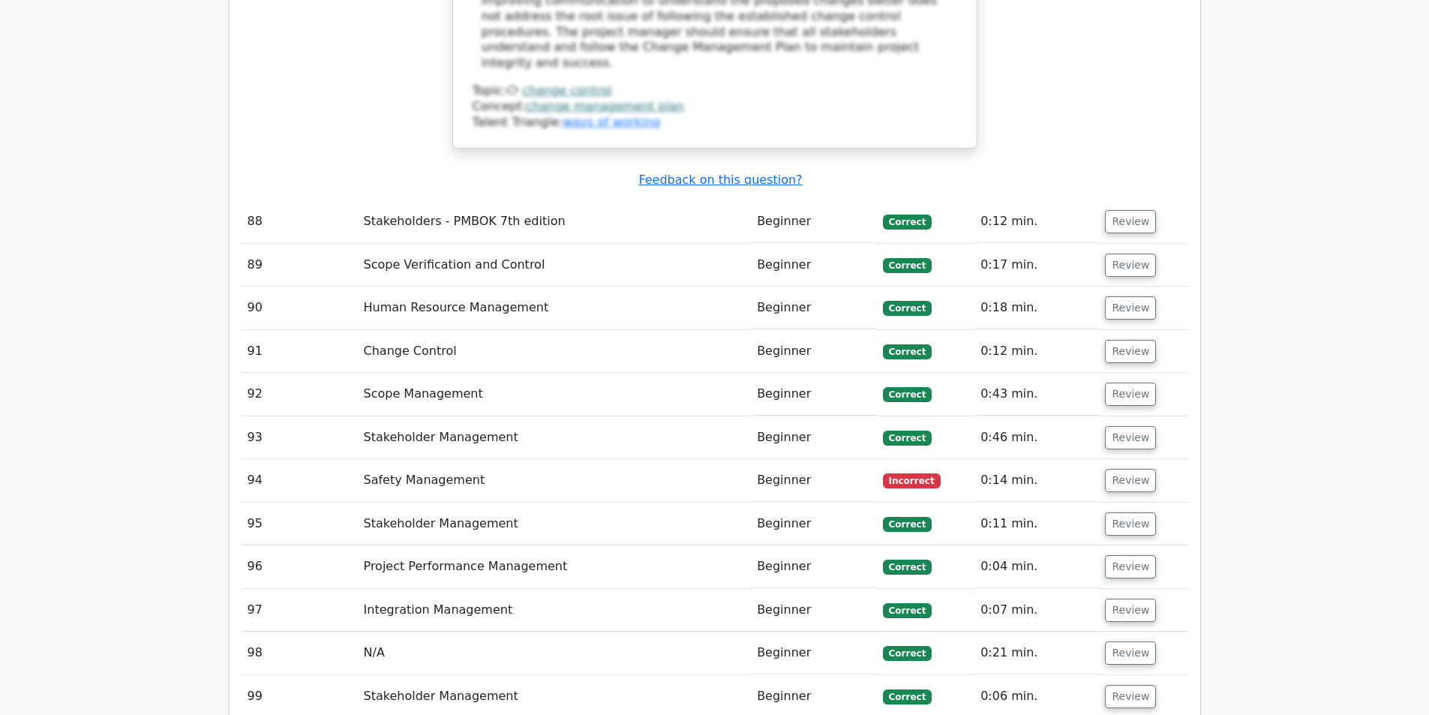
scroll to position [8927, 0]
click at [1111, 468] on button "Review" at bounding box center [1130, 479] width 51 height 23
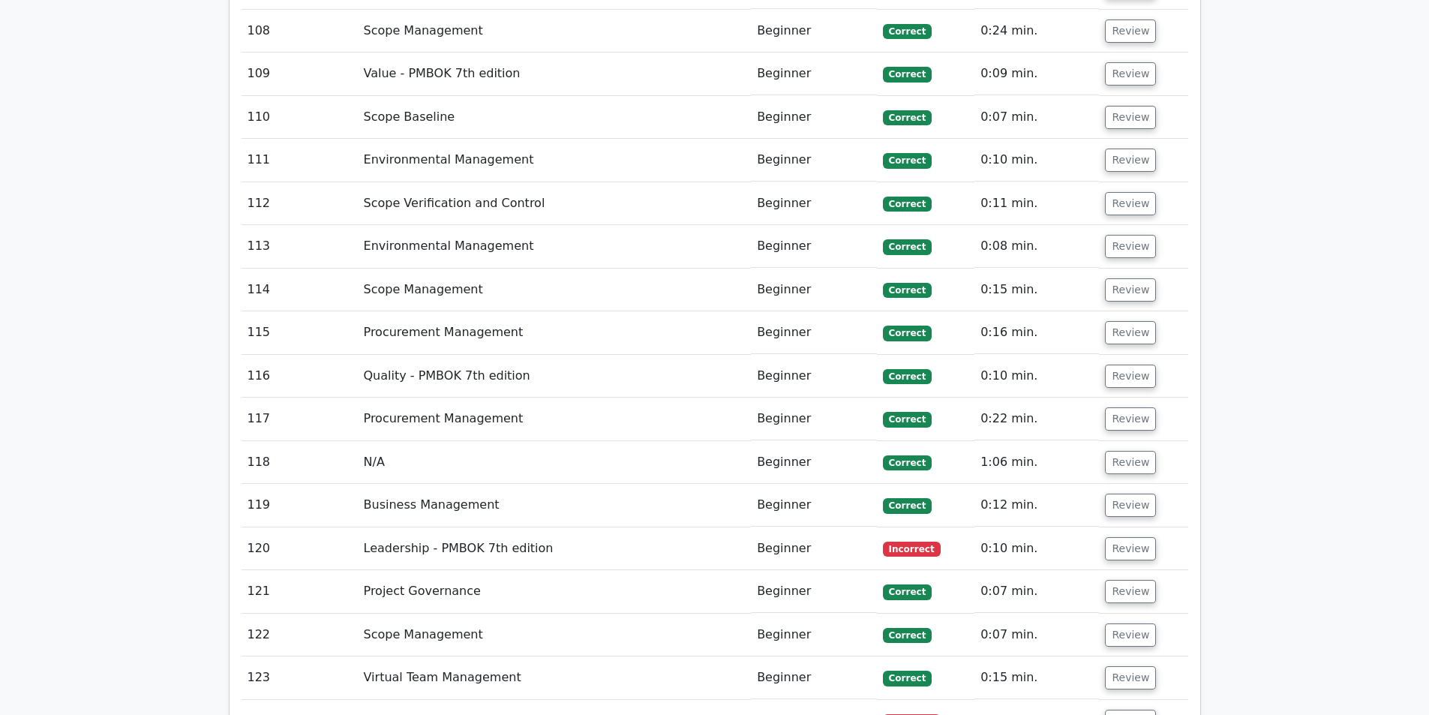
scroll to position [10728, 0]
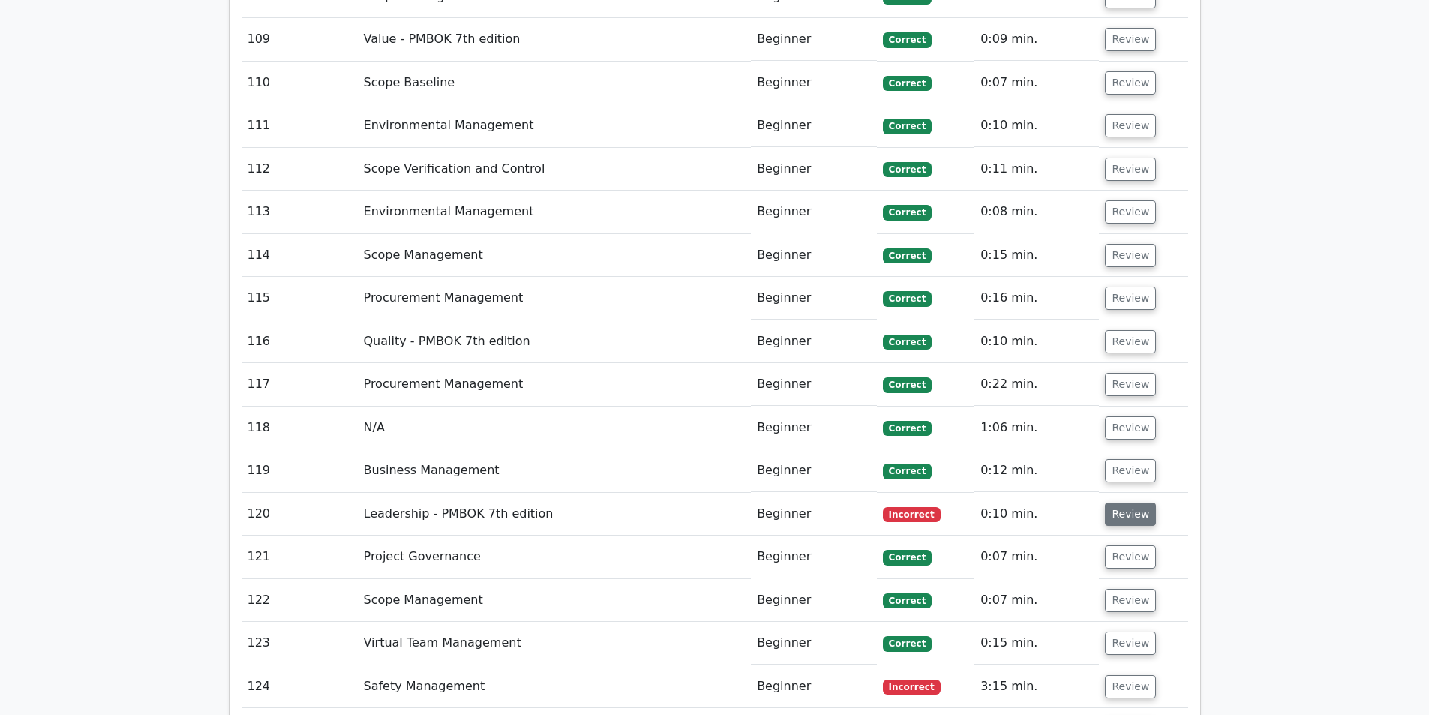
click at [1115, 503] on button "Review" at bounding box center [1130, 514] width 51 height 23
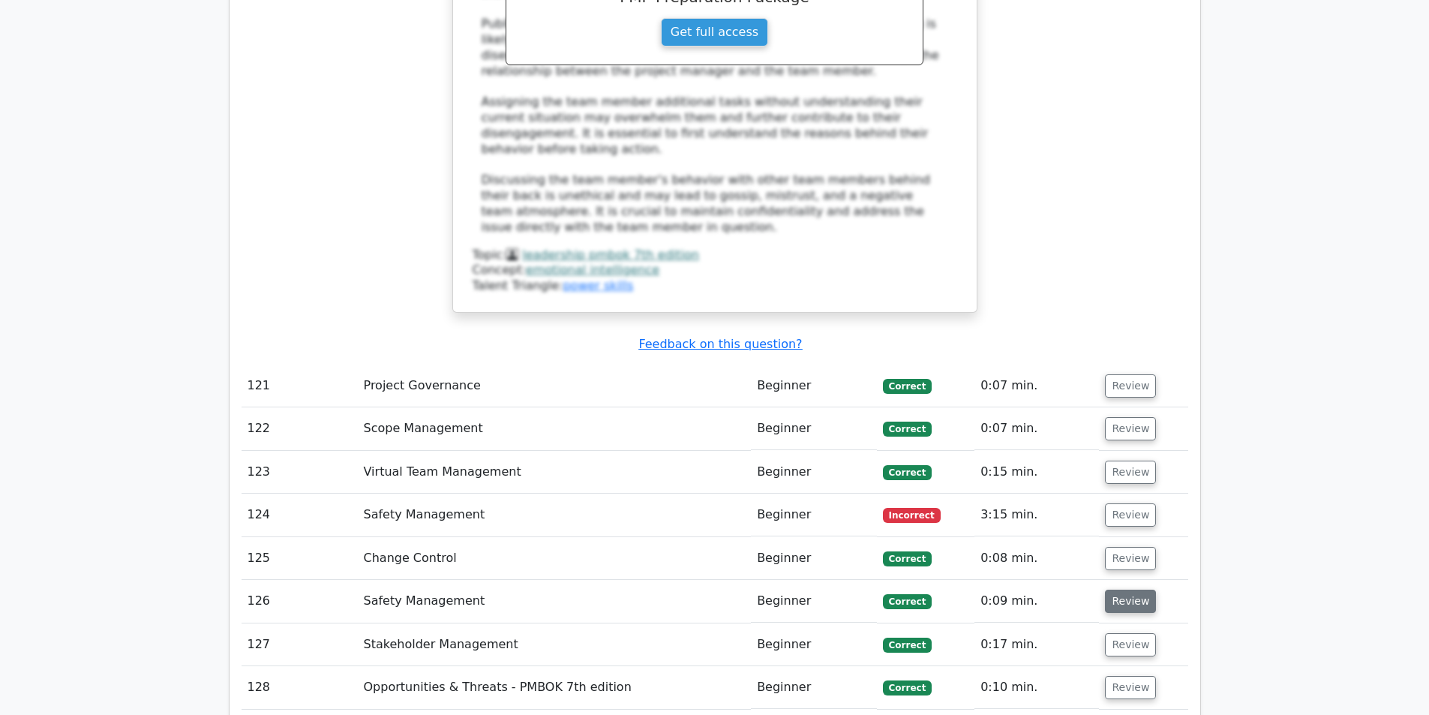
scroll to position [11778, 0]
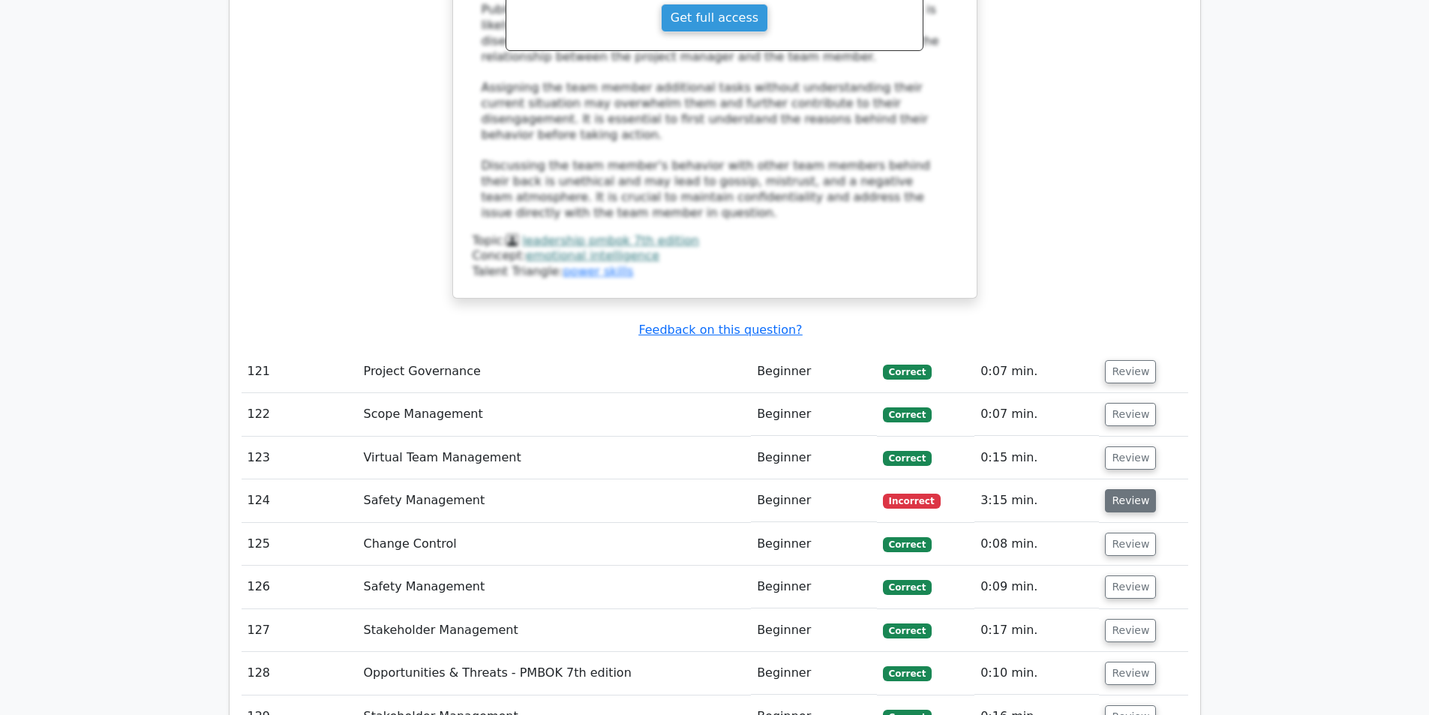
click at [1136, 489] on button "Review" at bounding box center [1130, 500] width 51 height 23
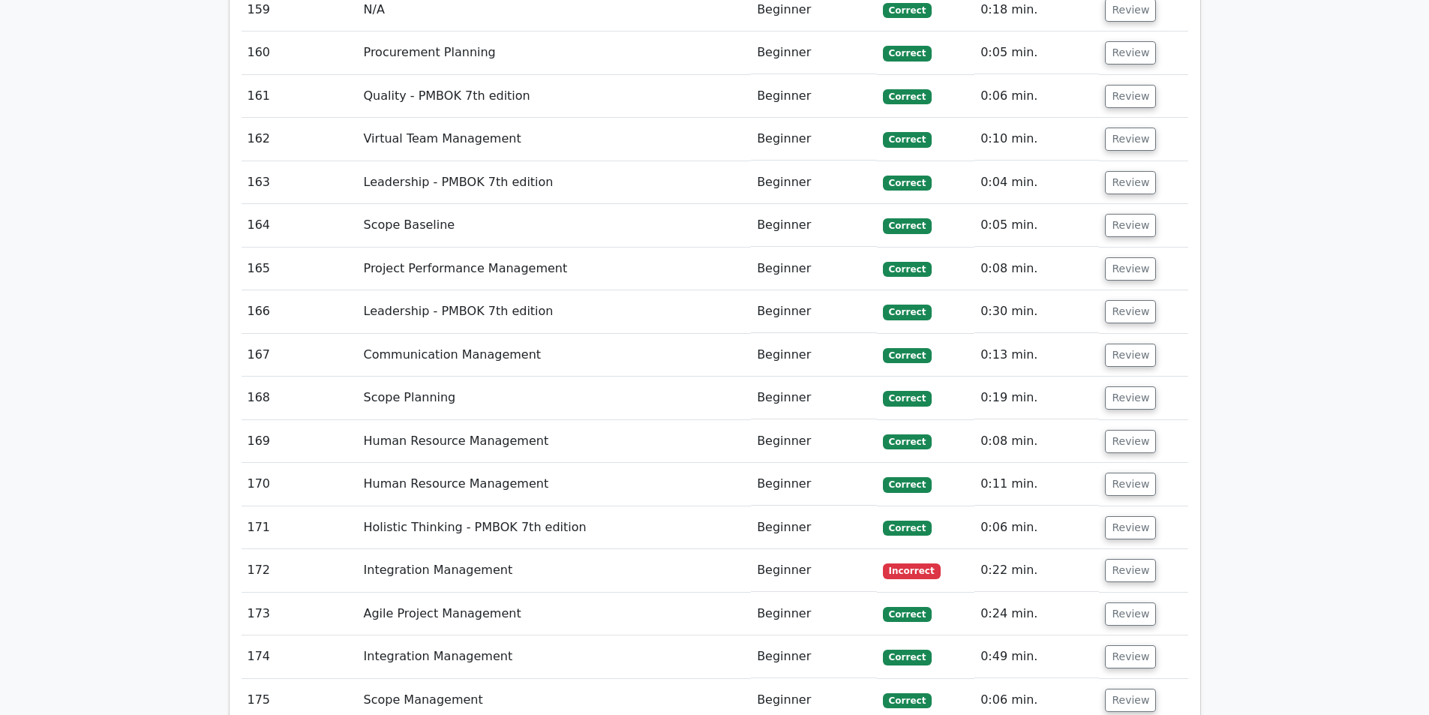
scroll to position [14929, 0]
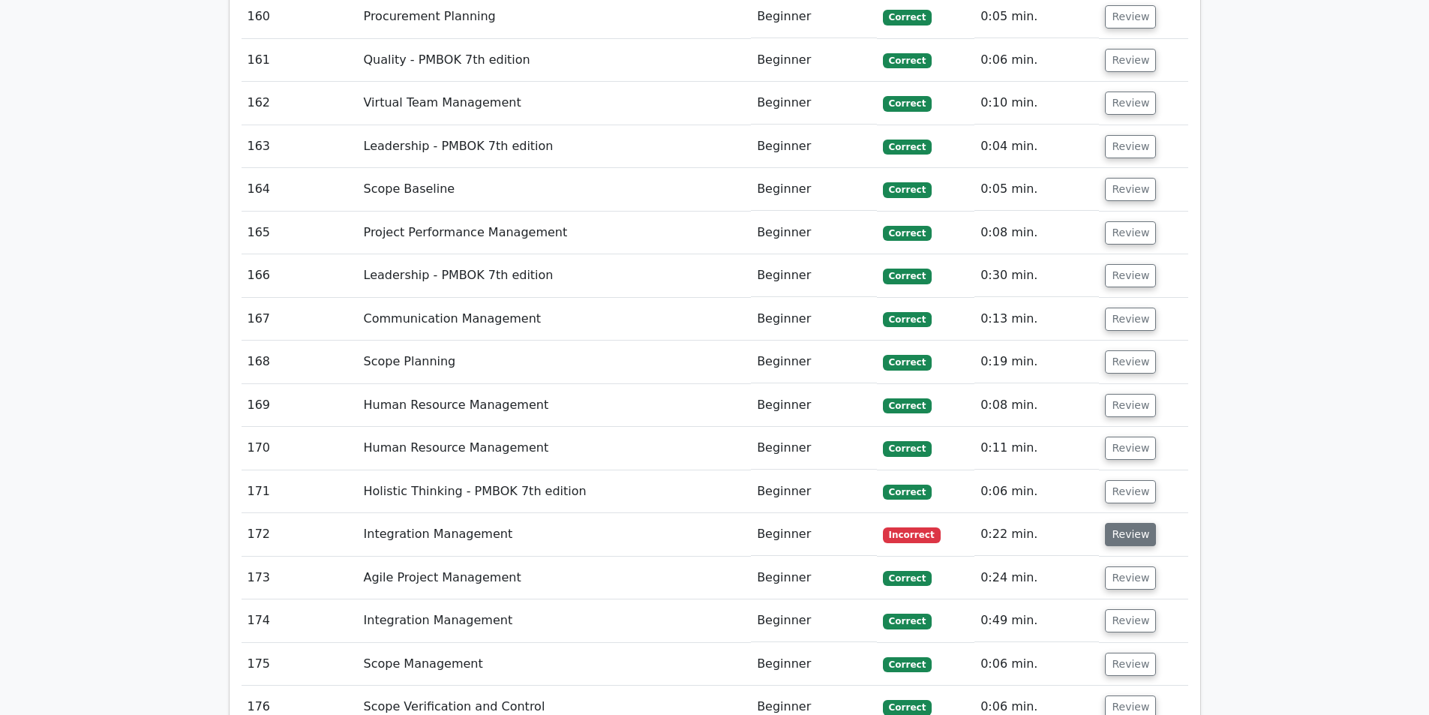
click at [1125, 523] on button "Review" at bounding box center [1130, 534] width 51 height 23
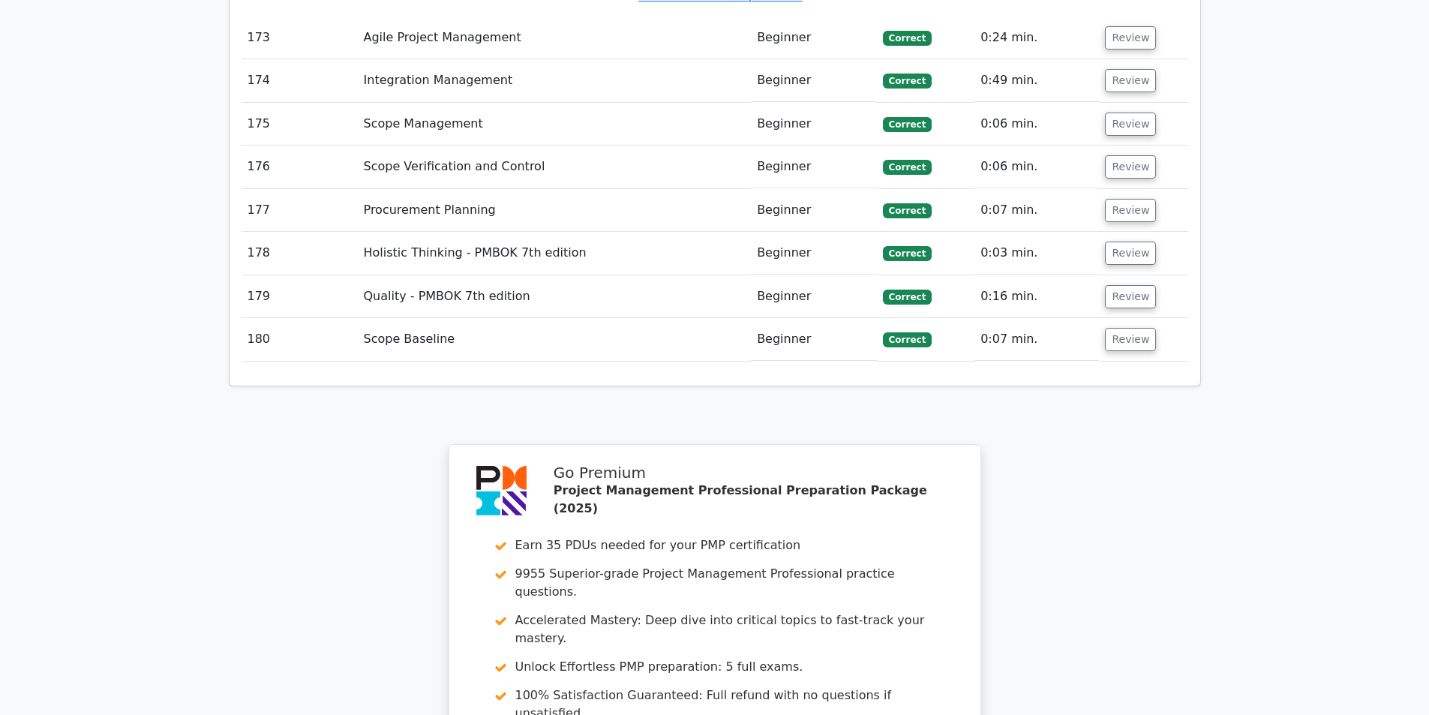
scroll to position [16154, 0]
